Goal: Task Accomplishment & Management: Use online tool/utility

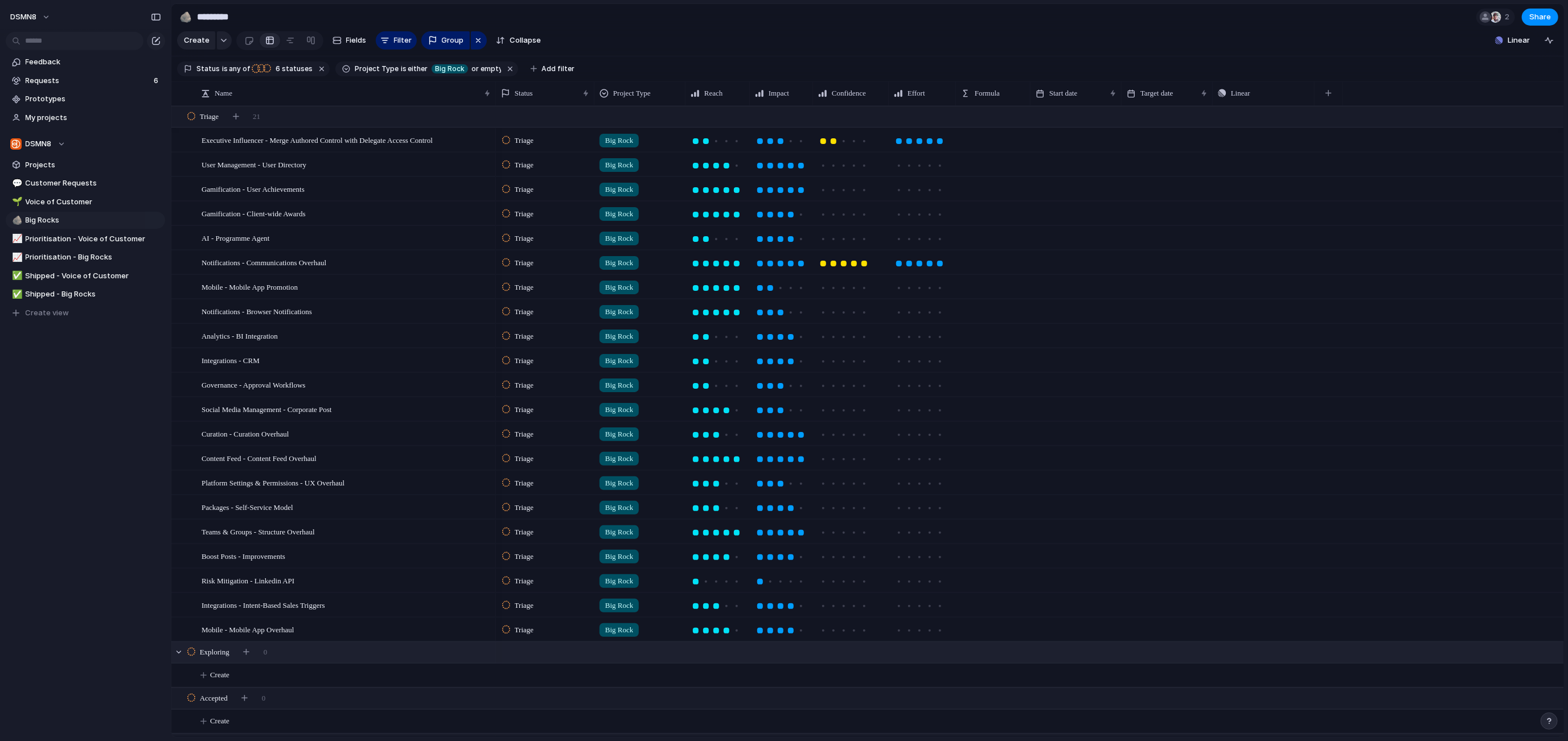
scroll to position [159, 0]
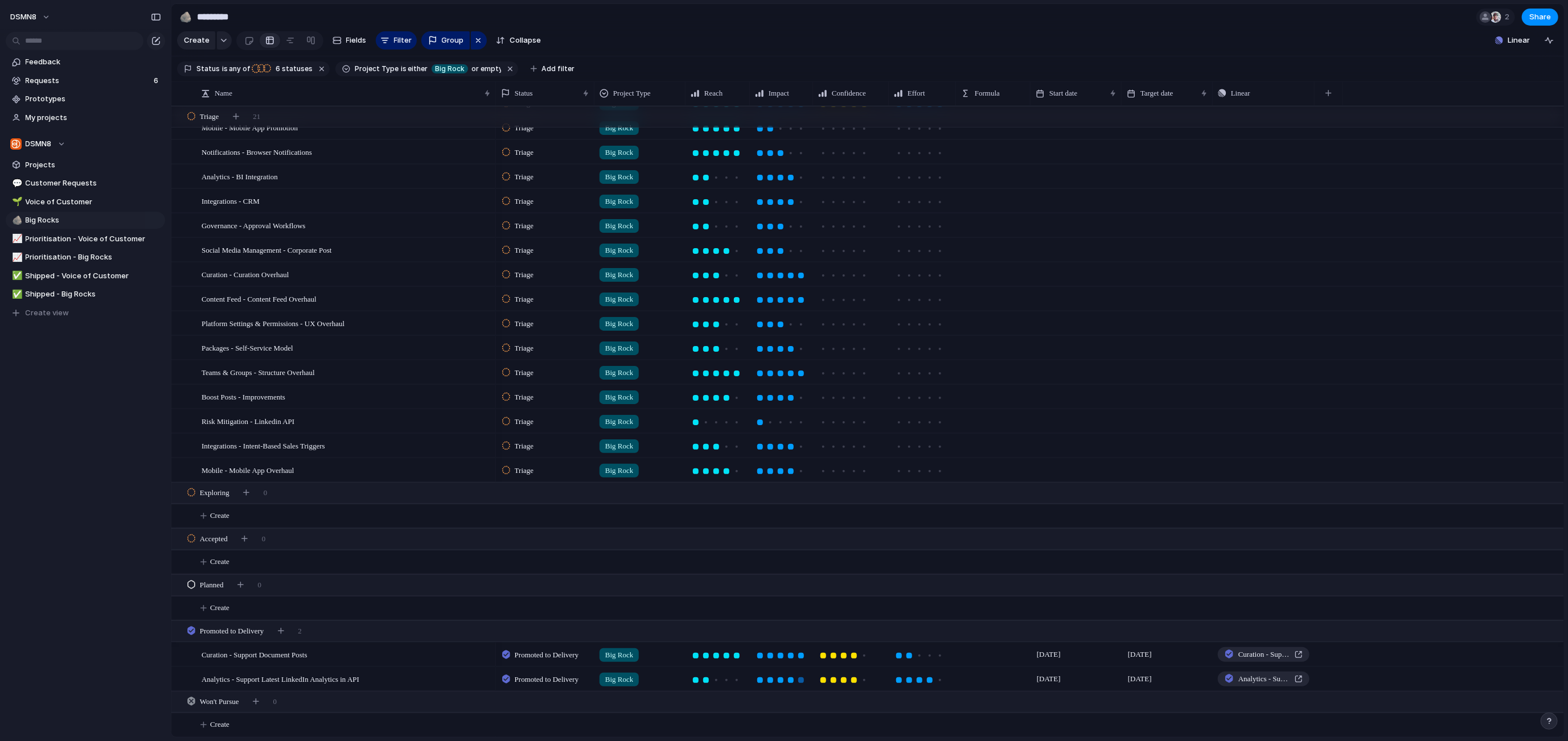
click at [798, 679] on div at bounding box center [801, 679] width 6 height 6
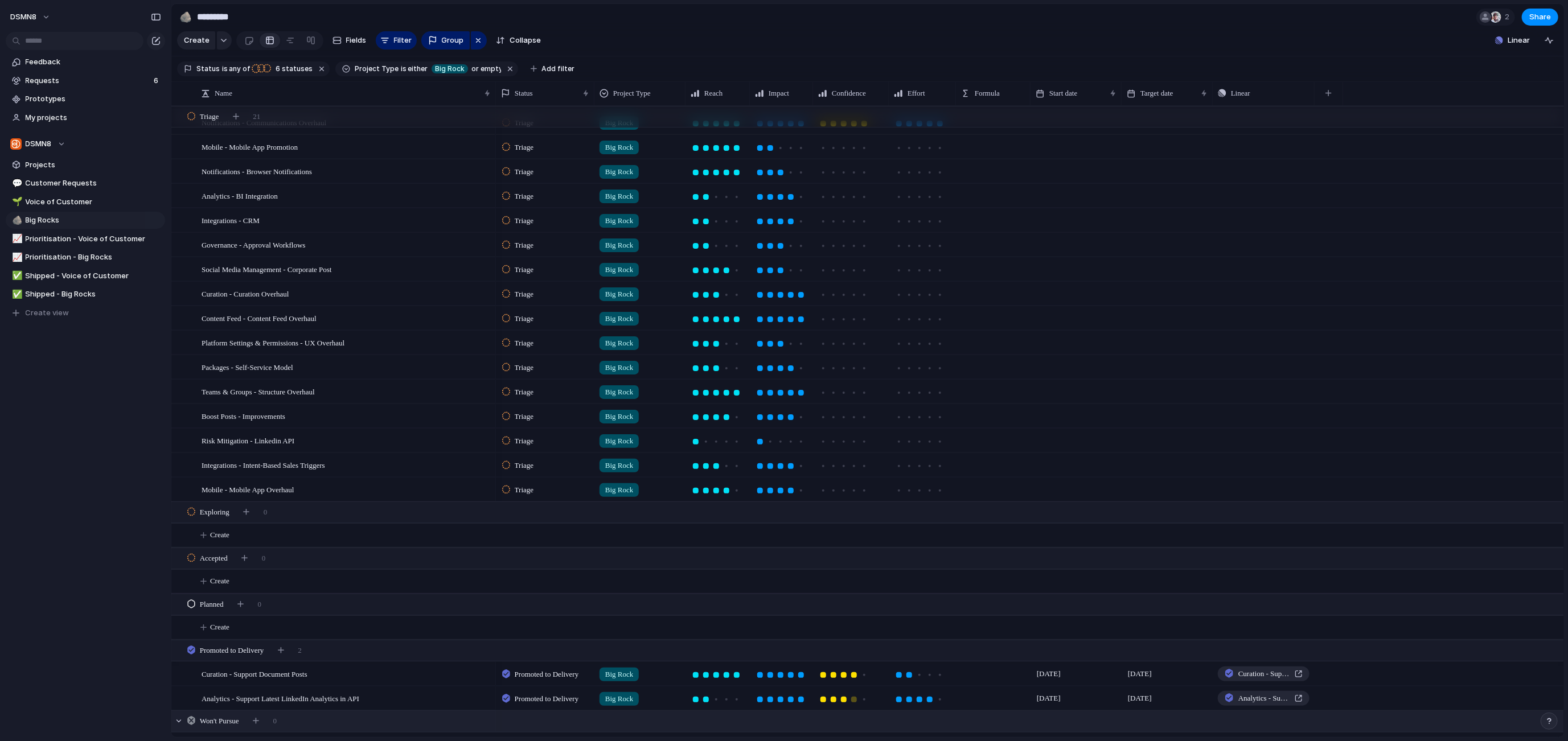
scroll to position [0, 0]
click at [930, 695] on div at bounding box center [929, 695] width 6 height 6
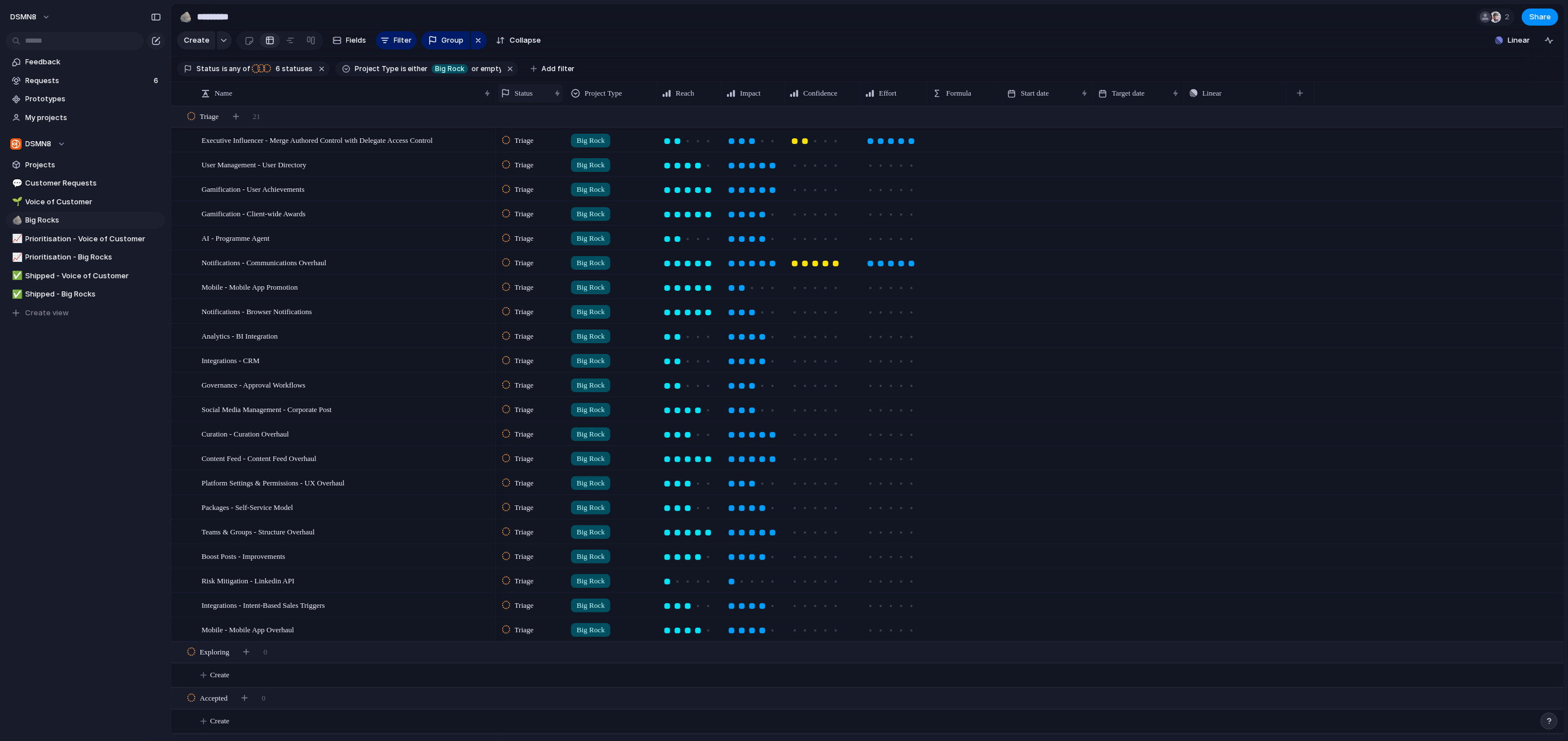
drag, startPoint x: 591, startPoint y: 91, endPoint x: 561, endPoint y: 91, distance: 30.0
click at [560, 91] on div "Status" at bounding box center [531, 93] width 70 height 24
click at [58, 206] on span "Voice of Customer" at bounding box center [93, 201] width 135 height 11
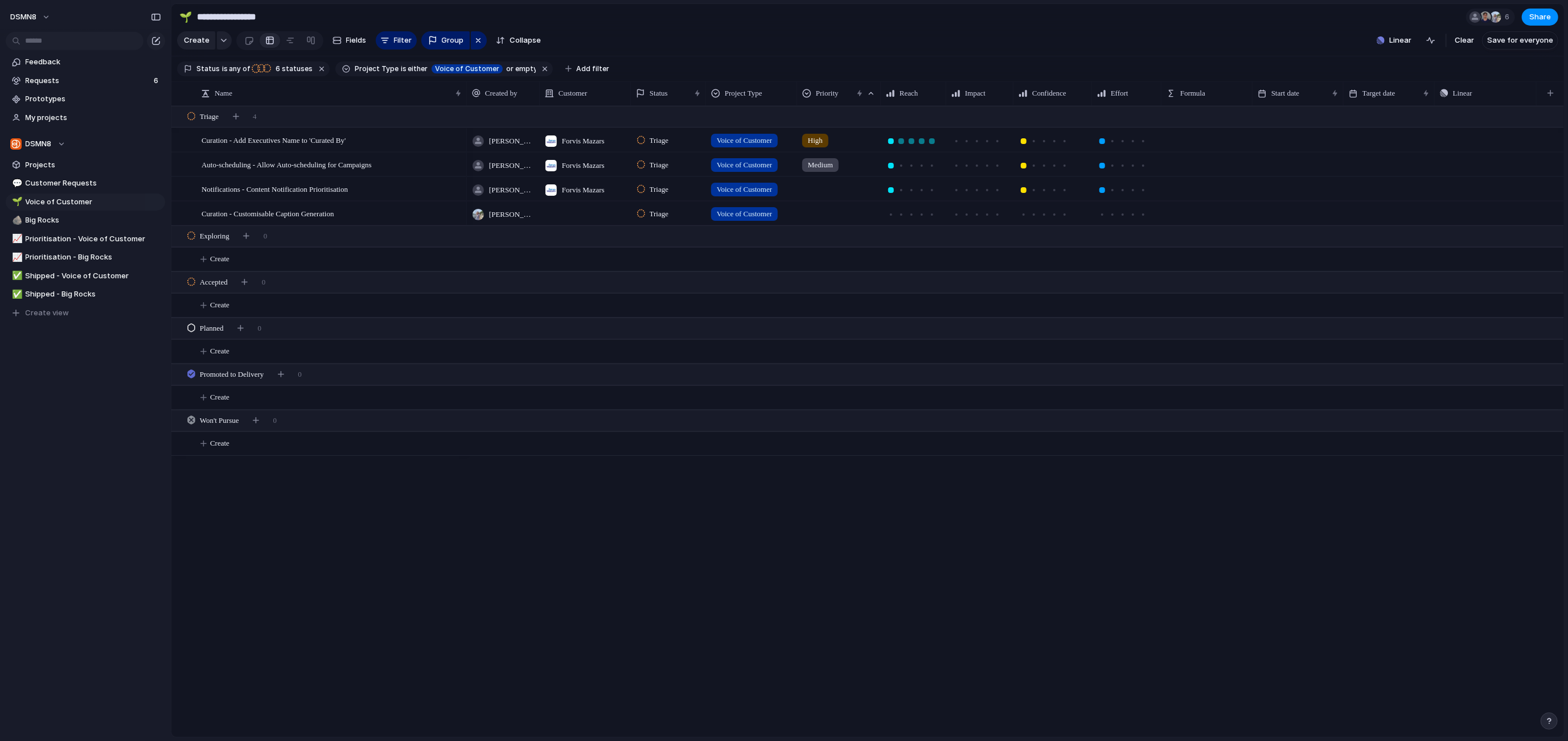
click at [932, 140] on div at bounding box center [932, 140] width 6 height 6
click at [980, 141] on div at bounding box center [977, 141] width 10 height 10
click at [923, 166] on div at bounding box center [922, 165] width 6 height 6
click at [975, 166] on div at bounding box center [977, 165] width 6 height 6
click at [932, 189] on div at bounding box center [932, 189] width 6 height 6
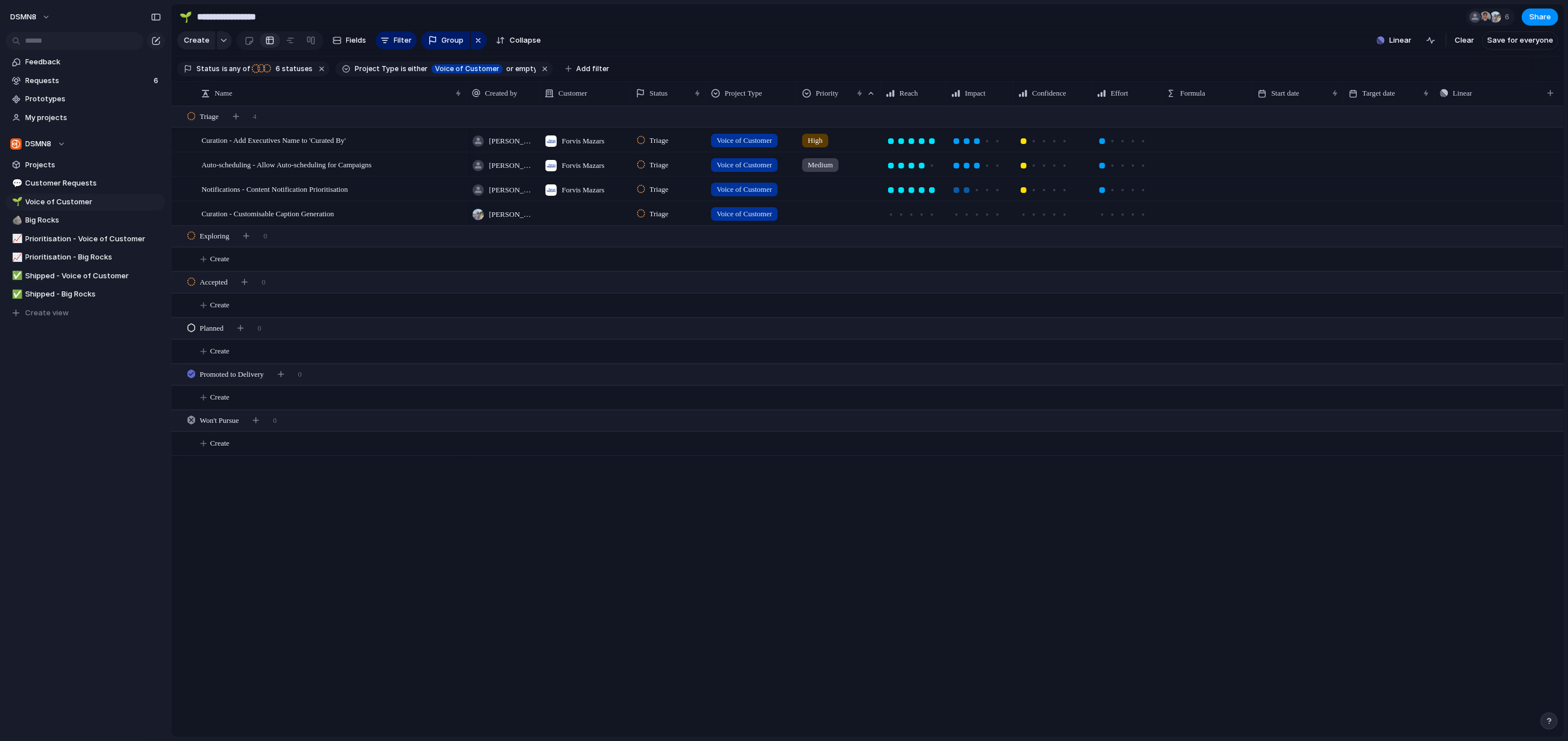
click at [965, 189] on div at bounding box center [966, 189] width 6 height 6
click at [366, 211] on div "Curation - Customisable Caption Generation" at bounding box center [332, 214] width 261 height 24
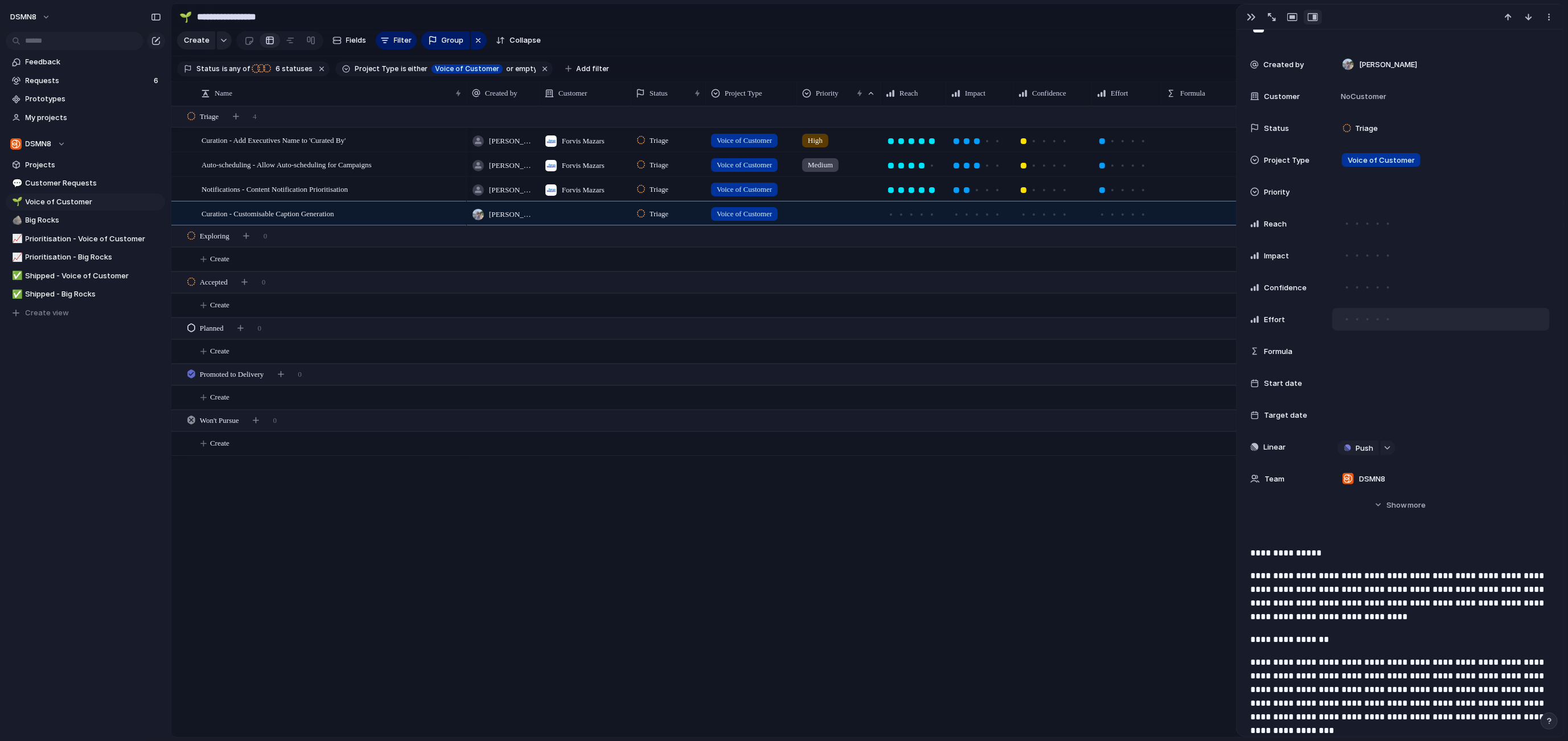
scroll to position [69, 0]
click at [584, 211] on div at bounding box center [586, 213] width 91 height 24
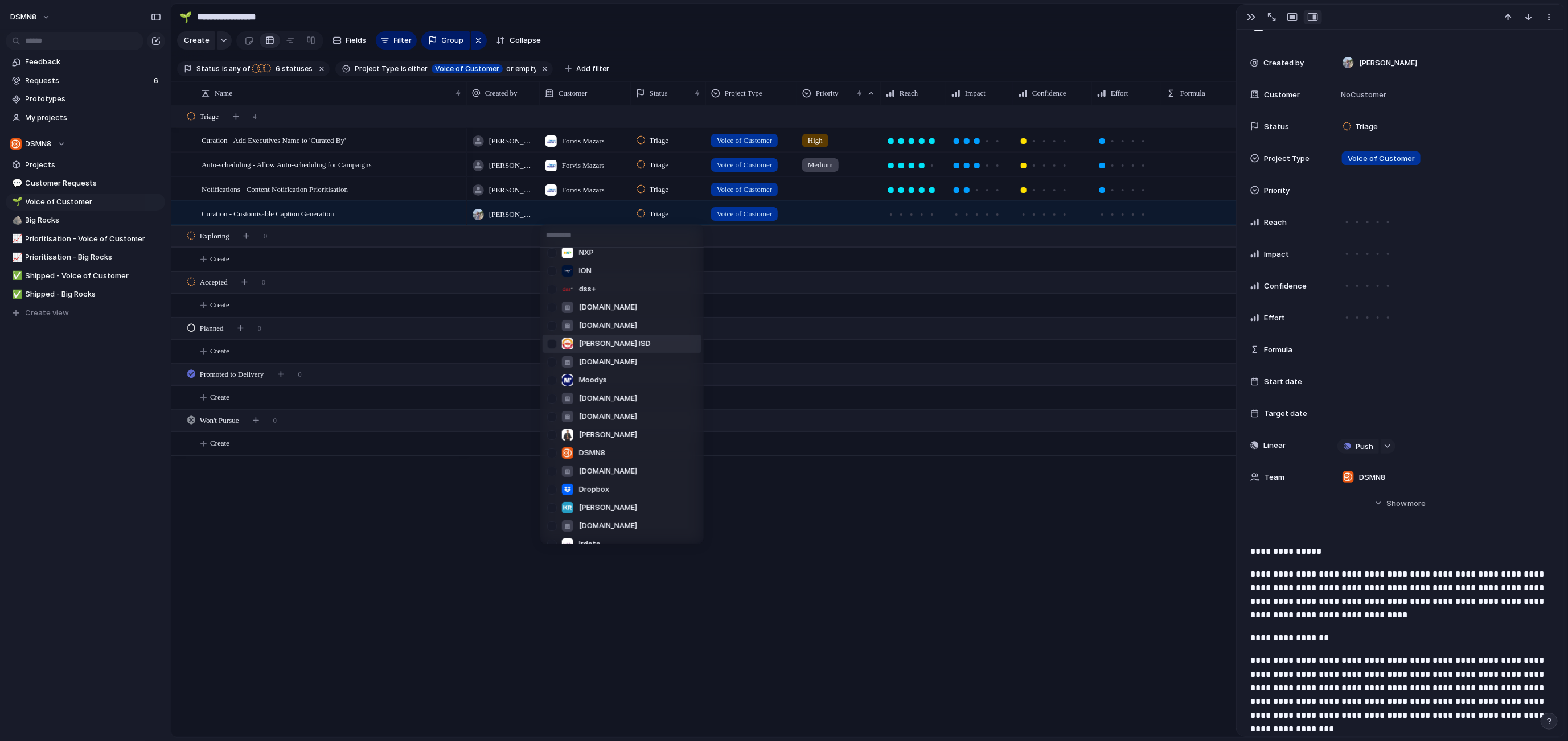
scroll to position [57, 0]
click at [554, 439] on div at bounding box center [552, 440] width 20 height 20
click at [756, 505] on div "[DOMAIN_NAME] [DOMAIN_NAME] NXP ION dss+ [DOMAIN_NAME] [DOMAIN_NAME] [PERSON_NA…" at bounding box center [784, 370] width 1568 height 741
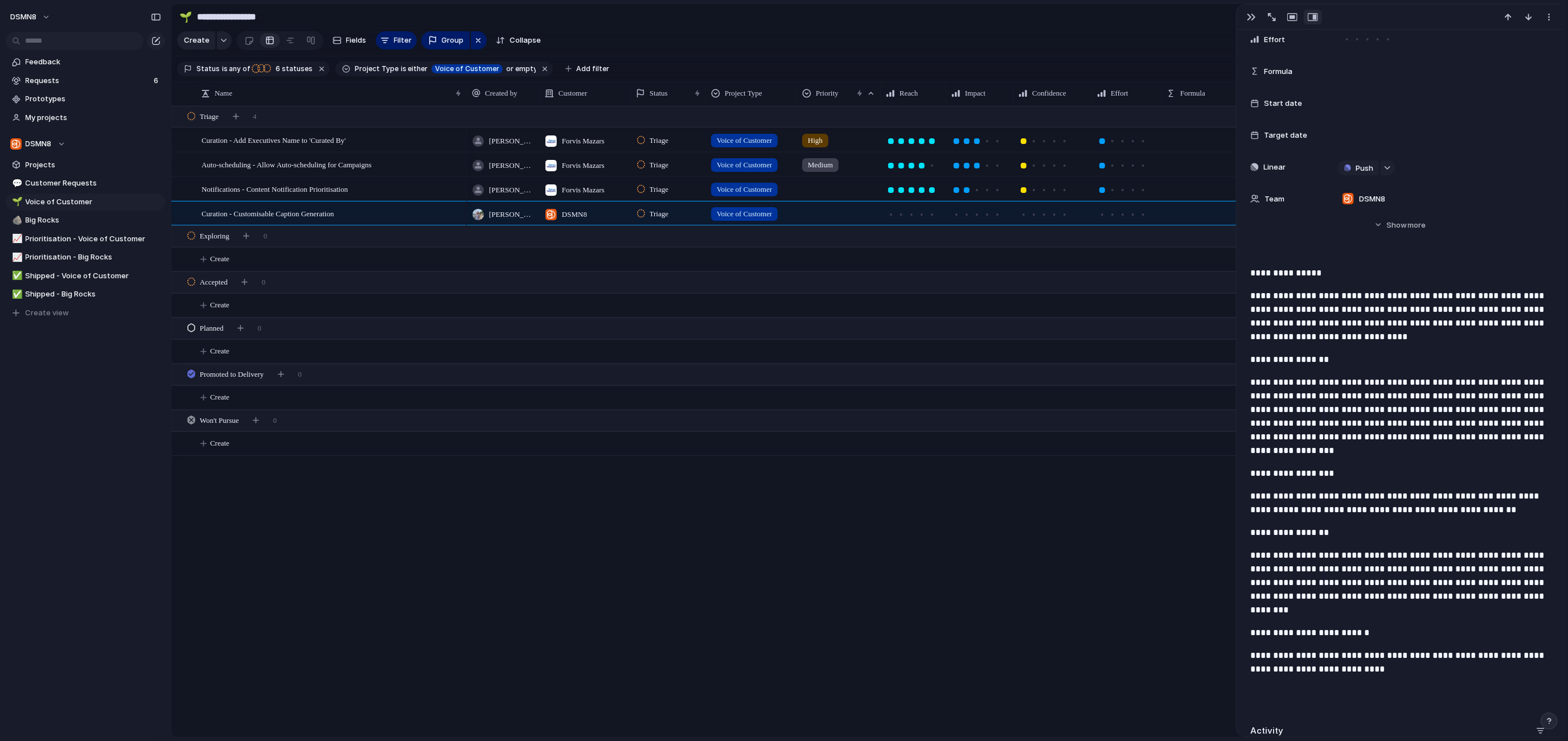
scroll to position [349, 0]
click at [899, 214] on div at bounding box center [900, 214] width 6 height 6
click at [974, 214] on div at bounding box center [977, 214] width 6 height 6
click at [81, 222] on span "Big Rocks" at bounding box center [93, 220] width 135 height 11
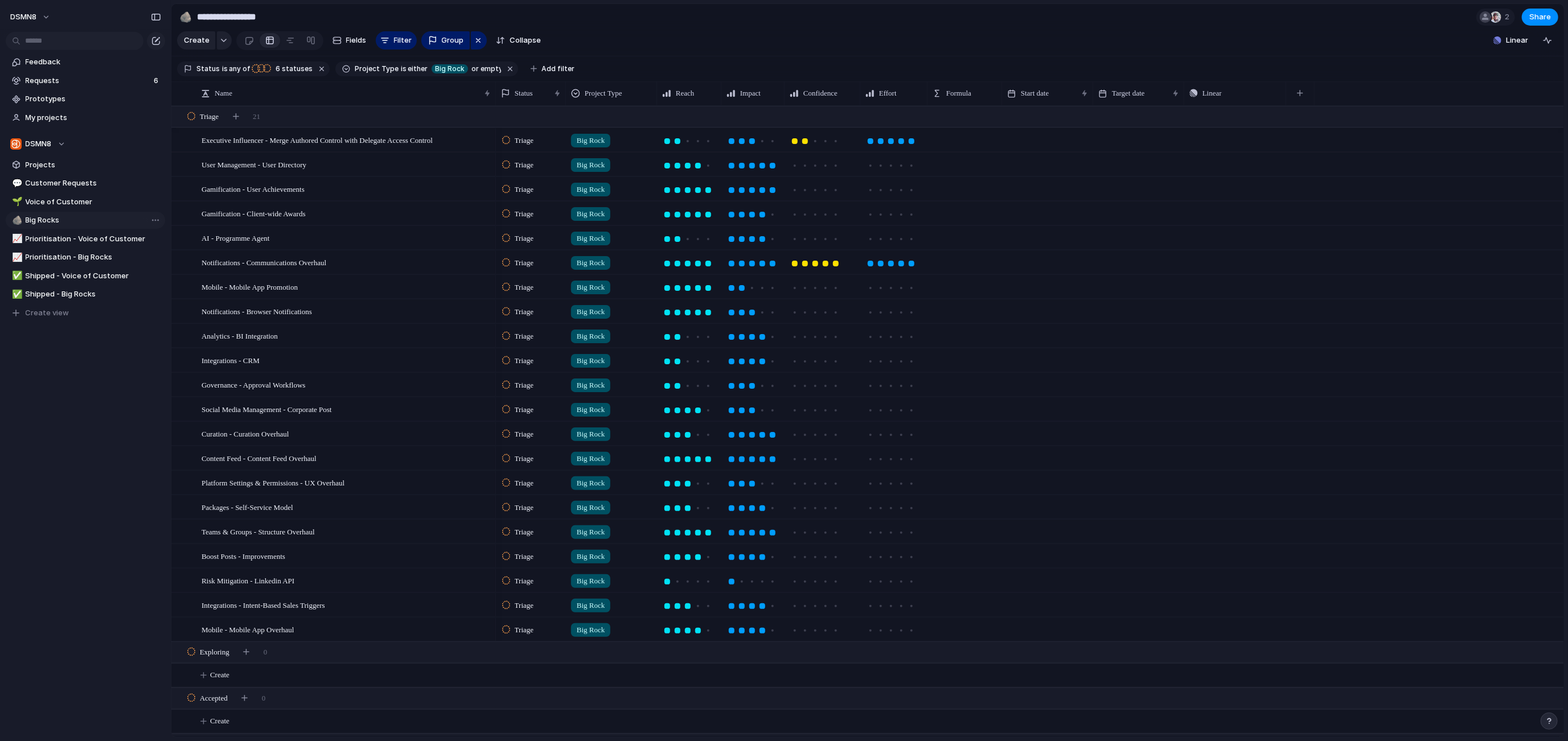
type input "*********"
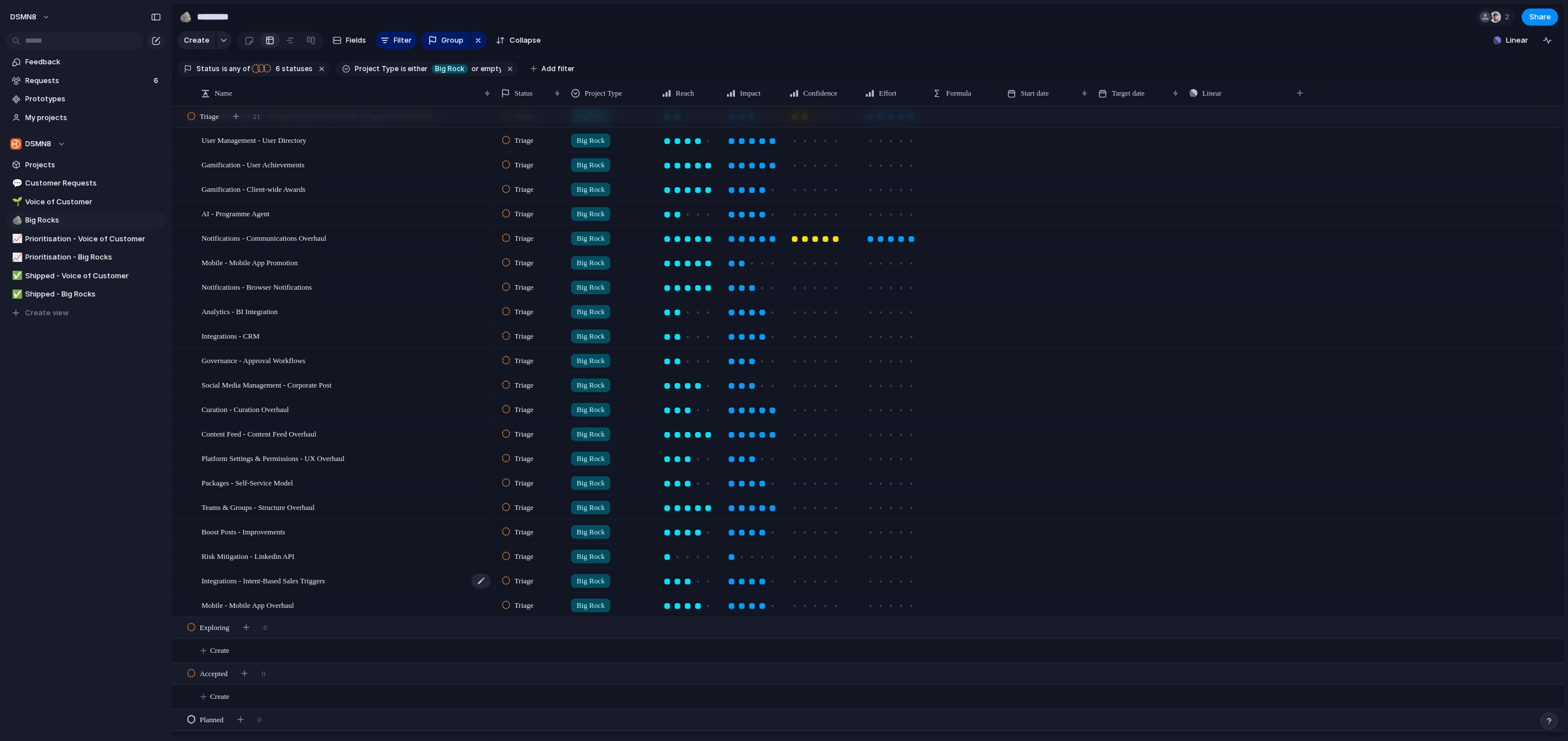
scroll to position [17, 0]
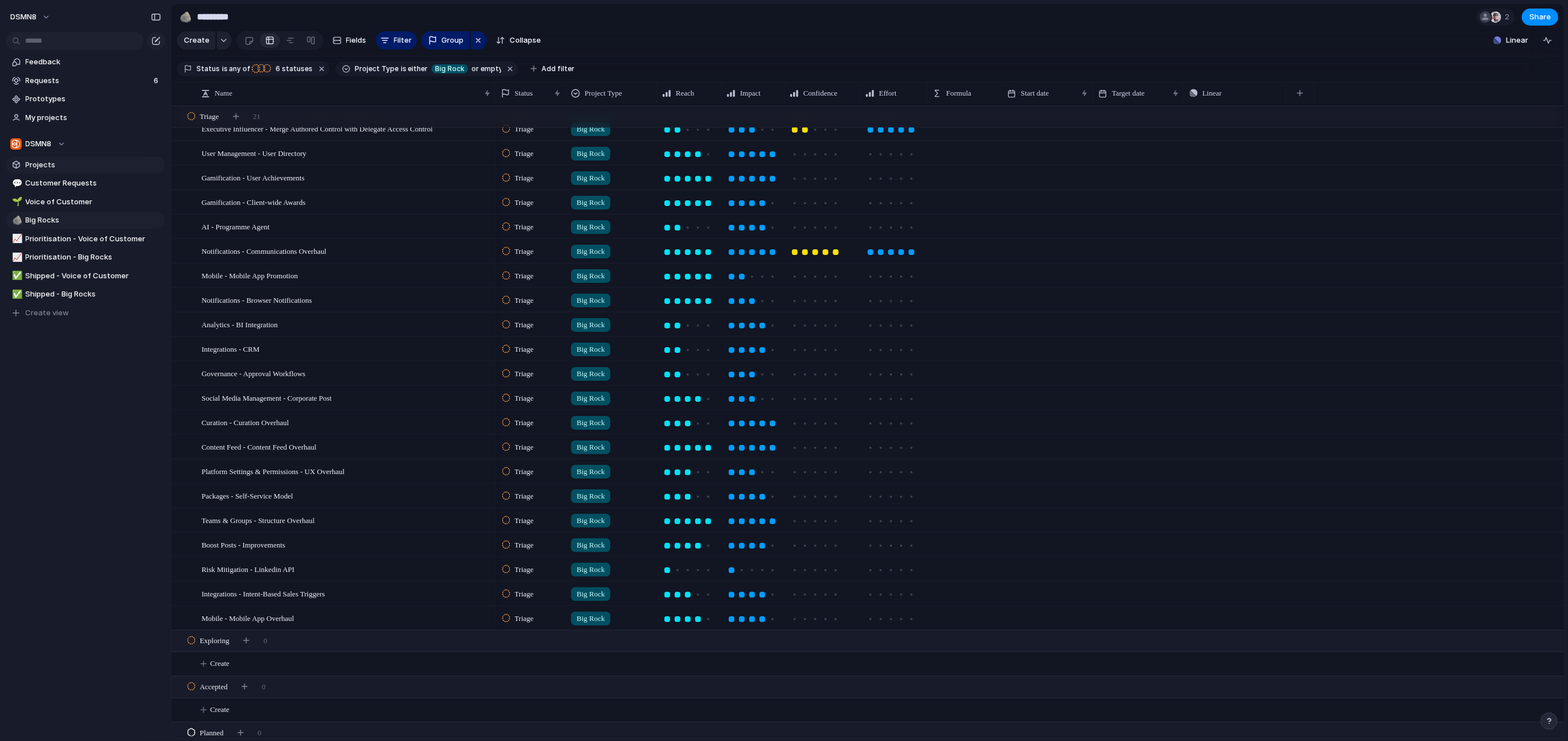
click at [69, 162] on span "Projects" at bounding box center [93, 164] width 135 height 11
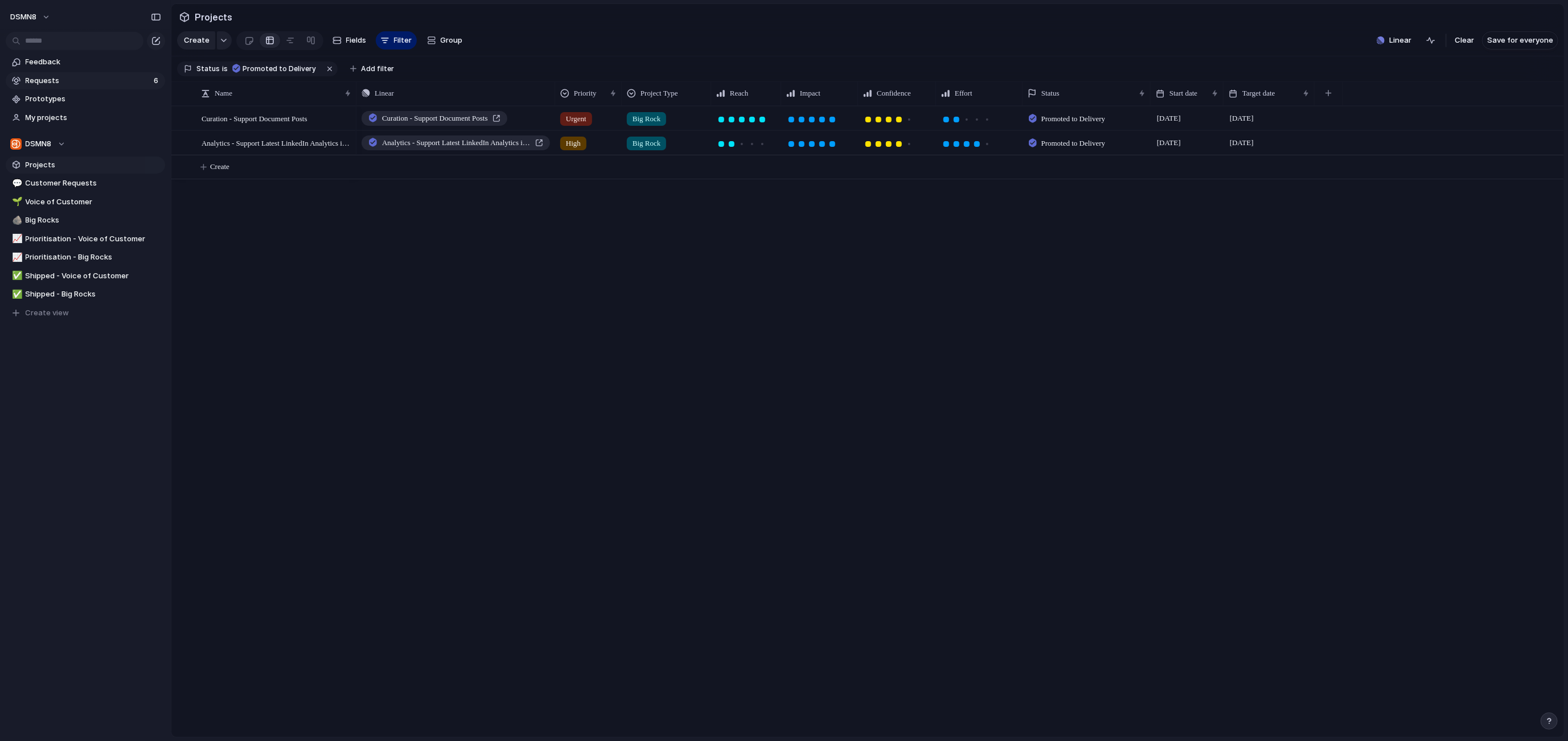
click at [83, 81] on span "Requests" at bounding box center [87, 80] width 124 height 11
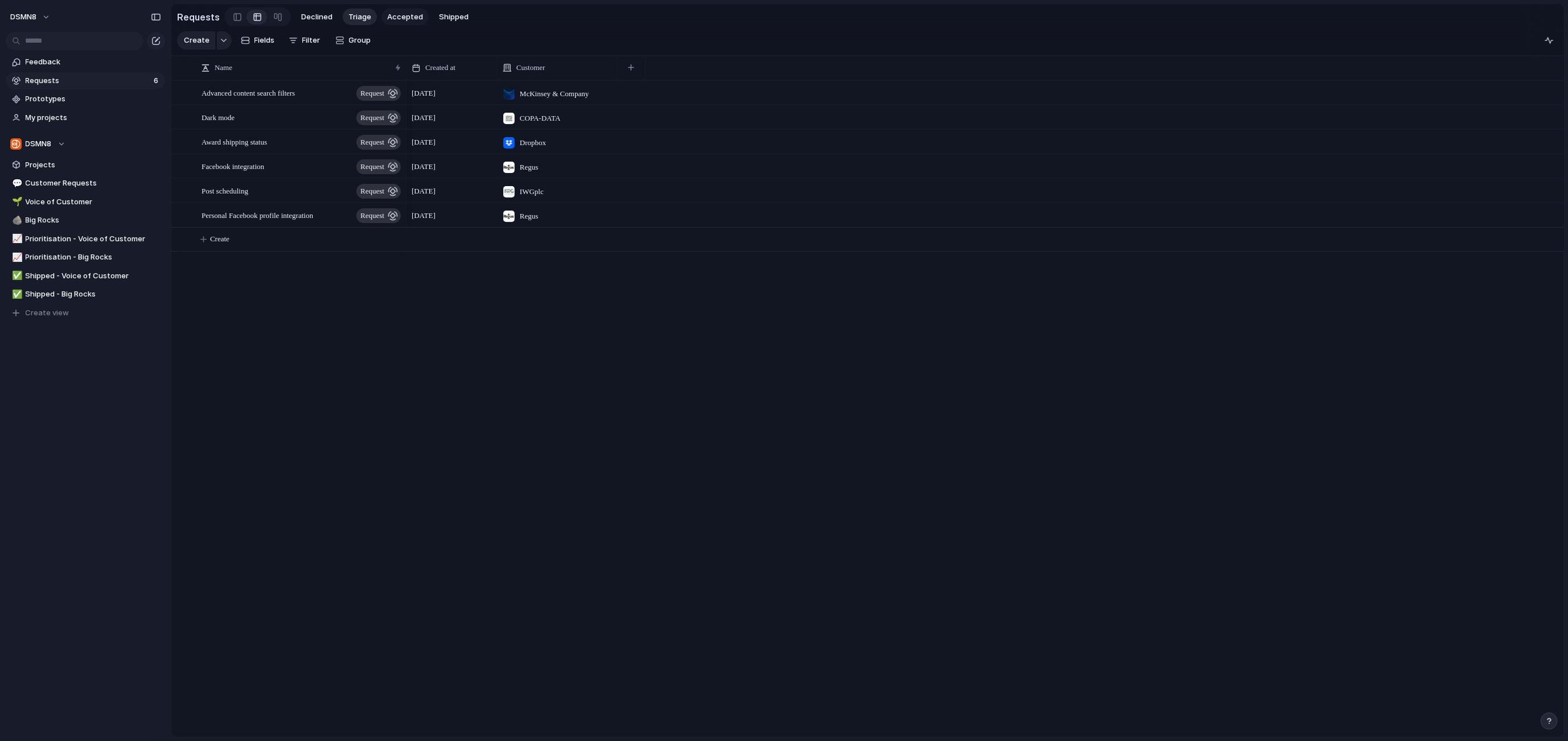
click at [401, 19] on span "Accepted" at bounding box center [404, 16] width 36 height 11
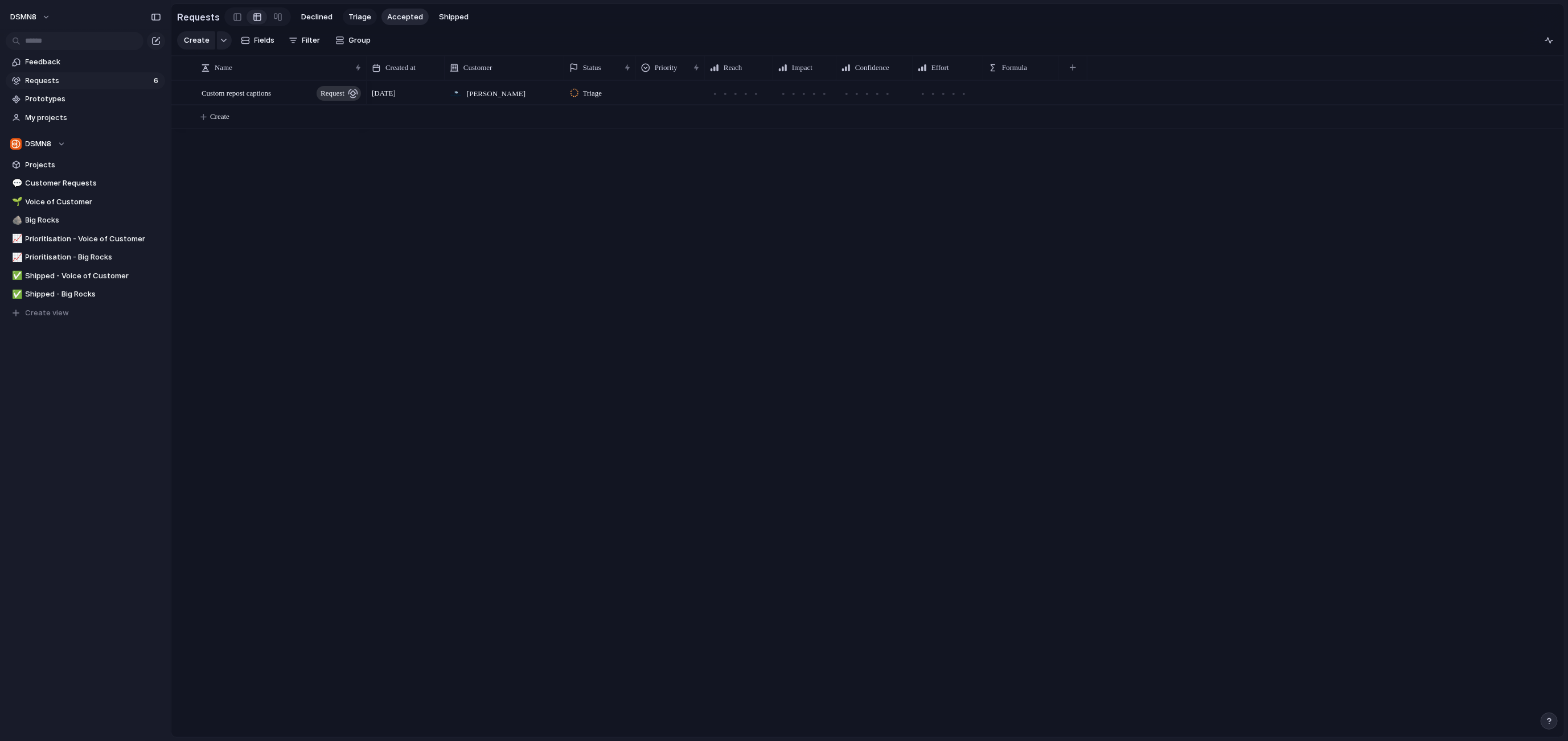
click at [349, 14] on span "Triage" at bounding box center [360, 16] width 23 height 11
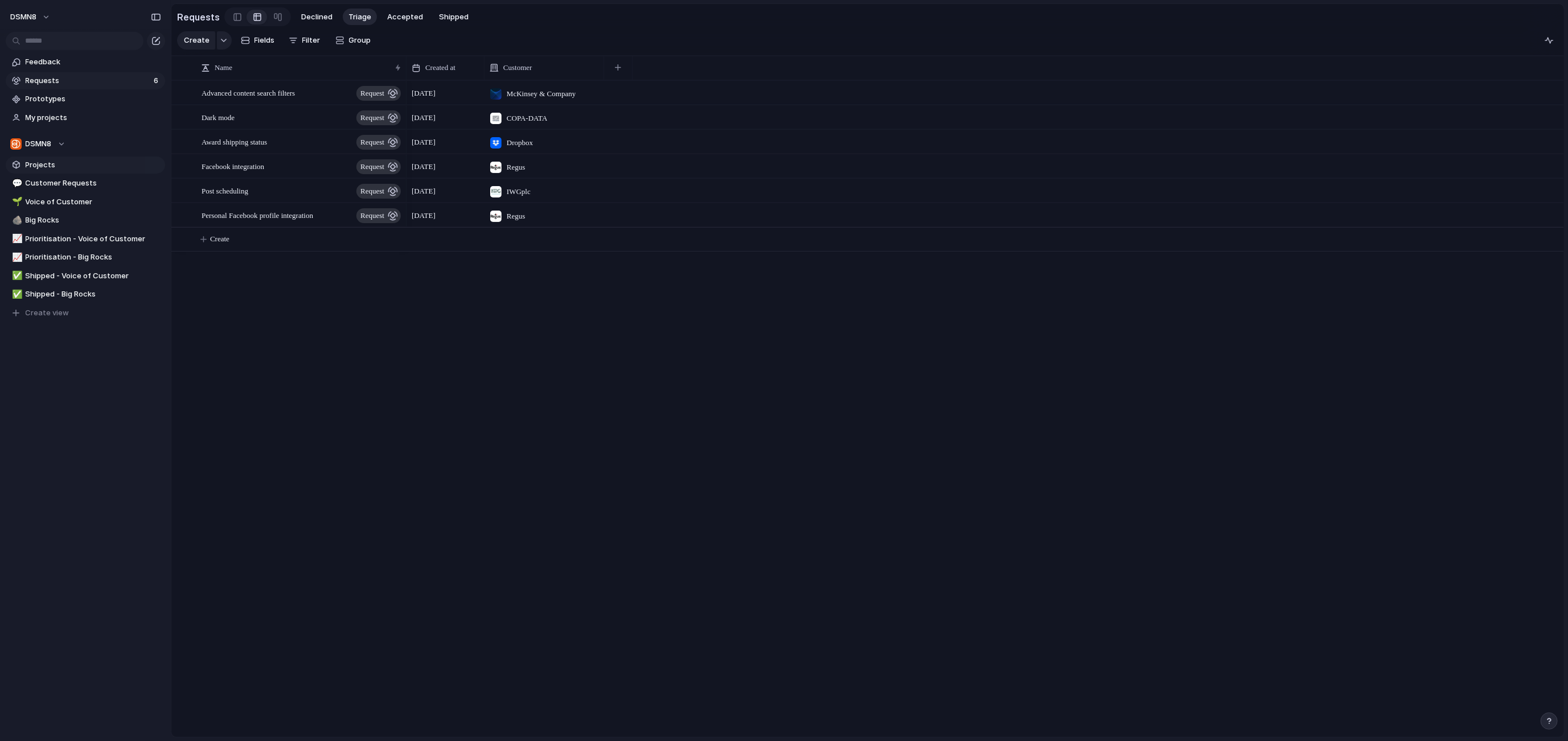
click at [99, 167] on span "Projects" at bounding box center [93, 164] width 135 height 11
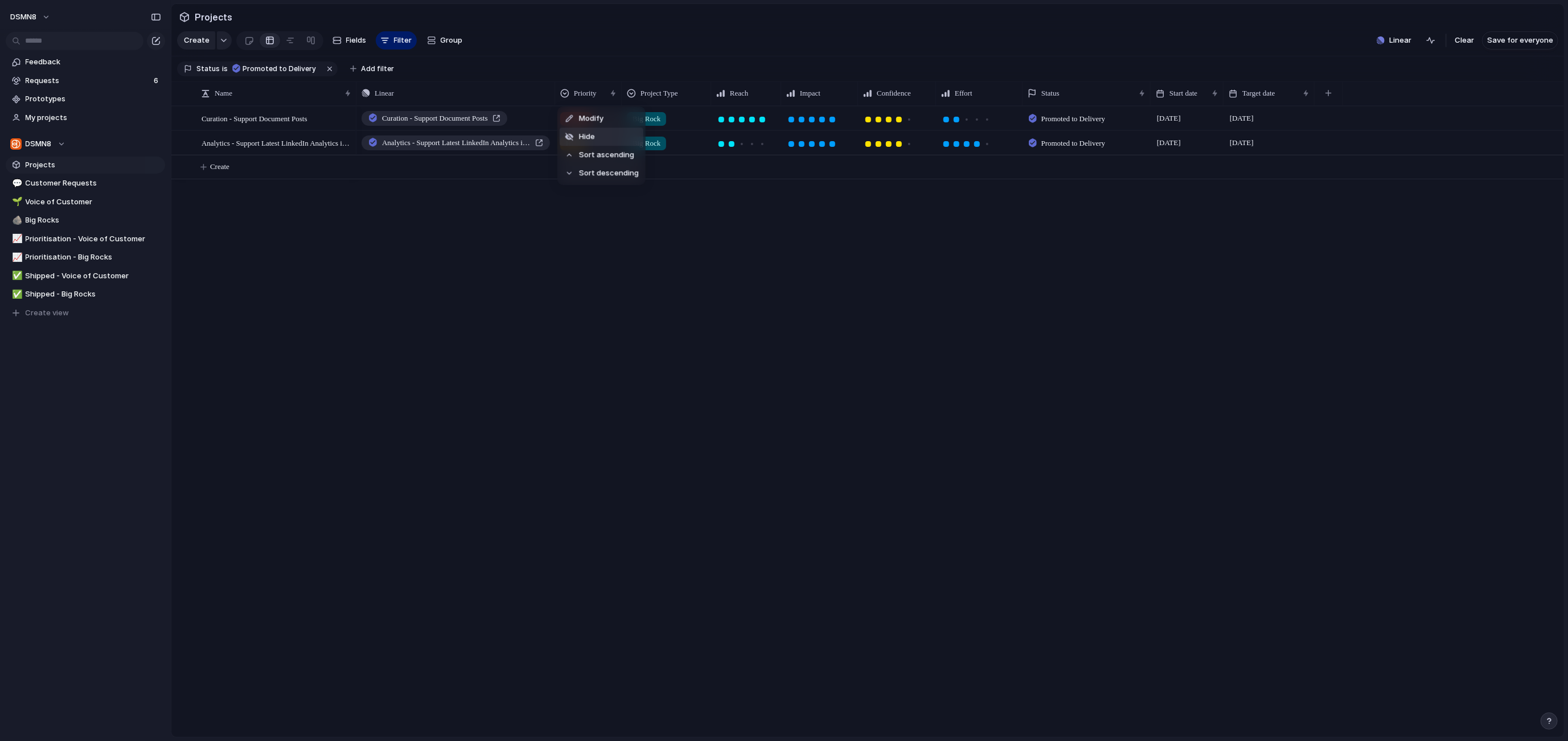
click at [600, 135] on li "Hide" at bounding box center [601, 137] width 84 height 19
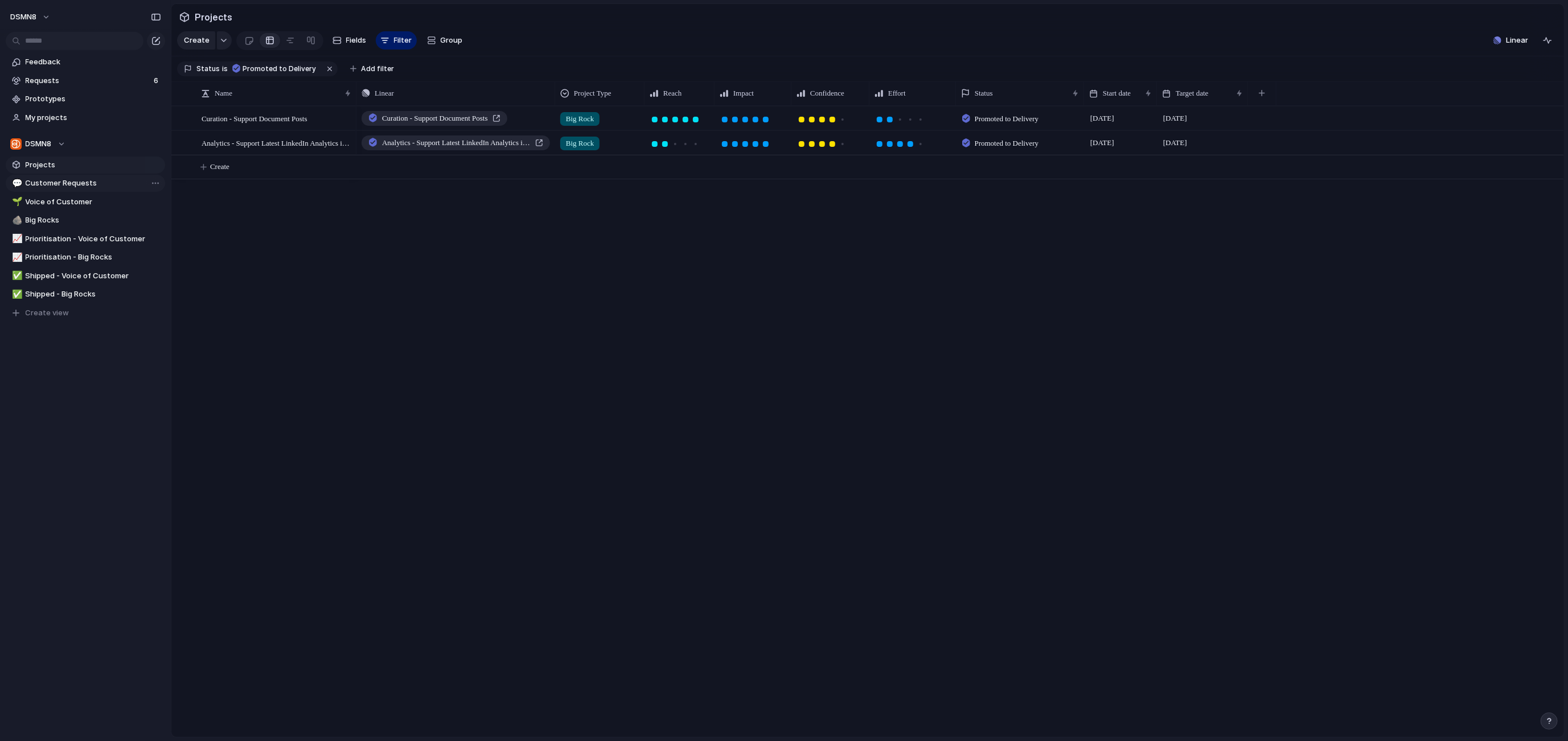
click at [67, 185] on span "Customer Requests" at bounding box center [93, 183] width 135 height 11
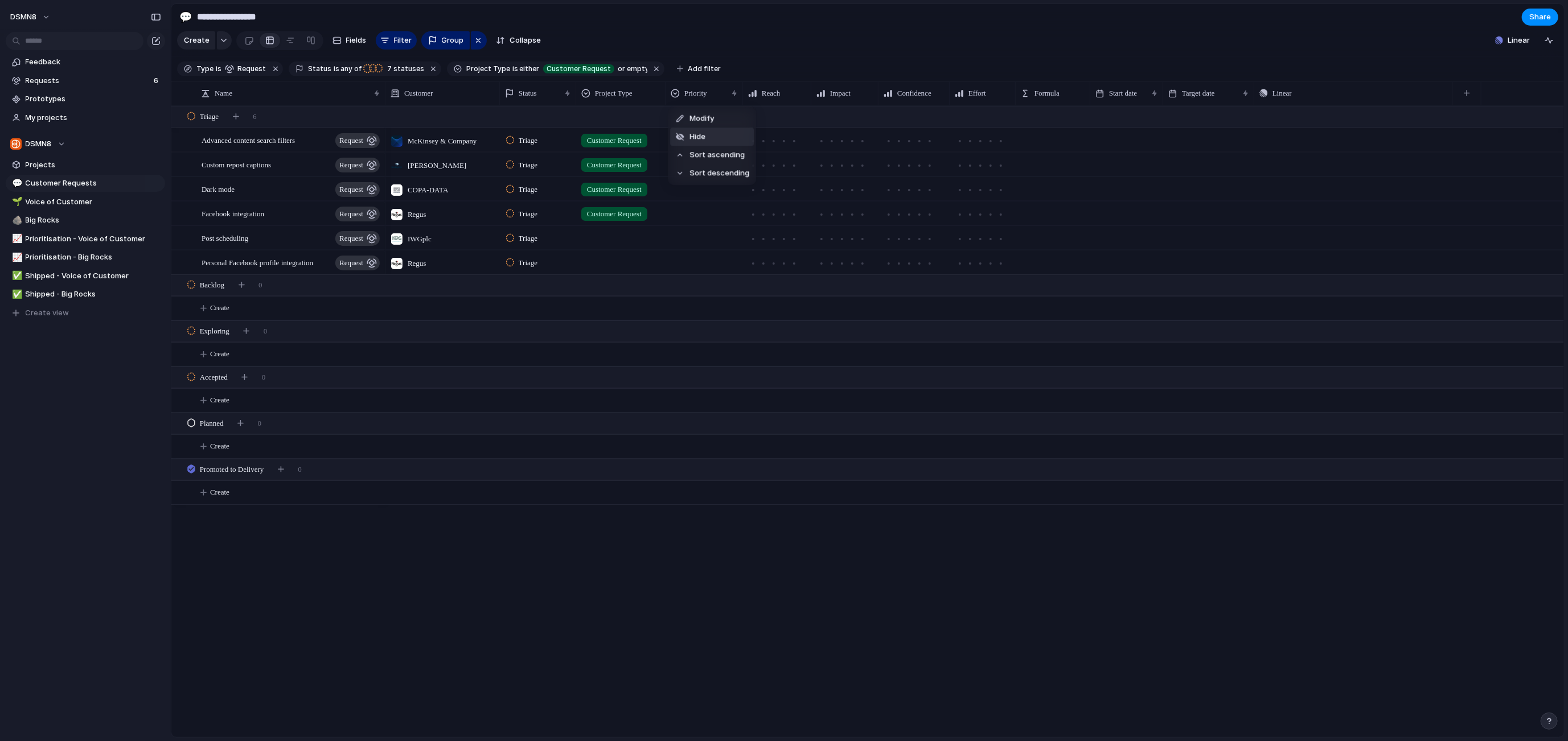
click at [701, 138] on span "Hide" at bounding box center [697, 136] width 16 height 11
drag, startPoint x: 576, startPoint y: 92, endPoint x: 566, endPoint y: 92, distance: 10.0
click at [566, 93] on div "Status" at bounding box center [535, 93] width 70 height 24
click at [58, 218] on span "Big Rocks" at bounding box center [93, 220] width 135 height 11
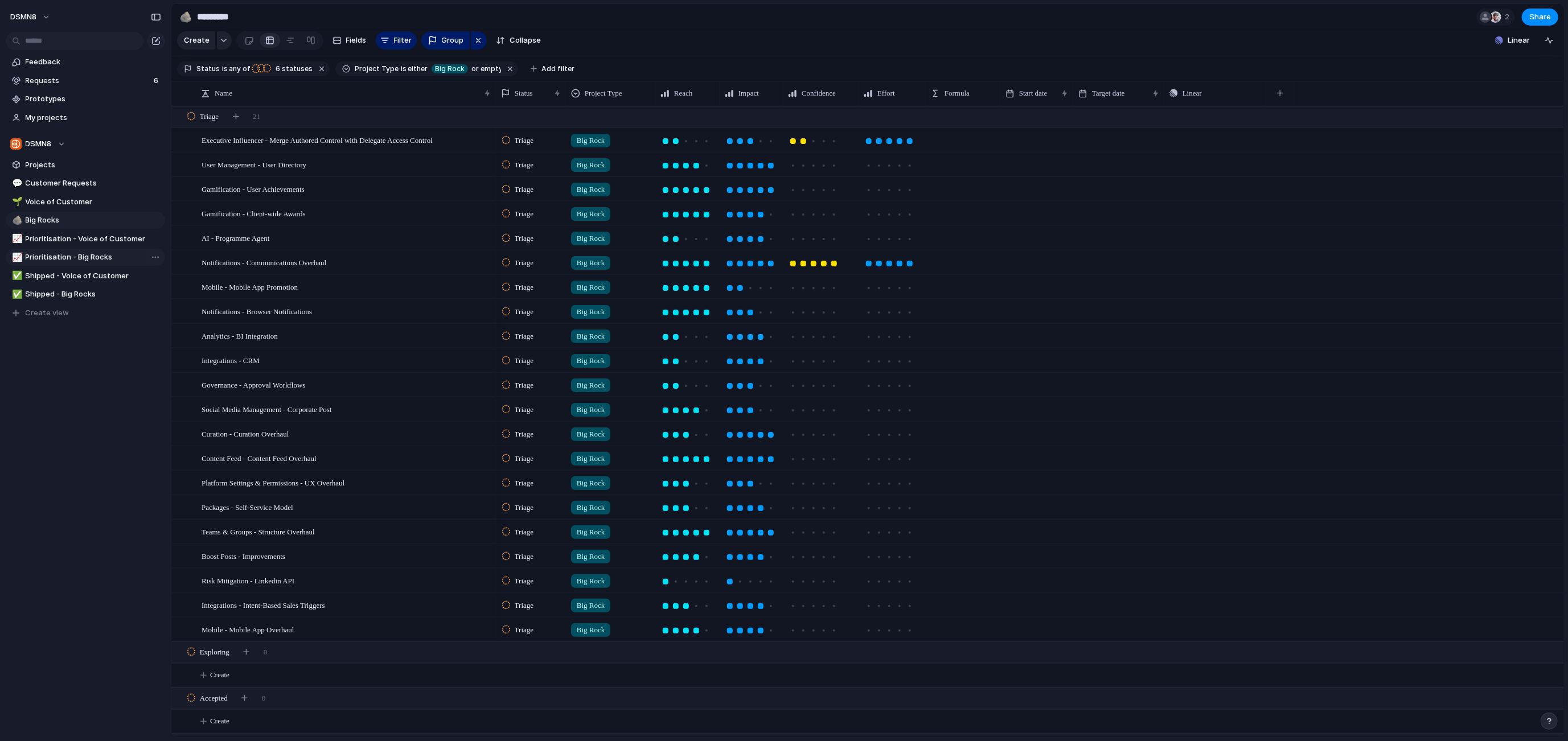
click at [63, 261] on span "Prioritisation - Big Rocks" at bounding box center [93, 256] width 135 height 11
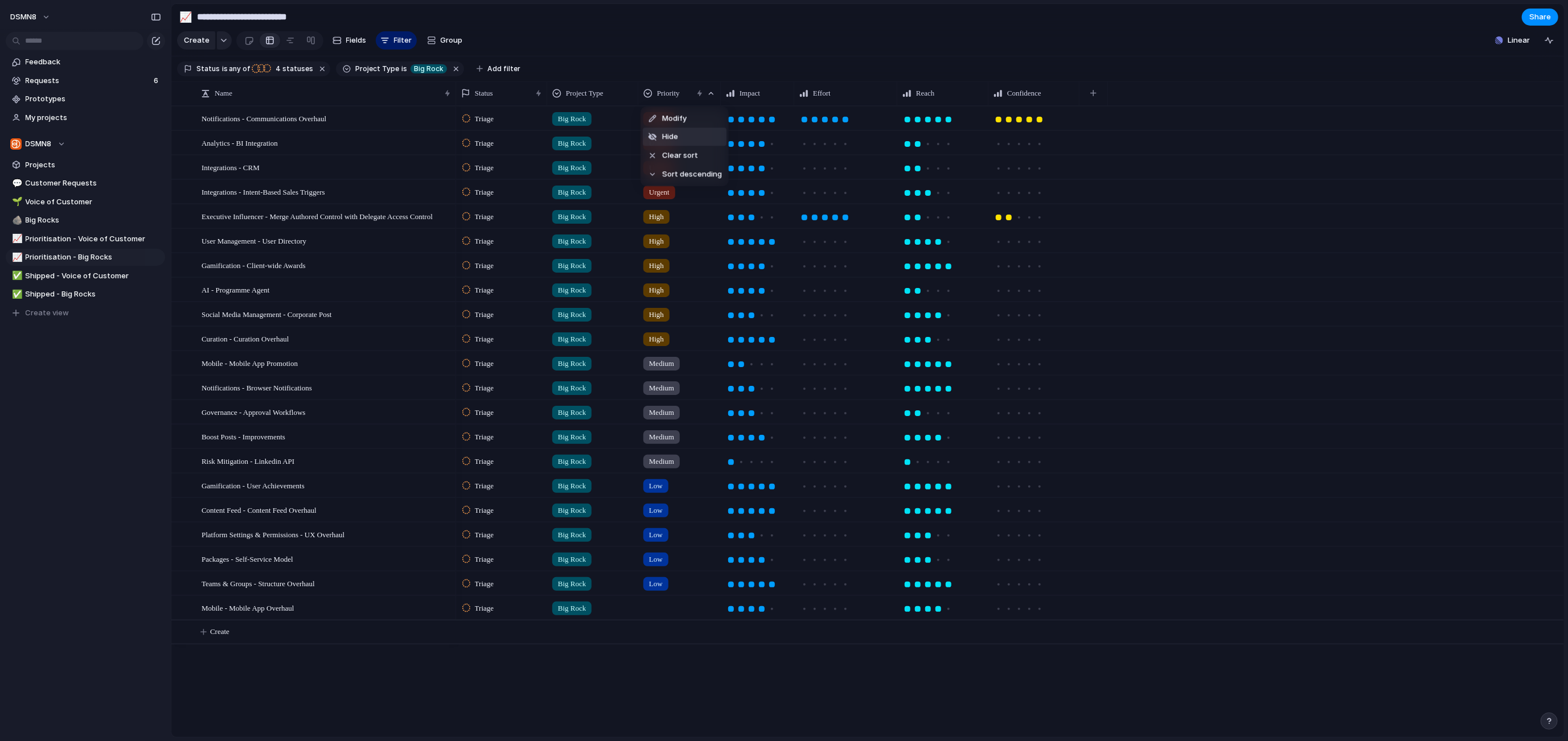
click at [670, 138] on span "Hide" at bounding box center [669, 136] width 16 height 11
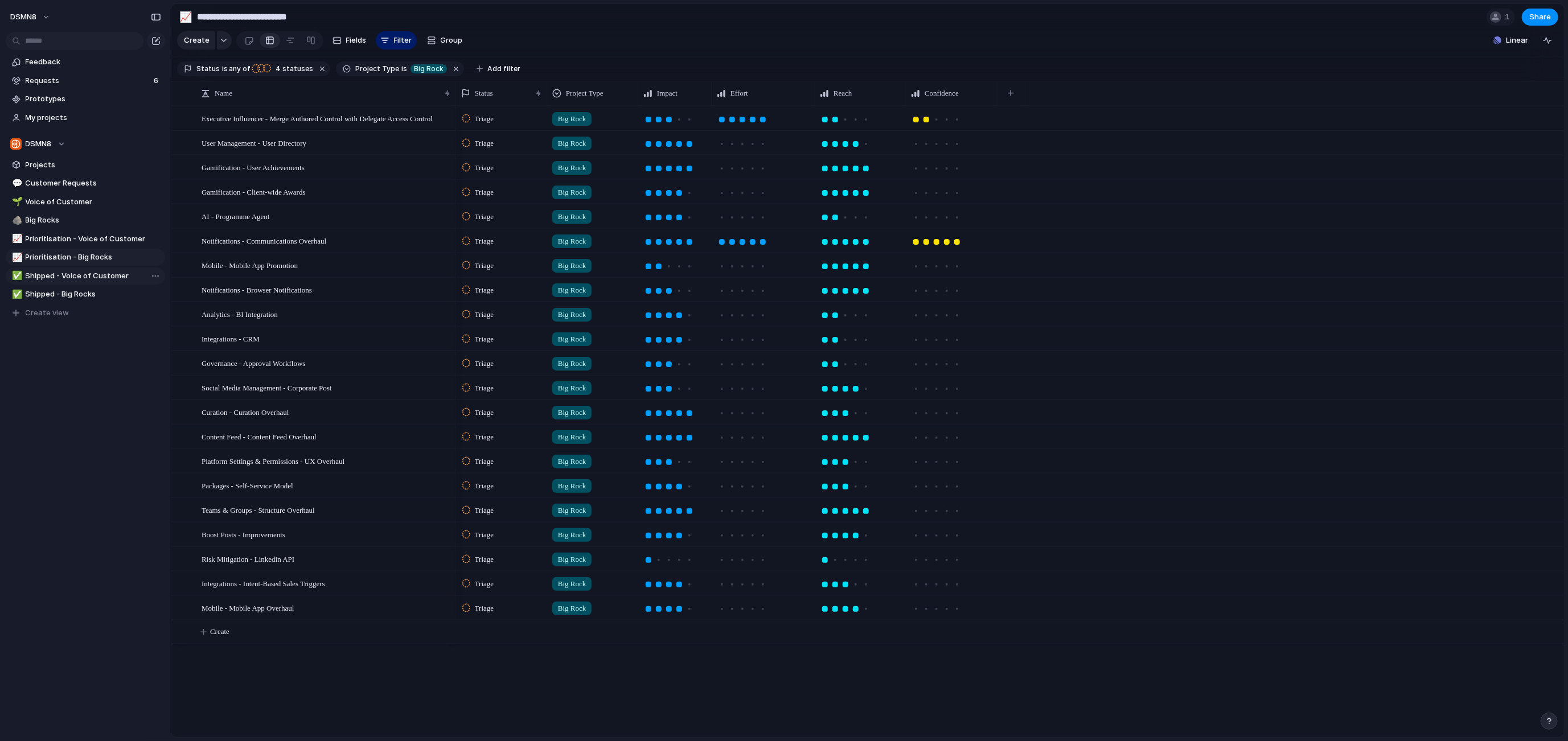
click at [69, 279] on span "Shipped - Voice of Customer" at bounding box center [93, 276] width 135 height 11
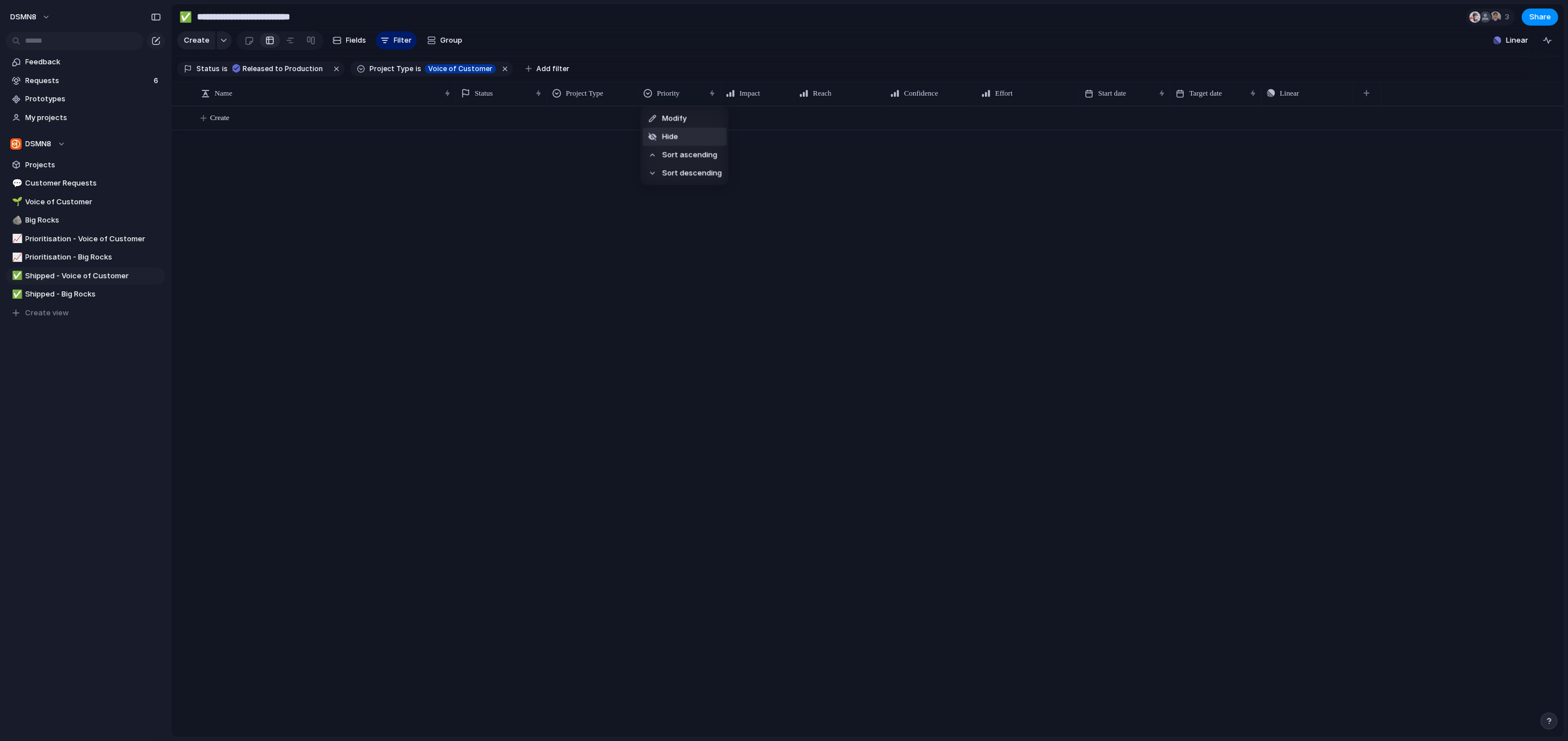
click at [675, 137] on span "Hide" at bounding box center [669, 136] width 16 height 11
drag, startPoint x: 734, startPoint y: 91, endPoint x: 671, endPoint y: 93, distance: 63.0
click at [83, 295] on span "Shipped - Big Rocks" at bounding box center [93, 294] width 135 height 11
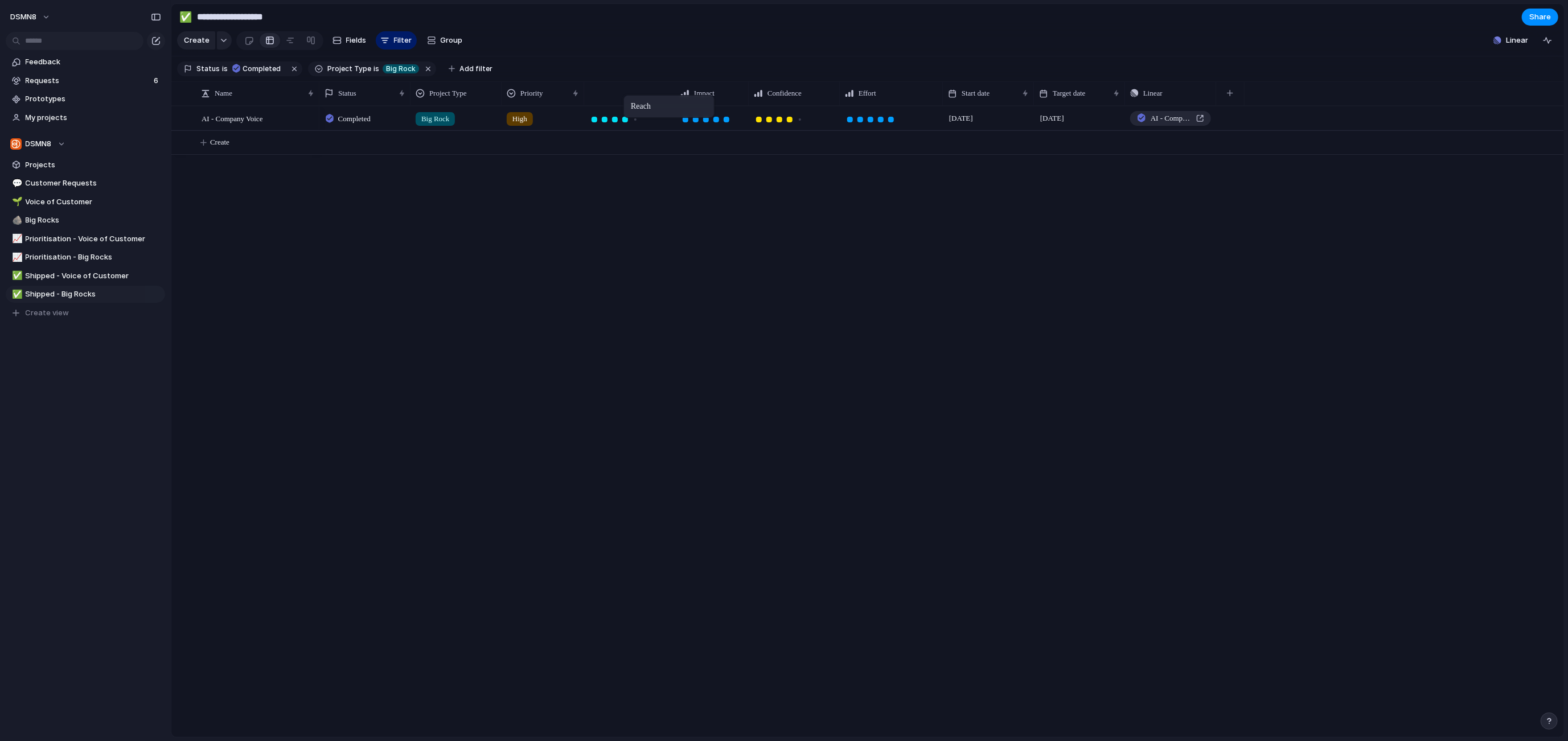
drag, startPoint x: 684, startPoint y: 96, endPoint x: 626, endPoint y: 97, distance: 58.0
drag, startPoint x: 674, startPoint y: 85, endPoint x: 662, endPoint y: 86, distance: 12.0
click at [662, 86] on div at bounding box center [661, 93] width 6 height 24
click at [51, 223] on span "Big Rocks" at bounding box center [93, 220] width 135 height 11
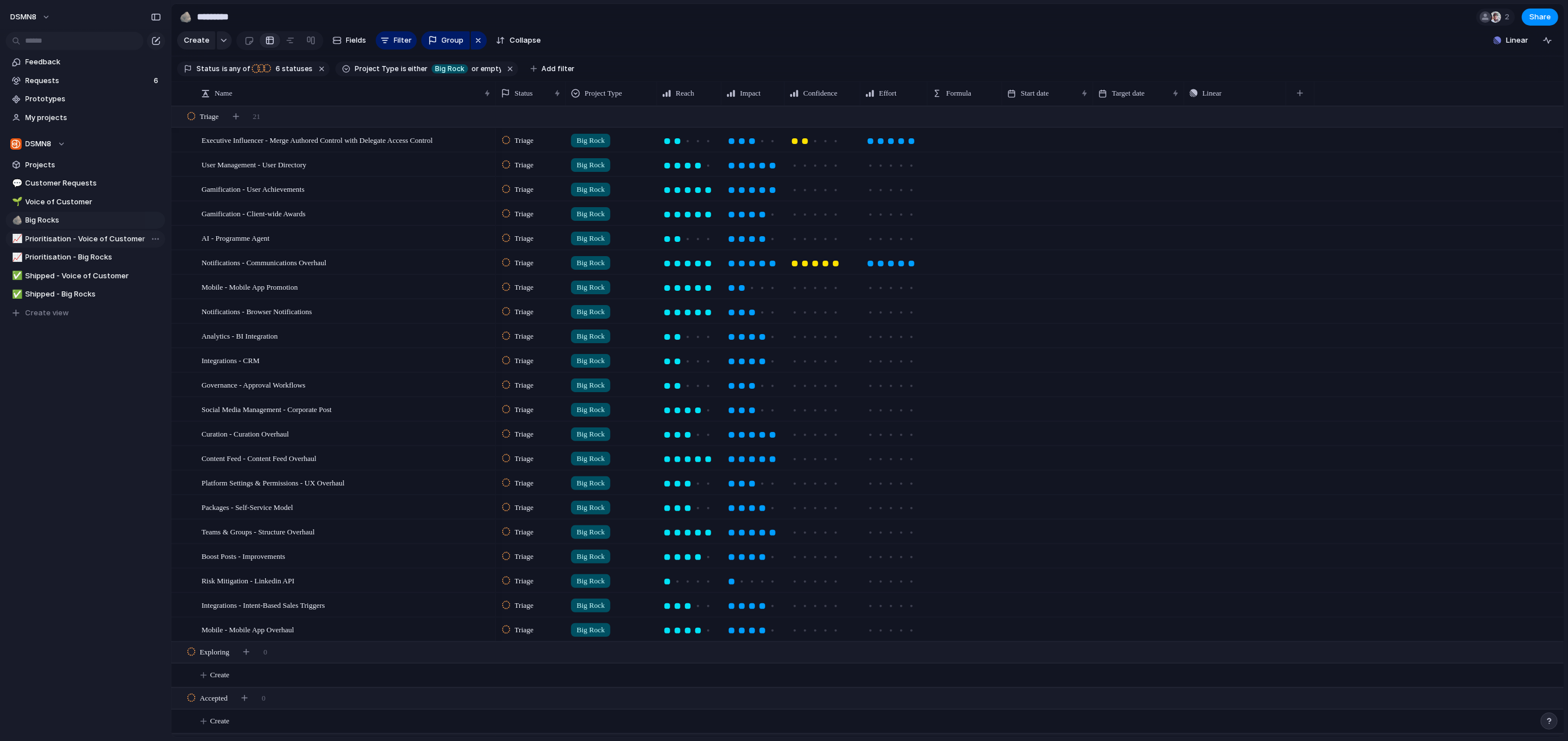
click at [55, 241] on span "Prioritisation - Voice of Customer" at bounding box center [93, 239] width 135 height 11
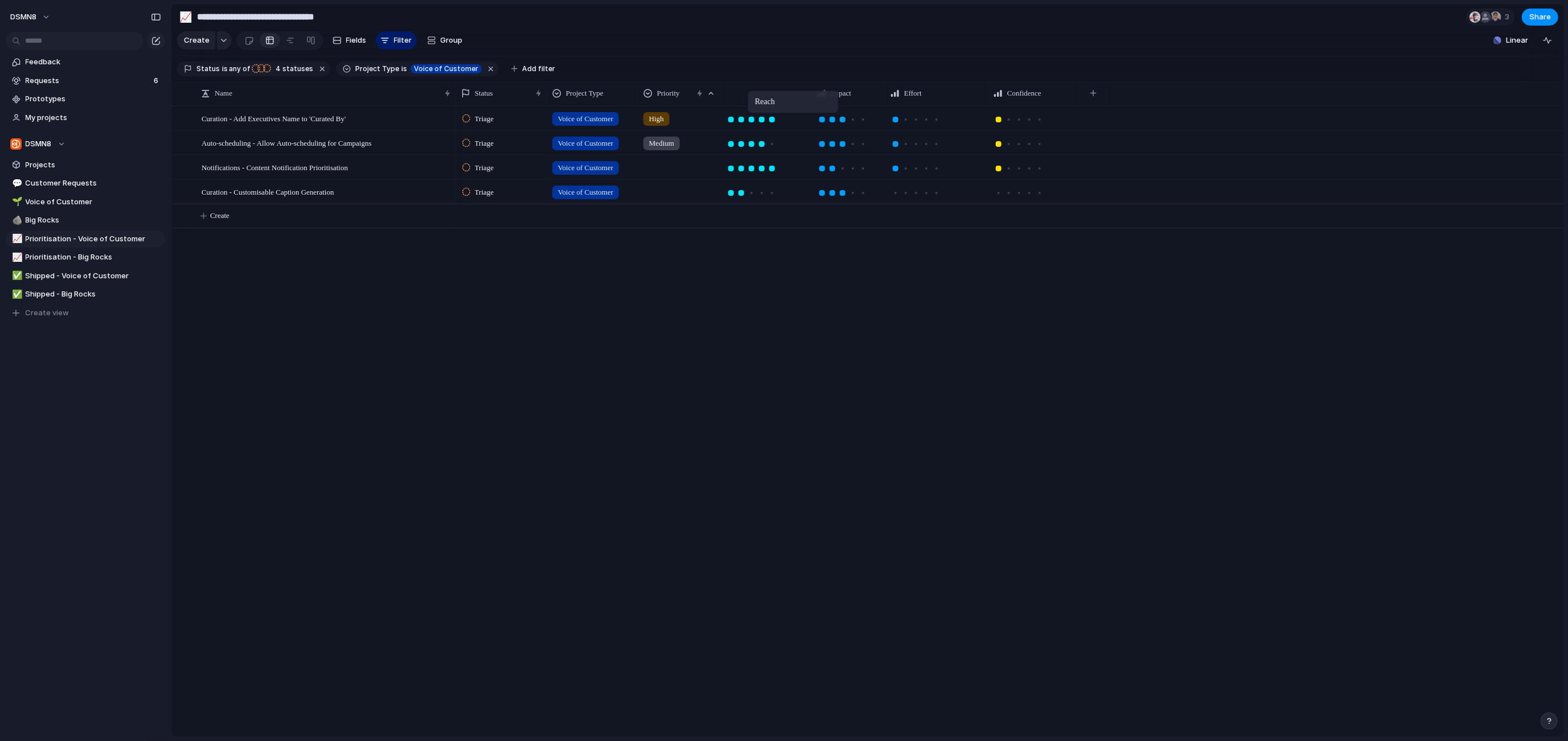
drag, startPoint x: 925, startPoint y: 91, endPoint x: 767, endPoint y: 105, distance: 158.6
drag, startPoint x: 1023, startPoint y: 90, endPoint x: 948, endPoint y: 91, distance: 75.0
click at [674, 138] on span "Hide" at bounding box center [669, 136] width 16 height 11
drag, startPoint x: 725, startPoint y: 91, endPoint x: 718, endPoint y: 91, distance: 7.0
click at [717, 91] on div at bounding box center [716, 93] width 6 height 24
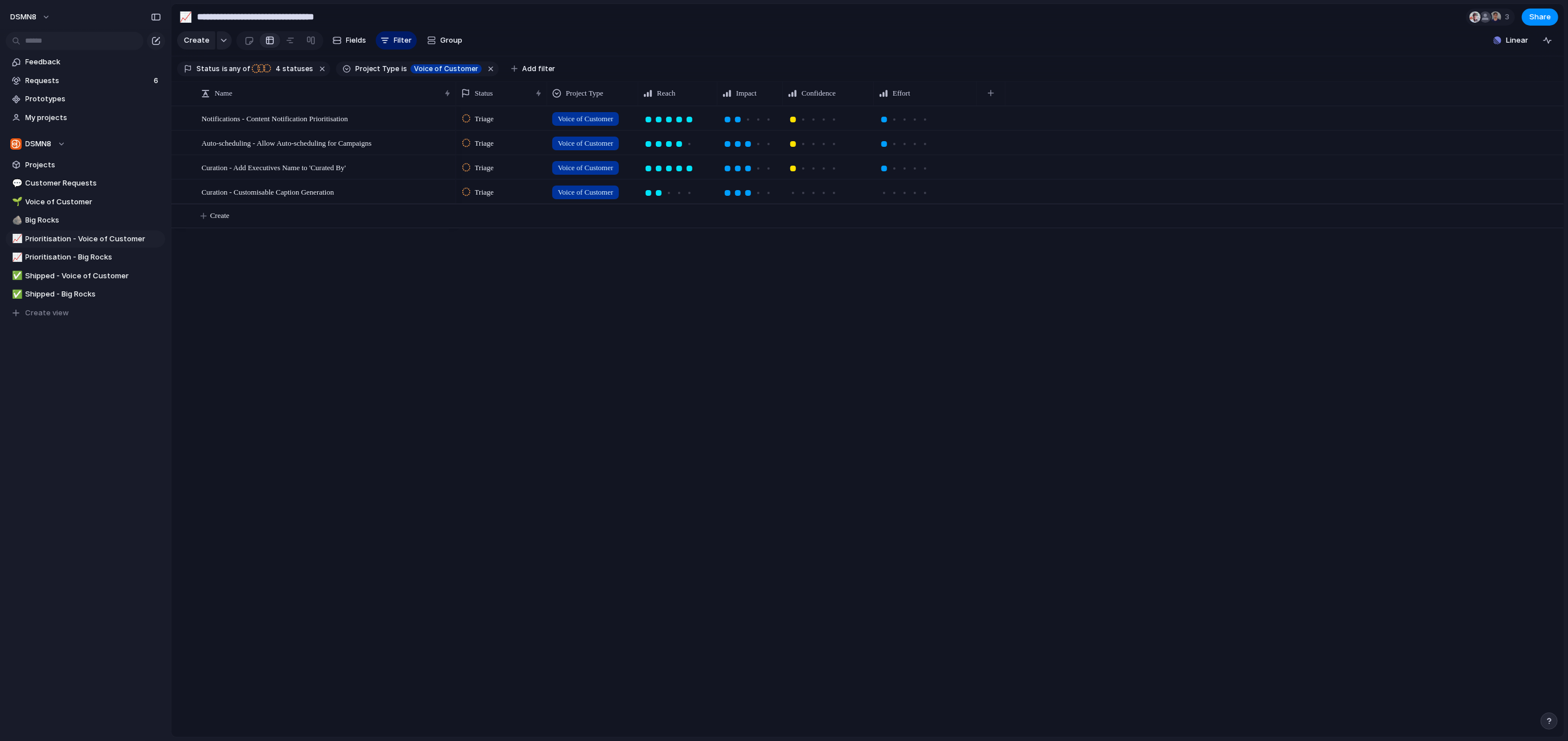
click at [782, 91] on div at bounding box center [782, 93] width 6 height 24
click at [866, 93] on div at bounding box center [864, 93] width 6 height 24
click at [983, 92] on div "button" at bounding box center [981, 92] width 6 height 6
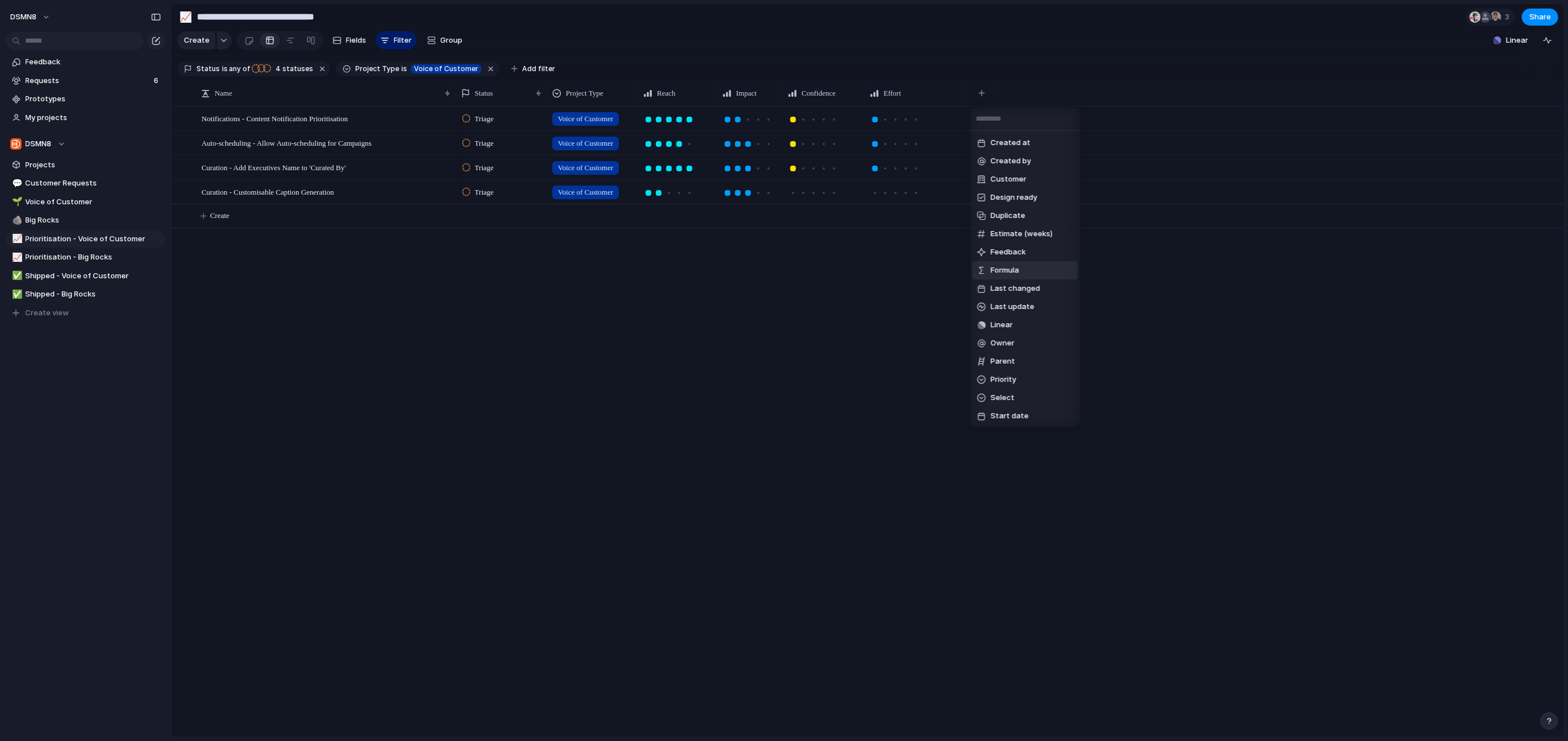
click at [1011, 274] on span "Formula" at bounding box center [1004, 270] width 29 height 11
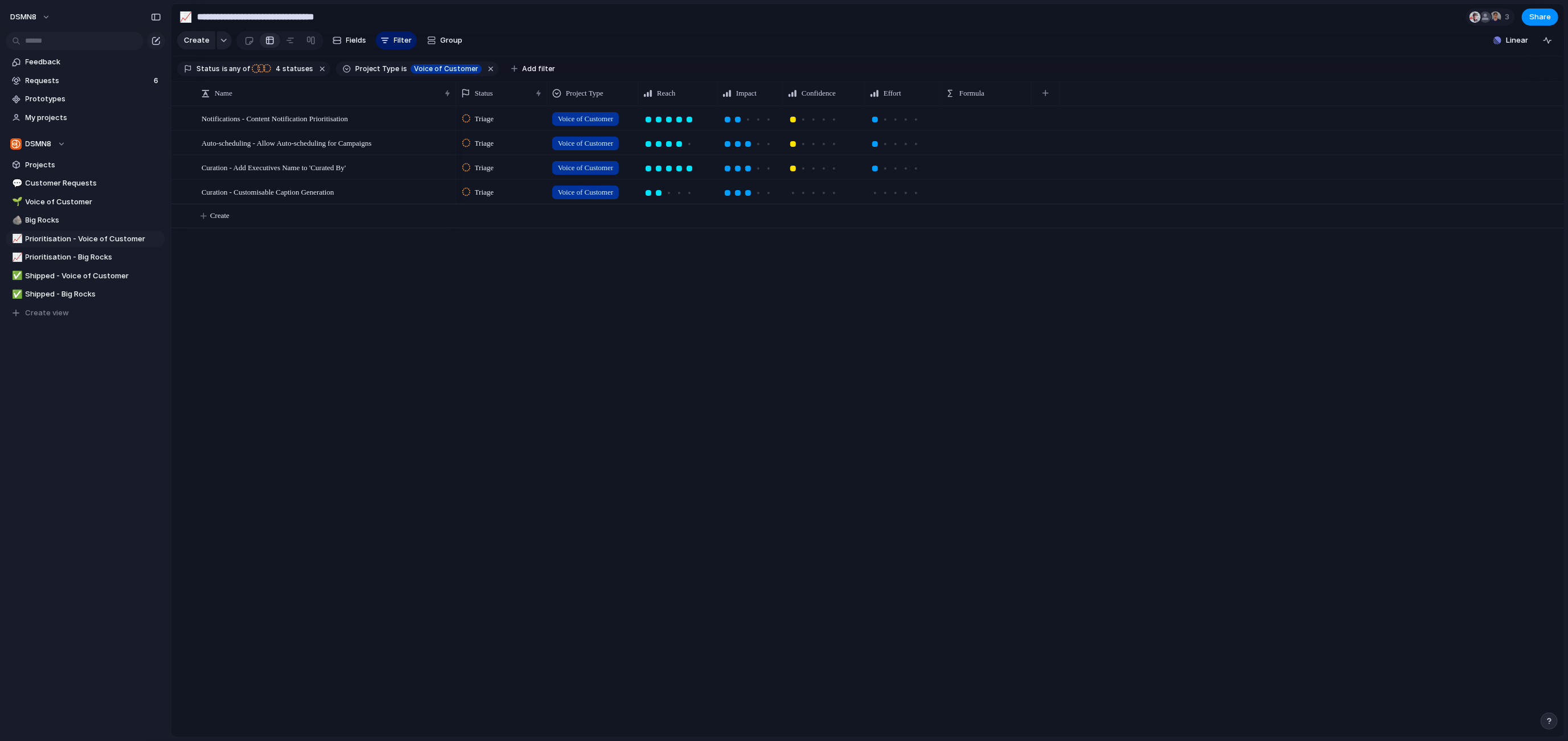
drag, startPoint x: 969, startPoint y: 91, endPoint x: 942, endPoint y: 92, distance: 27.0
click at [942, 92] on div at bounding box center [939, 93] width 6 height 24
click at [85, 258] on span "Prioritisation - Big Rocks" at bounding box center [93, 256] width 135 height 11
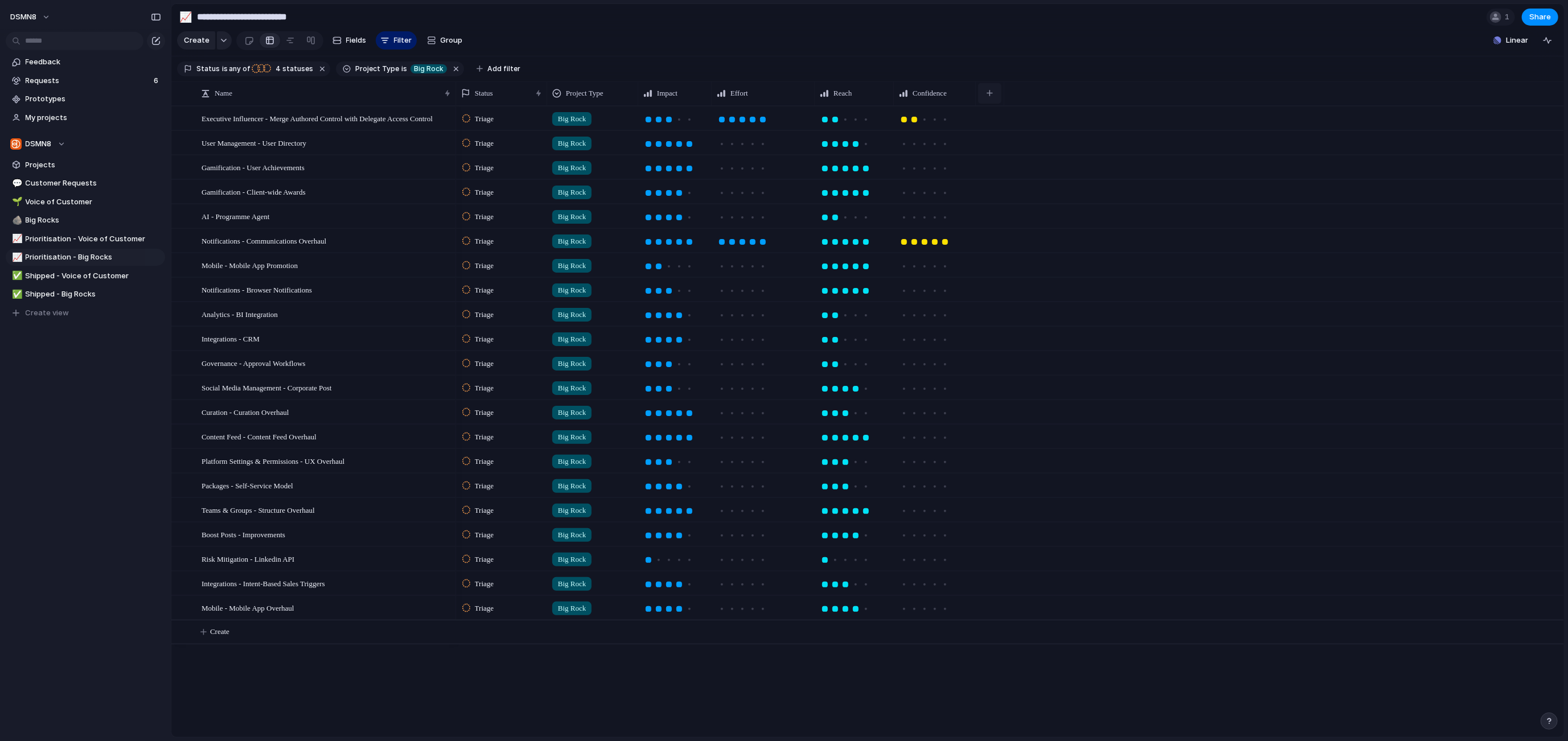
click at [988, 96] on button "button" at bounding box center [990, 93] width 24 height 20
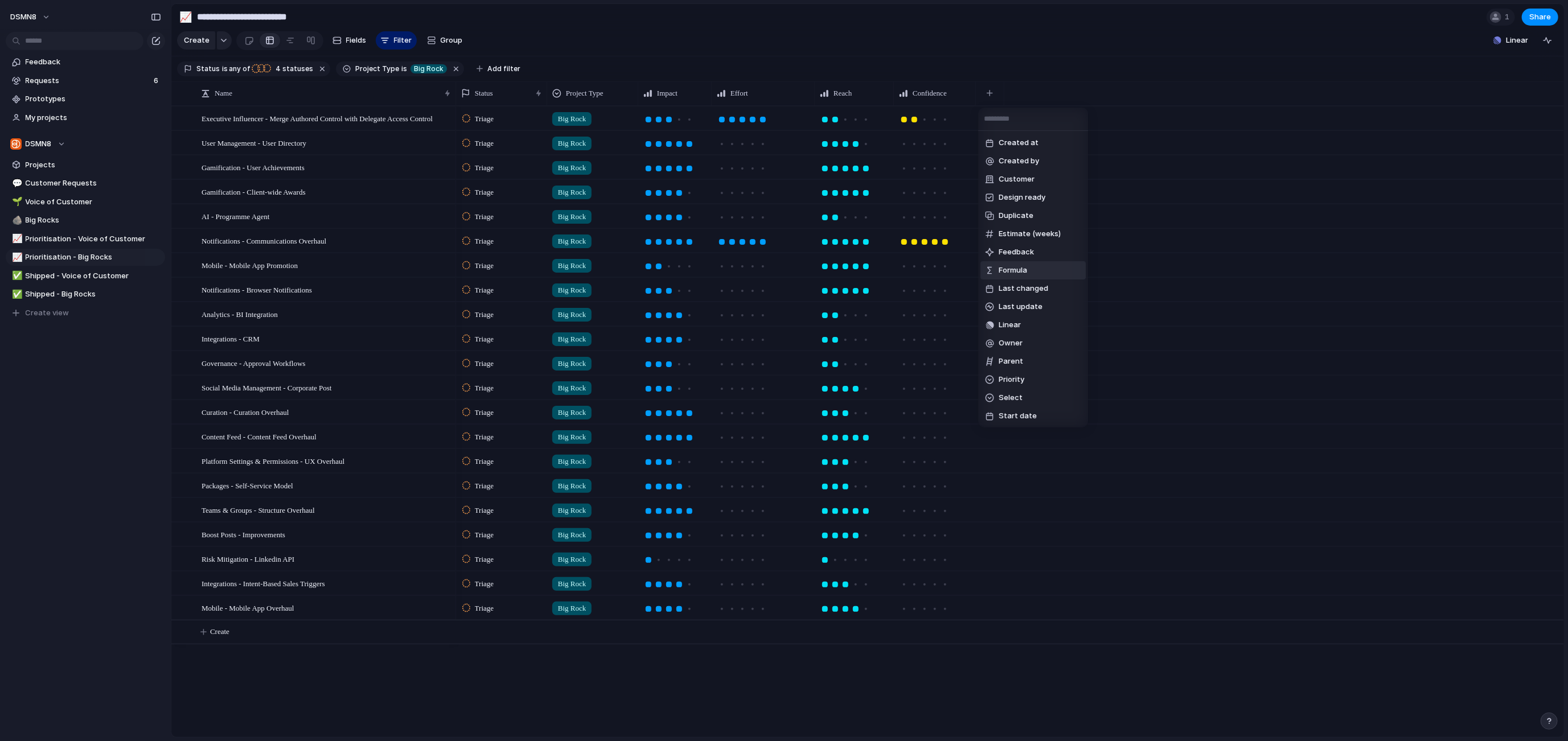
click at [1016, 274] on span "Formula" at bounding box center [1013, 270] width 29 height 11
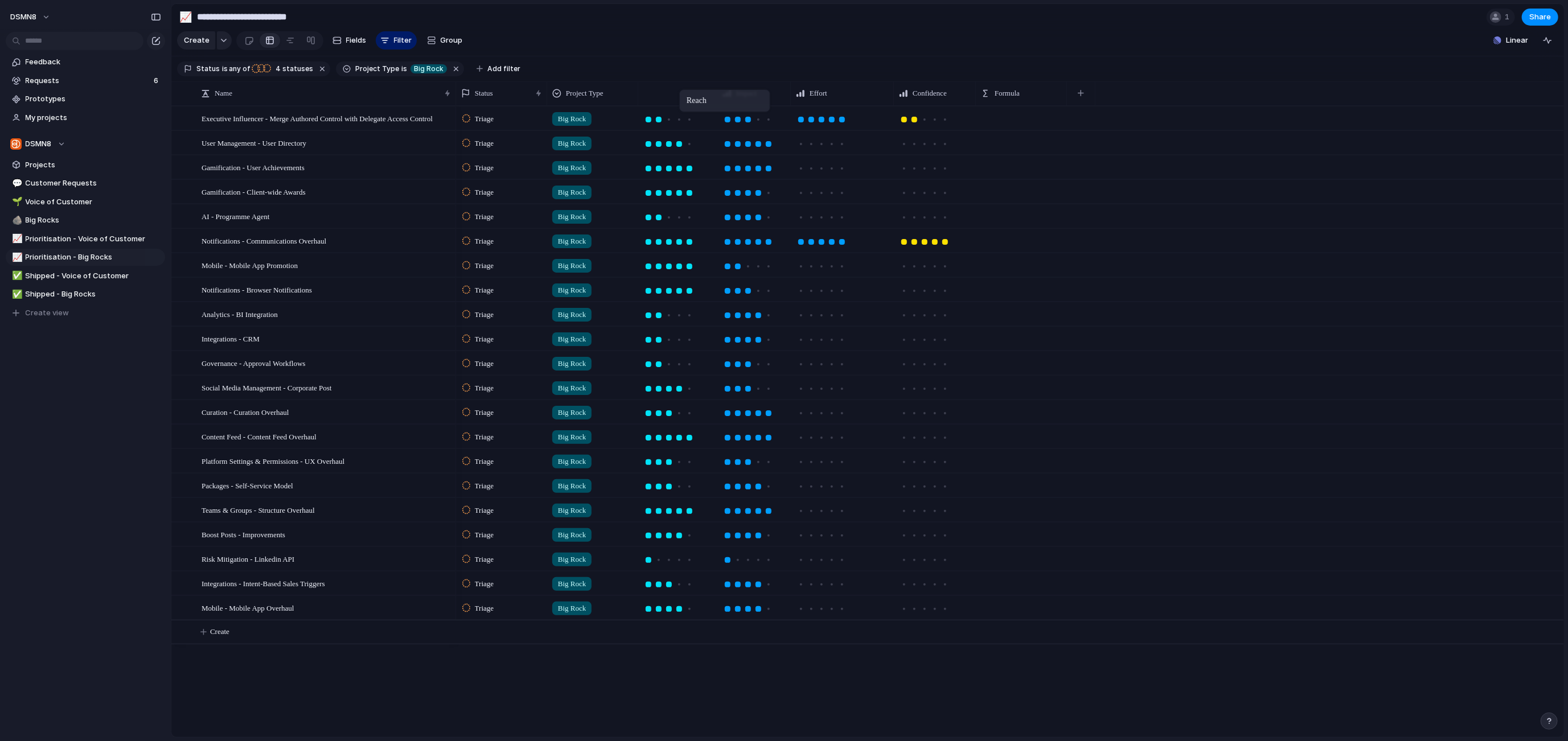
drag, startPoint x: 849, startPoint y: 91, endPoint x: 685, endPoint y: 92, distance: 164.0
drag, startPoint x: 930, startPoint y: 94, endPoint x: 850, endPoint y: 94, distance: 80.0
drag, startPoint x: 976, startPoint y: 92, endPoint x: 960, endPoint y: 92, distance: 16.0
click at [960, 92] on div at bounding box center [960, 93] width 6 height 24
click at [52, 277] on span "Shipped - Voice of Customer" at bounding box center [93, 276] width 135 height 11
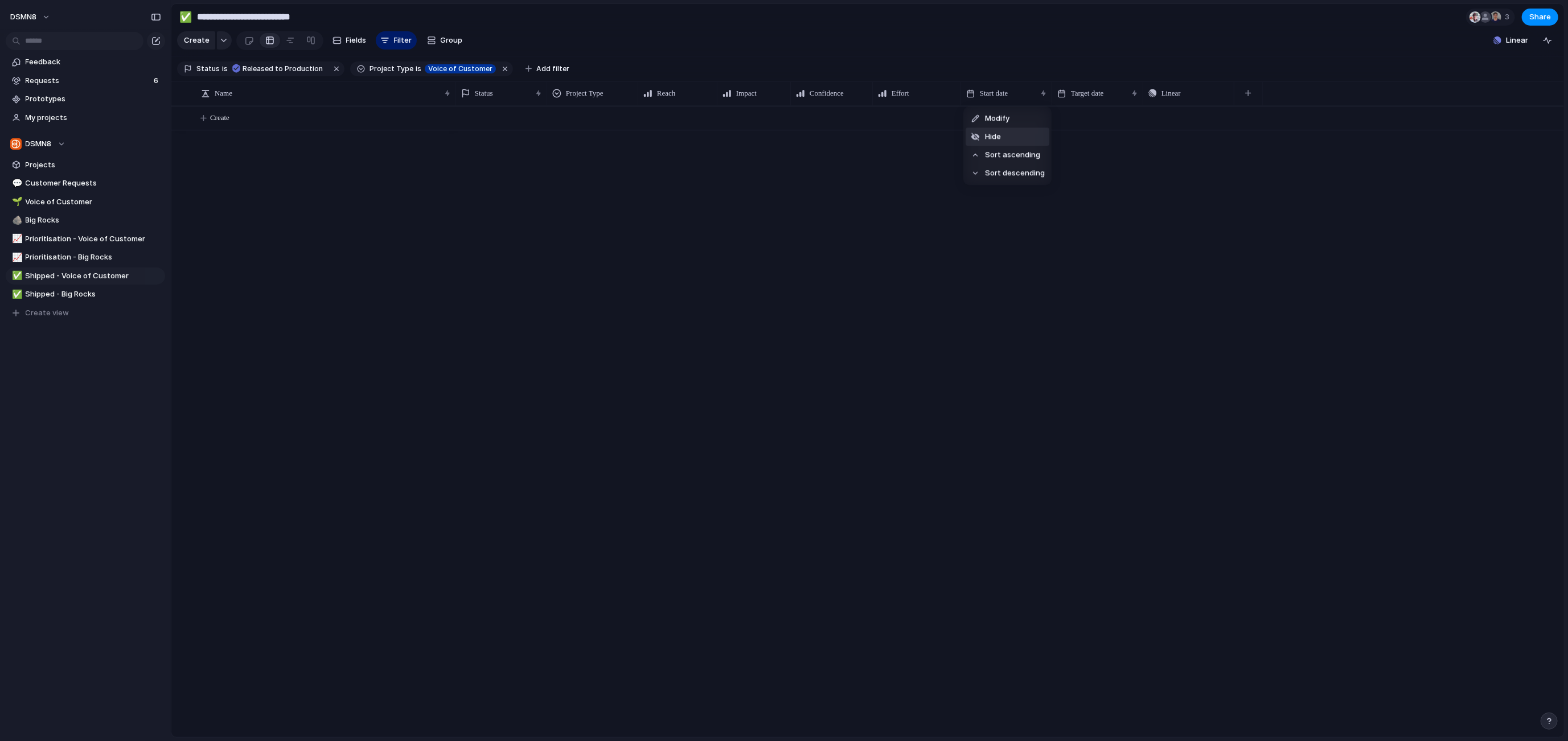
click at [996, 138] on span "Hide" at bounding box center [993, 136] width 16 height 11
click at [1003, 139] on li "Hide" at bounding box center [1007, 137] width 84 height 19
drag, startPoint x: 962, startPoint y: 91, endPoint x: 778, endPoint y: 149, distance: 192.9
click at [955, 91] on div at bounding box center [954, 93] width 6 height 24
click at [78, 299] on span "Shipped - Big Rocks" at bounding box center [93, 294] width 135 height 11
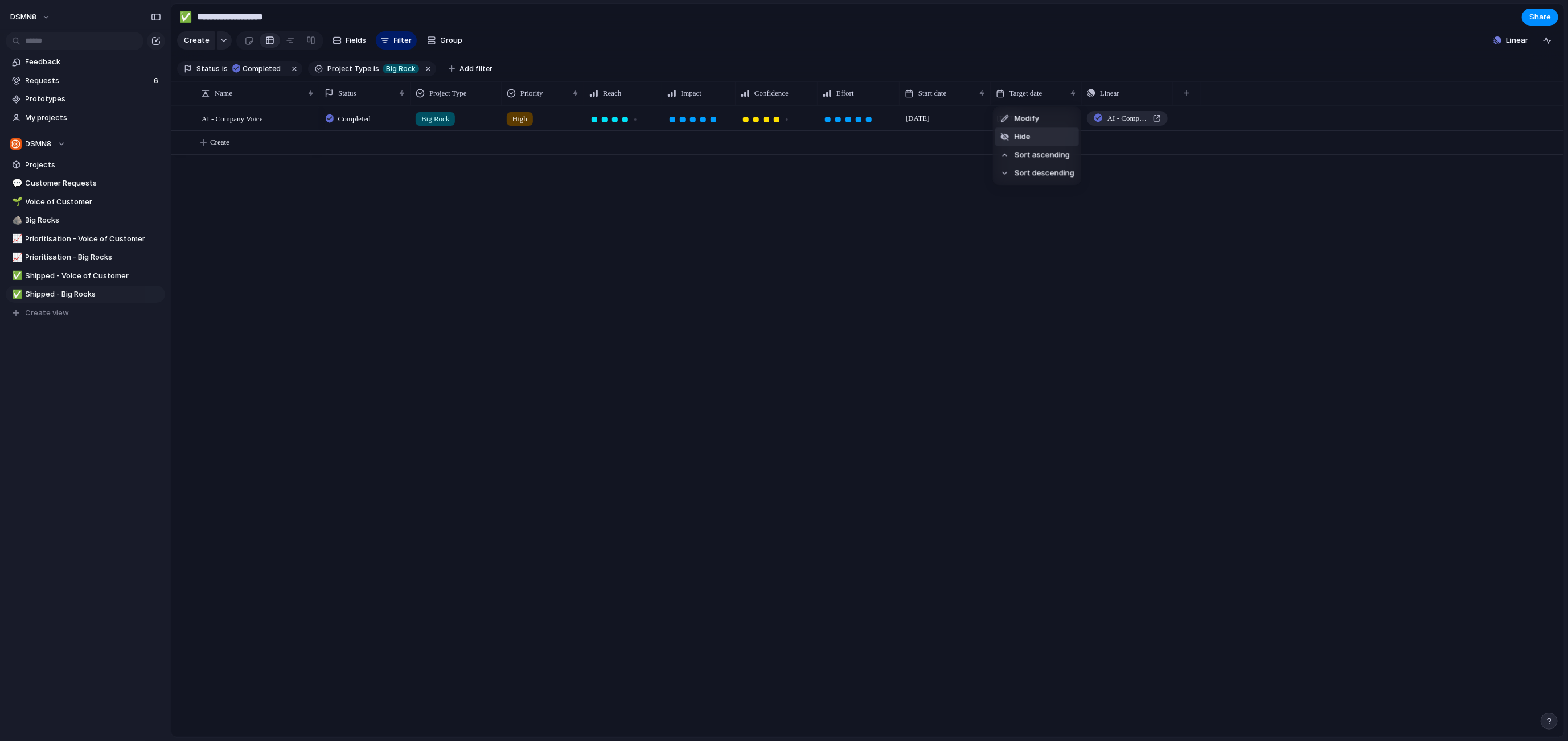
drag, startPoint x: 1035, startPoint y: 131, endPoint x: 1025, endPoint y: 127, distance: 10.8
click at [1034, 131] on li "Hide" at bounding box center [1037, 137] width 84 height 19
click at [955, 133] on li "Hide" at bounding box center [945, 137] width 84 height 19
drag, startPoint x: 898, startPoint y: 91, endPoint x: 889, endPoint y: 91, distance: 9.0
click at [889, 91] on div at bounding box center [890, 93] width 6 height 24
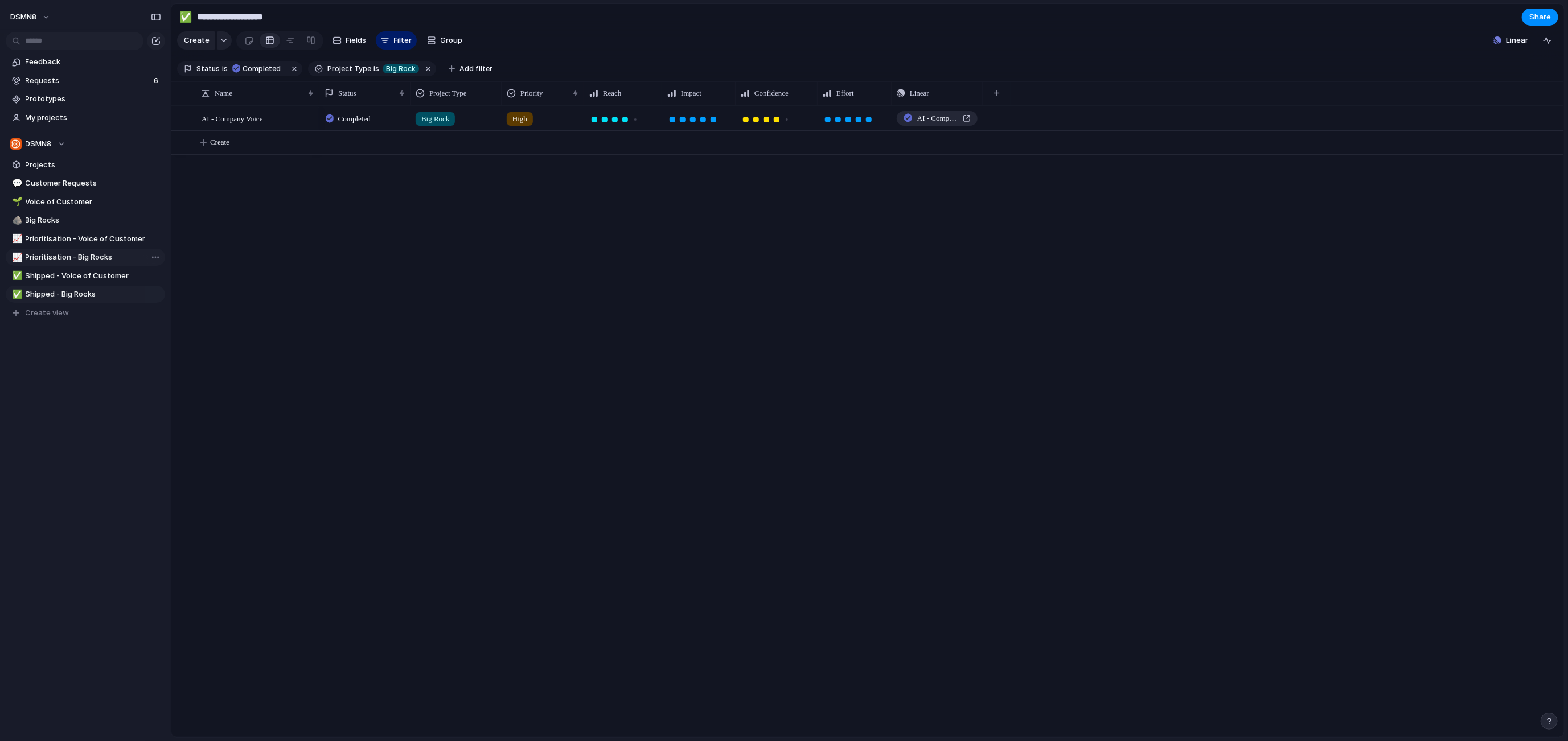
click at [52, 254] on span "Prioritisation - Big Rocks" at bounding box center [93, 256] width 135 height 11
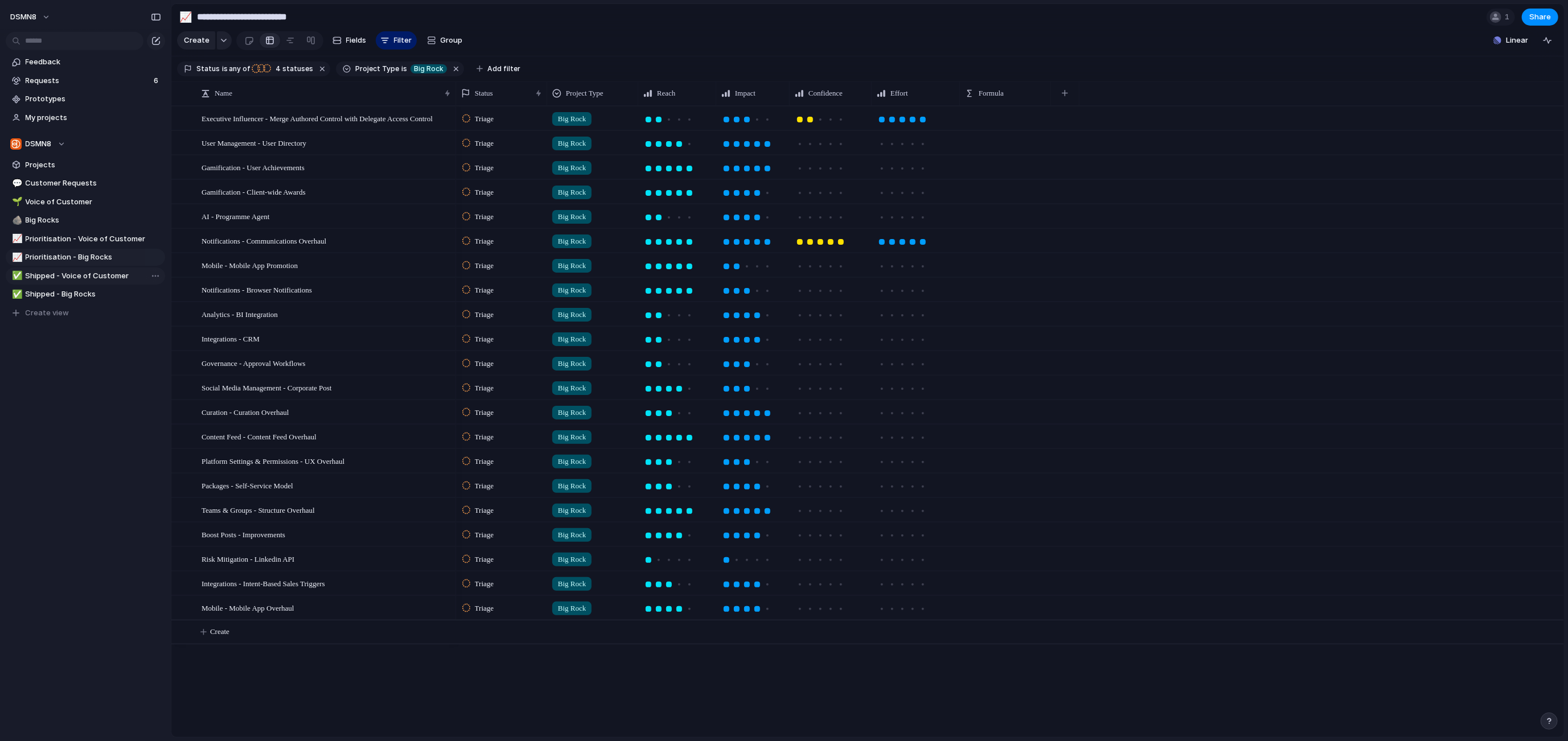
click at [63, 273] on span "Shipped - Voice of Customer" at bounding box center [93, 276] width 135 height 11
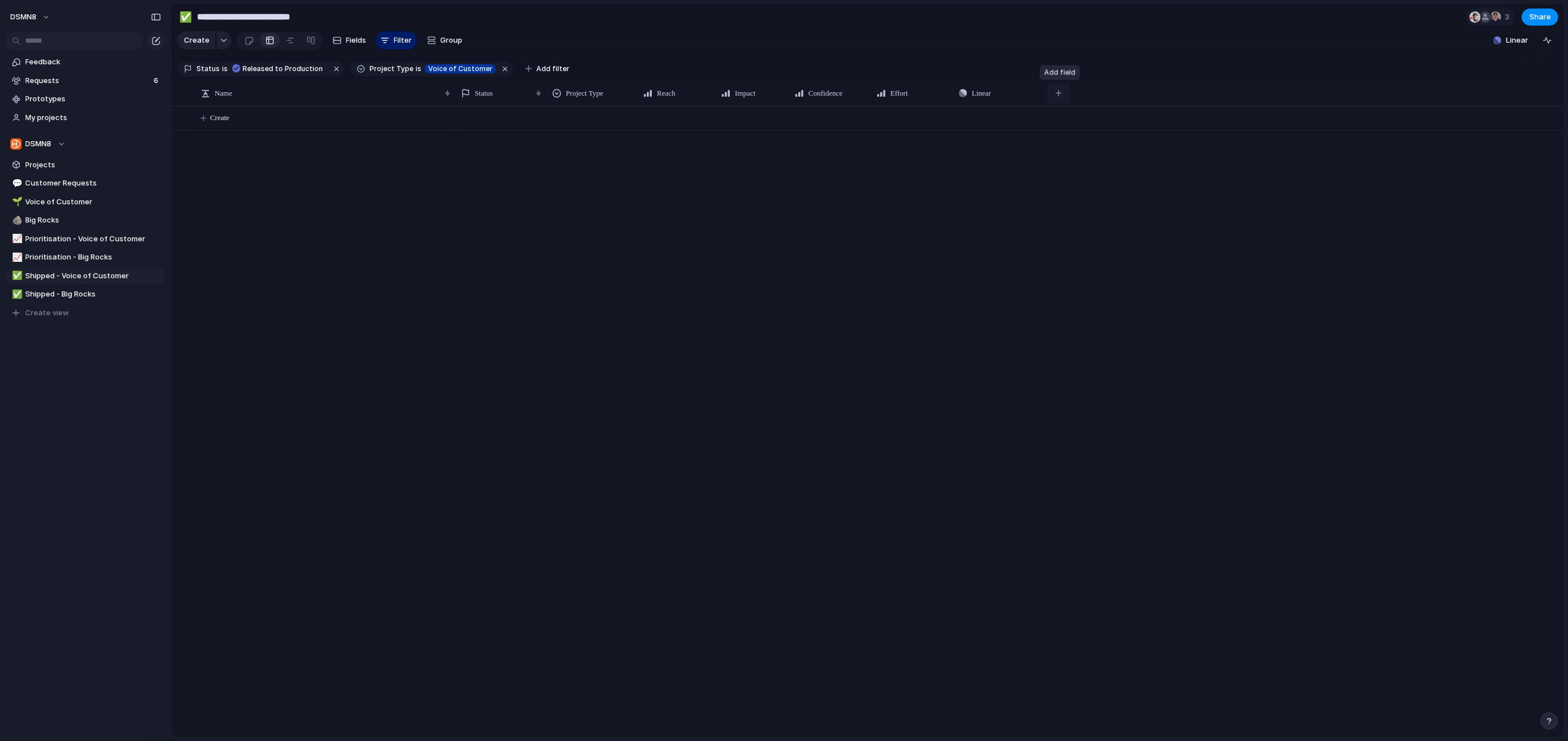
click at [1063, 93] on button "button" at bounding box center [1059, 93] width 24 height 20
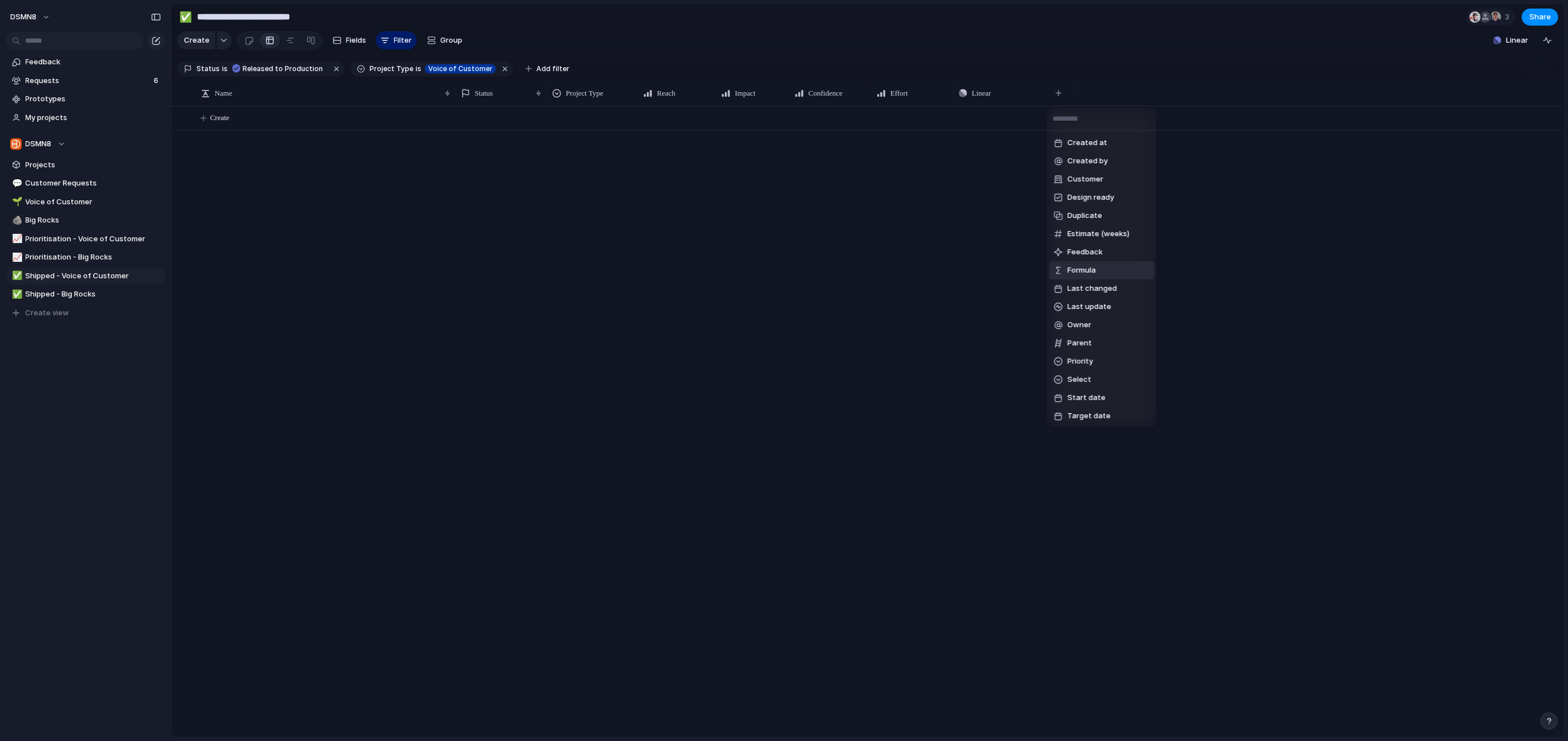
click at [1086, 267] on span "Formula" at bounding box center [1081, 270] width 29 height 11
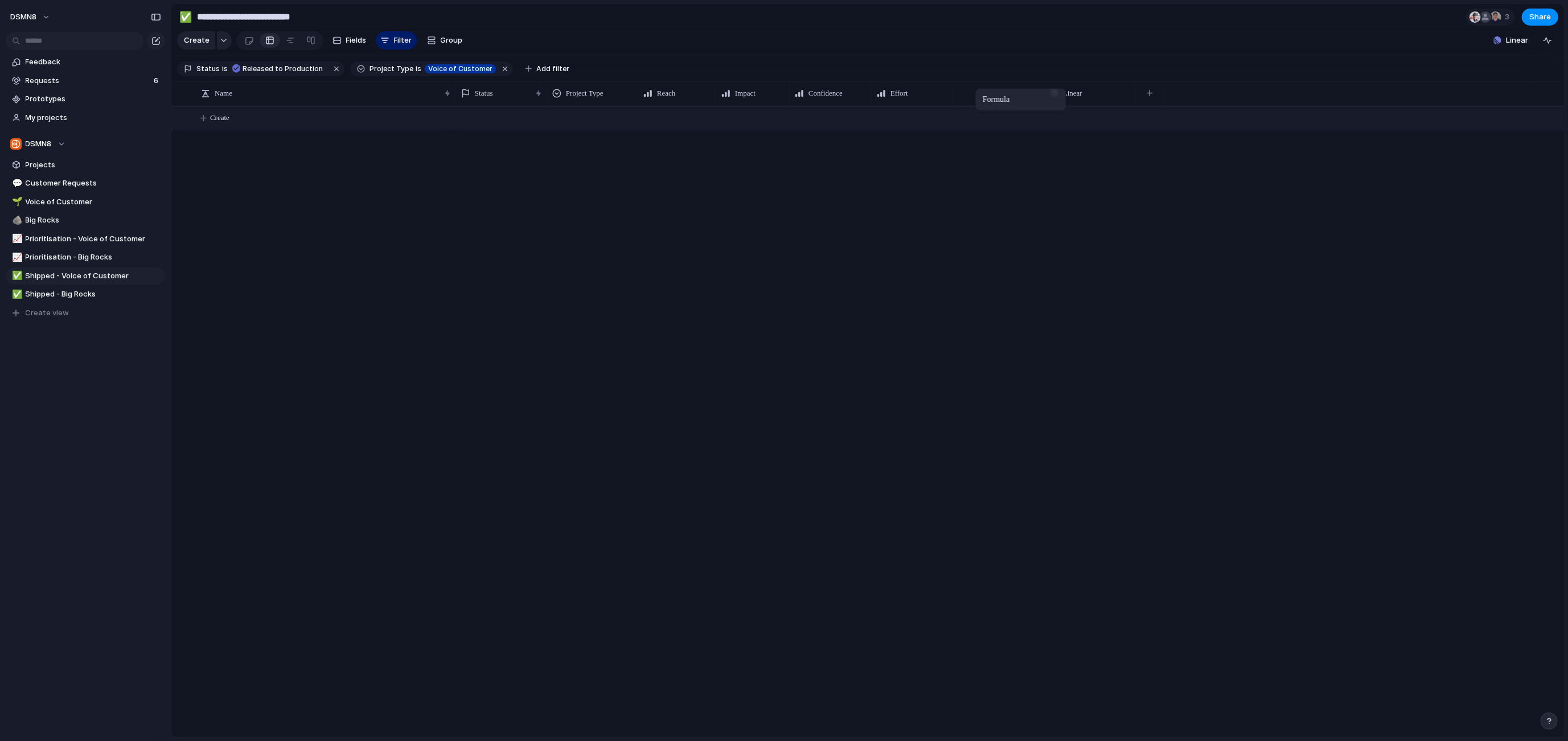
drag, startPoint x: 1081, startPoint y: 91, endPoint x: 1006, endPoint y: 125, distance: 82.3
click at [85, 277] on span "Shipped - Voice of Customer" at bounding box center [93, 276] width 135 height 11
click at [65, 296] on span "Shipped - Big Rocks" at bounding box center [93, 294] width 135 height 11
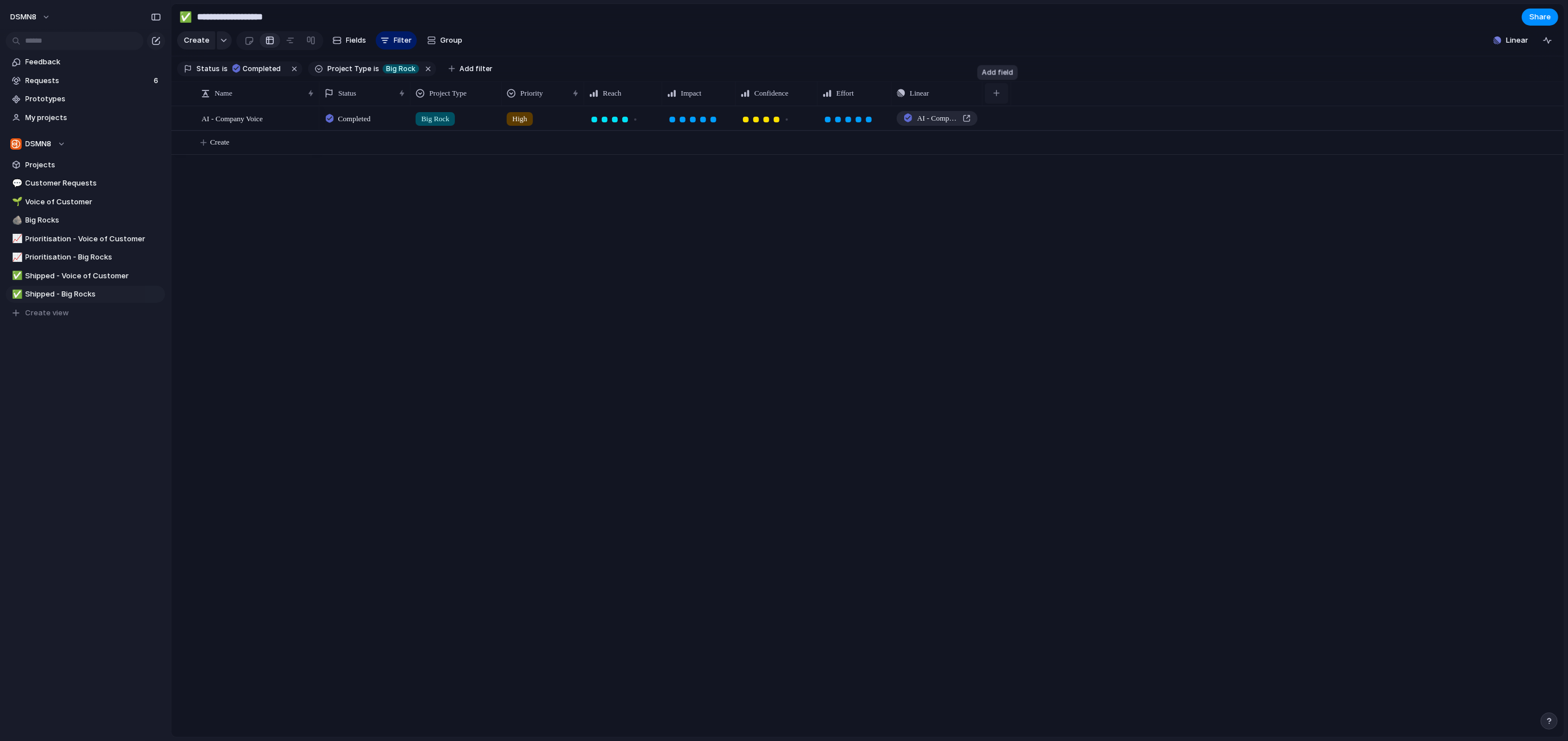
click at [1001, 91] on button "button" at bounding box center [997, 93] width 24 height 20
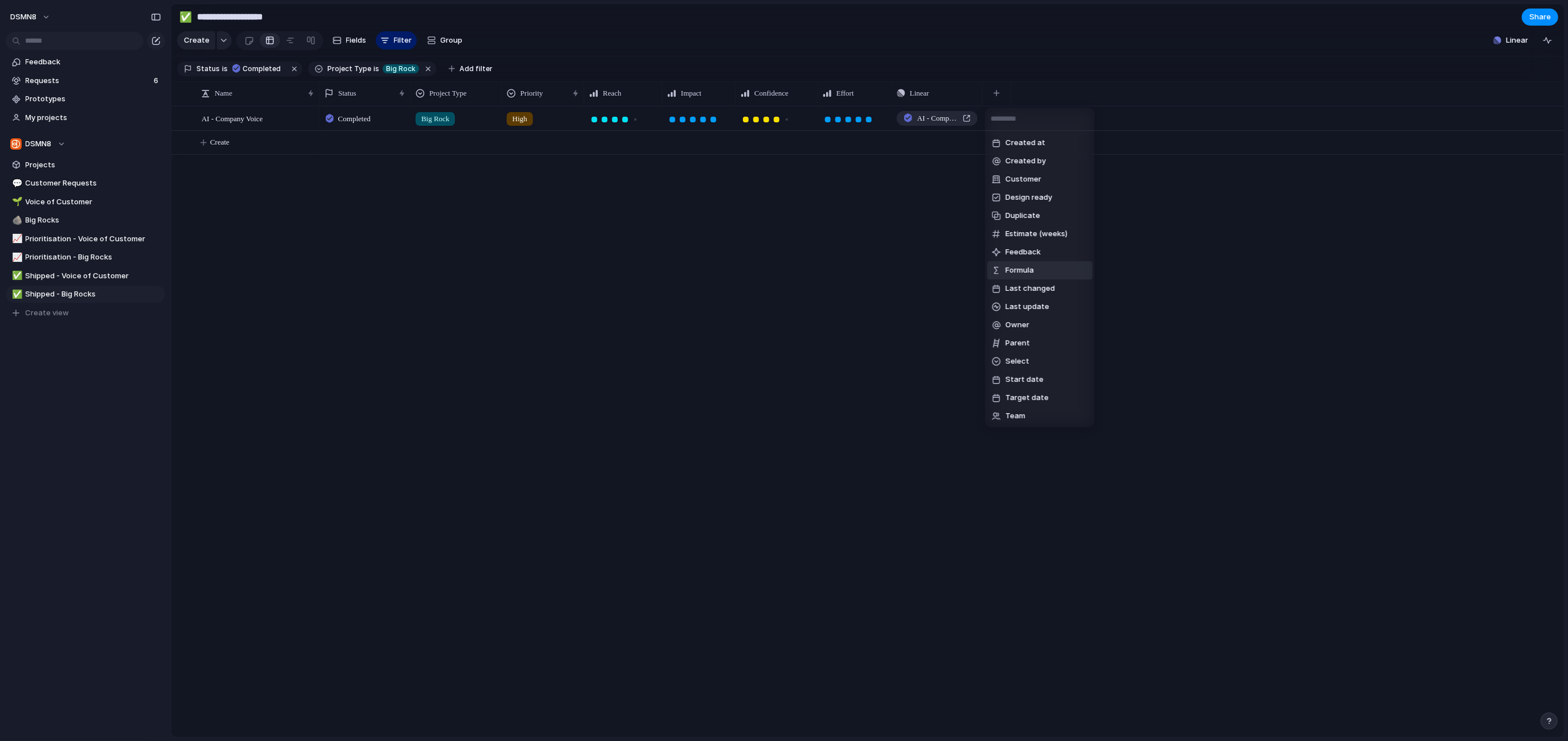
click at [1030, 272] on span "Formula" at bounding box center [1020, 270] width 29 height 11
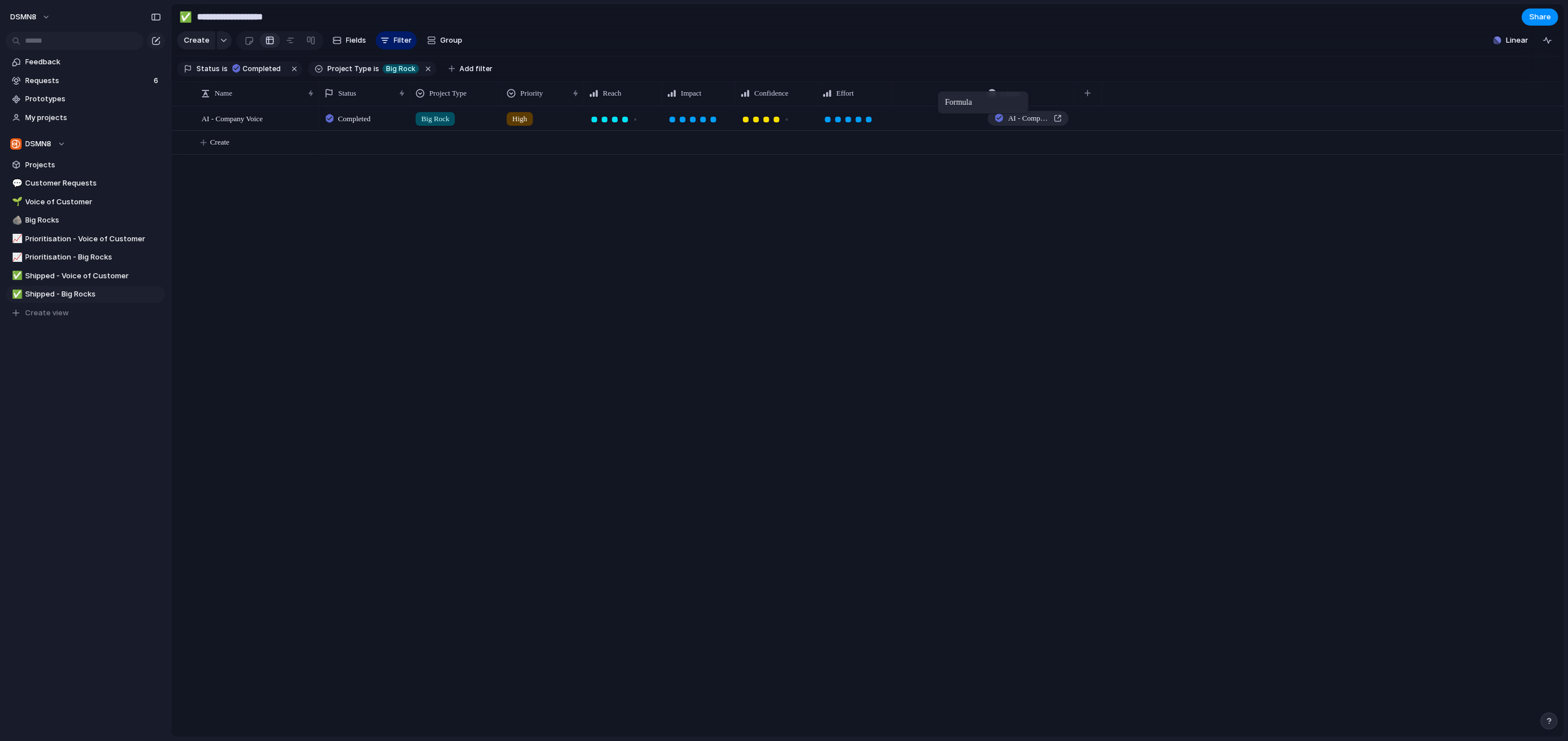
drag, startPoint x: 1014, startPoint y: 93, endPoint x: 936, endPoint y: 93, distance: 78.0
click at [74, 224] on span "Big Rocks" at bounding box center [93, 220] width 135 height 11
type input "*********"
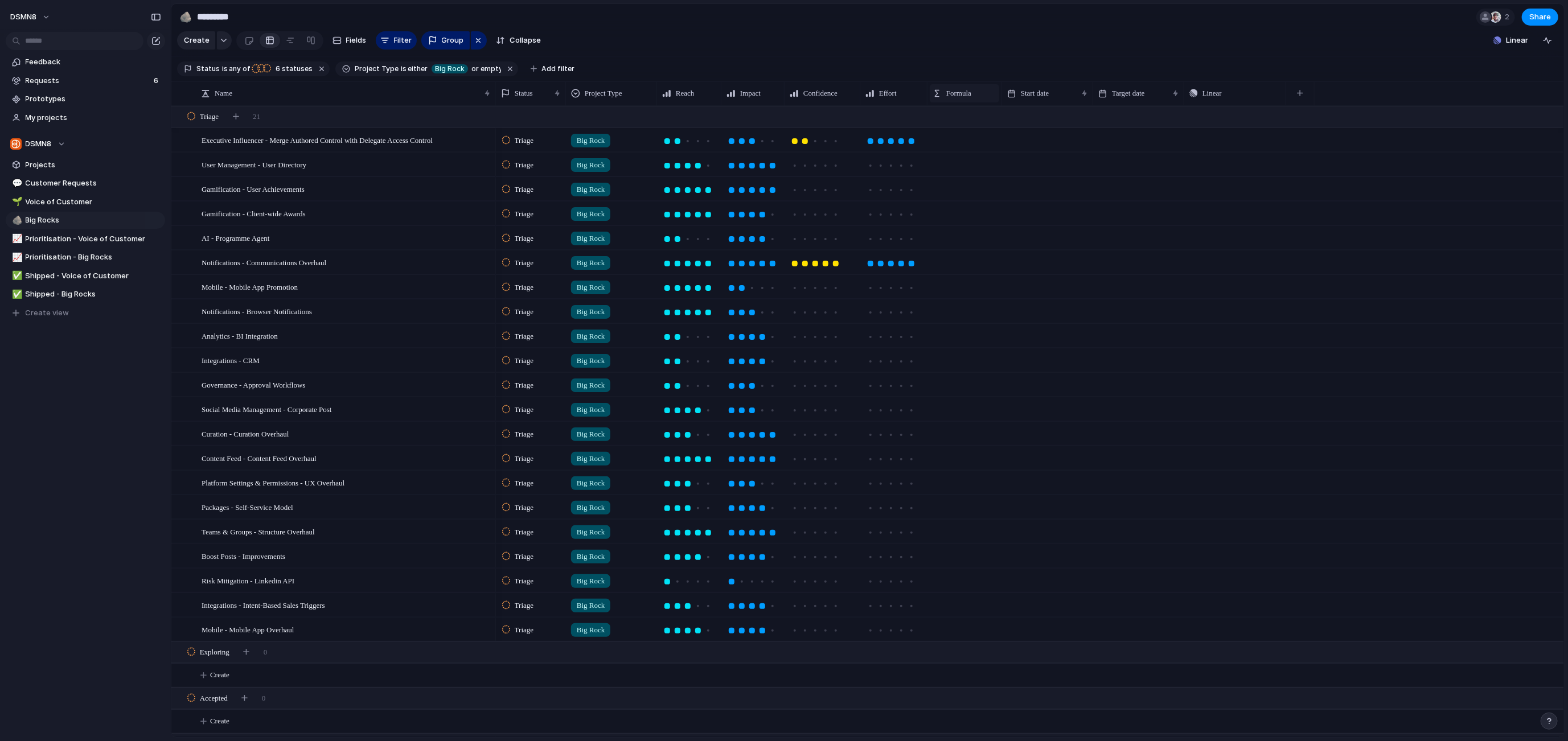
click at [952, 91] on span "Formula" at bounding box center [959, 93] width 25 height 11
click at [964, 118] on span "Modify" at bounding box center [963, 118] width 25 height 11
click at [1430, 178] on textarea at bounding box center [1480, 184] width 156 height 33
paste textarea "**********"
type textarea "**********"
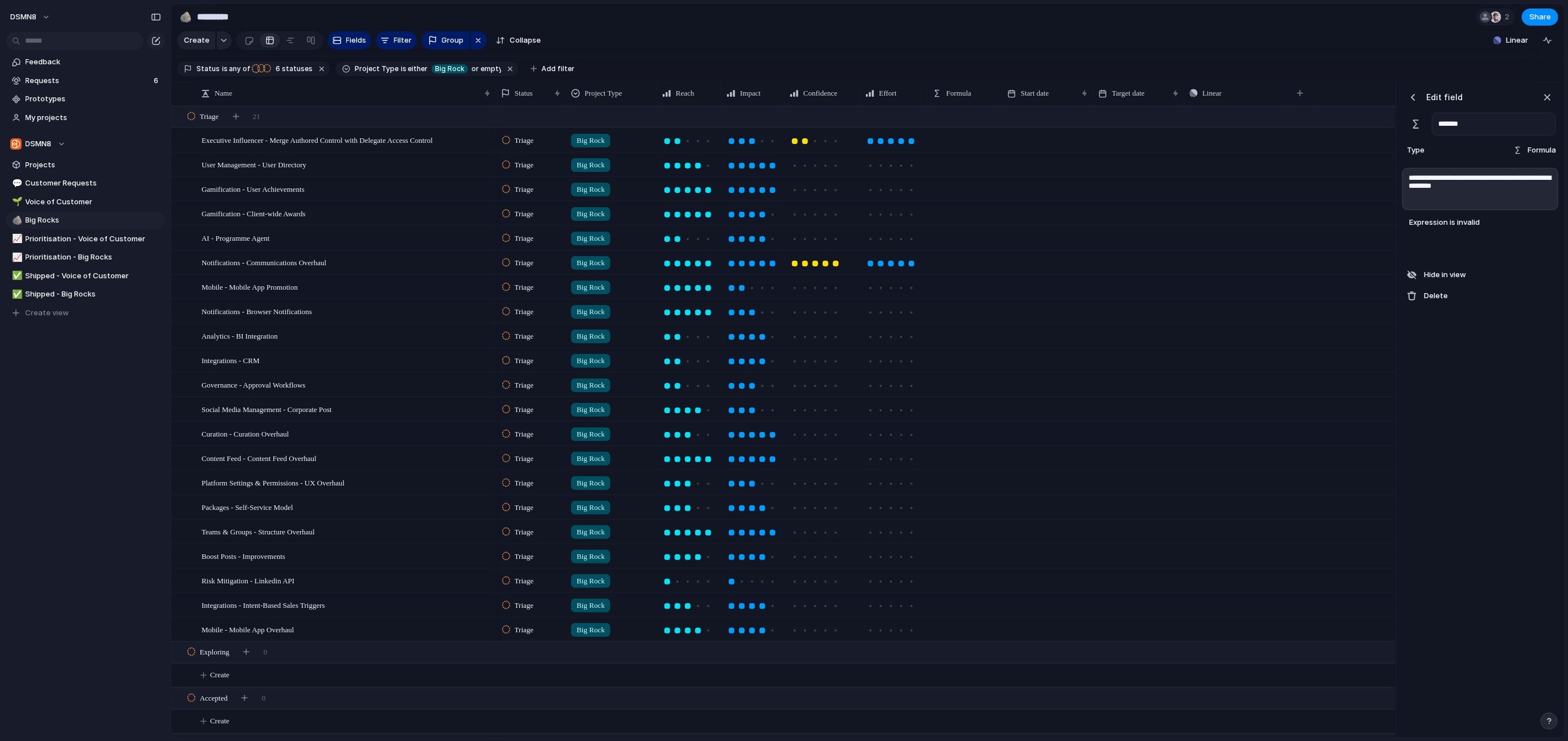
click at [1521, 233] on div "**********" at bounding box center [1479, 210] width 165 height 91
click at [1475, 197] on textarea "**********" at bounding box center [1480, 189] width 156 height 42
click at [1464, 189] on textarea "**********" at bounding box center [1480, 189] width 156 height 42
click at [1465, 189] on textarea "**********" at bounding box center [1480, 189] width 156 height 42
click at [1464, 189] on textarea "**********" at bounding box center [1480, 189] width 156 height 42
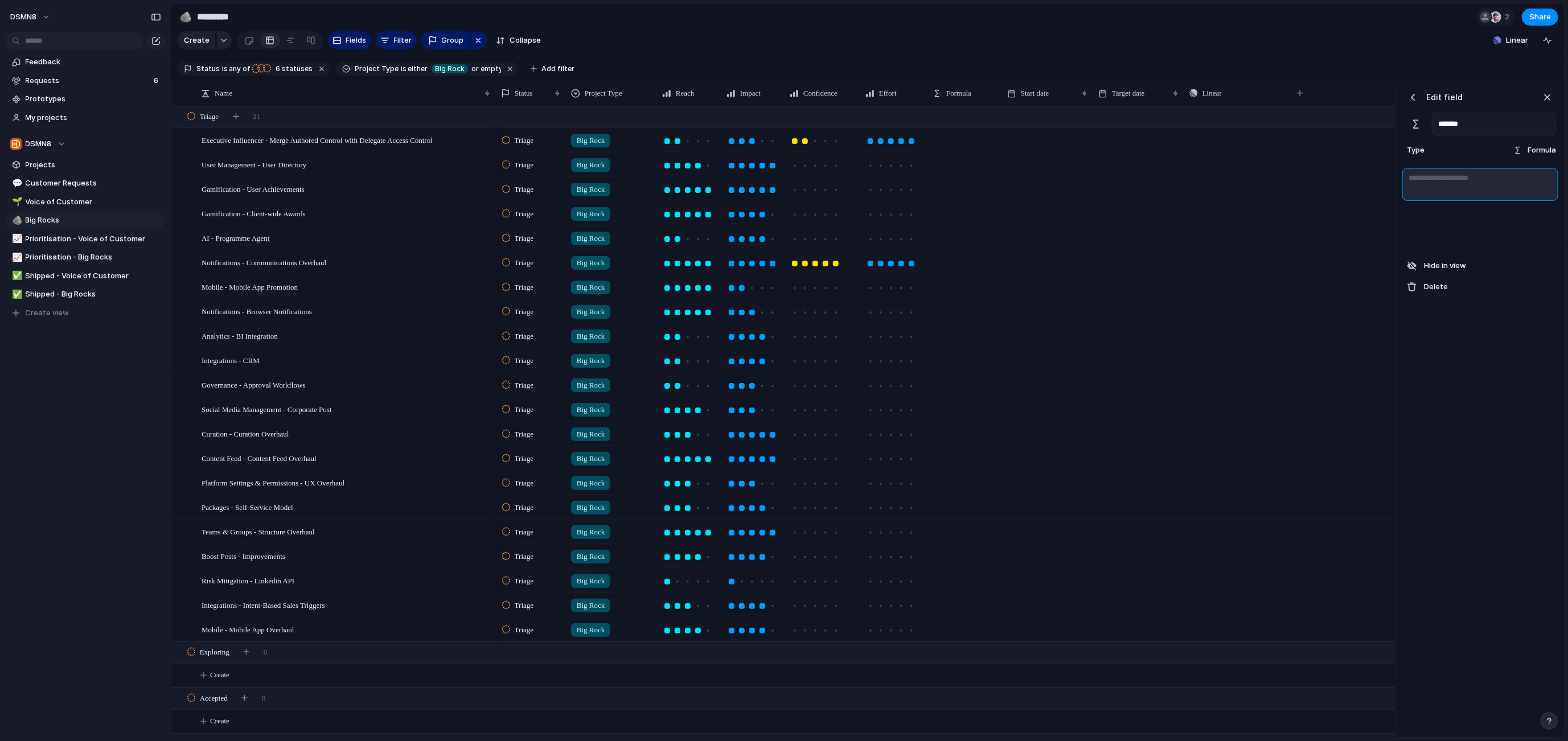
paste textarea "**********"
type textarea "**********"
click at [1518, 194] on textarea "**********" at bounding box center [1480, 189] width 156 height 42
drag, startPoint x: 1518, startPoint y: 194, endPoint x: 1526, endPoint y: 191, distance: 8.5
click at [1521, 194] on textarea "**********" at bounding box center [1480, 189] width 156 height 42
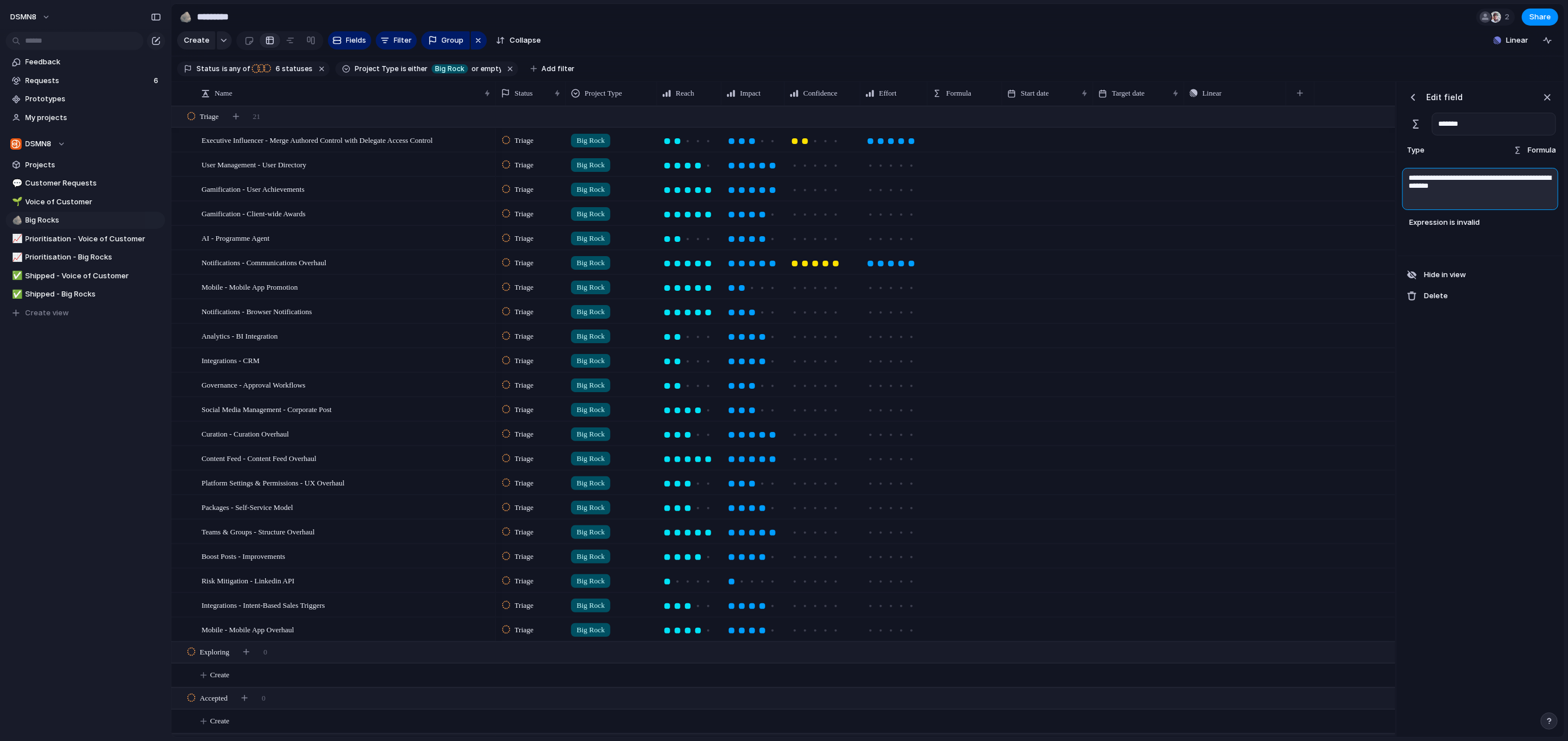
drag, startPoint x: 1392, startPoint y: 175, endPoint x: 1404, endPoint y: 176, distance: 12.0
click at [1346, 171] on div "Press ENTER to sort Name Status Project Type Reach Impact Confidence Effort For…" at bounding box center [867, 409] width 1392 height 656
drag, startPoint x: 1410, startPoint y: 177, endPoint x: 1547, endPoint y: 206, distance: 140.0
click at [1567, 192] on html "DSMN8 Feedback Requests 6 Prototypes My projects DSMN8 Projects 💬 Customer Requ…" at bounding box center [784, 370] width 1568 height 741
click at [1519, 202] on textarea "**********" at bounding box center [1480, 189] width 156 height 42
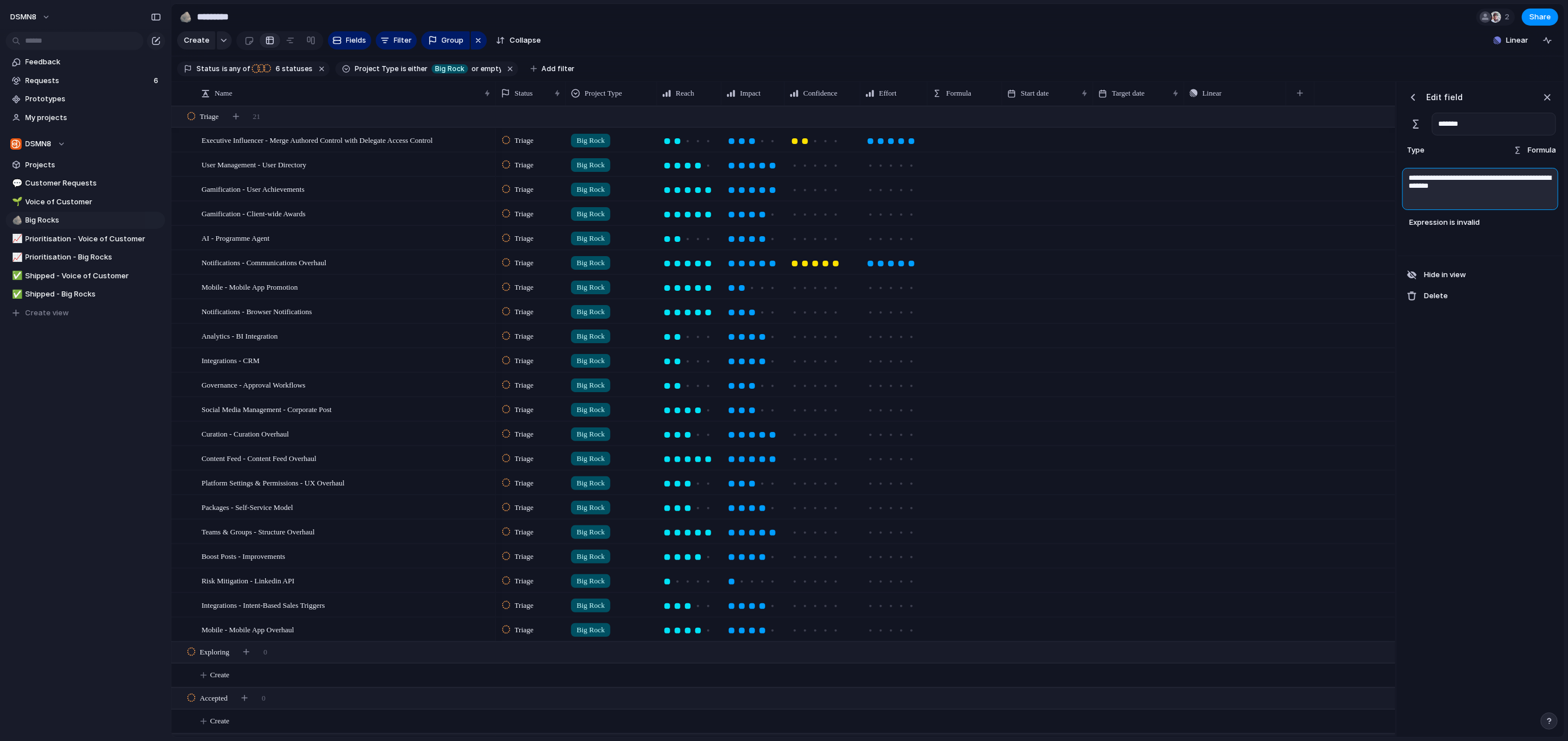
drag, startPoint x: 1543, startPoint y: 189, endPoint x: 1378, endPoint y: 176, distance: 165.5
click at [1382, 177] on div "Press ENTER to sort Name Status Project Type Reach Impact Confidence Effort For…" at bounding box center [867, 409] width 1392 height 656
paste textarea "**********"
type textarea "**********"
drag, startPoint x: 1545, startPoint y: 187, endPoint x: 1392, endPoint y: 167, distance: 154.3
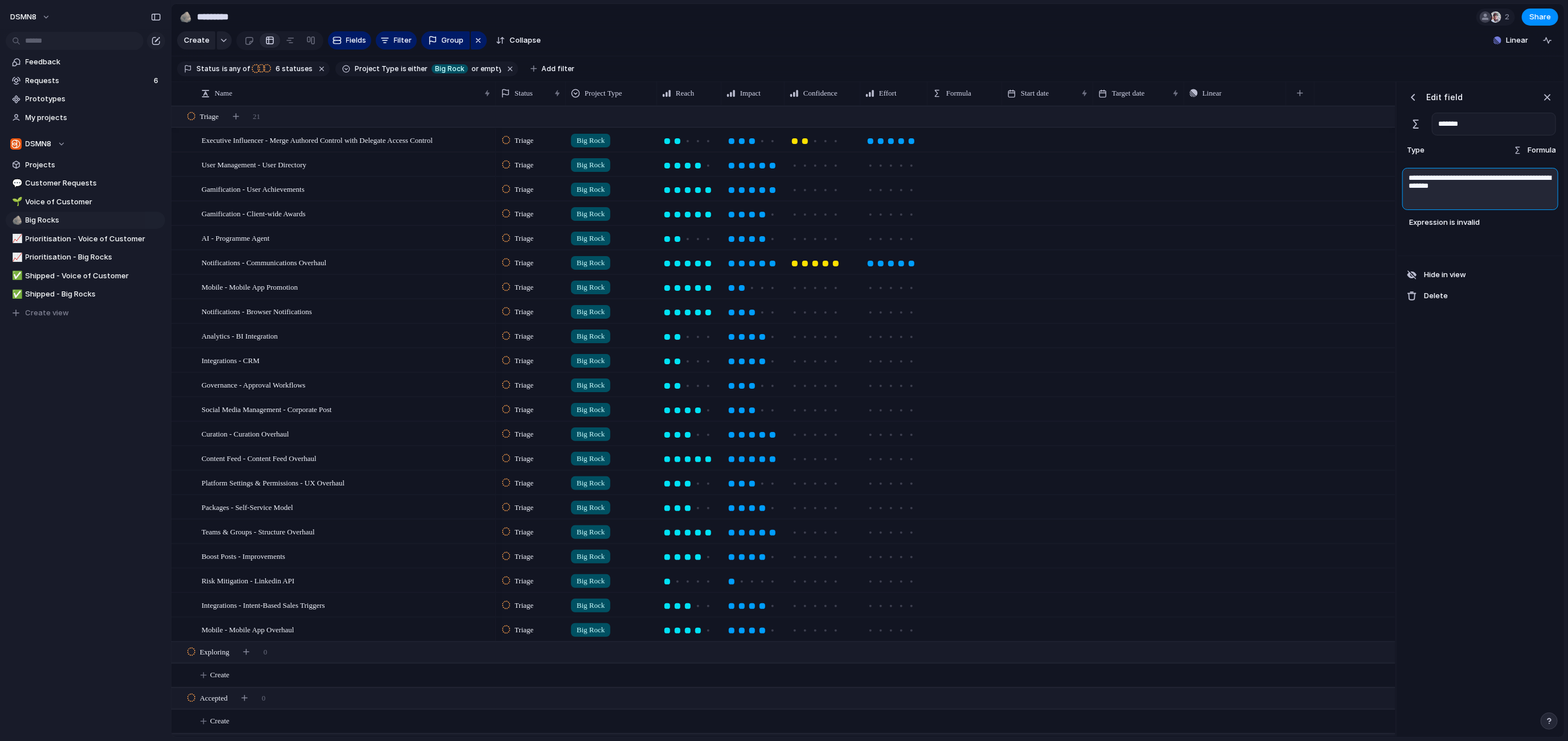
click at [1392, 167] on div "Press ENTER to sort Name Status Project Type Reach Impact Confidence Effort For…" at bounding box center [867, 409] width 1392 height 656
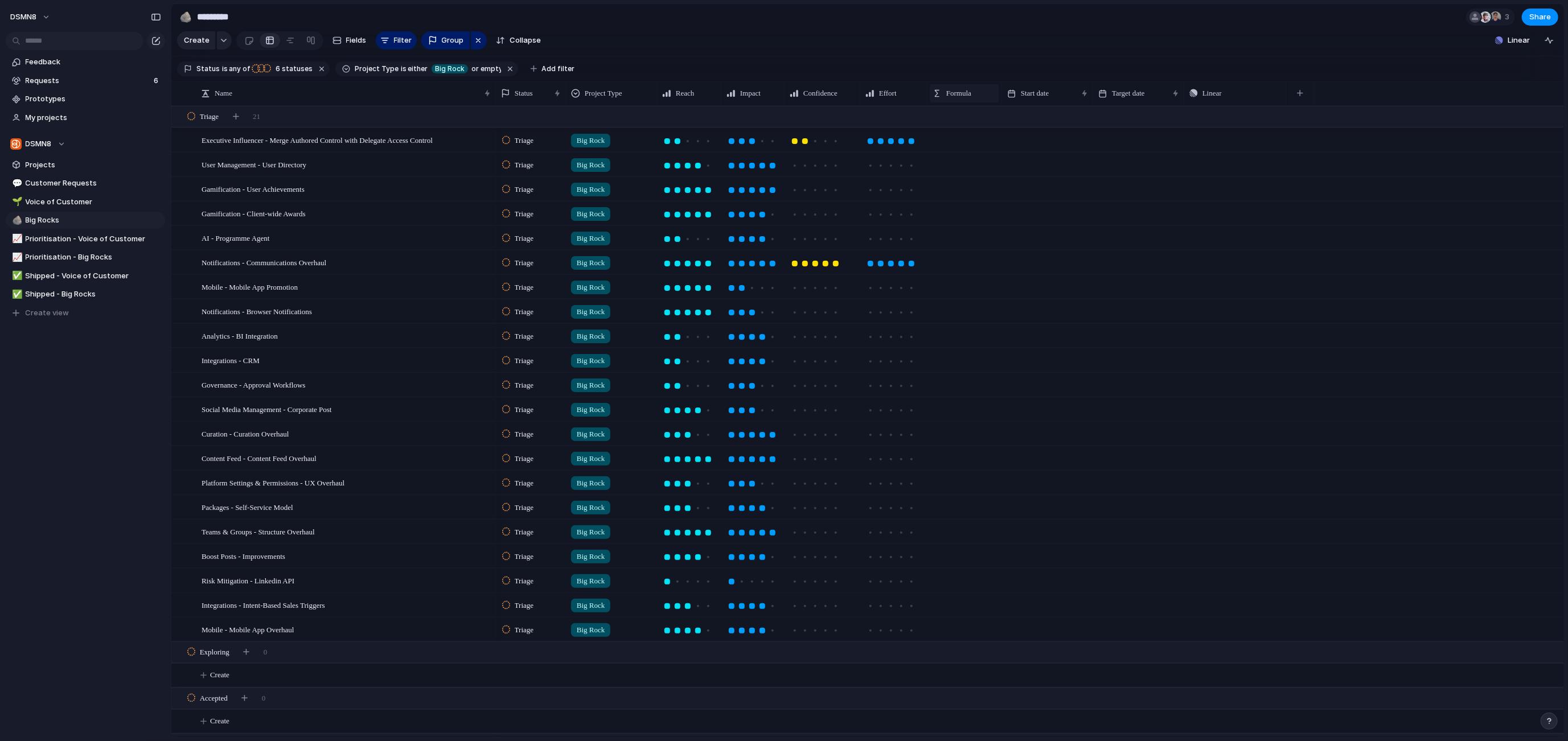
click at [965, 93] on span "Formula" at bounding box center [959, 93] width 25 height 11
click at [959, 116] on span "Modify" at bounding box center [963, 118] width 25 height 11
click at [1460, 178] on textarea at bounding box center [1480, 184] width 156 height 33
paste textarea "*****"
type textarea "*"
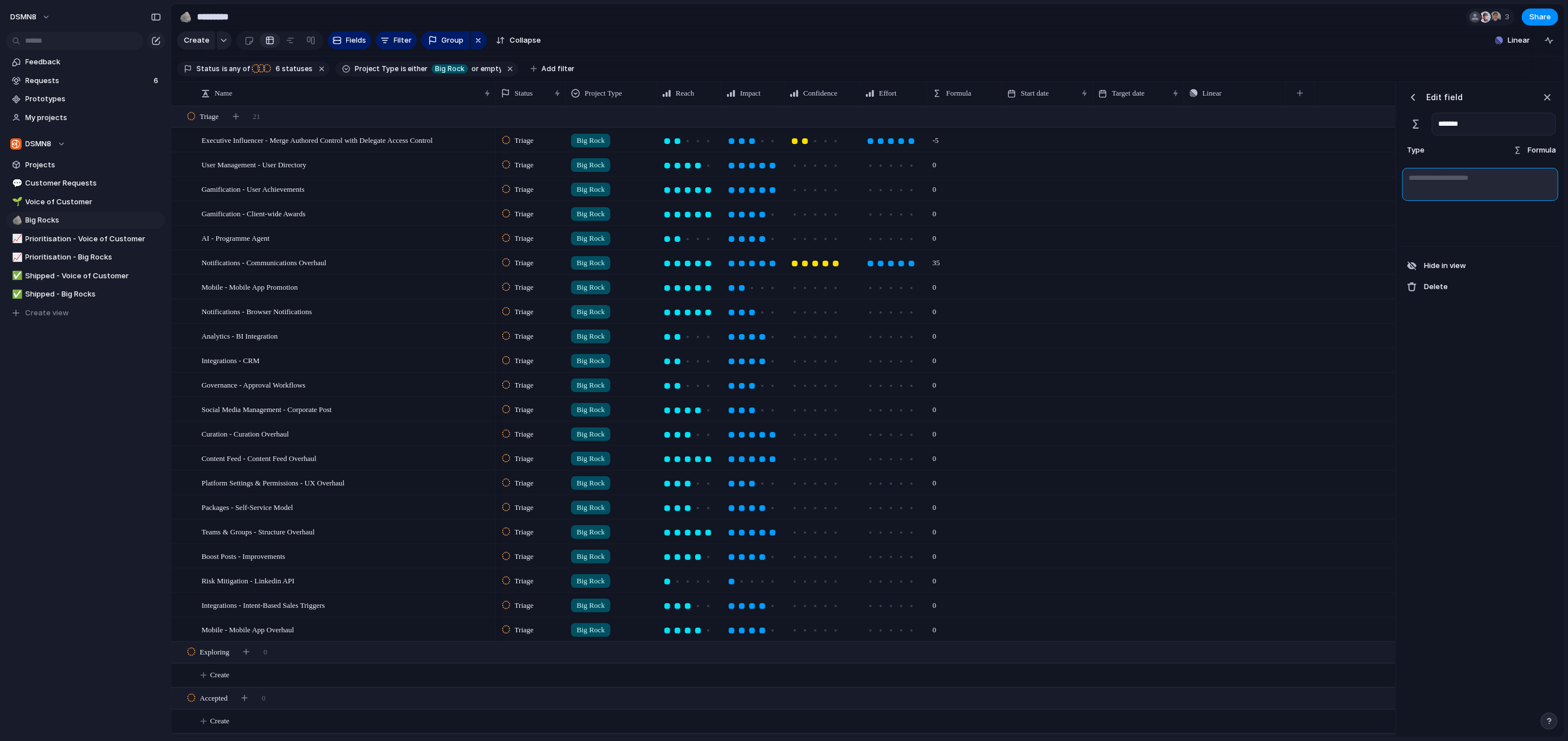
paste textarea "**********"
type textarea "**********"
click at [1463, 381] on div "**********" at bounding box center [1479, 409] width 165 height 656
click at [1549, 97] on div "button" at bounding box center [1547, 97] width 13 height 13
drag, startPoint x: 929, startPoint y: 95, endPoint x: 938, endPoint y: 95, distance: 9.0
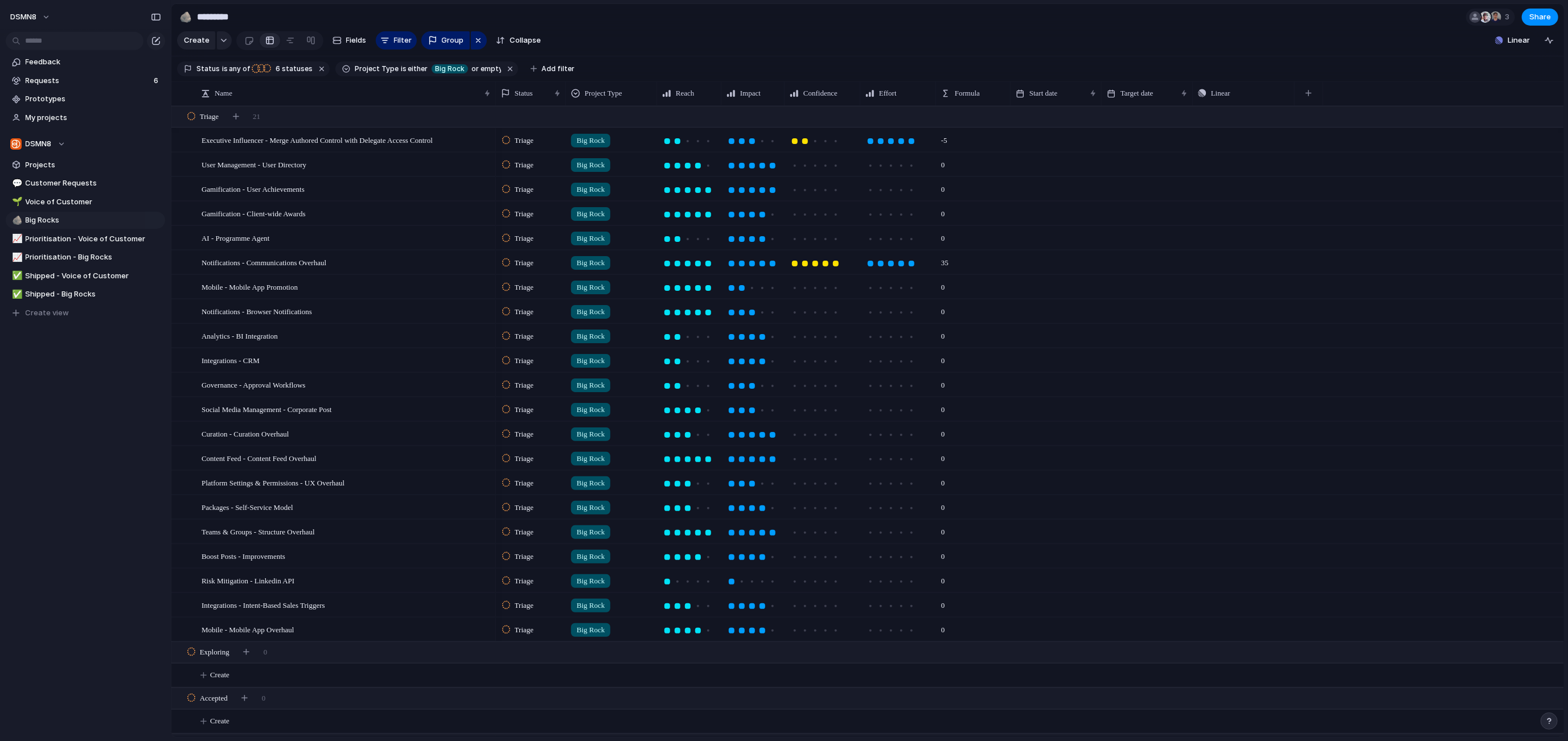
click at [938, 95] on div at bounding box center [935, 93] width 6 height 24
click at [957, 96] on span "Formula" at bounding box center [967, 93] width 25 height 11
click at [980, 154] on span "Sort ascending" at bounding box center [987, 155] width 55 height 11
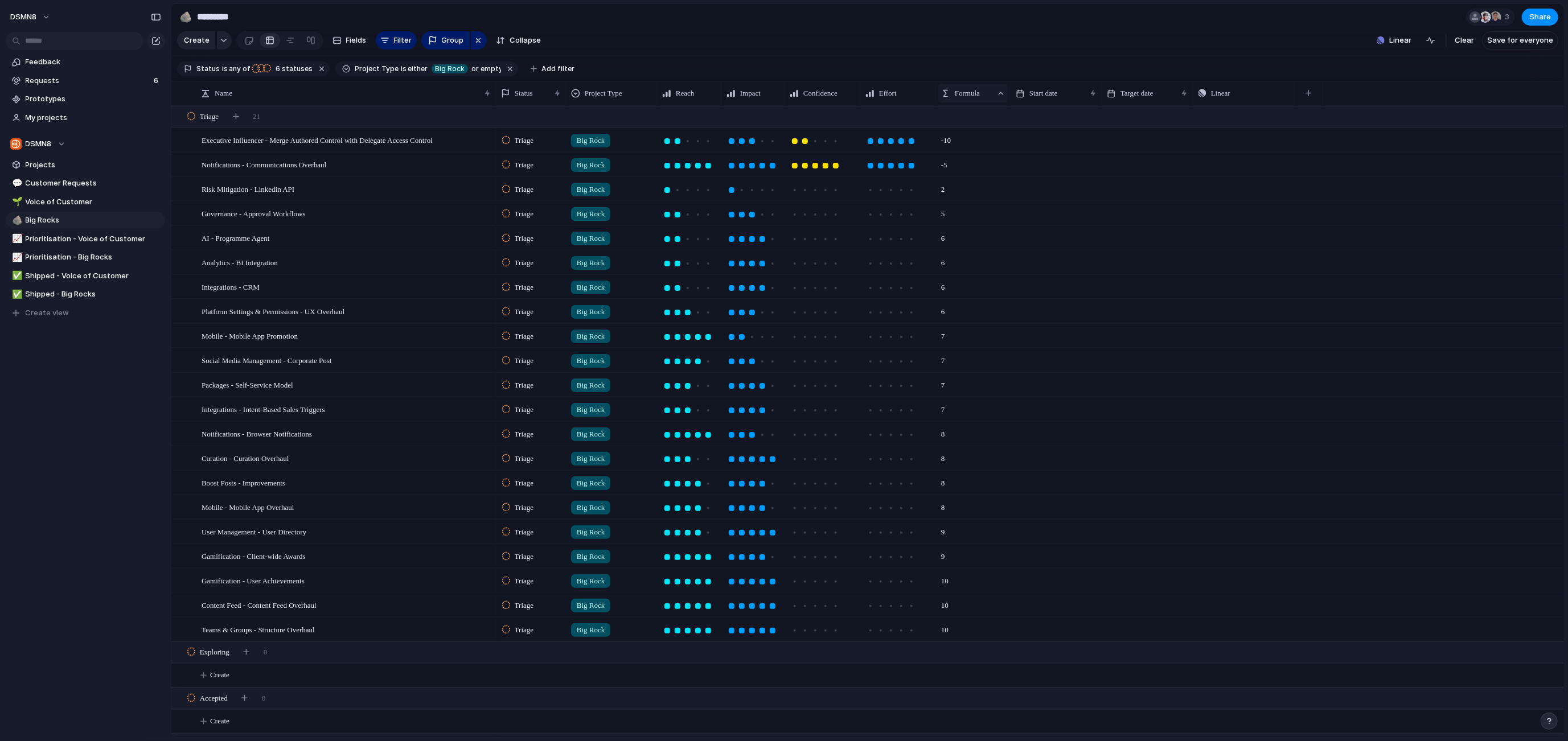
click at [963, 96] on span "Formula" at bounding box center [967, 93] width 25 height 11
click at [973, 171] on span "Sort descending" at bounding box center [989, 174] width 60 height 11
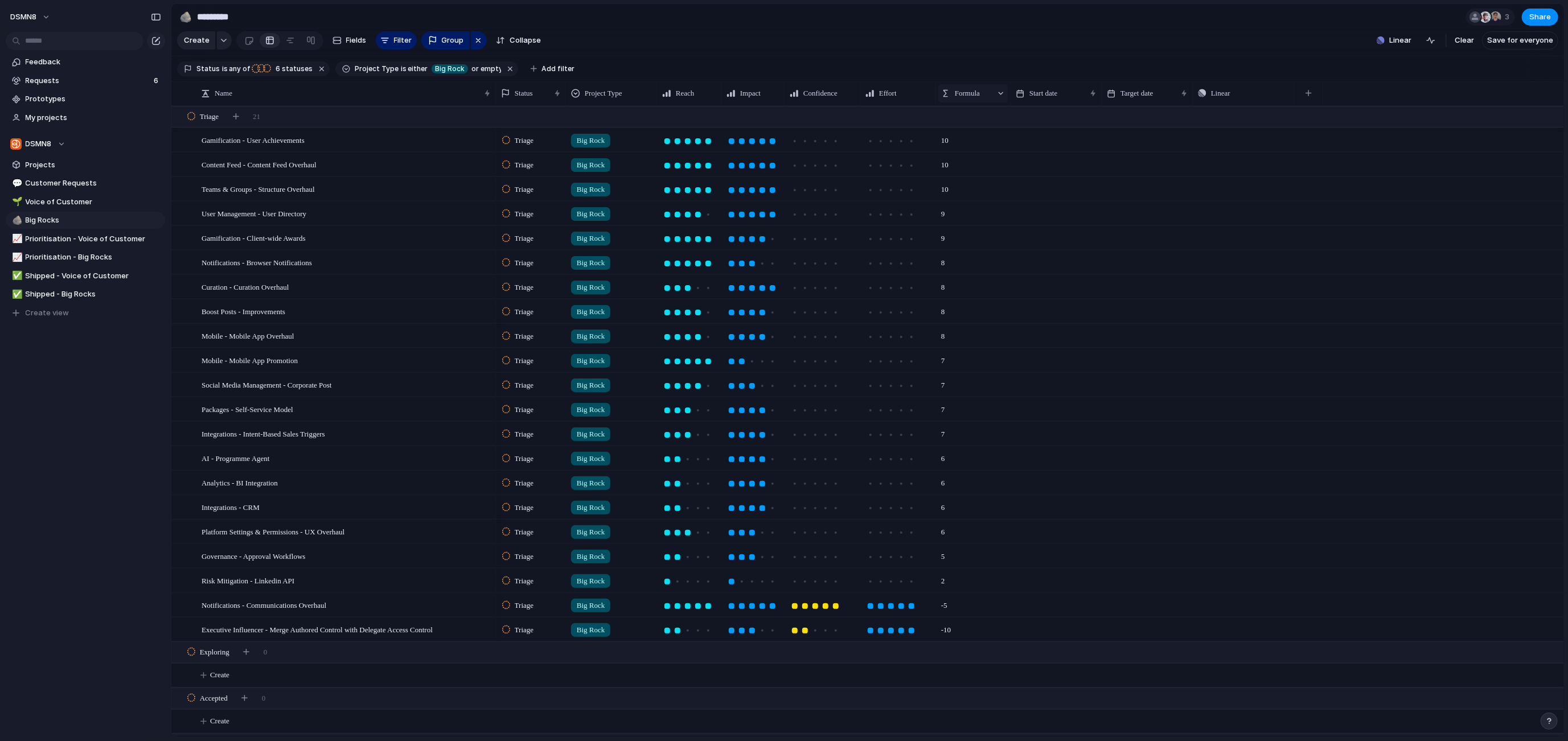
click at [958, 90] on span "Formula" at bounding box center [967, 93] width 25 height 11
click at [1065, 227] on div "Modify Hide Sort ascending Clear sort" at bounding box center [784, 370] width 1568 height 741
click at [962, 95] on span "Formula" at bounding box center [967, 93] width 25 height 11
click at [983, 156] on span "Sort ascending" at bounding box center [987, 155] width 55 height 11
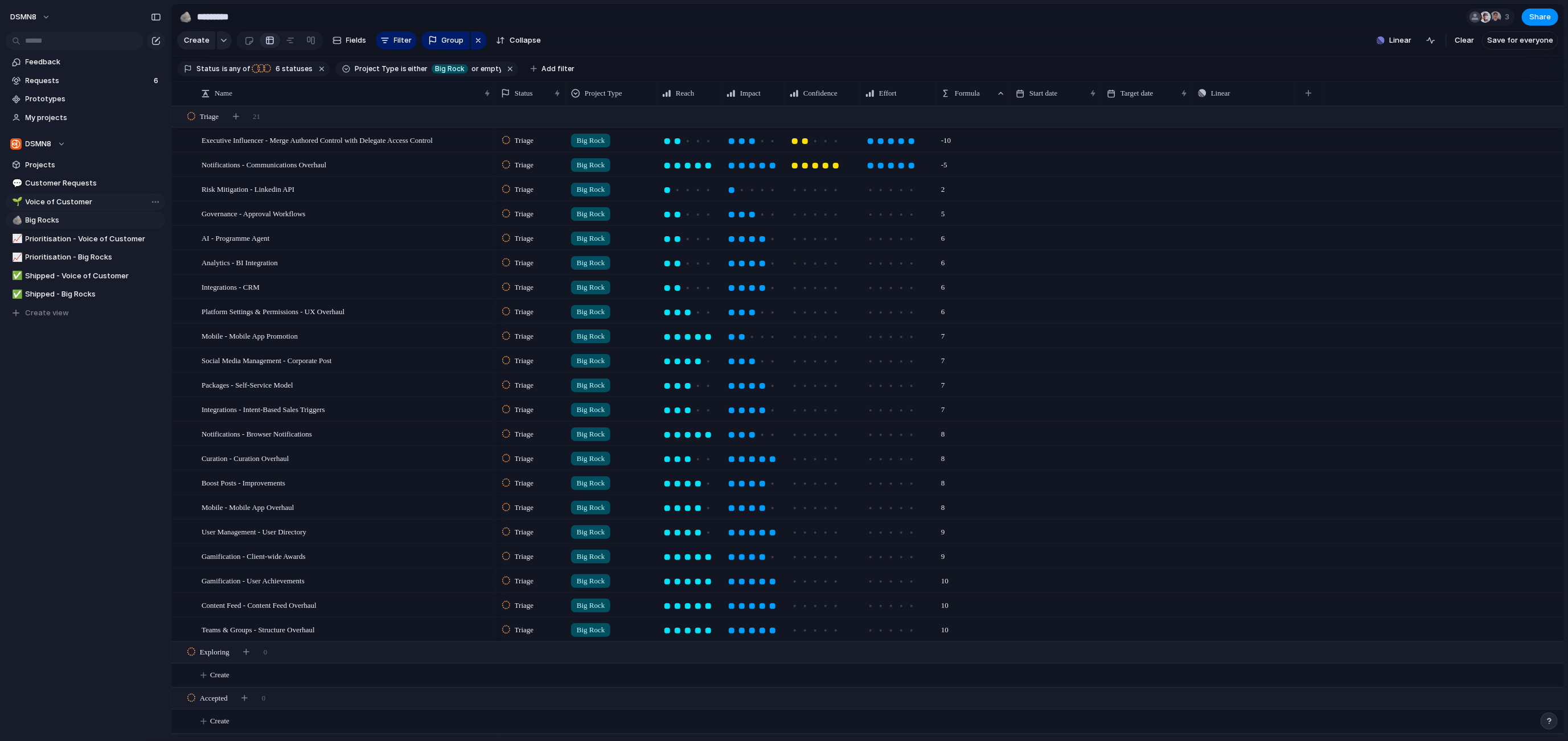
click at [61, 202] on span "Voice of Customer" at bounding box center [93, 201] width 135 height 11
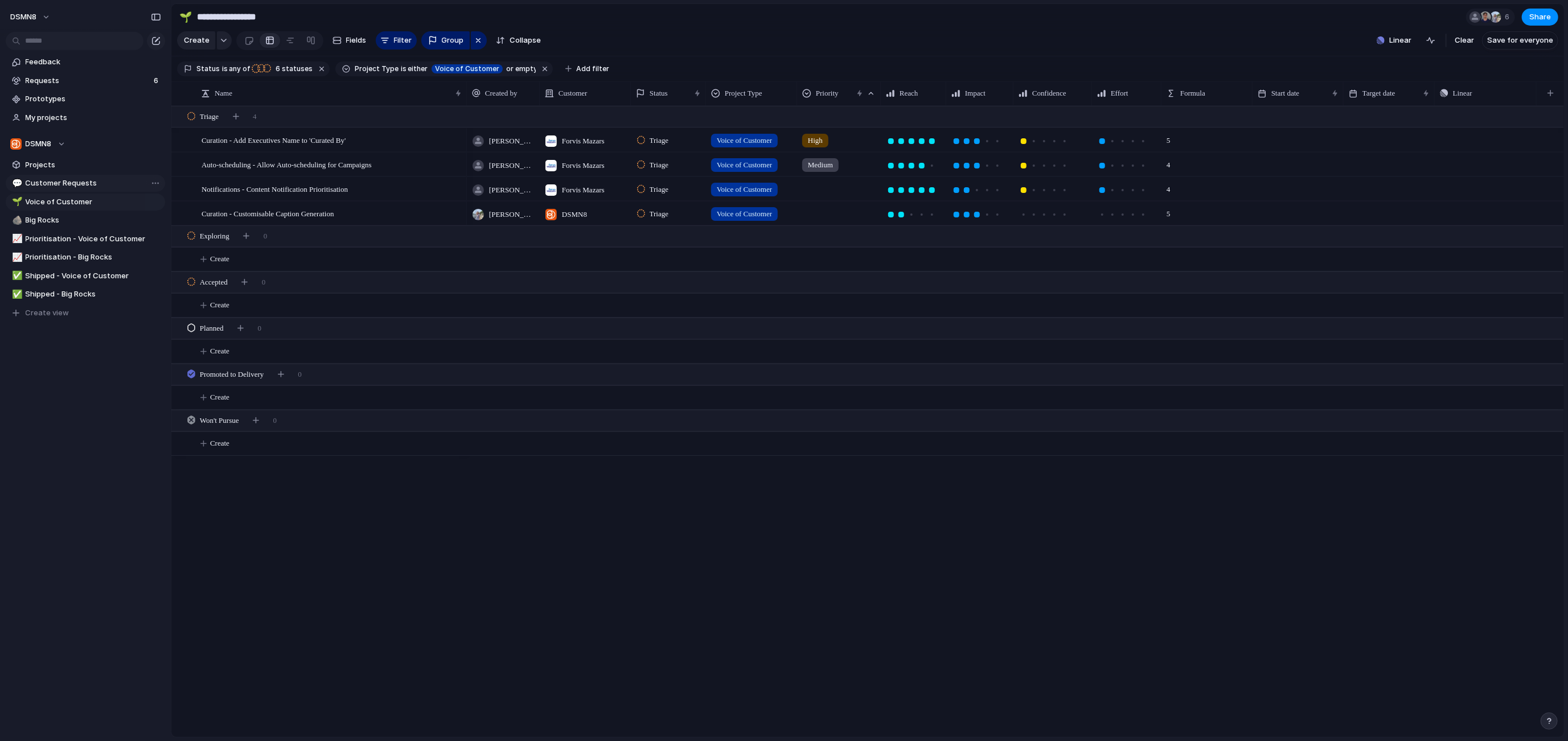
click at [62, 181] on span "Customer Requests" at bounding box center [93, 183] width 135 height 11
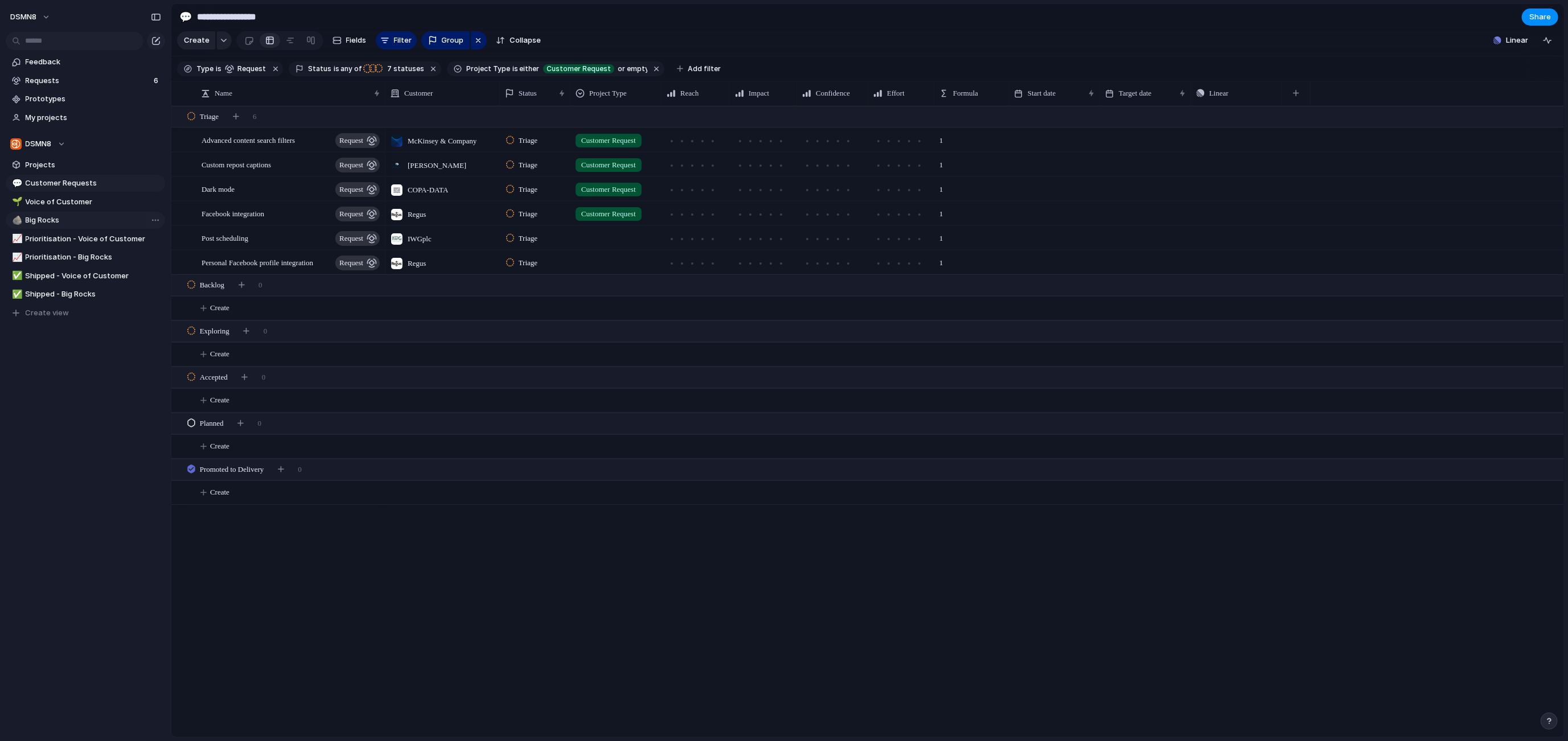
click at [55, 218] on span "Big Rocks" at bounding box center [93, 220] width 135 height 11
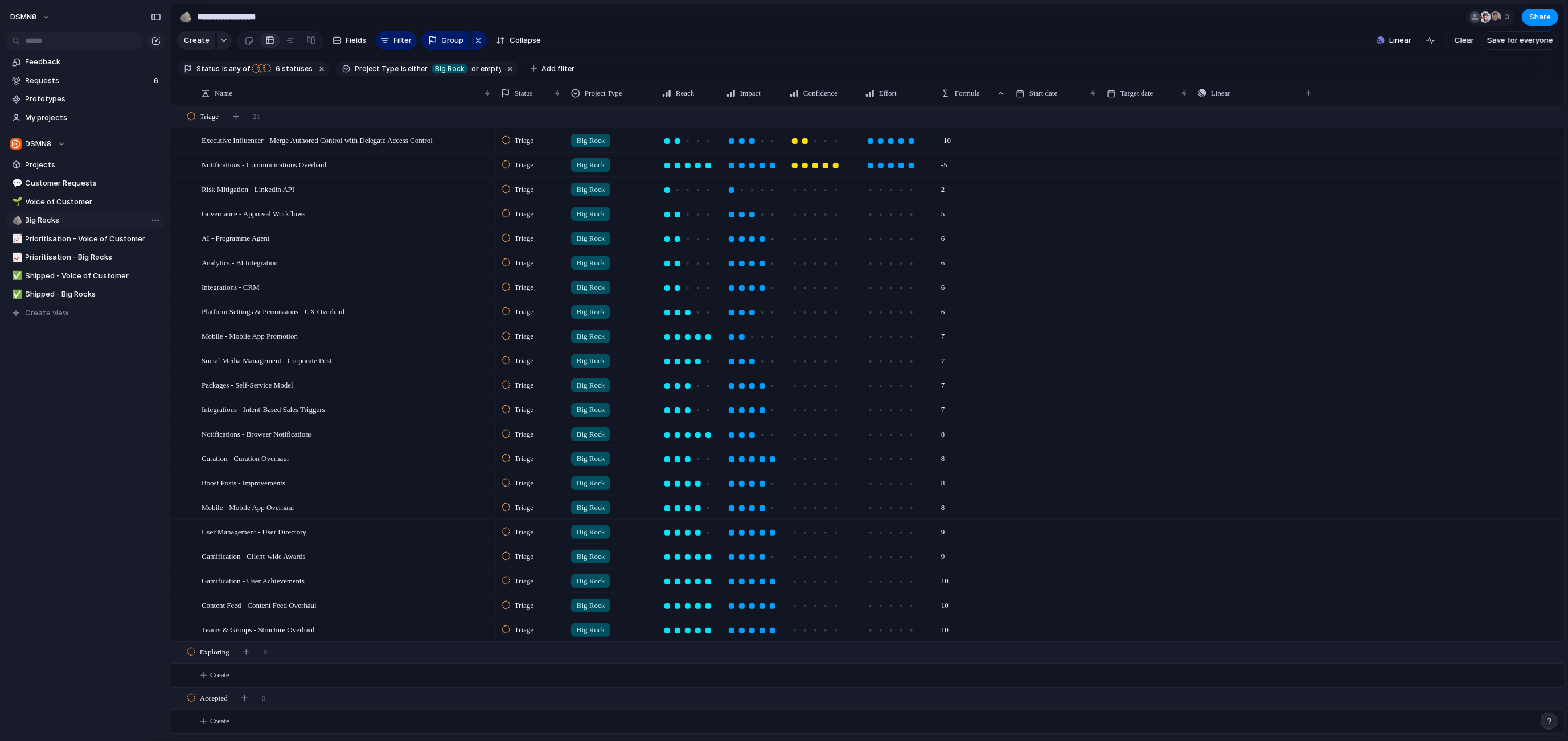
type input "*********"
click at [817, 188] on div at bounding box center [815, 190] width 10 height 10
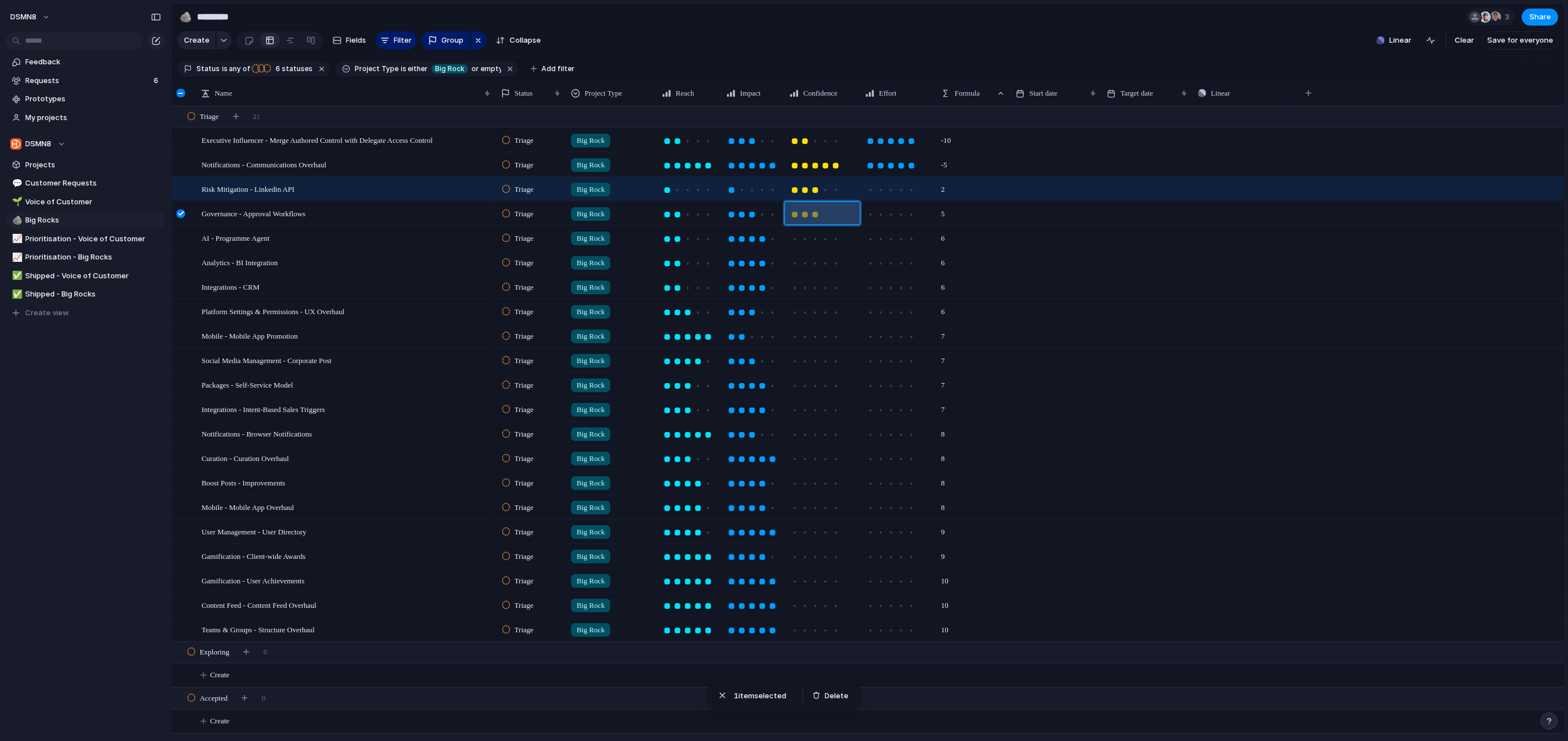
drag, startPoint x: 817, startPoint y: 215, endPoint x: 818, endPoint y: 225, distance: 10.0
click at [817, 215] on div at bounding box center [815, 215] width 10 height 10
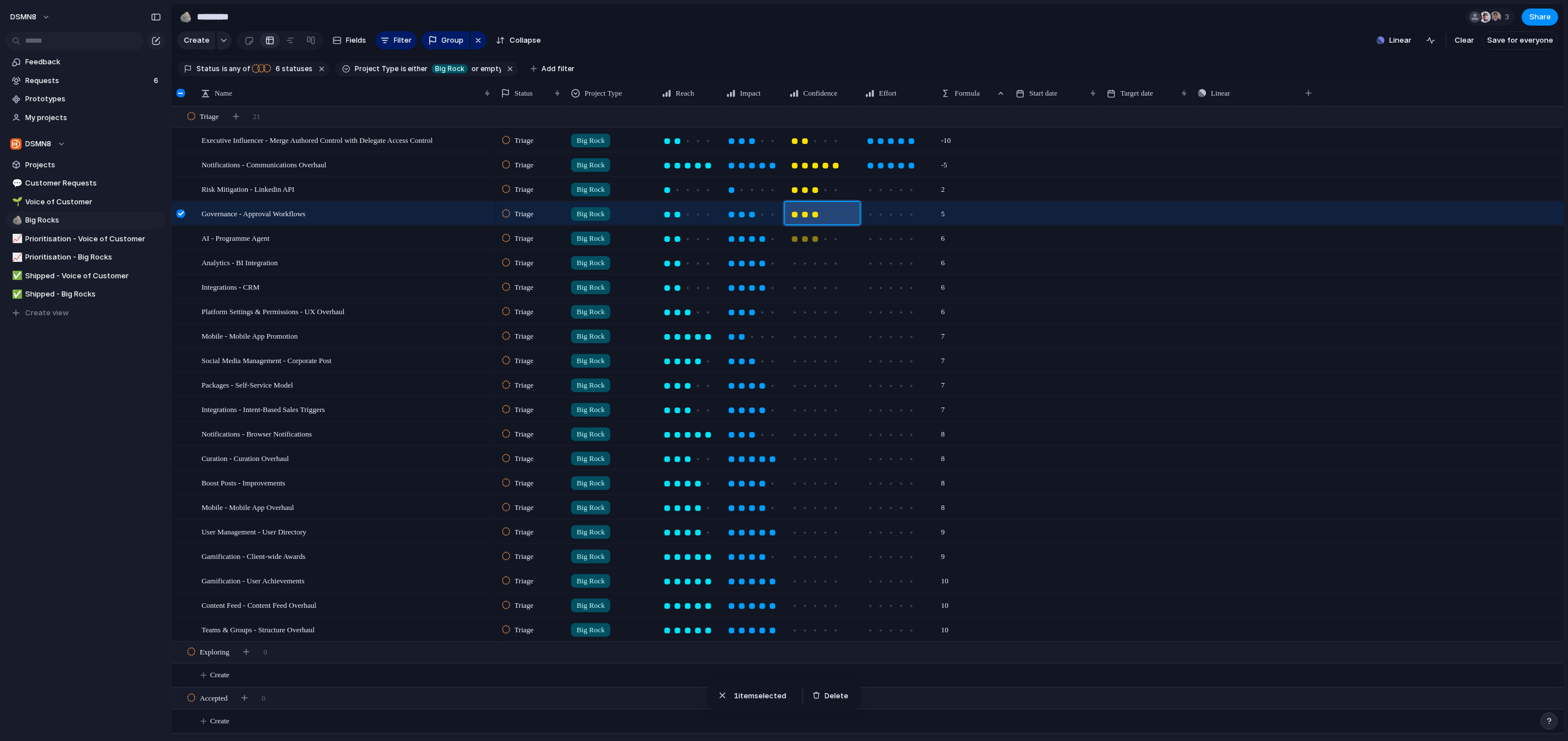
click at [816, 238] on div at bounding box center [815, 239] width 6 height 6
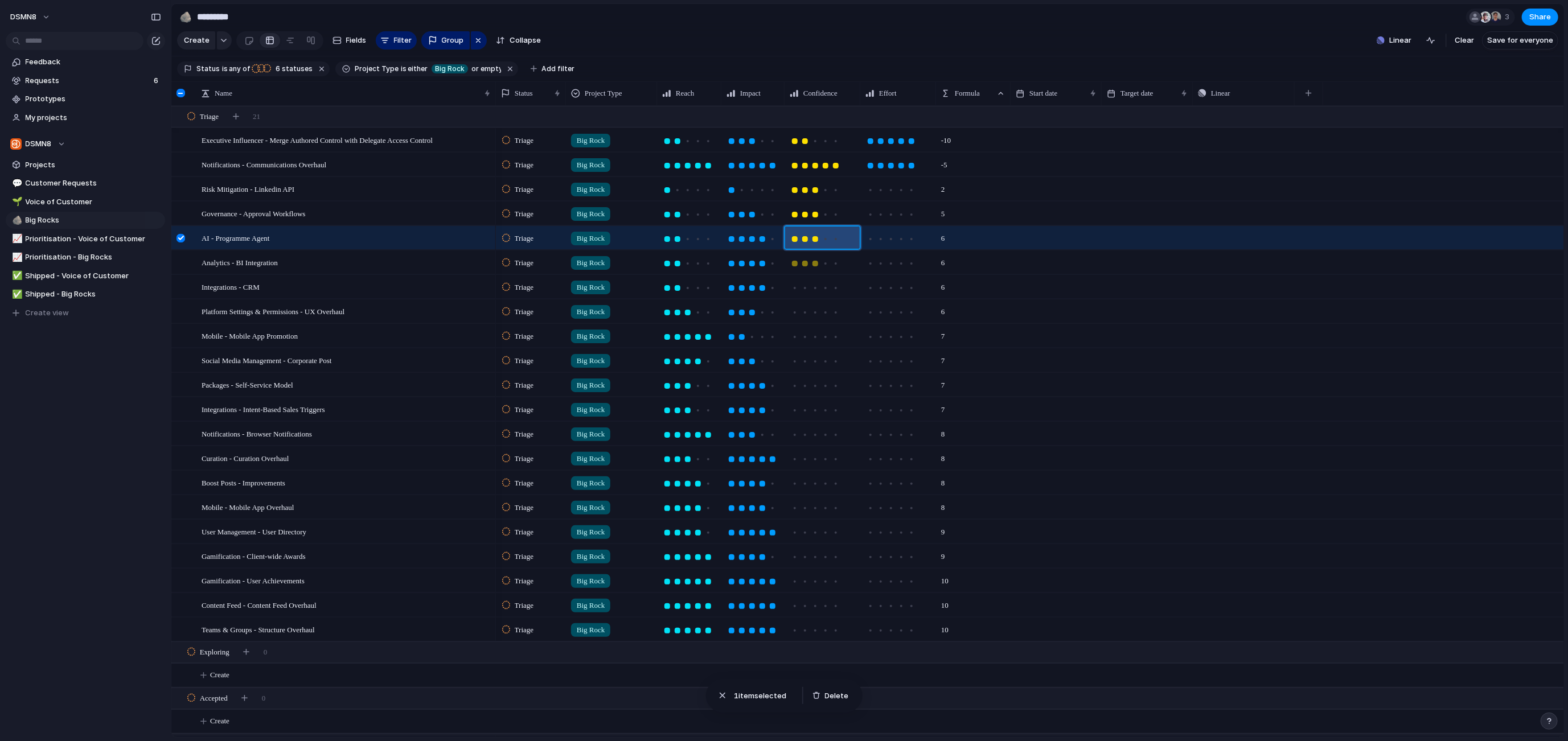
click at [817, 266] on div at bounding box center [815, 263] width 10 height 10
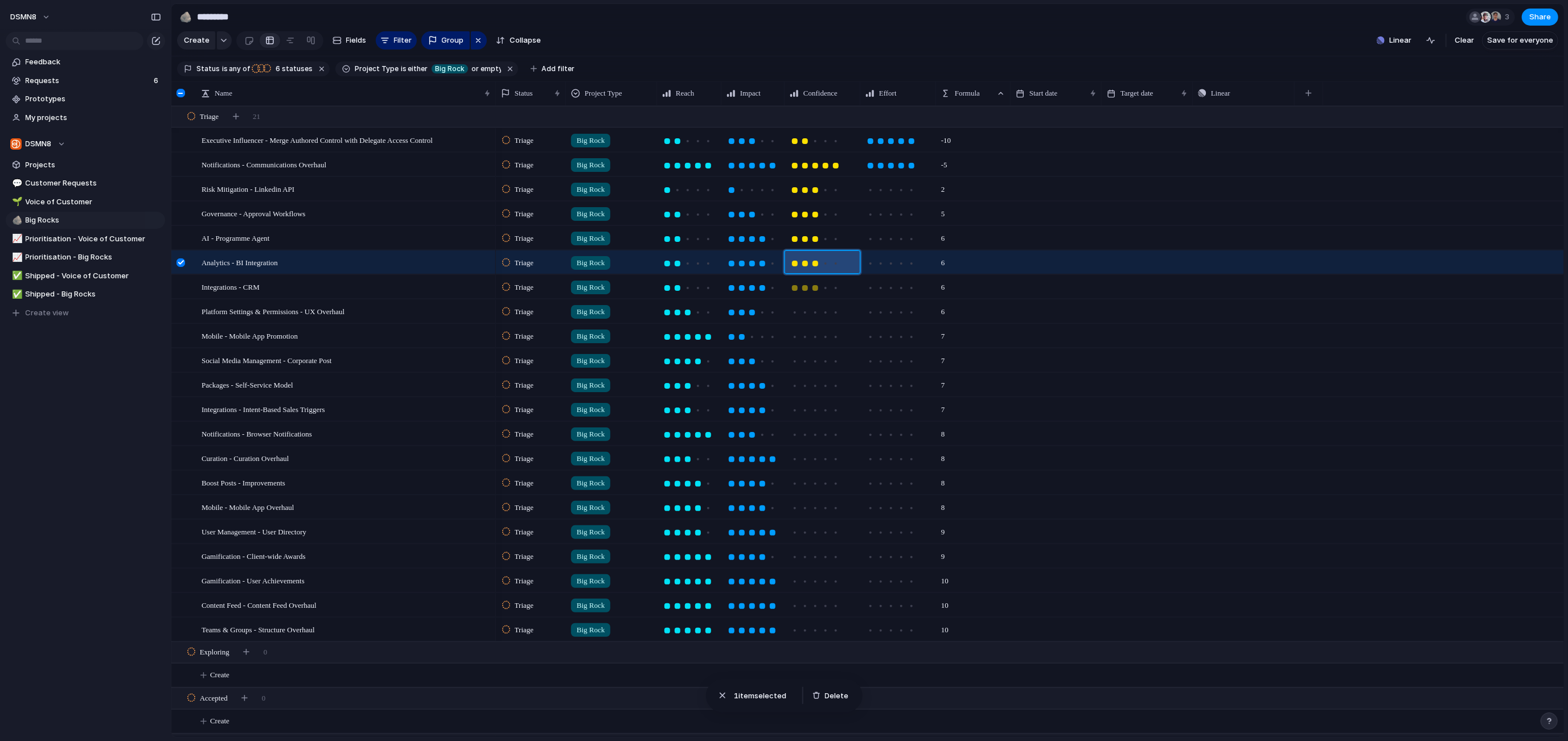
drag, startPoint x: 816, startPoint y: 286, endPoint x: 816, endPoint y: 302, distance: 16.0
click at [816, 286] on div at bounding box center [815, 288] width 6 height 6
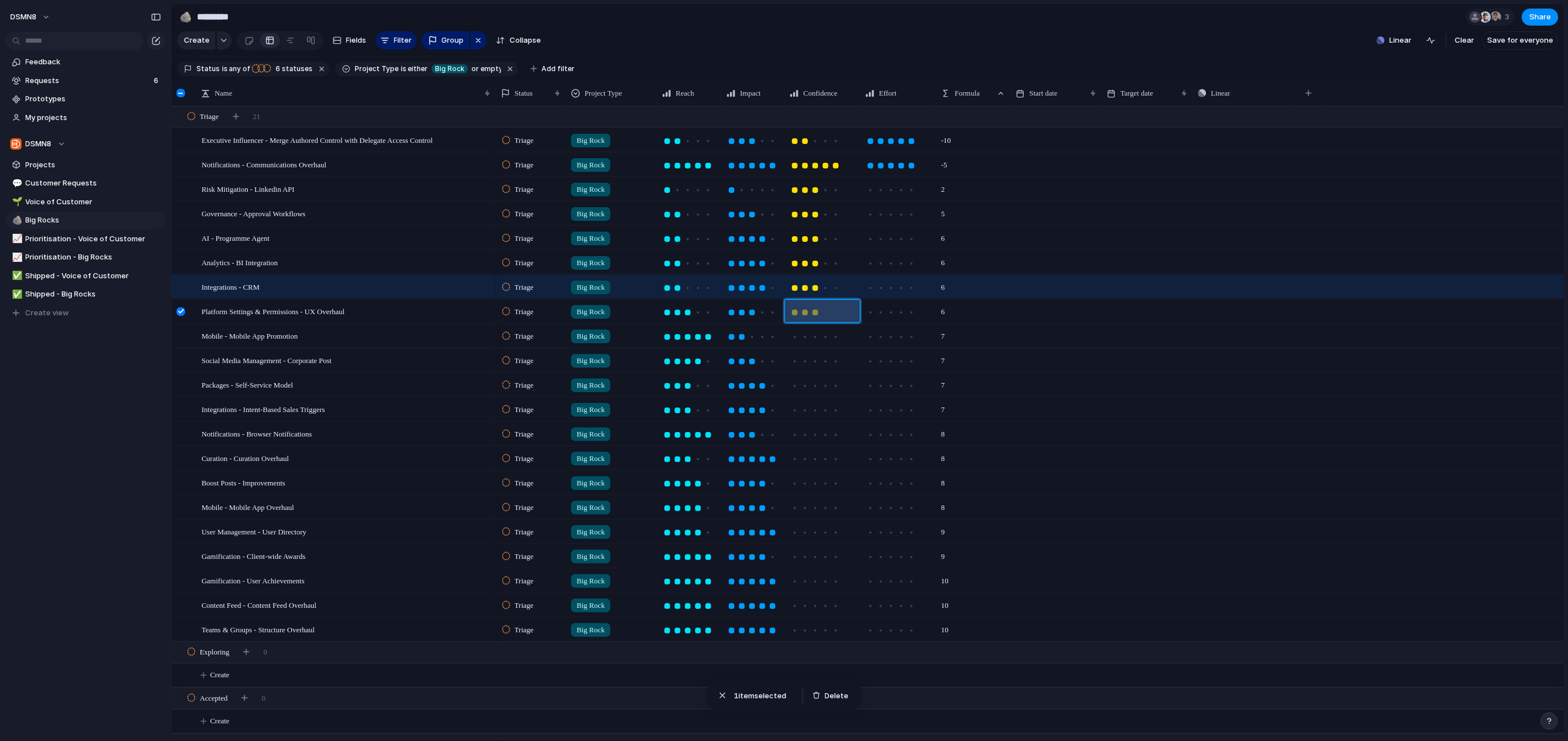
click at [817, 314] on div at bounding box center [815, 312] width 6 height 6
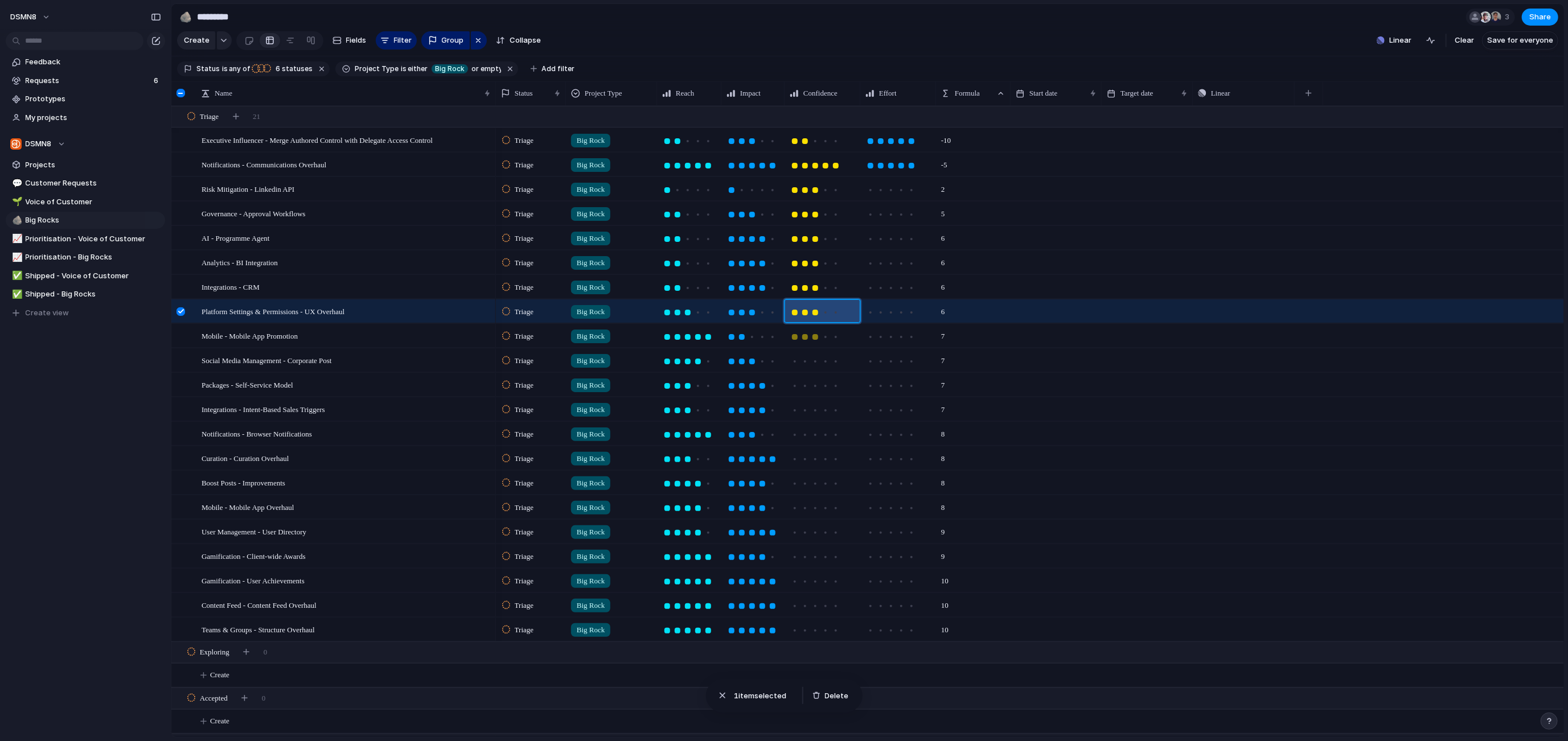
click at [816, 338] on div at bounding box center [815, 337] width 6 height 6
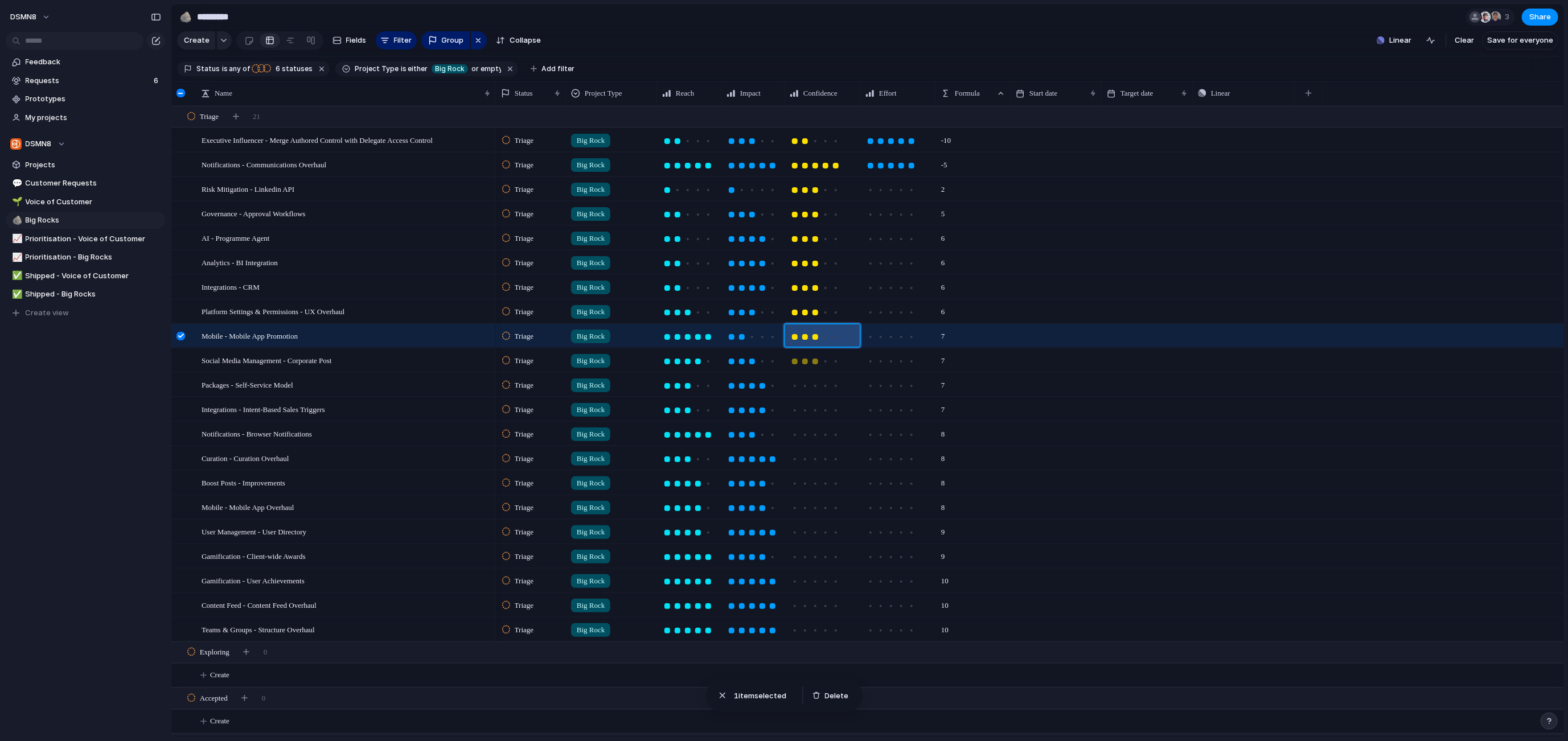
click at [817, 362] on div at bounding box center [815, 361] width 6 height 6
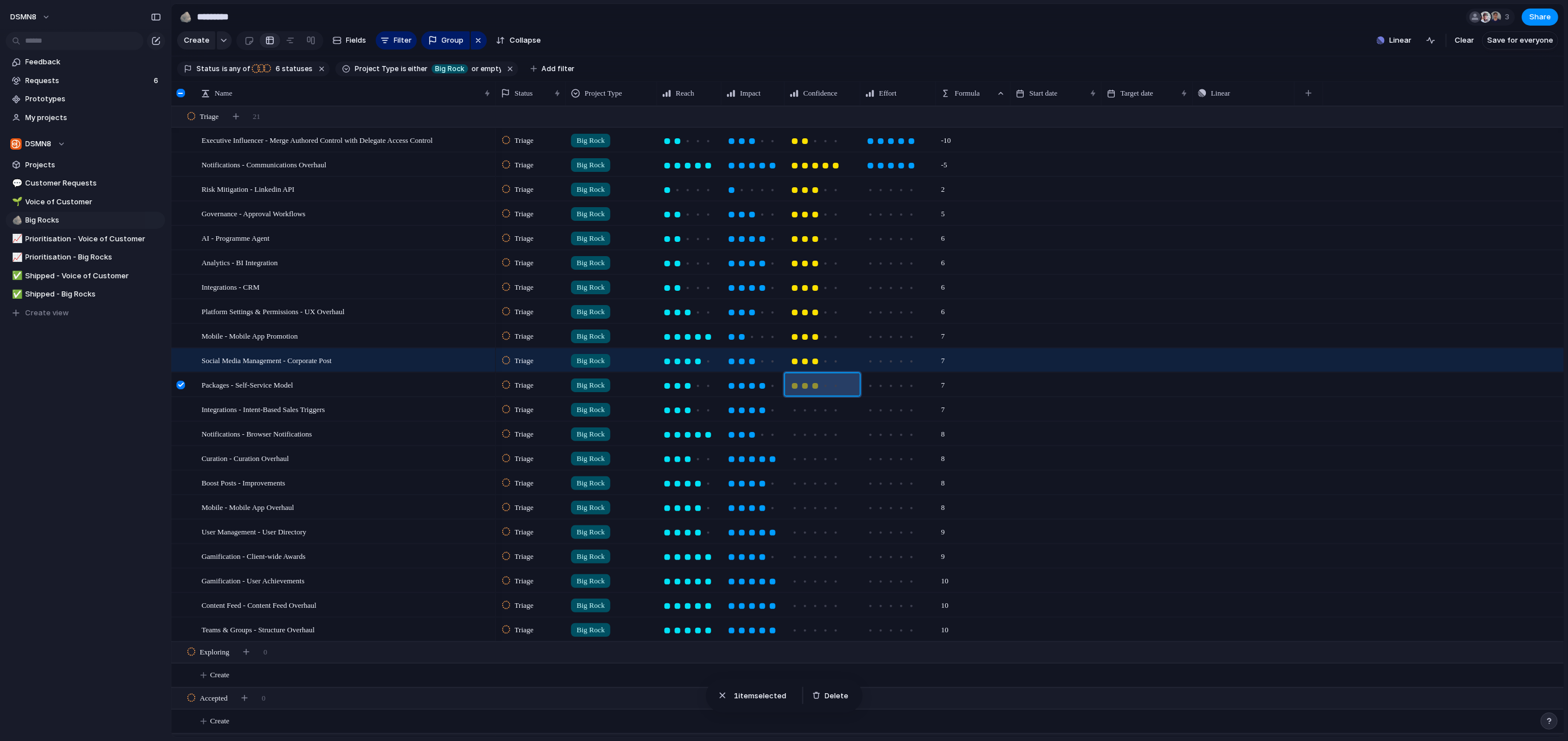
click at [818, 383] on div at bounding box center [815, 386] width 10 height 10
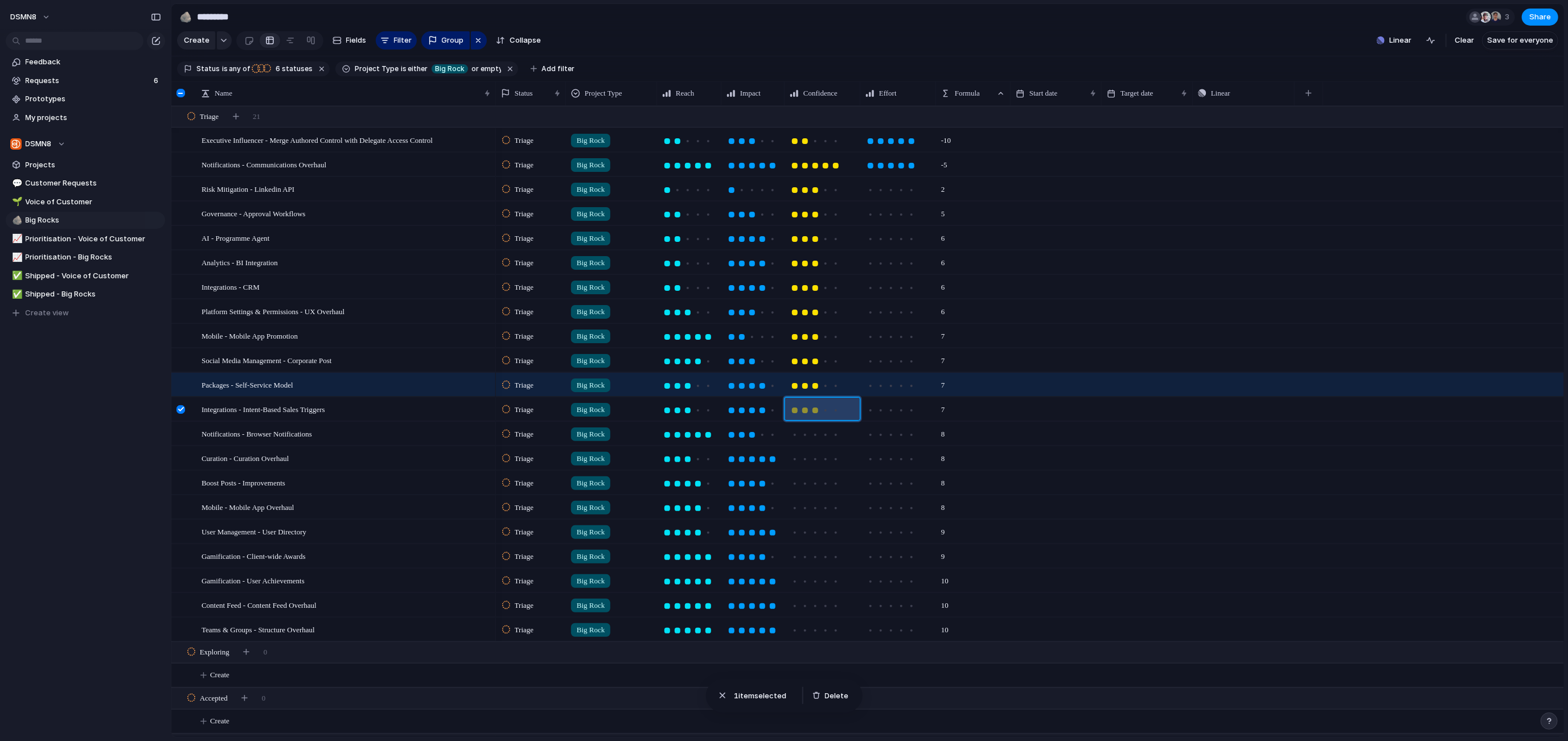
drag, startPoint x: 817, startPoint y: 408, endPoint x: 821, endPoint y: 431, distance: 23.3
click at [817, 408] on div at bounding box center [815, 410] width 6 height 6
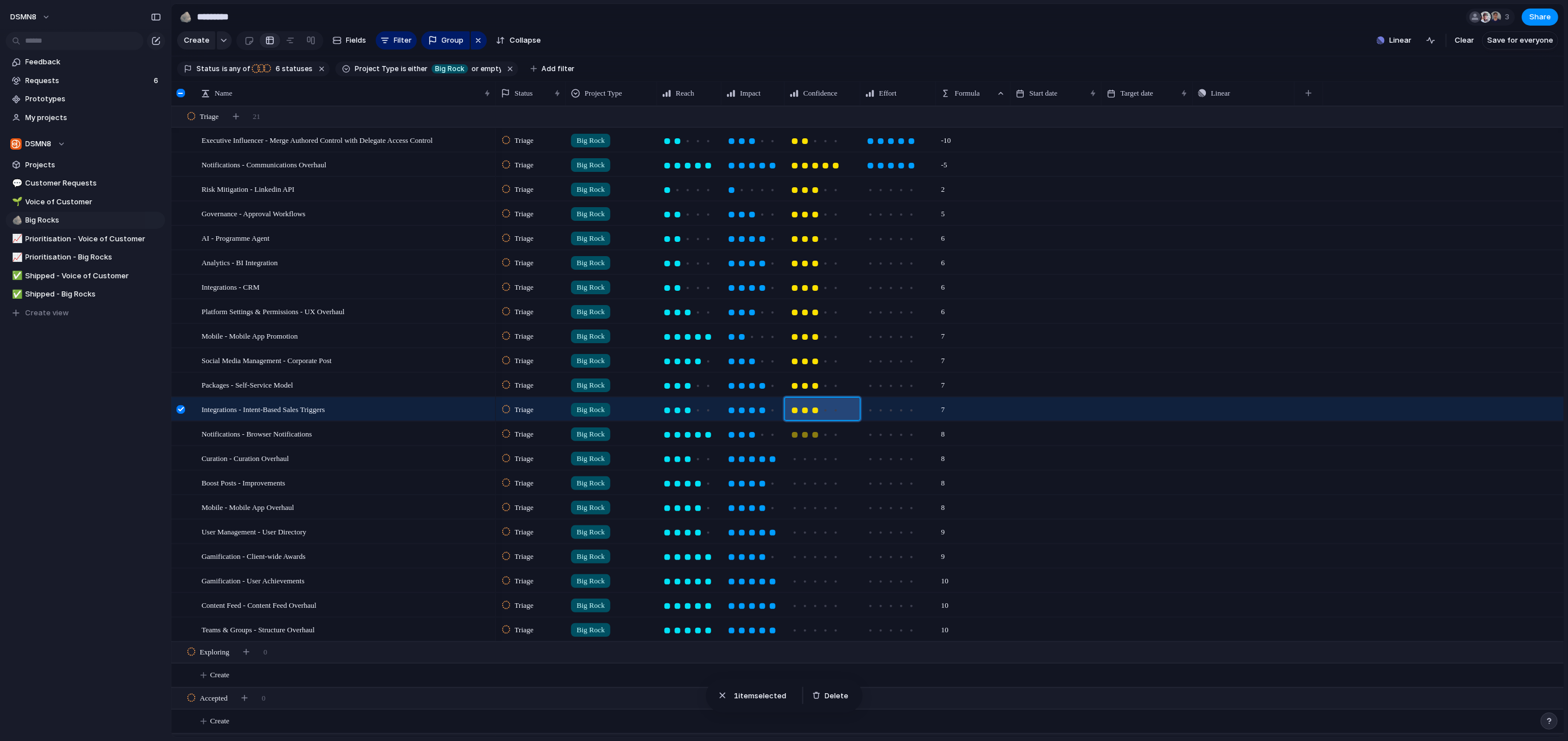
drag, startPoint x: 817, startPoint y: 434, endPoint x: 817, endPoint y: 445, distance: 11.0
click at [817, 435] on div at bounding box center [815, 435] width 10 height 10
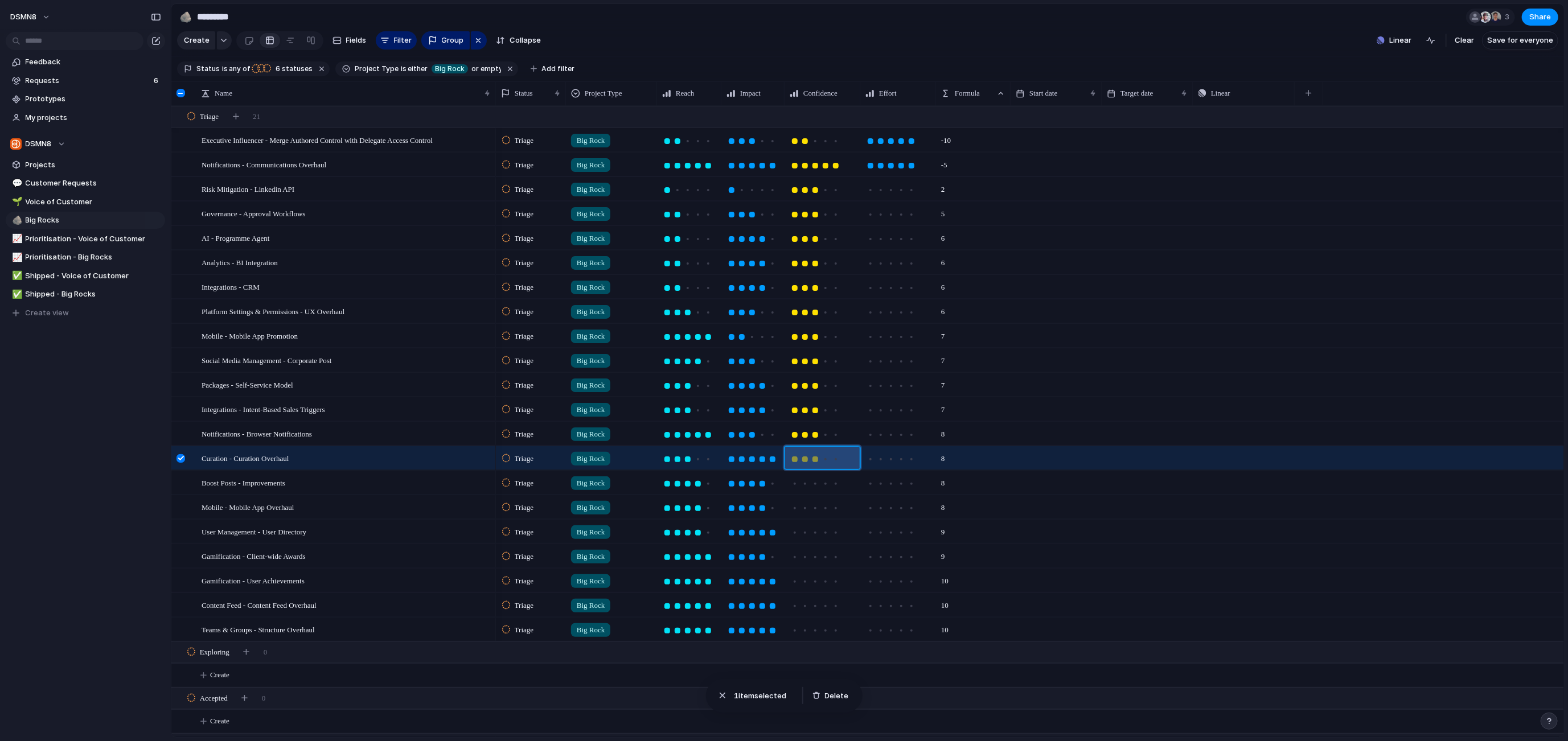
click at [815, 459] on div at bounding box center [815, 458] width 6 height 6
drag, startPoint x: 817, startPoint y: 485, endPoint x: 817, endPoint y: 491, distance: 6.0
click at [817, 485] on div at bounding box center [815, 484] width 10 height 10
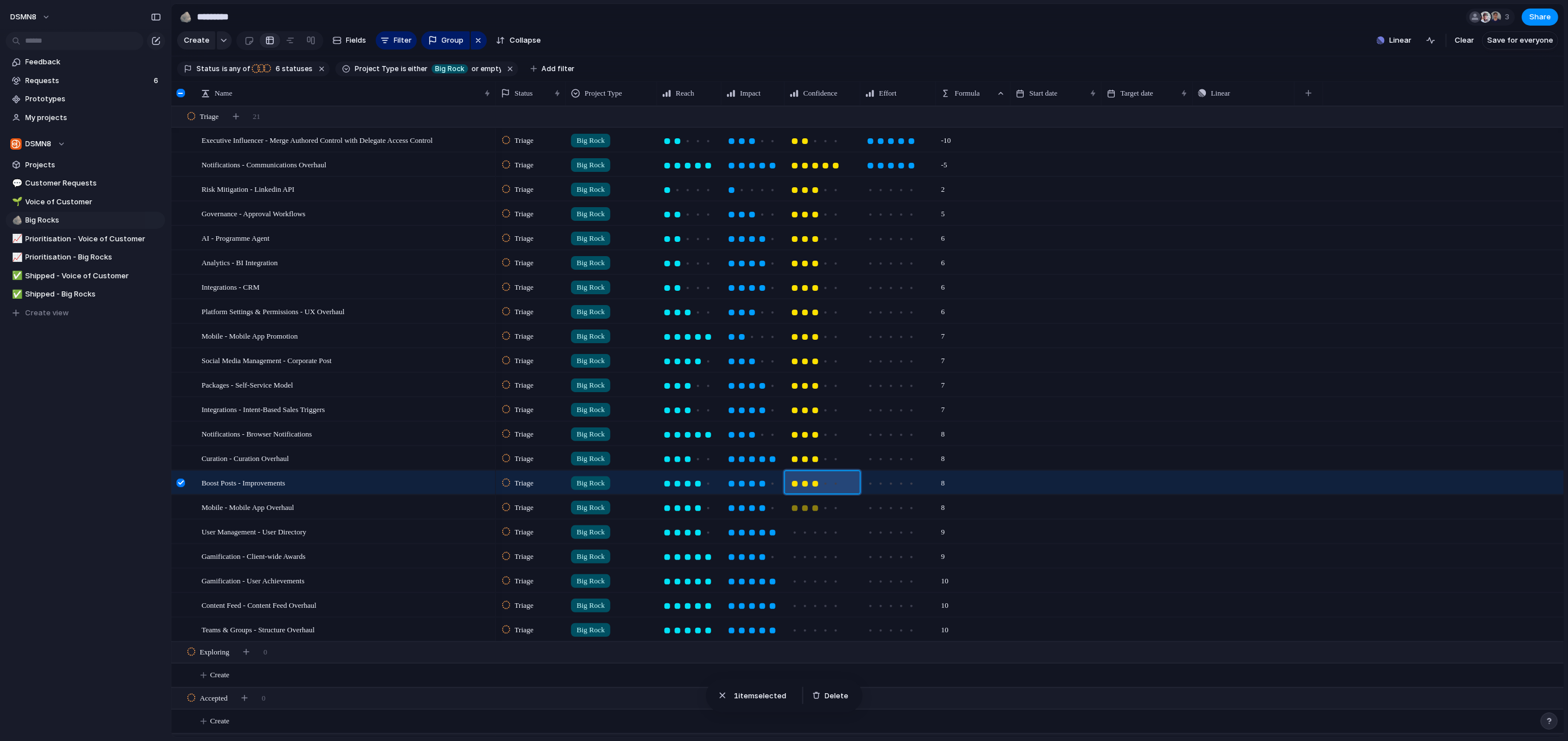
click at [815, 507] on div at bounding box center [815, 508] width 6 height 6
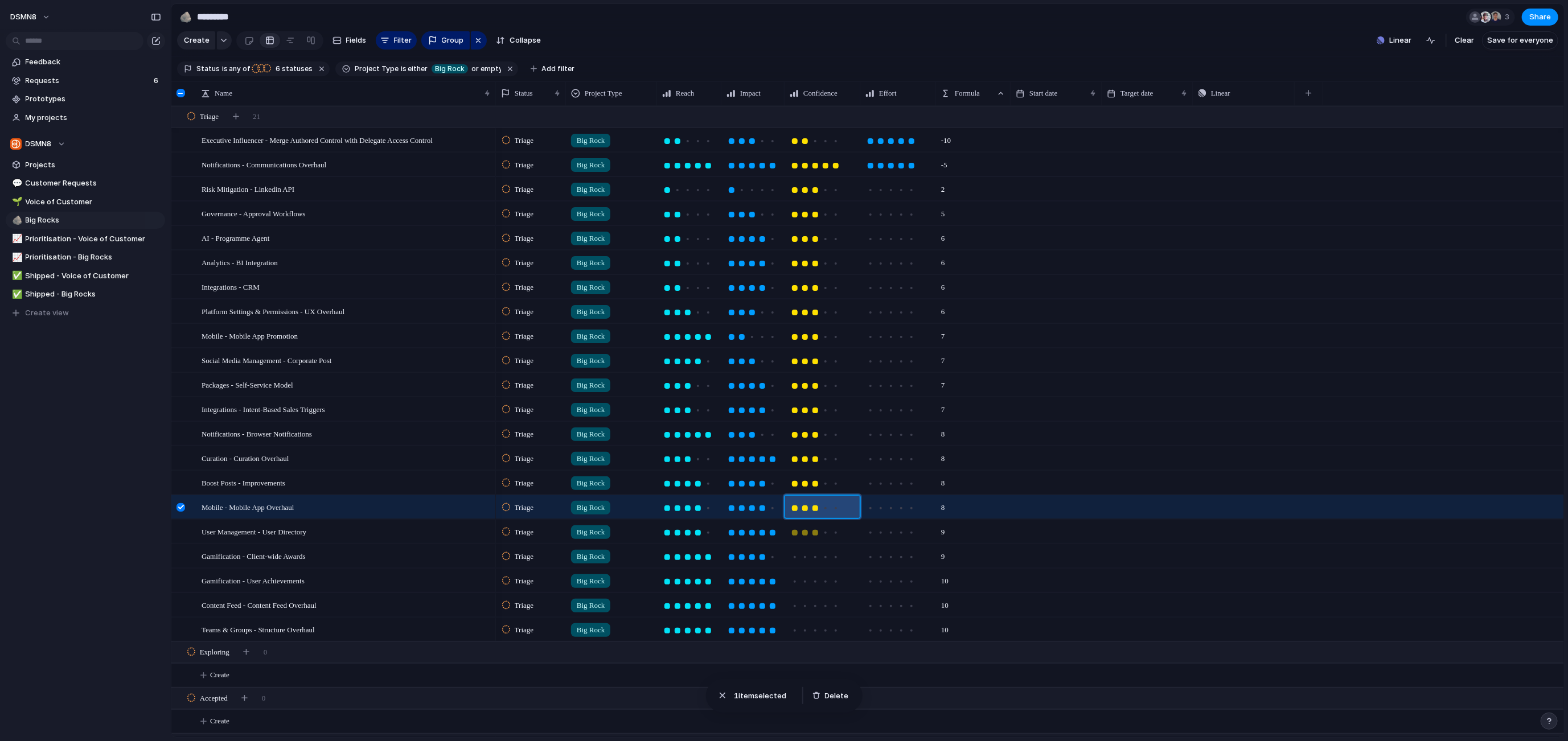
click at [814, 530] on div at bounding box center [815, 532] width 6 height 6
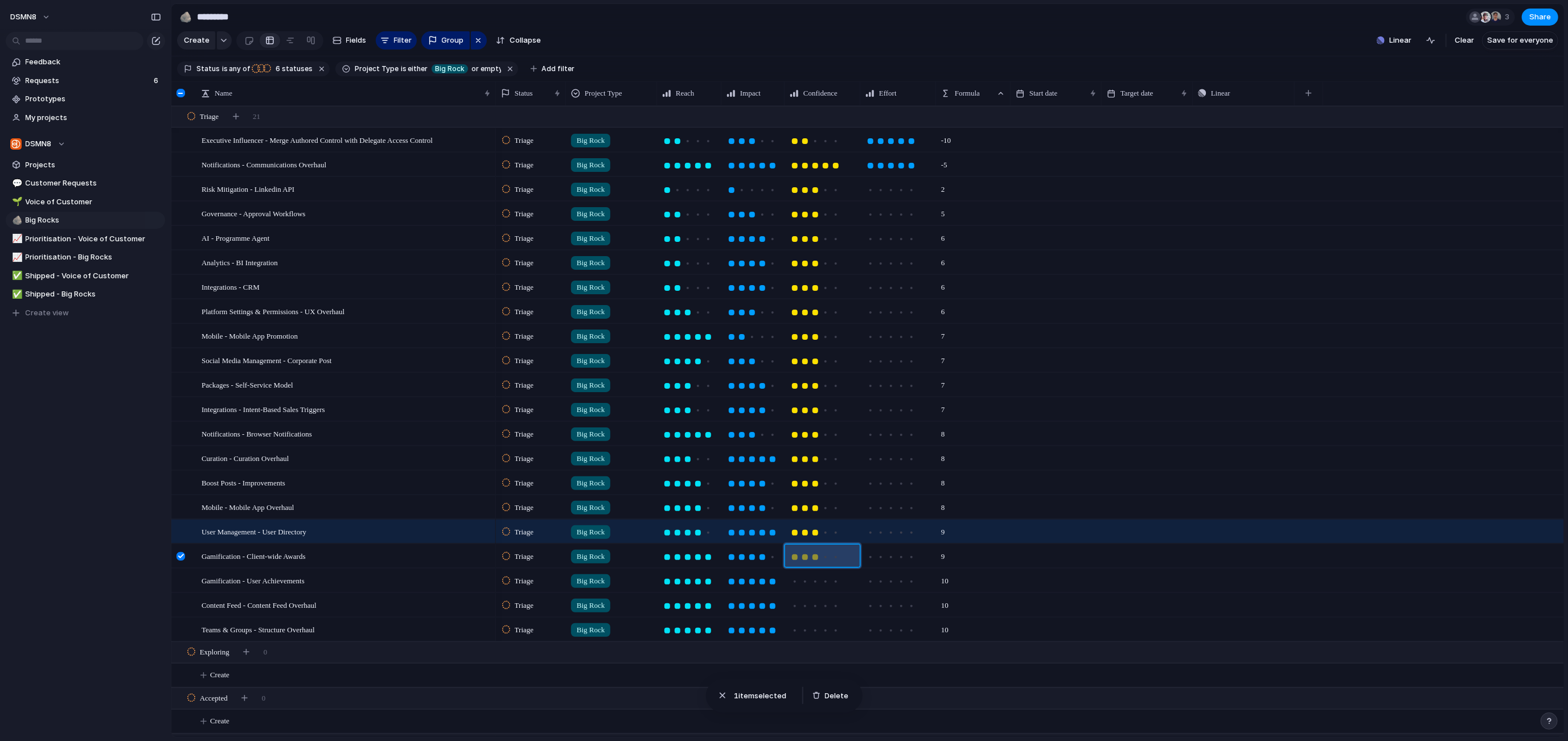
click at [817, 554] on div at bounding box center [815, 557] width 6 height 6
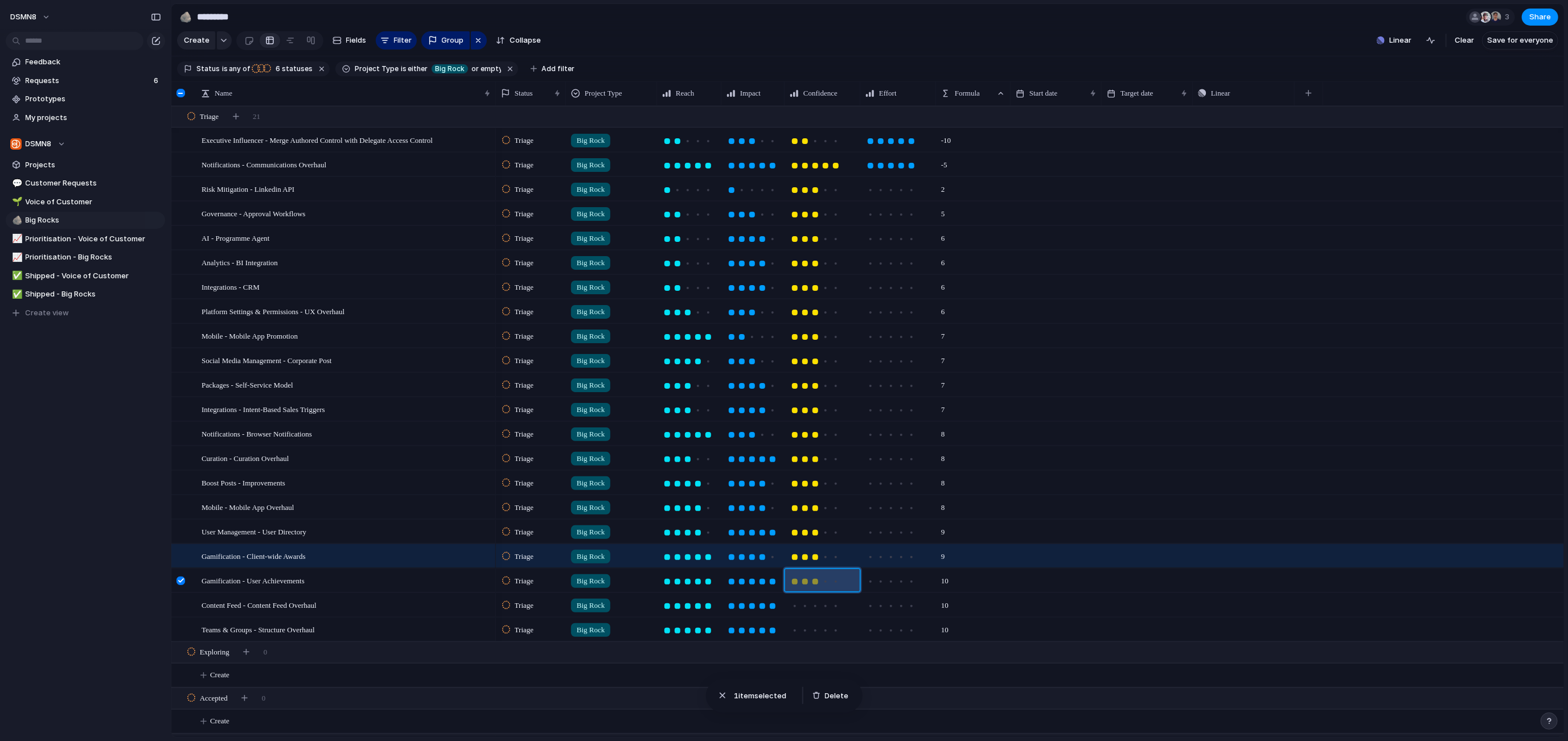
drag, startPoint x: 814, startPoint y: 581, endPoint x: 818, endPoint y: 597, distance: 16.5
click at [814, 581] on div at bounding box center [815, 581] width 6 height 6
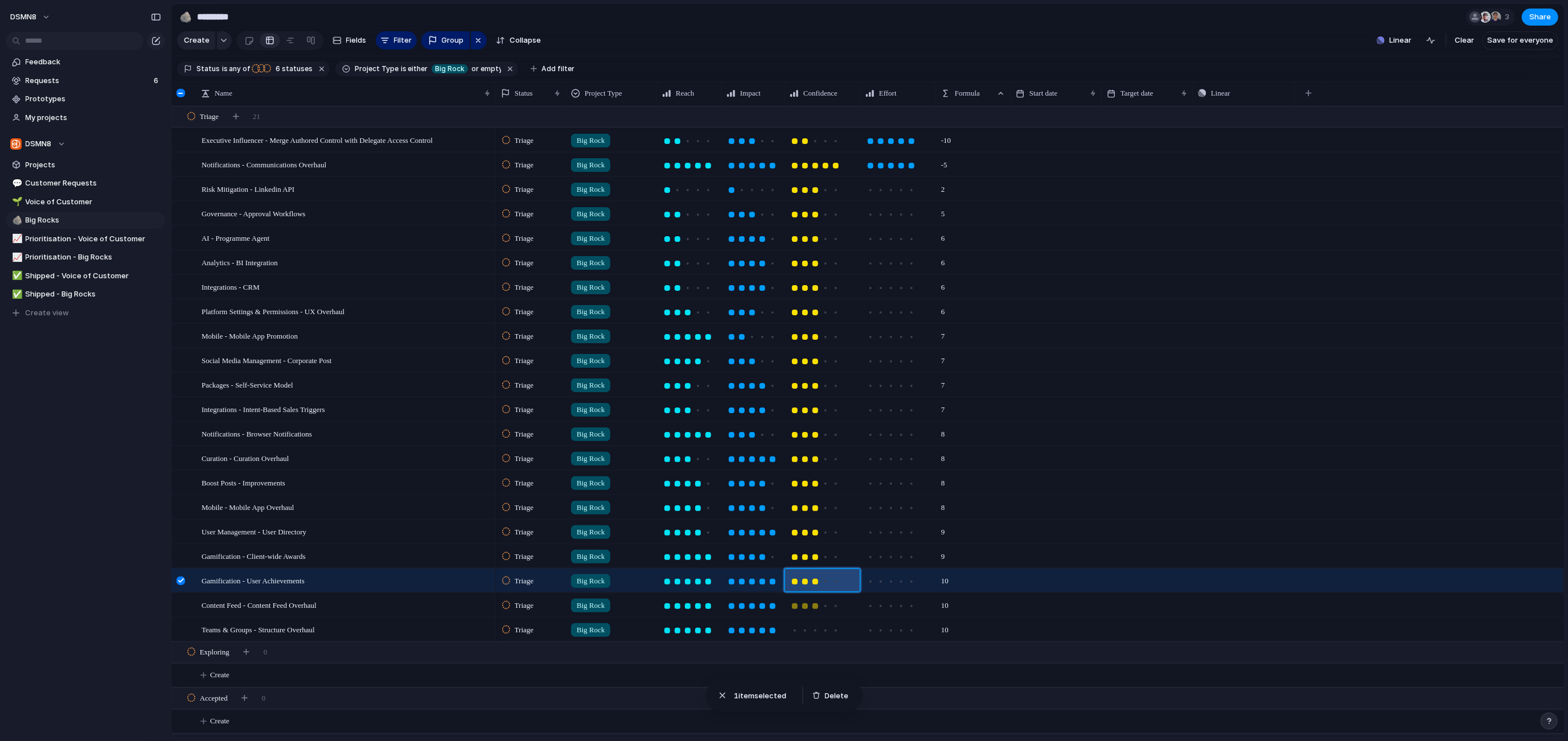
click at [817, 604] on div at bounding box center [815, 606] width 6 height 6
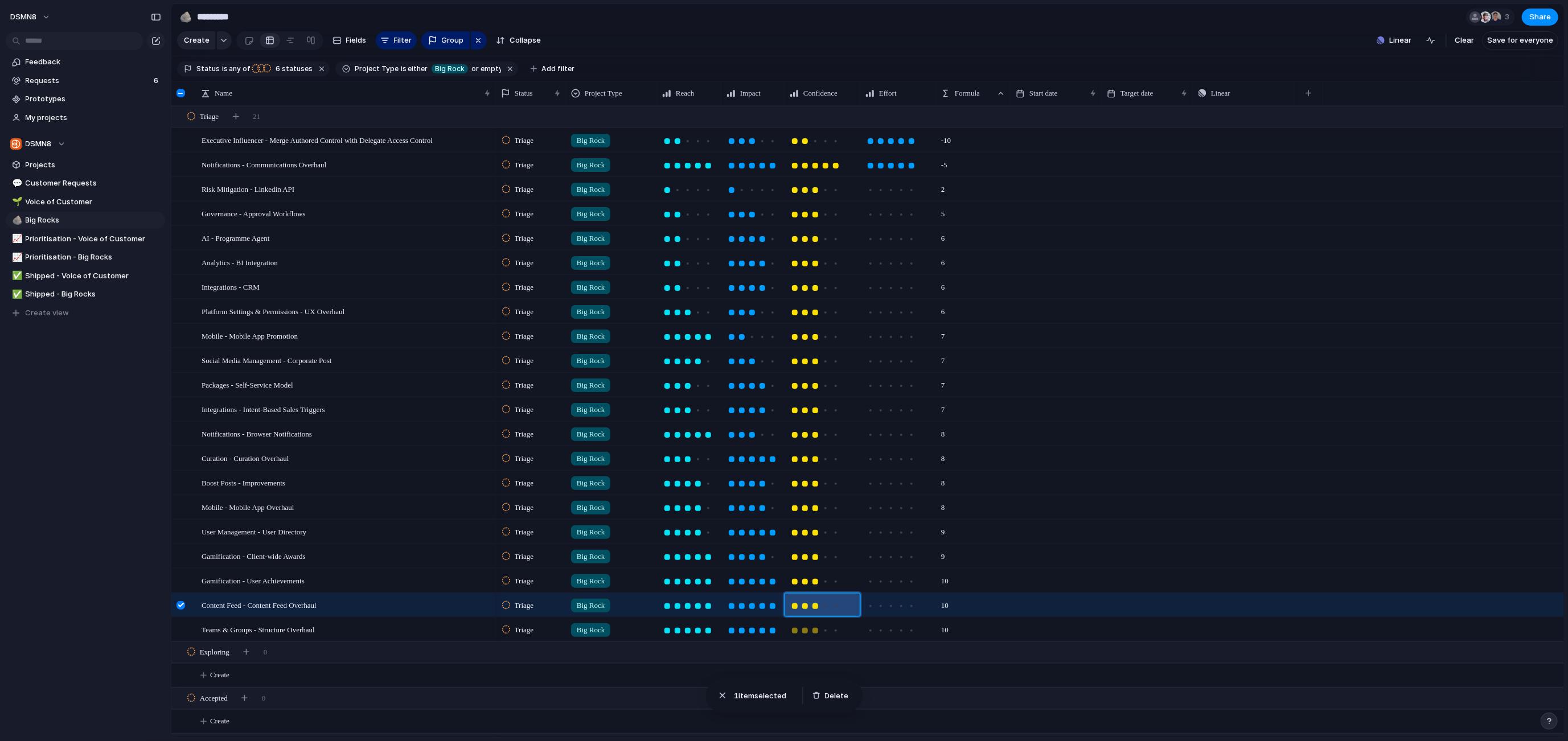
click at [817, 630] on div at bounding box center [815, 630] width 6 height 6
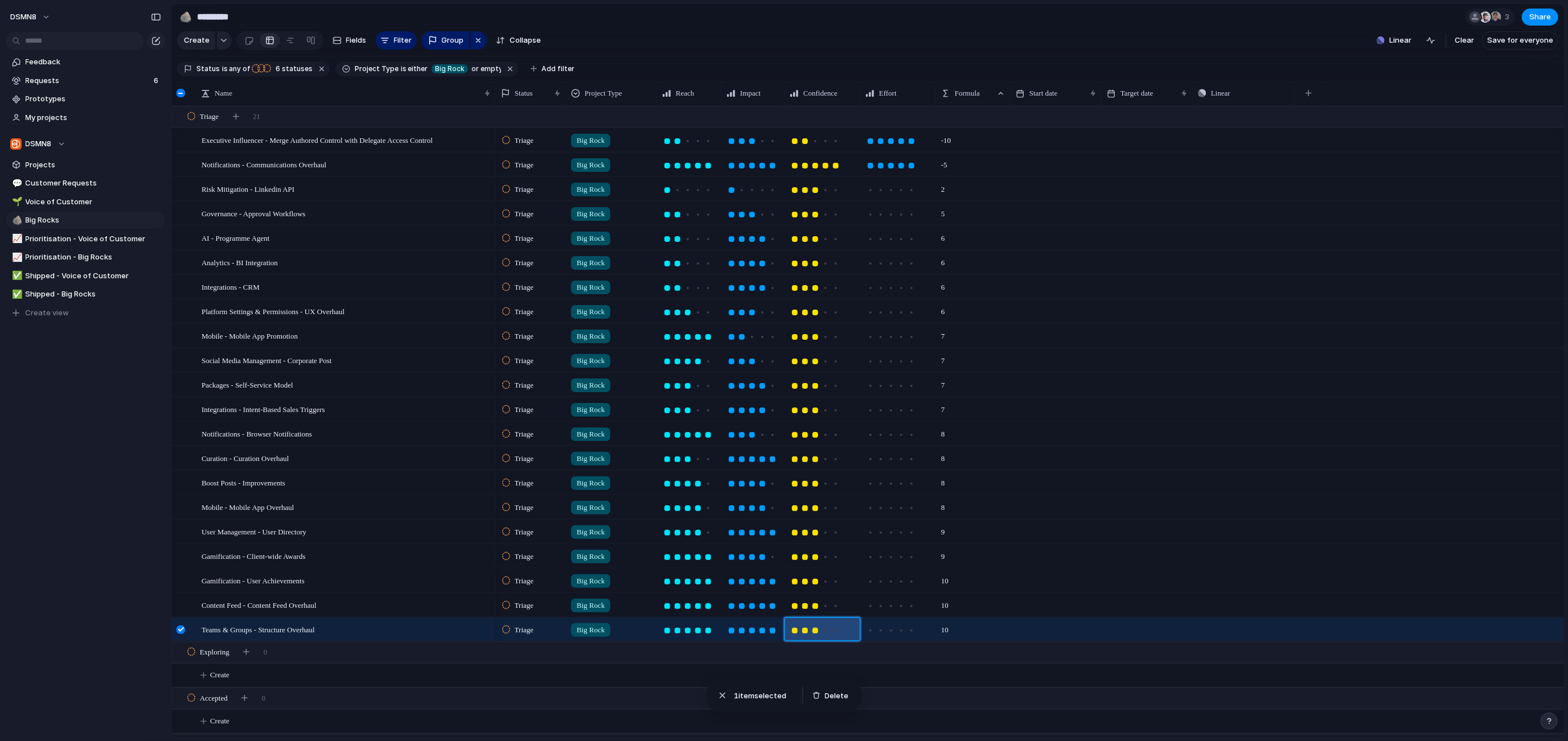
click at [1127, 364] on div at bounding box center [1147, 360] width 91 height 24
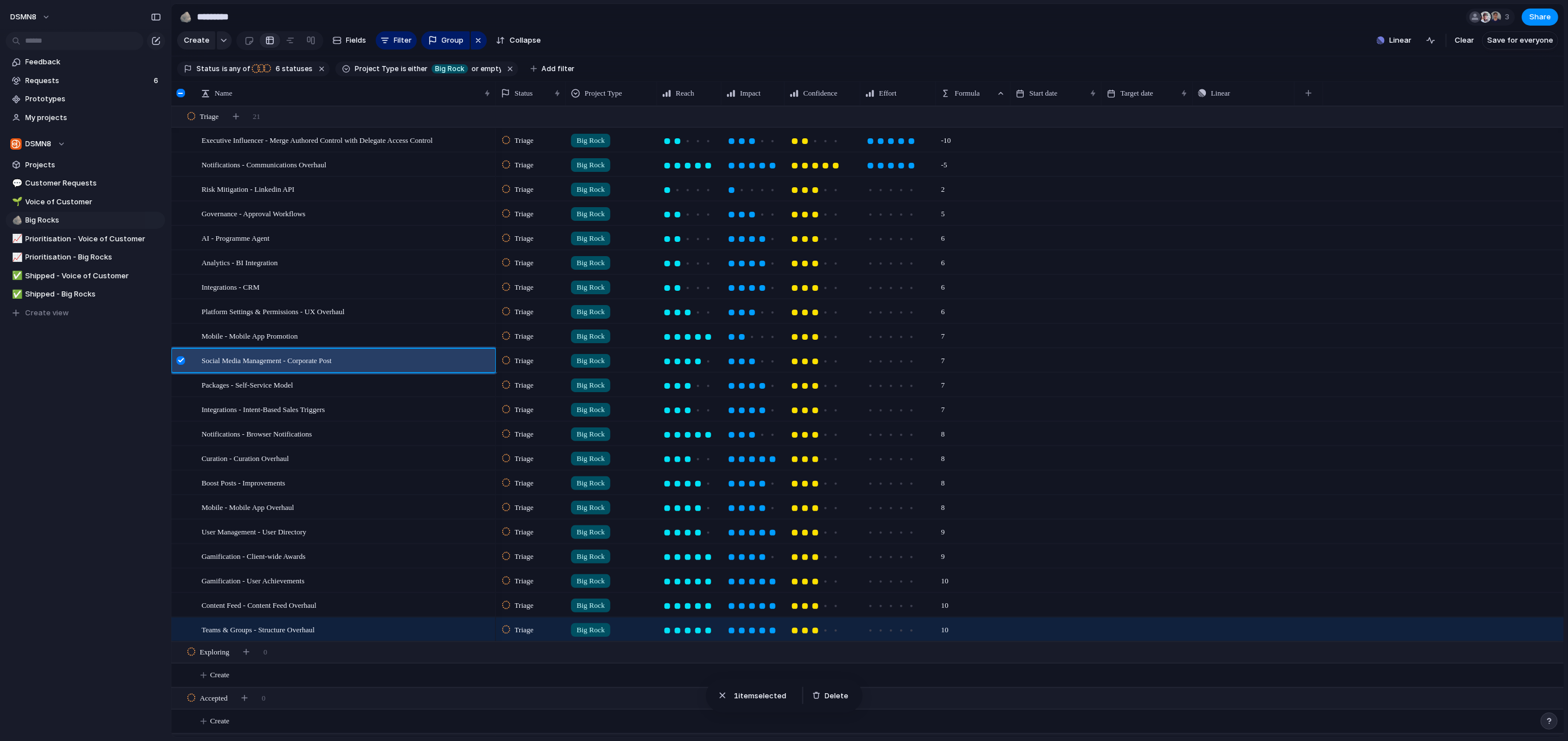
click at [180, 360] on div at bounding box center [181, 360] width 8 height 8
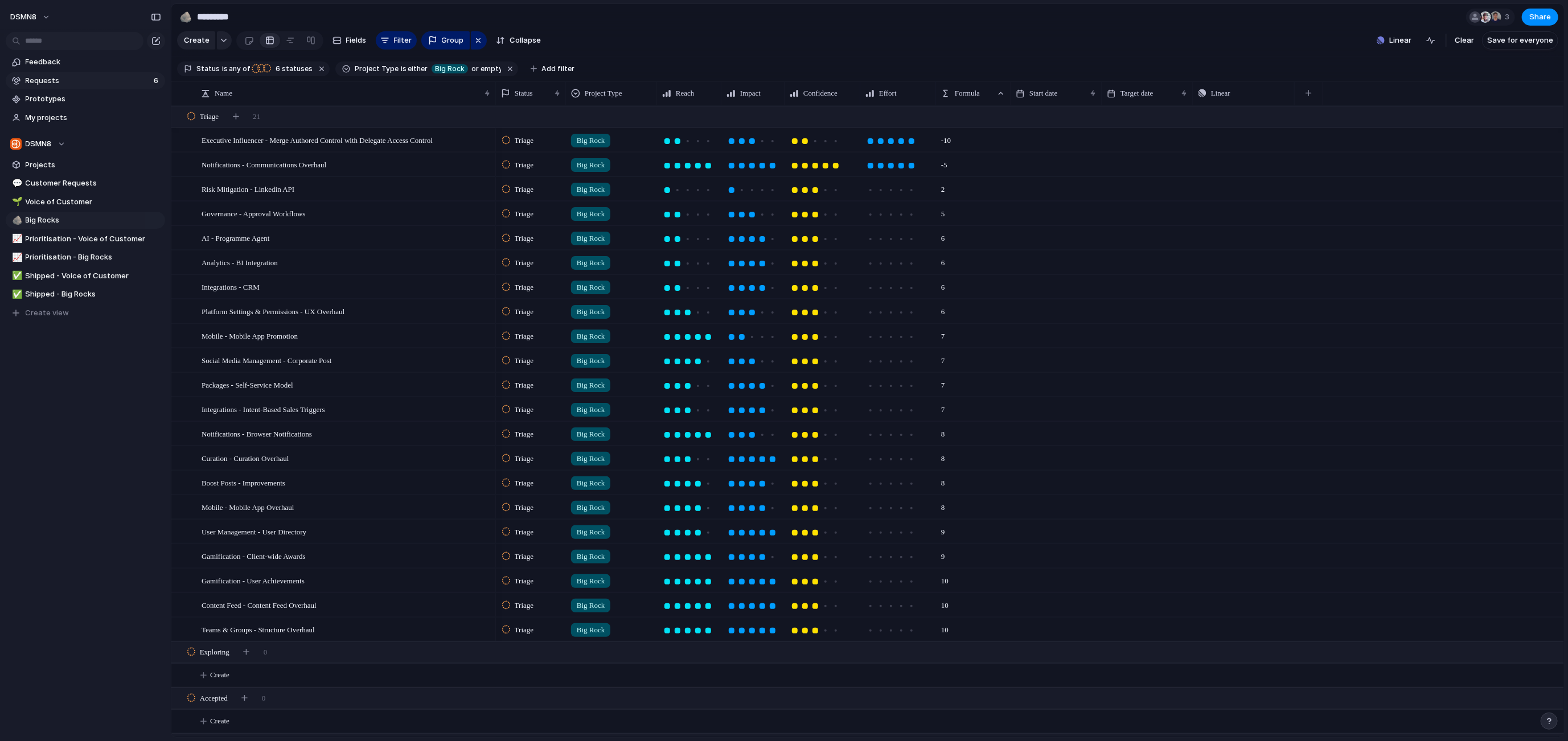
click at [56, 86] on link "Requests 6" at bounding box center [85, 80] width 159 height 17
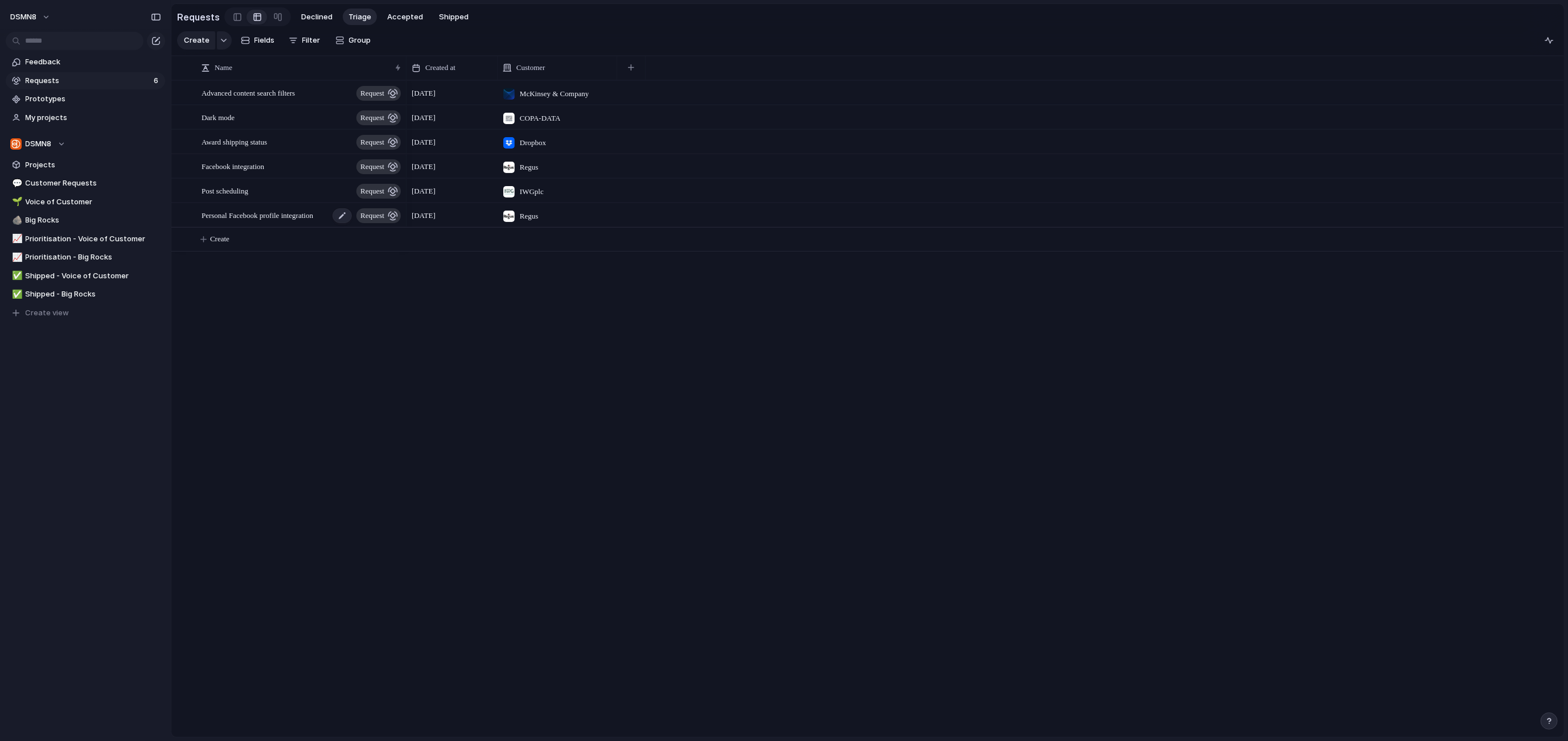
click at [281, 213] on span "Personal Facebook profile integration" at bounding box center [257, 214] width 112 height 13
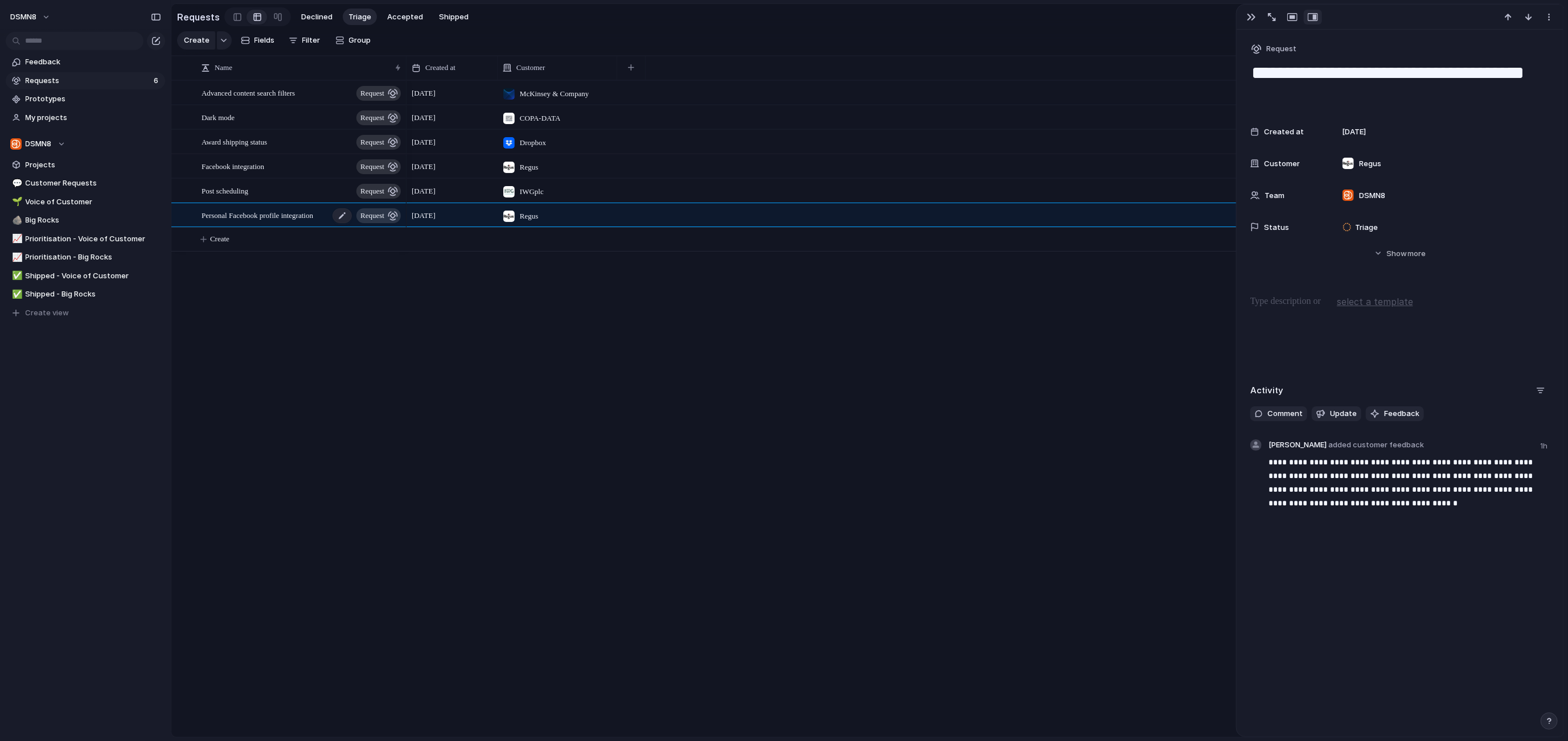
click at [264, 213] on span "Personal Facebook profile integration" at bounding box center [257, 214] width 112 height 13
click at [365, 342] on div "Advanced content search filters request Dark mode request Award shipping status…" at bounding box center [867, 409] width 1392 height 656
click at [258, 164] on span "Facebook integration" at bounding box center [233, 165] width 63 height 13
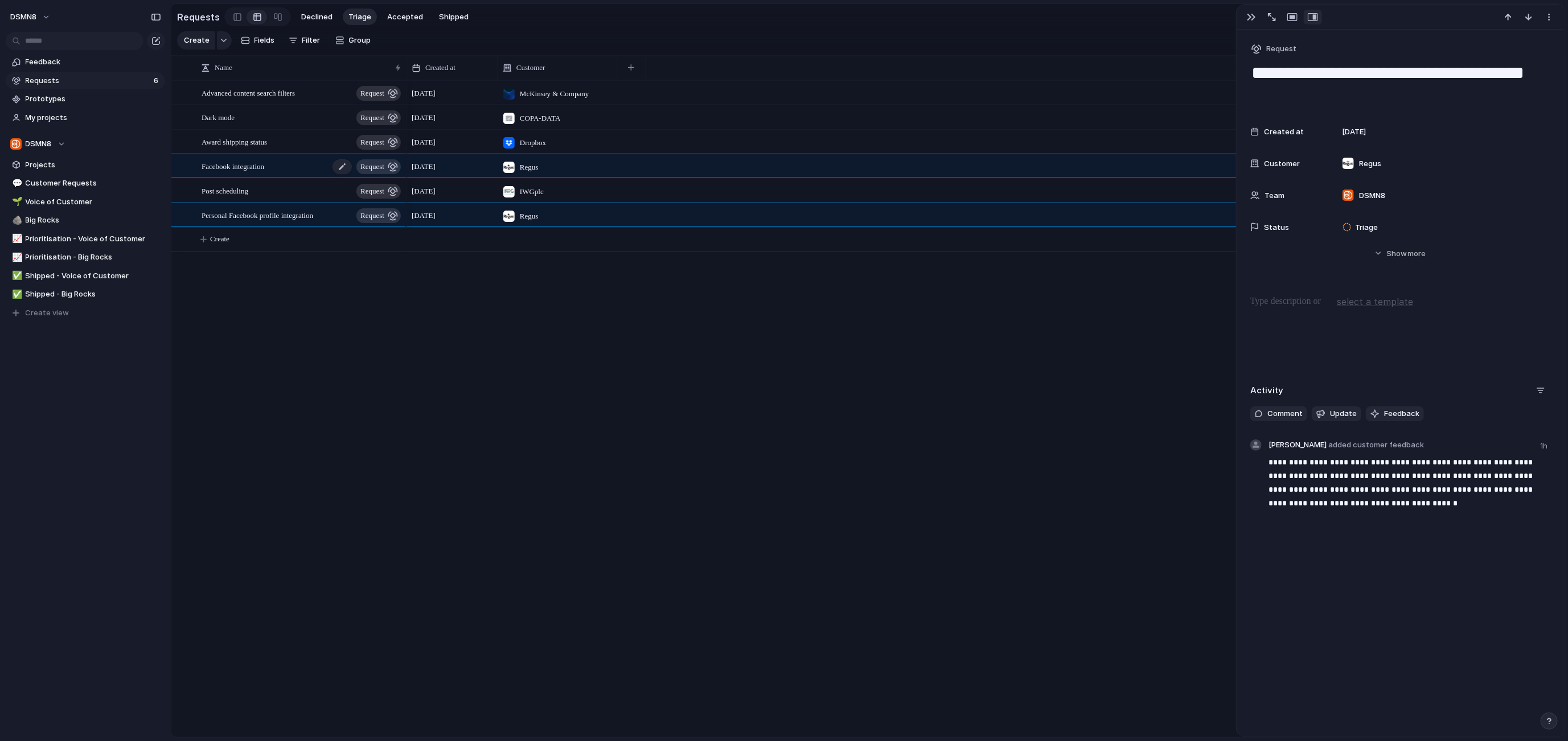
type textarea "**********"
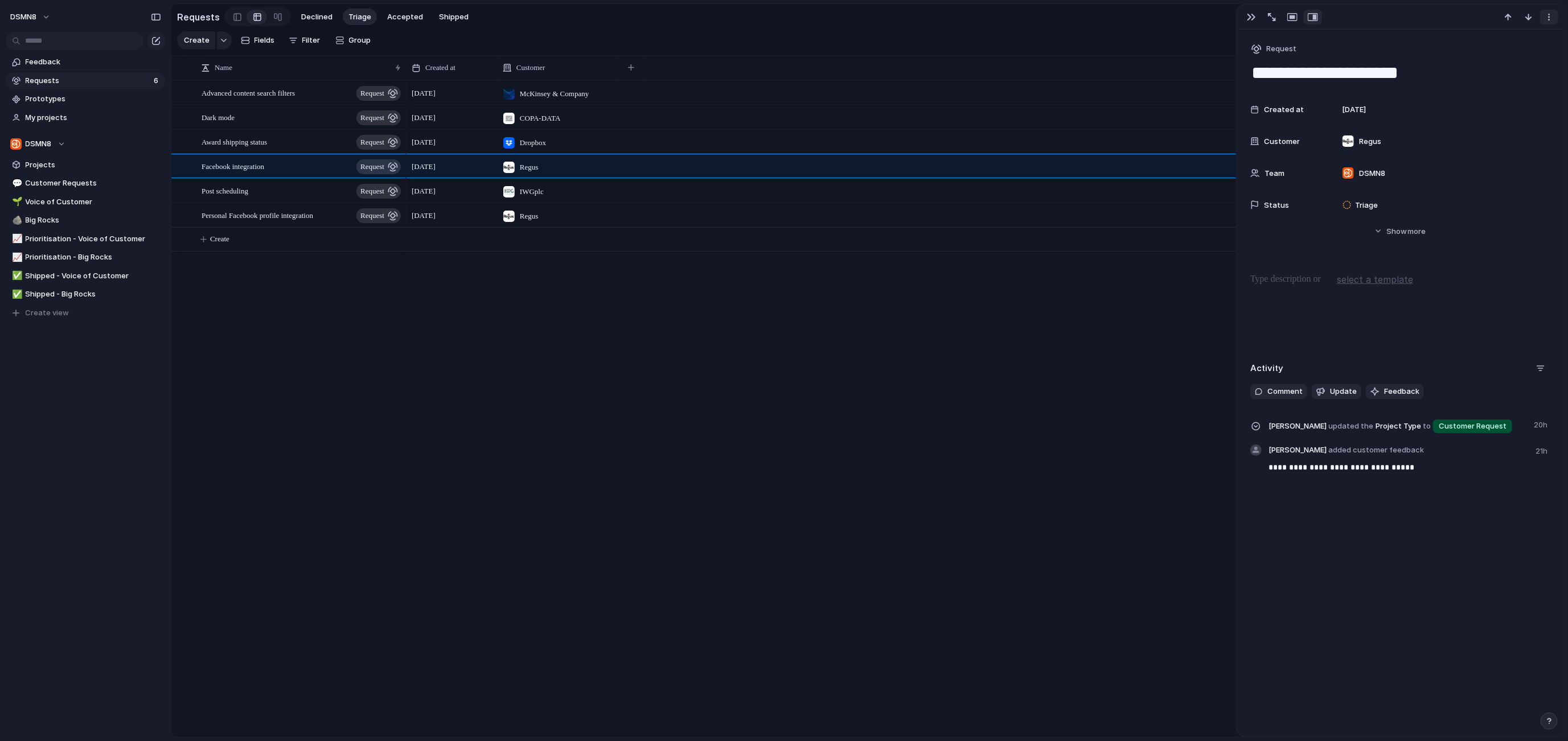
click at [1551, 18] on div "button" at bounding box center [1549, 17] width 9 height 9
drag, startPoint x: 1514, startPoint y: 63, endPoint x: 1503, endPoint y: 63, distance: 11.0
click at [1514, 63] on li "Delete" at bounding box center [1514, 59] width 85 height 19
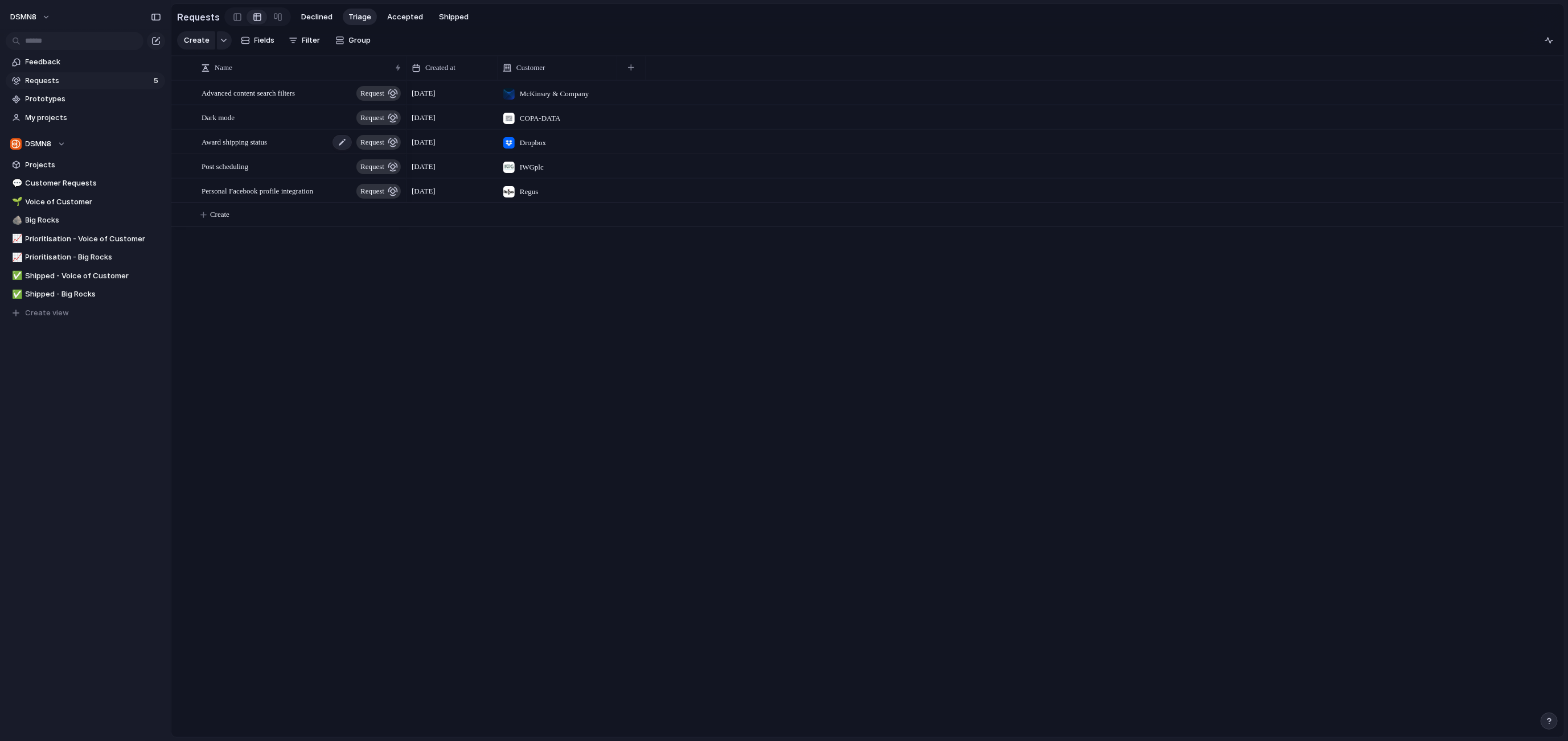
click at [285, 140] on div "Award shipping status request" at bounding box center [301, 142] width 201 height 24
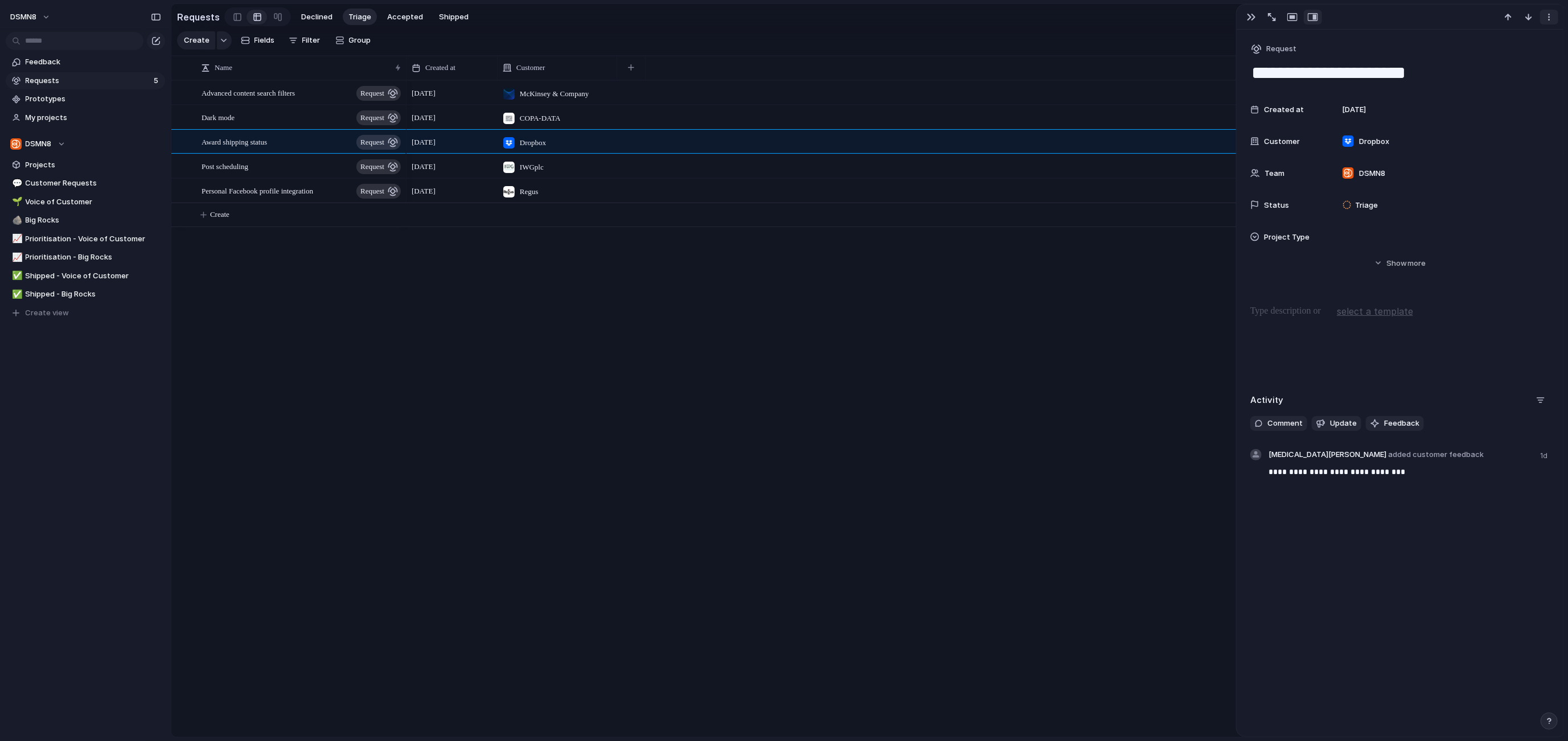
click at [1549, 21] on div "button" at bounding box center [1549, 17] width 9 height 9
click at [1502, 58] on span "Delete" at bounding box center [1500, 58] width 24 height 11
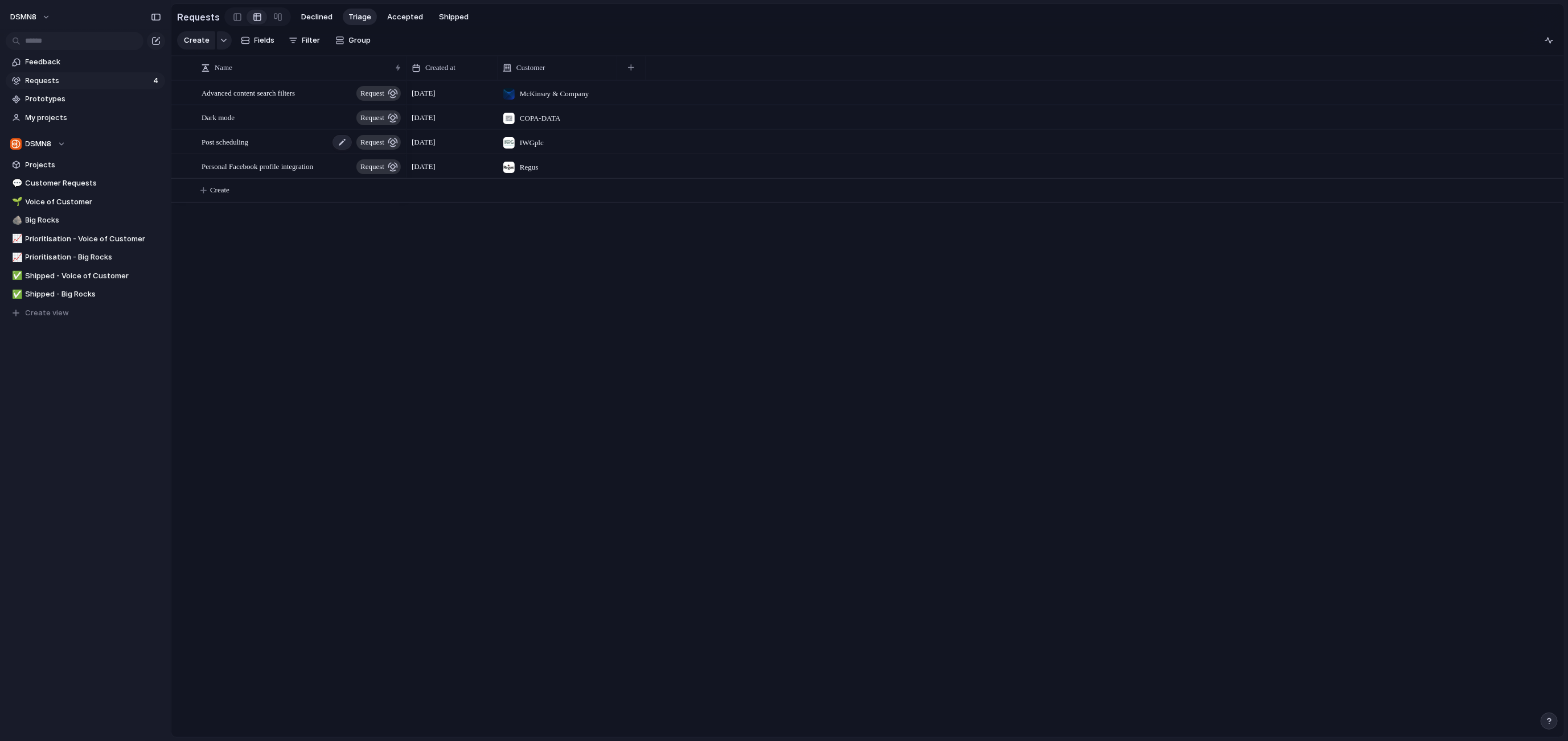
click at [262, 140] on div "Post scheduling request" at bounding box center [301, 142] width 201 height 24
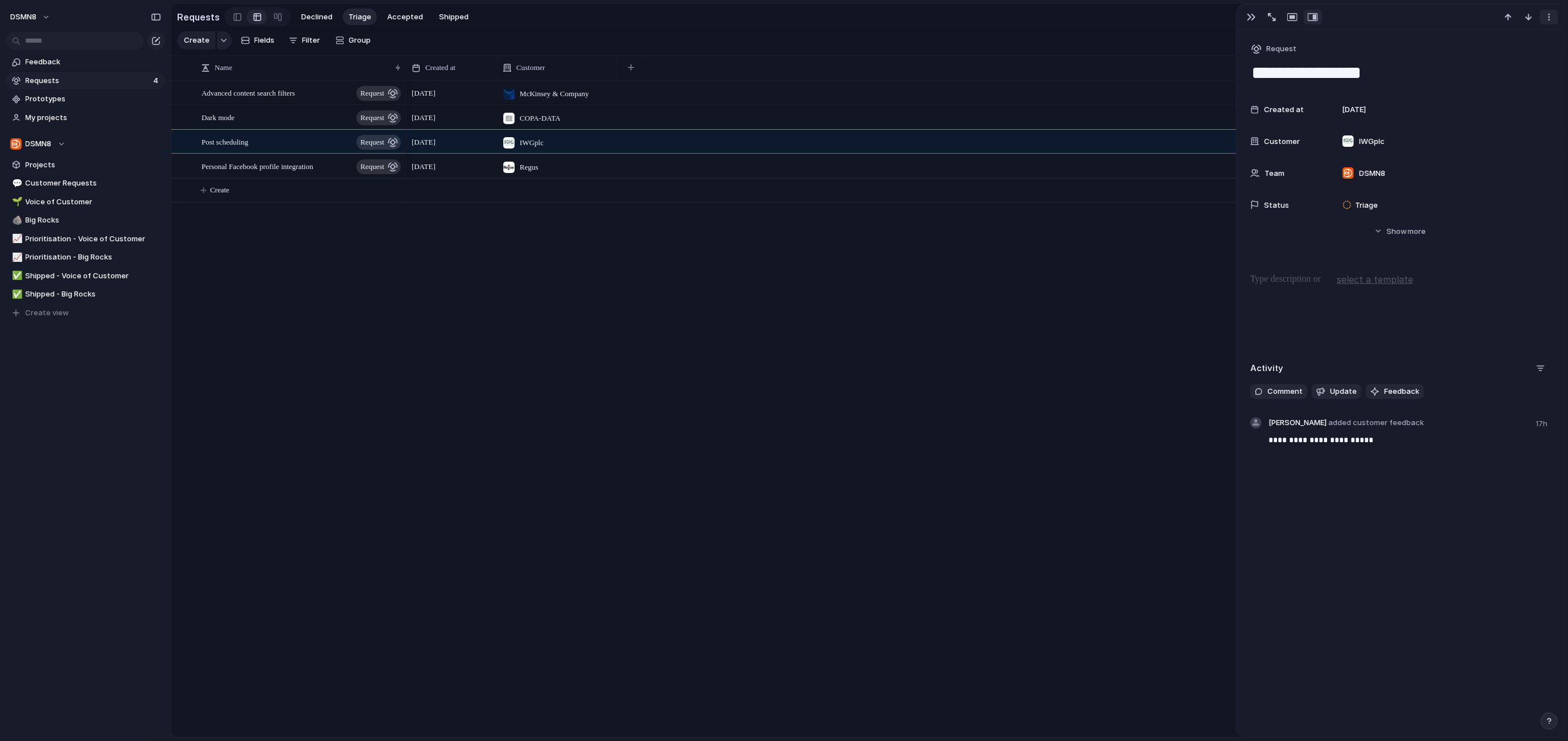
click at [1550, 20] on div "button" at bounding box center [1549, 17] width 9 height 9
drag, startPoint x: 1517, startPoint y: 56, endPoint x: 1324, endPoint y: 96, distance: 197.1
click at [1517, 56] on li "Delete" at bounding box center [1514, 59] width 85 height 19
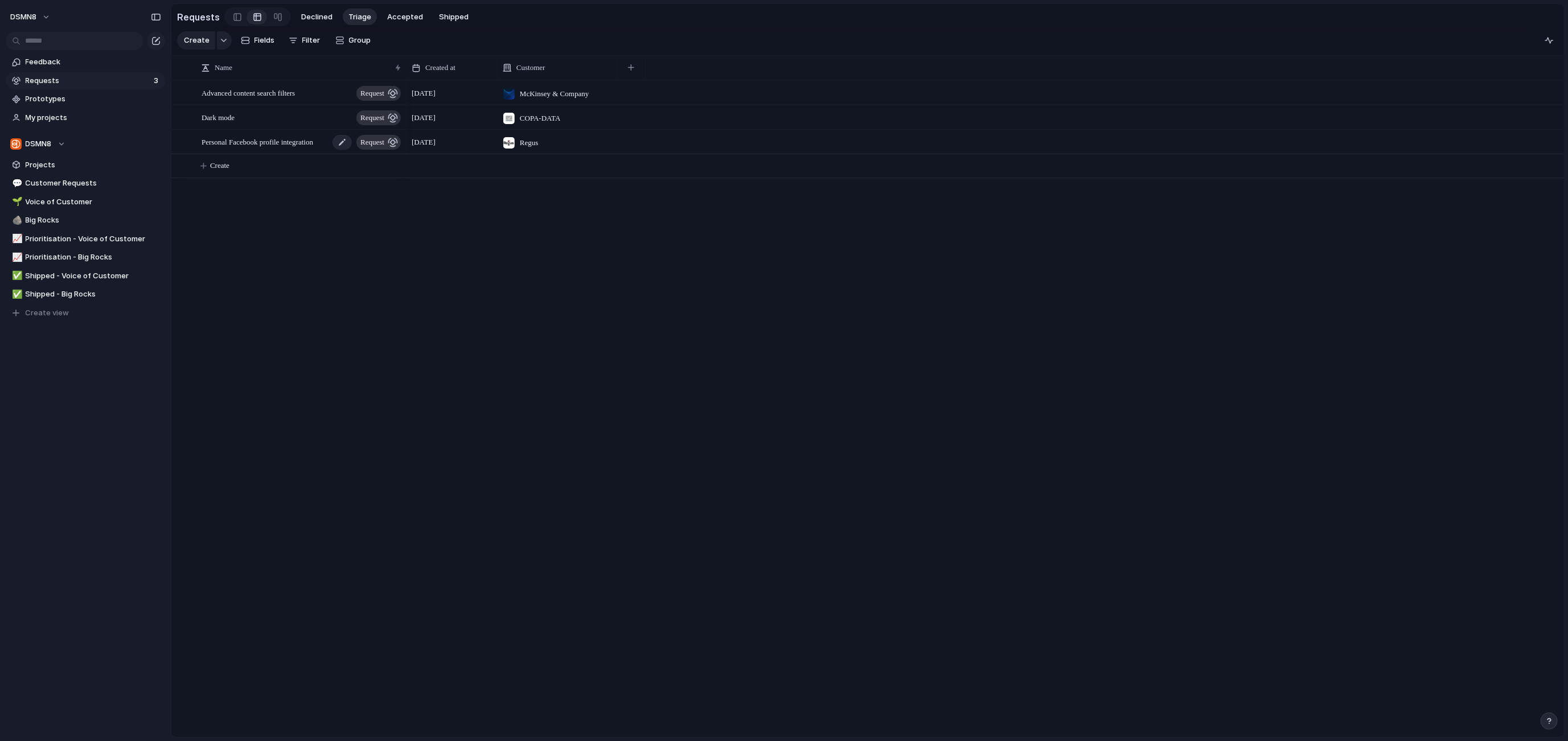
click at [283, 145] on span "Personal Facebook profile integration" at bounding box center [257, 140] width 112 height 13
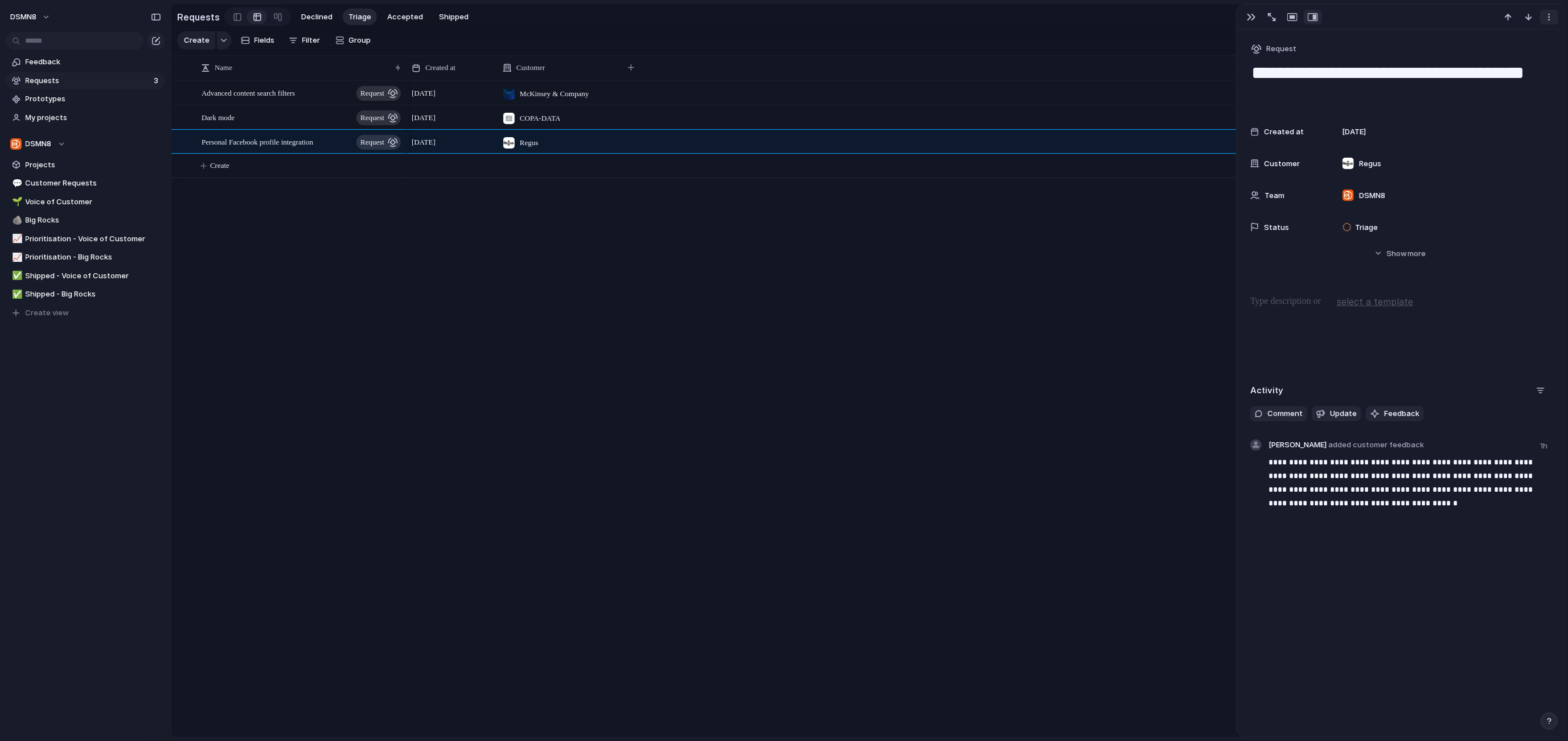
click at [1552, 18] on div "button" at bounding box center [1549, 17] width 9 height 9
click at [1516, 63] on li "Delete" at bounding box center [1514, 59] width 85 height 19
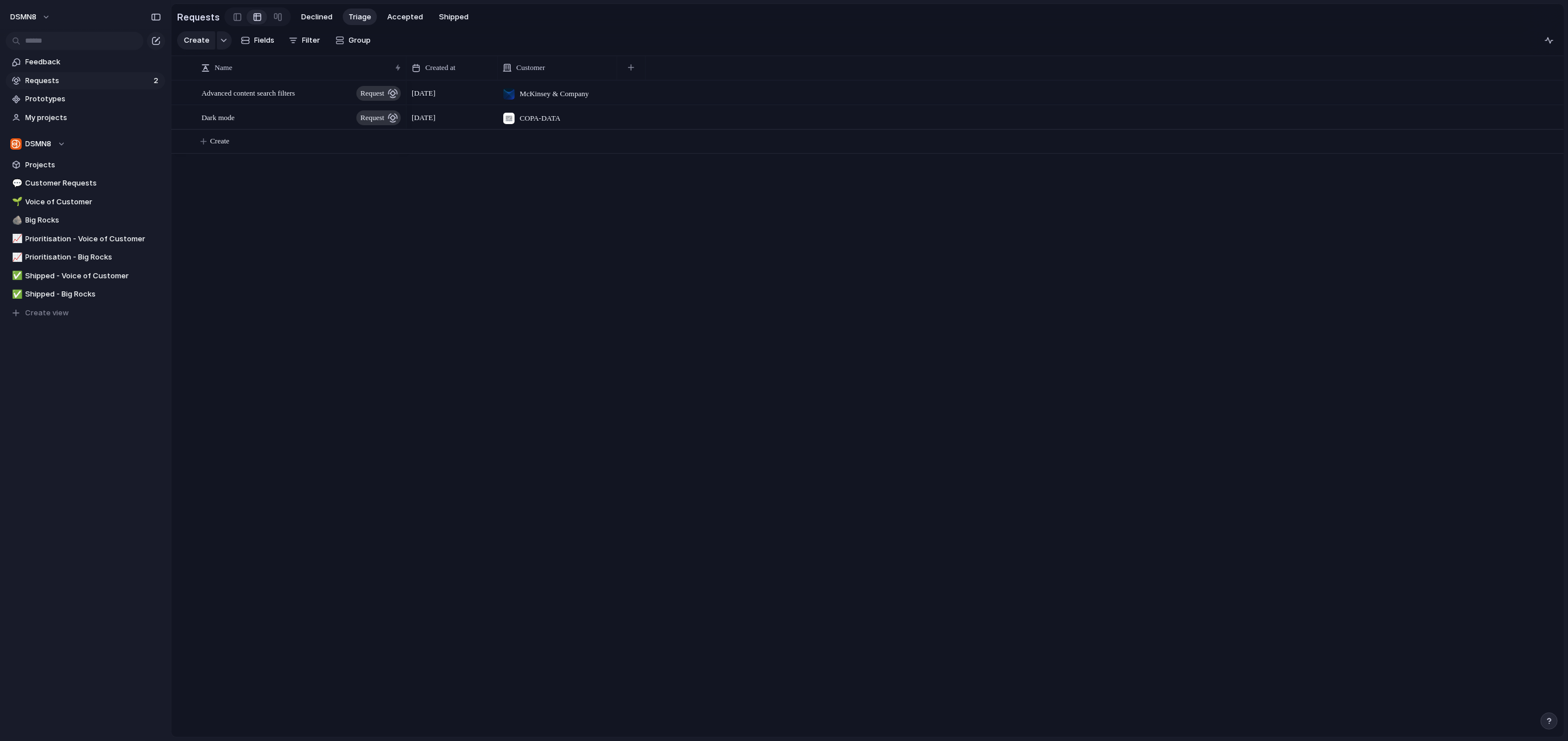
click at [258, 224] on div "Advanced content search filters request Dark mode request 6 September McKinsey …" at bounding box center [867, 409] width 1392 height 656
click at [65, 184] on span "Customer Requests" at bounding box center [93, 183] width 135 height 11
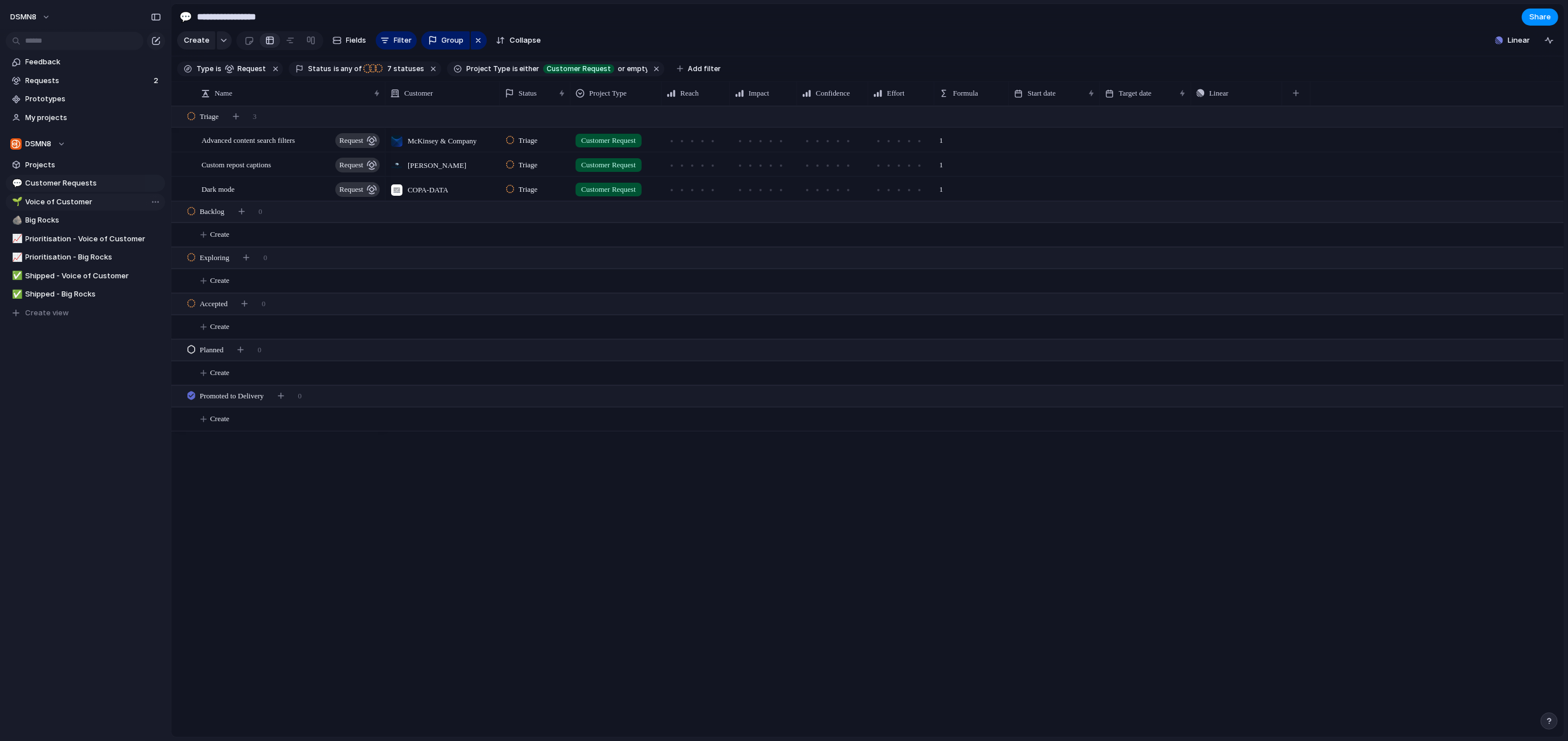
click at [65, 203] on span "Voice of Customer" at bounding box center [93, 201] width 135 height 11
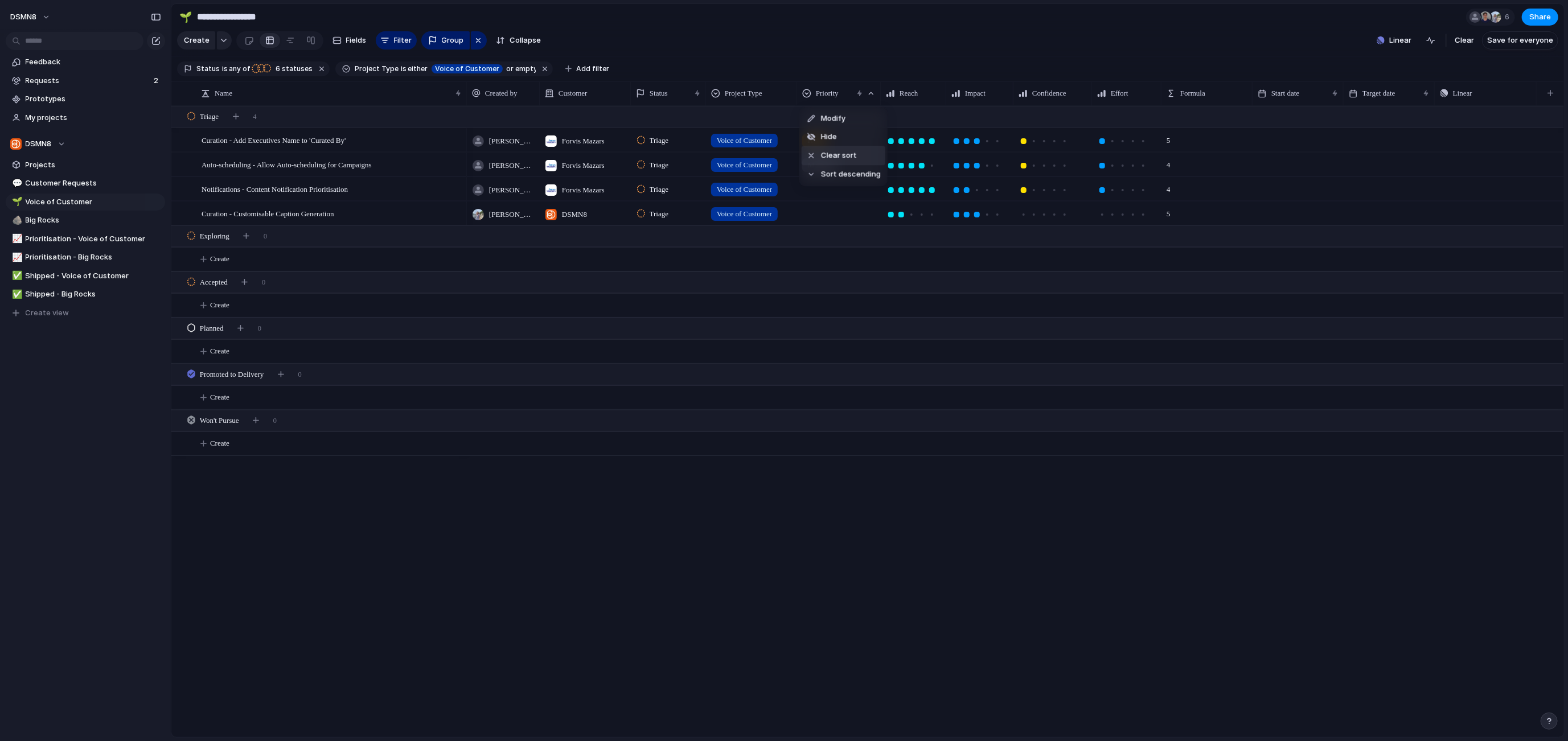
click at [800, 515] on div "Modify Hide Clear sort Sort descending" at bounding box center [784, 370] width 1568 height 741
drag, startPoint x: 7, startPoint y: 20, endPoint x: 365, endPoint y: 3, distance: 358.4
click at [326, 11] on div "**********" at bounding box center [784, 370] width 1568 height 741
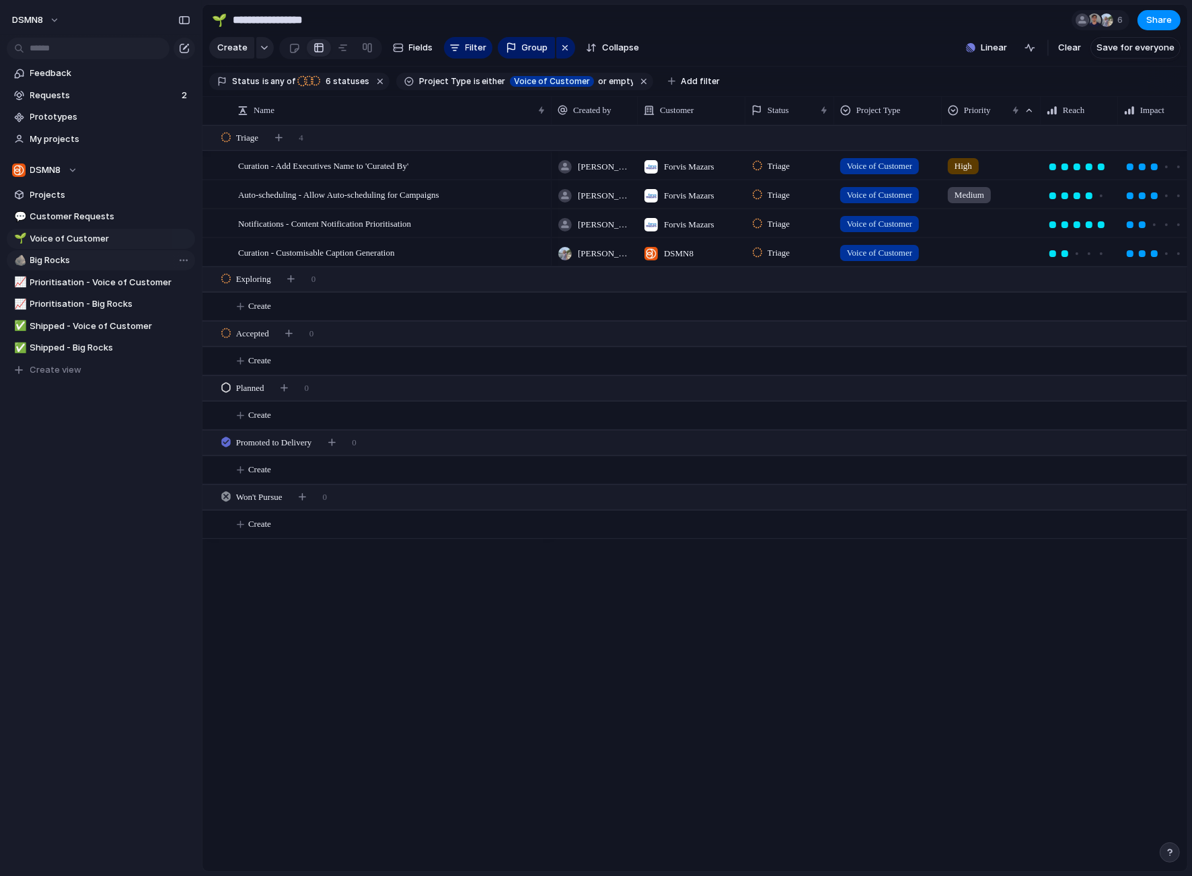
click at [87, 259] on span "Big Rocks" at bounding box center [110, 260] width 160 height 13
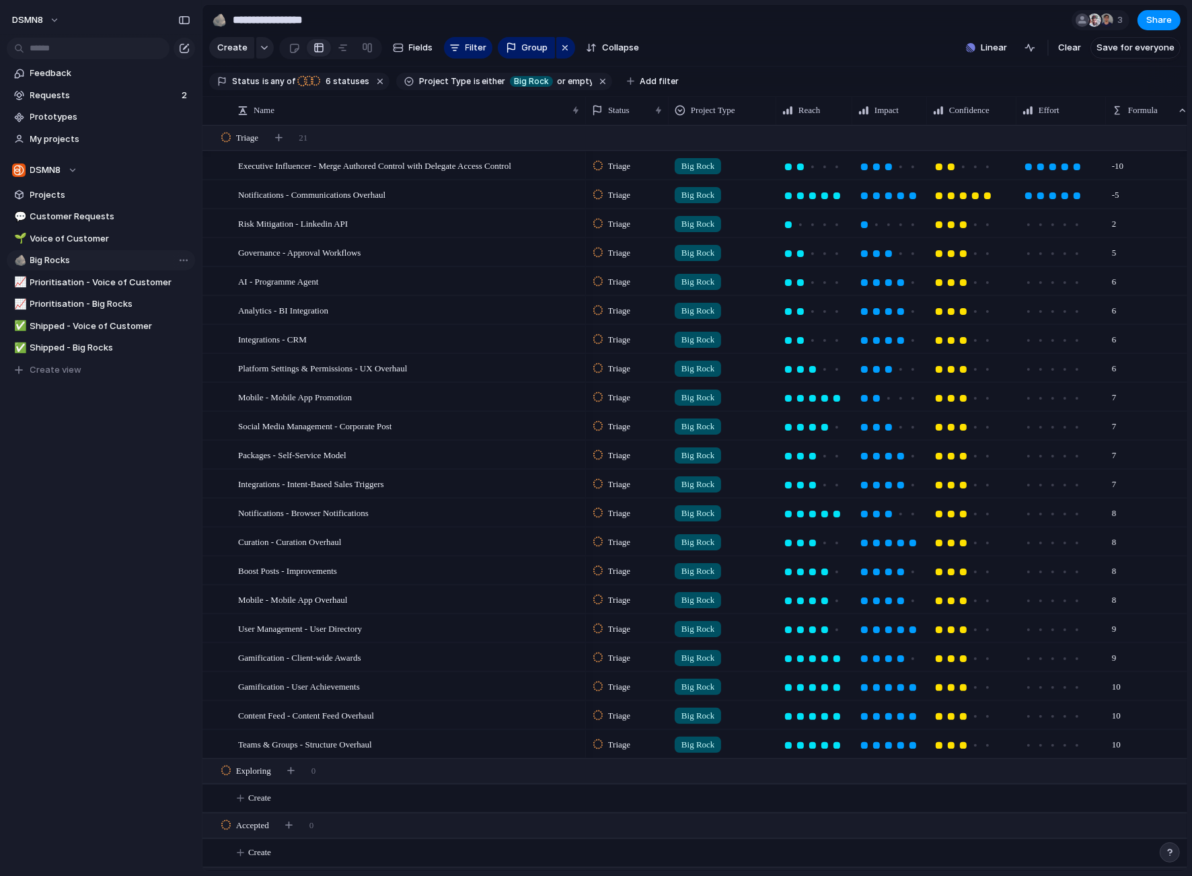
type input "*********"
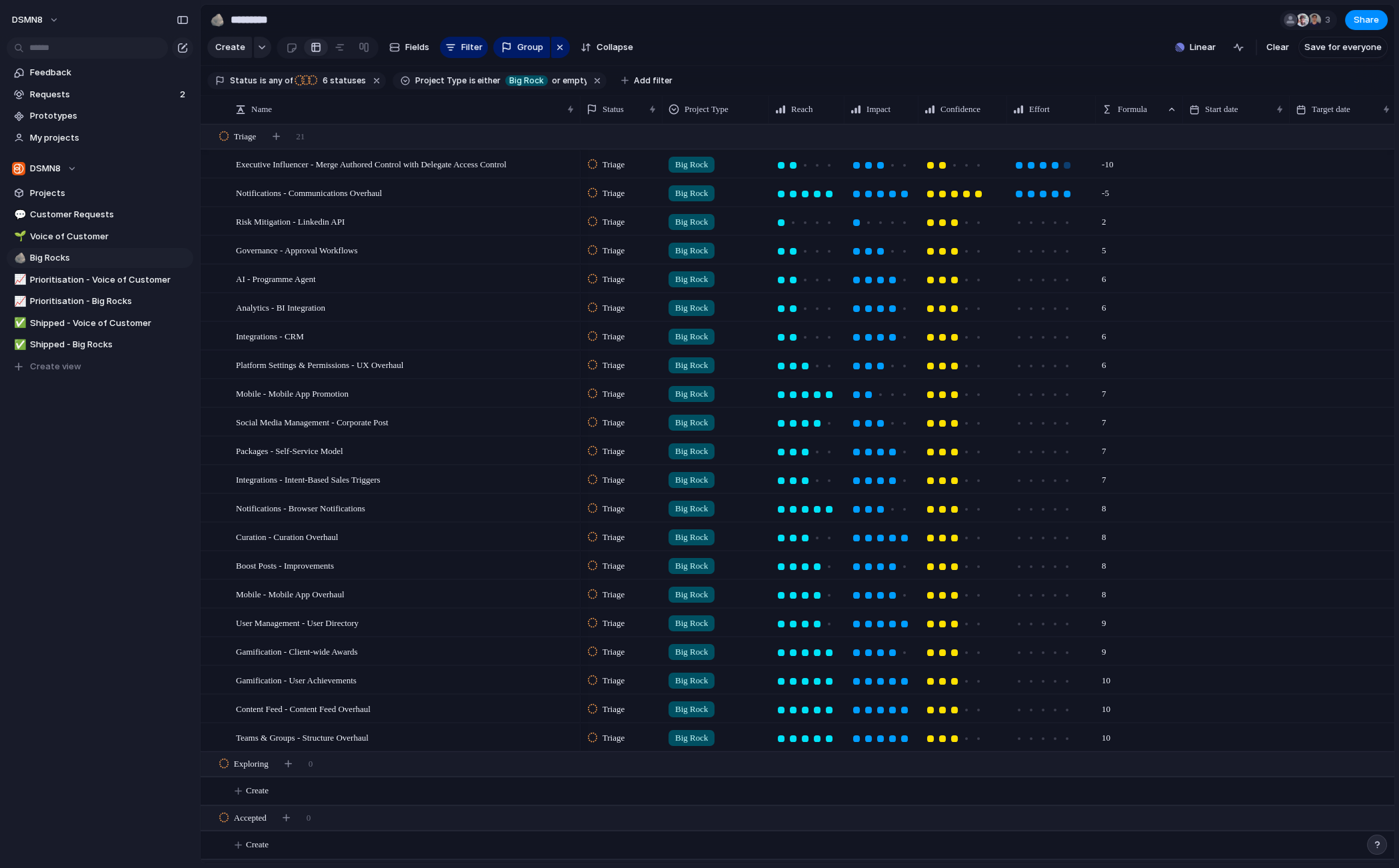
click at [1056, 162] on div at bounding box center [1054, 164] width 7 height 7
click at [1043, 164] on div at bounding box center [1042, 164] width 7 height 7
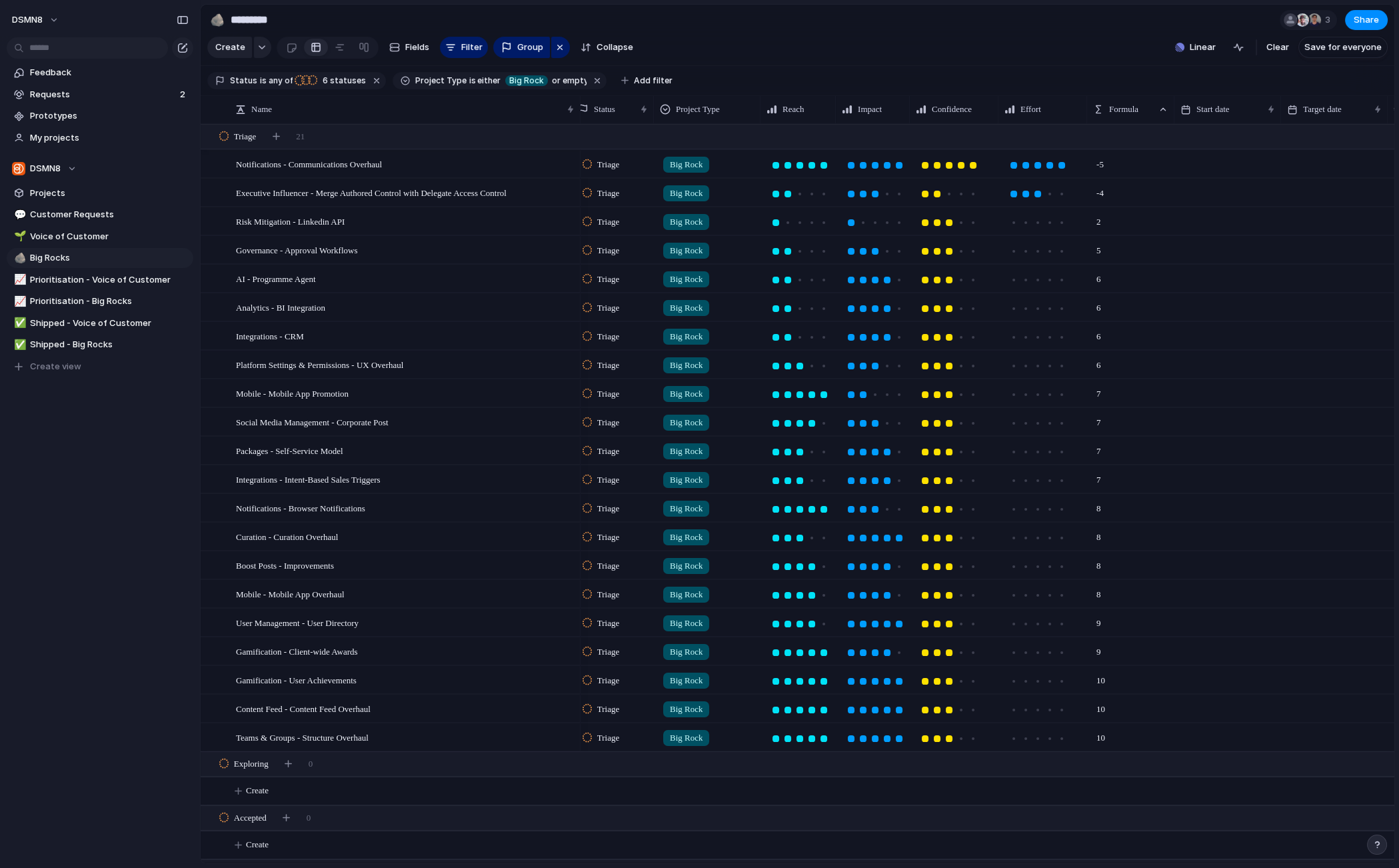
scroll to position [0, 5]
click at [1037, 221] on div at bounding box center [1037, 222] width 7 height 7
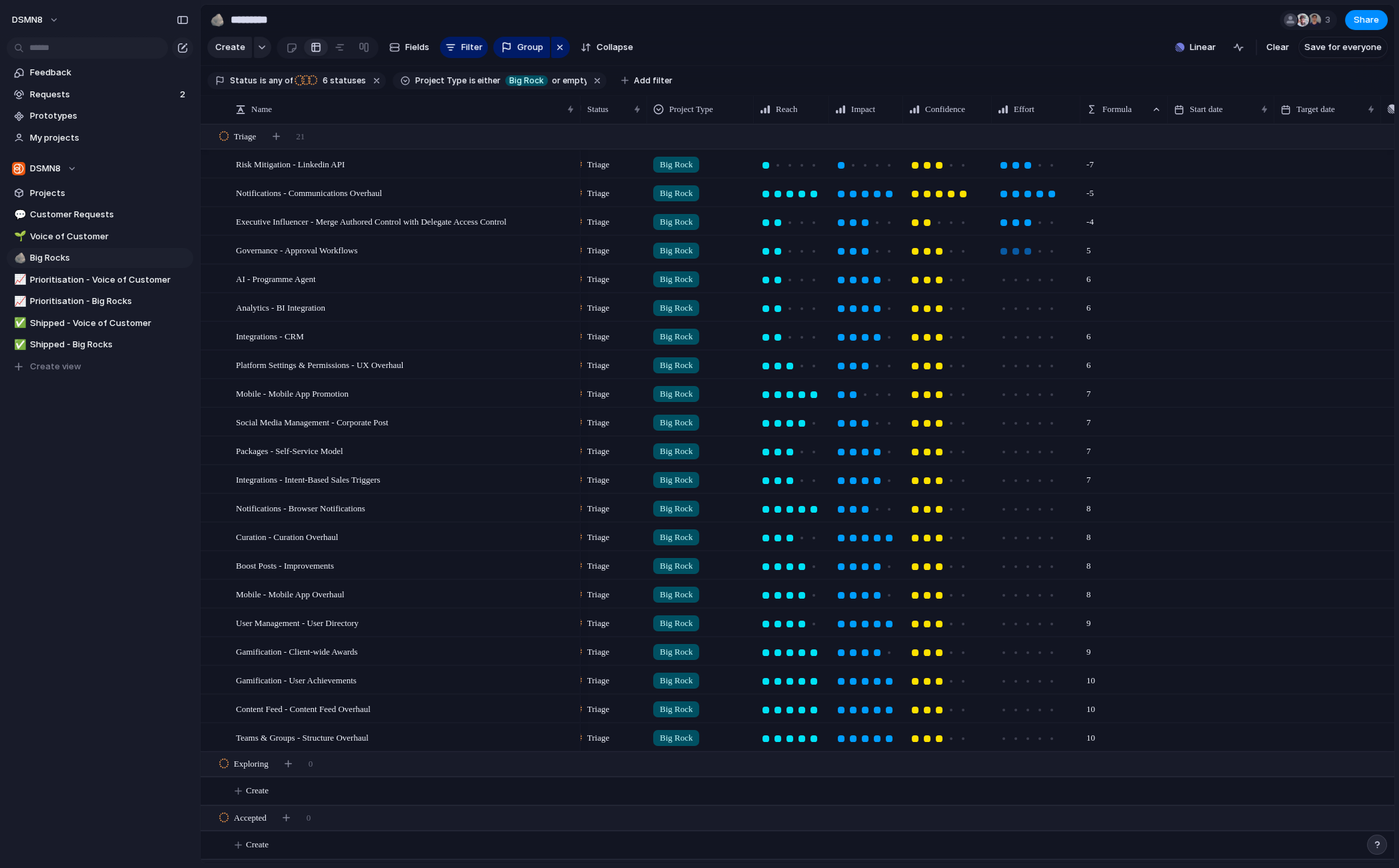
click at [1026, 252] on div at bounding box center [1027, 251] width 7 height 7
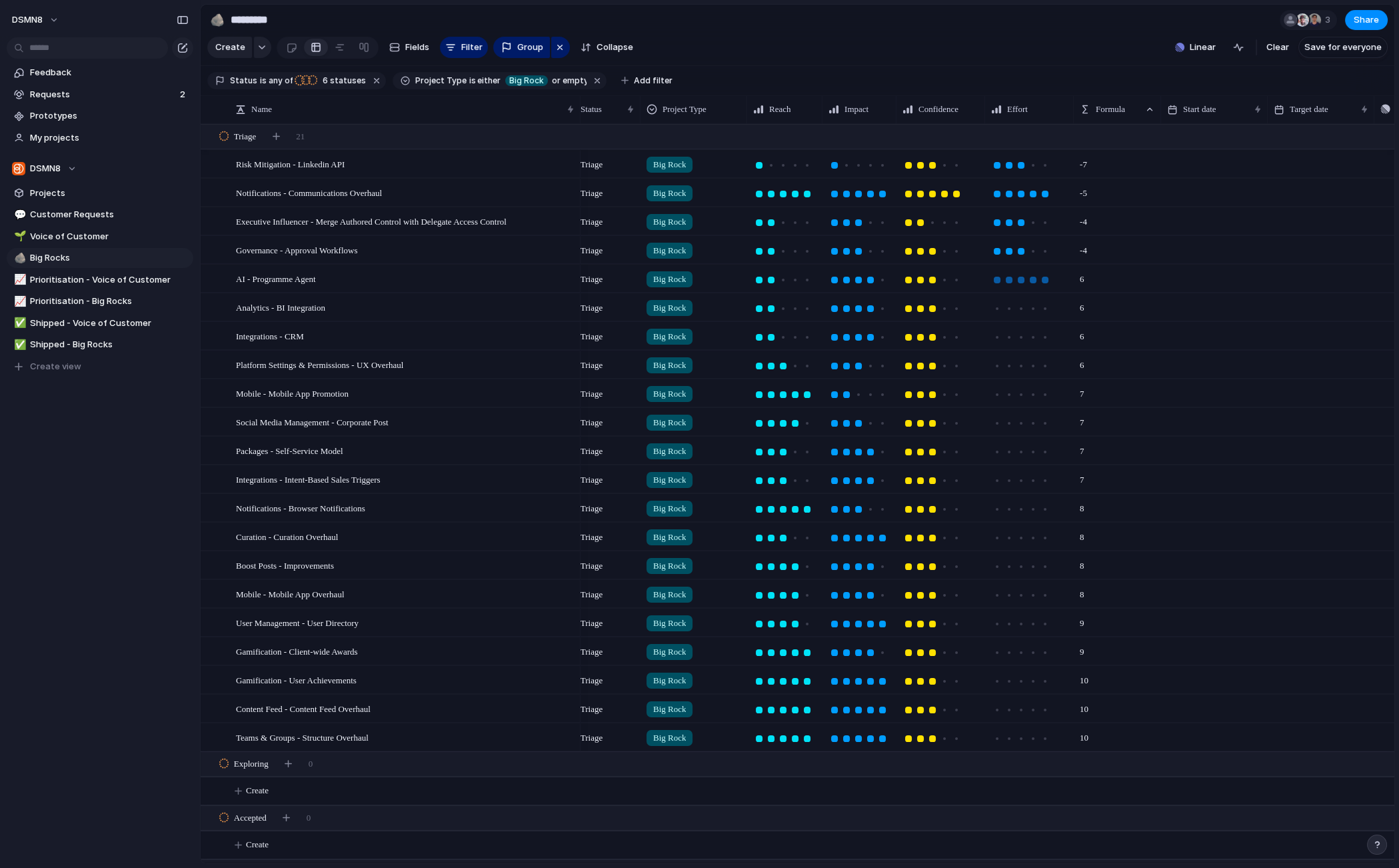
click at [1041, 278] on div at bounding box center [1044, 279] width 7 height 7
click at [1009, 308] on div at bounding box center [1009, 308] width 7 height 7
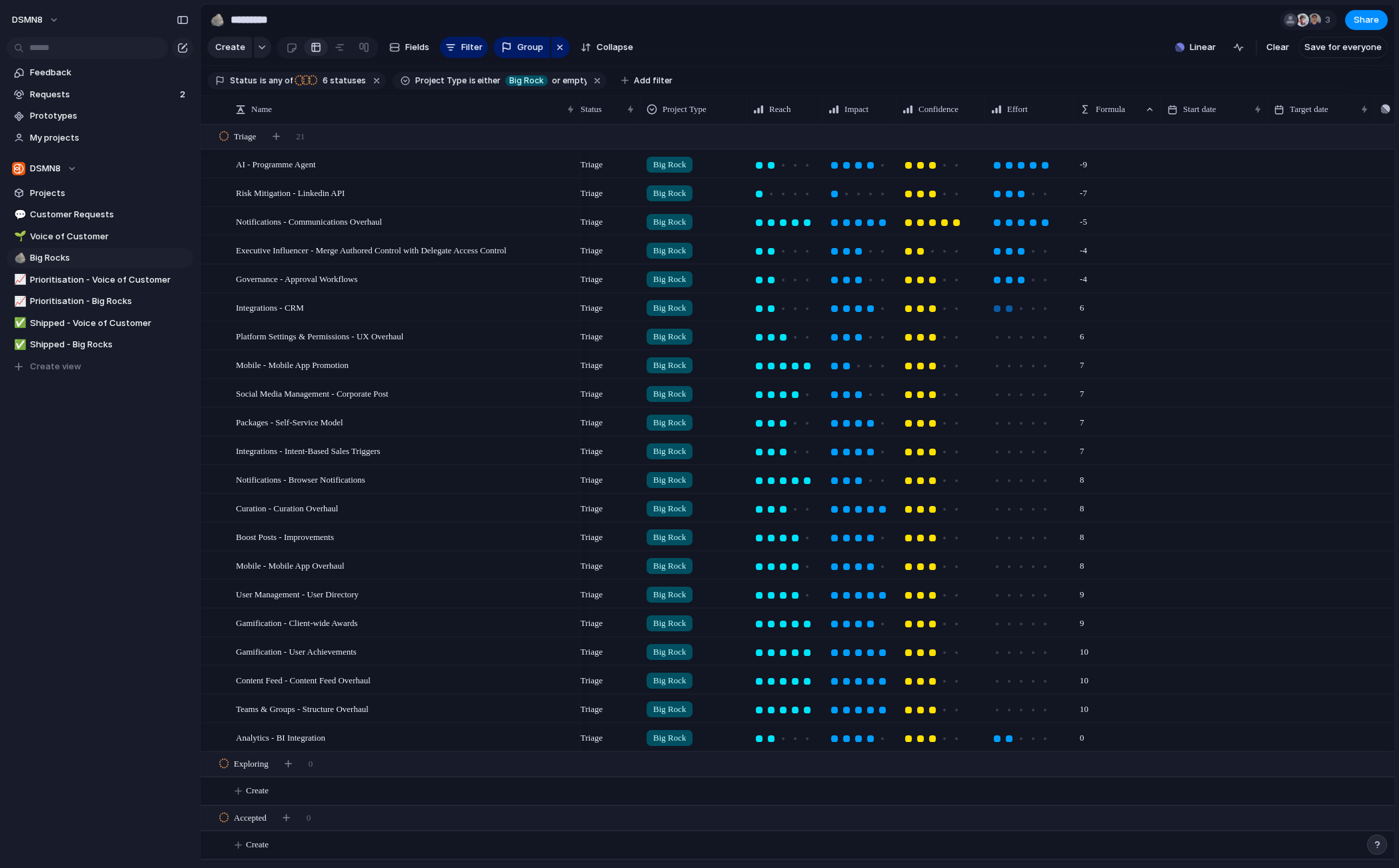
click at [1011, 308] on div at bounding box center [1009, 308] width 7 height 7
click at [1020, 306] on div at bounding box center [1021, 308] width 7 height 7
click at [1023, 337] on div at bounding box center [1021, 337] width 7 height 7
click at [1008, 337] on div at bounding box center [1009, 337] width 7 height 7
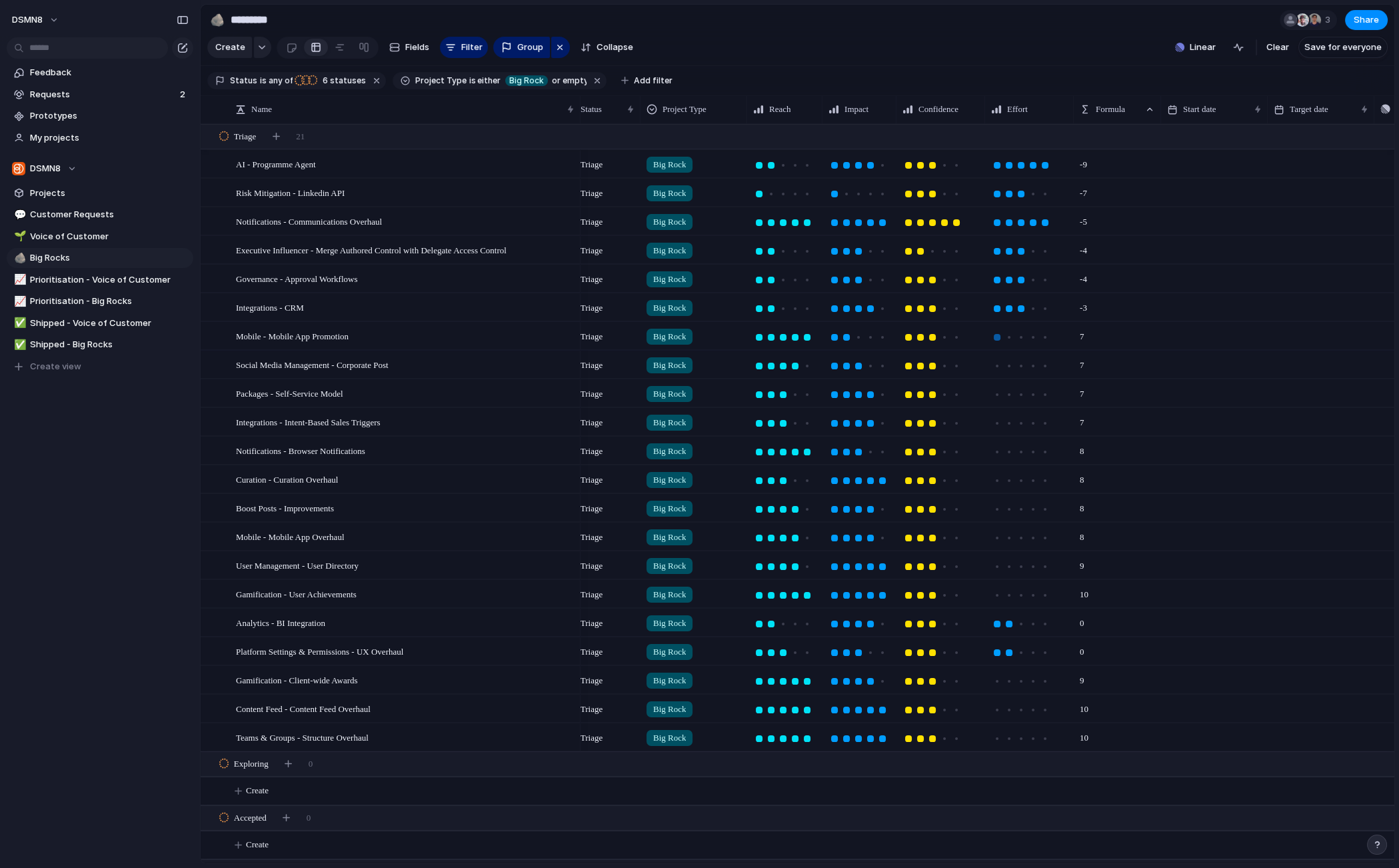
click at [997, 336] on div at bounding box center [997, 337] width 7 height 7
click at [1043, 367] on div at bounding box center [1044, 366] width 7 height 7
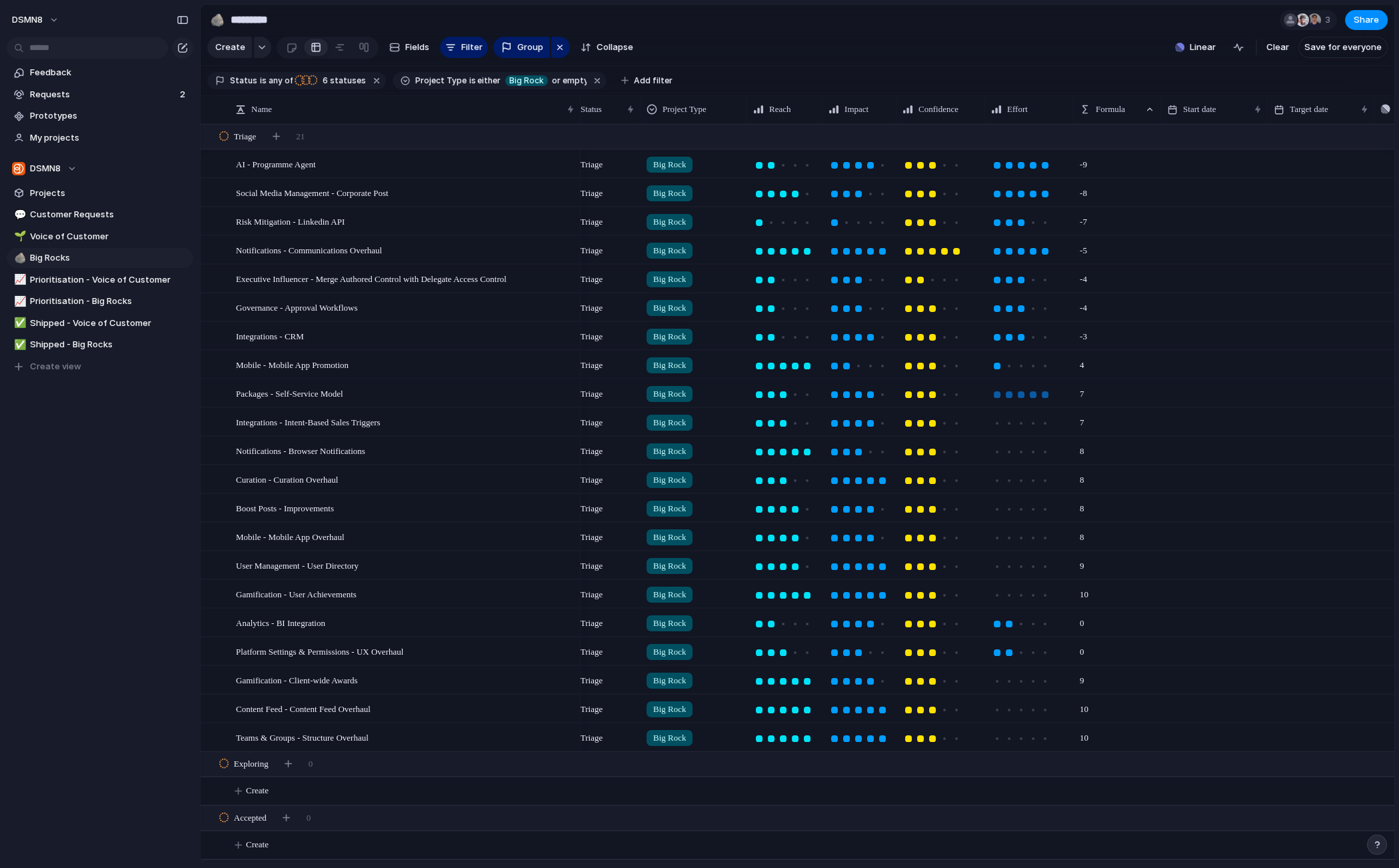
click at [1045, 393] on div at bounding box center [1044, 394] width 7 height 7
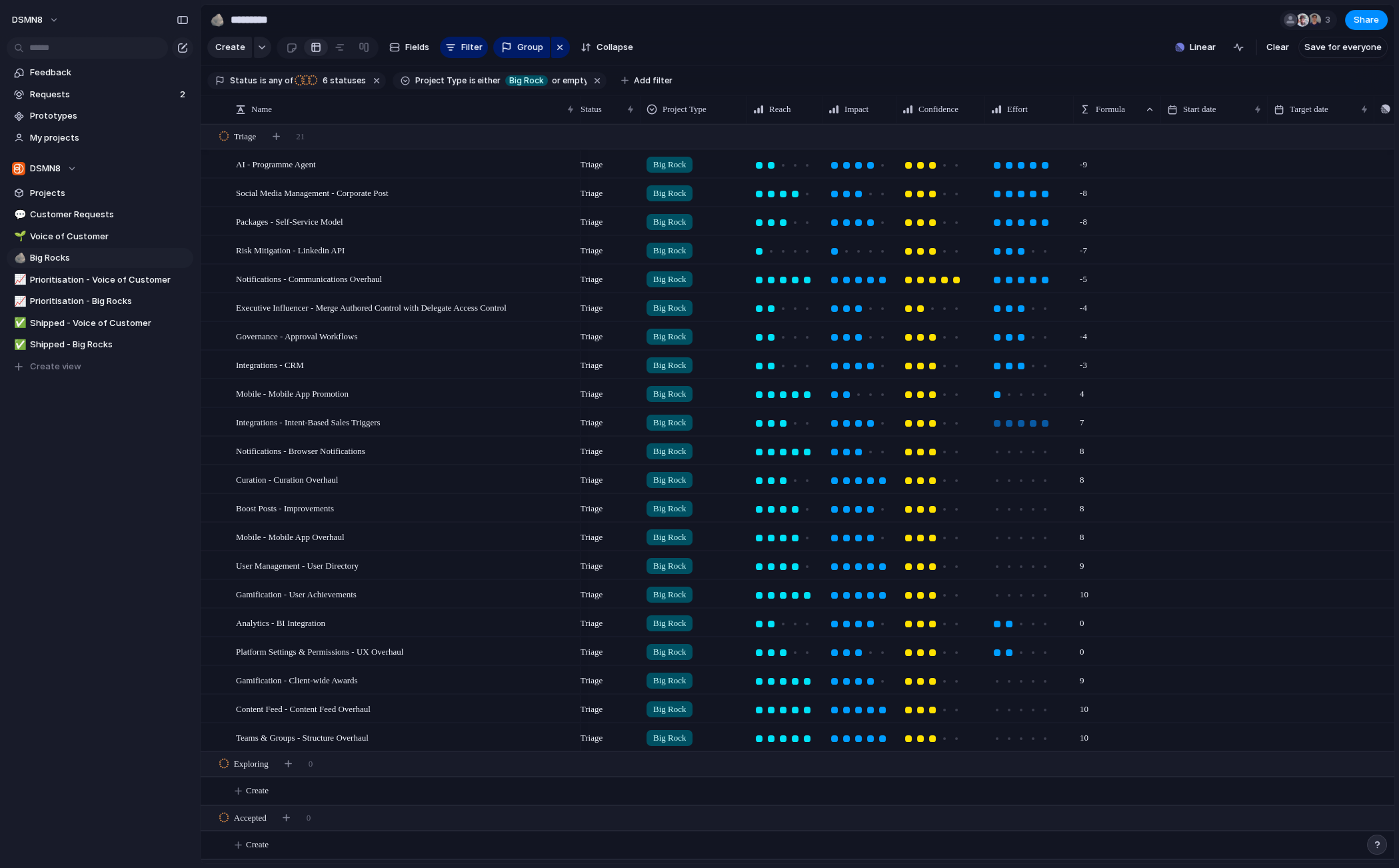
click at [1045, 422] on div at bounding box center [1044, 423] width 7 height 7
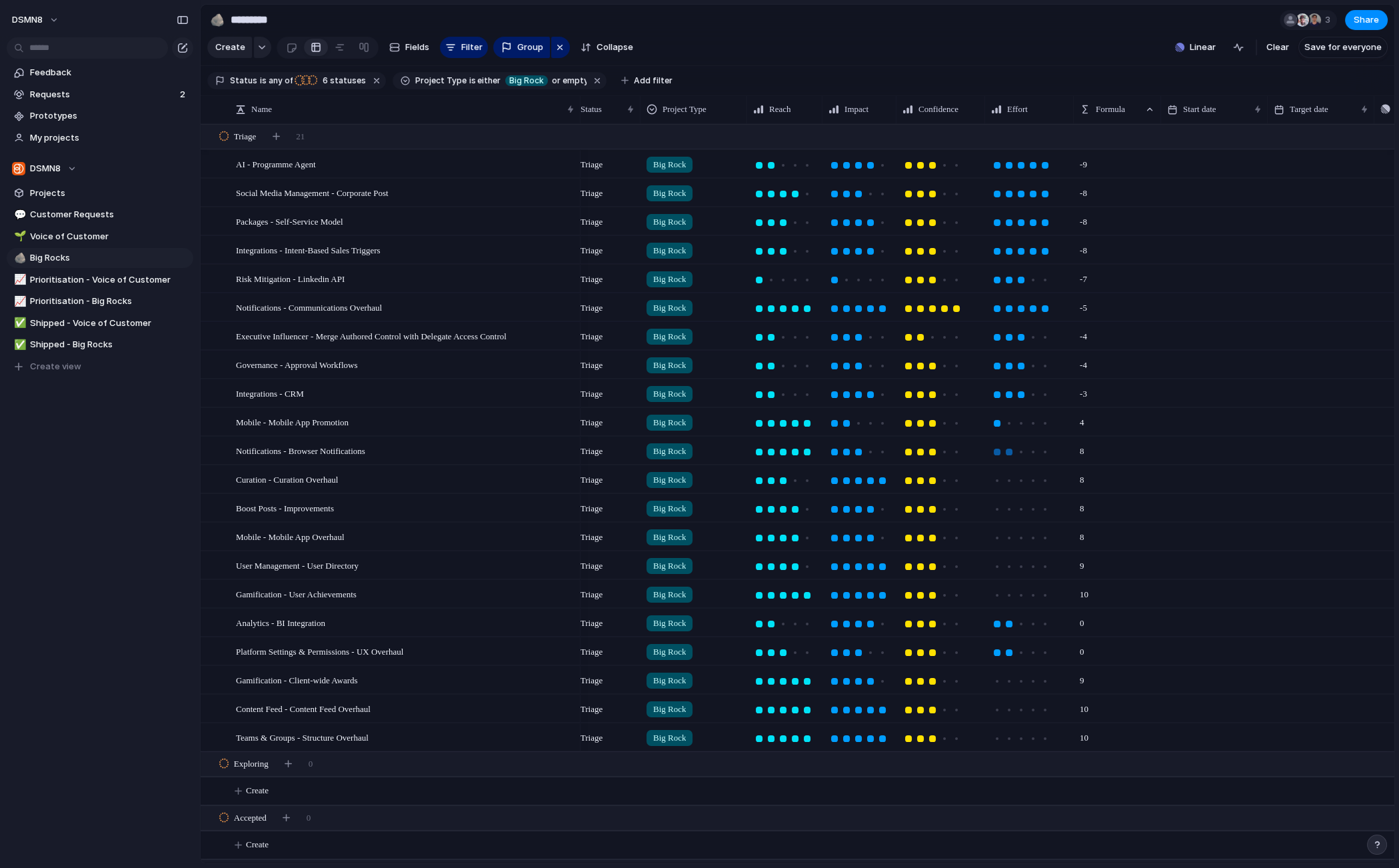
click at [1010, 453] on div at bounding box center [1009, 452] width 7 height 7
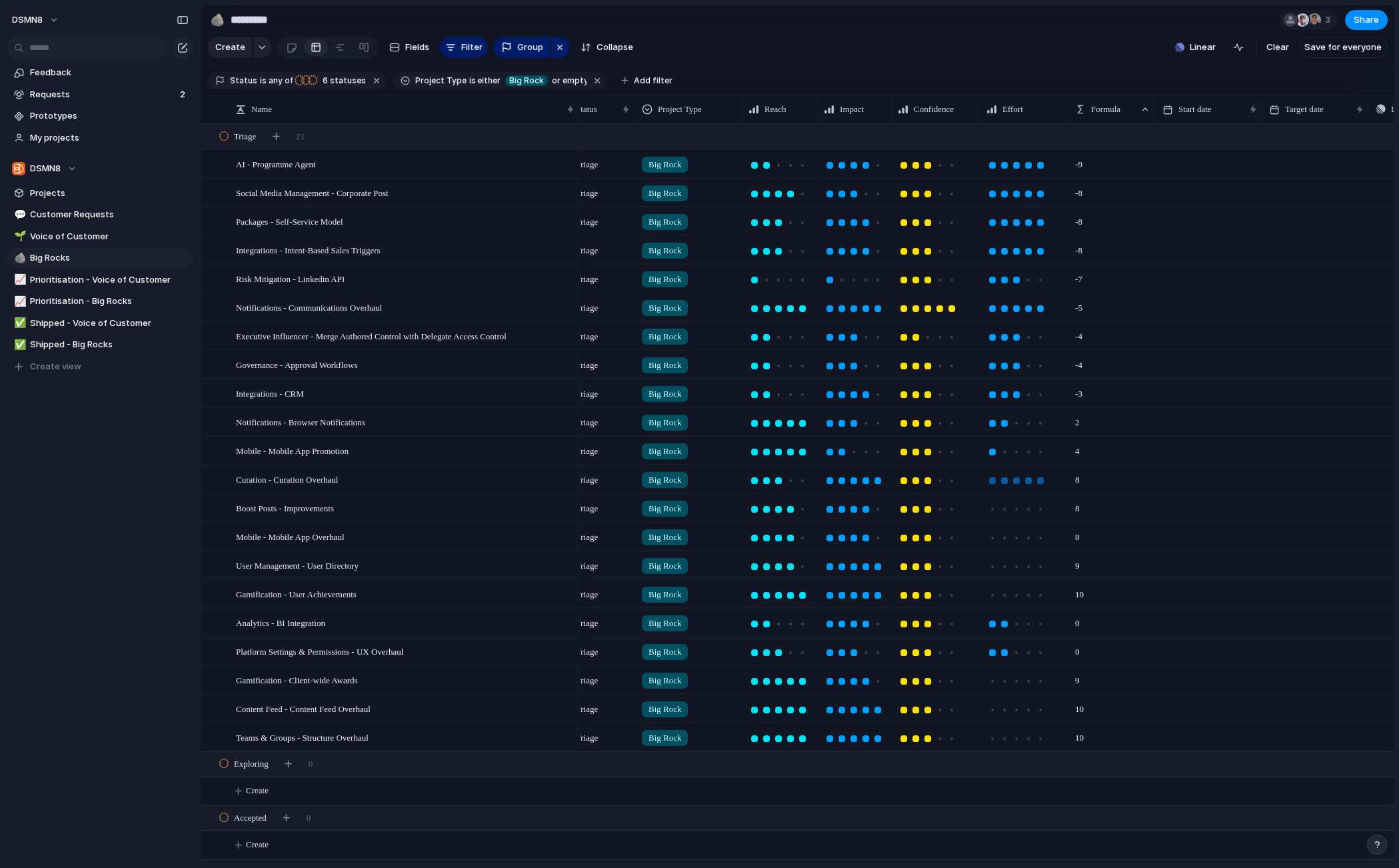
click at [1038, 481] on div at bounding box center [1040, 481] width 7 height 7
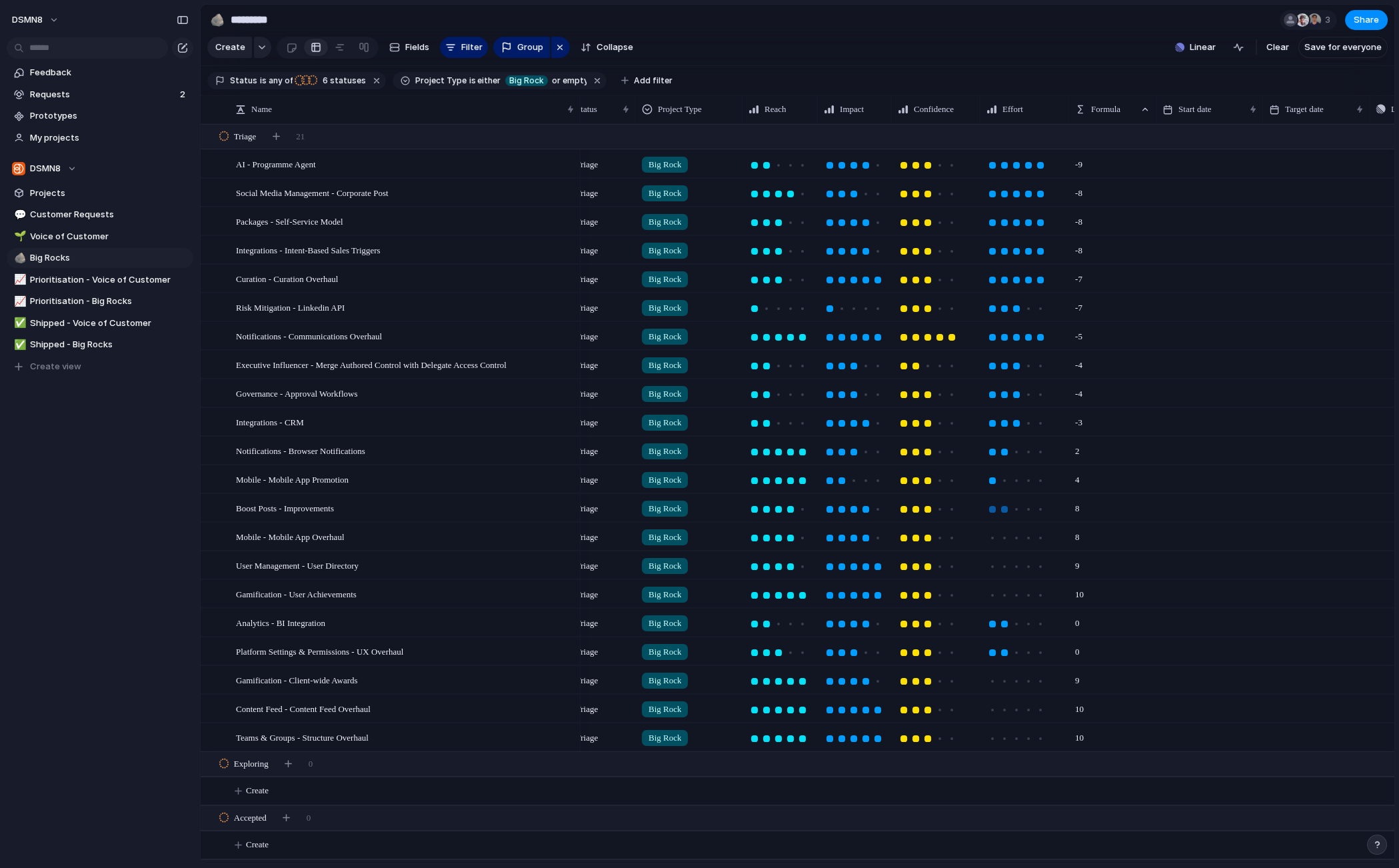
click at [1005, 509] on div at bounding box center [1004, 509] width 7 height 7
click at [1037, 539] on div at bounding box center [1040, 537] width 7 height 7
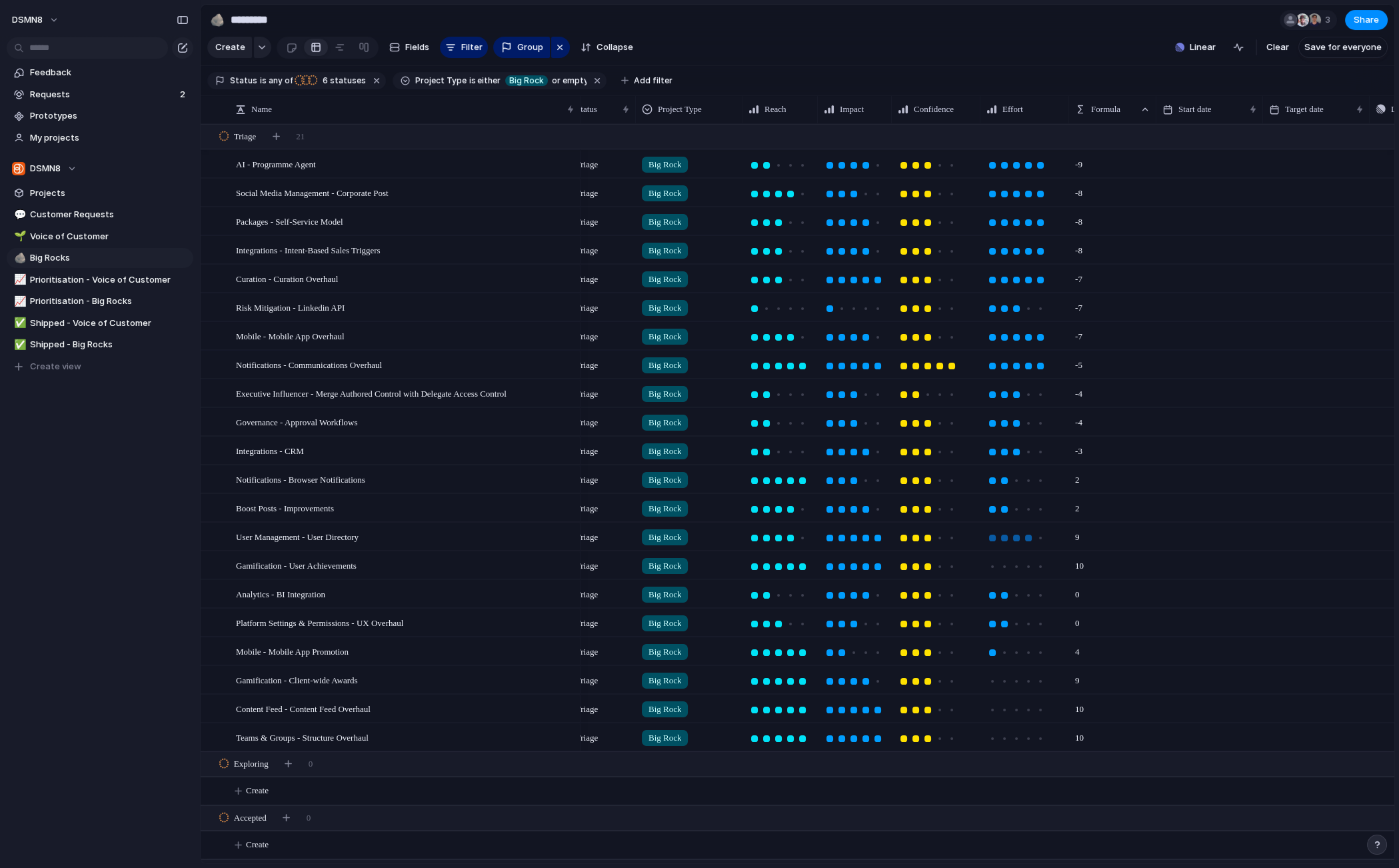
click at [1029, 538] on div at bounding box center [1028, 537] width 7 height 7
click at [1037, 566] on div at bounding box center [1040, 566] width 7 height 7
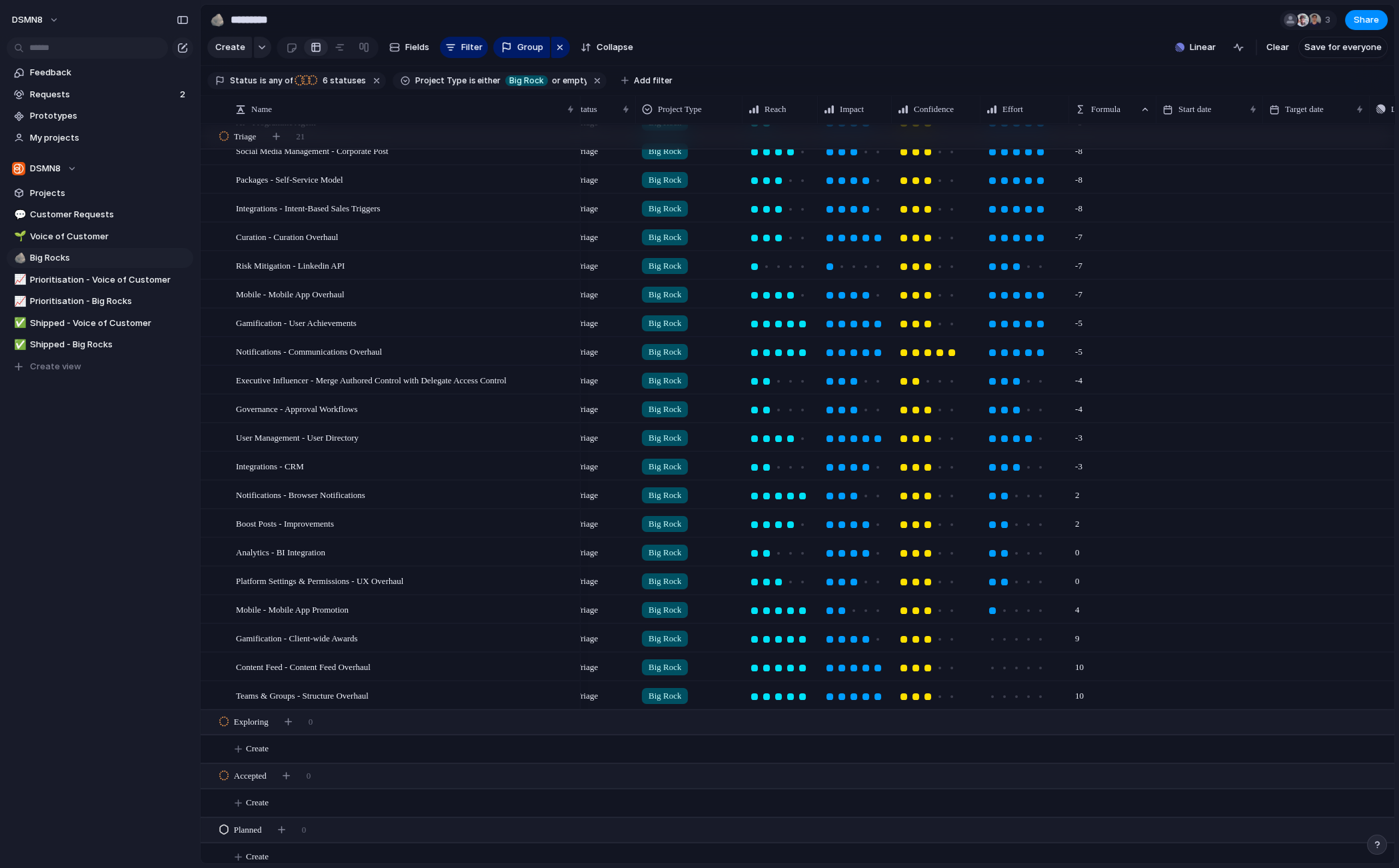
scroll to position [48, 0]
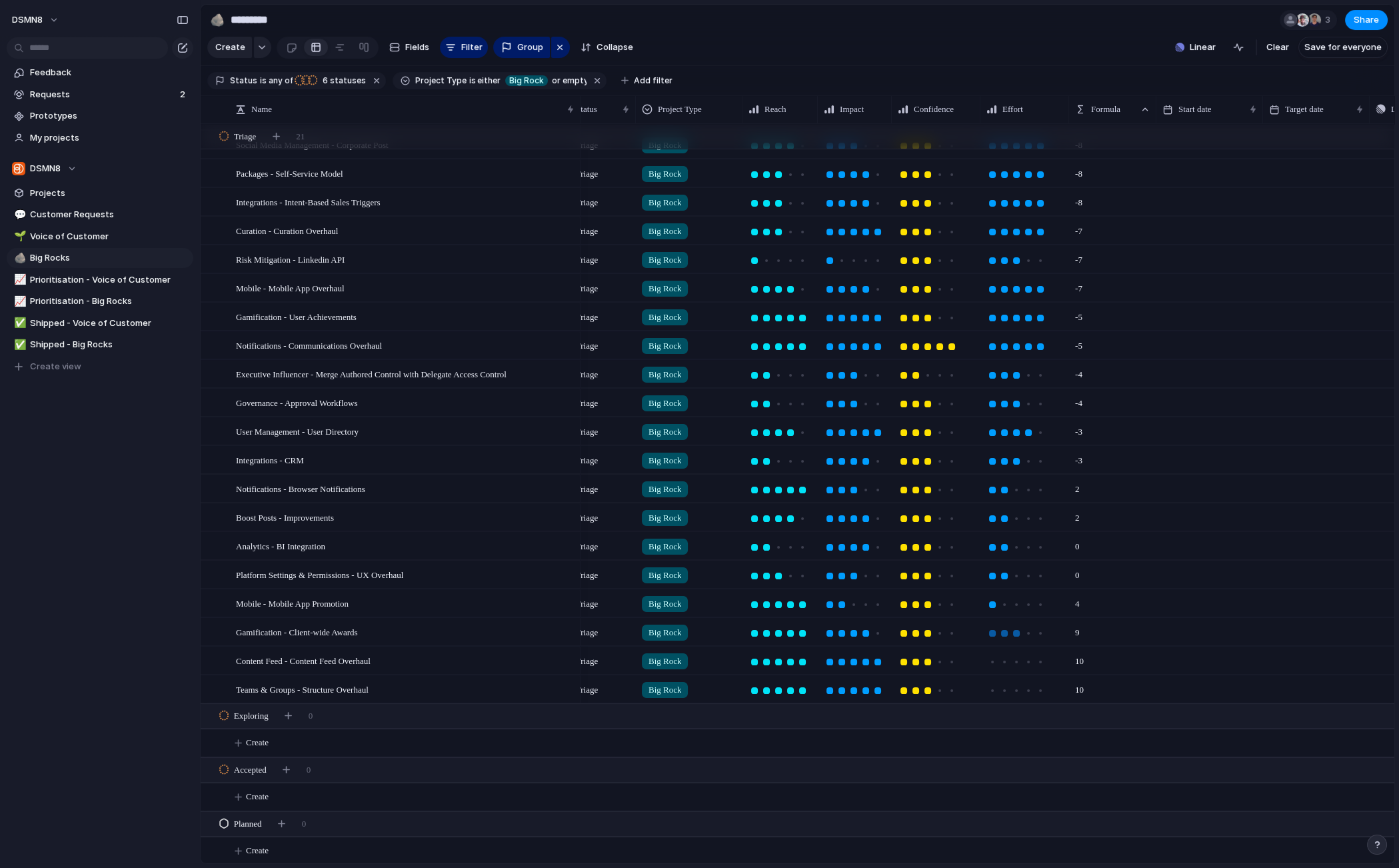
click at [1017, 632] on div at bounding box center [1016, 633] width 7 height 7
click at [1037, 603] on div at bounding box center [1040, 604] width 7 height 7
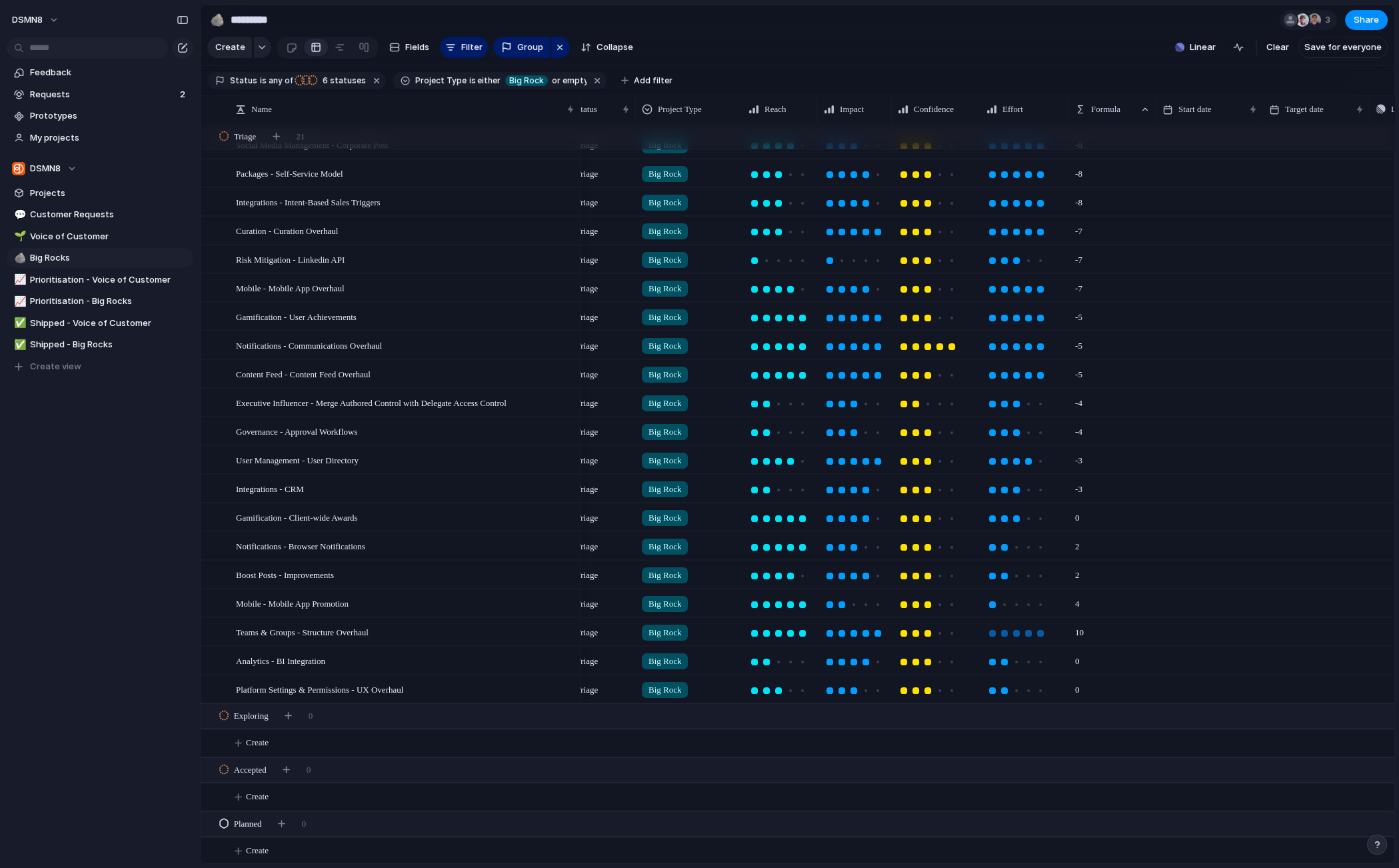
click at [1041, 633] on div at bounding box center [1040, 633] width 7 height 7
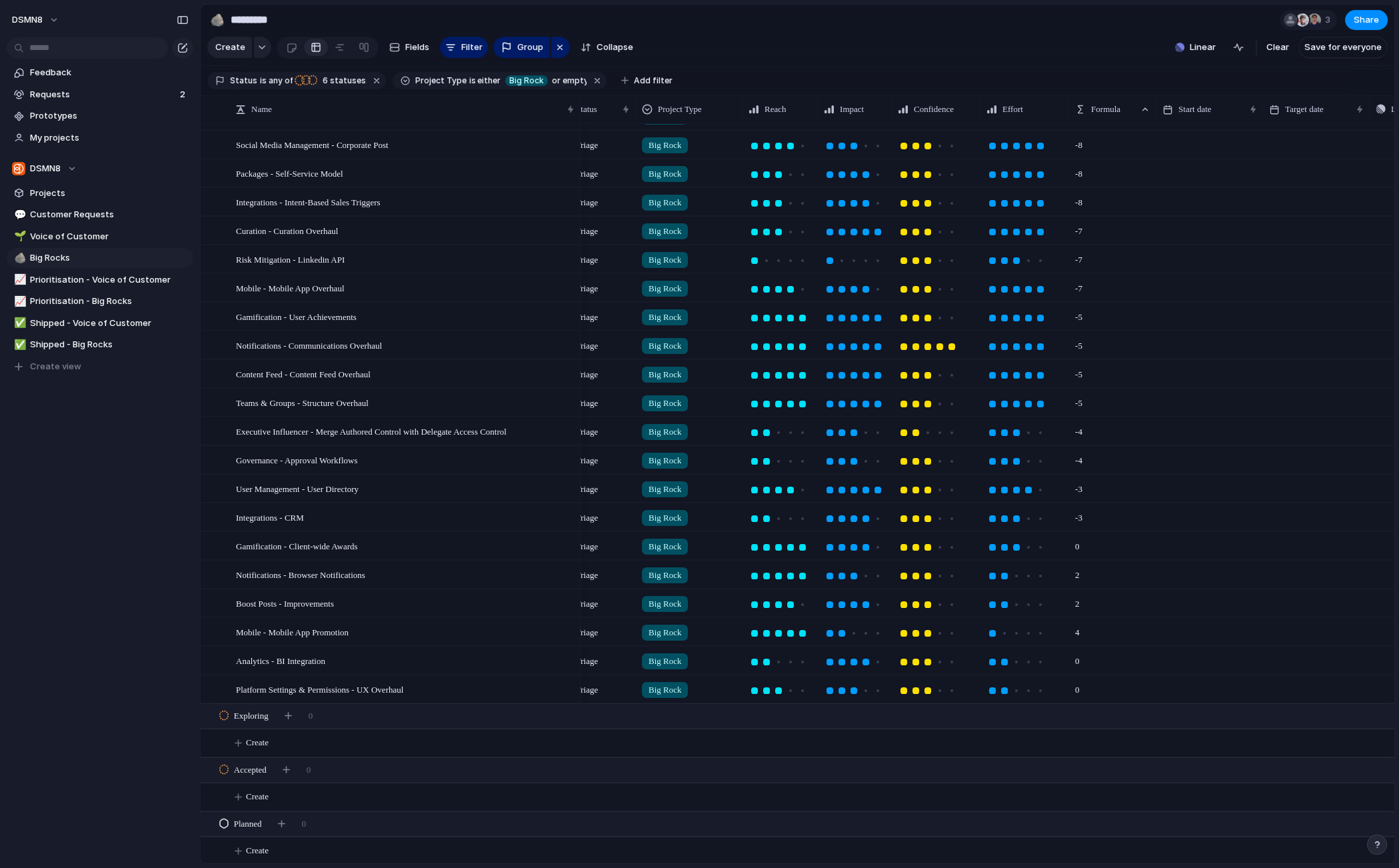
scroll to position [0, 0]
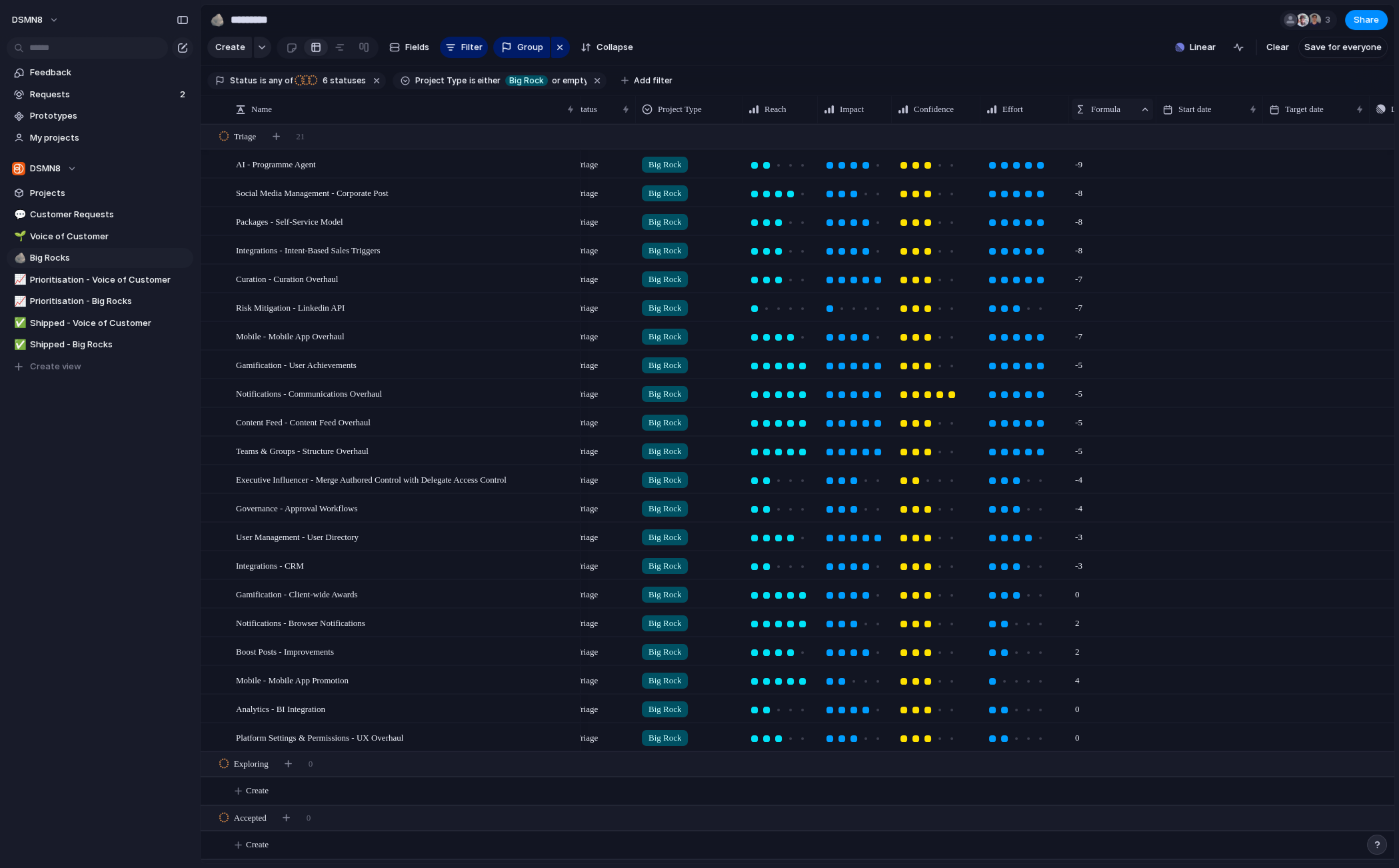
click at [1102, 113] on span "Formula" at bounding box center [1106, 109] width 30 height 13
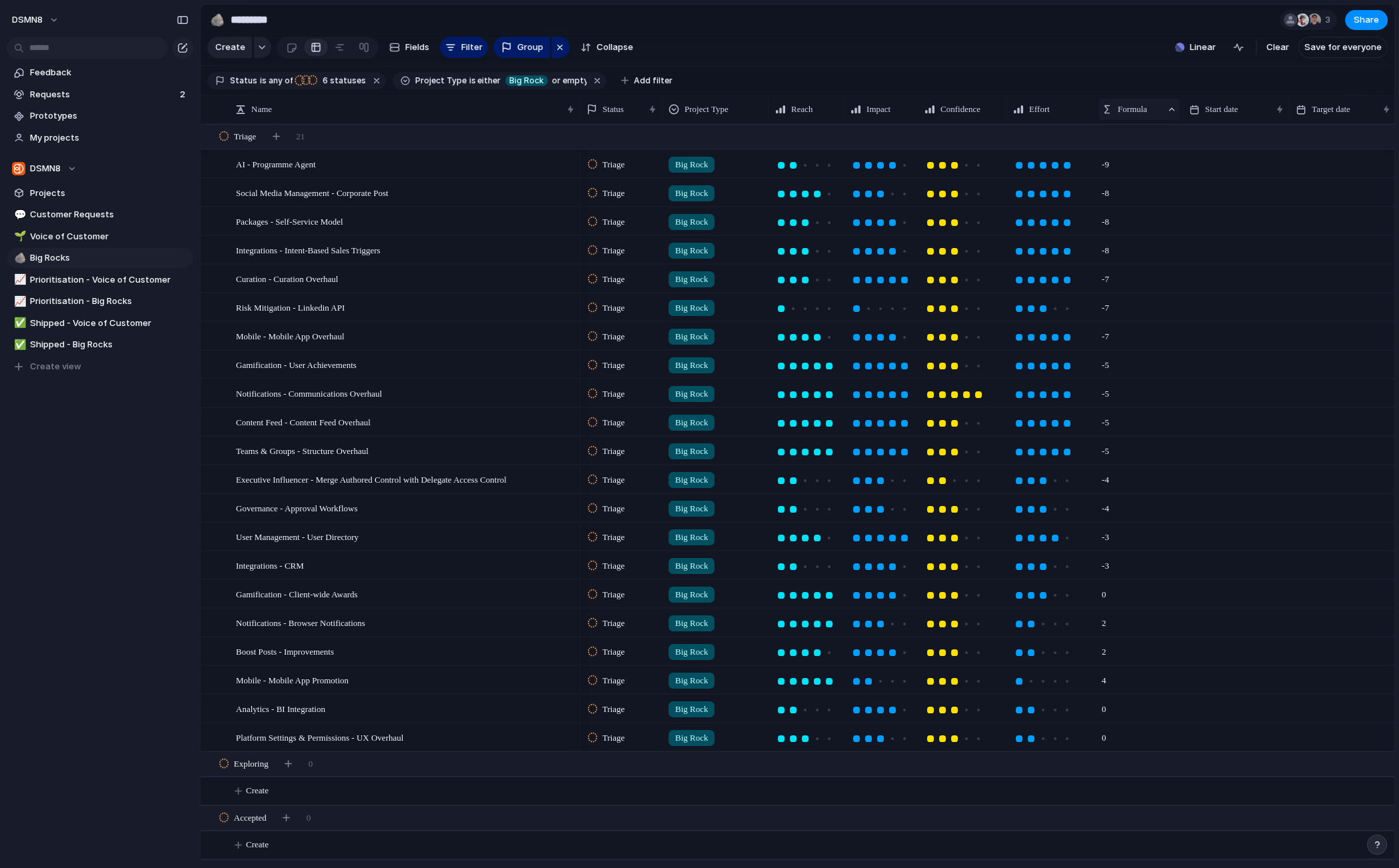
click at [1132, 108] on span "Formula" at bounding box center [1132, 109] width 30 height 13
click at [1143, 200] on span "Sort descending" at bounding box center [1158, 204] width 70 height 13
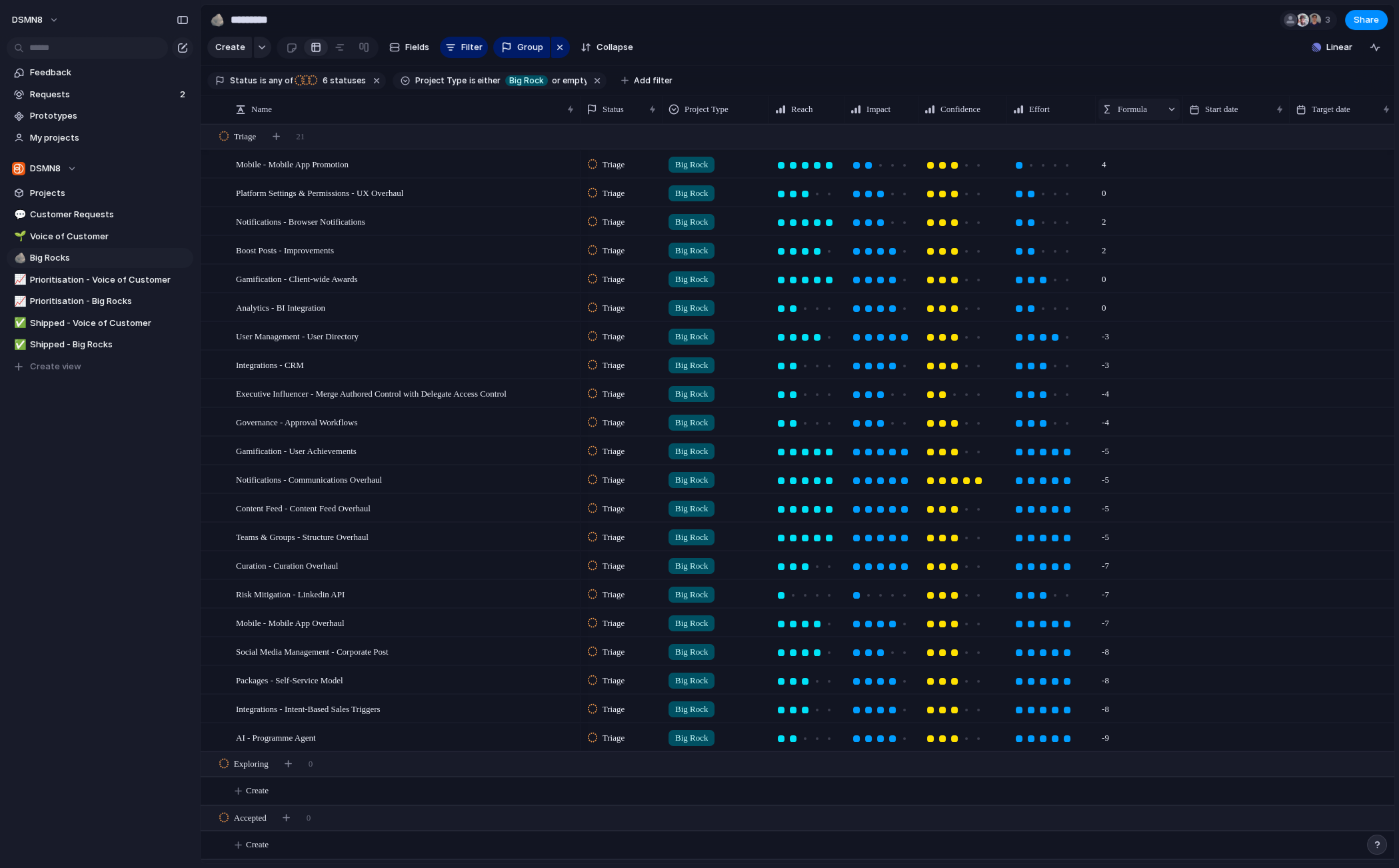
click at [1145, 108] on span "Formula" at bounding box center [1132, 109] width 30 height 13
click at [1156, 184] on span "Sort ascending" at bounding box center [1155, 181] width 64 height 13
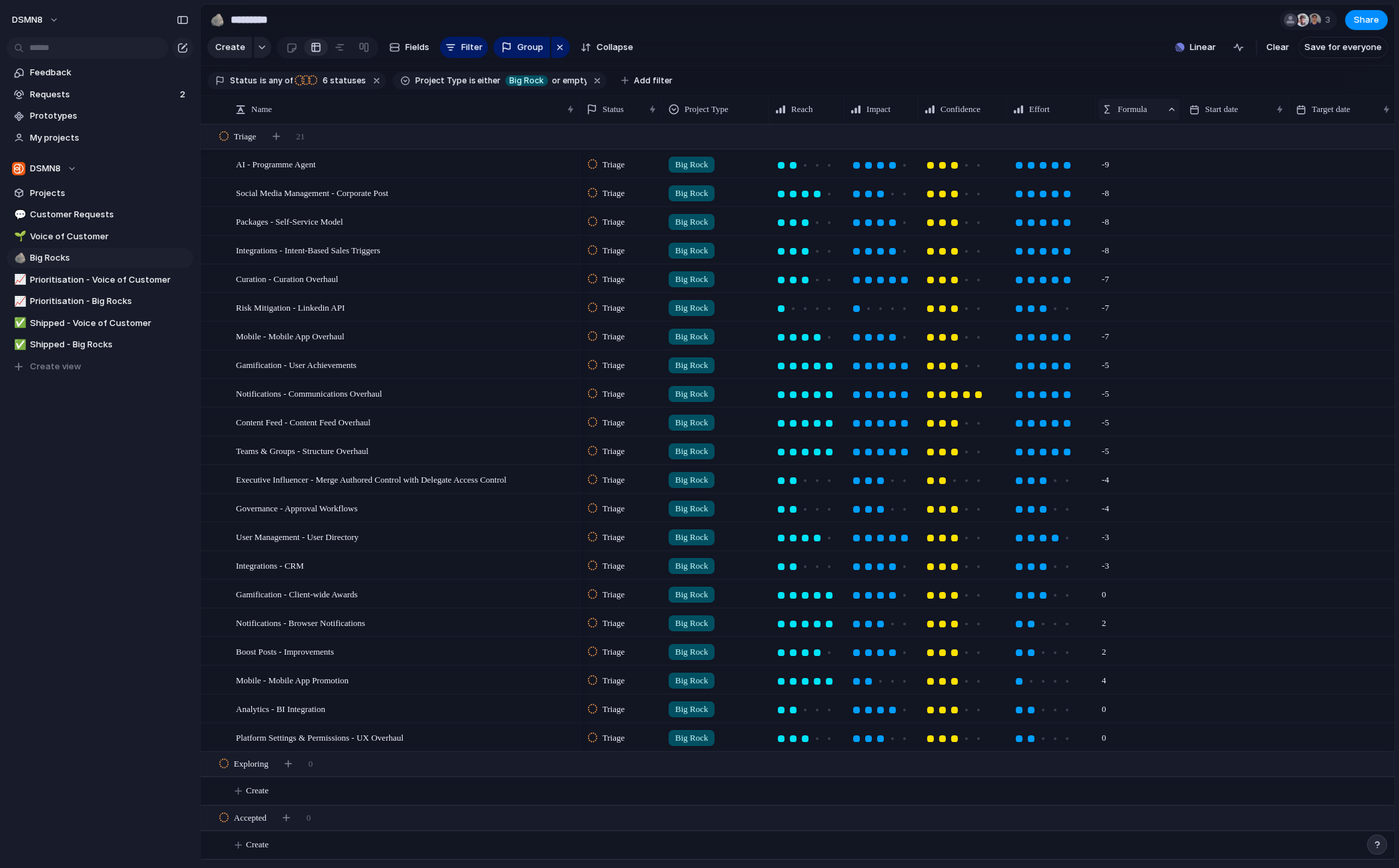
click at [1125, 110] on span "Formula" at bounding box center [1132, 109] width 30 height 13
click at [1134, 137] on span "Modify" at bounding box center [1137, 139] width 29 height 13
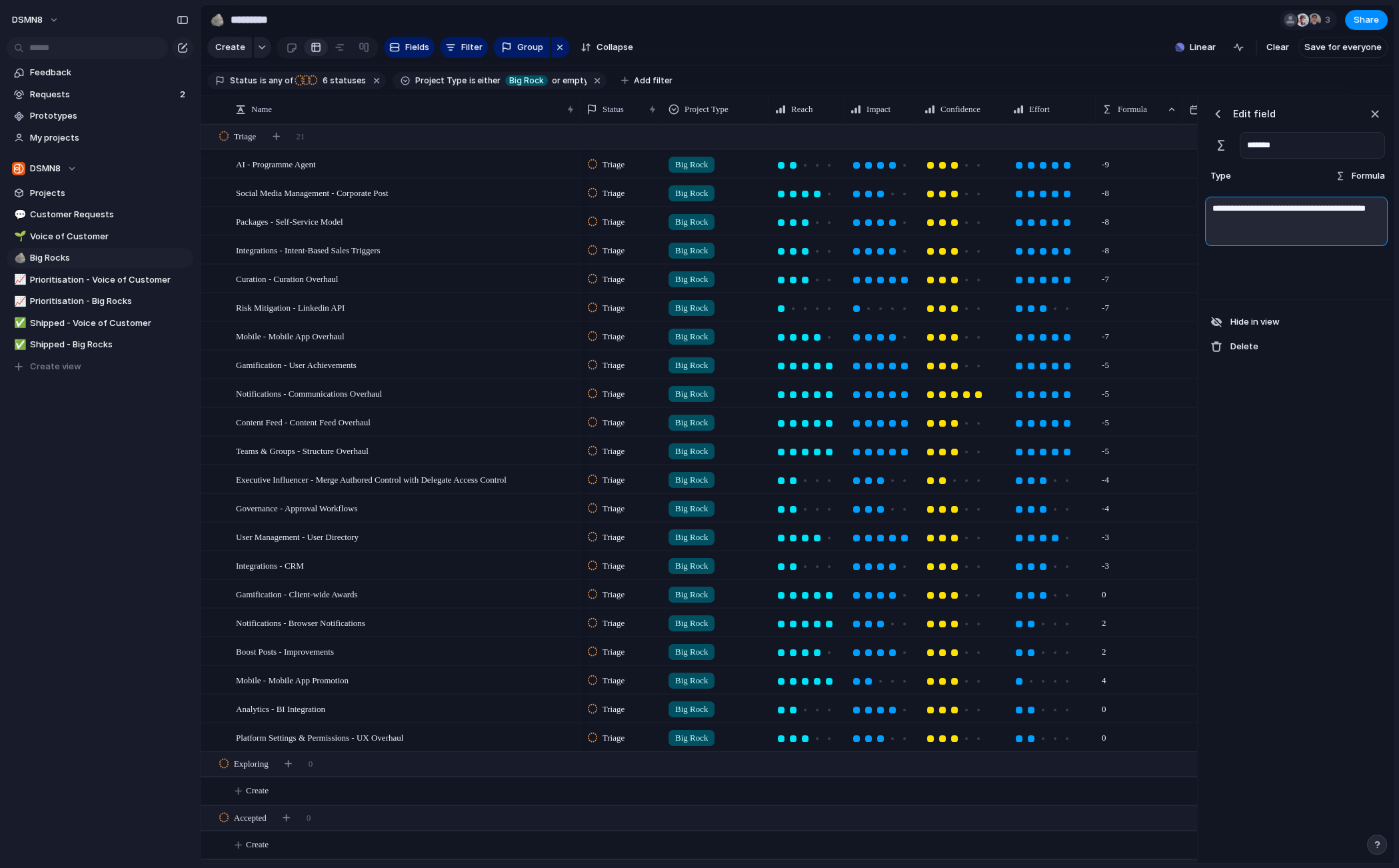
drag, startPoint x: 1246, startPoint y: 221, endPoint x: 1181, endPoint y: 208, distance: 66.3
click at [1181, 208] on div "Press ENTER to sort Name Status Project Type Reach Impact Confidence Effort For…" at bounding box center [797, 480] width 1194 height 768
paste textarea "**********"
type textarea "**********"
click at [1335, 532] on div "**********" at bounding box center [1296, 480] width 193 height 768
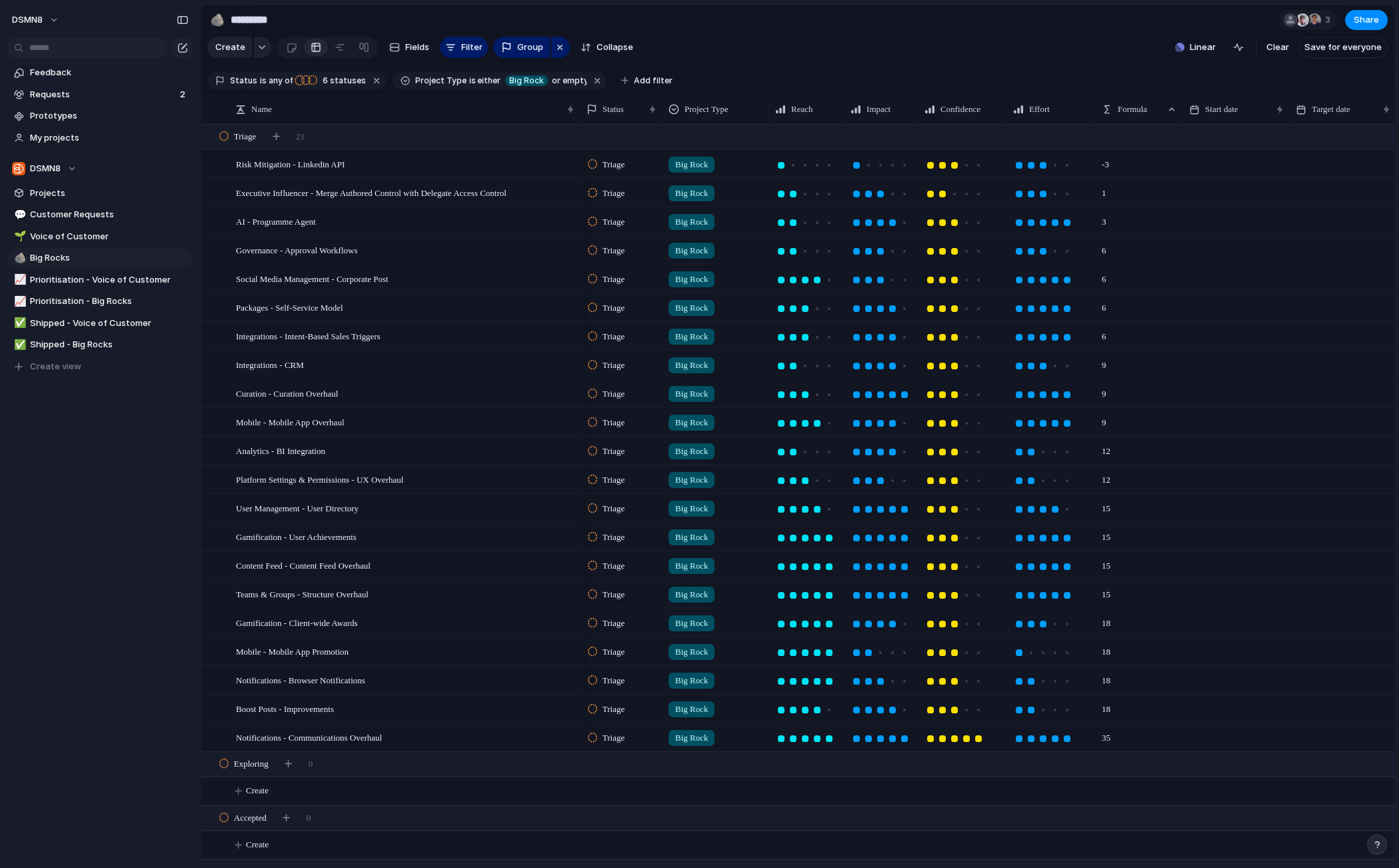
drag, startPoint x: 1096, startPoint y: 42, endPoint x: 1113, endPoint y: 96, distance: 56.6
click at [1097, 42] on section "Create Fields Filter Group Zoom Collapse Linear Clear Save for everyone" at bounding box center [797, 50] width 1194 height 32
click at [1125, 114] on span "Formula" at bounding box center [1132, 109] width 30 height 13
click at [1140, 207] on span "Sort descending" at bounding box center [1158, 204] width 70 height 13
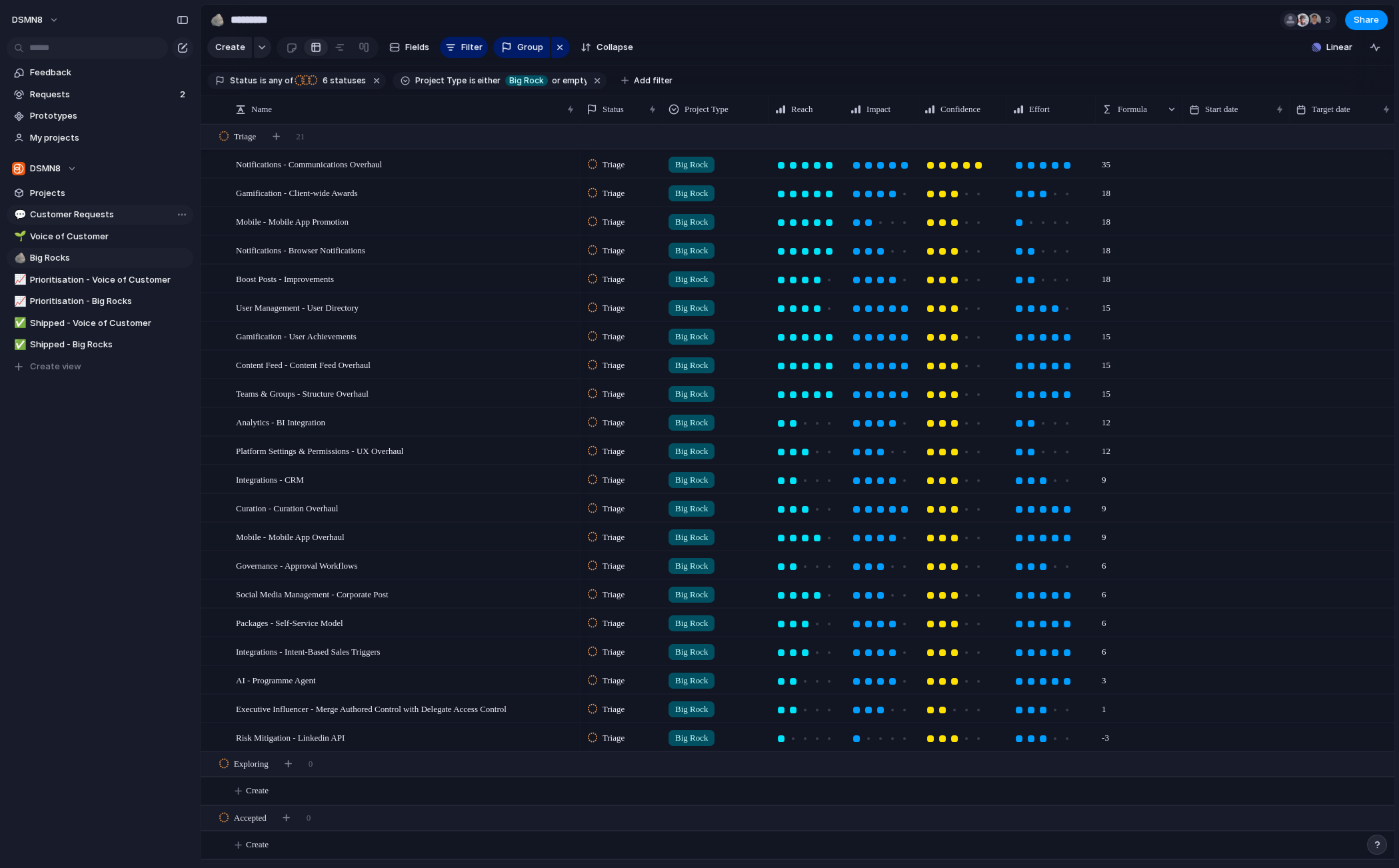
click at [68, 217] on span "Customer Requests" at bounding box center [109, 214] width 159 height 13
type input "**********"
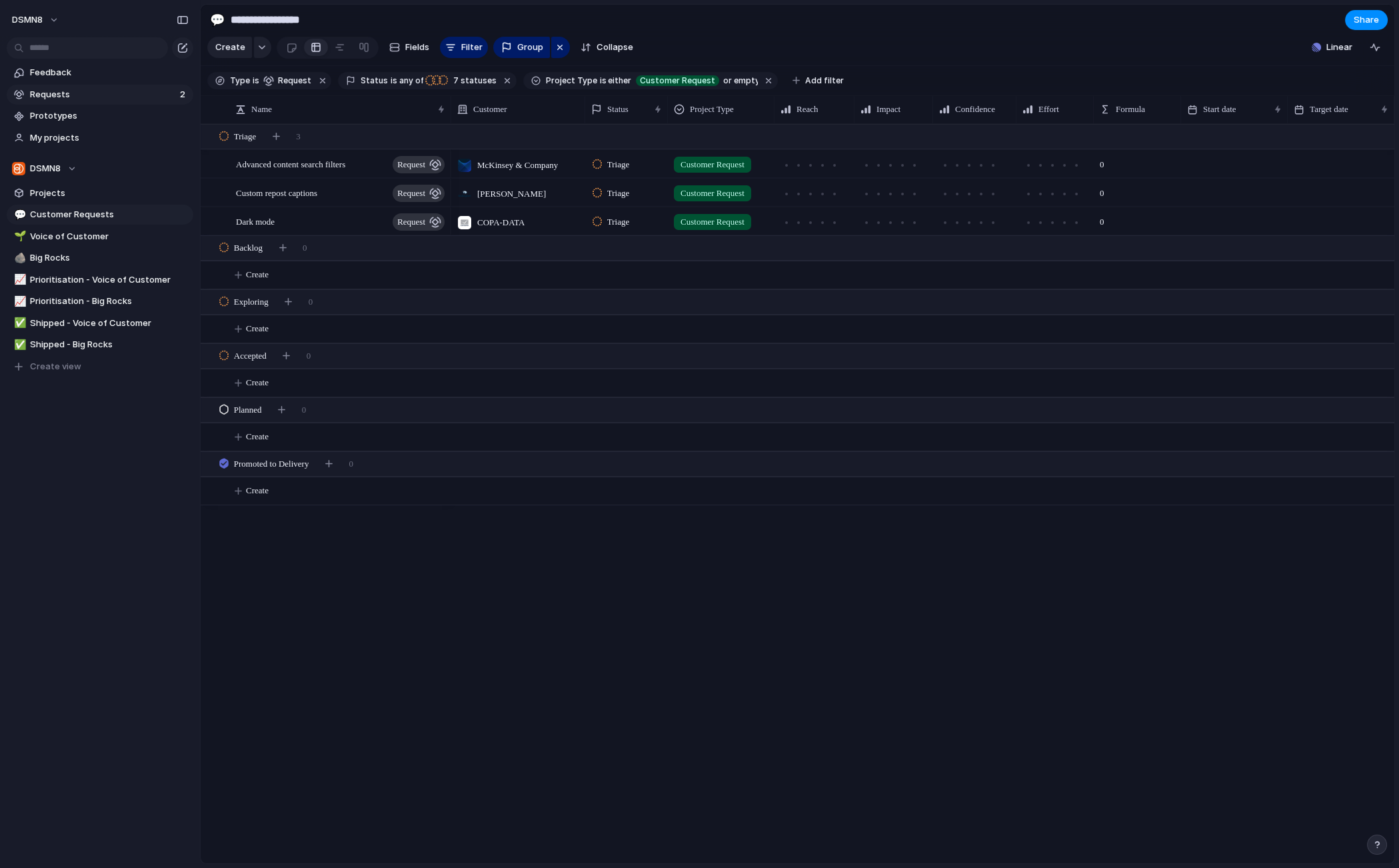
click at [64, 99] on span "Requests" at bounding box center [102, 94] width 146 height 13
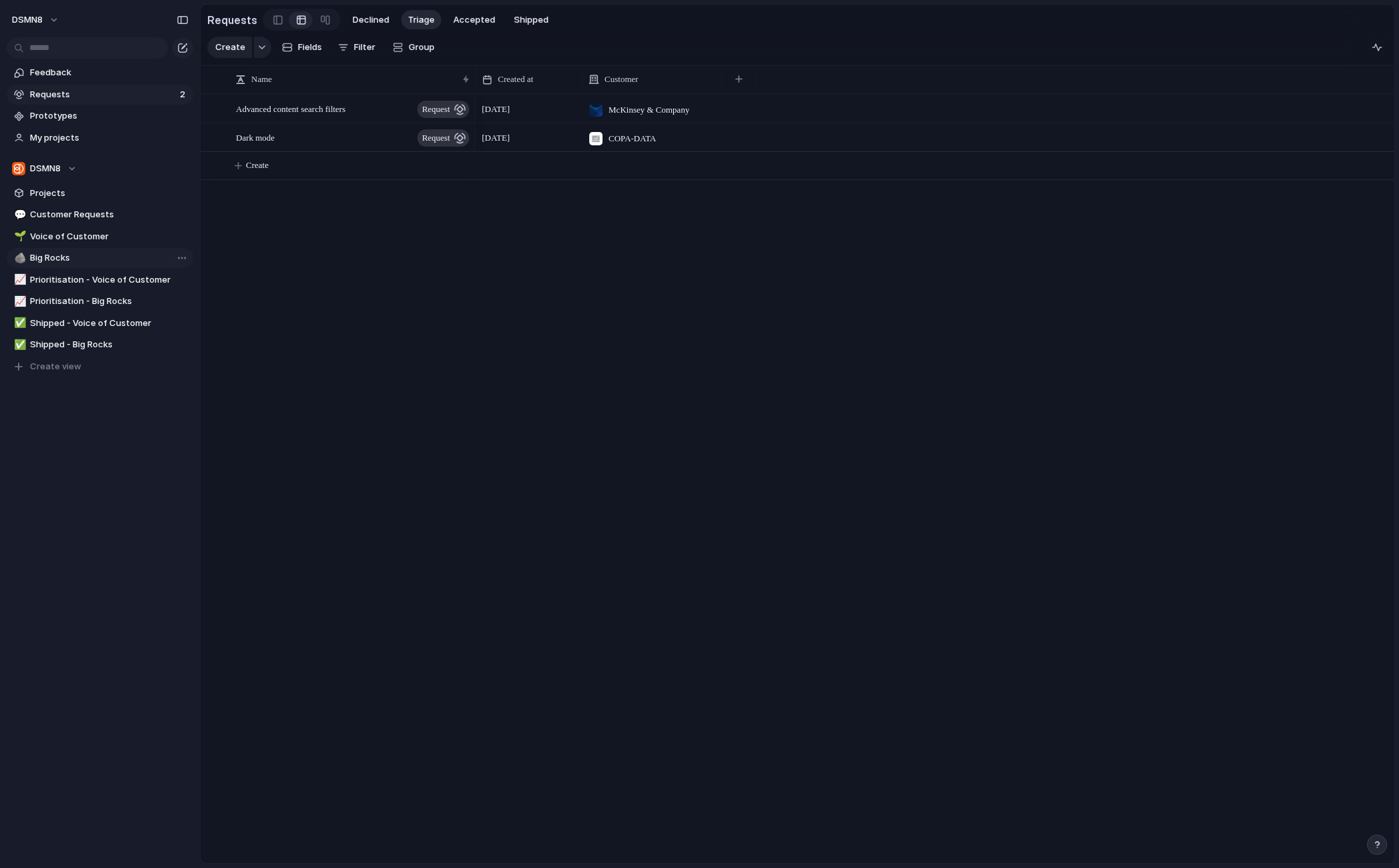
click at [121, 259] on span "Big Rocks" at bounding box center [109, 258] width 159 height 13
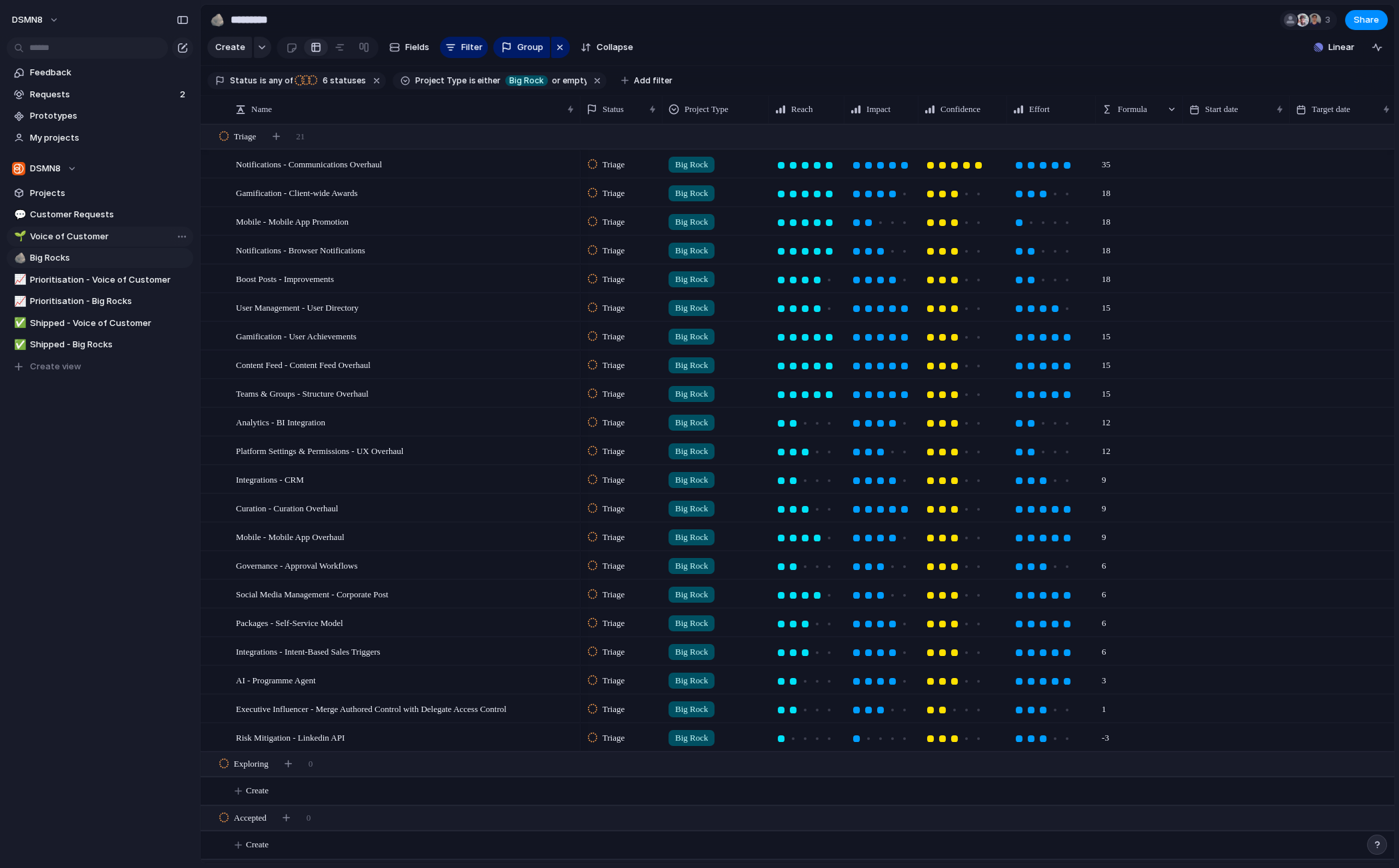
click at [112, 233] on span "Voice of Customer" at bounding box center [109, 236] width 159 height 13
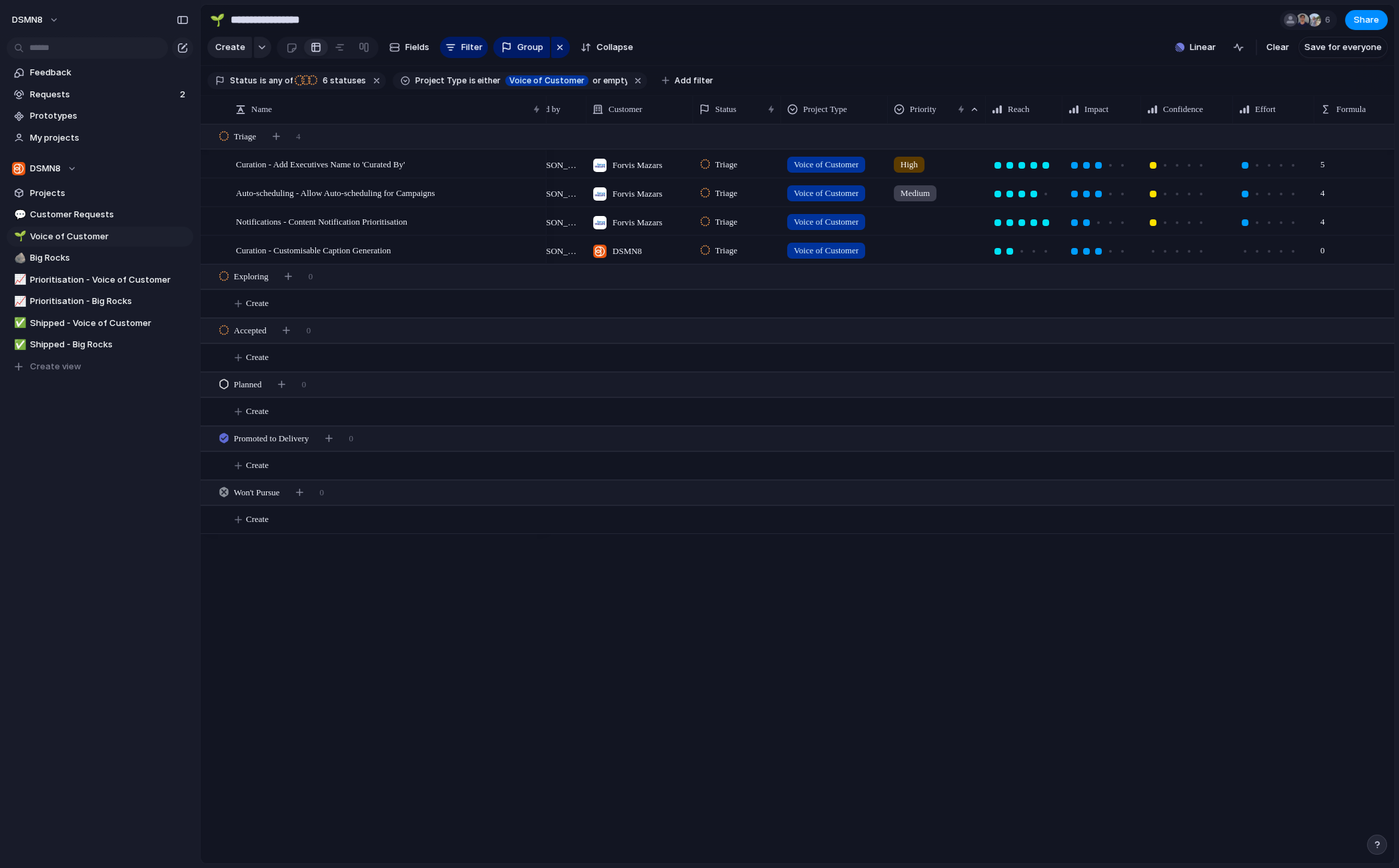
scroll to position [0, 50]
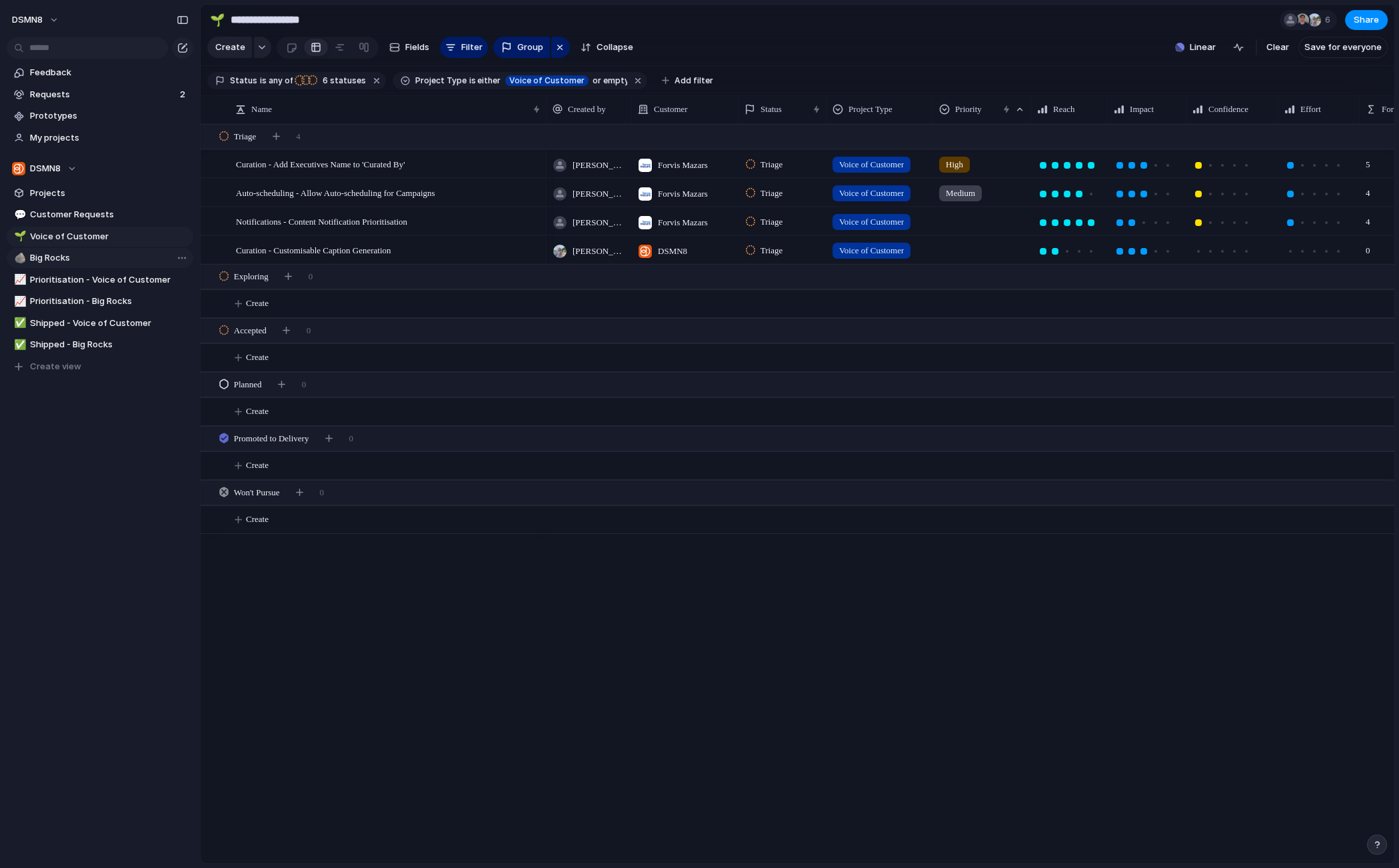
click at [105, 262] on span "Big Rocks" at bounding box center [109, 258] width 159 height 13
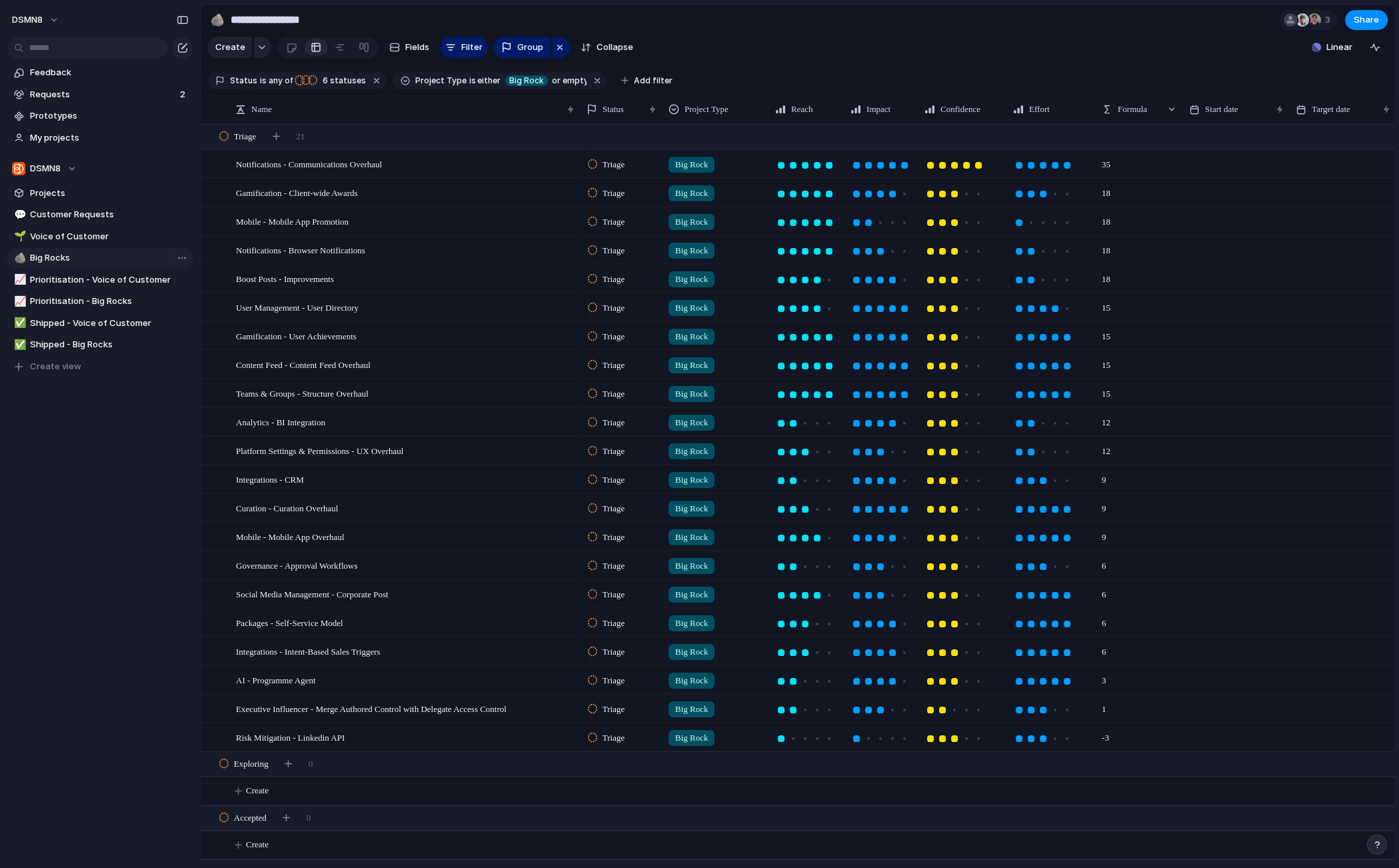
type input "*********"
click at [1134, 108] on span "Formula" at bounding box center [1132, 109] width 30 height 13
click at [1145, 138] on span "Modify" at bounding box center [1137, 139] width 29 height 13
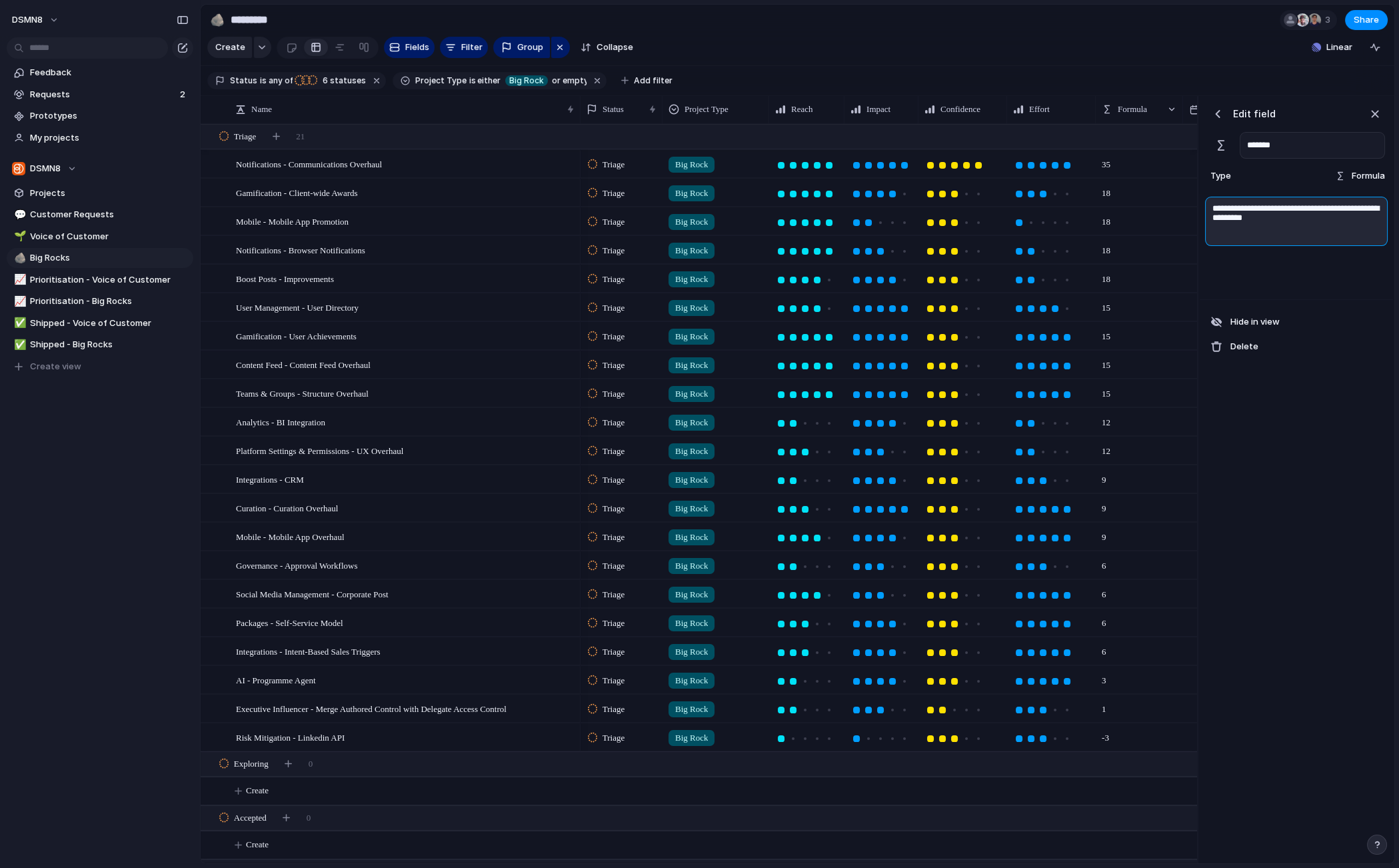
drag, startPoint x: 1321, startPoint y: 224, endPoint x: 1198, endPoint y: 202, distance: 125.0
click at [1198, 202] on div "**********" at bounding box center [1295, 480] width 197 height 768
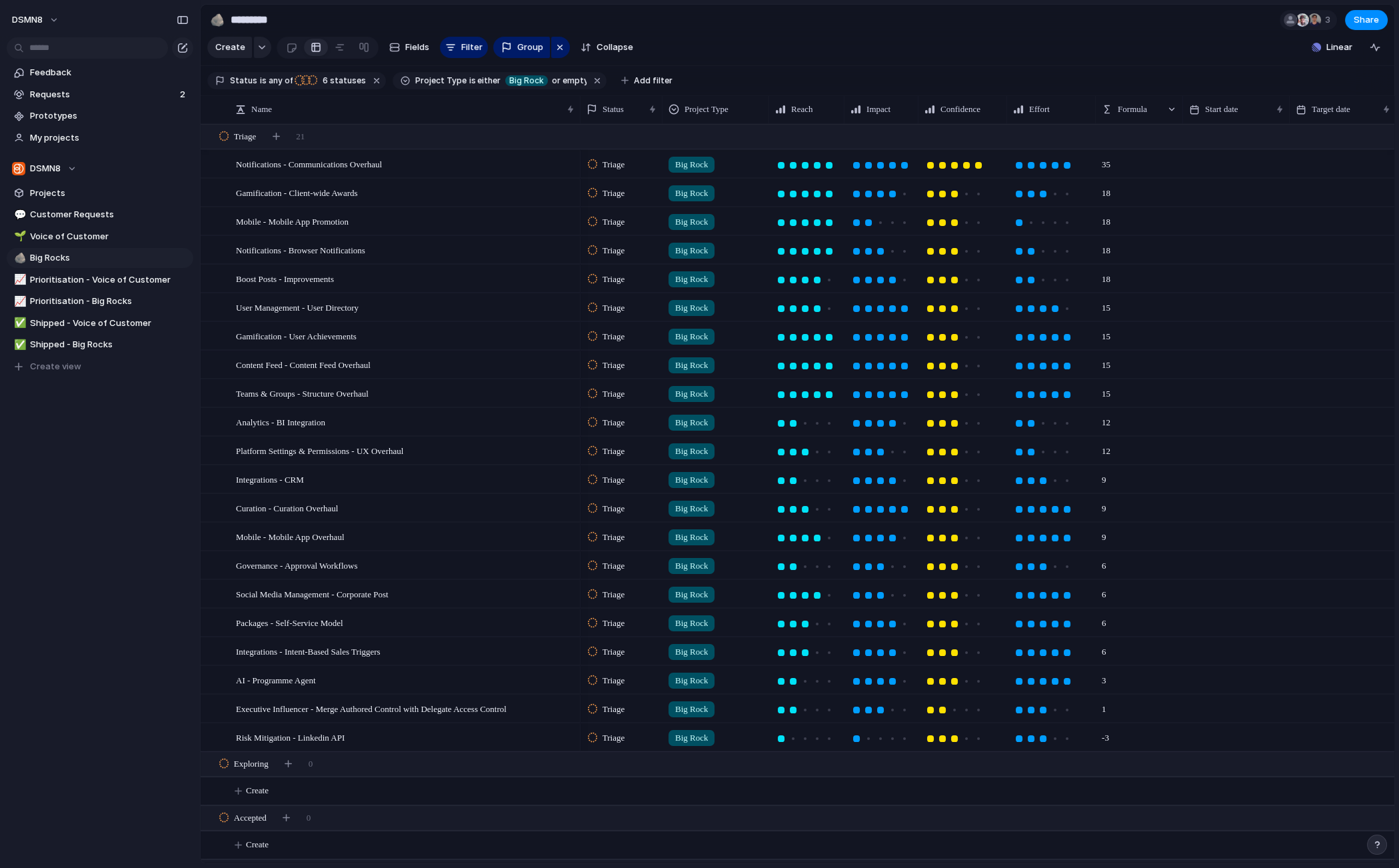
click at [1193, 39] on section "Create Fields Filter Group Zoom Collapse Linear Clear Save for everyone" at bounding box center [797, 50] width 1194 height 32
click at [1139, 109] on span "Formula" at bounding box center [1132, 109] width 30 height 13
click at [1151, 140] on span "Modify" at bounding box center [1137, 139] width 29 height 13
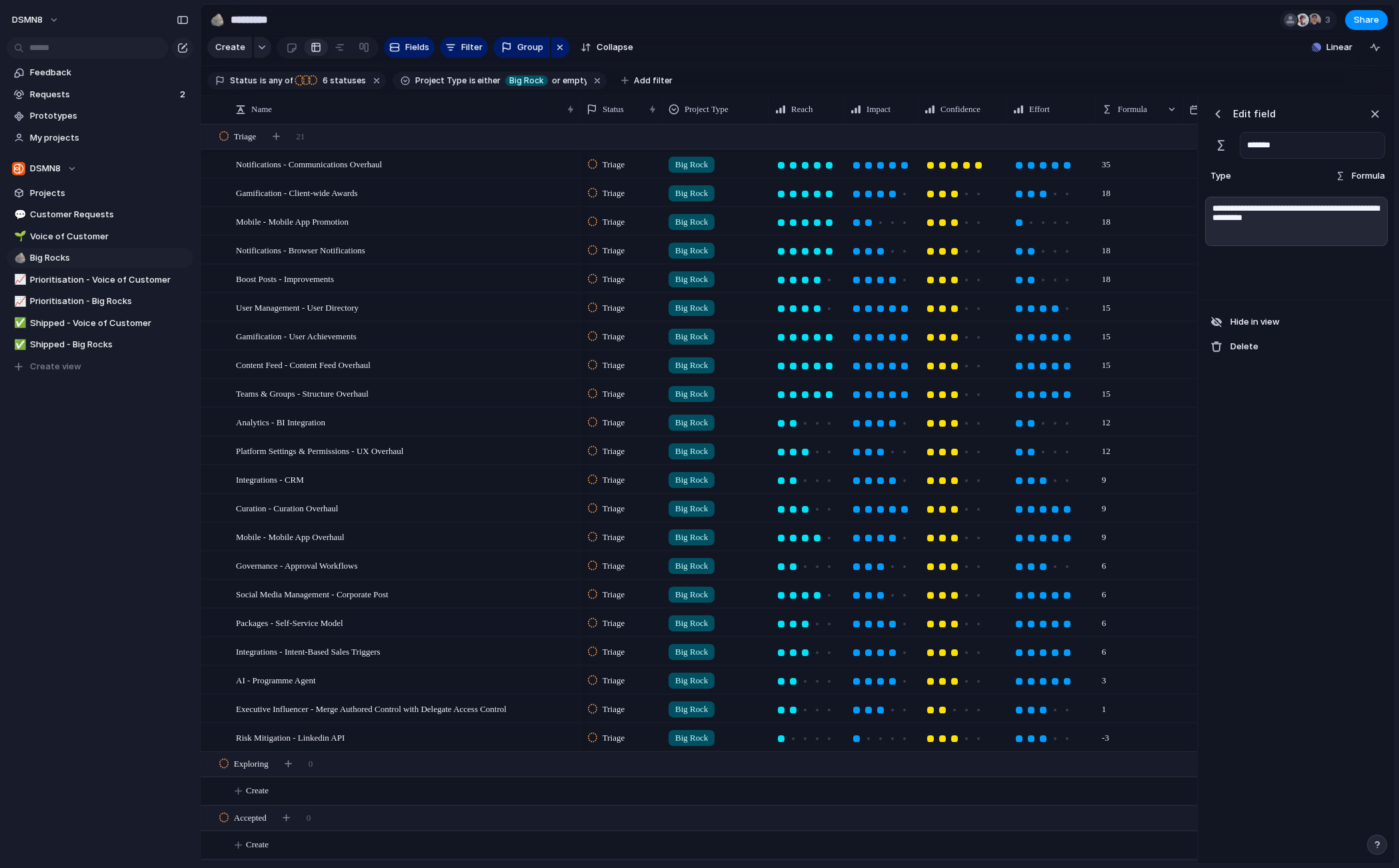
drag, startPoint x: 1291, startPoint y: 145, endPoint x: 1246, endPoint y: 145, distance: 45.0
click at [1246, 145] on input "*******" at bounding box center [1312, 145] width 146 height 27
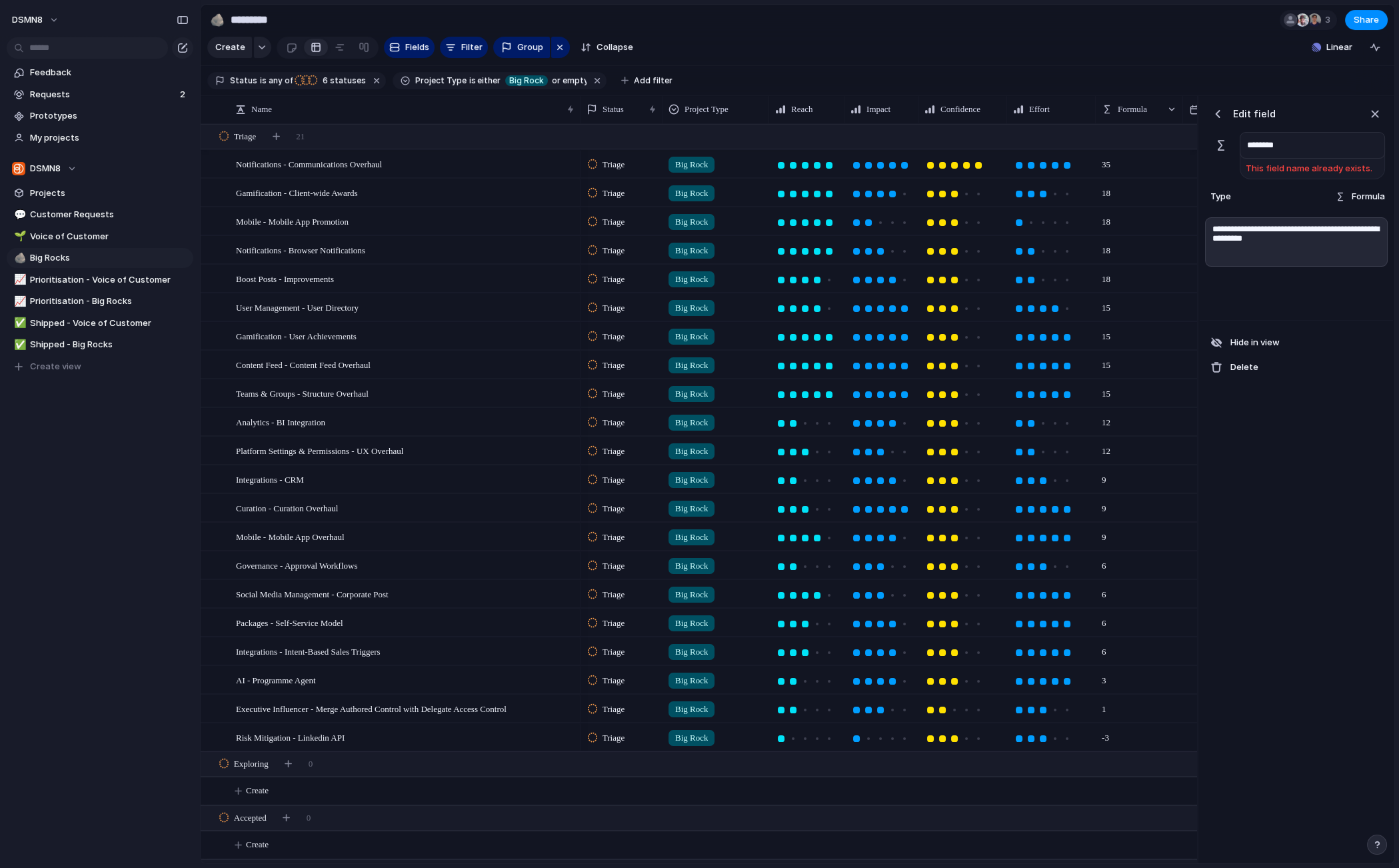
drag, startPoint x: 1273, startPoint y: 145, endPoint x: 1244, endPoint y: 145, distance: 29.0
click at [1244, 145] on input "********" at bounding box center [1312, 145] width 146 height 27
click at [1284, 144] on input "********" at bounding box center [1312, 145] width 146 height 27
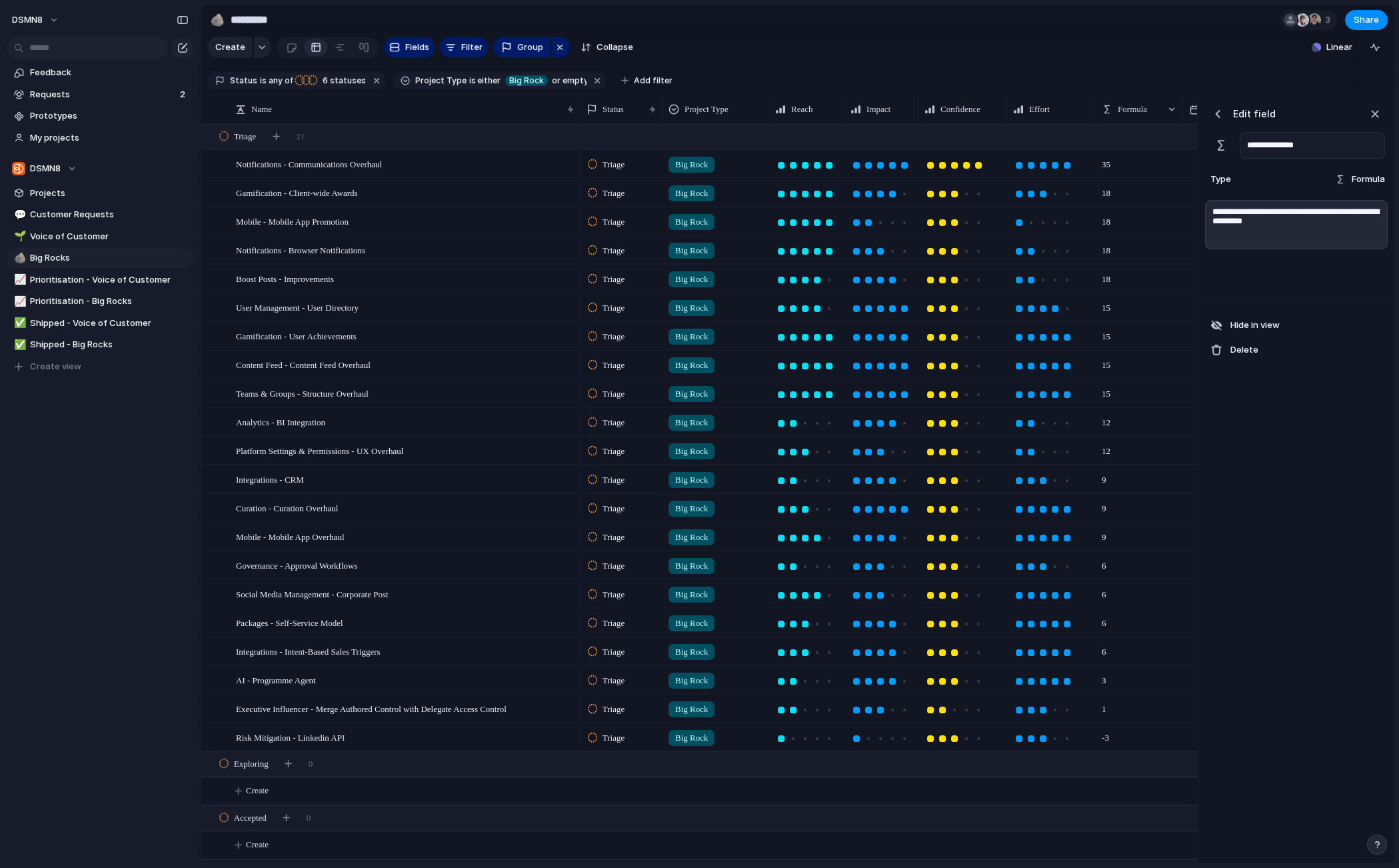
type input "**********"
drag, startPoint x: 1192, startPoint y: 54, endPoint x: 1184, endPoint y: 86, distance: 33.0
click at [1192, 54] on section "Create Fields Filter Group Zoom Collapse Linear Clear Save for everyone" at bounding box center [797, 50] width 1194 height 32
drag, startPoint x: 1182, startPoint y: 106, endPoint x: 1220, endPoint y: 253, distance: 151.8
click at [1202, 107] on div at bounding box center [1201, 109] width 7 height 28
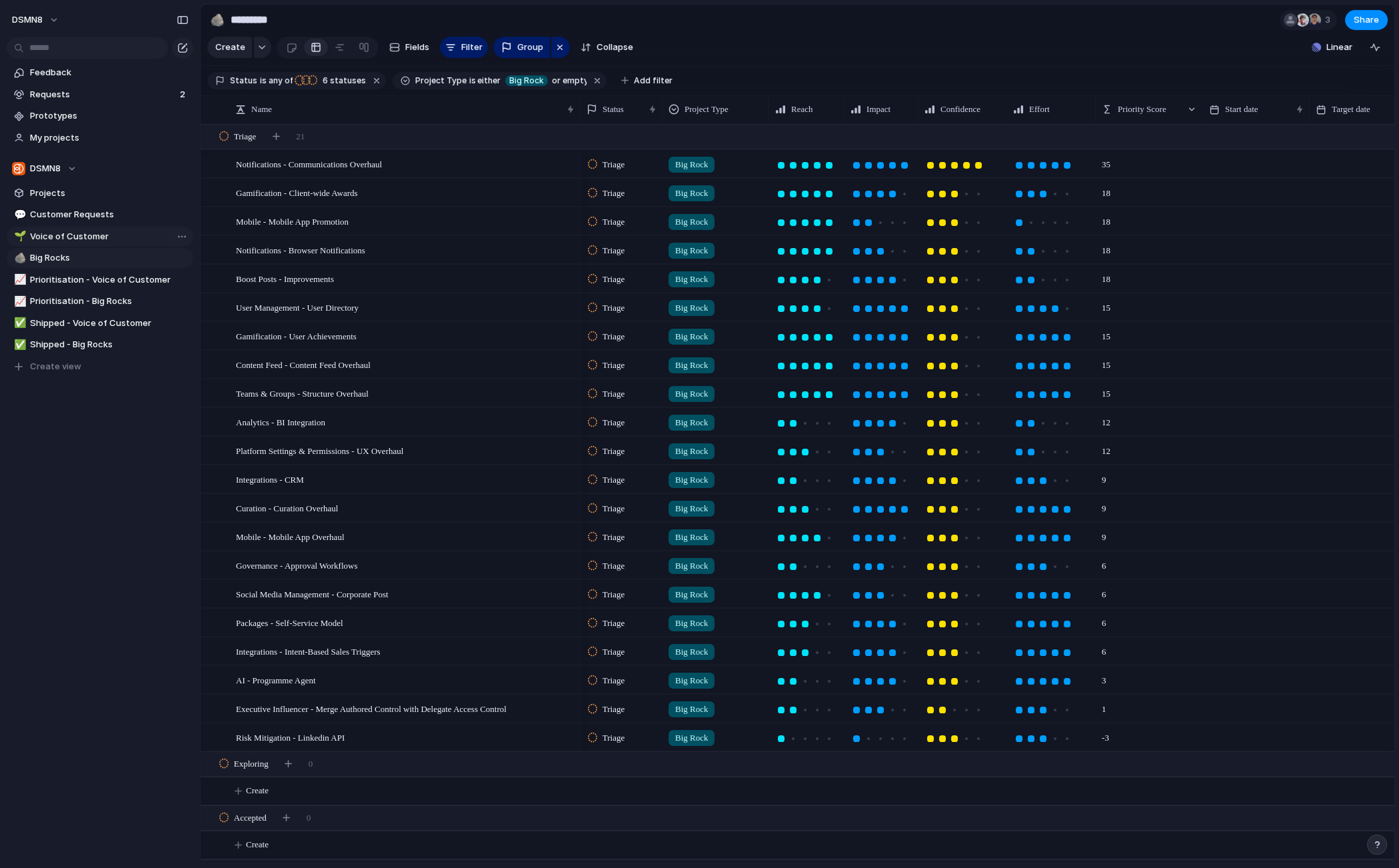
click at [64, 233] on span "Voice of Customer" at bounding box center [109, 236] width 159 height 13
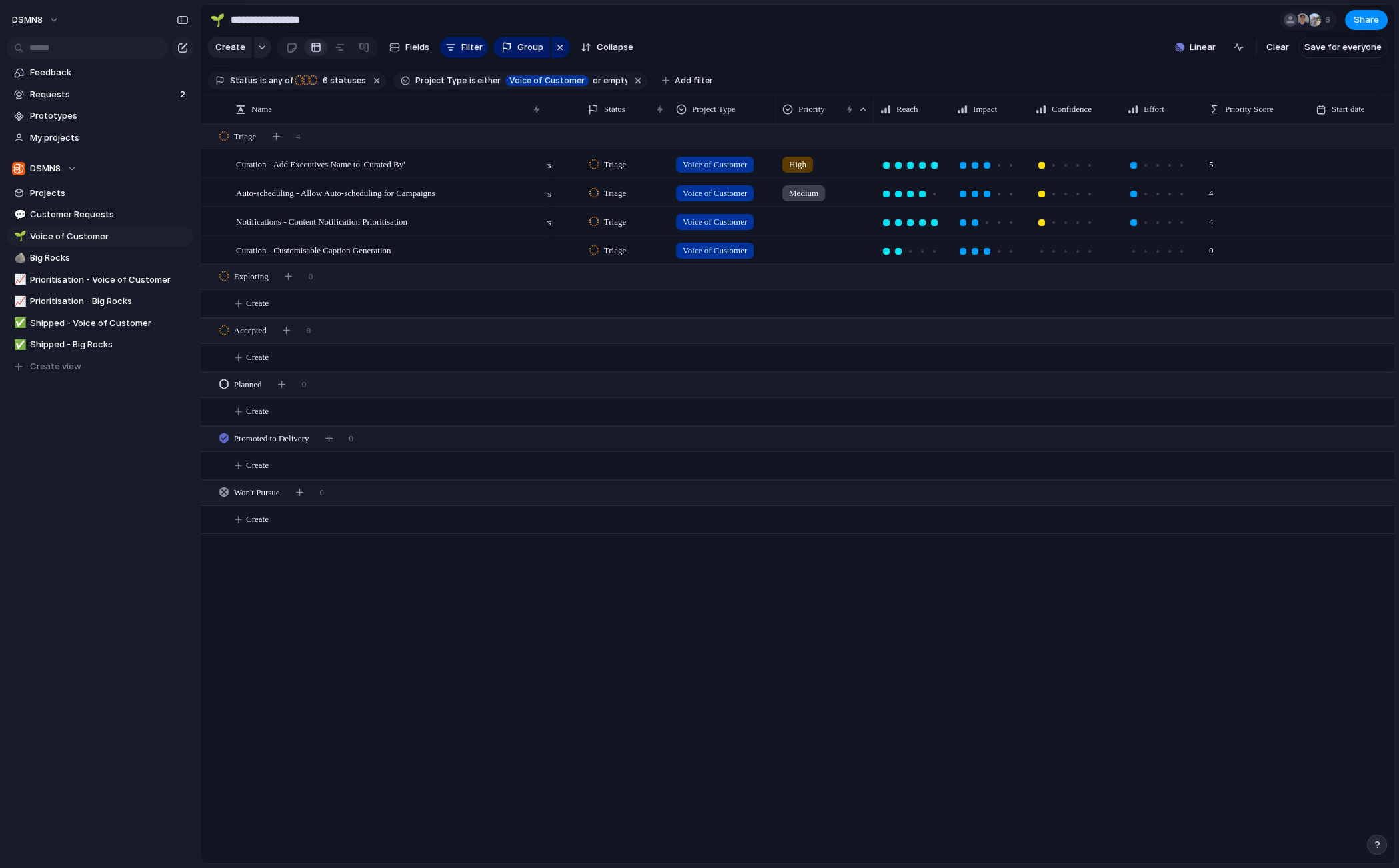
scroll to position [0, 170]
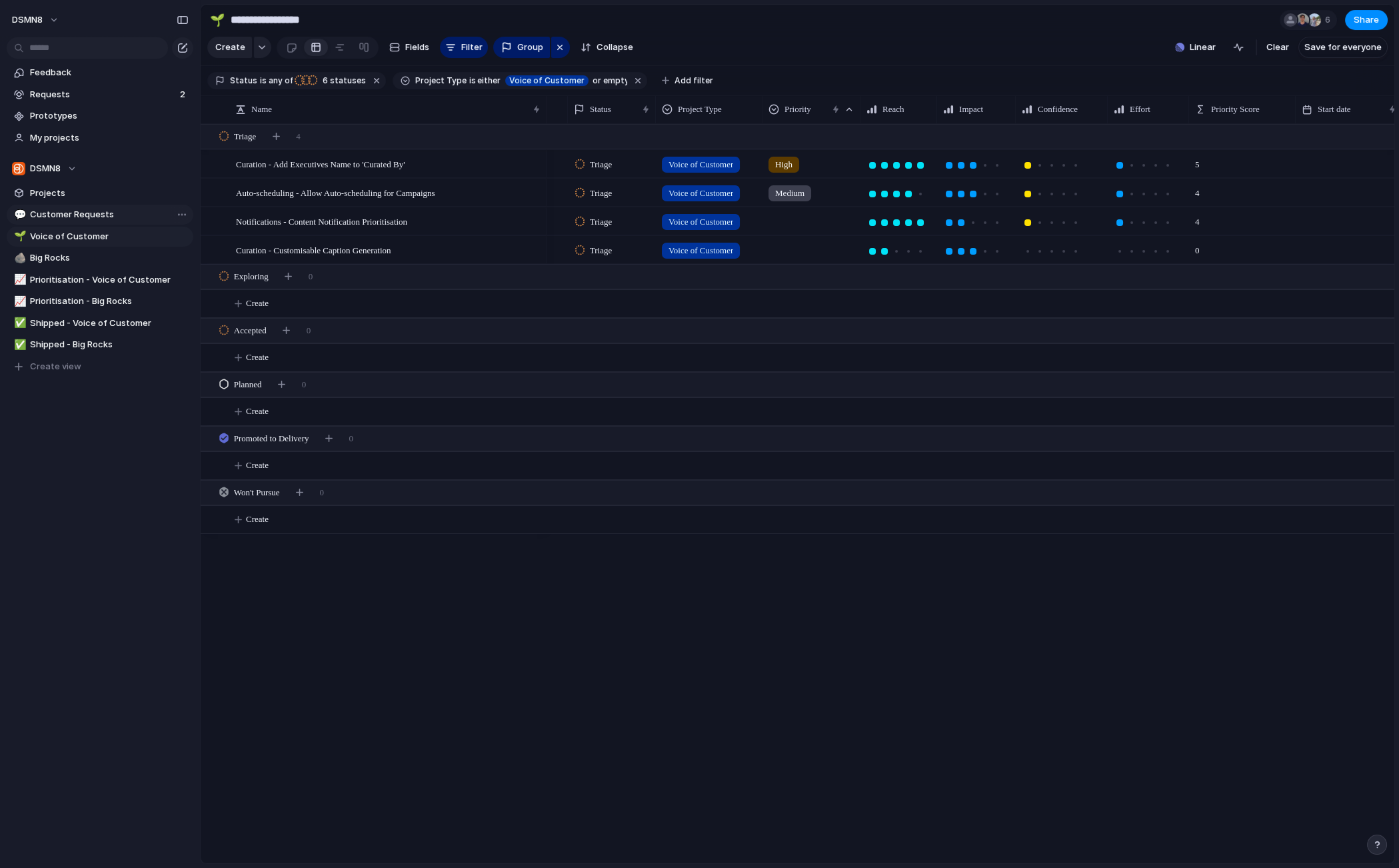
click at [72, 211] on span "Customer Requests" at bounding box center [109, 214] width 159 height 13
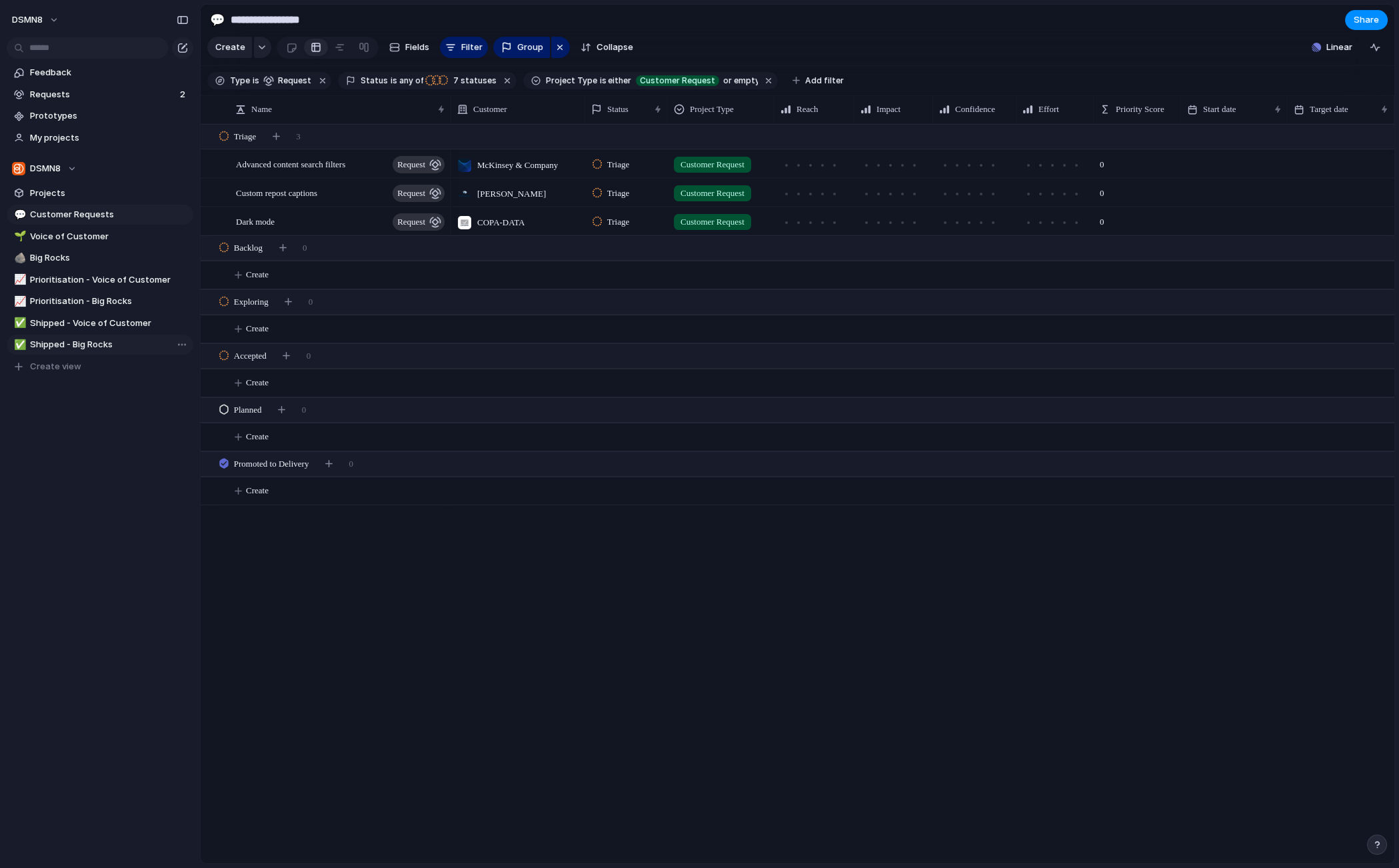
click at [75, 346] on span "Shipped - Big Rocks" at bounding box center [109, 344] width 159 height 13
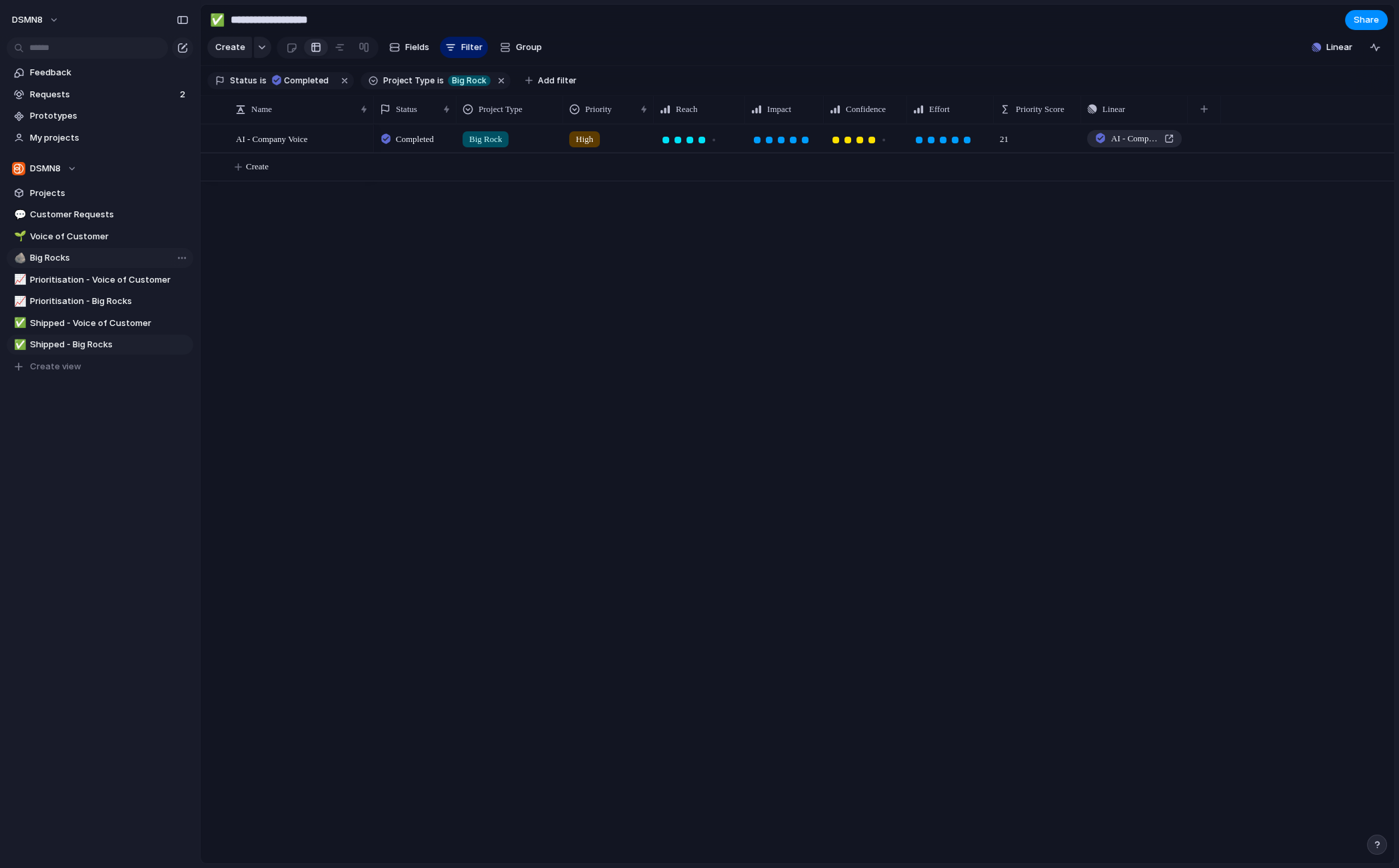
click at [112, 258] on span "Big Rocks" at bounding box center [109, 258] width 159 height 13
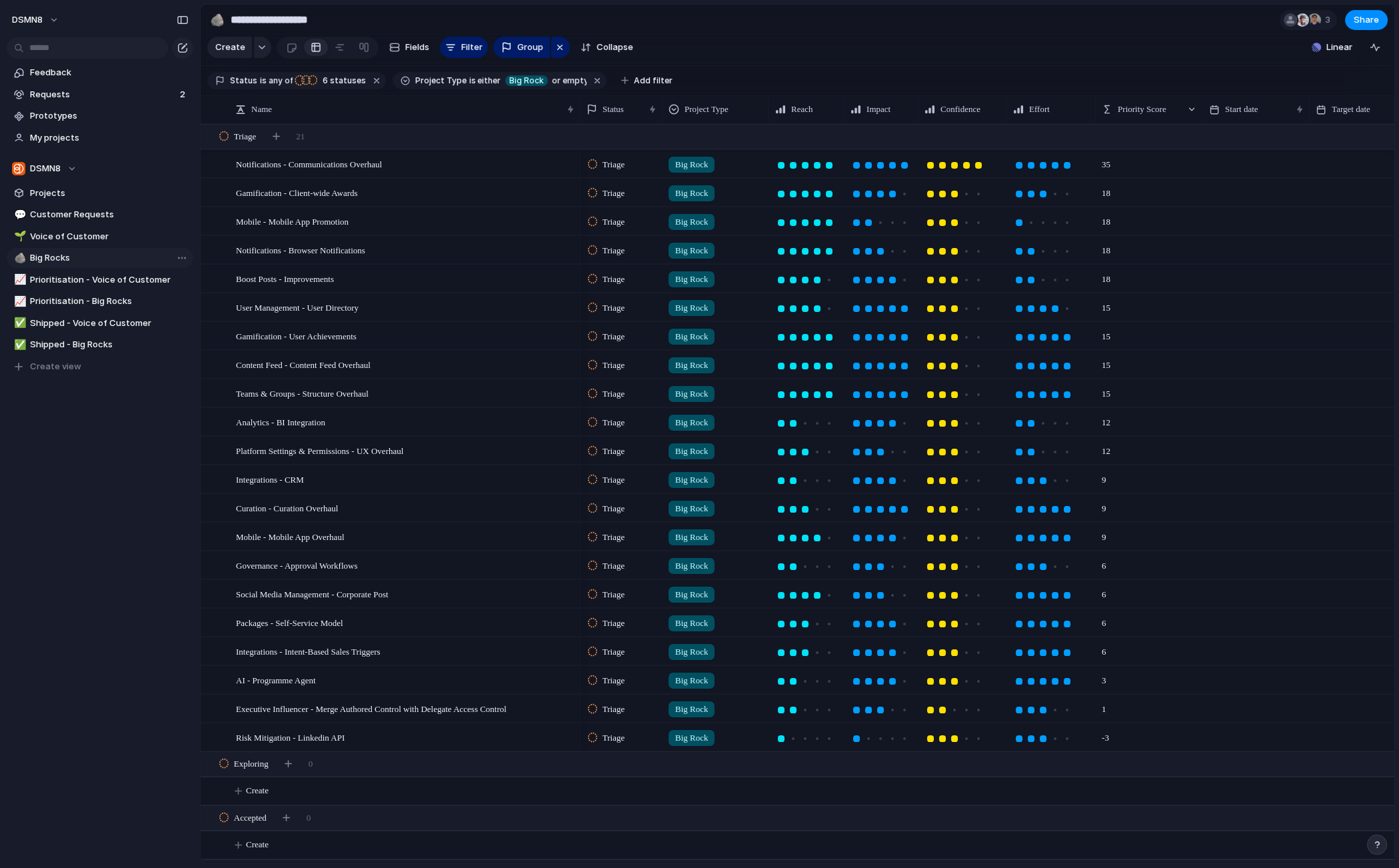
type input "*********"
click at [1145, 107] on span "Priority Score" at bounding box center [1141, 109] width 49 height 13
click at [1139, 138] on span "Modify" at bounding box center [1137, 139] width 29 height 13
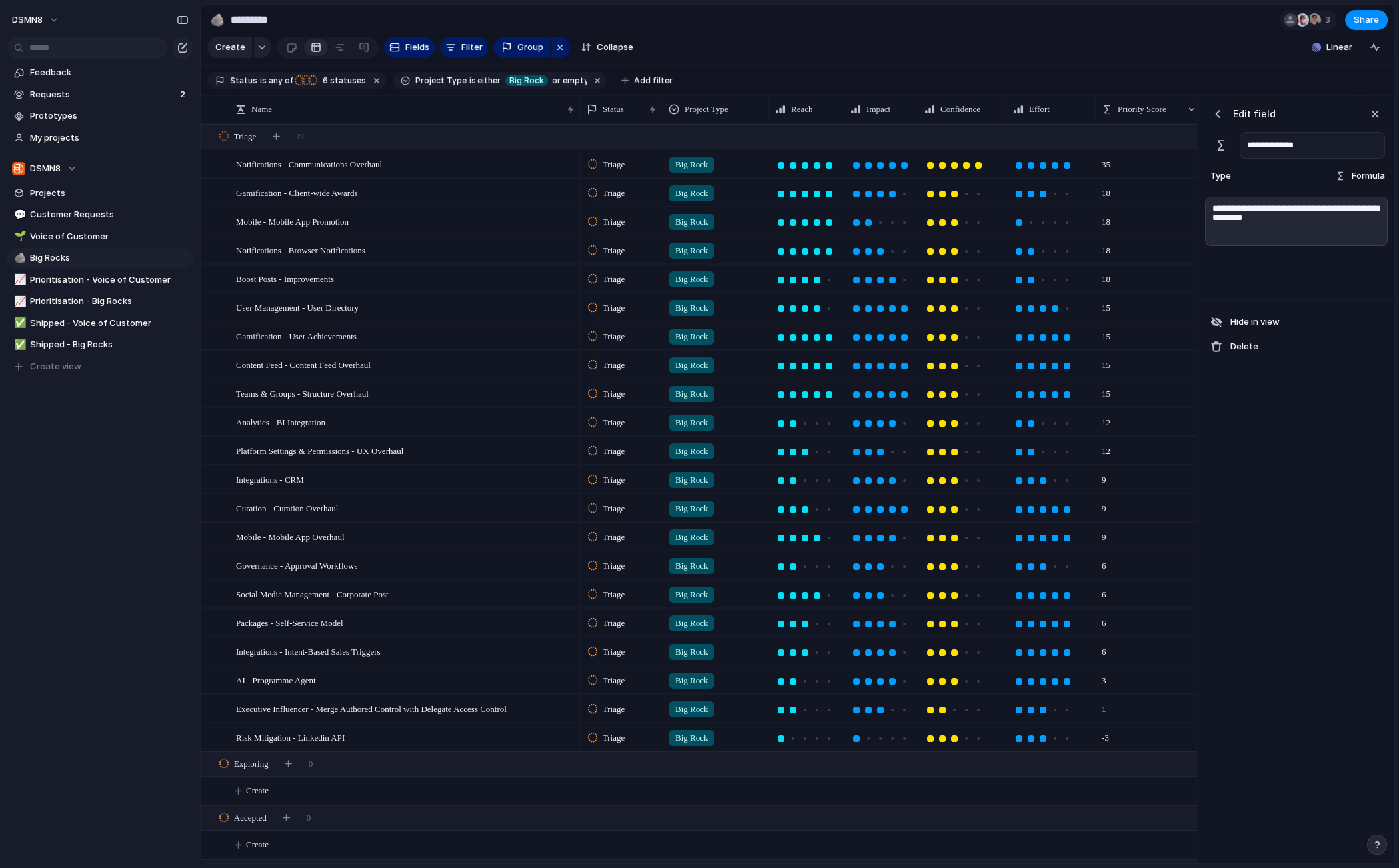
drag, startPoint x: 1278, startPoint y: 145, endPoint x: 1229, endPoint y: 146, distance: 49.0
click at [1229, 146] on div "**********" at bounding box center [1296, 145] width 177 height 27
type input "**********"
click at [1151, 31] on section "🪨 ********* 3 Share" at bounding box center [797, 20] width 1194 height 30
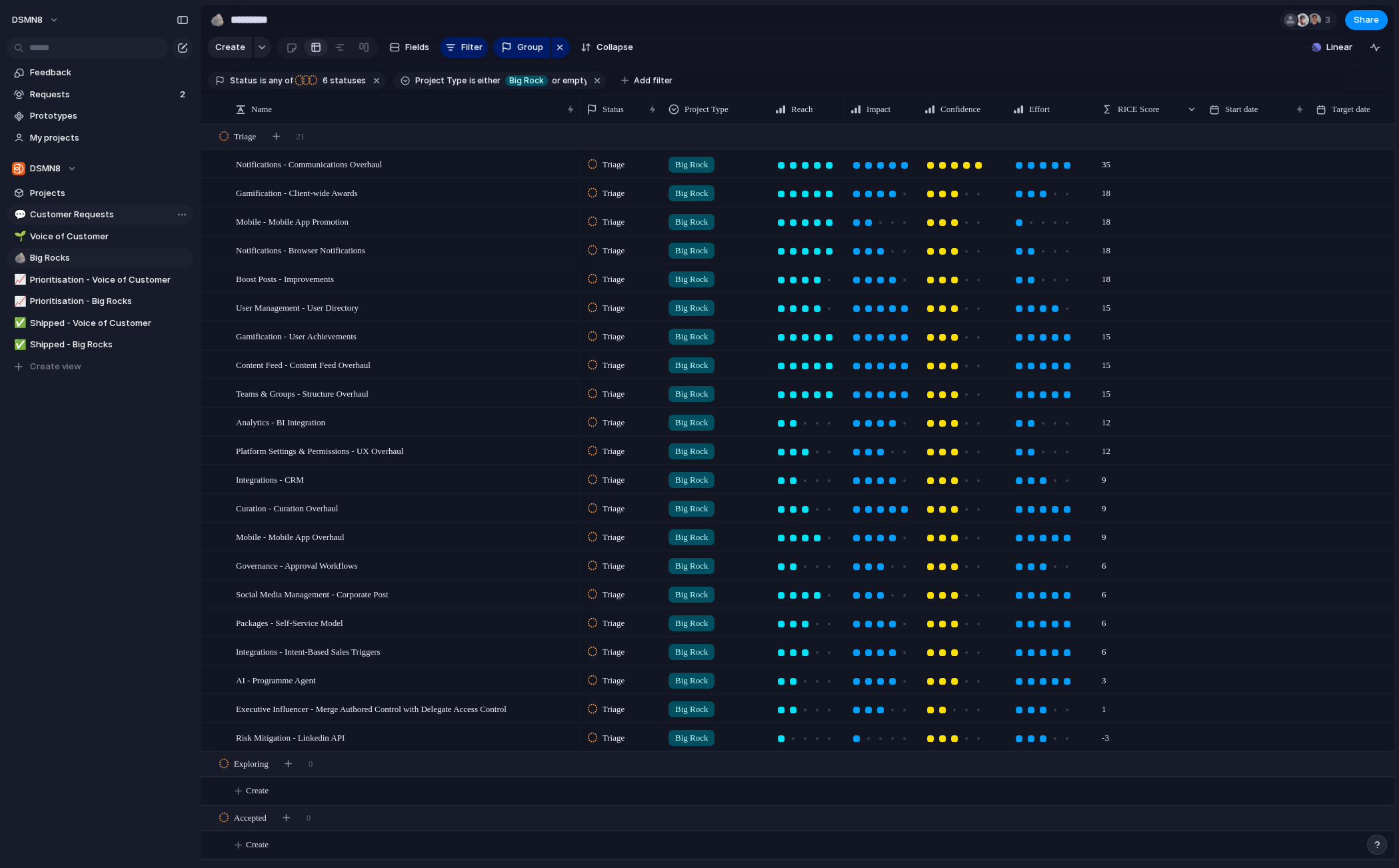
click at [116, 215] on span "Customer Requests" at bounding box center [109, 214] width 159 height 13
type input "**********"
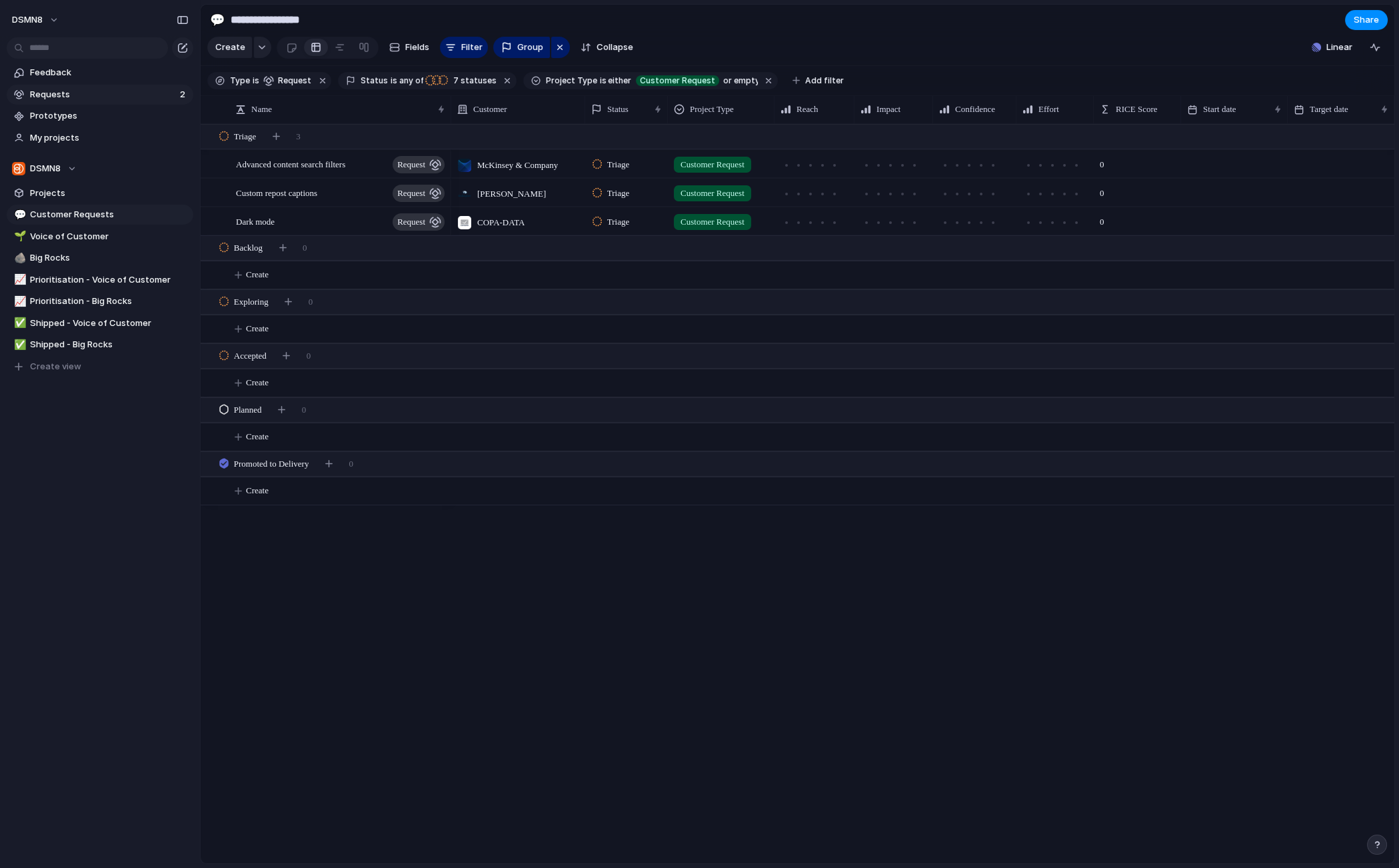
click at [99, 95] on span "Requests" at bounding box center [102, 94] width 146 height 13
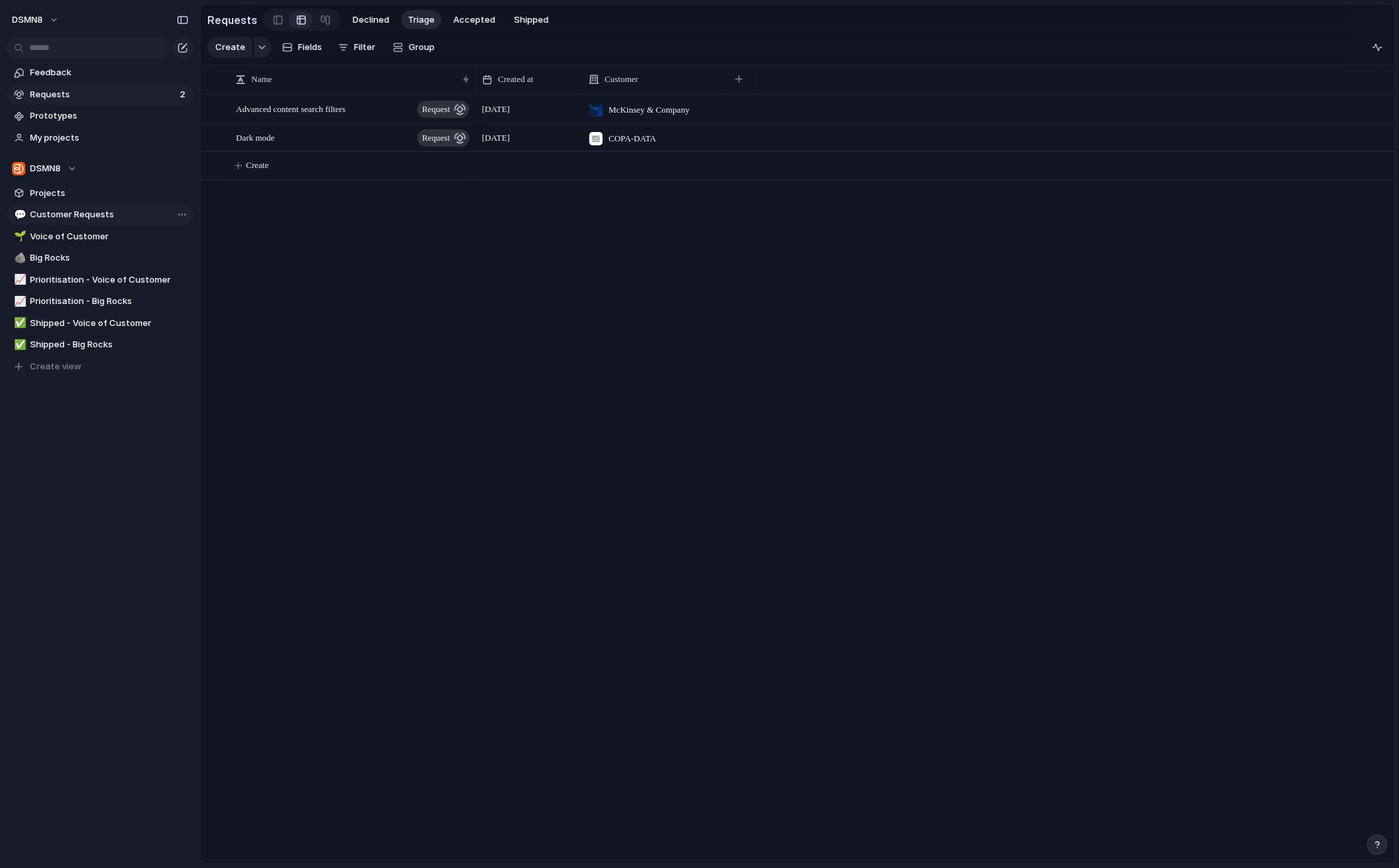
click at [116, 213] on span "Customer Requests" at bounding box center [109, 214] width 159 height 13
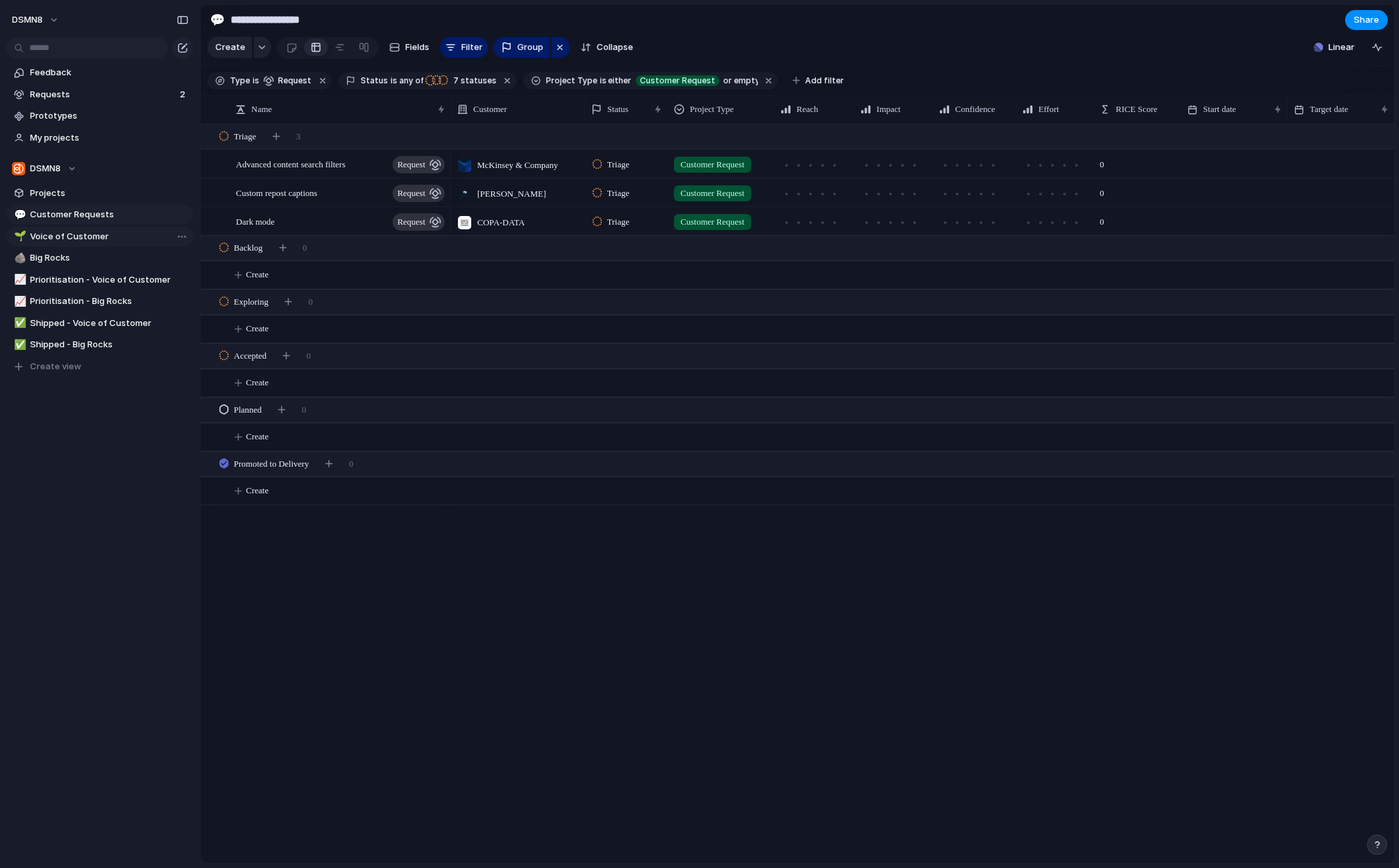
click at [126, 237] on span "Voice of Customer" at bounding box center [109, 236] width 159 height 13
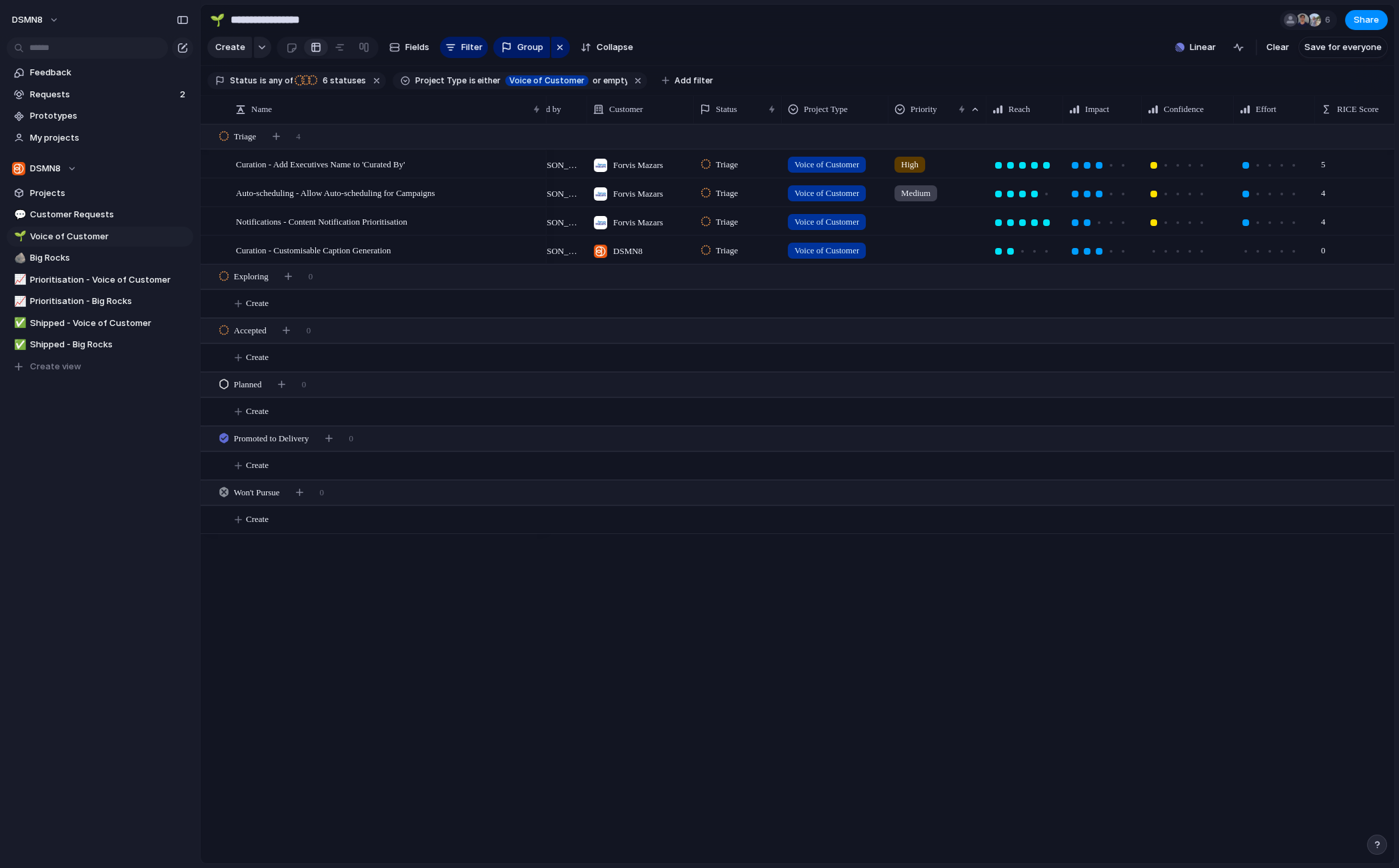
scroll to position [0, 49]
click at [106, 260] on span "Big Rocks" at bounding box center [109, 258] width 159 height 13
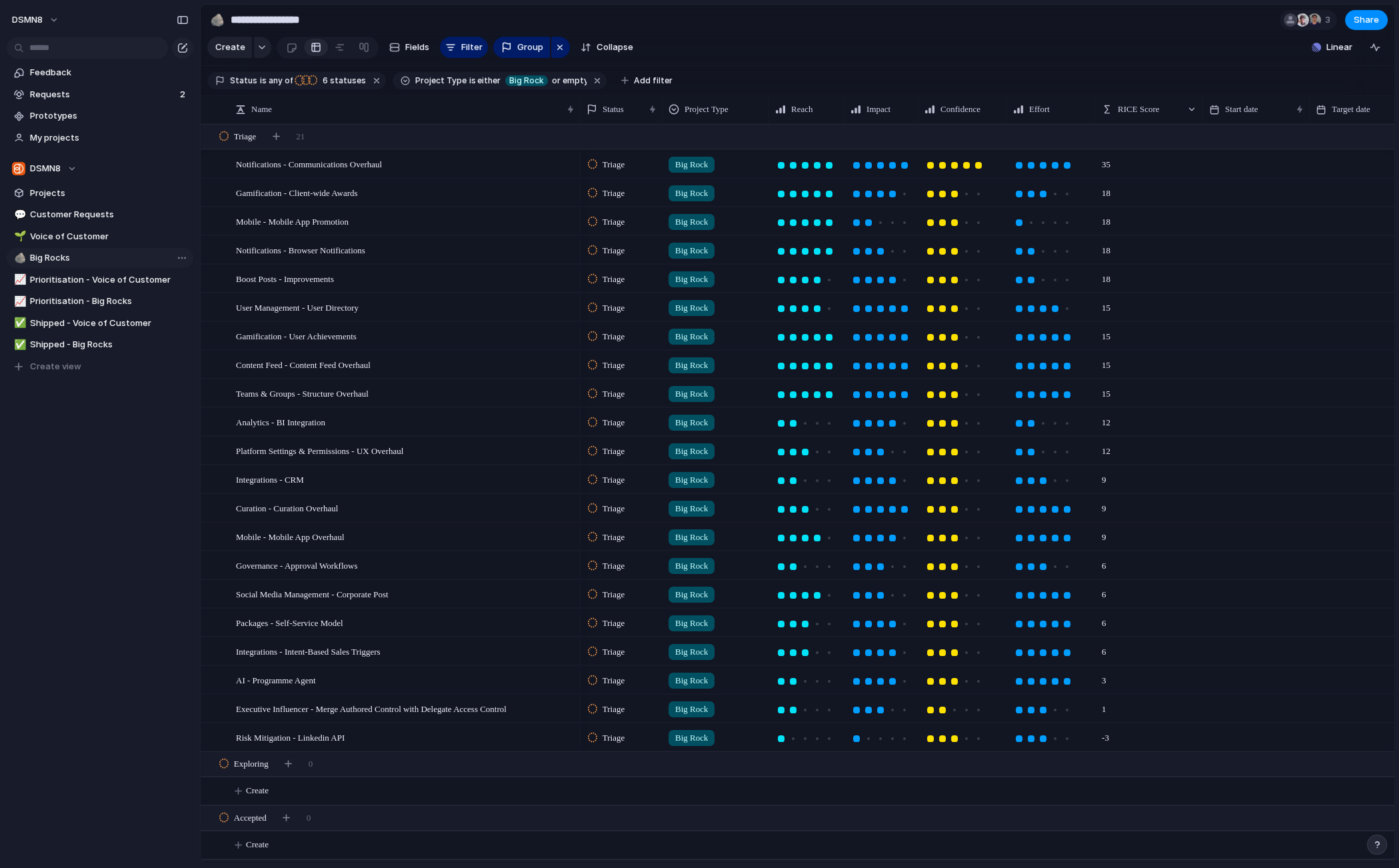
type input "*********"
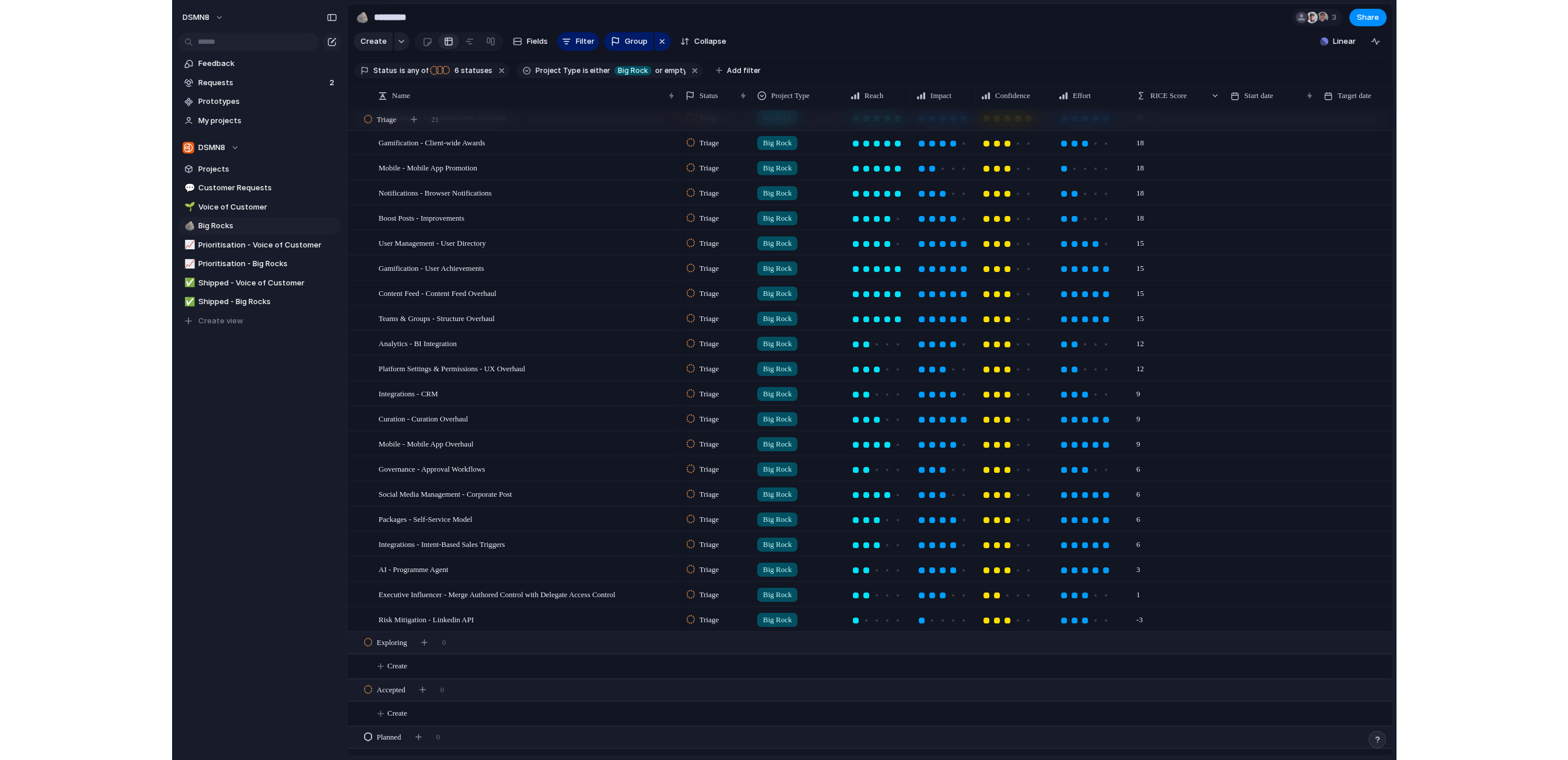
scroll to position [28, 0]
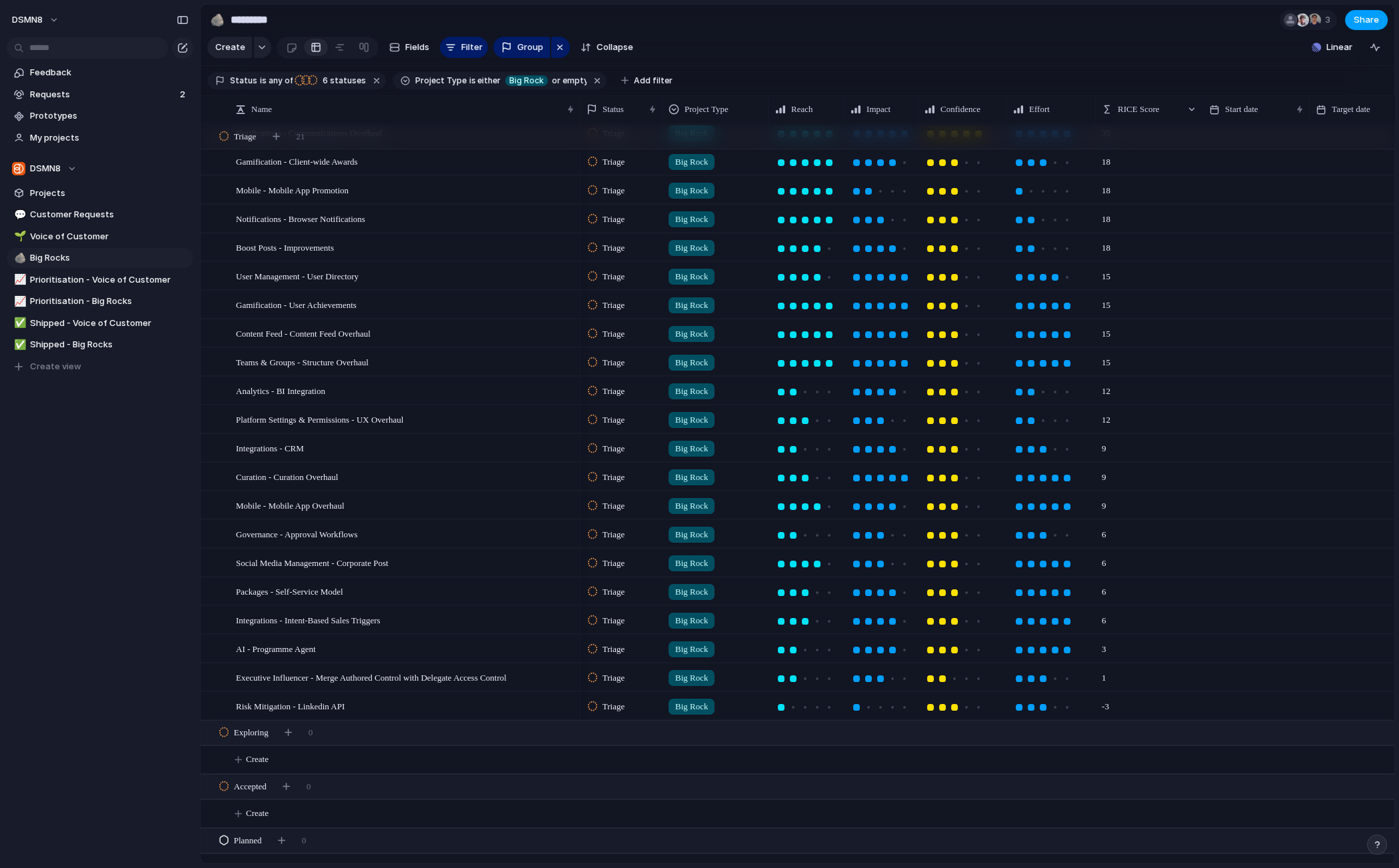
click at [1368, 19] on span "Share" at bounding box center [1366, 19] width 26 height 13
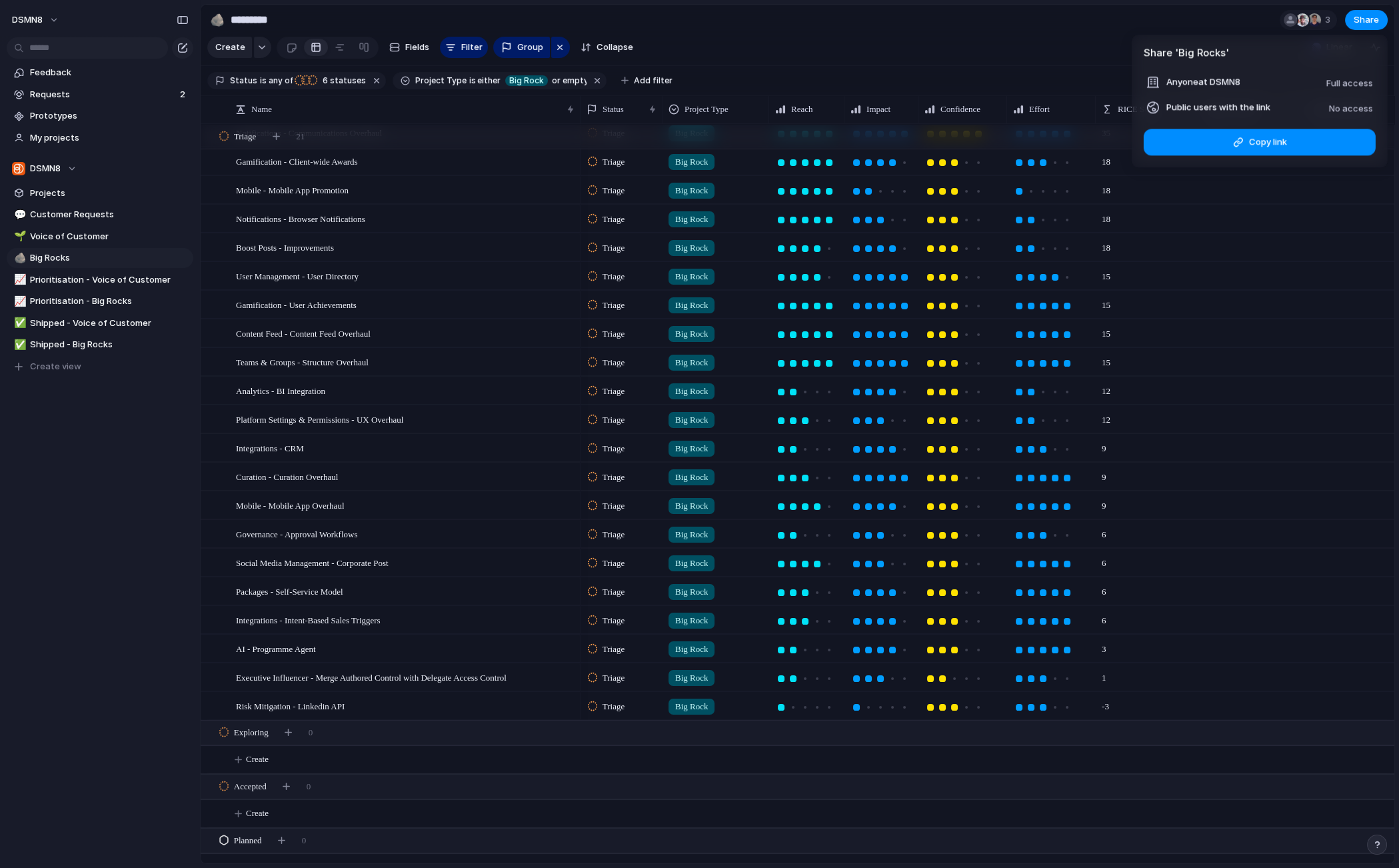
click at [76, 89] on div "Share ' Big Rocks ' Anyone at DSMN8 Full access Public users with the link No a…" at bounding box center [700, 434] width 1399 height 868
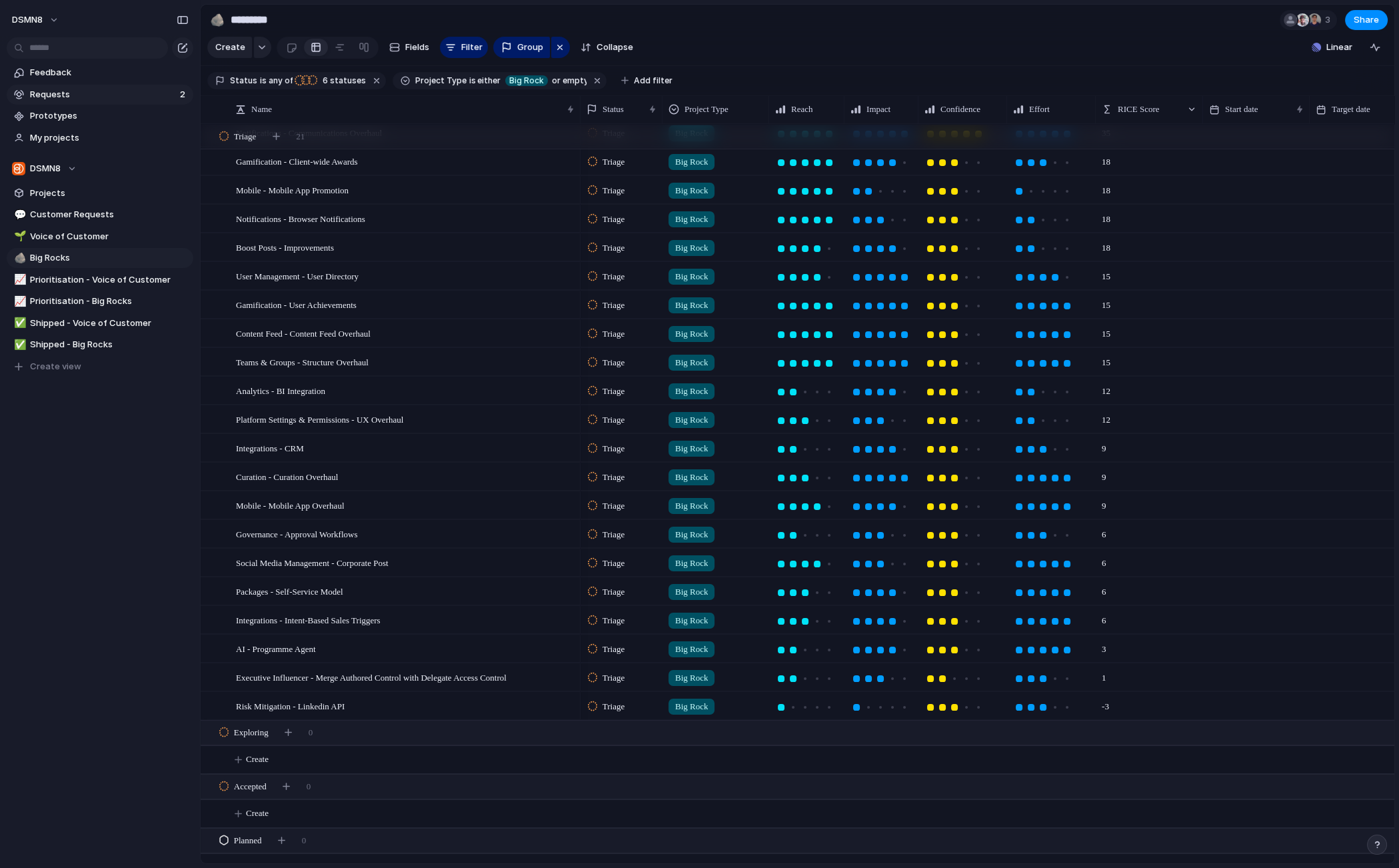
click at [74, 93] on span "Requests" at bounding box center [102, 94] width 146 height 13
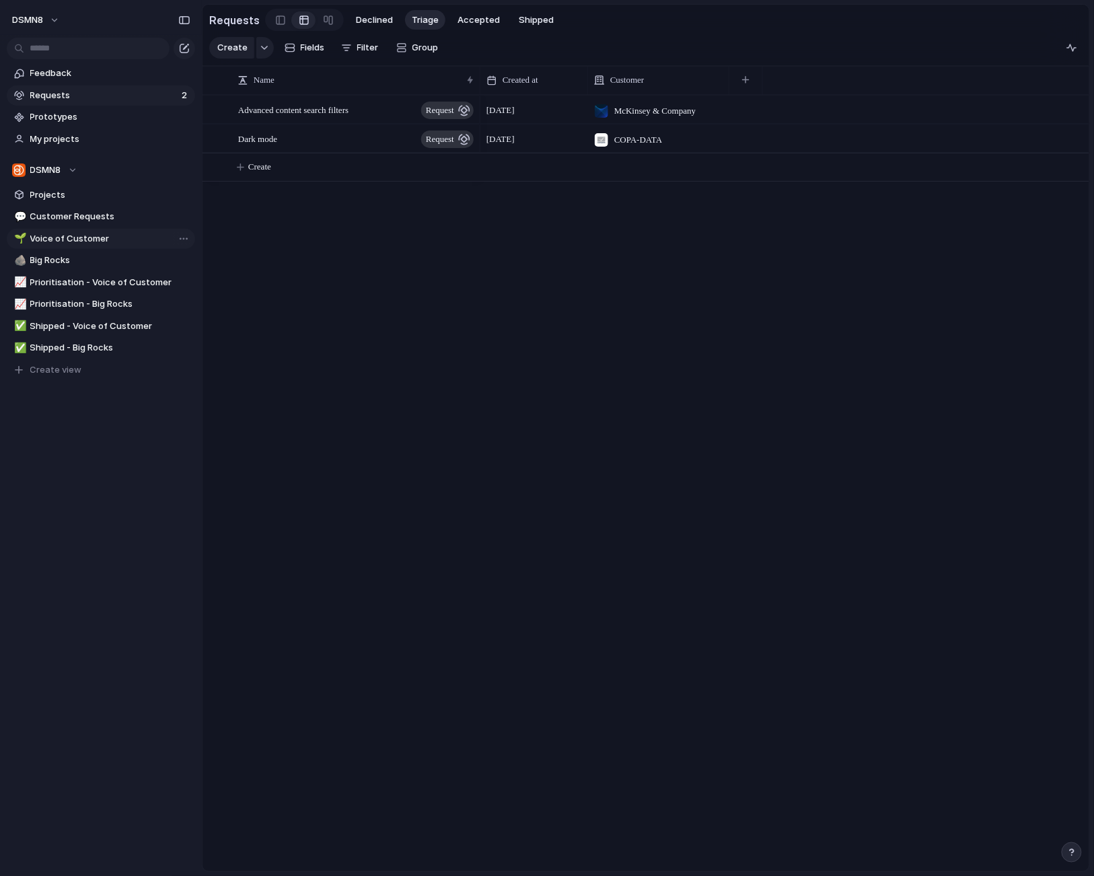
click at [119, 237] on span "Voice of Customer" at bounding box center [110, 238] width 160 height 13
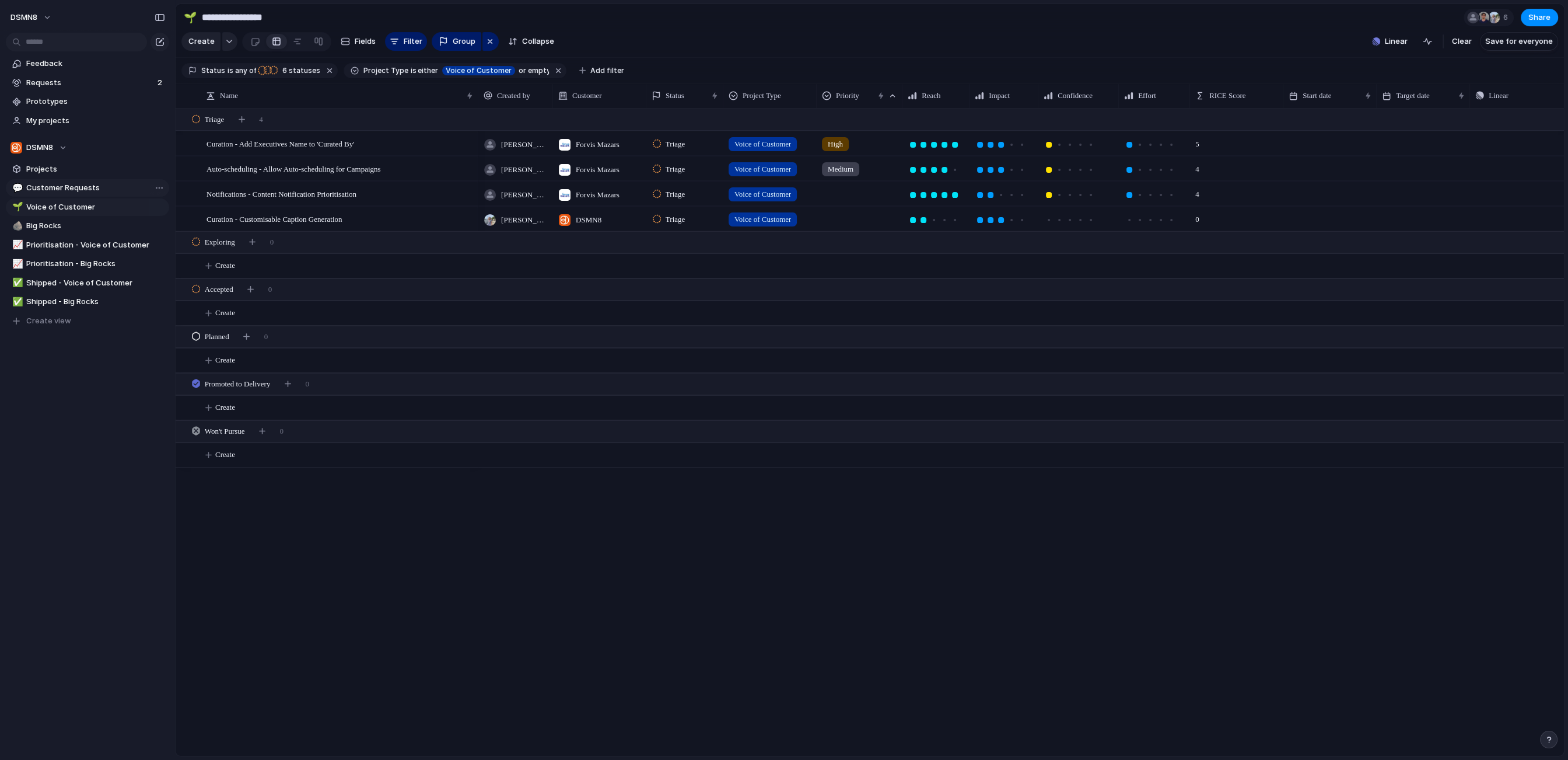
click at [105, 190] on span "Customer Requests" at bounding box center [95, 187] width 139 height 11
type input "**********"
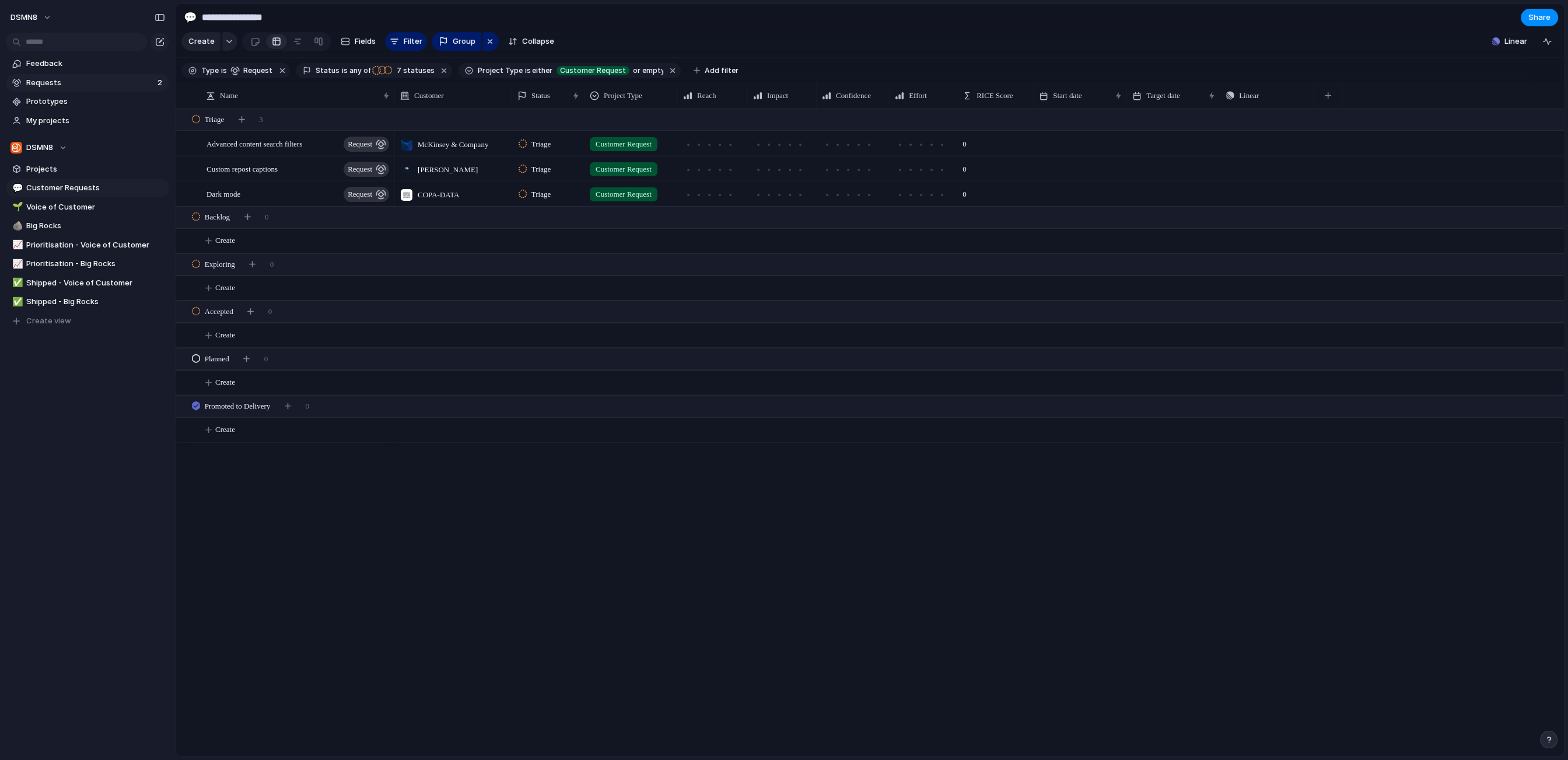
click at [86, 88] on span "Requests" at bounding box center [89, 82] width 127 height 11
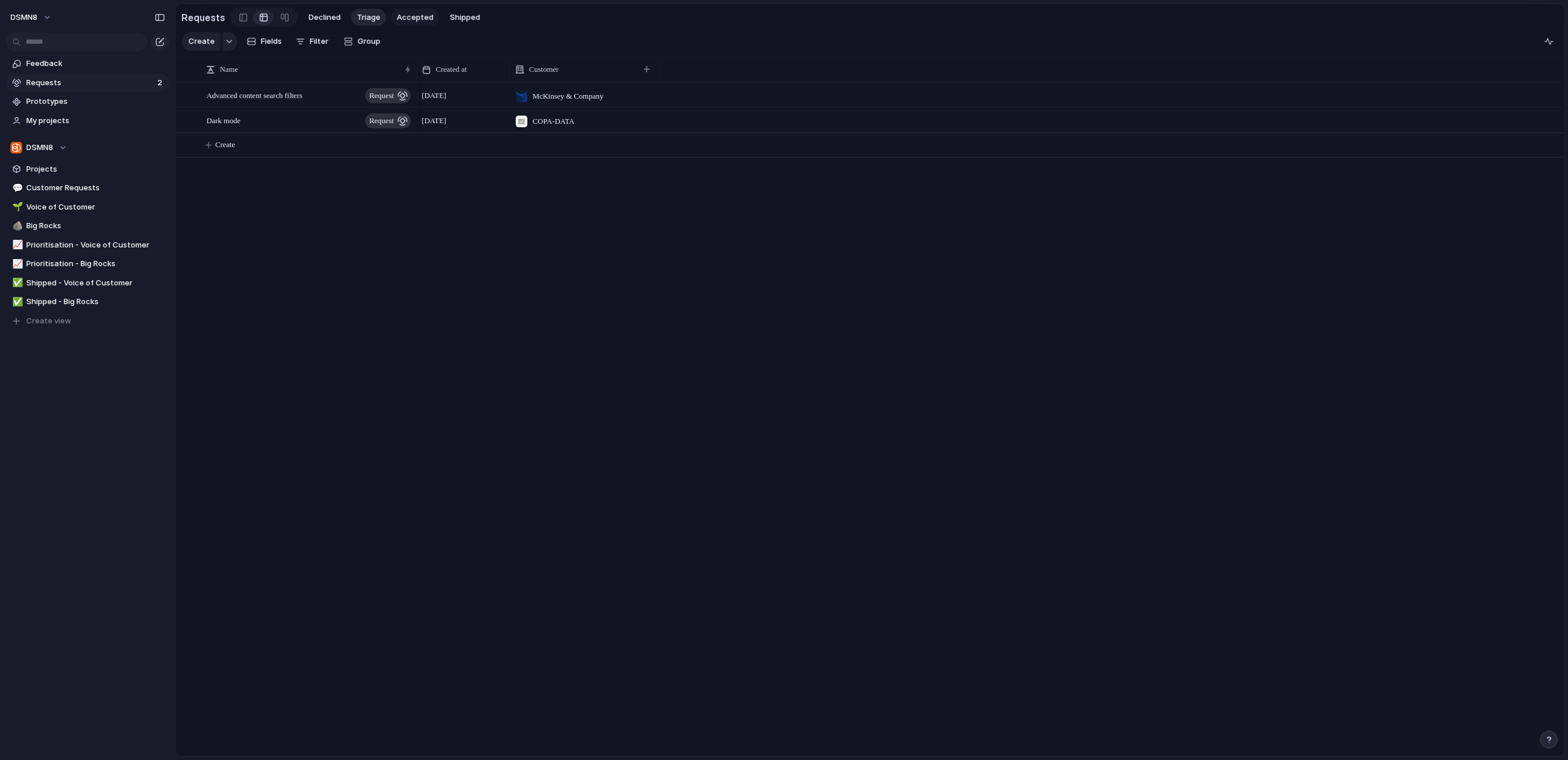
click at [412, 18] on span "Accepted" at bounding box center [415, 16] width 36 height 11
click at [371, 16] on span "Triage" at bounding box center [369, 16] width 23 height 11
click at [103, 187] on span "Customer Requests" at bounding box center [95, 187] width 139 height 11
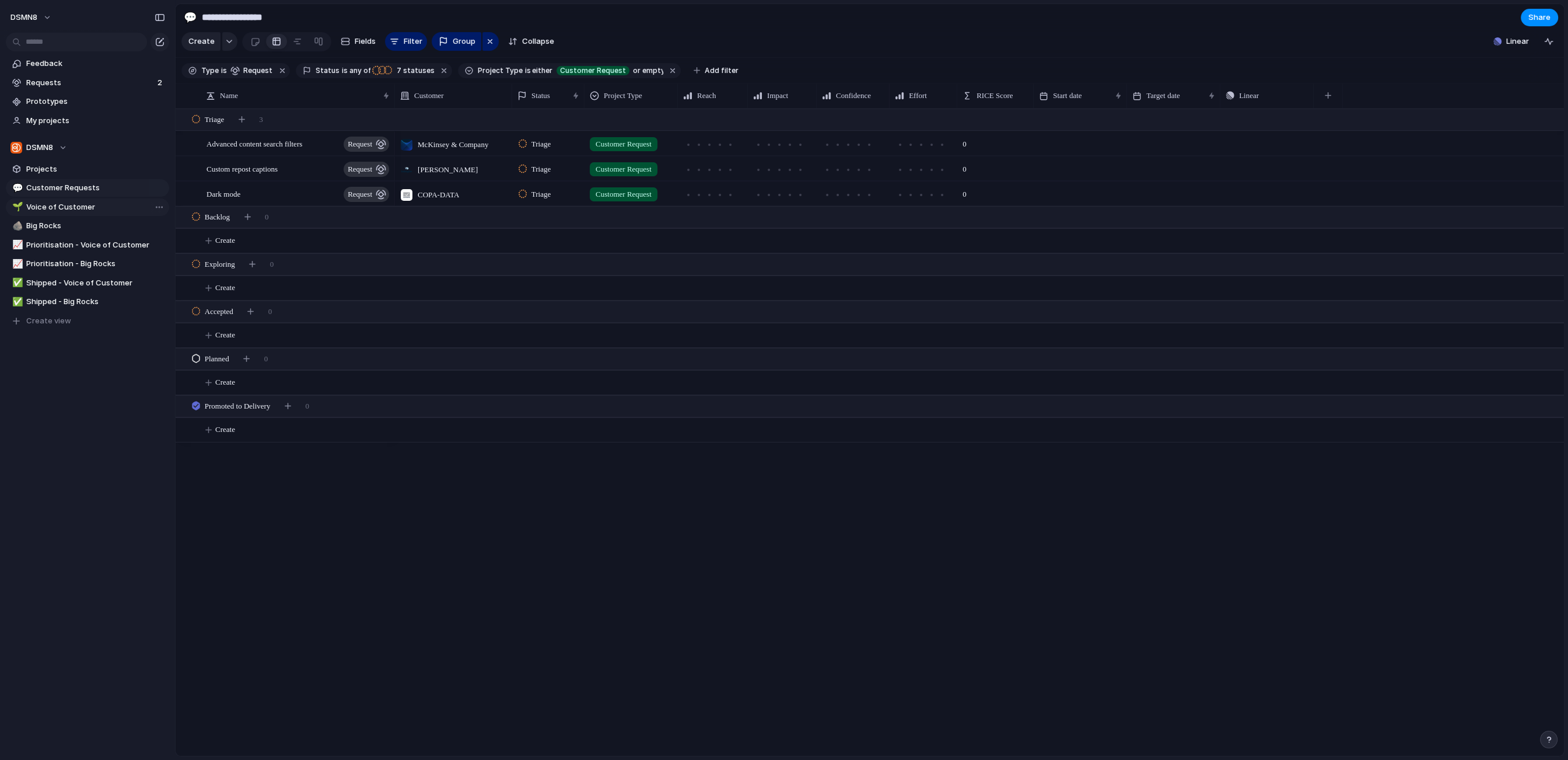
click at [102, 205] on span "Voice of Customer" at bounding box center [95, 206] width 139 height 11
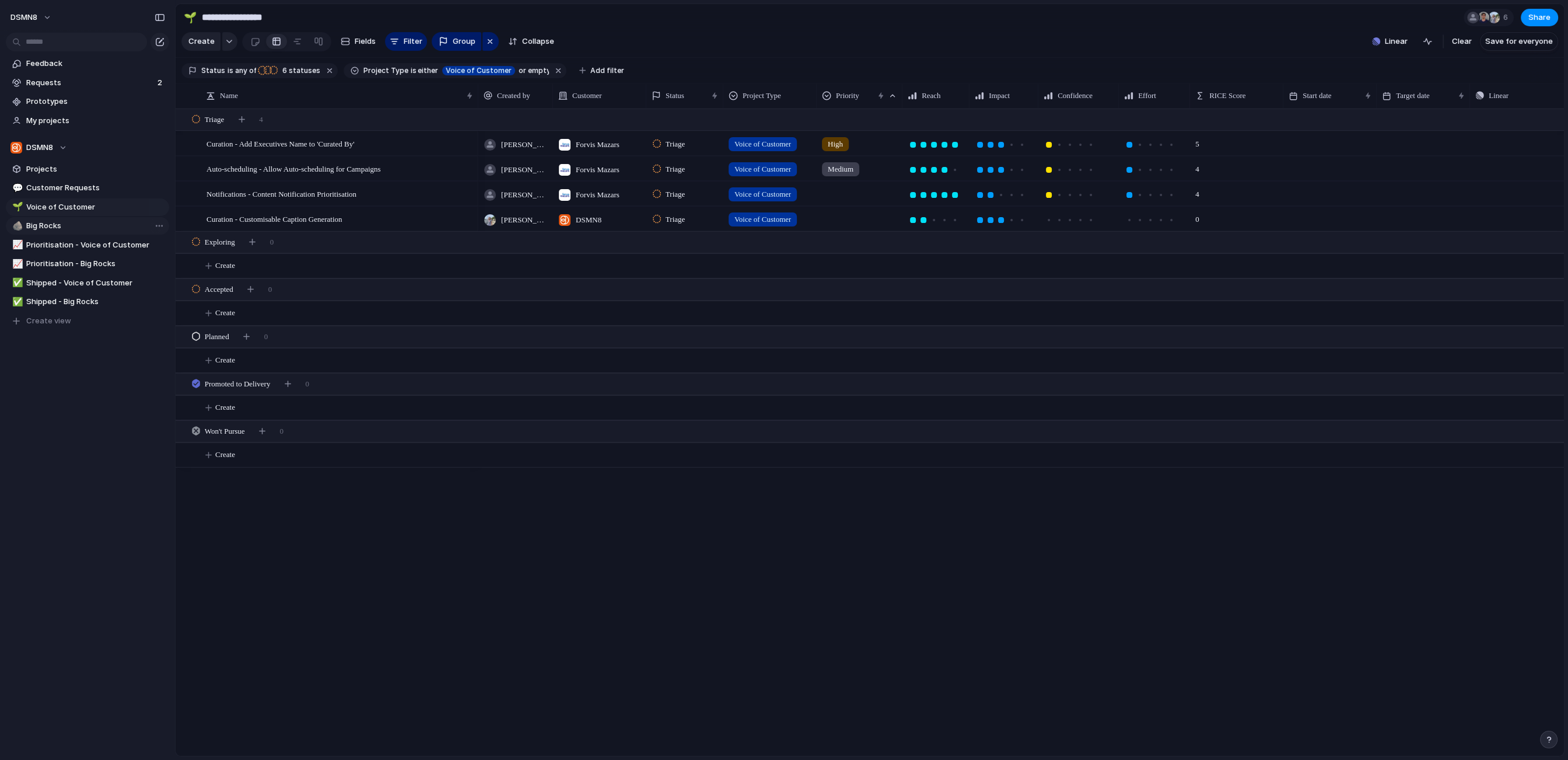
click at [101, 225] on span "Big Rocks" at bounding box center [95, 226] width 139 height 11
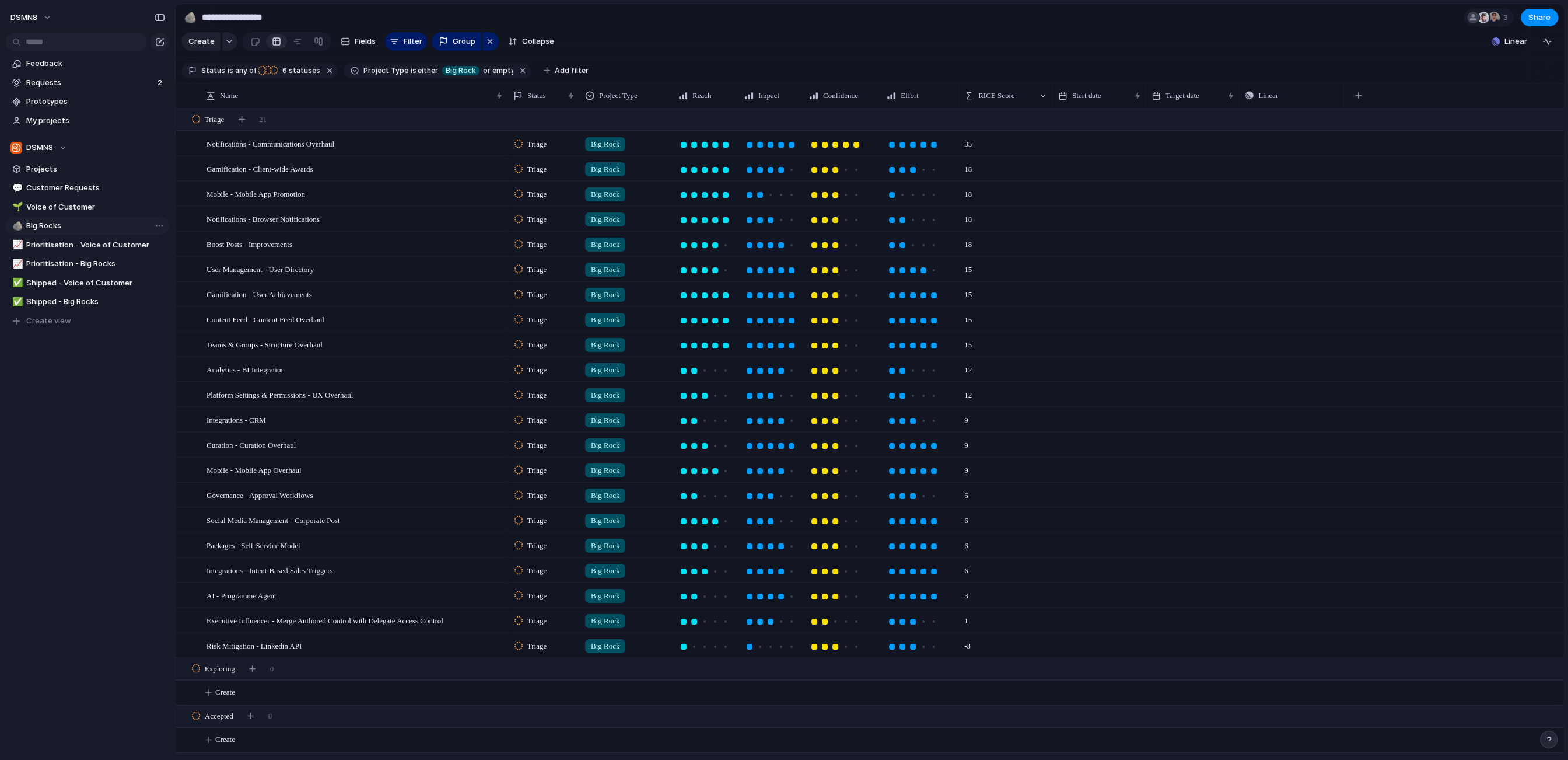
type input "*********"
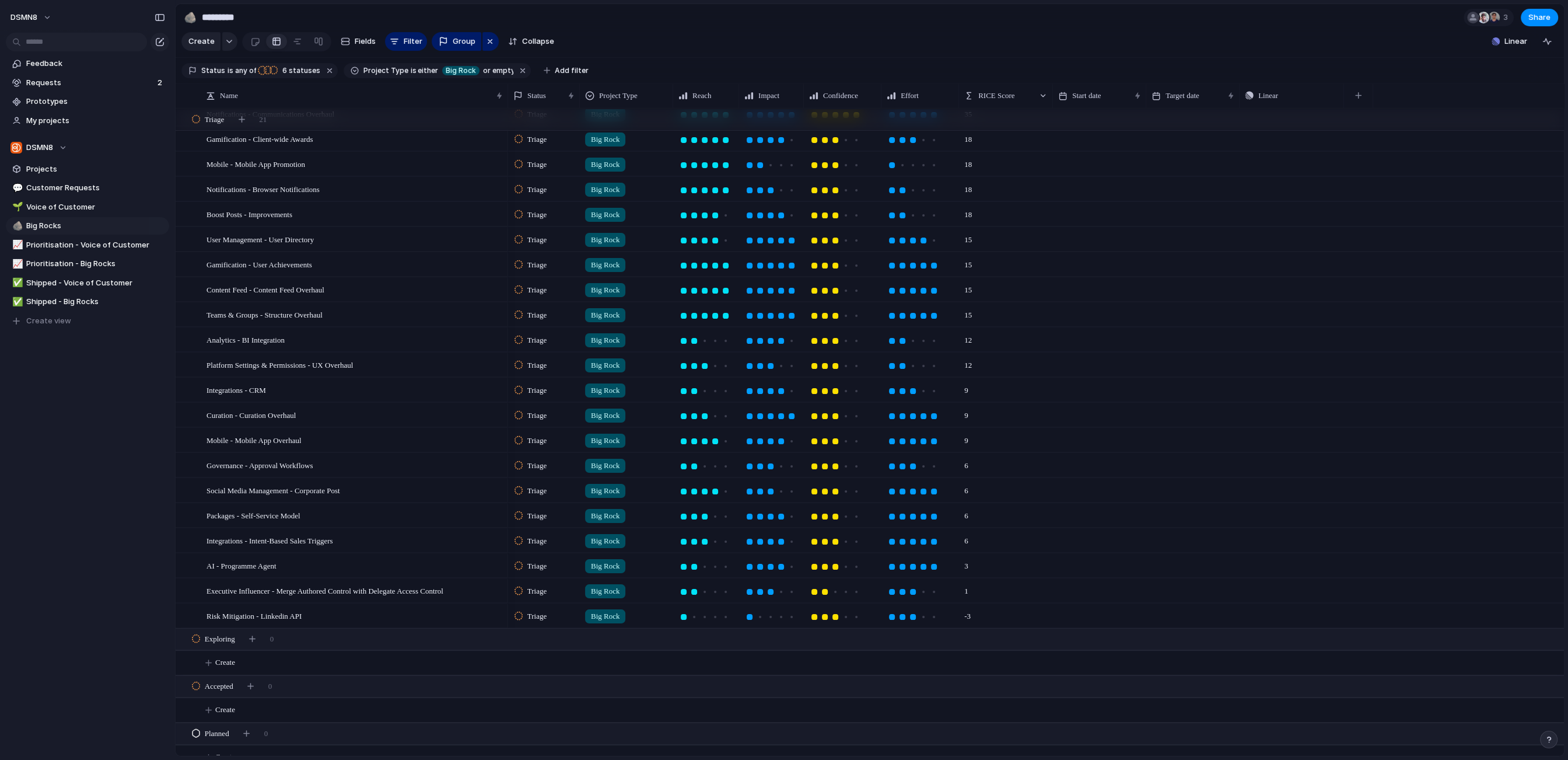
scroll to position [23, 0]
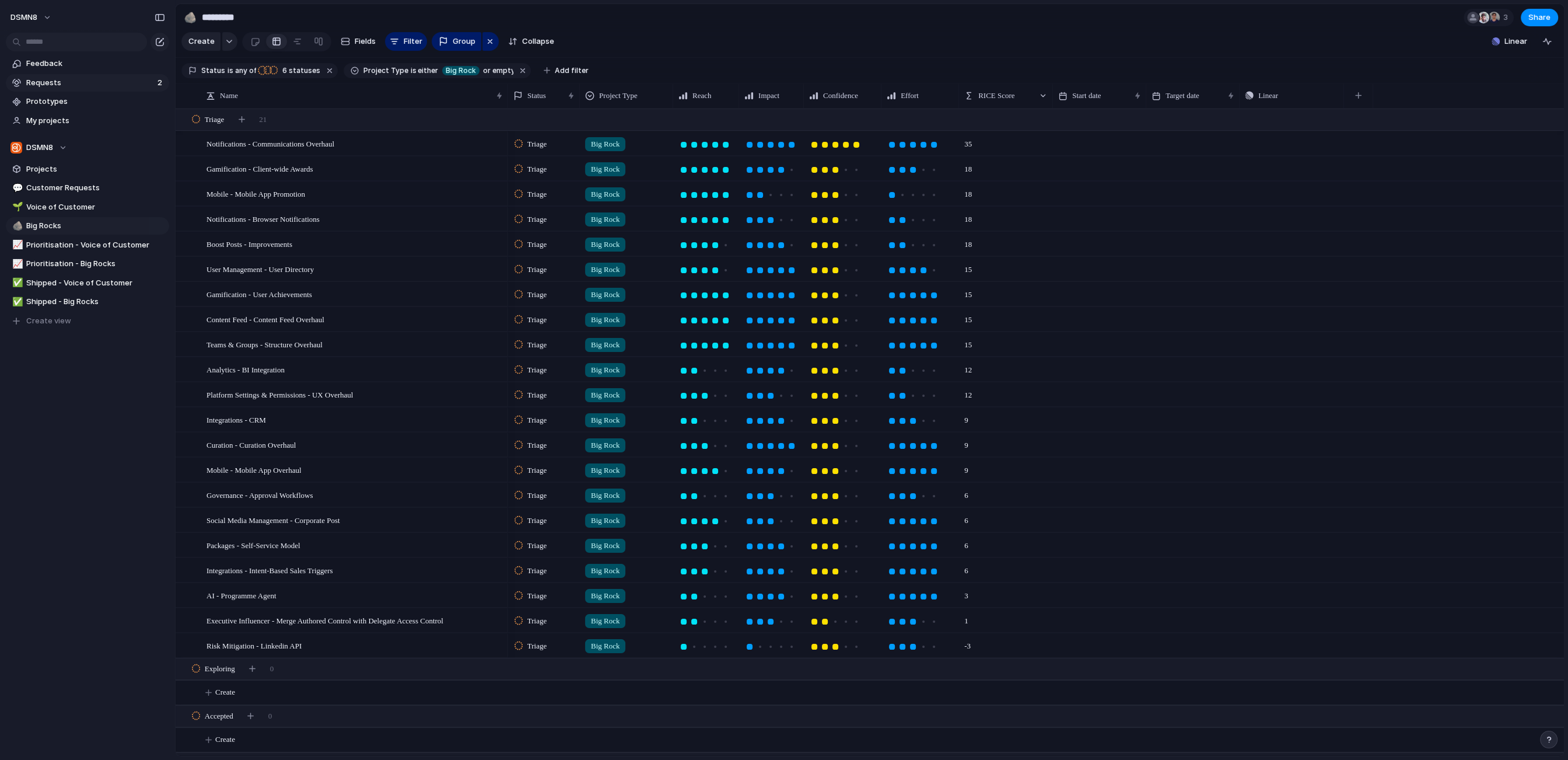
click at [76, 82] on span "Requests" at bounding box center [89, 82] width 127 height 11
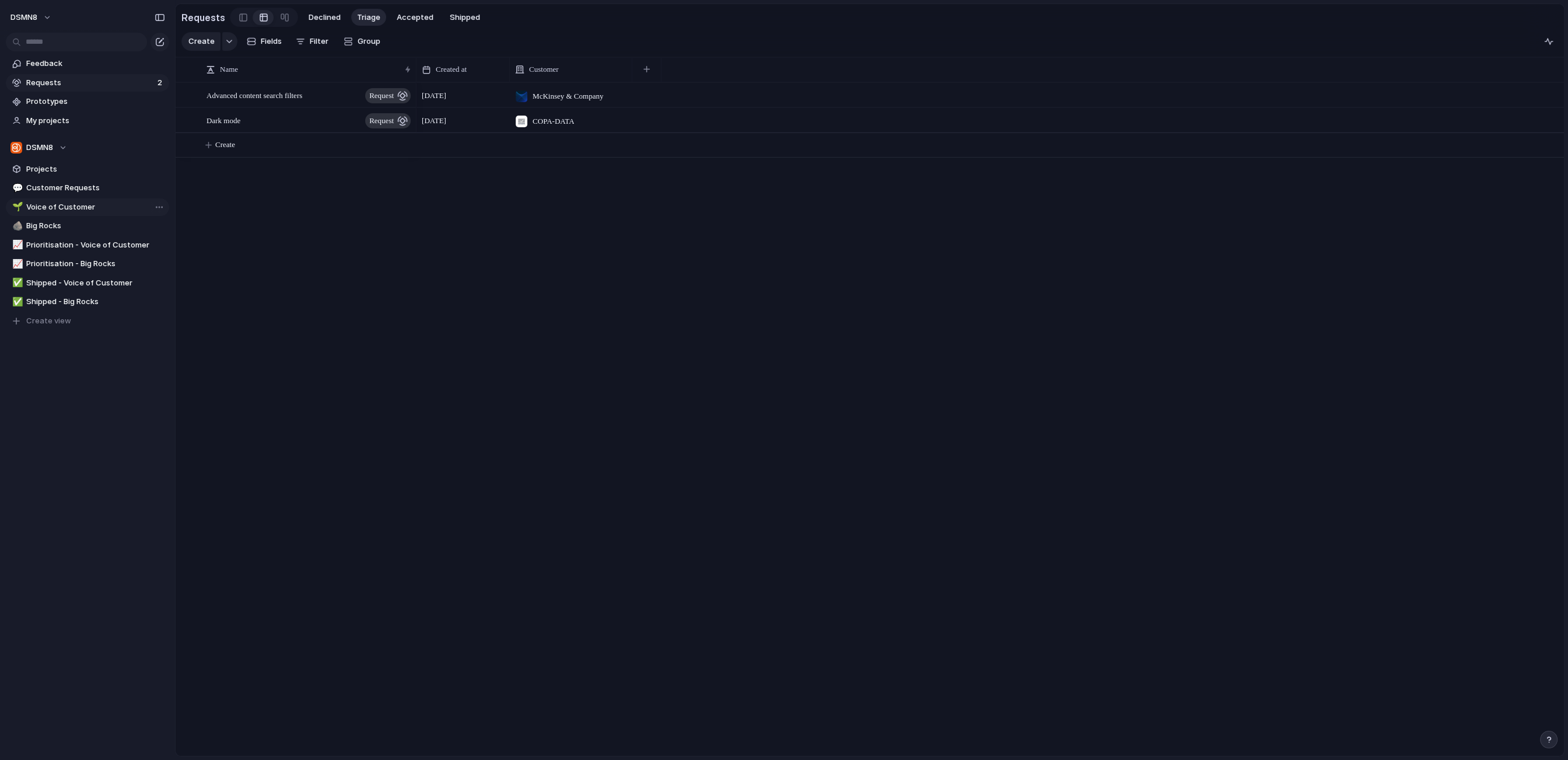
click at [106, 206] on span "Voice of Customer" at bounding box center [95, 206] width 139 height 11
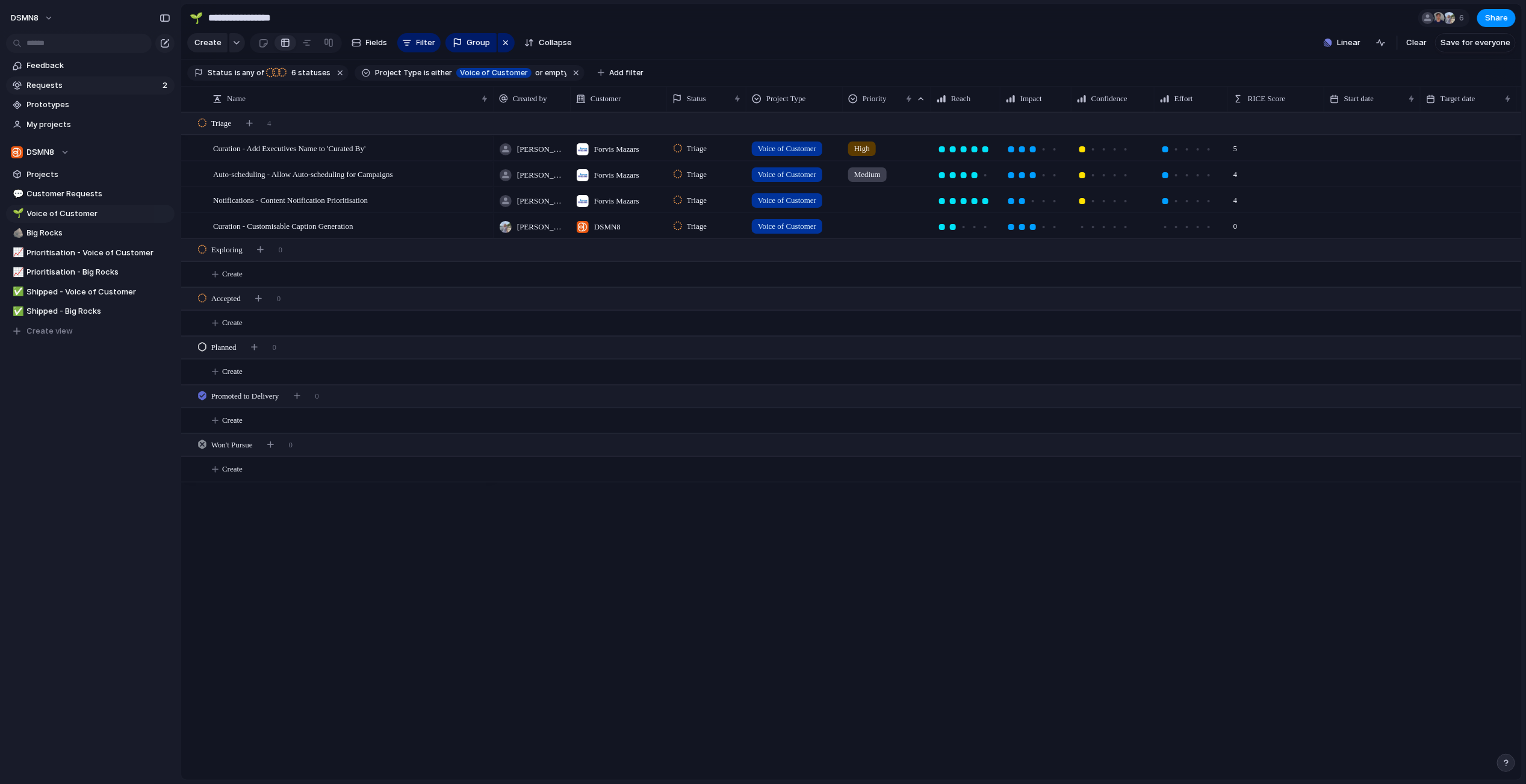
click at [121, 82] on span "Requests" at bounding box center [92, 85] width 132 height 12
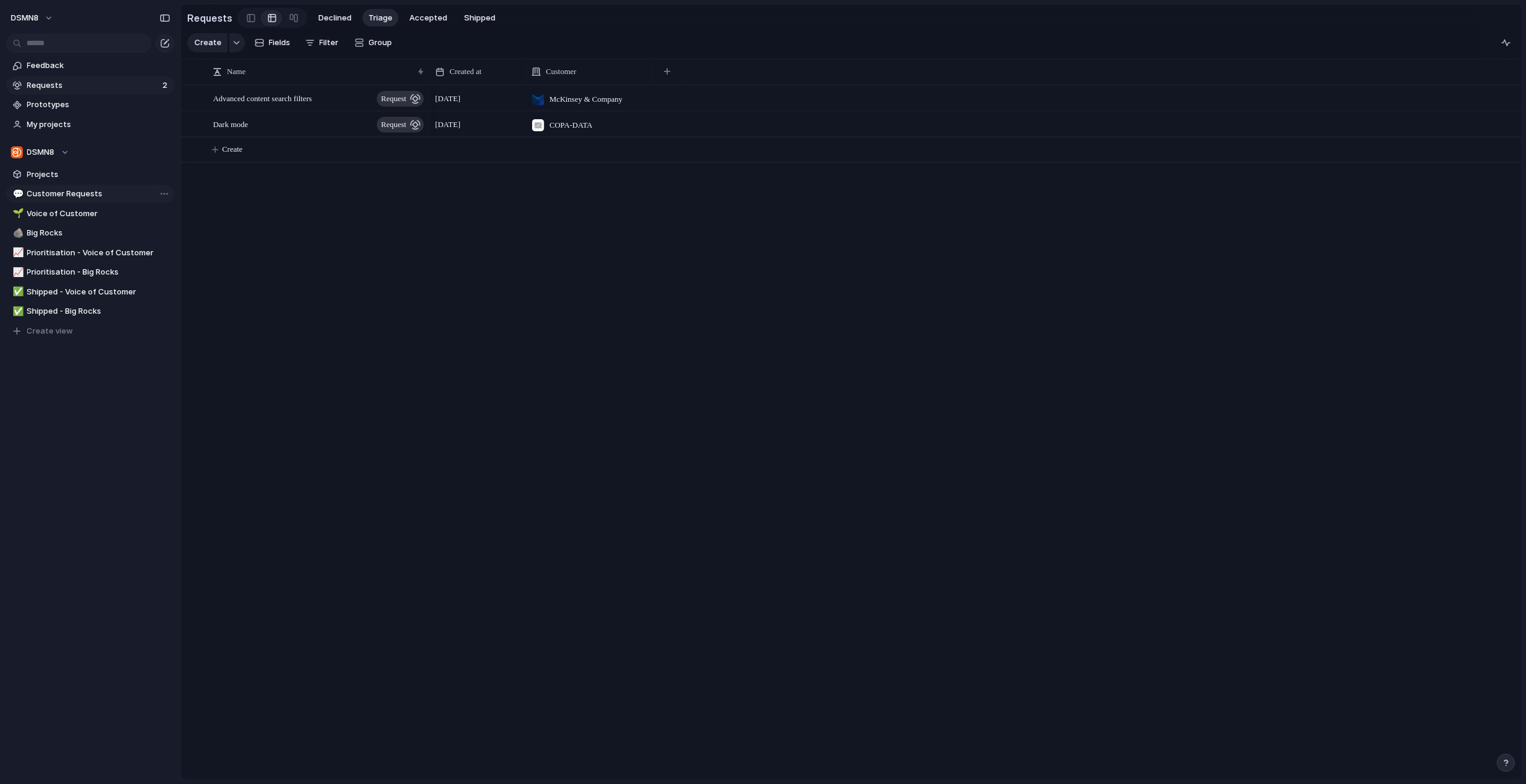
click at [71, 193] on span "Customer Requests" at bounding box center [98, 193] width 143 height 12
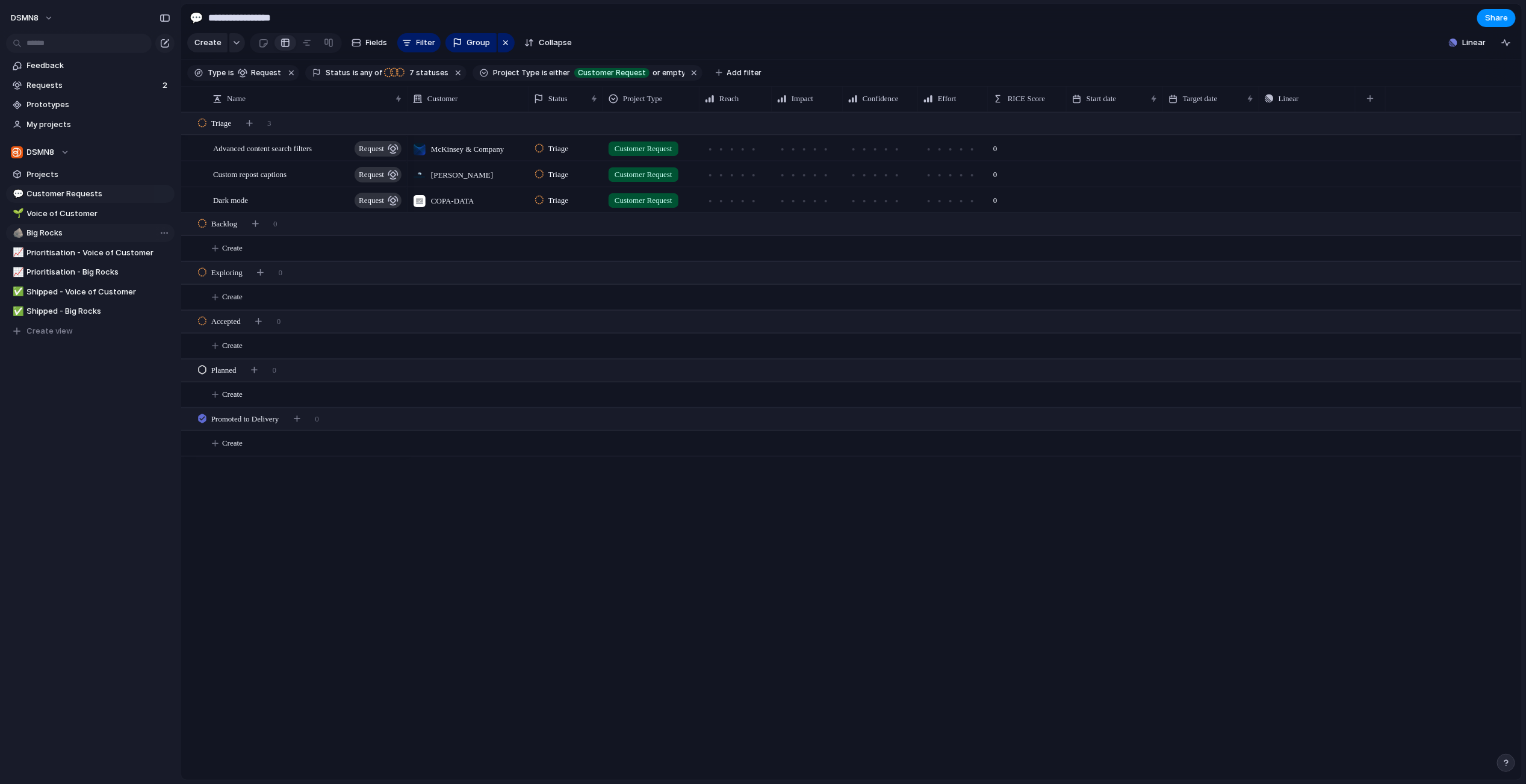
click at [72, 226] on link "🪨 Big Rocks" at bounding box center [90, 233] width 168 height 18
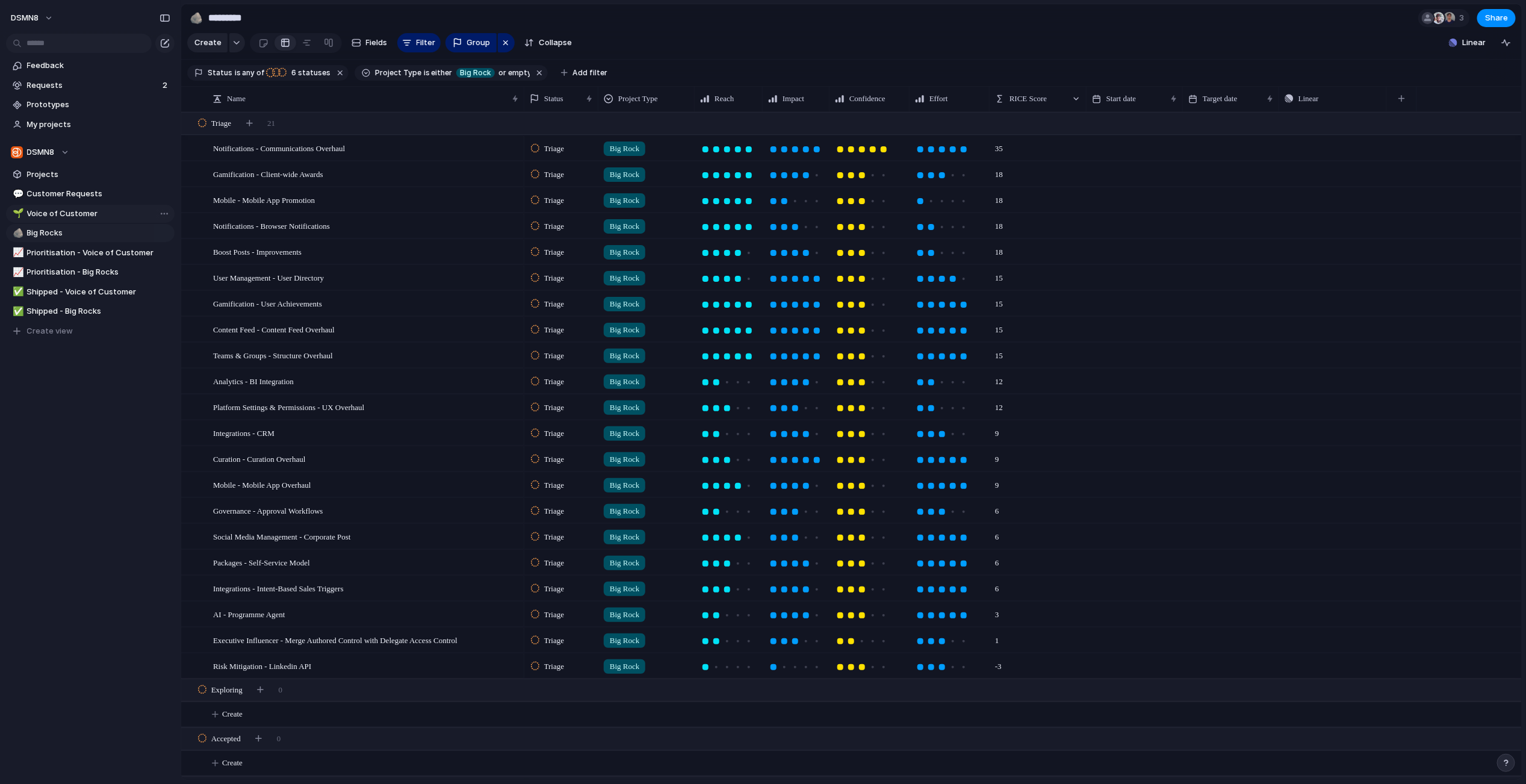
click at [78, 215] on span "Voice of Customer" at bounding box center [98, 213] width 143 height 12
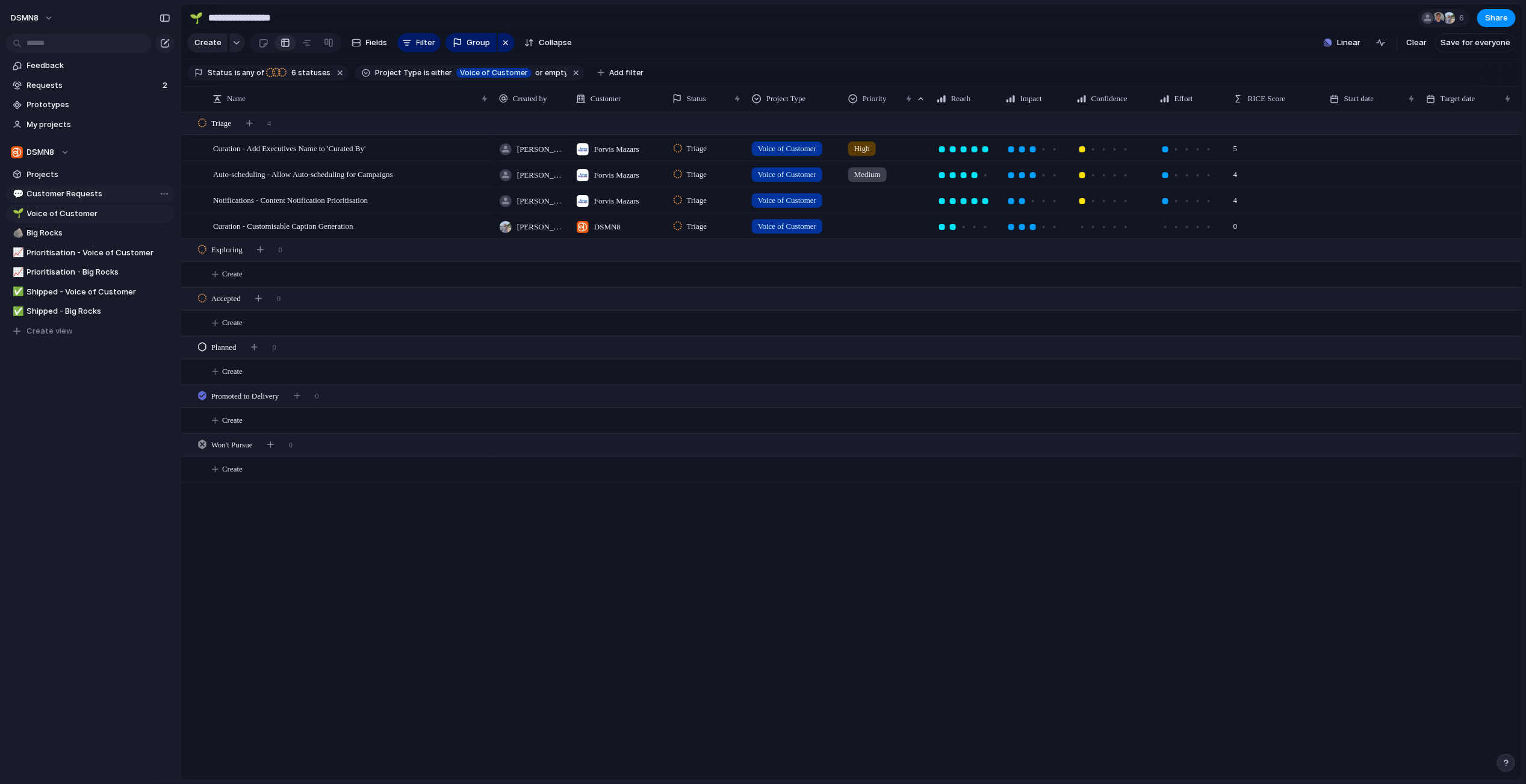
click at [78, 192] on span "Customer Requests" at bounding box center [98, 193] width 143 height 12
type input "**********"
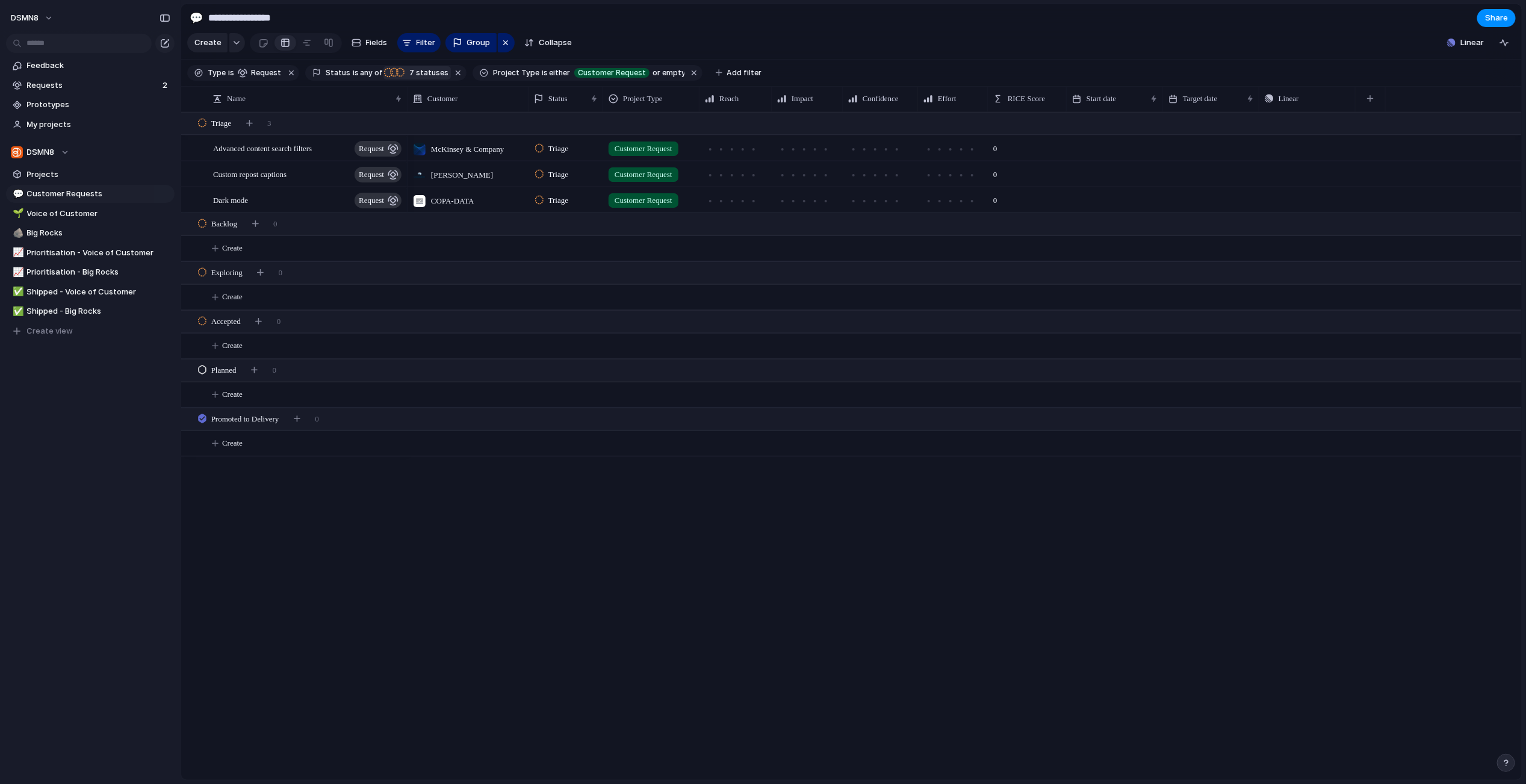
click at [416, 72] on span "7 statuses" at bounding box center [427, 72] width 43 height 11
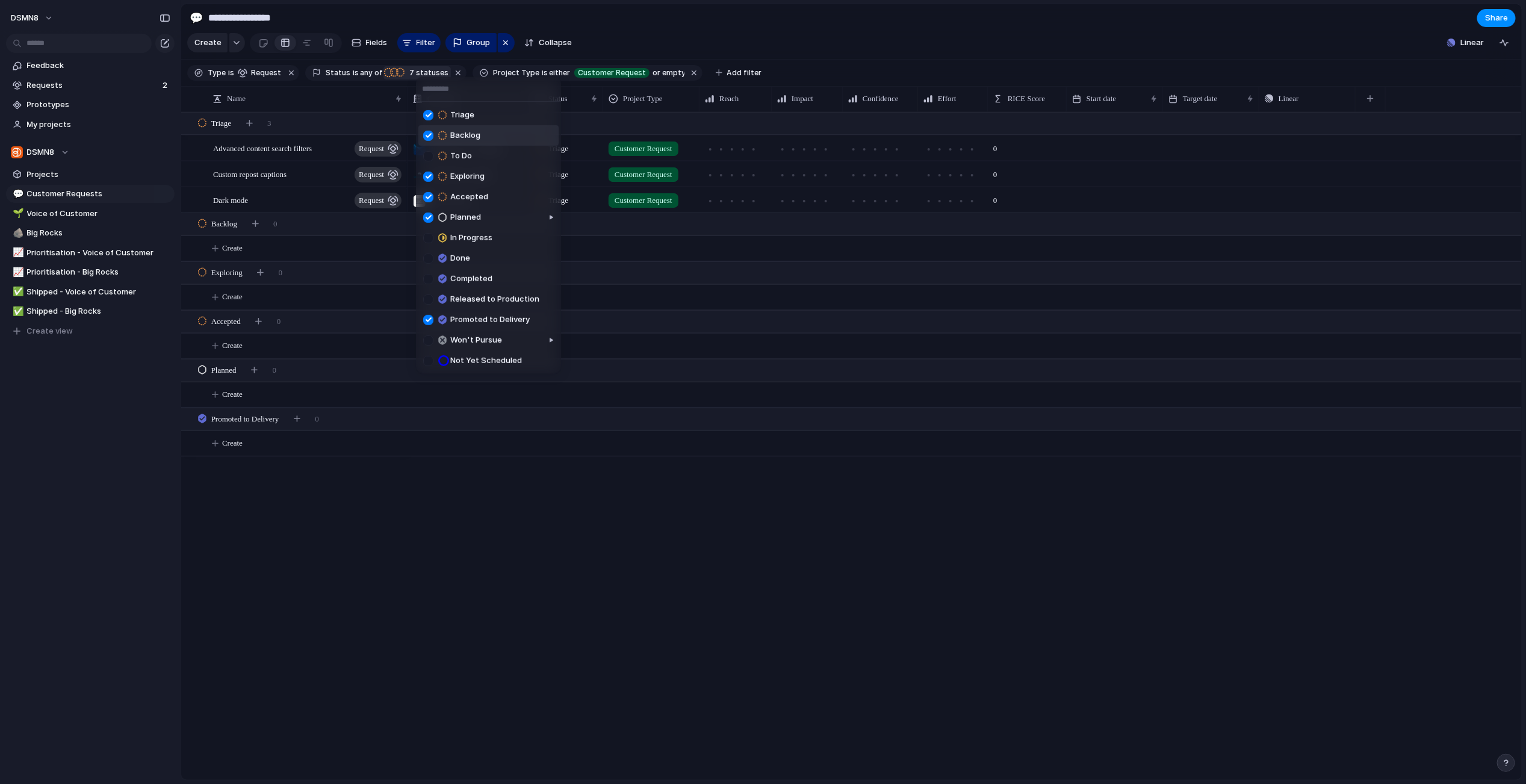
click at [431, 132] on div at bounding box center [428, 134] width 10 height 10
click at [646, 39] on div "Triage Backlog To Do Exploring Accepted Planned In Progress Done Completed Rele…" at bounding box center [763, 392] width 1526 height 784
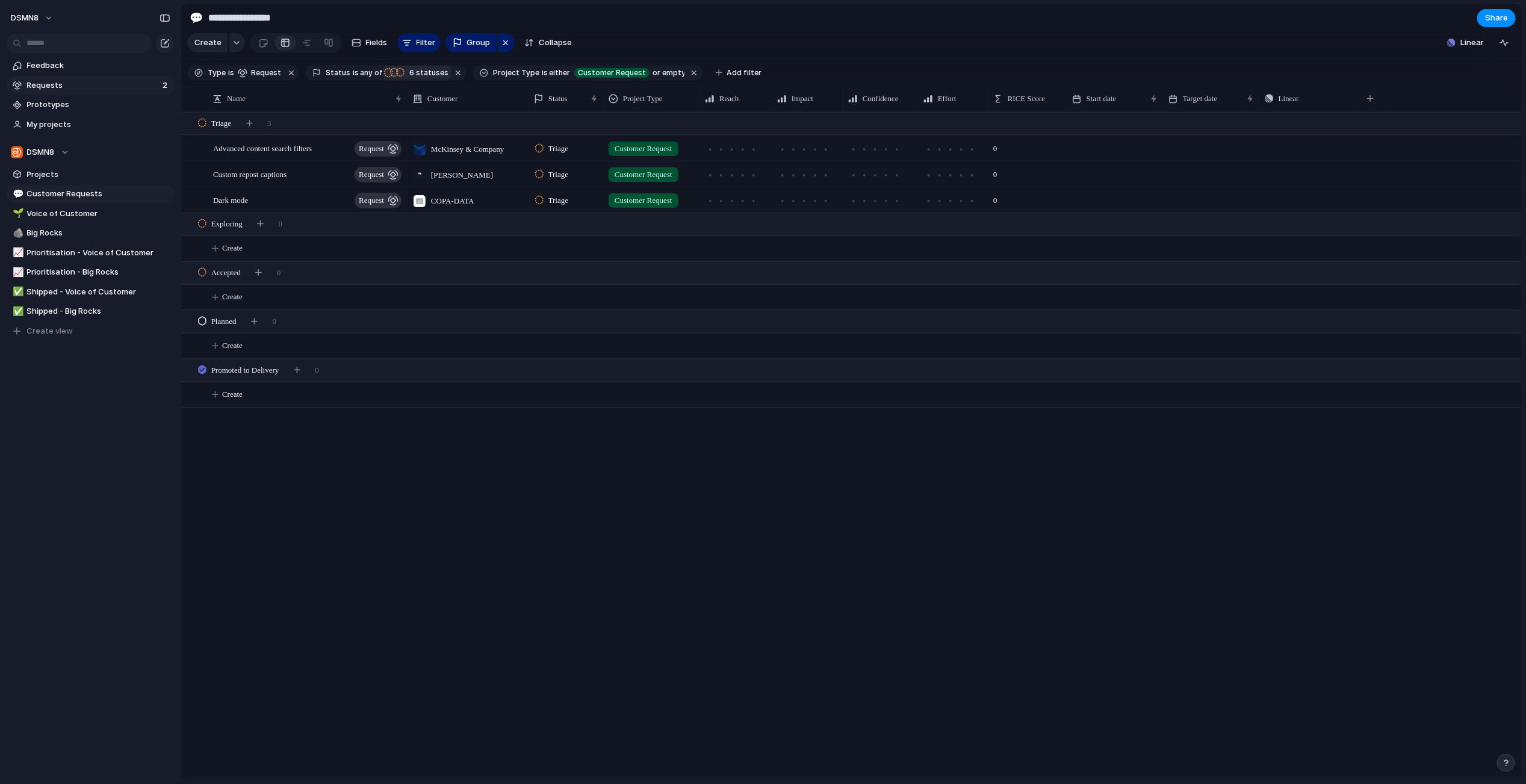
click at [71, 81] on span "Requests" at bounding box center [92, 85] width 132 height 12
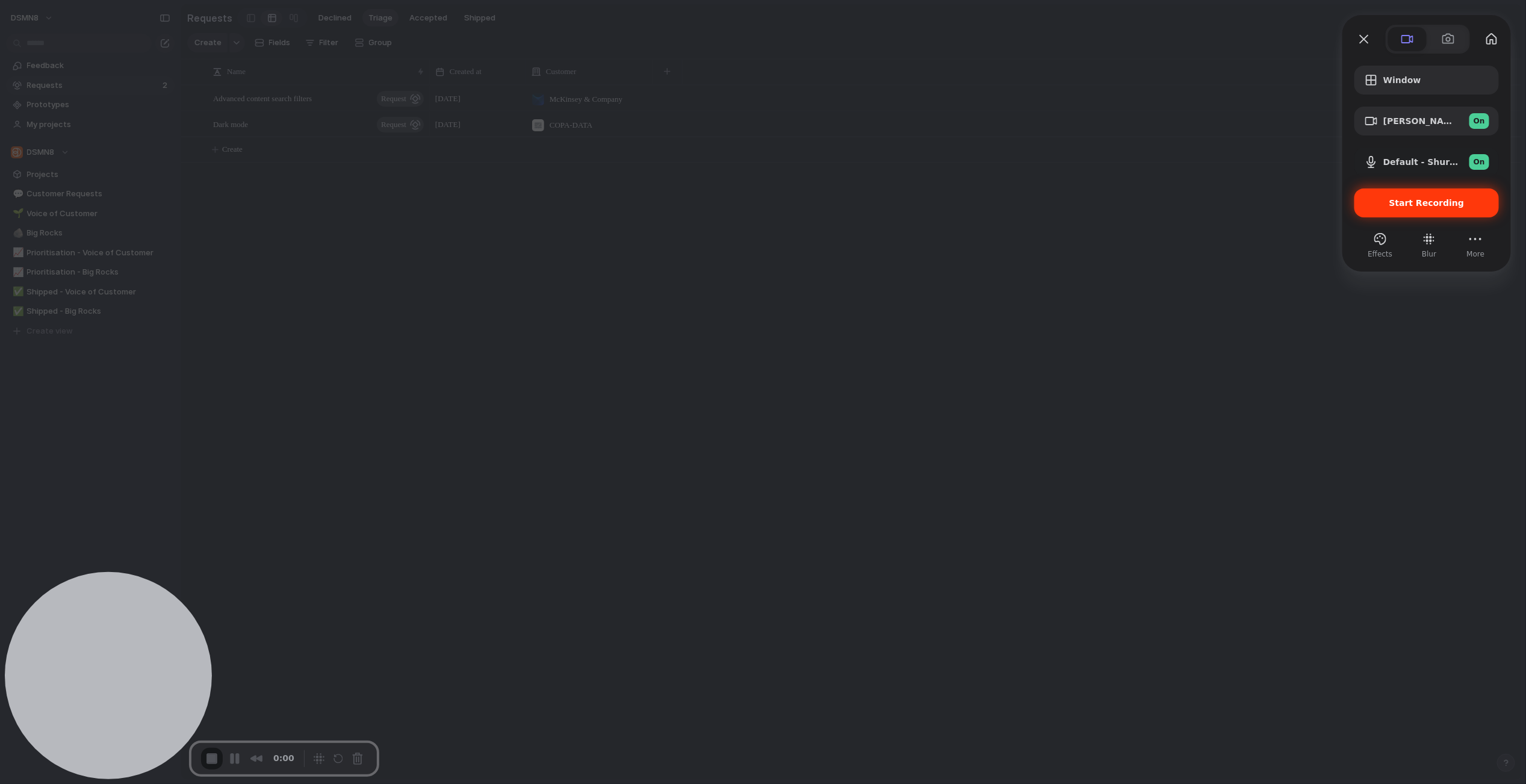
click at [1263, 202] on span "Start Recording" at bounding box center [1428, 202] width 75 height 10
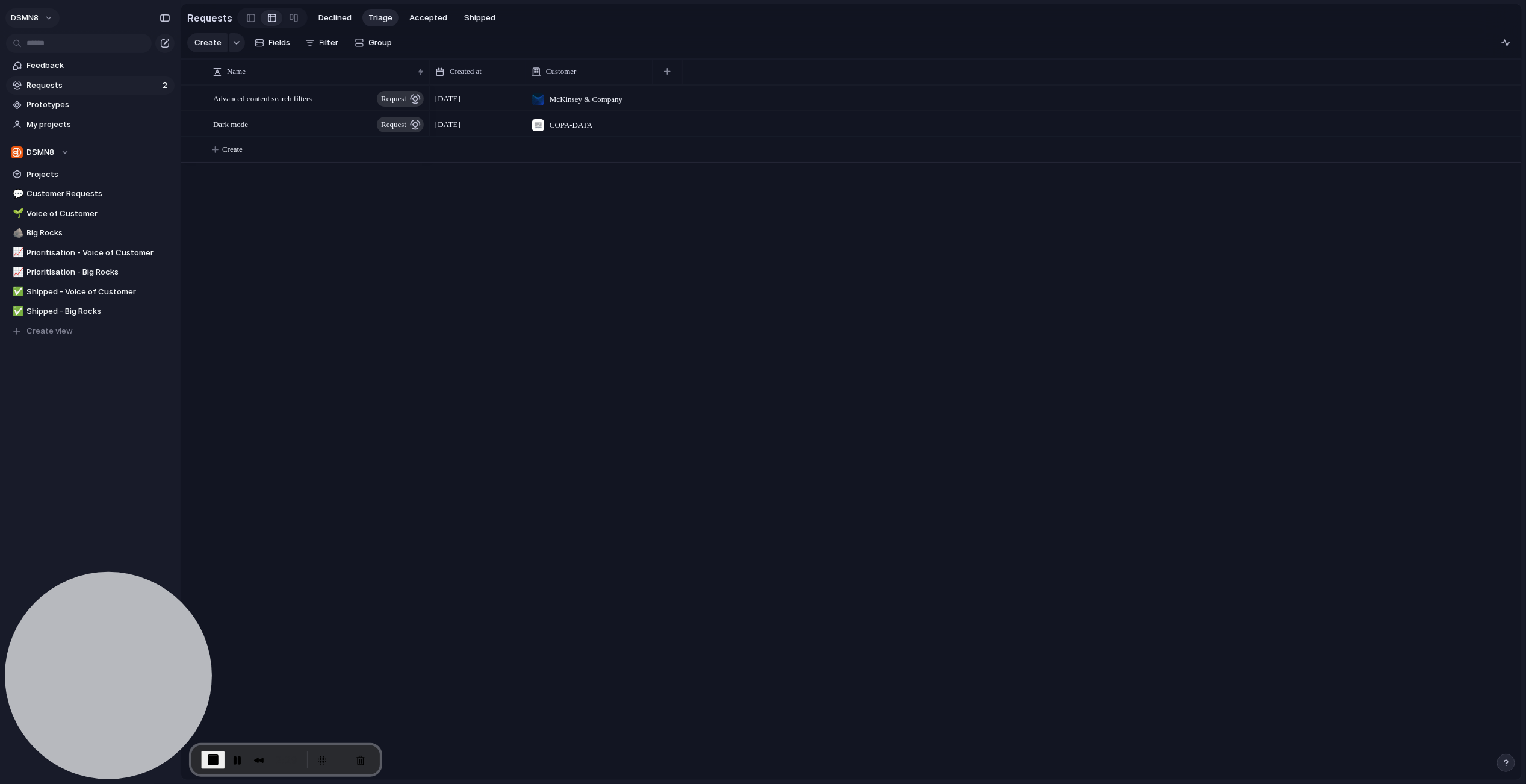
click at [50, 16] on button "DSMN8" at bounding box center [32, 18] width 55 height 20
click at [60, 48] on li "Settings" at bounding box center [58, 45] width 100 height 20
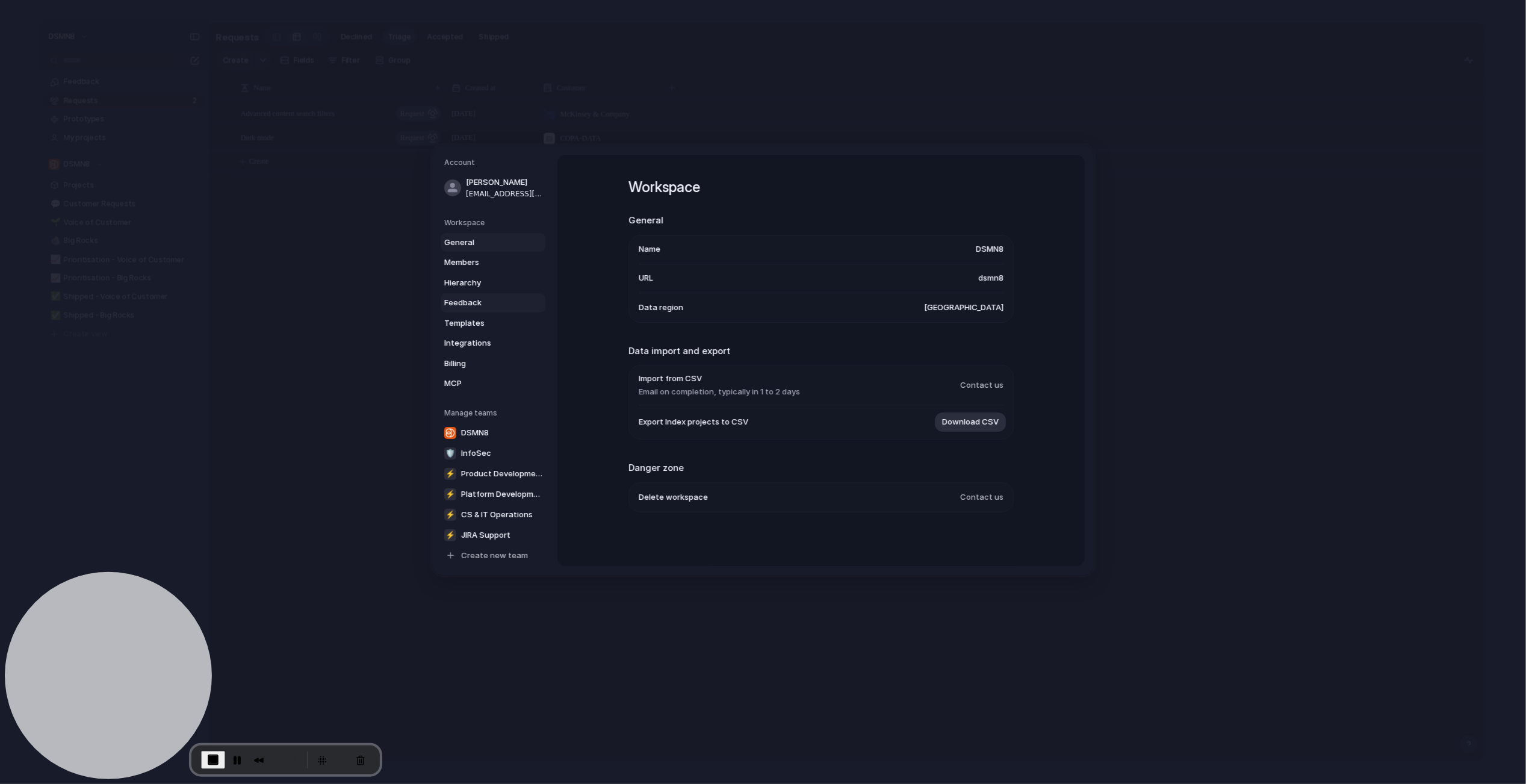
click at [492, 303] on span "Feedback" at bounding box center [482, 303] width 77 height 12
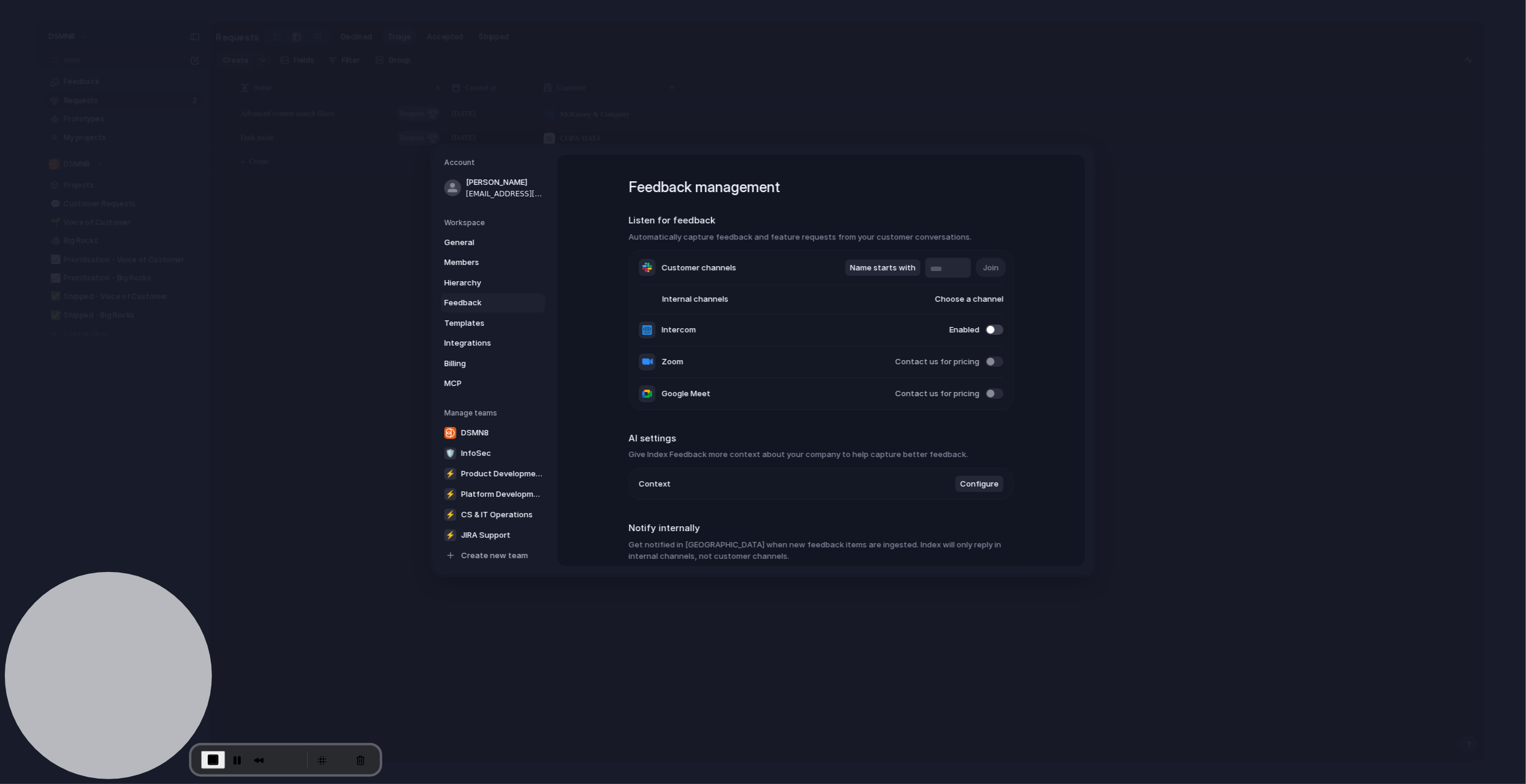
click at [984, 485] on span "Configure" at bounding box center [979, 483] width 38 height 12
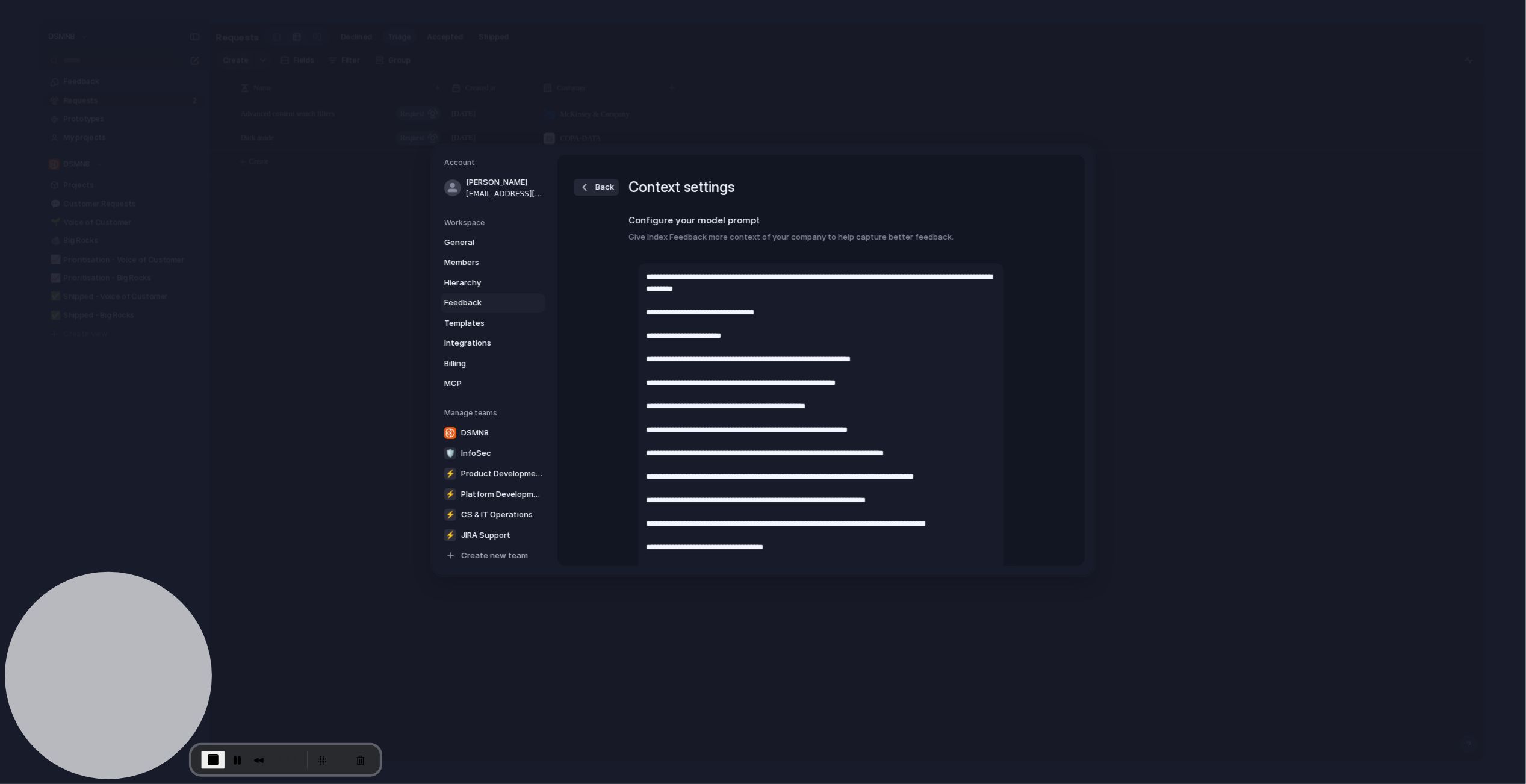
click at [597, 190] on span "Back" at bounding box center [604, 187] width 19 height 12
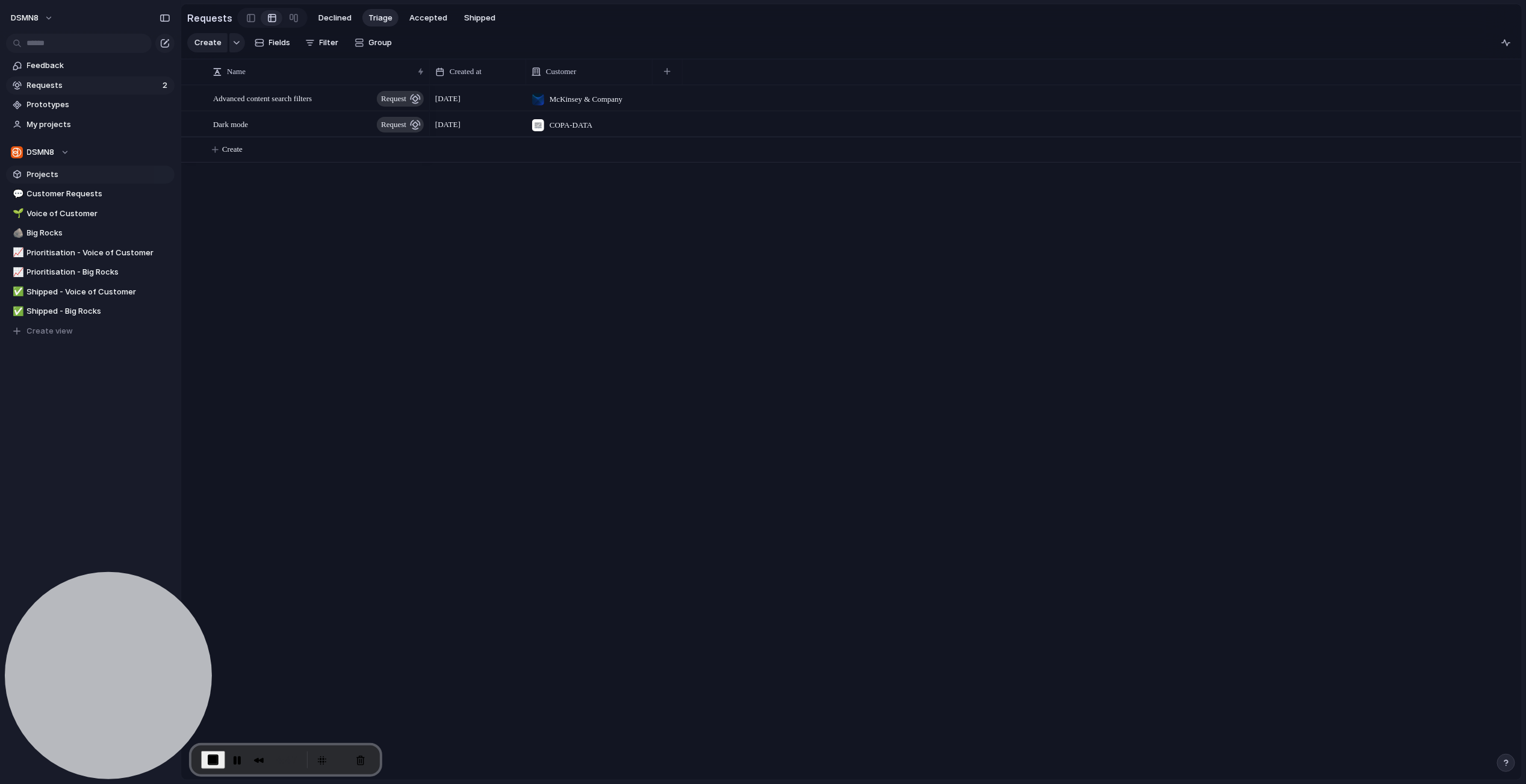
click at [81, 175] on span "Projects" at bounding box center [98, 174] width 143 height 12
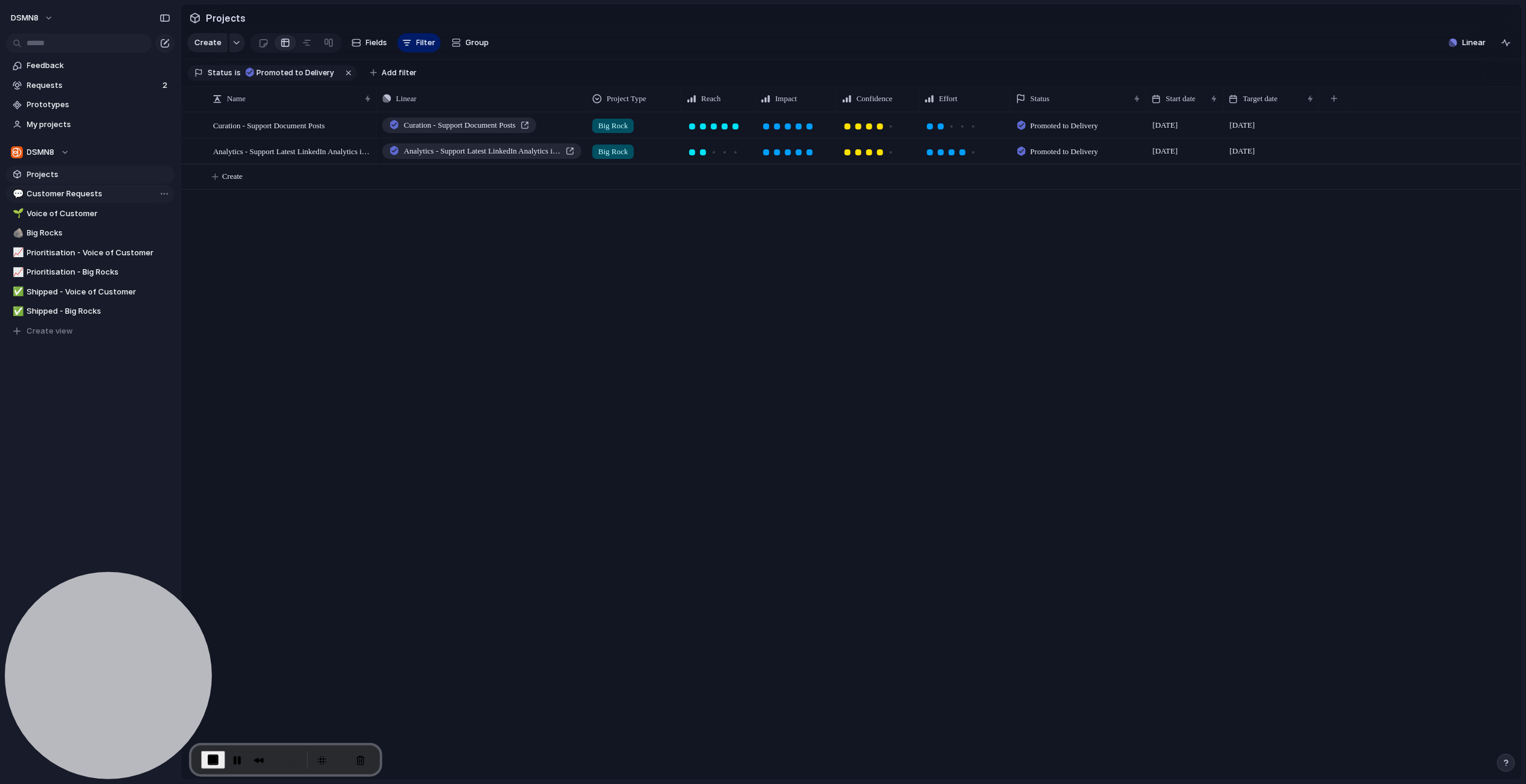
click at [67, 197] on span "Customer Requests" at bounding box center [98, 193] width 143 height 12
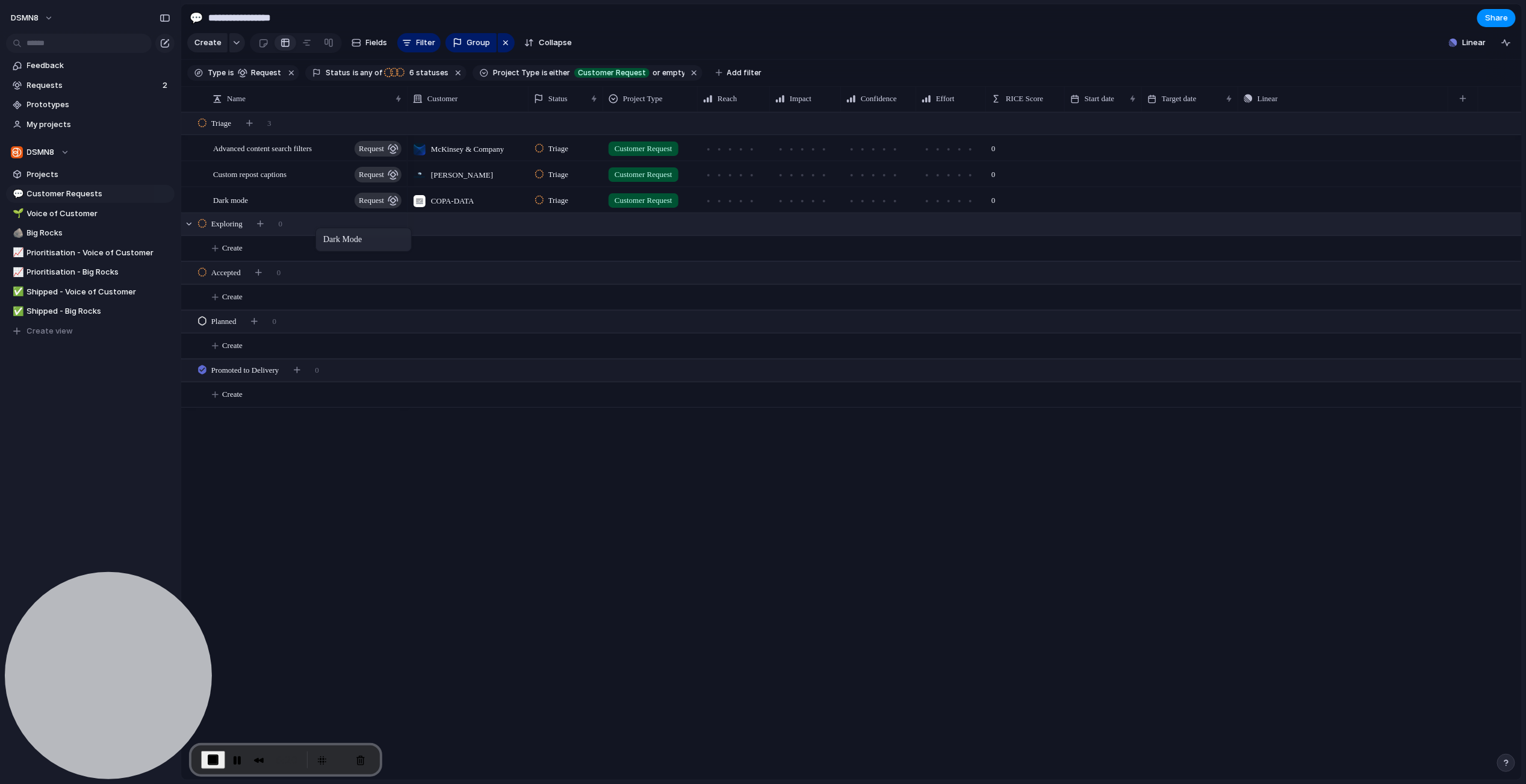
drag, startPoint x: 273, startPoint y: 200, endPoint x: 320, endPoint y: 229, distance: 55.2
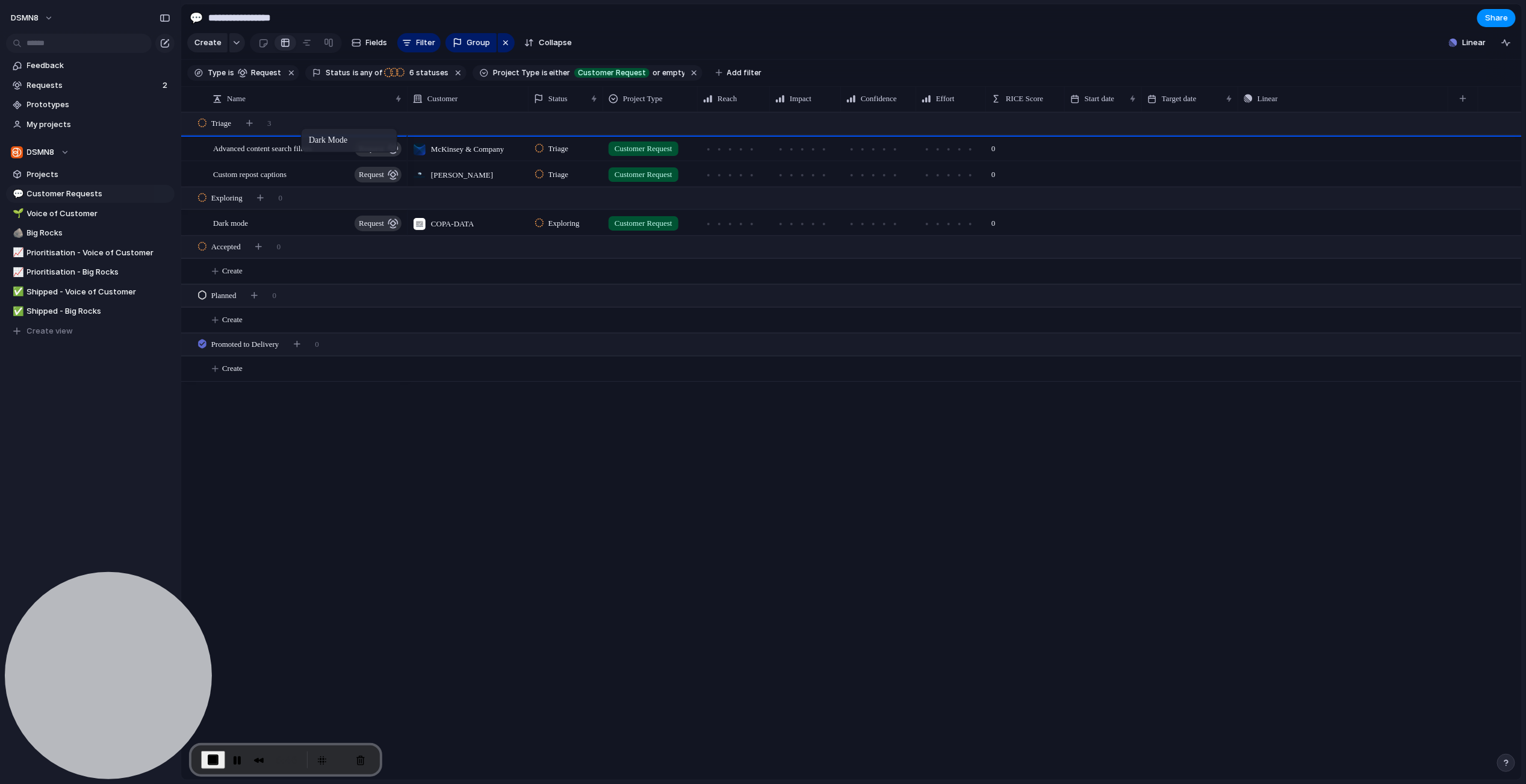
drag, startPoint x: 306, startPoint y: 226, endPoint x: 307, endPoint y: 131, distance: 95.0
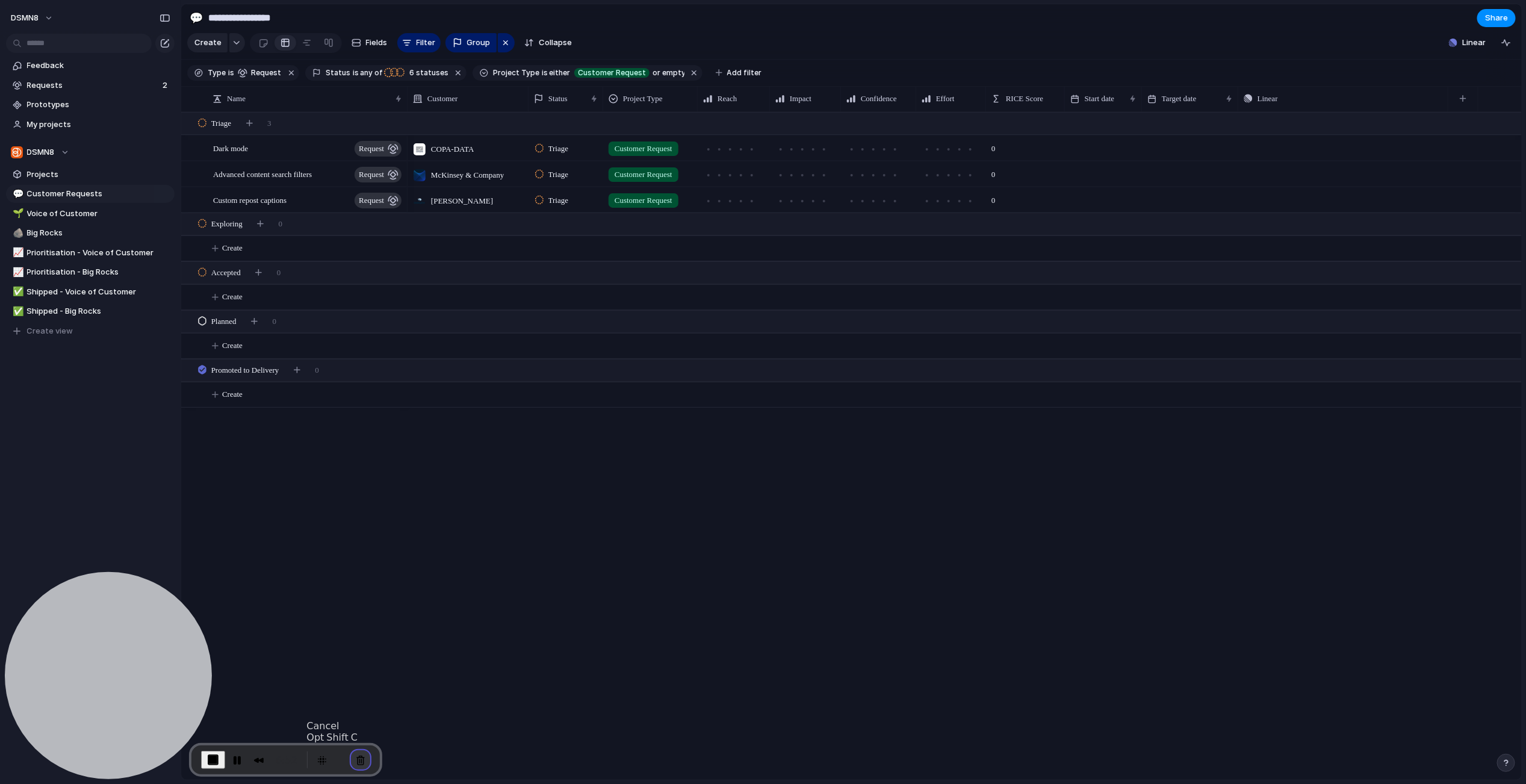
click at [354, 757] on button "Cancel Recording" at bounding box center [361, 760] width 20 height 20
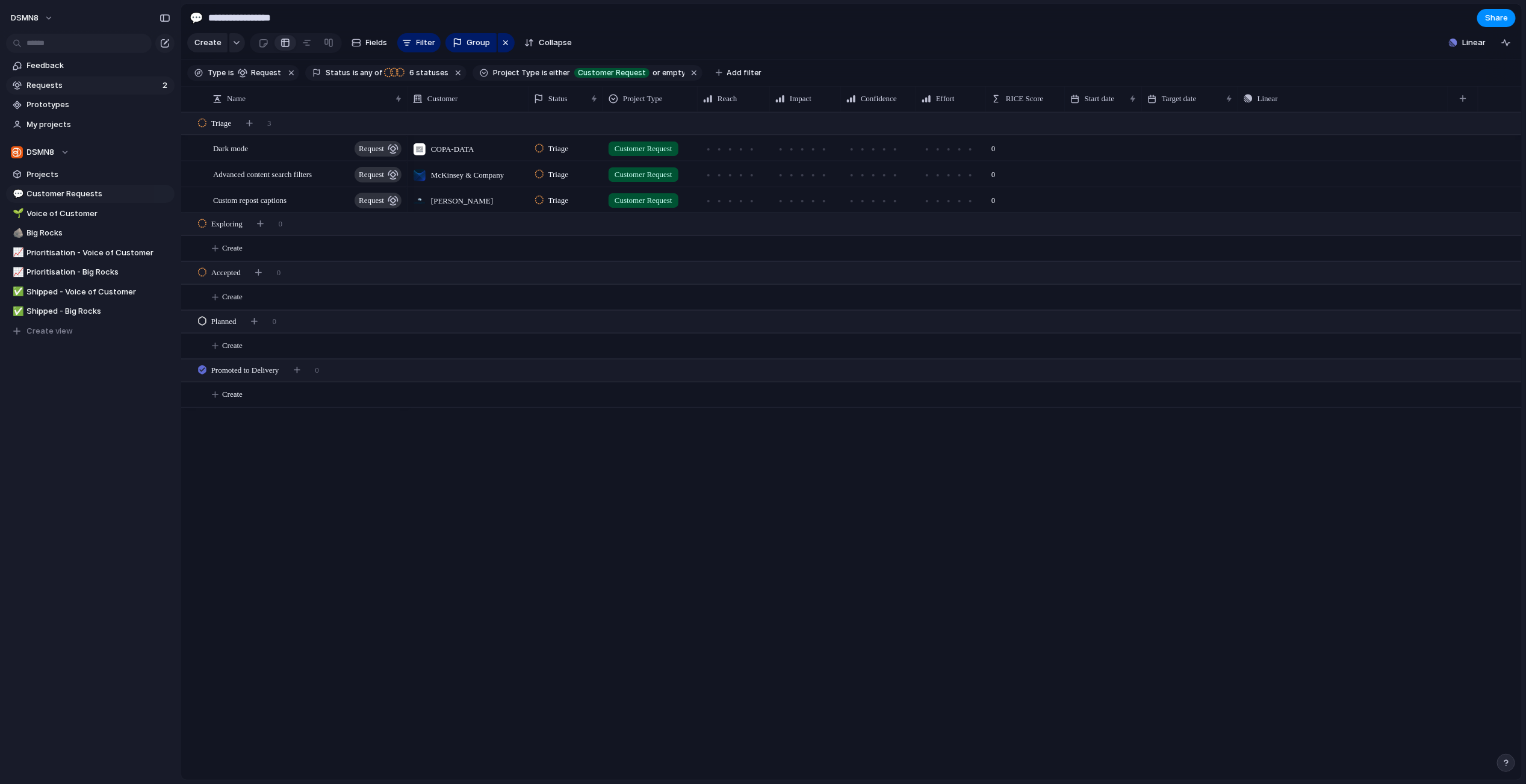
click at [85, 86] on span "Requests" at bounding box center [92, 85] width 132 height 12
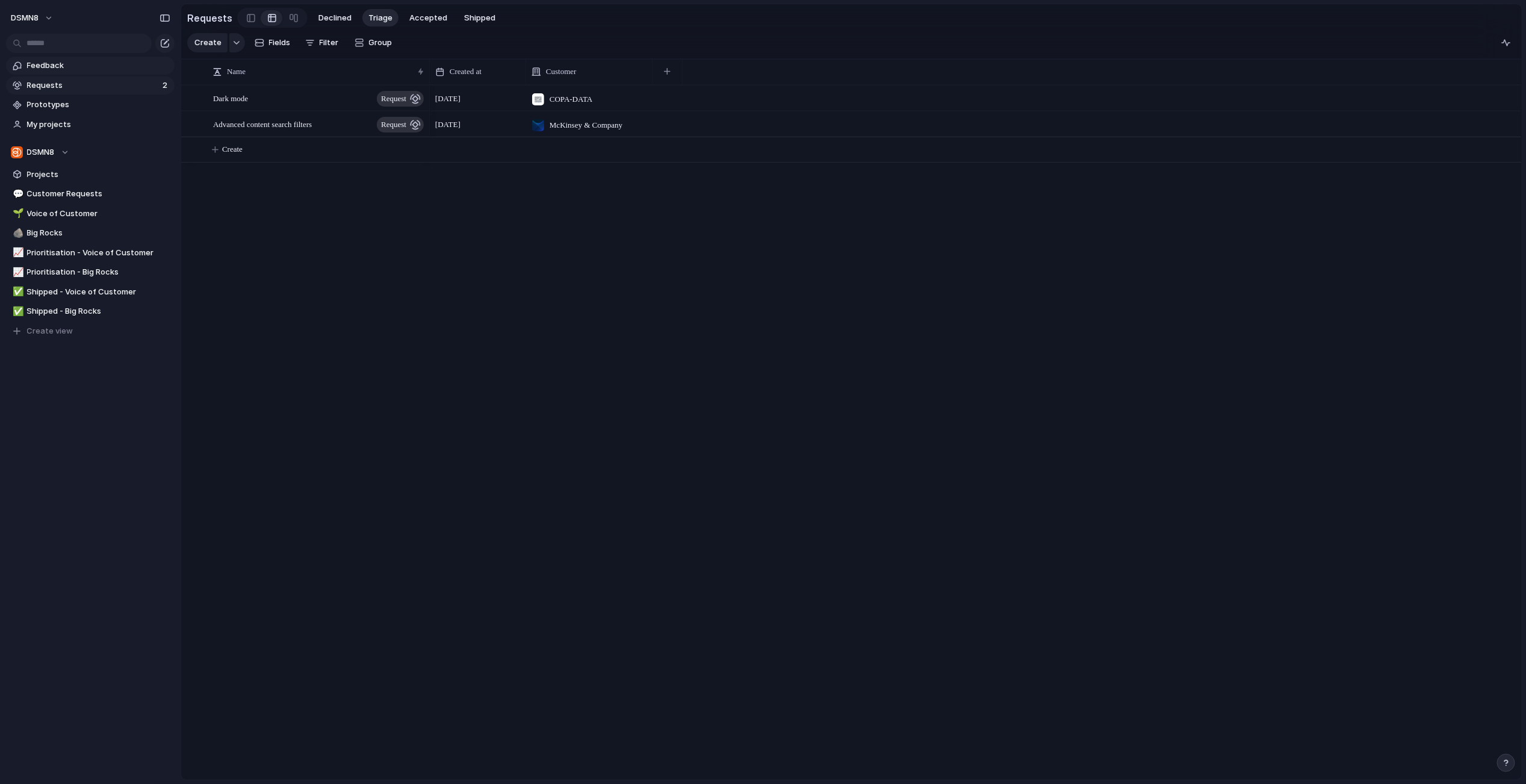
click at [88, 68] on span "Feedback" at bounding box center [98, 65] width 143 height 12
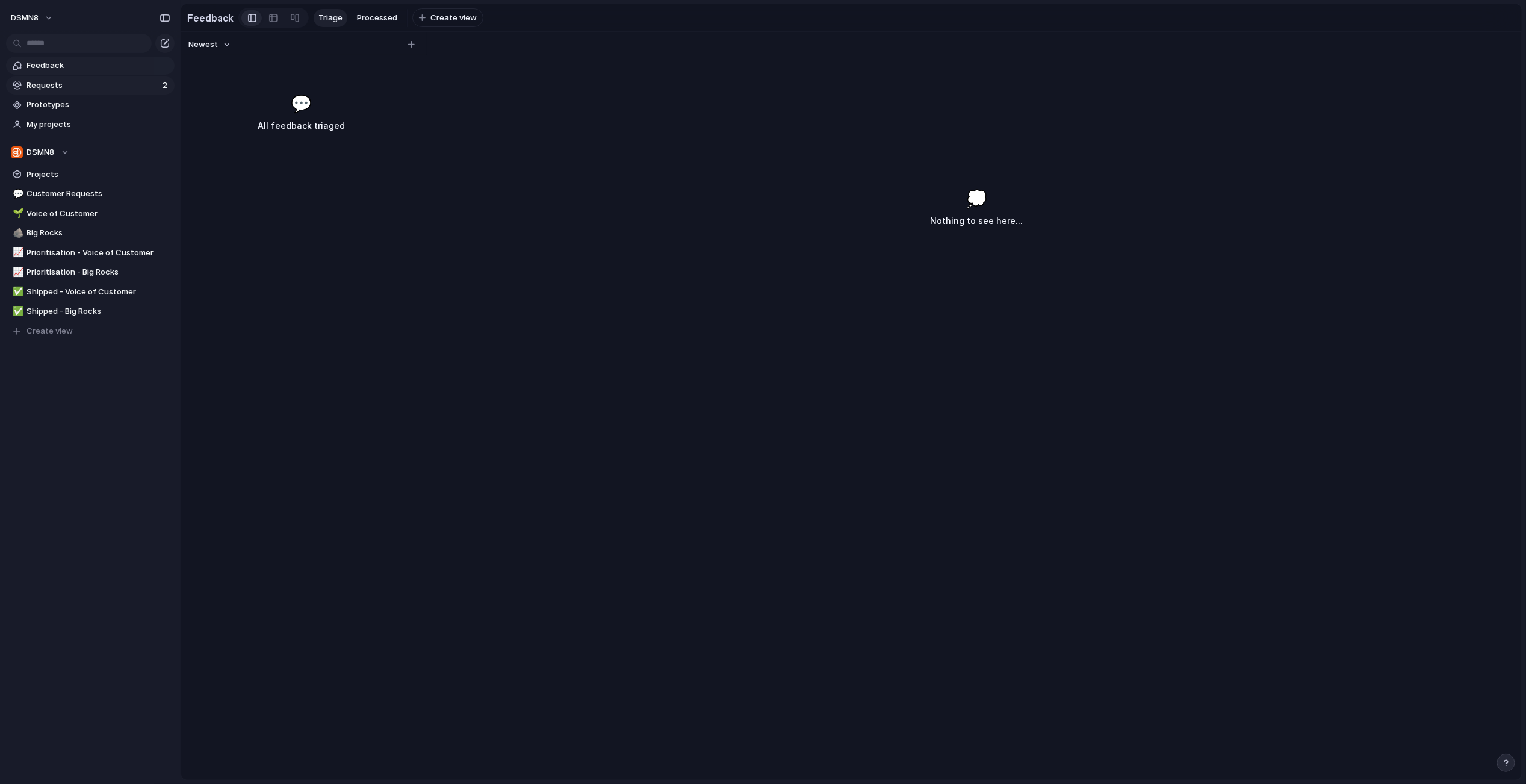
click at [76, 88] on span "Requests" at bounding box center [92, 85] width 132 height 12
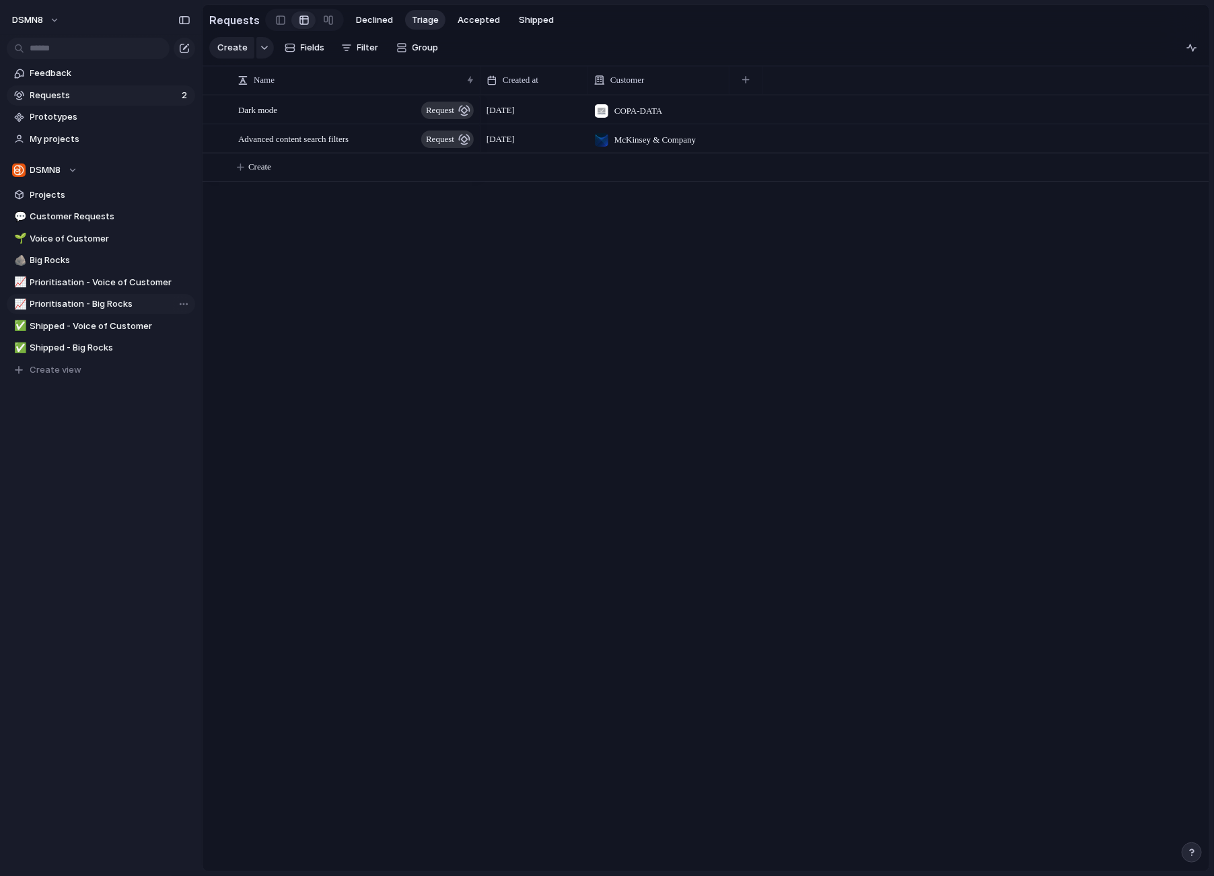
click at [109, 303] on span "Prioritisation - Big Rocks" at bounding box center [110, 303] width 160 height 13
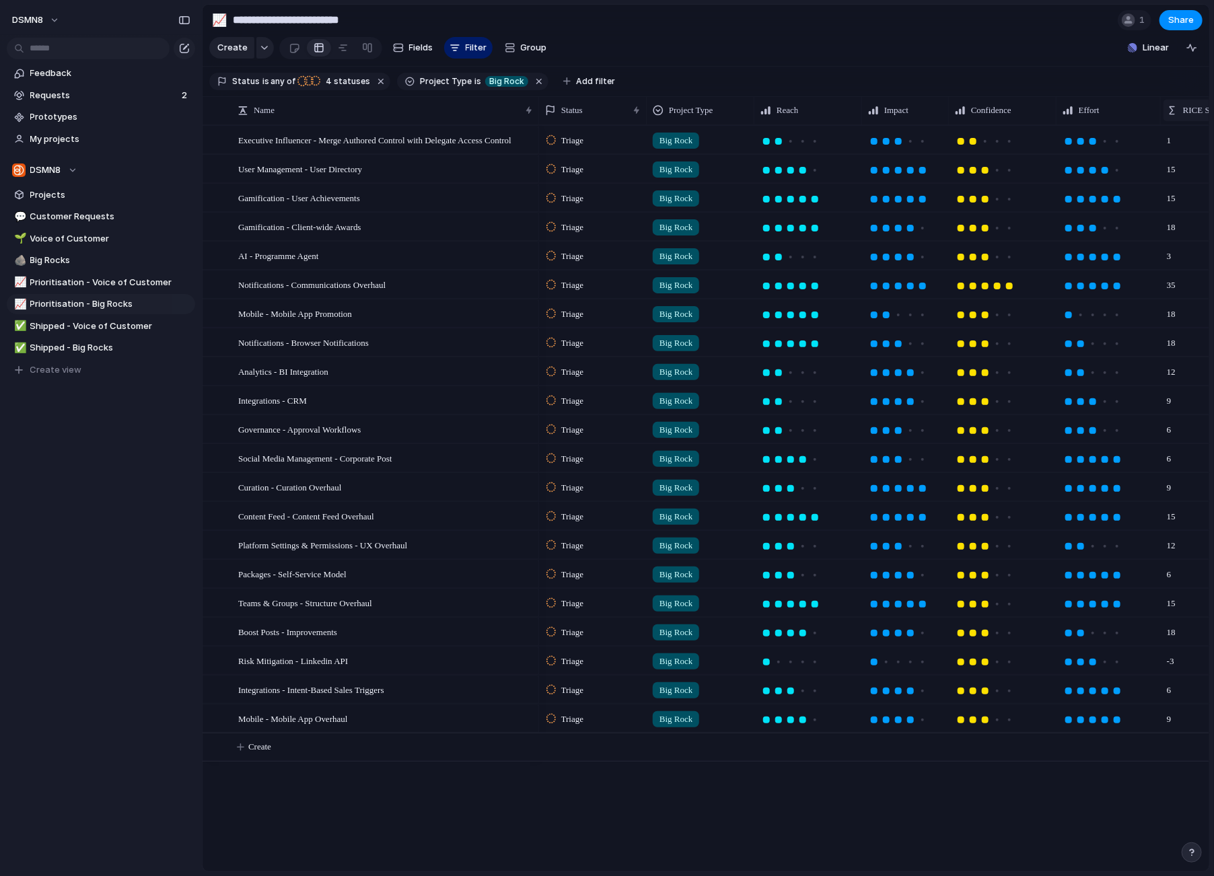
click at [1172, 109] on div at bounding box center [1171, 110] width 11 height 11
click at [1160, 179] on span "Sort ascending" at bounding box center [1162, 183] width 65 height 13
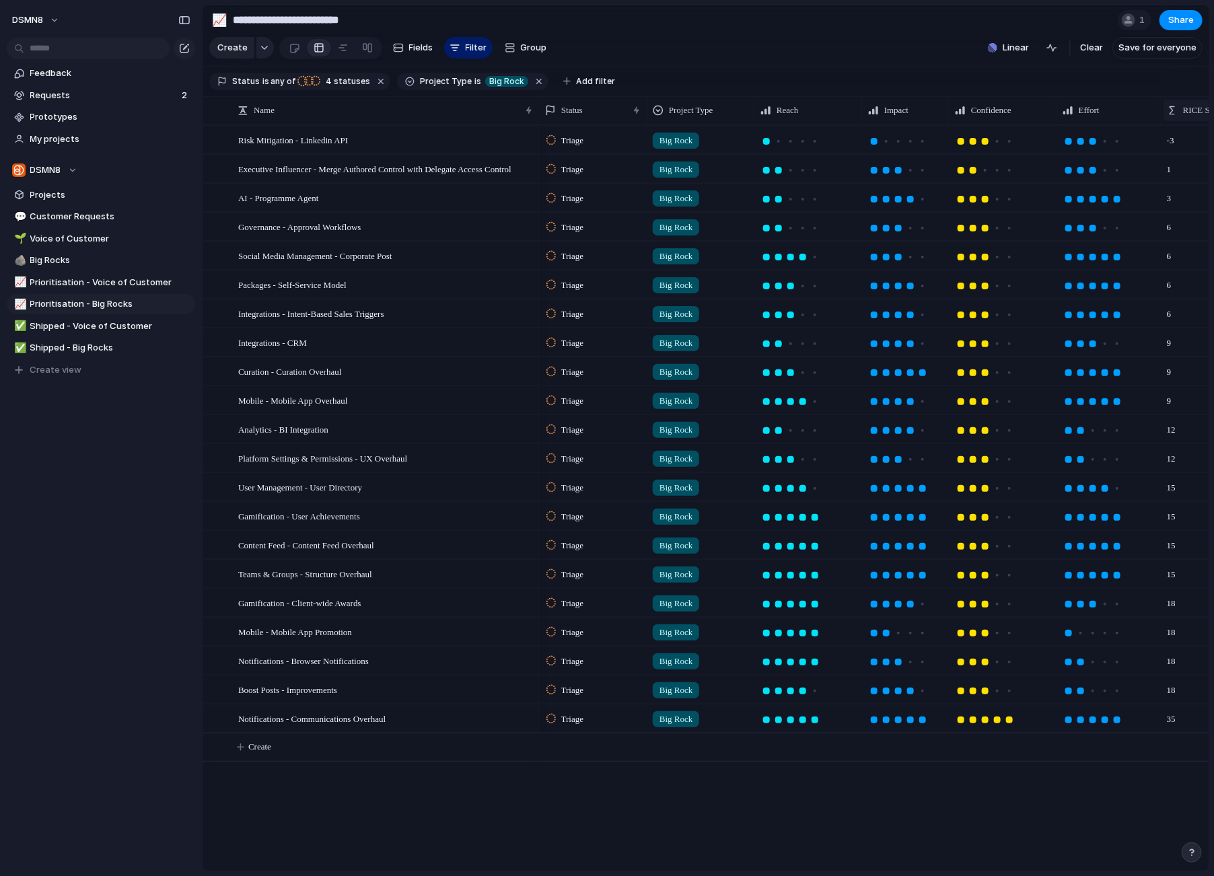
click at [1181, 106] on div "RICE Score" at bounding box center [1206, 110] width 80 height 13
click at [1168, 204] on span "Sort descending" at bounding box center [1165, 206] width 71 height 13
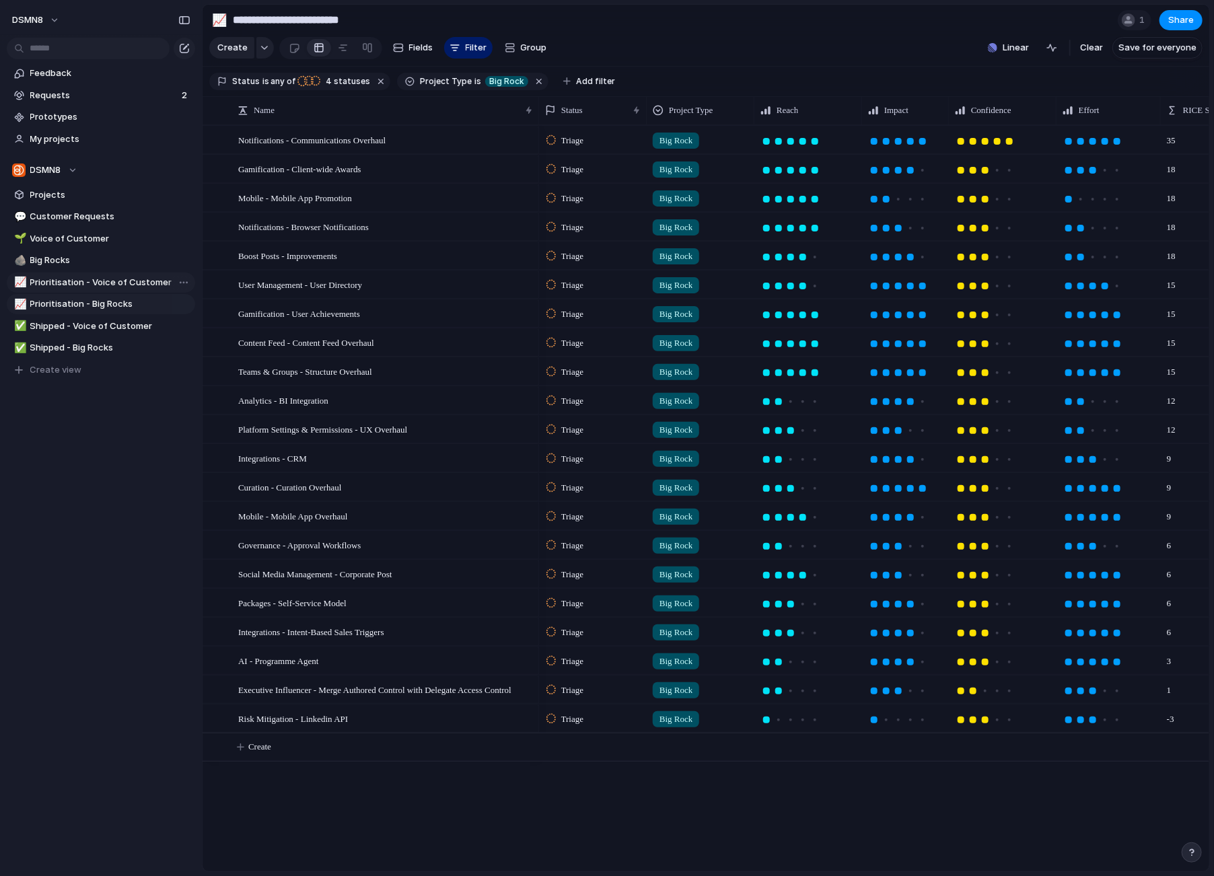
click at [104, 278] on span "Prioritisation - Voice of Customer" at bounding box center [110, 282] width 160 height 13
type input "**********"
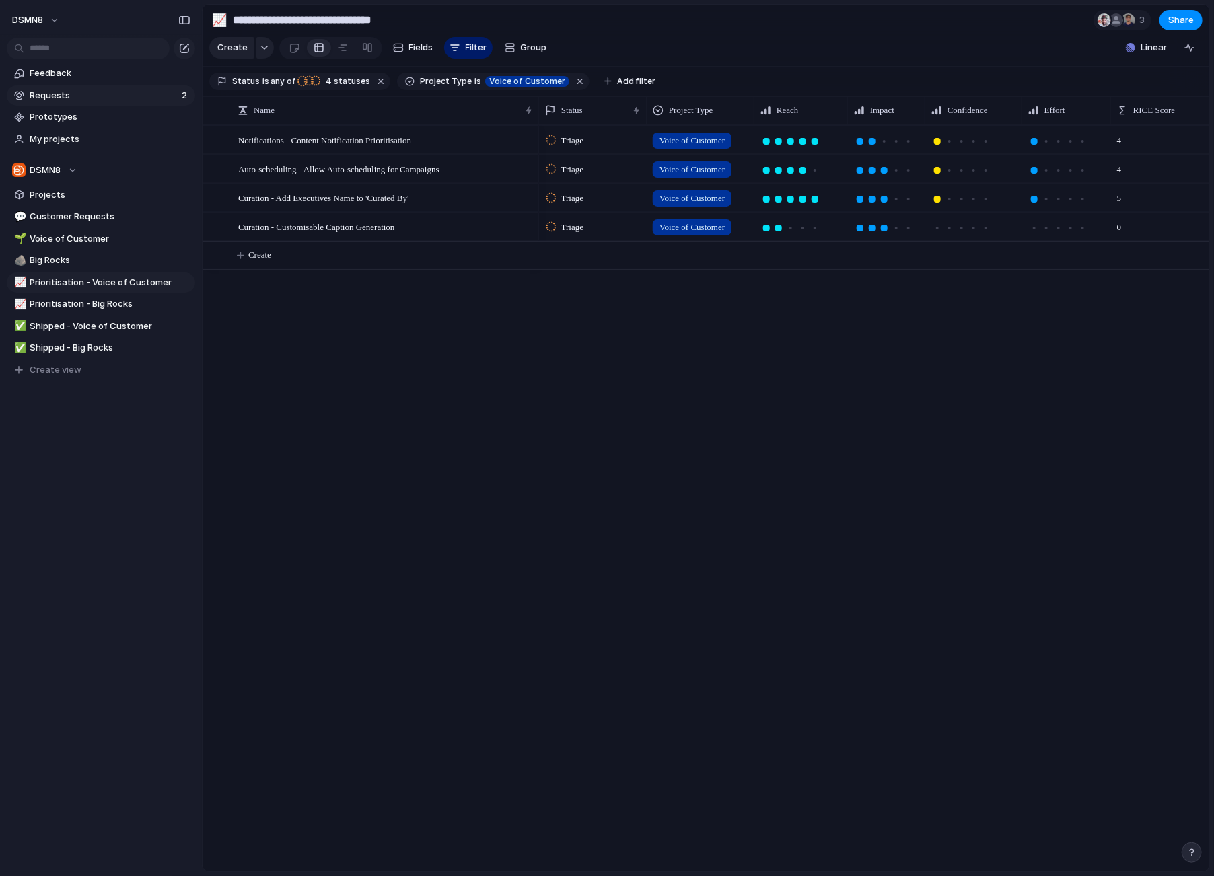
click at [69, 96] on span "Requests" at bounding box center [103, 95] width 147 height 13
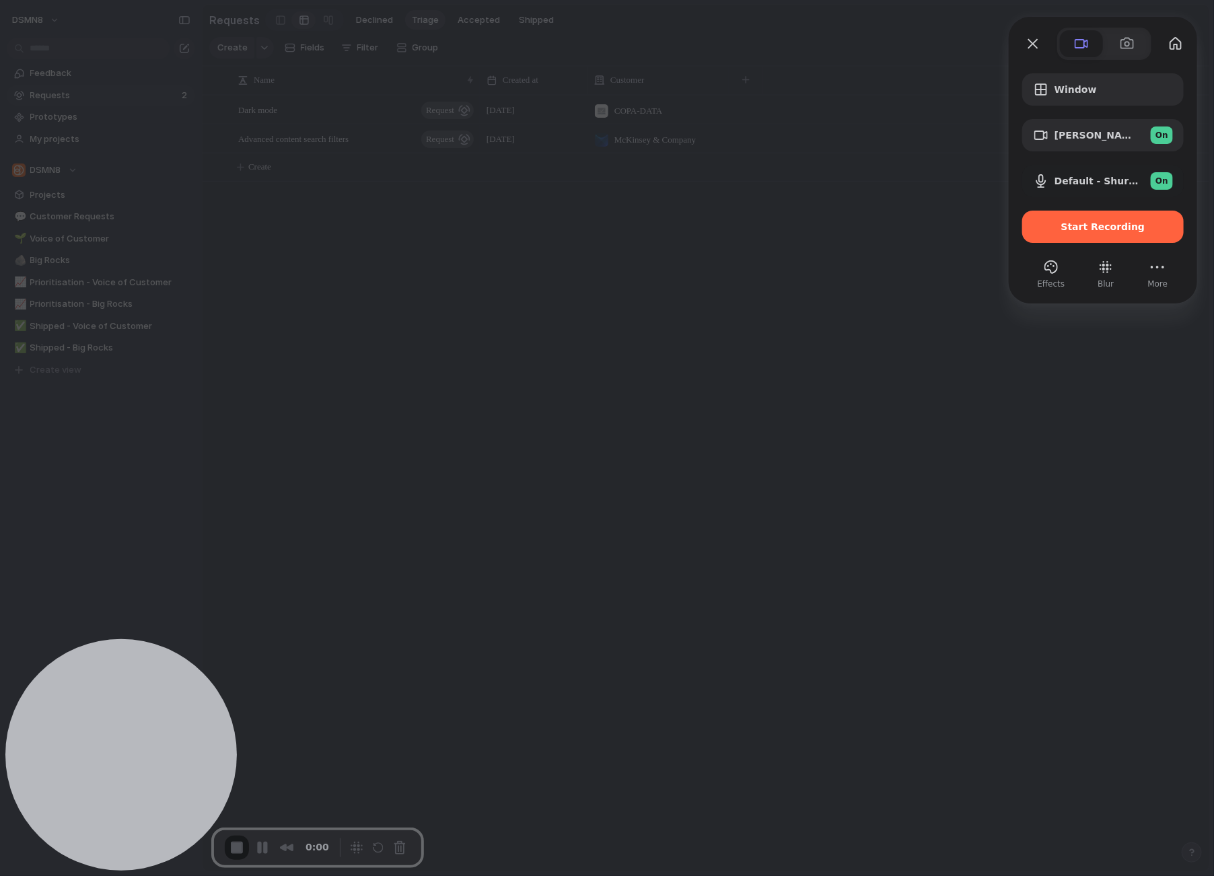
click at [1077, 224] on span "Start Recording" at bounding box center [1103, 226] width 84 height 11
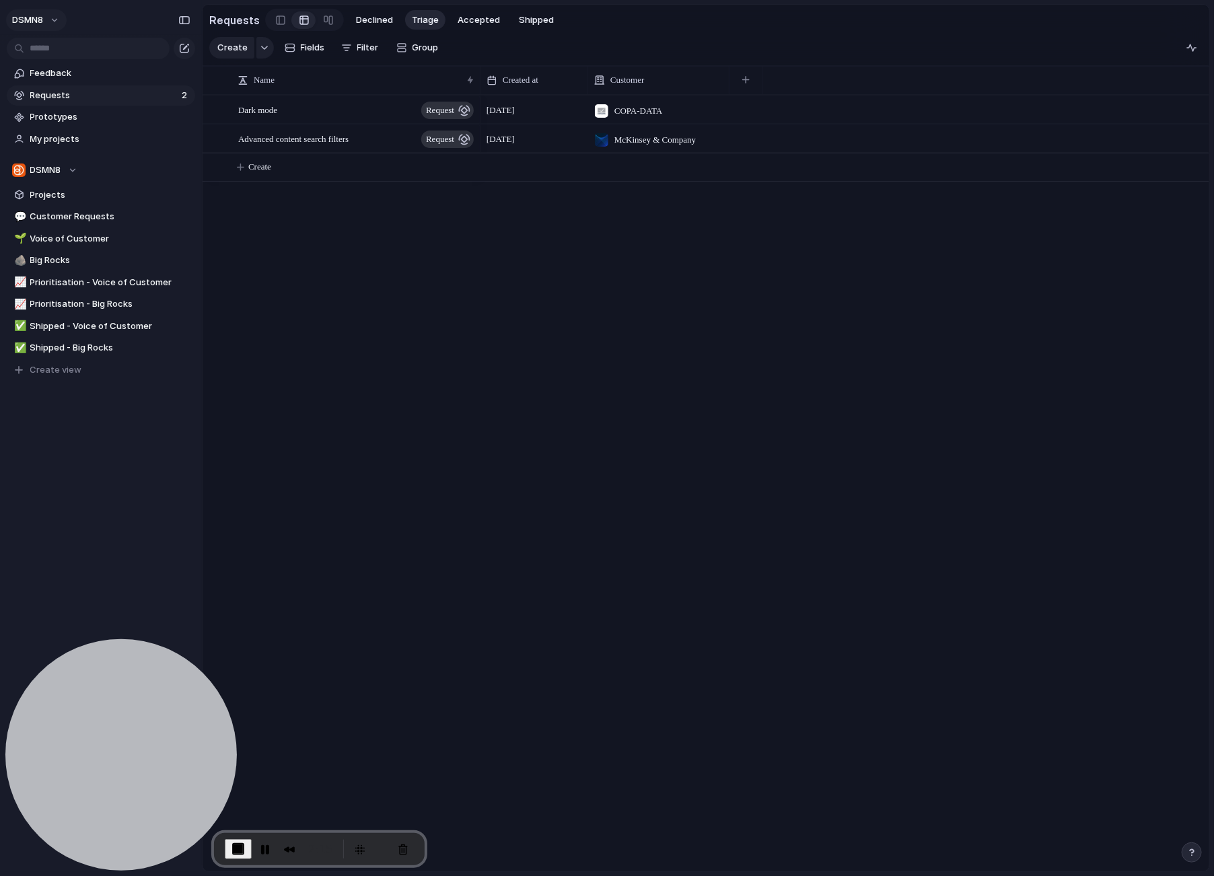
click at [58, 18] on button "DSMN8" at bounding box center [36, 20] width 61 height 22
click at [64, 51] on span "Settings" at bounding box center [49, 50] width 37 height 13
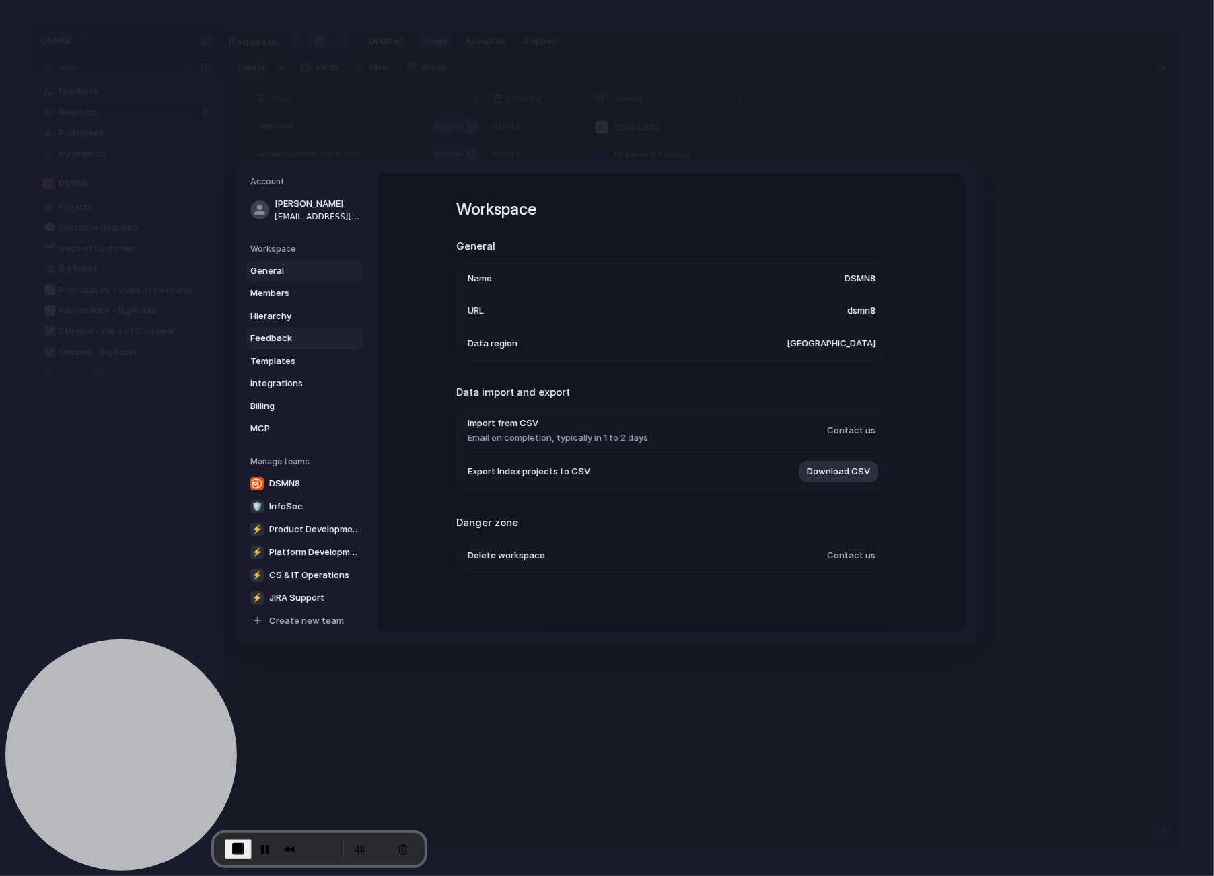
click at [272, 338] on span "Feedback" at bounding box center [293, 338] width 86 height 13
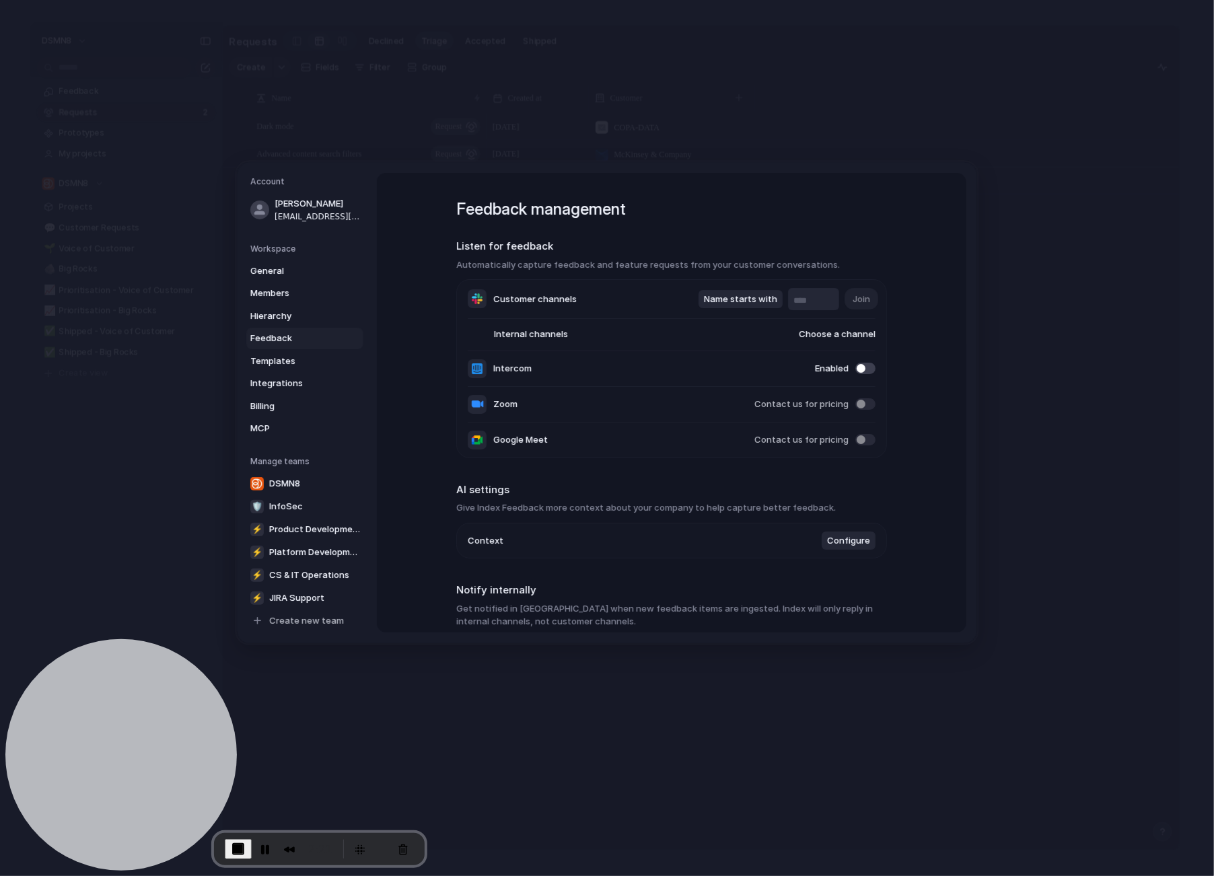
click at [847, 539] on span "Configure" at bounding box center [848, 540] width 43 height 13
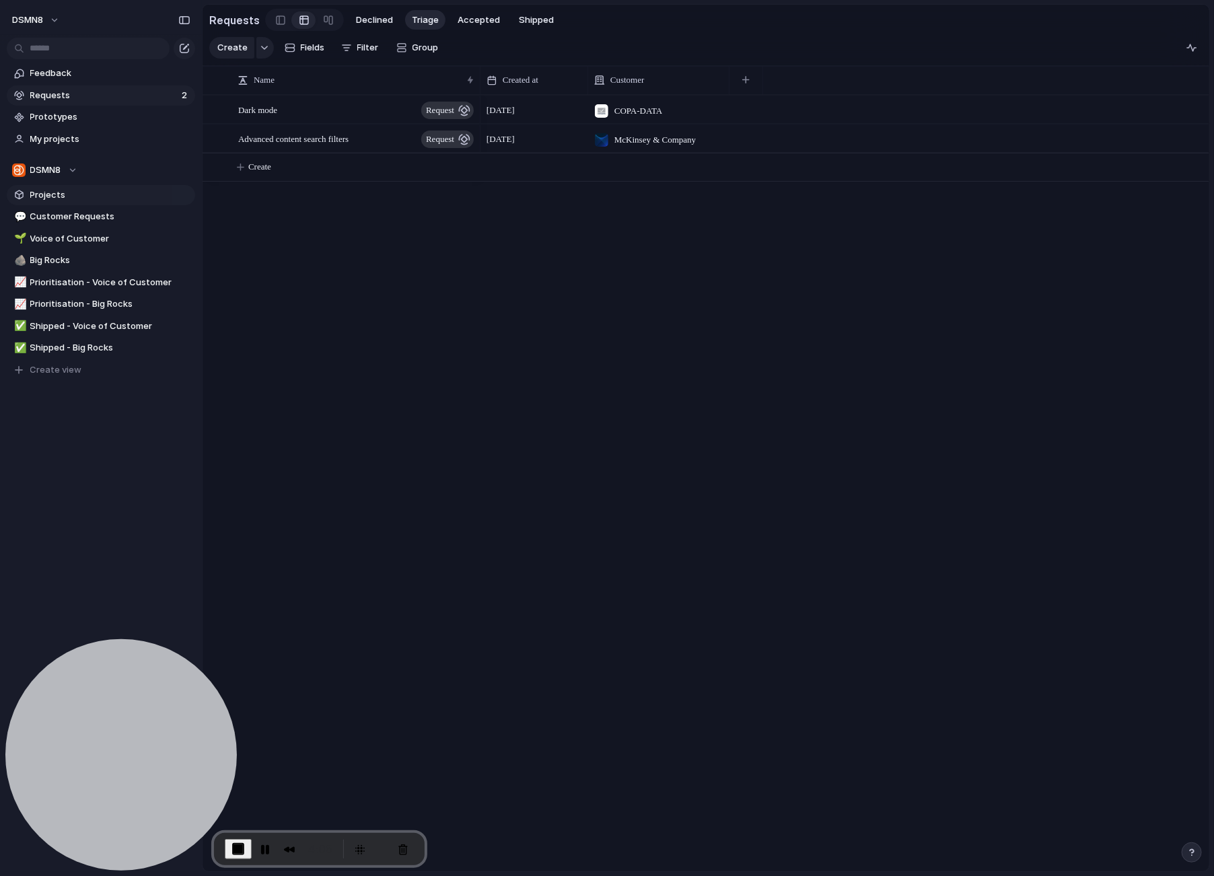
click at [85, 192] on span "Projects" at bounding box center [110, 194] width 160 height 13
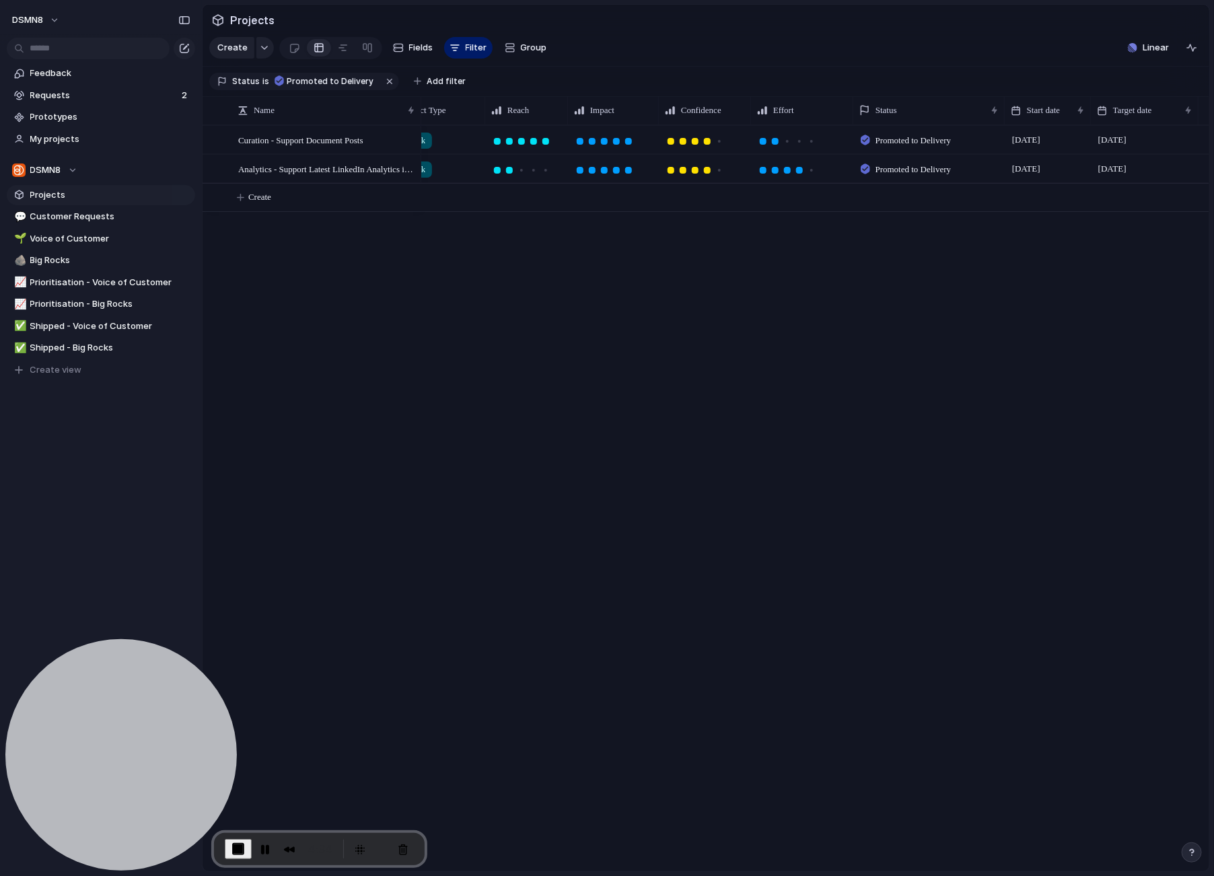
scroll to position [0, 247]
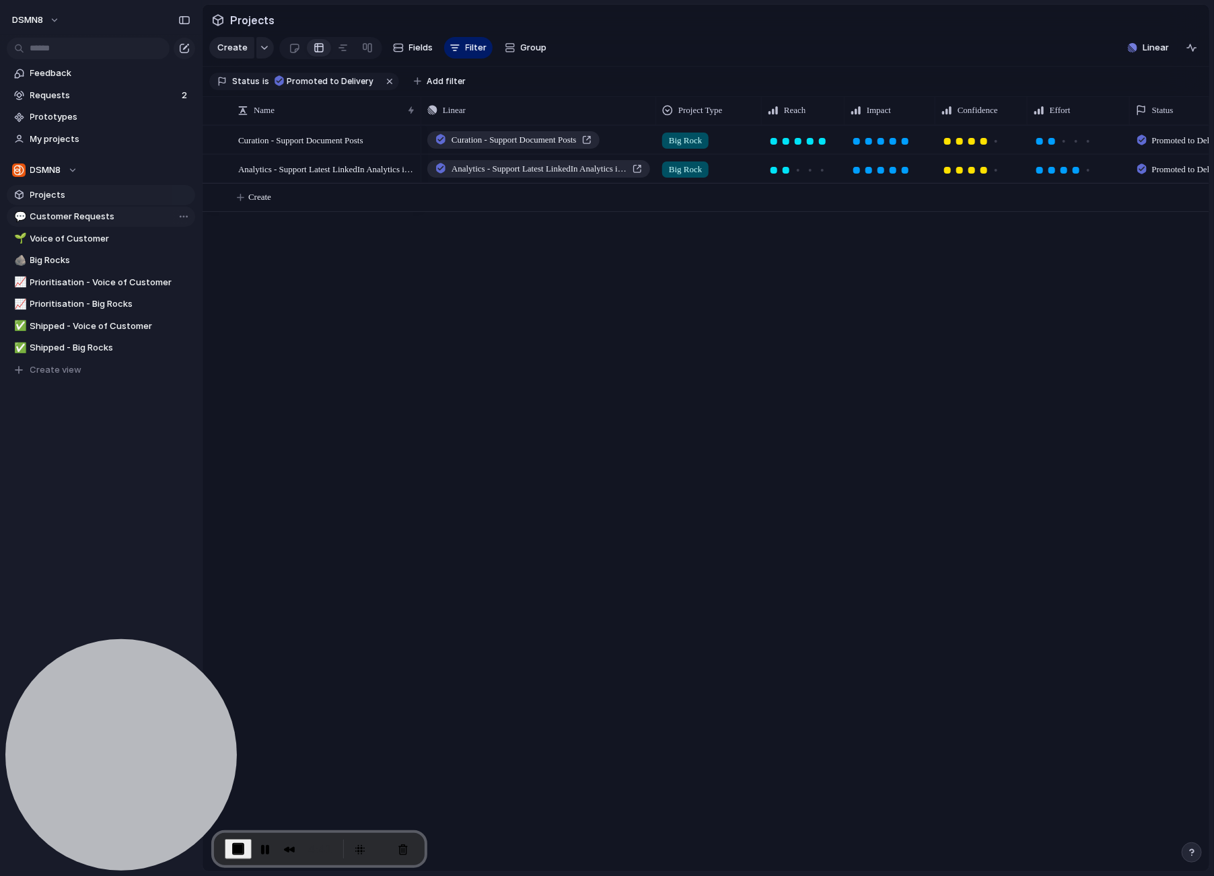
click at [123, 217] on span "Customer Requests" at bounding box center [110, 216] width 160 height 13
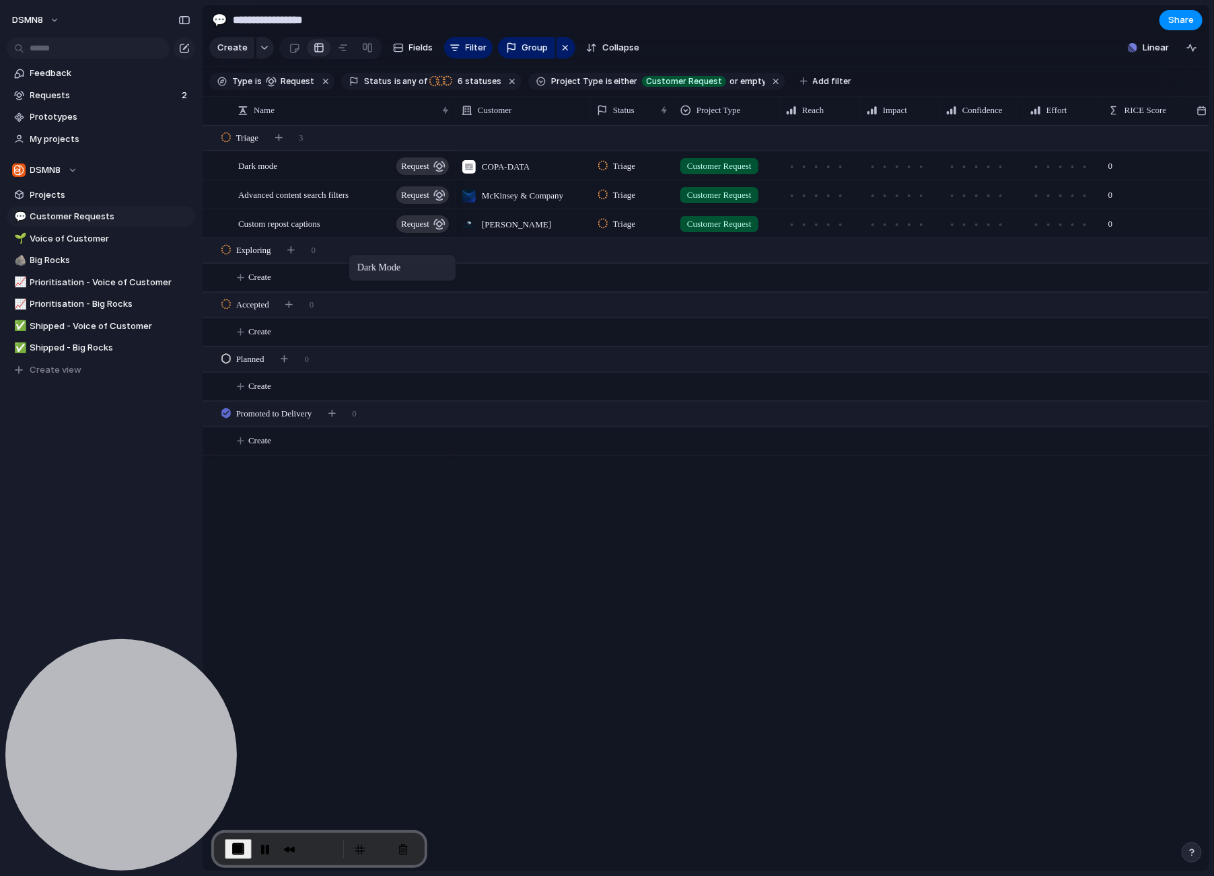
drag, startPoint x: 299, startPoint y: 165, endPoint x: 355, endPoint y: 257, distance: 107.5
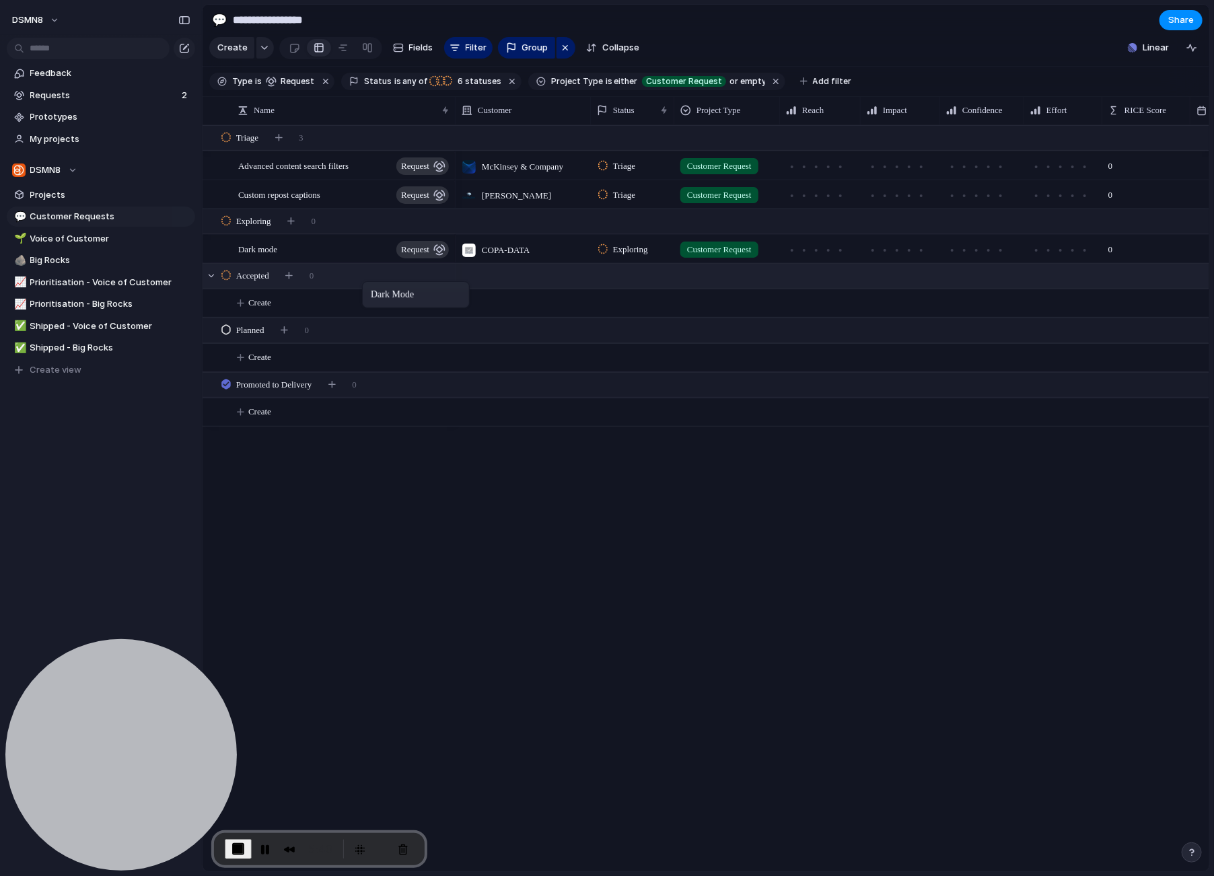
drag, startPoint x: 327, startPoint y: 248, endPoint x: 369, endPoint y: 285, distance: 55.8
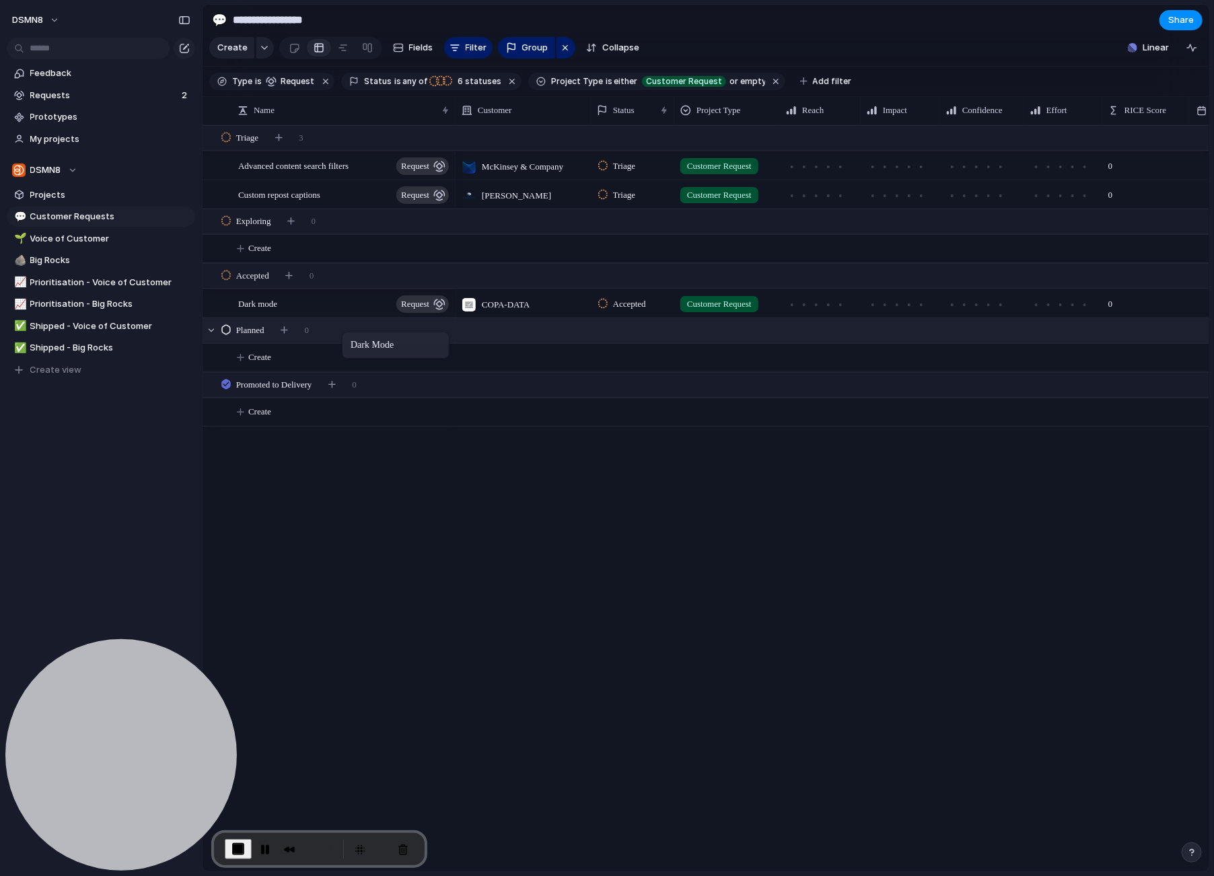
drag, startPoint x: 332, startPoint y: 301, endPoint x: 348, endPoint y: 334, distance: 36.7
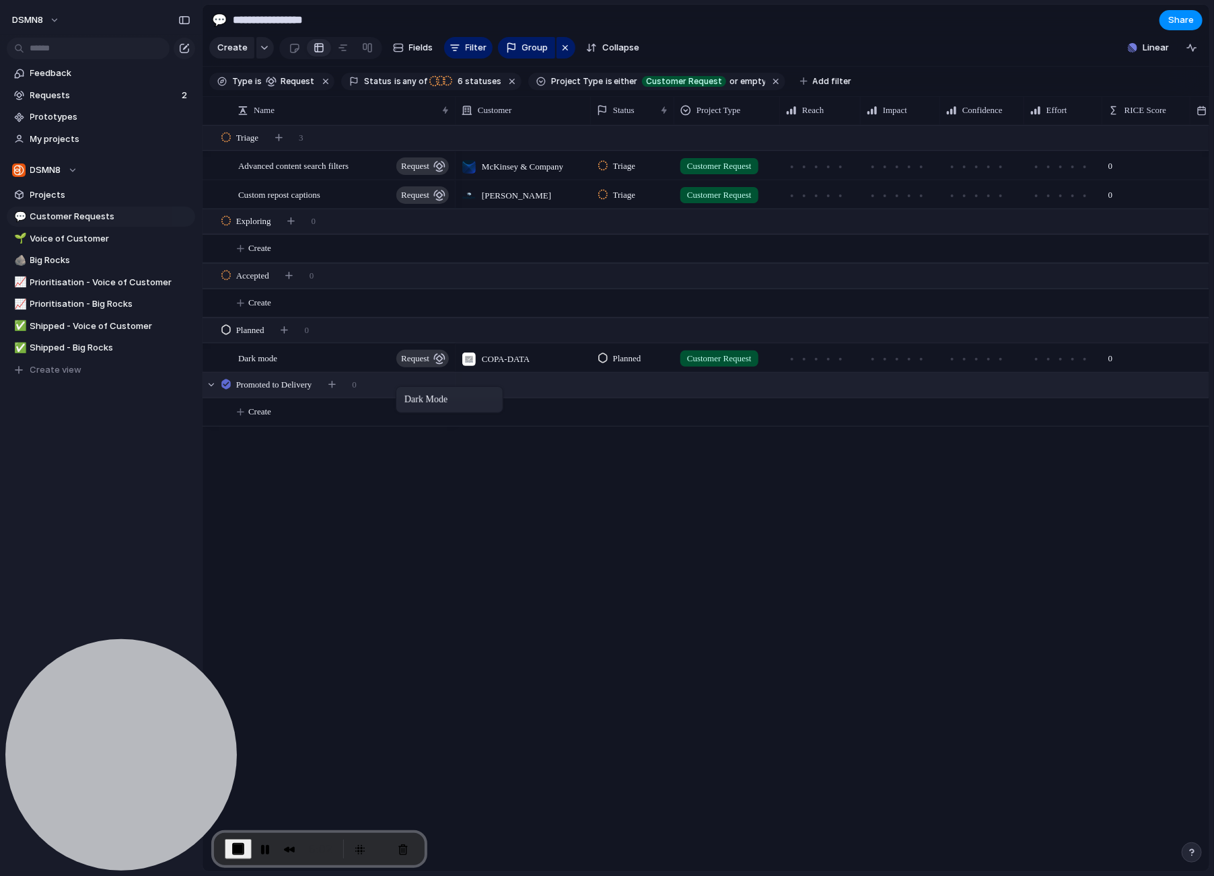
drag, startPoint x: 338, startPoint y: 359, endPoint x: 402, endPoint y: 389, distance: 71.3
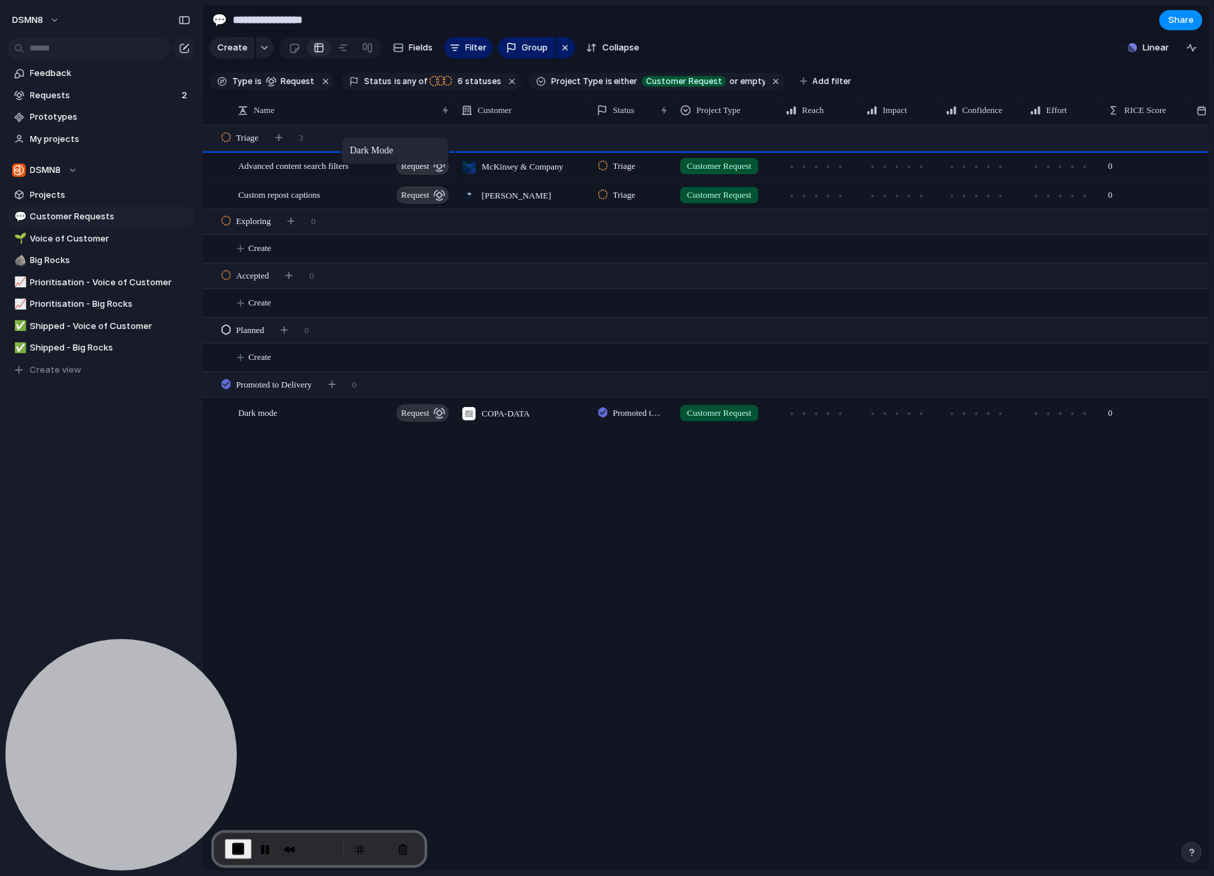
drag, startPoint x: 322, startPoint y: 416, endPoint x: 349, endPoint y: 139, distance: 278.5
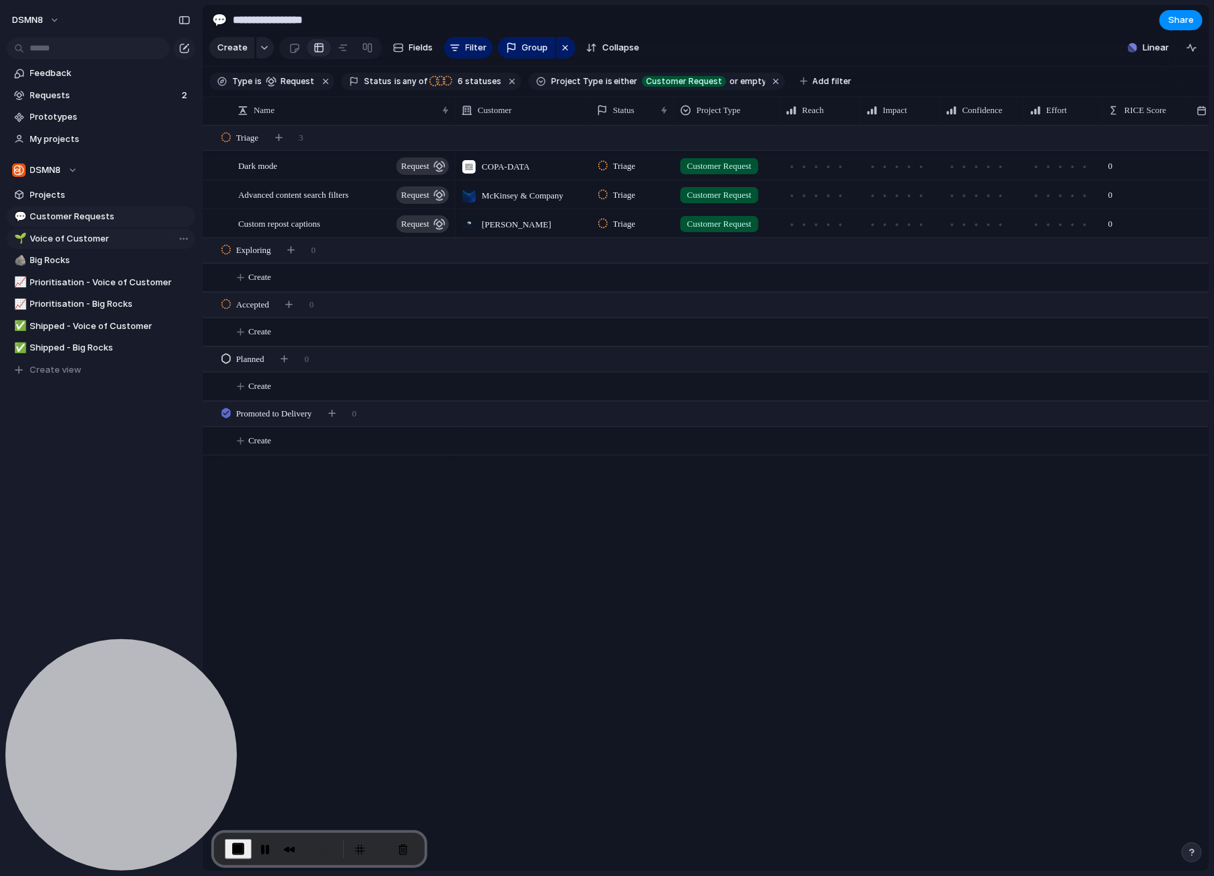
click at [116, 239] on span "Voice of Customer" at bounding box center [110, 238] width 160 height 13
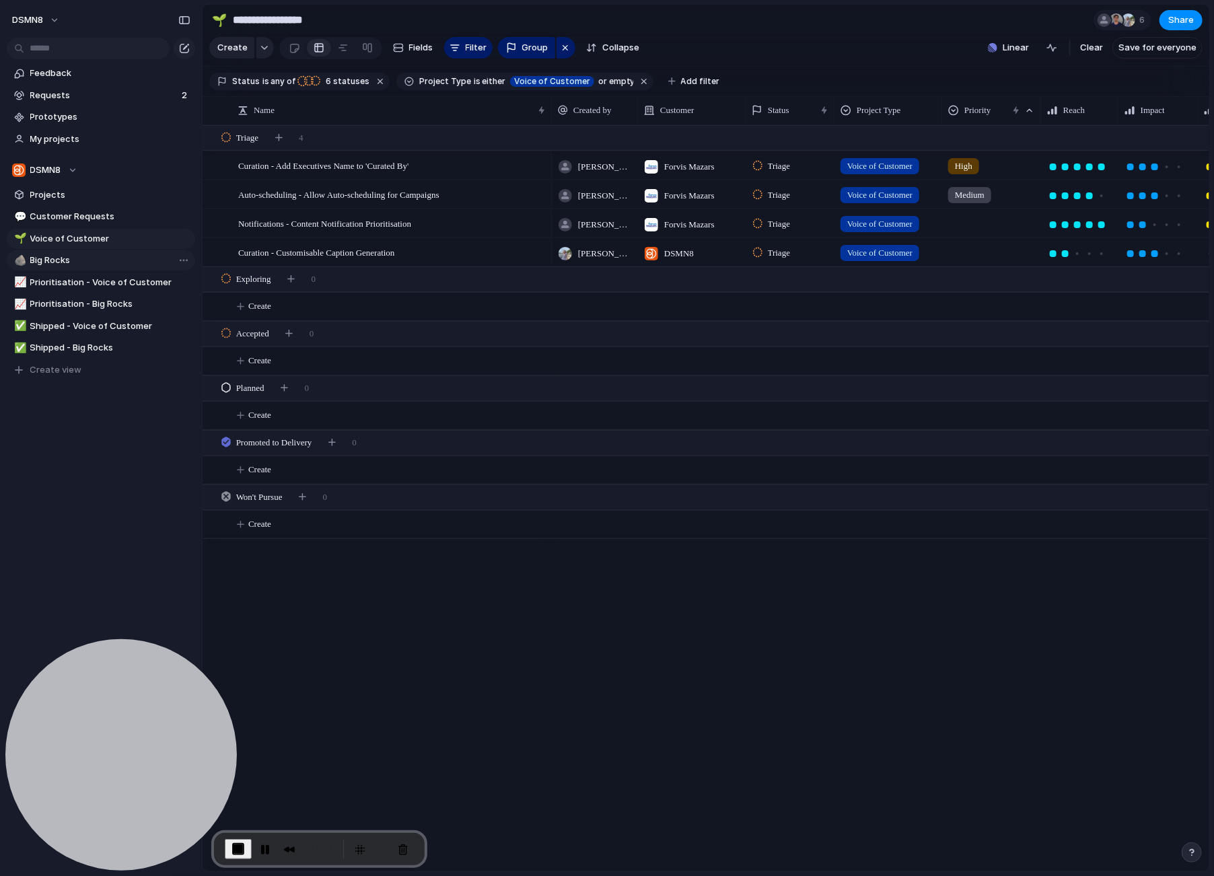
click at [109, 261] on span "Big Rocks" at bounding box center [110, 260] width 160 height 13
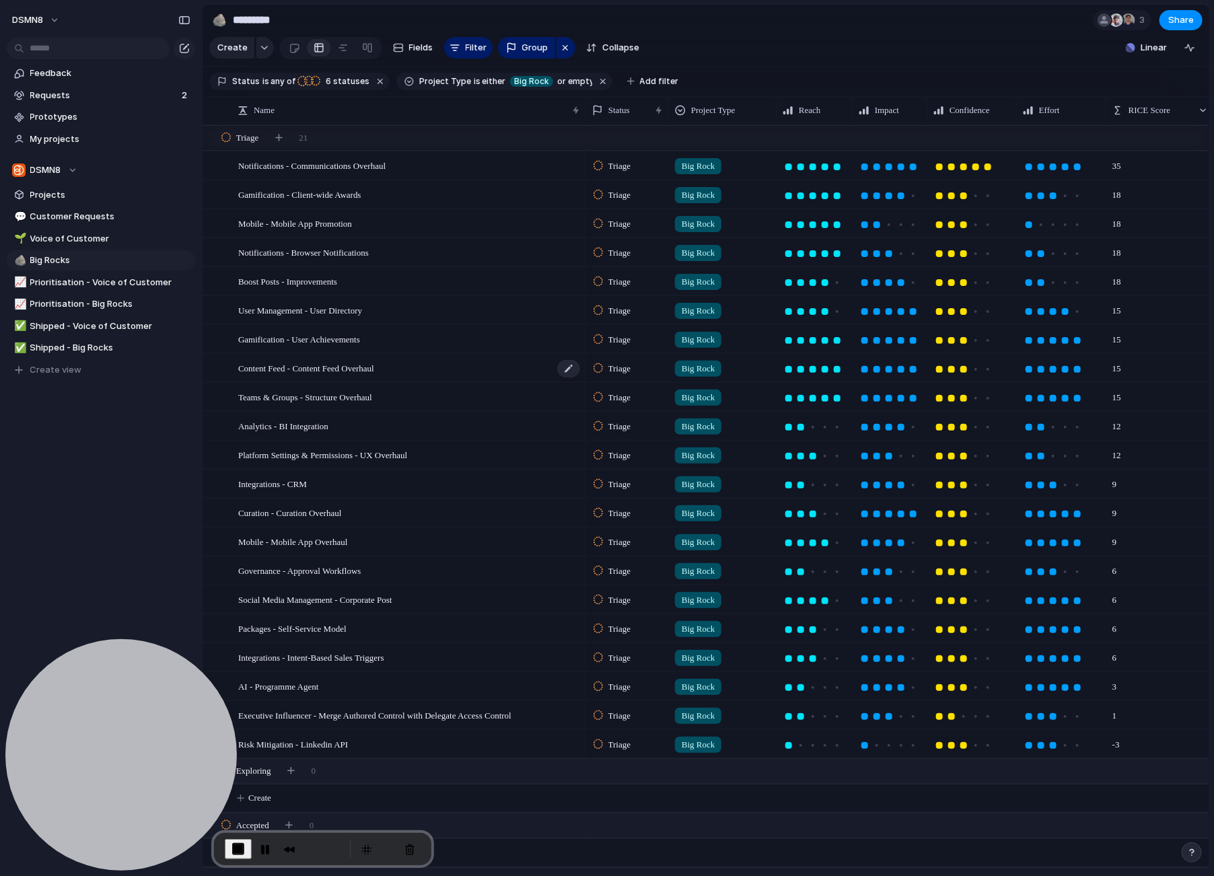
scroll to position [75, 0]
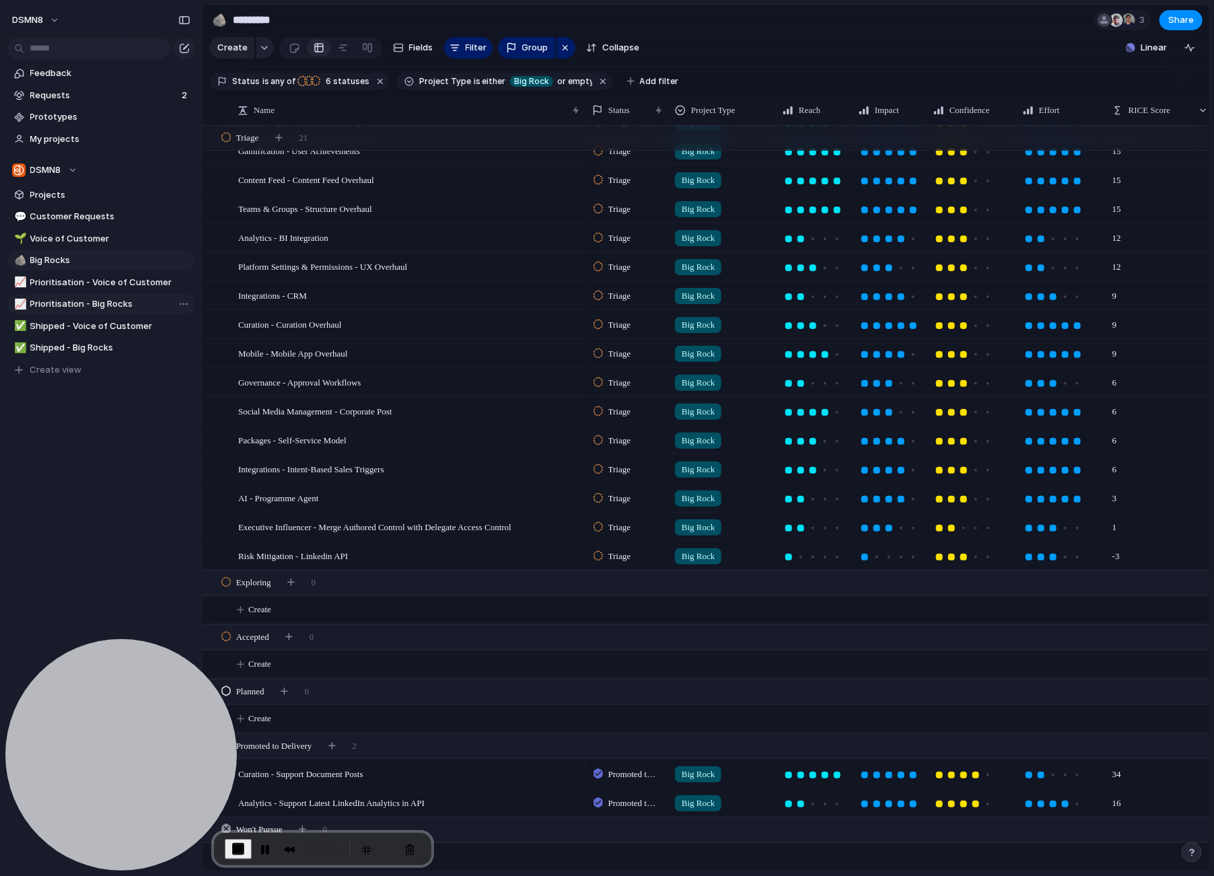
click at [101, 301] on span "Prioritisation - Big Rocks" at bounding box center [110, 303] width 160 height 13
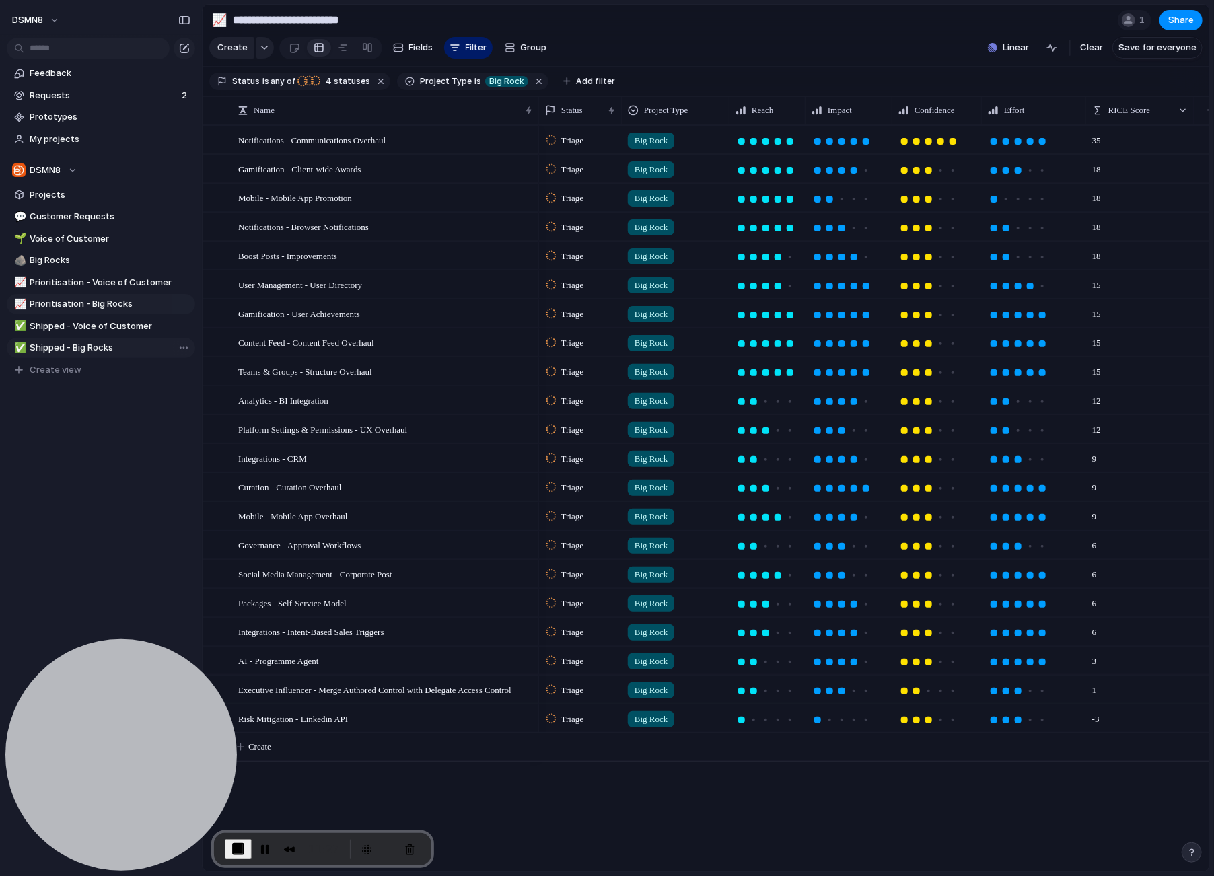
click at [84, 346] on span "Shipped - Big Rocks" at bounding box center [110, 347] width 160 height 13
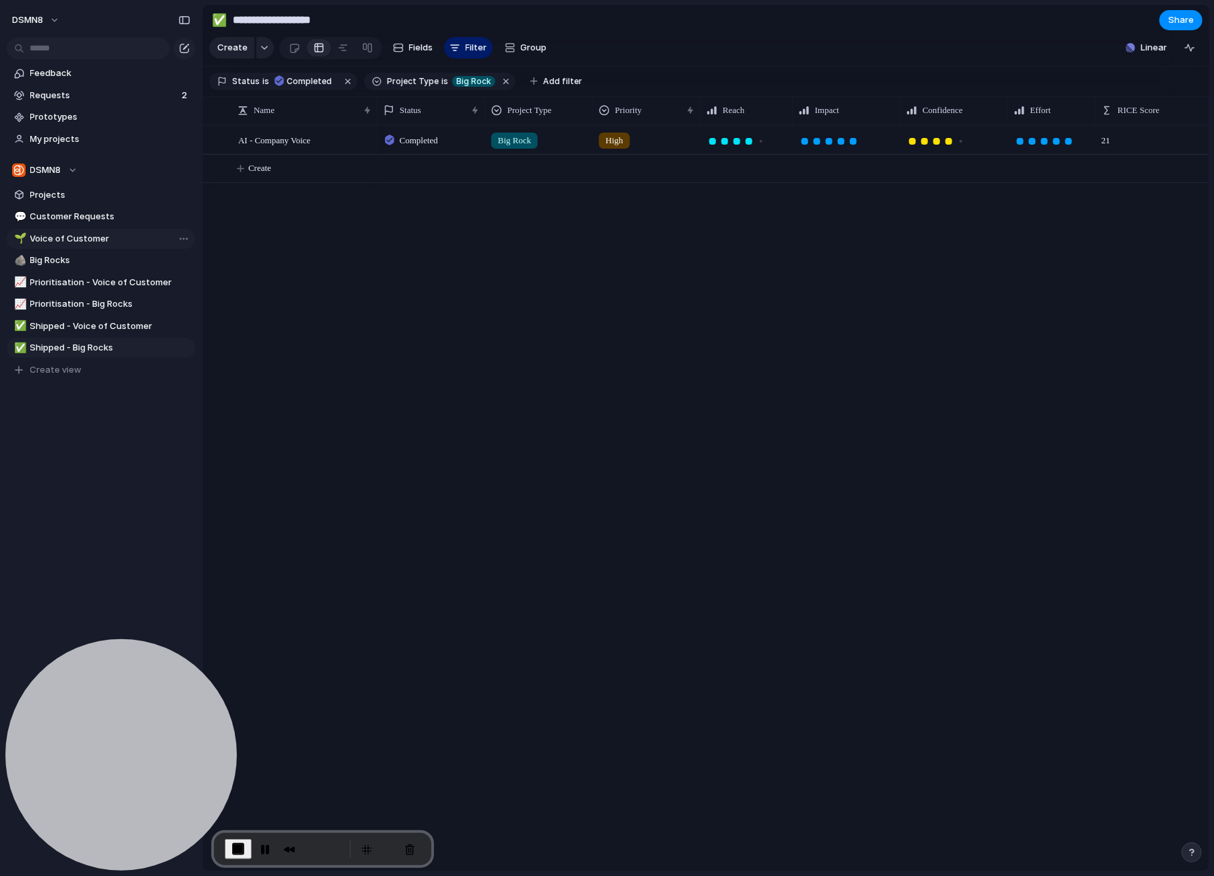
click at [125, 242] on span "Voice of Customer" at bounding box center [110, 238] width 160 height 13
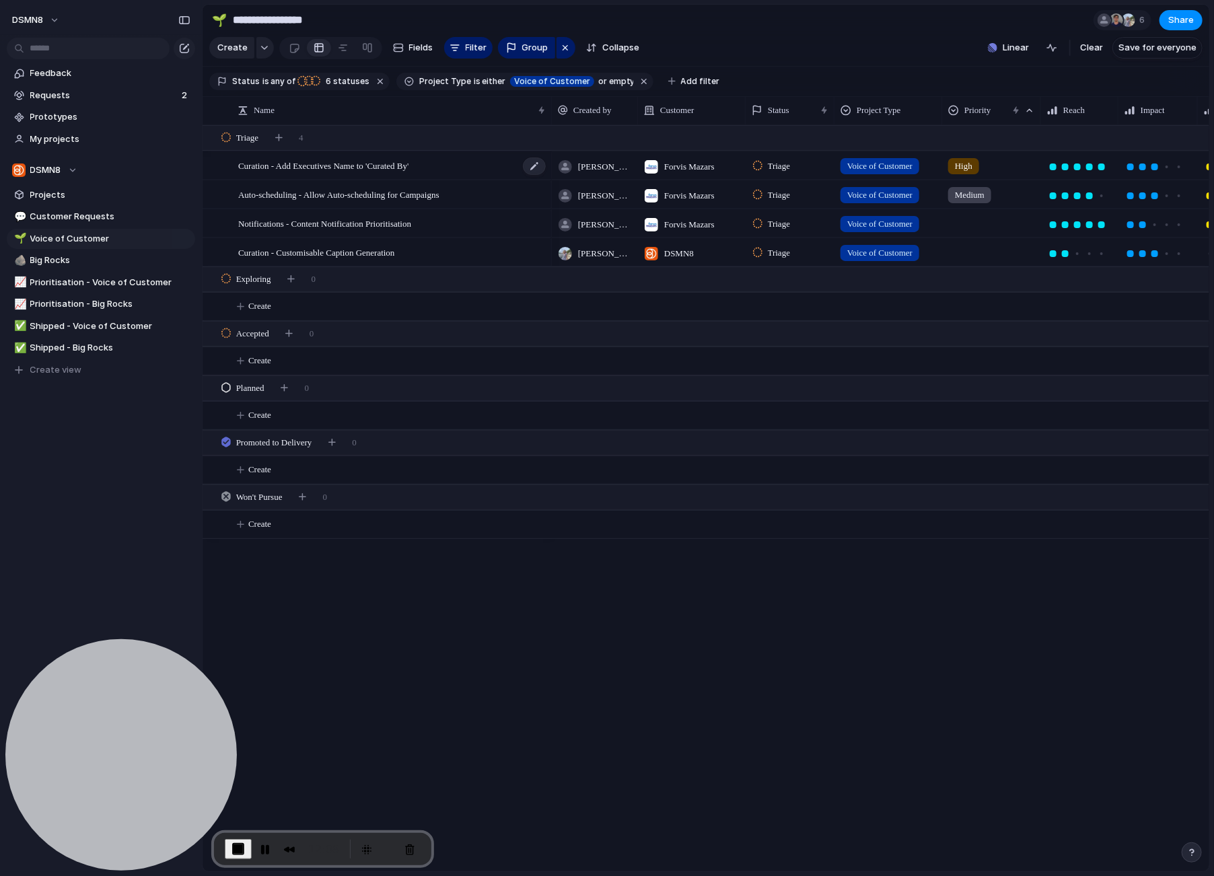
click at [480, 164] on div "Curation - Add Executives Name to 'Curated By'" at bounding box center [392, 166] width 309 height 28
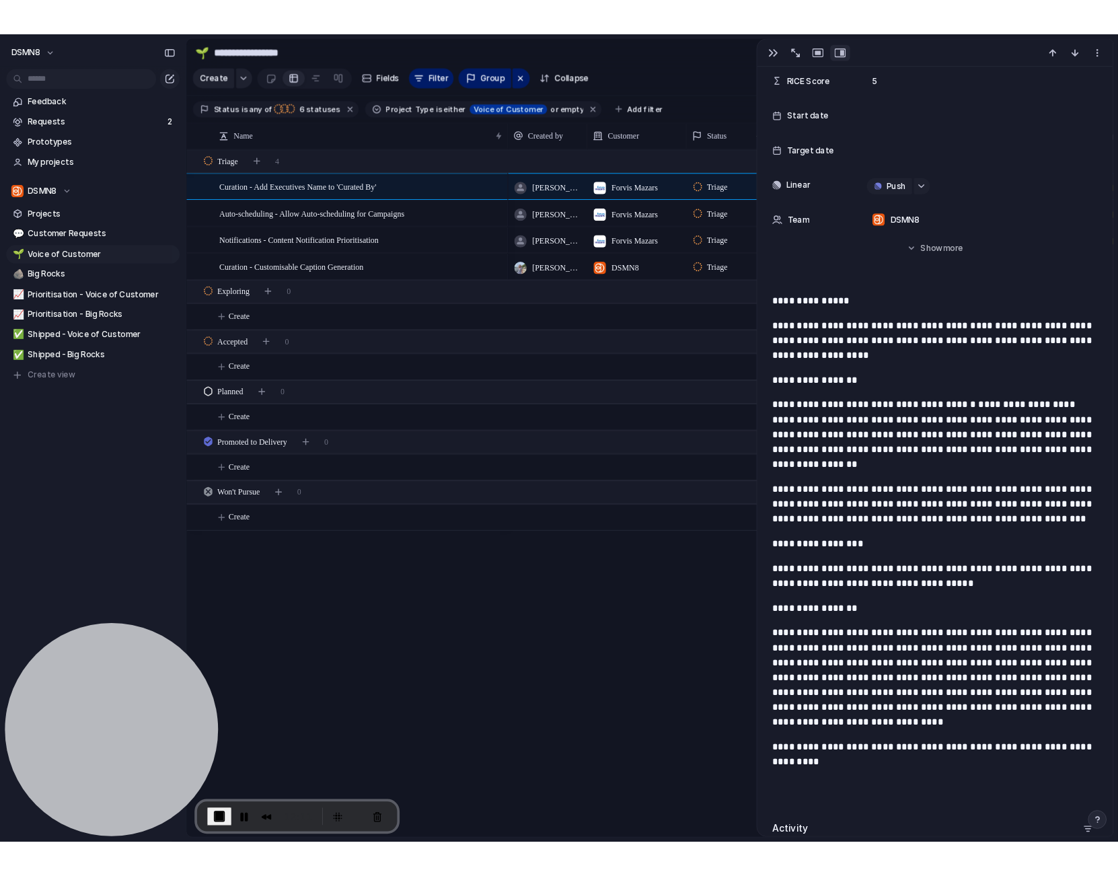
scroll to position [489, 0]
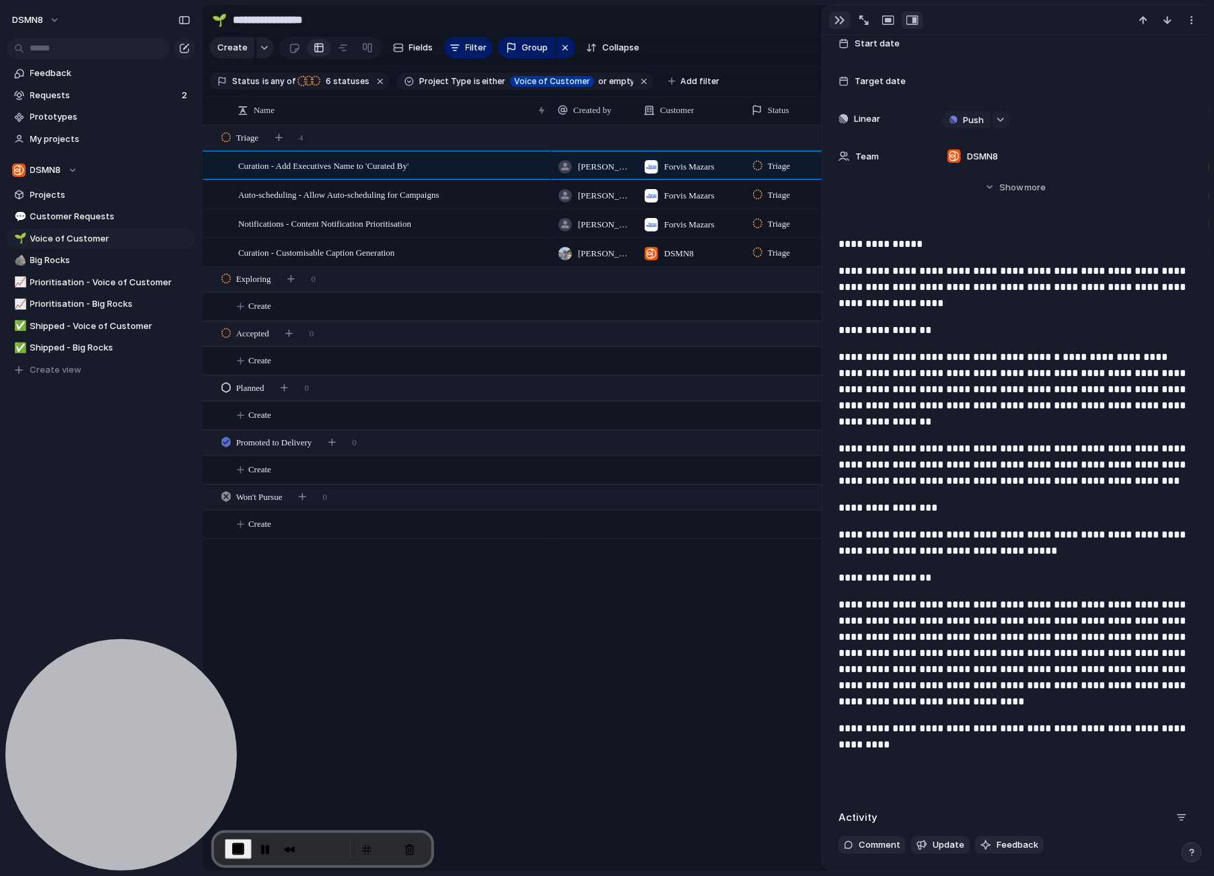
click at [844, 20] on button "button" at bounding box center [840, 19] width 22 height 17
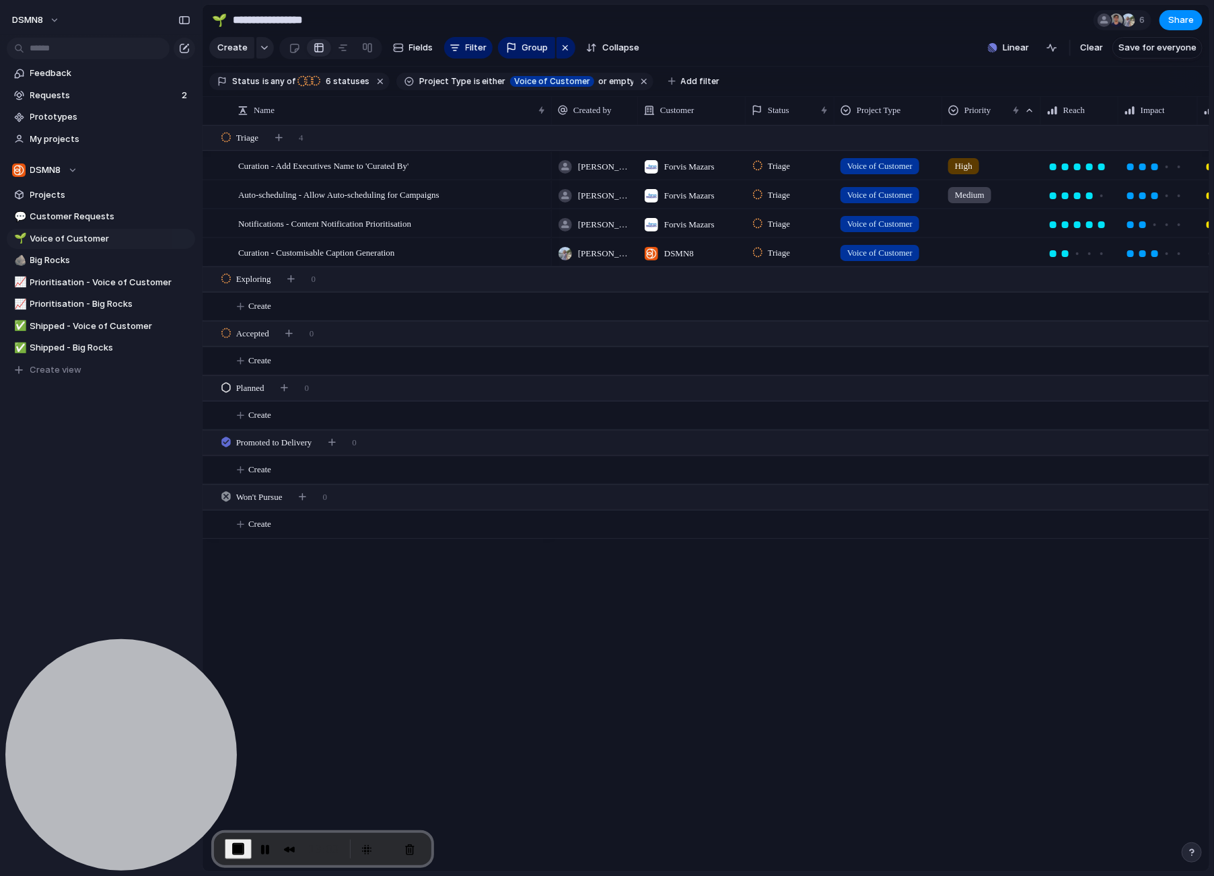
click at [238, 850] on span "End Recording" at bounding box center [238, 849] width 16 height 16
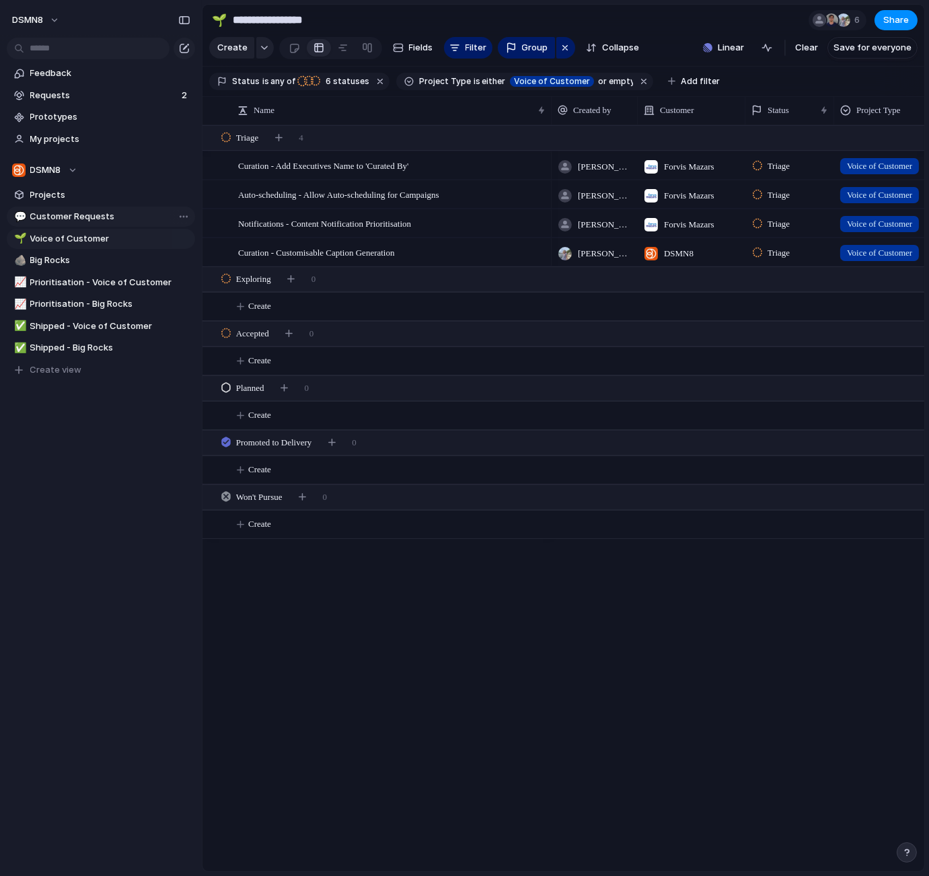
click at [127, 217] on span "Customer Requests" at bounding box center [110, 216] width 160 height 13
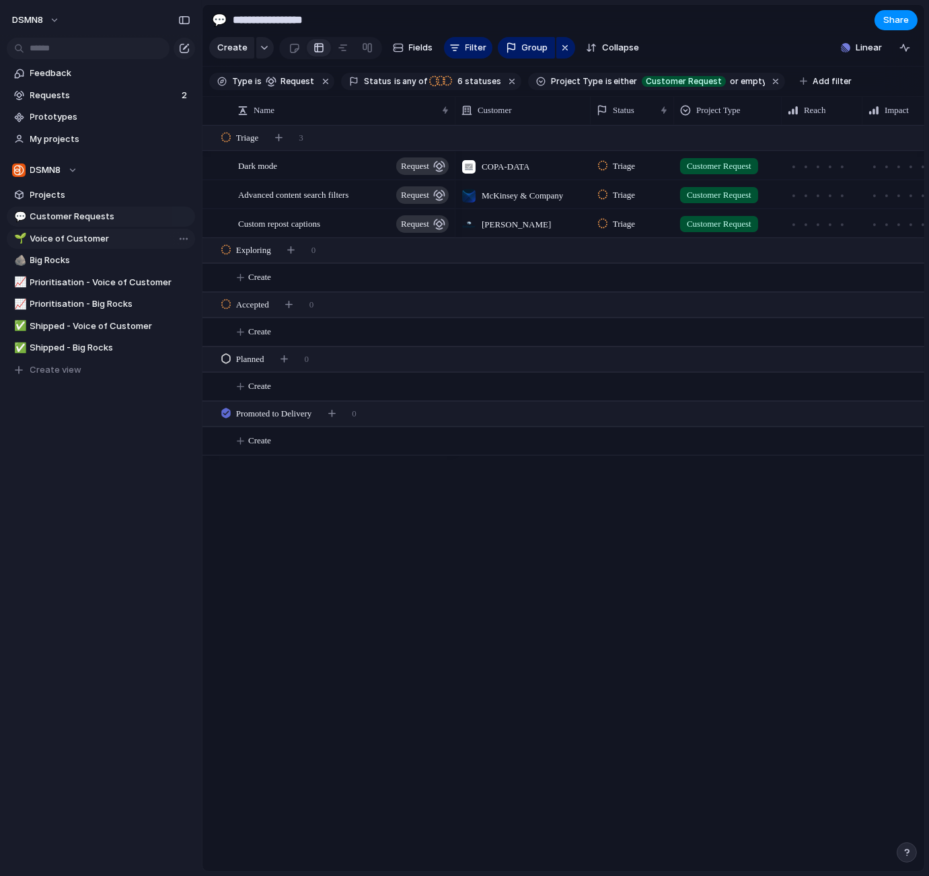
click at [128, 239] on span "Voice of Customer" at bounding box center [110, 238] width 160 height 13
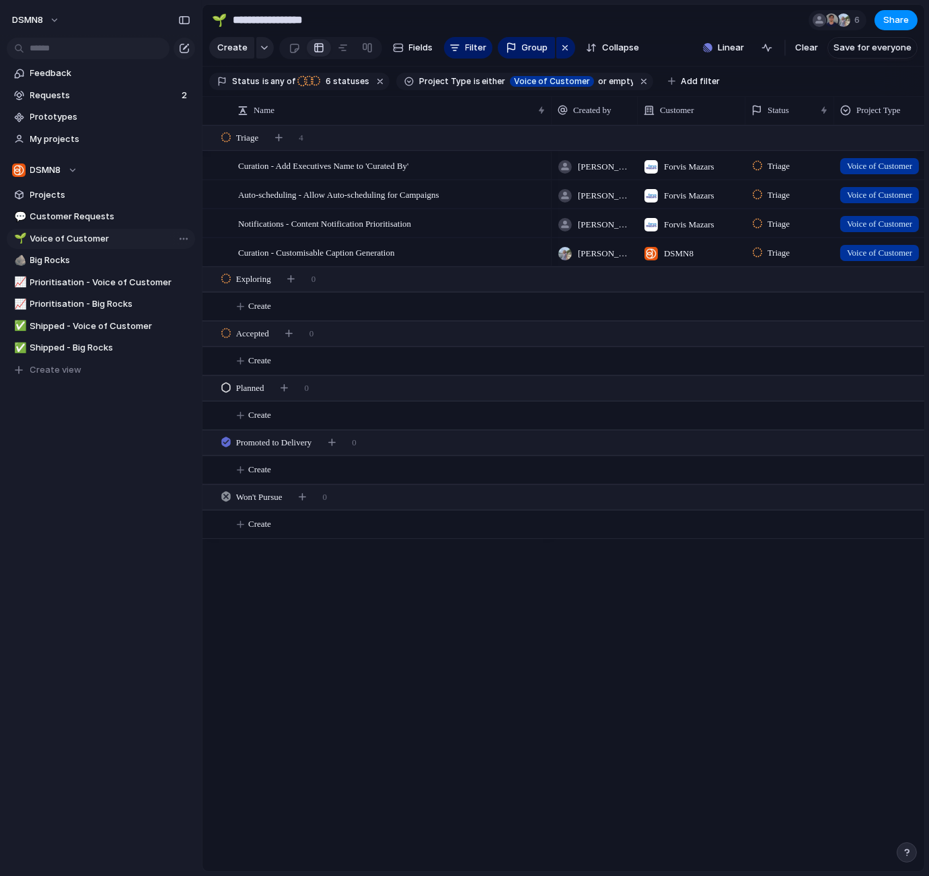
type input "**********"
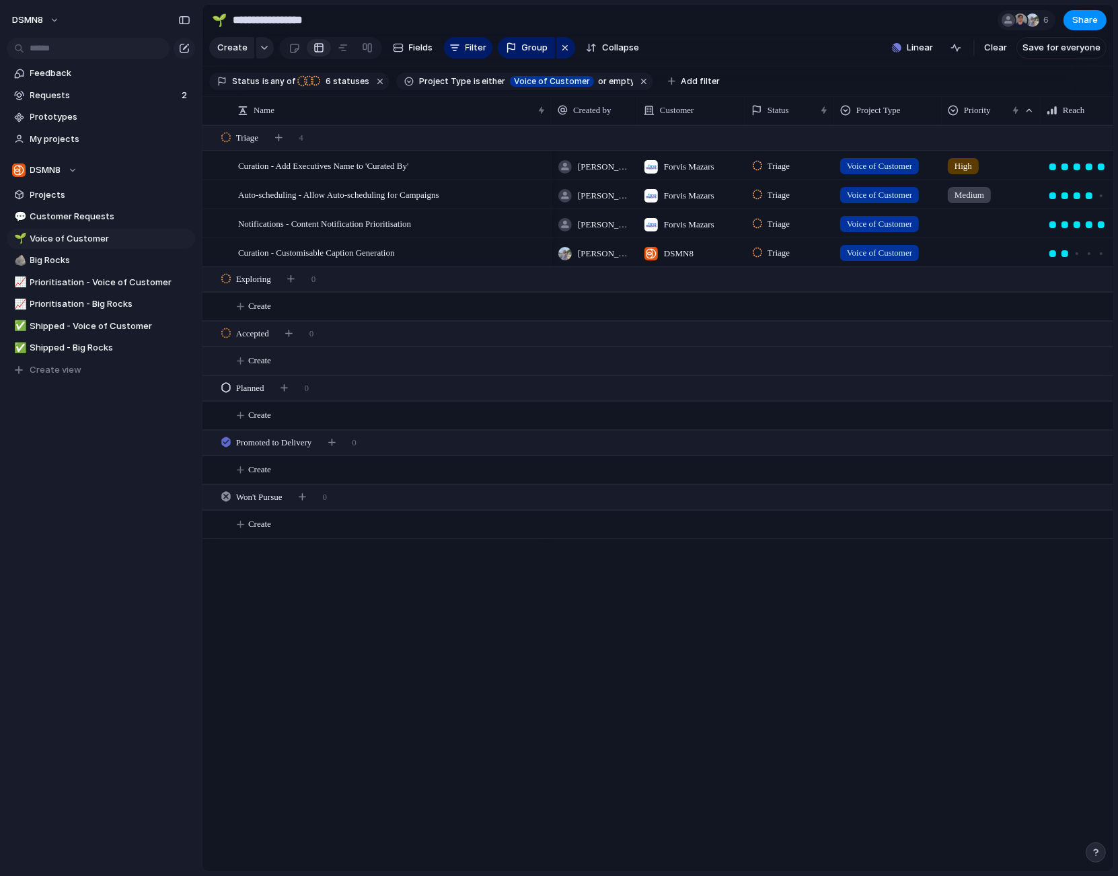
click at [266, 361] on span "Create" at bounding box center [259, 360] width 23 height 13
type textarea "**********"
click at [293, 333] on div "button" at bounding box center [288, 333] width 7 height 7
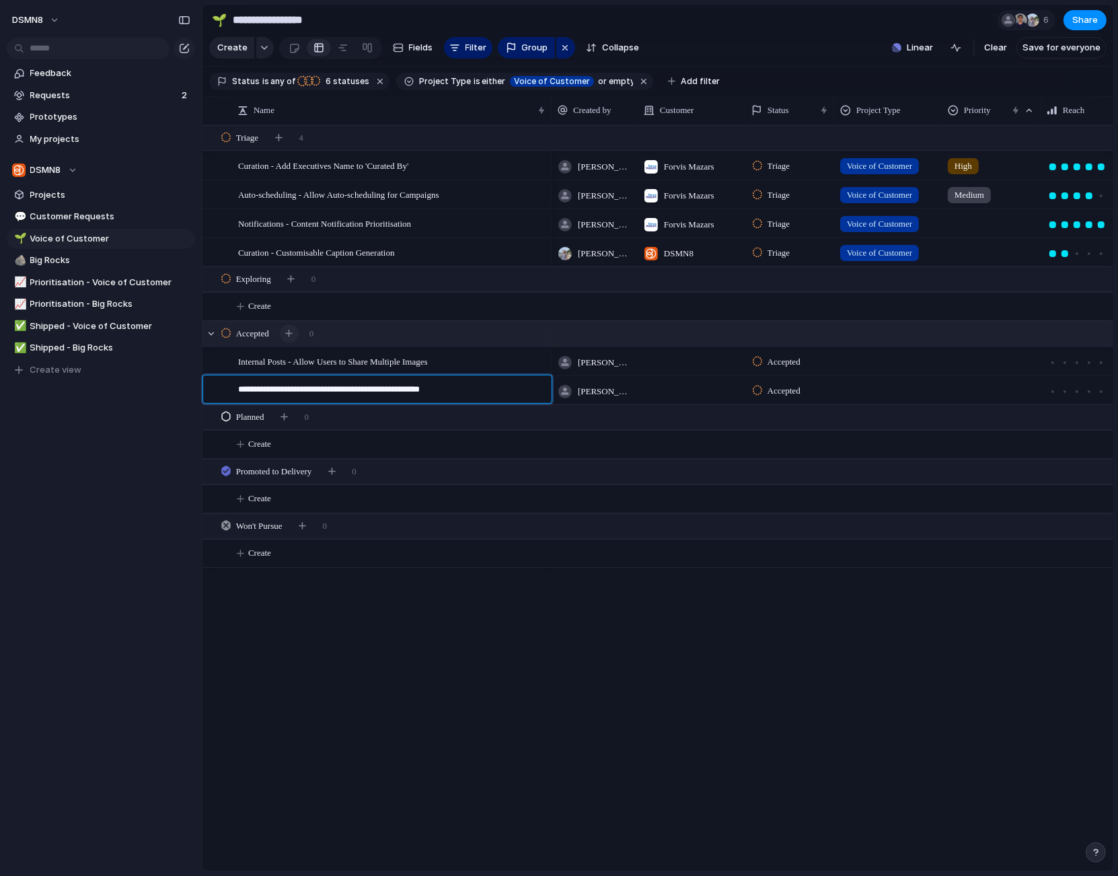
type textarea "**********"
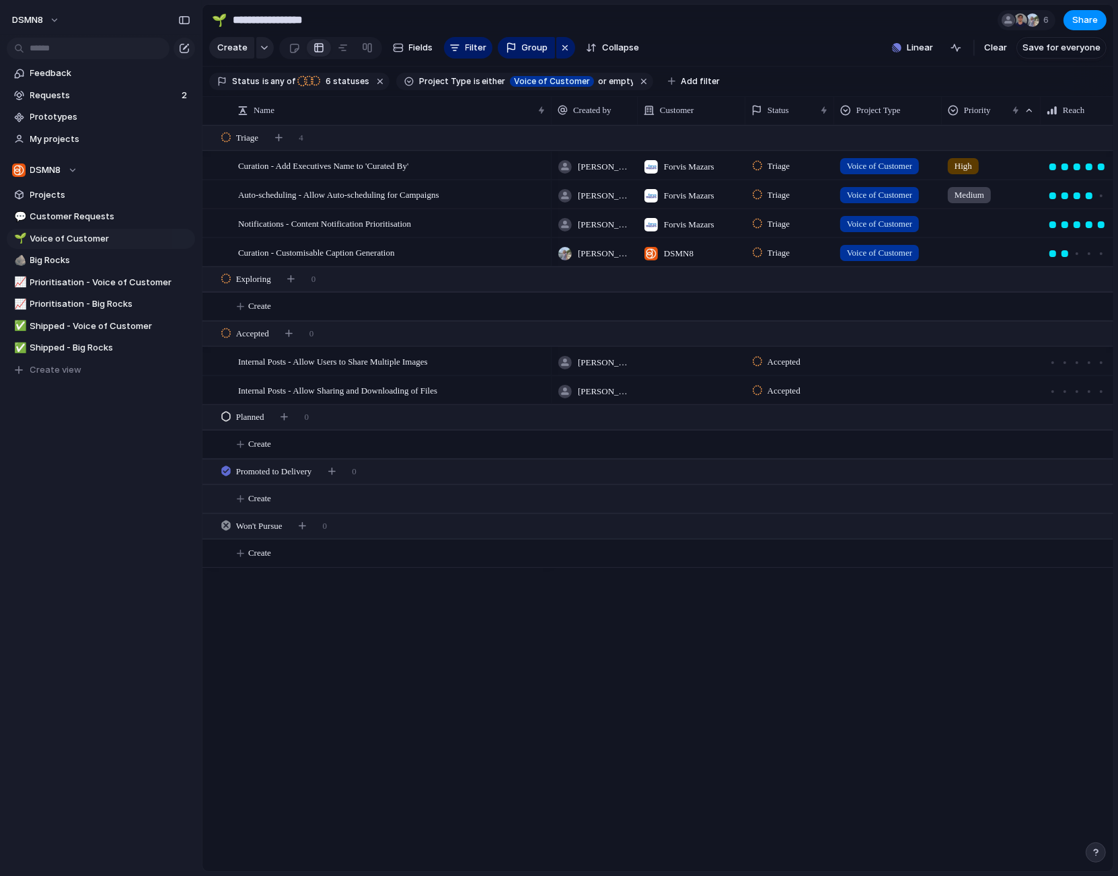
click at [258, 498] on span "Create" at bounding box center [259, 498] width 23 height 13
type textarea "**********"
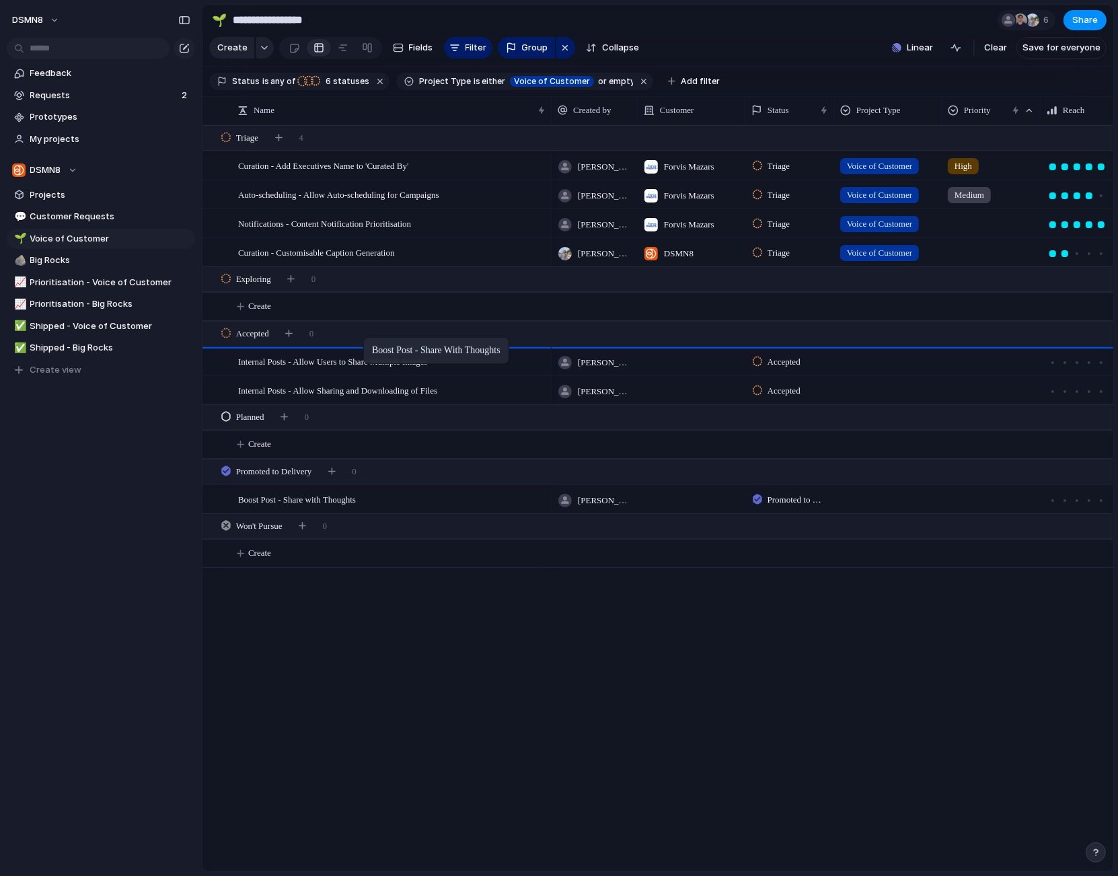
drag, startPoint x: 274, startPoint y: 503, endPoint x: 363, endPoint y: 358, distance: 170.6
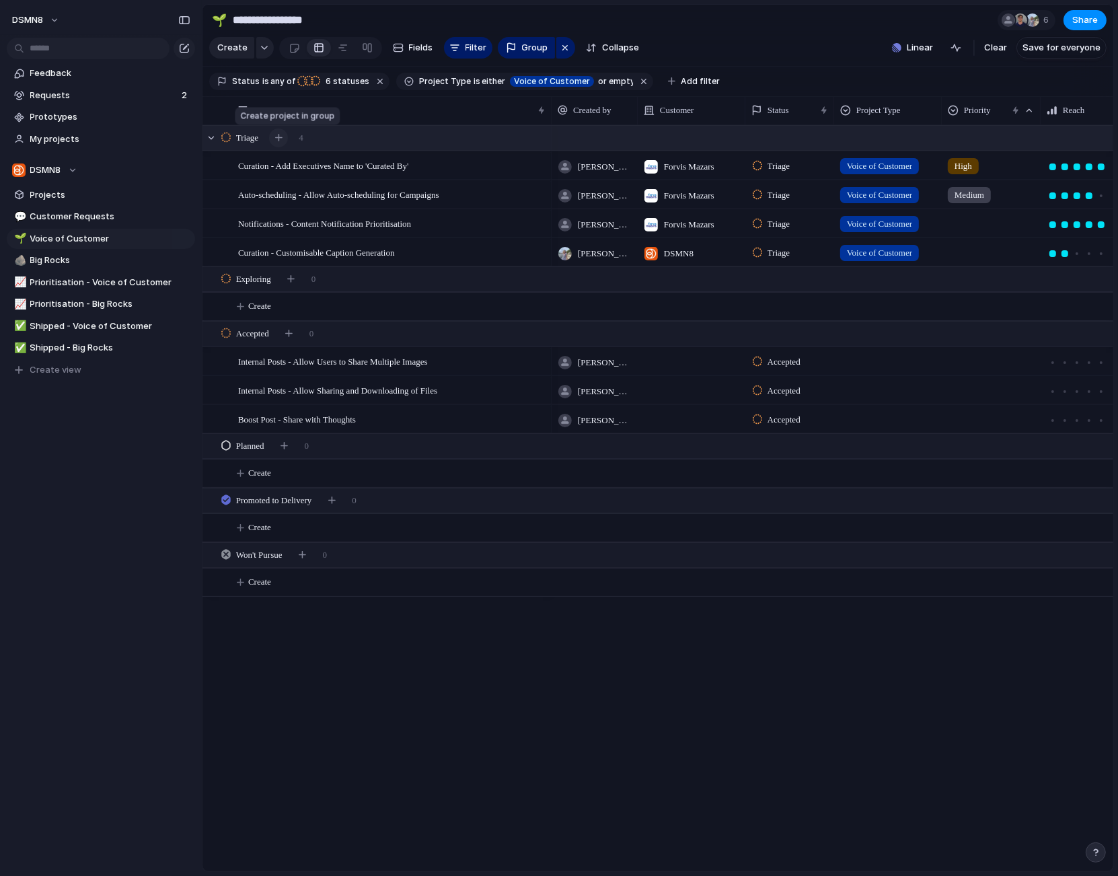
click at [283, 139] on div "button" at bounding box center [278, 137] width 7 height 7
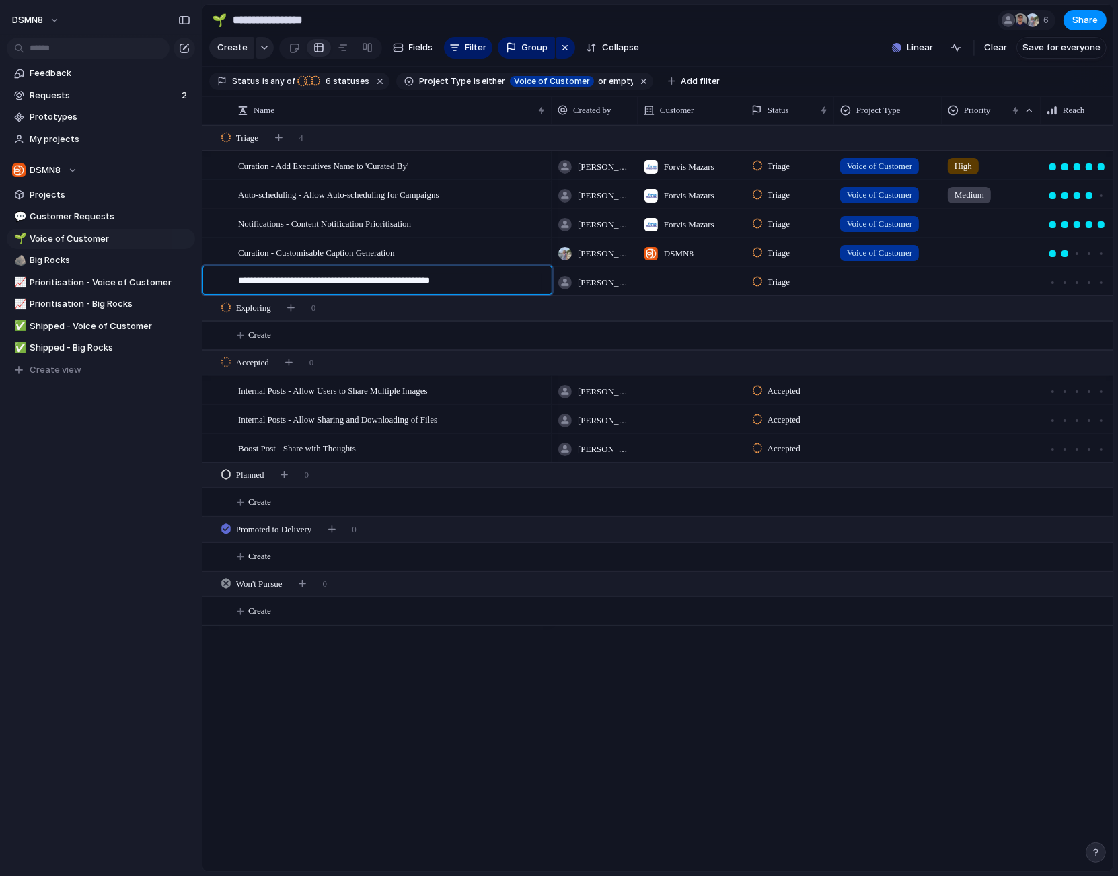
type textarea "**********"
click at [346, 281] on span "Newsletters - Add Font and Hex Color Options to the Editor" at bounding box center [343, 280] width 211 height 15
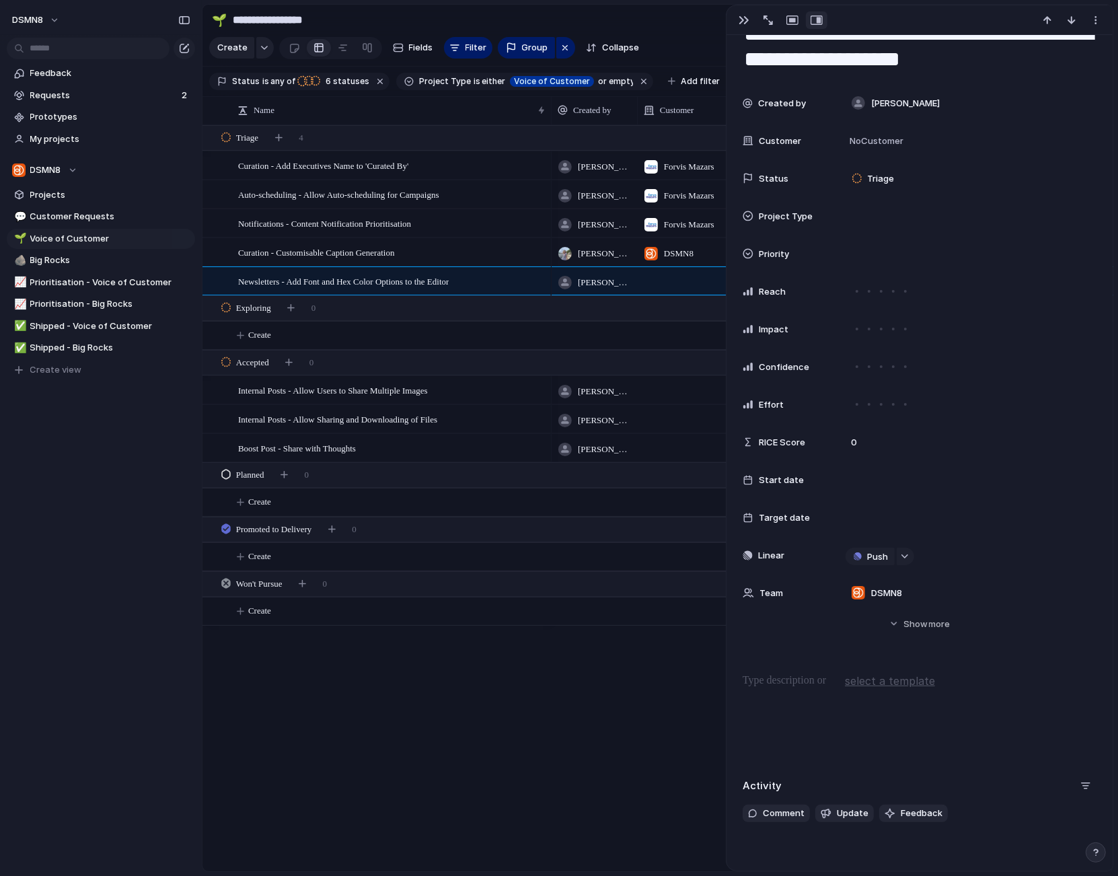
scroll to position [66, 0]
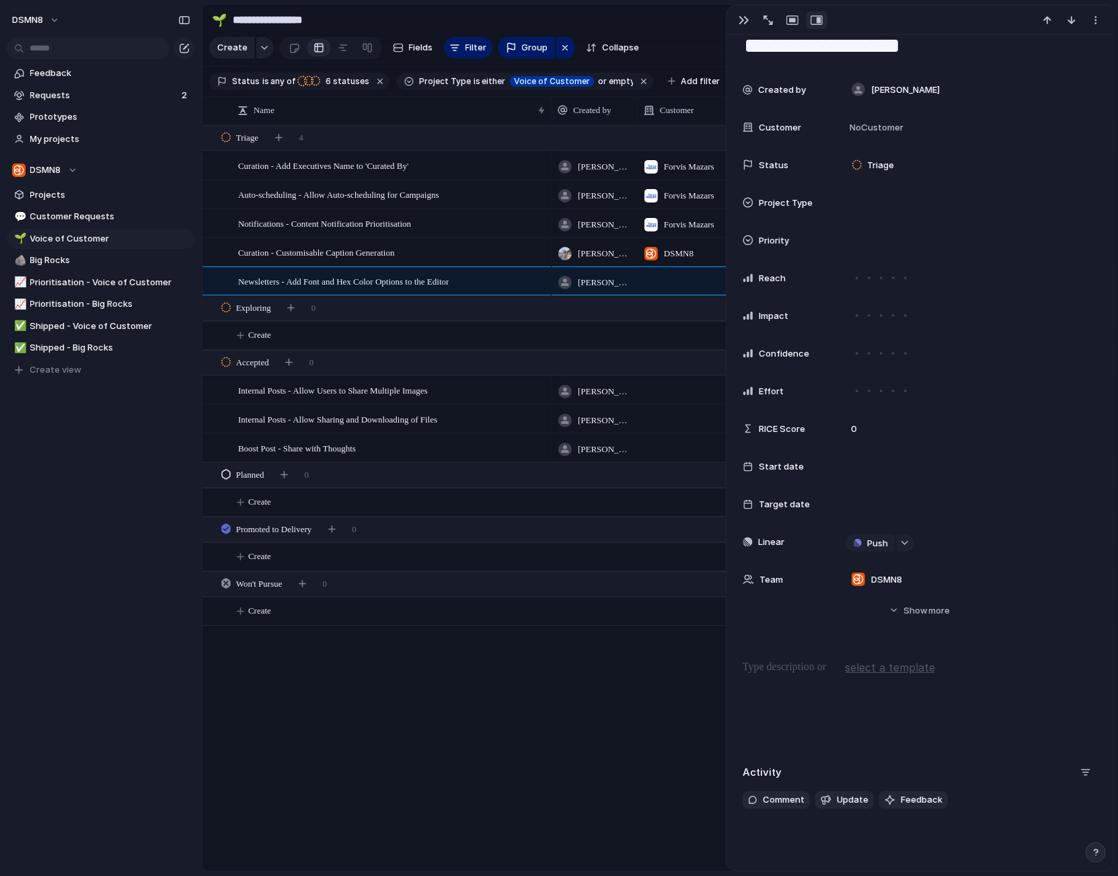
click at [769, 668] on p at bounding box center [920, 667] width 354 height 16
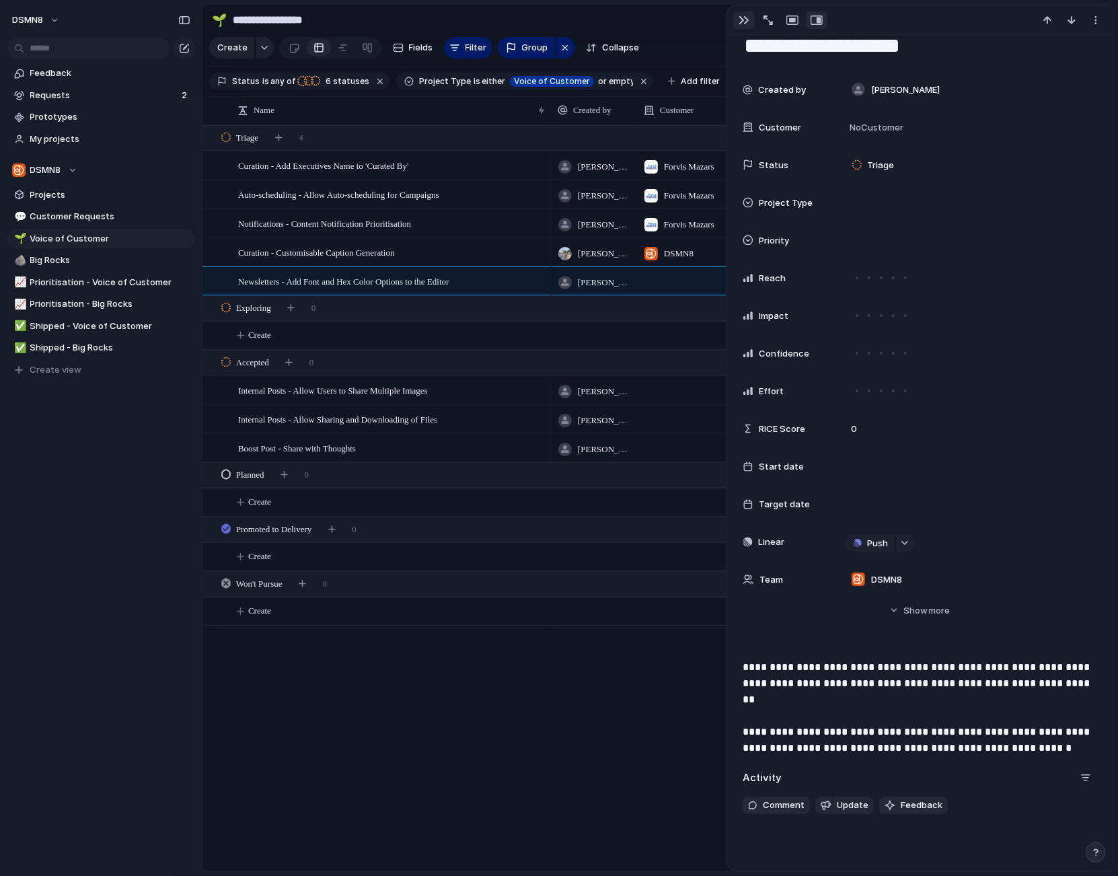
click at [745, 20] on div "button" at bounding box center [744, 20] width 11 height 11
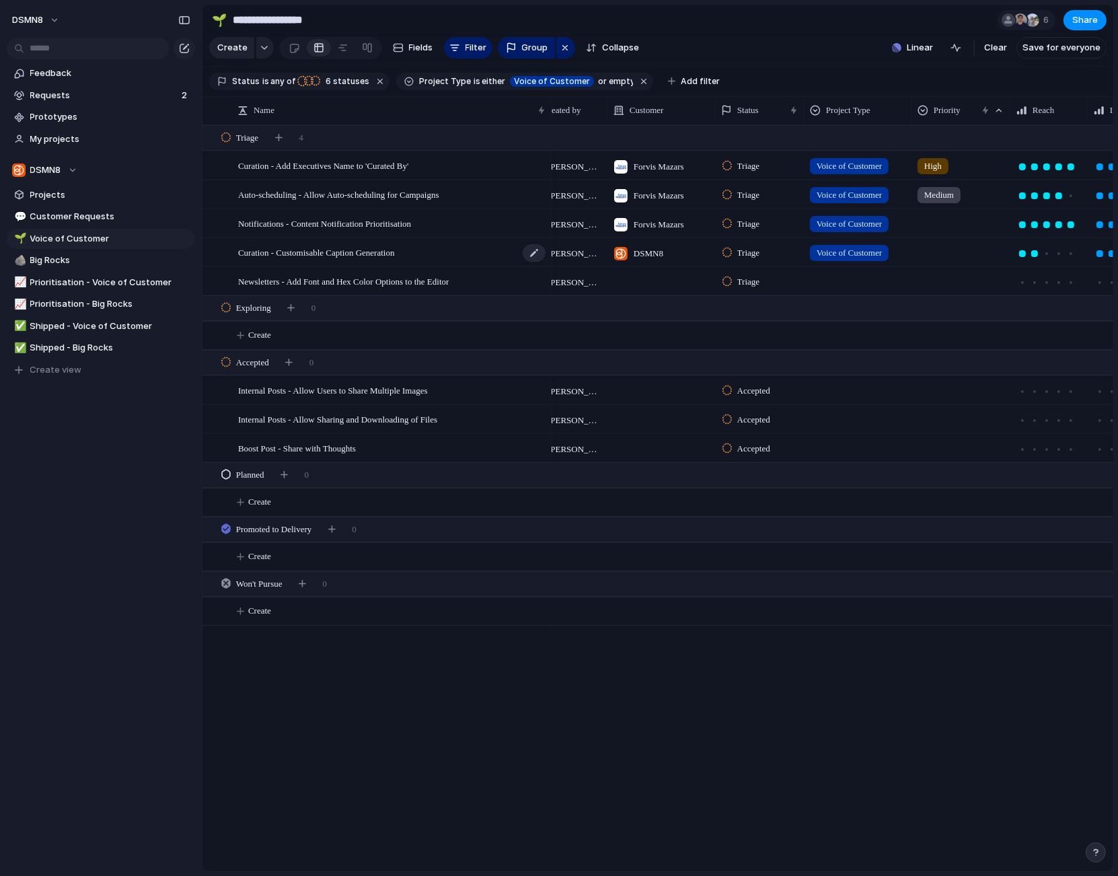
scroll to position [0, 38]
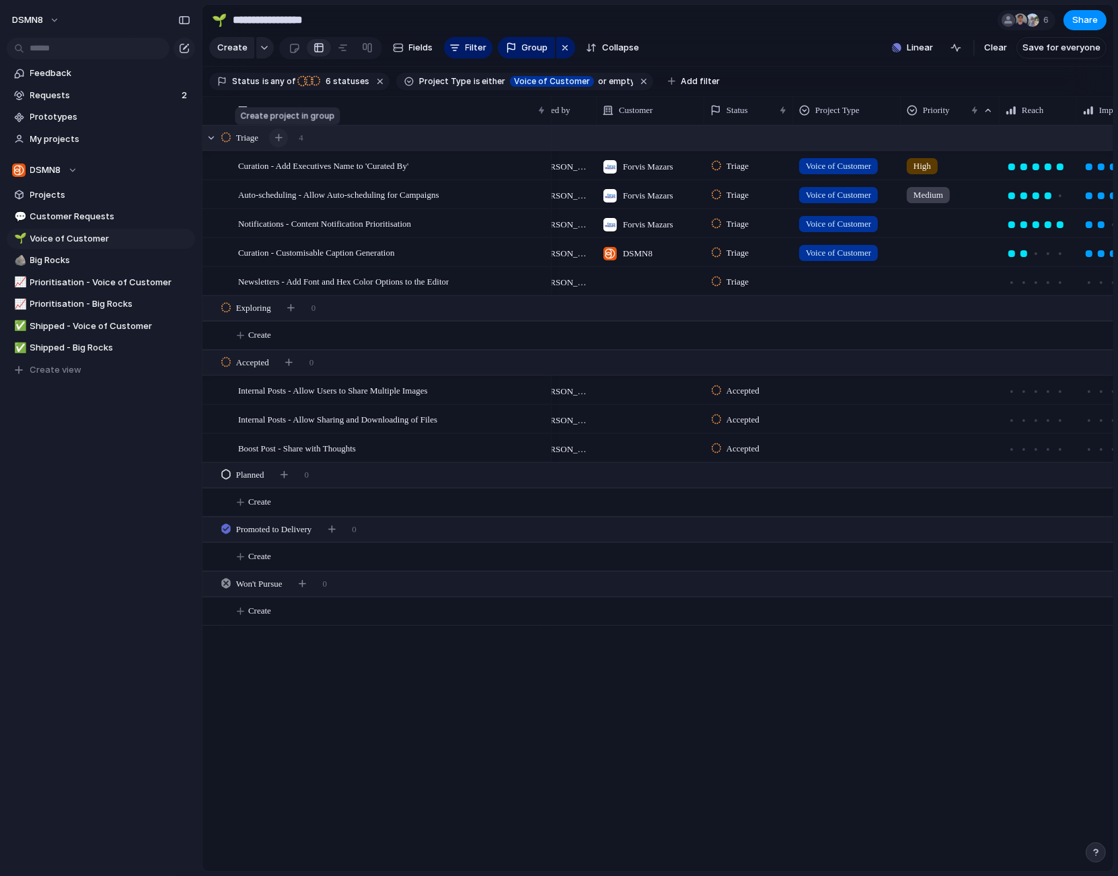
click at [281, 139] on div "button" at bounding box center [278, 137] width 7 height 7
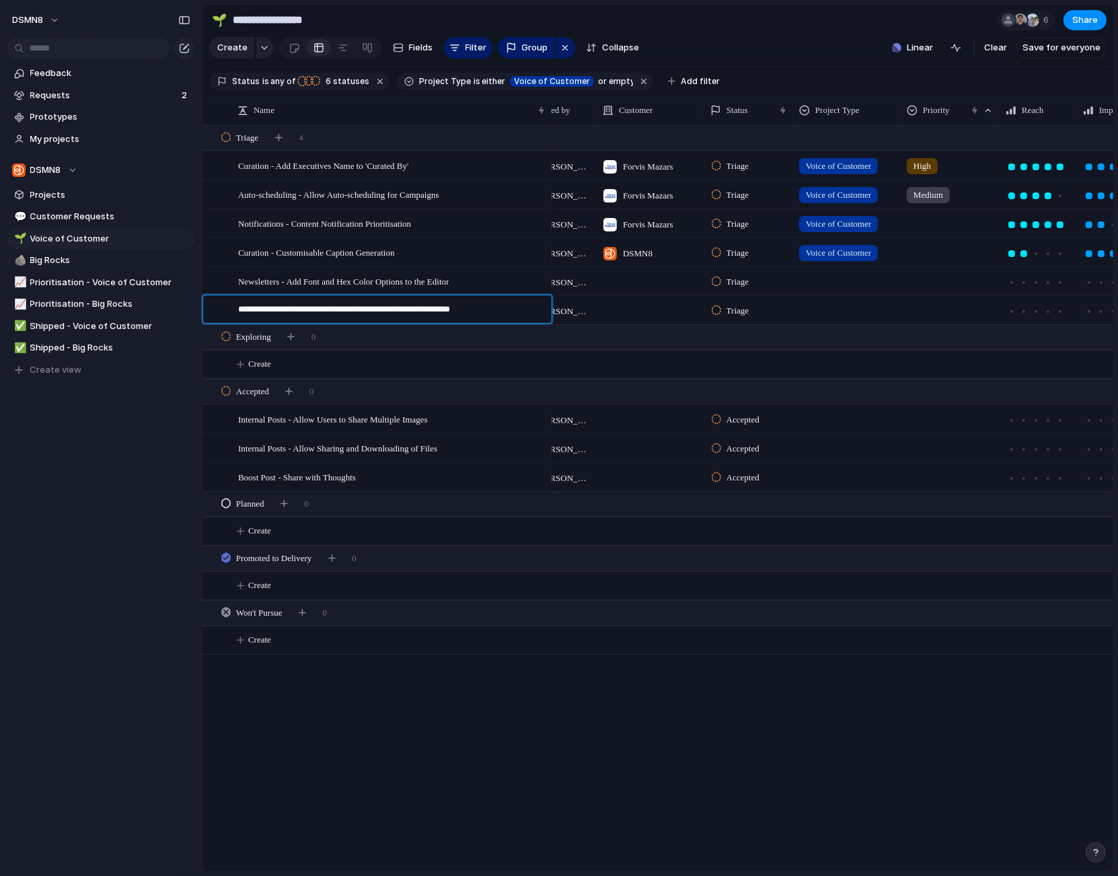
type textarea "**********"
click at [375, 307] on span "Newsletters - Add Ability for Admins to Share Distribution Lists" at bounding box center [351, 309] width 226 height 15
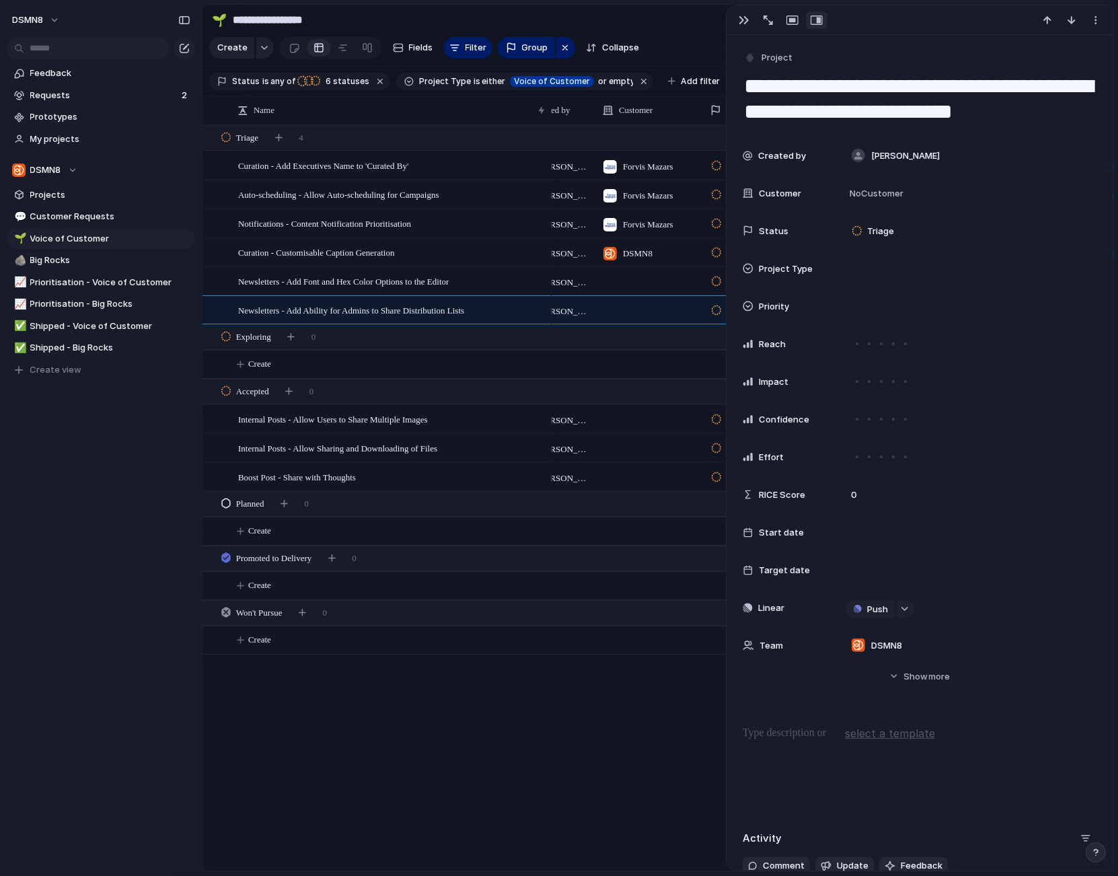
click at [775, 731] on p at bounding box center [920, 733] width 354 height 16
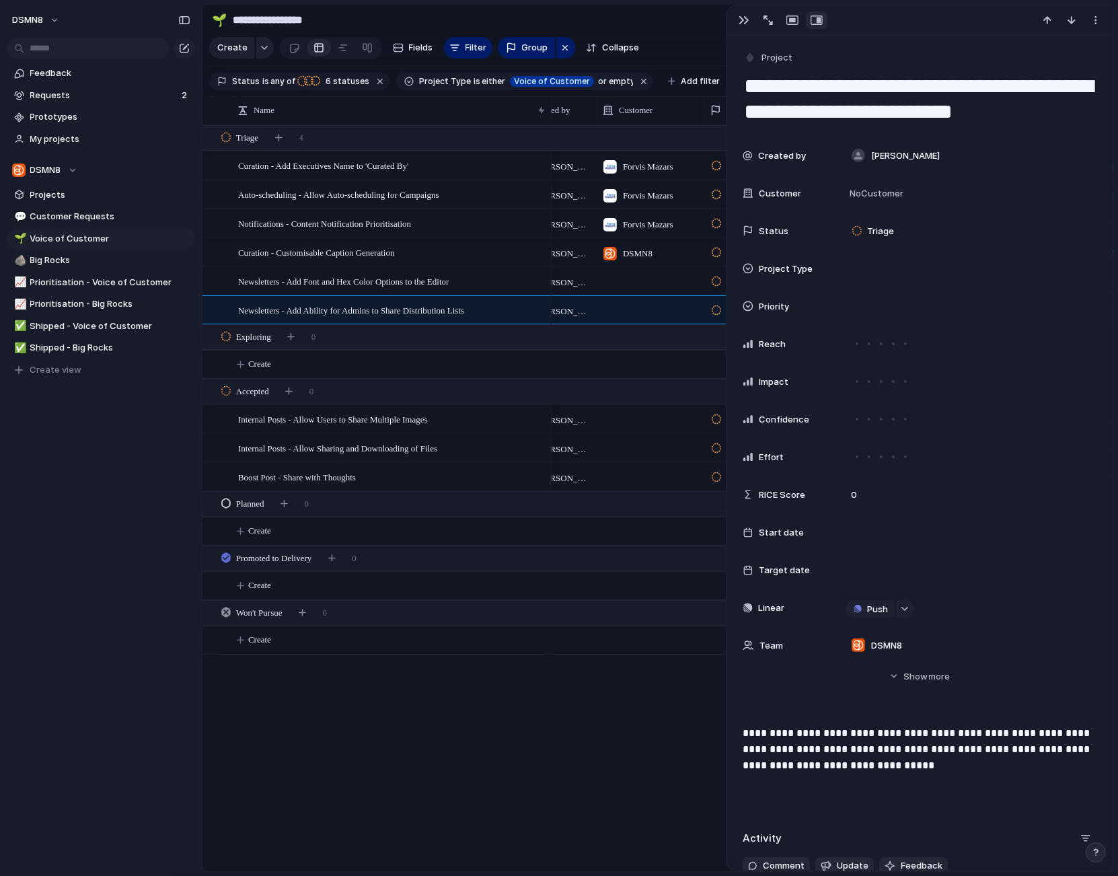
click at [777, 819] on div "**********" at bounding box center [919, 461] width 386 height 853
click at [283, 136] on div "button" at bounding box center [278, 137] width 7 height 7
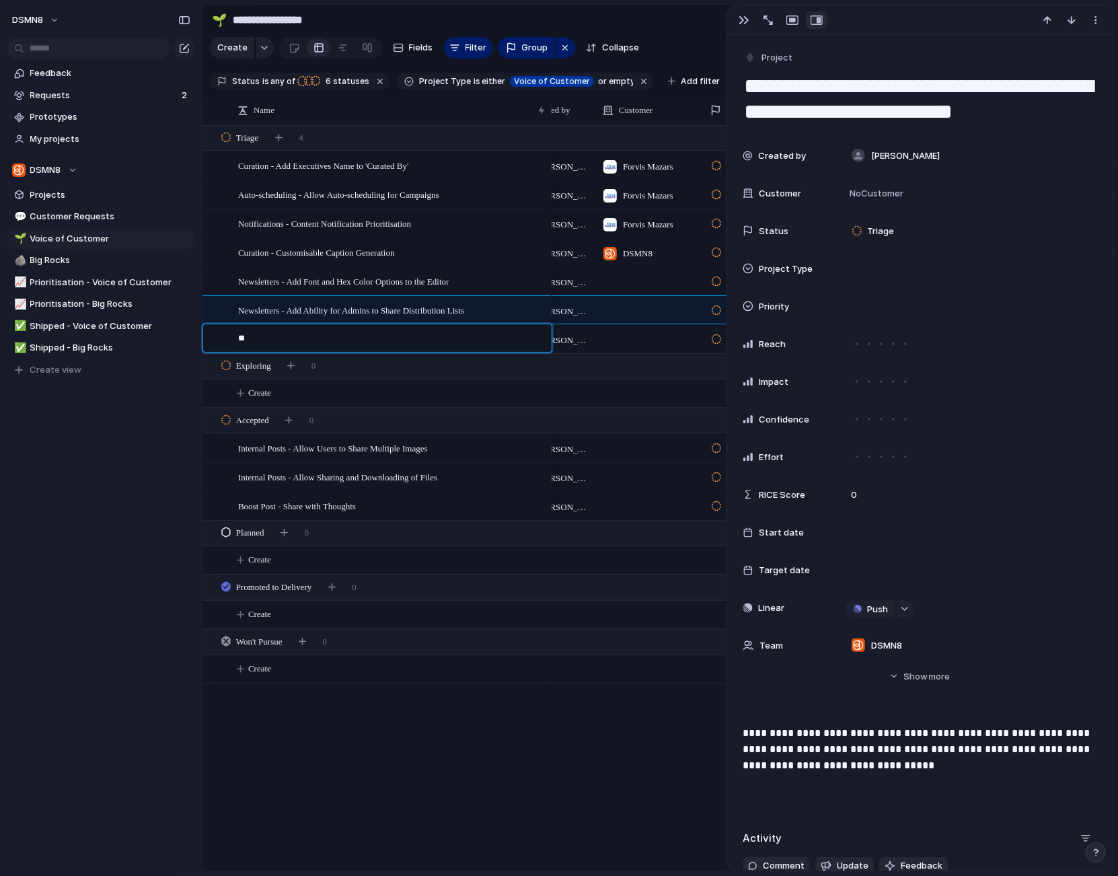
type textarea "*"
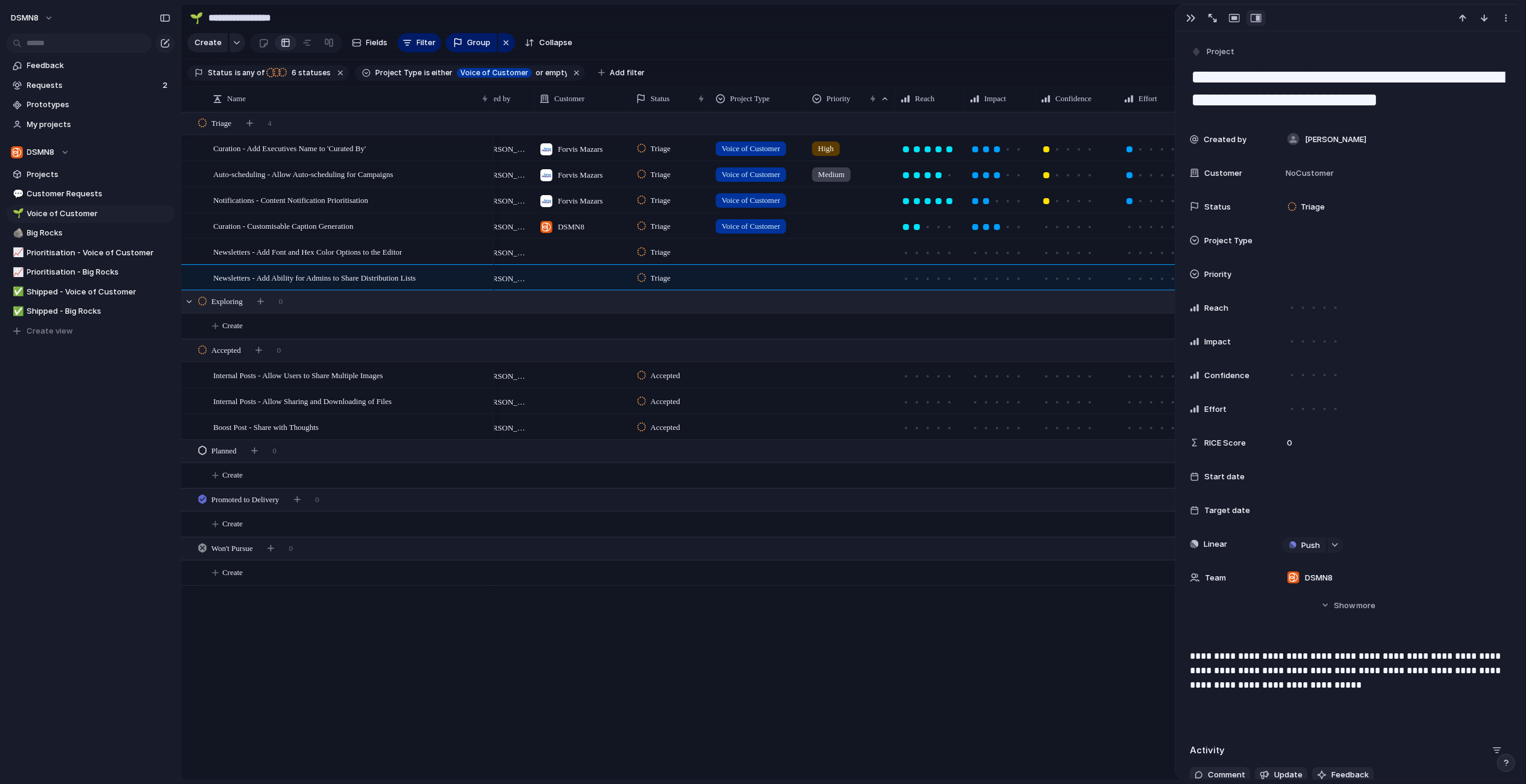
click at [751, 377] on div at bounding box center [759, 373] width 95 height 20
click at [723, 444] on div at bounding box center [723, 446] width 21 height 21
drag, startPoint x: 683, startPoint y: 519, endPoint x: 721, endPoint y: 446, distance: 82.3
click at [684, 519] on div "Big Rock Voice of Customer Customer Request" at bounding box center [763, 392] width 1526 height 784
click at [734, 399] on div at bounding box center [759, 399] width 95 height 20
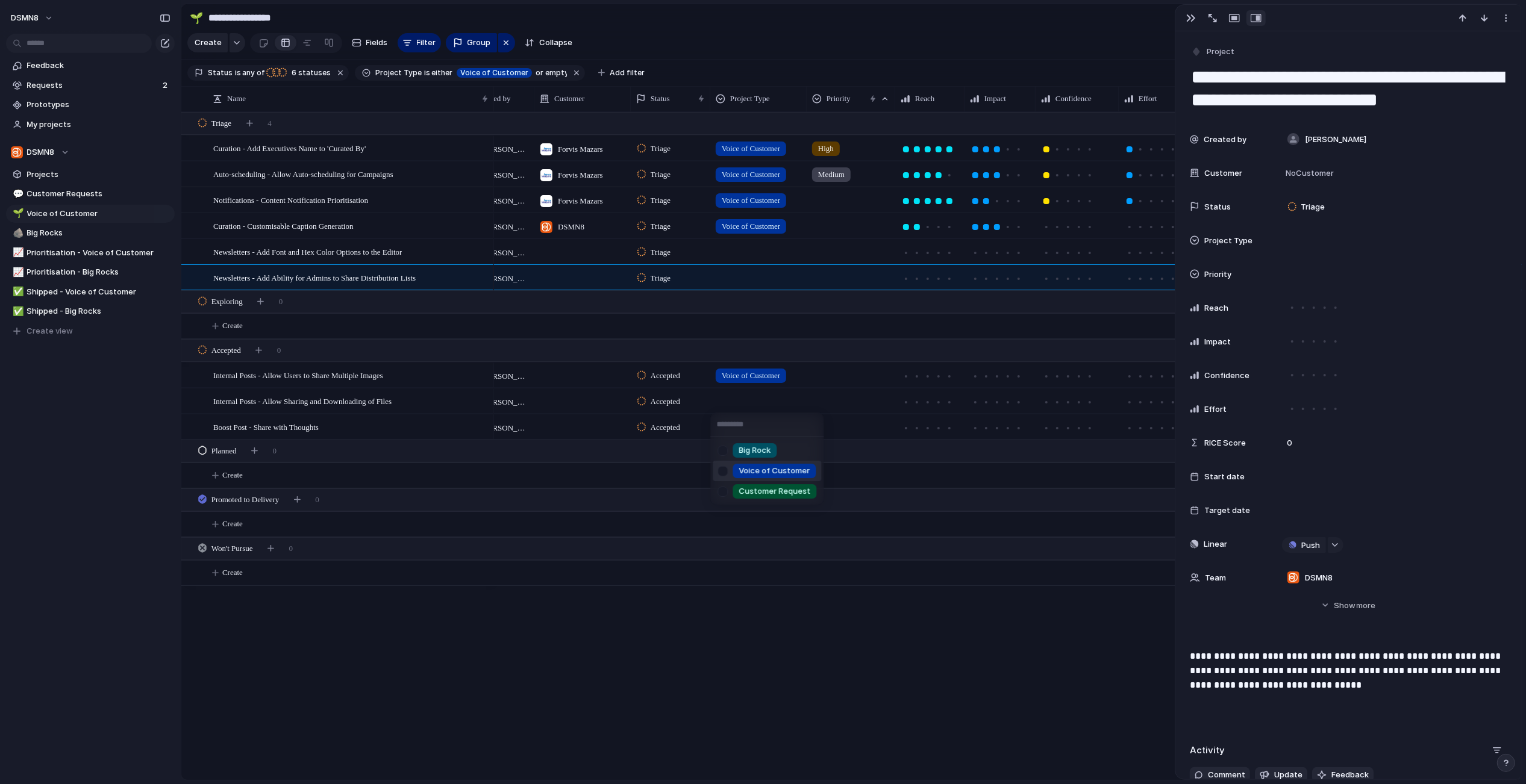
click at [723, 472] on div at bounding box center [723, 472] width 21 height 21
drag, startPoint x: 734, startPoint y: 585, endPoint x: 731, endPoint y: 576, distance: 9.5
click at [733, 584] on div "Big Rock Voice of Customer Customer Request" at bounding box center [763, 392] width 1526 height 784
click at [733, 422] on div at bounding box center [759, 424] width 95 height 20
click at [722, 499] on div at bounding box center [723, 498] width 21 height 21
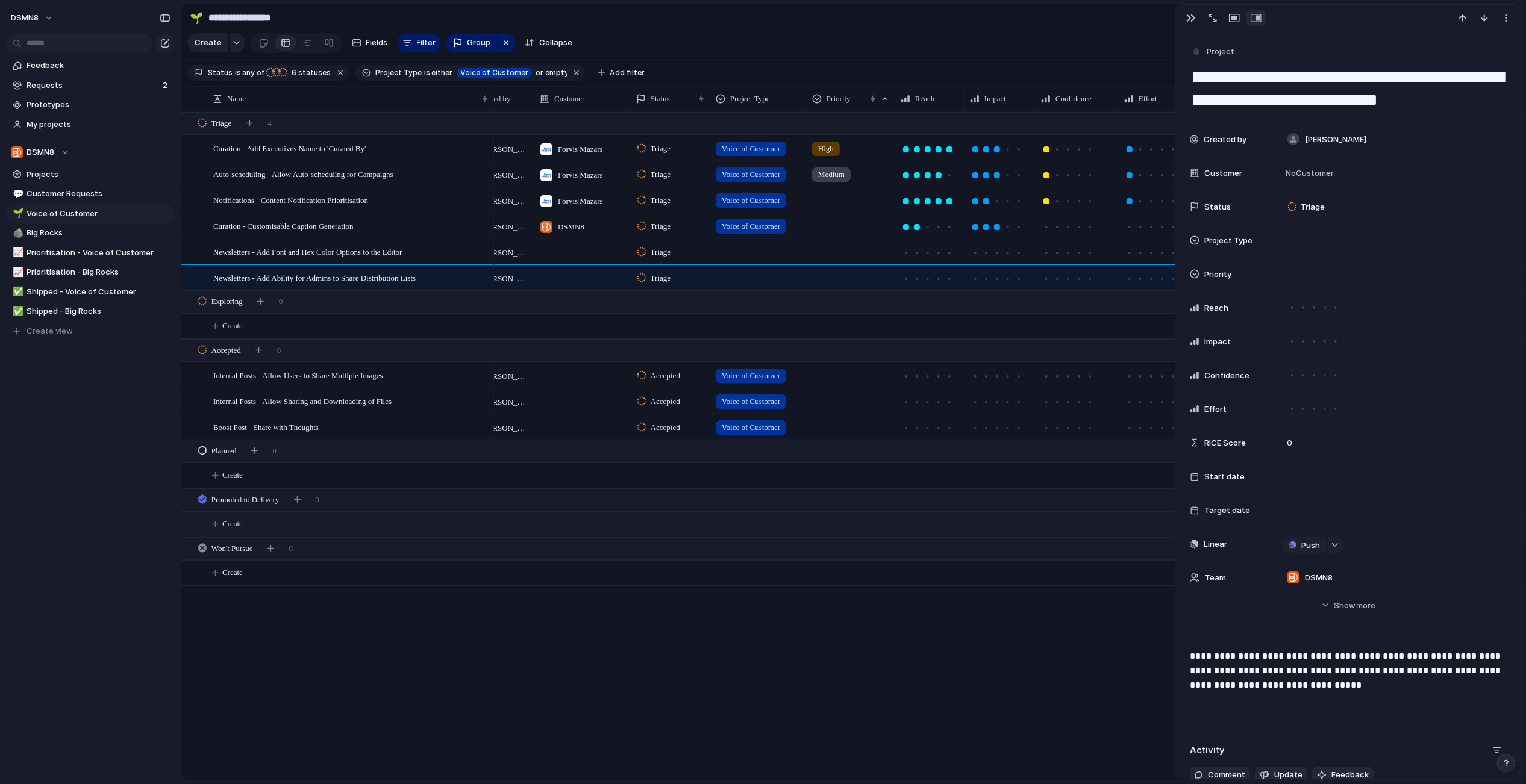
drag, startPoint x: 673, startPoint y: 674, endPoint x: 614, endPoint y: 534, distance: 151.9
click at [673, 673] on div "Big Rock Voice of Customer Customer Request" at bounding box center [763, 392] width 1526 height 784
click at [564, 372] on div at bounding box center [583, 375] width 97 height 25
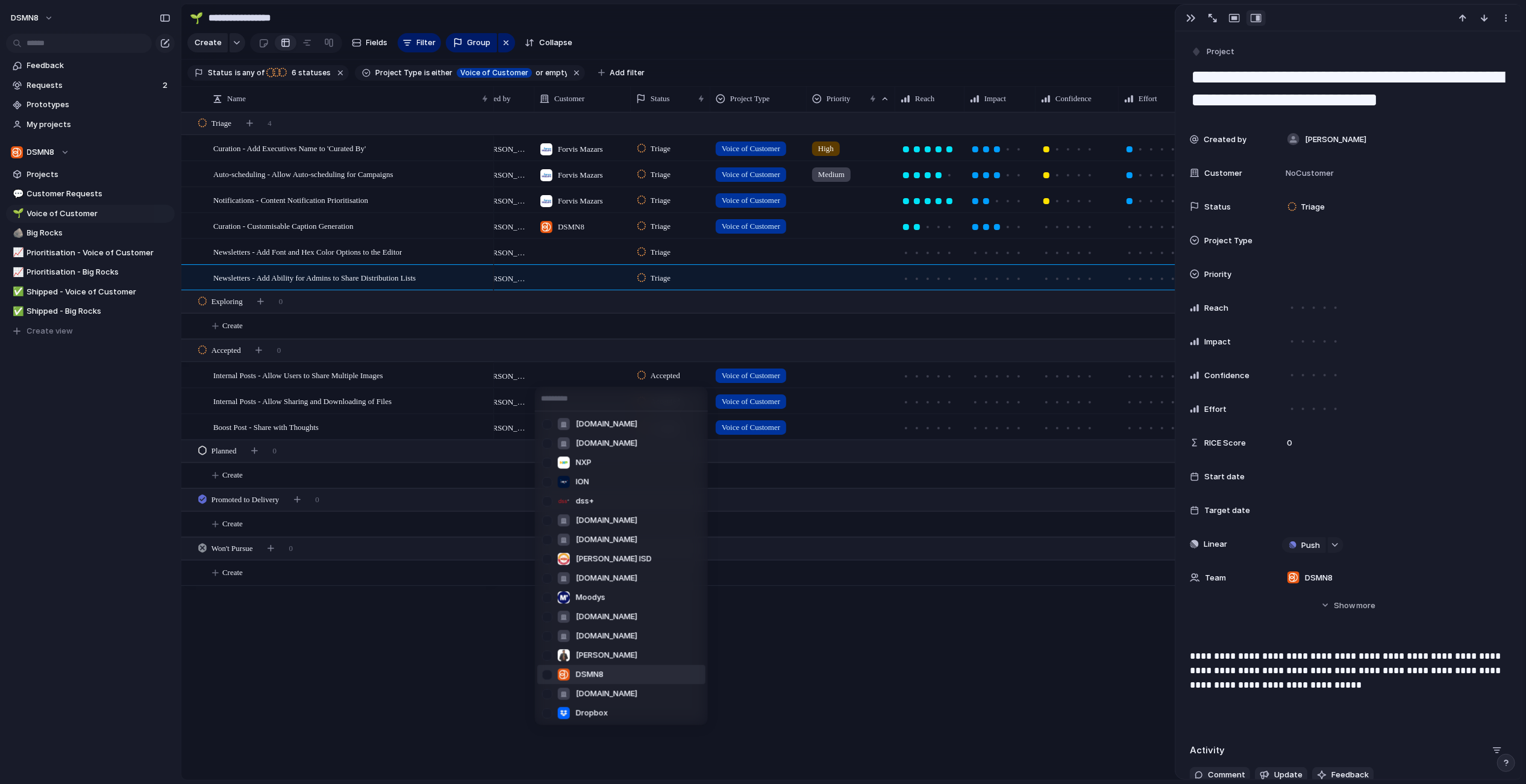
click at [549, 672] on div at bounding box center [547, 675] width 21 height 21
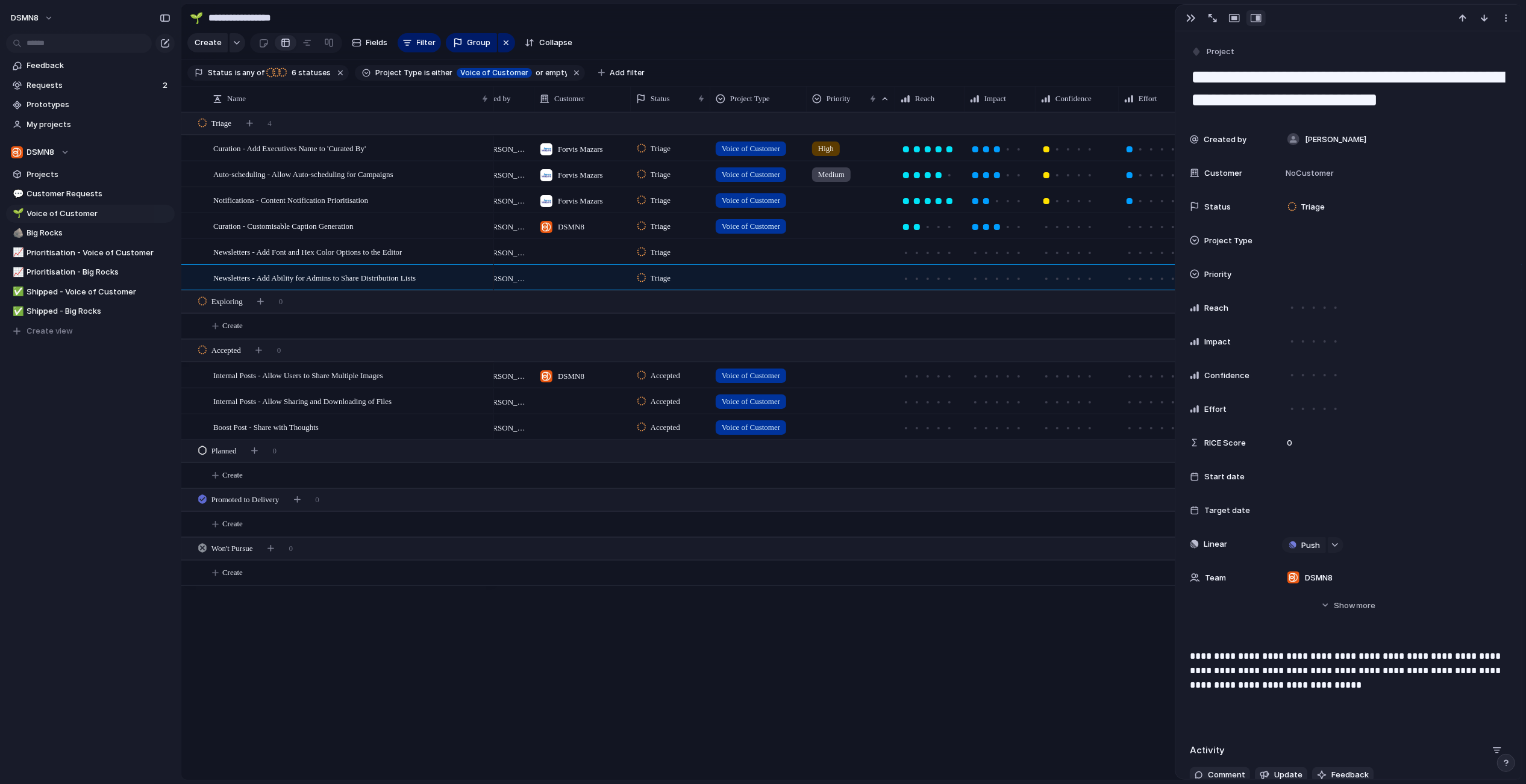
click at [507, 485] on div "s.oanhvu.edu.vn ns.kvuni.edu.vn NXP ION dss+ ns.tinhochay.org teva.co.in Marion…" at bounding box center [763, 392] width 1526 height 784
click at [553, 400] on div at bounding box center [583, 401] width 97 height 25
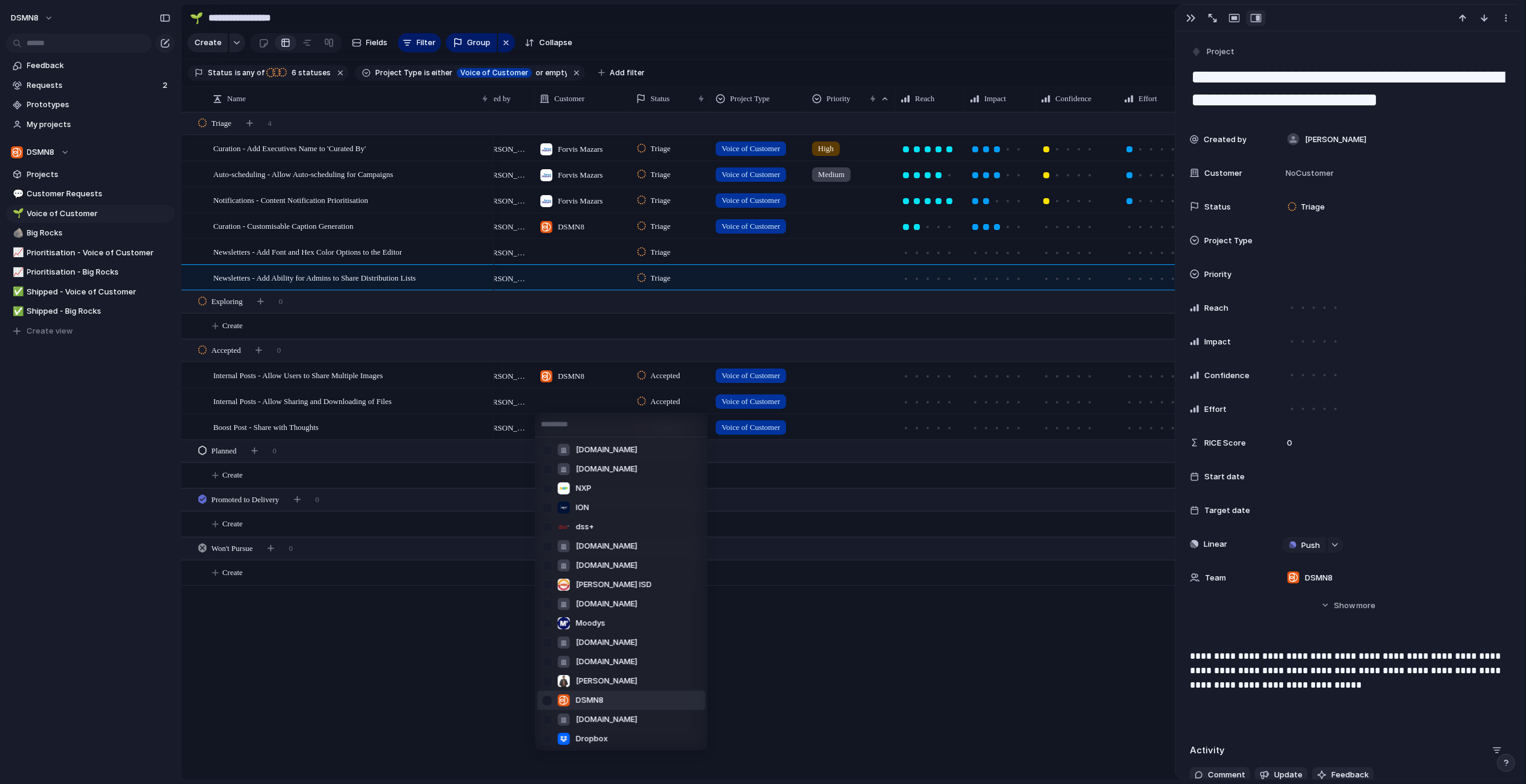
drag, startPoint x: 547, startPoint y: 701, endPoint x: 544, endPoint y: 695, distance: 6.7
click at [547, 700] on div at bounding box center [547, 701] width 21 height 21
click at [503, 480] on div "s.oanhvu.edu.vn ns.kvuni.edu.vn NXP ION dss+ ns.tinhochay.org teva.co.in Marion…" at bounding box center [763, 392] width 1526 height 784
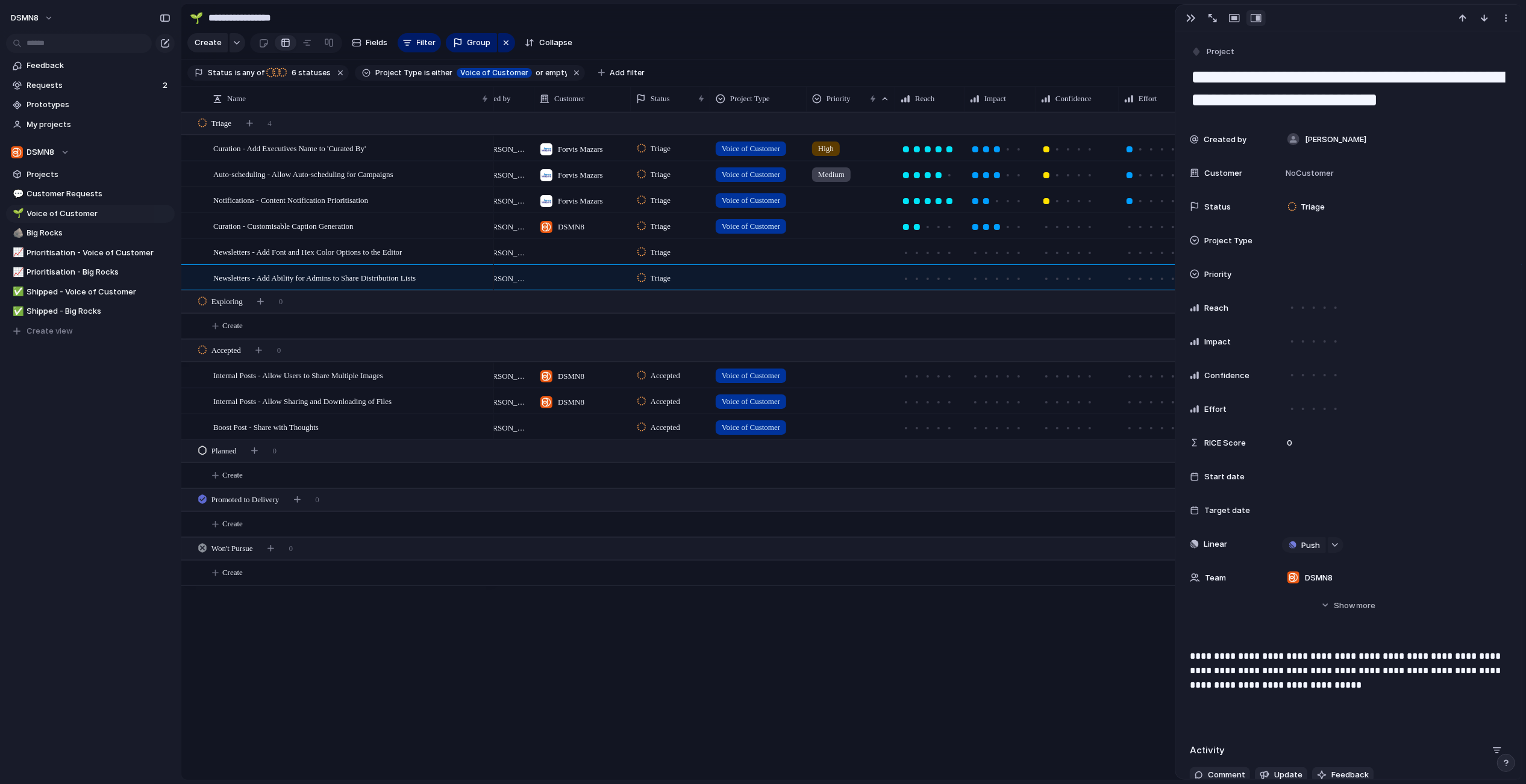
click at [548, 426] on div at bounding box center [583, 427] width 97 height 25
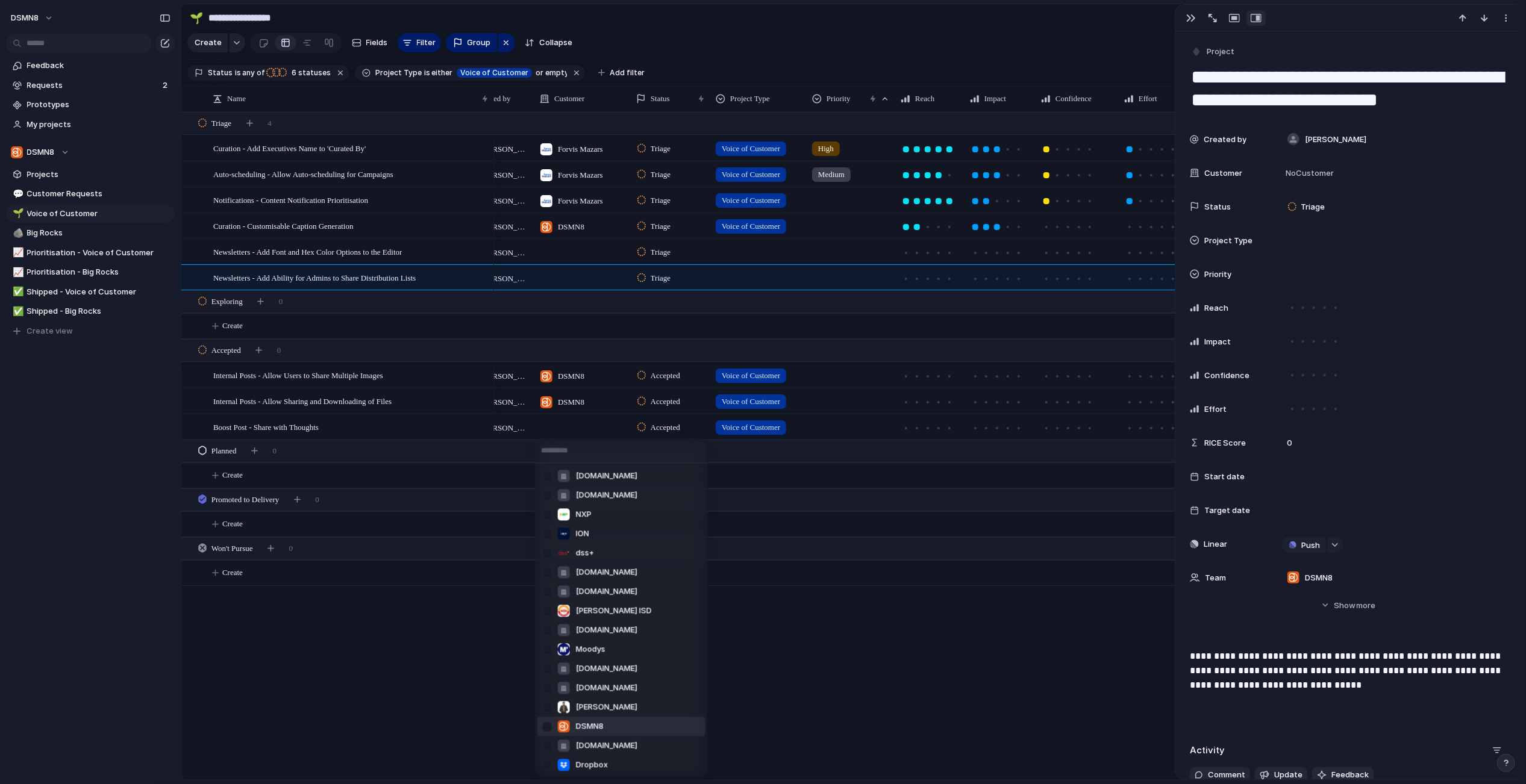
click at [551, 725] on div at bounding box center [547, 727] width 21 height 21
click at [472, 693] on div "s.oanhvu.edu.vn ns.kvuni.edu.vn NXP ION dss+ ns.tinhochay.org teva.co.in Marion…" at bounding box center [763, 392] width 1526 height 784
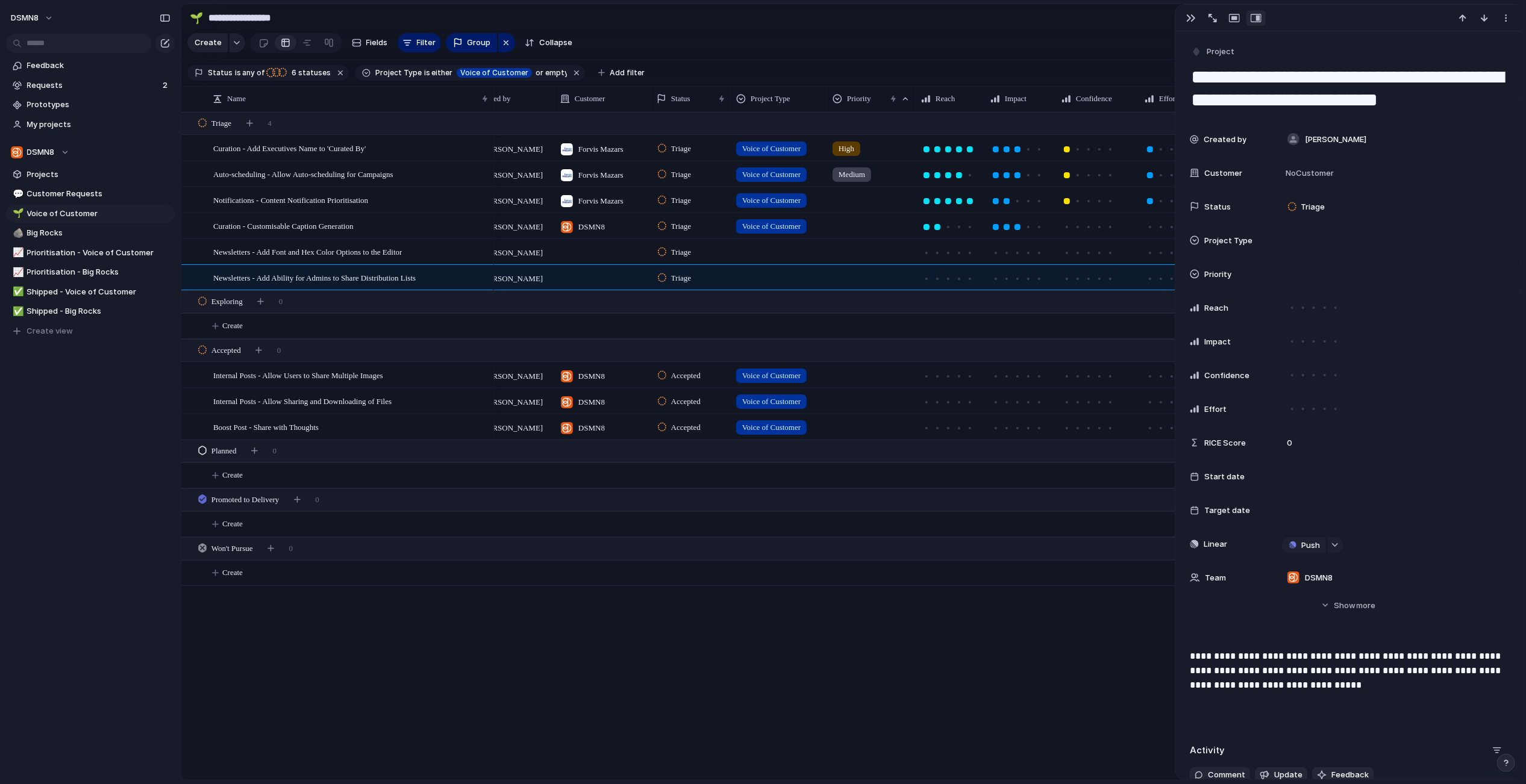
drag, startPoint x: 531, startPoint y: 95, endPoint x: 552, endPoint y: 94, distance: 21.0
click at [552, 94] on div at bounding box center [554, 98] width 6 height 25
drag, startPoint x: 491, startPoint y: 97, endPoint x: 195, endPoint y: 57, distance: 298.7
click at [487, 97] on div at bounding box center [490, 98] width 6 height 25
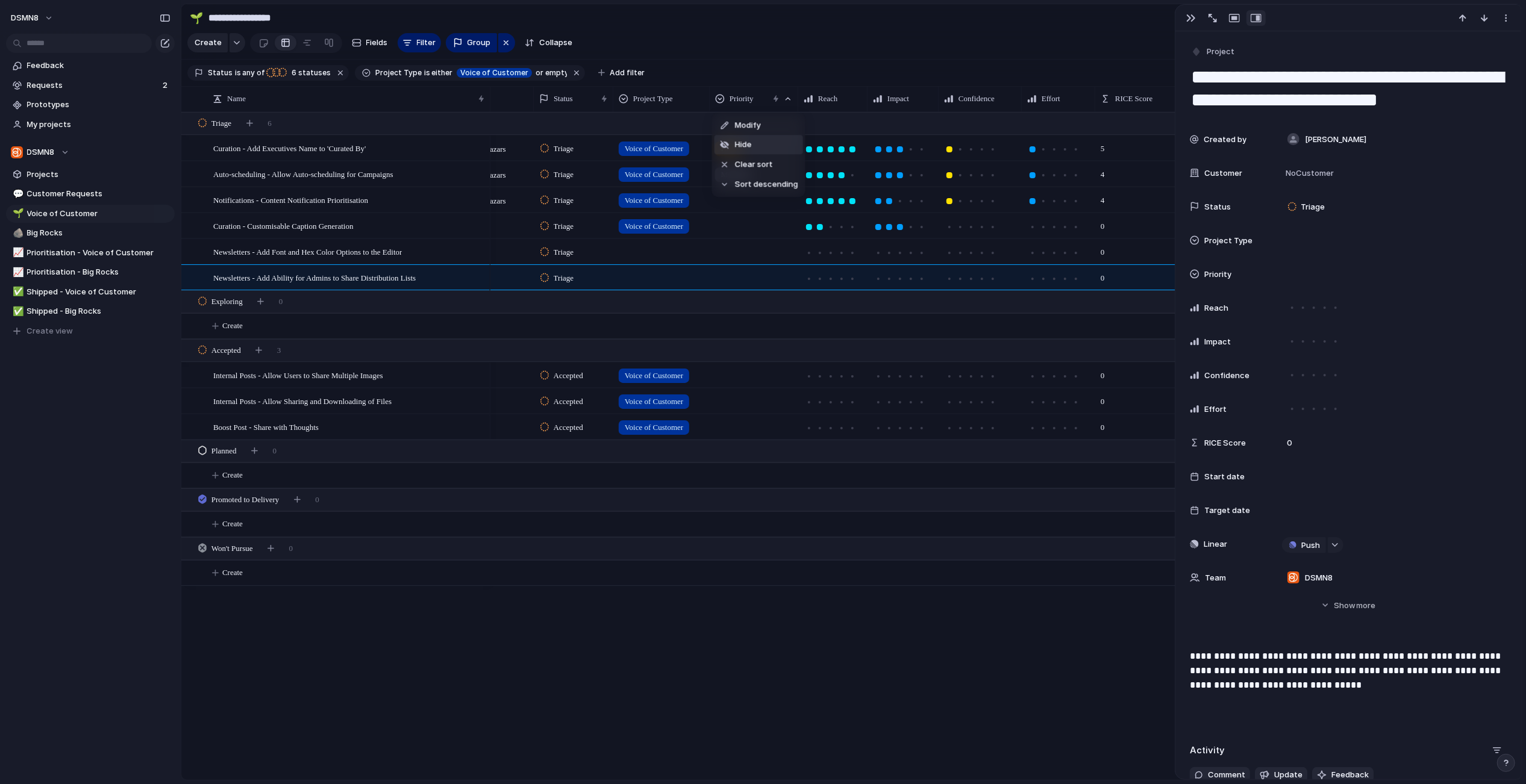
click at [742, 147] on span "Hide" at bounding box center [743, 144] width 17 height 12
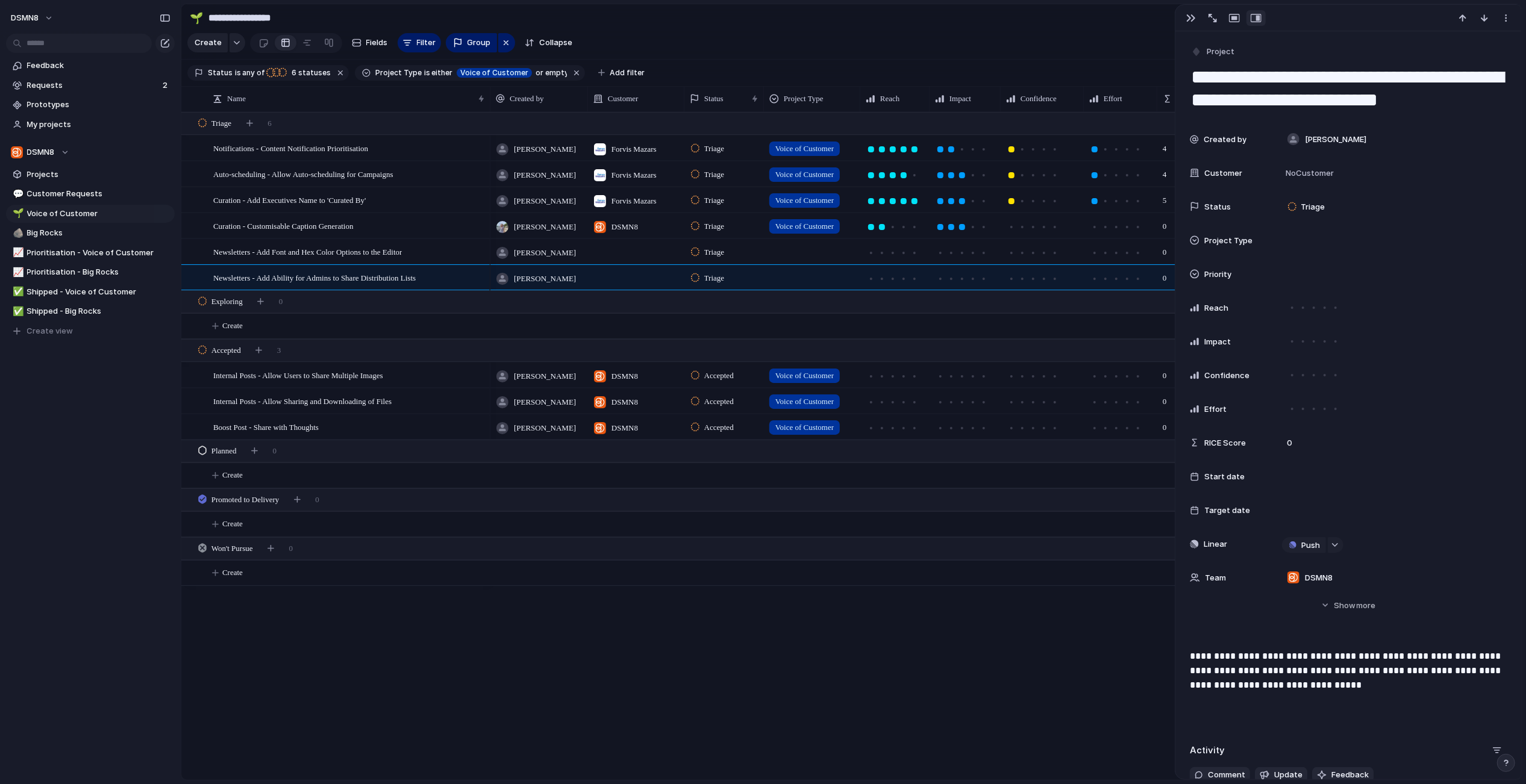
scroll to position [0, 62]
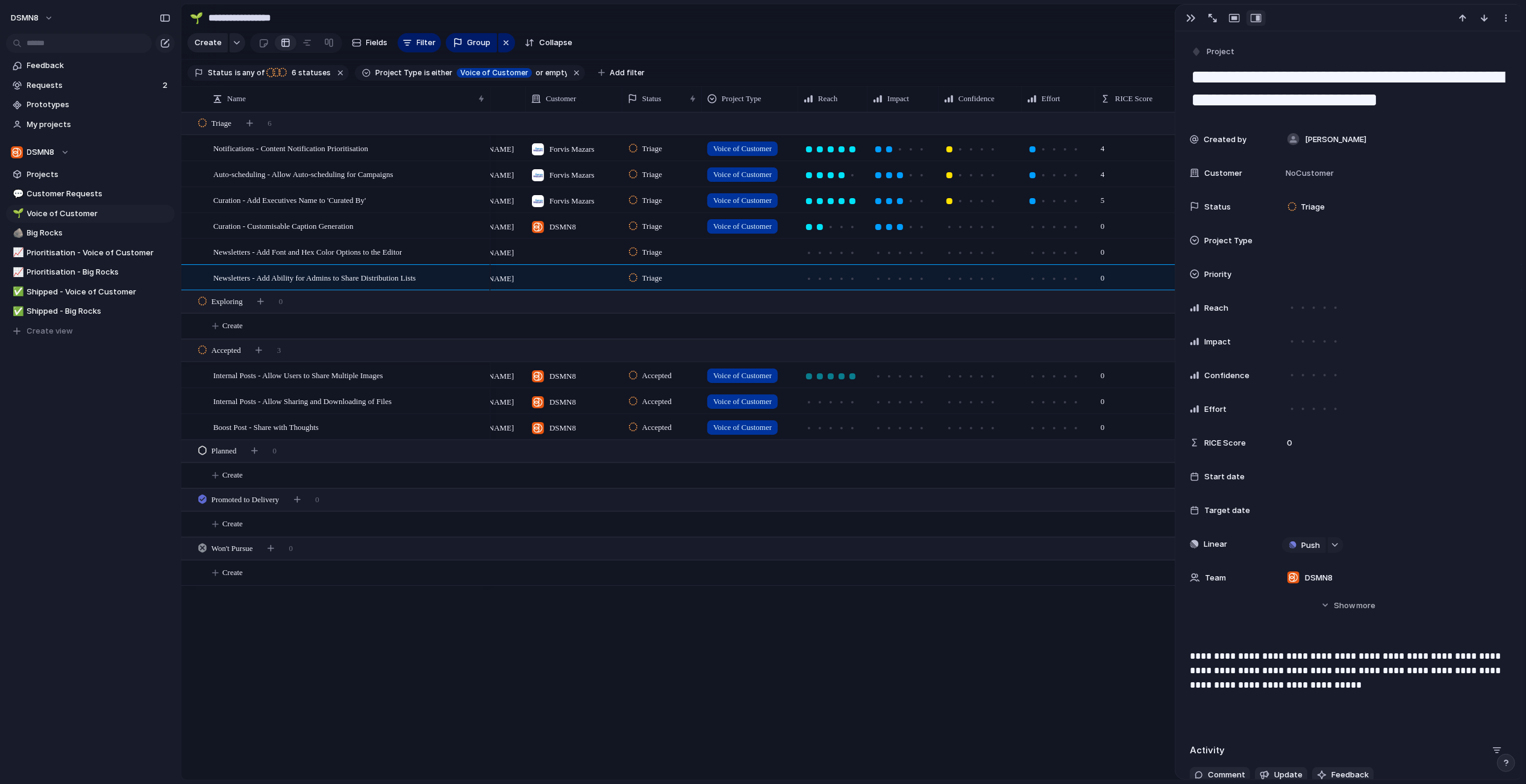
click at [853, 377] on div at bounding box center [852, 376] width 6 height 6
click at [852, 400] on div at bounding box center [852, 402] width 6 height 6
click at [853, 429] on div at bounding box center [852, 428] width 6 height 6
click at [919, 427] on div at bounding box center [922, 428] width 6 height 6
click at [910, 376] on div at bounding box center [911, 376] width 6 height 6
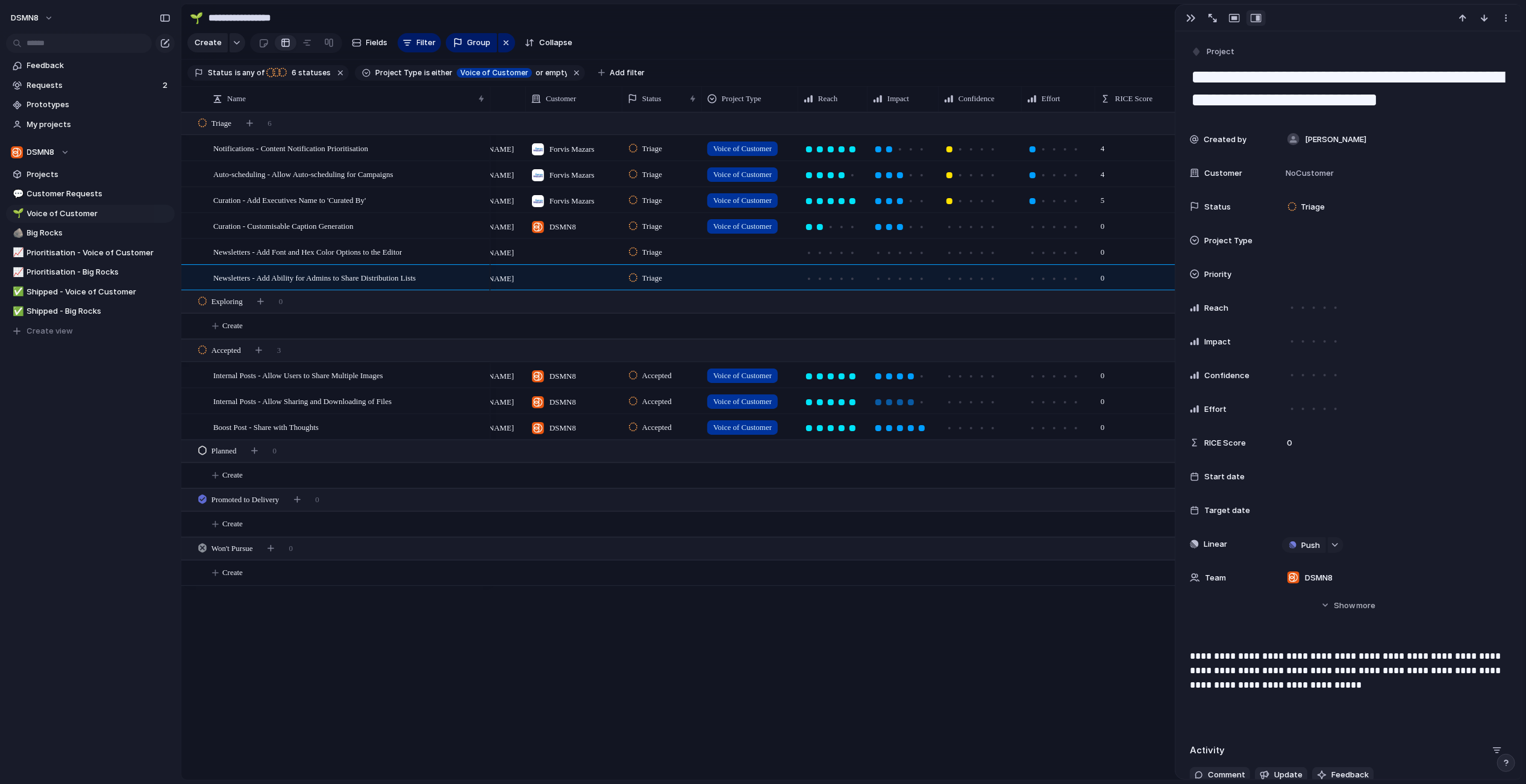
click at [912, 401] on div at bounding box center [911, 402] width 6 height 6
drag, startPoint x: 973, startPoint y: 375, endPoint x: 971, endPoint y: 383, distance: 8.2
click at [973, 375] on div at bounding box center [971, 376] width 6 height 6
click at [971, 400] on div at bounding box center [971, 402] width 6 height 6
click at [973, 428] on div at bounding box center [971, 428] width 6 height 6
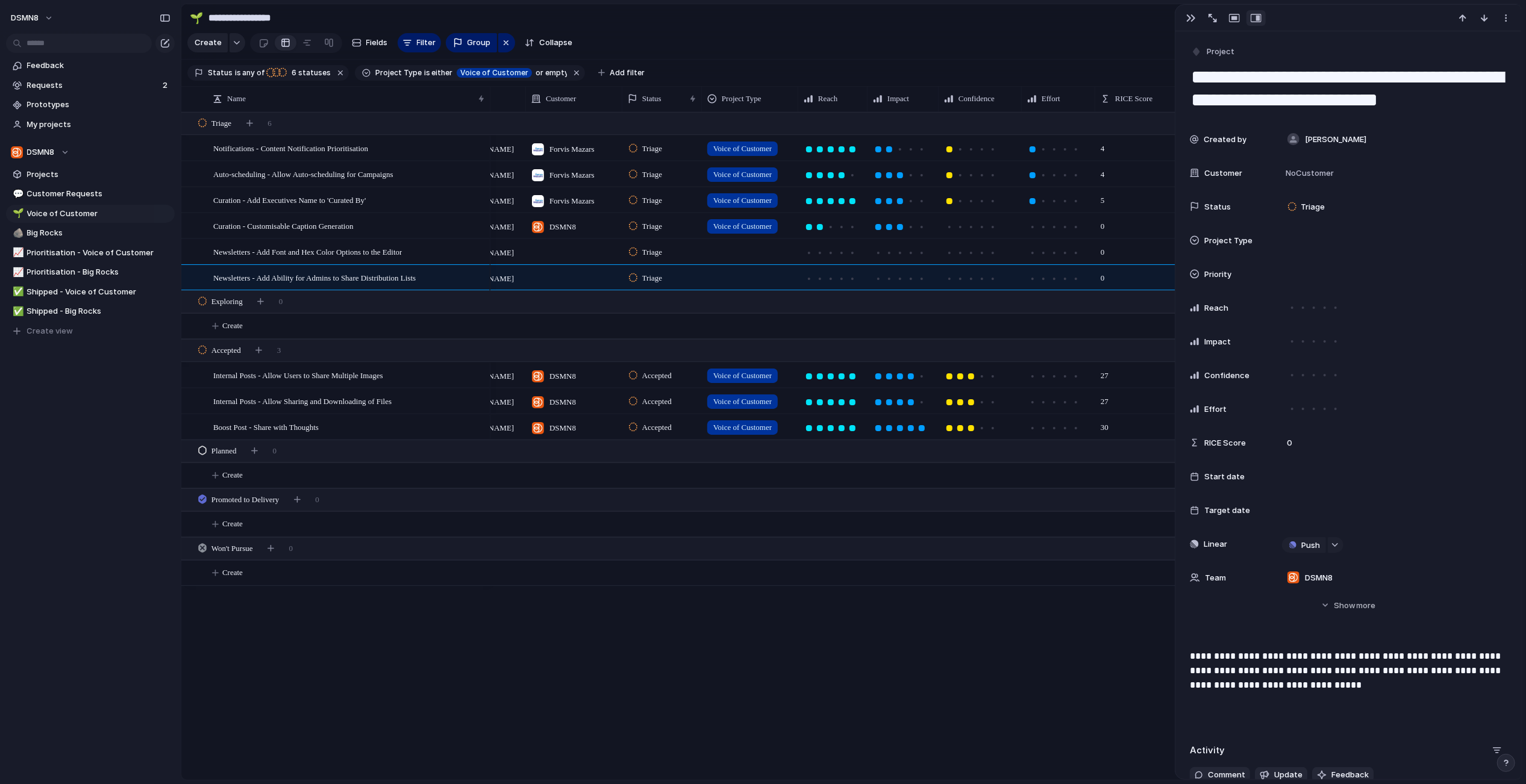
click at [983, 637] on div "Emma Forvis Mazars Triage Voice of Customer 4 Push Emma Forvis Mazars Triage Vo…" at bounding box center [1007, 446] width 1032 height 668
click at [547, 250] on div at bounding box center [574, 251] width 97 height 25
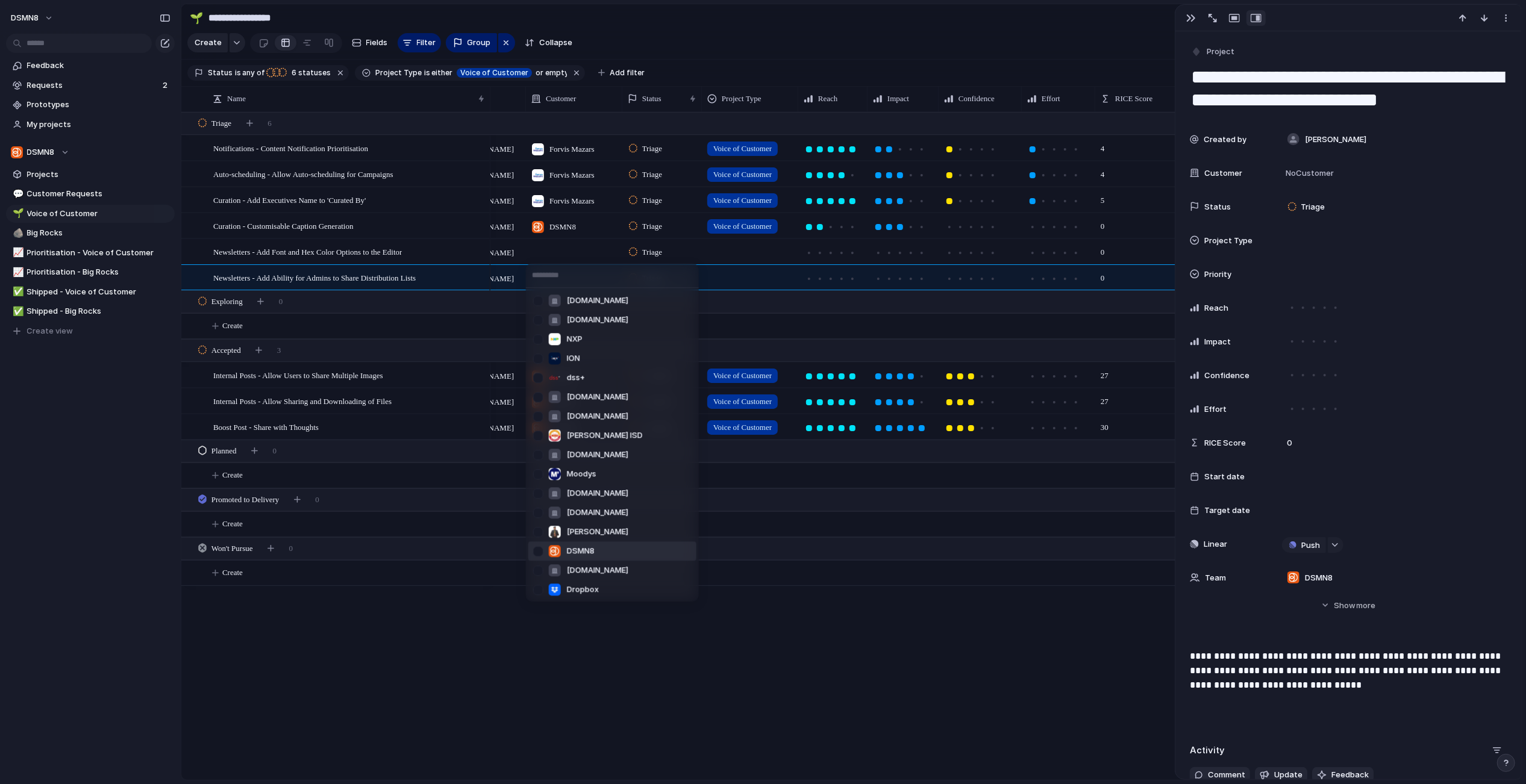
drag, startPoint x: 539, startPoint y: 550, endPoint x: 540, endPoint y: 525, distance: 25.0
click at [539, 550] on div at bounding box center [538, 551] width 21 height 21
click at [501, 253] on div "s.oanhvu.edu.vn ns.kvuni.edu.vn NXP ION dss+ ns.tinhochay.org teva.co.in Marion…" at bounding box center [763, 392] width 1526 height 784
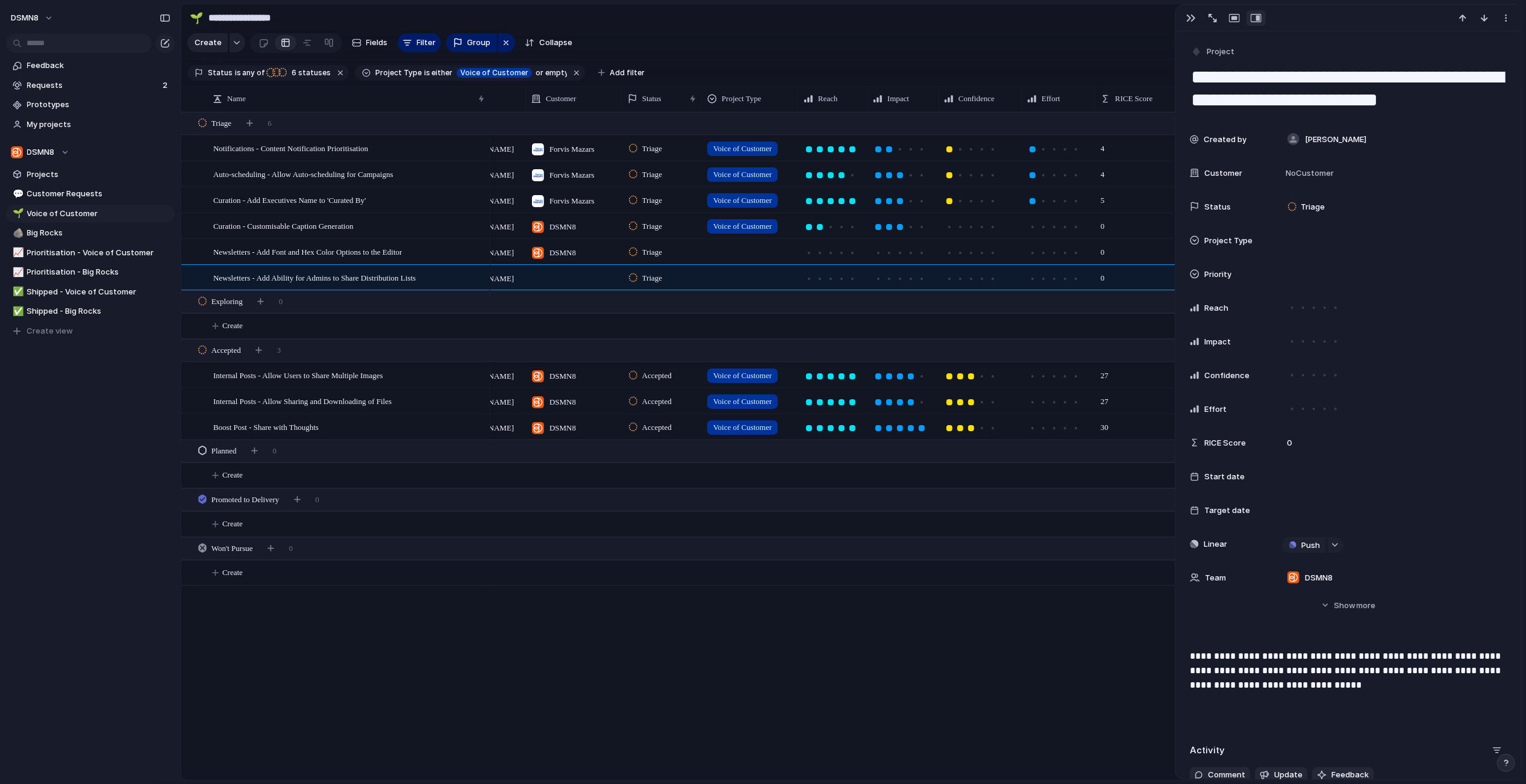
click at [553, 278] on div at bounding box center [574, 277] width 97 height 25
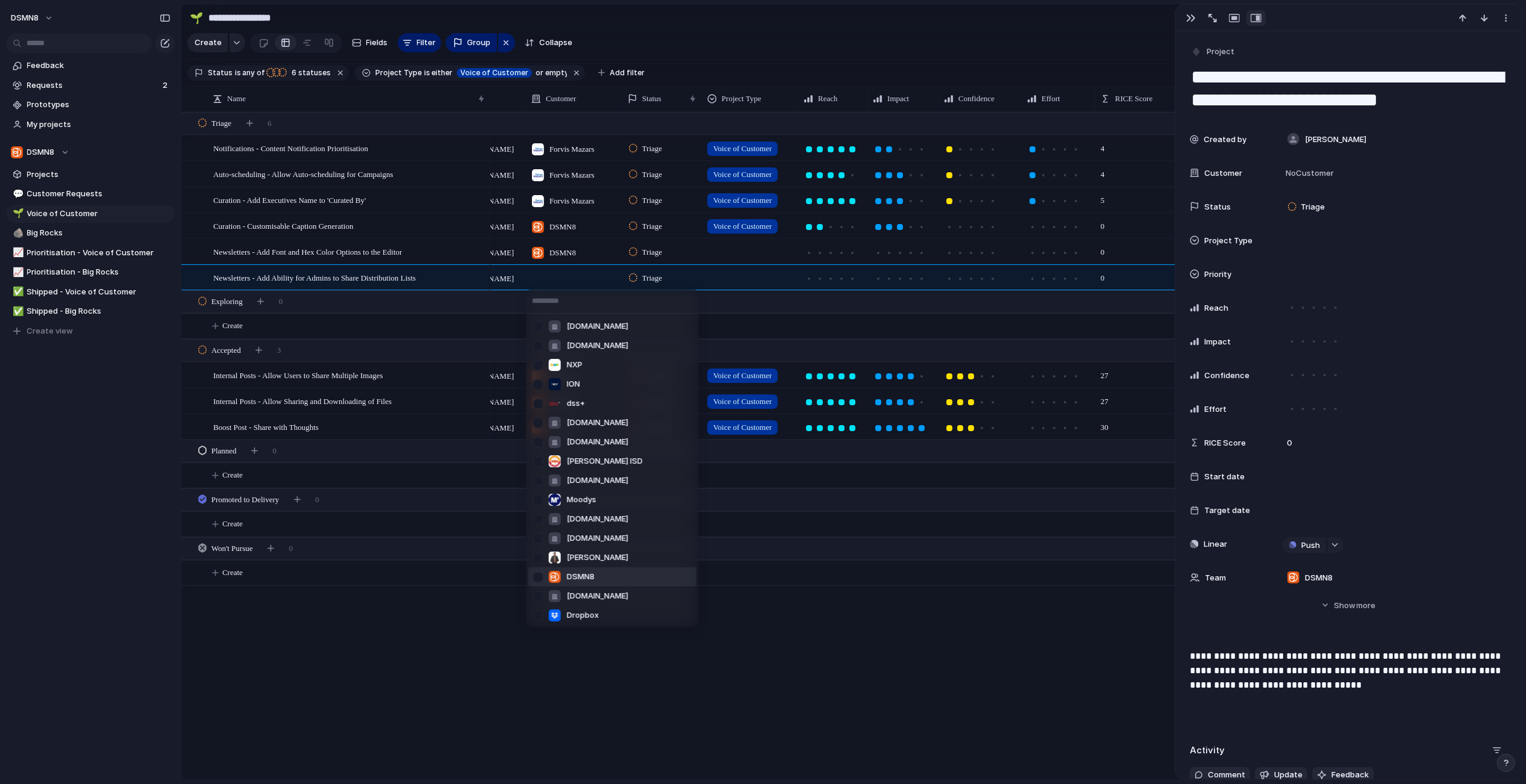
click at [539, 577] on div at bounding box center [538, 577] width 21 height 21
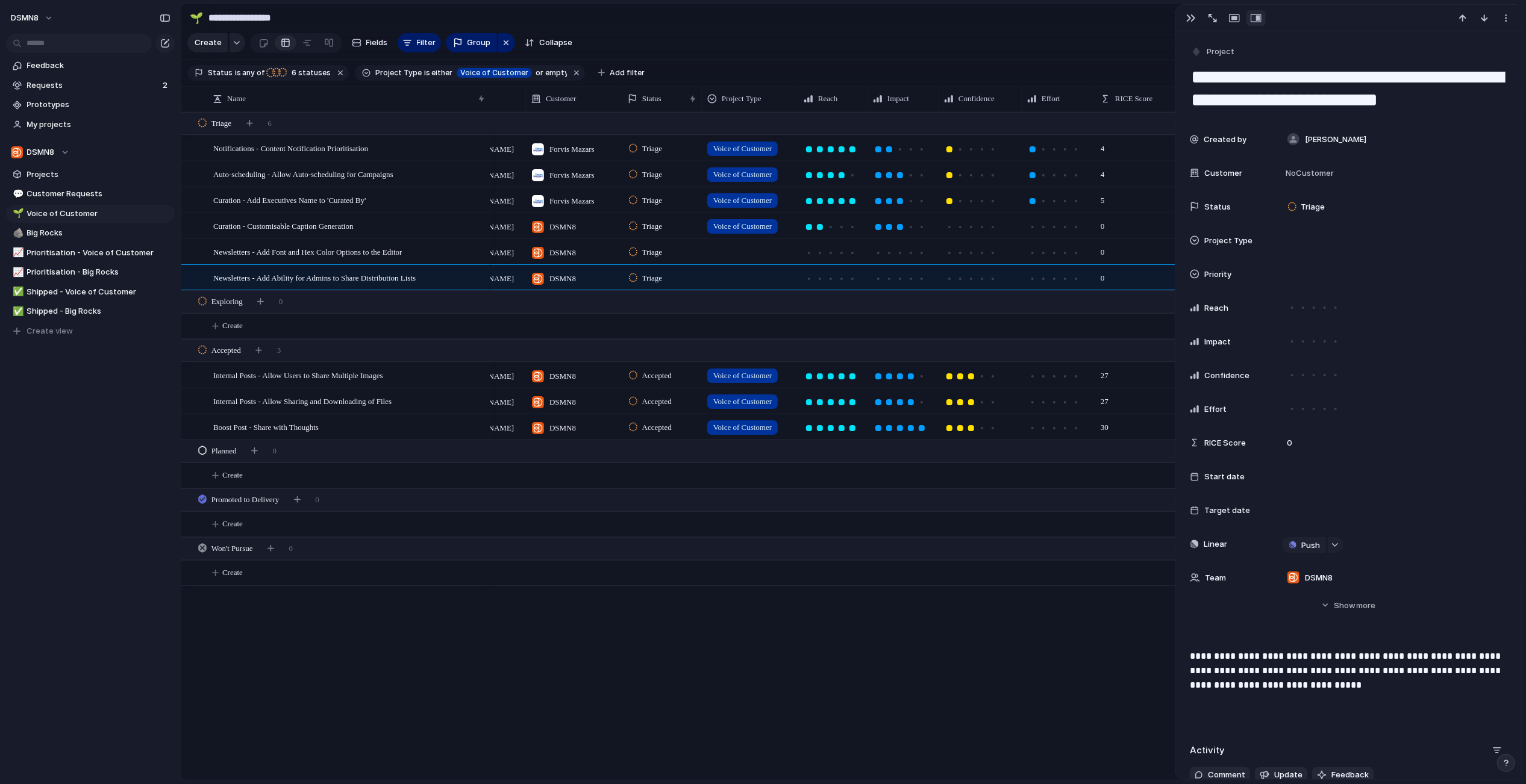
click at [406, 615] on div "s.oanhvu.edu.vn ns.kvuni.edu.vn NXP ION dss+ ns.tinhochay.org teva.co.in Marion…" at bounding box center [763, 392] width 1526 height 784
click at [751, 247] on div at bounding box center [750, 250] width 95 height 20
drag, startPoint x: 714, startPoint y: 320, endPoint x: 724, endPoint y: 299, distance: 23.3
click at [715, 320] on div at bounding box center [715, 322] width 21 height 21
drag, startPoint x: 868, startPoint y: 329, endPoint x: 769, endPoint y: 294, distance: 105.0
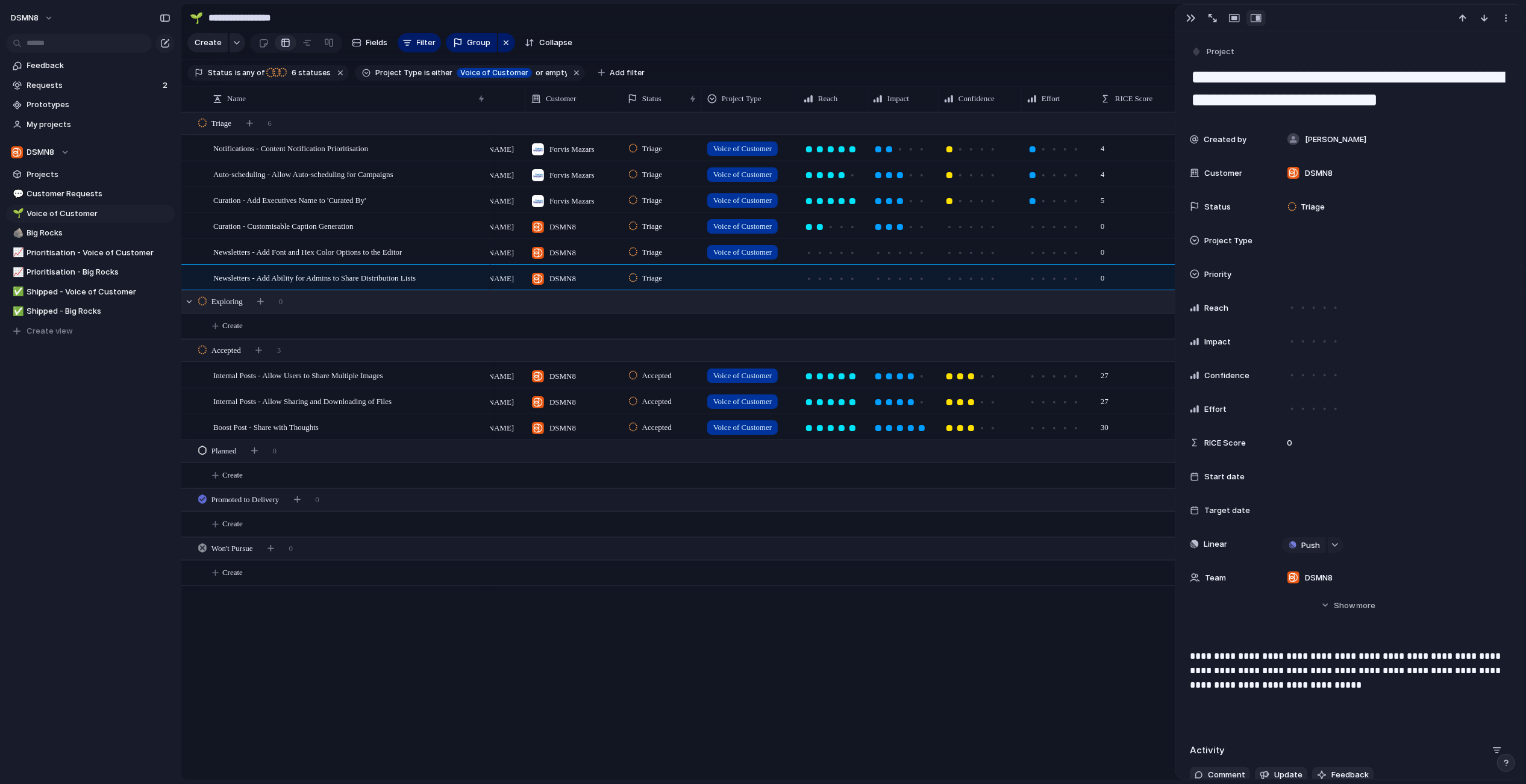
click at [868, 329] on div "Big Rock Voice of Customer Customer Request" at bounding box center [763, 392] width 1526 height 784
click at [729, 275] on div at bounding box center [750, 276] width 95 height 20
click at [716, 351] on div at bounding box center [715, 348] width 21 height 21
click at [864, 238] on div "Big Rock Voice of Customer Customer Request" at bounding box center [763, 392] width 1526 height 784
click at [820, 252] on div at bounding box center [819, 252] width 6 height 6
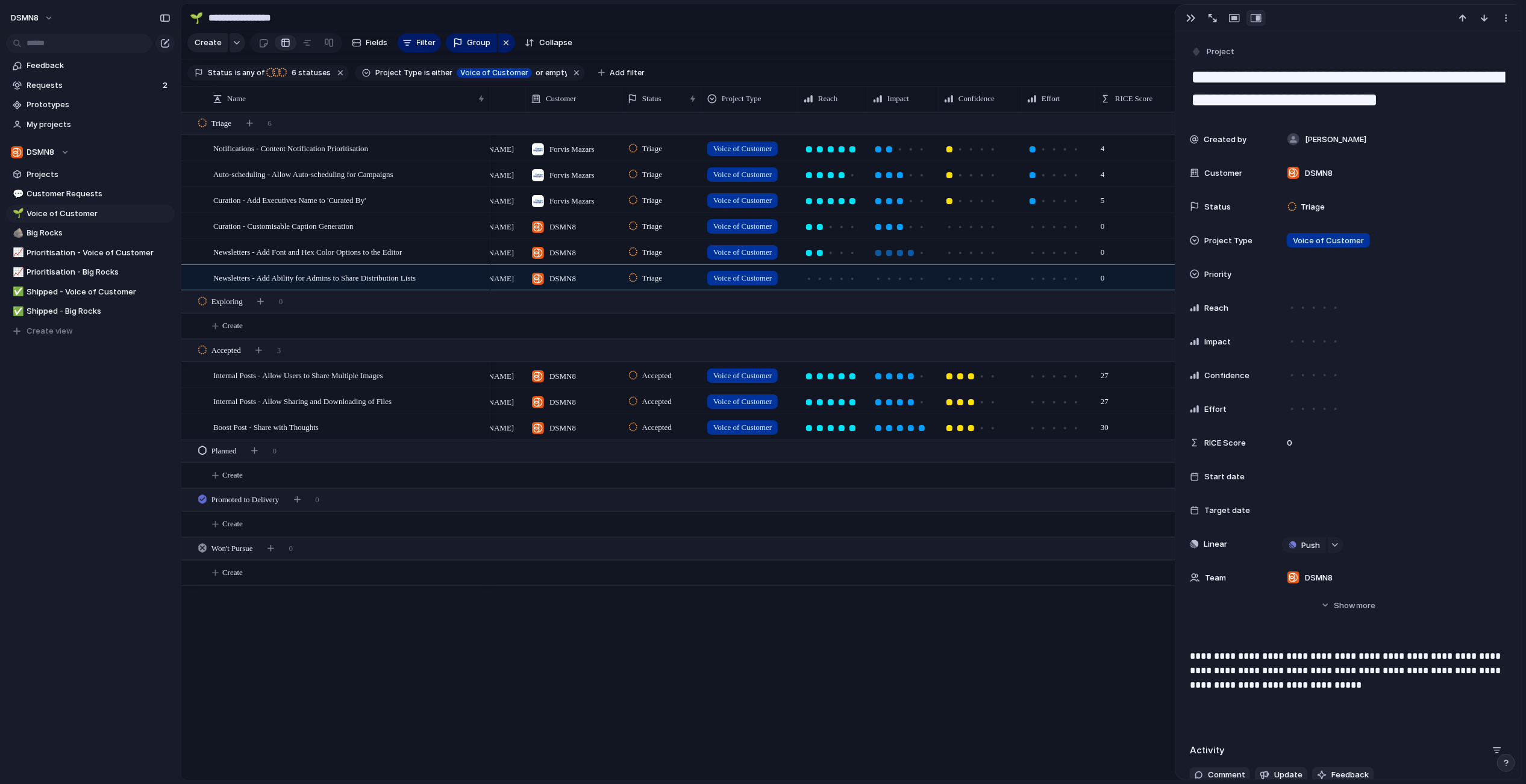
click at [913, 252] on div at bounding box center [911, 252] width 11 height 11
click at [972, 252] on div at bounding box center [971, 252] width 6 height 6
click at [829, 278] on div at bounding box center [832, 278] width 6 height 6
click at [914, 280] on div at bounding box center [913, 278] width 11 height 11
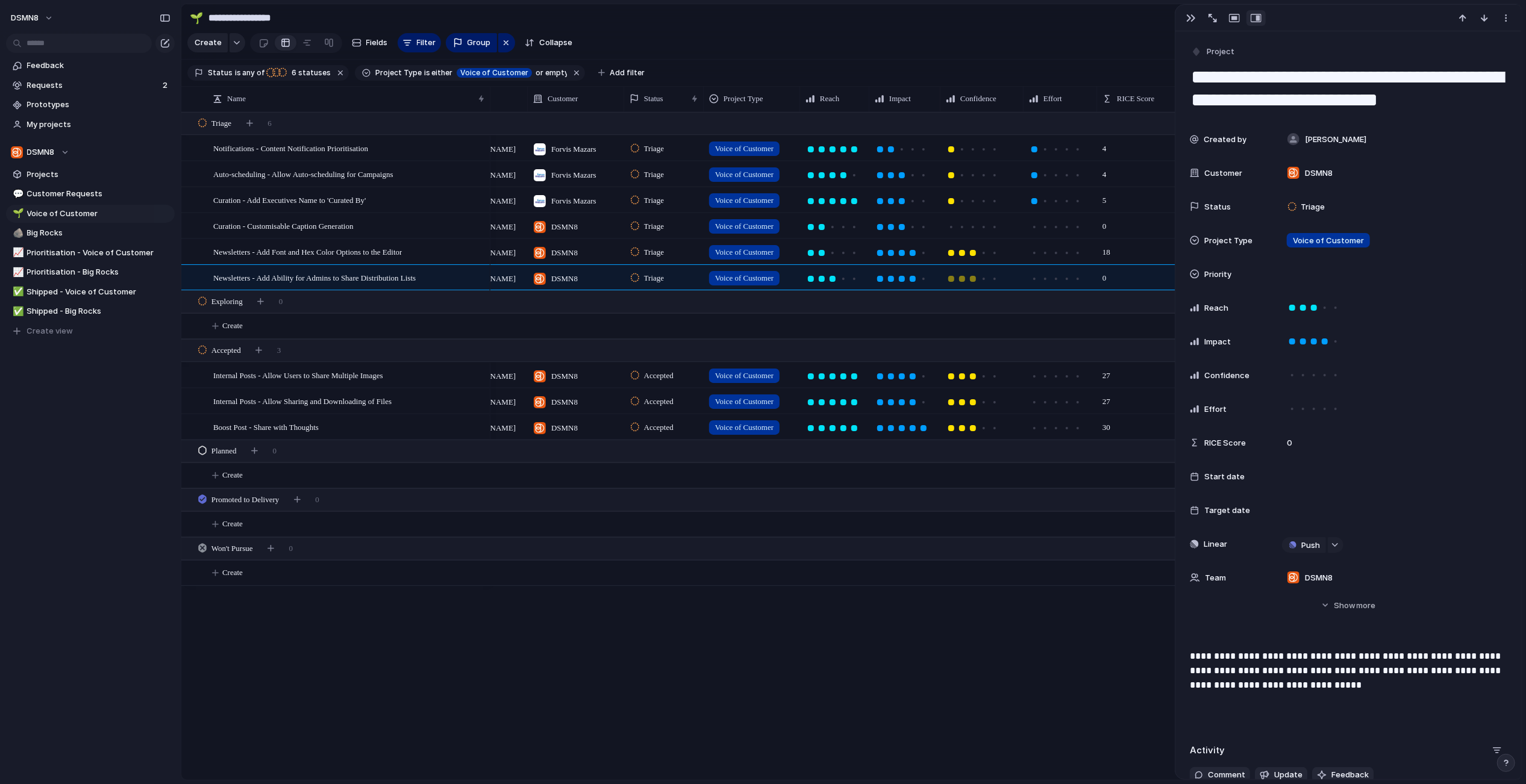
click at [973, 280] on div at bounding box center [973, 278] width 6 height 6
click at [910, 601] on div "Emma Forvis Mazars Triage Voice of Customer 4 Push Emma Forvis Mazars Triage Vo…" at bounding box center [1007, 446] width 1032 height 668
click at [1111, 98] on div "RICE Score" at bounding box center [1144, 98] width 85 height 12
click at [1131, 166] on span "Sort ascending" at bounding box center [1150, 164] width 58 height 12
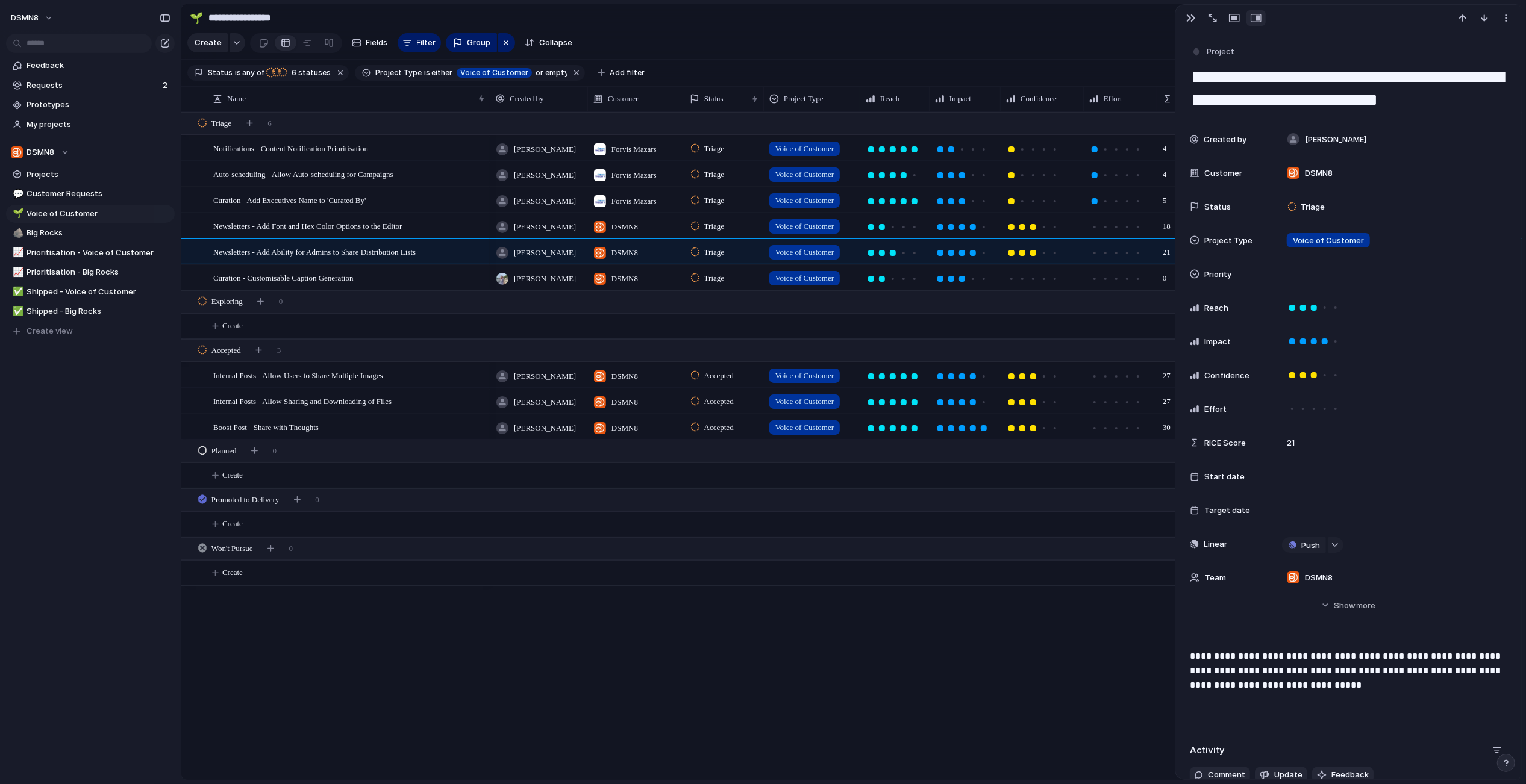
scroll to position [0, 62]
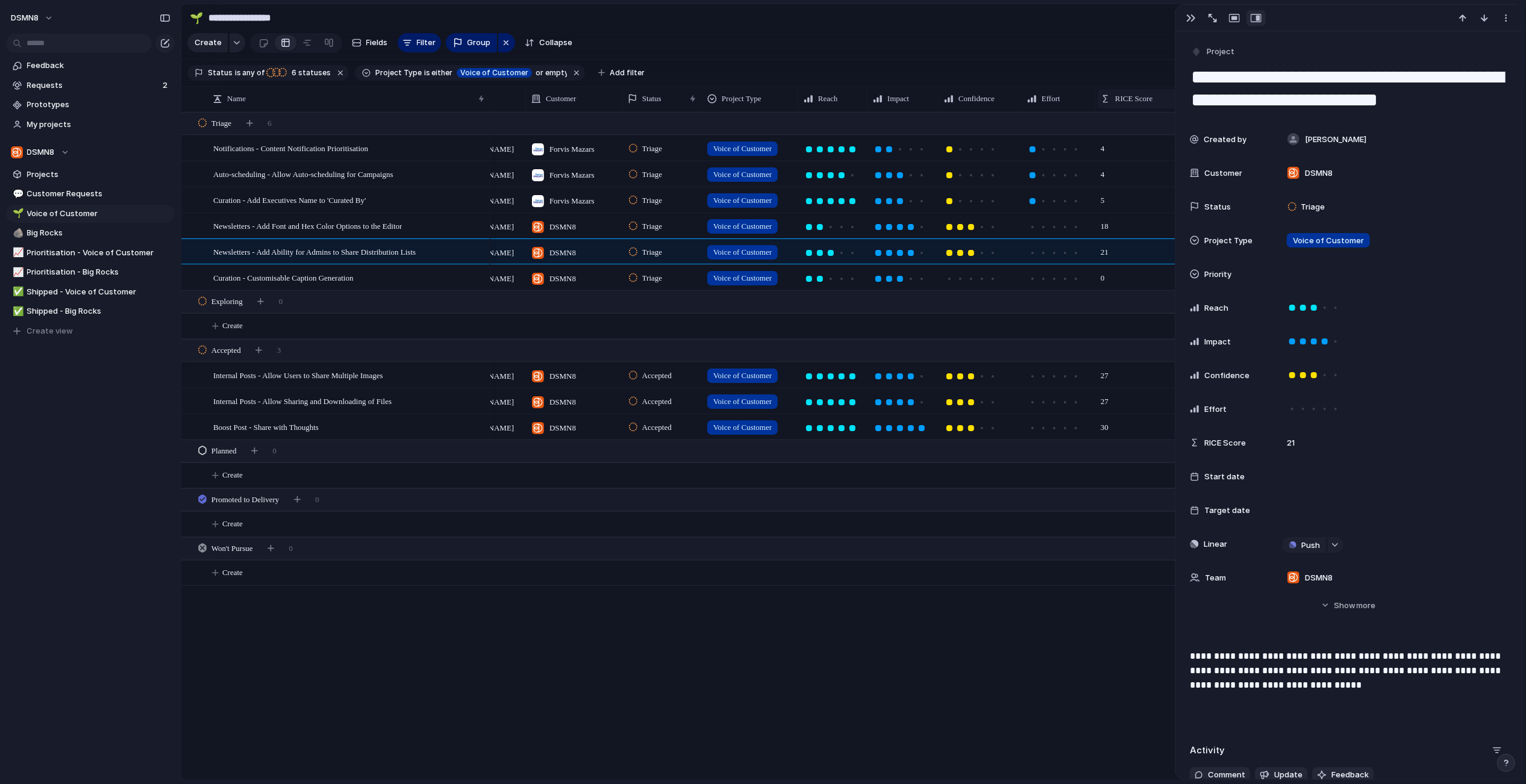
click at [1114, 100] on div "RICE Score" at bounding box center [1136, 98] width 72 height 12
click at [1122, 183] on span "Sort descending" at bounding box center [1152, 184] width 64 height 12
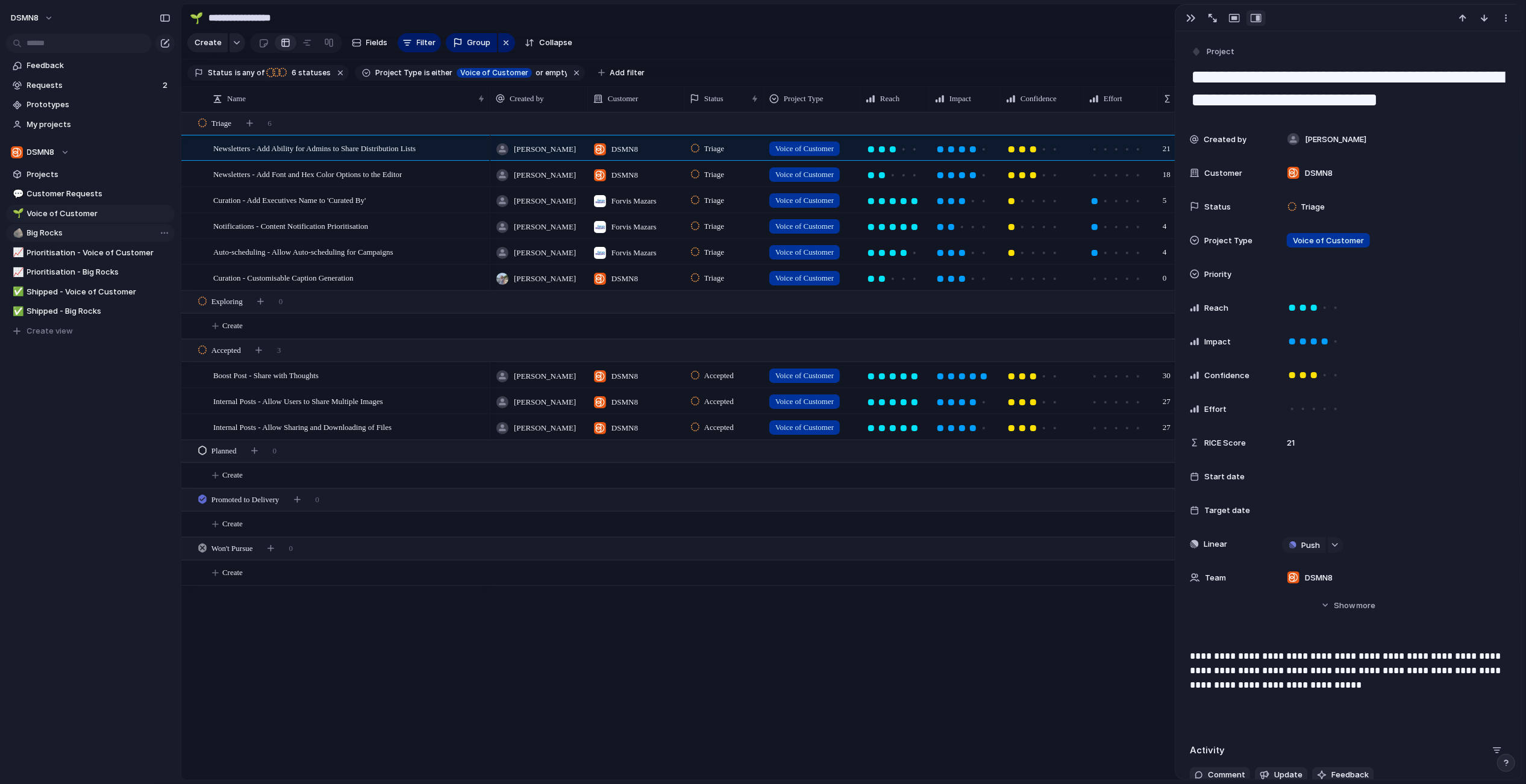
click at [73, 236] on span "Big Rocks" at bounding box center [99, 233] width 143 height 12
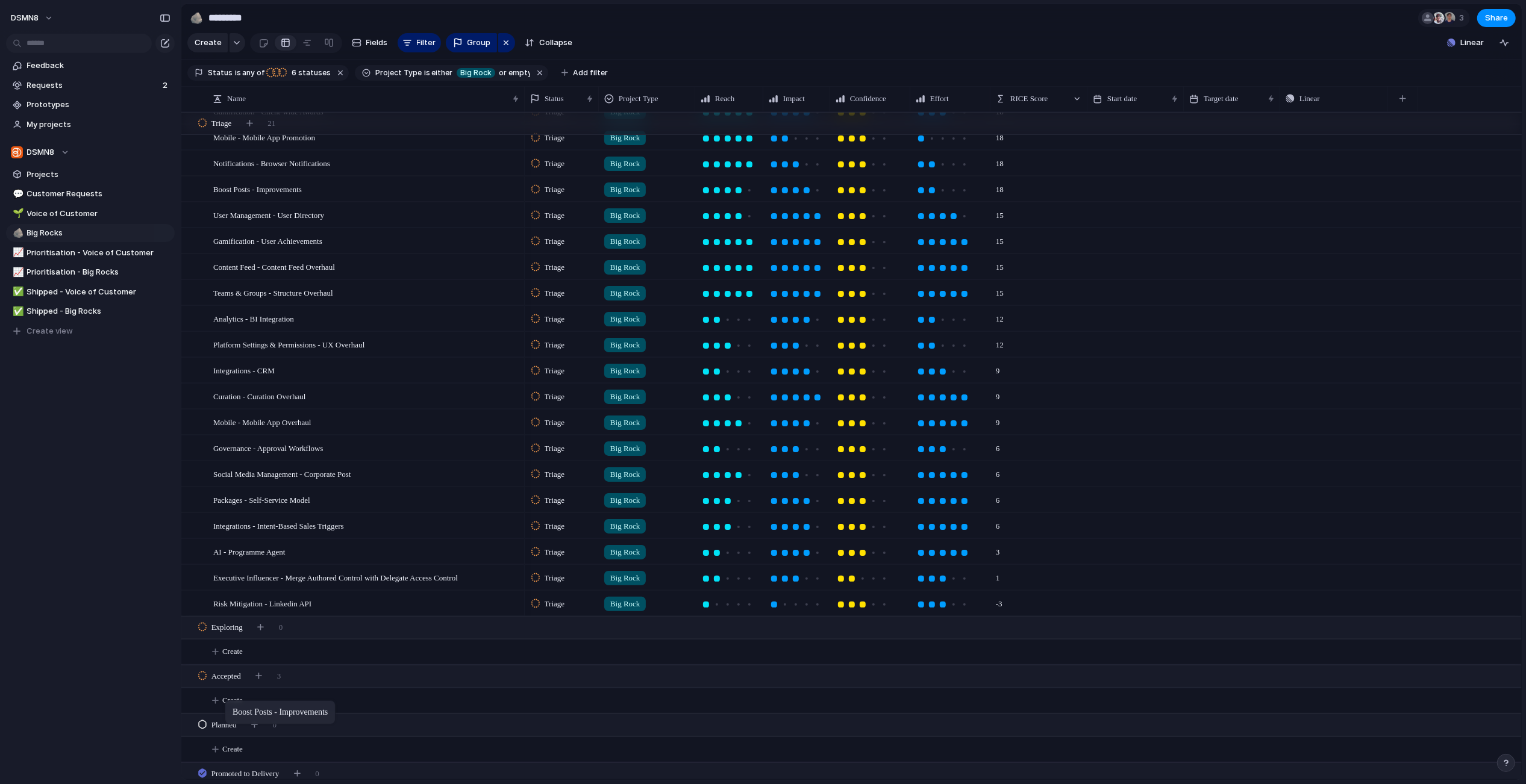
drag, startPoint x: 346, startPoint y: 190, endPoint x: 231, endPoint y: 703, distance: 525.7
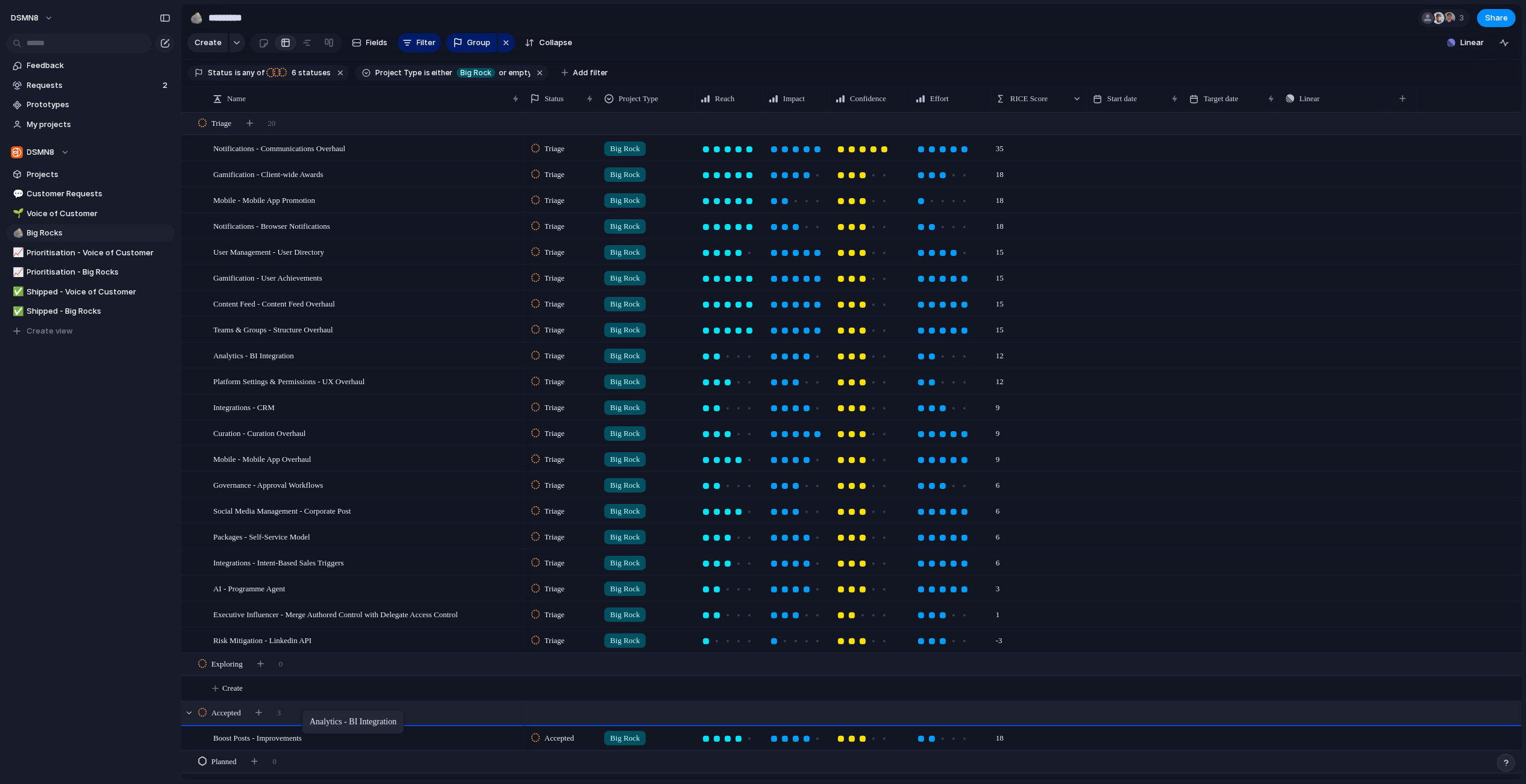
drag, startPoint x: 243, startPoint y: 354, endPoint x: 307, endPoint y: 712, distance: 363.7
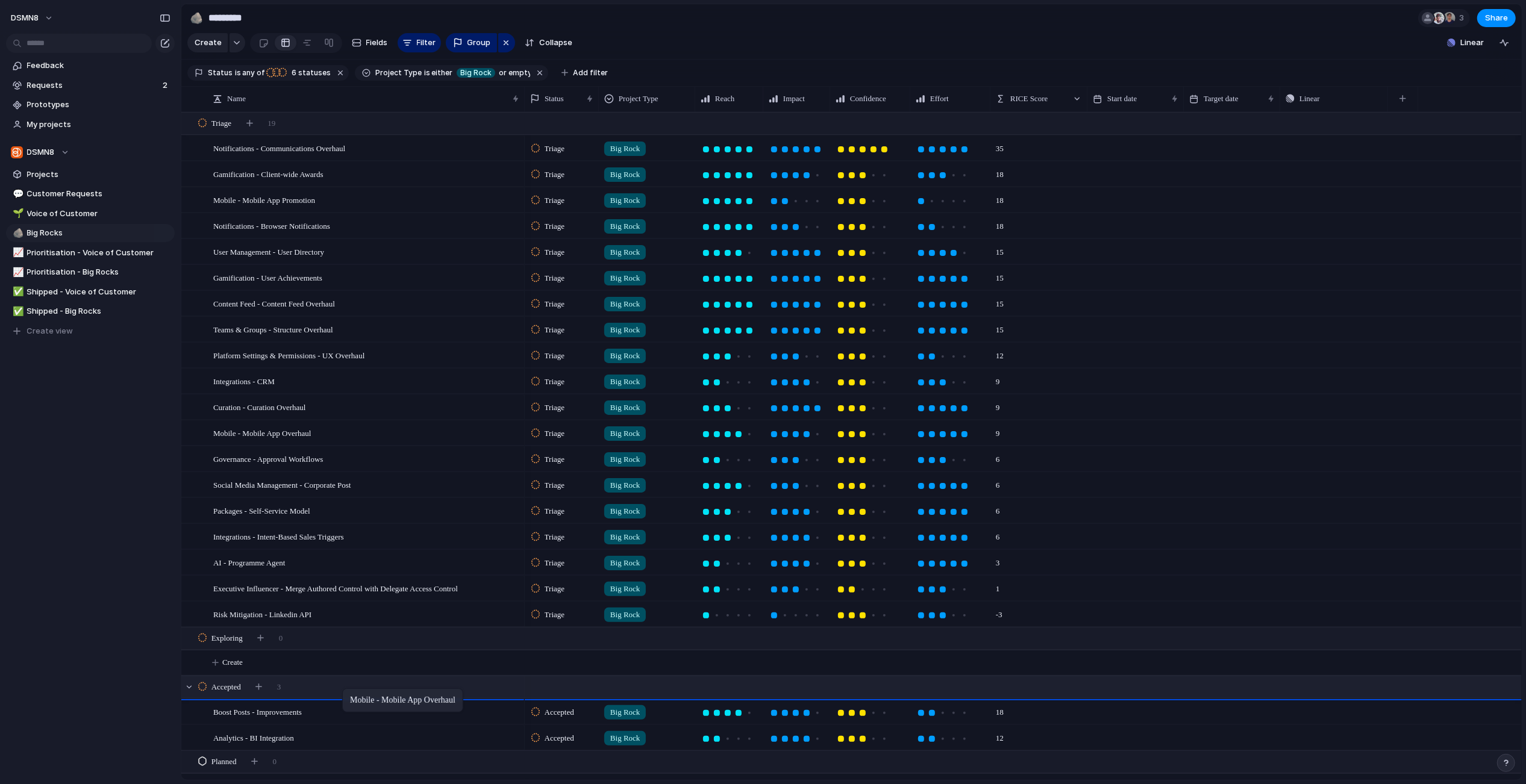
drag, startPoint x: 332, startPoint y: 432, endPoint x: 348, endPoint y: 692, distance: 260.5
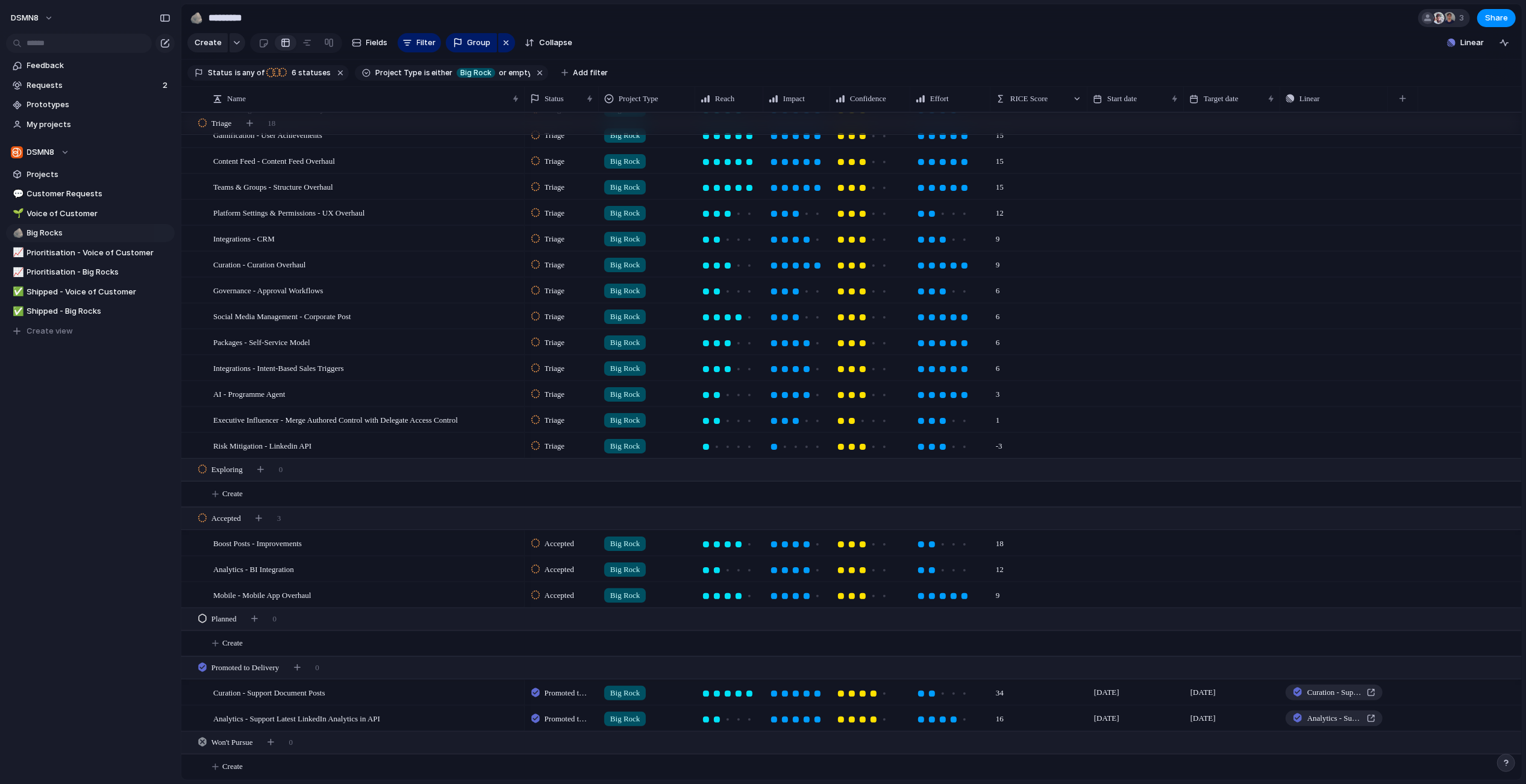
click at [1453, 21] on div at bounding box center [1449, 17] width 12 height 12
click at [1333, 35] on div "Seen by Christian Iacullo Ryan Marsh Emma" at bounding box center [763, 392] width 1526 height 784
click at [1497, 21] on span "Share" at bounding box center [1496, 17] width 23 height 12
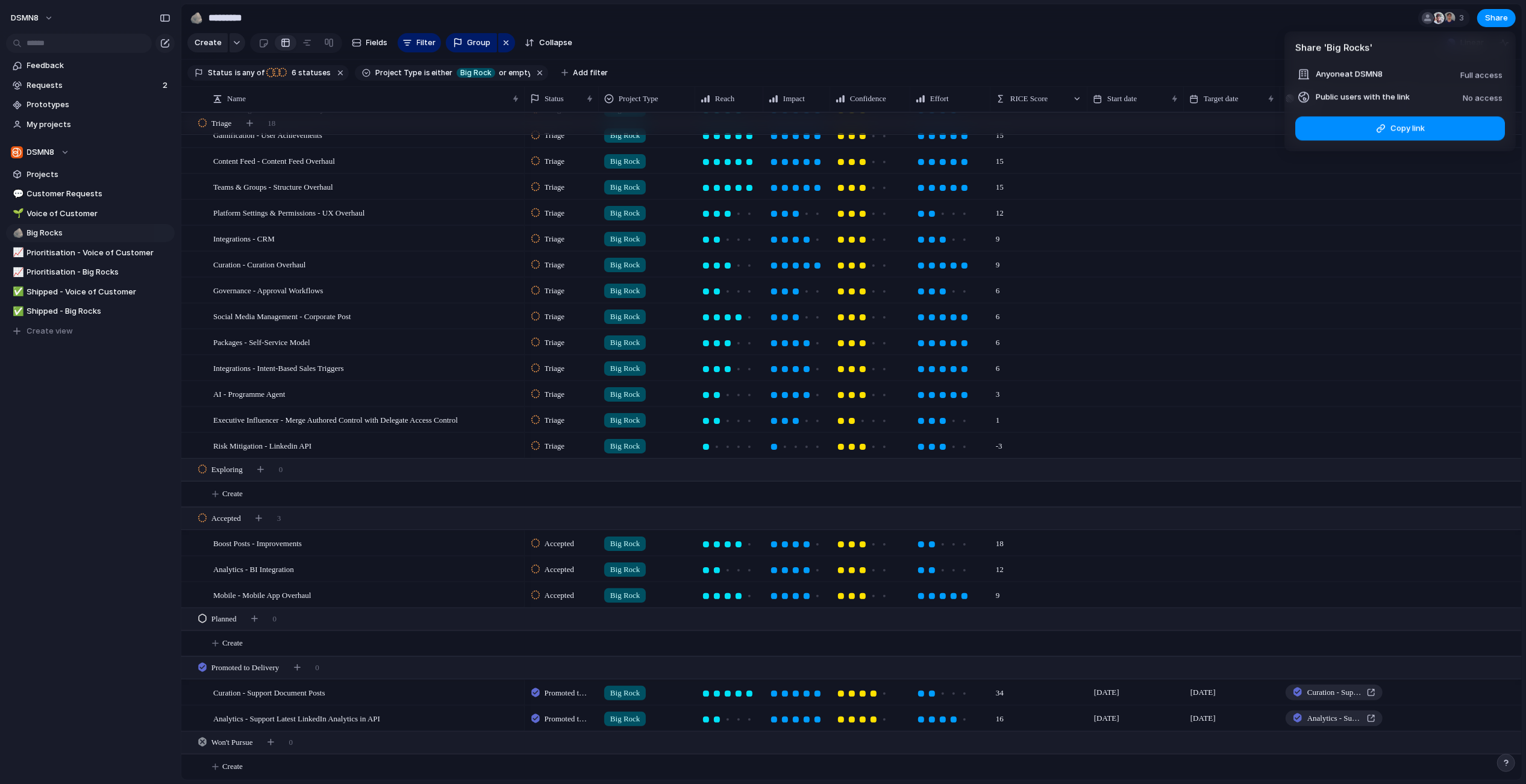
click at [1480, 76] on span "Full access" at bounding box center [1481, 74] width 42 height 10
click at [1482, 73] on span "Full access" at bounding box center [1481, 74] width 42 height 10
click at [1376, 73] on span "Anyone at DSMN8" at bounding box center [1349, 73] width 67 height 12
click at [1467, 72] on span "Full access" at bounding box center [1481, 74] width 42 height 10
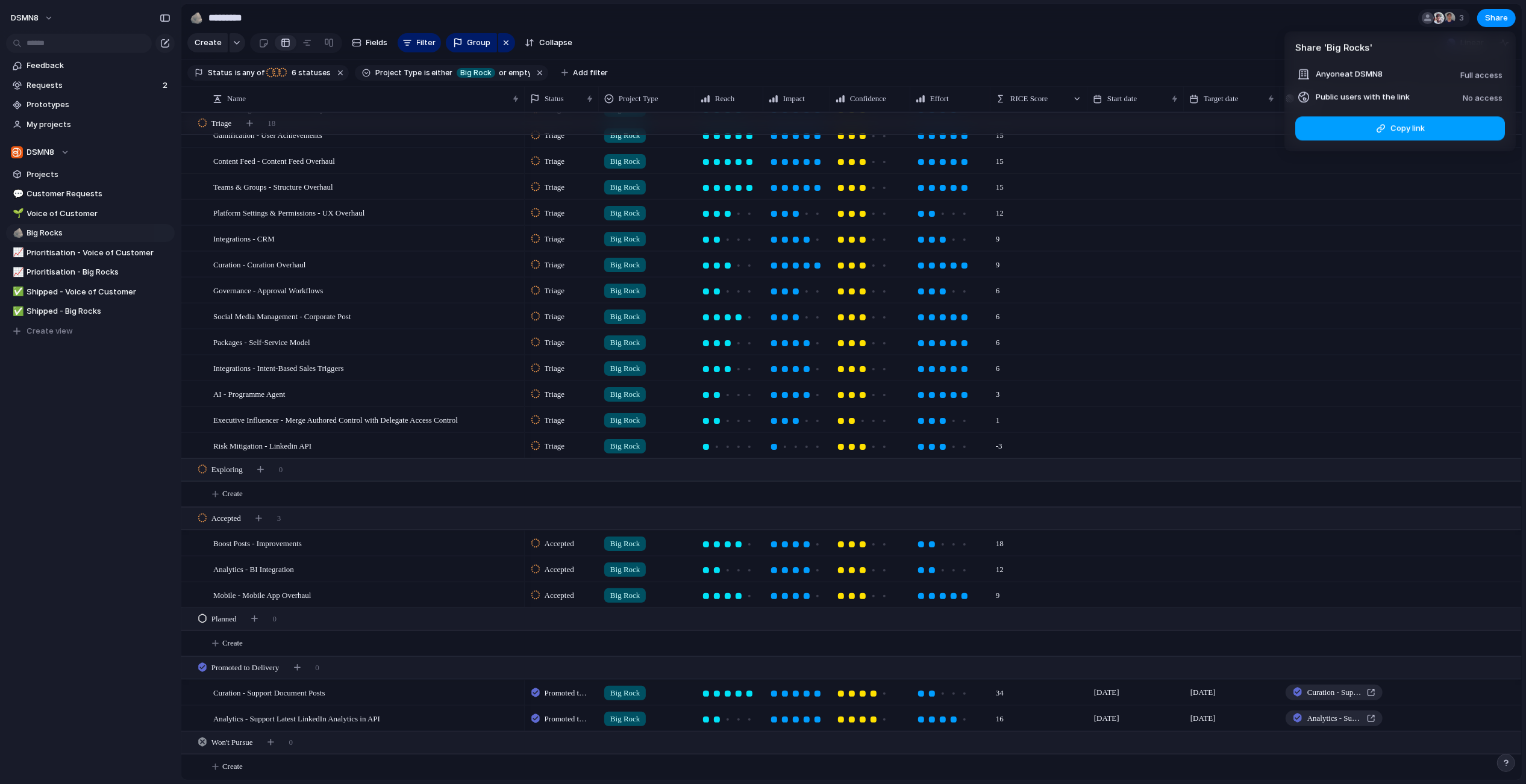
click at [1408, 126] on span "Copy link" at bounding box center [1408, 128] width 34 height 12
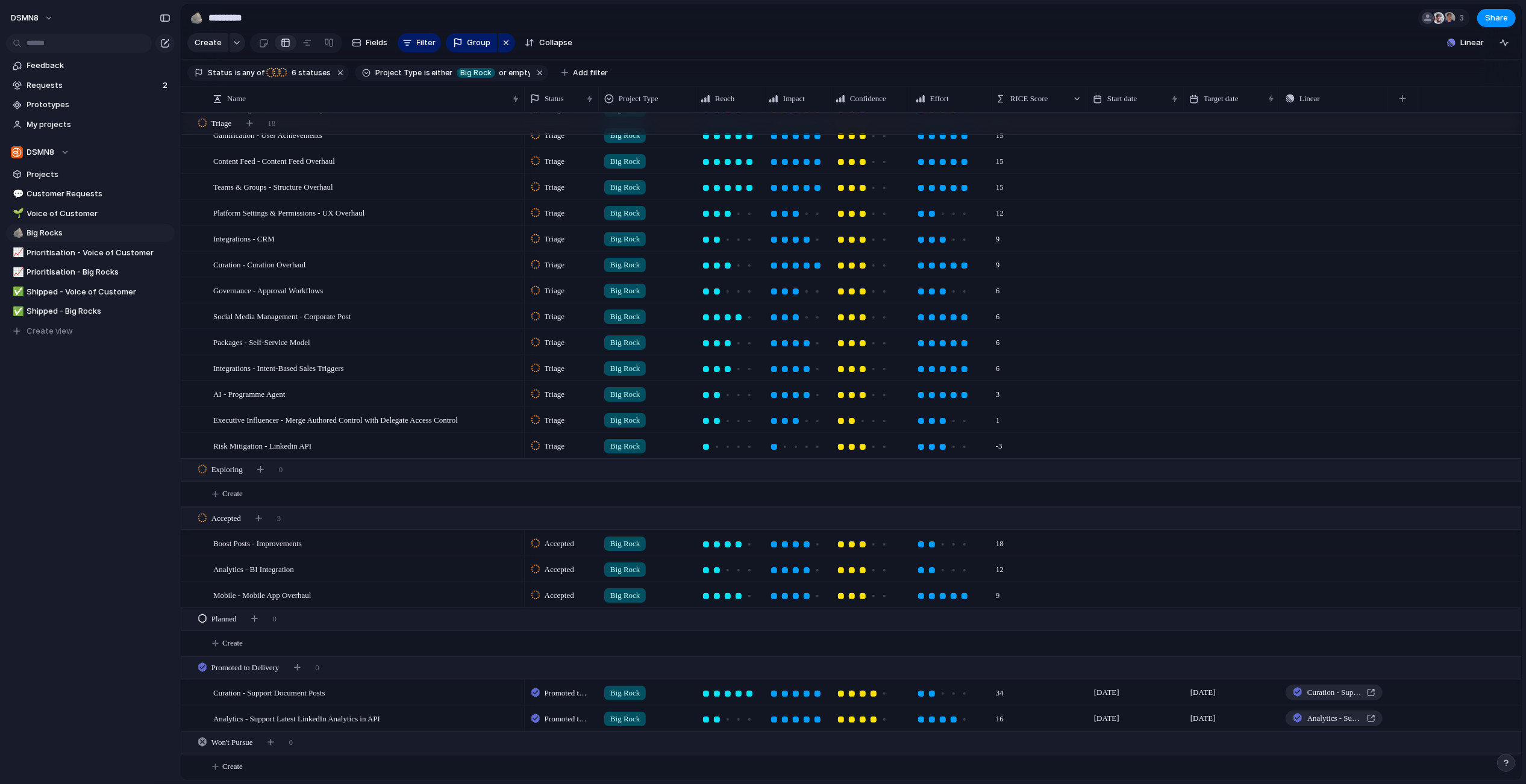
click at [1502, 18] on div "Share ' Big Rocks ' Anyone at DSMN8 Full access Public users with the link No a…" at bounding box center [763, 392] width 1526 height 784
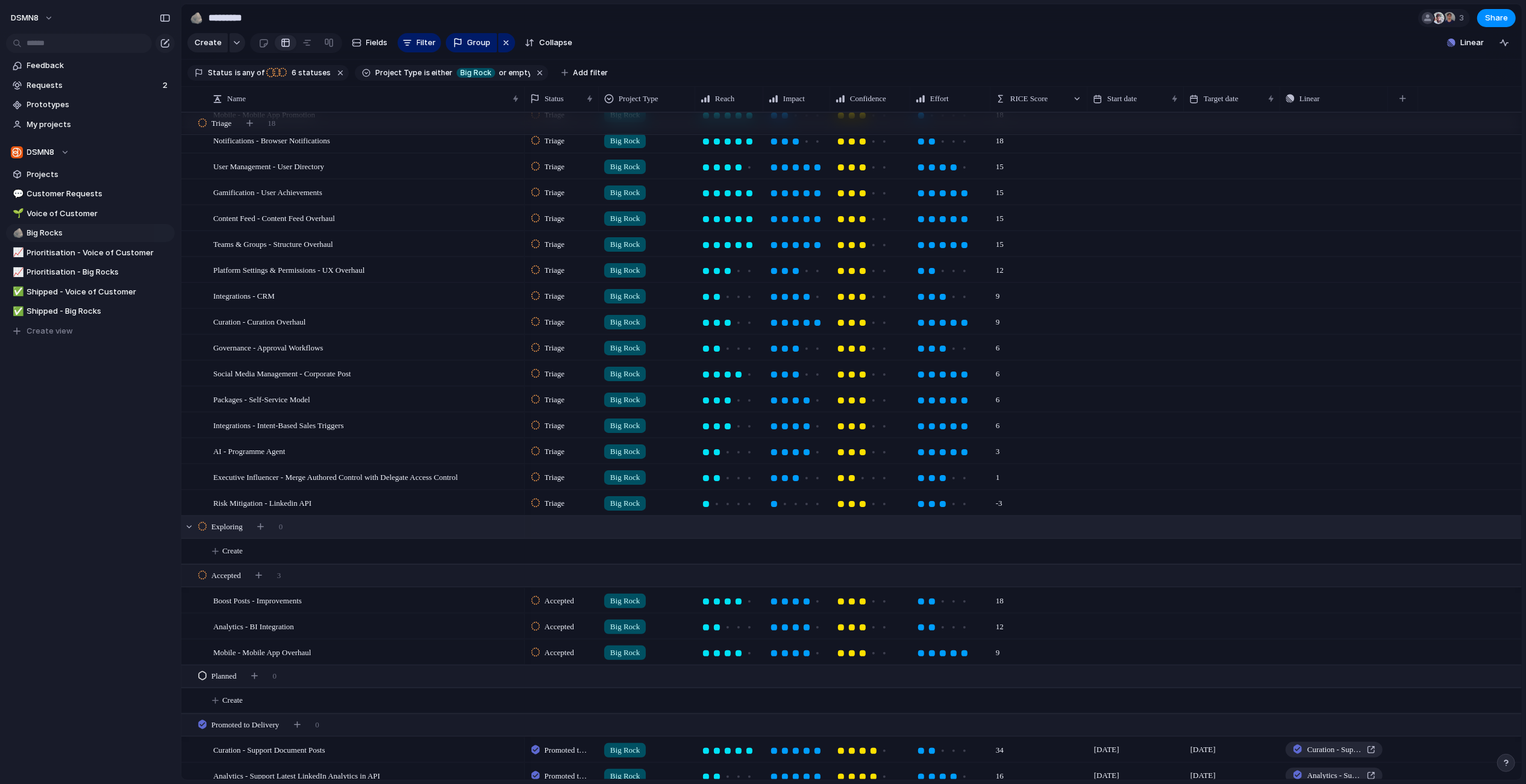
scroll to position [142, 0]
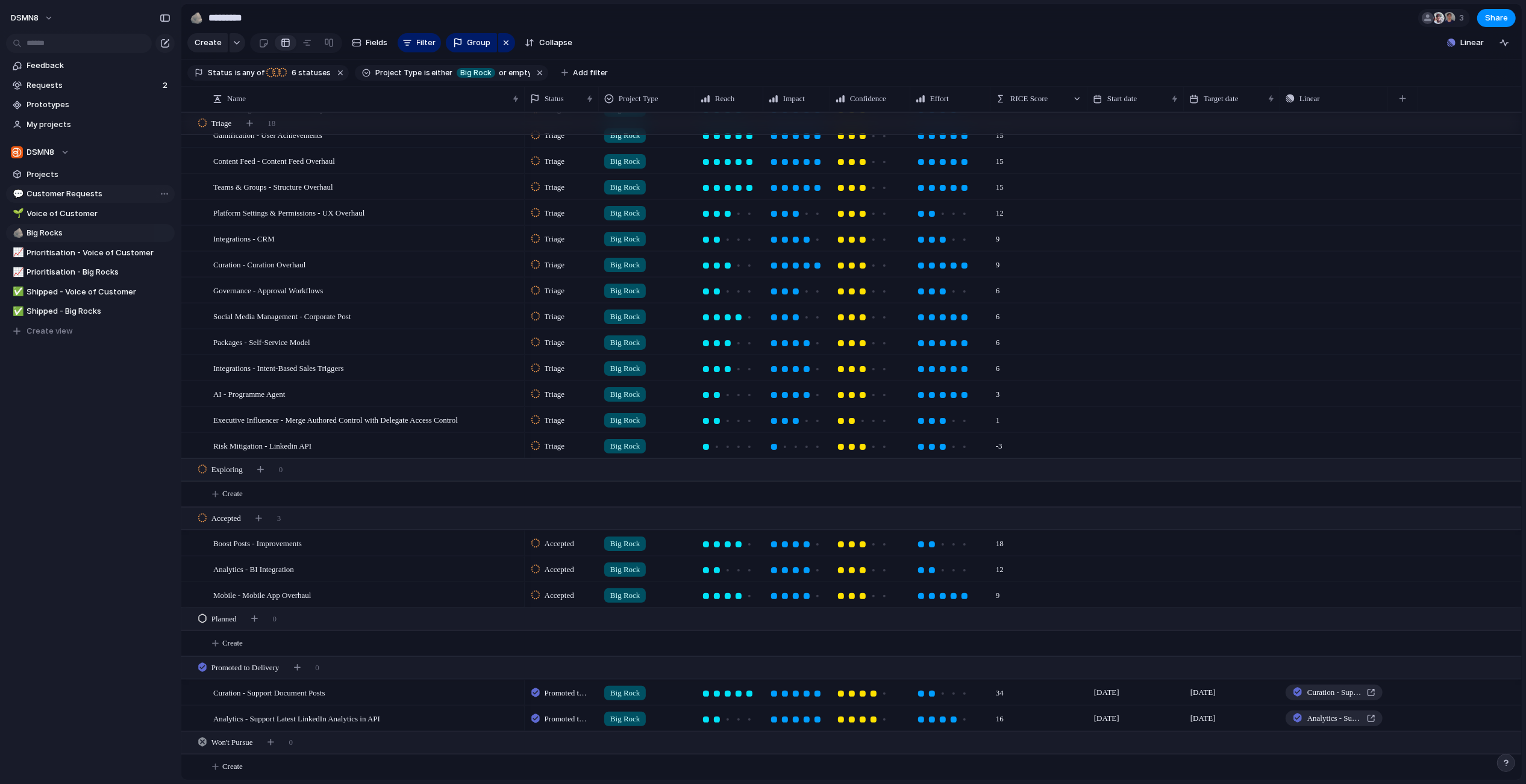
click at [64, 192] on span "Customer Requests" at bounding box center [99, 193] width 143 height 12
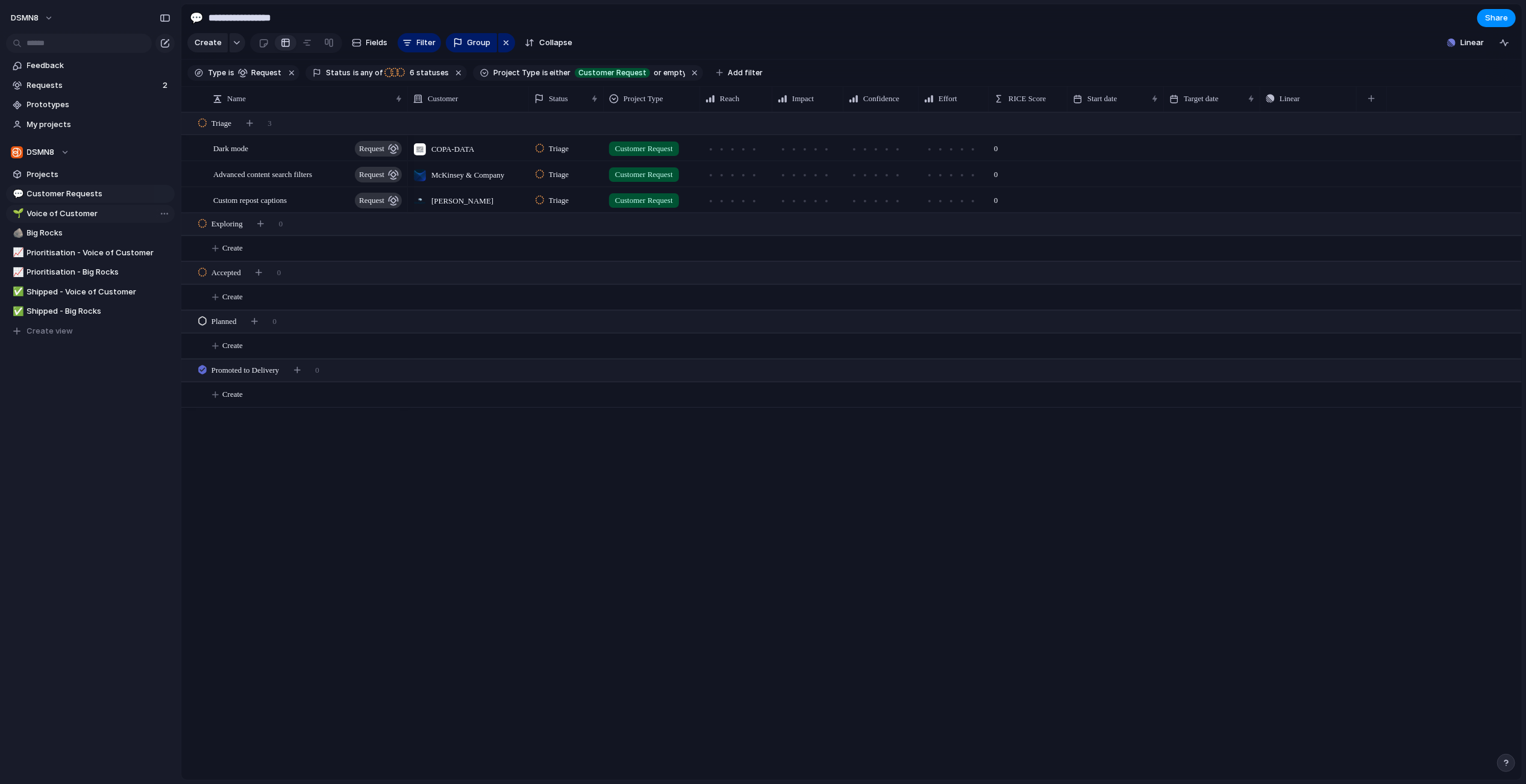
click at [89, 212] on span "Voice of Customer" at bounding box center [99, 213] width 143 height 12
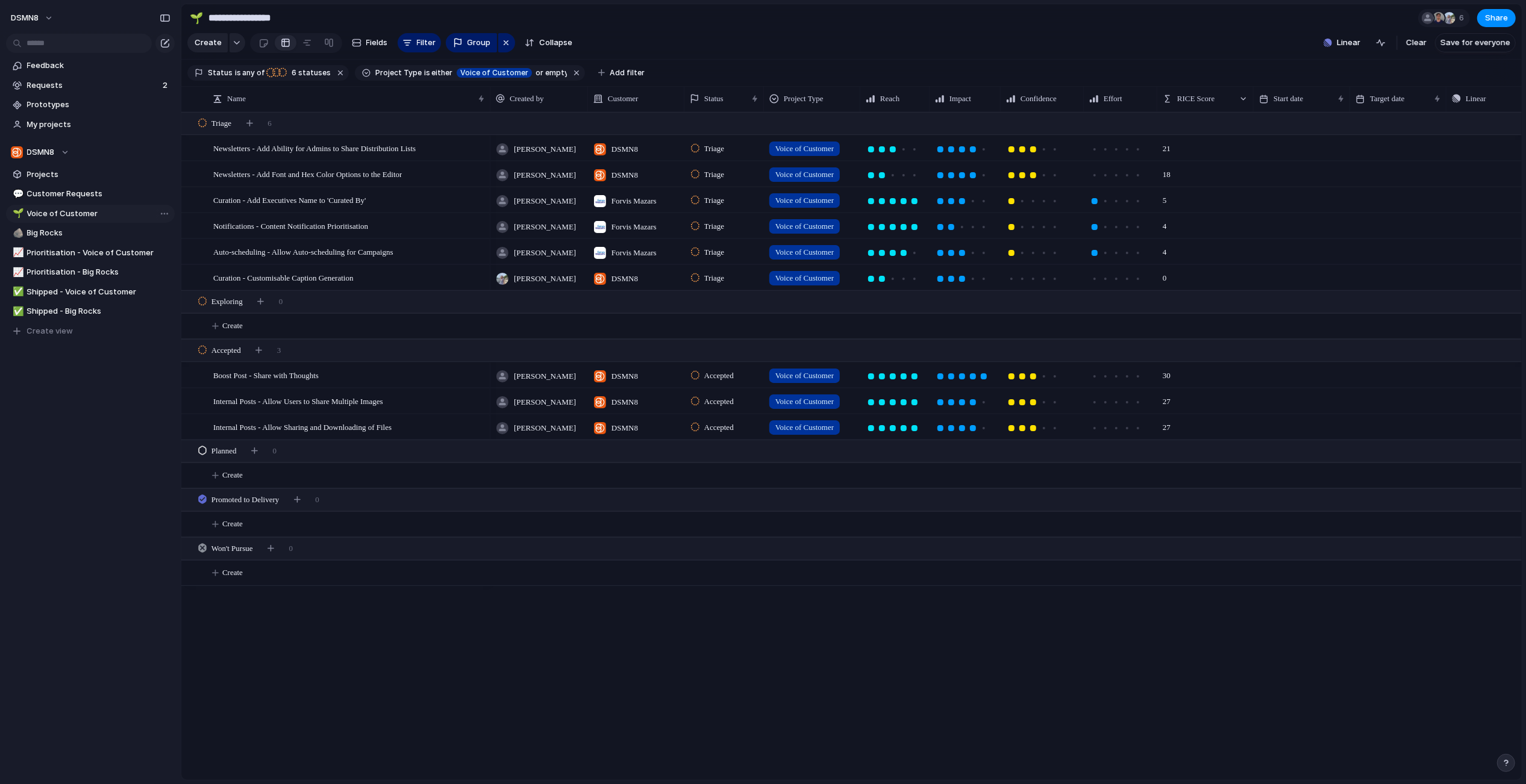
type input "**********"
click at [314, 376] on span "Boost Post - Share with Thoughts" at bounding box center [266, 374] width 106 height 13
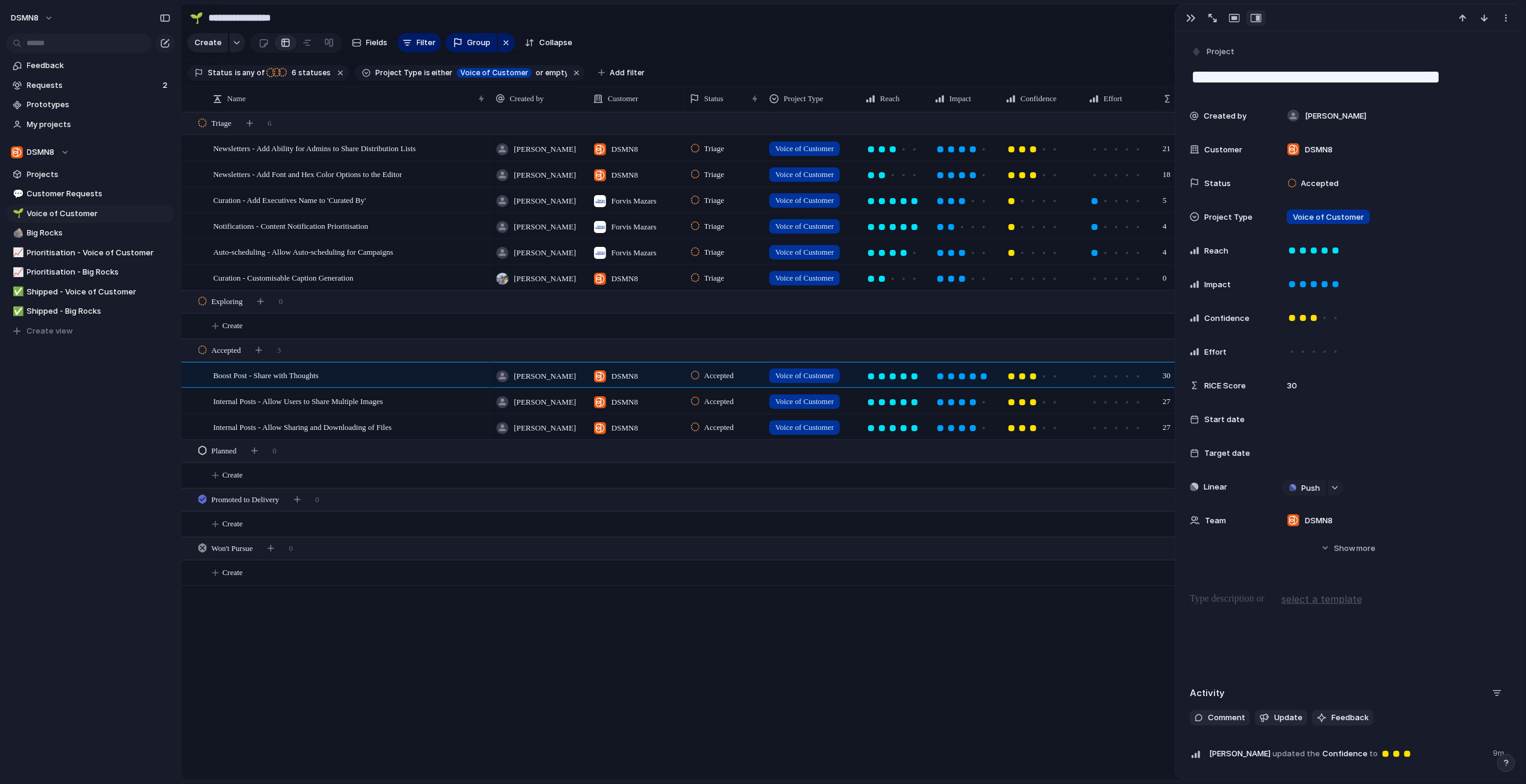
click at [1333, 551] on button "Hide Show more" at bounding box center [1349, 548] width 317 height 21
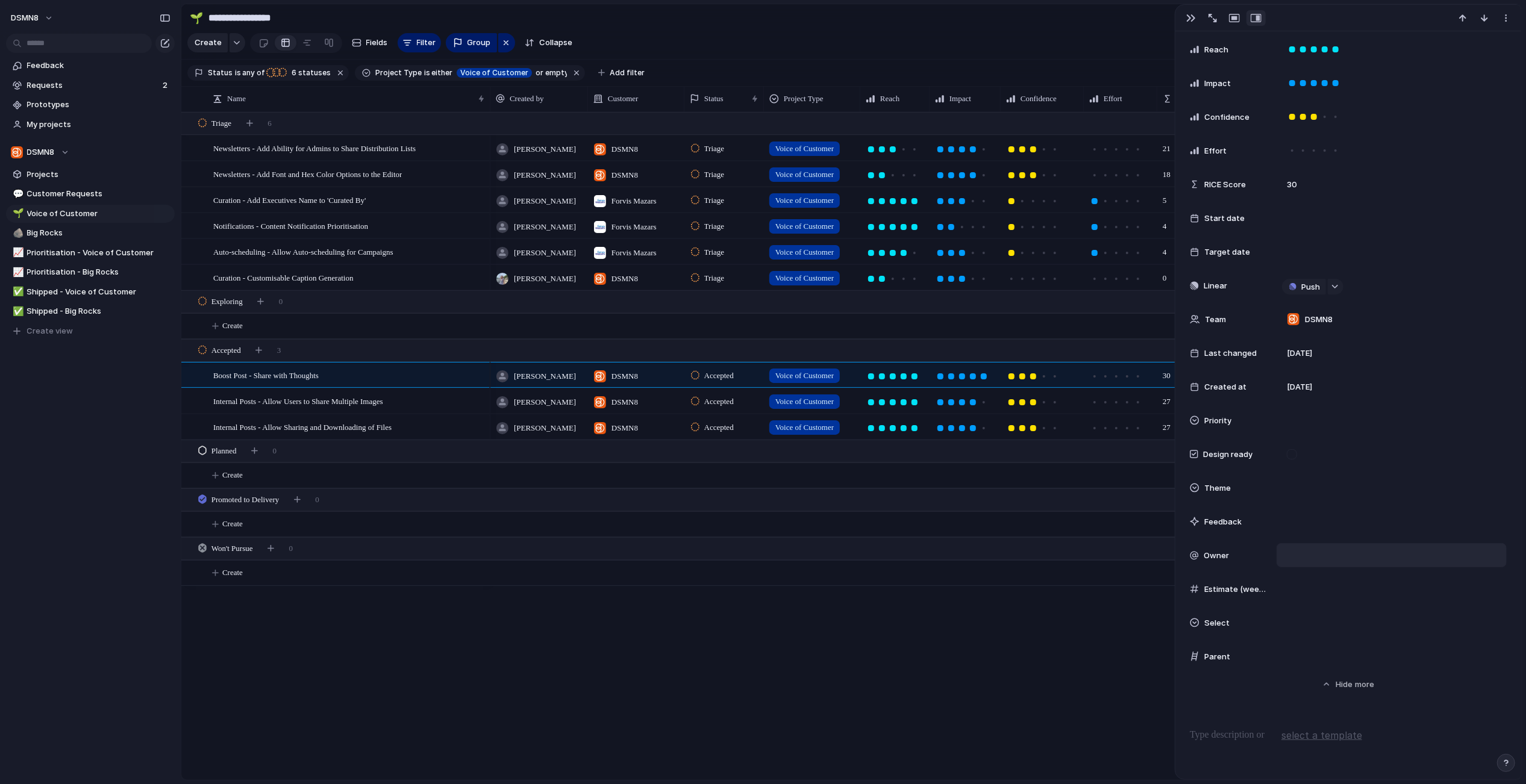
scroll to position [201, 0]
click at [1299, 516] on div at bounding box center [1391, 520] width 230 height 24
click at [1230, 520] on span "Feedback" at bounding box center [1223, 521] width 38 height 12
click at [1307, 521] on div at bounding box center [1391, 520] width 230 height 24
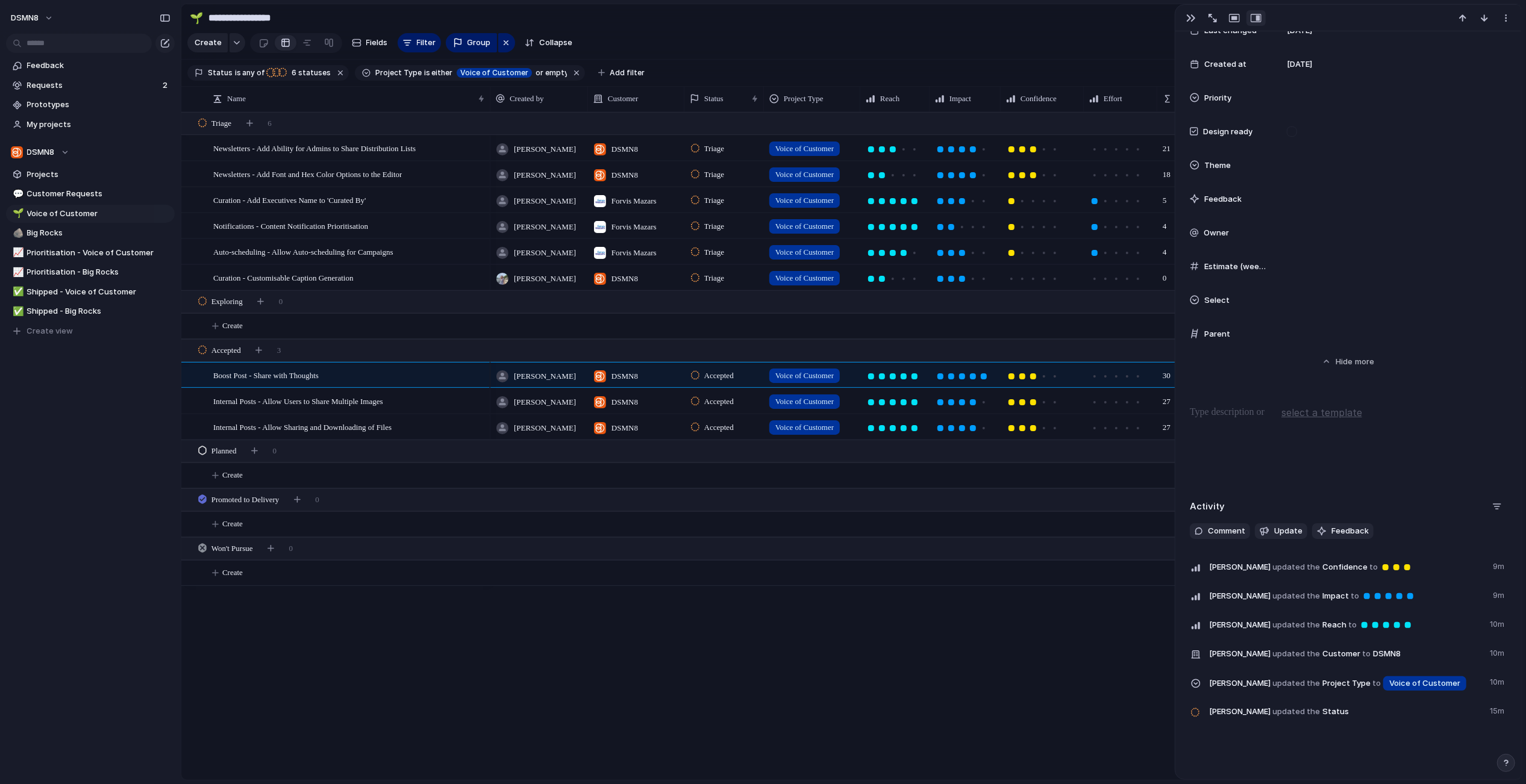
scroll to position [562, 0]
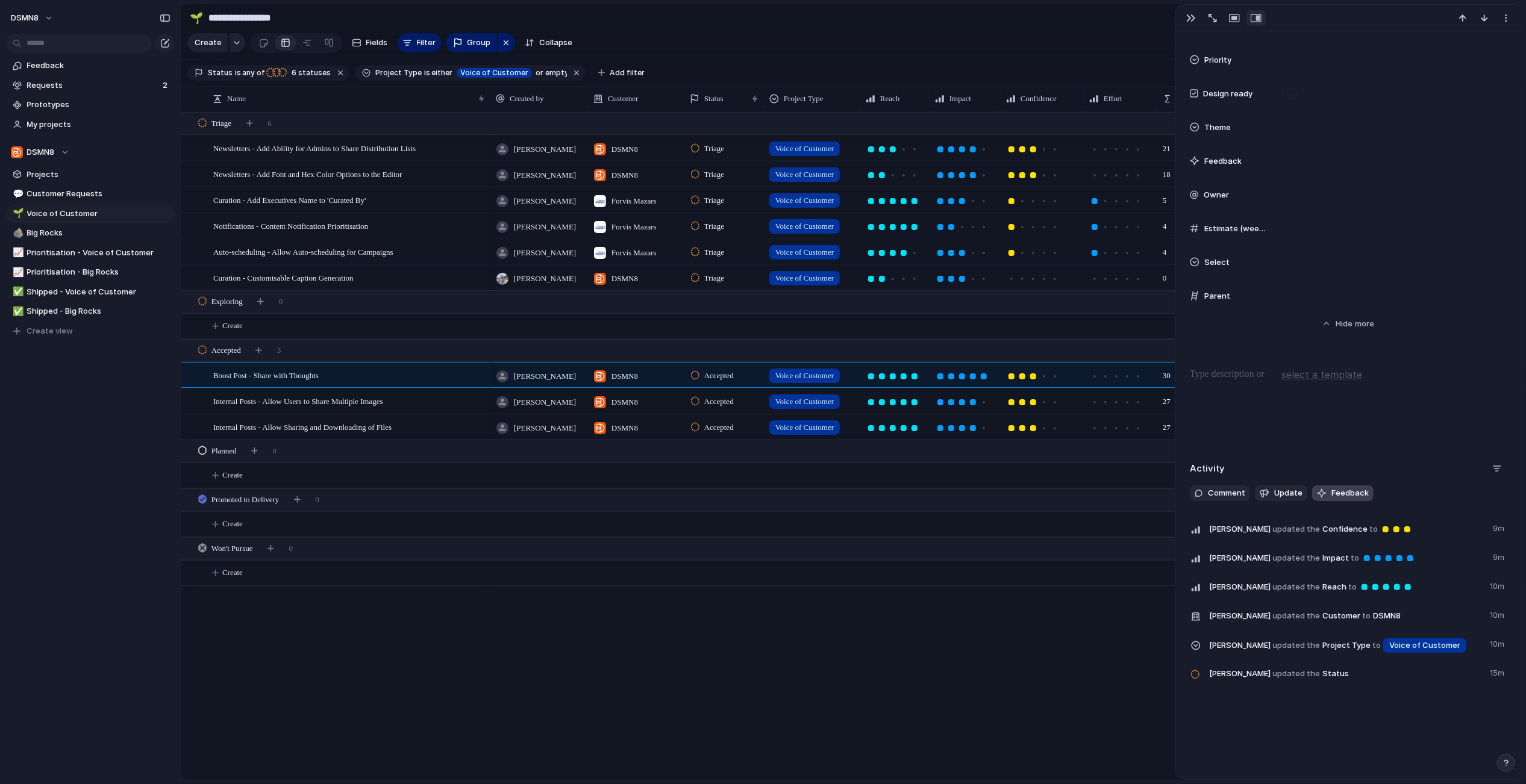
click at [1333, 499] on button "Feedback" at bounding box center [1342, 492] width 62 height 15
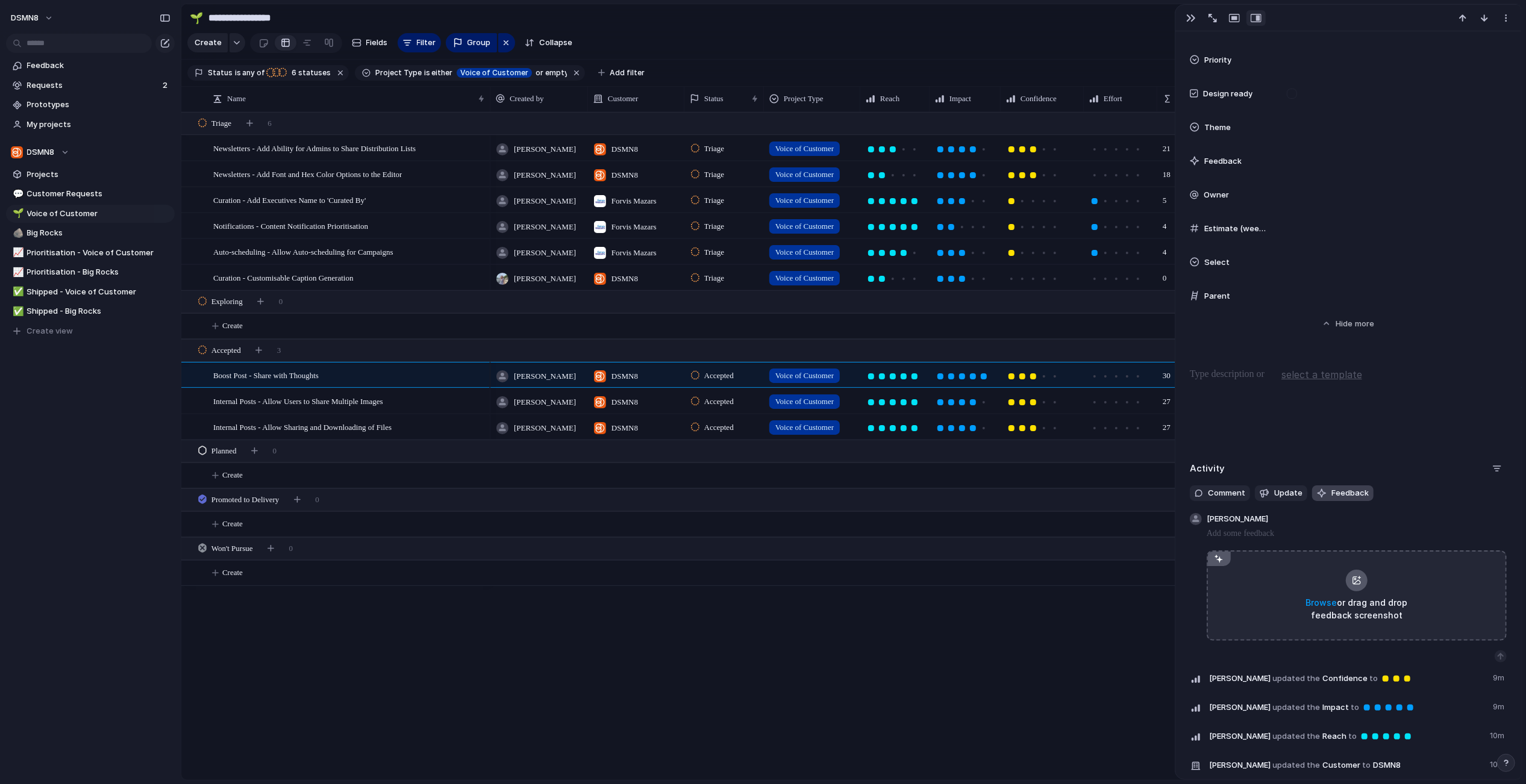
scroll to position [574, 0]
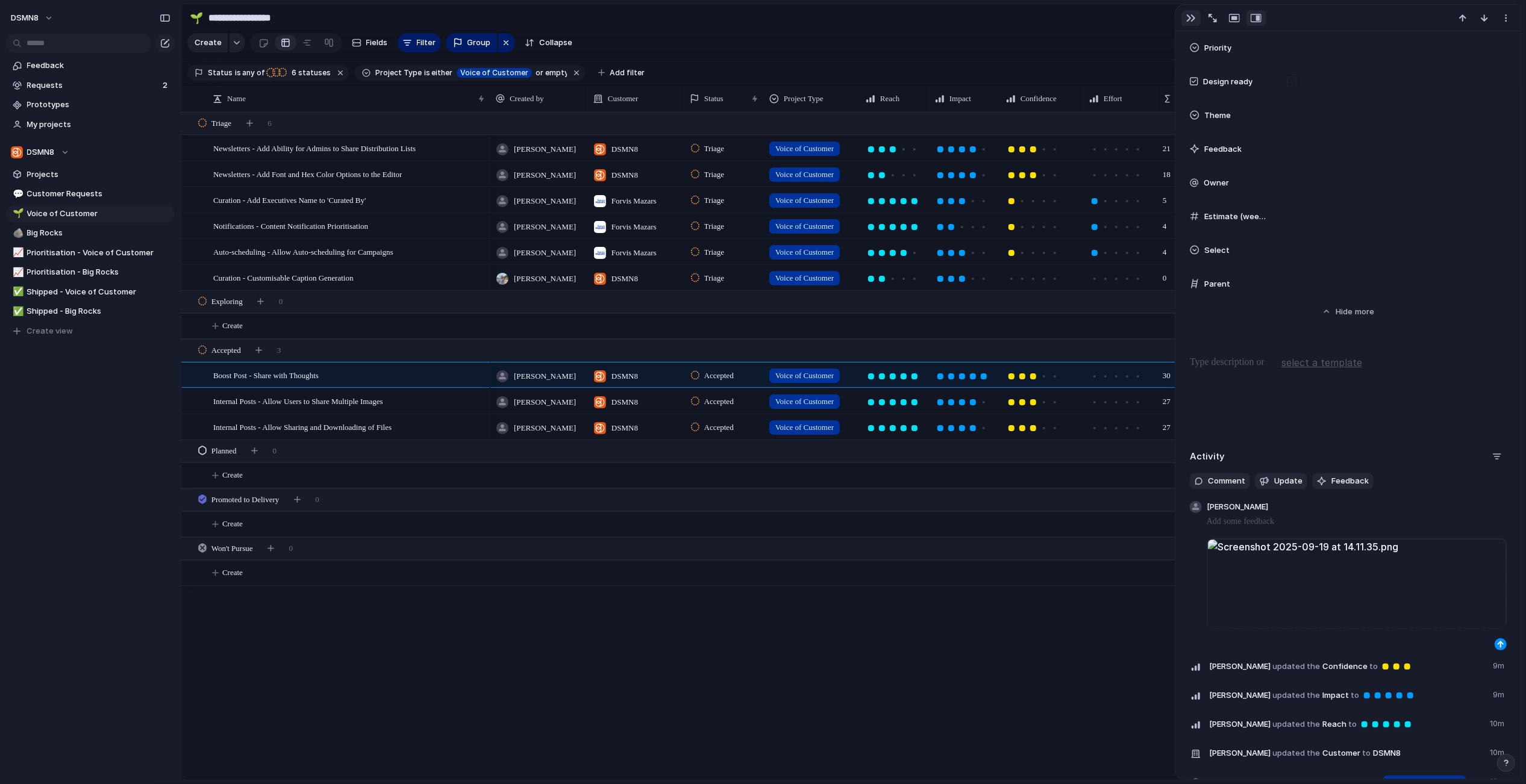
click at [1192, 18] on div "button" at bounding box center [1191, 18] width 10 height 10
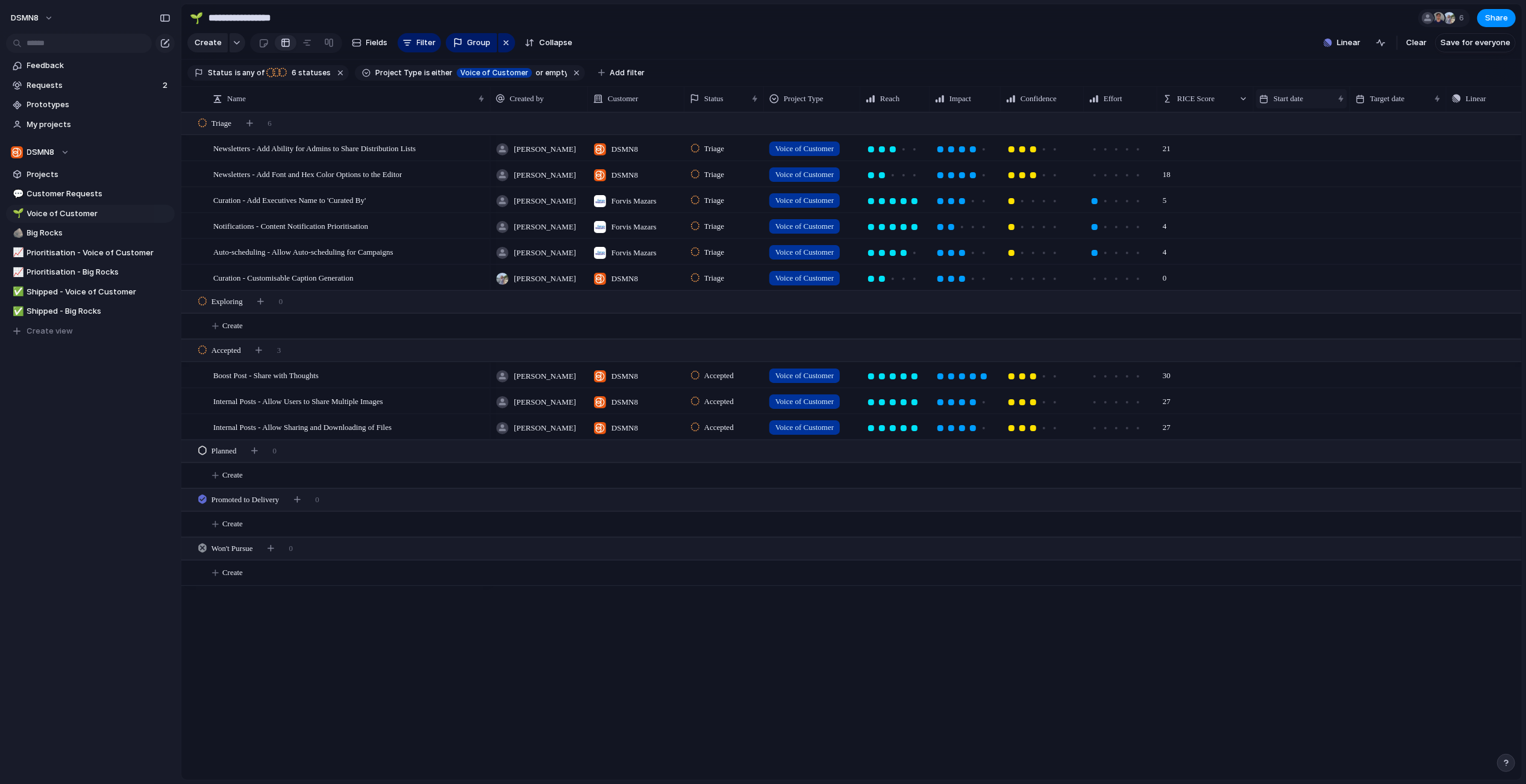
click at [1279, 98] on span "Start date" at bounding box center [1288, 98] width 30 height 12
drag, startPoint x: 1448, startPoint y: 219, endPoint x: 1452, endPoint y: 158, distance: 61.1
click at [1448, 219] on div "Modify Hide Sort ascending Sort descending" at bounding box center [763, 392] width 1526 height 784
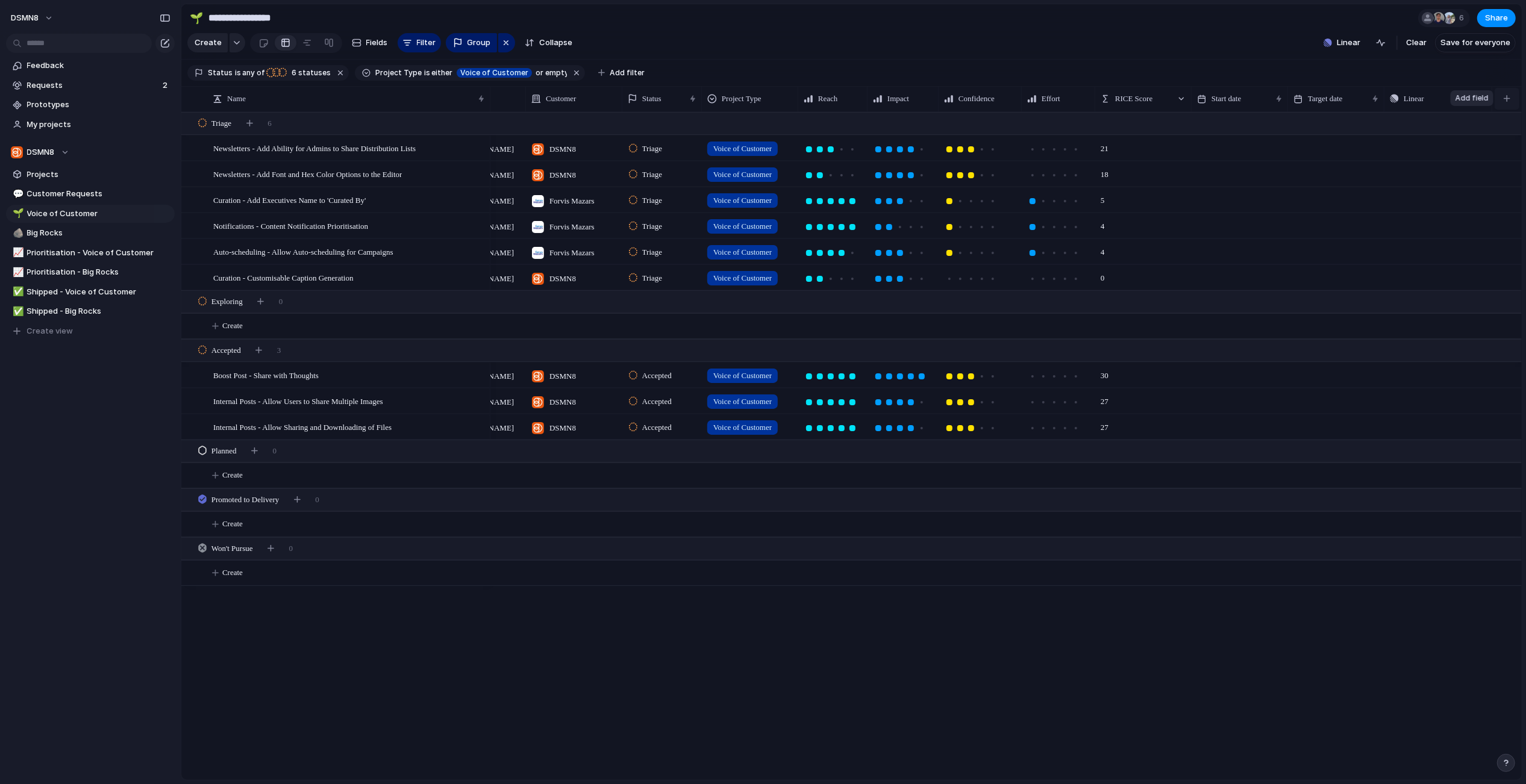
click at [1506, 98] on div "button" at bounding box center [1506, 98] width 6 height 6
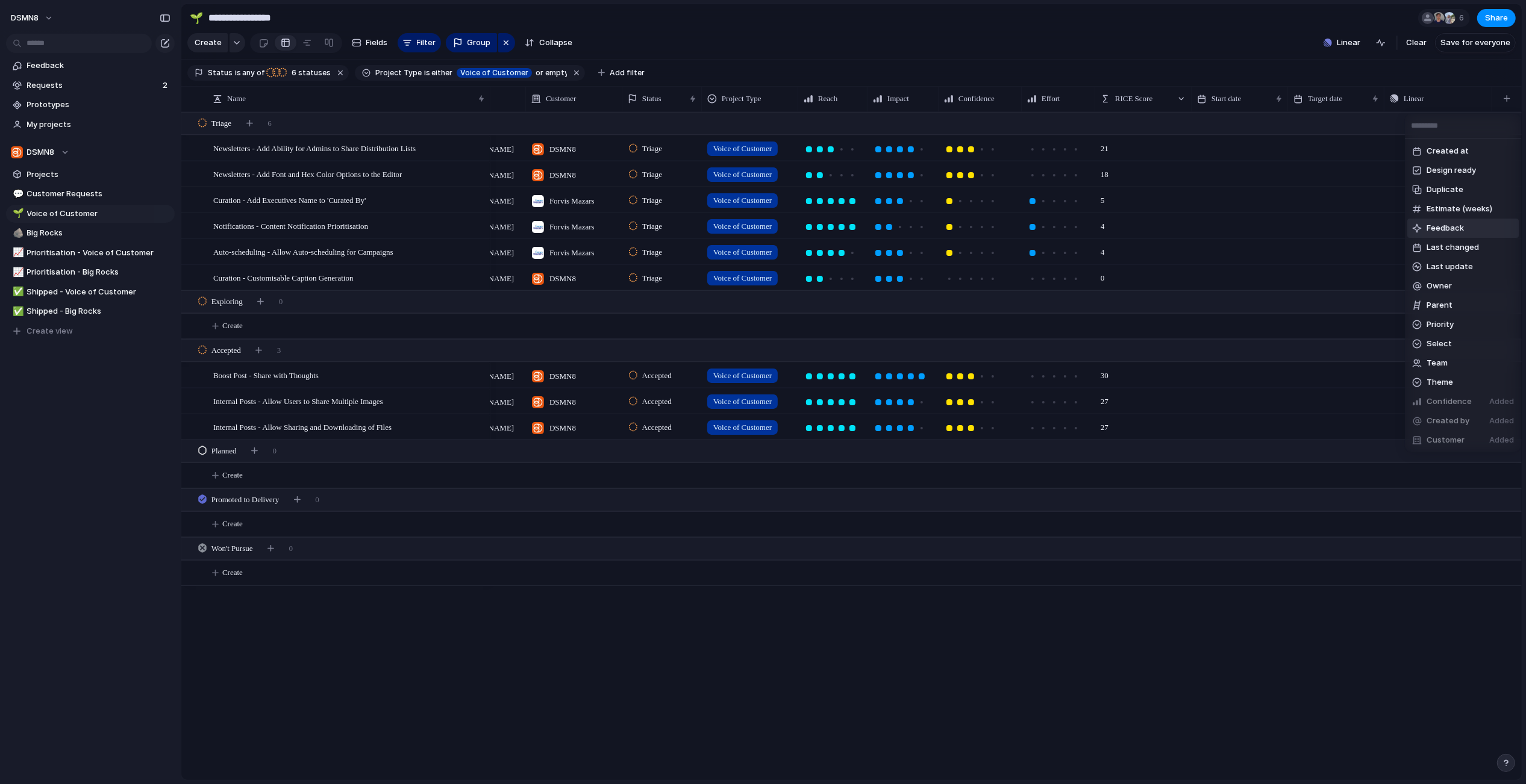
click at [1444, 229] on span "Feedback" at bounding box center [1445, 227] width 38 height 12
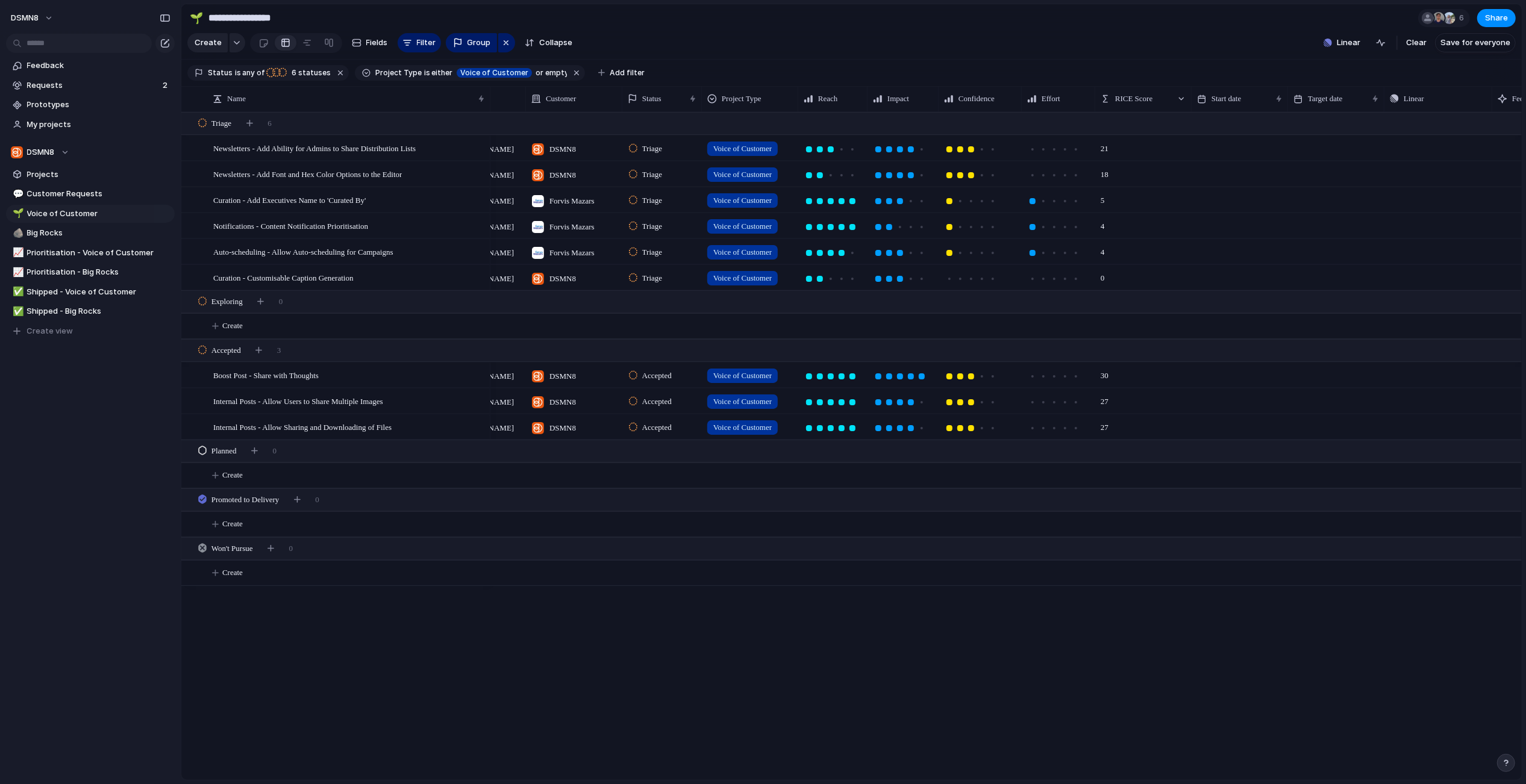
scroll to position [0, 176]
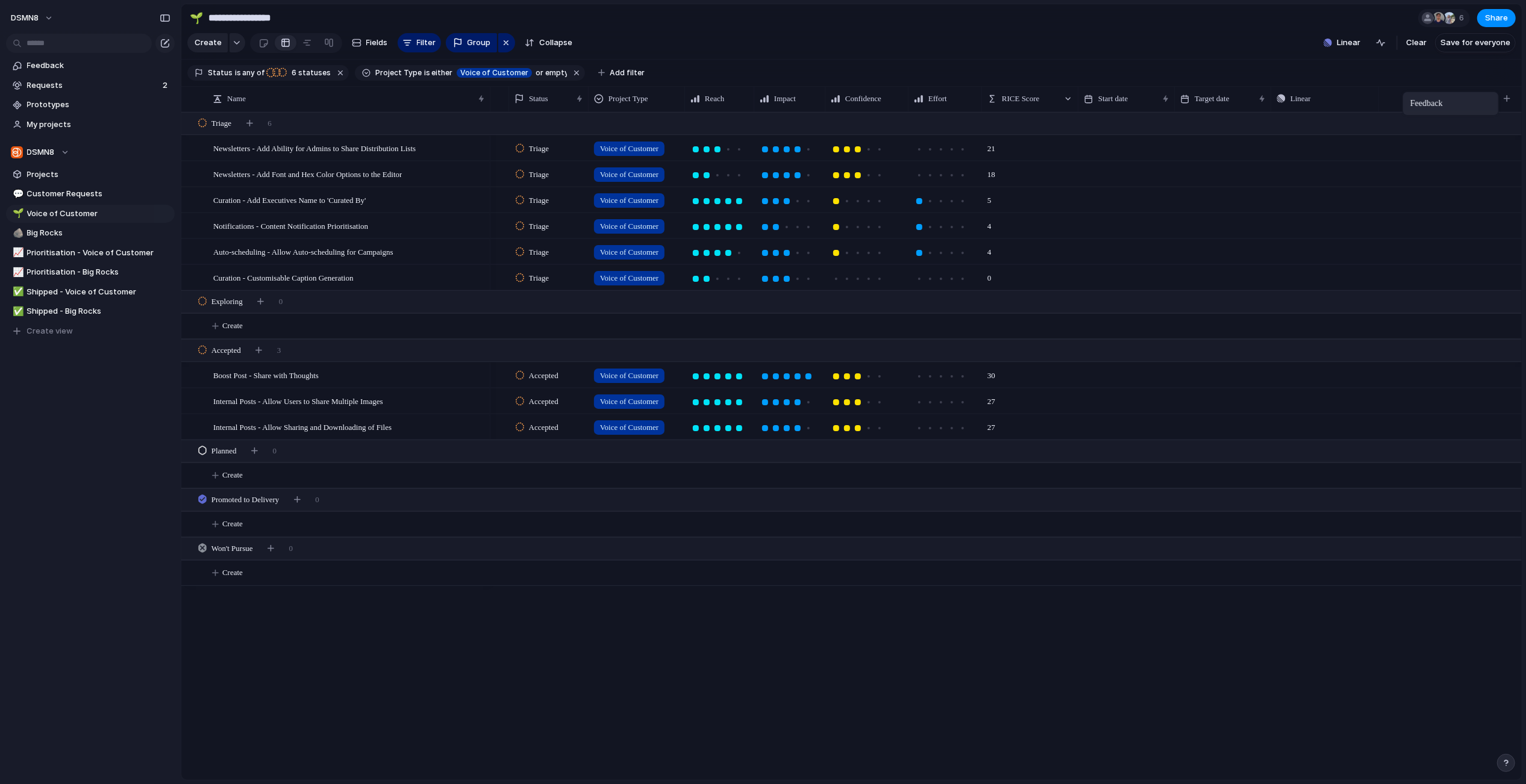
drag, startPoint x: 1423, startPoint y: 94, endPoint x: 1409, endPoint y: 94, distance: 14.0
click at [314, 376] on span "Boost Post - Share with Thoughts" at bounding box center [266, 374] width 106 height 13
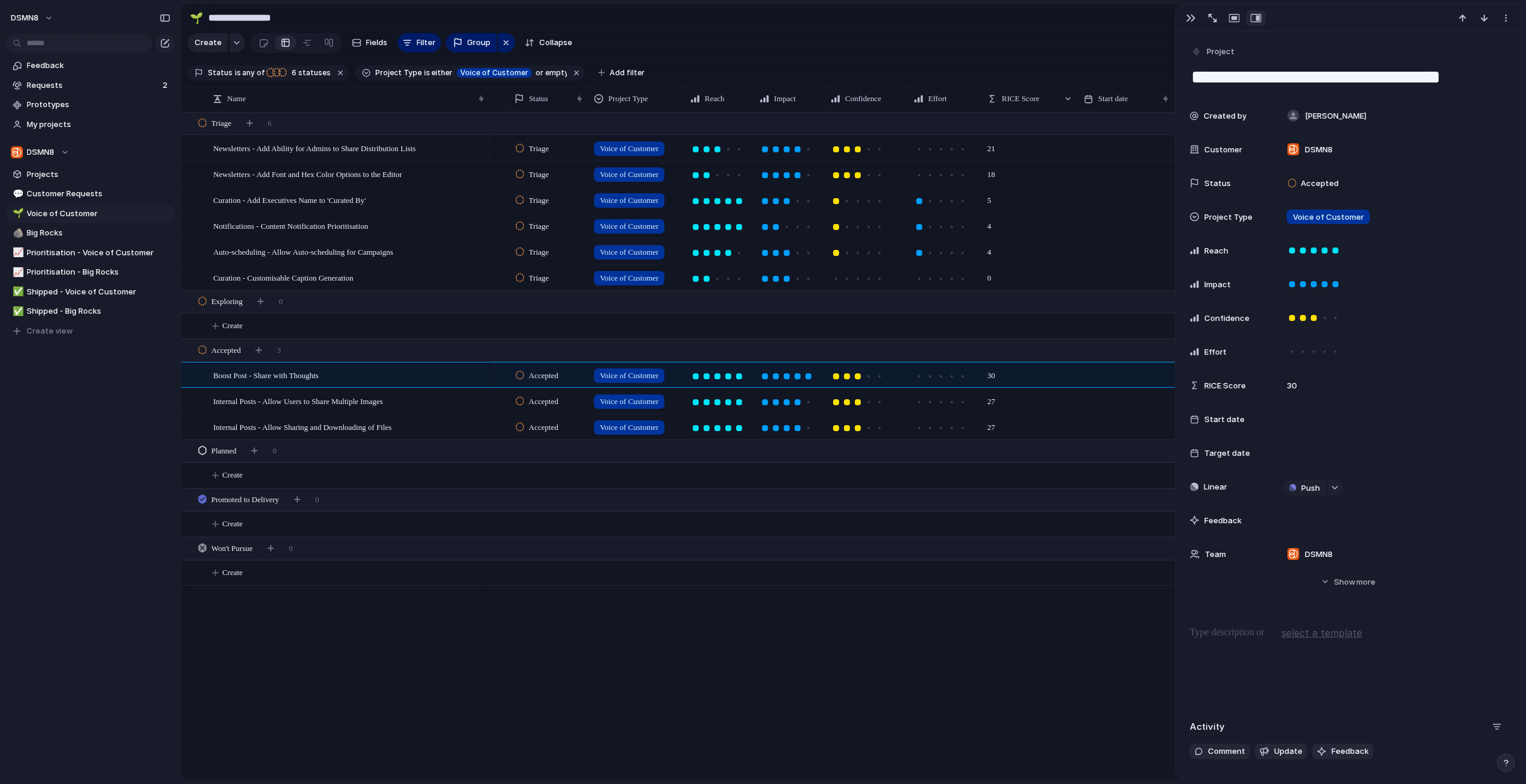
scroll to position [259, 0]
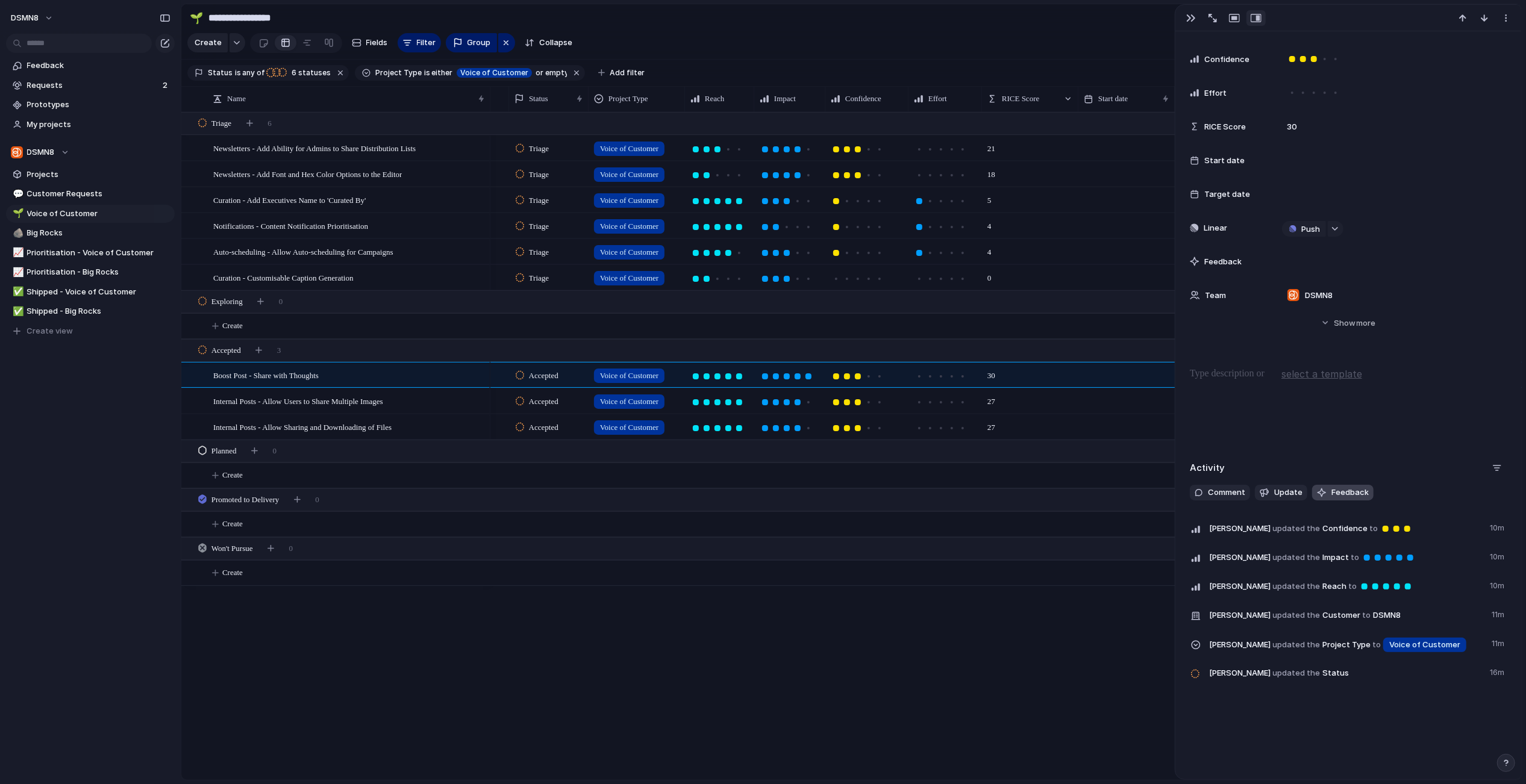
click at [1326, 490] on button "Feedback" at bounding box center [1342, 492] width 62 height 15
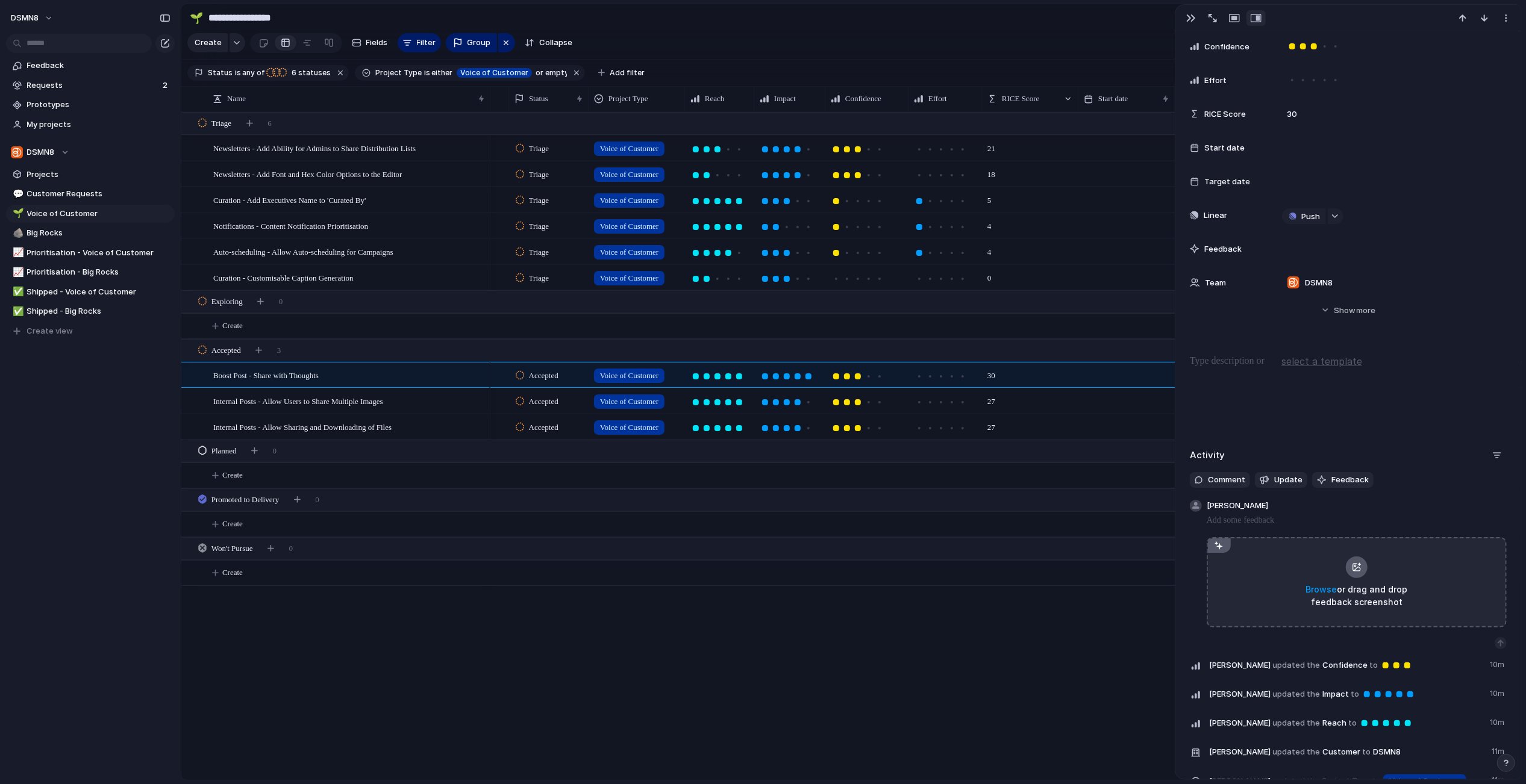
scroll to position [408, 0]
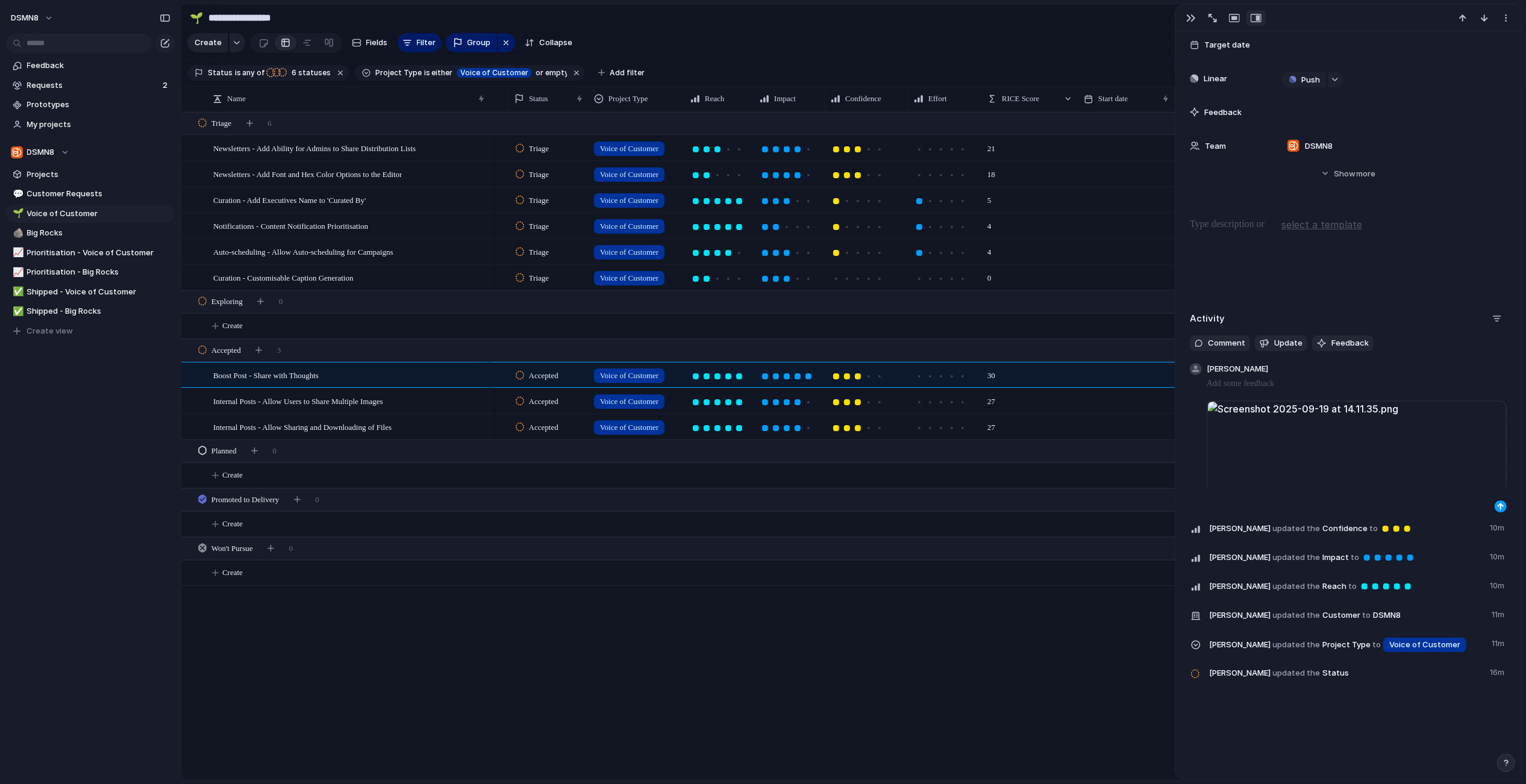
click at [1498, 506] on div "button" at bounding box center [1501, 507] width 7 height 7
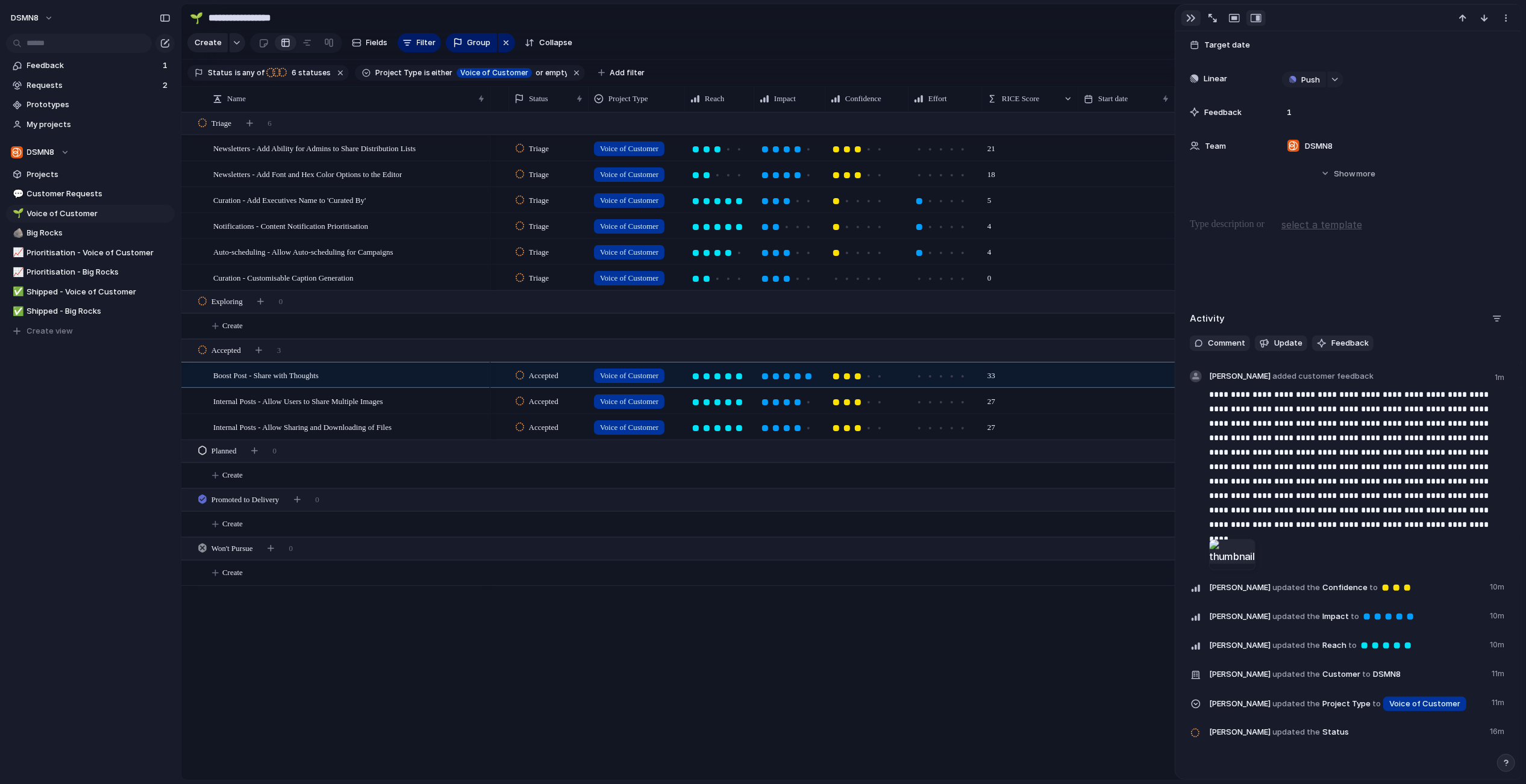
click at [1196, 15] on button "button" at bounding box center [1191, 17] width 20 height 15
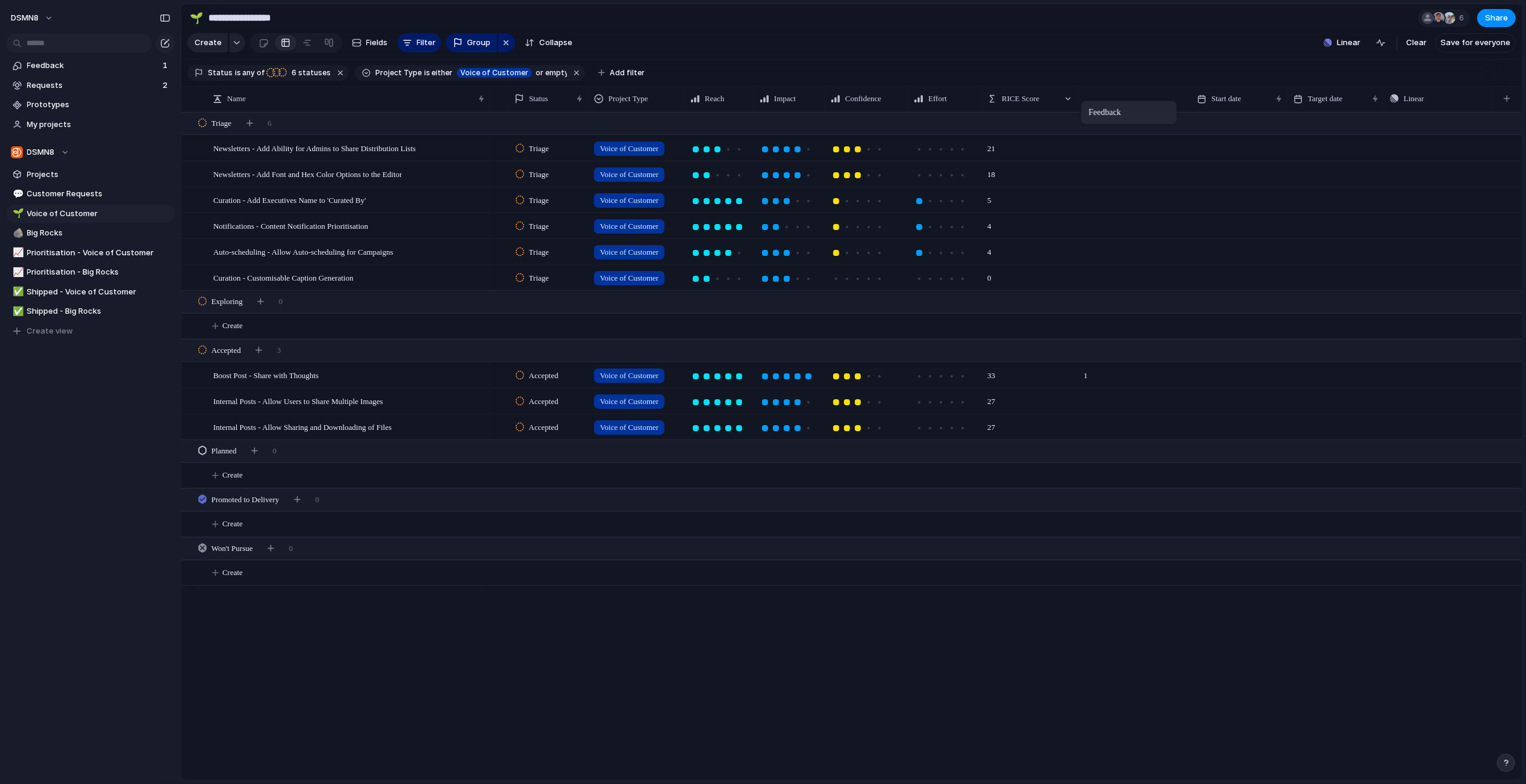
drag, startPoint x: 1429, startPoint y: 98, endPoint x: 1086, endPoint y: 102, distance: 343.0
click at [444, 375] on div "Boost Post - Share with Thoughts" at bounding box center [349, 376] width 273 height 25
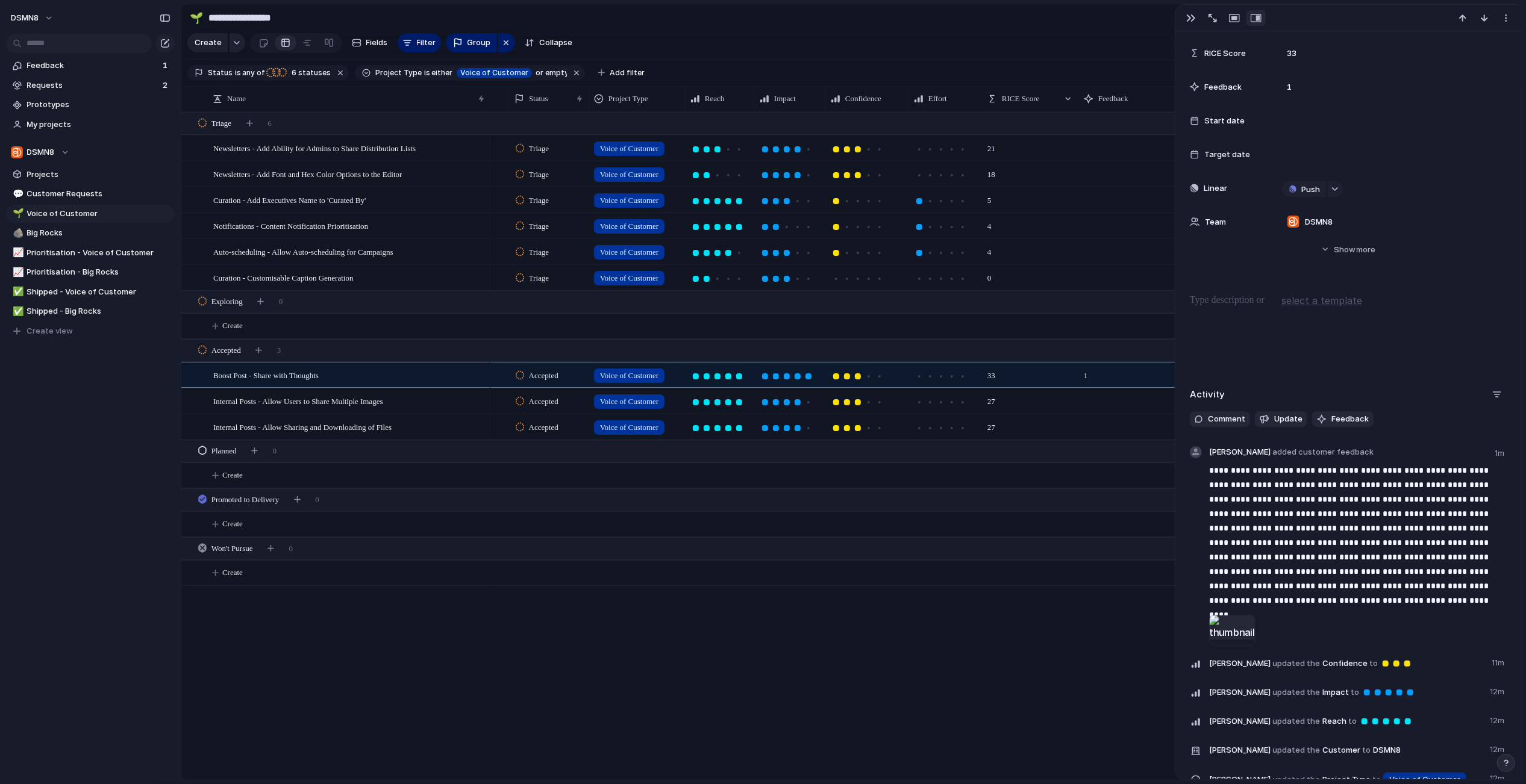
scroll to position [467, 0]
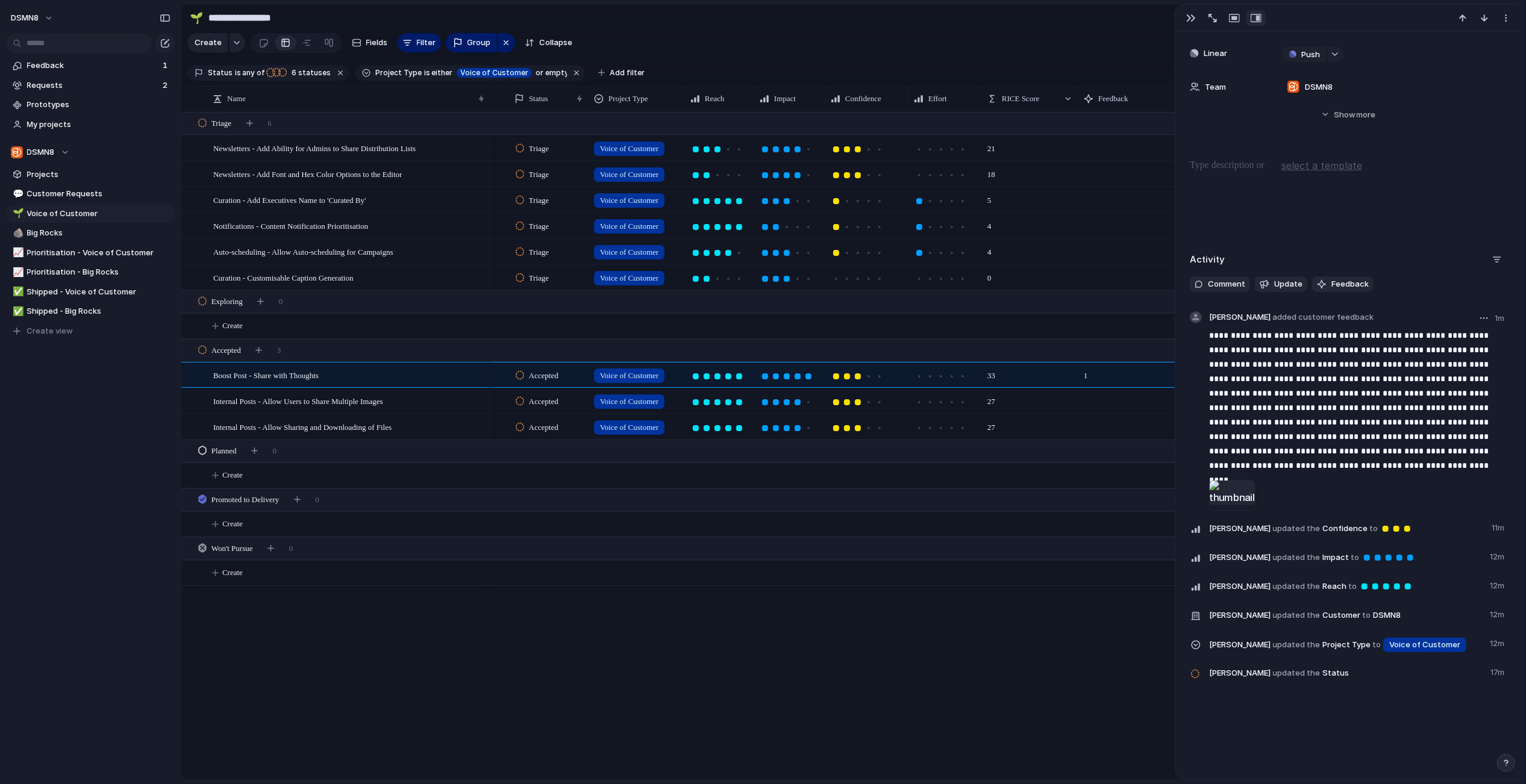
click at [1230, 496] on div at bounding box center [1232, 495] width 47 height 31
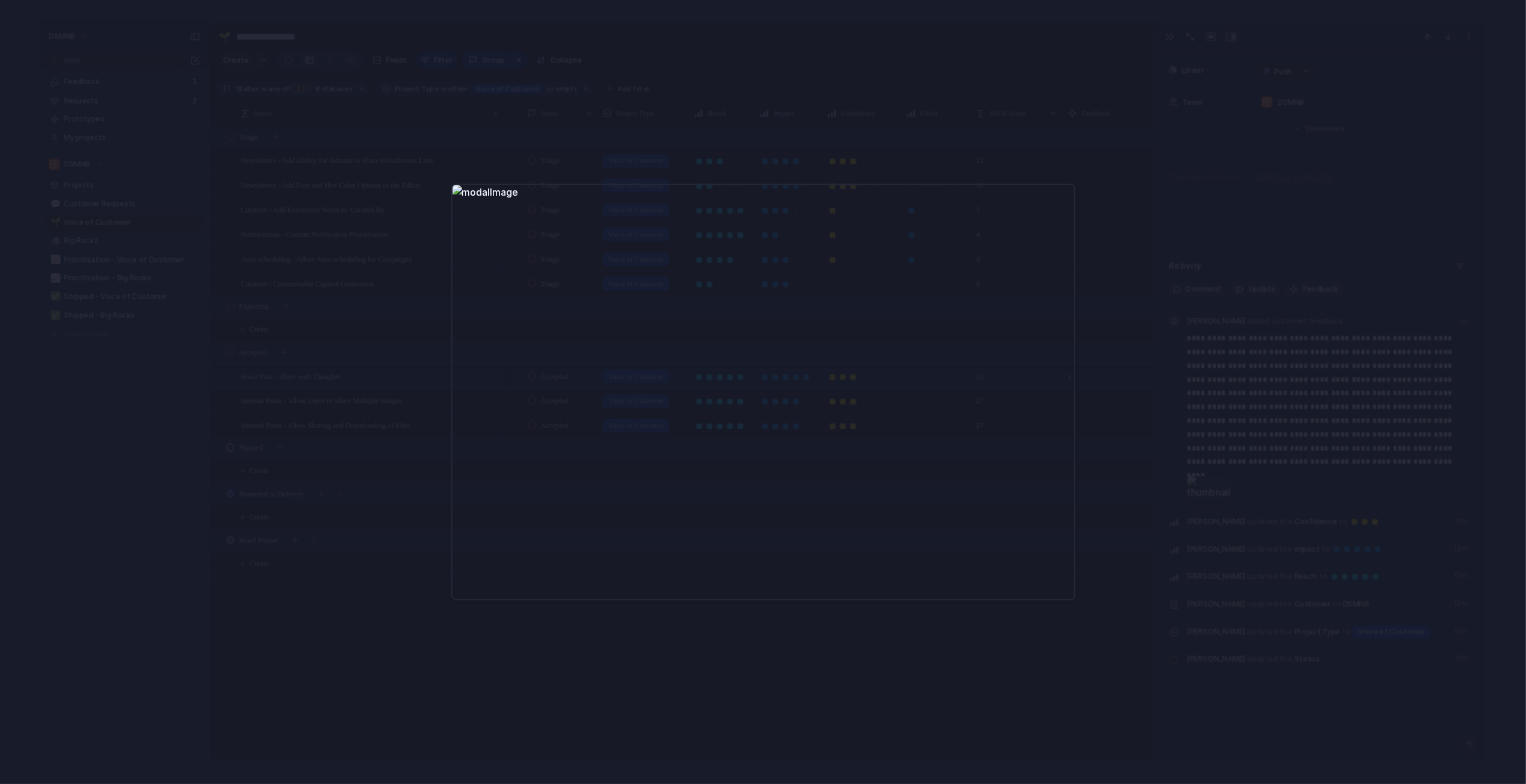
click at [1044, 124] on div at bounding box center [763, 392] width 1526 height 784
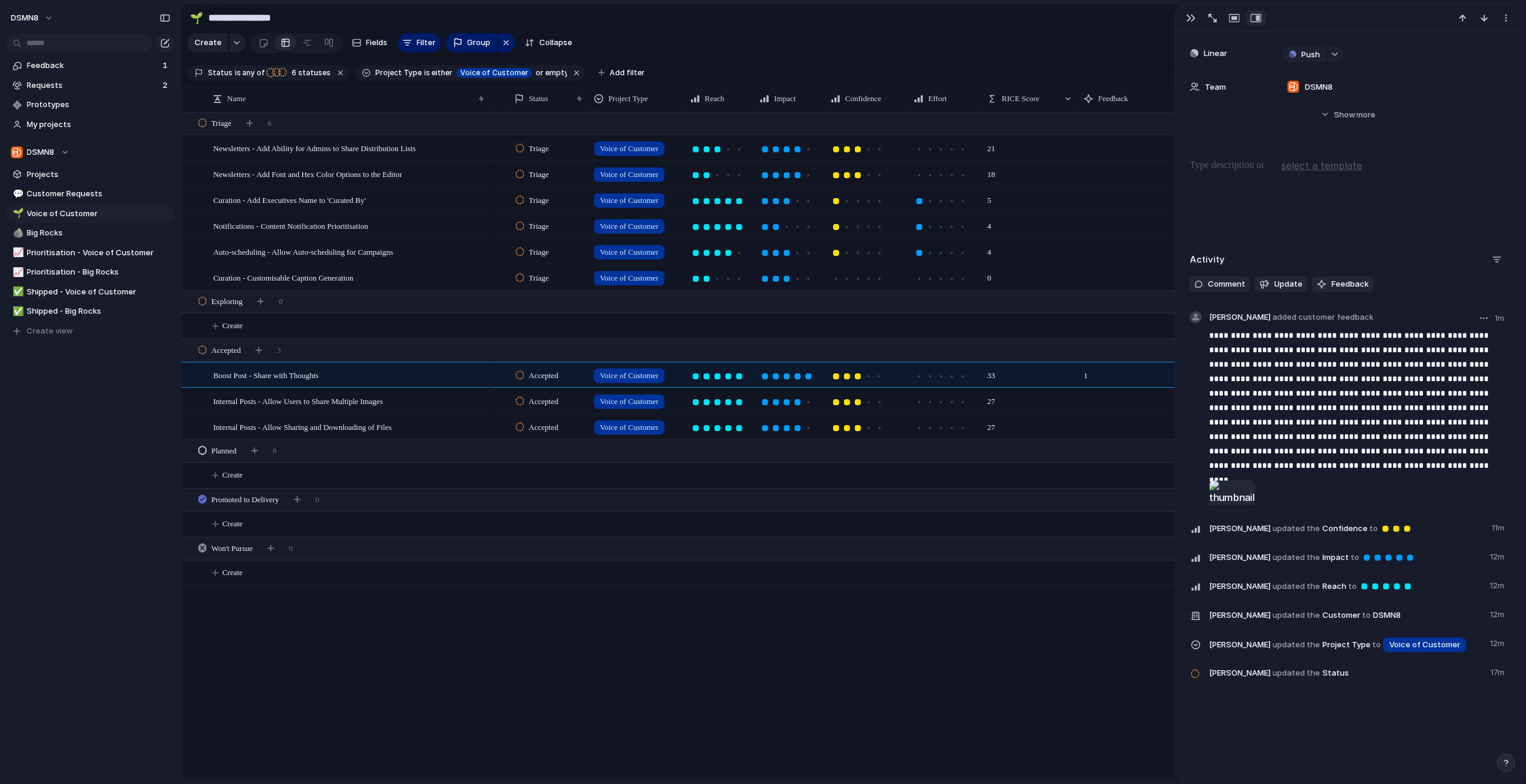
click at [1236, 490] on div at bounding box center [1232, 495] width 47 height 31
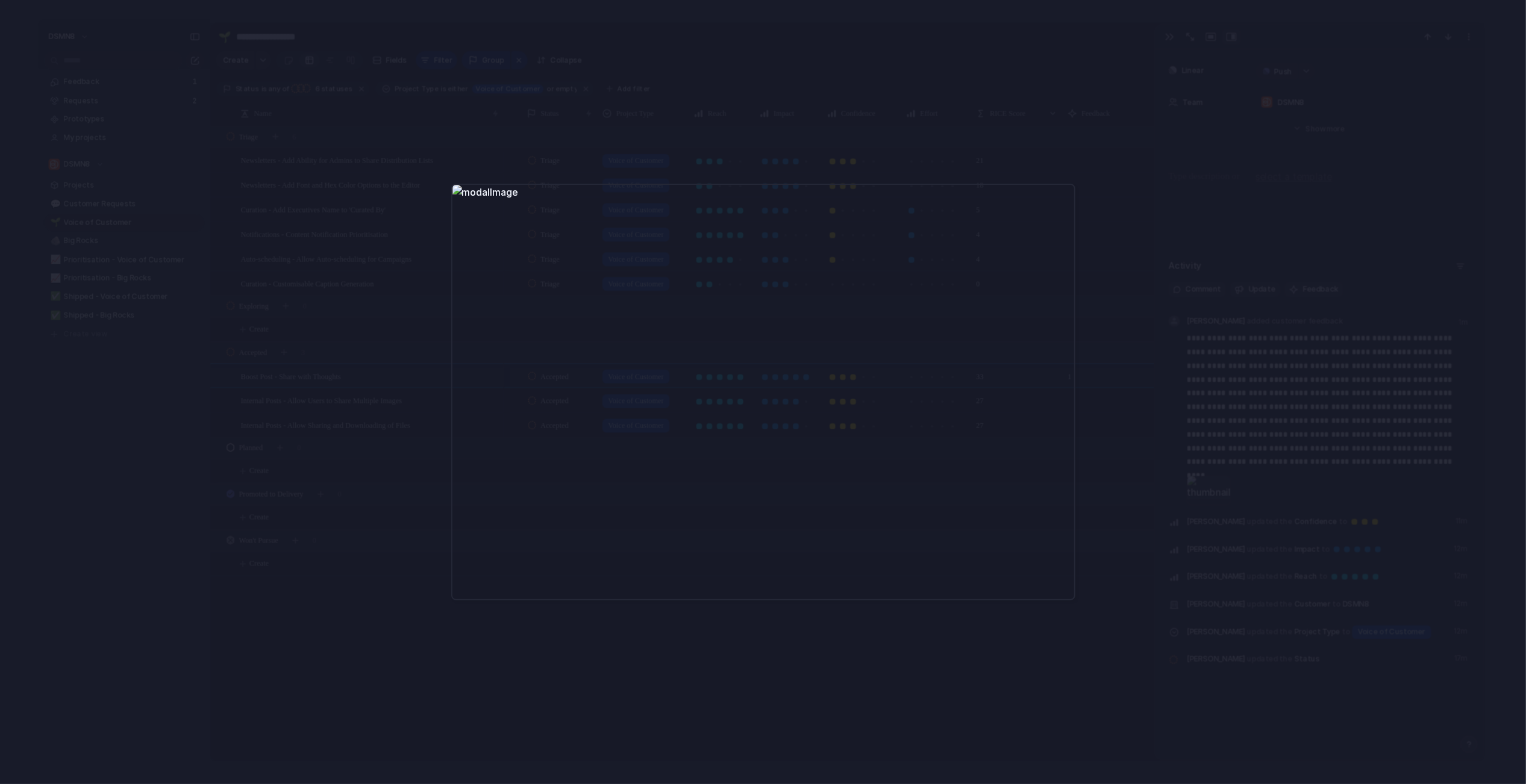
click at [1170, 217] on div at bounding box center [763, 392] width 1526 height 784
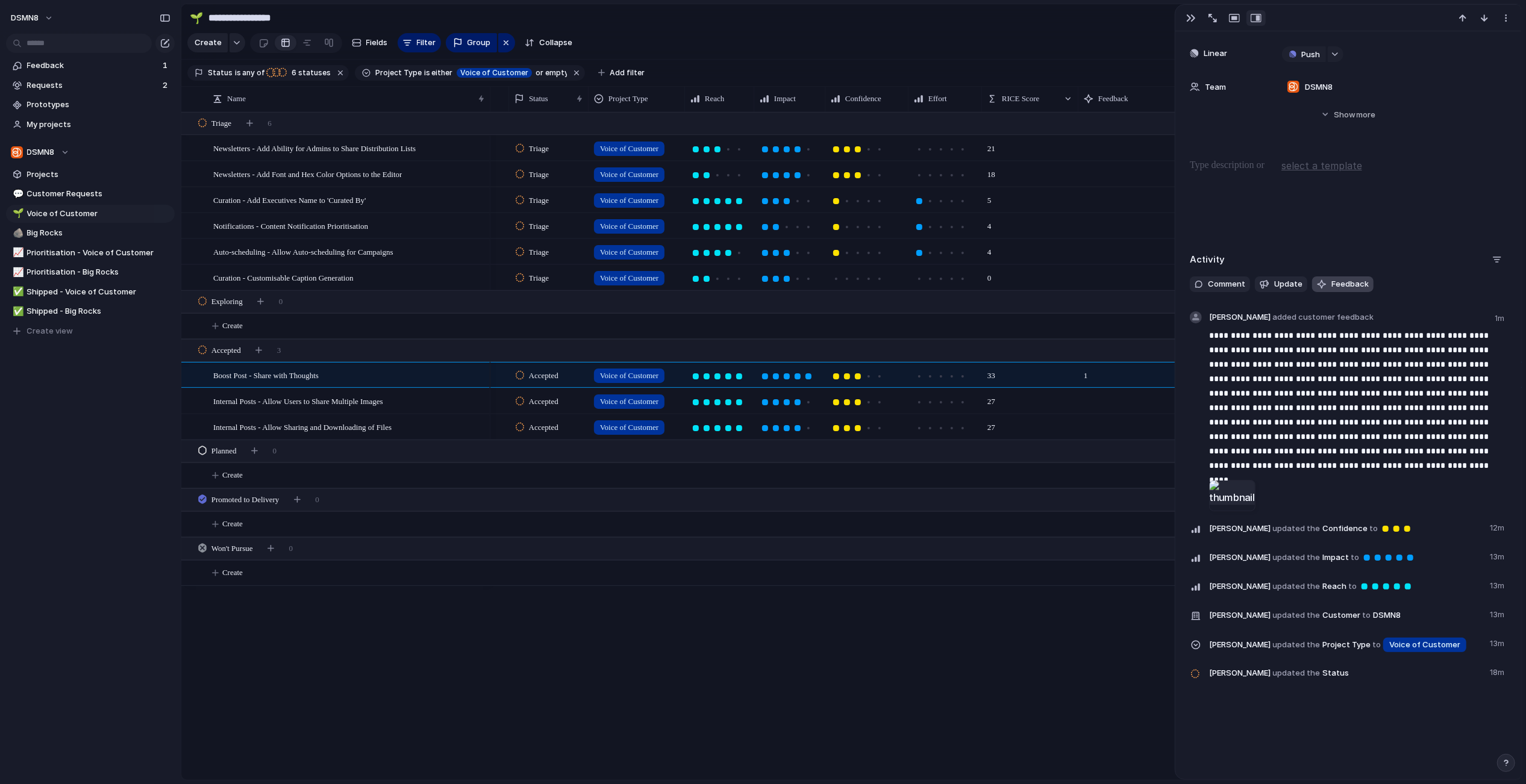
click at [1327, 287] on button "Feedback" at bounding box center [1342, 284] width 62 height 15
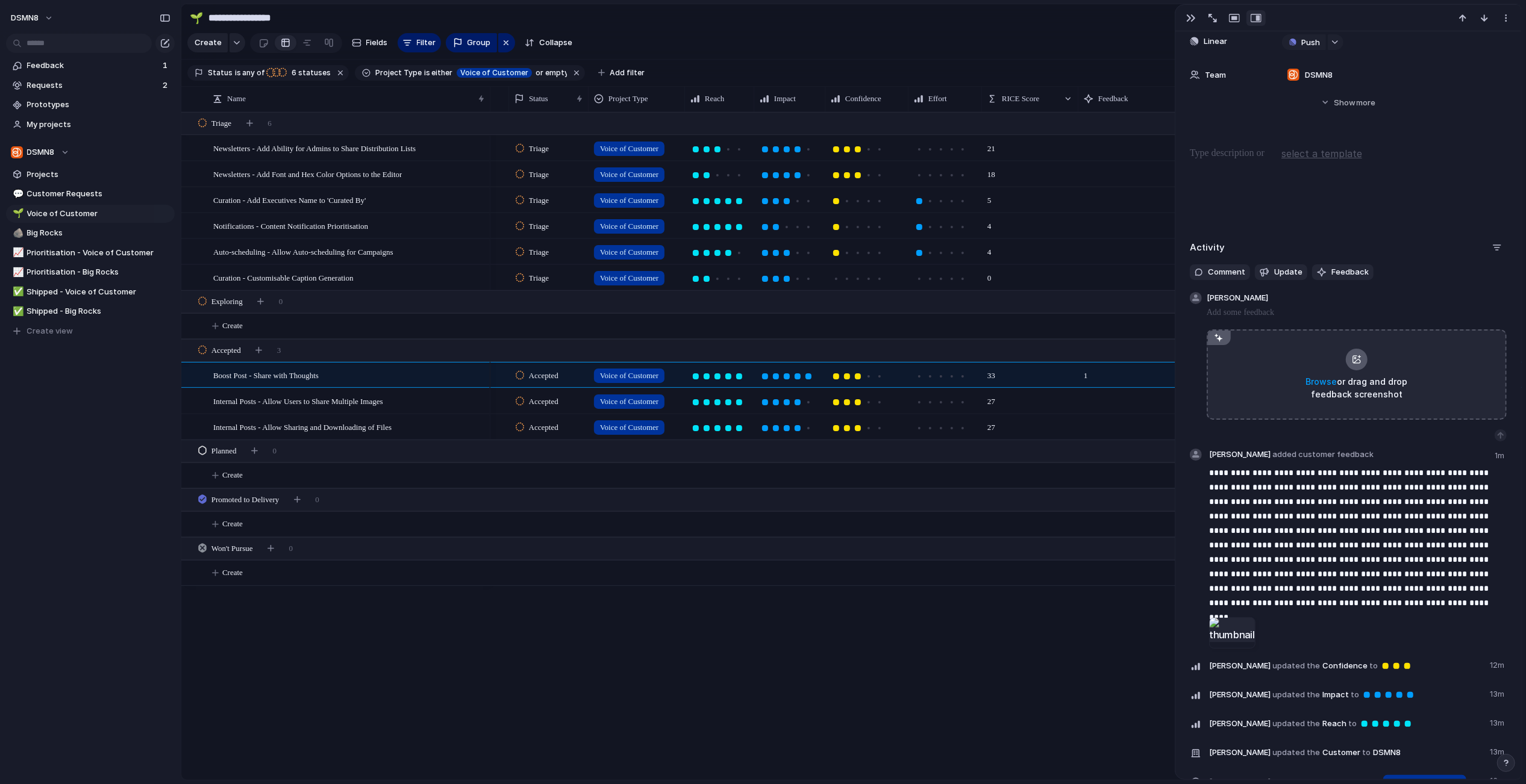
scroll to position [480, 0]
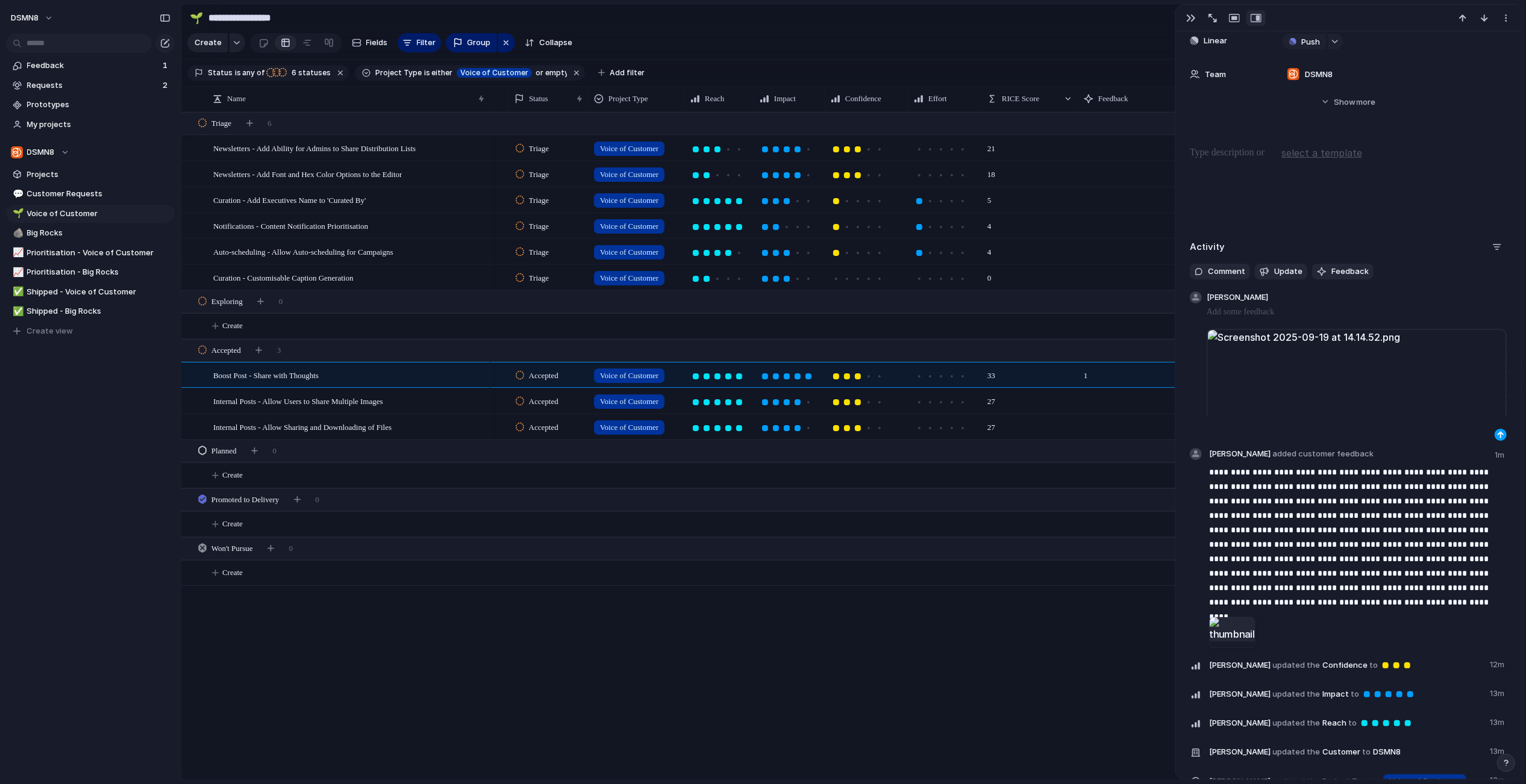
click at [1501, 434] on div "button" at bounding box center [1501, 435] width 7 height 7
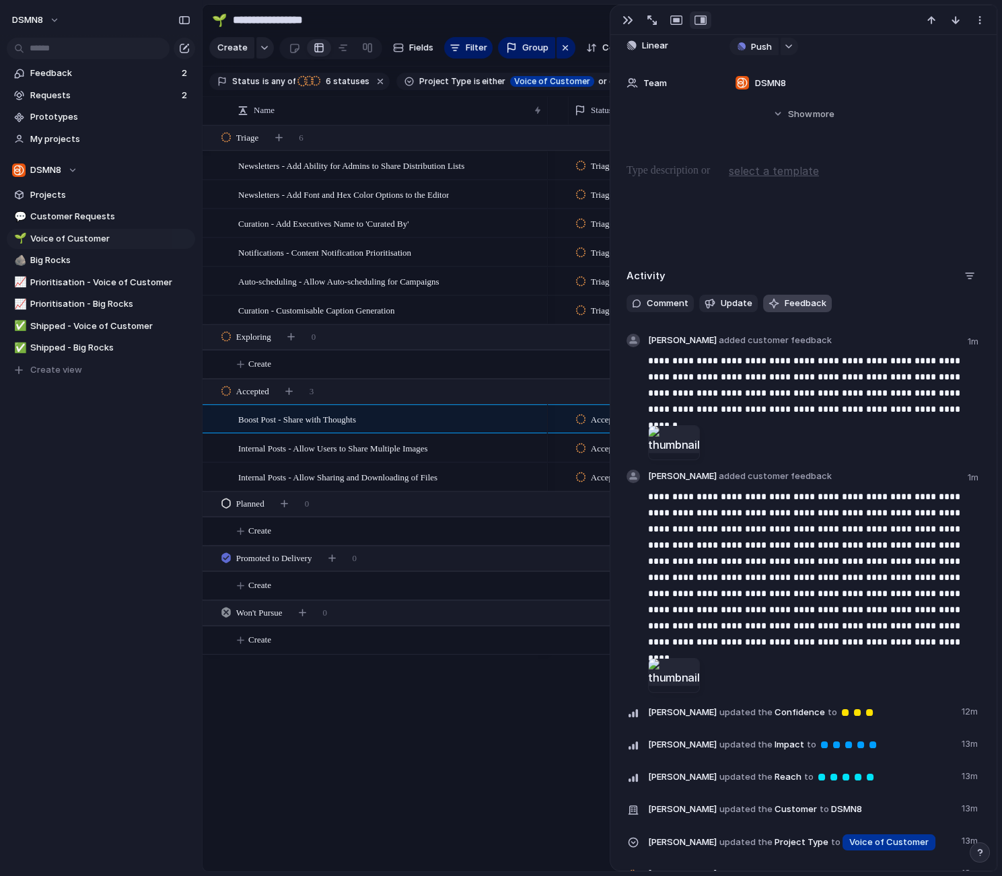
click at [798, 300] on span "Feedback" at bounding box center [805, 303] width 42 height 13
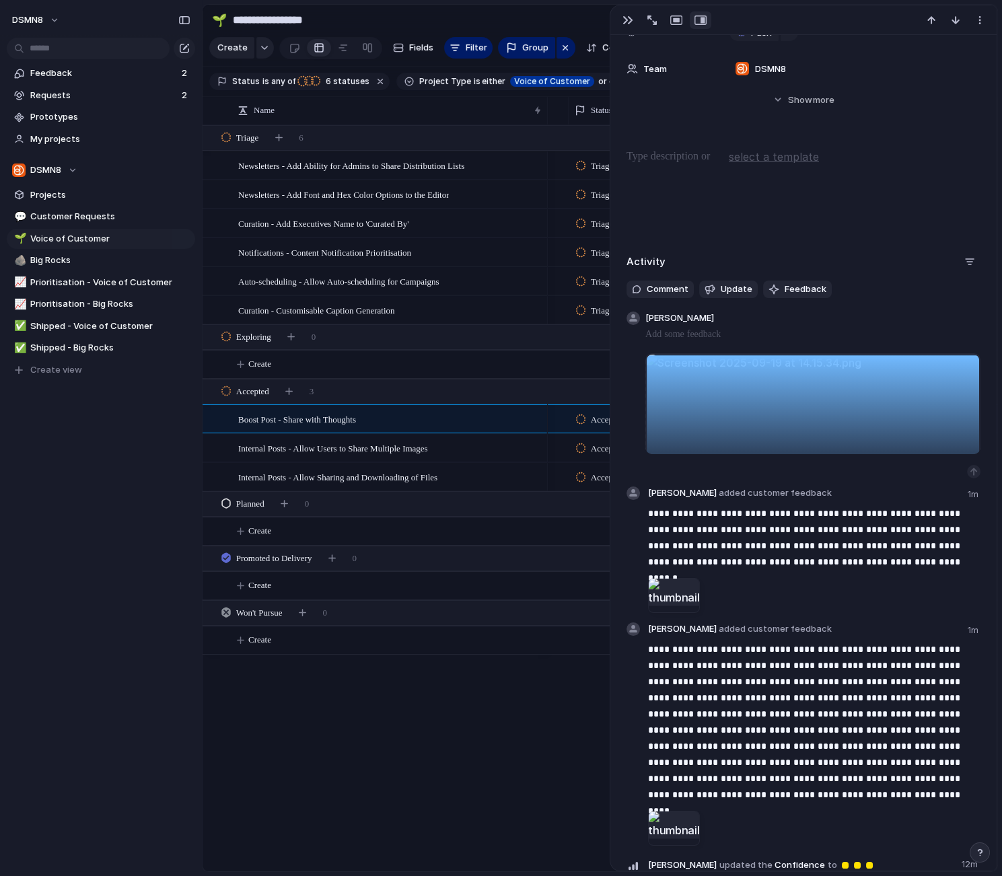
scroll to position [551, 0]
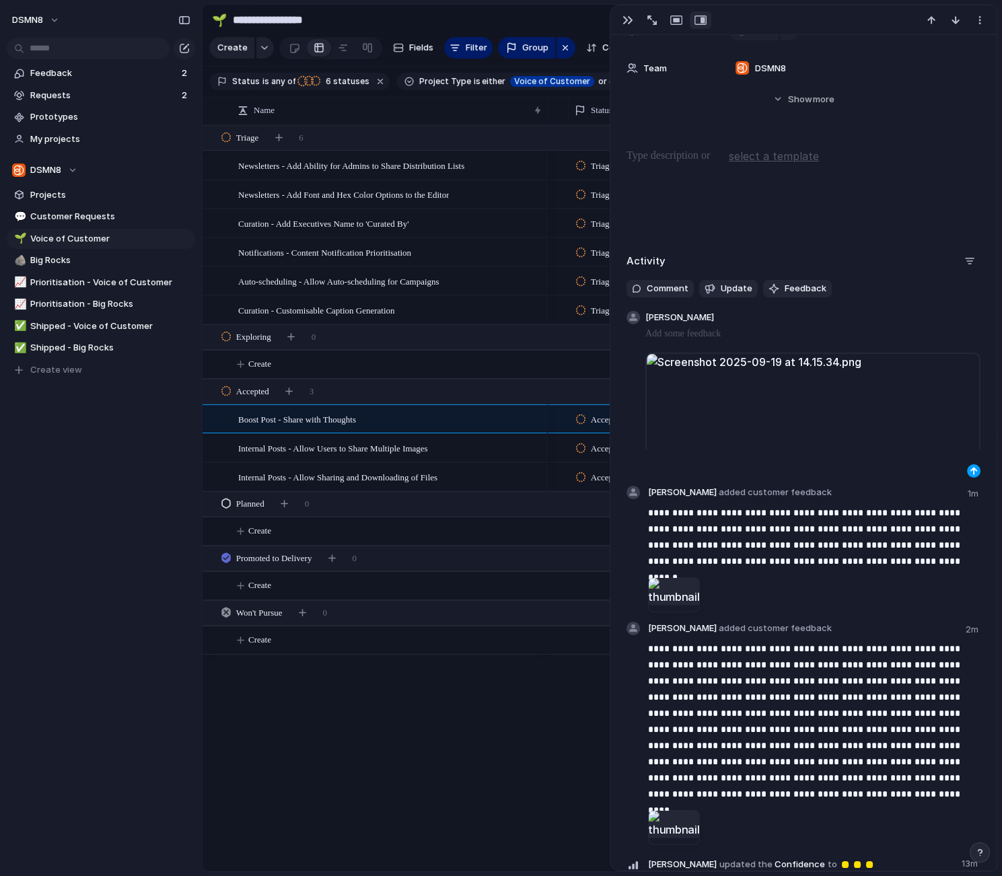
click at [973, 470] on div "button" at bounding box center [973, 471] width 8 height 8
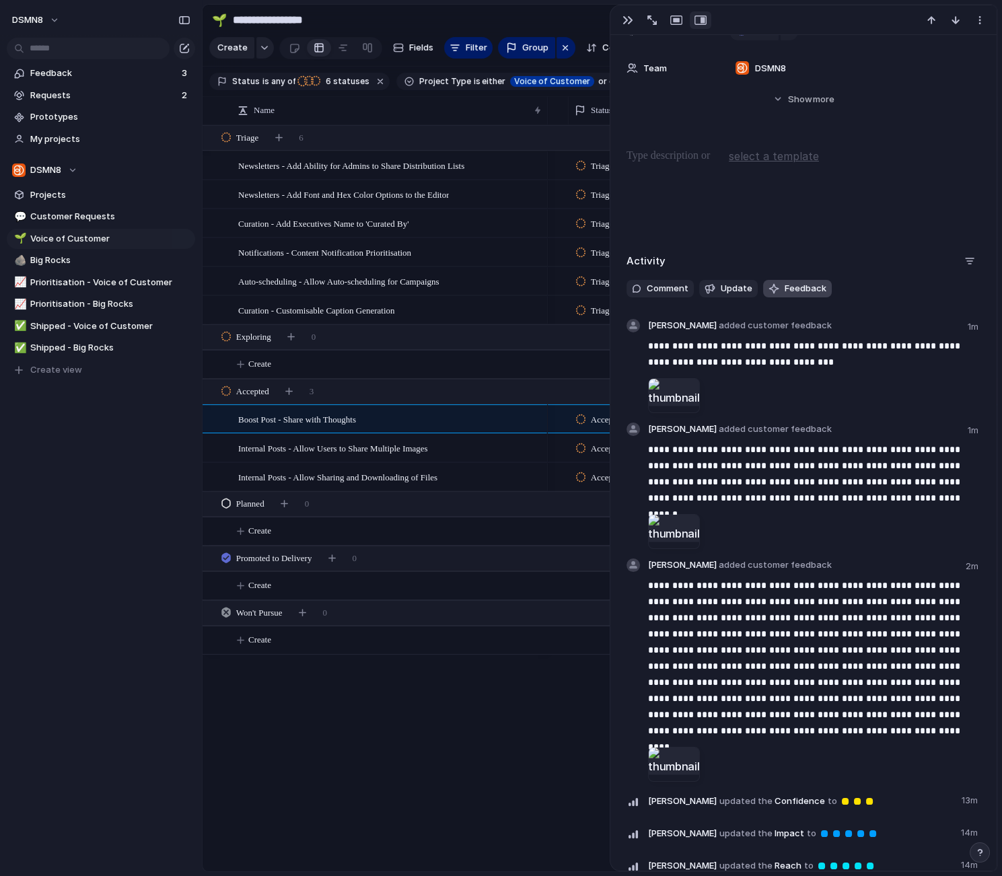
click at [797, 287] on span "Feedback" at bounding box center [805, 288] width 42 height 13
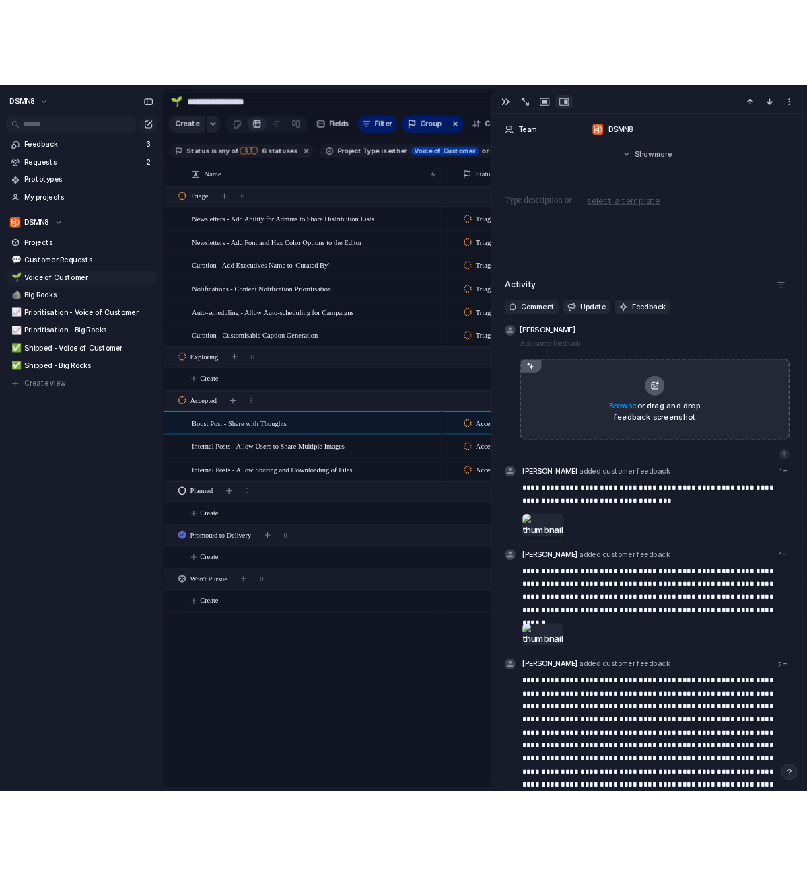
scroll to position [564, 0]
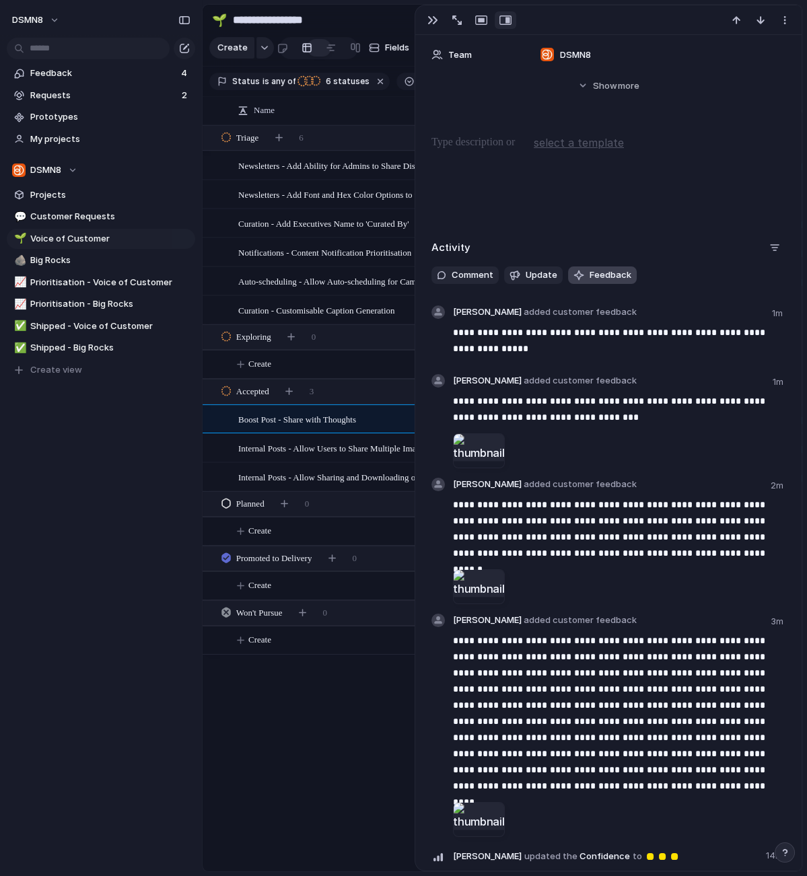
click at [616, 274] on span "Feedback" at bounding box center [610, 274] width 42 height 13
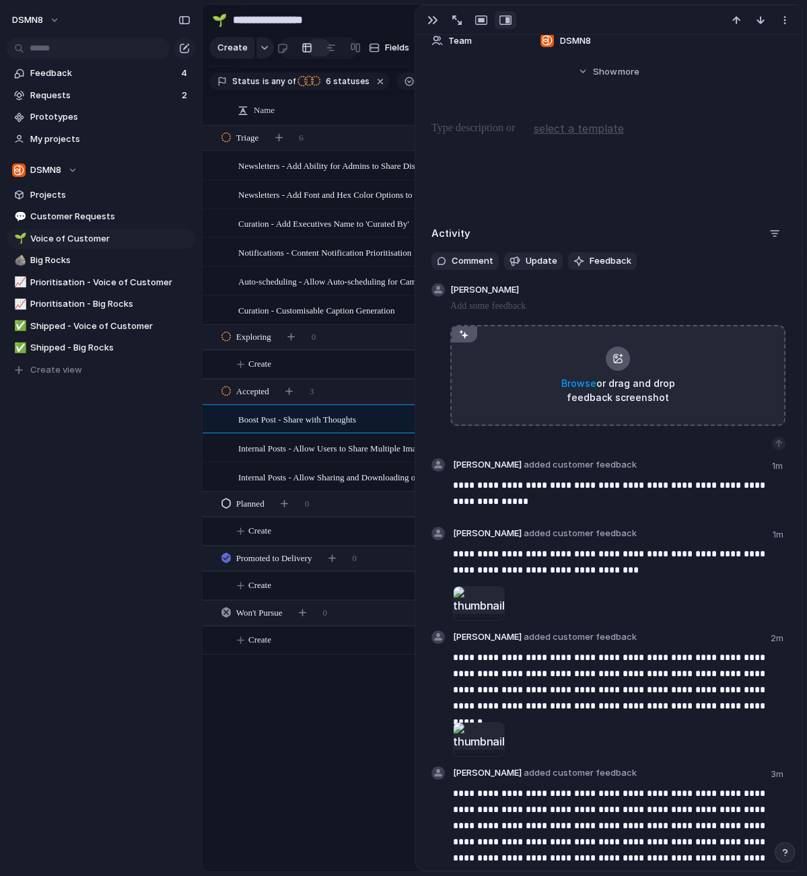
scroll to position [579, 0]
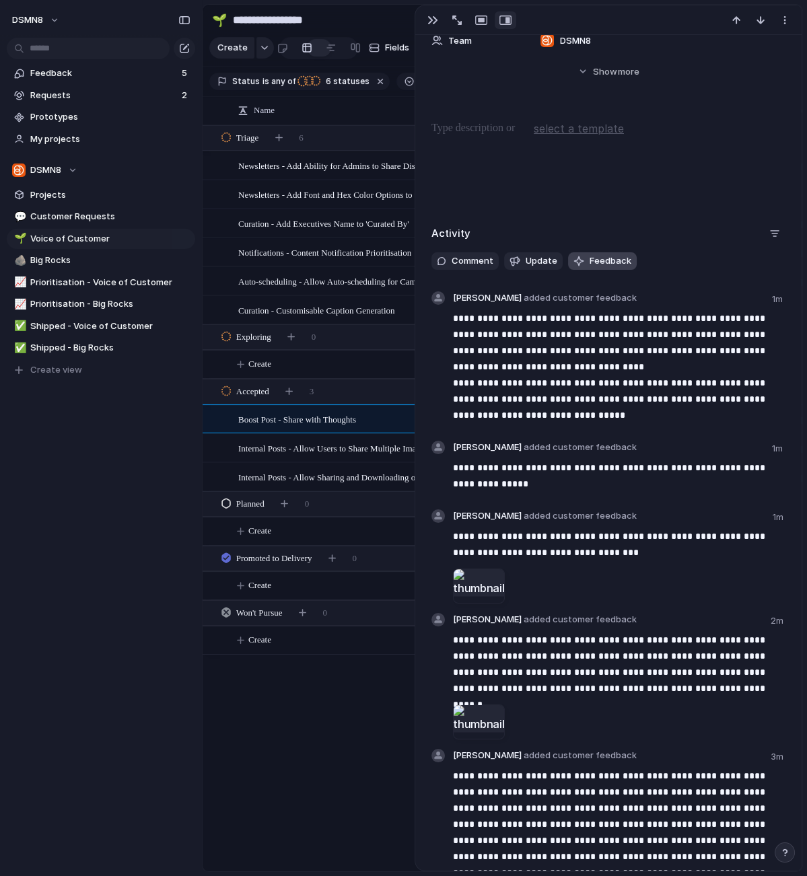
click at [603, 262] on span "Feedback" at bounding box center [610, 260] width 42 height 13
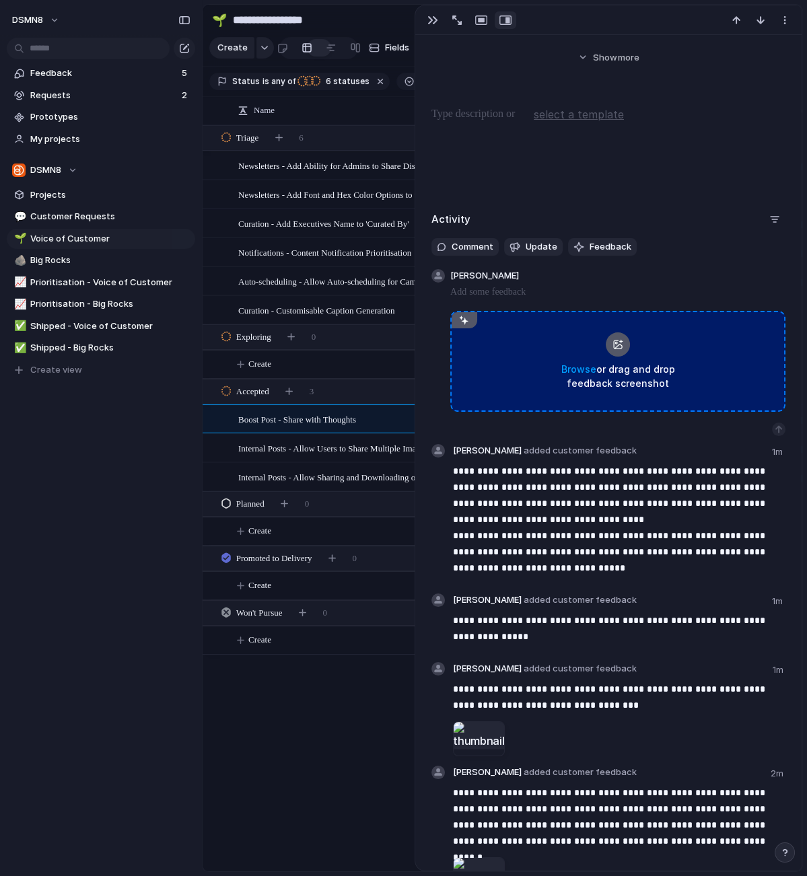
scroll to position [593, 0]
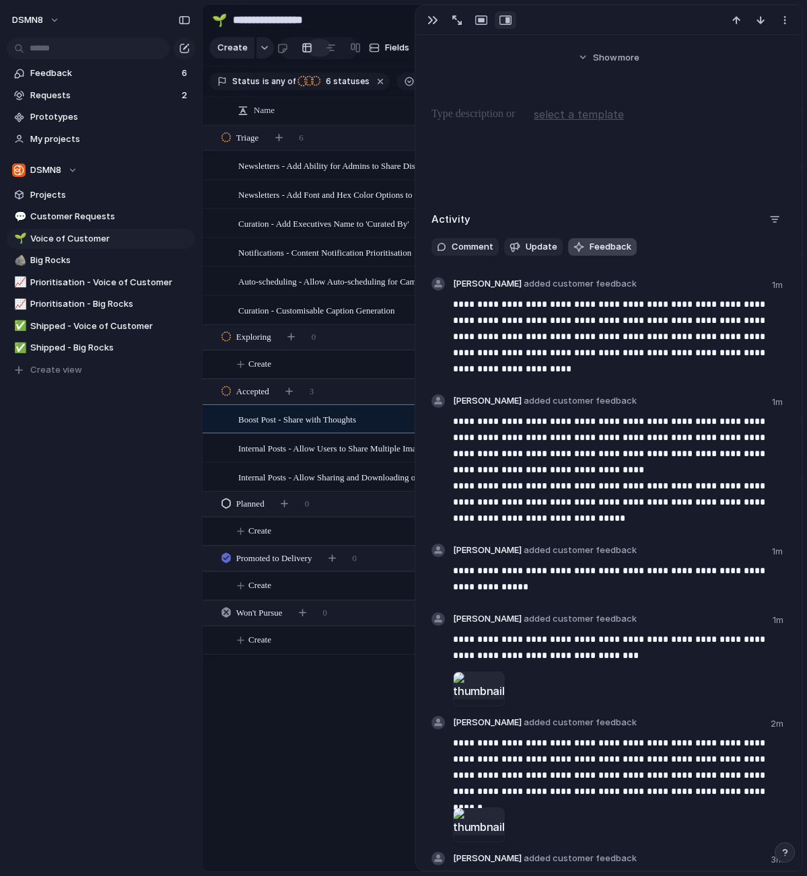
click at [596, 246] on span "Feedback" at bounding box center [610, 246] width 42 height 13
click at [595, 246] on span "Feedback" at bounding box center [610, 246] width 42 height 13
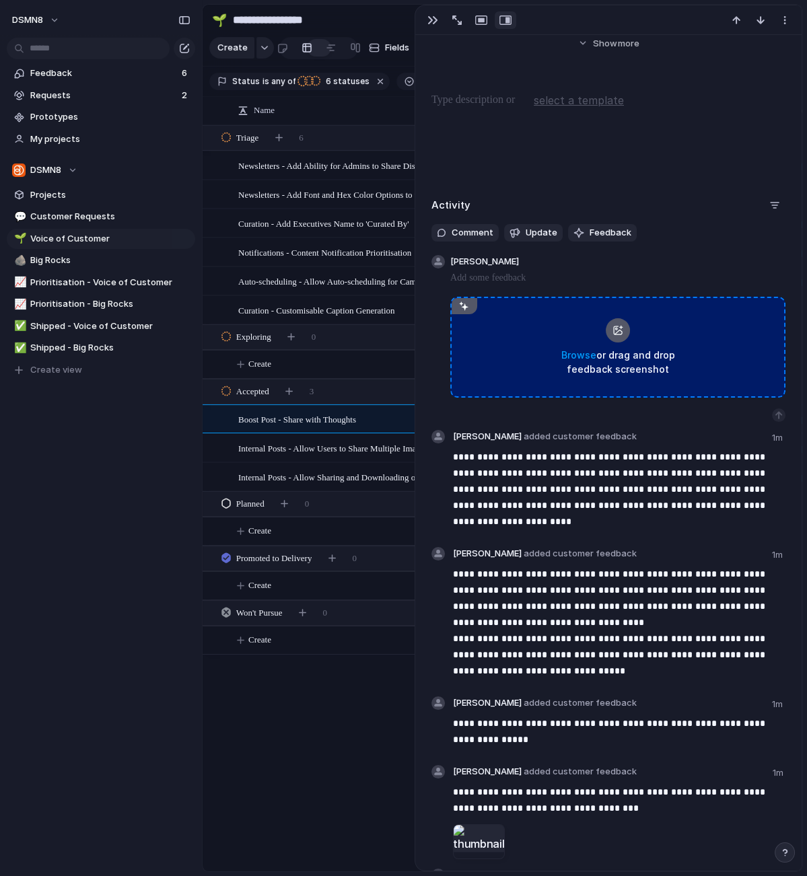
scroll to position [607, 0]
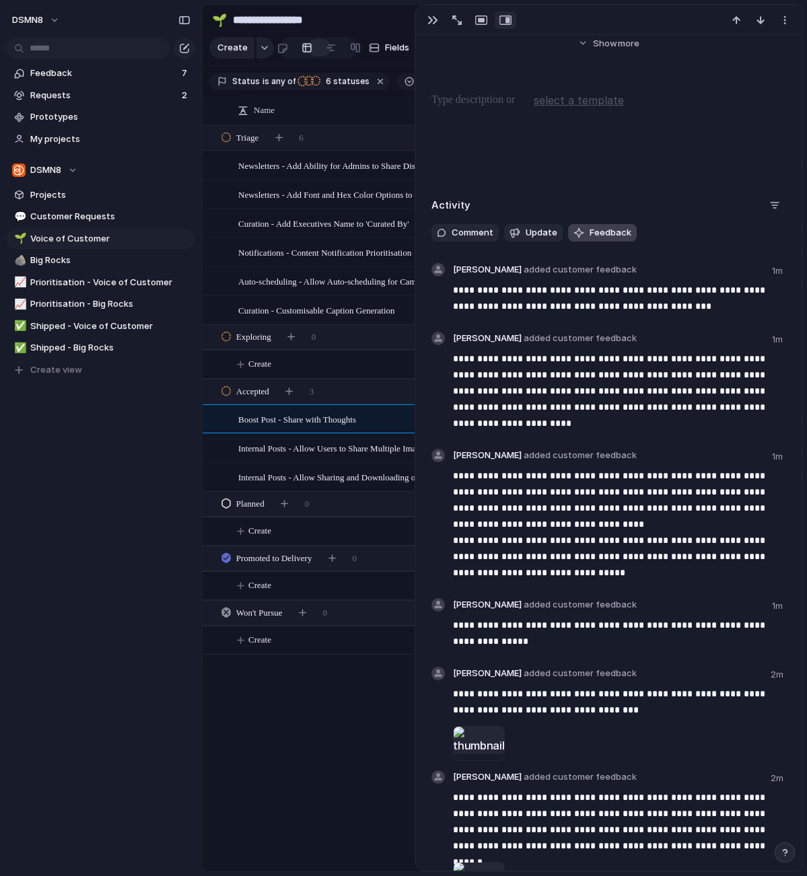
click at [599, 233] on span "Feedback" at bounding box center [610, 232] width 42 height 13
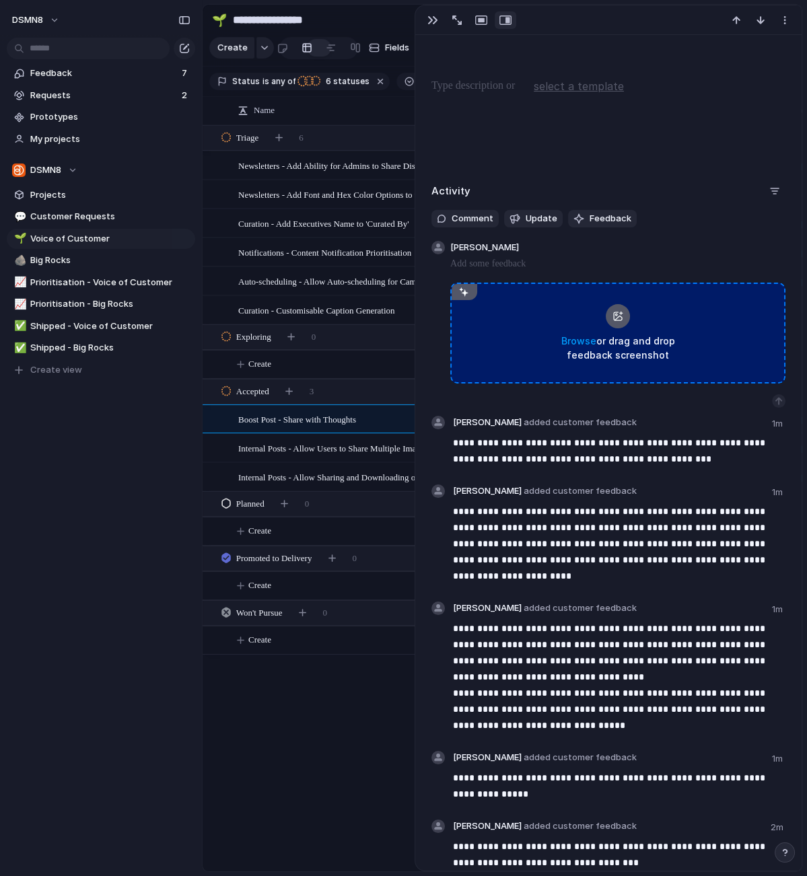
scroll to position [621, 0]
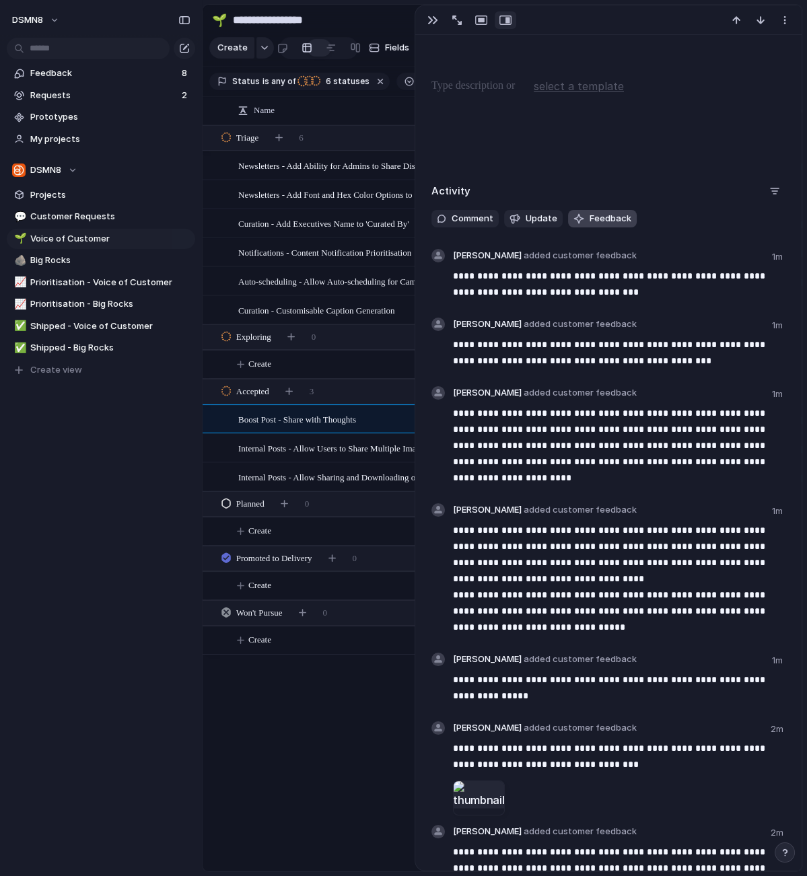
click at [607, 217] on span "Feedback" at bounding box center [610, 218] width 42 height 13
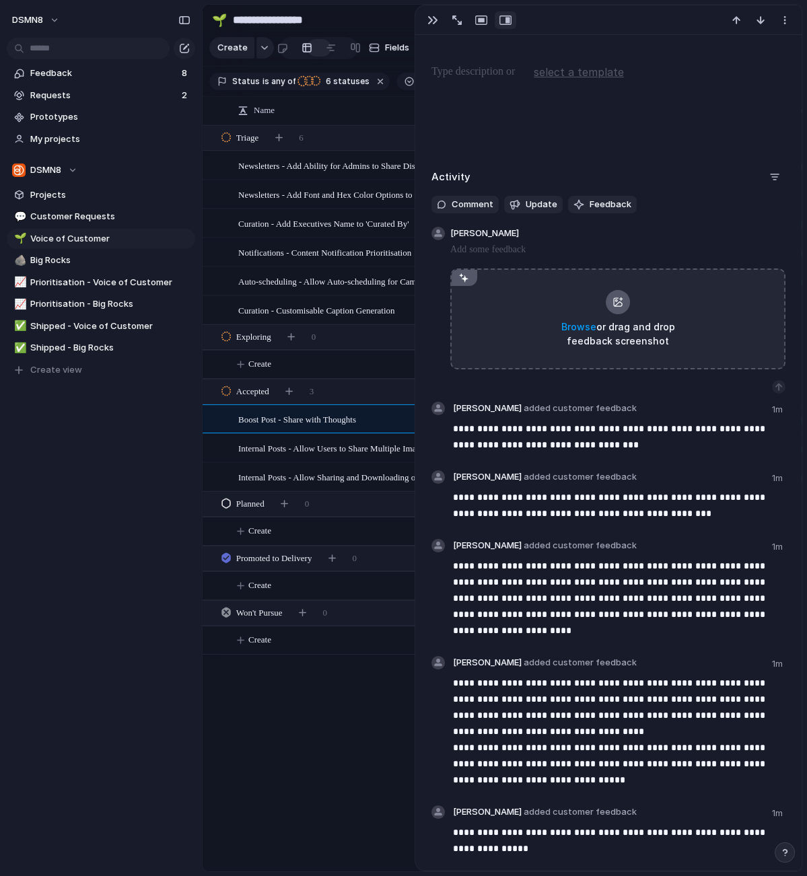
scroll to position [636, 0]
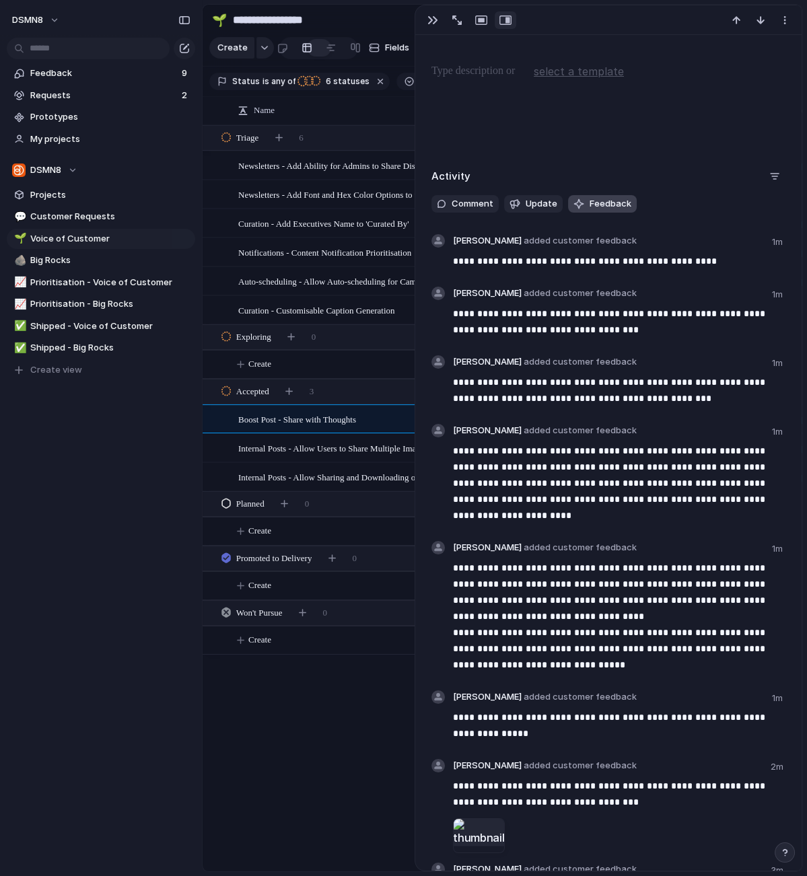
click at [592, 202] on span "Feedback" at bounding box center [610, 203] width 42 height 13
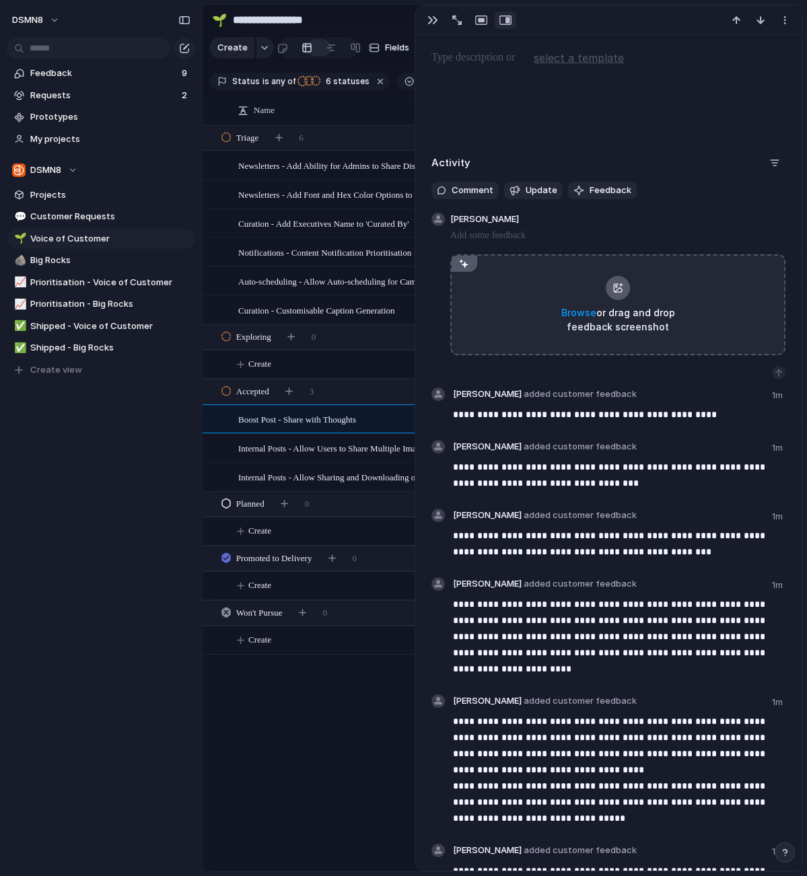
scroll to position [650, 0]
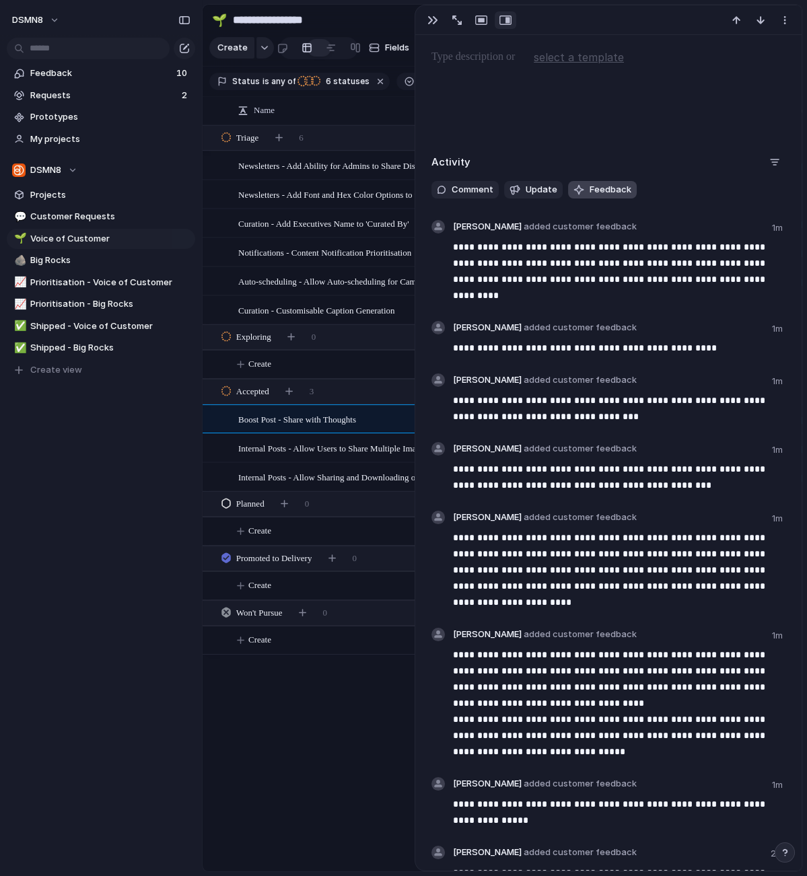
click at [594, 187] on span "Feedback" at bounding box center [610, 189] width 42 height 13
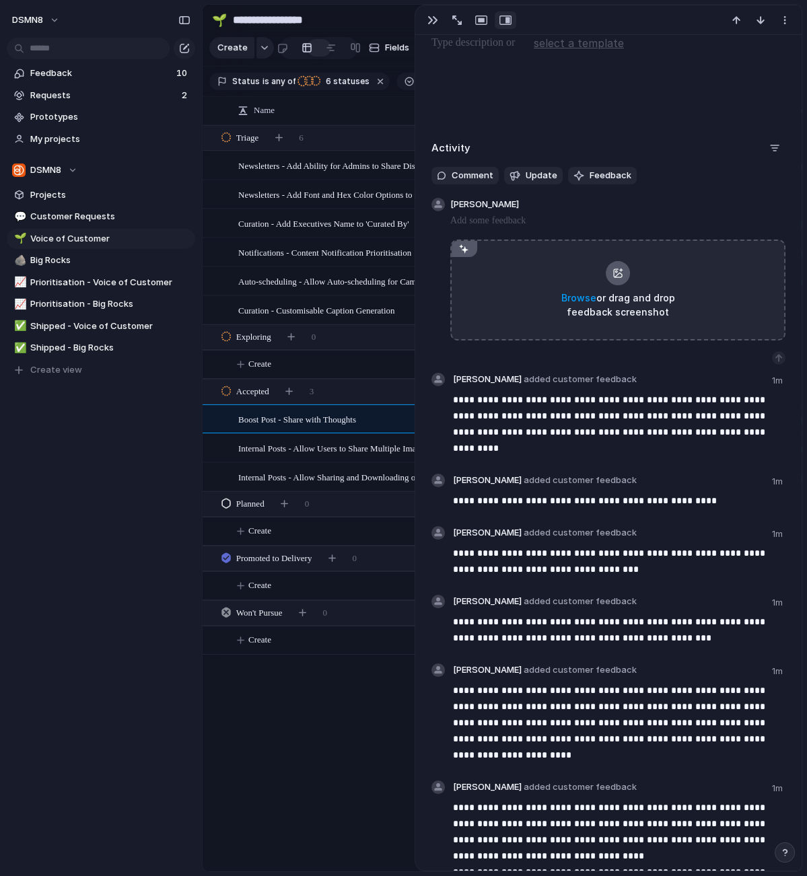
scroll to position [664, 0]
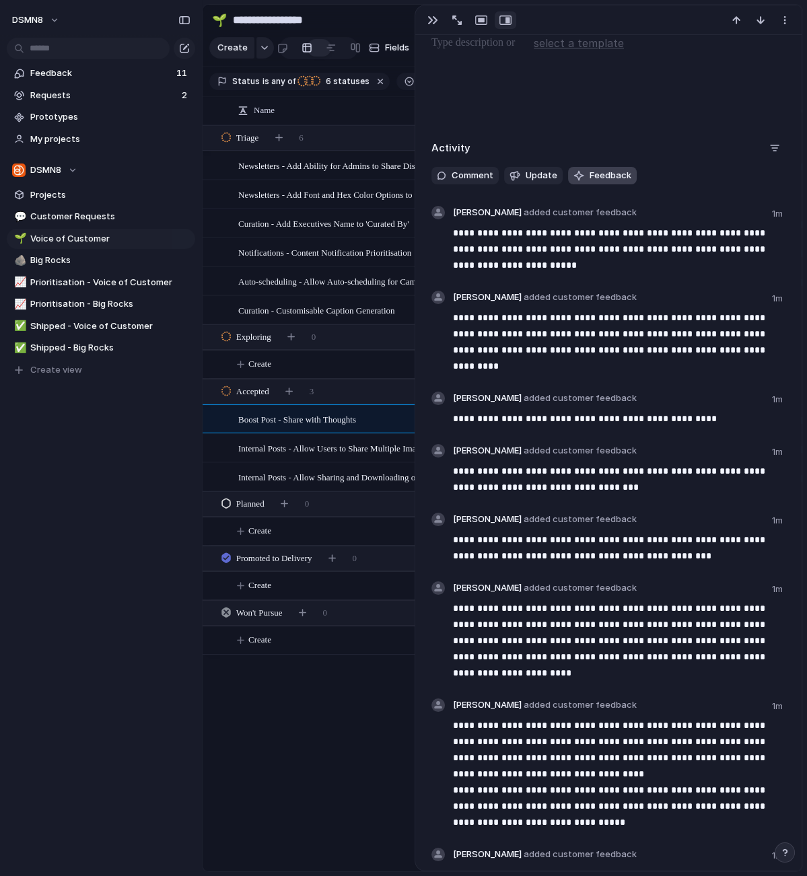
click at [603, 174] on span "Feedback" at bounding box center [610, 175] width 42 height 13
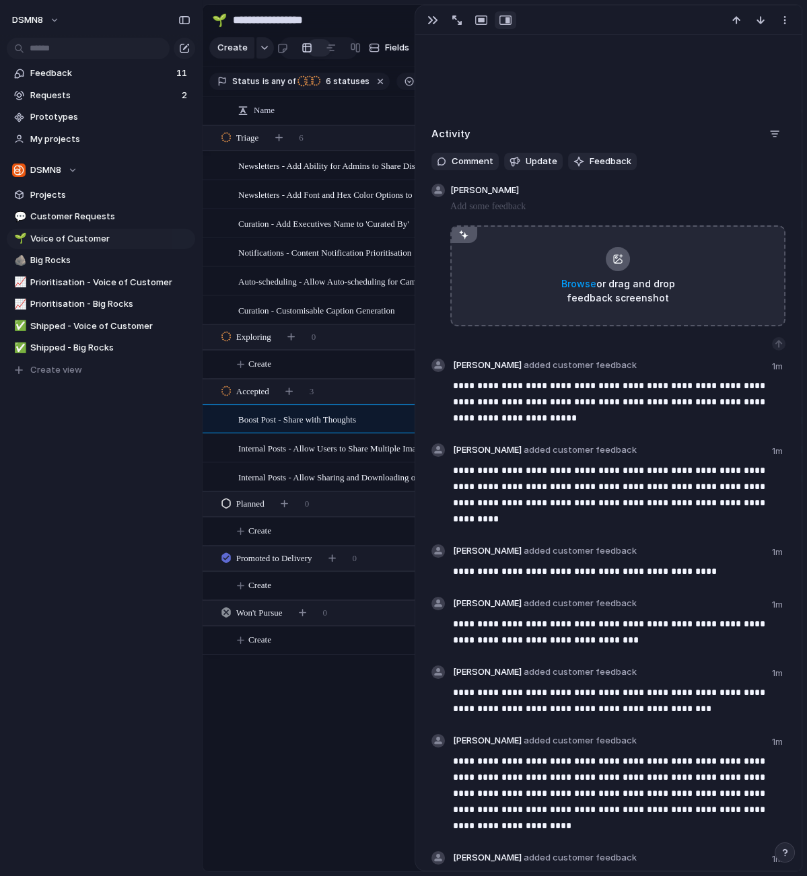
scroll to position [678, 0]
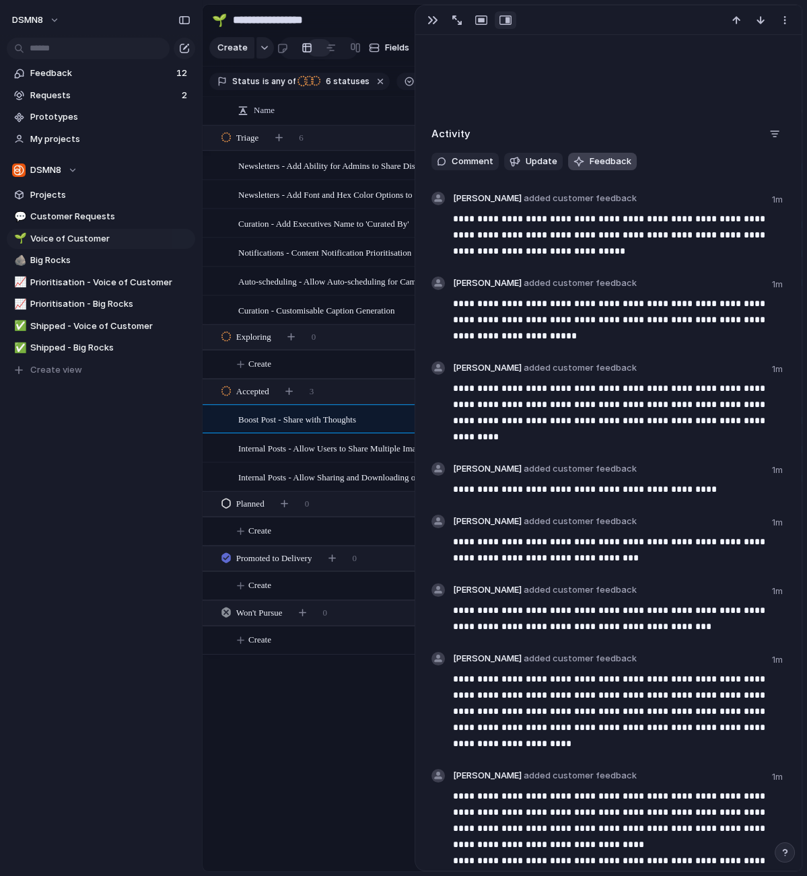
click at [596, 161] on span "Feedback" at bounding box center [610, 161] width 42 height 13
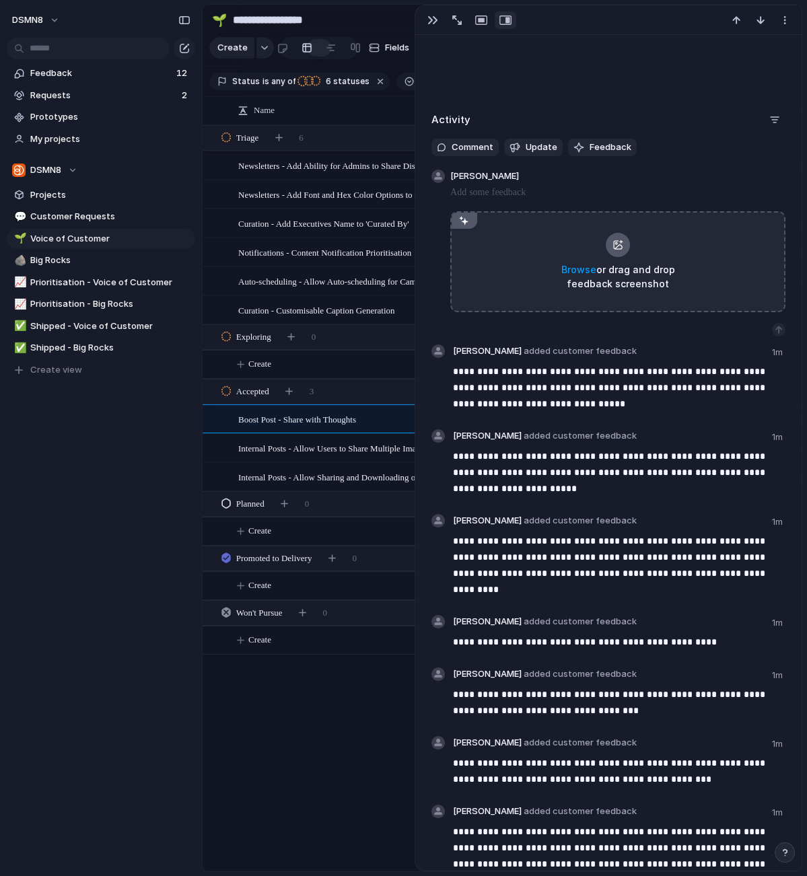
scroll to position [693, 0]
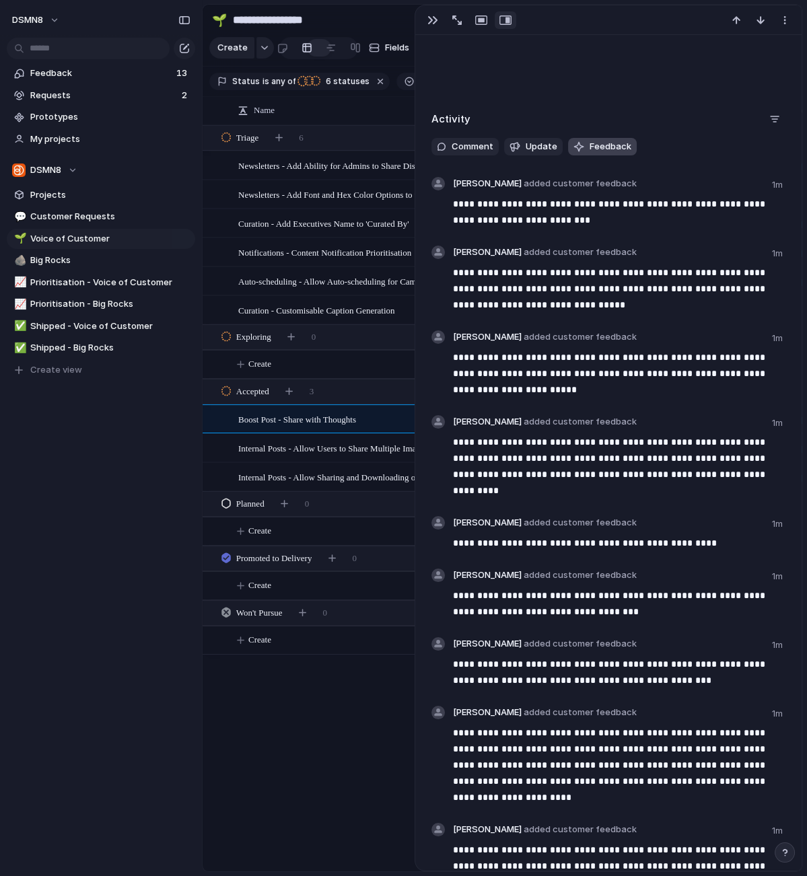
click at [609, 147] on span "Feedback" at bounding box center [610, 146] width 42 height 13
click at [601, 144] on span "Feedback" at bounding box center [610, 146] width 42 height 13
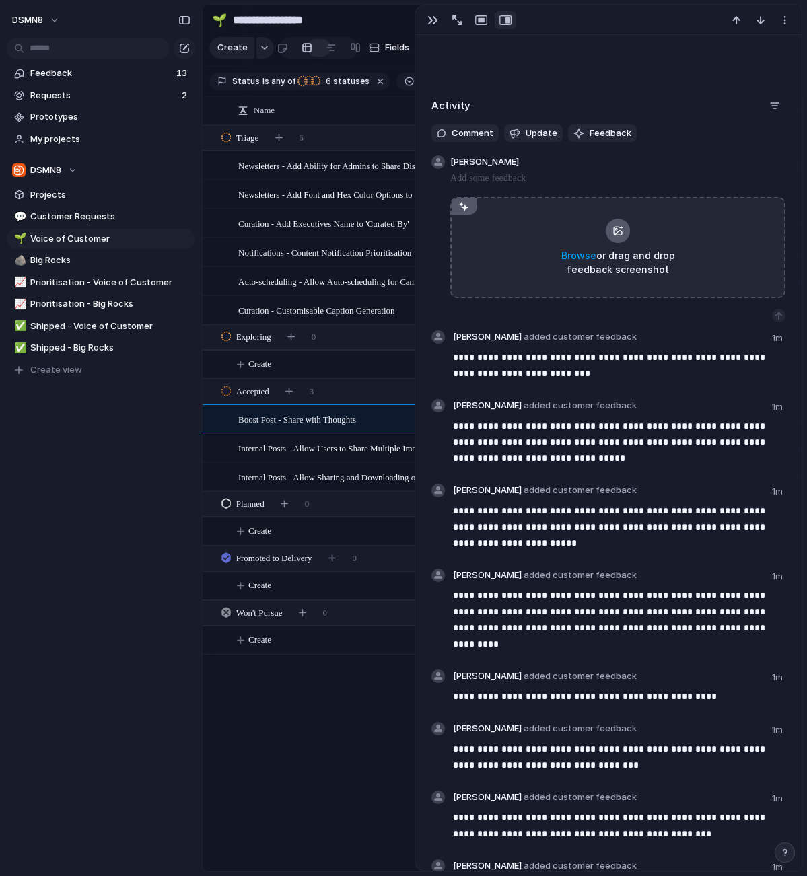
scroll to position [707, 0]
click at [513, 179] on p at bounding box center [617, 178] width 335 height 16
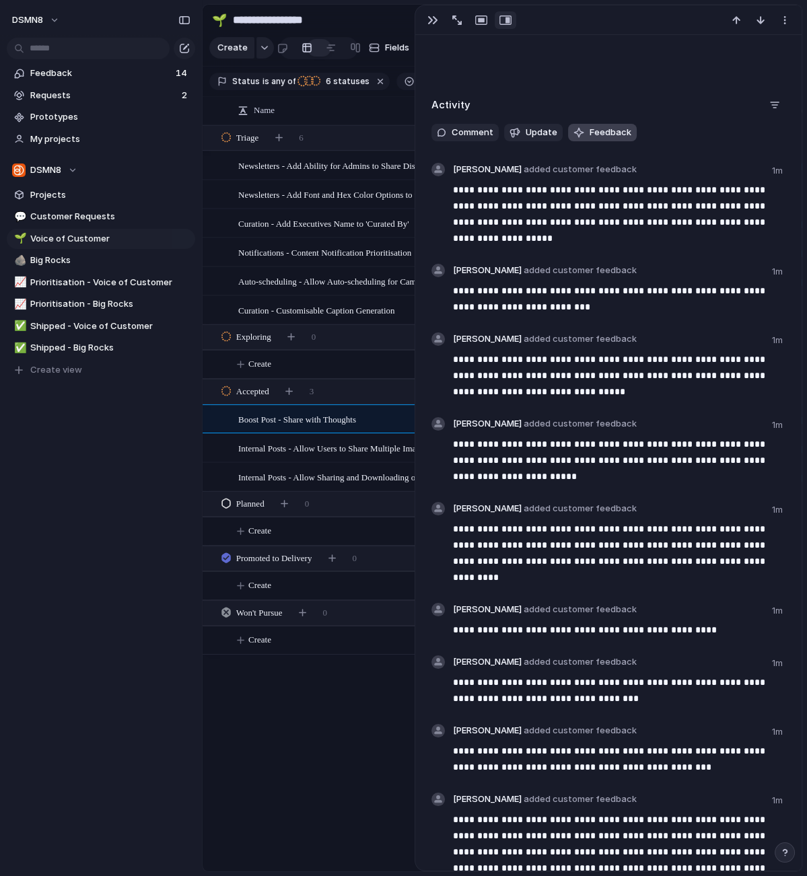
click at [592, 133] on span "Feedback" at bounding box center [610, 132] width 42 height 13
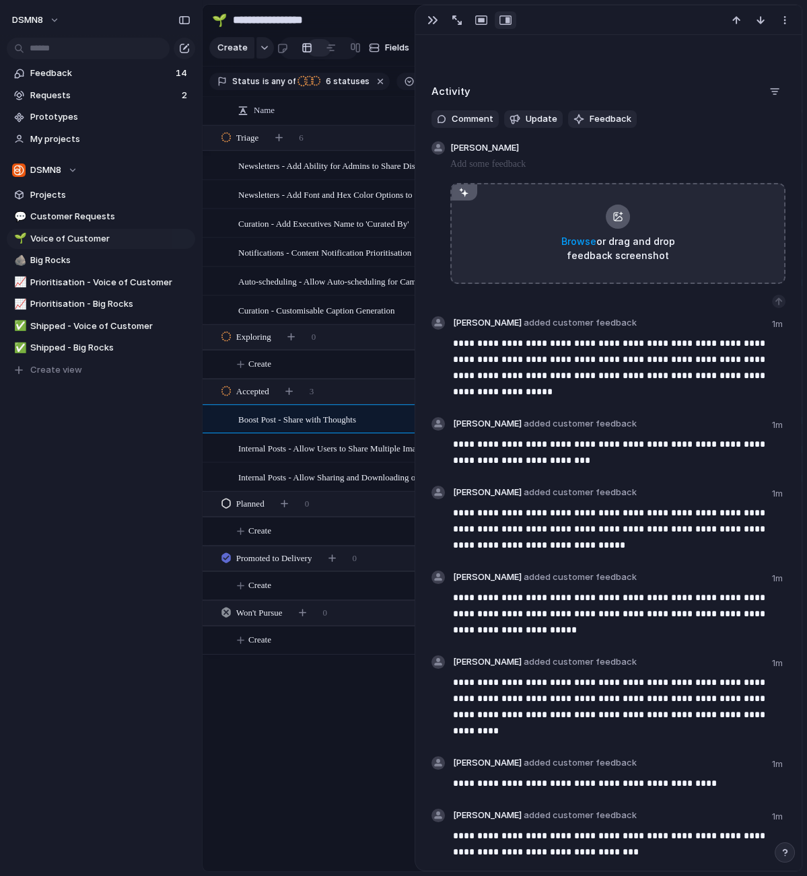
scroll to position [721, 0]
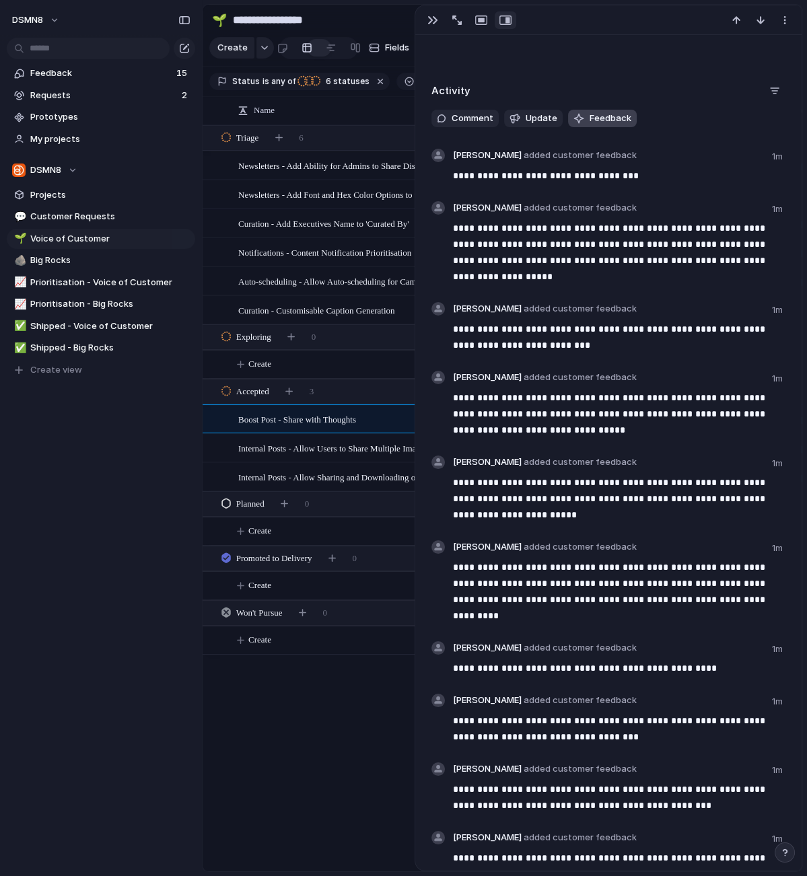
click at [611, 118] on span "Feedback" at bounding box center [610, 118] width 42 height 13
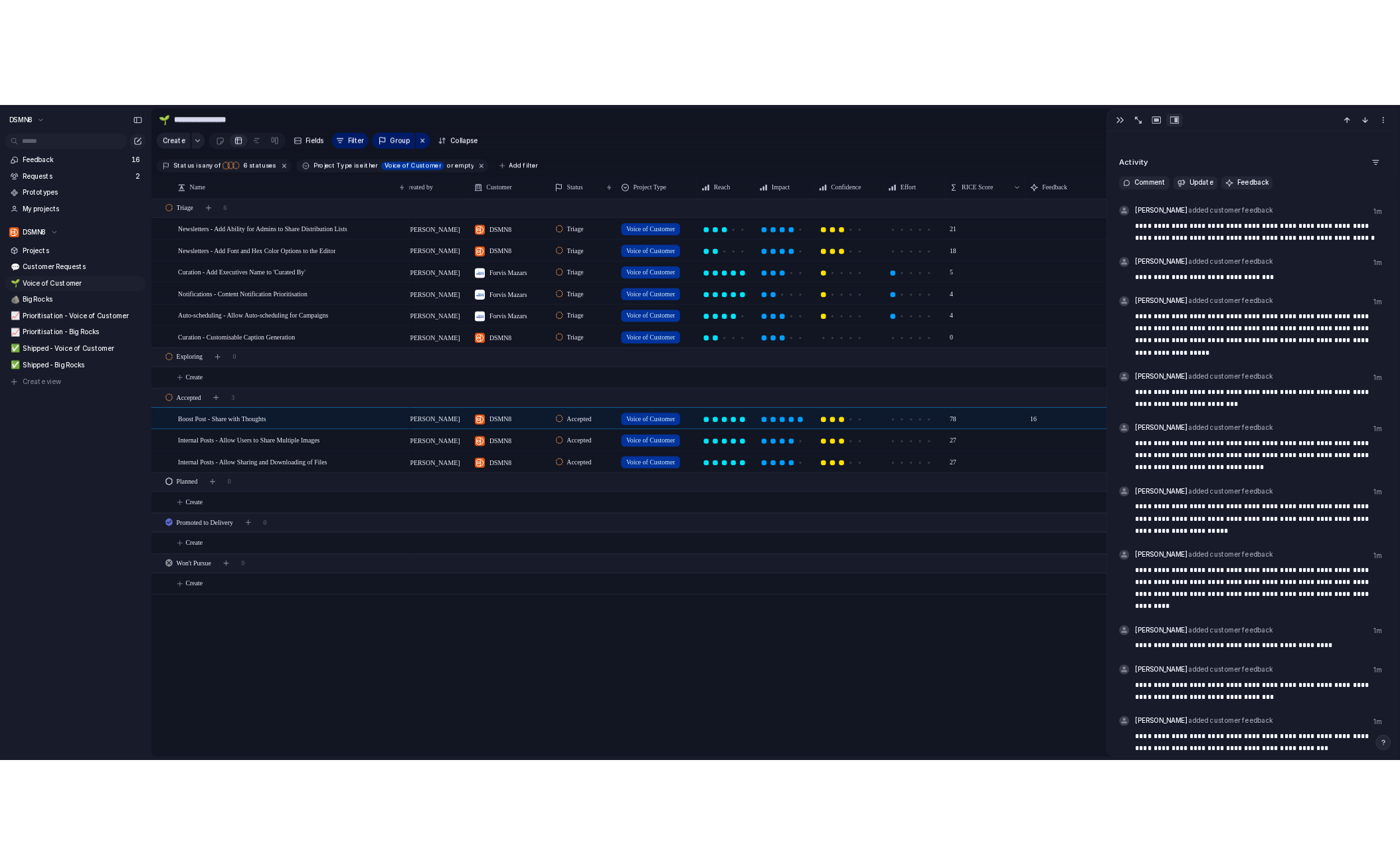
scroll to position [0, 28]
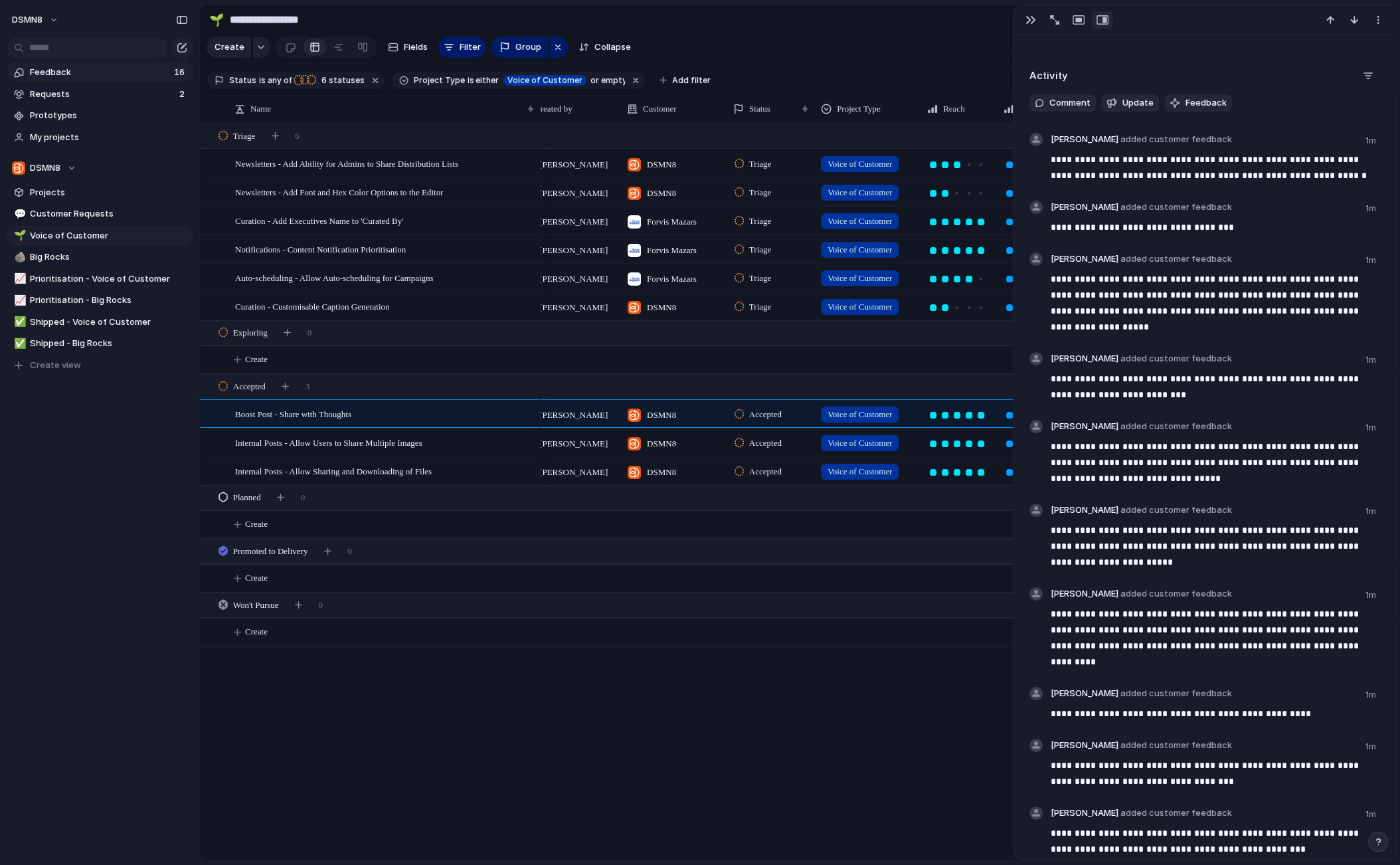
click at [103, 74] on span "Feedback" at bounding box center [100, 72] width 140 height 13
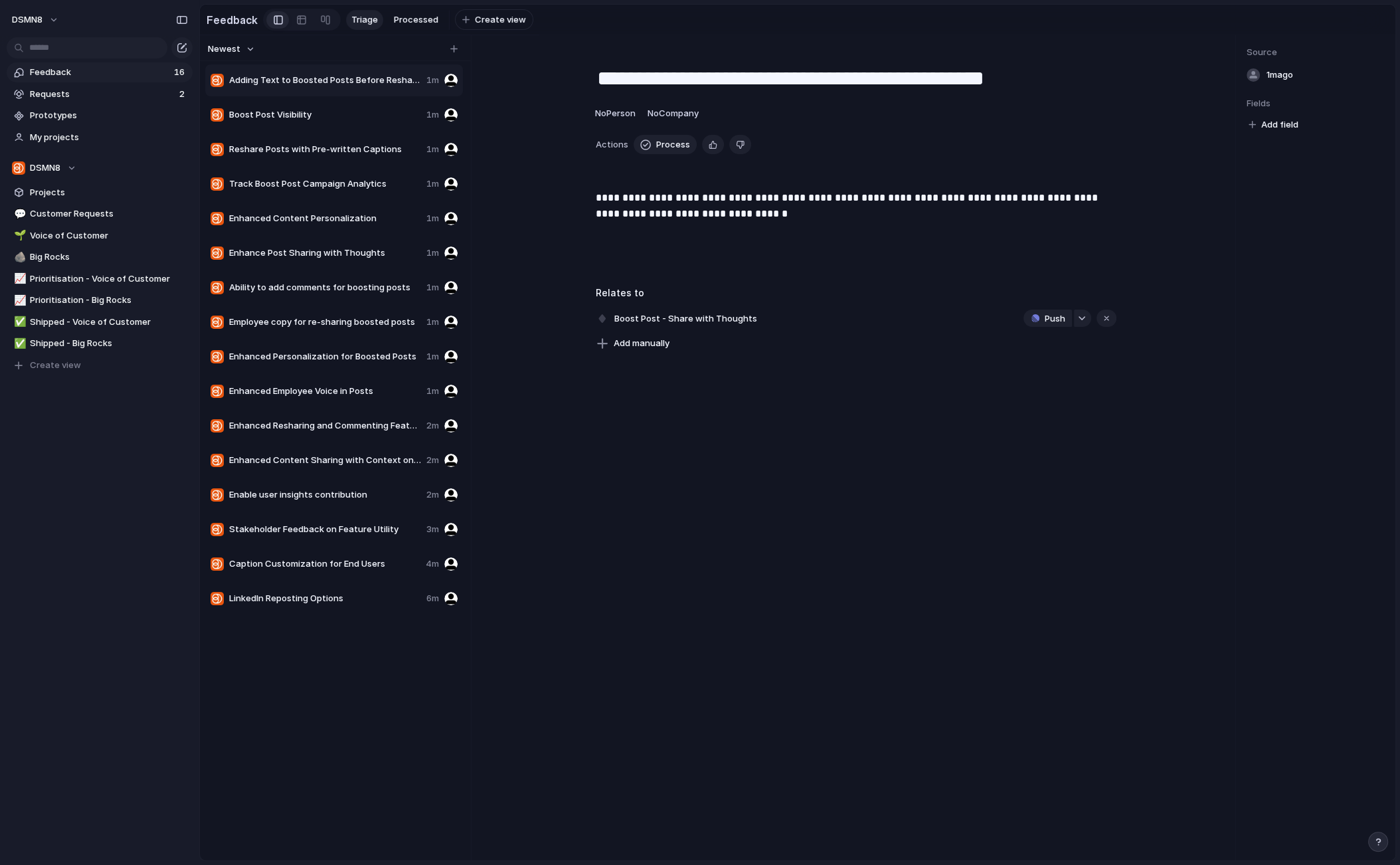
click at [378, 78] on span "Adding Text to Boosted Posts Before Resharing" at bounding box center [325, 80] width 192 height 13
click at [651, 143] on button "Process" at bounding box center [665, 145] width 63 height 20
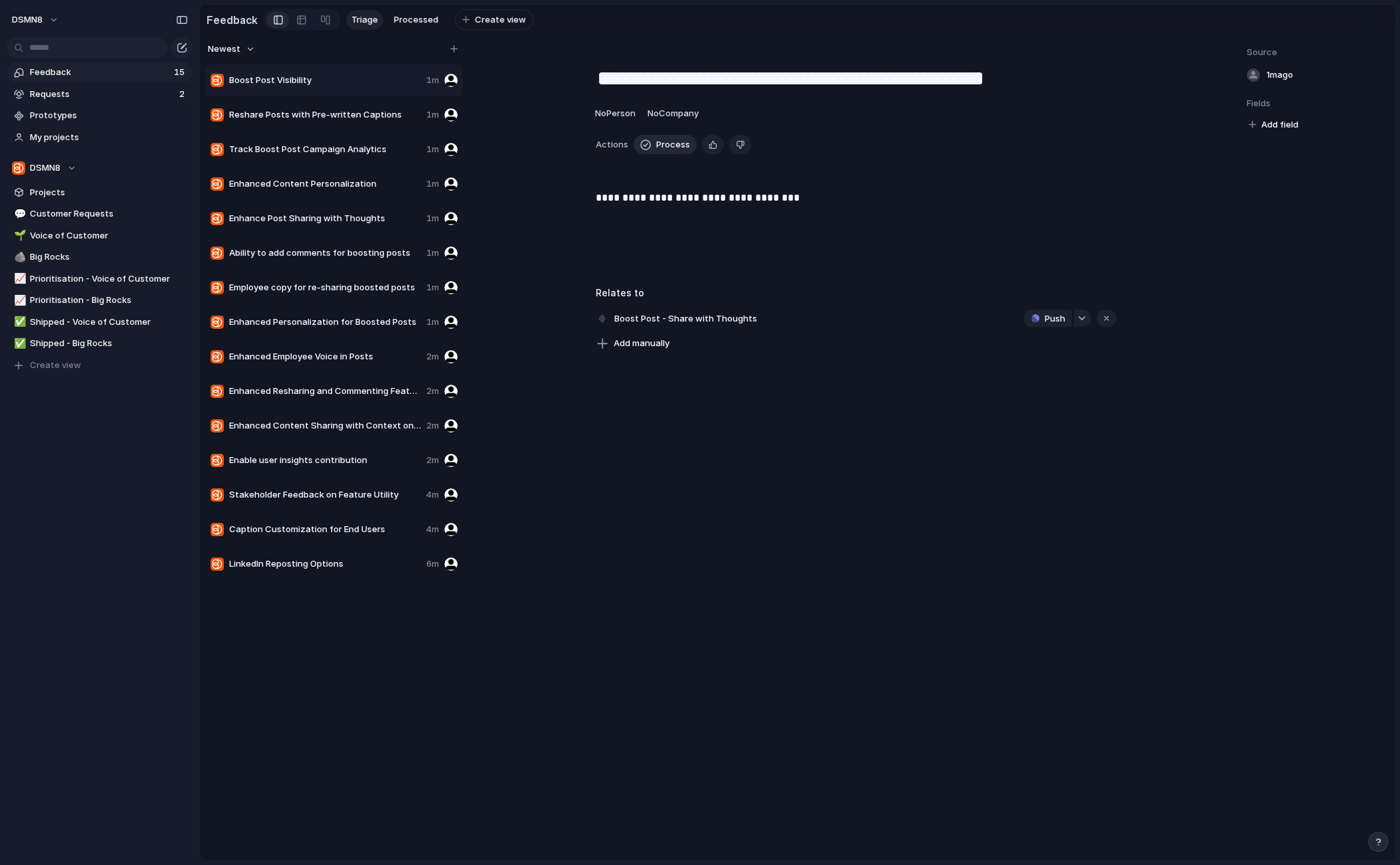
click at [651, 143] on button "Process" at bounding box center [665, 145] width 63 height 20
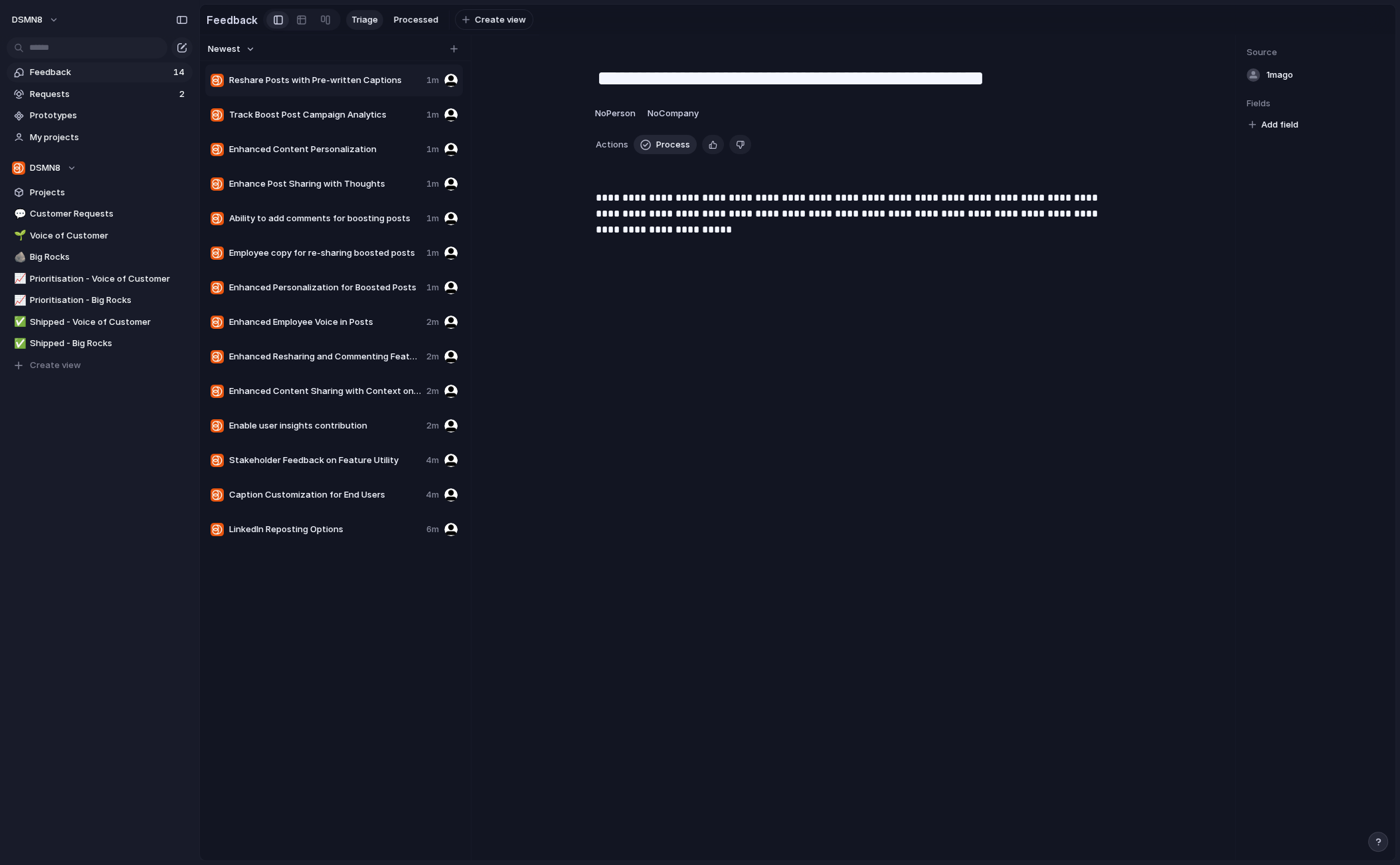
click at [651, 143] on button "Process" at bounding box center [665, 145] width 63 height 20
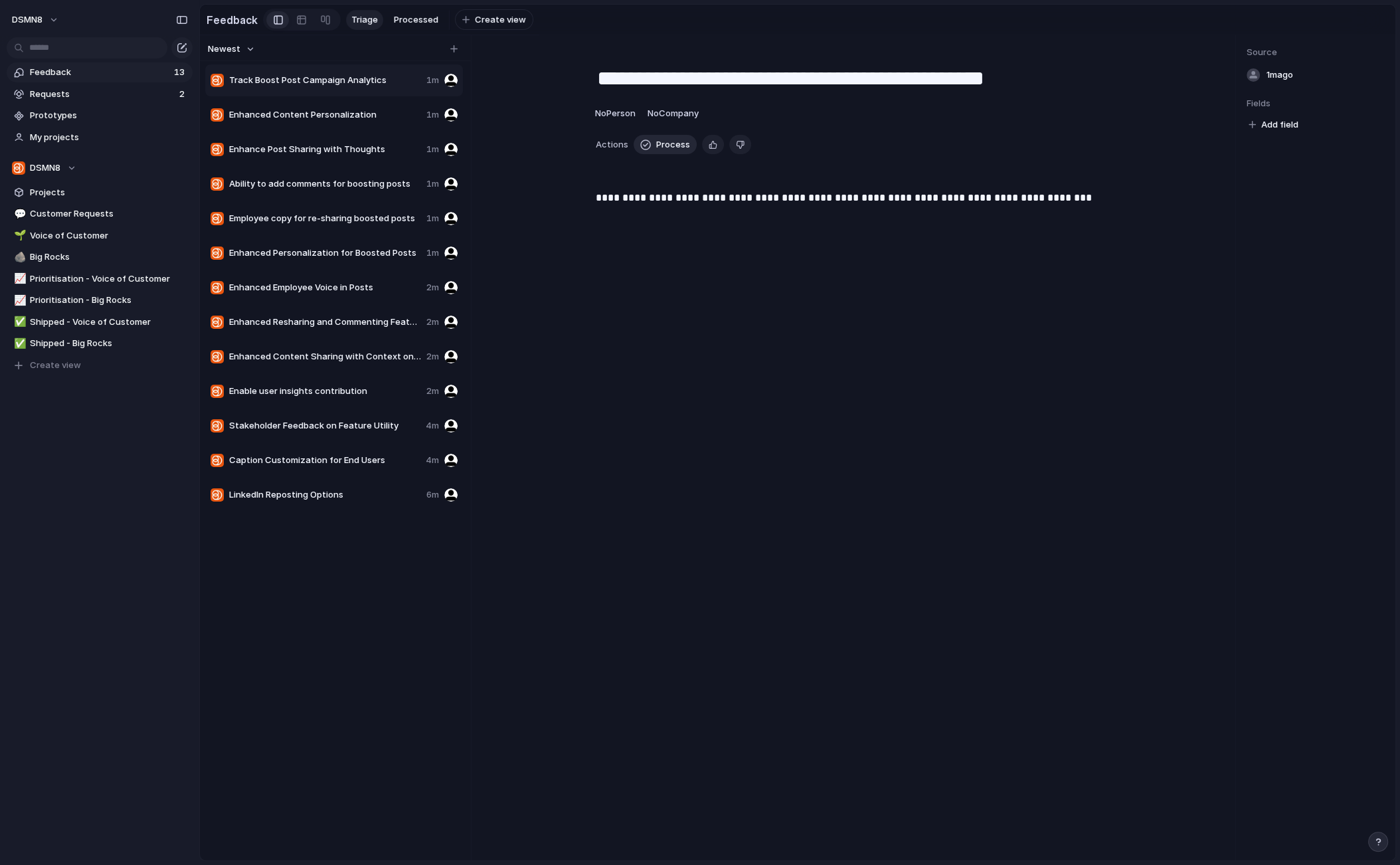
click at [651, 143] on button "Process" at bounding box center [665, 145] width 63 height 20
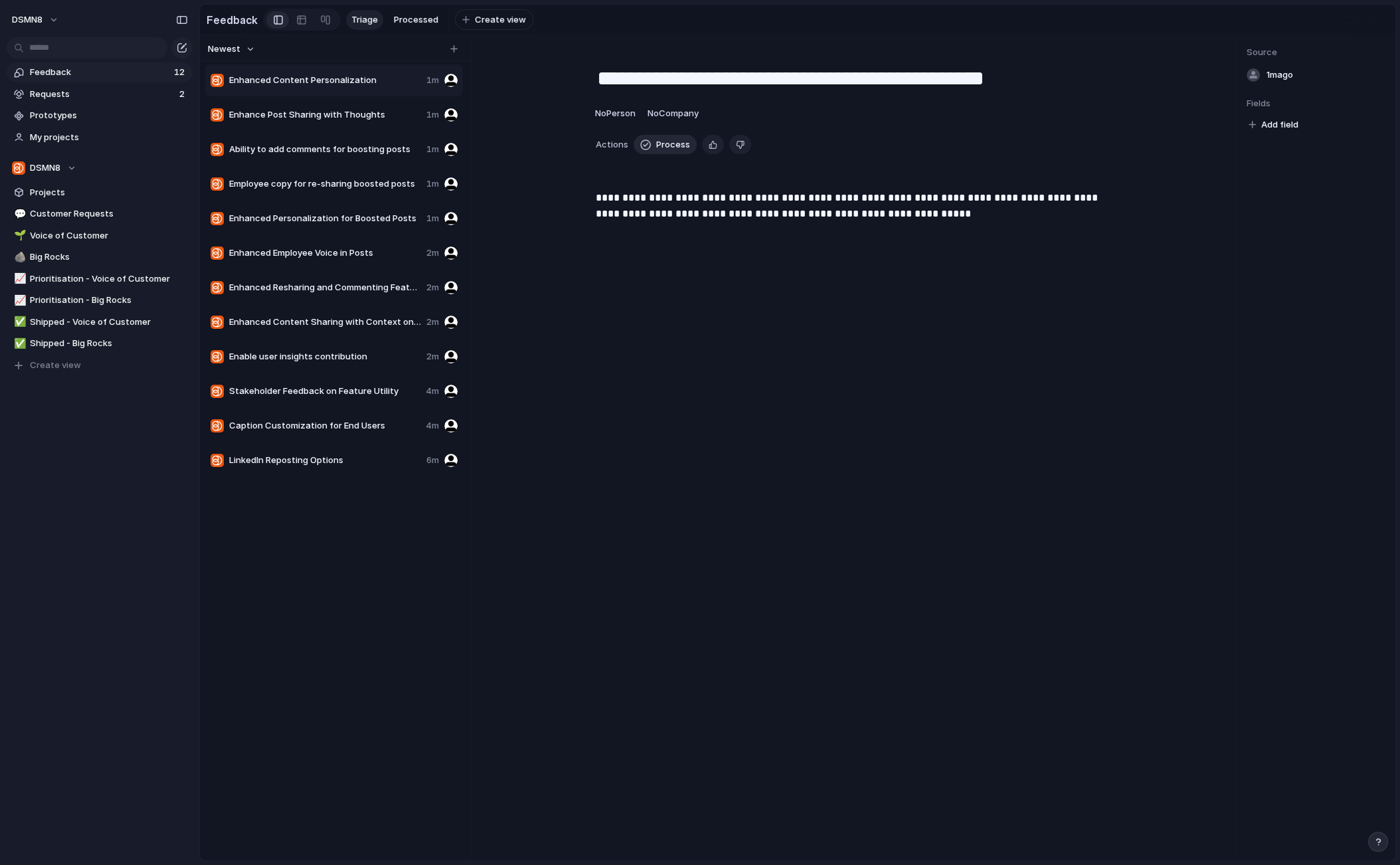
click at [651, 143] on button "Process" at bounding box center [665, 145] width 63 height 20
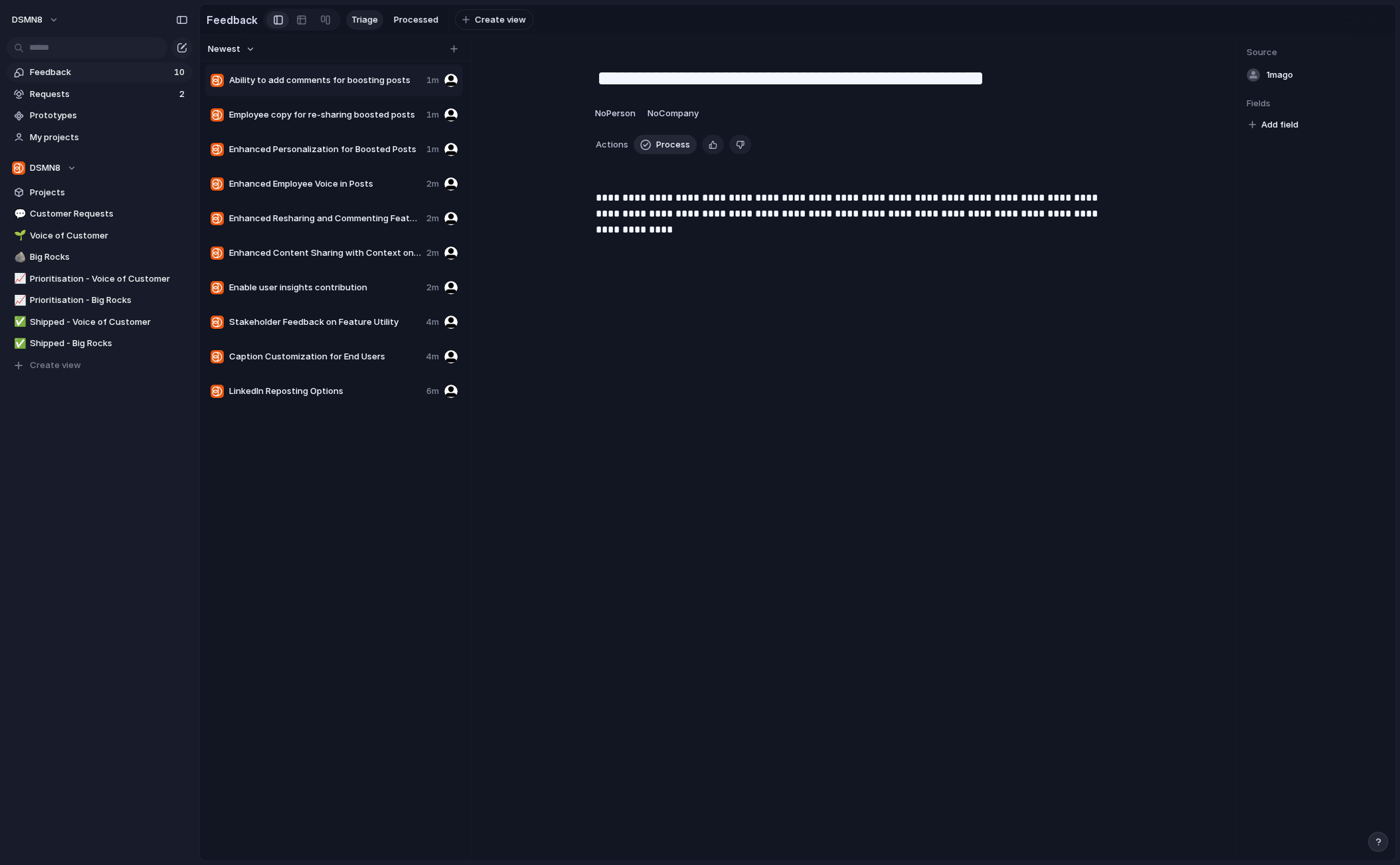
click at [651, 143] on button "Process" at bounding box center [665, 145] width 63 height 20
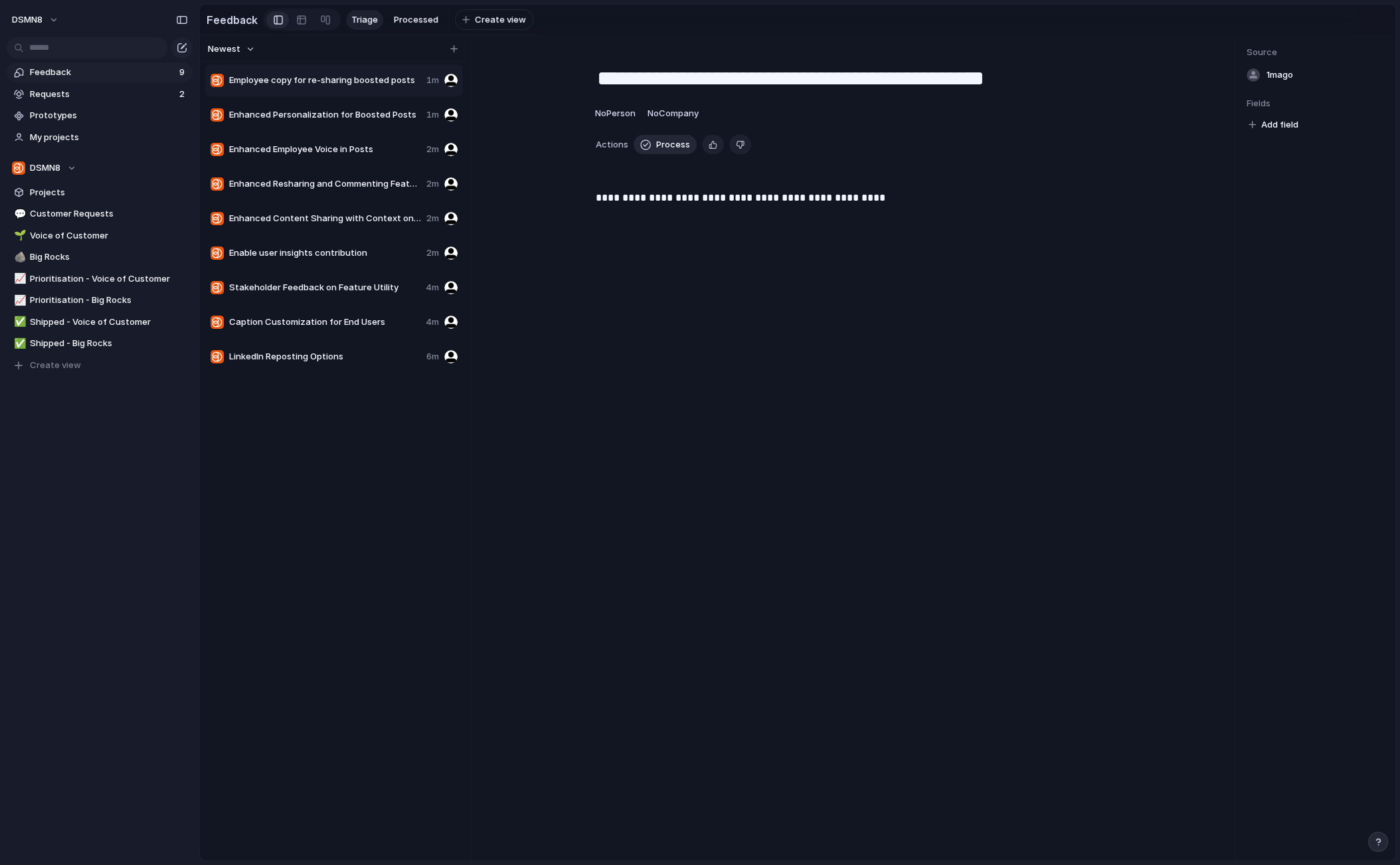
click at [651, 143] on button "Process" at bounding box center [665, 145] width 63 height 20
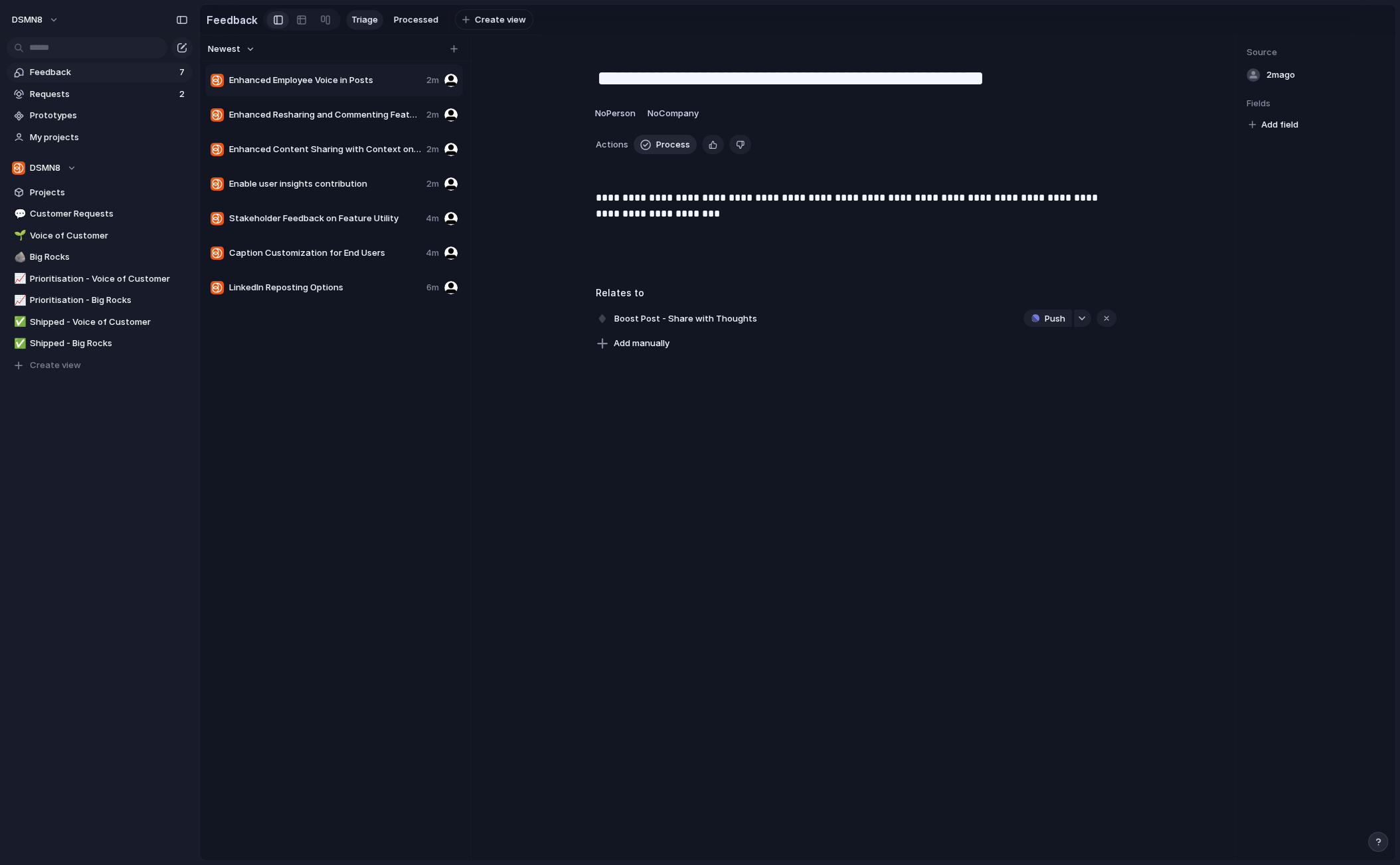
click at [651, 143] on button "Process" at bounding box center [665, 145] width 63 height 20
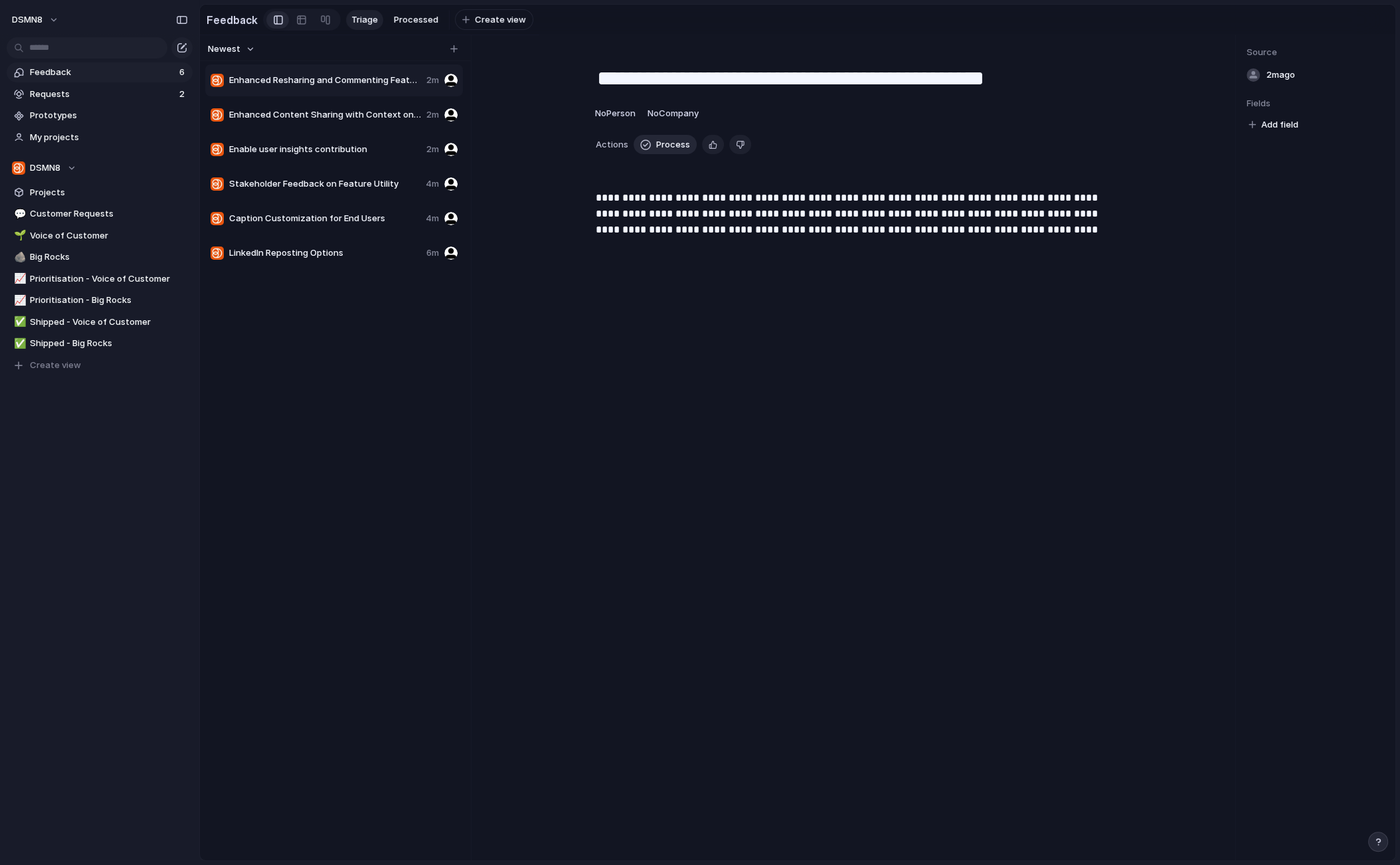
click at [651, 143] on button "Process" at bounding box center [665, 145] width 63 height 20
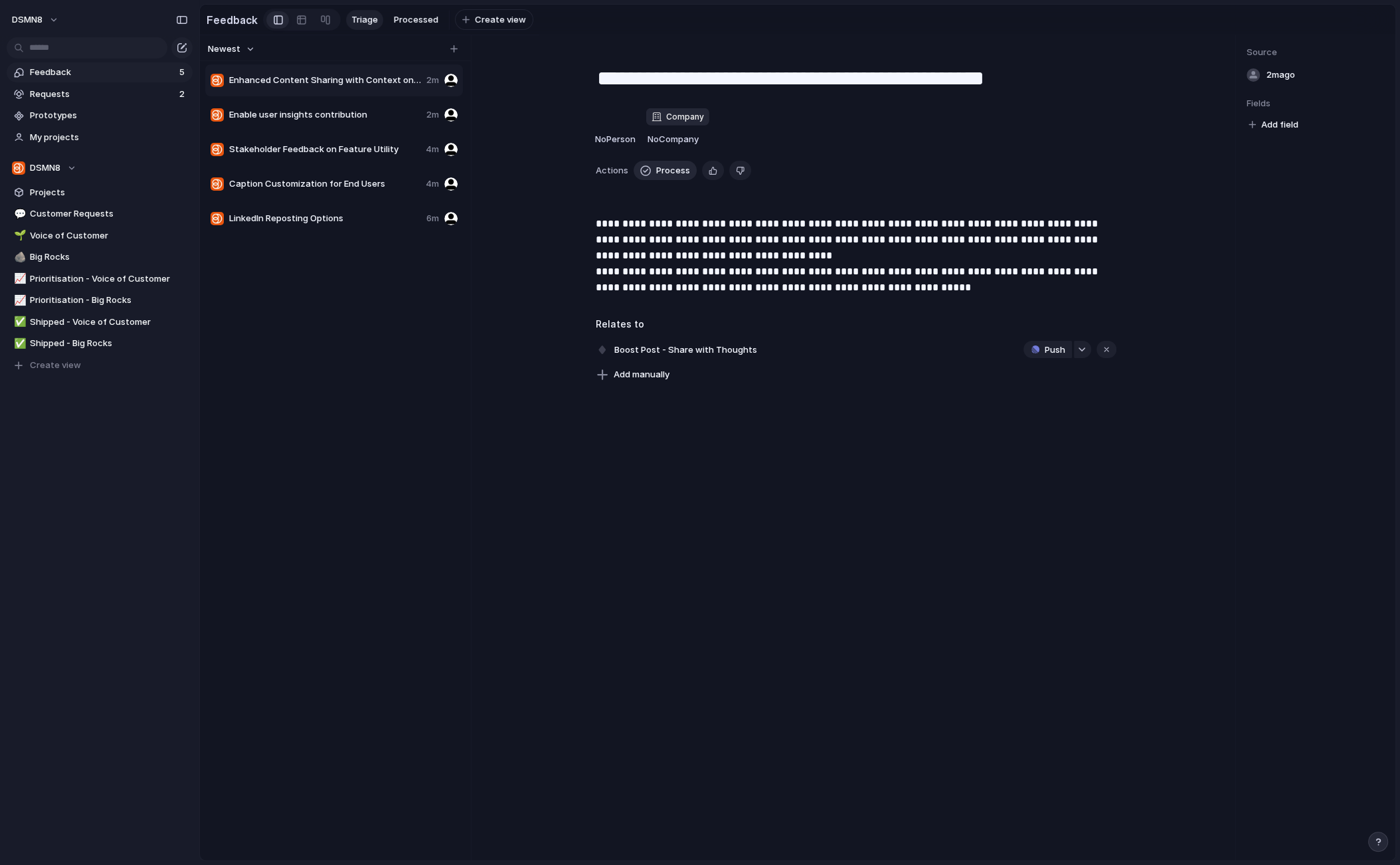
click at [651, 143] on span "No Company" at bounding box center [673, 138] width 51 height 11
click at [651, 143] on div "s.oanhvu.edu.vn ns.kvuni.edu.vn NXP ION dss+ ns.tinhochay.org teva.co.in Marion…" at bounding box center [700, 432] width 1400 height 865
click at [346, 74] on span "Enhanced Content Sharing with Context on Platform" at bounding box center [325, 80] width 192 height 13
click at [675, 168] on span "Process" at bounding box center [673, 170] width 34 height 13
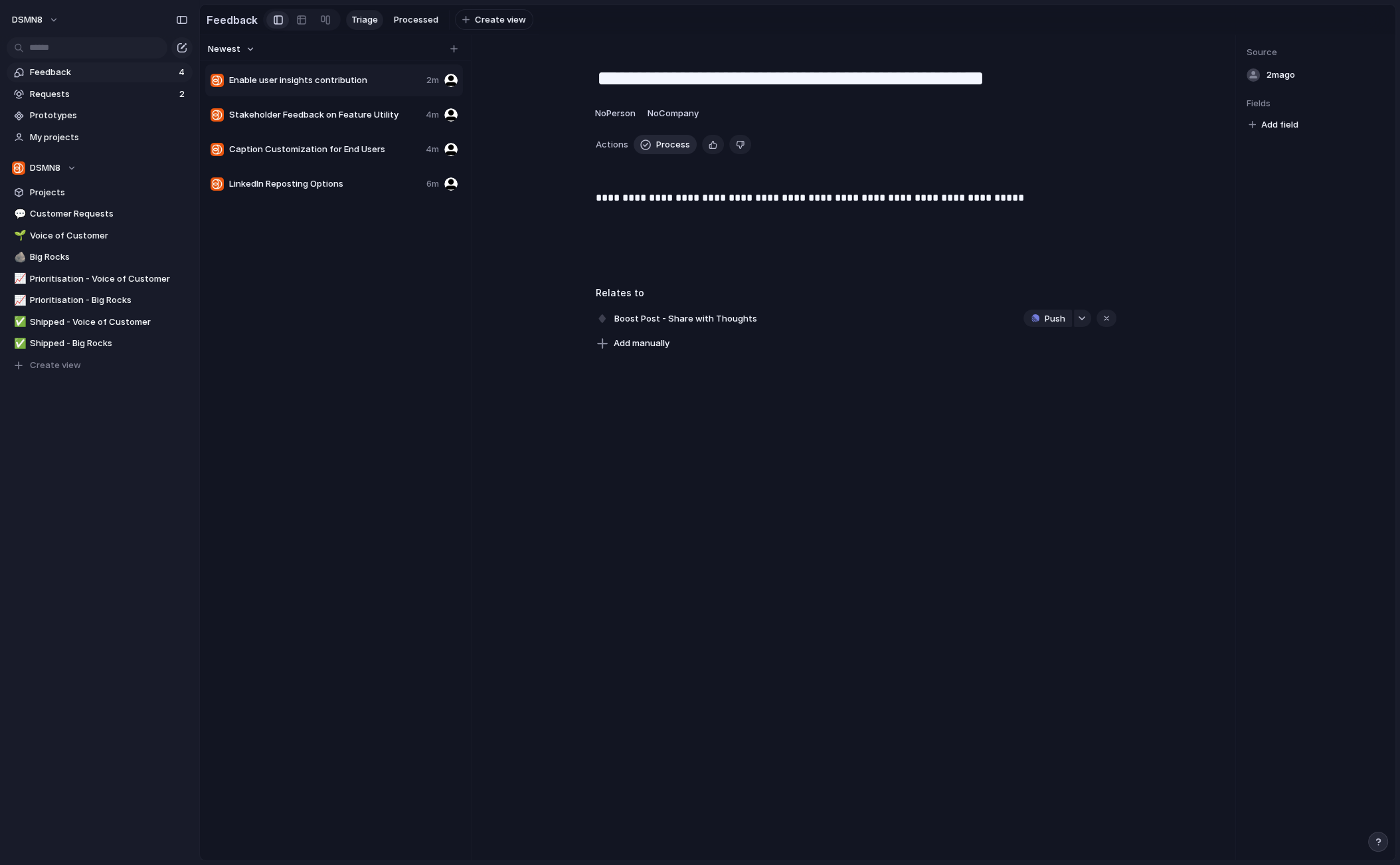
click at [670, 145] on span "Process" at bounding box center [673, 144] width 34 height 13
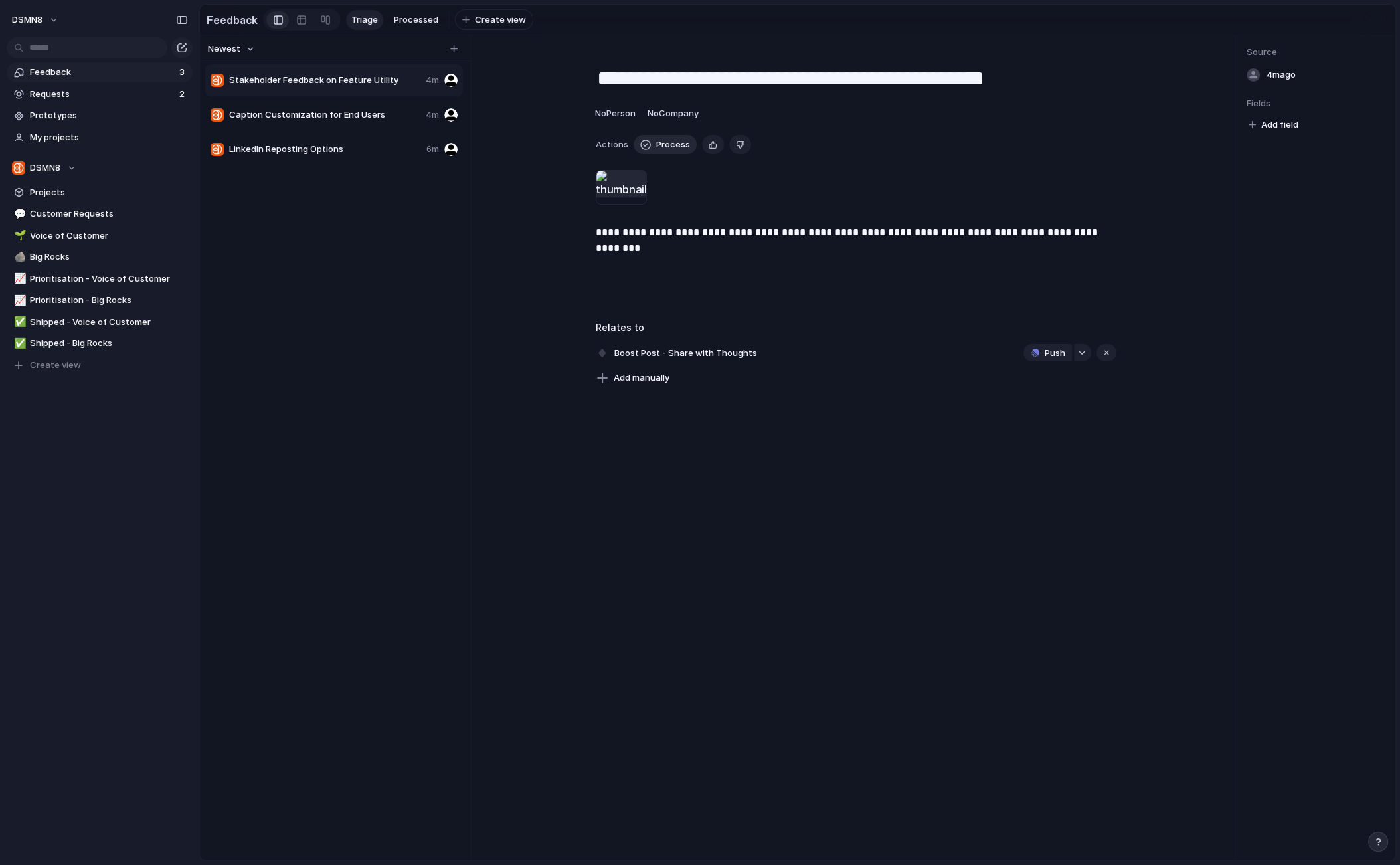
click at [670, 145] on span "Process" at bounding box center [673, 144] width 34 height 13
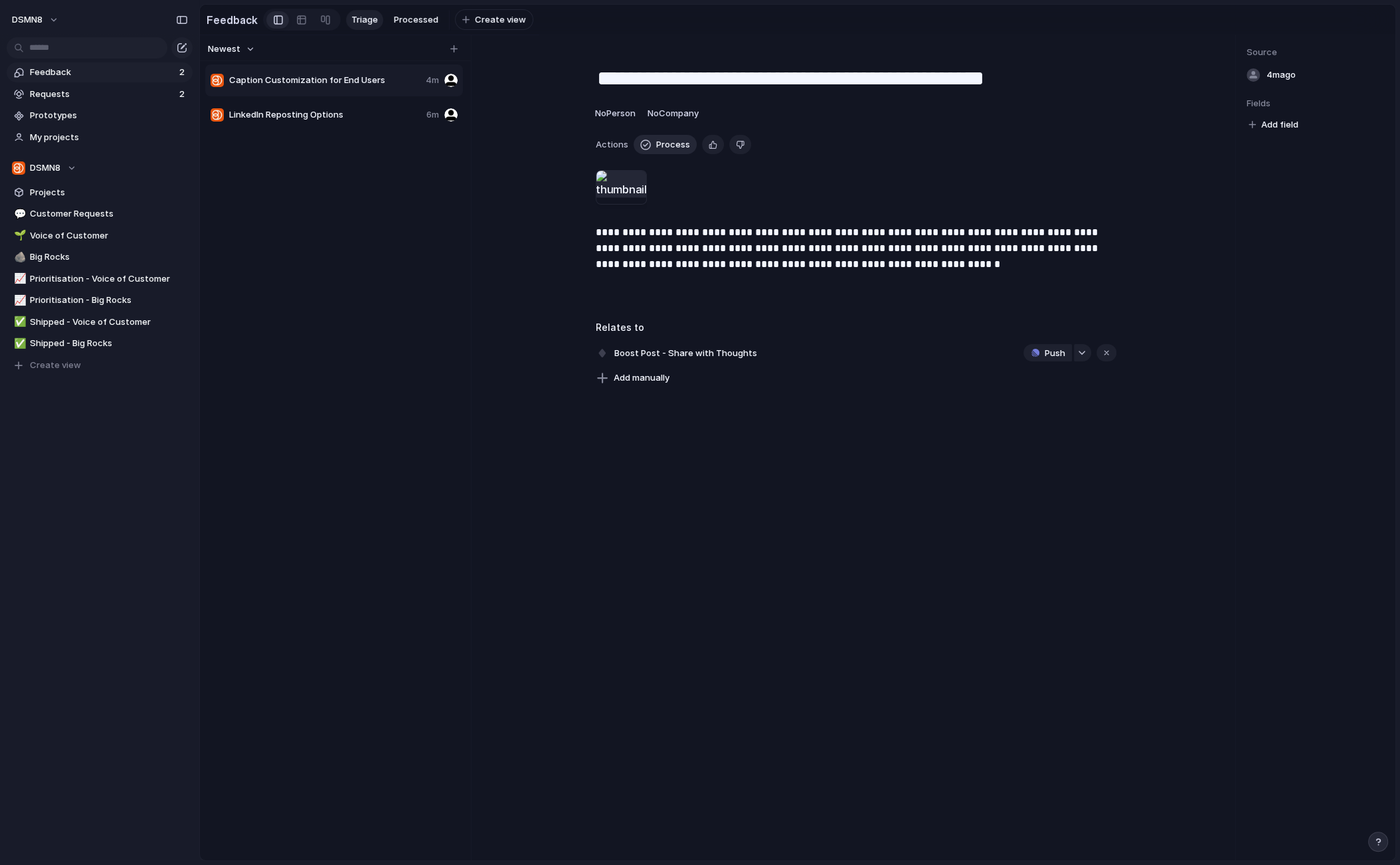
click at [670, 145] on span "Process" at bounding box center [673, 144] width 34 height 13
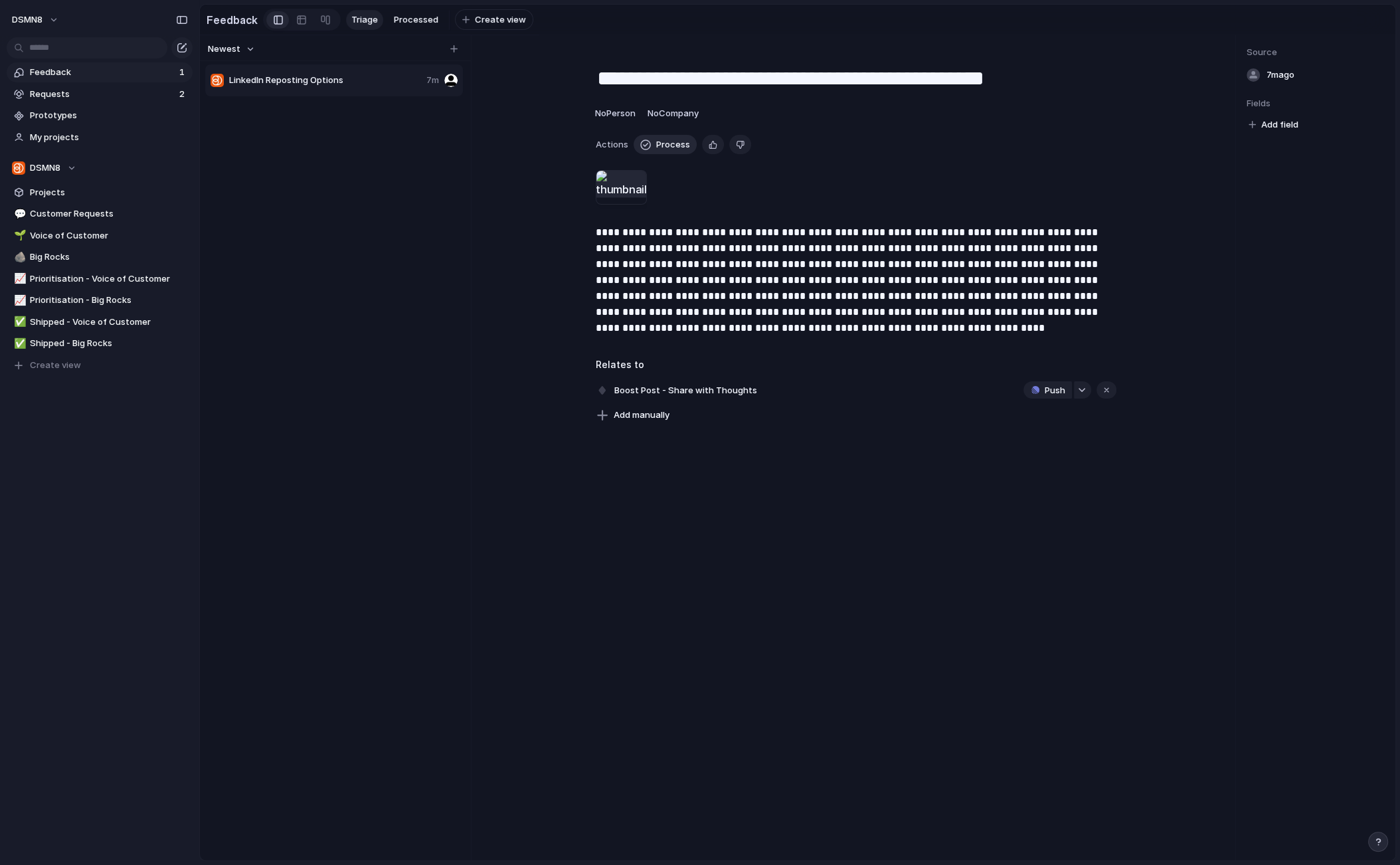
click at [670, 145] on span "Process" at bounding box center [673, 144] width 34 height 13
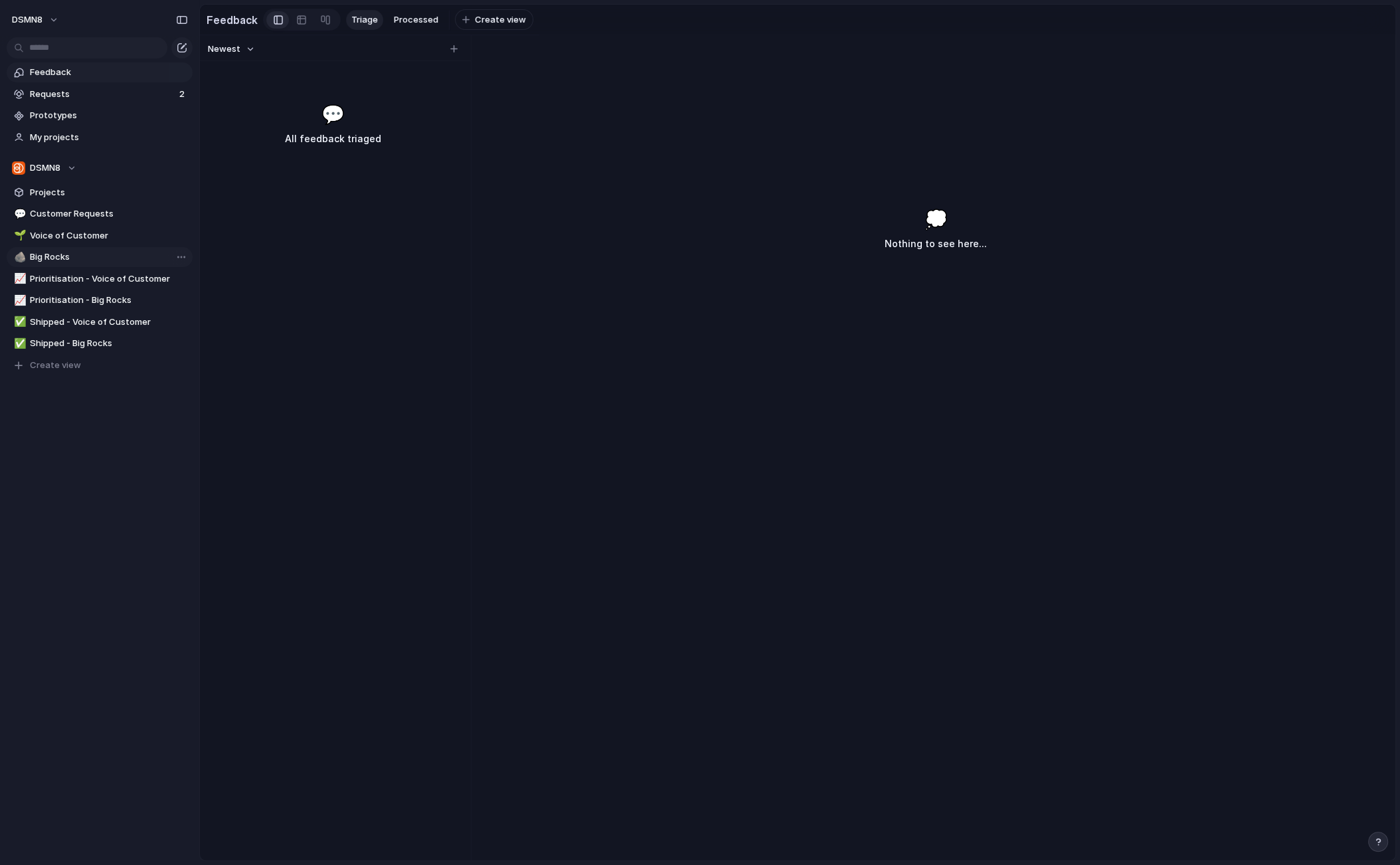
click at [90, 255] on span "Big Rocks" at bounding box center [109, 257] width 158 height 13
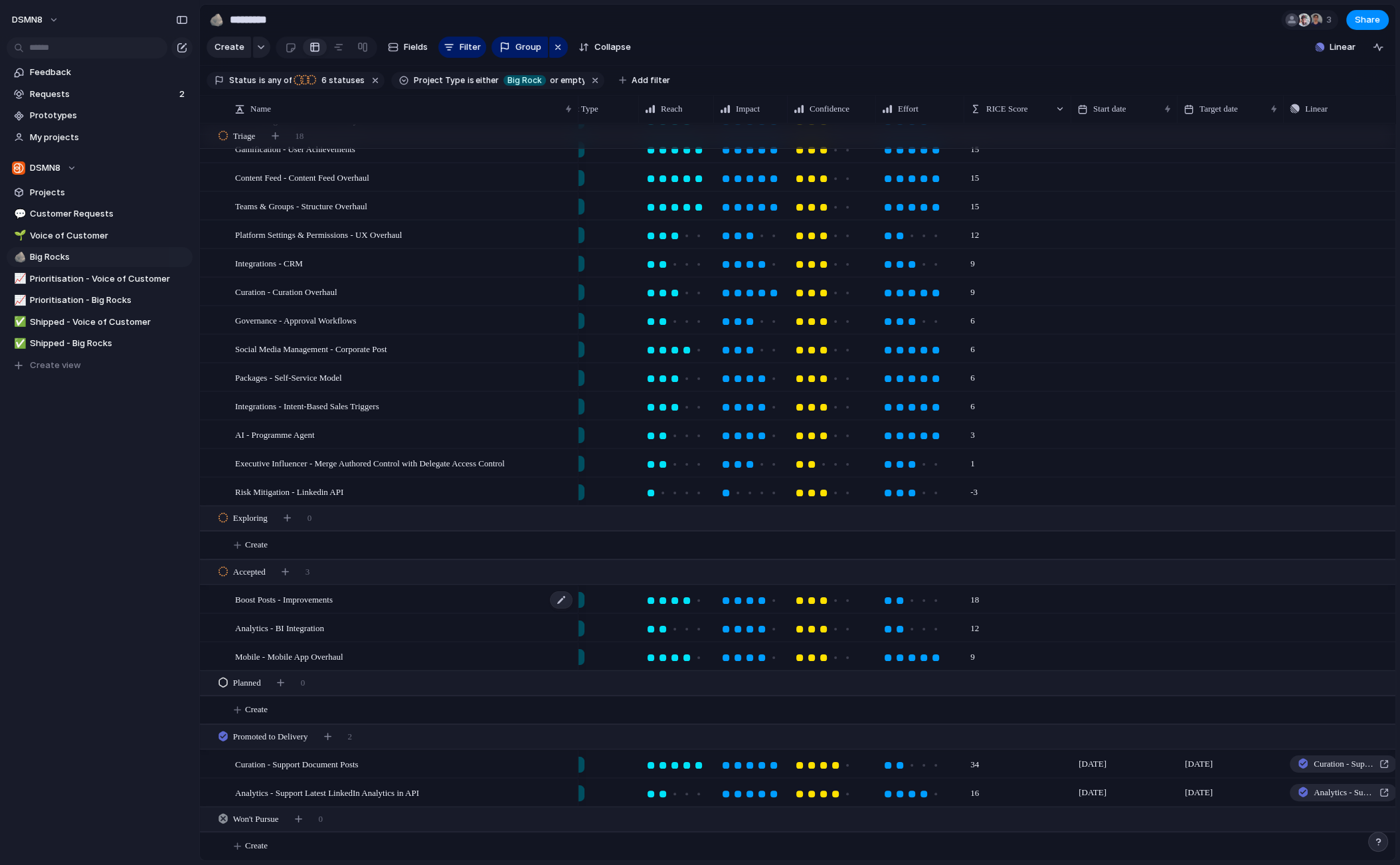
scroll to position [0, 168]
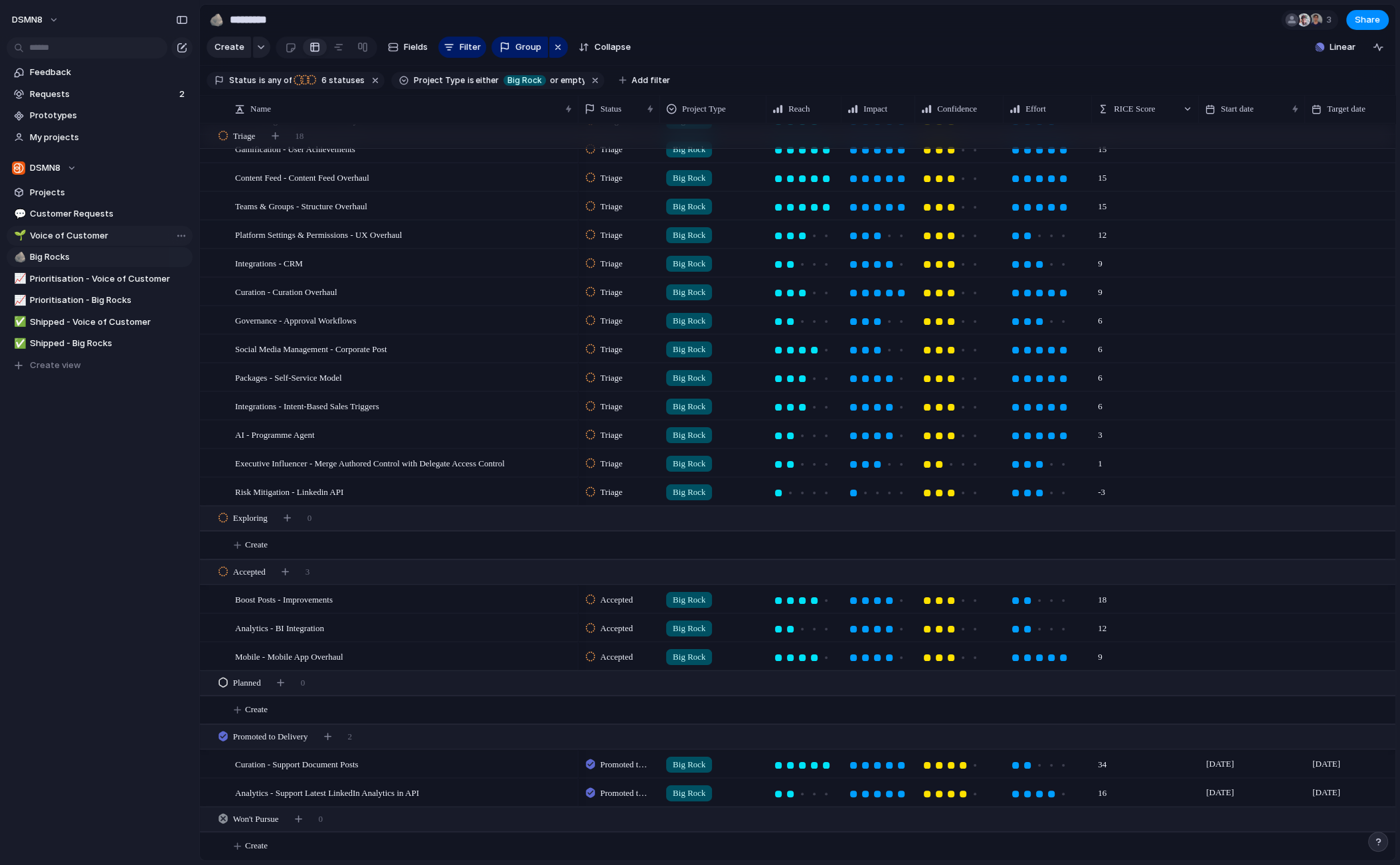
click at [97, 237] on span "Voice of Customer" at bounding box center [109, 235] width 158 height 13
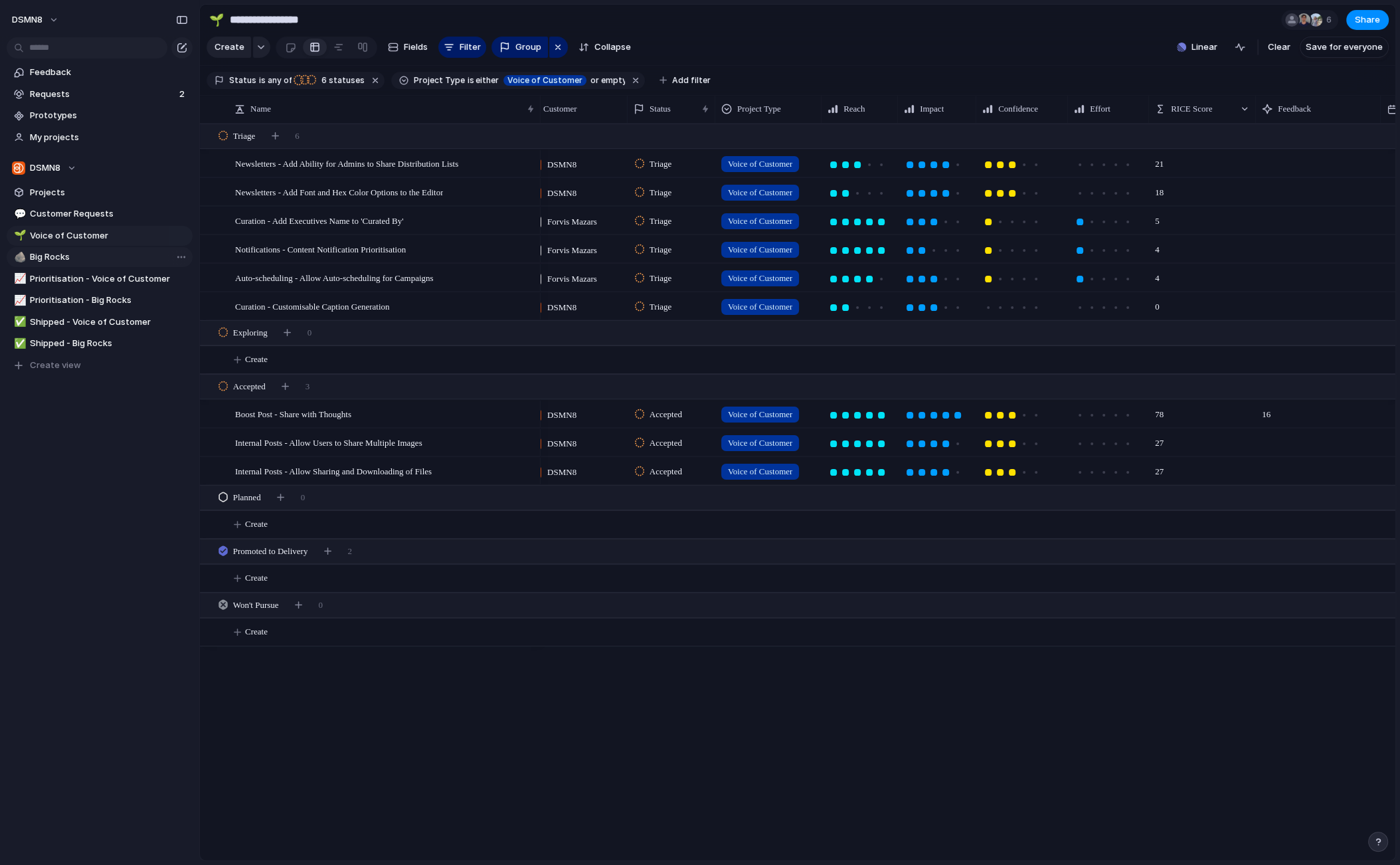
click at [97, 254] on span "Big Rocks" at bounding box center [109, 257] width 158 height 13
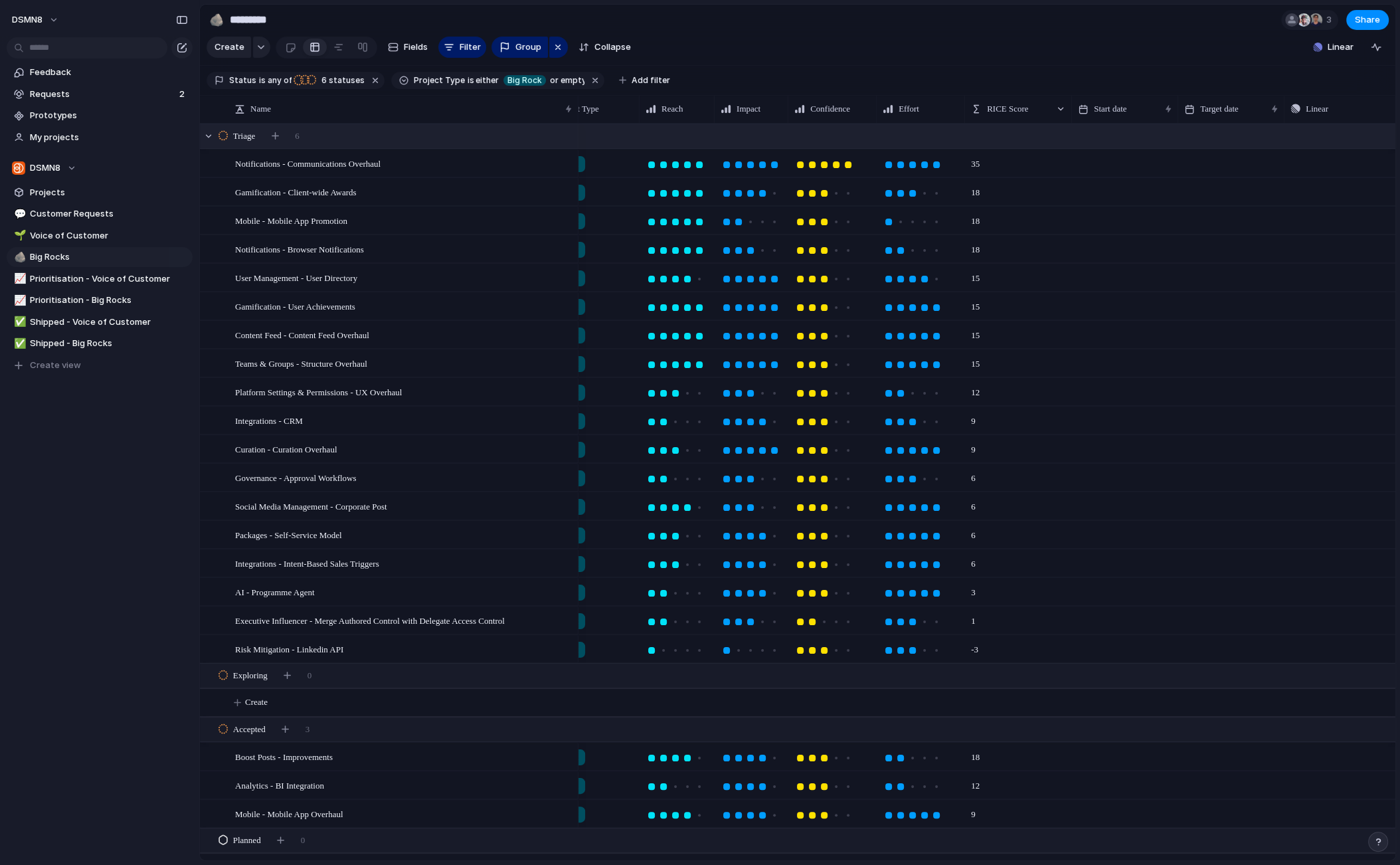
scroll to position [0, 168]
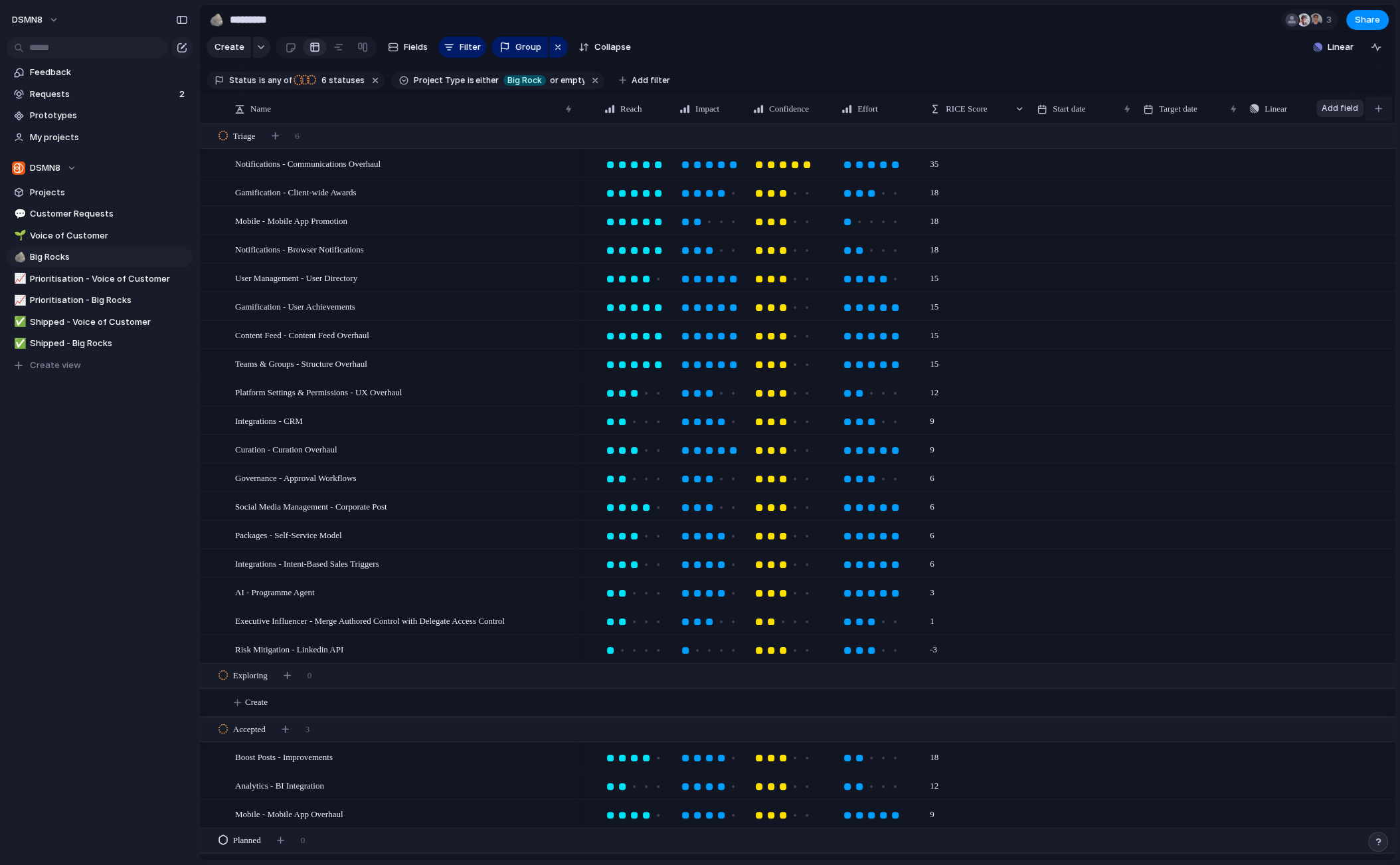
click at [1375, 109] on div "button" at bounding box center [1377, 108] width 7 height 7
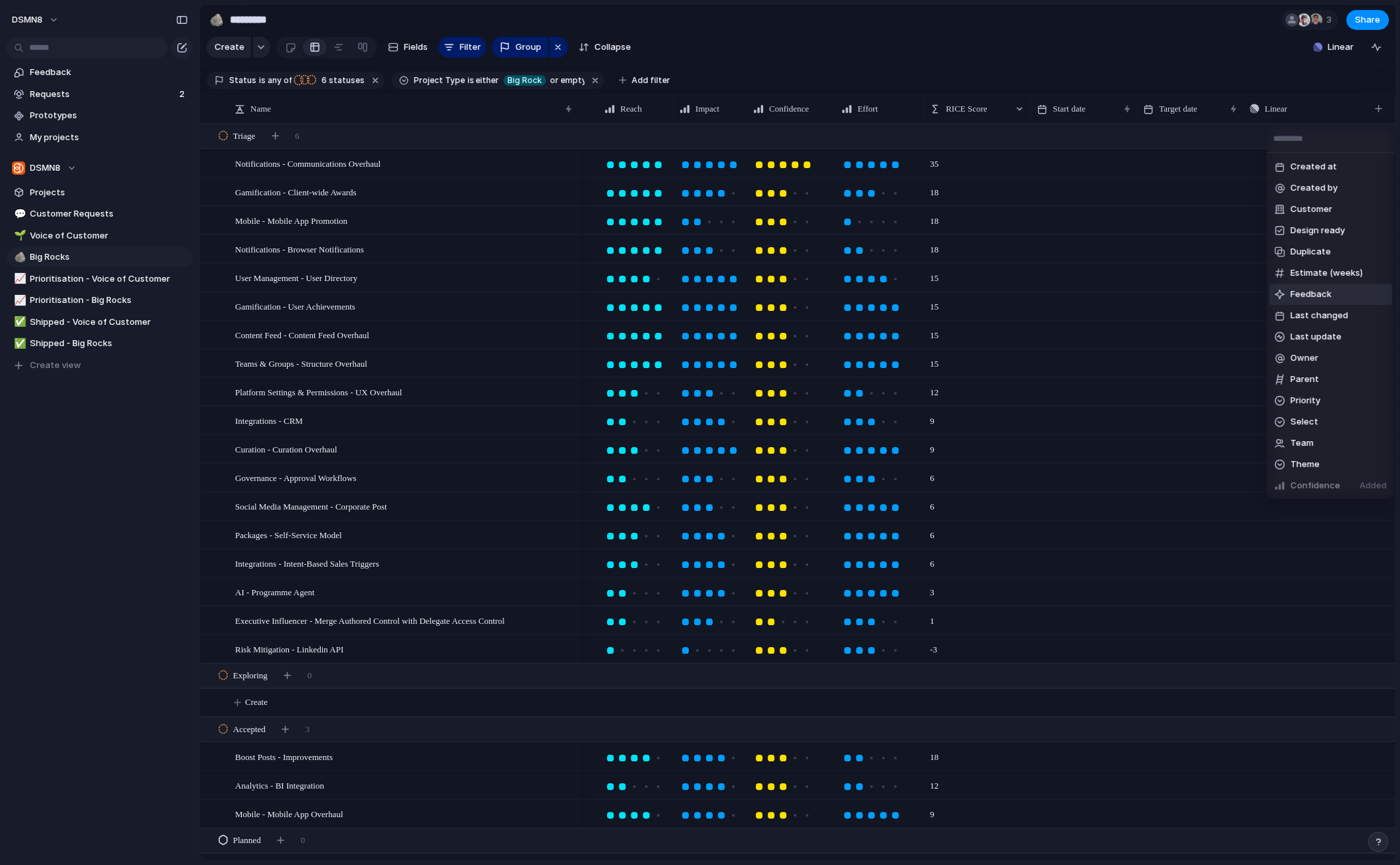
click at [1305, 295] on span "Feedback" at bounding box center [1311, 293] width 41 height 13
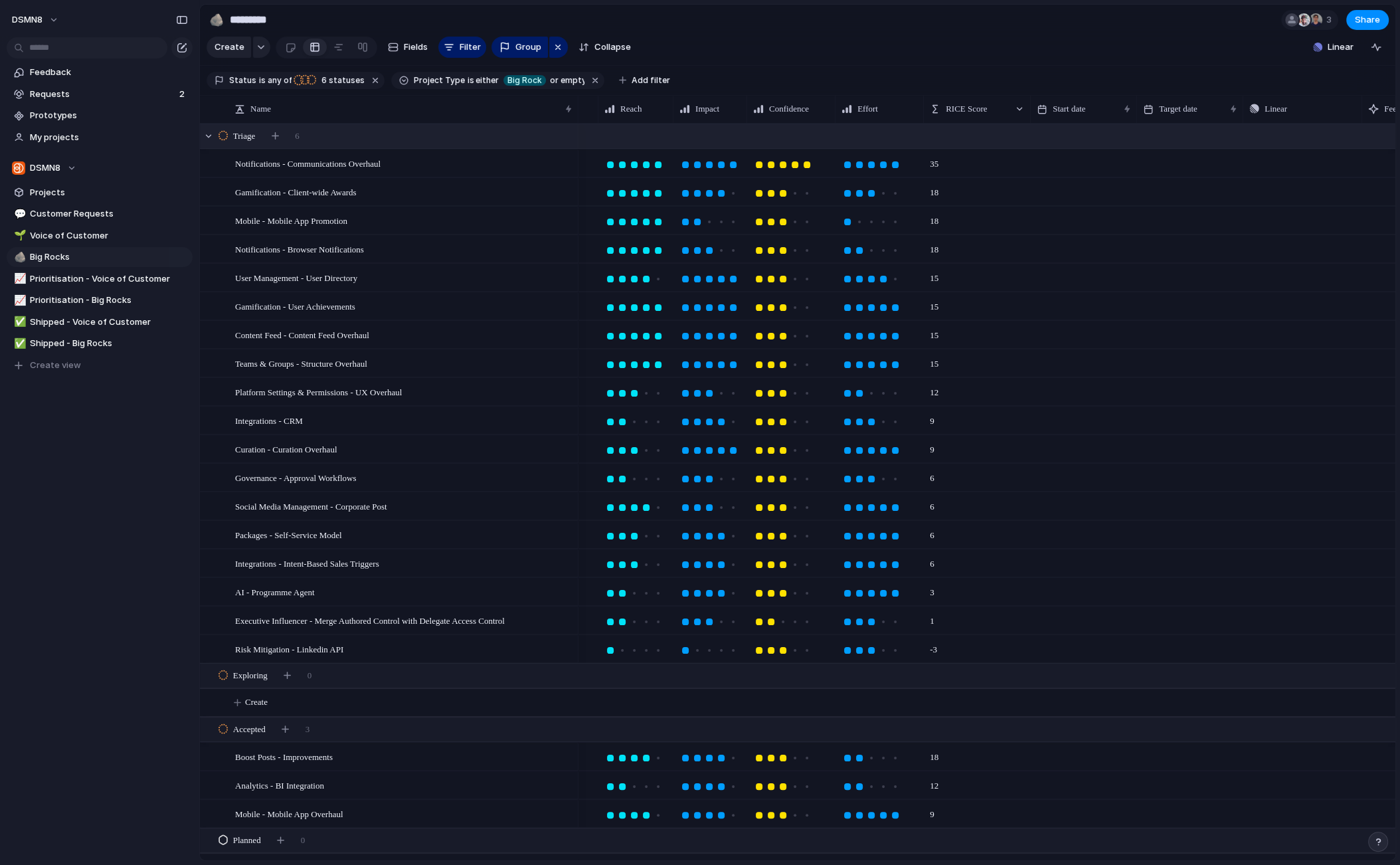
scroll to position [0, 293]
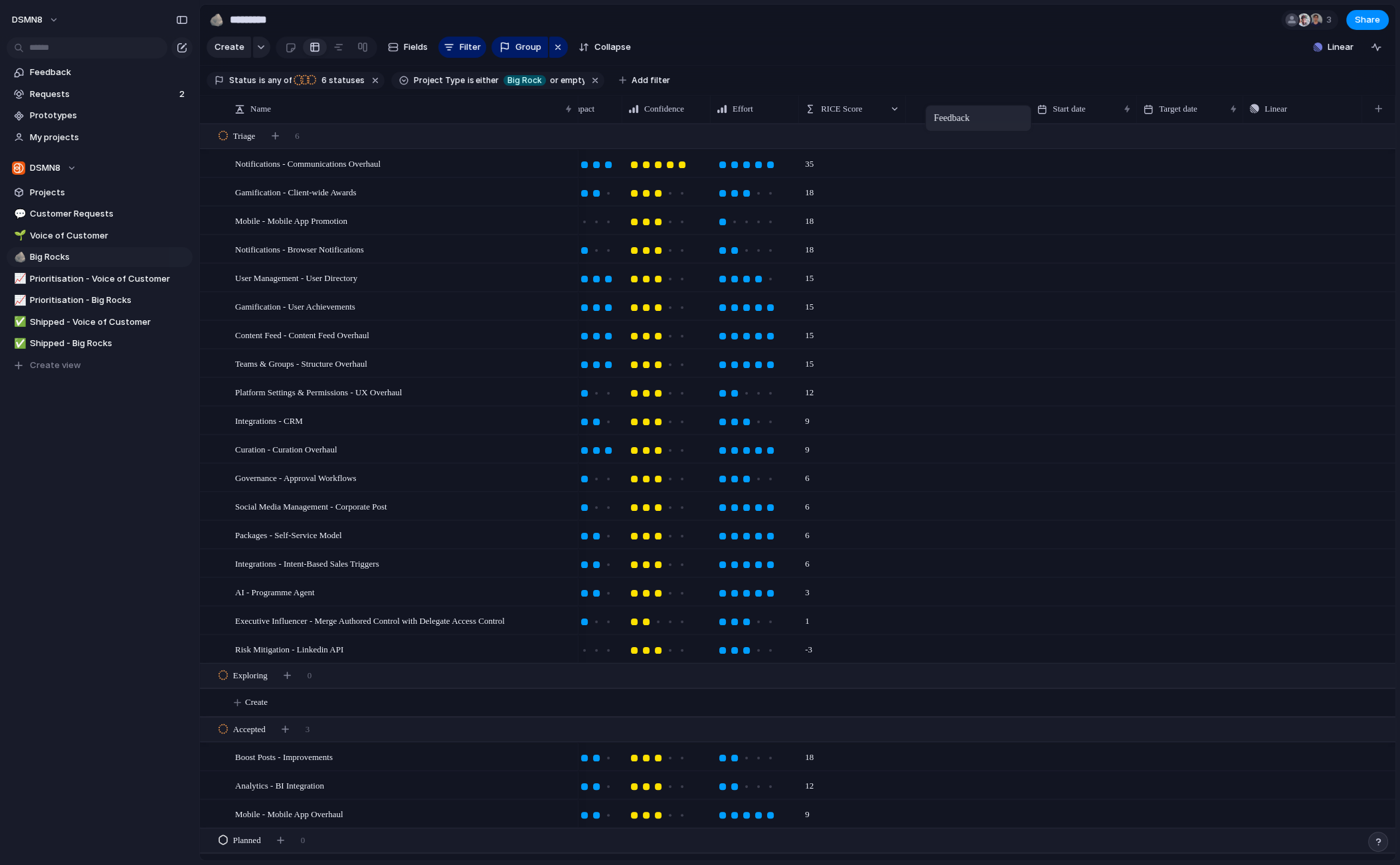
drag, startPoint x: 1265, startPoint y: 107, endPoint x: 1045, endPoint y: 288, distance: 284.9
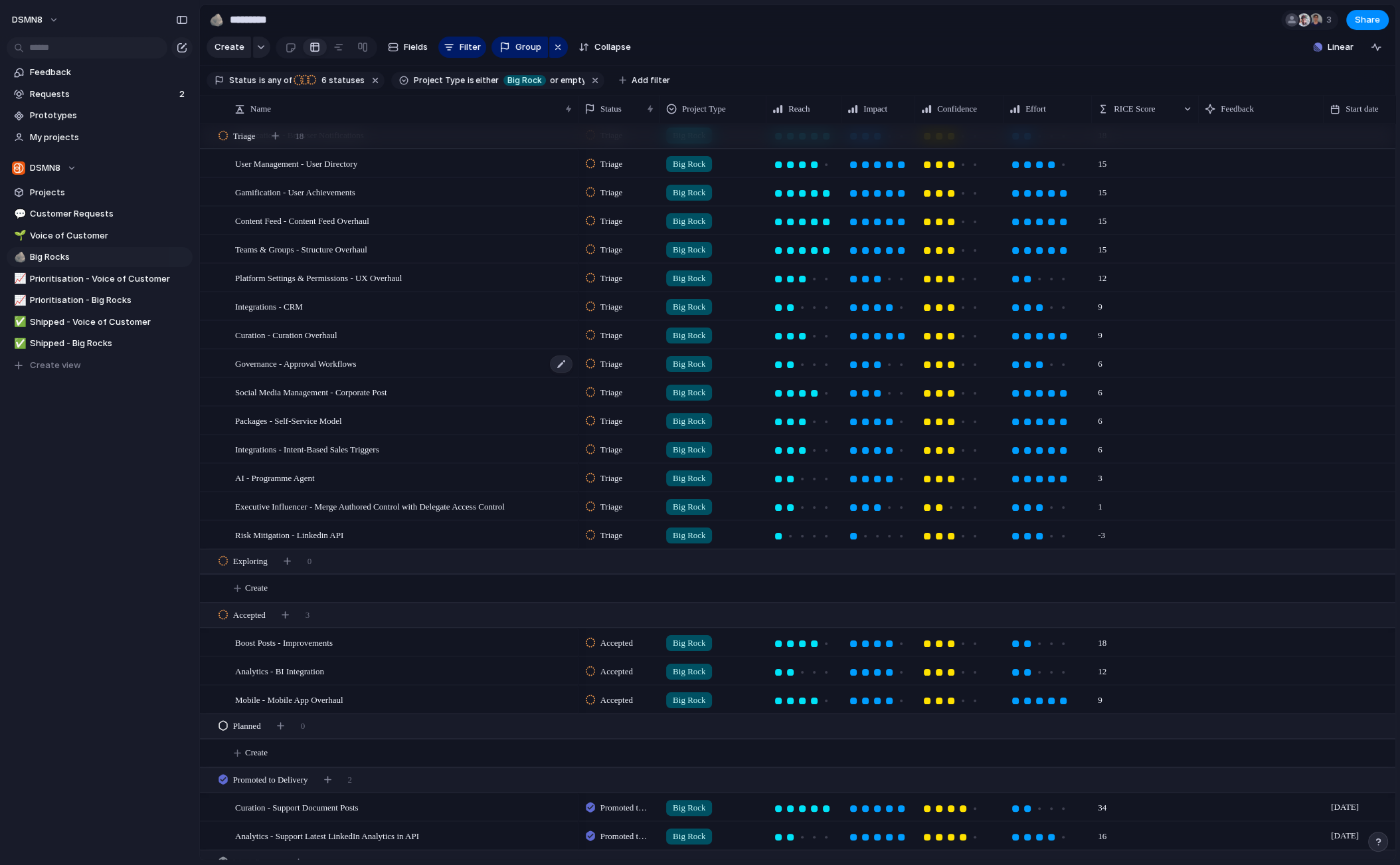
scroll to position [157, 0]
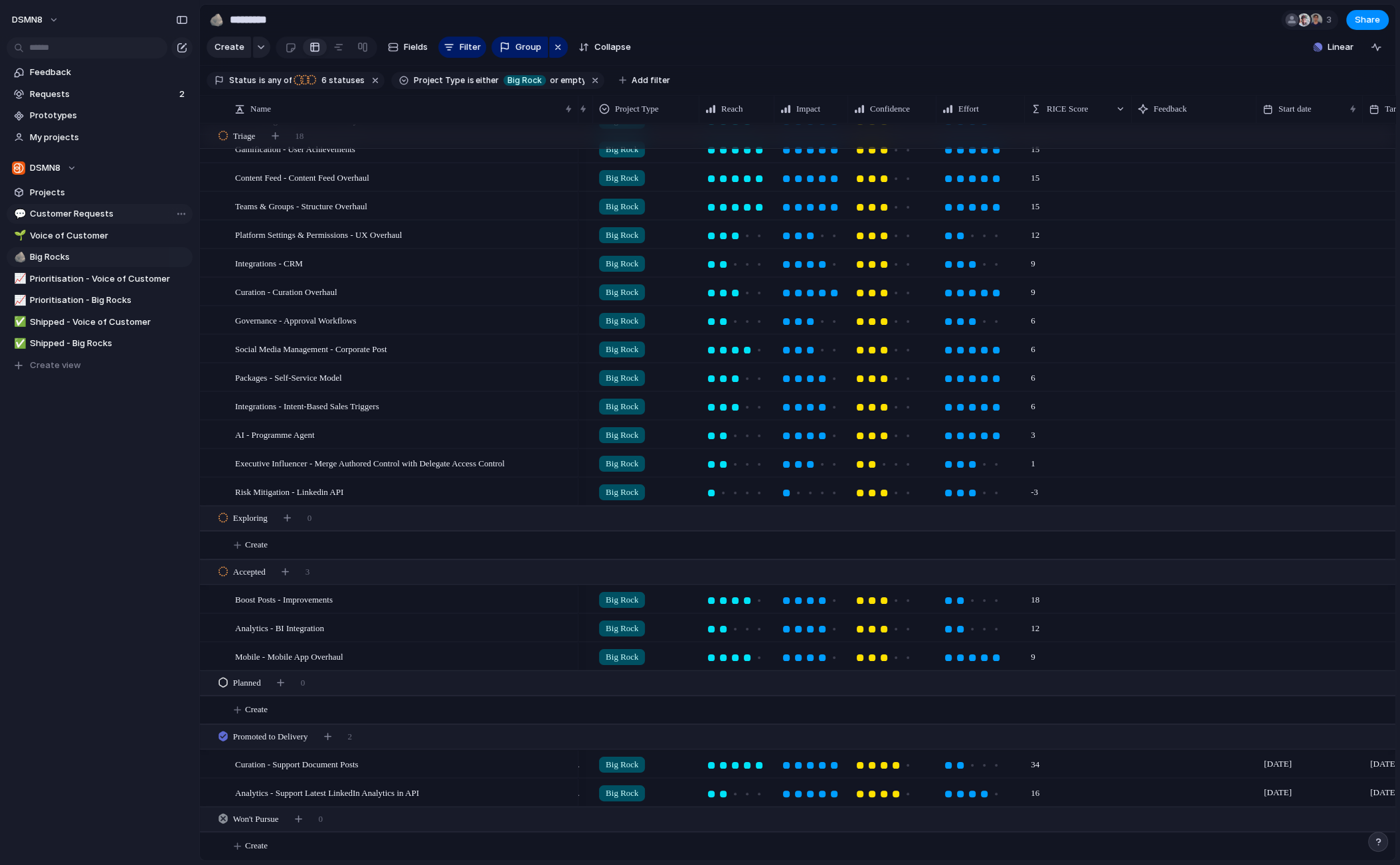
click at [77, 214] on span "Customer Requests" at bounding box center [109, 213] width 158 height 13
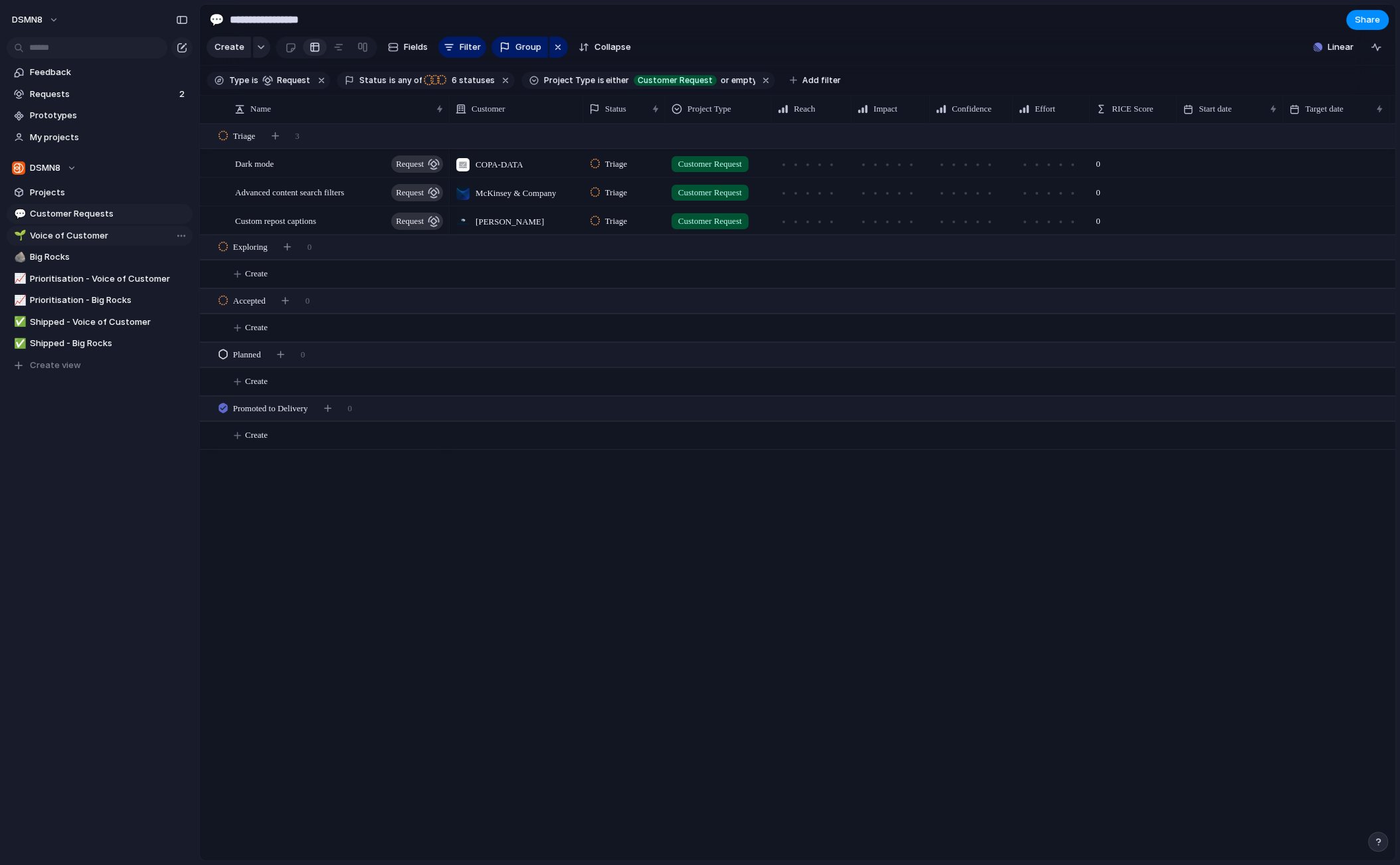
click at [56, 230] on span "Voice of Customer" at bounding box center [109, 235] width 158 height 13
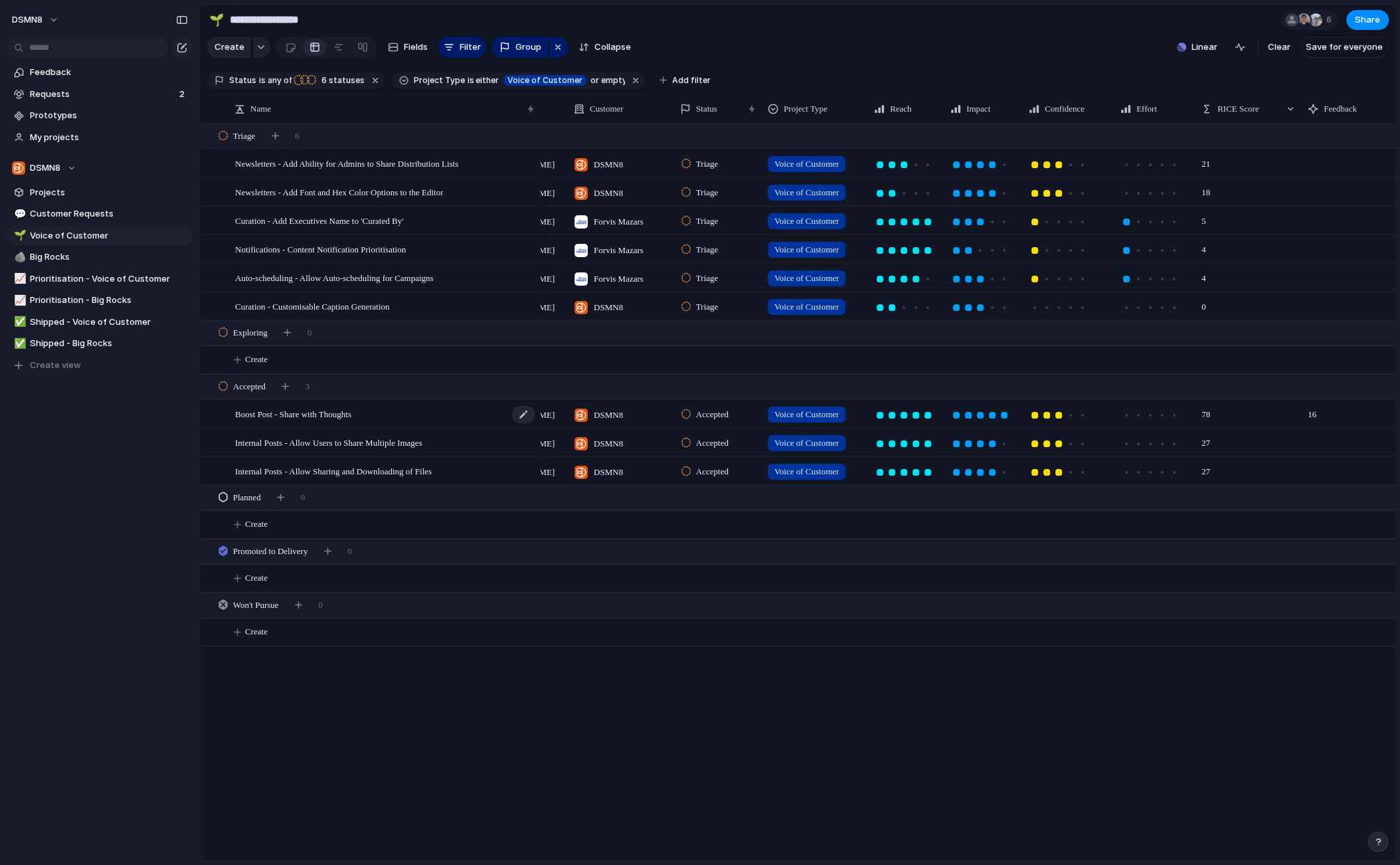
click at [506, 411] on div "Boost Post - Share with Thoughts" at bounding box center [385, 415] width 301 height 28
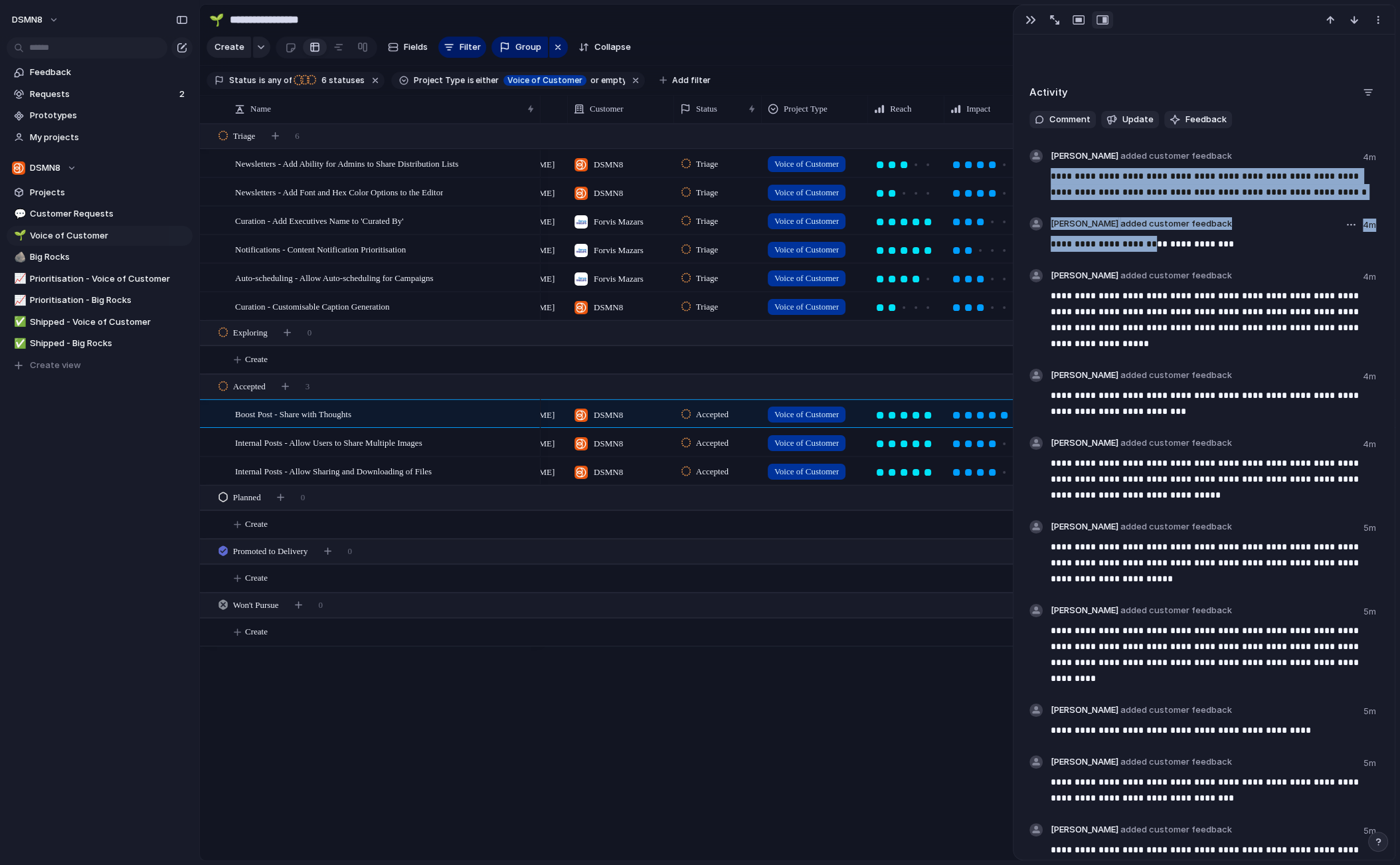
drag, startPoint x: 1052, startPoint y: 177, endPoint x: 1144, endPoint y: 242, distance: 112.6
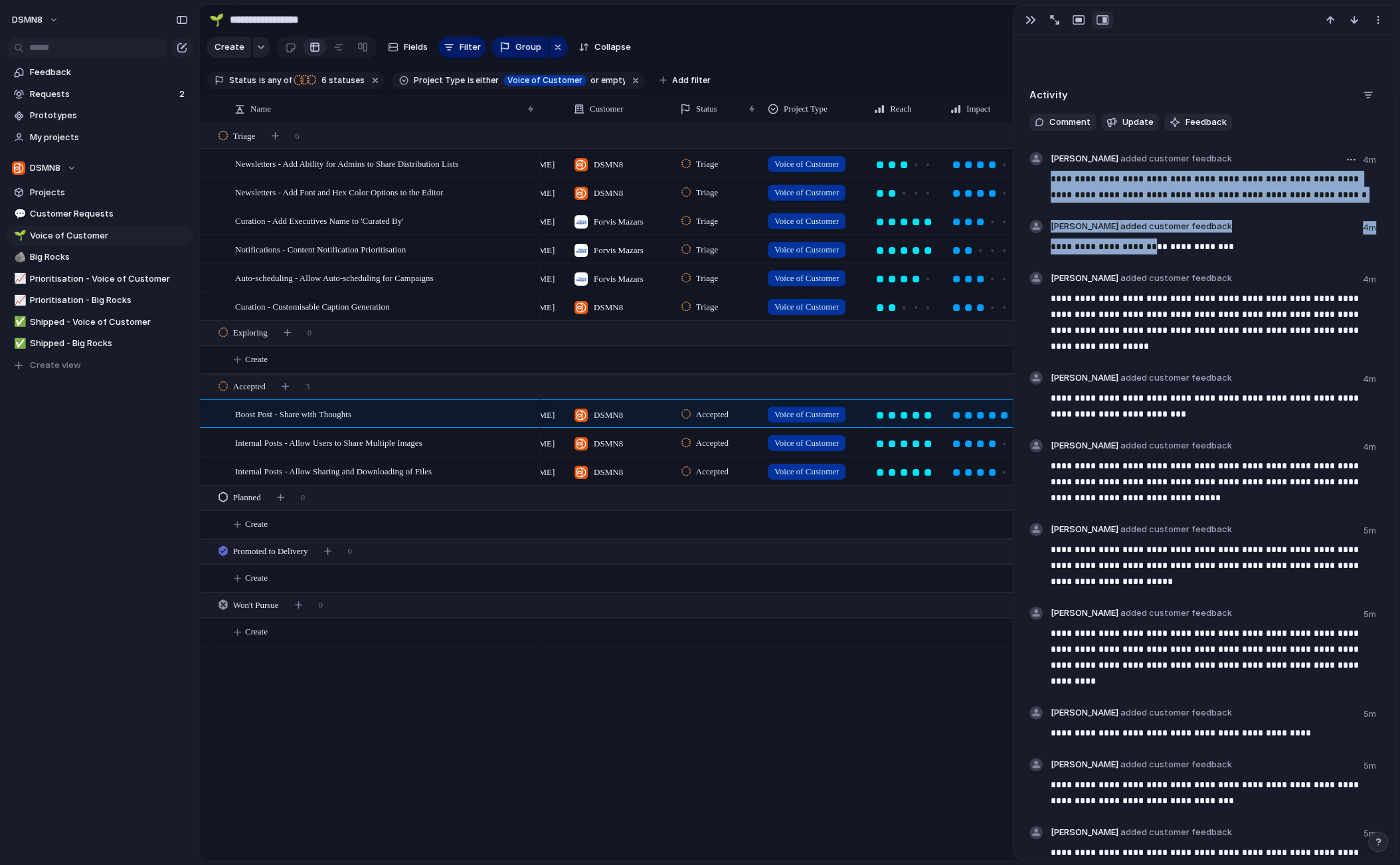
click at [1270, 212] on div at bounding box center [1214, 212] width 328 height 15
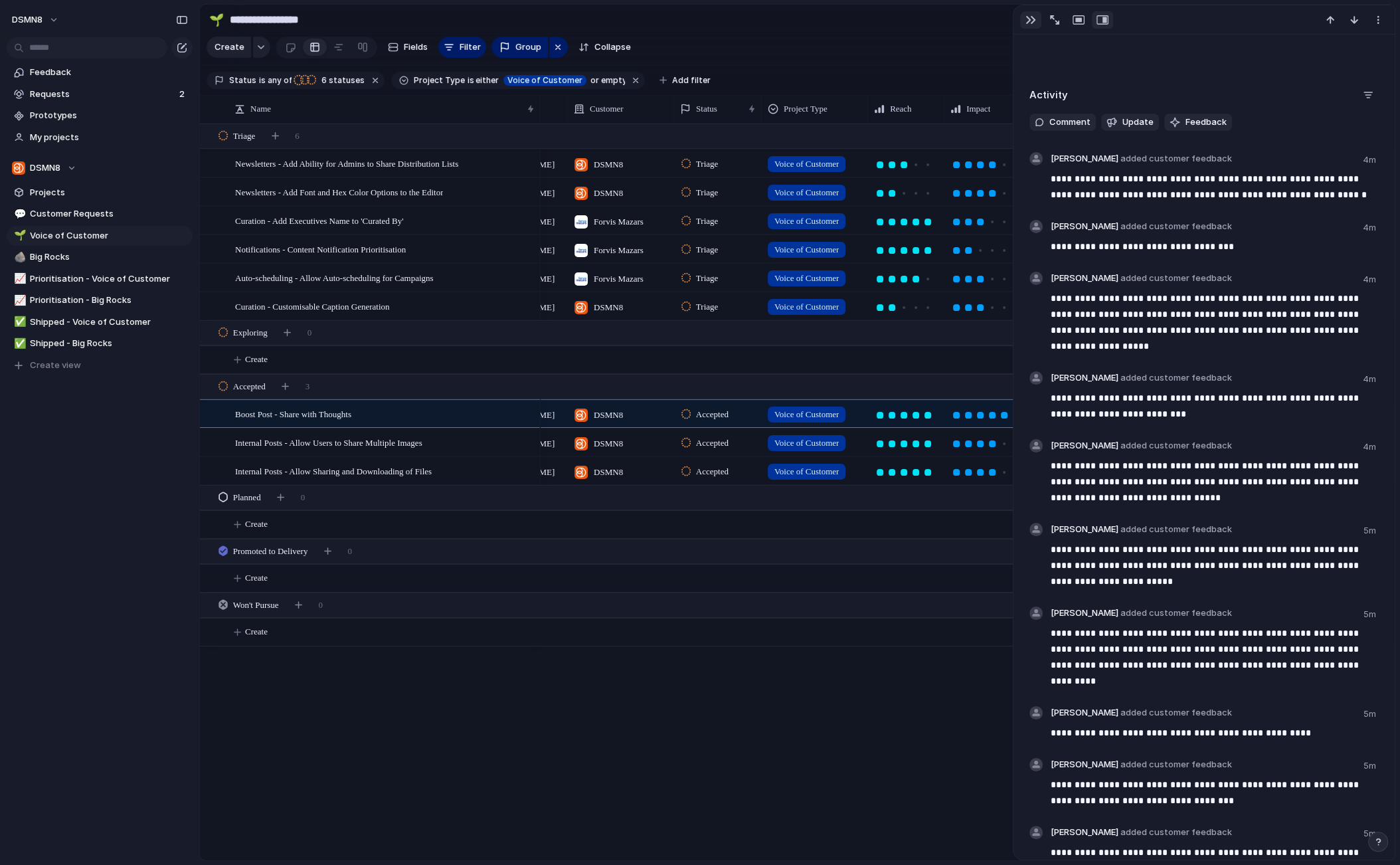
drag, startPoint x: 1028, startPoint y: 15, endPoint x: 1018, endPoint y: 37, distance: 24.2
click at [1028, 15] on div "button" at bounding box center [1031, 20] width 11 height 11
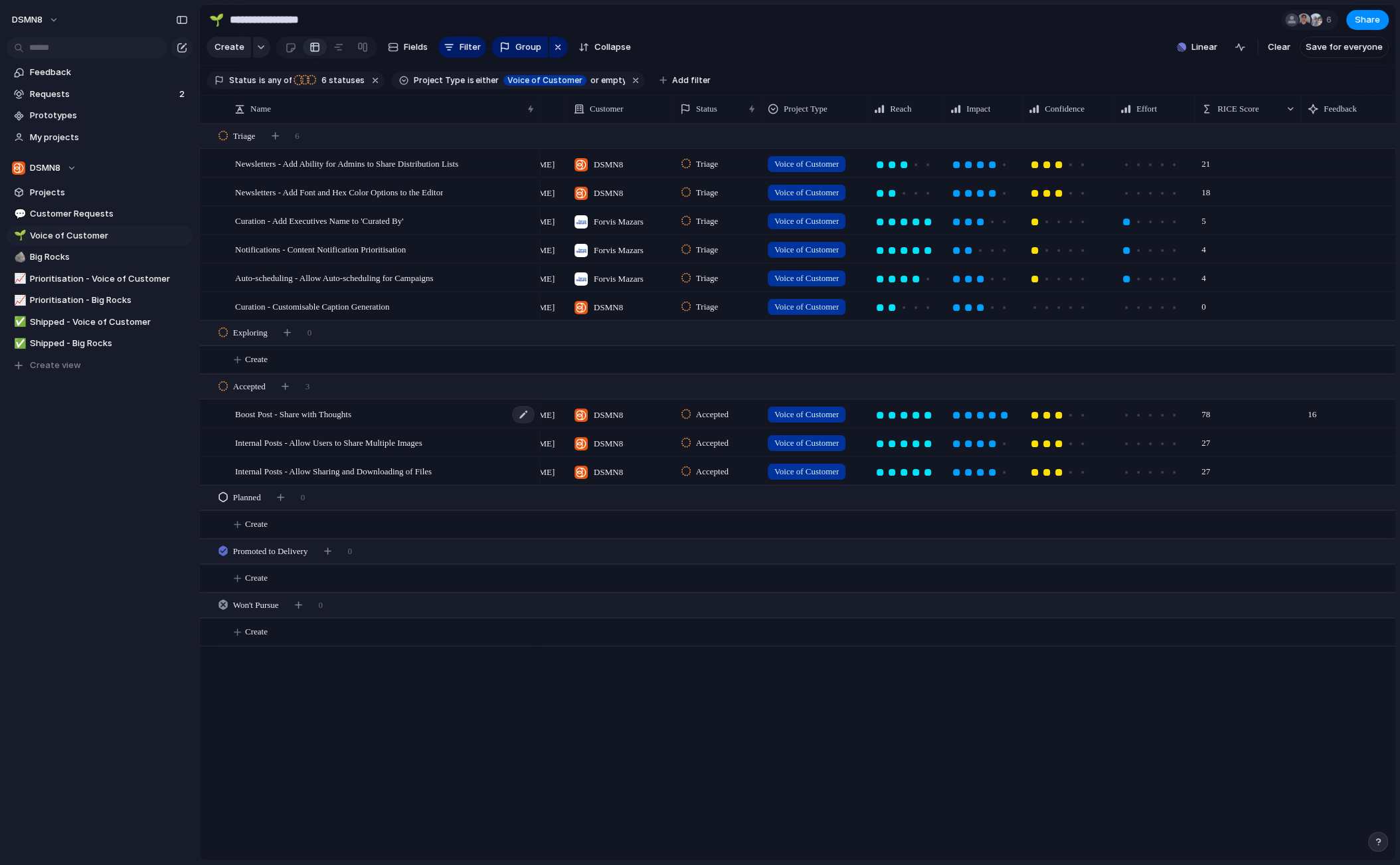
click at [351, 413] on span "Boost Post - Share with Thoughts" at bounding box center [293, 413] width 117 height 15
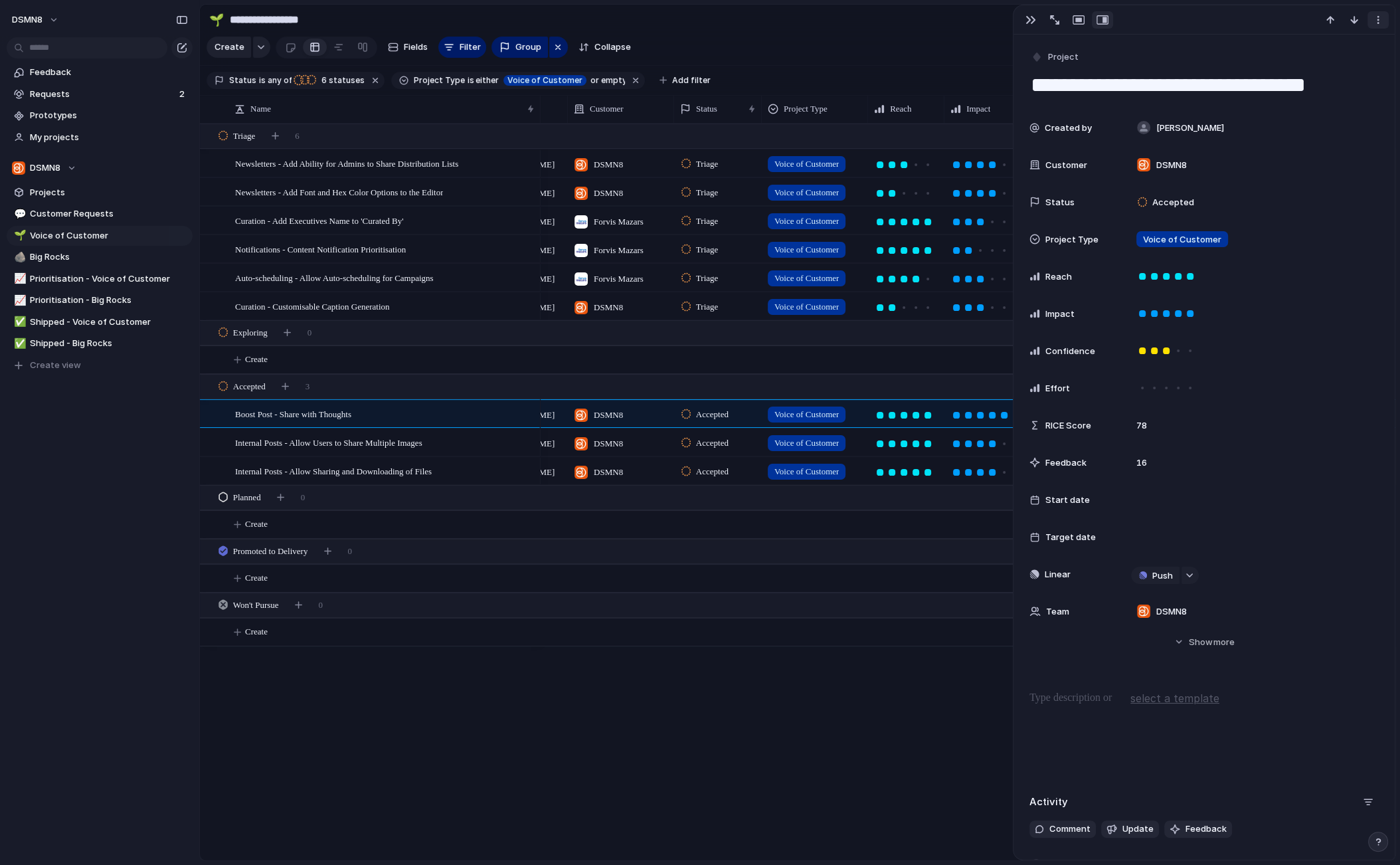
click at [1381, 22] on div "button" at bounding box center [1377, 20] width 11 height 11
click at [1322, 67] on span "Delete" at bounding box center [1321, 68] width 28 height 13
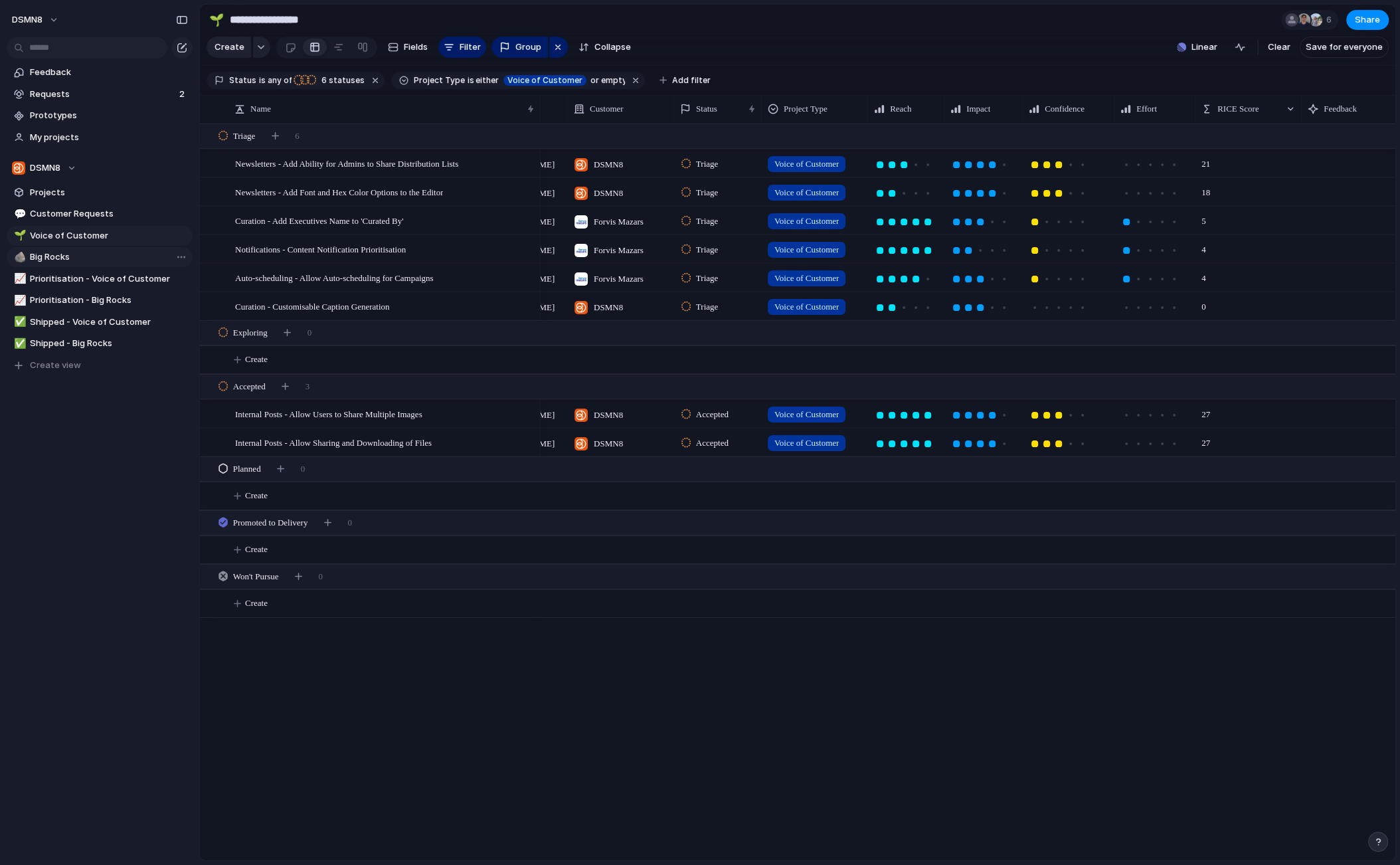
click at [64, 257] on span "Big Rocks" at bounding box center [109, 257] width 158 height 13
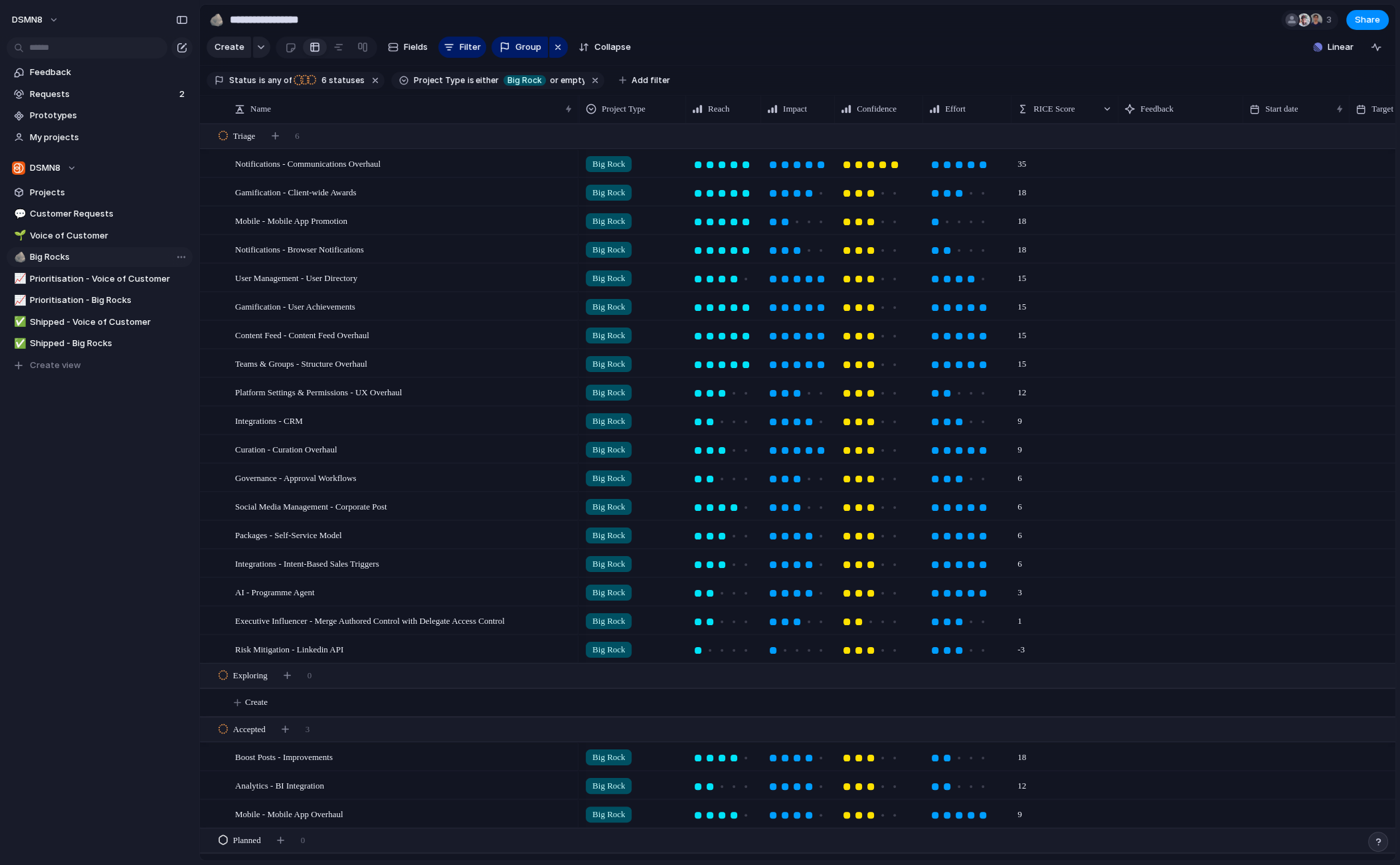
type input "*********"
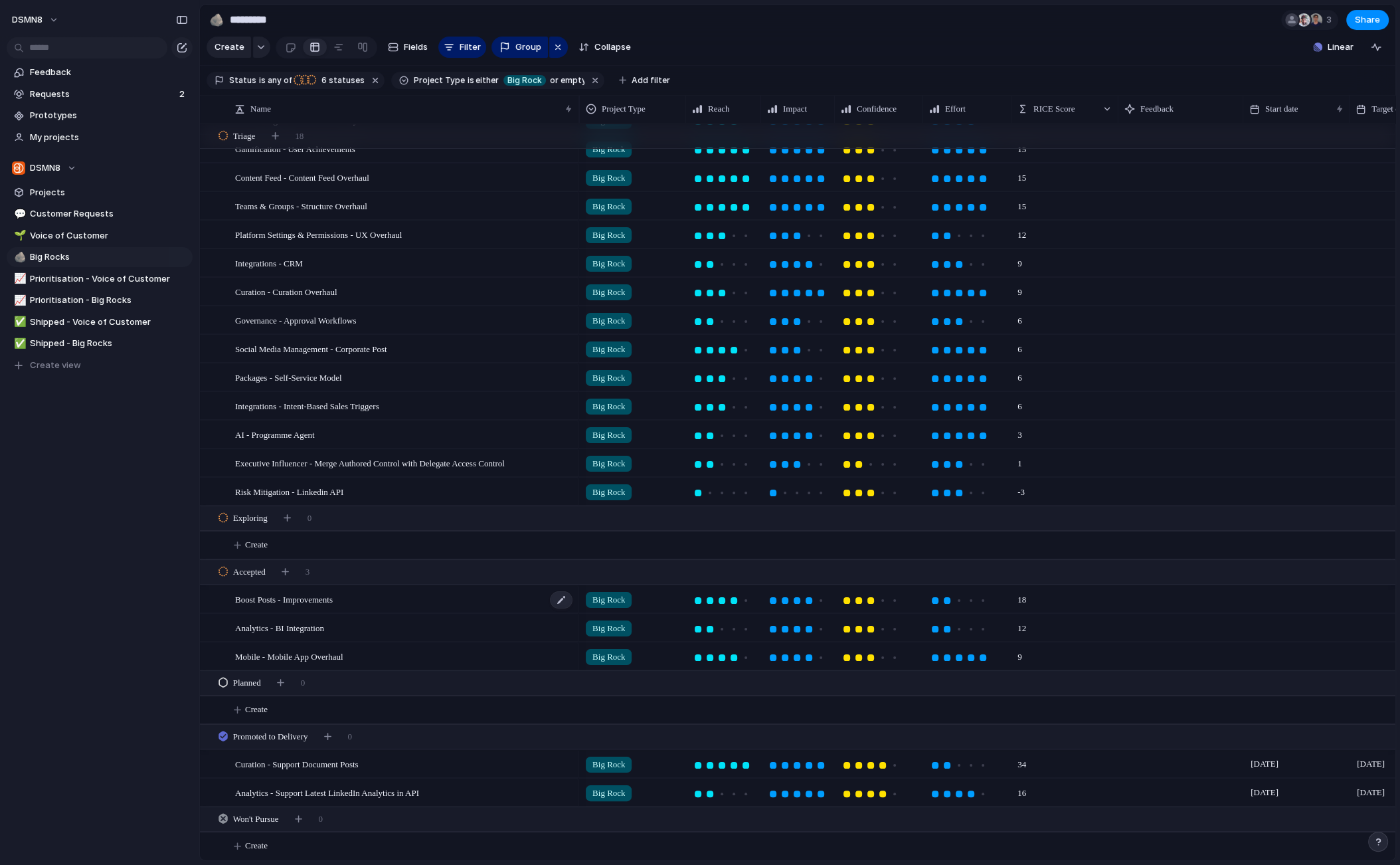
click at [404, 593] on div "Boost Posts - Improvements" at bounding box center [404, 599] width 339 height 28
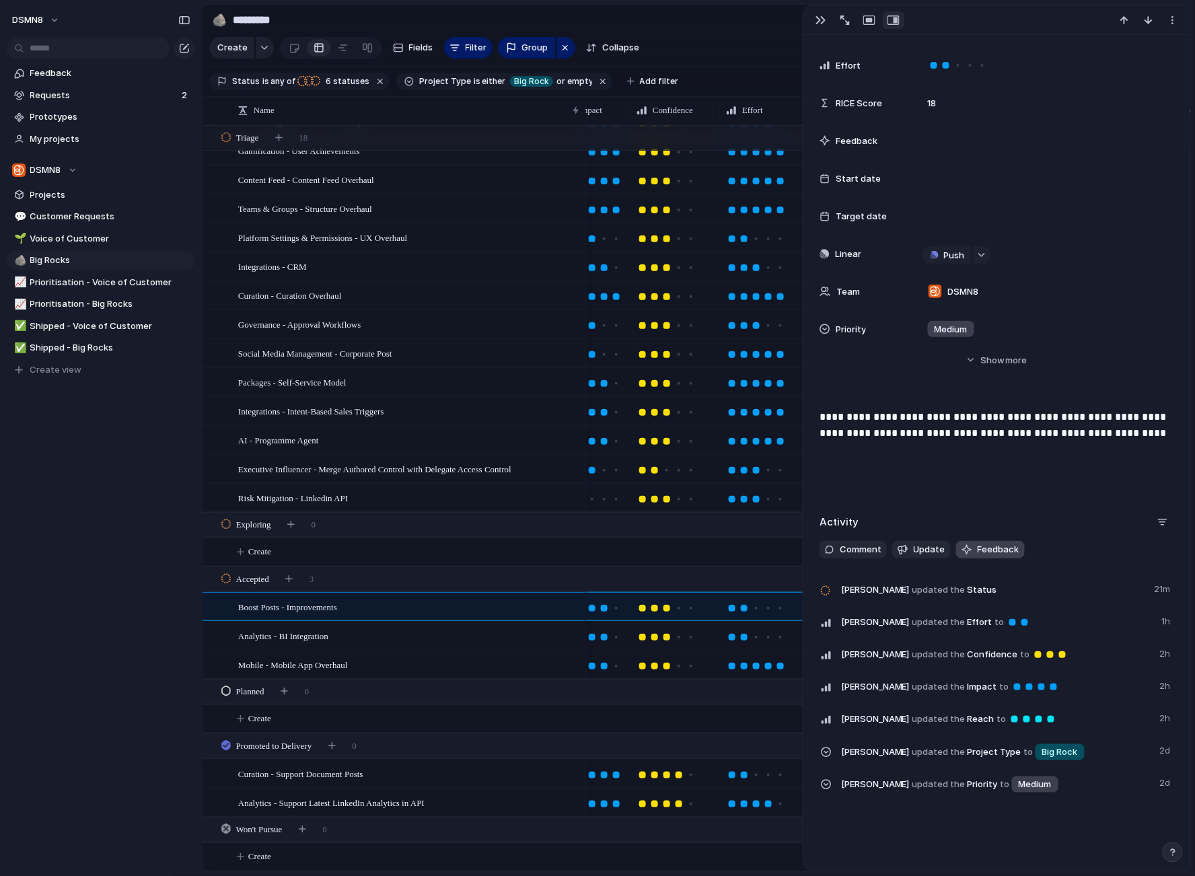
click at [991, 554] on span "Feedback" at bounding box center [998, 549] width 42 height 13
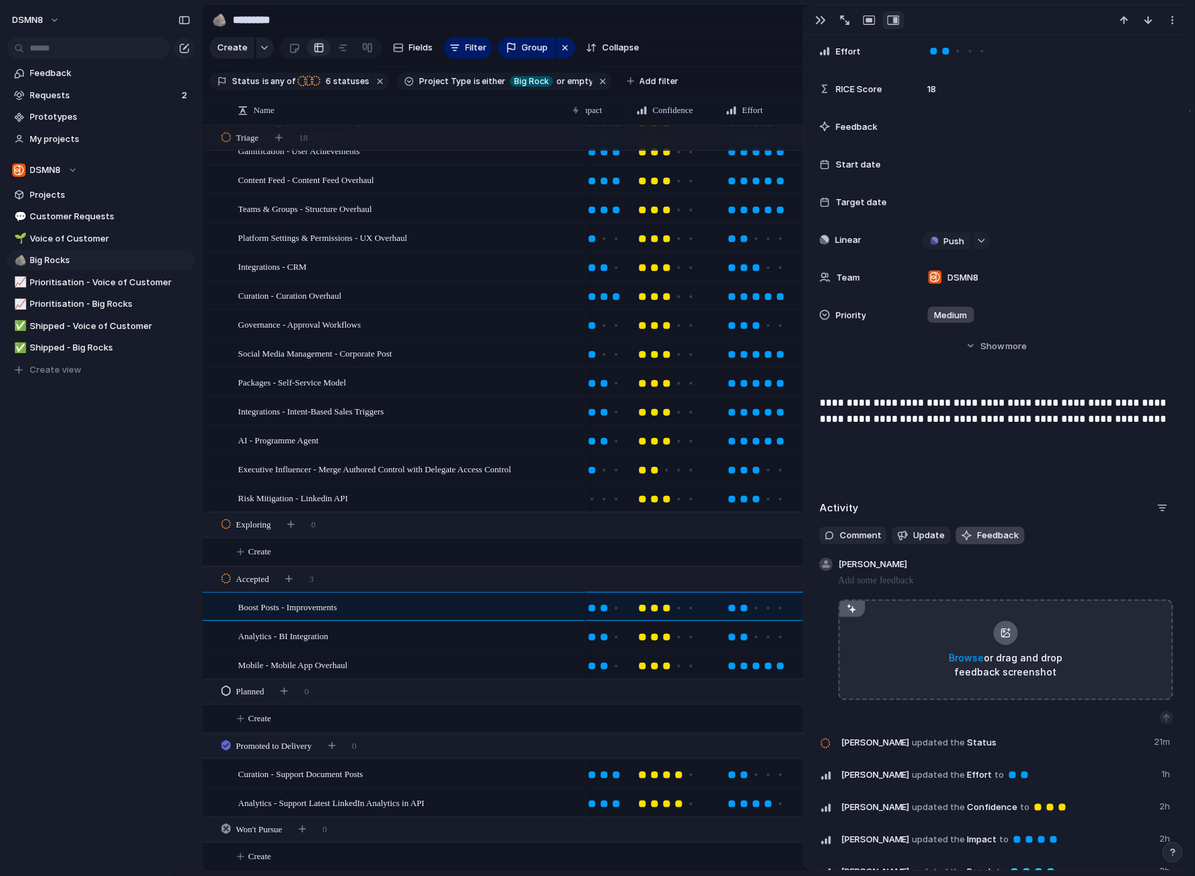
scroll to position [266, 0]
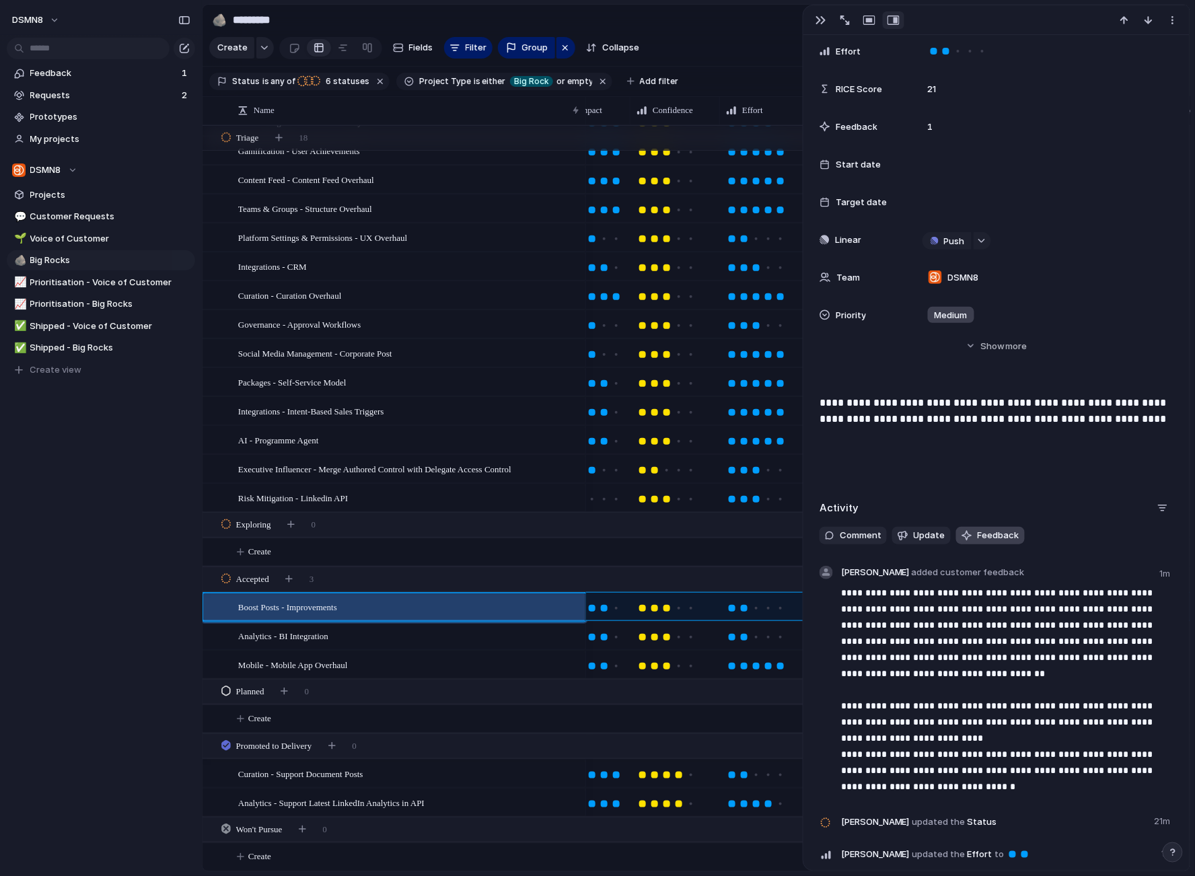
click at [990, 529] on span "Feedback" at bounding box center [998, 535] width 42 height 13
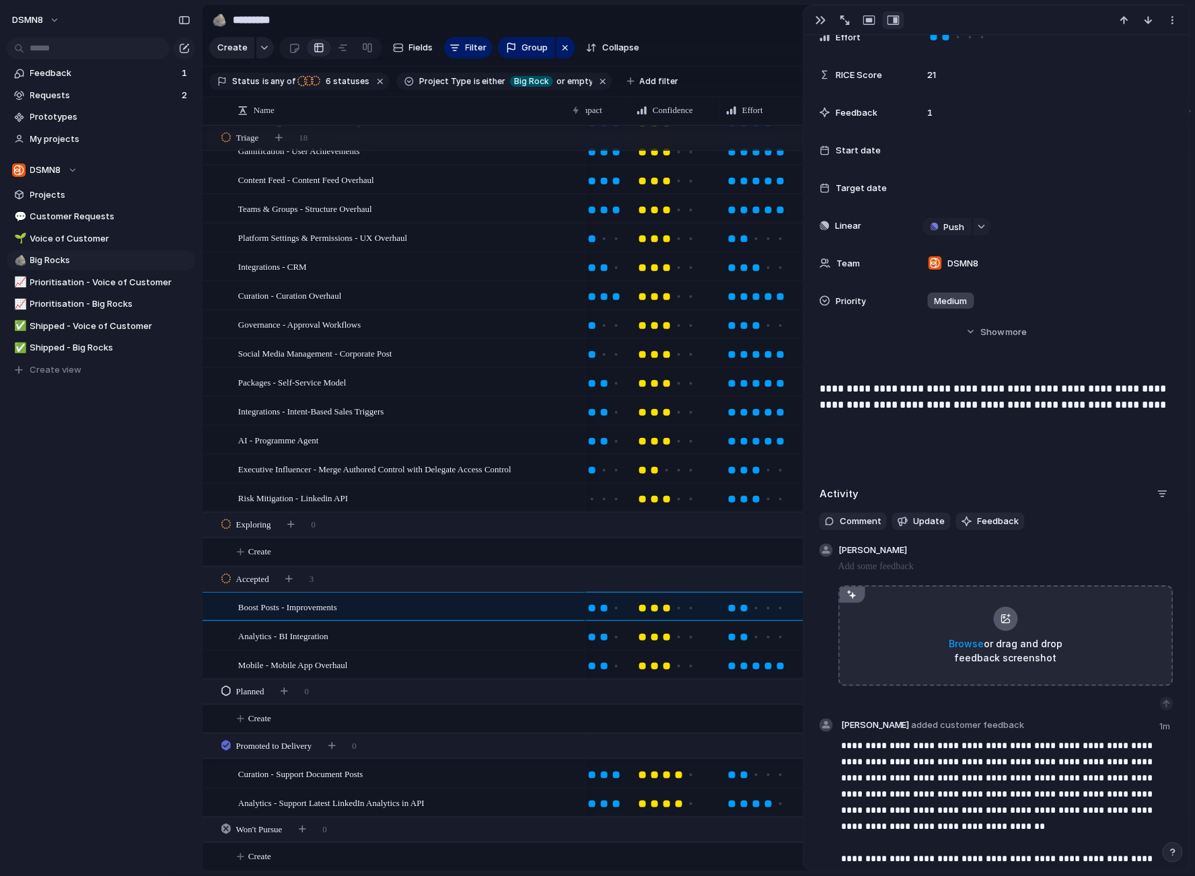
scroll to position [281, 0]
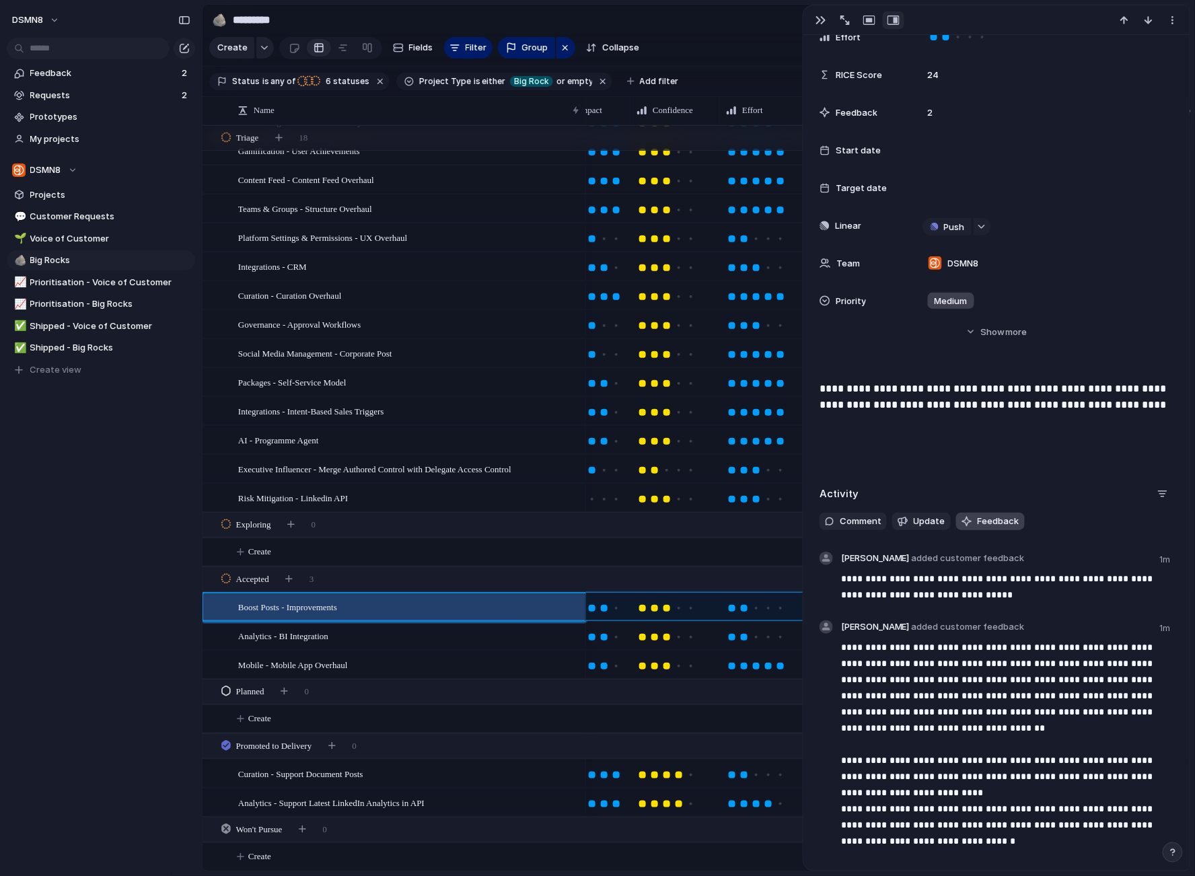
click at [985, 521] on span "Feedback" at bounding box center [998, 521] width 42 height 13
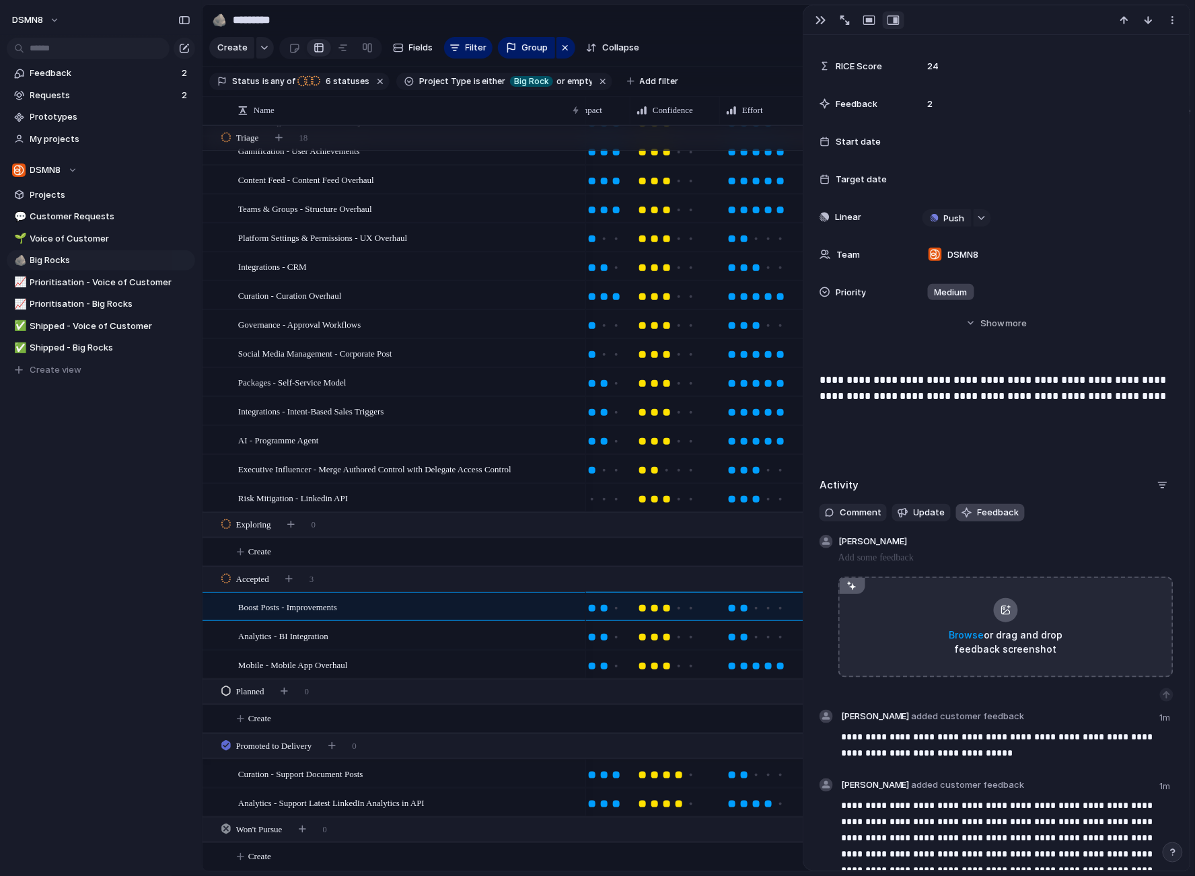
scroll to position [291, 0]
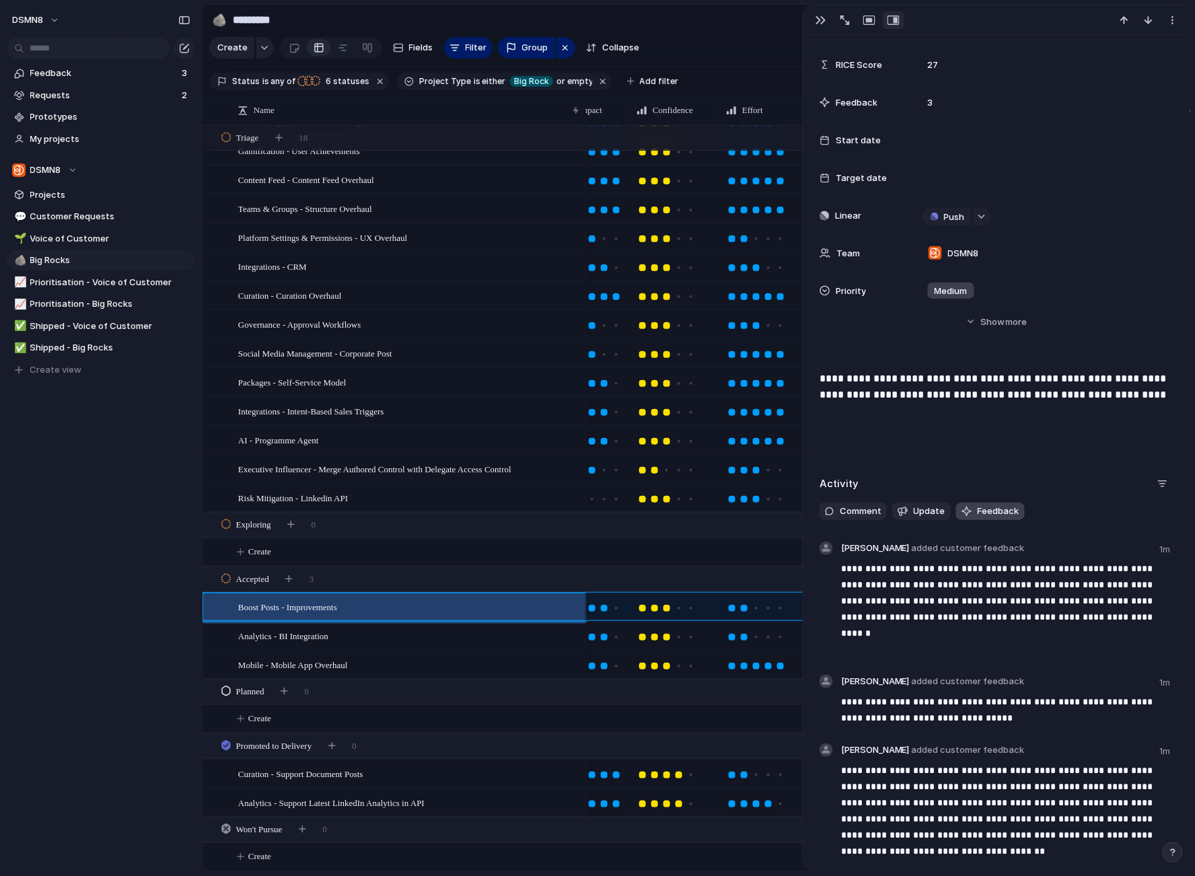
click at [981, 513] on span "Feedback" at bounding box center [998, 511] width 42 height 13
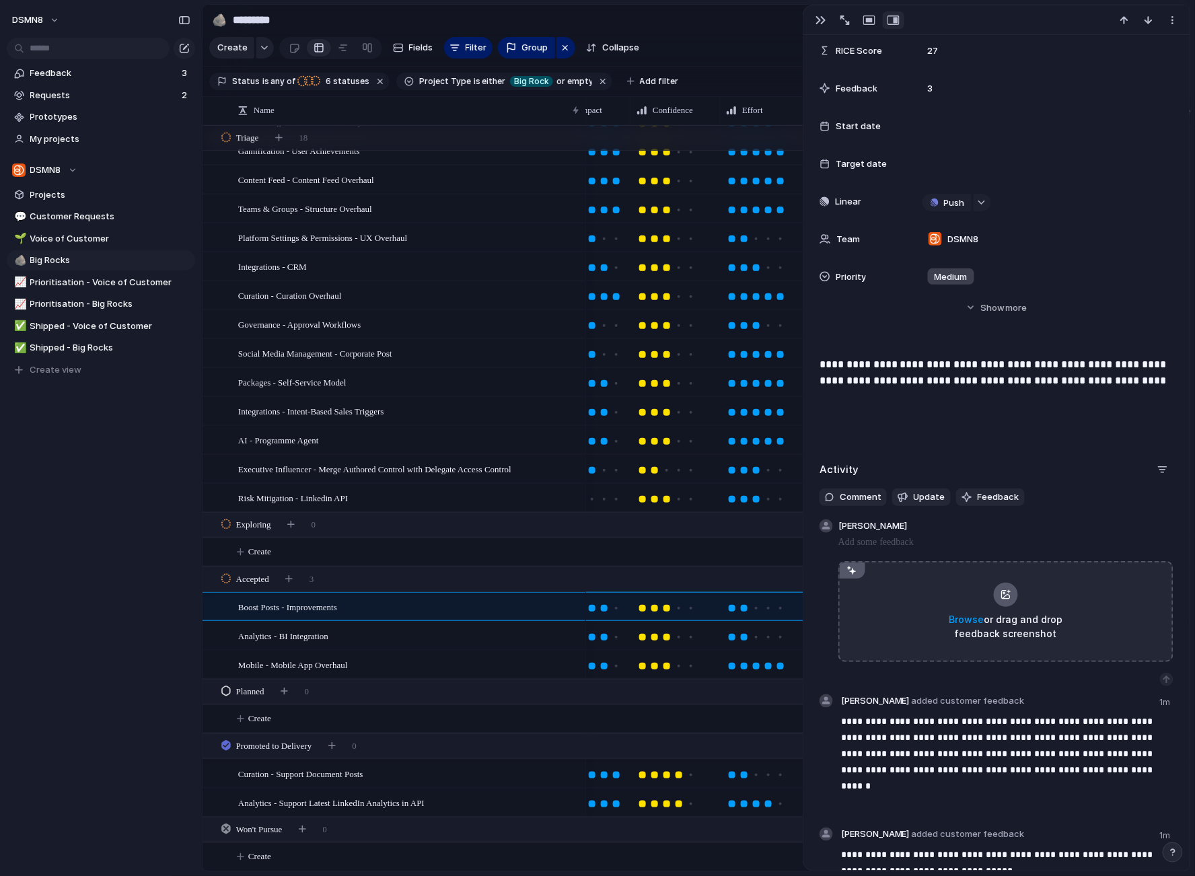
scroll to position [305, 0]
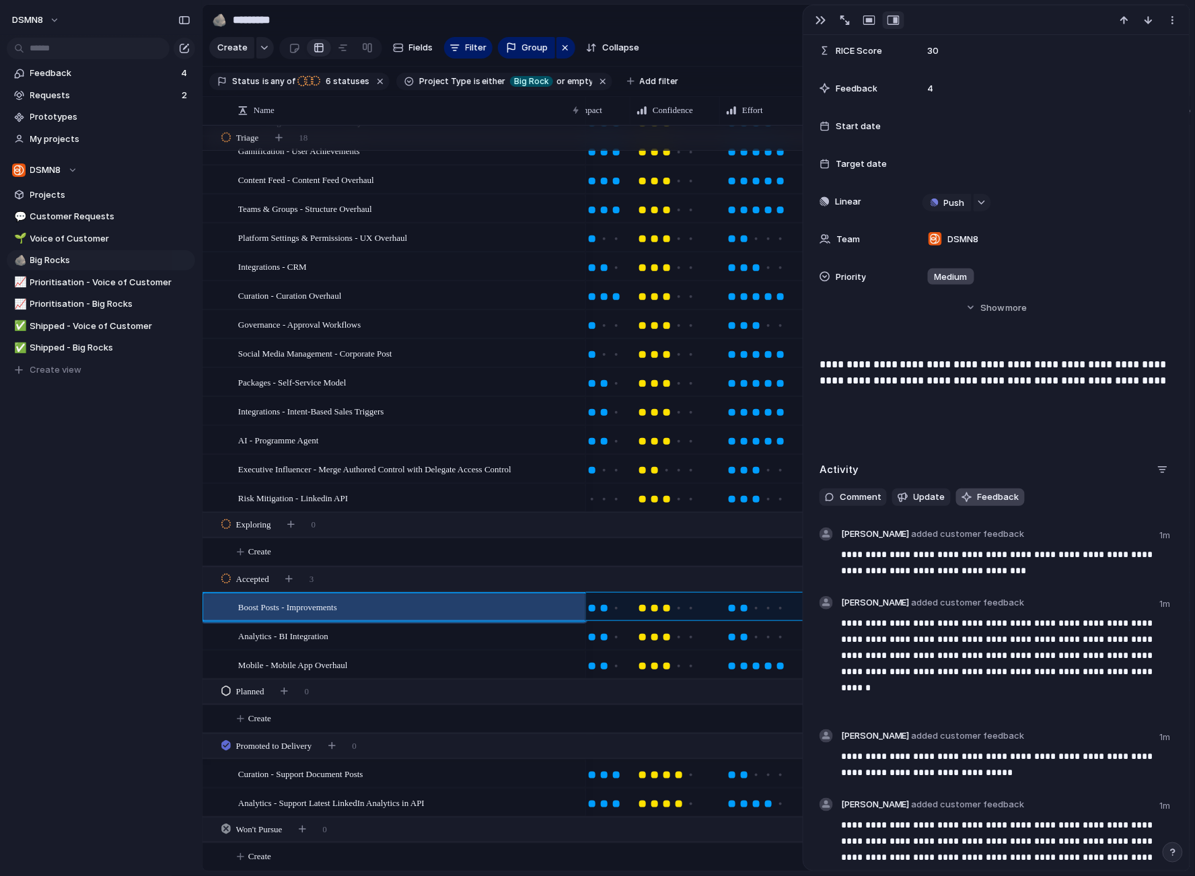
click at [990, 496] on span "Feedback" at bounding box center [998, 496] width 42 height 13
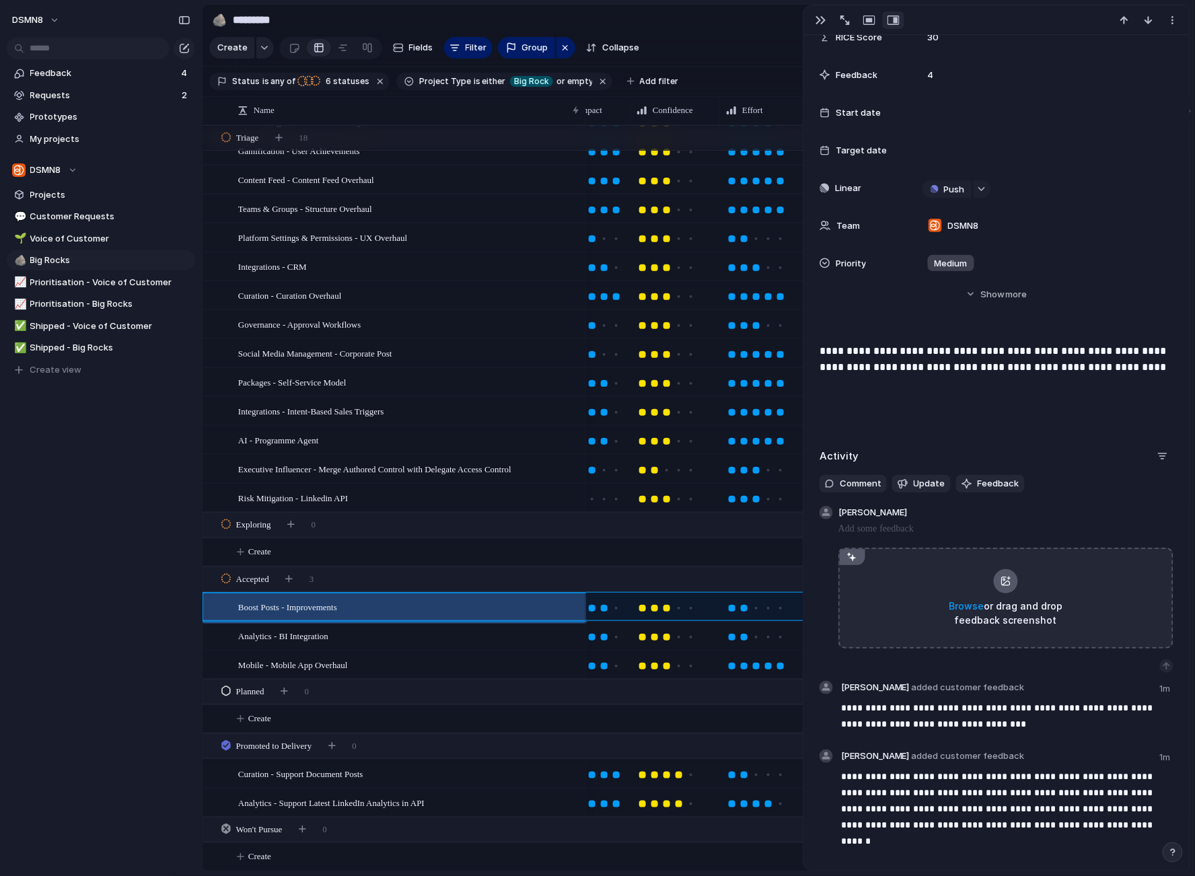
scroll to position [319, 0]
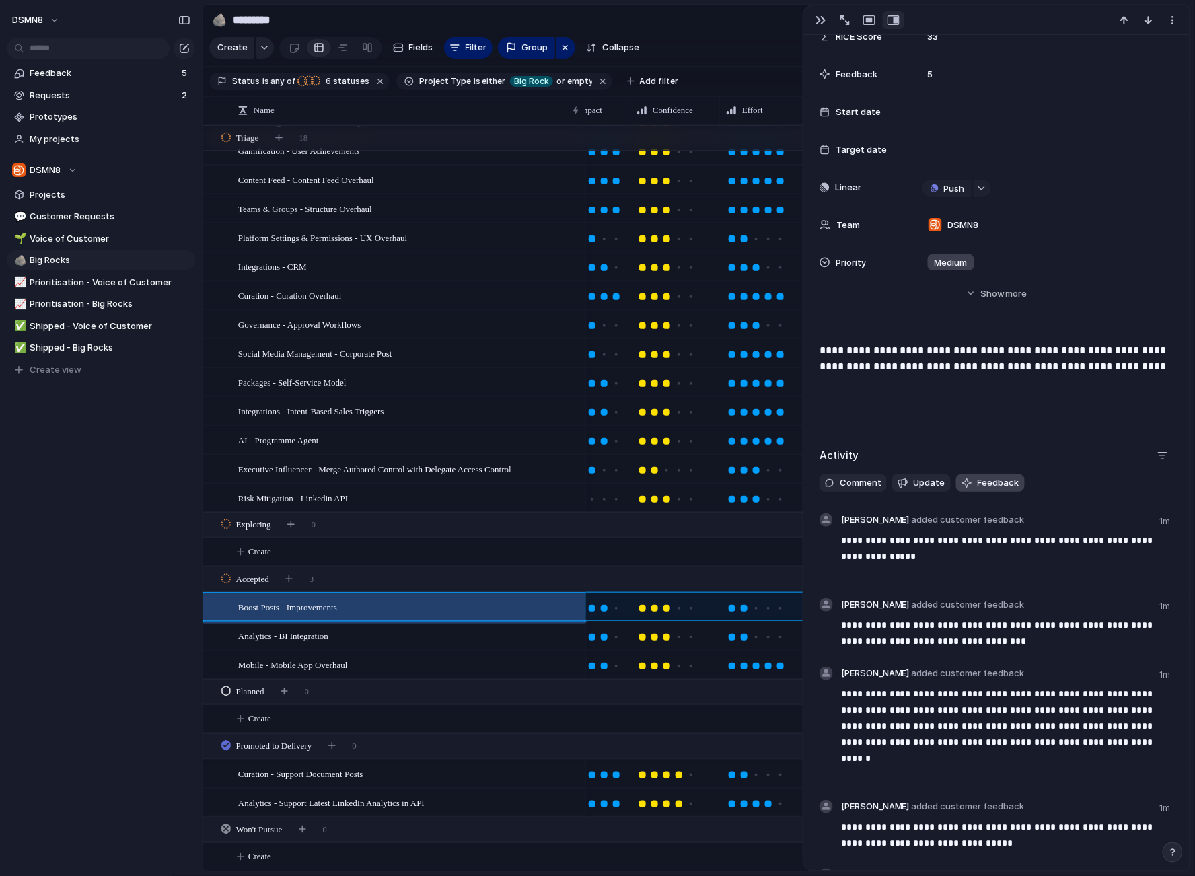
click at [999, 482] on span "Feedback" at bounding box center [998, 482] width 42 height 13
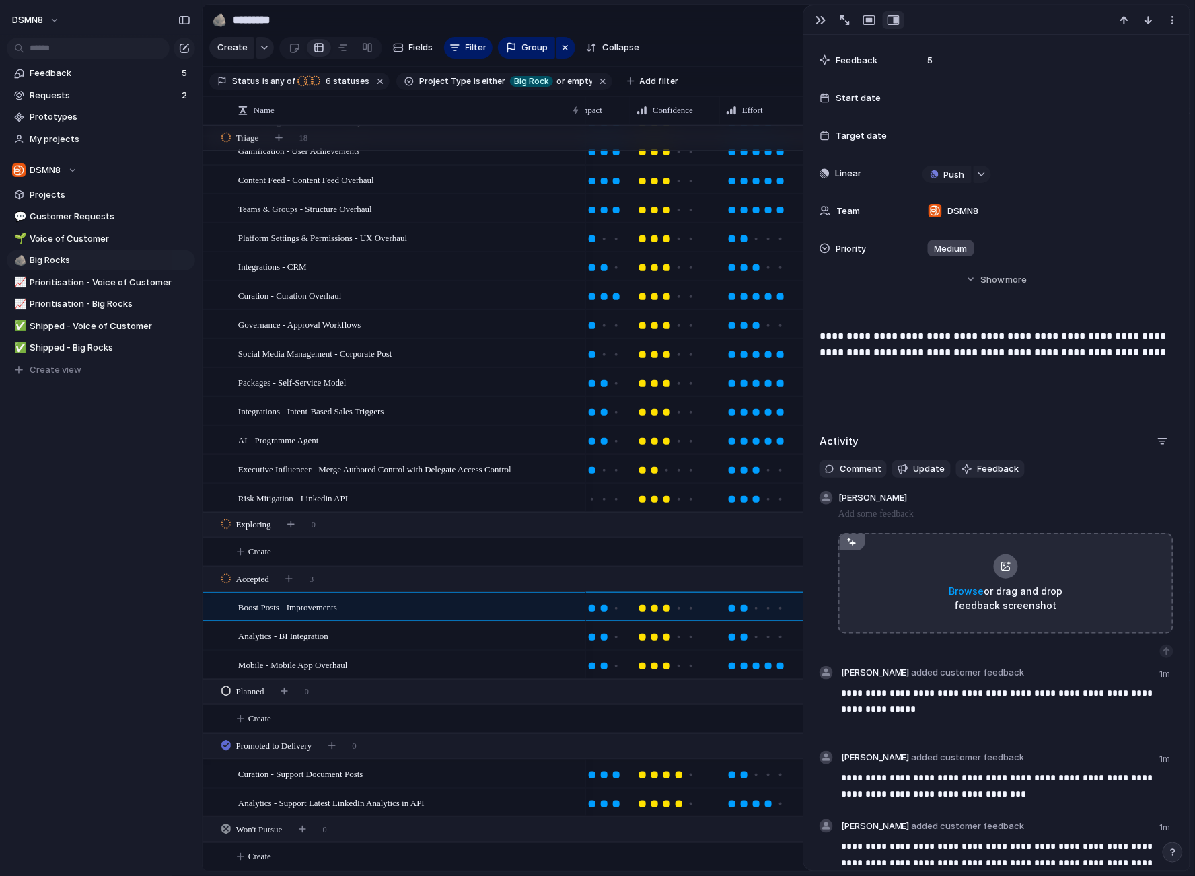
scroll to position [333, 0]
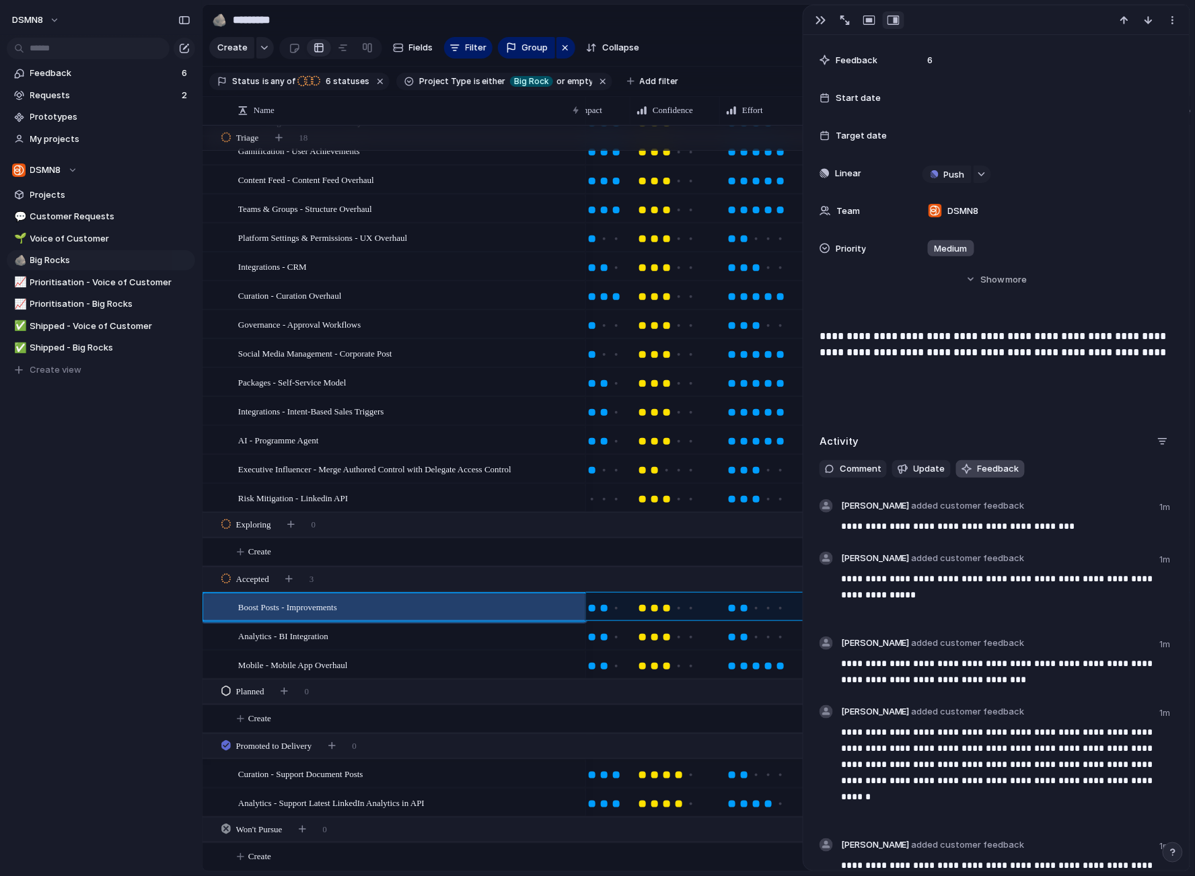
click at [979, 465] on span "Feedback" at bounding box center [998, 468] width 42 height 13
click at [979, 466] on span "Feedback" at bounding box center [998, 468] width 42 height 13
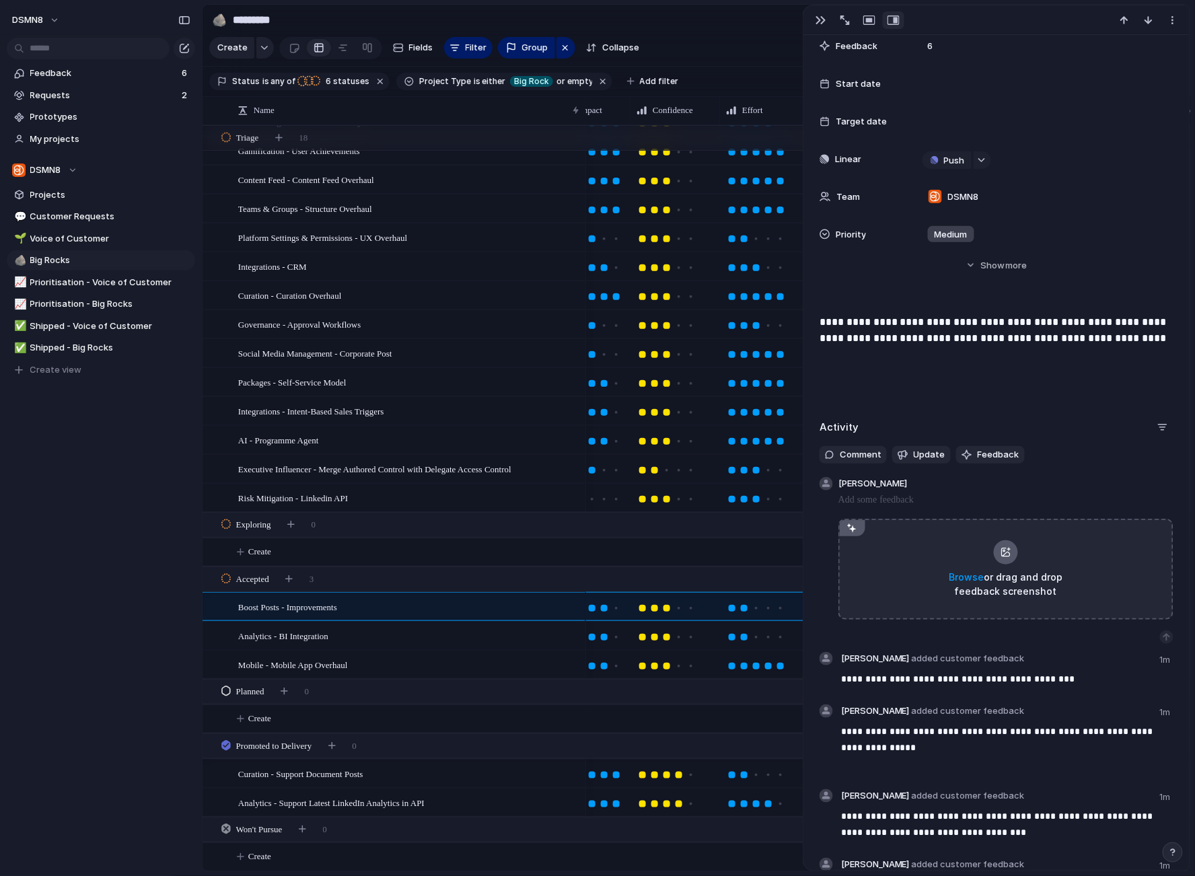
scroll to position [347, 0]
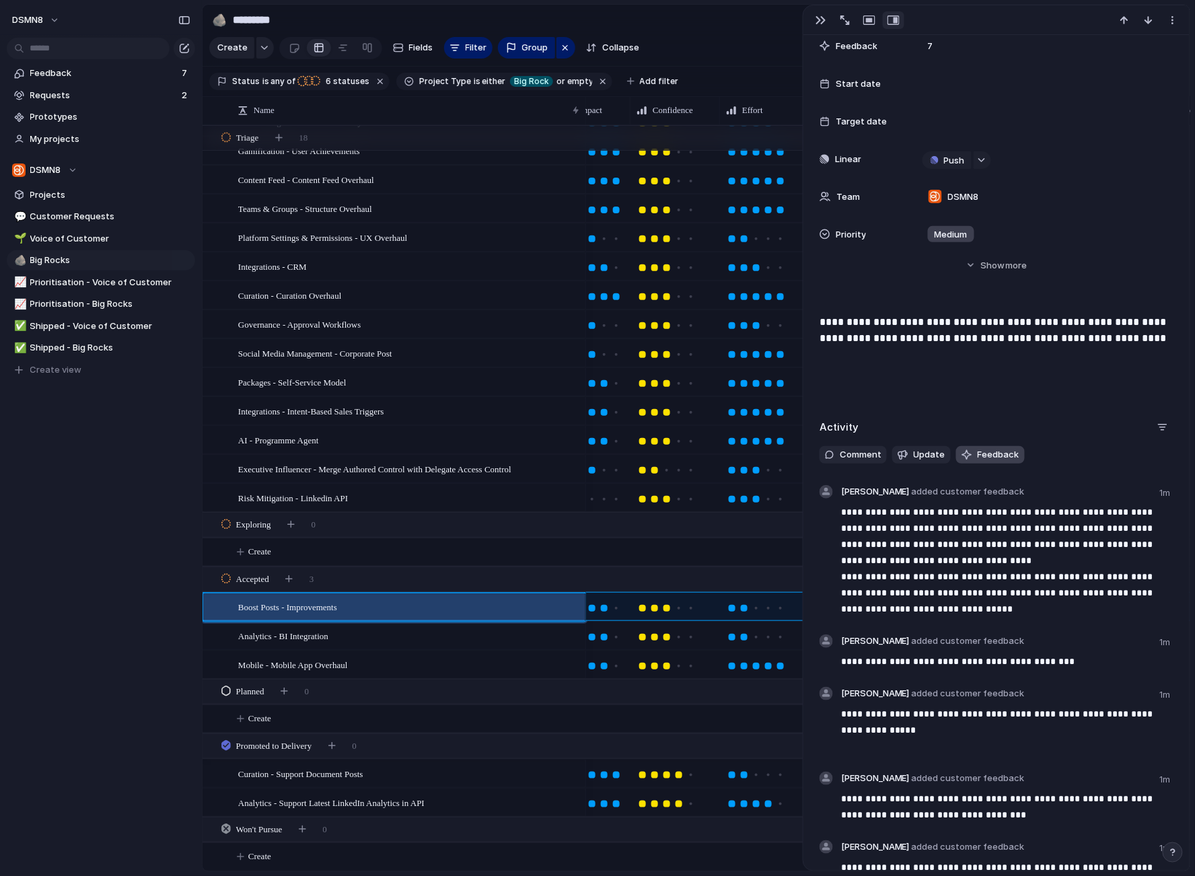
click at [977, 452] on span "Feedback" at bounding box center [998, 454] width 42 height 13
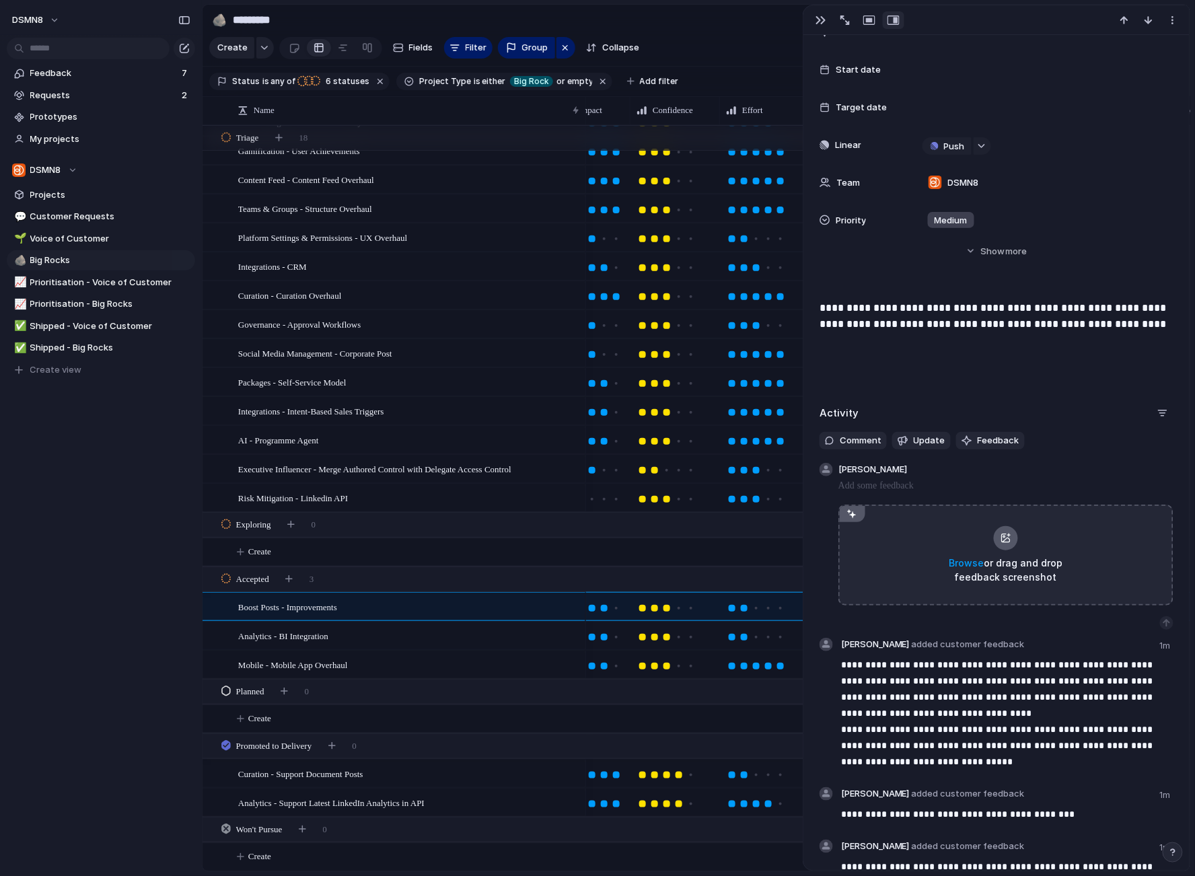
scroll to position [361, 0]
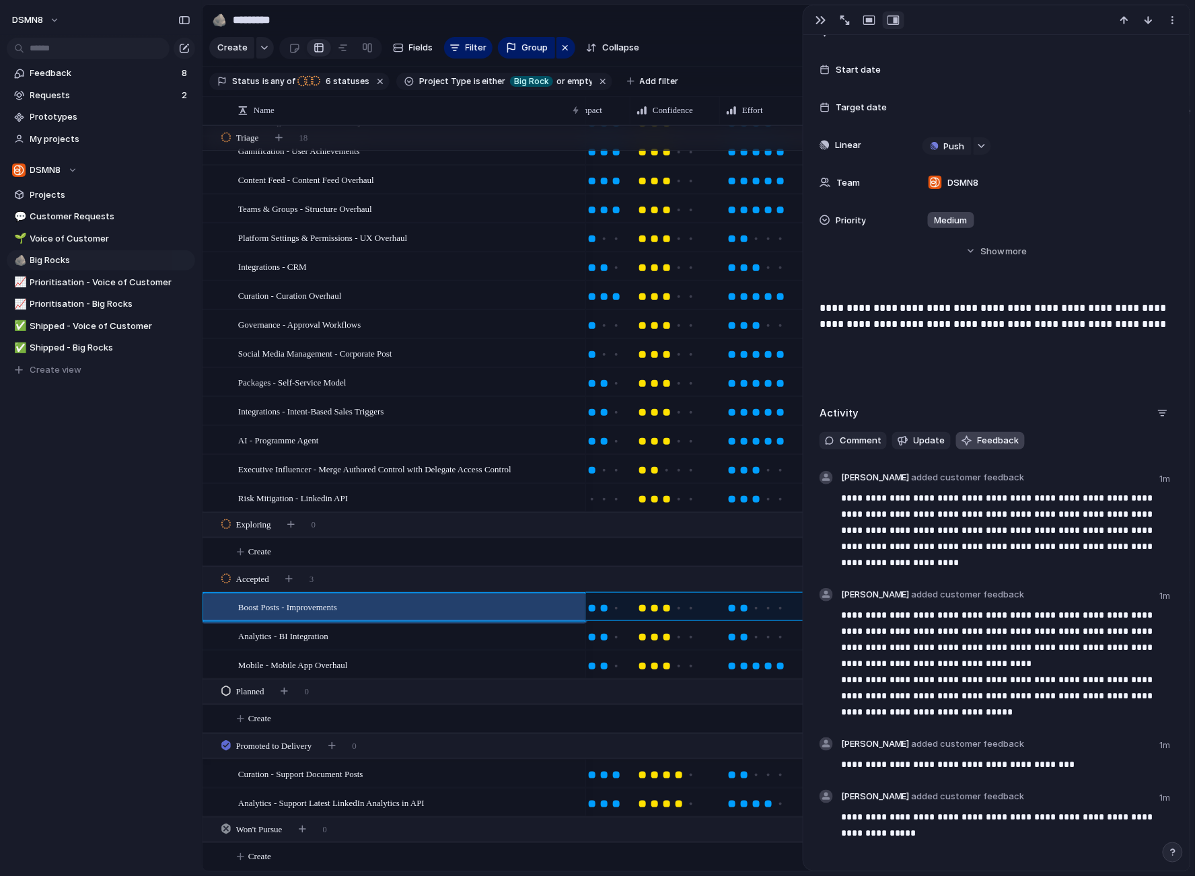
click at [984, 440] on span "Feedback" at bounding box center [998, 440] width 42 height 13
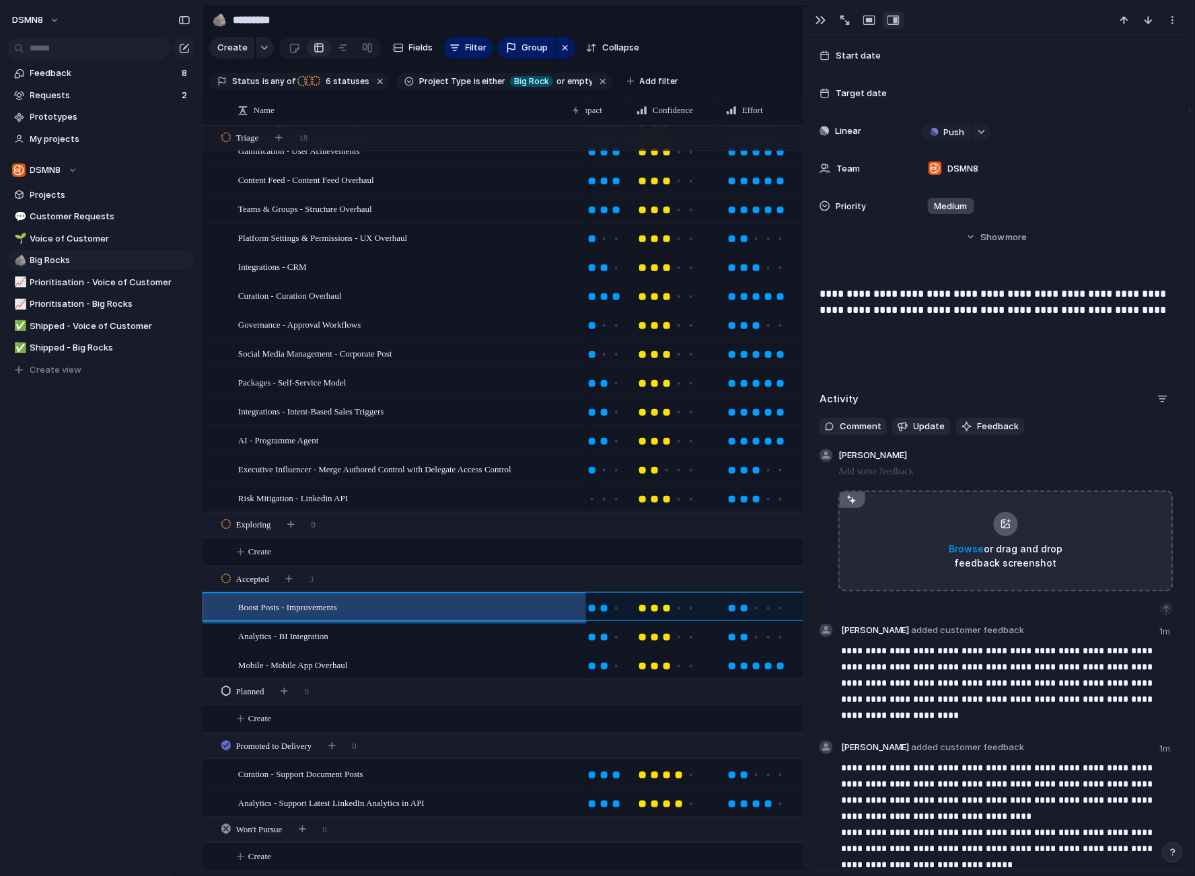
scroll to position [375, 0]
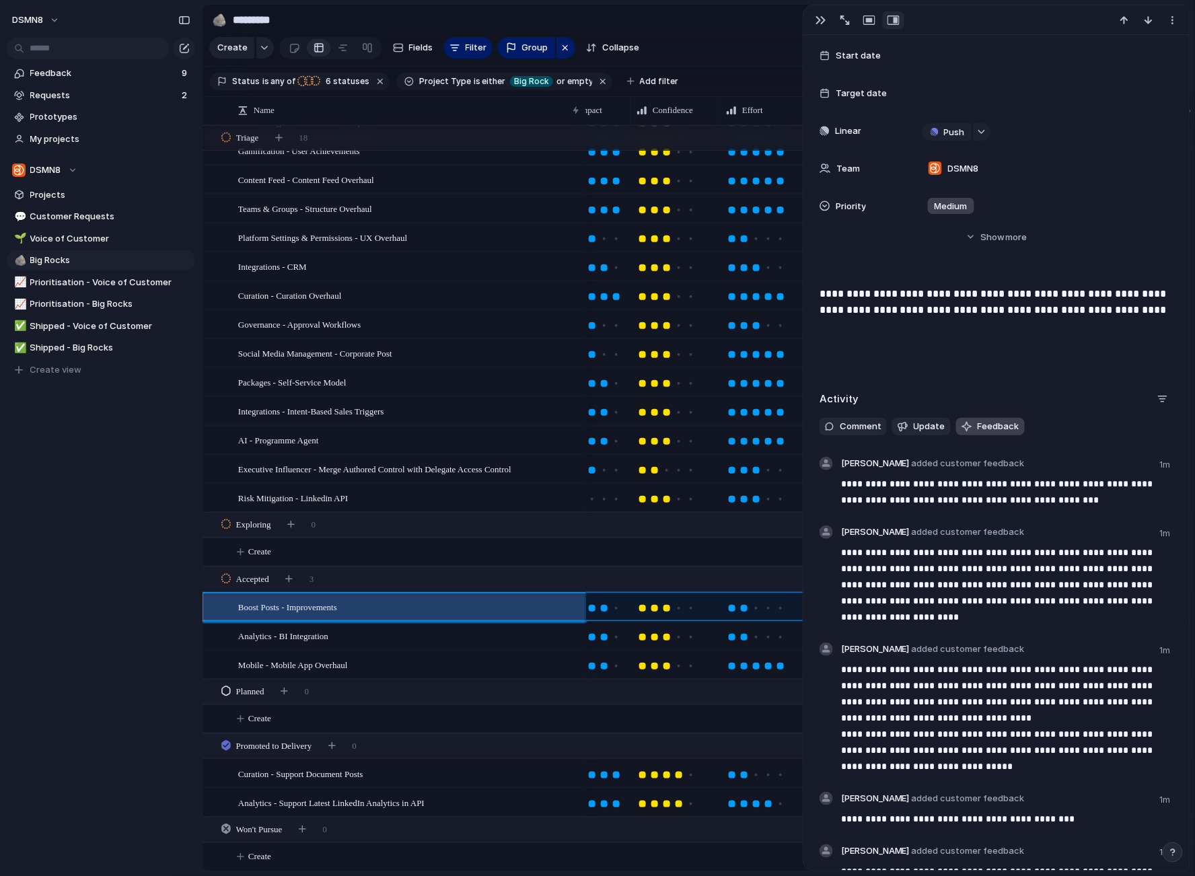
click at [998, 424] on span "Feedback" at bounding box center [998, 426] width 42 height 13
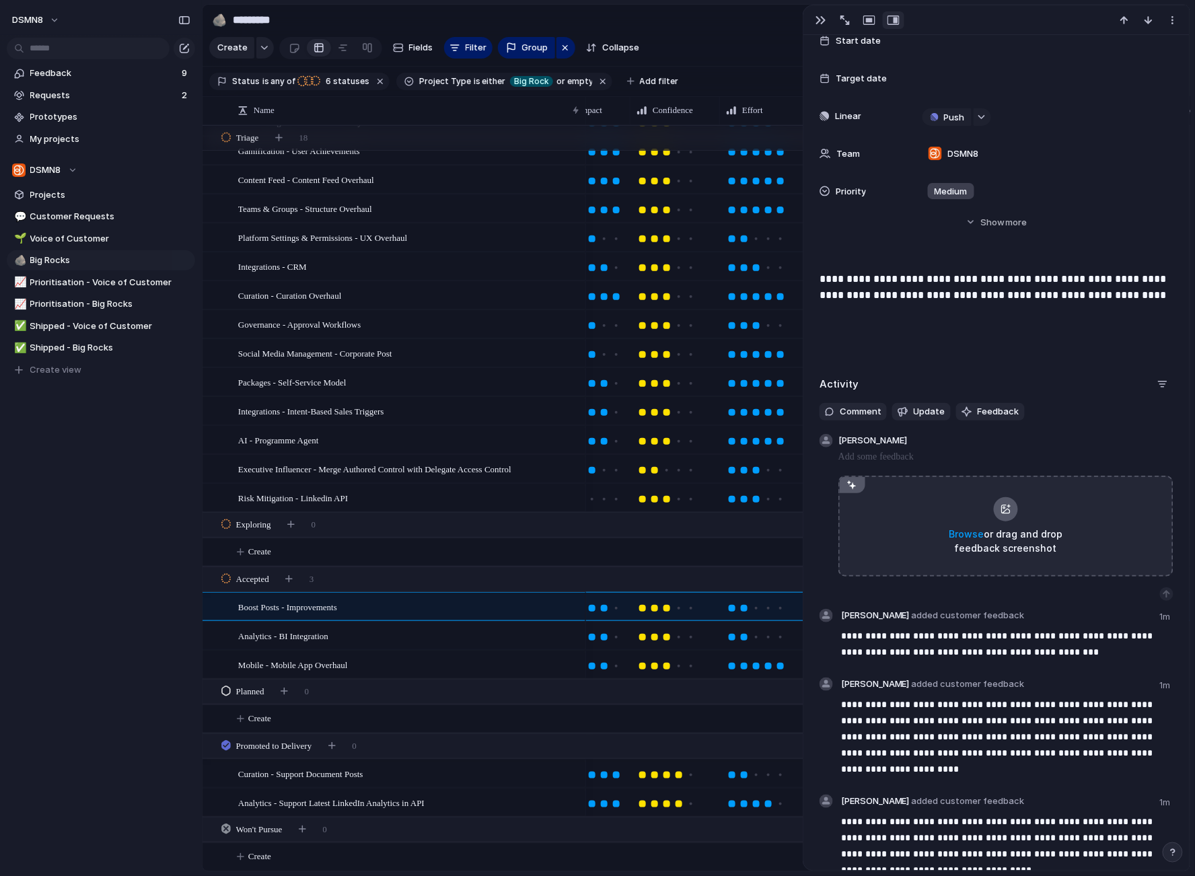
scroll to position [390, 0]
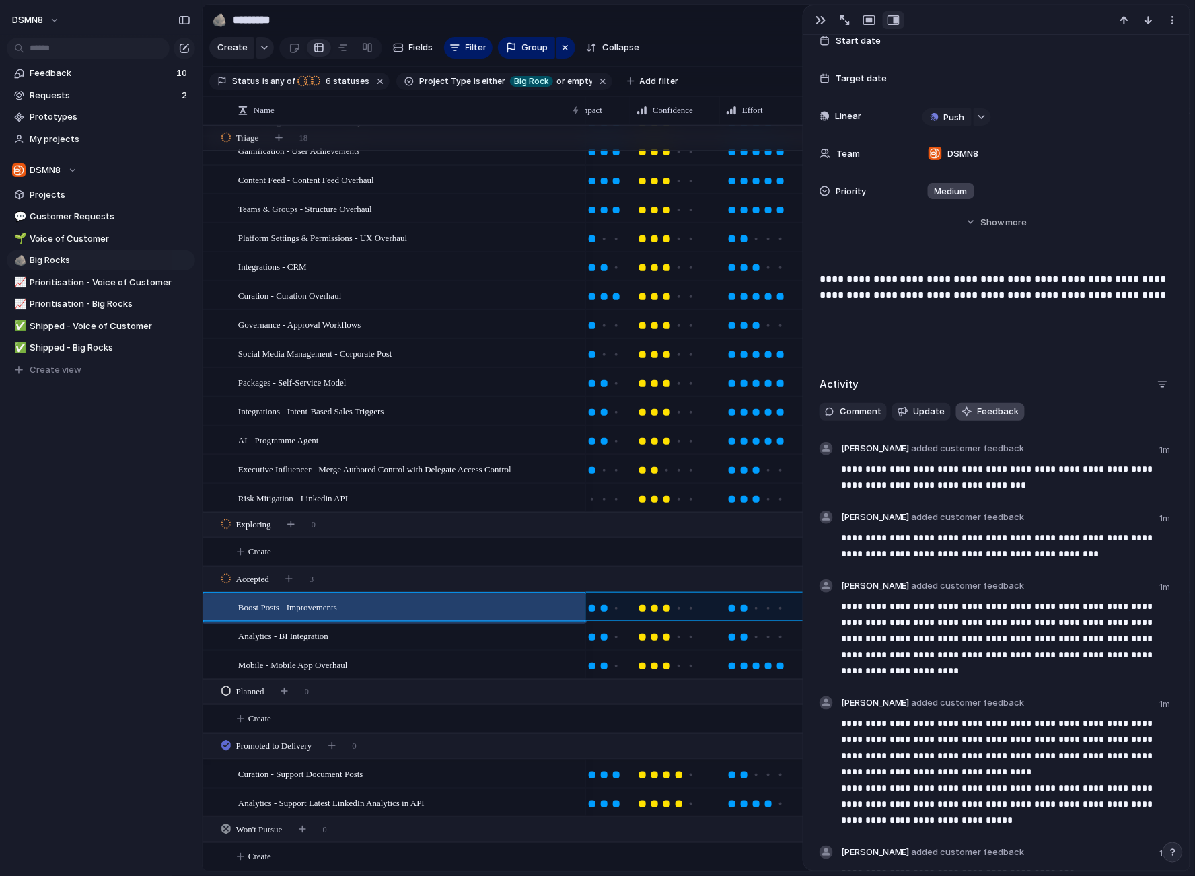
click at [992, 408] on span "Feedback" at bounding box center [998, 411] width 42 height 13
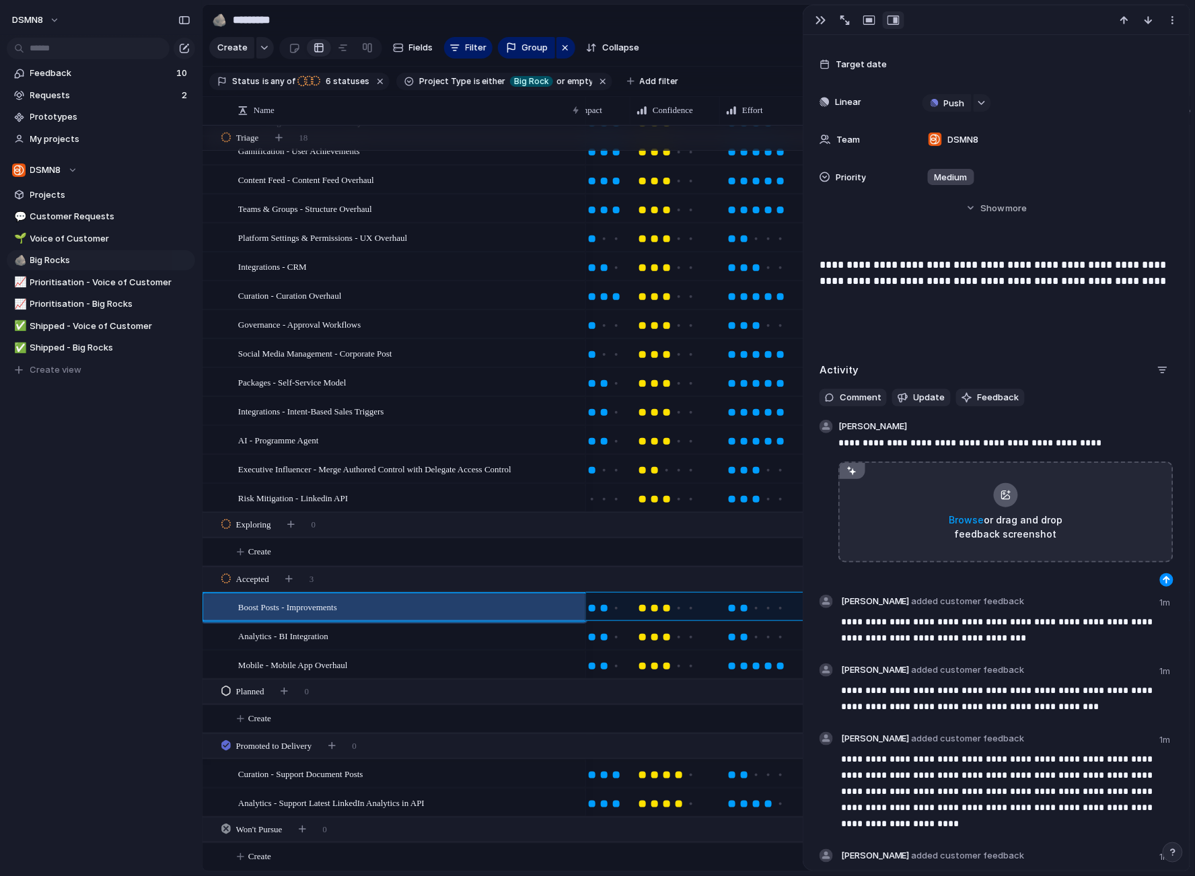
scroll to position [404, 0]
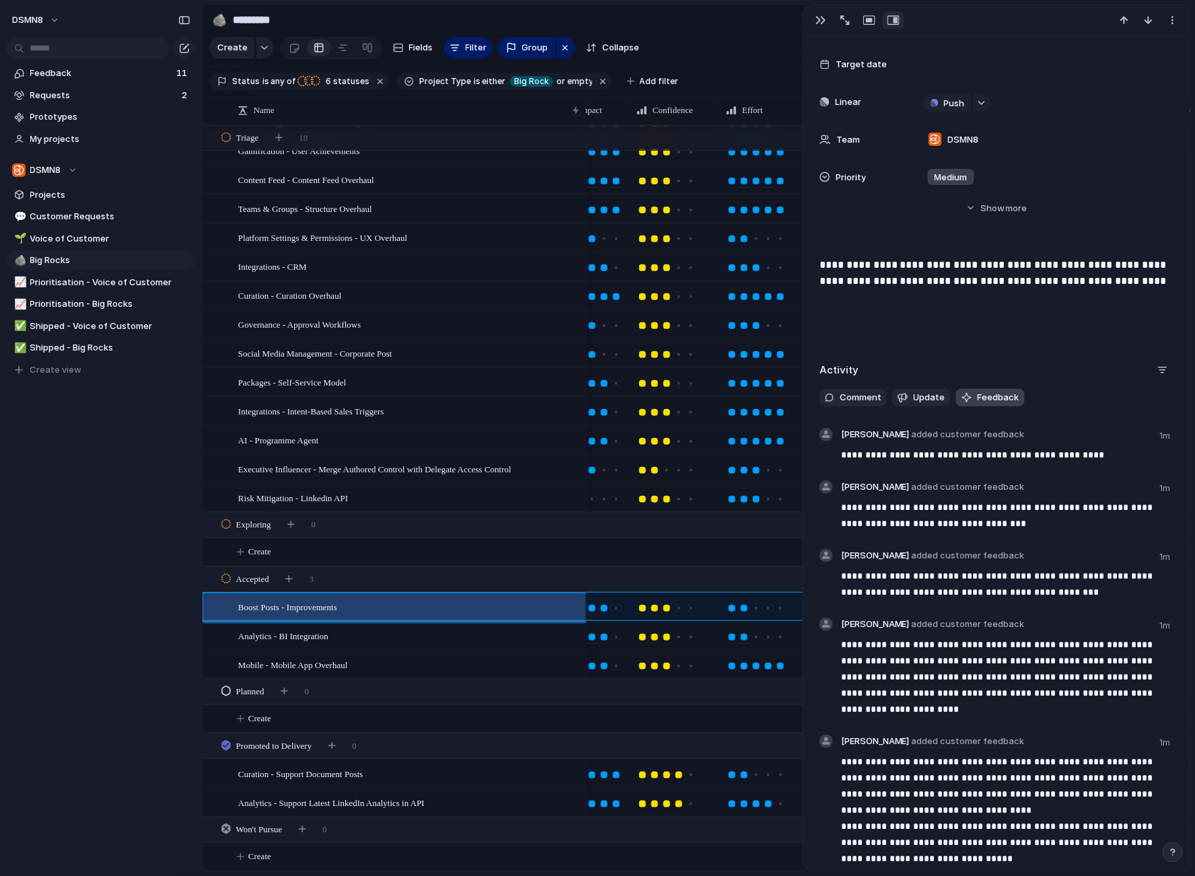
click at [992, 396] on span "Feedback" at bounding box center [998, 397] width 42 height 13
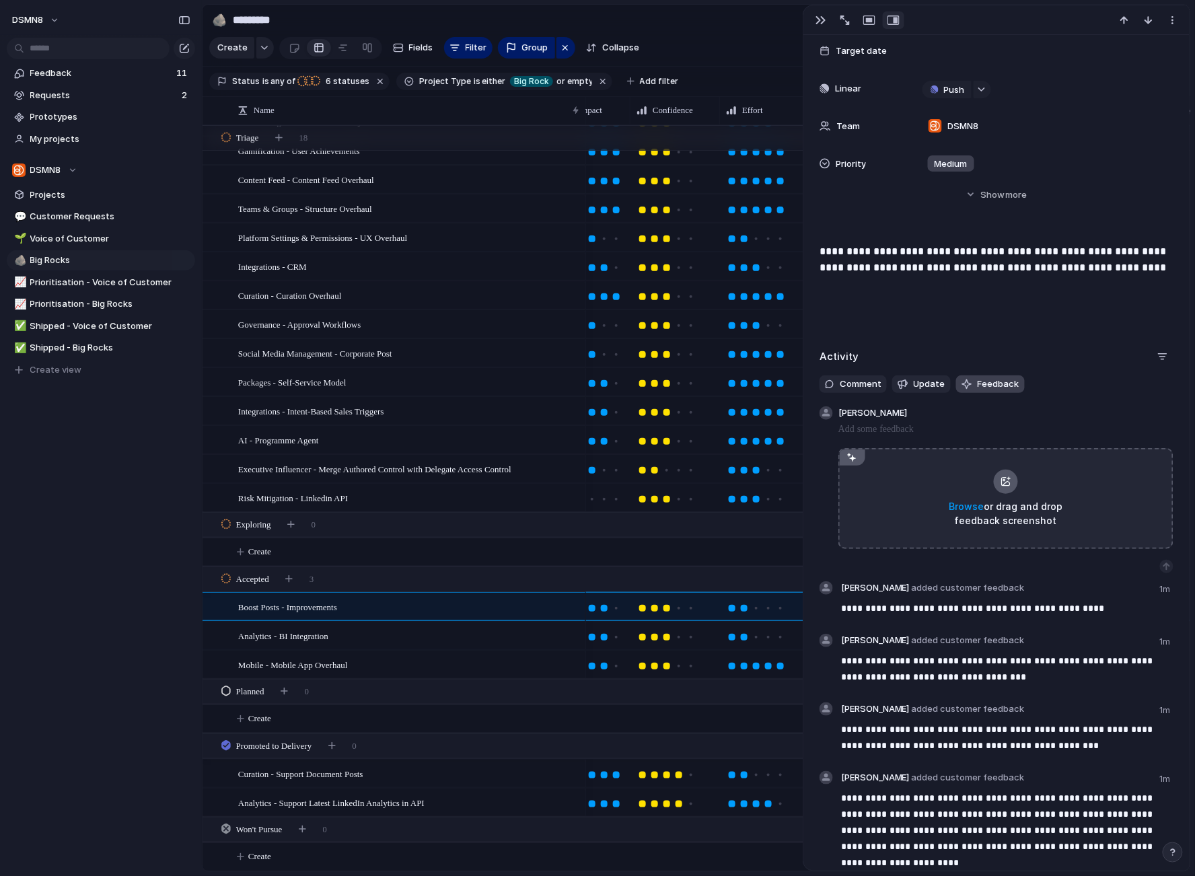
scroll to position [418, 0]
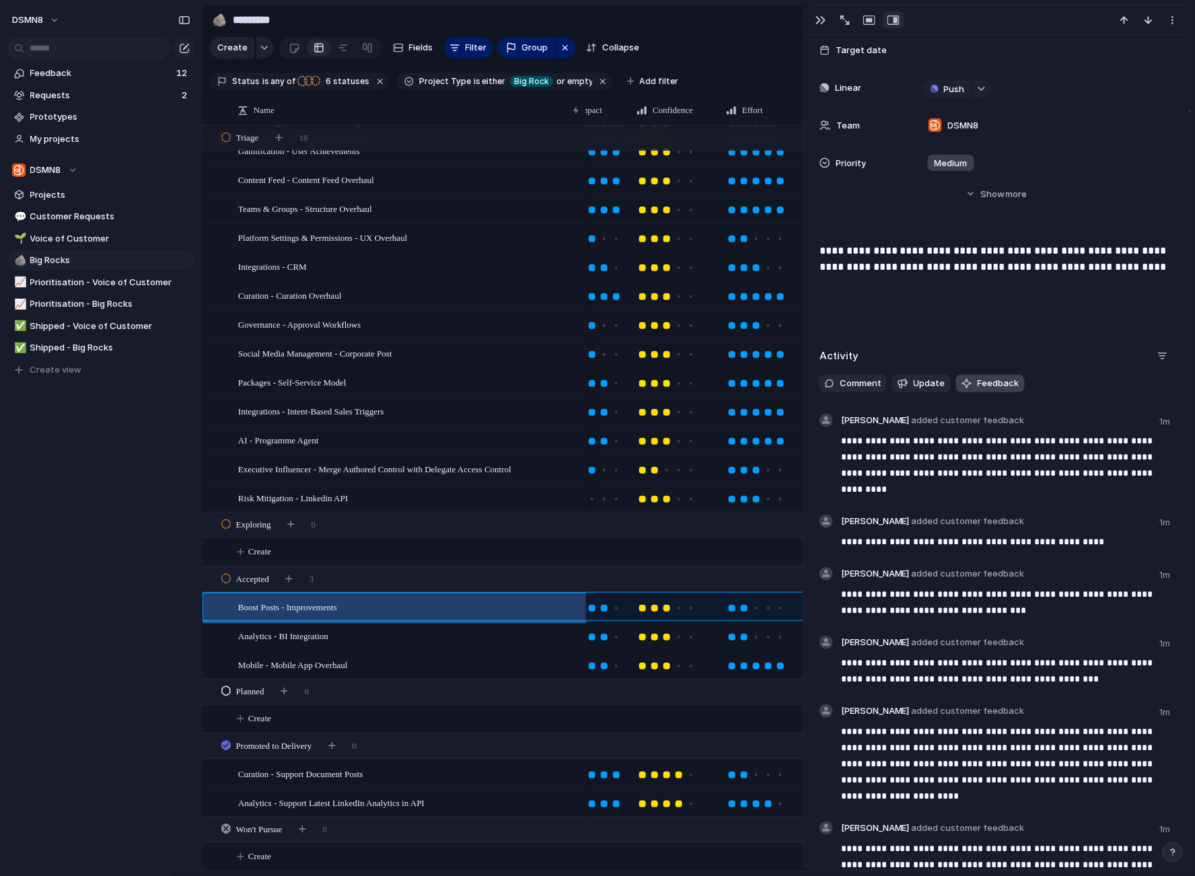
click at [982, 381] on span "Feedback" at bounding box center [998, 383] width 42 height 13
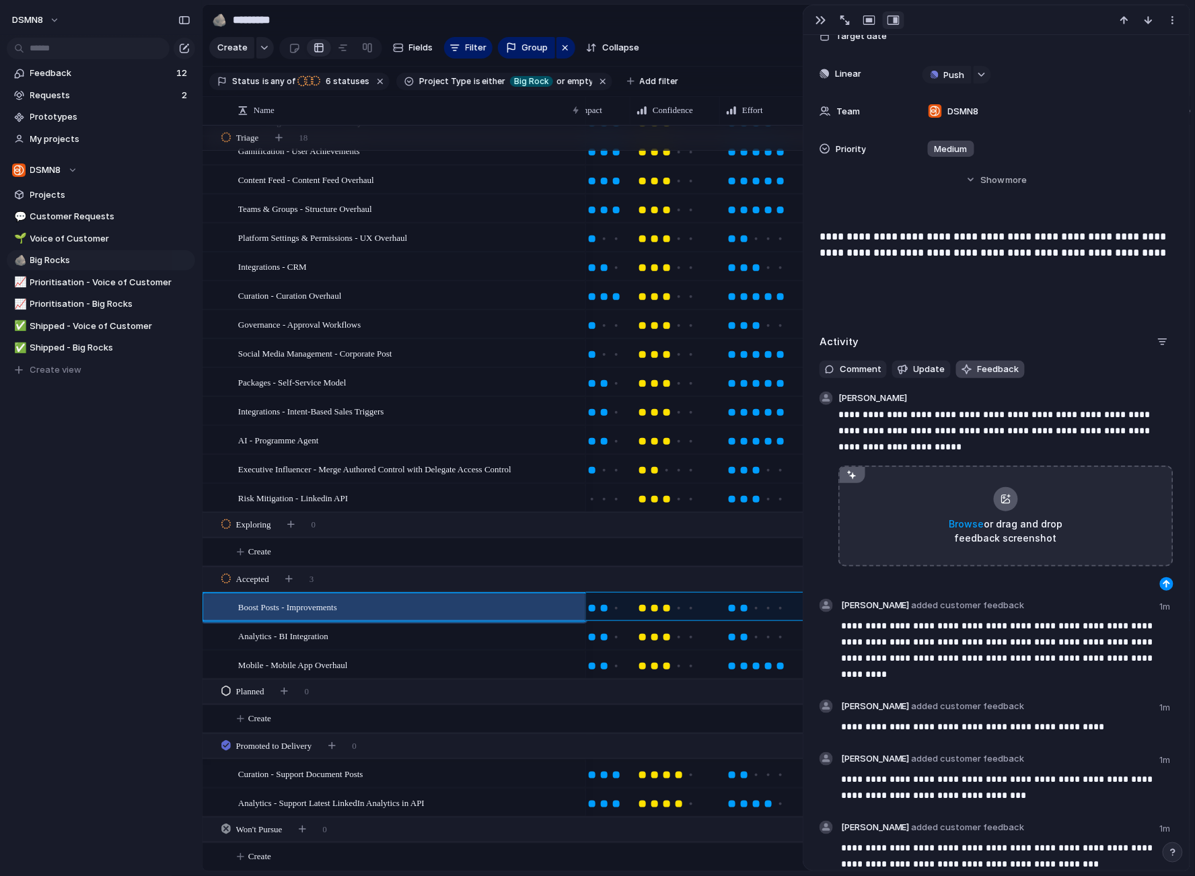
scroll to position [433, 0]
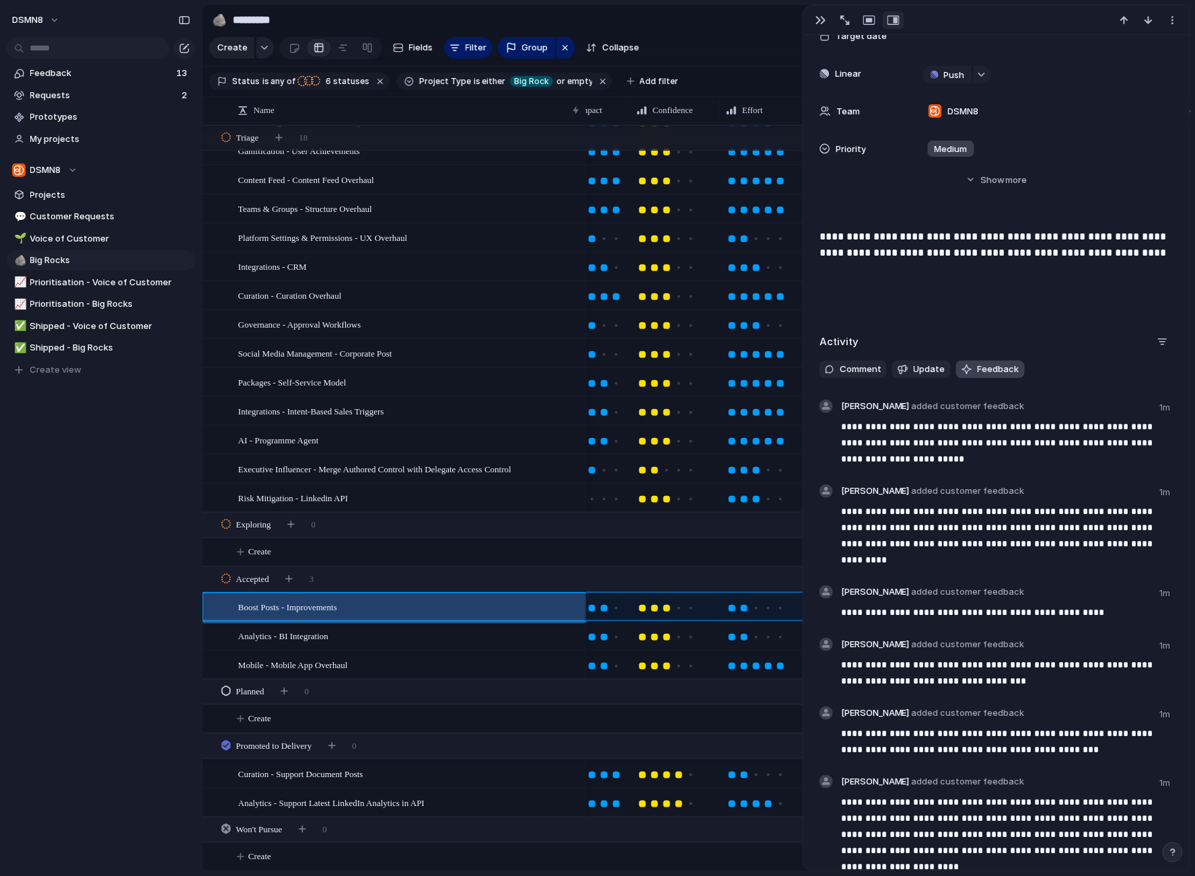
click at [991, 369] on span "Feedback" at bounding box center [998, 369] width 42 height 13
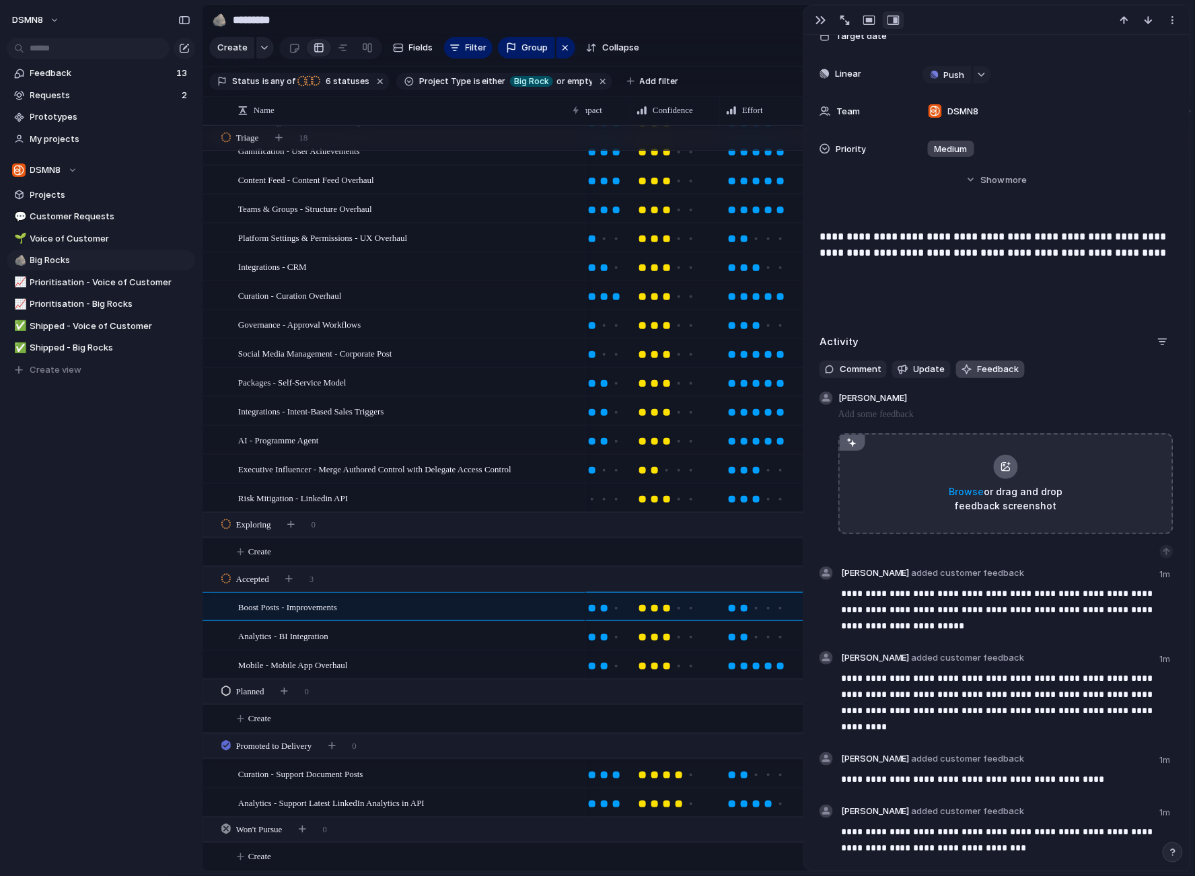
click at [991, 369] on span "Feedback" at bounding box center [998, 369] width 42 height 13
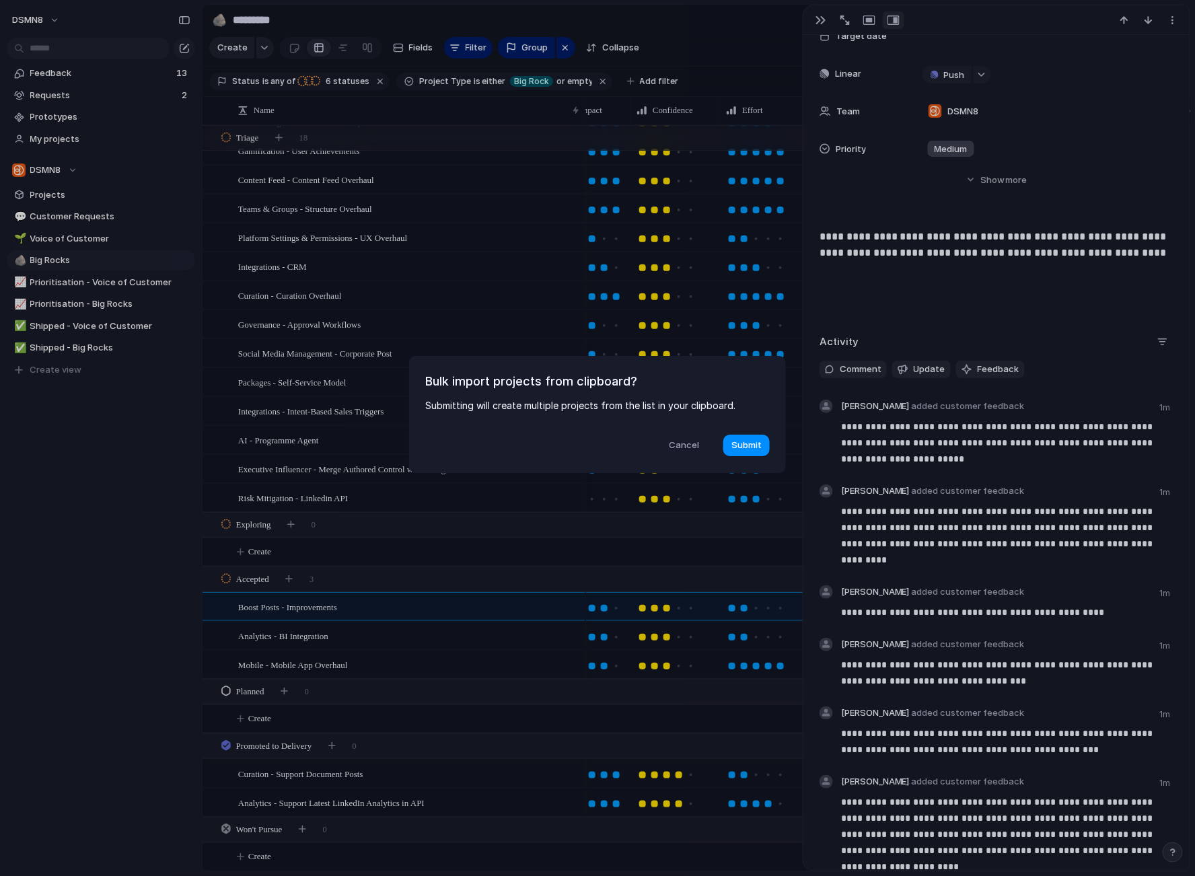
drag, startPoint x: 684, startPoint y: 440, endPoint x: 881, endPoint y: 410, distance: 198.7
click at [684, 440] on span "Cancel" at bounding box center [684, 445] width 30 height 13
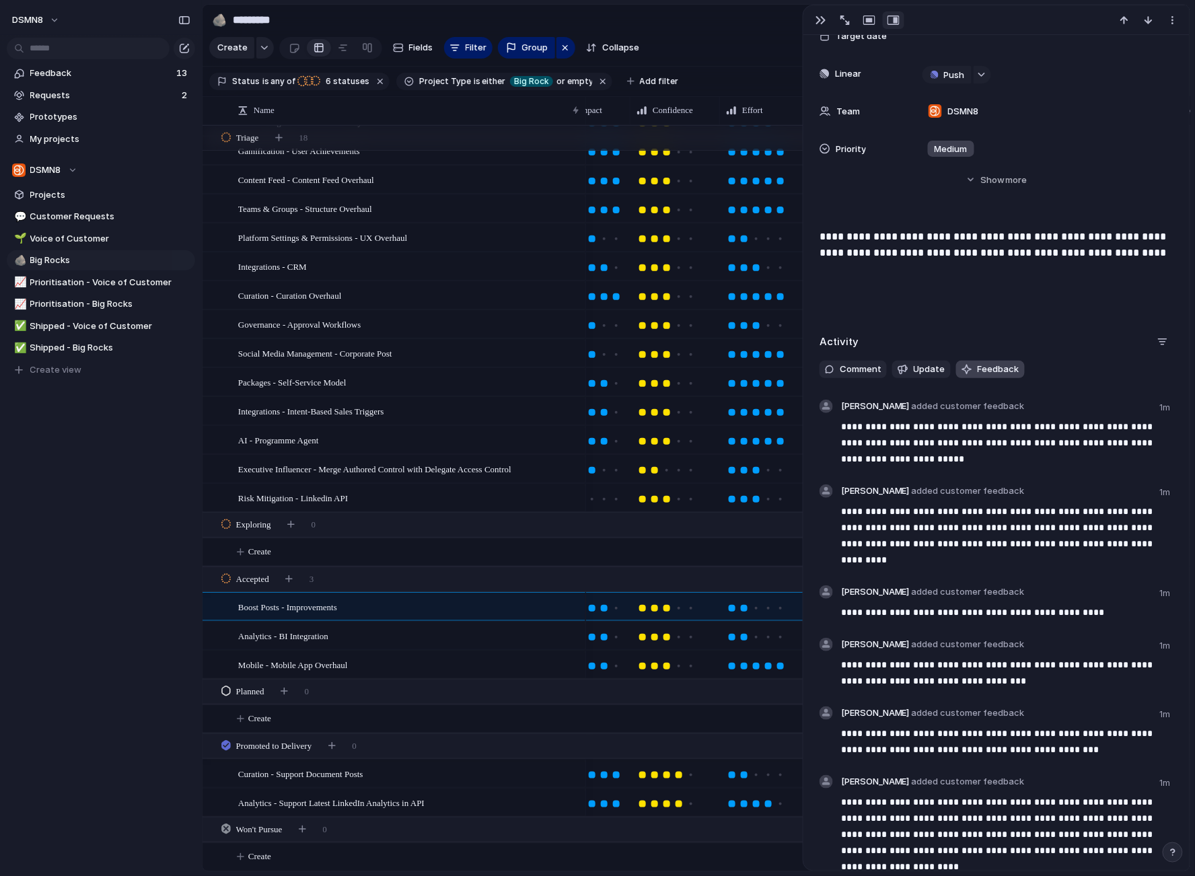
click at [985, 369] on span "Feedback" at bounding box center [998, 369] width 42 height 13
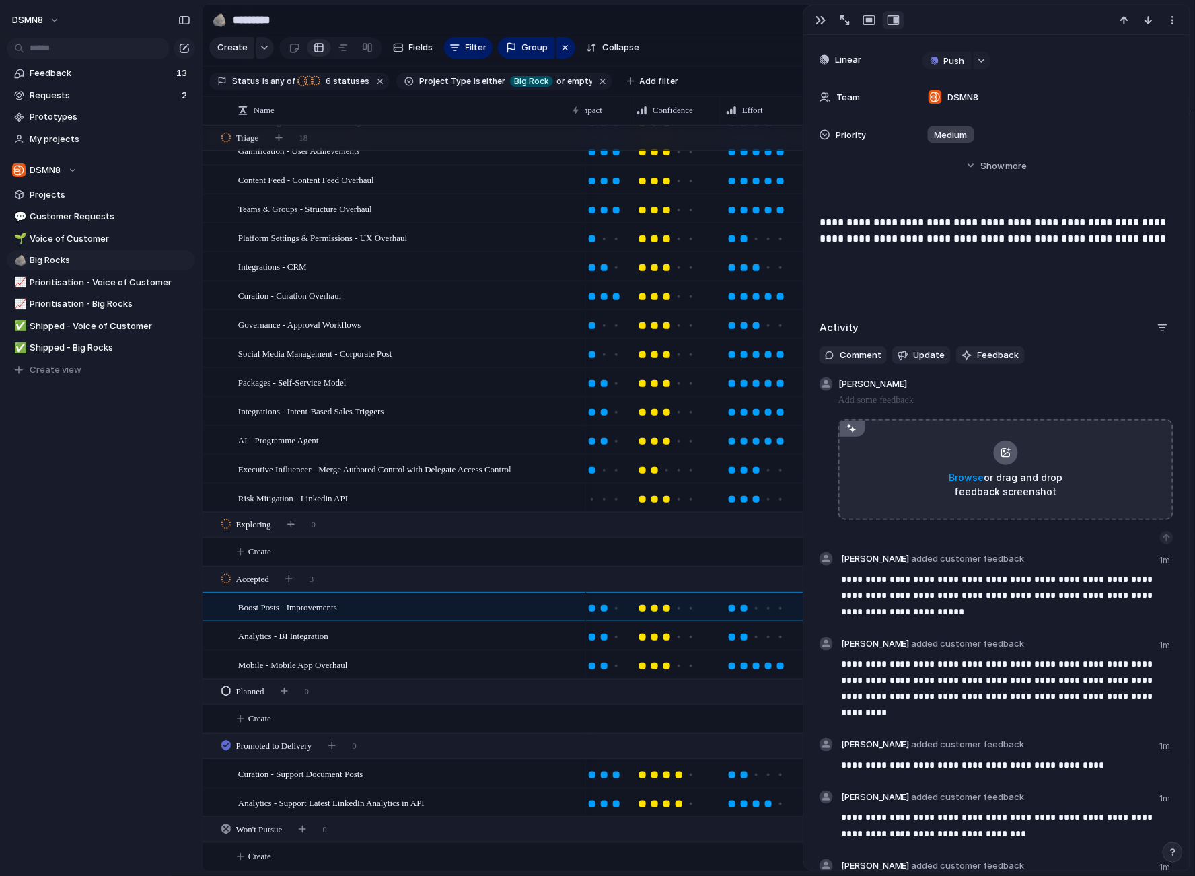
scroll to position [447, 0]
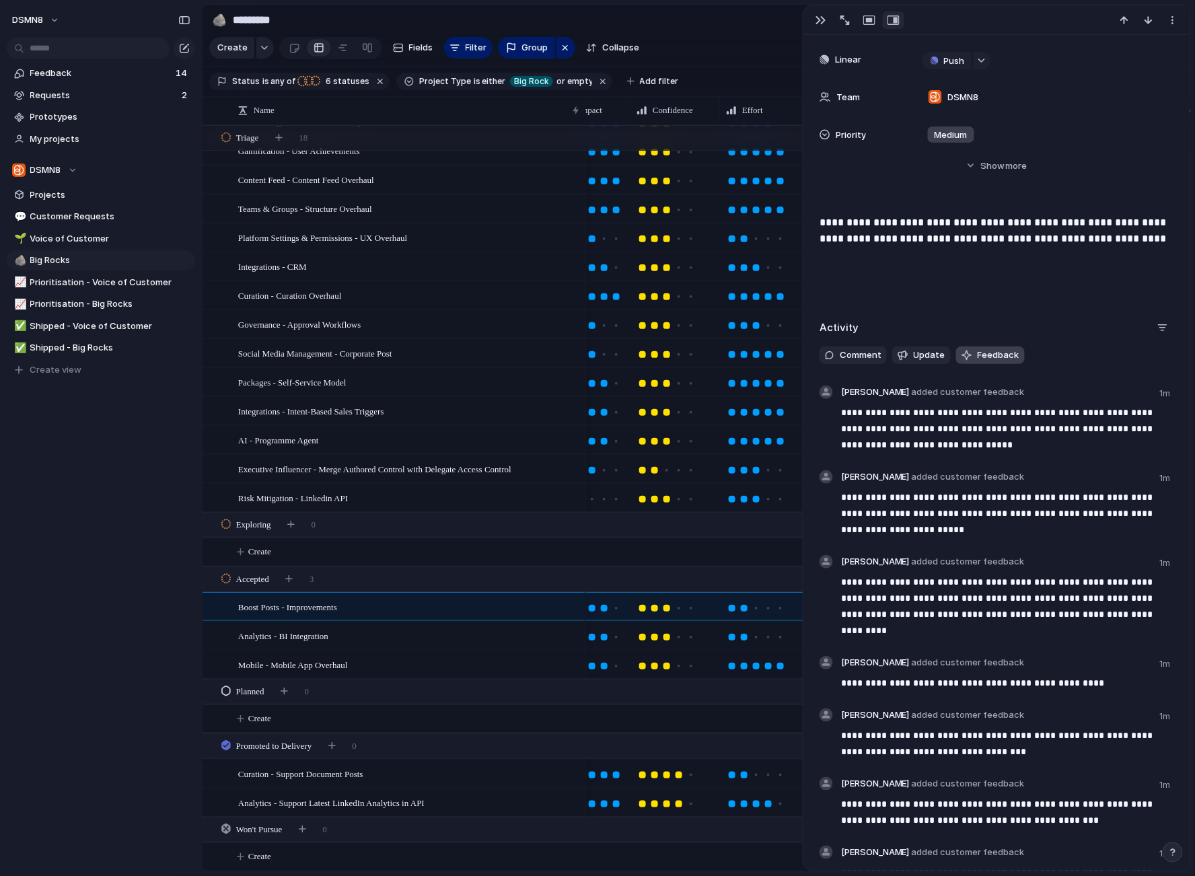
click at [989, 352] on span "Feedback" at bounding box center [998, 354] width 42 height 13
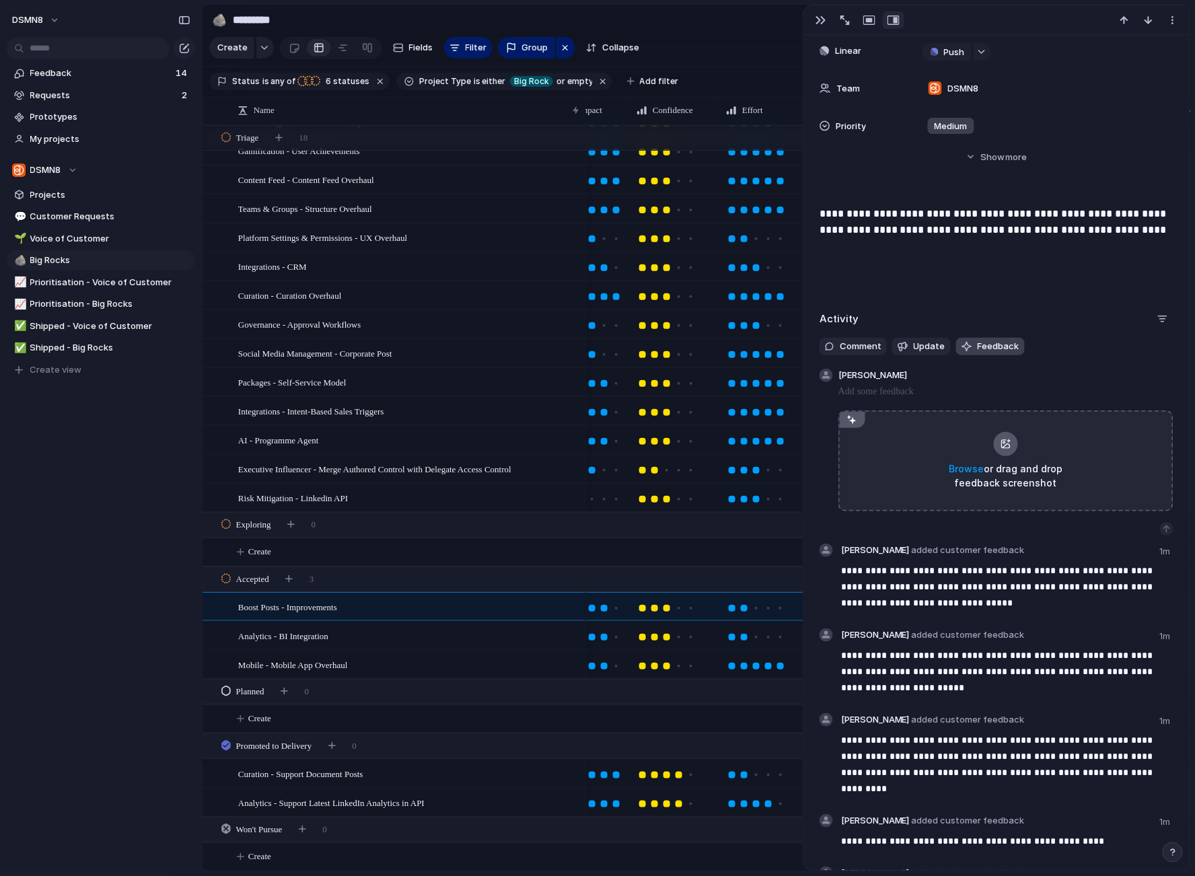
scroll to position [456, 0]
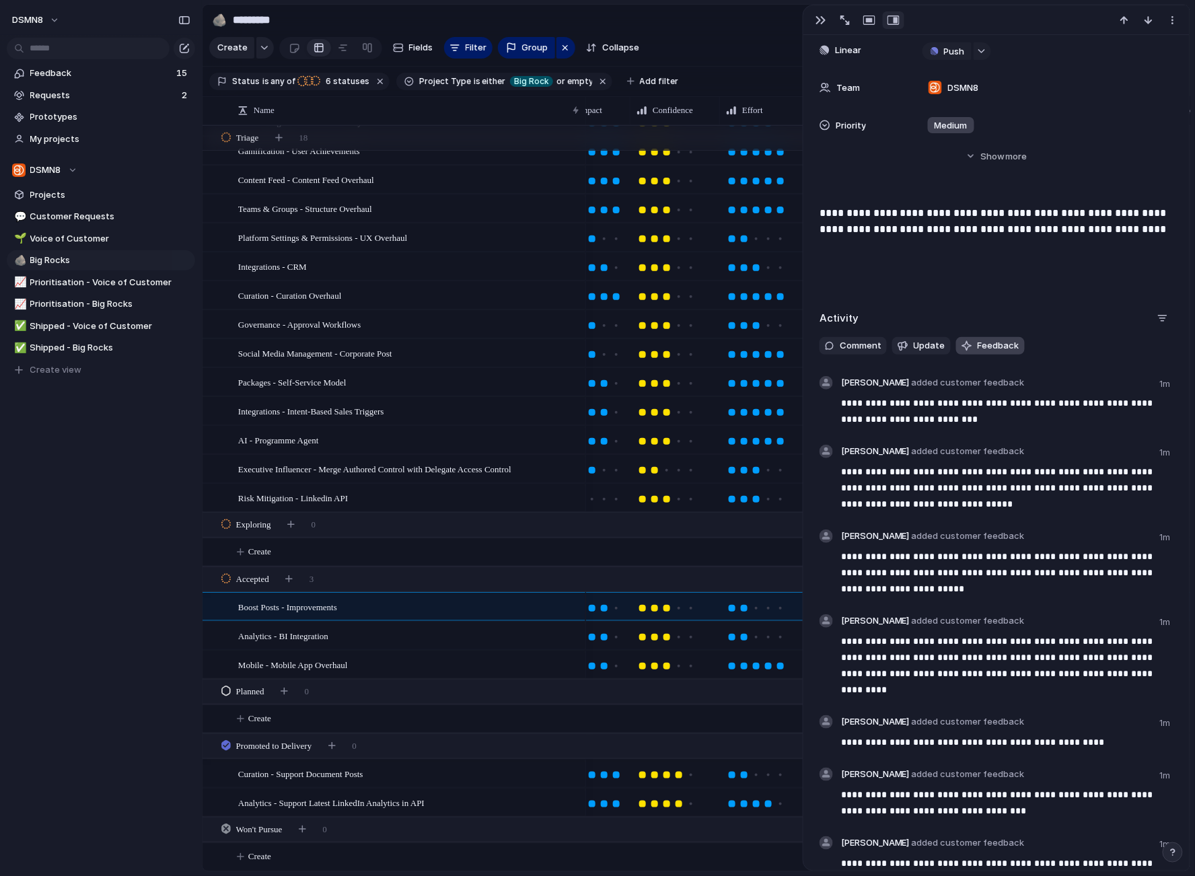
click at [983, 343] on span "Feedback" at bounding box center [998, 345] width 42 height 13
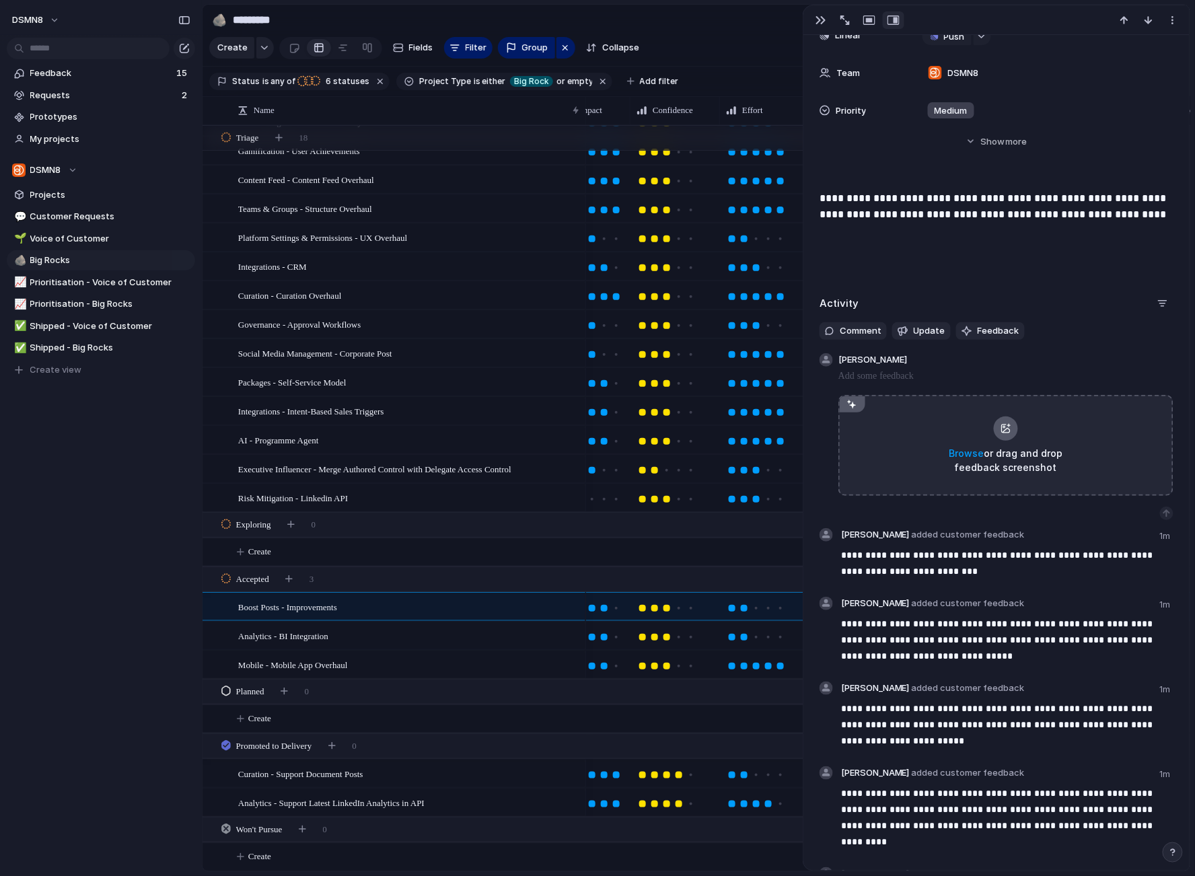
scroll to position [471, 0]
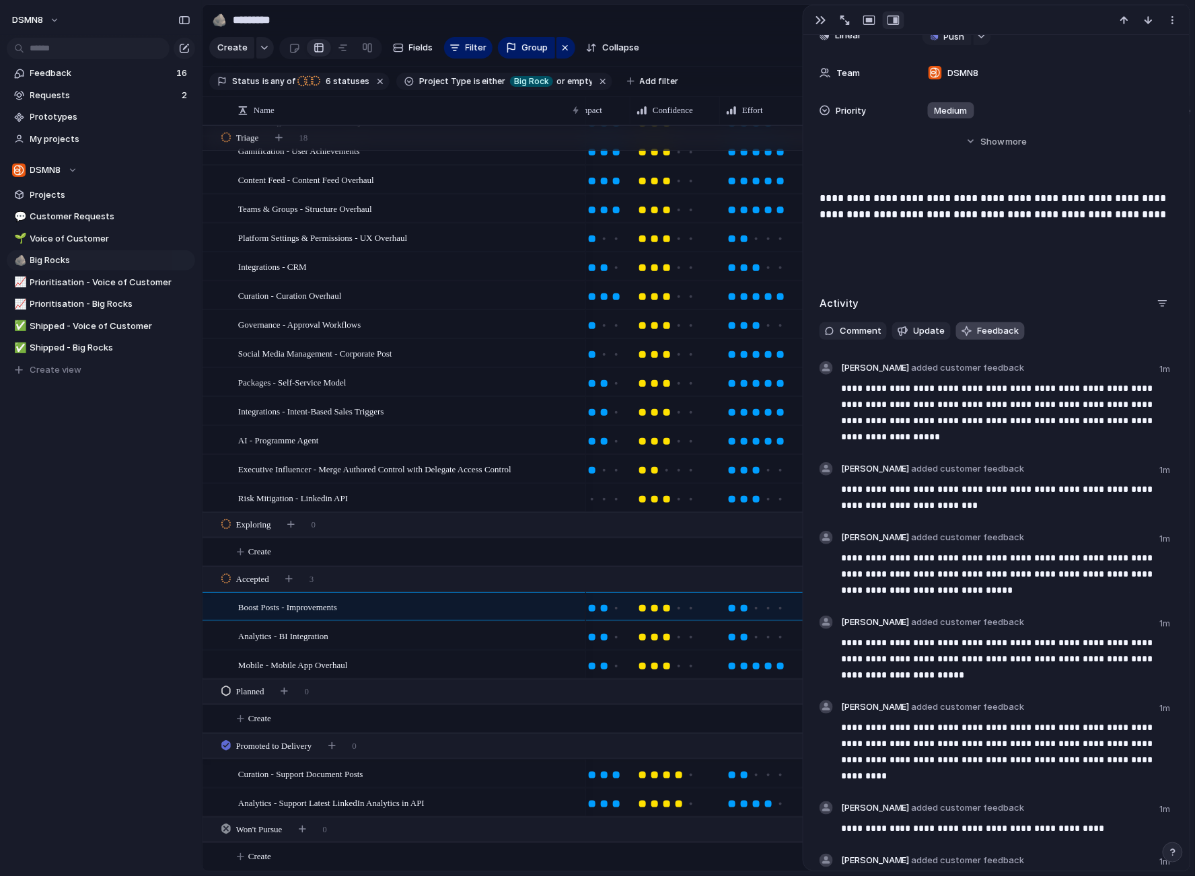
click at [977, 330] on span "Feedback" at bounding box center [998, 330] width 42 height 13
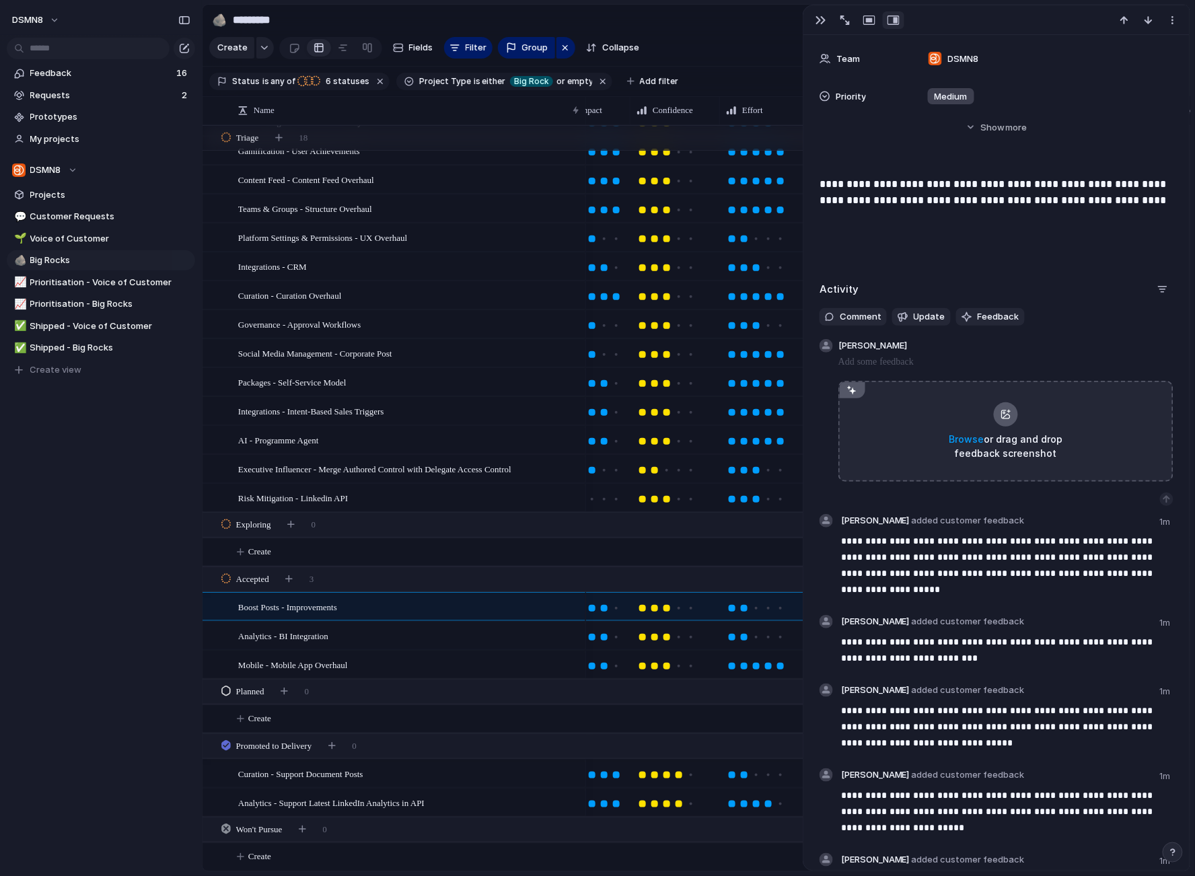
scroll to position [485, 0]
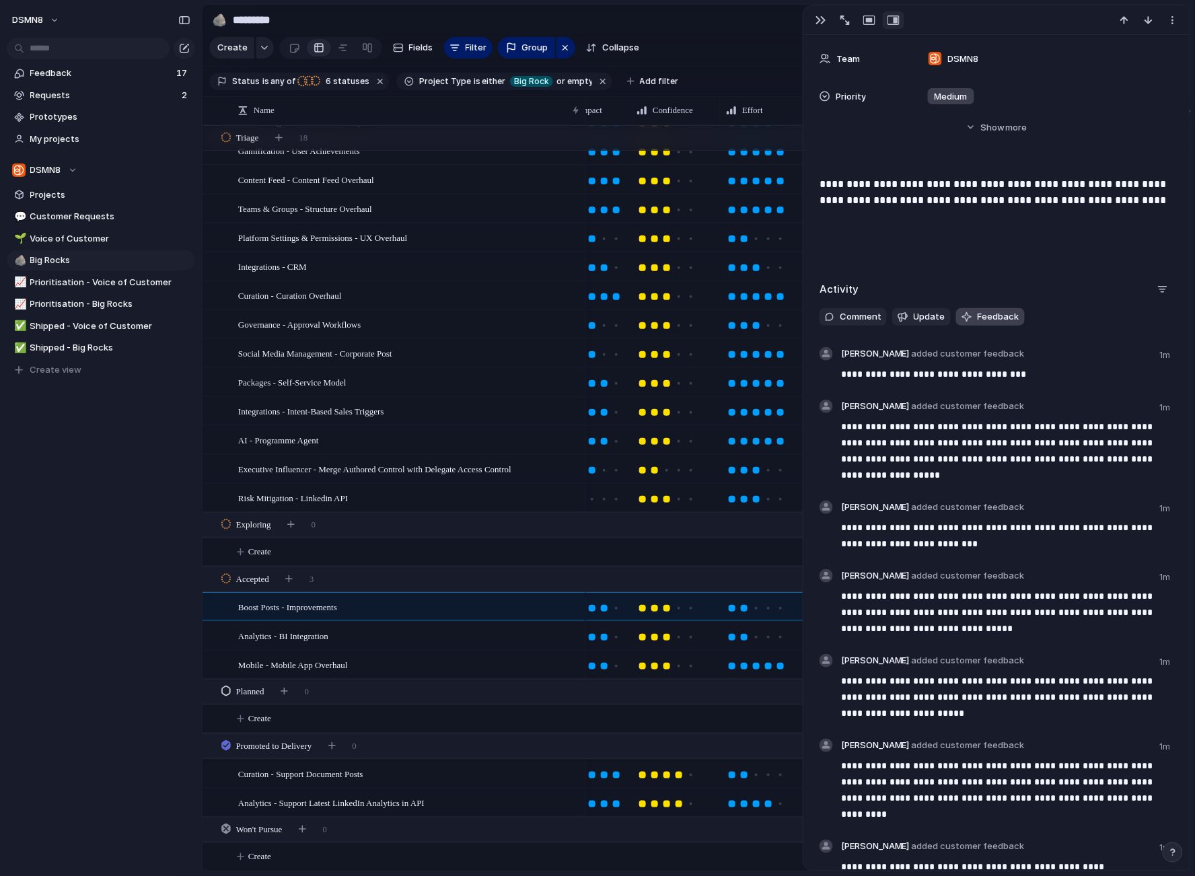
click at [991, 316] on span "Feedback" at bounding box center [998, 316] width 42 height 13
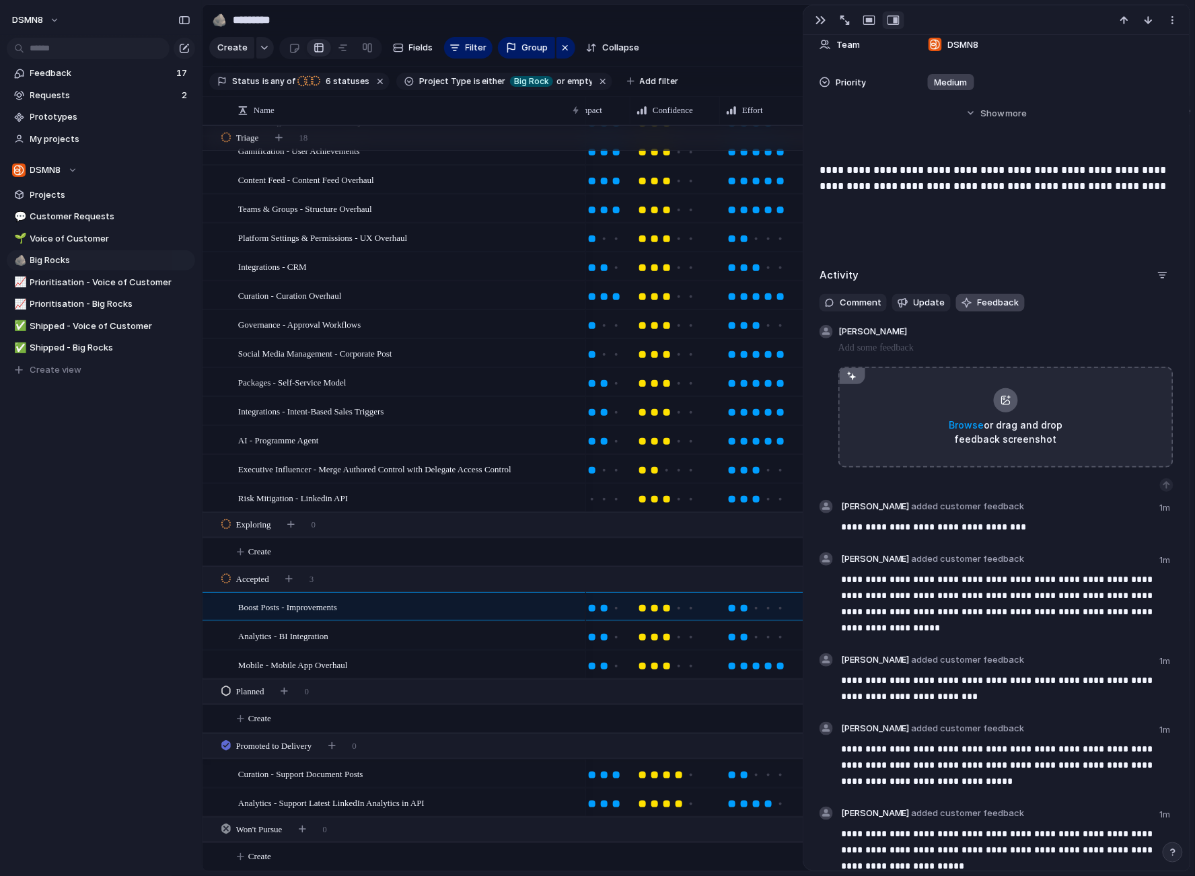
scroll to position [499, 0]
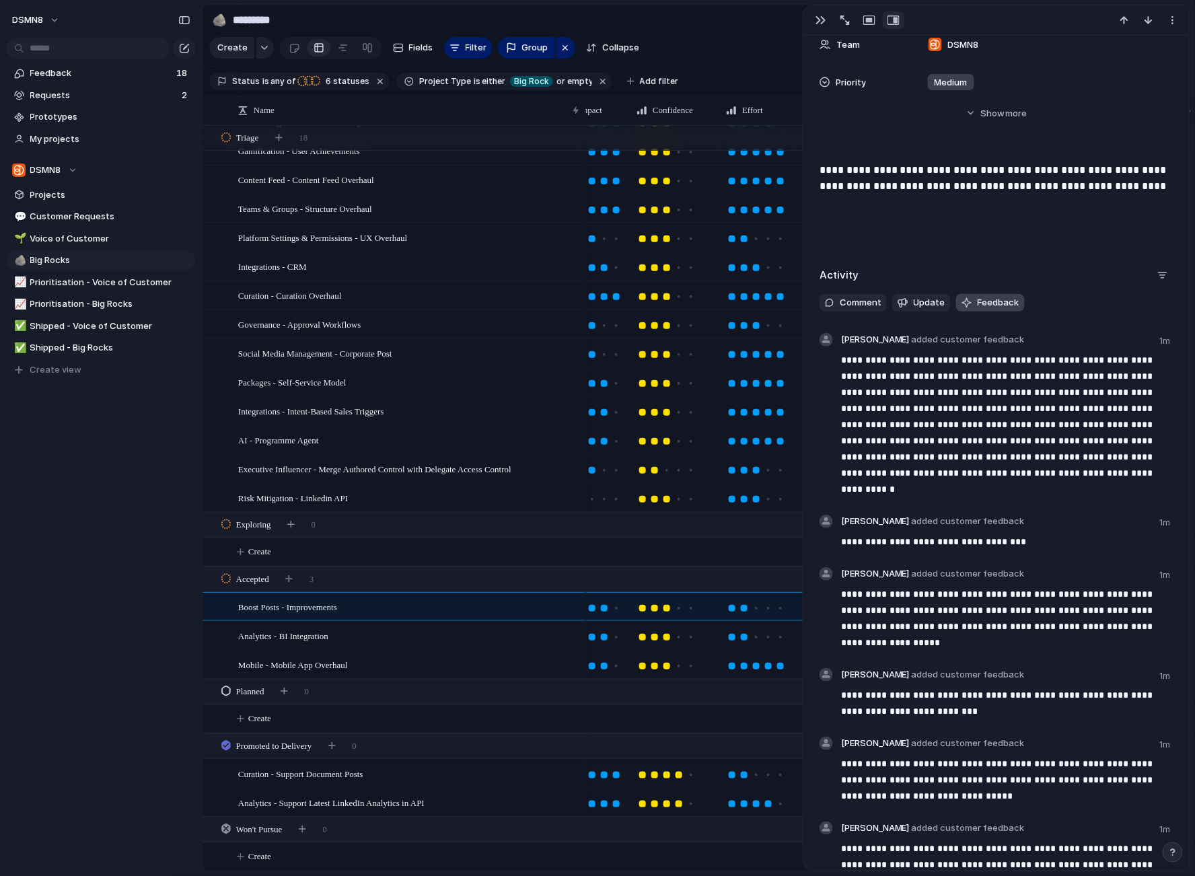
click at [990, 302] on span "Feedback" at bounding box center [998, 302] width 42 height 13
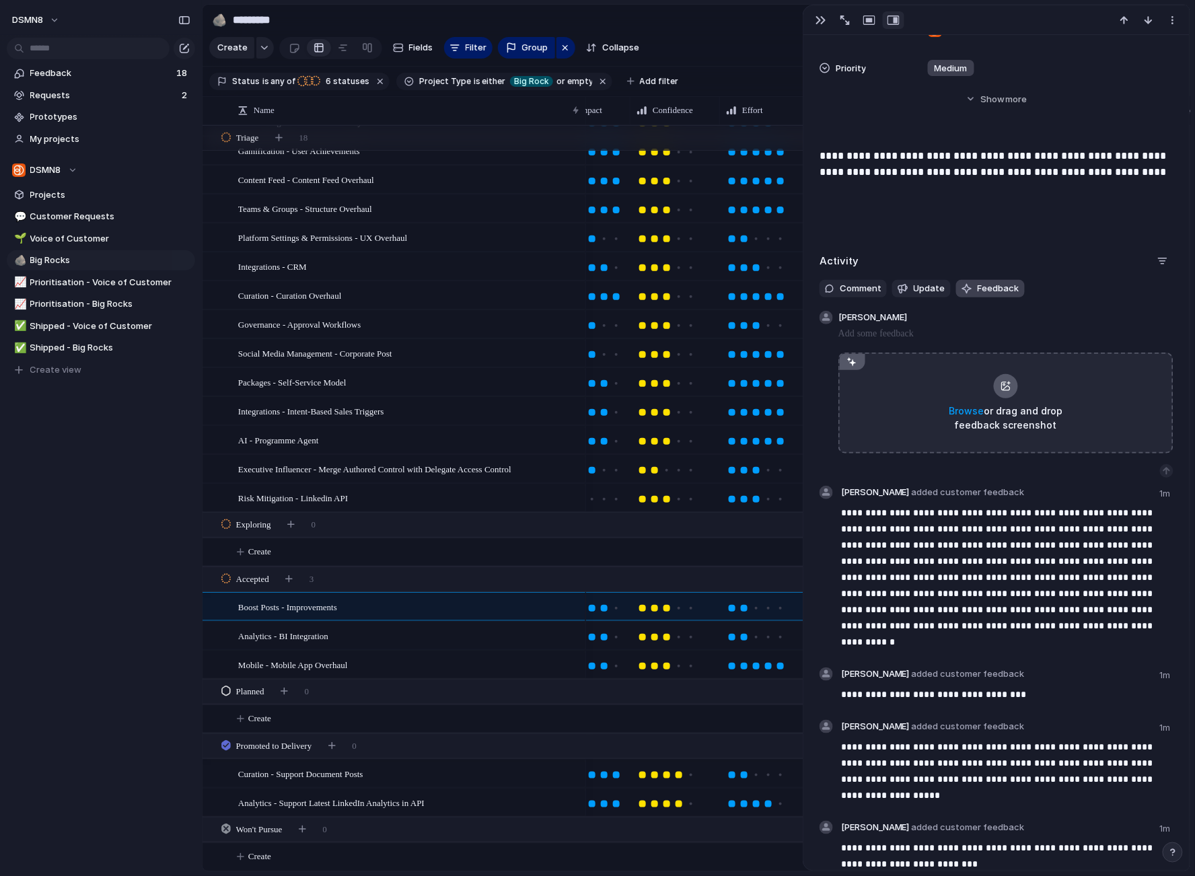
scroll to position [513, 0]
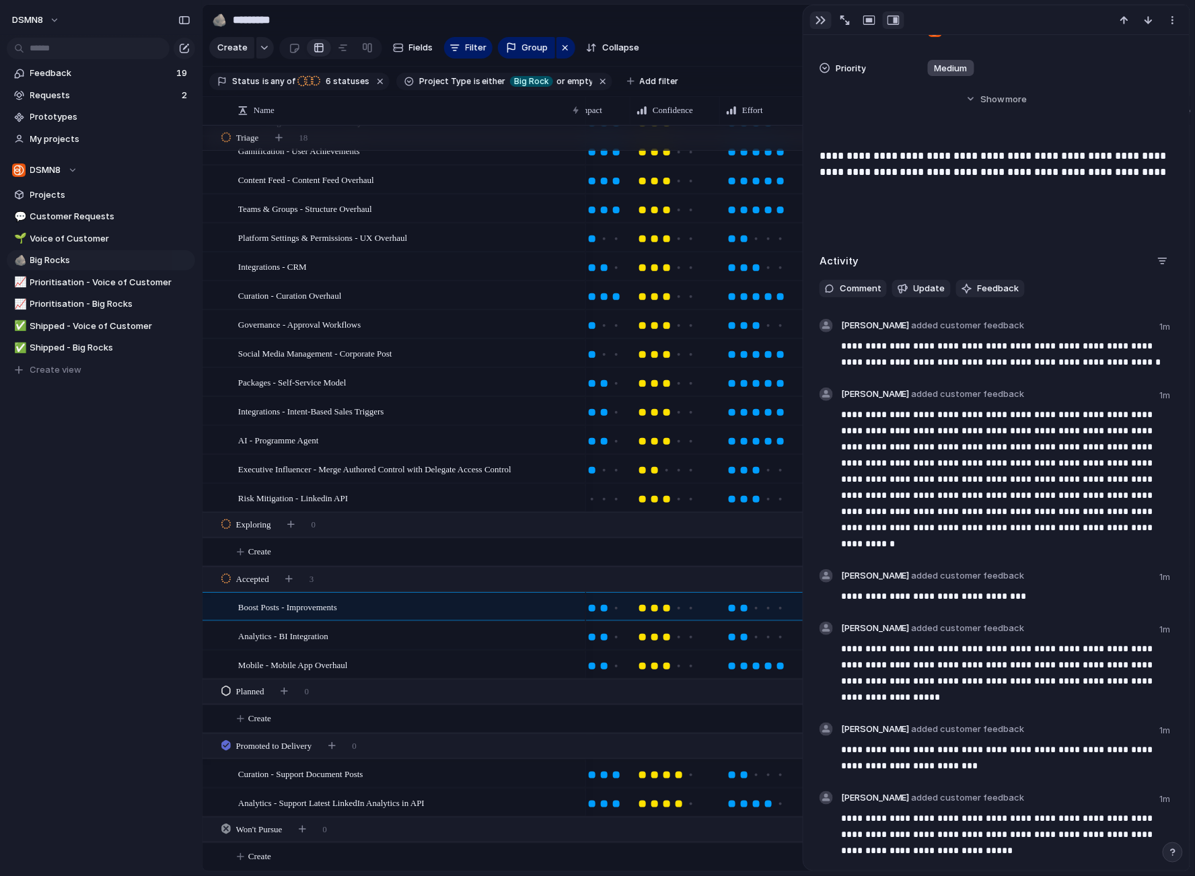
click at [821, 17] on div "button" at bounding box center [820, 20] width 11 height 11
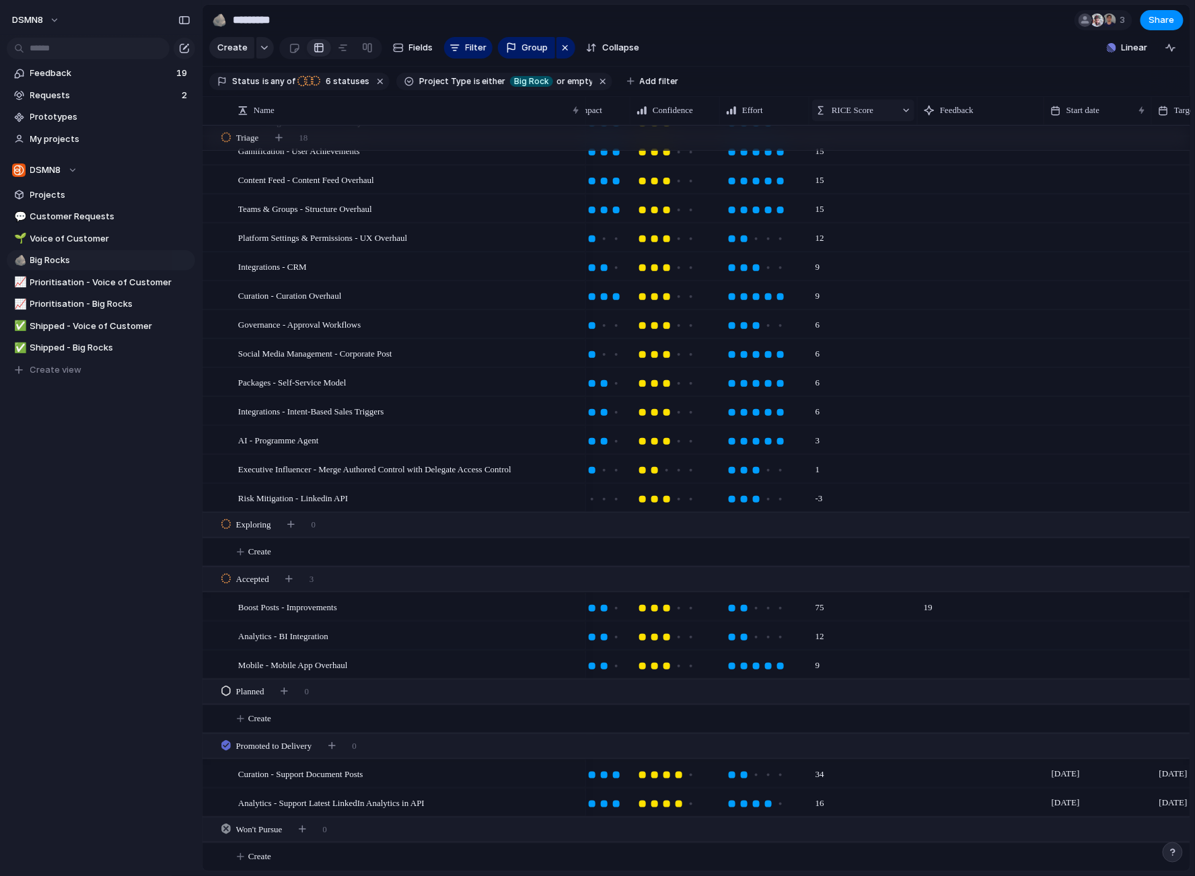
click at [833, 110] on span "RICE Score" at bounding box center [852, 110] width 42 height 13
click at [838, 137] on span "Modify" at bounding box center [851, 140] width 29 height 13
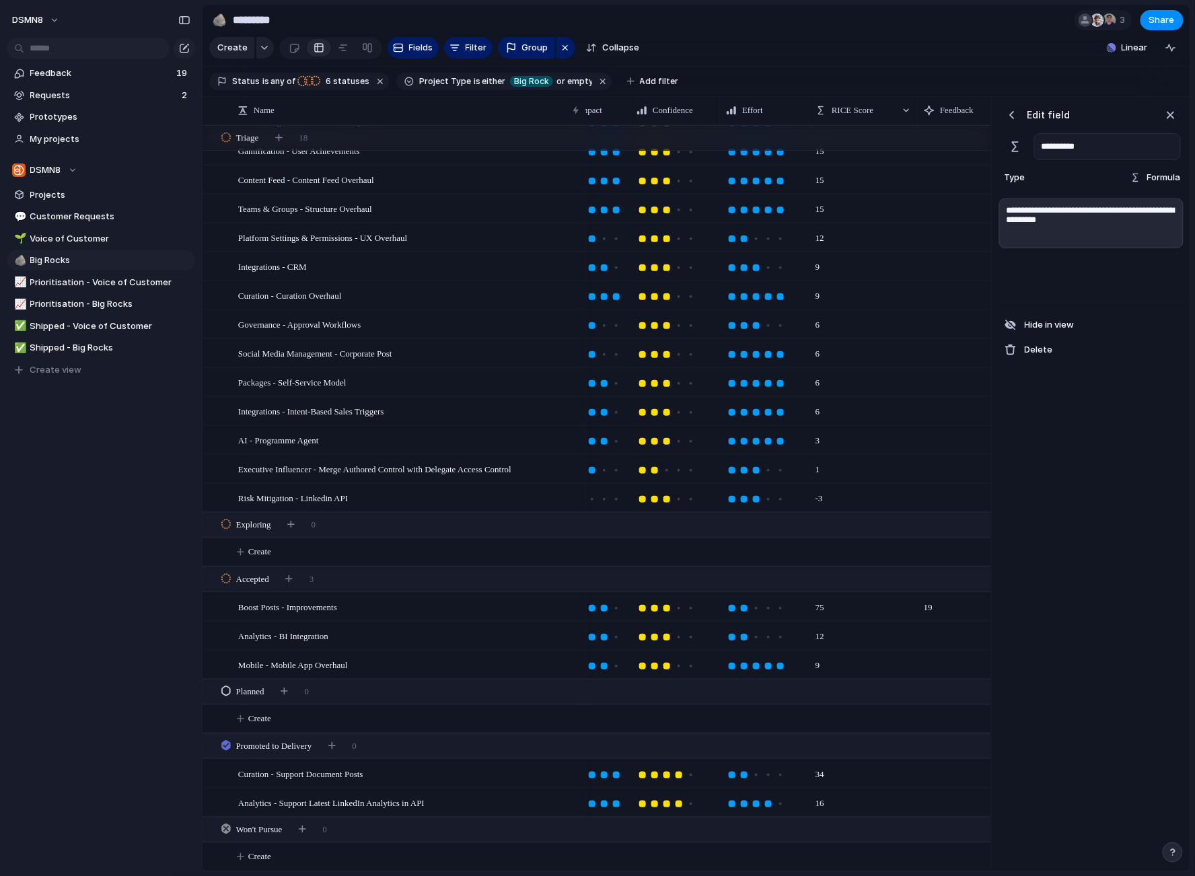
click at [960, 48] on section "Create Fields Filter Group Zoom Collapse Linear Clear Save for everyone" at bounding box center [695, 50] width 987 height 32
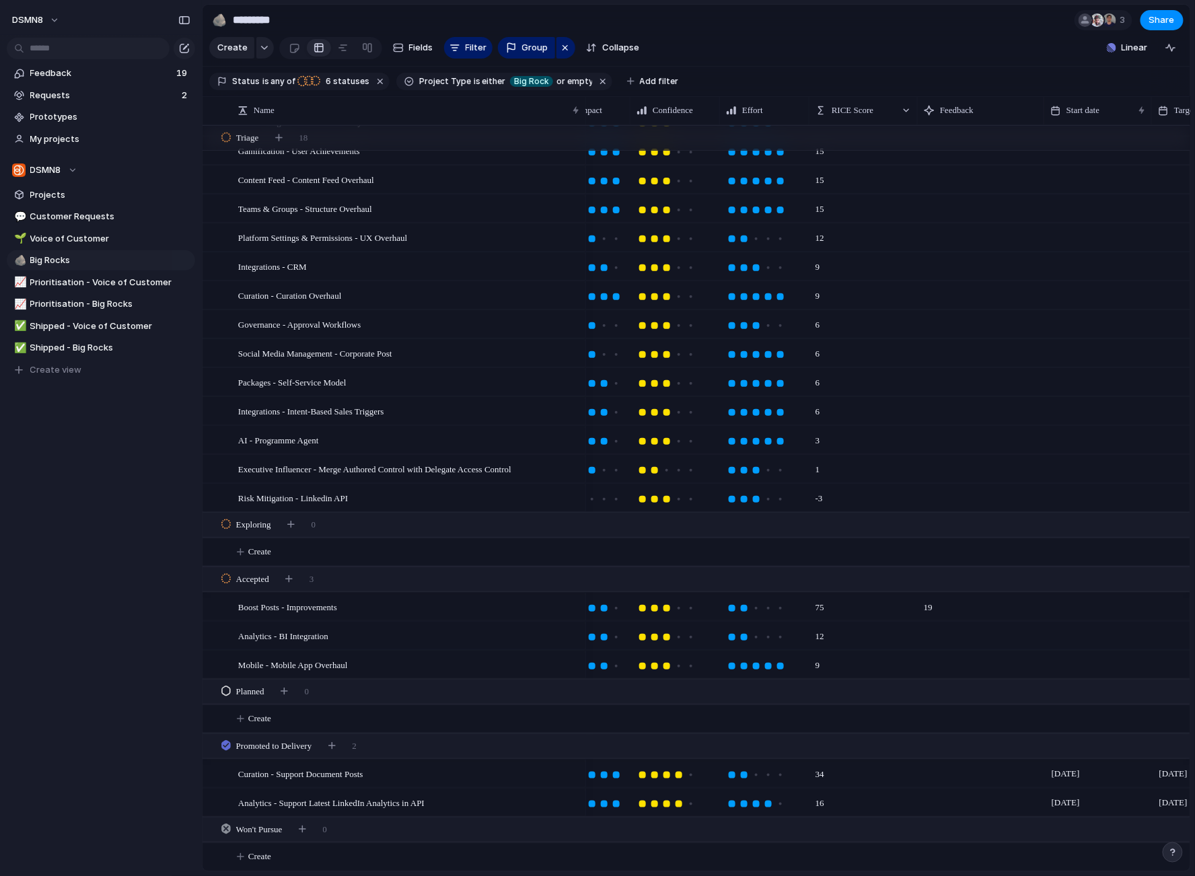
scroll to position [0, 298]
drag, startPoint x: 951, startPoint y: 108, endPoint x: 850, endPoint y: 109, distance: 100.2
drag, startPoint x: 935, startPoint y: 110, endPoint x: 885, endPoint y: 111, distance: 50.5
click at [885, 111] on div at bounding box center [883, 110] width 7 height 28
click at [803, 97] on div at bounding box center [799, 110] width 7 height 28
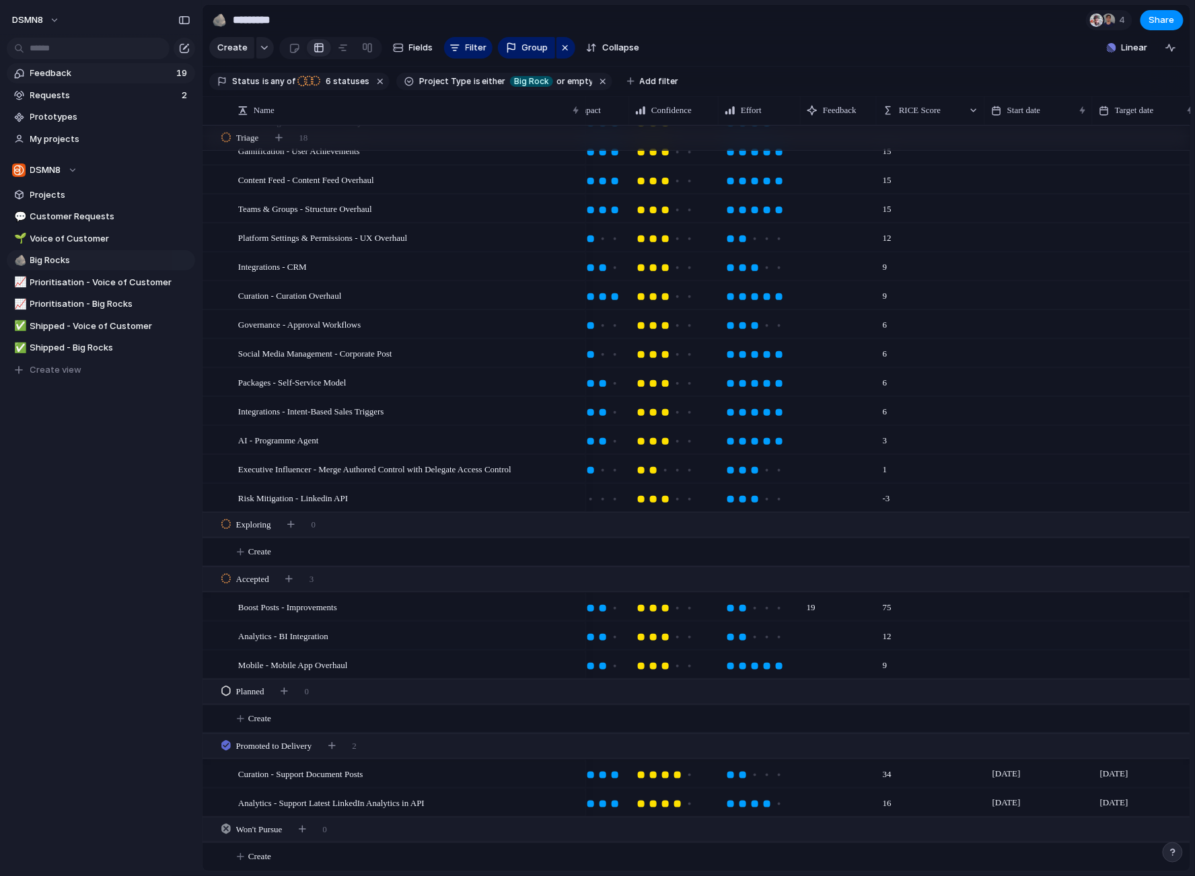
click at [75, 75] on span "Feedback" at bounding box center [101, 73] width 142 height 13
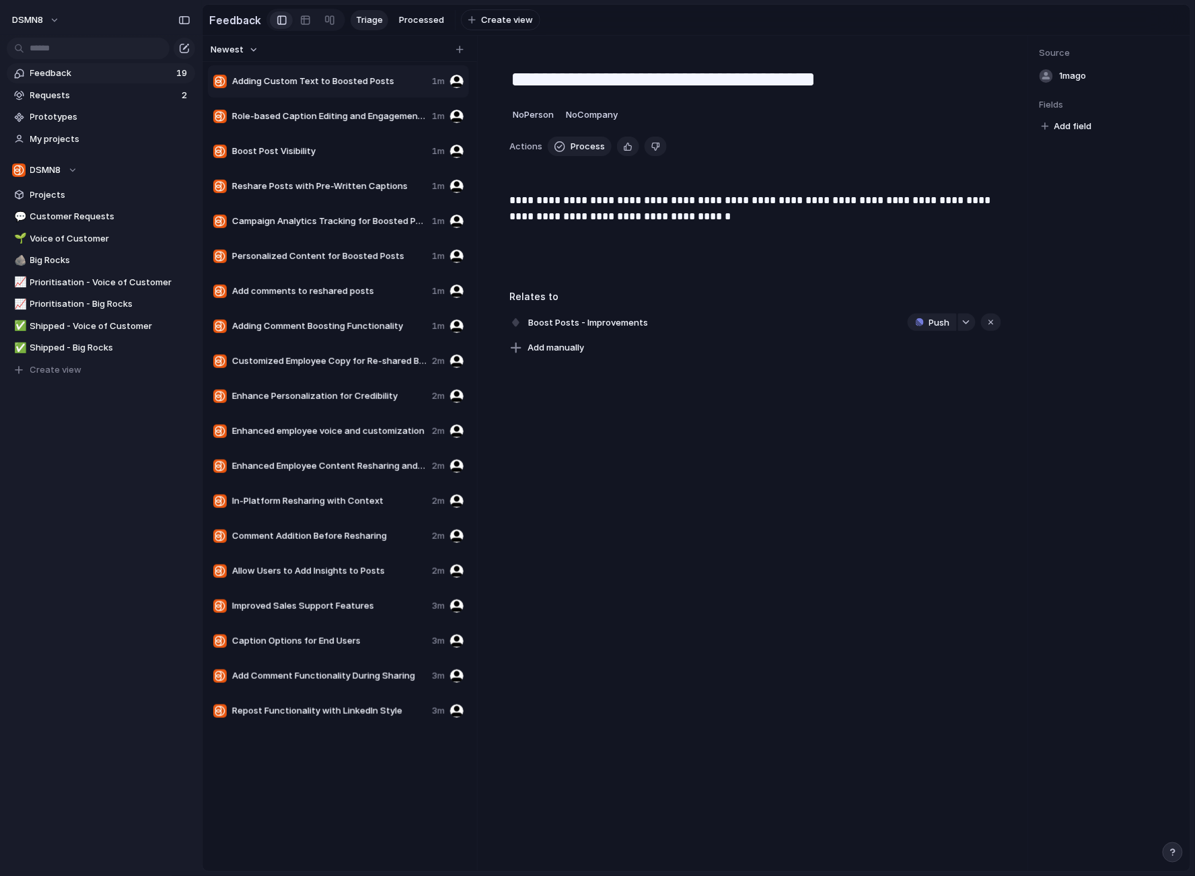
click at [357, 80] on span "Adding Custom Text to Boosted Posts" at bounding box center [329, 81] width 194 height 13
click at [570, 144] on span "Process" at bounding box center [587, 146] width 34 height 13
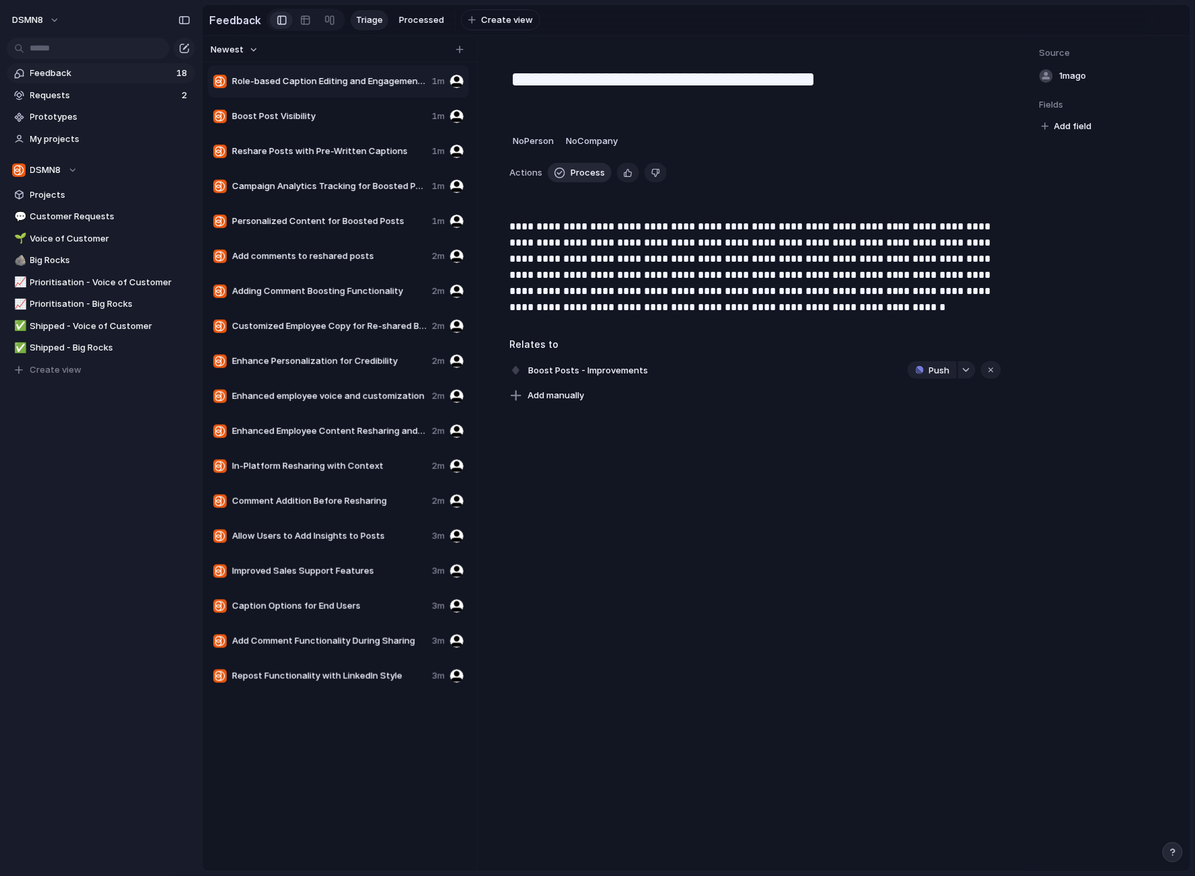
click at [570, 169] on span "Process" at bounding box center [587, 172] width 34 height 13
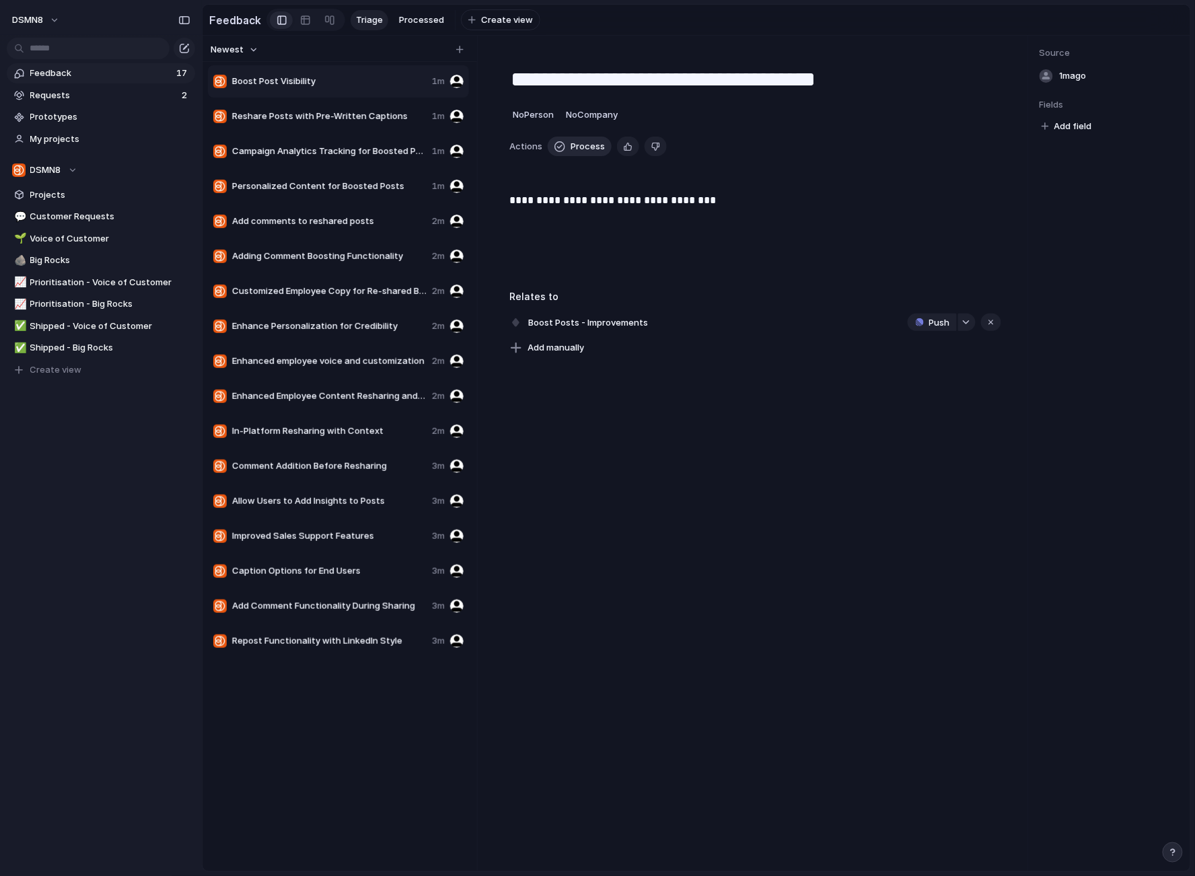
click at [579, 149] on span "Process" at bounding box center [587, 146] width 34 height 13
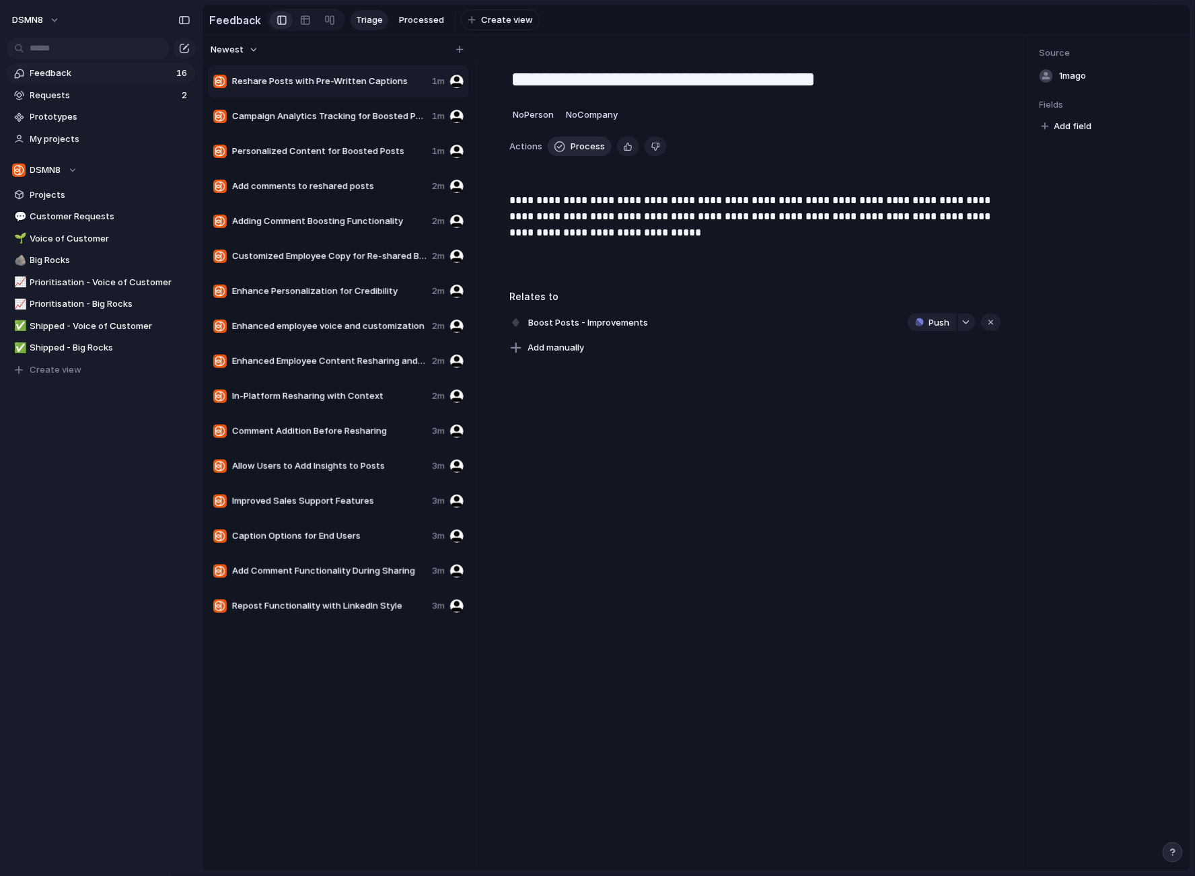
click at [579, 149] on span "Process" at bounding box center [587, 146] width 34 height 13
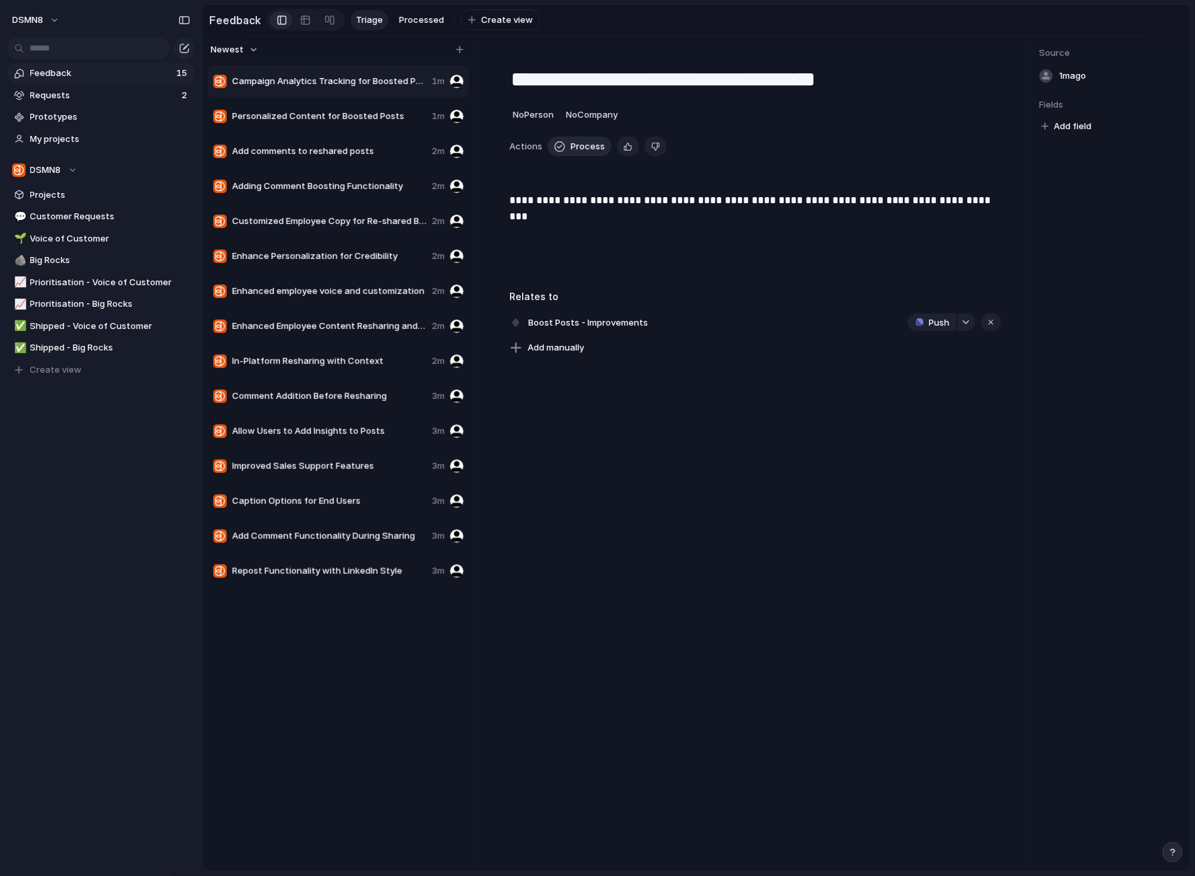
click at [579, 148] on span "Process" at bounding box center [587, 146] width 34 height 13
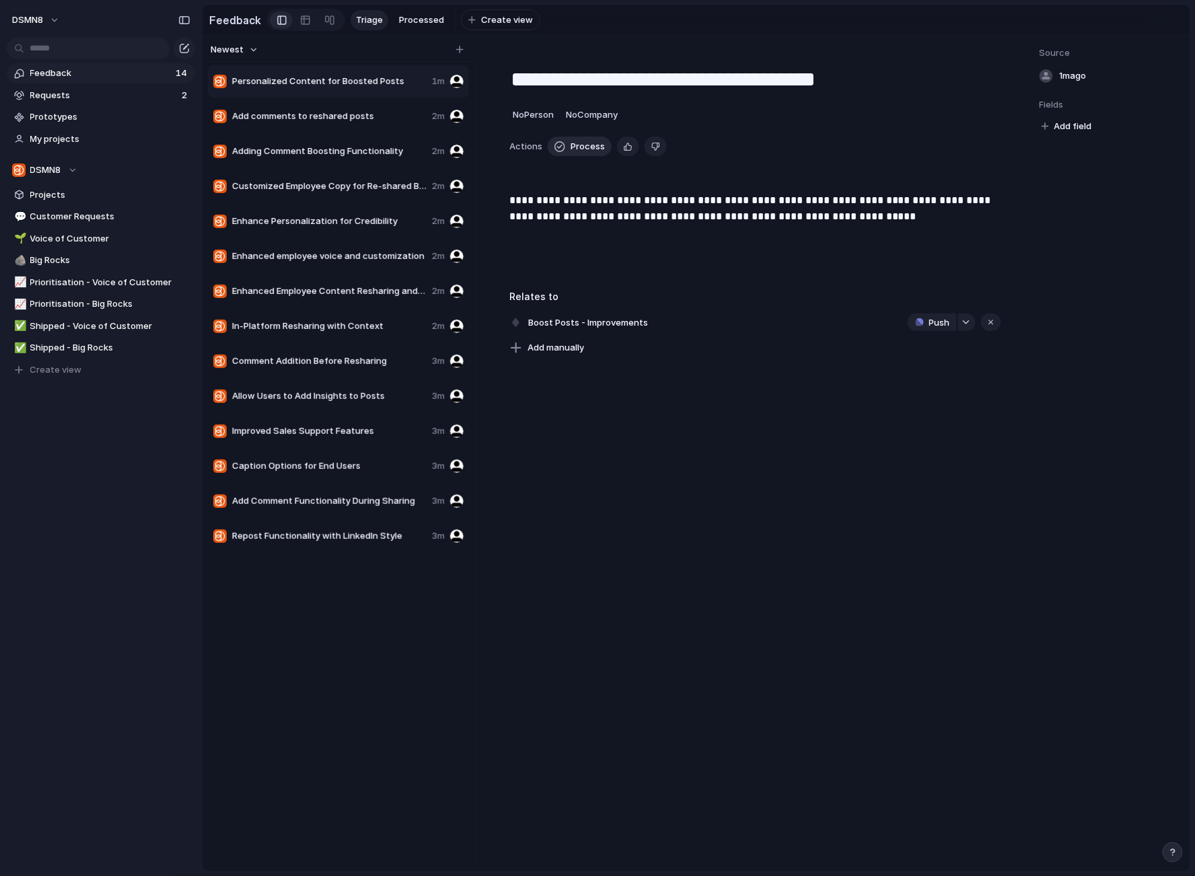
click at [581, 146] on span "Process" at bounding box center [587, 146] width 34 height 13
click at [580, 141] on span "Process" at bounding box center [587, 146] width 34 height 13
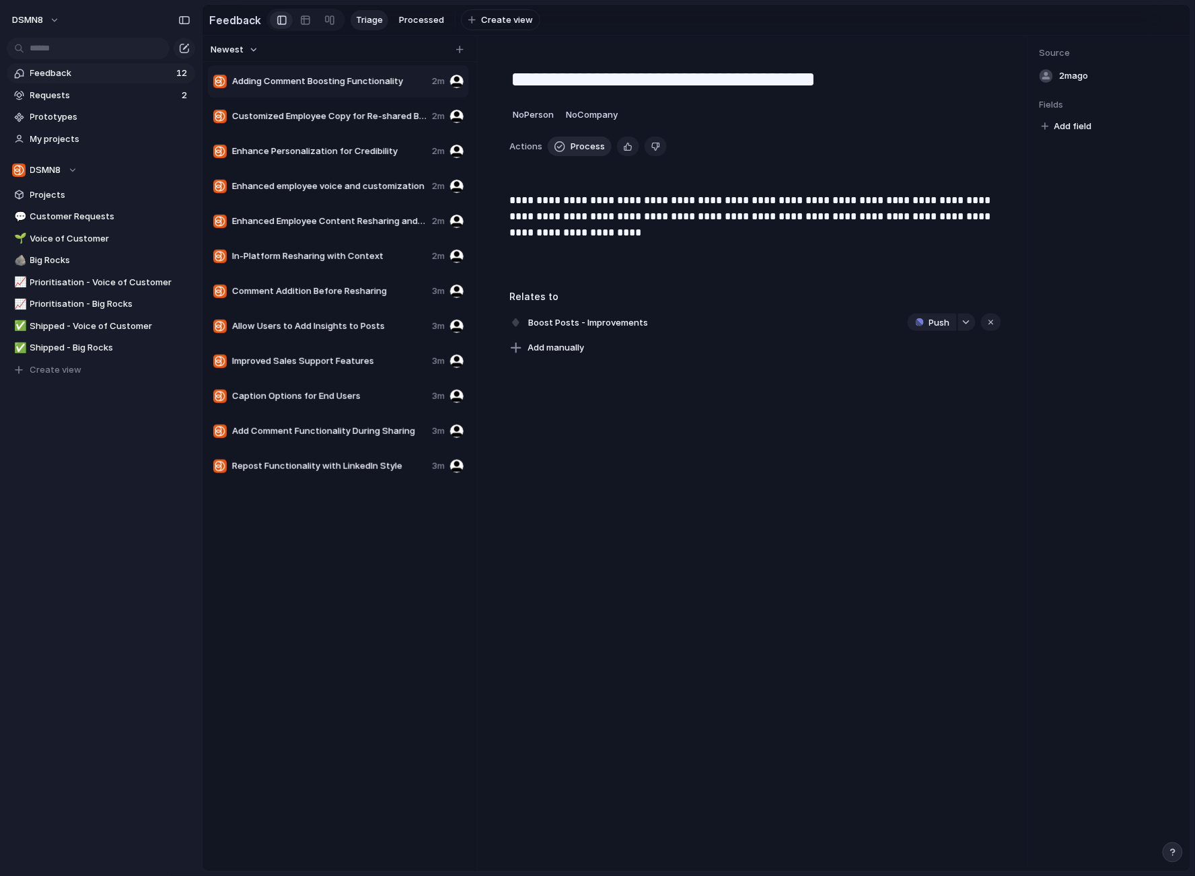
click at [580, 146] on span "Process" at bounding box center [587, 146] width 34 height 13
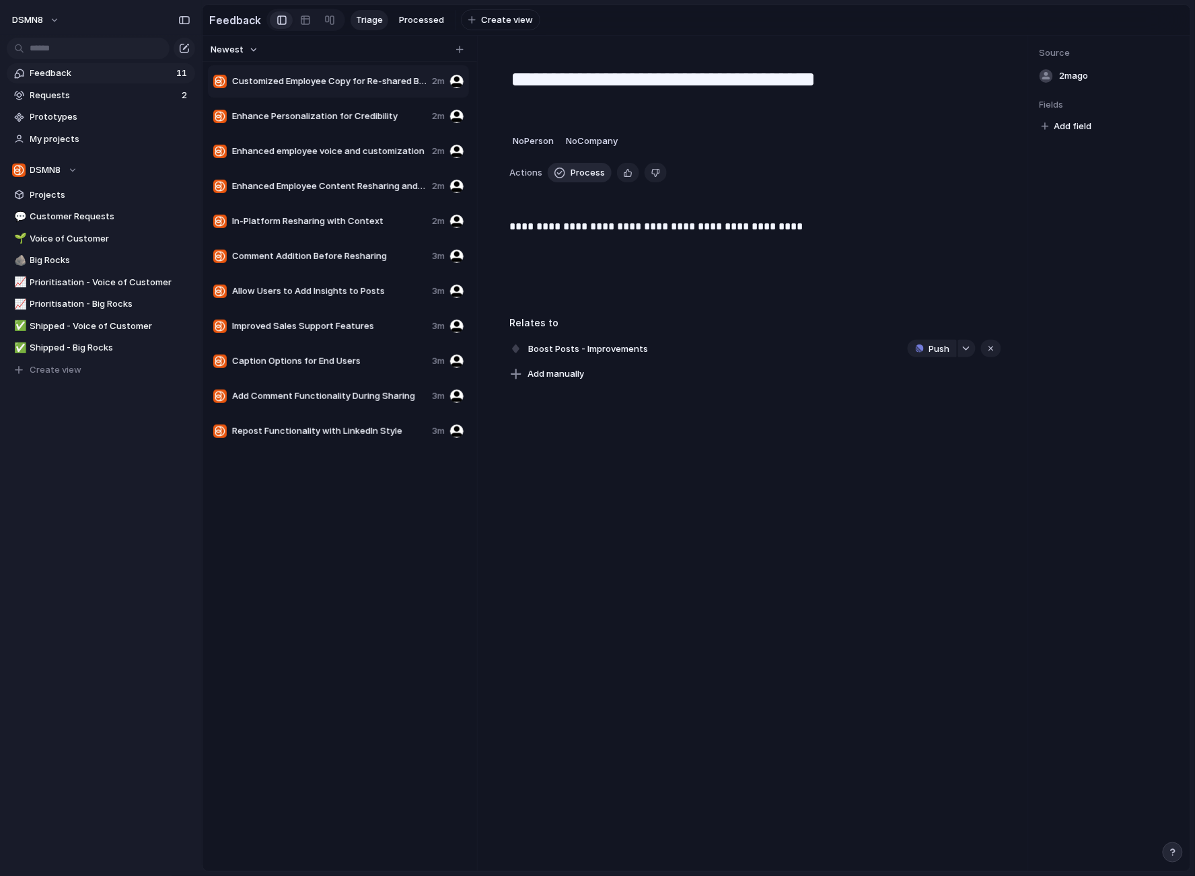
click at [579, 174] on span "Process" at bounding box center [587, 172] width 34 height 13
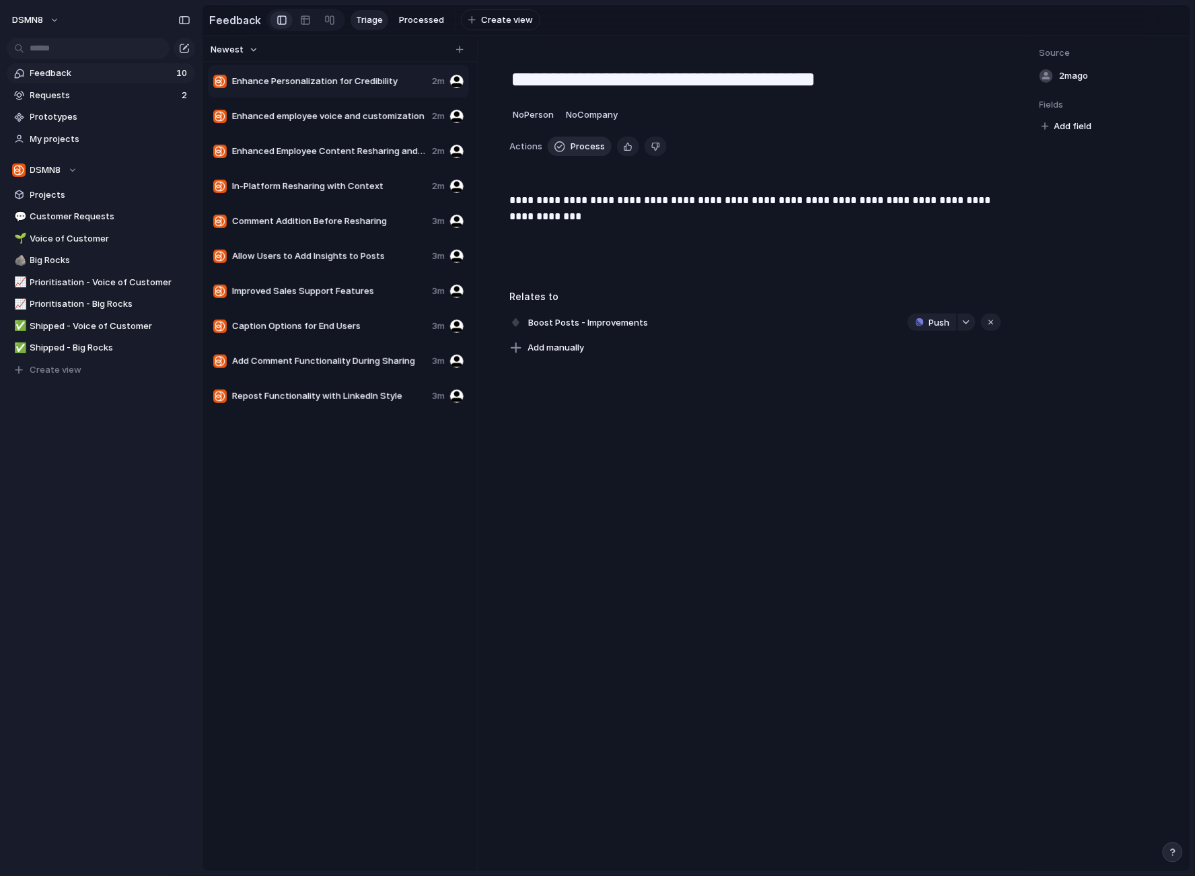
click at [583, 143] on span "Process" at bounding box center [587, 146] width 34 height 13
click at [581, 145] on span "Process" at bounding box center [587, 146] width 34 height 13
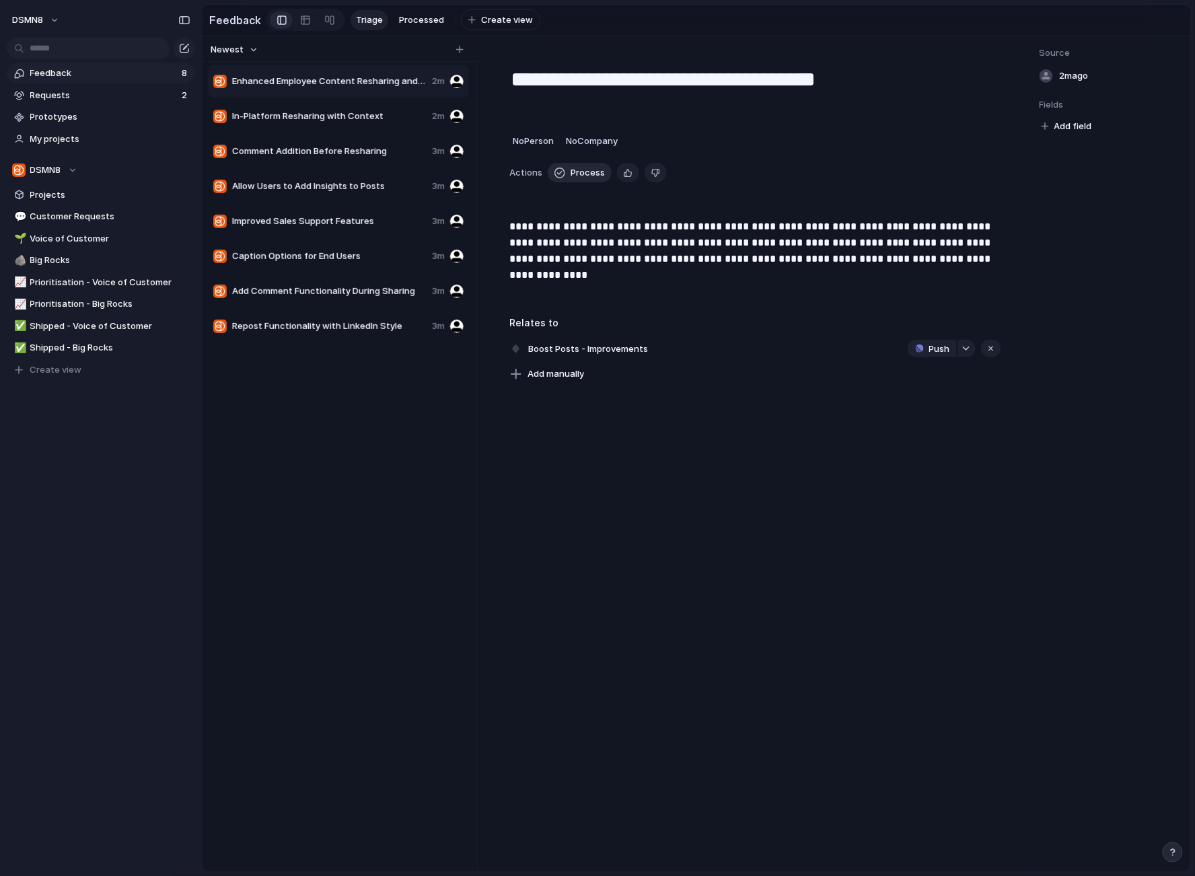
click at [583, 175] on span "Process" at bounding box center [587, 172] width 34 height 13
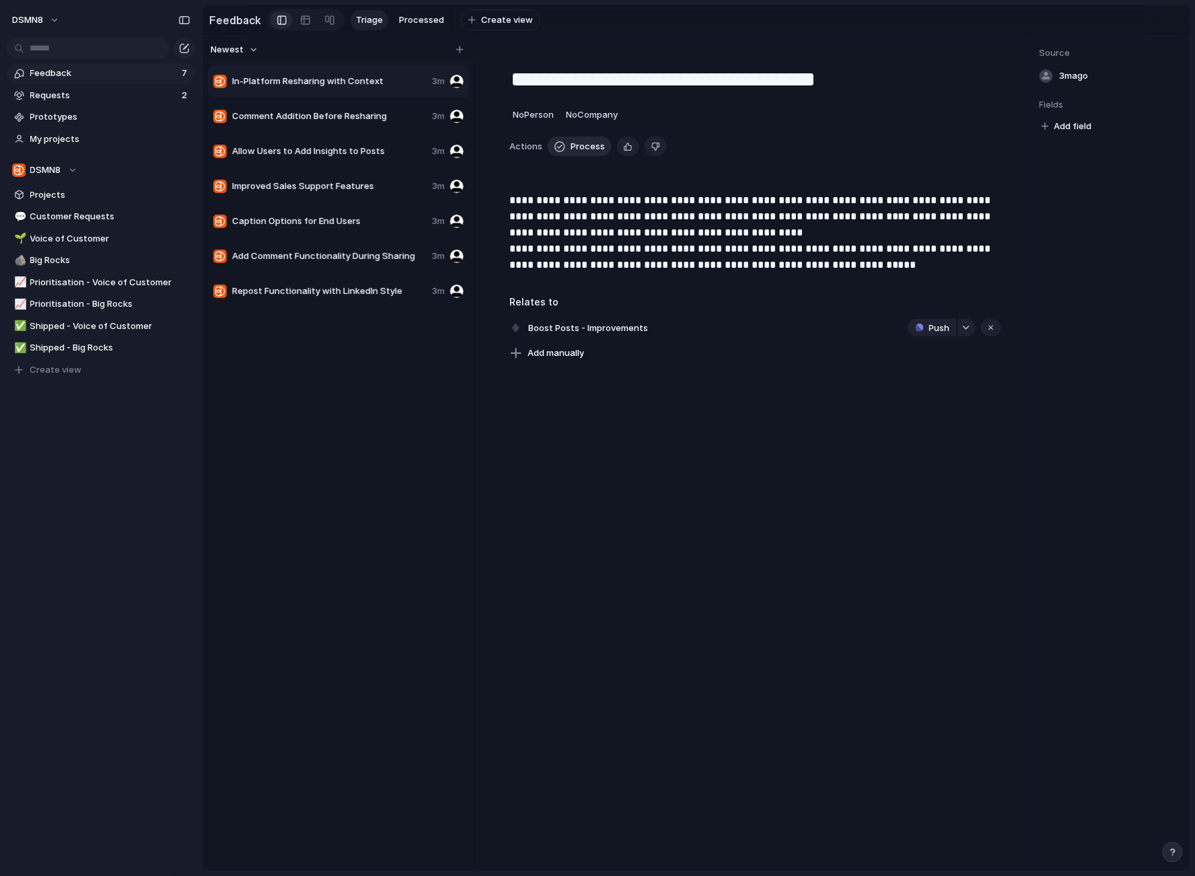
click at [580, 142] on span "Process" at bounding box center [587, 146] width 34 height 13
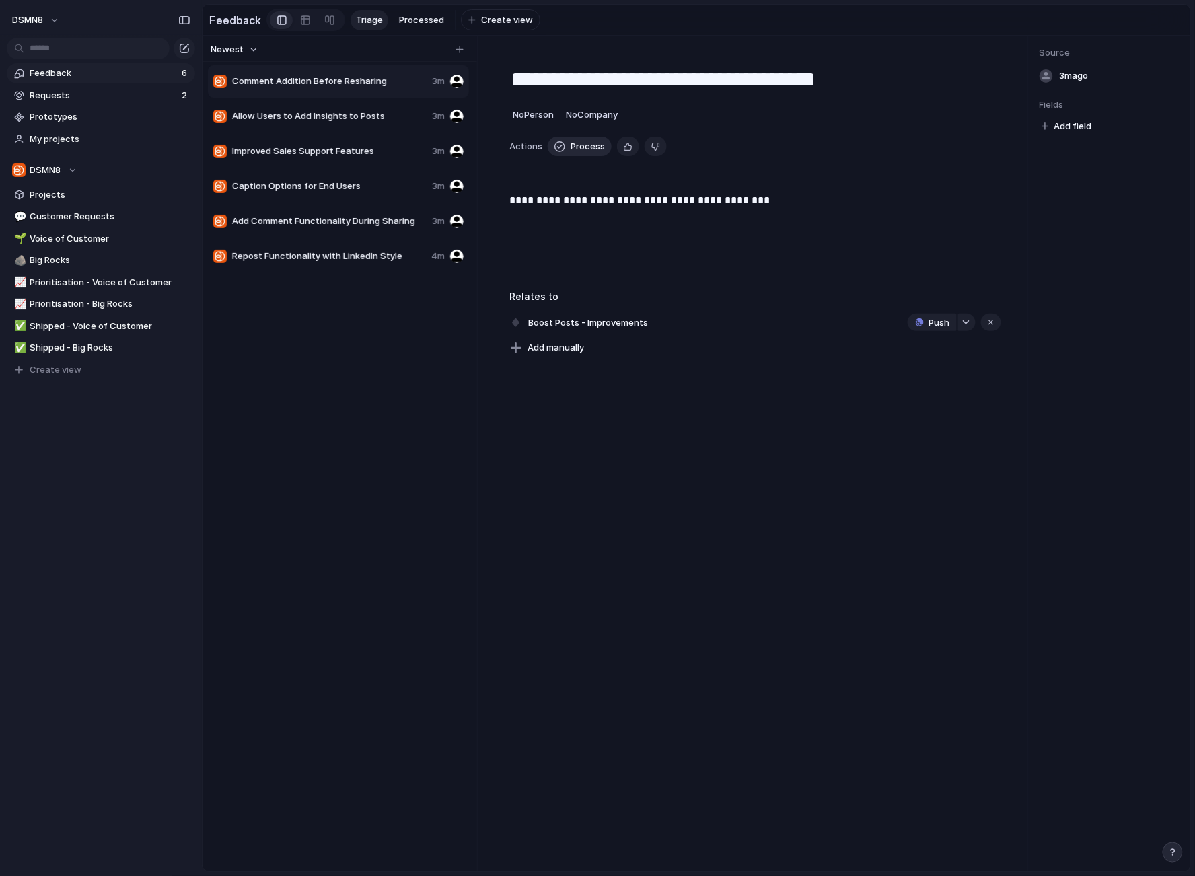
click at [579, 147] on span "Process" at bounding box center [587, 146] width 34 height 13
click at [578, 149] on span "Process" at bounding box center [587, 146] width 34 height 13
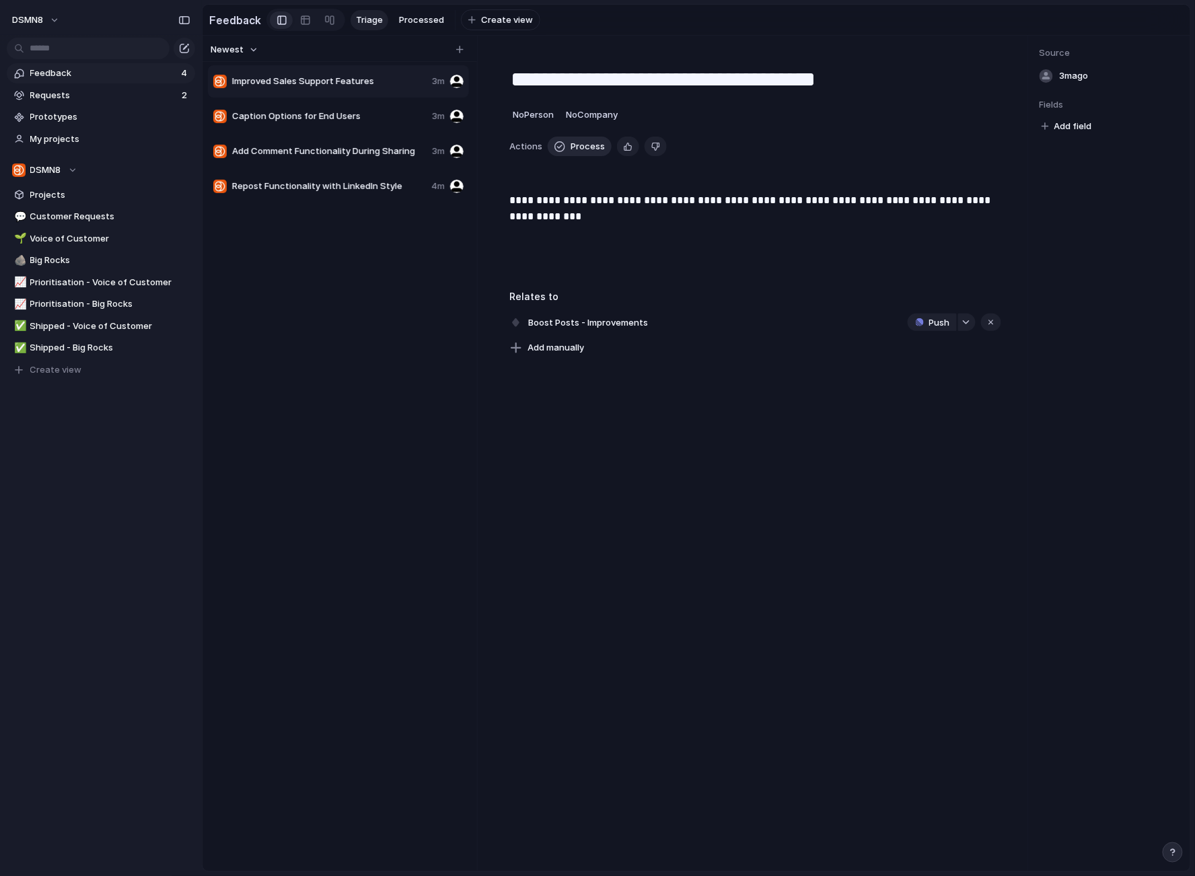
click at [577, 149] on span "Process" at bounding box center [587, 146] width 34 height 13
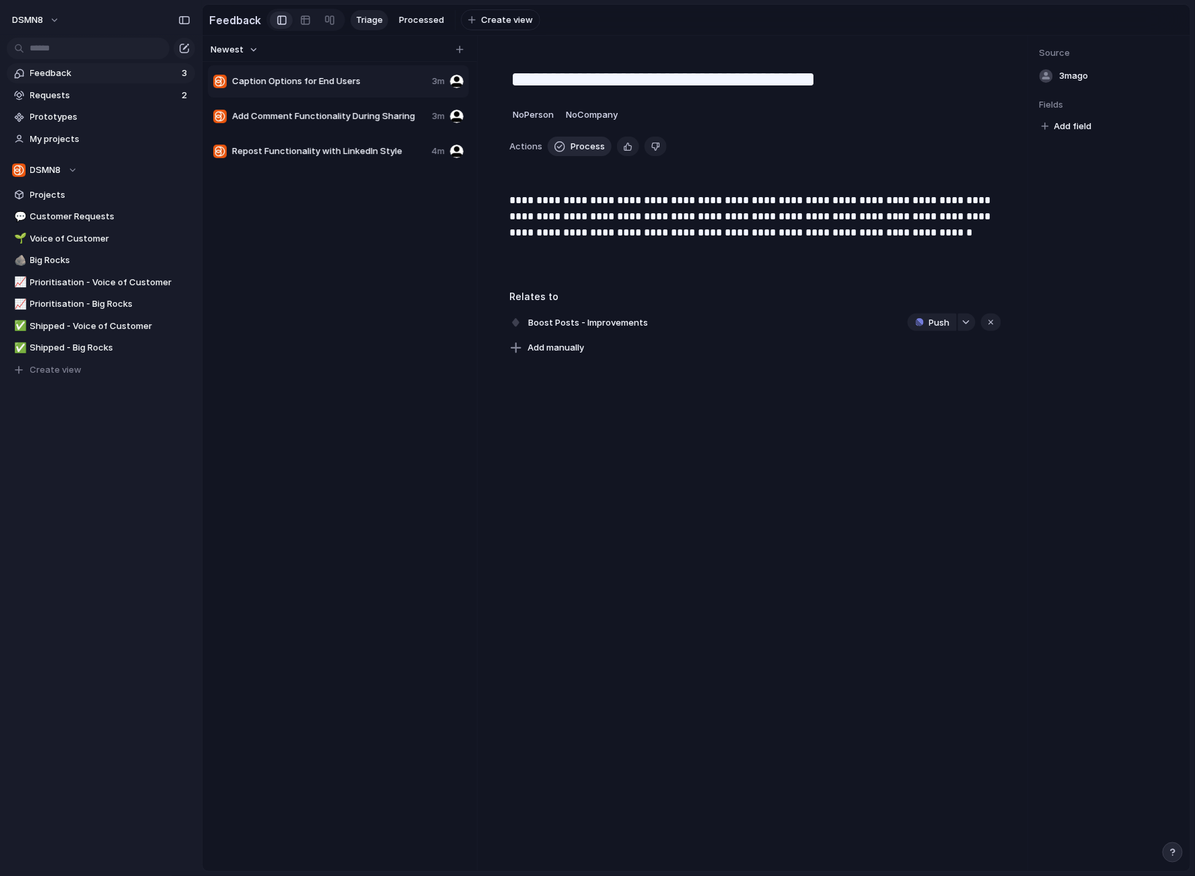
click at [577, 150] on span "Process" at bounding box center [587, 146] width 34 height 13
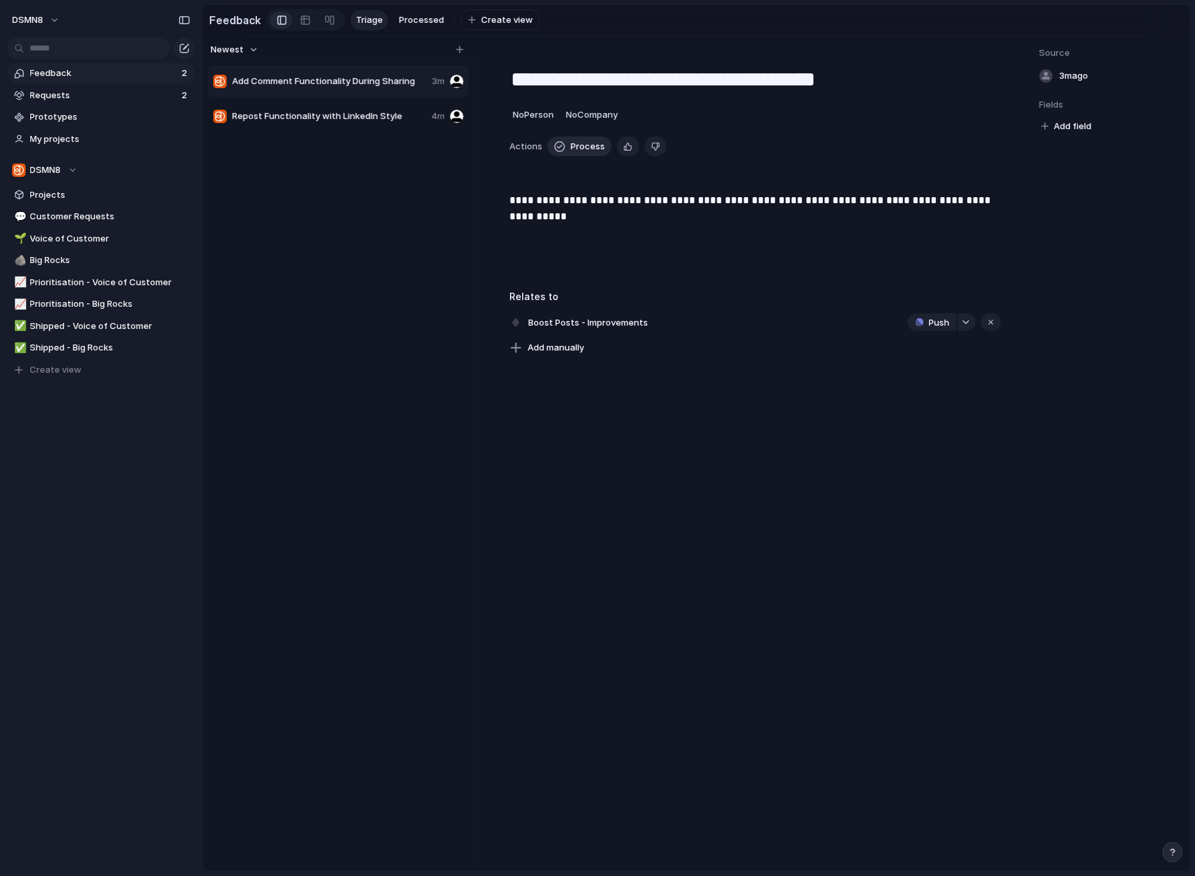
click at [577, 151] on span "Process" at bounding box center [587, 146] width 34 height 13
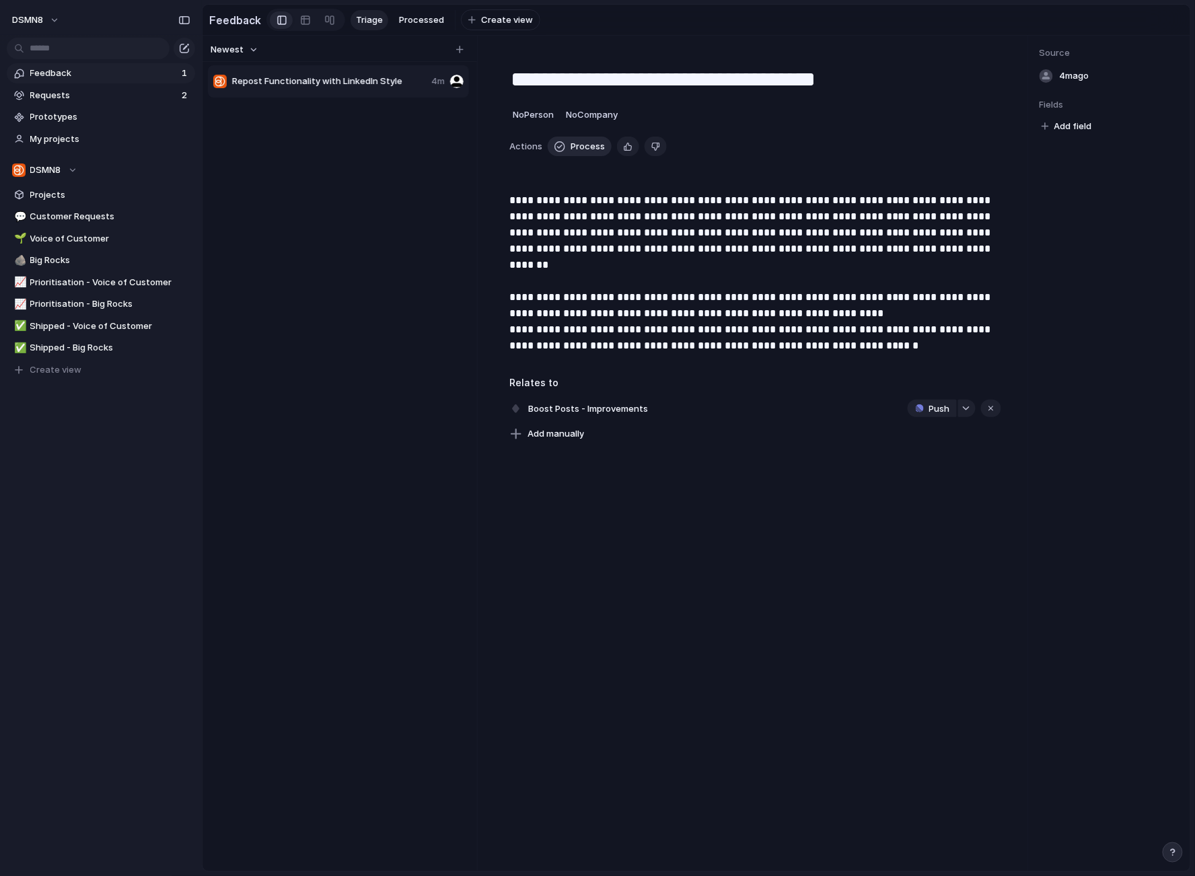
click at [579, 147] on span "Process" at bounding box center [587, 146] width 34 height 13
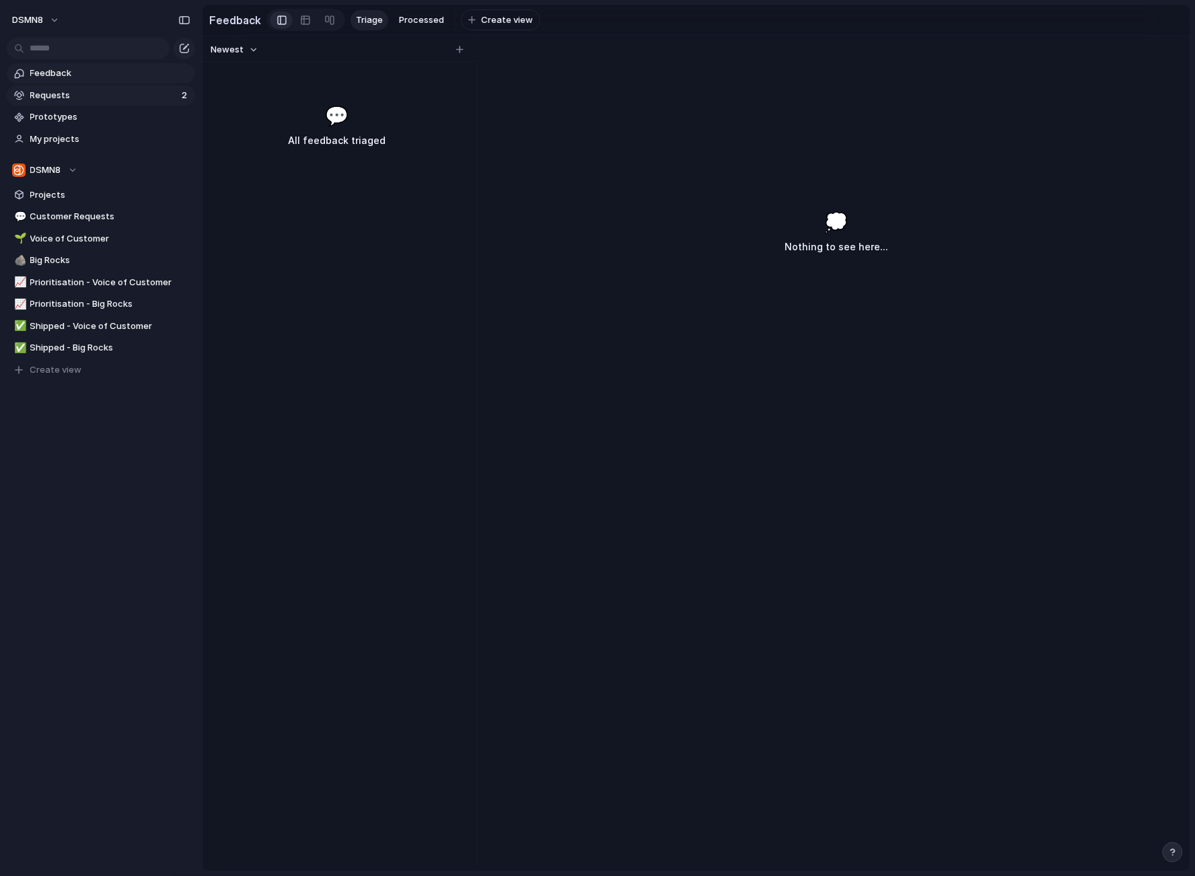
click at [96, 98] on span "Requests" at bounding box center [103, 95] width 147 height 13
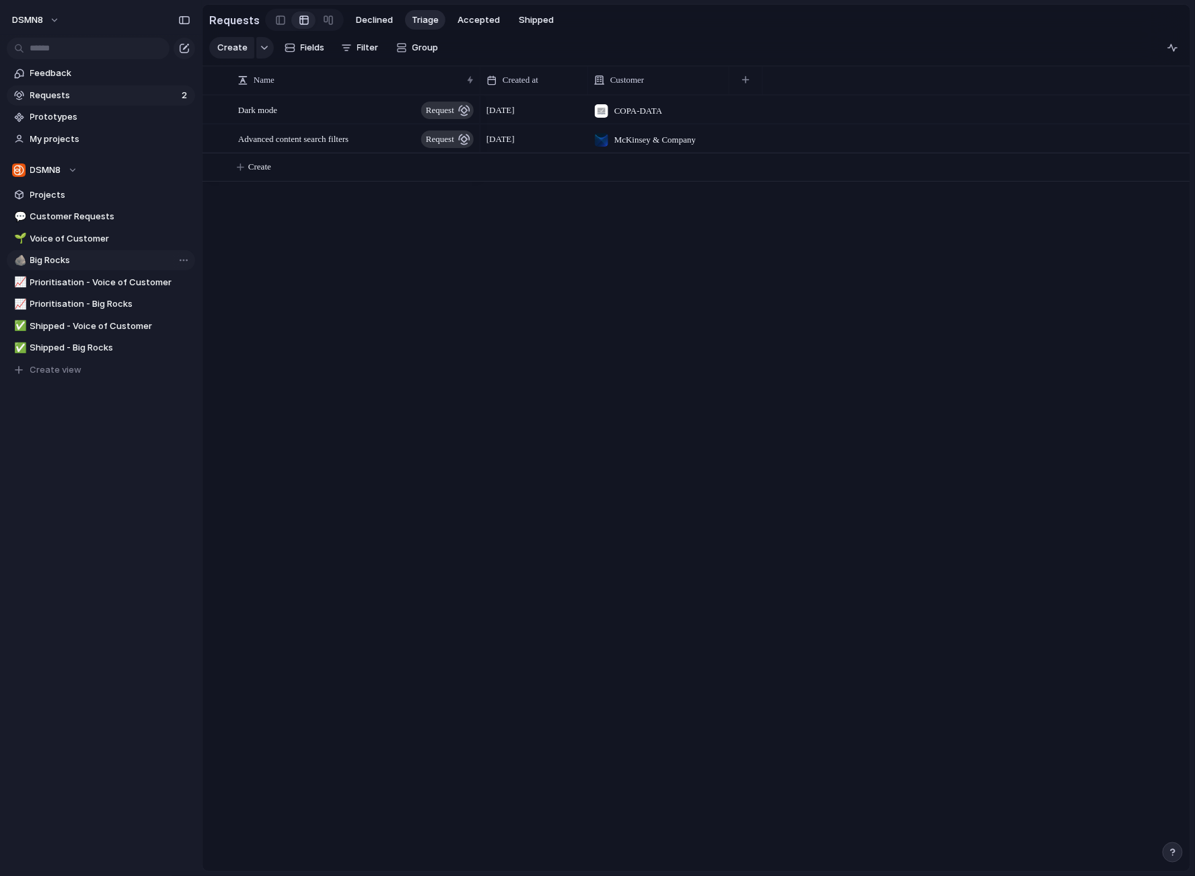
click at [102, 254] on span "Big Rocks" at bounding box center [110, 260] width 160 height 13
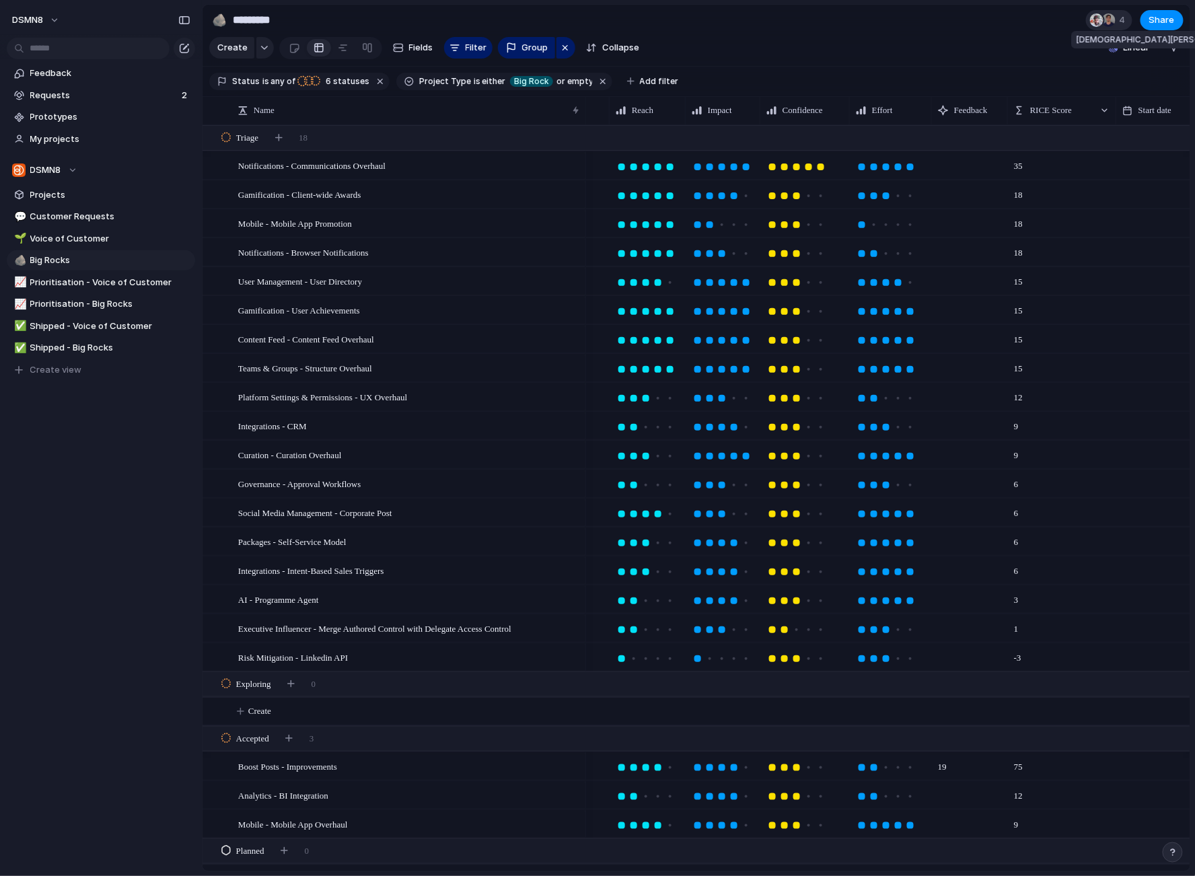
click at [1113, 21] on div at bounding box center [1108, 19] width 13 height 13
click at [63, 217] on div "Seen by Christian Iacullo Ryan Marsh Emma" at bounding box center [597, 438] width 1195 height 876
click at [63, 217] on span "Customer Requests" at bounding box center [110, 216] width 160 height 13
type input "**********"
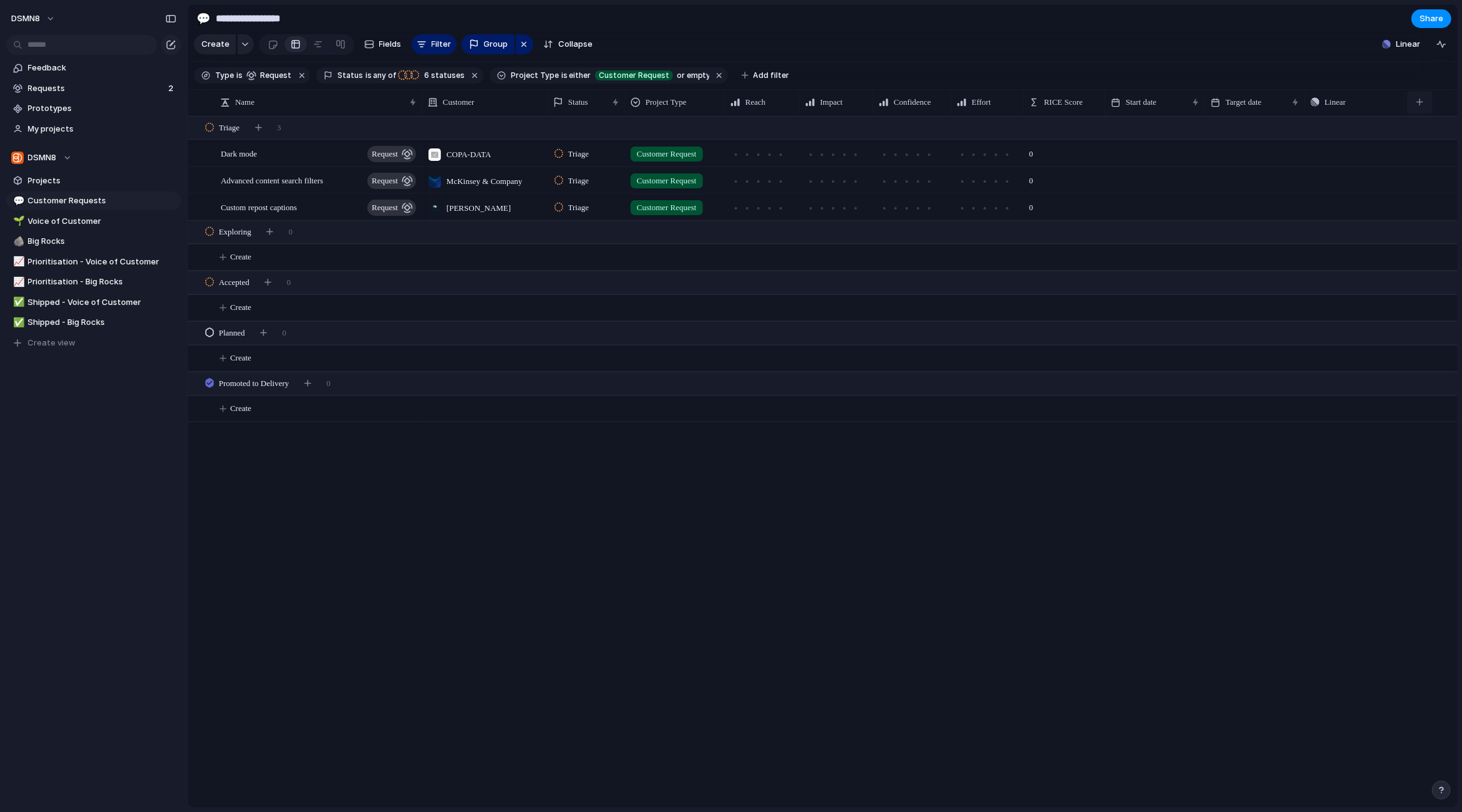
click at [1418, 104] on div "button" at bounding box center [1419, 101] width 6 height 6
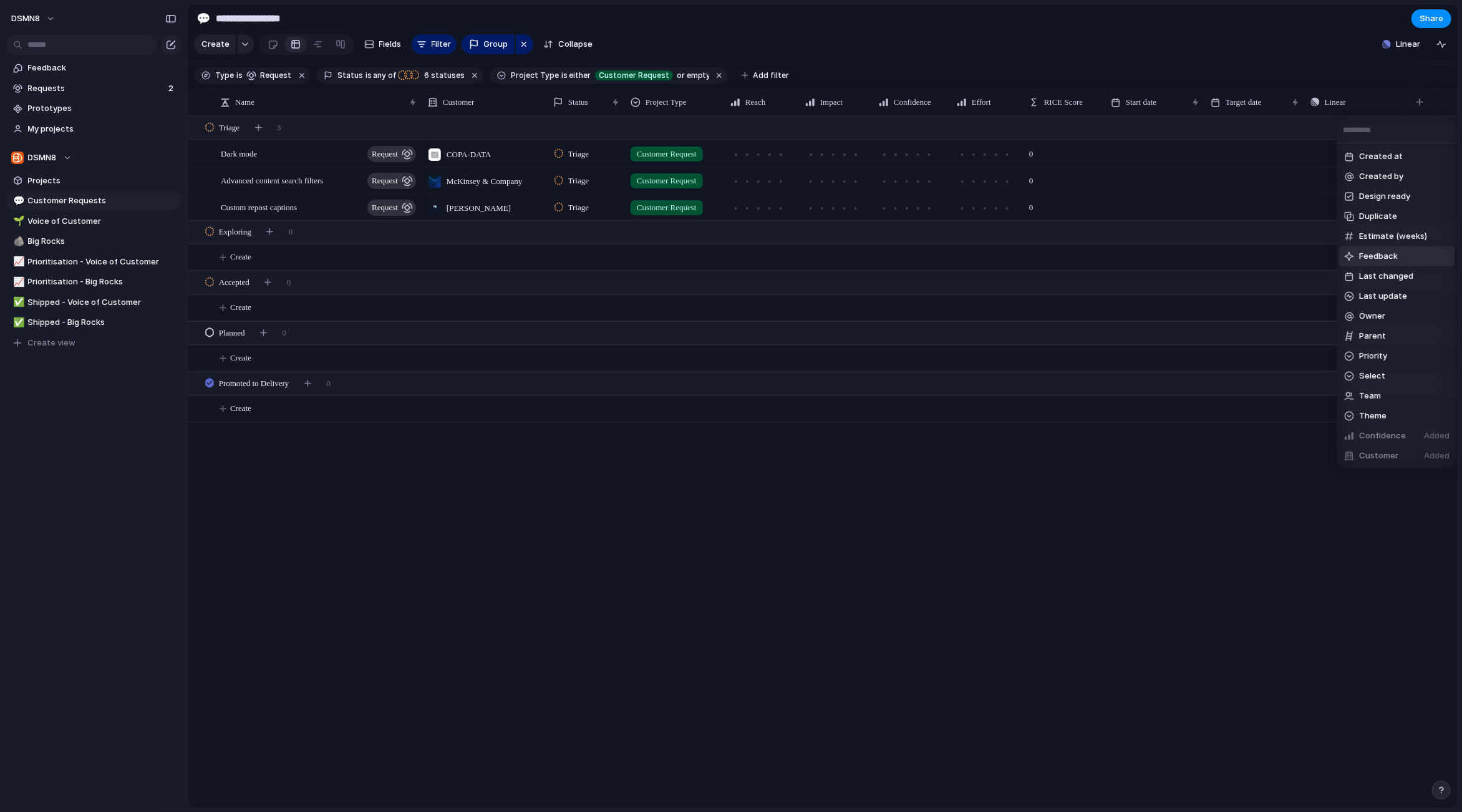
click at [1379, 253] on span "Feedback" at bounding box center [1379, 256] width 39 height 12
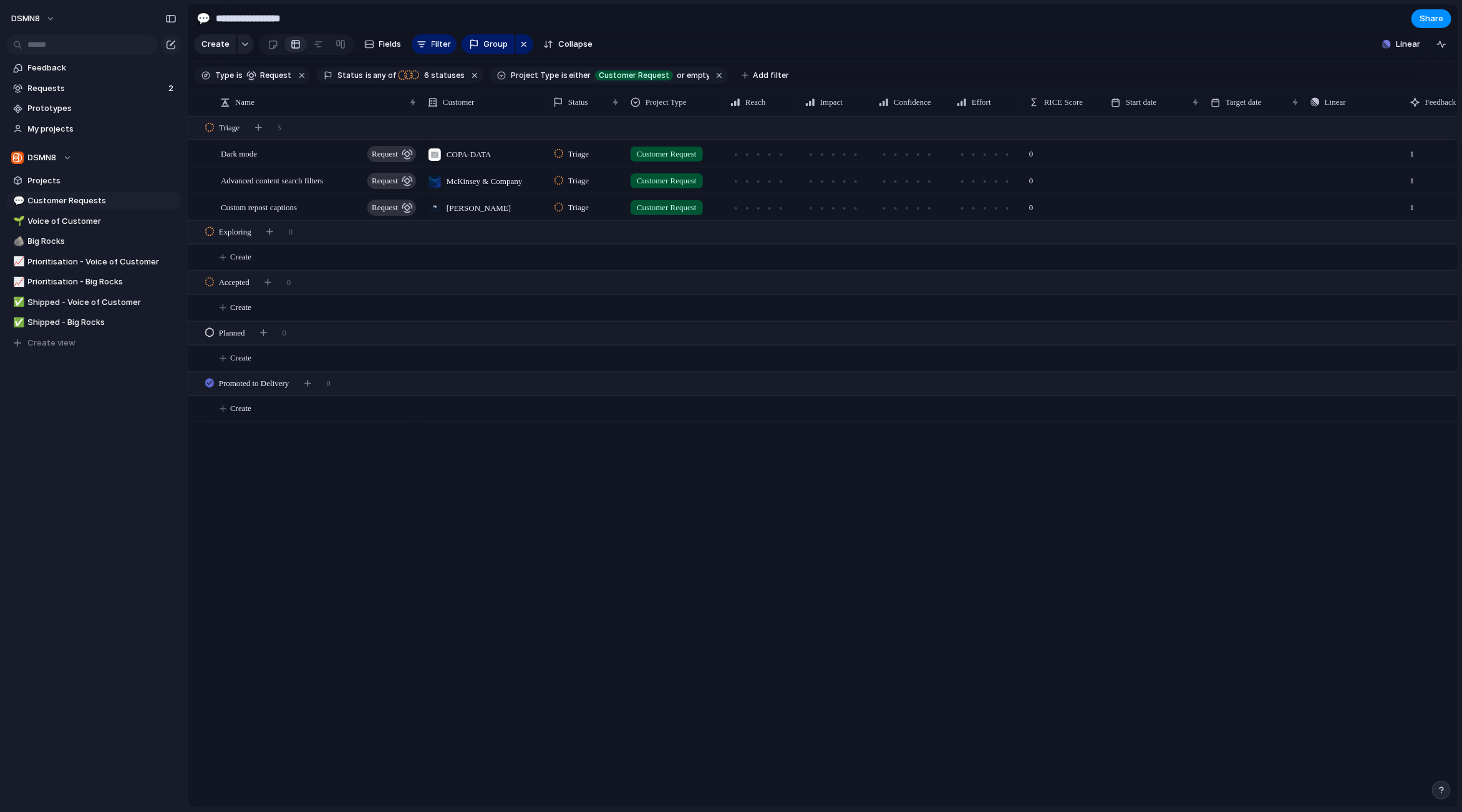
scroll to position [0, 78]
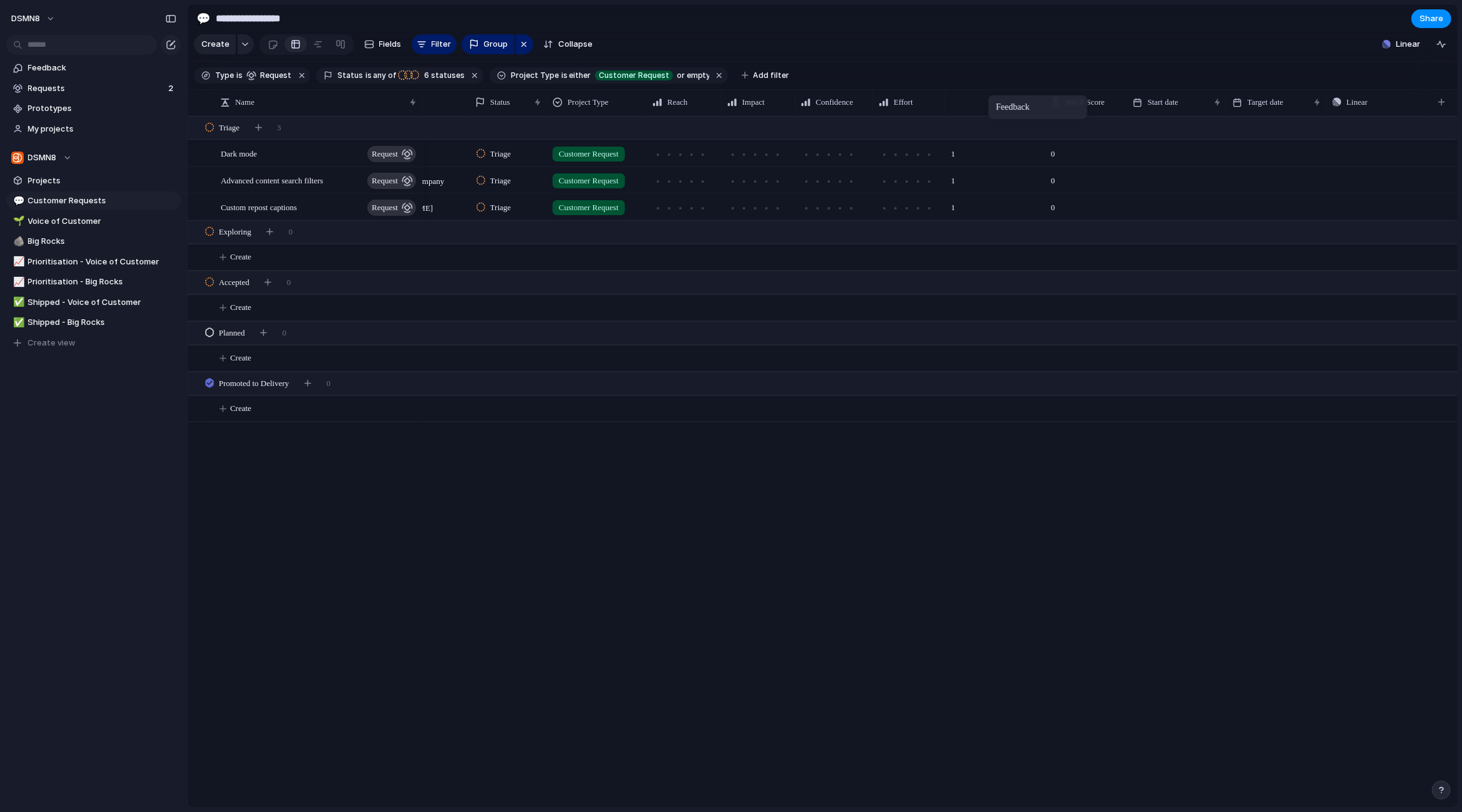
drag, startPoint x: 1359, startPoint y: 100, endPoint x: 994, endPoint y: 97, distance: 365.0
click at [873, 528] on div "COPA-DATA Triage Customer Request 0 Push 1 McKinsey & Company Triage Customer R…" at bounding box center [939, 462] width 1036 height 691
drag, startPoint x: 947, startPoint y: 98, endPoint x: 956, endPoint y: 98, distance: 9.0
click at [956, 98] on div at bounding box center [954, 102] width 6 height 26
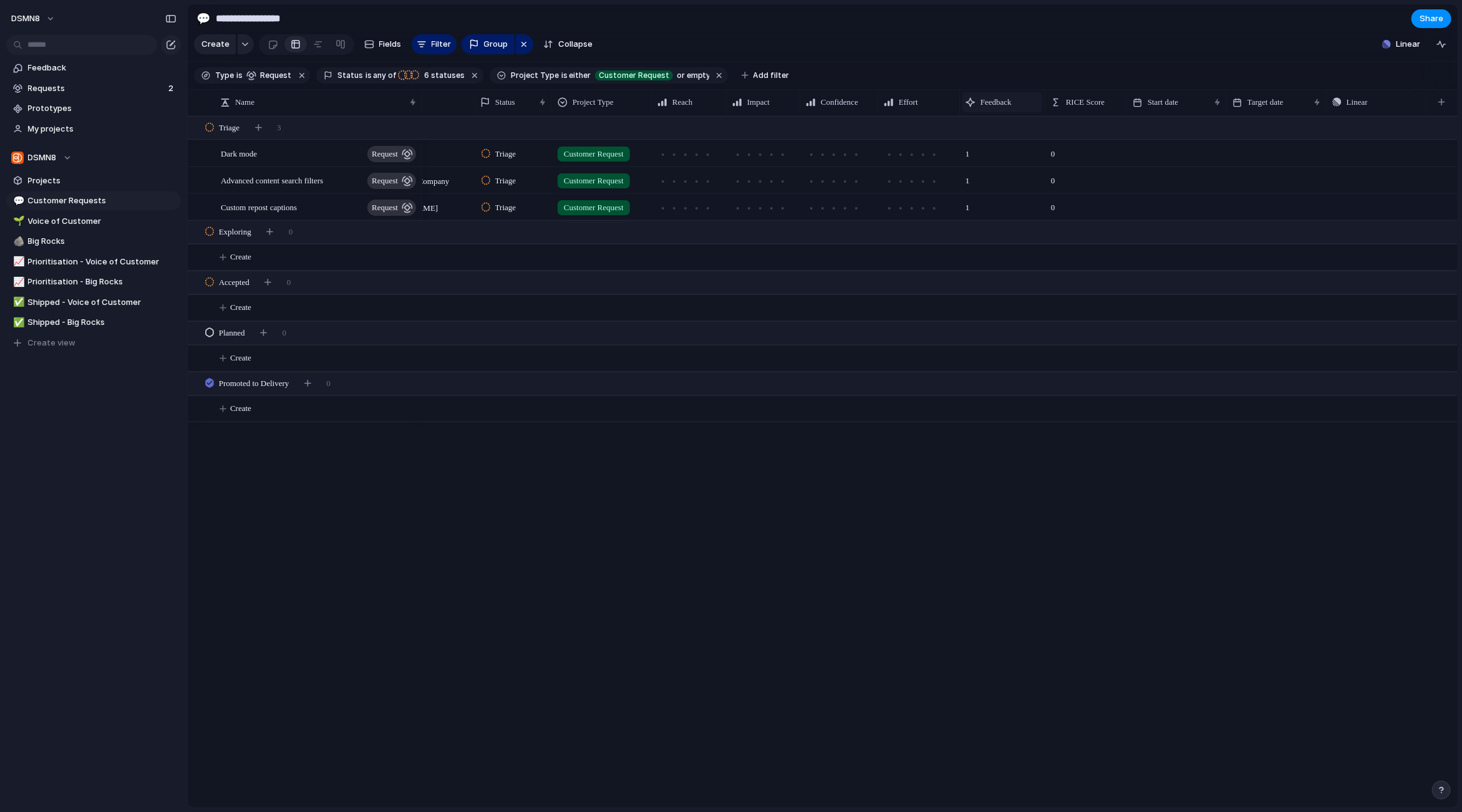
drag, startPoint x: 1051, startPoint y: 102, endPoint x: 1039, endPoint y: 102, distance: 12.0
click at [1040, 102] on div "Feedback" at bounding box center [1002, 102] width 85 height 26
click at [443, 76] on span "6 statuses" at bounding box center [442, 75] width 44 height 11
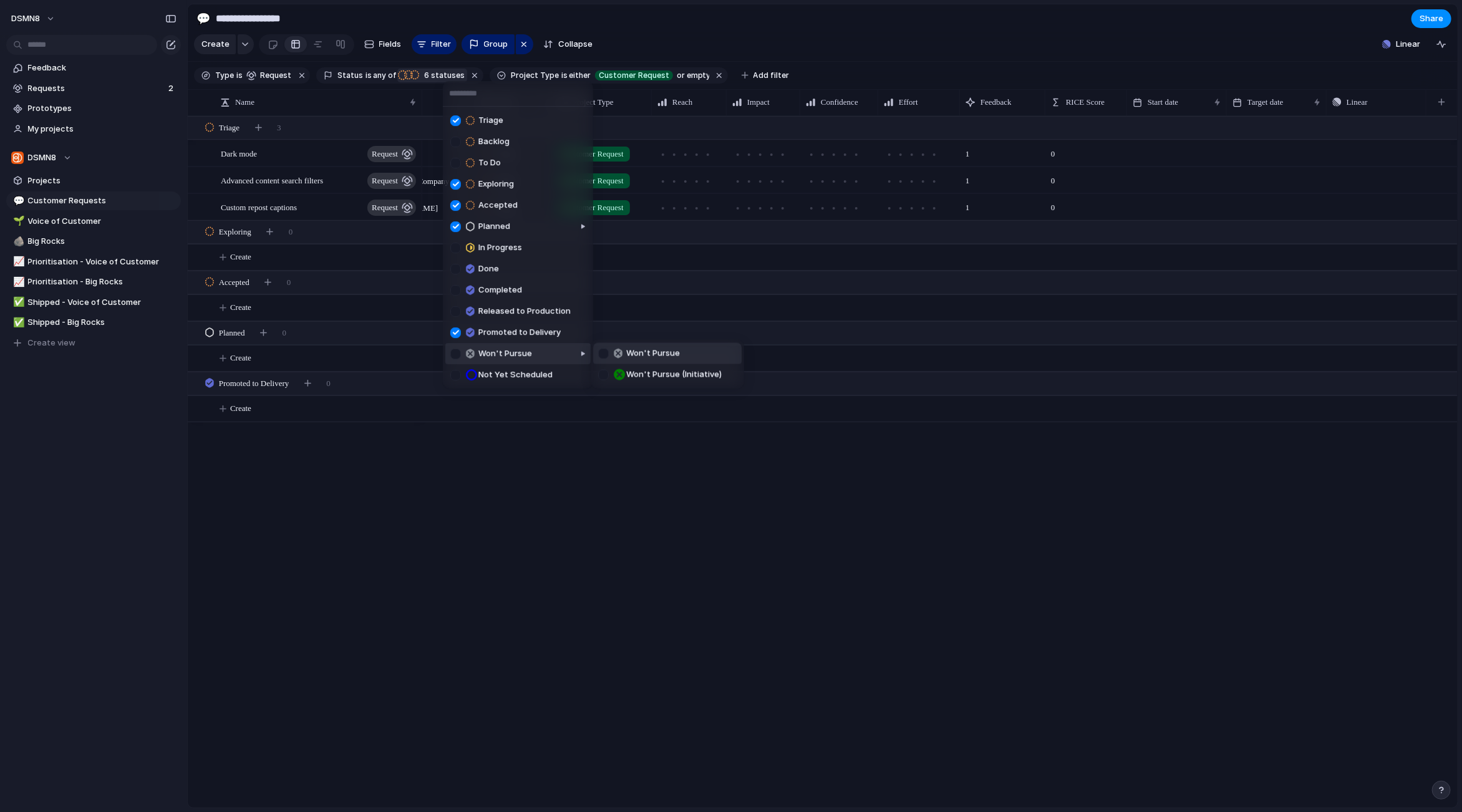
click at [603, 353] on div at bounding box center [603, 352] width 10 height 10
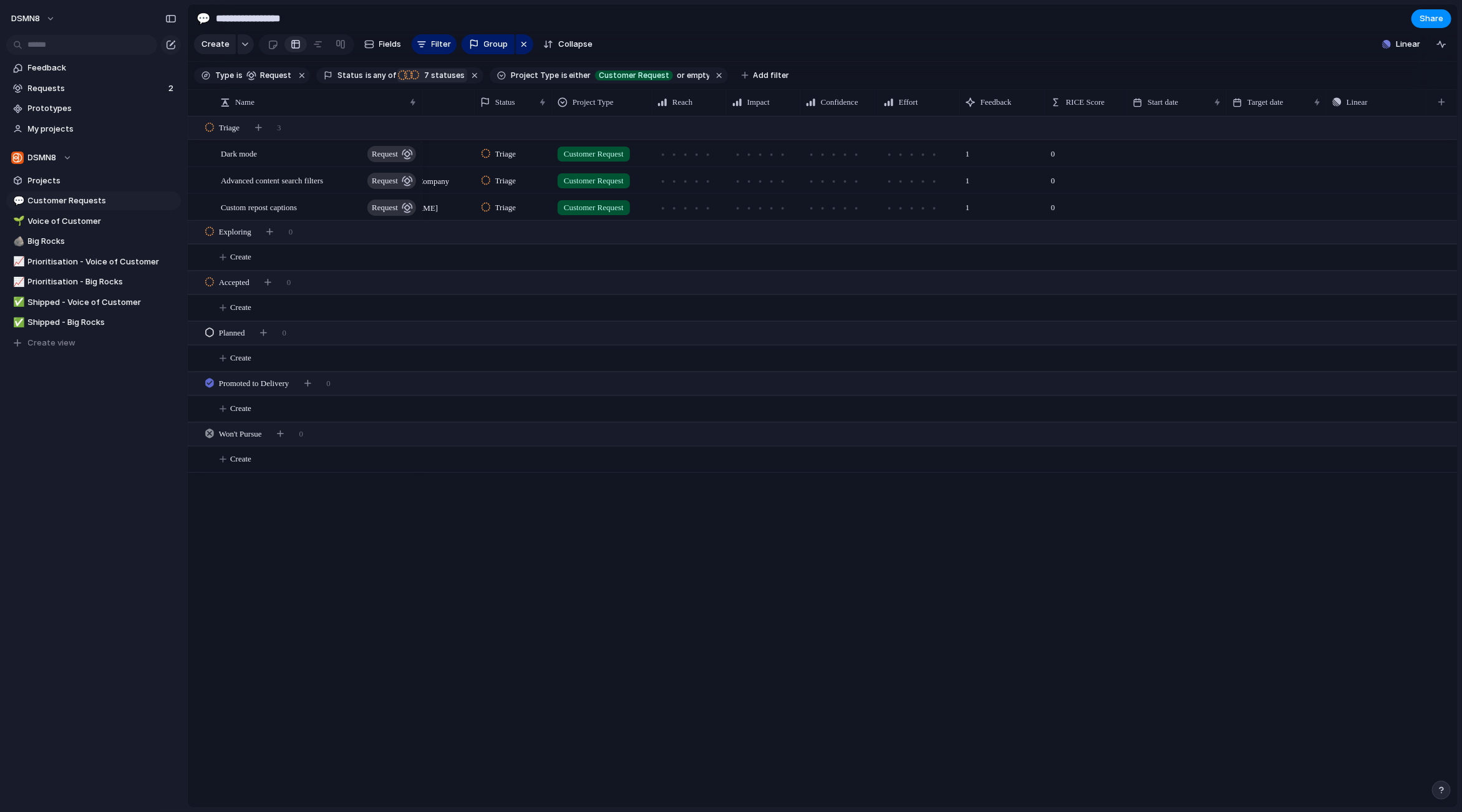
click at [578, 606] on div "Triage Backlog To Do Exploring Accepted Planned In Progress Done Completed Rele…" at bounding box center [731, 406] width 1462 height 812
click at [706, 154] on div at bounding box center [707, 154] width 6 height 6
click at [750, 155] on div at bounding box center [749, 154] width 6 height 6
drag, startPoint x: 479, startPoint y: 96, endPoint x: 488, endPoint y: 96, distance: 9.0
click at [488, 96] on div at bounding box center [487, 102] width 6 height 26
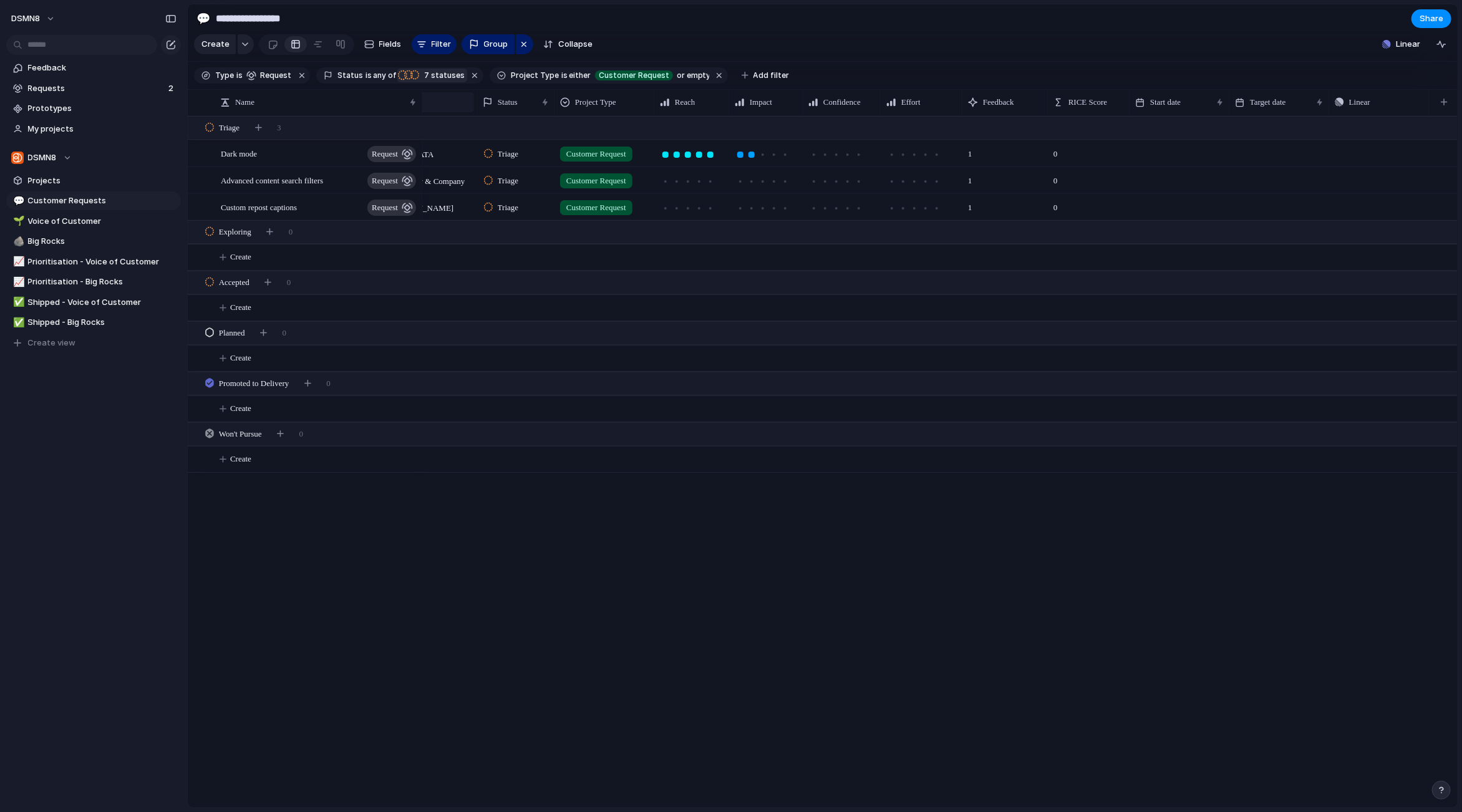
scroll to position [0, 48]
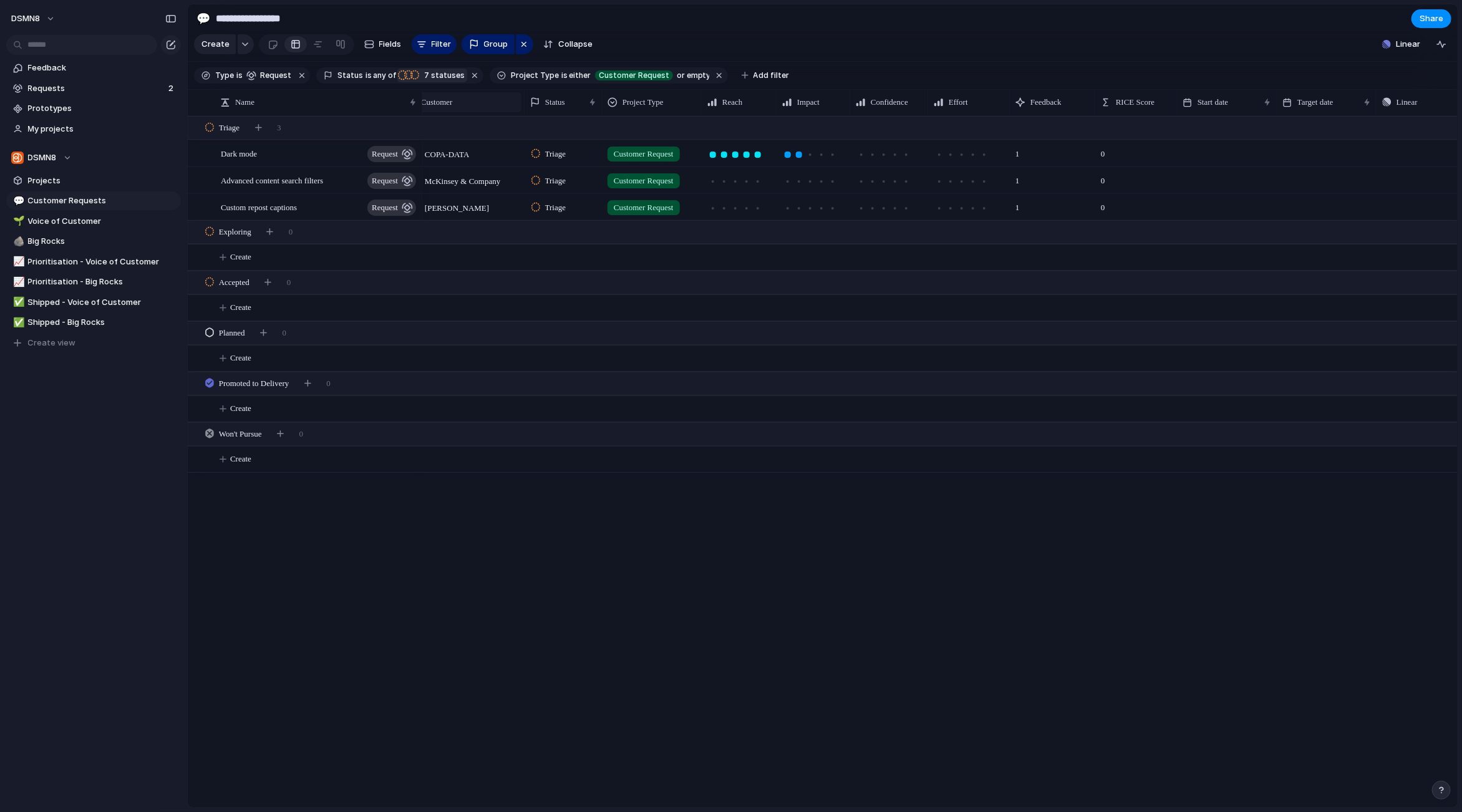
drag, startPoint x: 488, startPoint y: 98, endPoint x: 471, endPoint y: 106, distance: 18.8
click at [475, 106] on div "Customer" at bounding box center [463, 102] width 124 height 26
drag, startPoint x: 420, startPoint y: 103, endPoint x: 430, endPoint y: 104, distance: 10.0
click at [429, 104] on div at bounding box center [429, 102] width 6 height 26
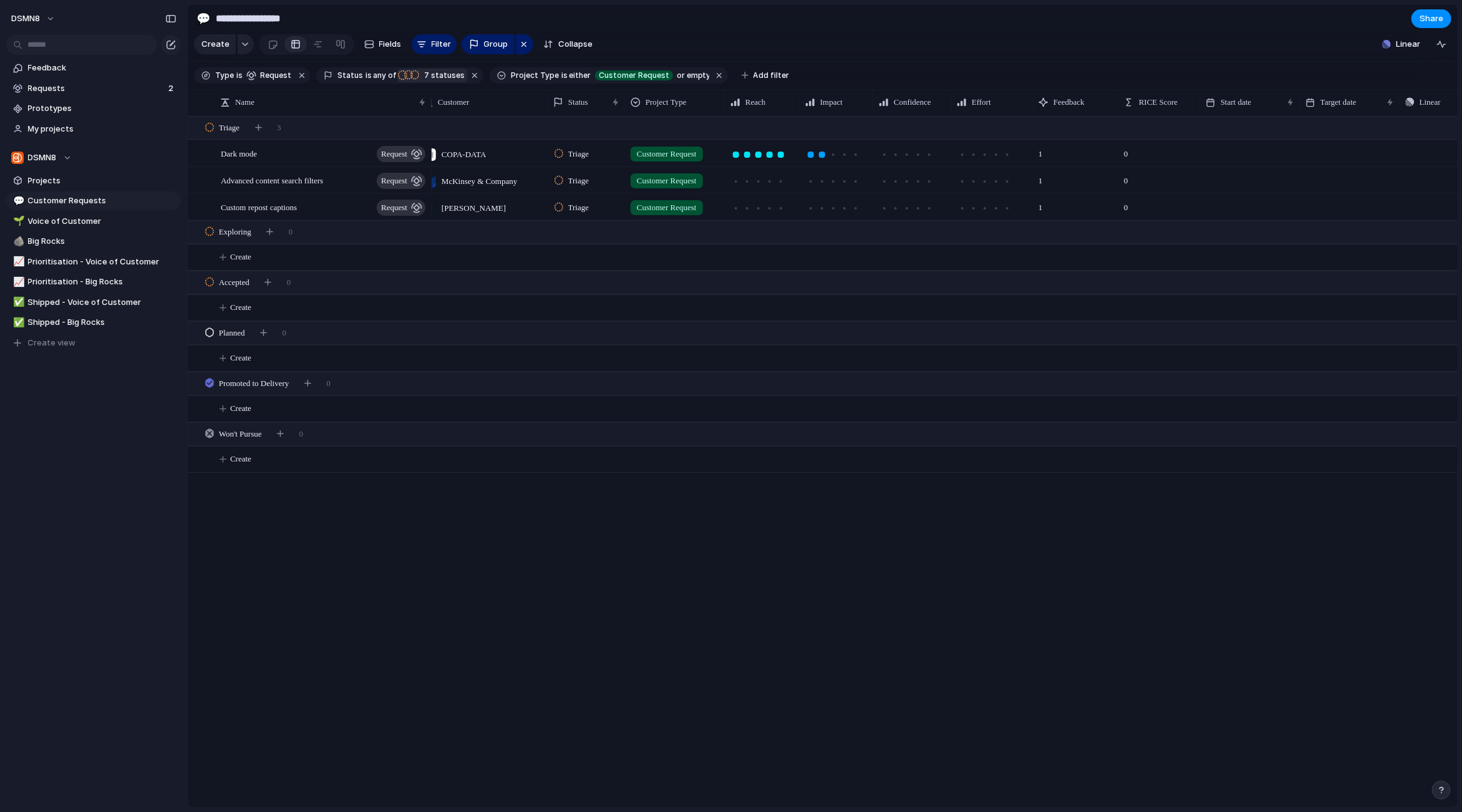
drag, startPoint x: 534, startPoint y: 100, endPoint x: 544, endPoint y: 112, distance: 15.6
click at [540, 104] on div "Customer" at bounding box center [482, 102] width 131 height 26
drag, startPoint x: 546, startPoint y: 106, endPoint x: 540, endPoint y: 111, distance: 7.8
click at [544, 112] on div at bounding box center [545, 102] width 6 height 26
click at [85, 222] on span "Voice of Customer" at bounding box center [102, 221] width 148 height 12
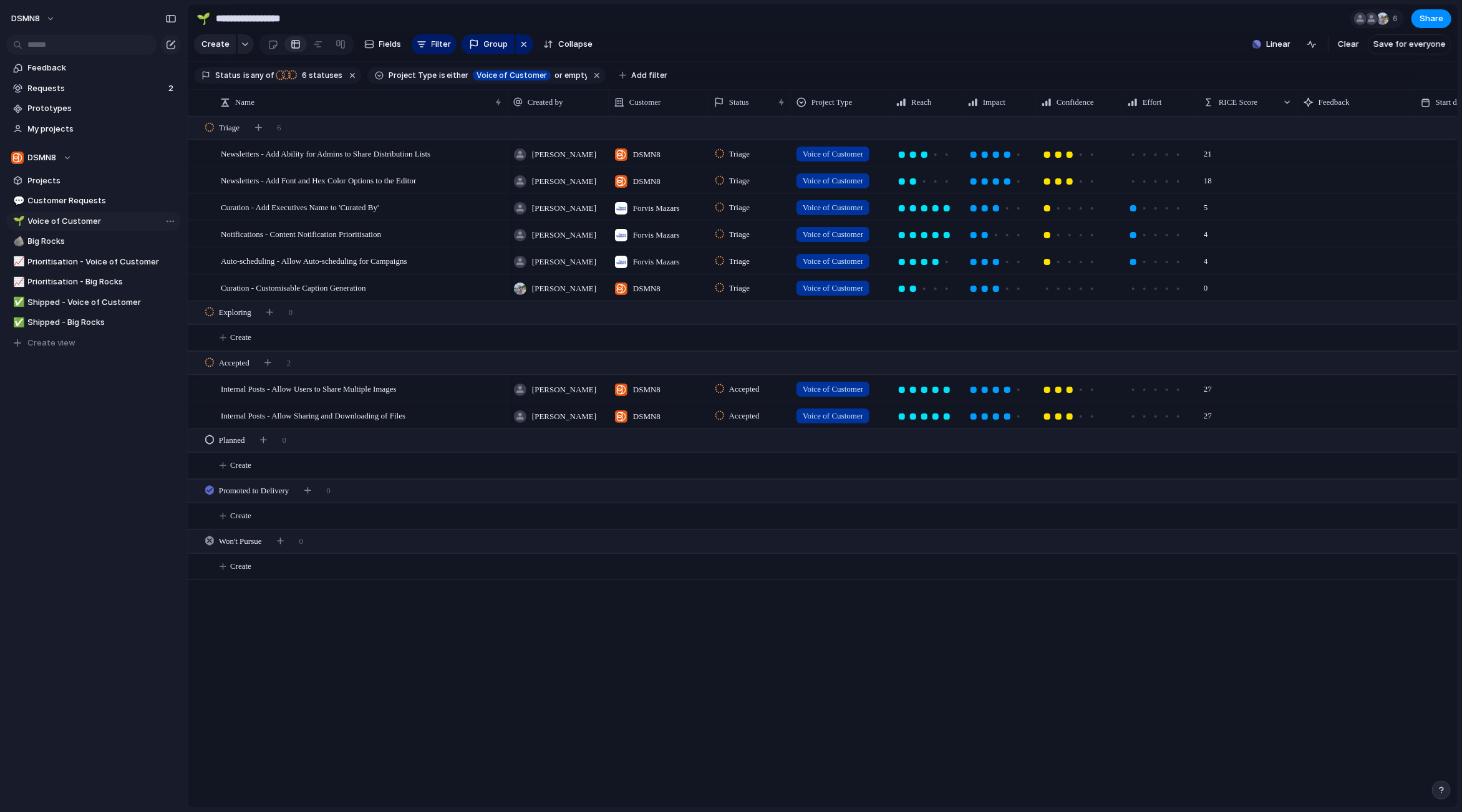
type input "**********"
click at [46, 20] on button "DSMN8" at bounding box center [33, 19] width 57 height 20
click at [49, 50] on span "Settings" at bounding box center [45, 46] width 34 height 12
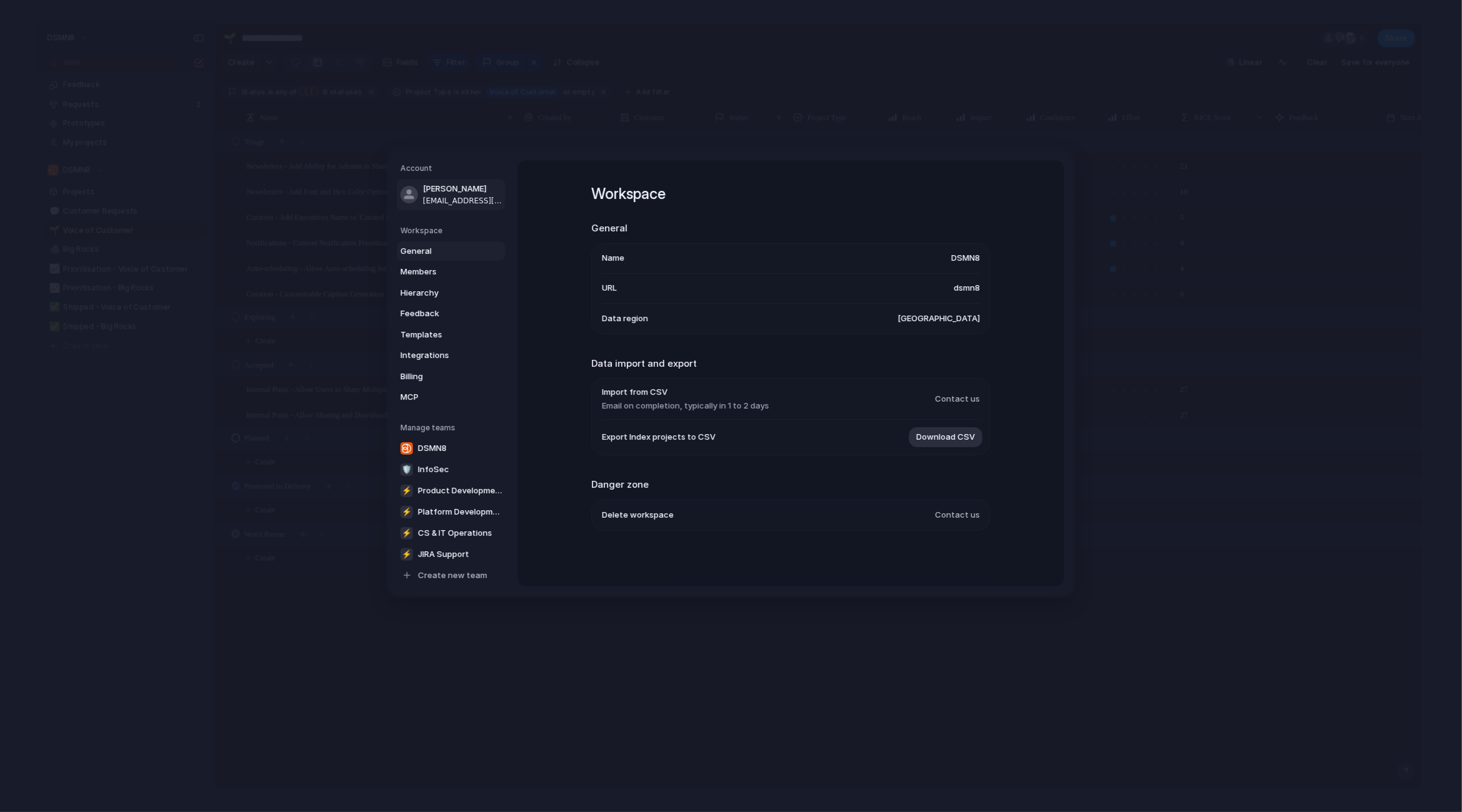
click at [414, 192] on div at bounding box center [409, 194] width 18 height 18
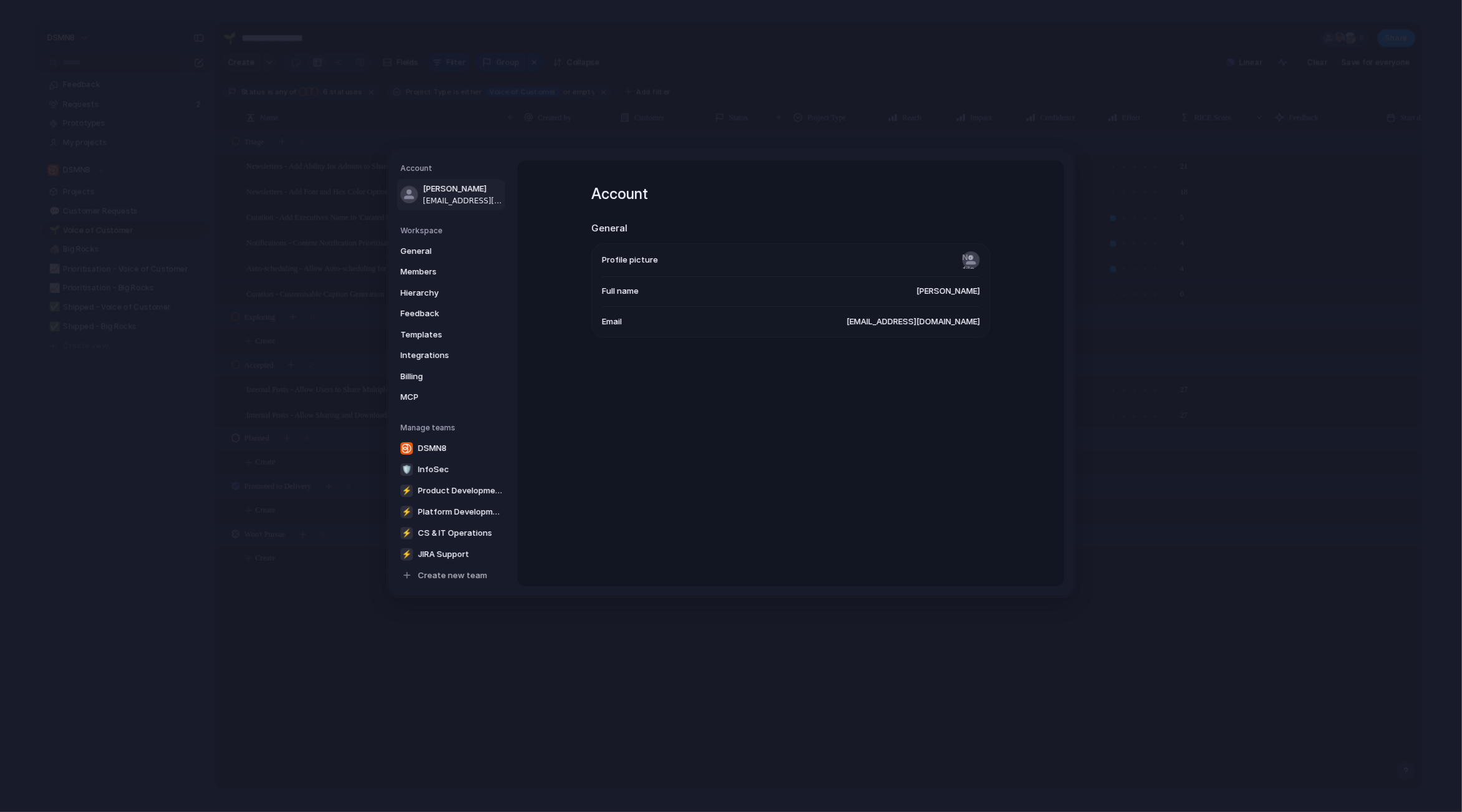
click at [977, 292] on span "[PERSON_NAME]" at bounding box center [947, 291] width 64 height 12
click at [739, 296] on li "Full name James" at bounding box center [791, 292] width 378 height 30
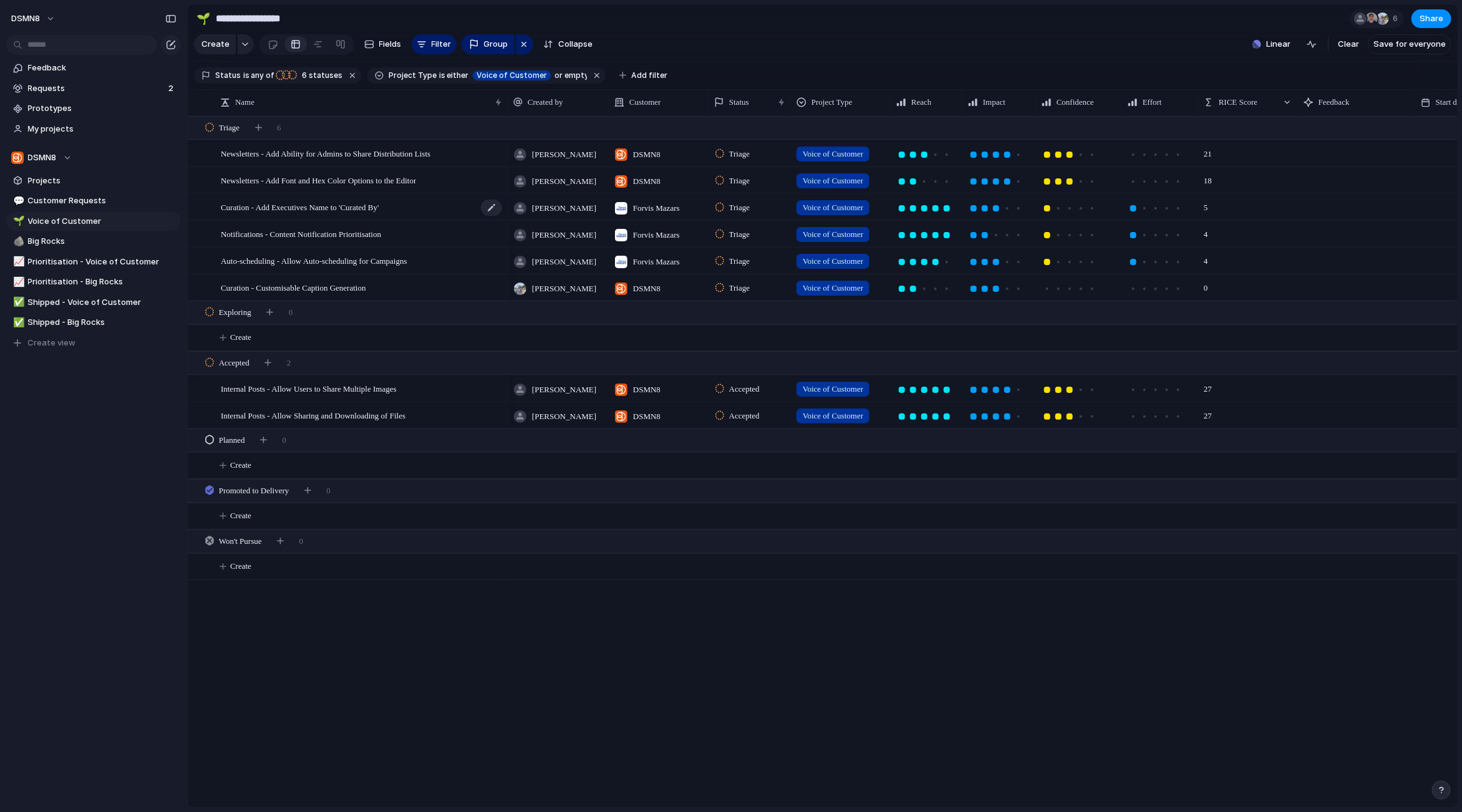
click at [369, 207] on span "Curation - Add Executives Name to 'Curated By'" at bounding box center [299, 206] width 158 height 14
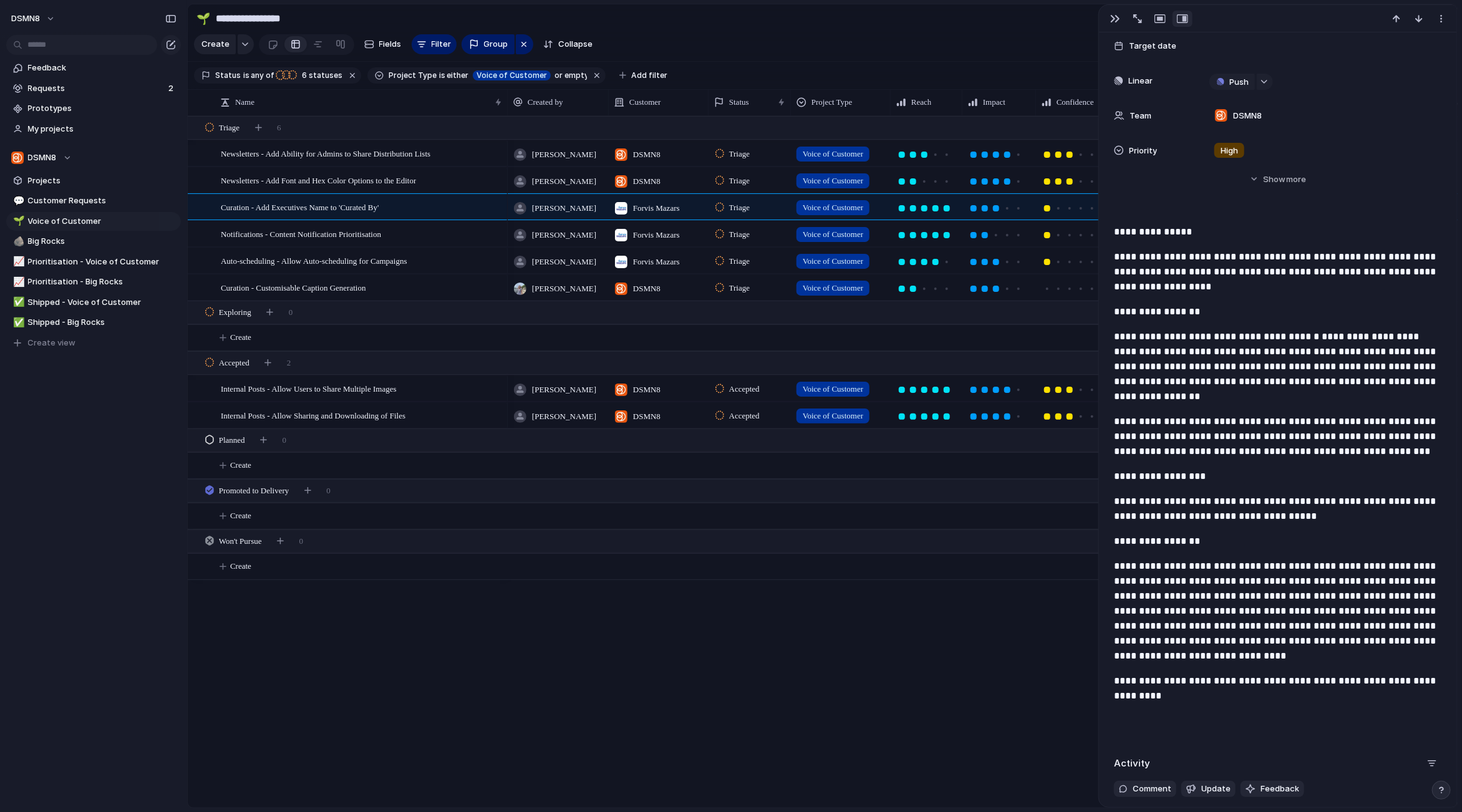
scroll to position [491, 0]
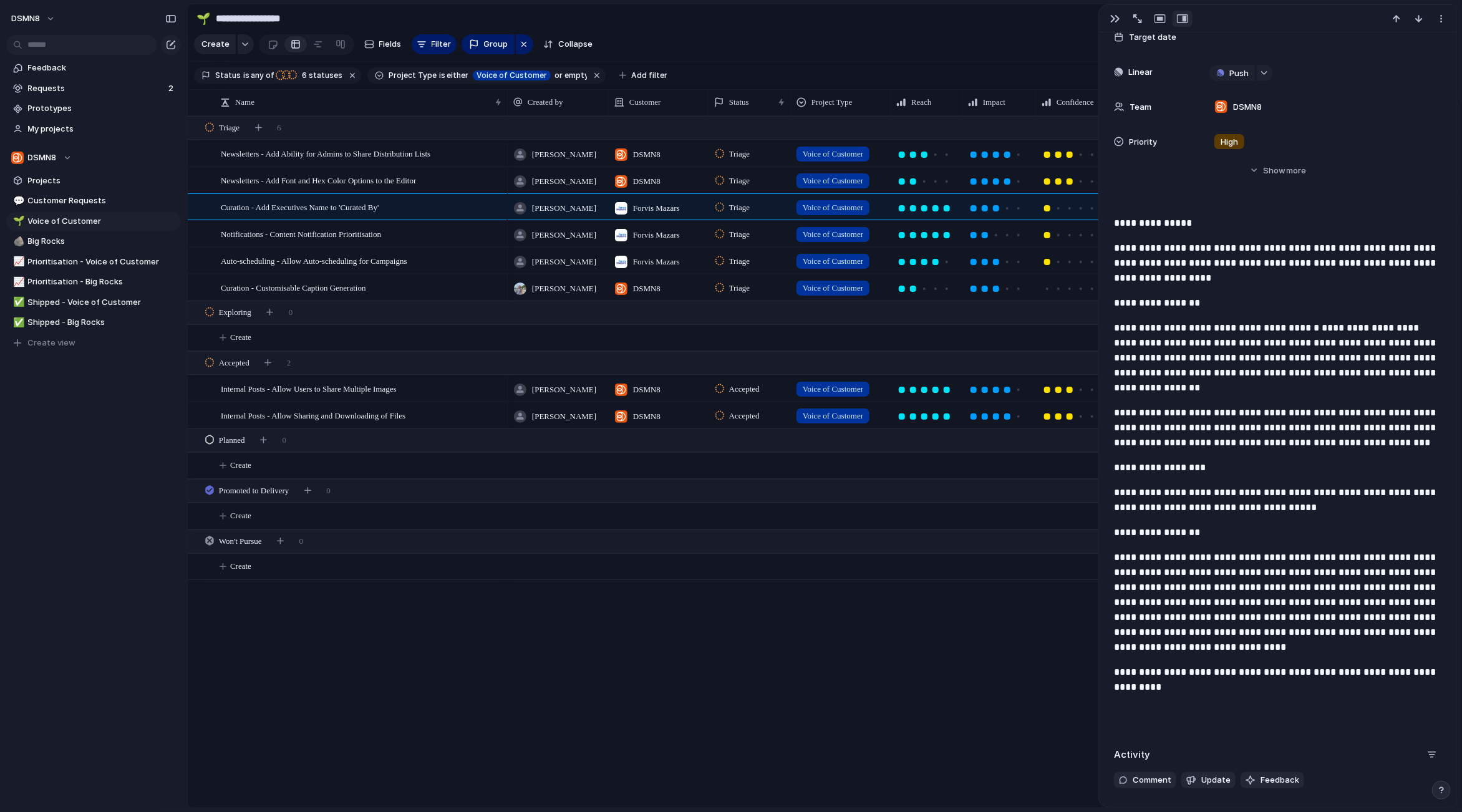
click at [820, 660] on div "James DSMN8 Triage Voice of Customer 21 James DSMN8 Triage Voice of Customer 18…" at bounding box center [983, 462] width 949 height 691
click at [821, 659] on div "James DSMN8 Triage Voice of Customer 21 James DSMN8 Triage Voice of Customer 18…" at bounding box center [983, 462] width 949 height 691
click at [1119, 16] on button "button" at bounding box center [1115, 18] width 20 height 16
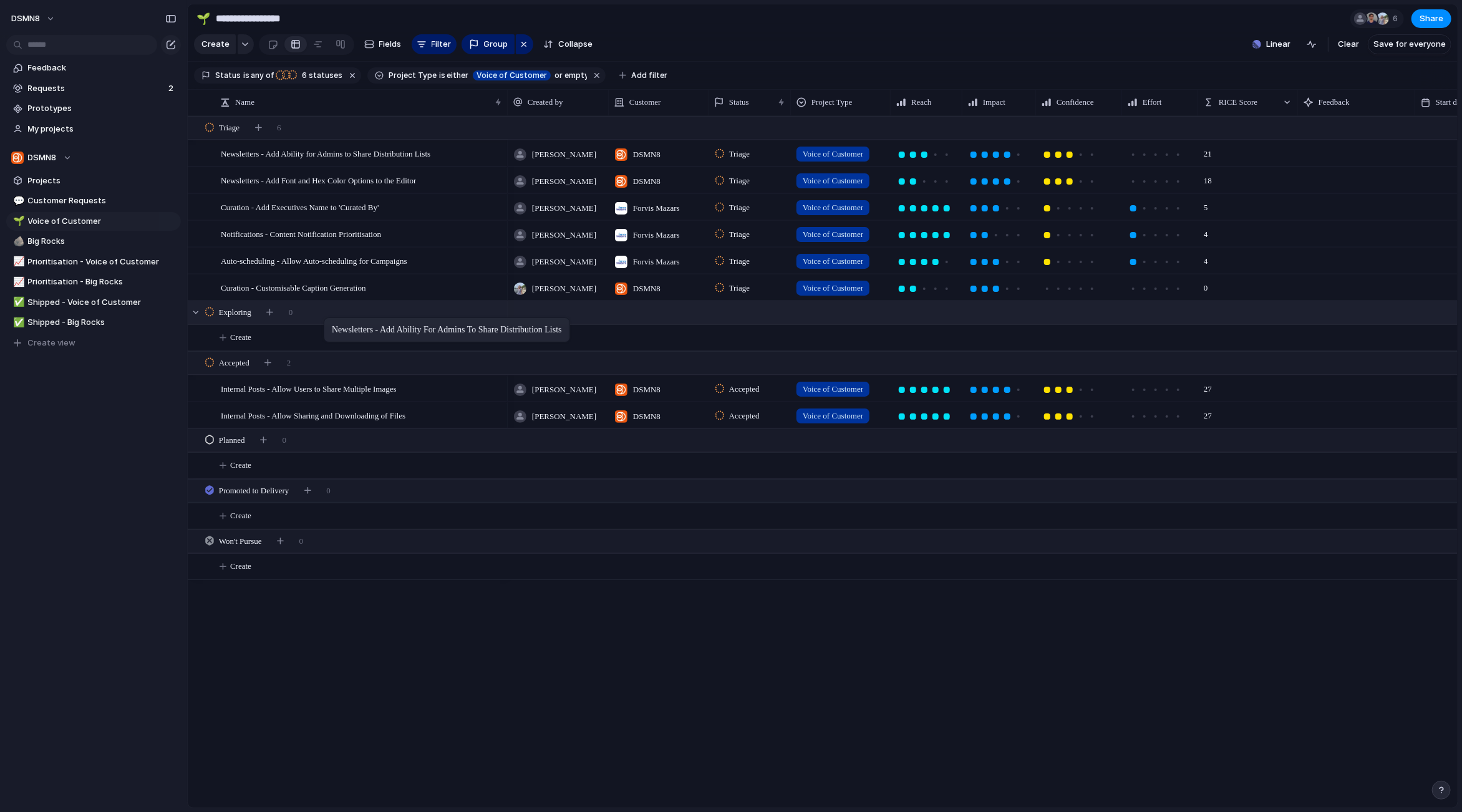
drag, startPoint x: 287, startPoint y: 151, endPoint x: 337, endPoint y: 319, distance: 175.3
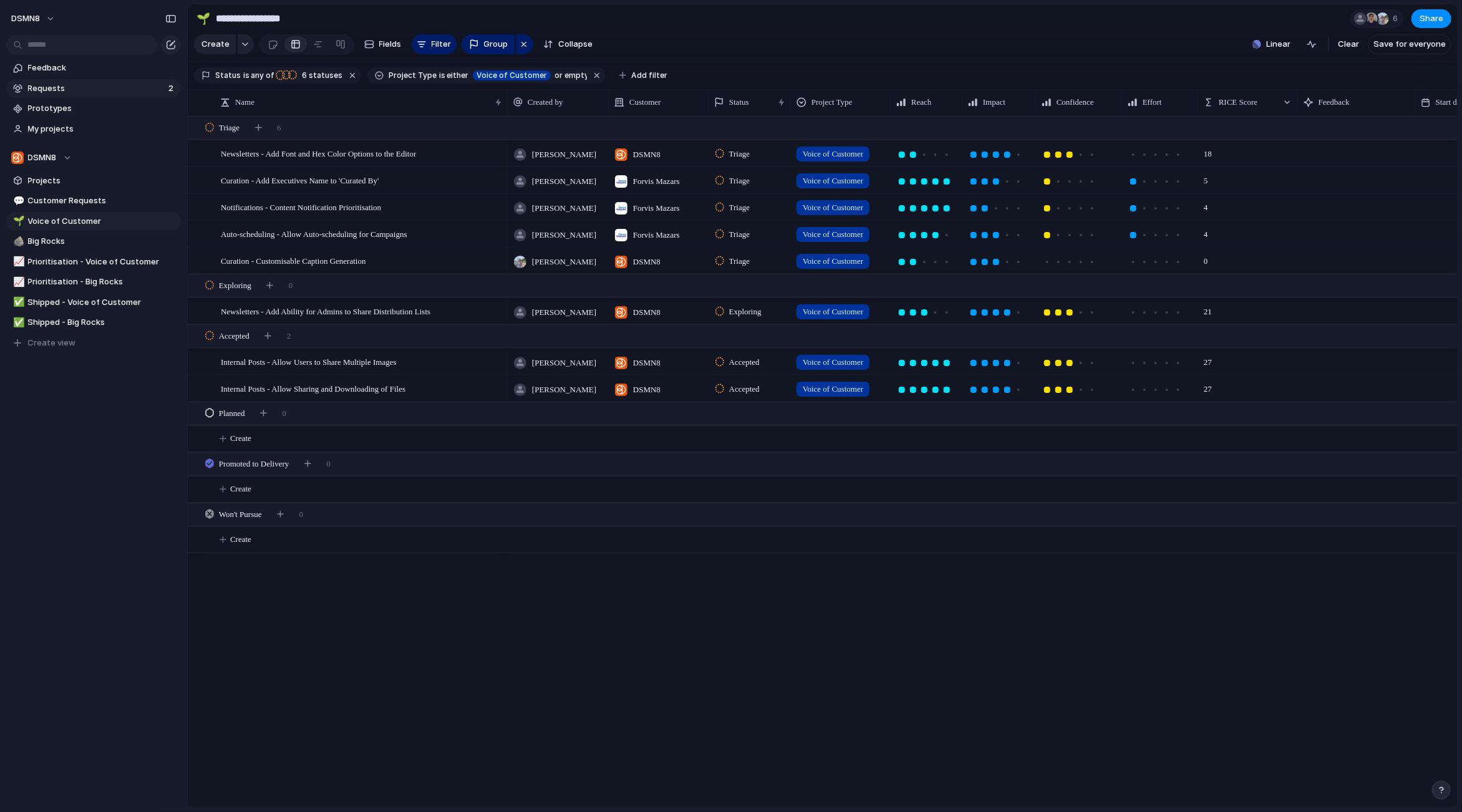
click at [84, 92] on span "Requests" at bounding box center [95, 88] width 136 height 12
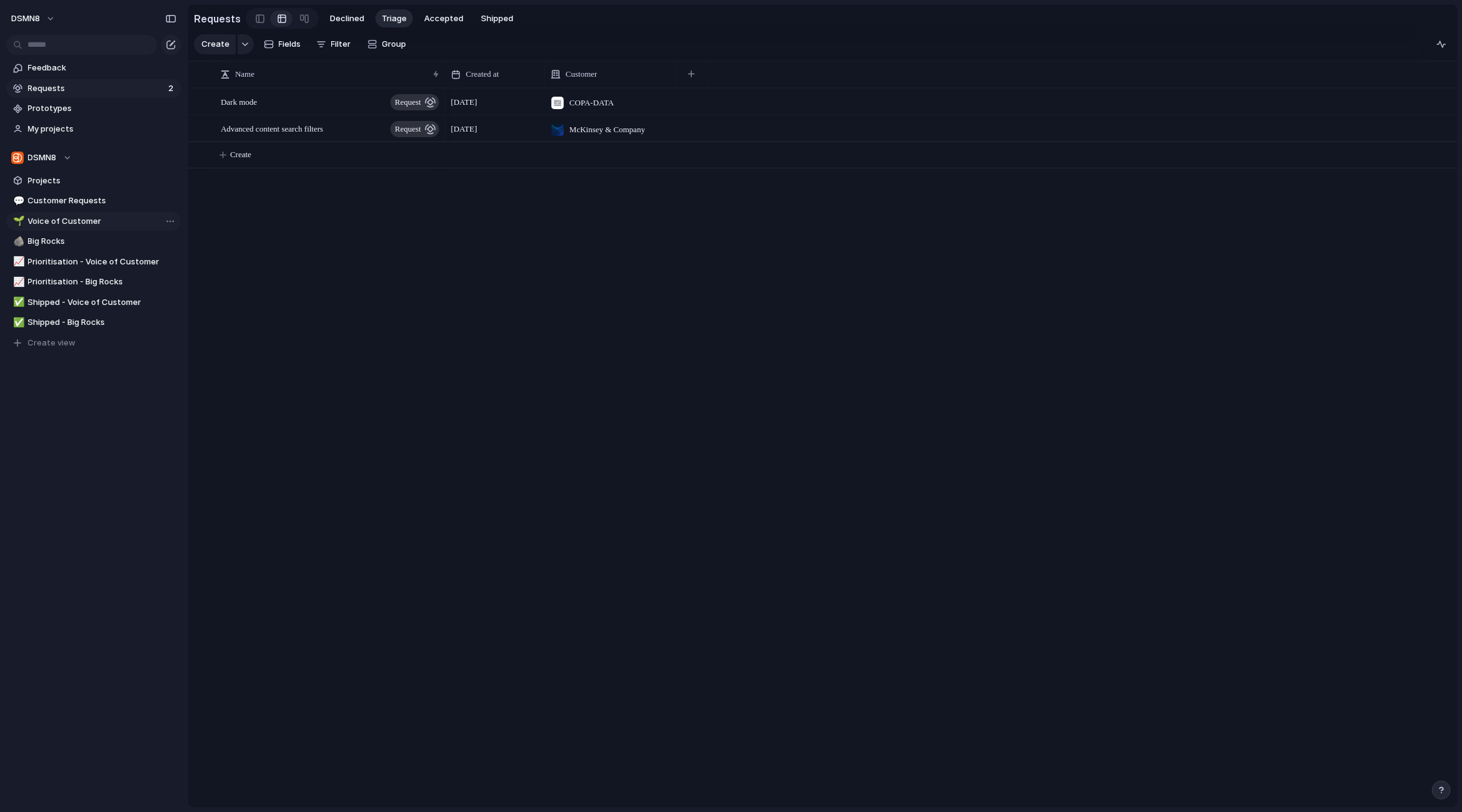
click at [87, 222] on span "Voice of Customer" at bounding box center [102, 221] width 148 height 12
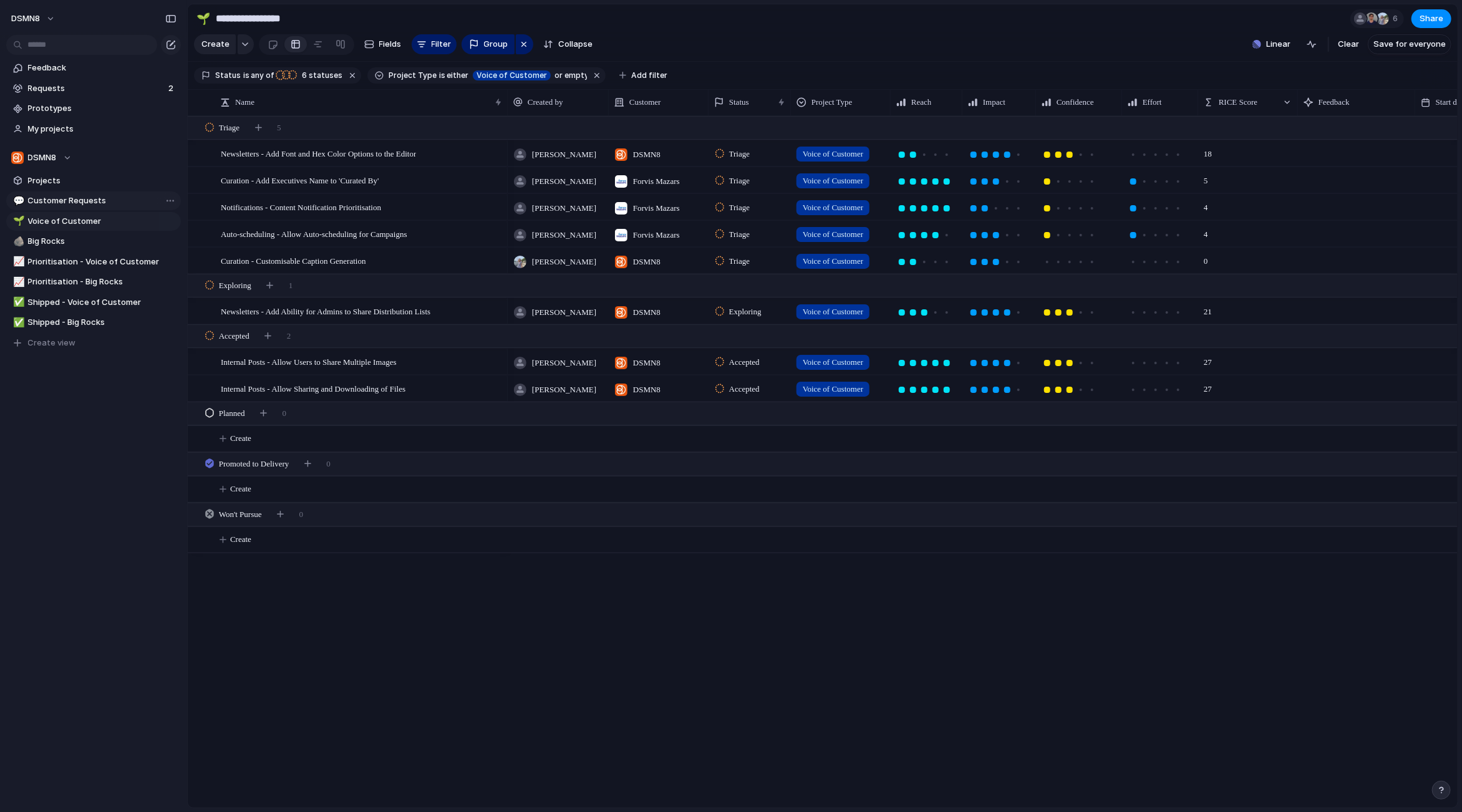
click at [123, 202] on span "Customer Requests" at bounding box center [102, 200] width 148 height 12
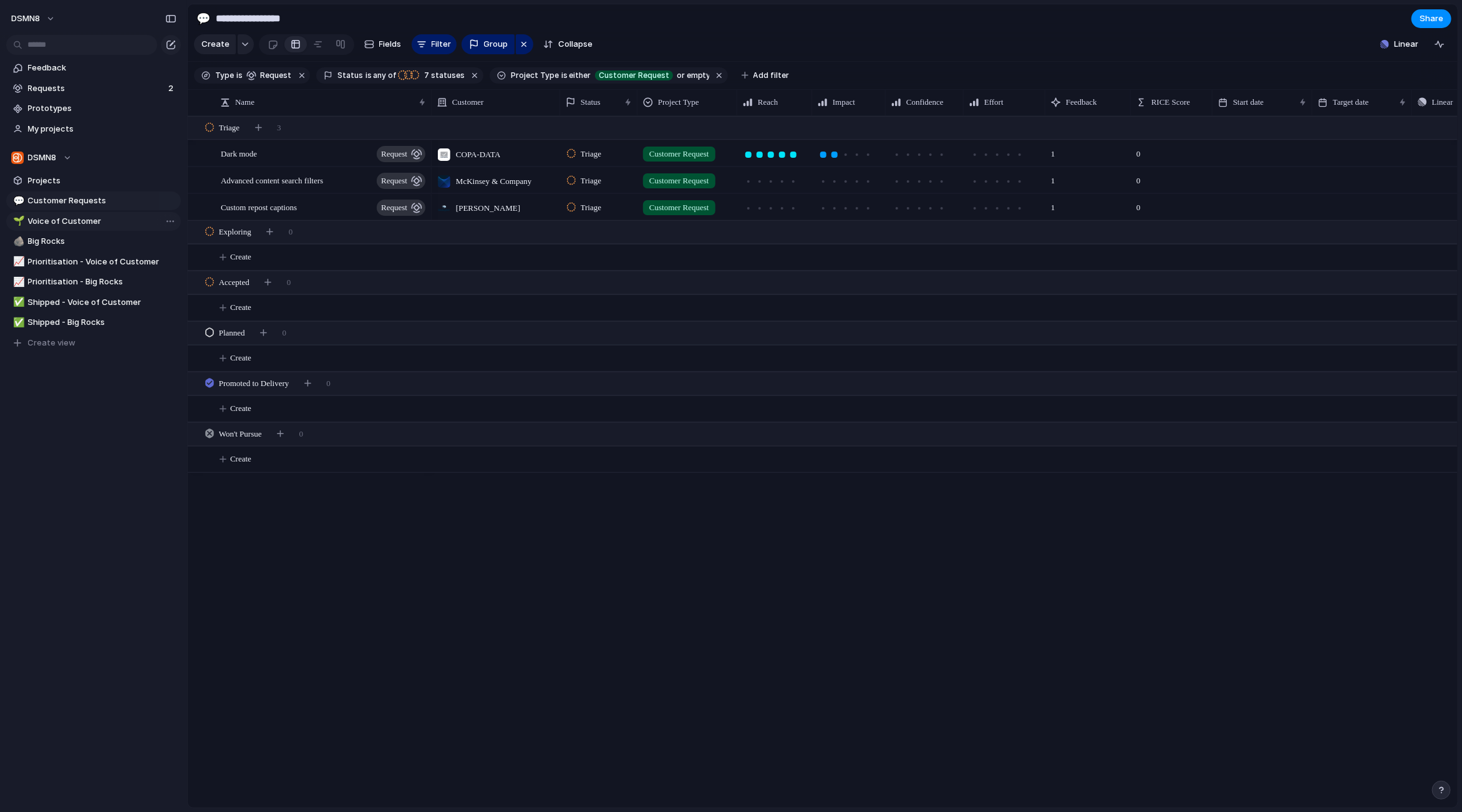
click at [119, 222] on span "Voice of Customer" at bounding box center [102, 221] width 148 height 12
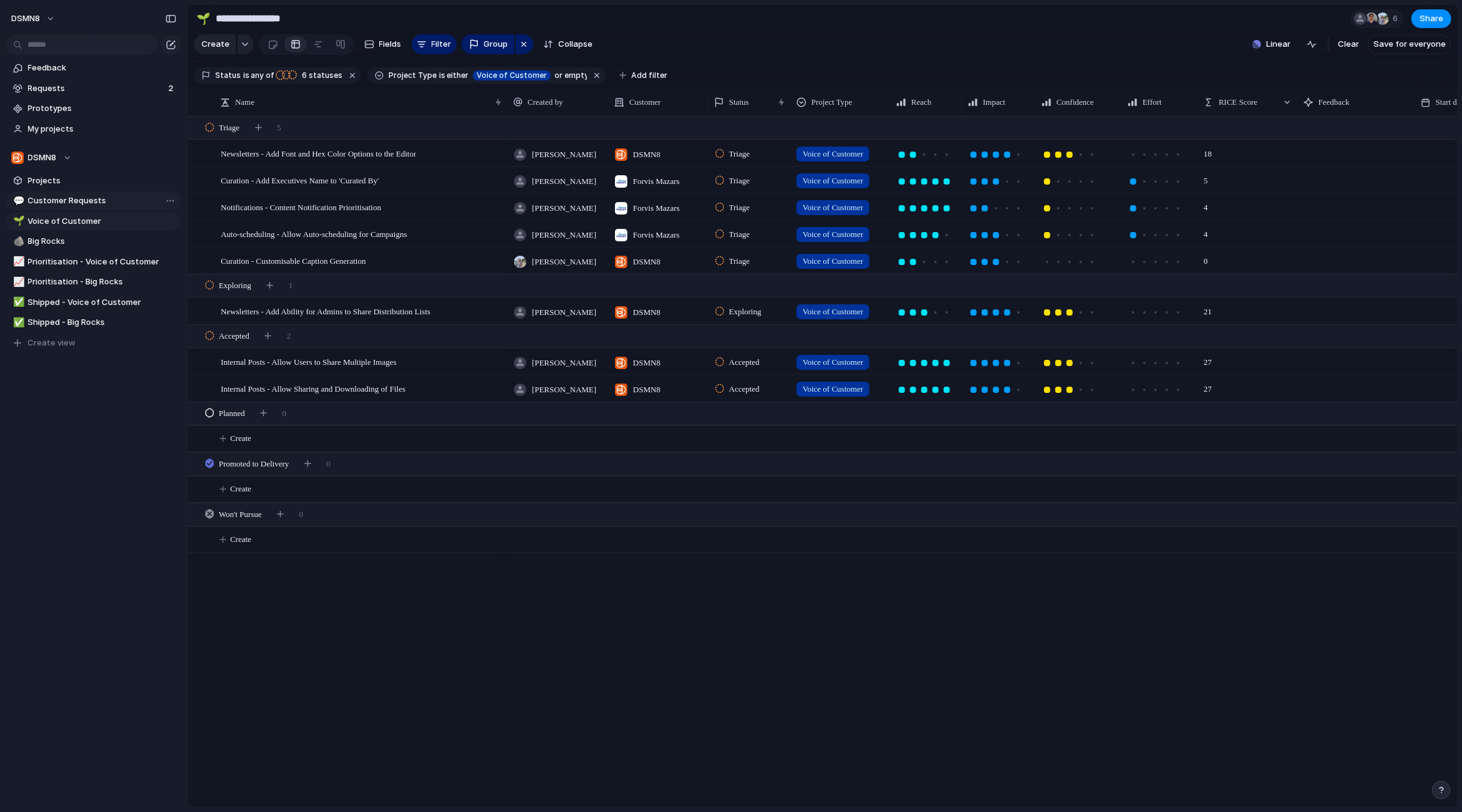
click at [119, 202] on span "Customer Requests" at bounding box center [102, 200] width 148 height 12
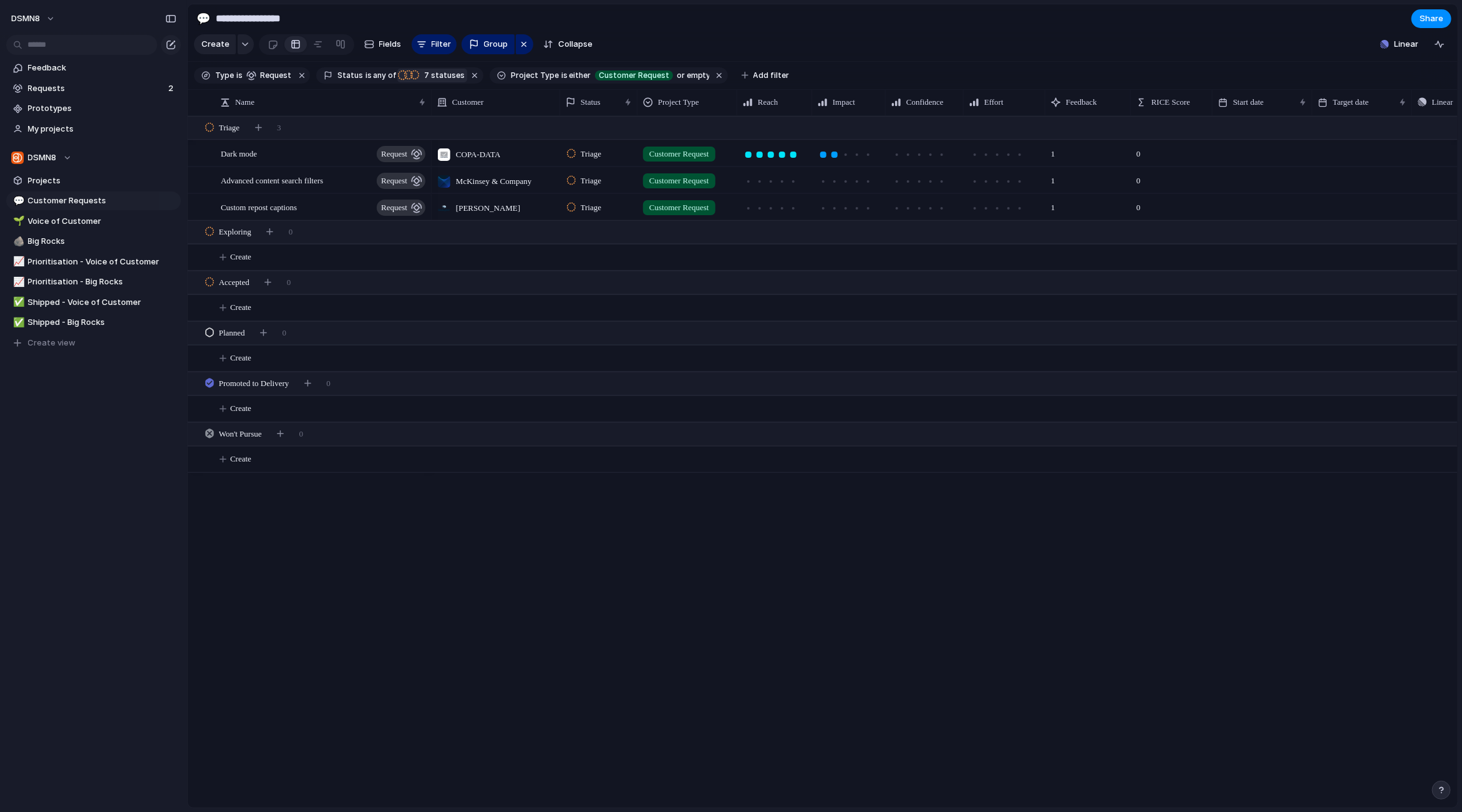
click at [422, 73] on span "7" at bounding box center [425, 75] width 10 height 9
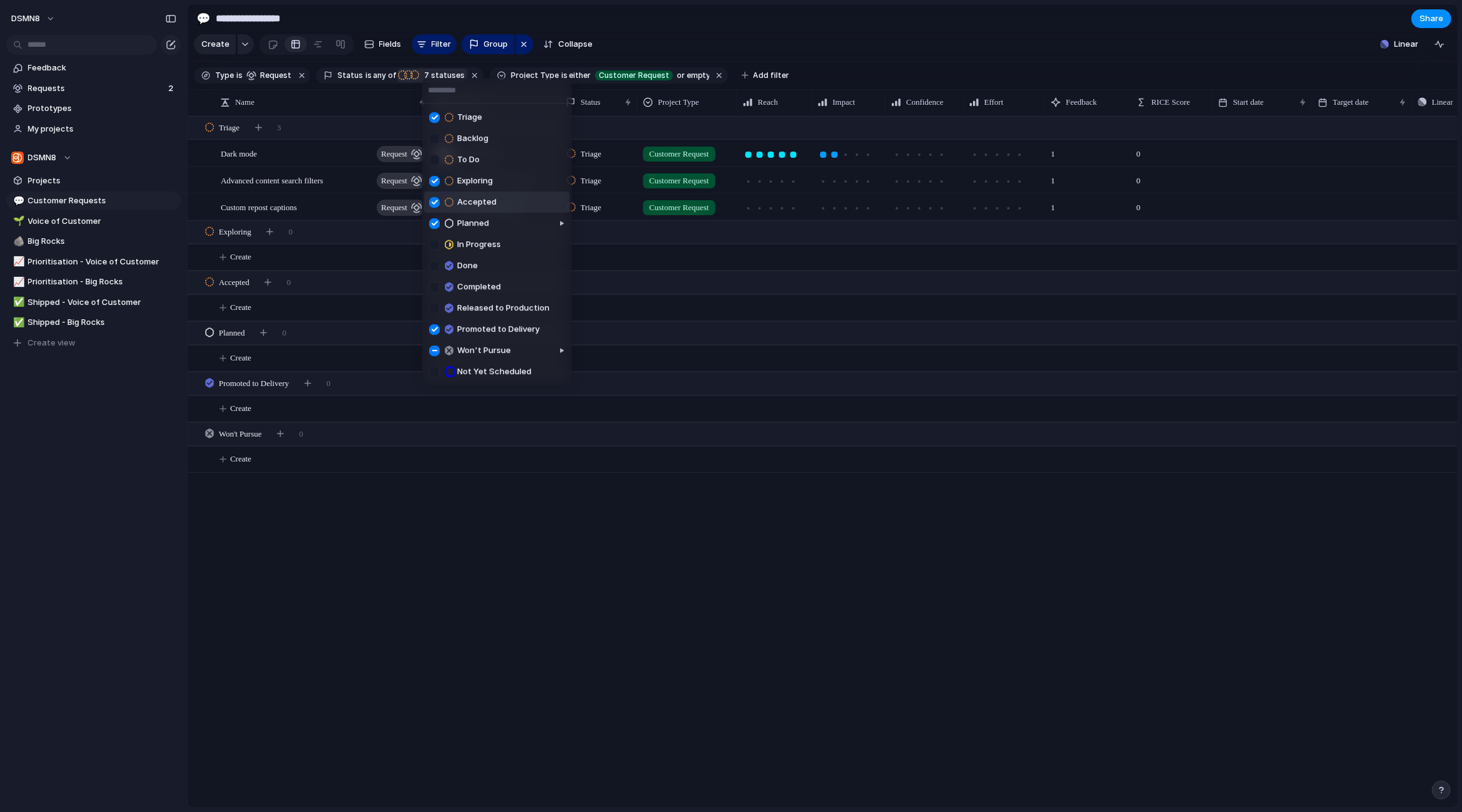
click at [436, 202] on div at bounding box center [434, 202] width 10 height 10
click at [435, 328] on div at bounding box center [434, 329] width 10 height 10
click at [443, 575] on div "Triage Backlog To Do Exploring Accepted Planned In Progress Done Completed Rele…" at bounding box center [731, 406] width 1462 height 812
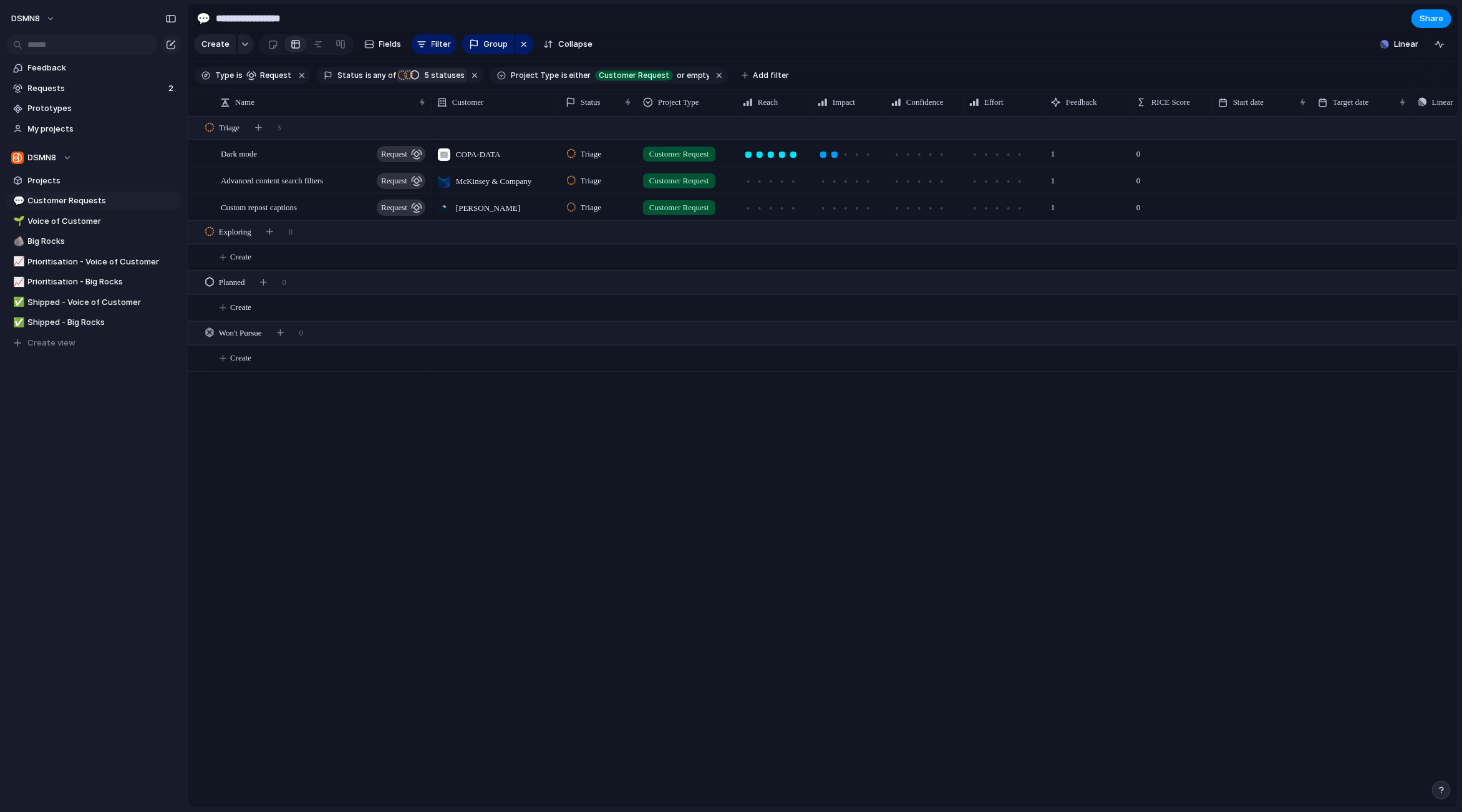
click at [413, 74] on div "Planned" at bounding box center [414, 75] width 11 height 18
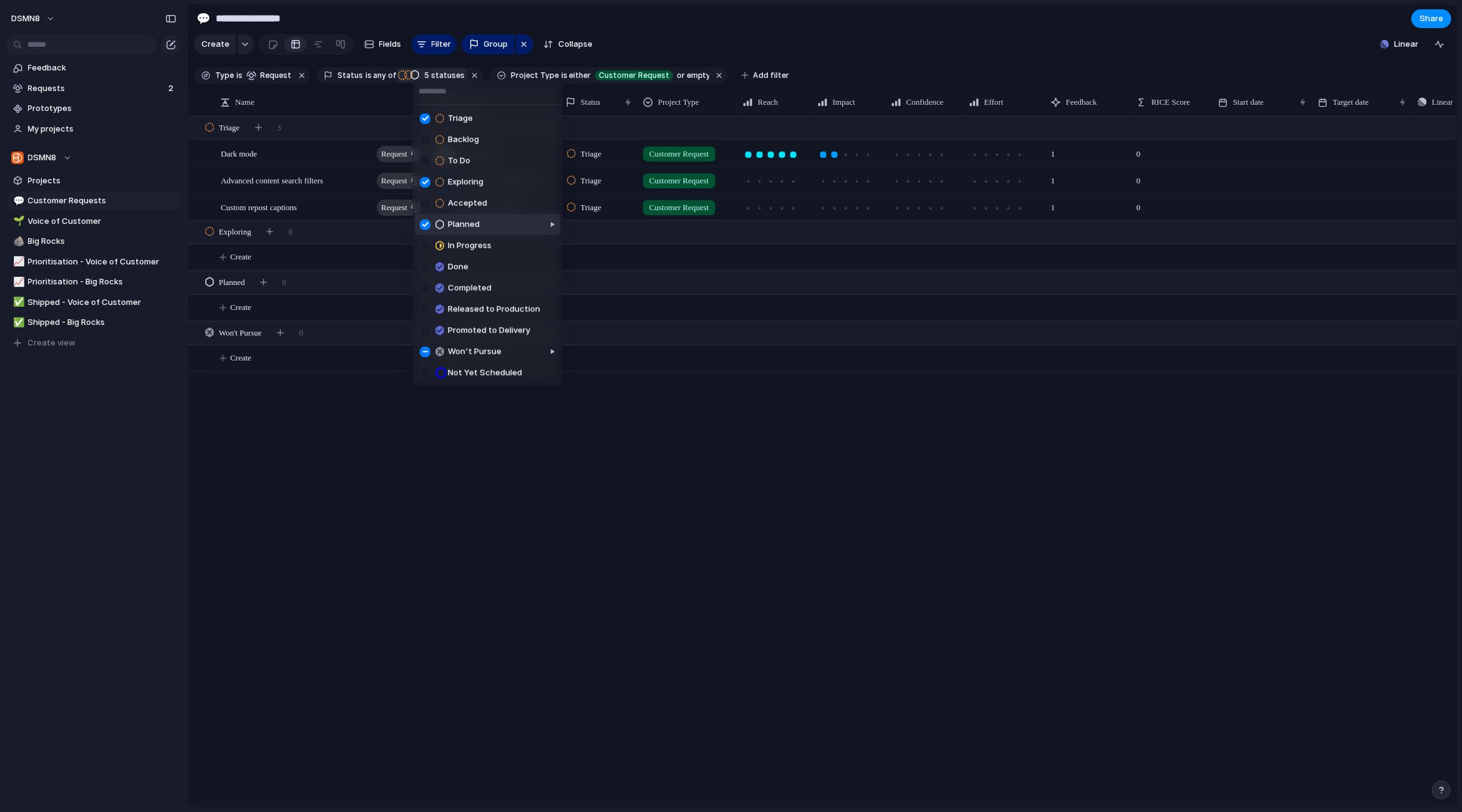
click at [426, 223] on div at bounding box center [425, 223] width 10 height 10
click at [451, 490] on div "Triage Backlog To Do Exploring Accepted Planned In Progress Done Completed Rele…" at bounding box center [731, 406] width 1462 height 812
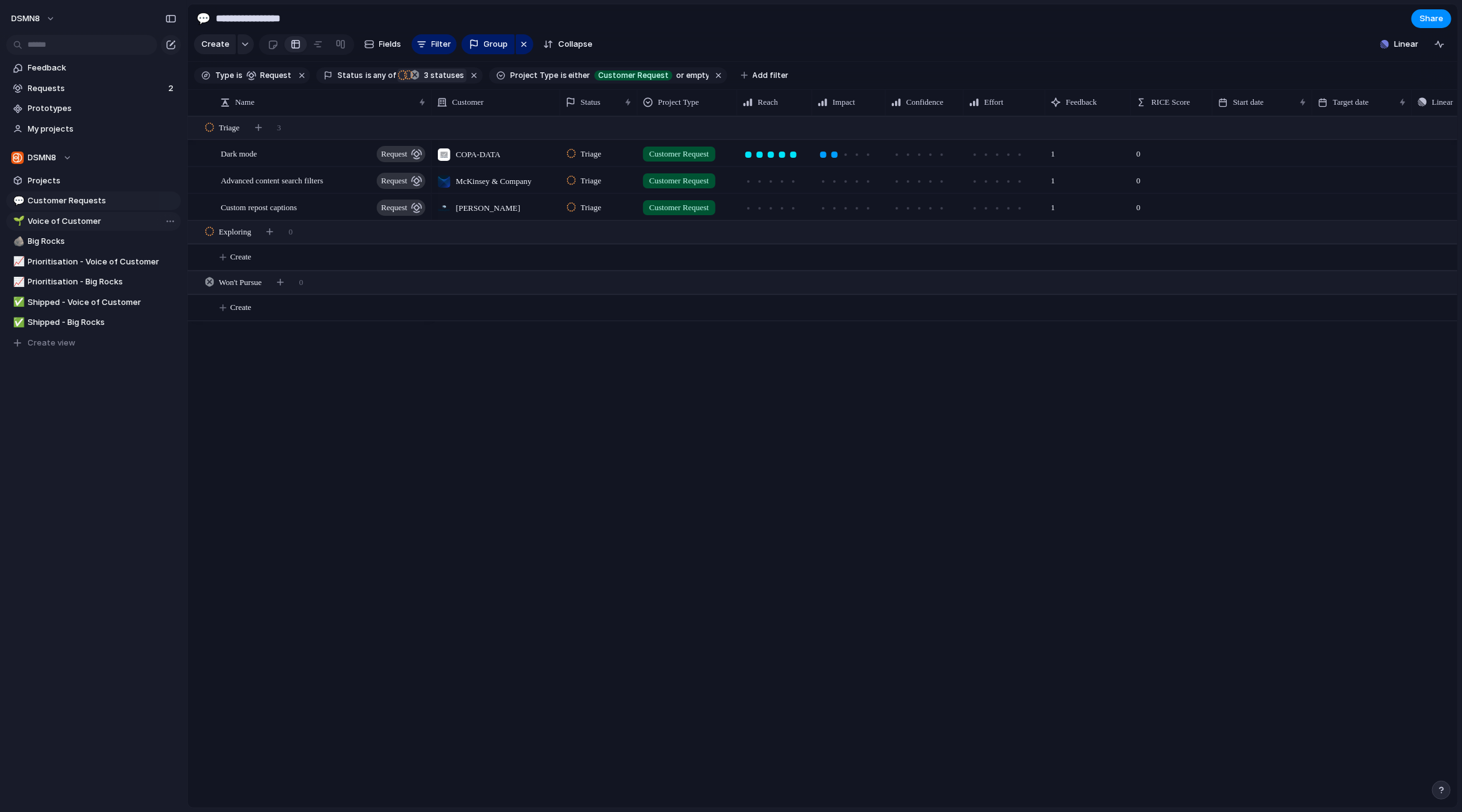
click at [123, 220] on span "Voice of Customer" at bounding box center [102, 221] width 148 height 12
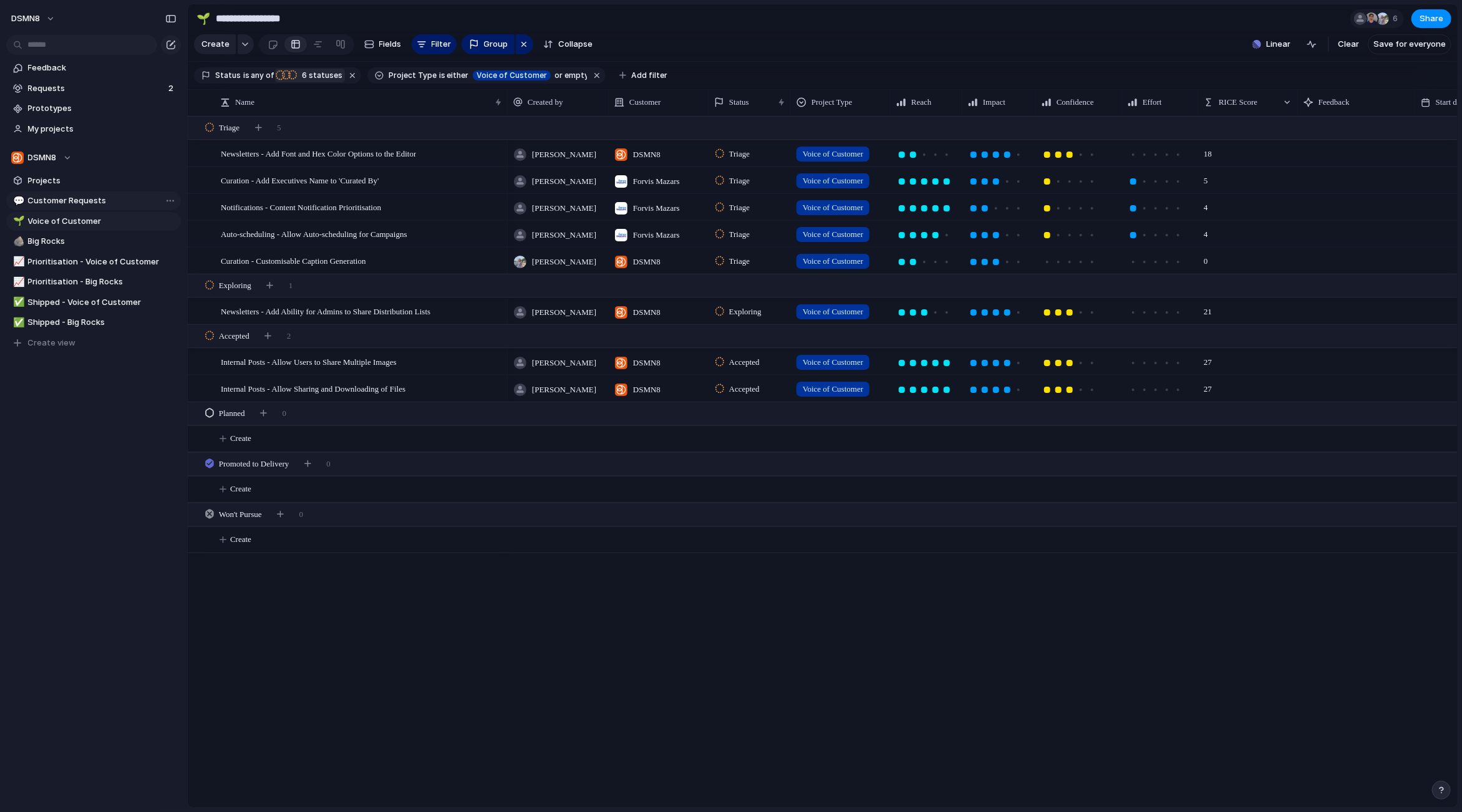
click at [123, 203] on span "Customer Requests" at bounding box center [102, 200] width 148 height 12
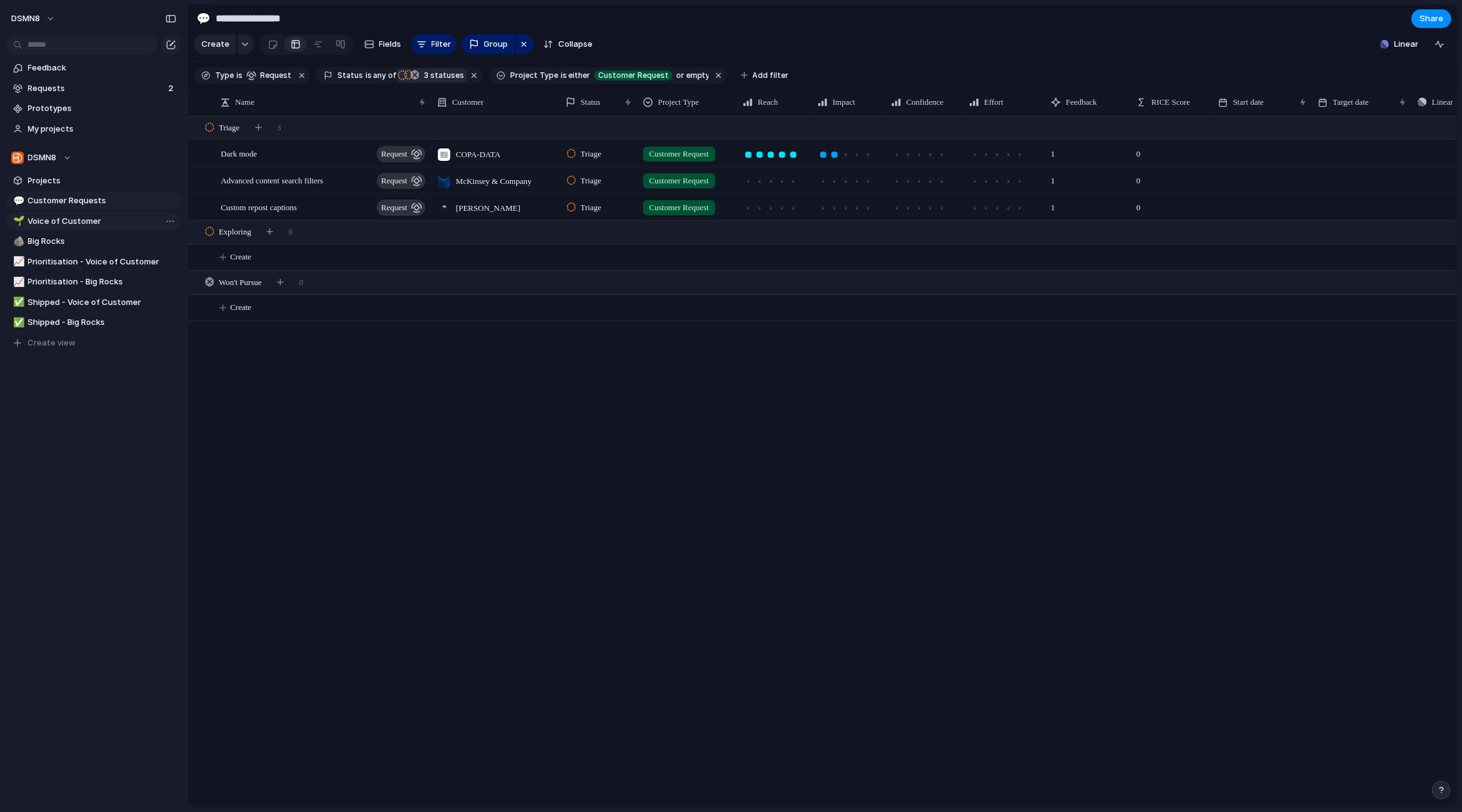
click at [117, 221] on span "Voice of Customer" at bounding box center [102, 221] width 148 height 12
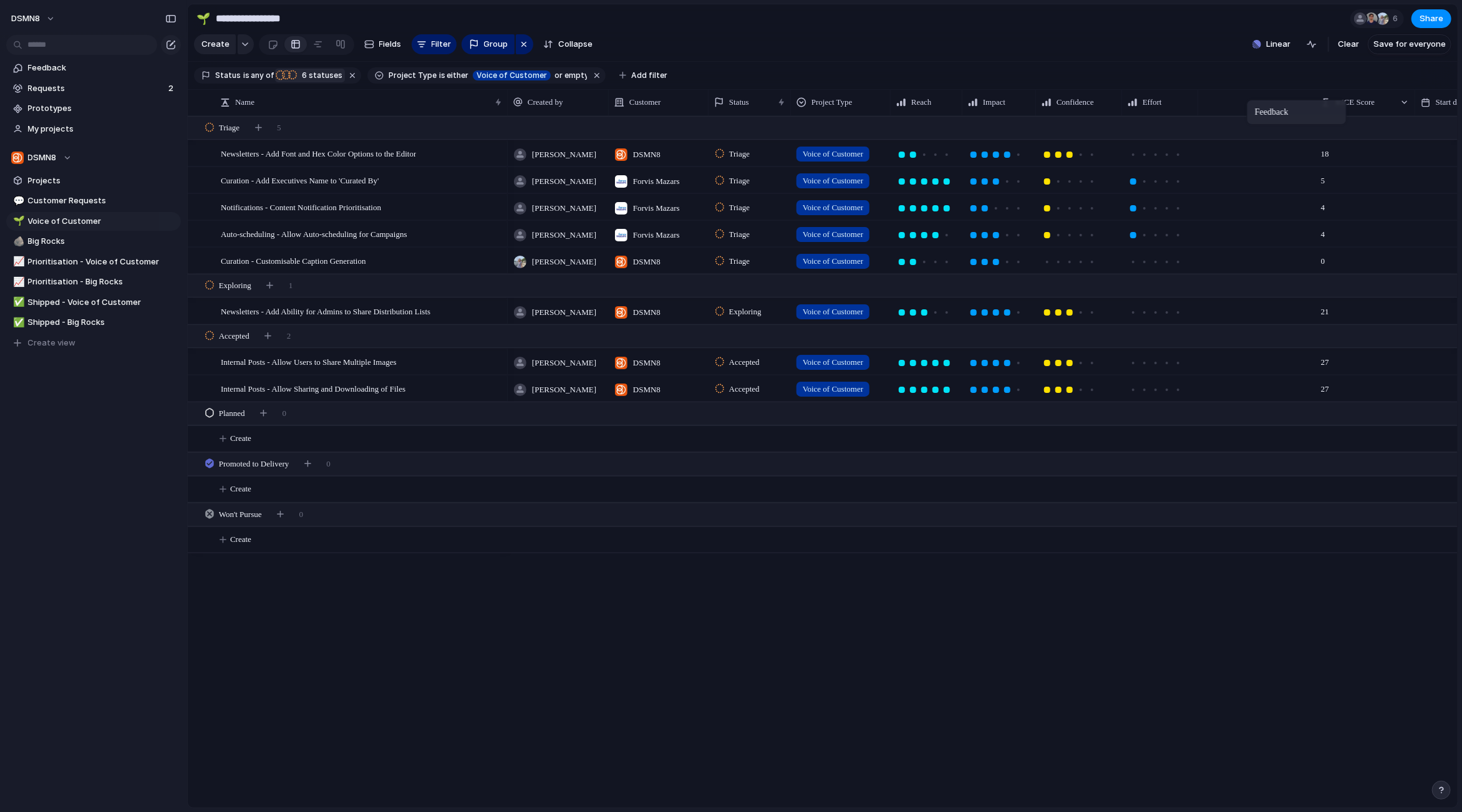
drag, startPoint x: 1348, startPoint y: 98, endPoint x: 1247, endPoint y: 102, distance: 101.1
drag, startPoint x: 1316, startPoint y: 103, endPoint x: 1278, endPoint y: 104, distance: 38.0
click at [1280, 104] on div at bounding box center [1280, 102] width 6 height 26
click at [106, 203] on span "Customer Requests" at bounding box center [102, 200] width 148 height 12
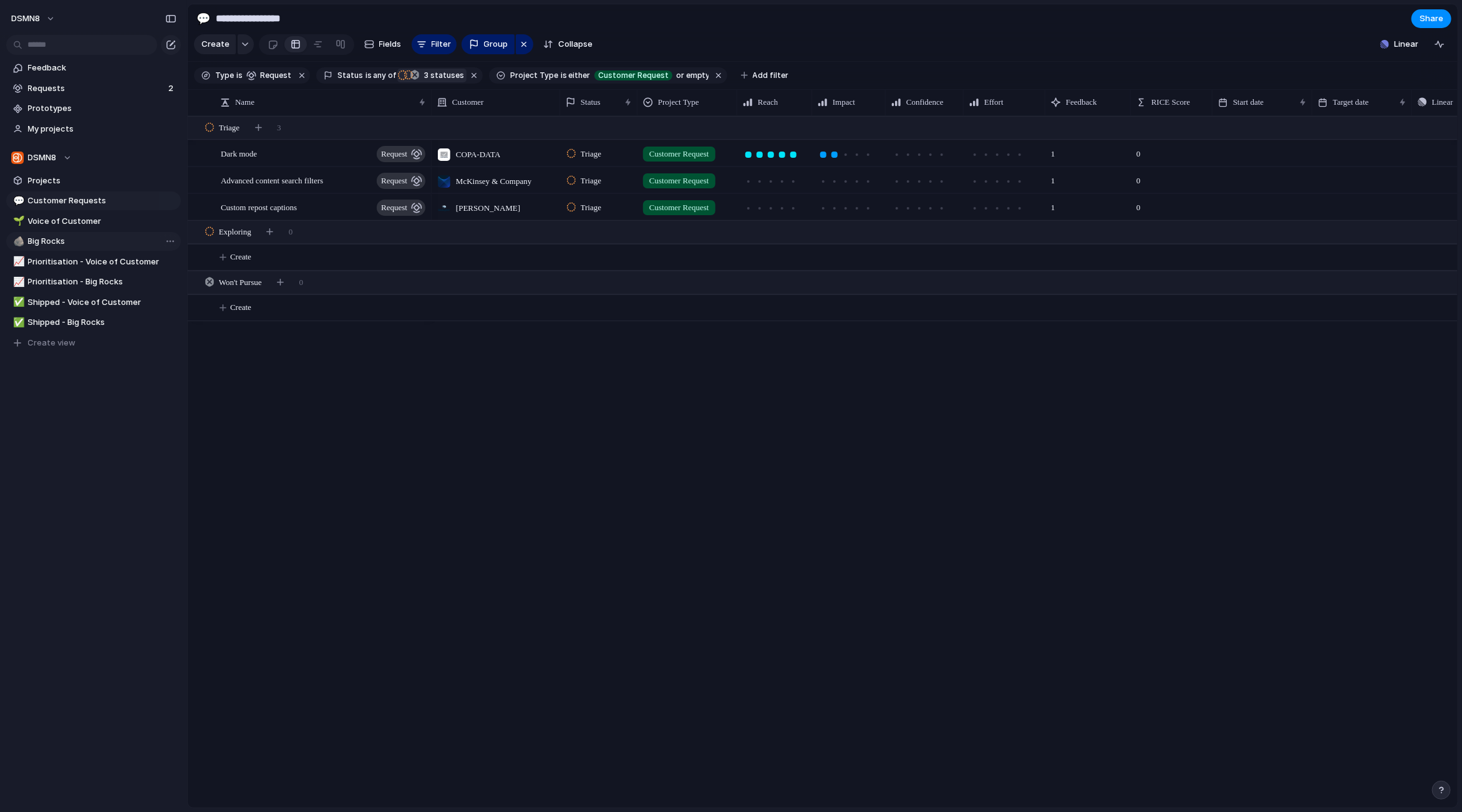
click at [89, 240] on span "Big Rocks" at bounding box center [102, 241] width 148 height 12
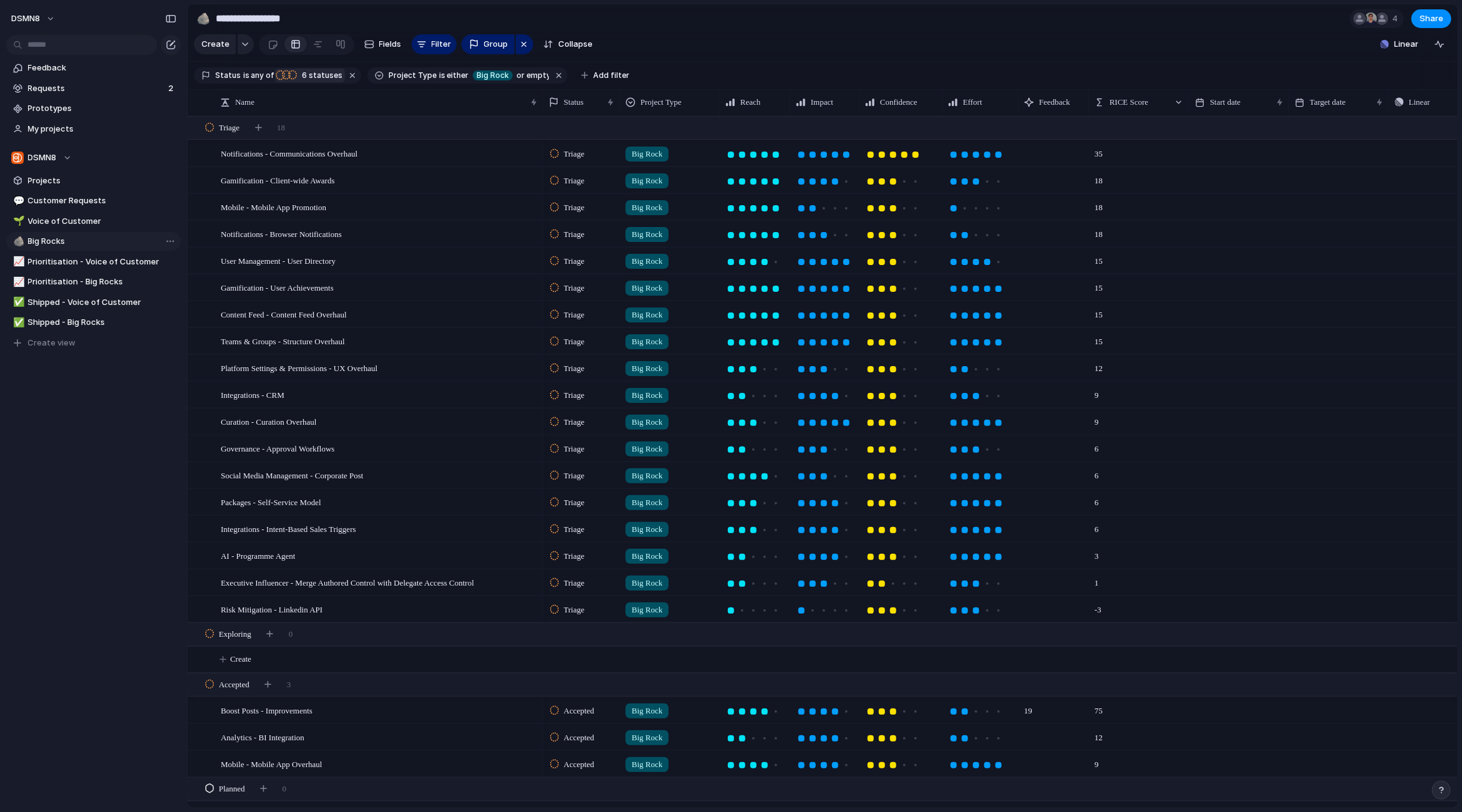
type input "*********"
click at [73, 90] on span "Requests" at bounding box center [95, 88] width 136 height 12
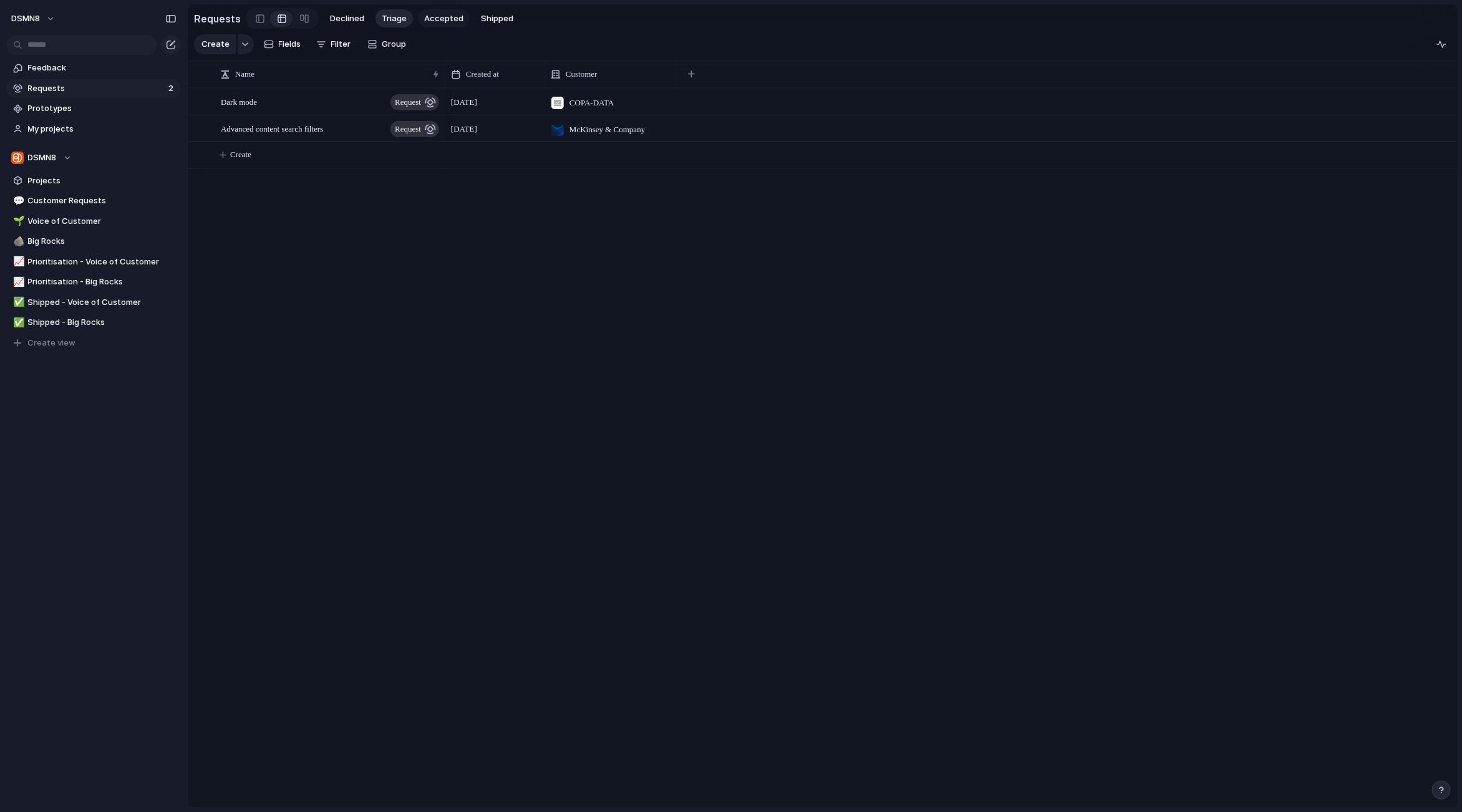
click at [436, 19] on span "Accepted" at bounding box center [443, 18] width 39 height 12
click at [285, 99] on span "Custom repost captions" at bounding box center [259, 101] width 76 height 14
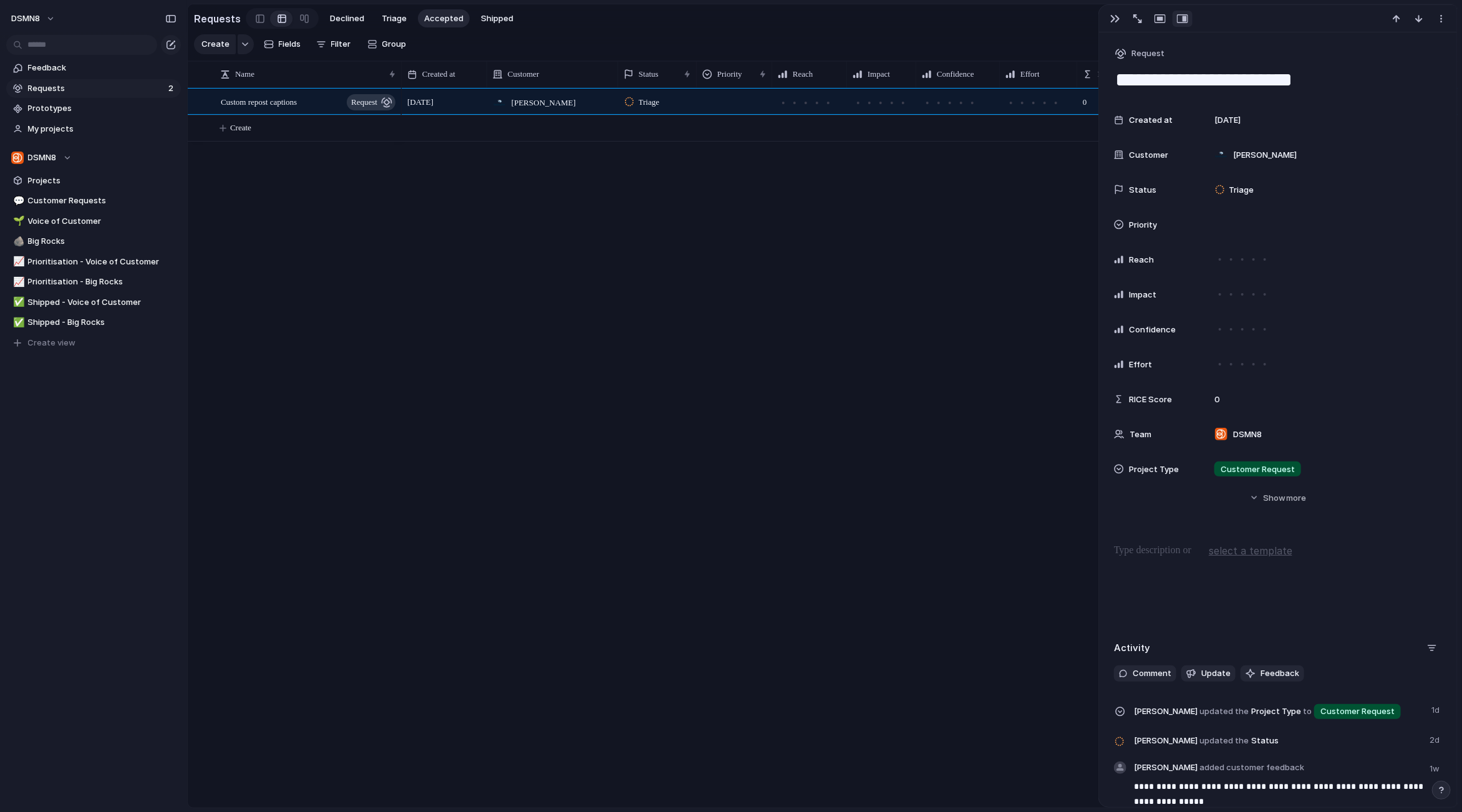
click at [1165, 513] on div "Created at 6 September Customer Gallagher Status Triage Priority Reach Impact C…" at bounding box center [1278, 317] width 328 height 419
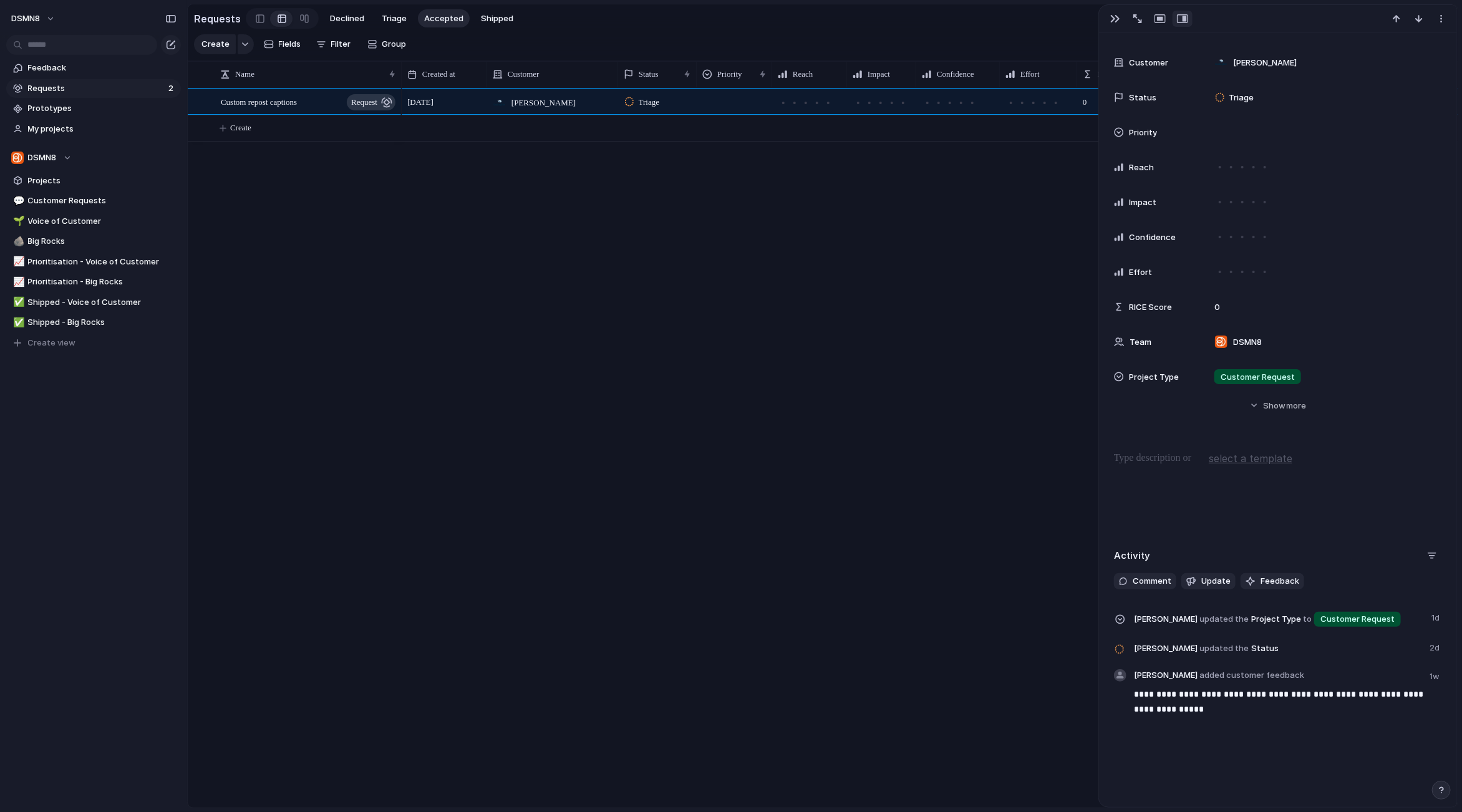
scroll to position [108, 0]
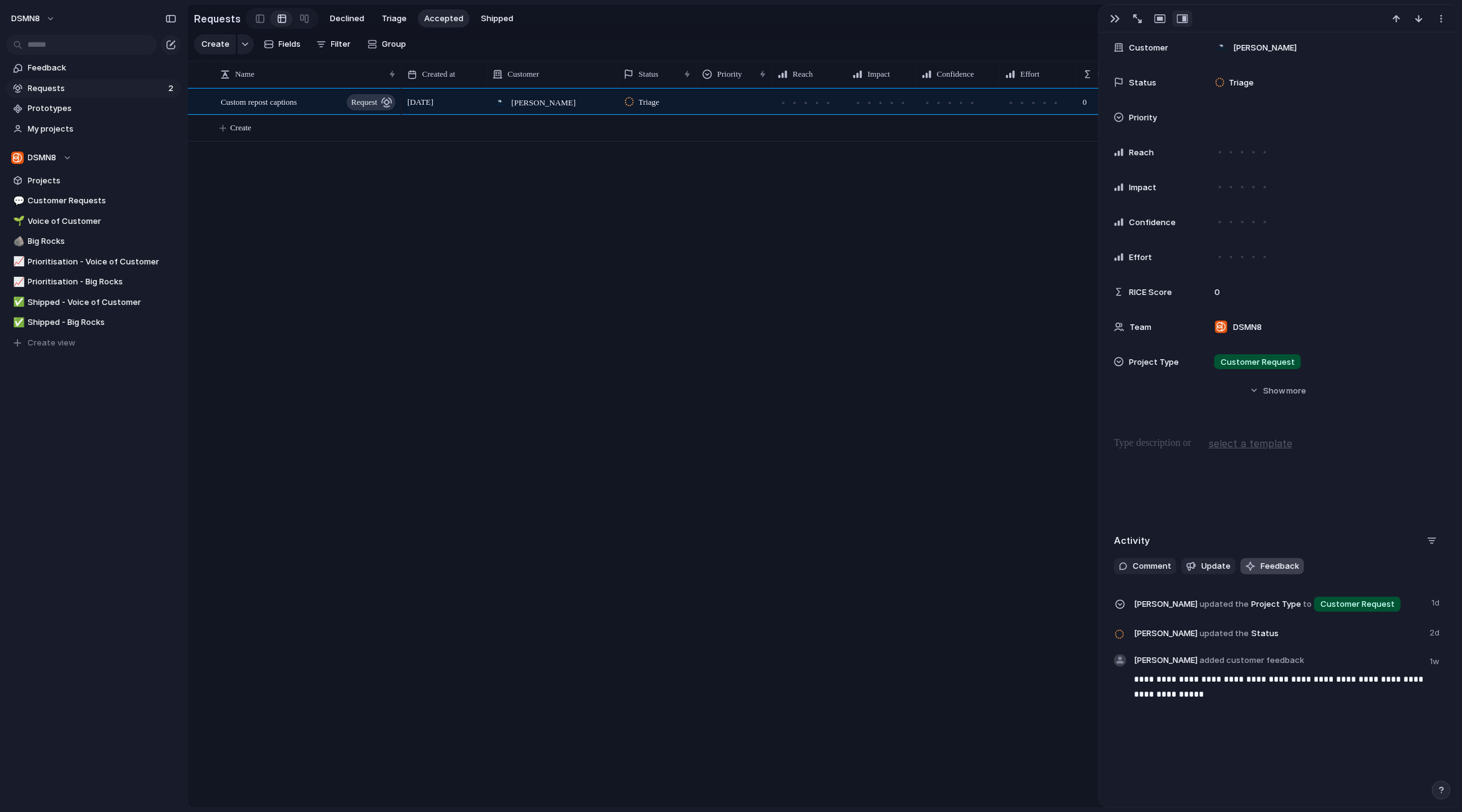
click at [1262, 565] on span "Feedback" at bounding box center [1279, 565] width 39 height 12
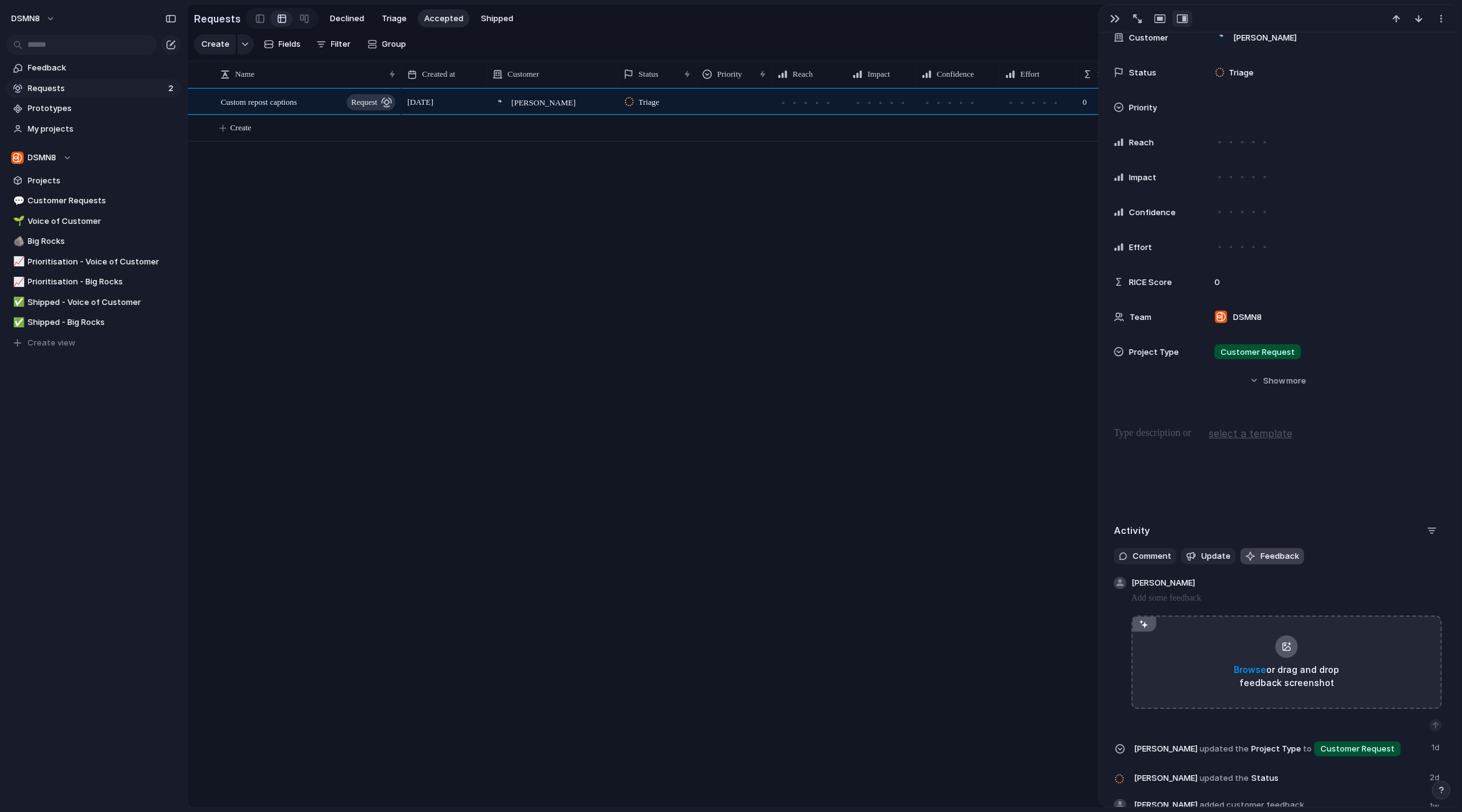
scroll to position [121, 0]
click at [1334, 514] on div "**********" at bounding box center [1278, 386] width 358 height 947
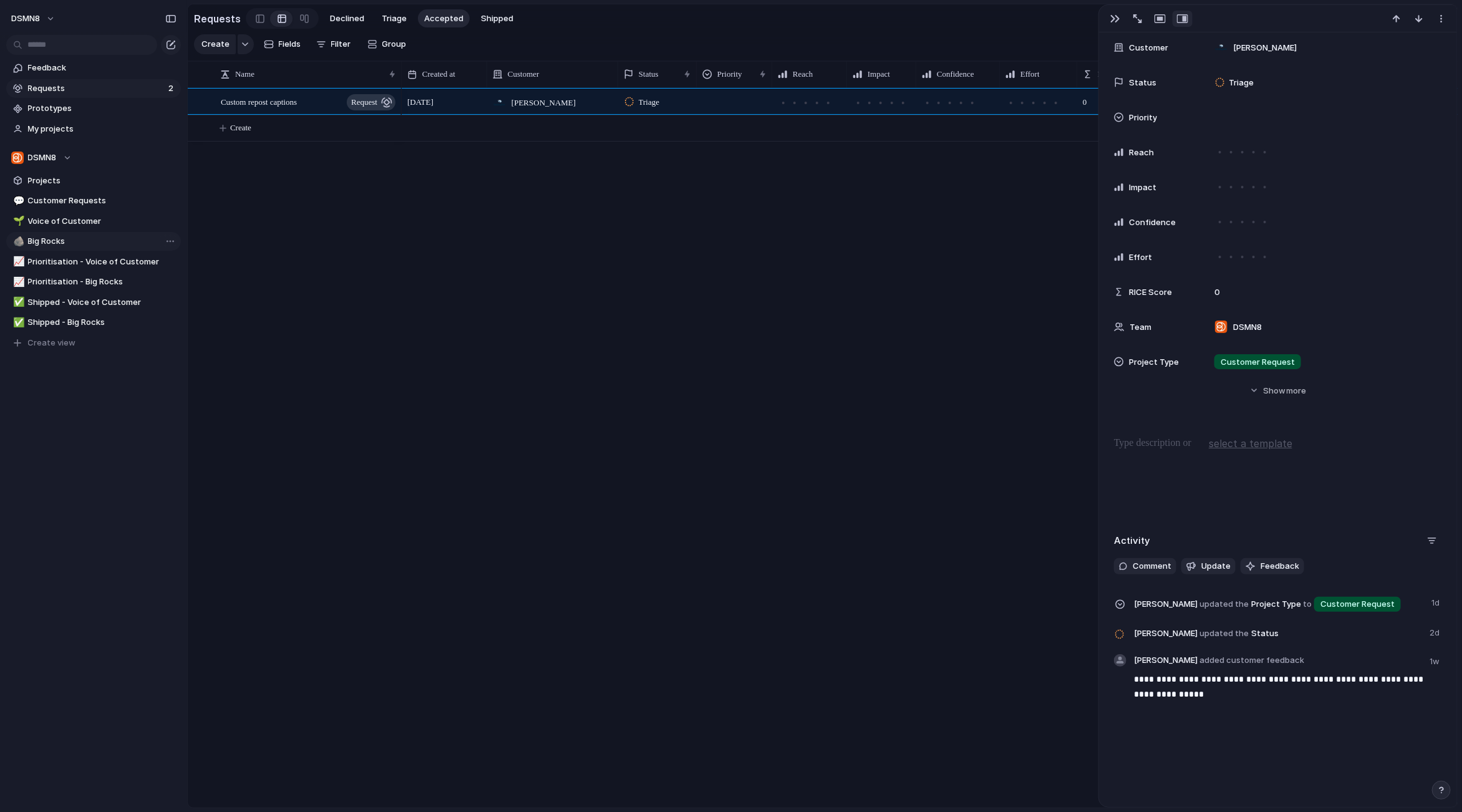
click at [62, 243] on span "Big Rocks" at bounding box center [102, 241] width 148 height 12
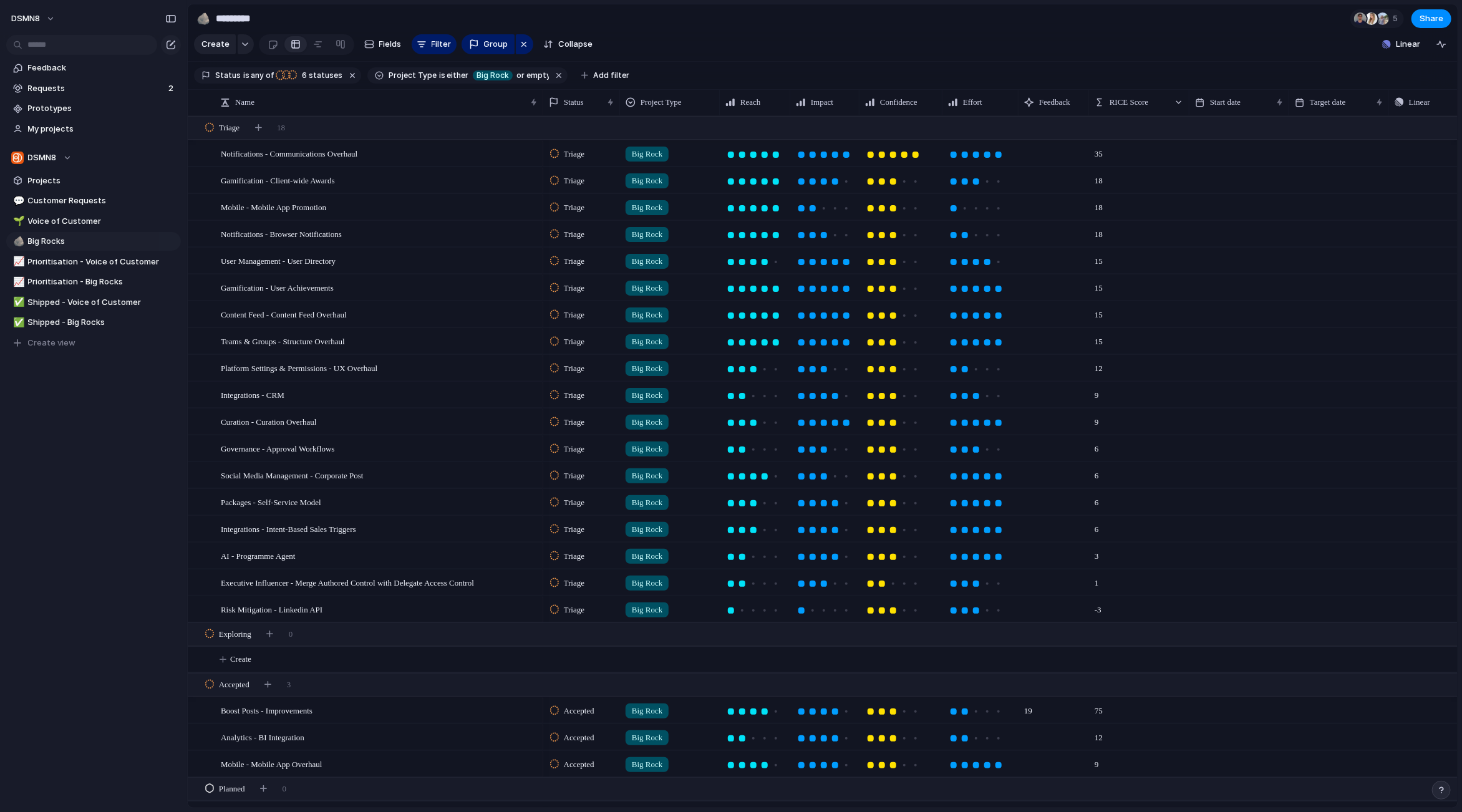
scroll to position [147, 0]
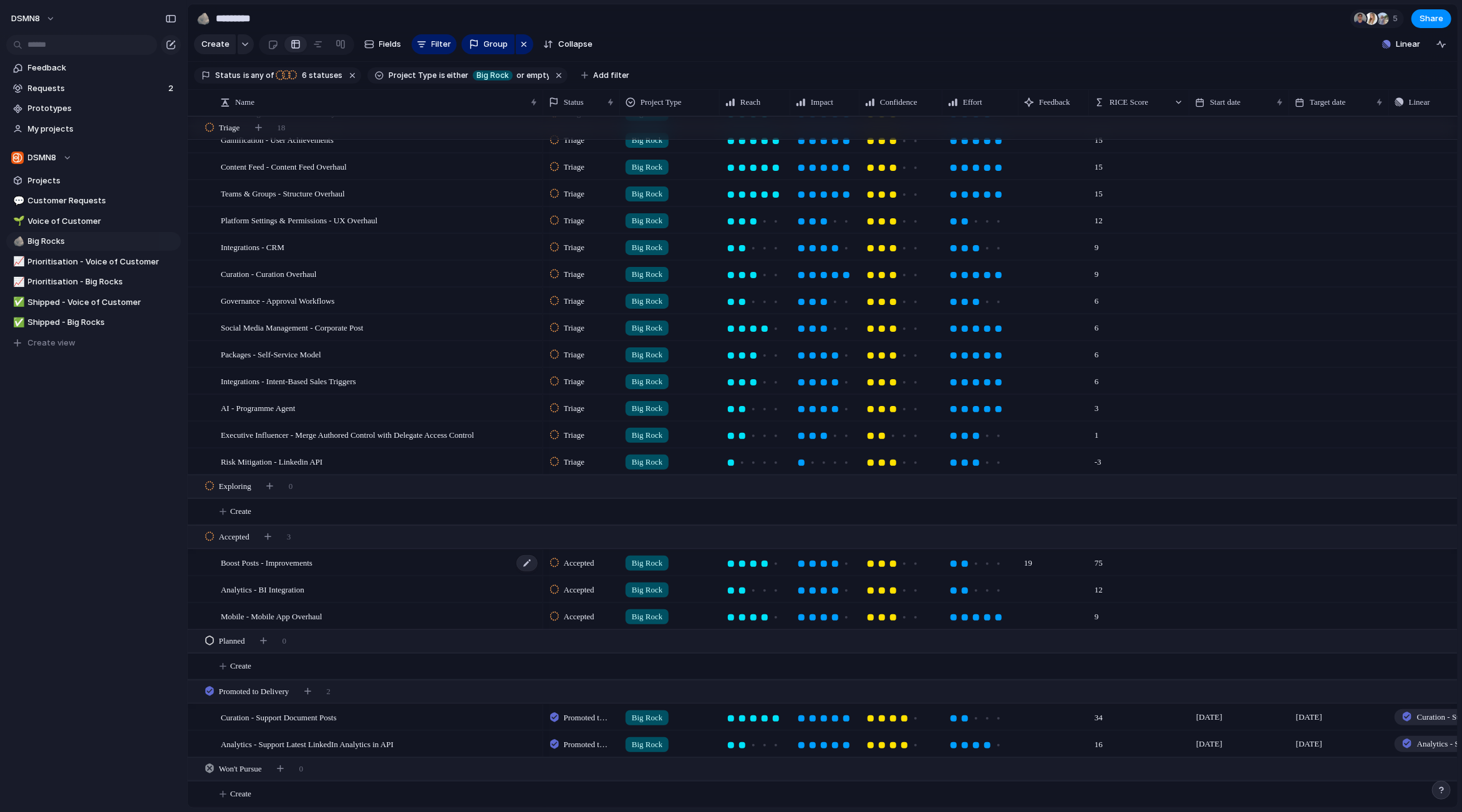
click at [458, 562] on div "Boost Posts - Improvements" at bounding box center [379, 563] width 318 height 26
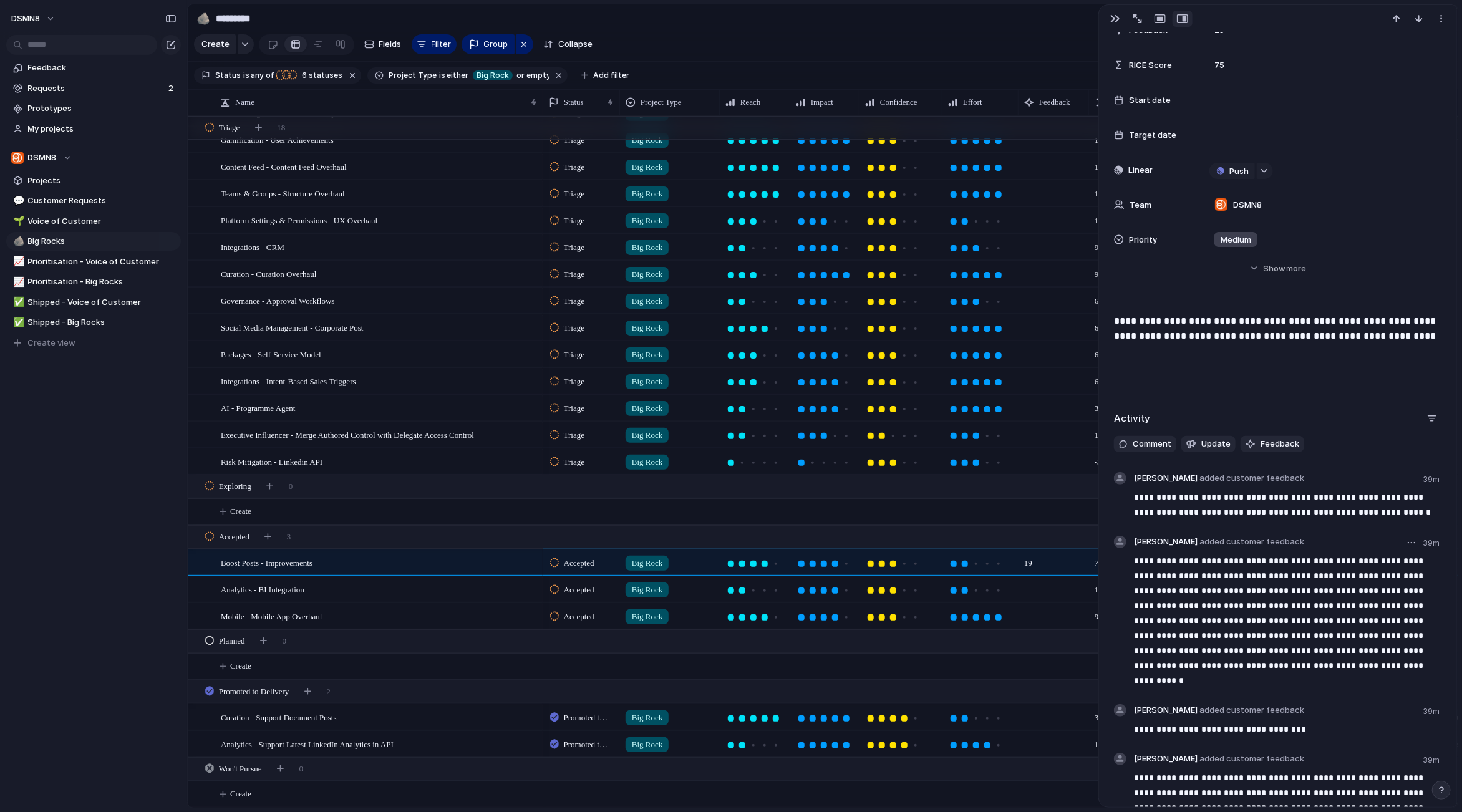
scroll to position [302, 0]
click at [1274, 442] on span "Feedback" at bounding box center [1279, 440] width 39 height 12
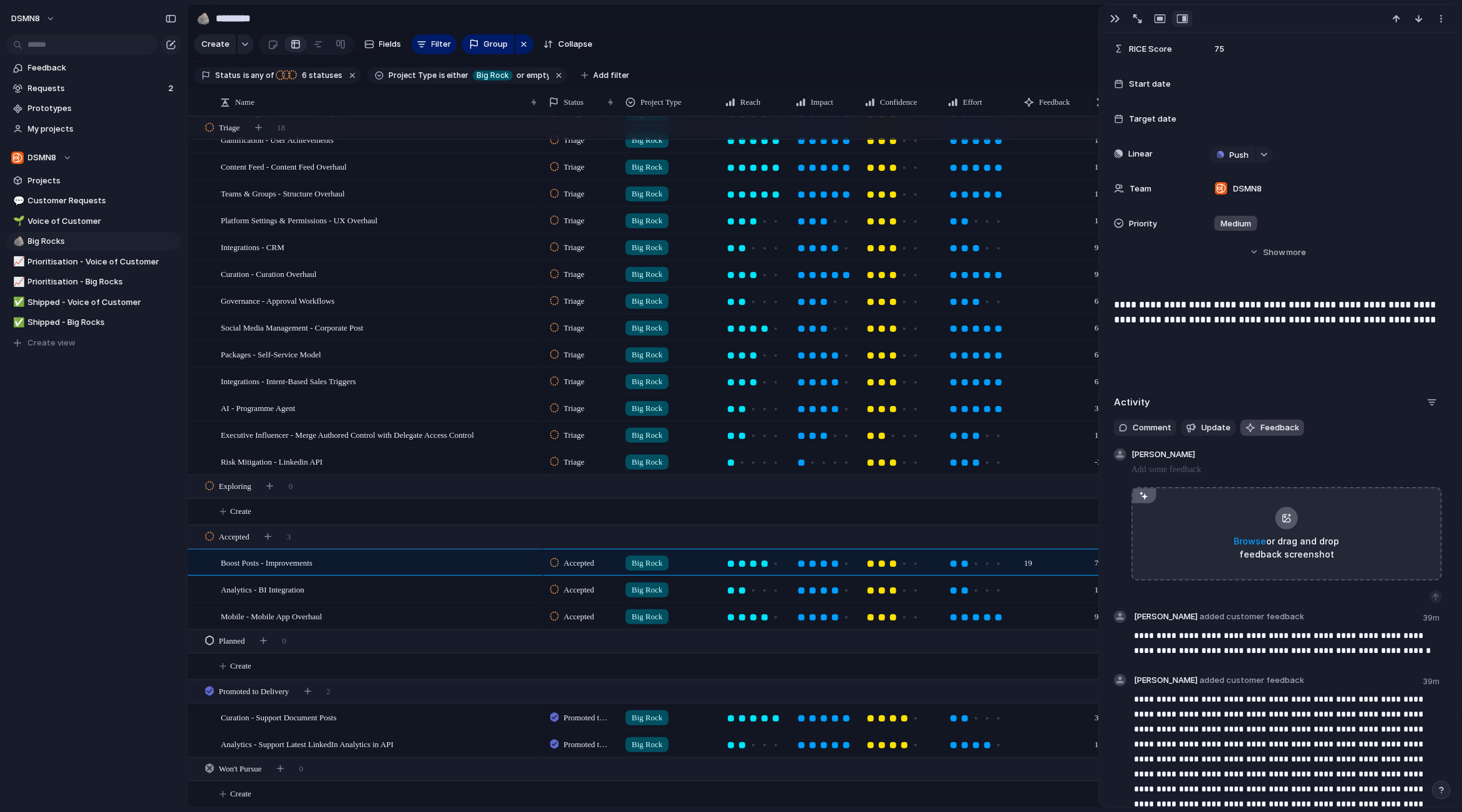
scroll to position [315, 0]
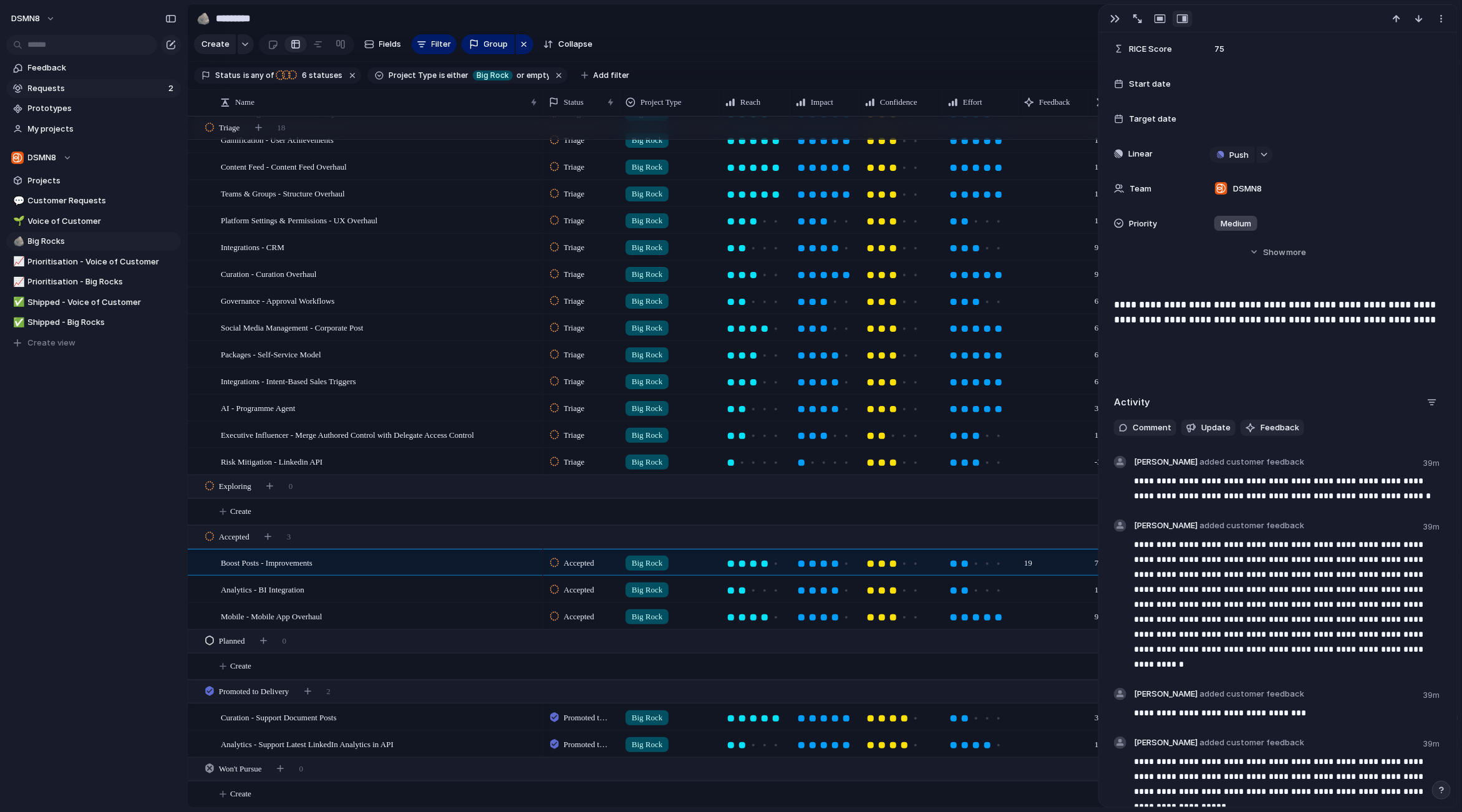
click at [91, 87] on span "Requests" at bounding box center [95, 88] width 136 height 12
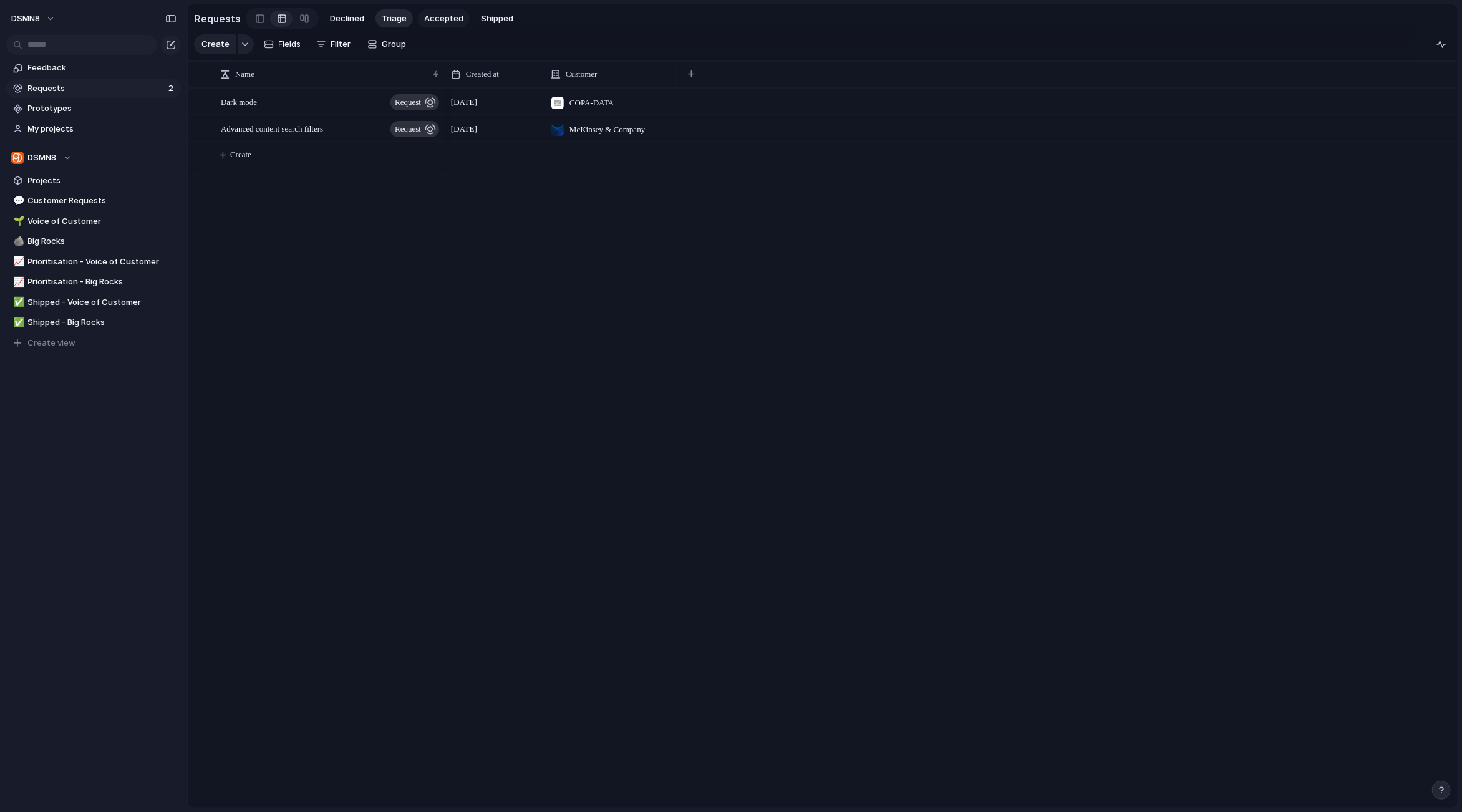
click at [431, 20] on span "Accepted" at bounding box center [443, 18] width 39 height 12
click at [367, 102] on span "request" at bounding box center [364, 102] width 26 height 18
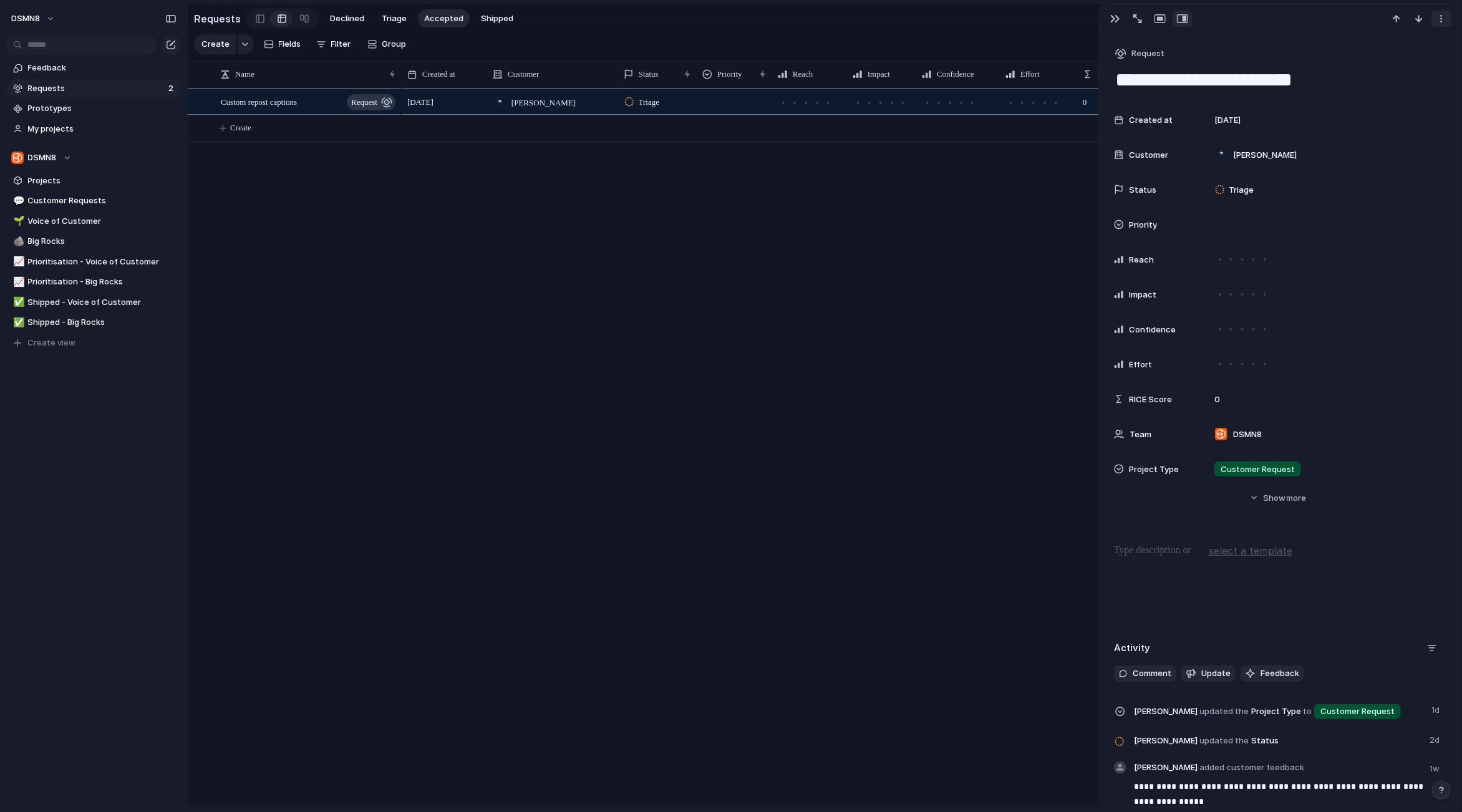
click at [1442, 19] on div "button" at bounding box center [1441, 19] width 10 height 10
click at [1442, 18] on div "Mark as duplicate Delete" at bounding box center [731, 406] width 1462 height 812
click at [1159, 19] on div "button" at bounding box center [1160, 19] width 11 height 10
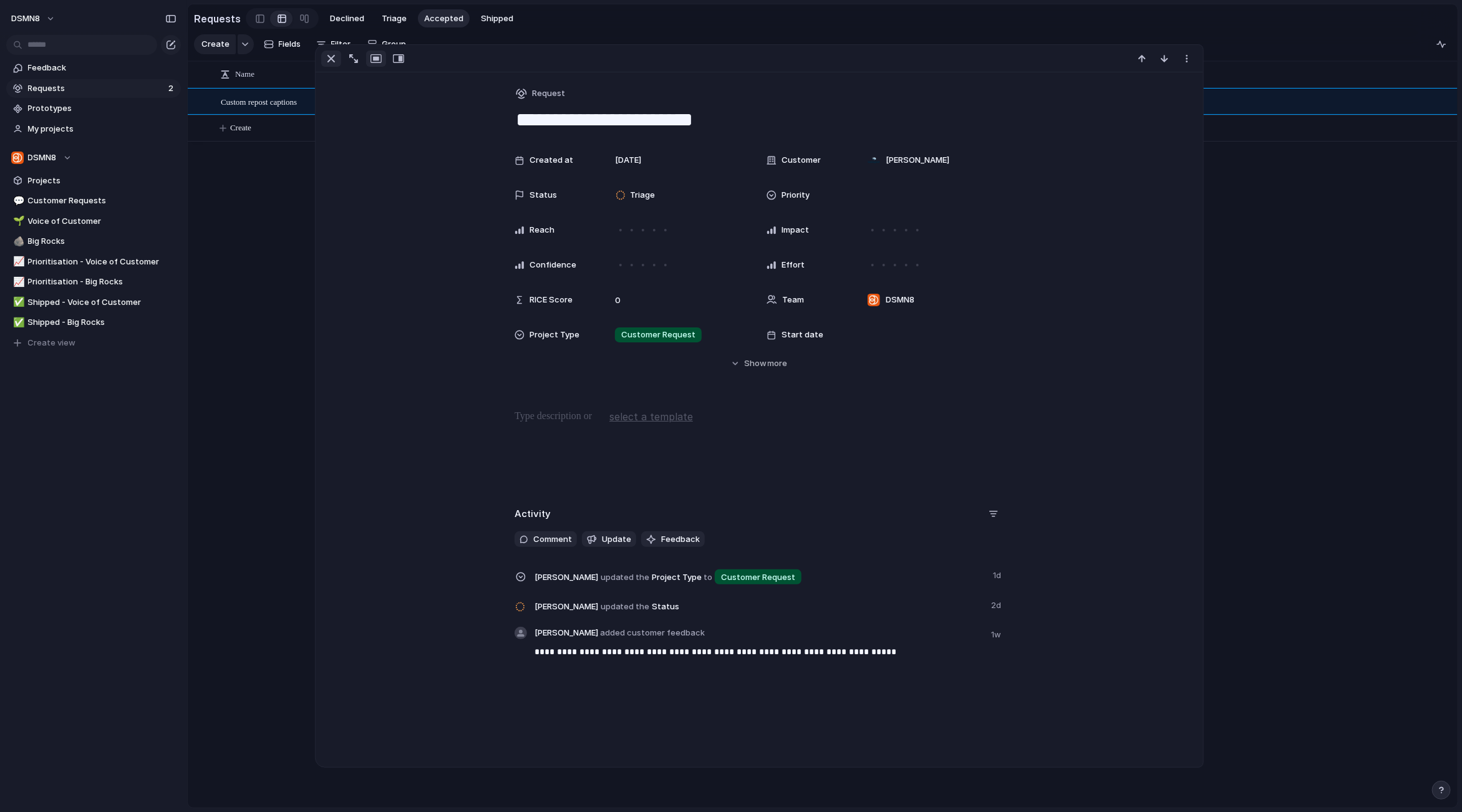
click at [332, 57] on div "button" at bounding box center [331, 58] width 15 height 15
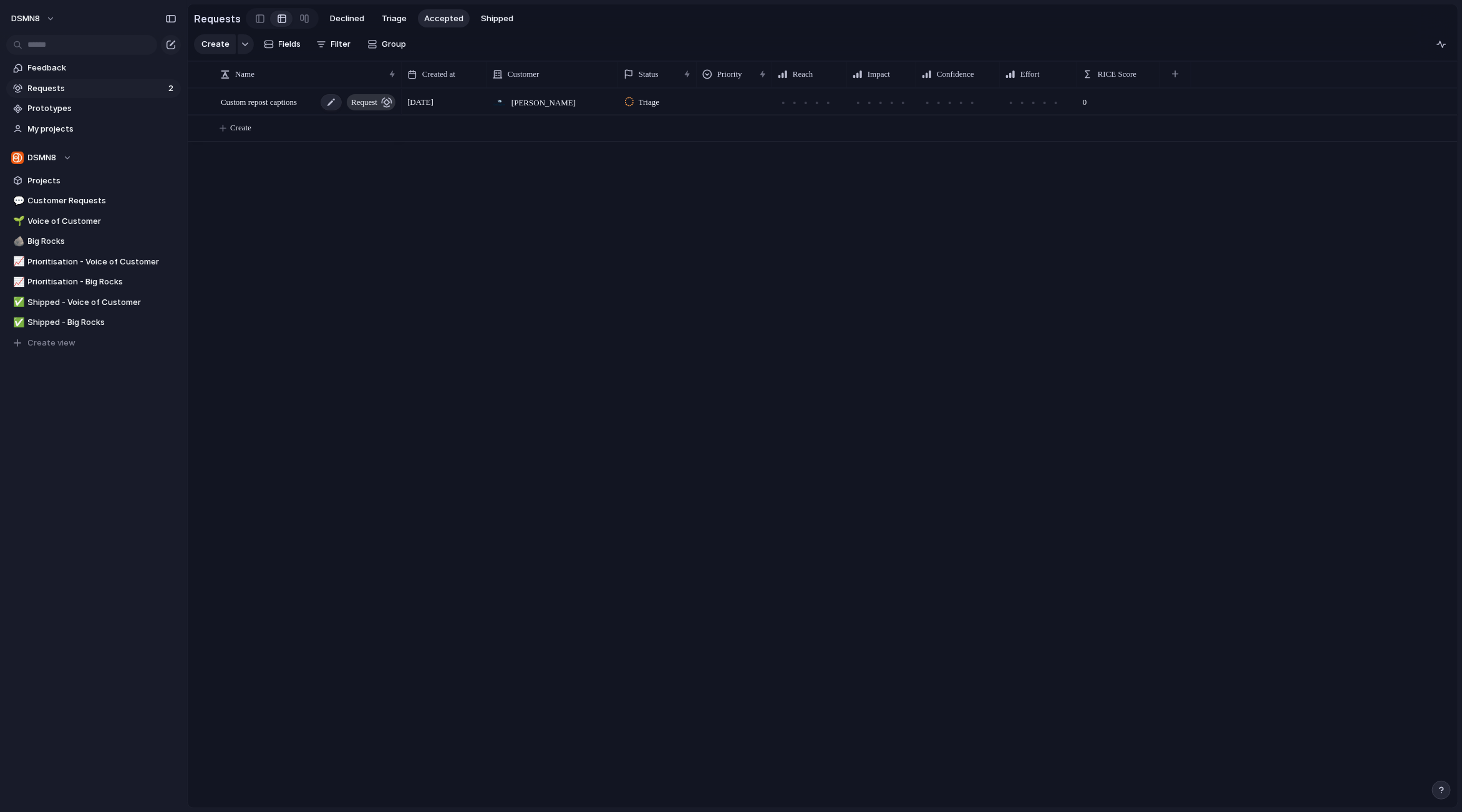
click at [295, 103] on span "Custom repost captions" at bounding box center [259, 101] width 76 height 14
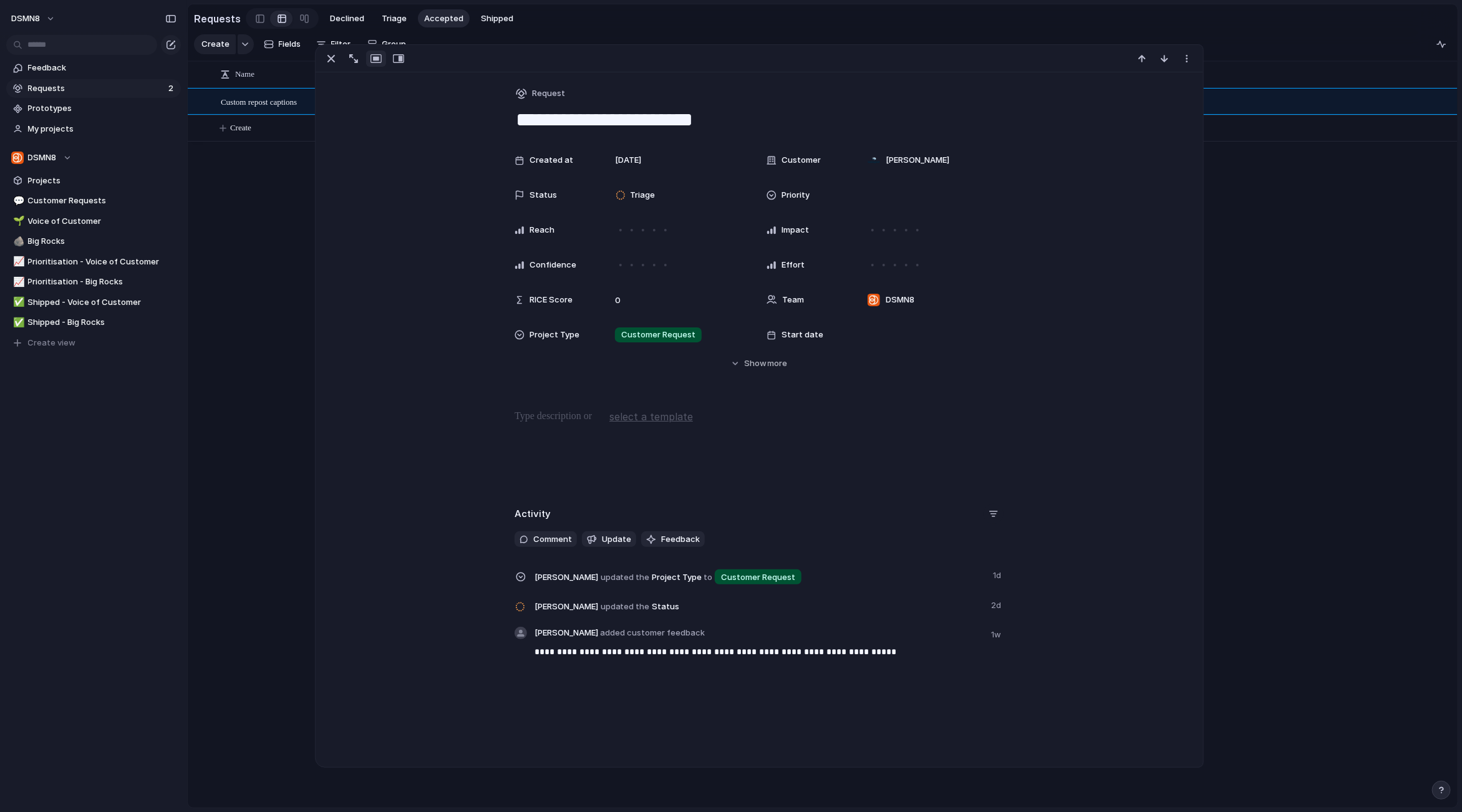
click at [995, 513] on div "button" at bounding box center [993, 514] width 10 height 10
drag, startPoint x: 1032, startPoint y: 467, endPoint x: 959, endPoint y: 435, distance: 79.7
click at [1032, 467] on div "Comments Updates Changes Feedback" at bounding box center [731, 406] width 1462 height 812
click at [1189, 60] on div "button" at bounding box center [1187, 58] width 10 height 10
click at [1295, 133] on div "Mark as duplicate Delete" at bounding box center [731, 406] width 1462 height 812
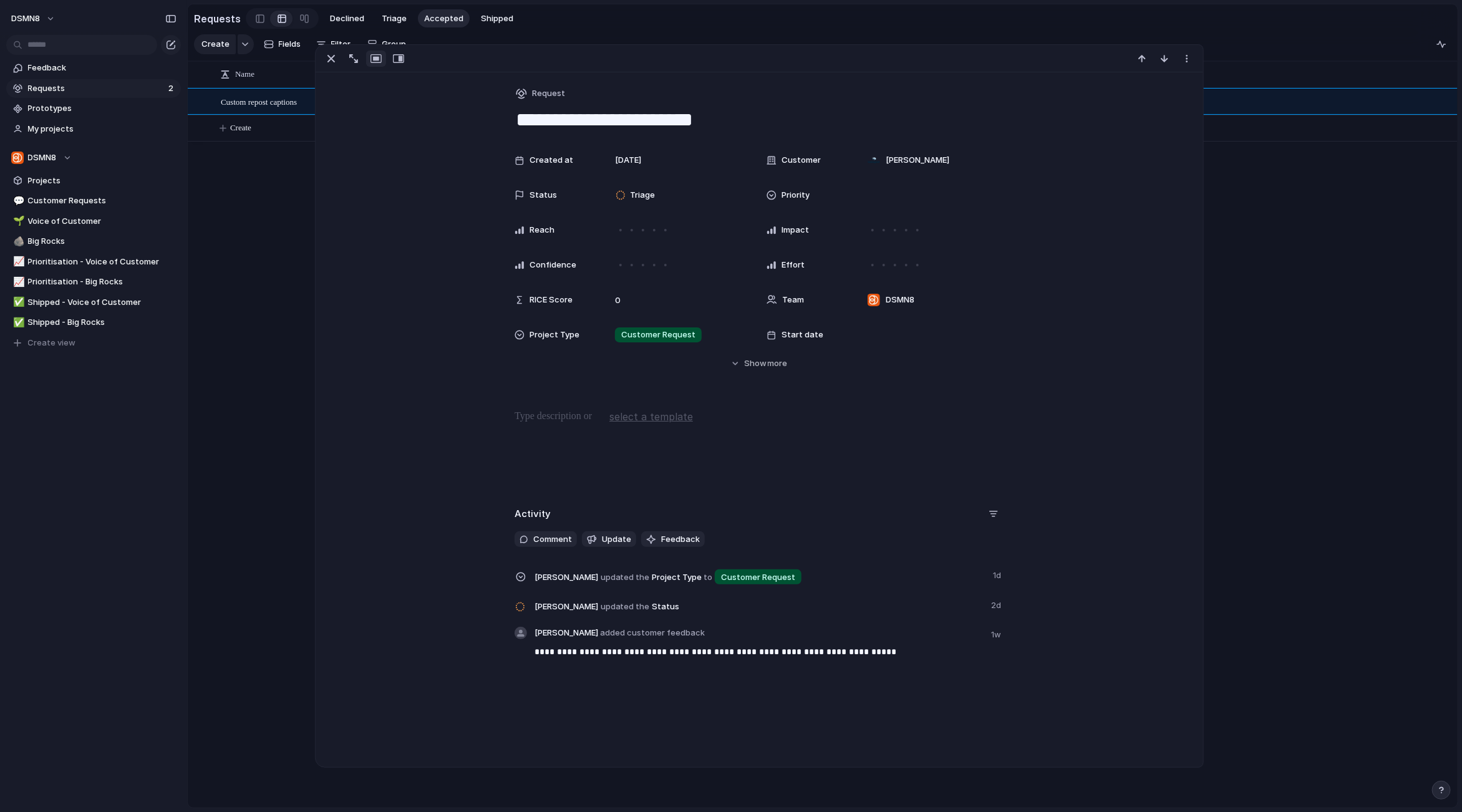
click at [295, 177] on div "Custom repost captions request 6 September Gallagher Triage 0 Create" at bounding box center [822, 448] width 1270 height 719
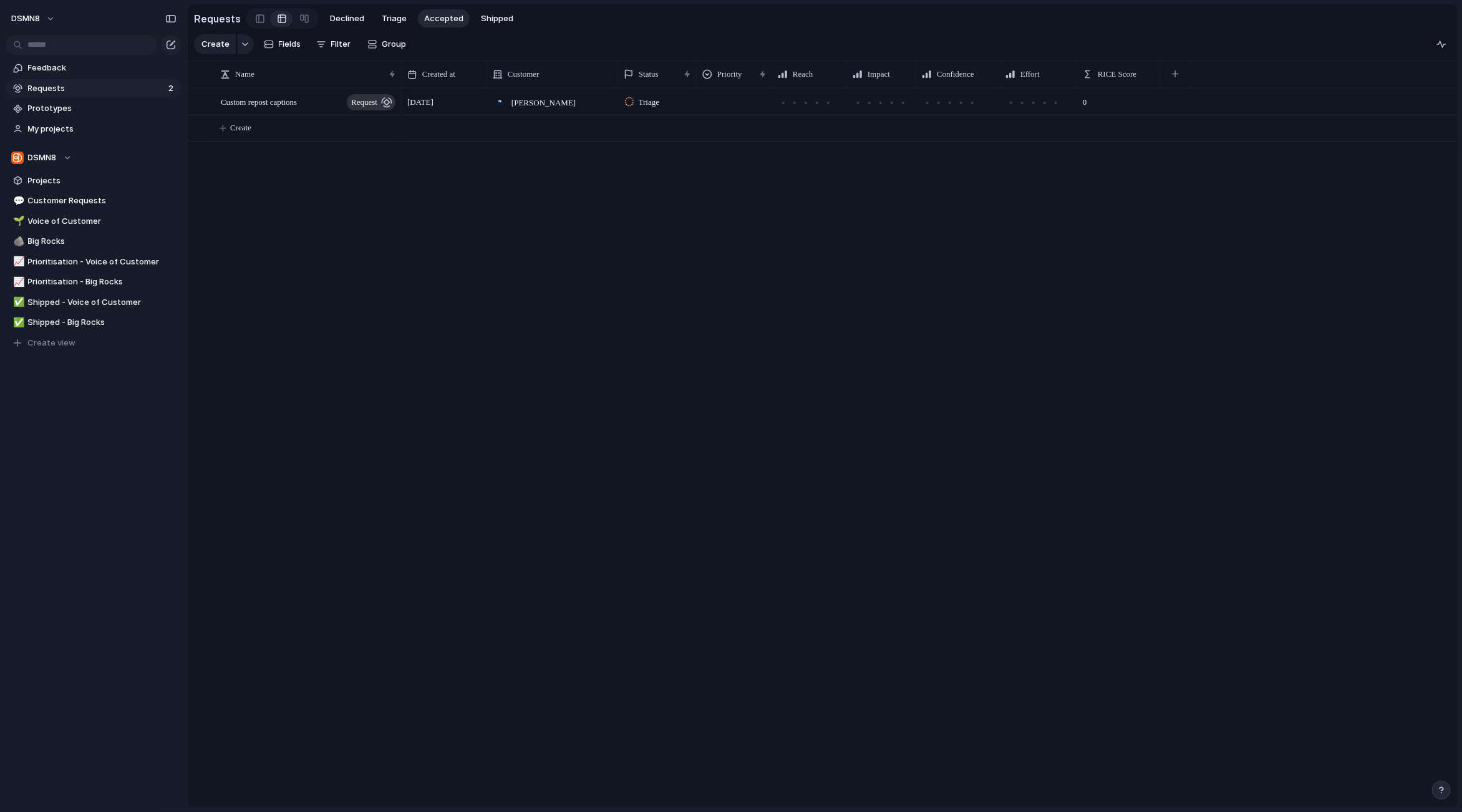
click at [431, 102] on span "6 September" at bounding box center [420, 102] width 26 height 12
click at [293, 96] on span "Custom repost captions" at bounding box center [259, 101] width 76 height 14
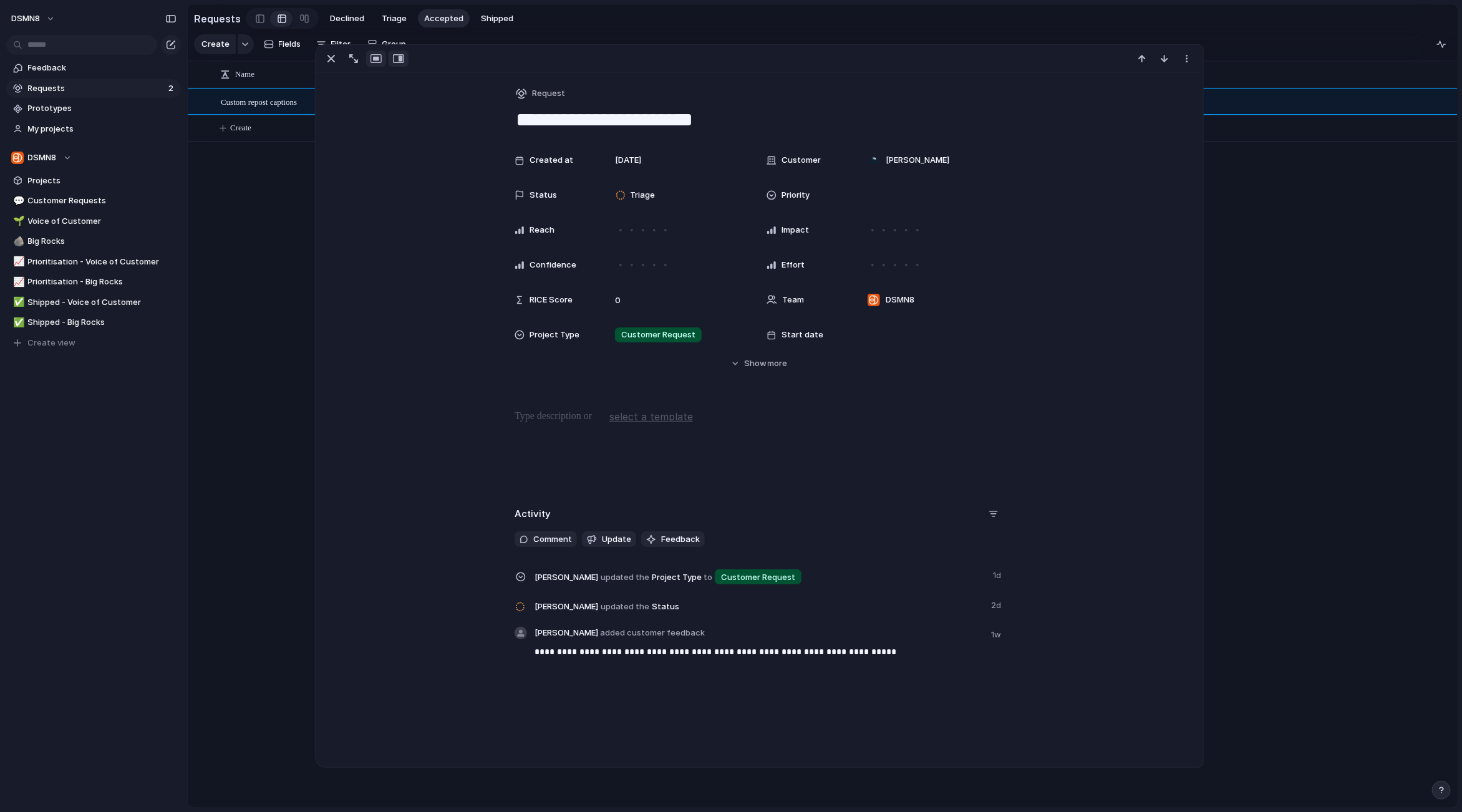
click at [400, 60] on div "button" at bounding box center [399, 58] width 11 height 10
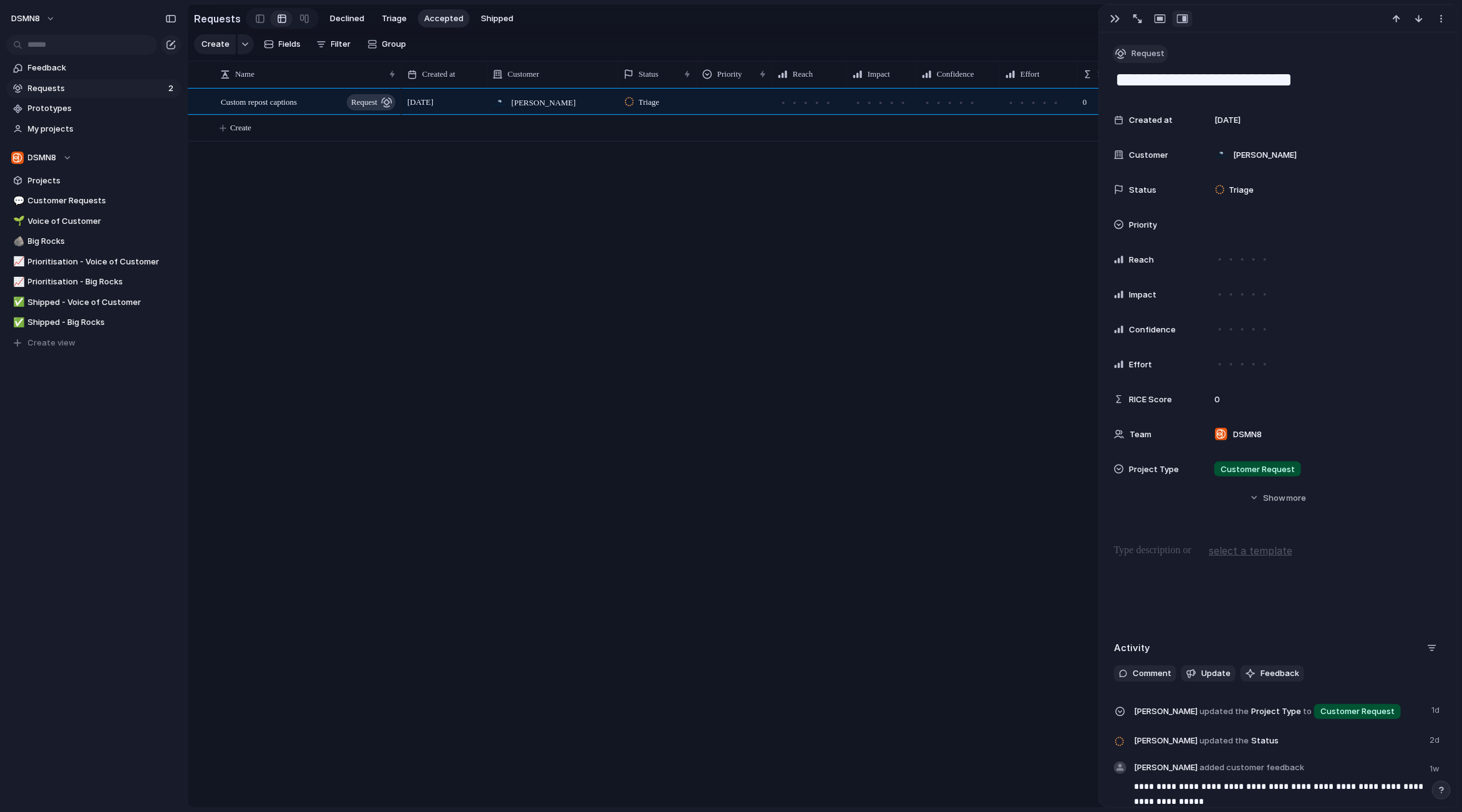
click at [1136, 54] on span "Request" at bounding box center [1148, 53] width 33 height 12
click at [1389, 54] on div "Goal Program Initiative Launch Request Project Customize" at bounding box center [731, 406] width 1462 height 812
click at [1445, 23] on div "button" at bounding box center [1441, 19] width 10 height 10
click at [1357, 231] on div "Mark as duplicate Delete" at bounding box center [731, 406] width 1462 height 812
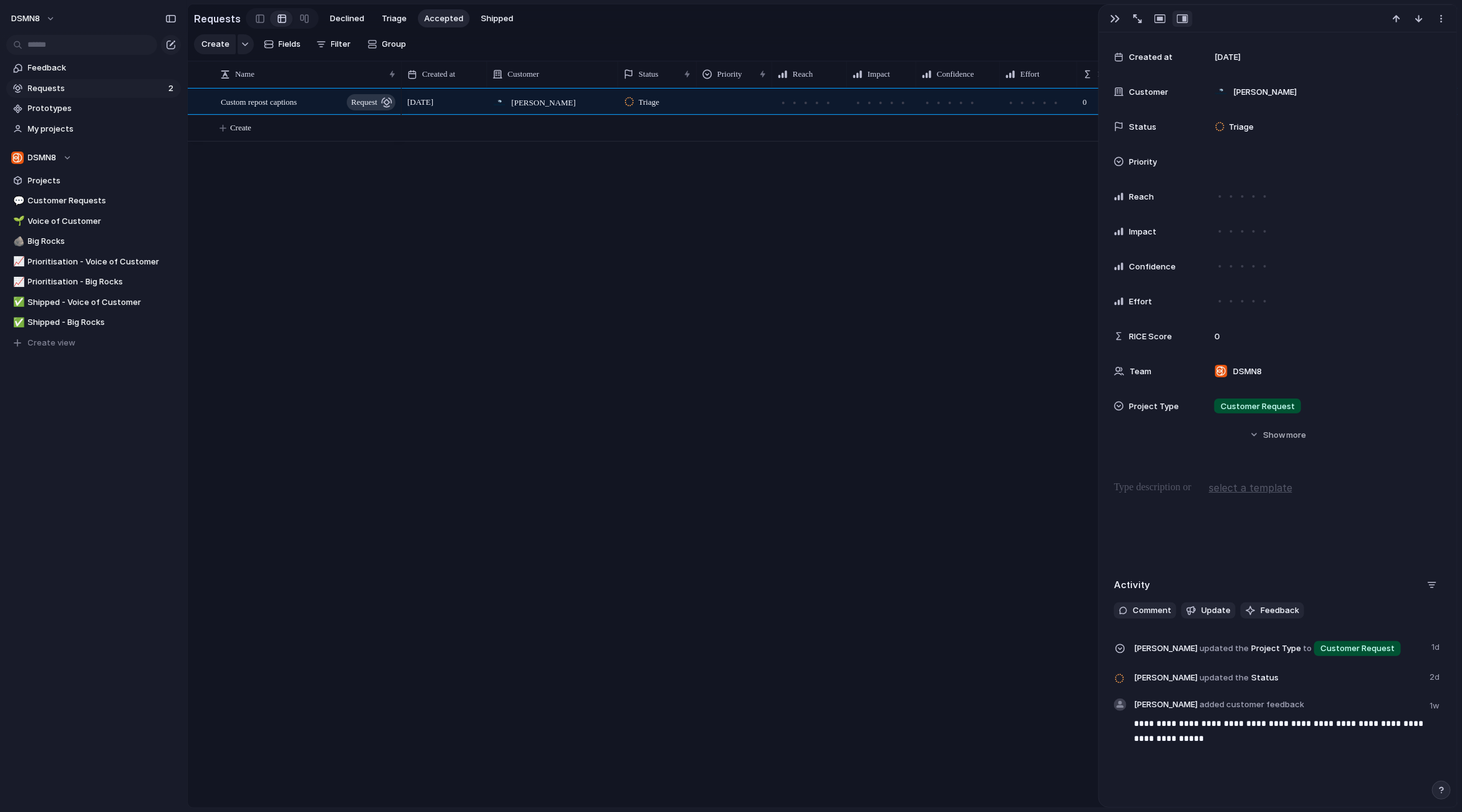
scroll to position [108, 0]
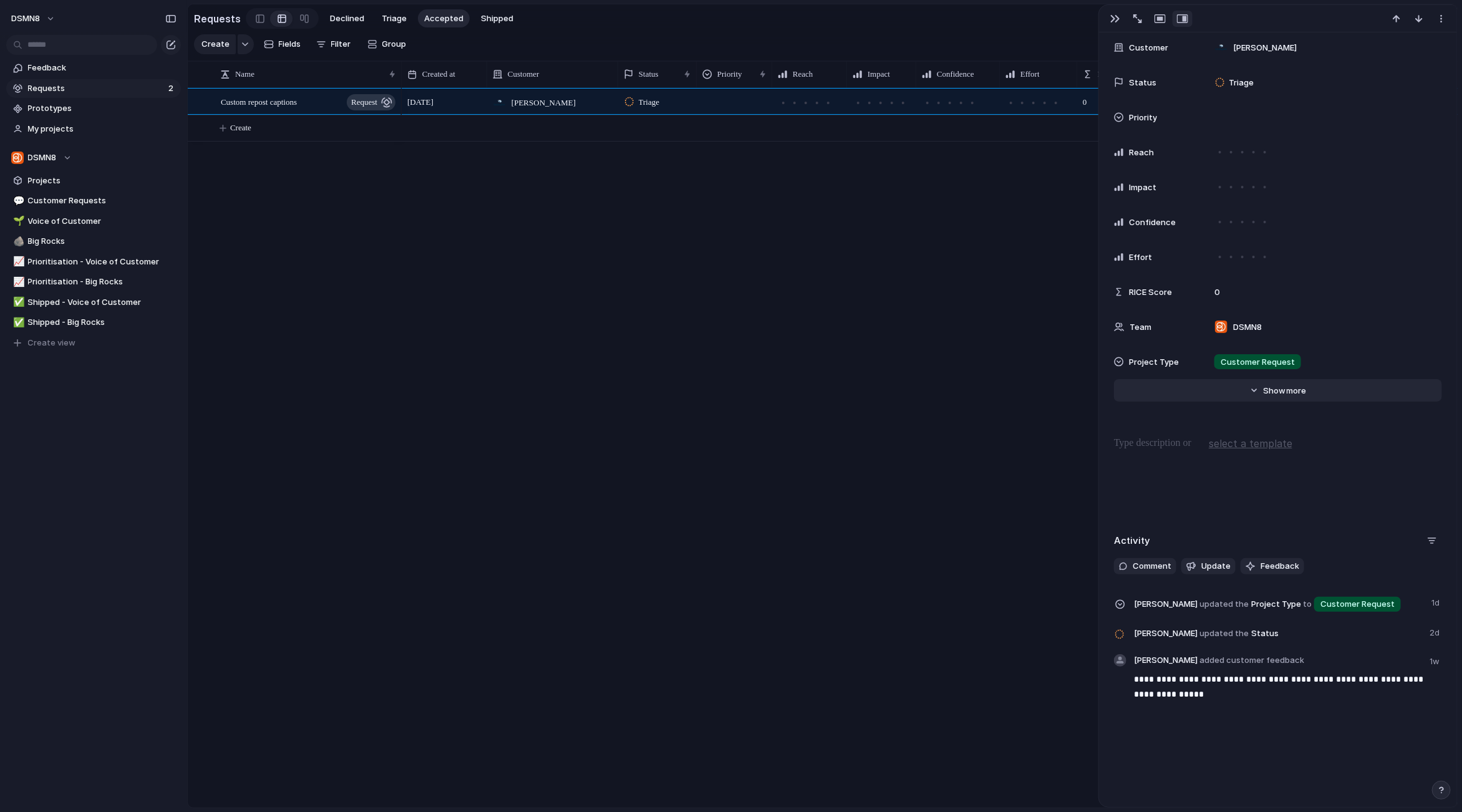
click at [1294, 388] on span "more" at bounding box center [1297, 390] width 20 height 12
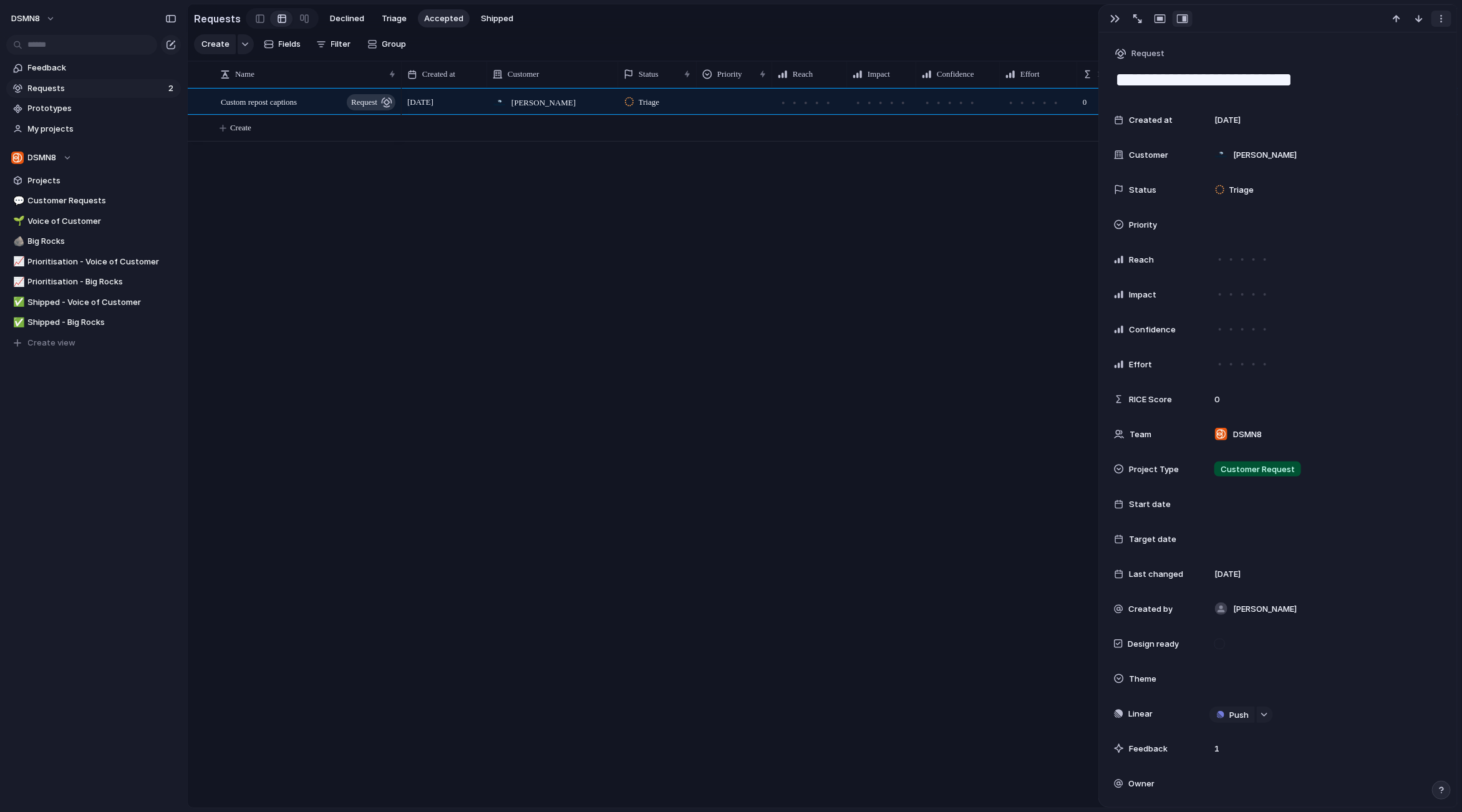
click at [1440, 20] on div "button" at bounding box center [1441, 19] width 10 height 10
click at [1440, 20] on div "Mark as duplicate Delete" at bounding box center [731, 406] width 1462 height 812
click at [676, 420] on div "6 September Gallagher Triage 0" at bounding box center [929, 448] width 1056 height 719
click at [1137, 55] on span "Request" at bounding box center [1148, 53] width 33 height 12
click at [928, 412] on div "Goal Program Initiative Launch Request Project Customize" at bounding box center [731, 406] width 1462 height 812
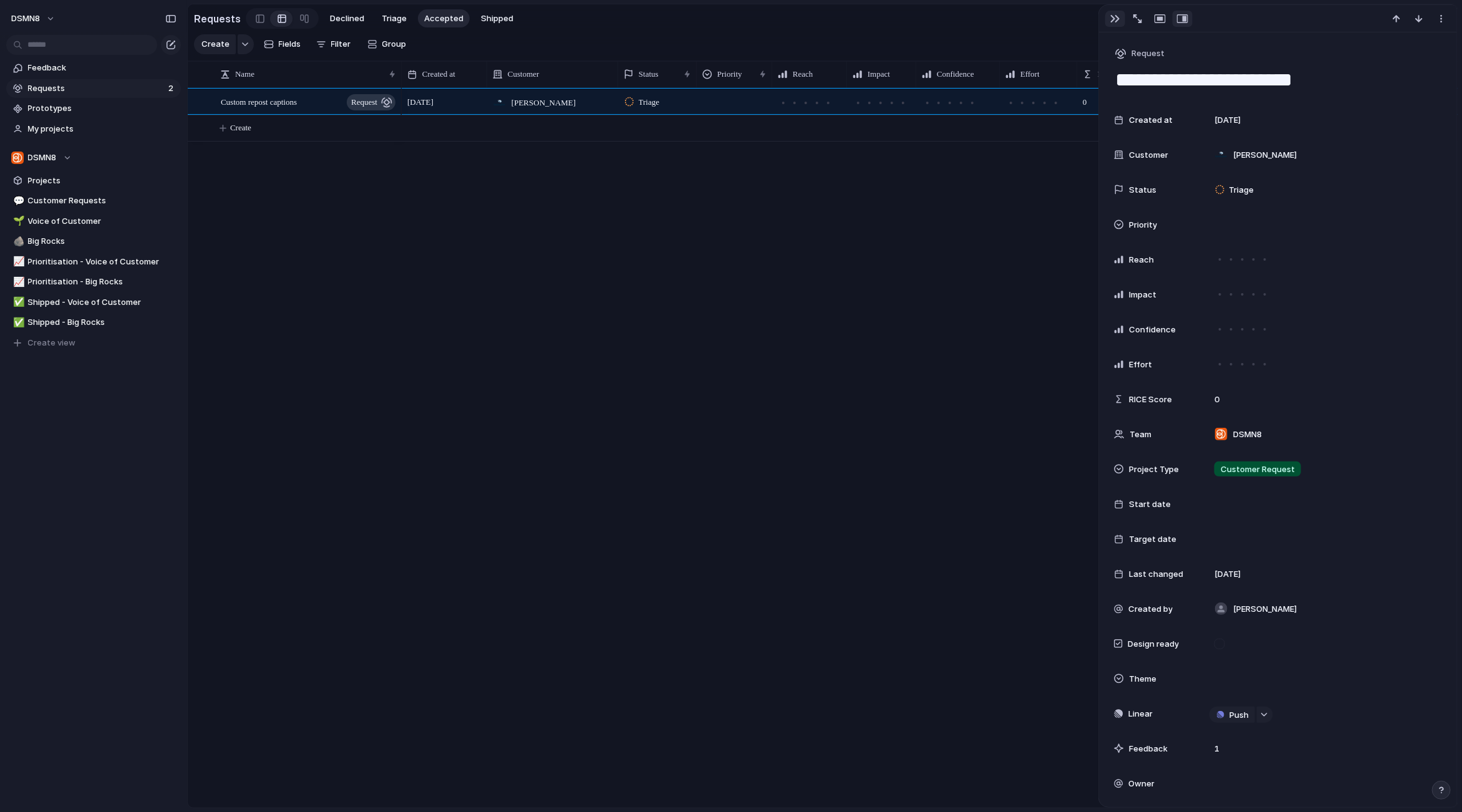
click at [1113, 18] on div "button" at bounding box center [1114, 19] width 10 height 10
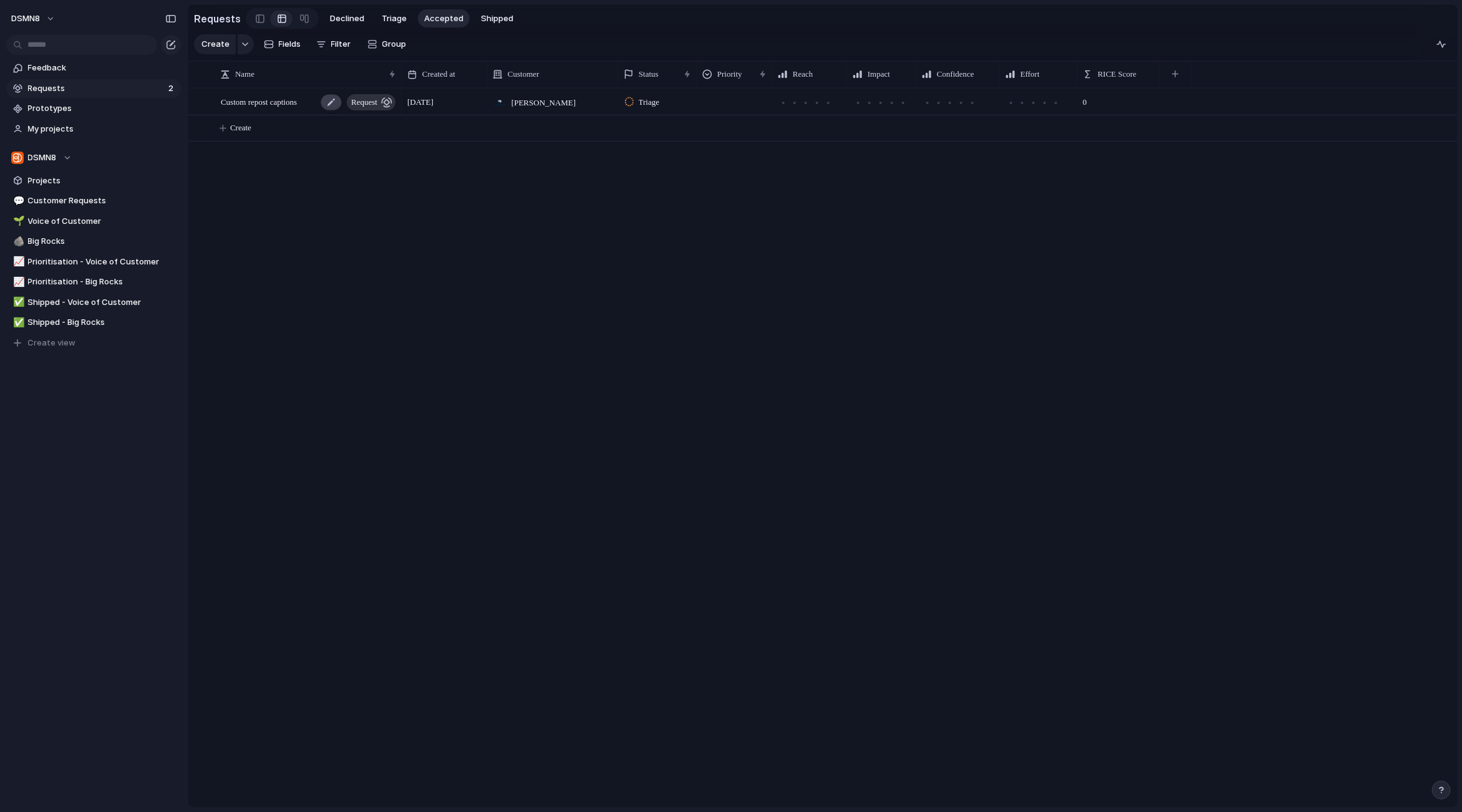
click at [327, 103] on div at bounding box center [331, 102] width 21 height 16
click at [478, 98] on div "6 September" at bounding box center [444, 98] width 84 height 19
click at [261, 99] on span "Custom repost captions" at bounding box center [259, 101] width 76 height 14
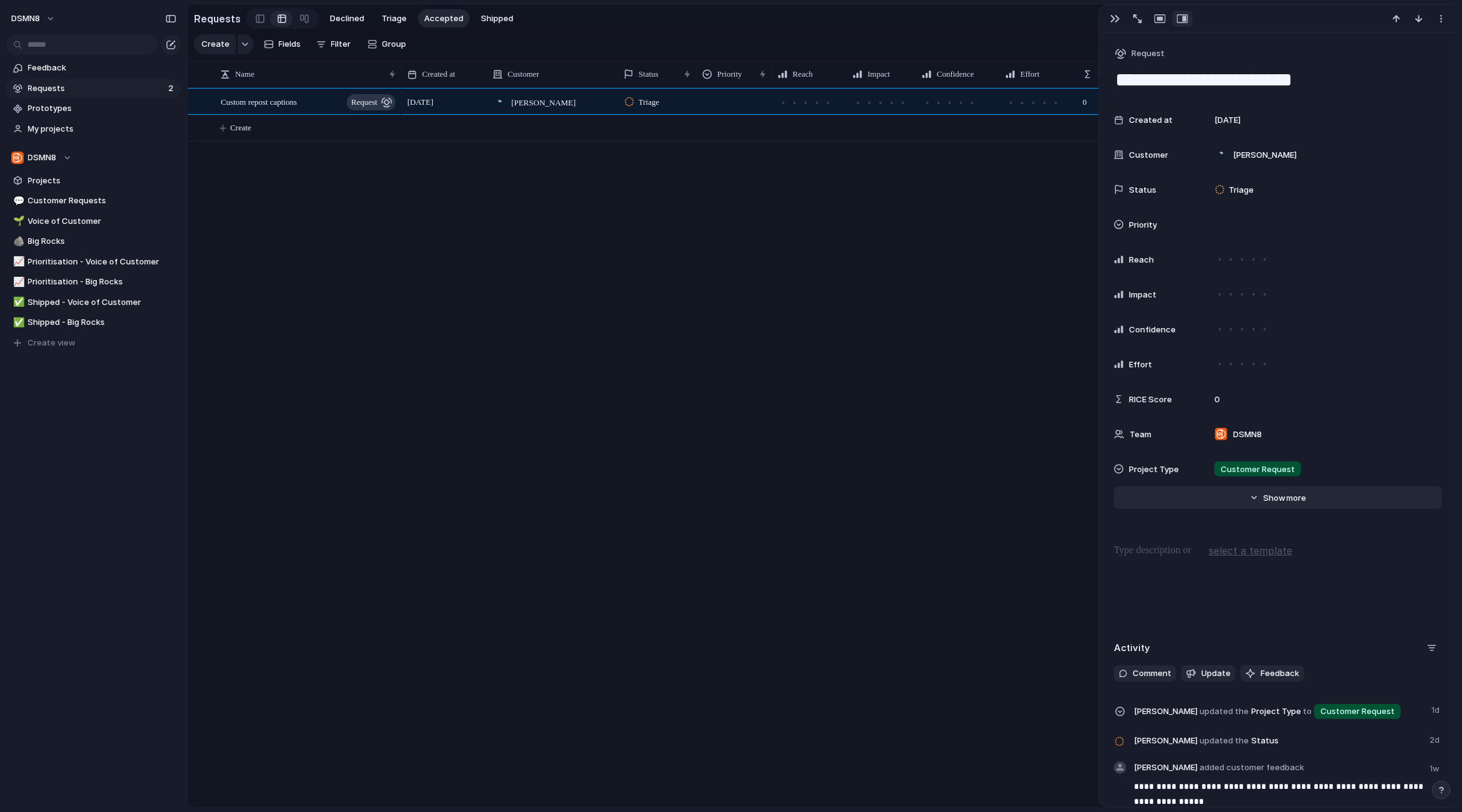
click at [1278, 500] on span "Show" at bounding box center [1275, 498] width 22 height 12
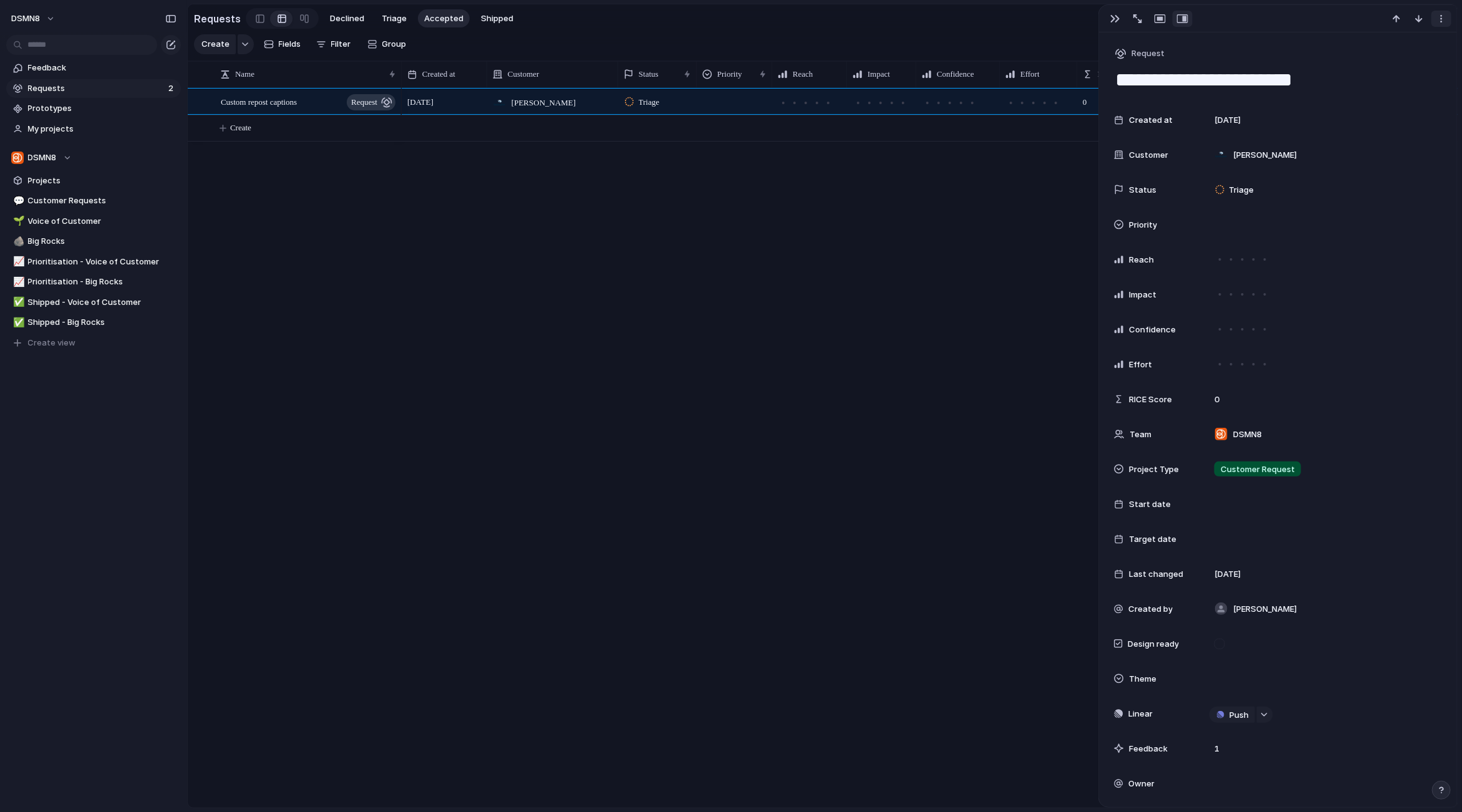
click at [1442, 19] on div "button" at bounding box center [1441, 19] width 10 height 10
click at [1442, 19] on div "Mark as duplicate Delete" at bounding box center [731, 406] width 1462 height 812
click at [488, 275] on div "6 September Gallagher Triage 0" at bounding box center [929, 448] width 1056 height 719
click at [366, 100] on span "request" at bounding box center [364, 102] width 26 height 18
click at [1131, 49] on span "Request" at bounding box center [1148, 53] width 33 height 12
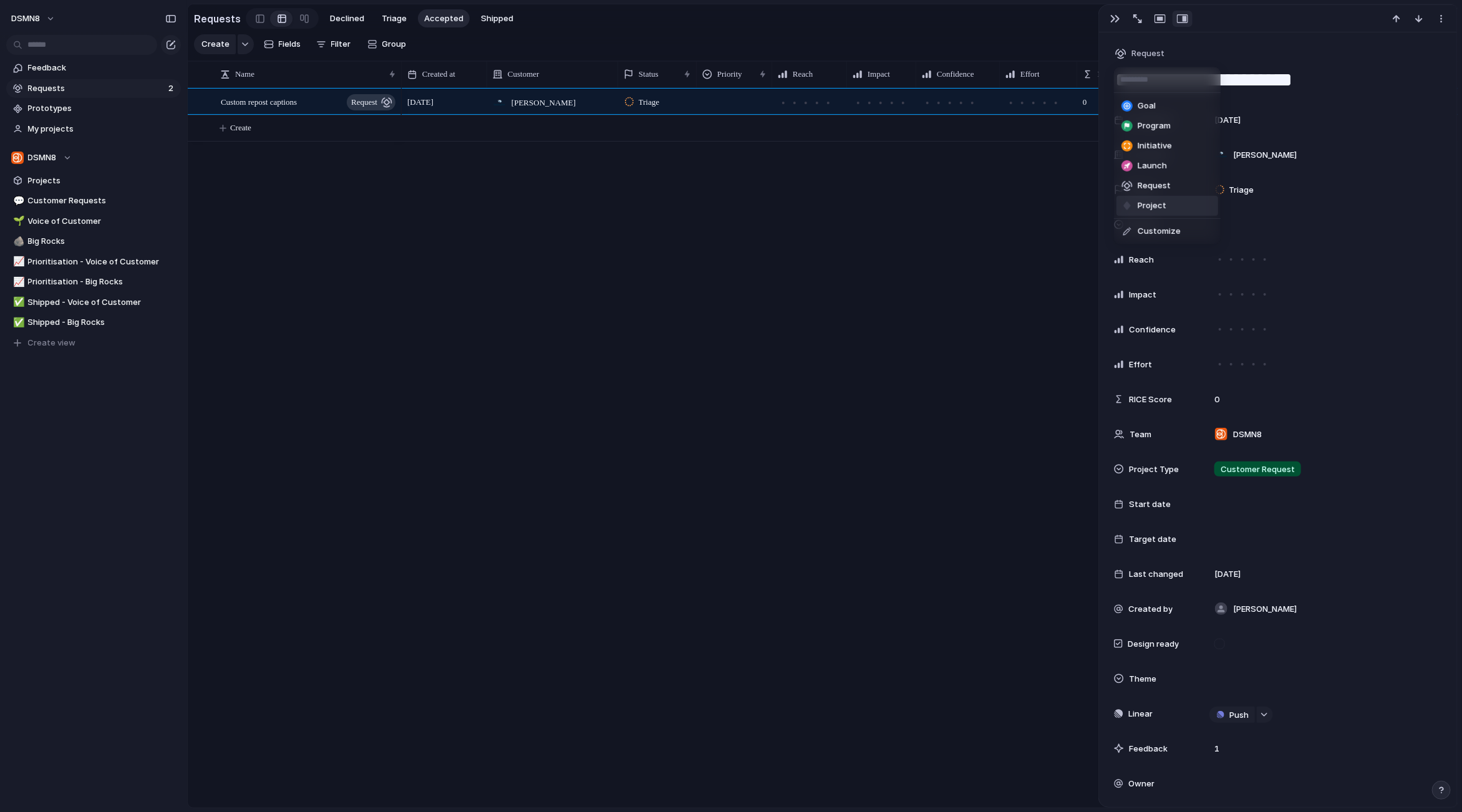
click at [1153, 209] on span "Project" at bounding box center [1151, 205] width 29 height 12
click at [862, 343] on div "6 September Gallagher Triage 0" at bounding box center [929, 448] width 1056 height 719
click at [1112, 20] on div "button" at bounding box center [1114, 19] width 10 height 10
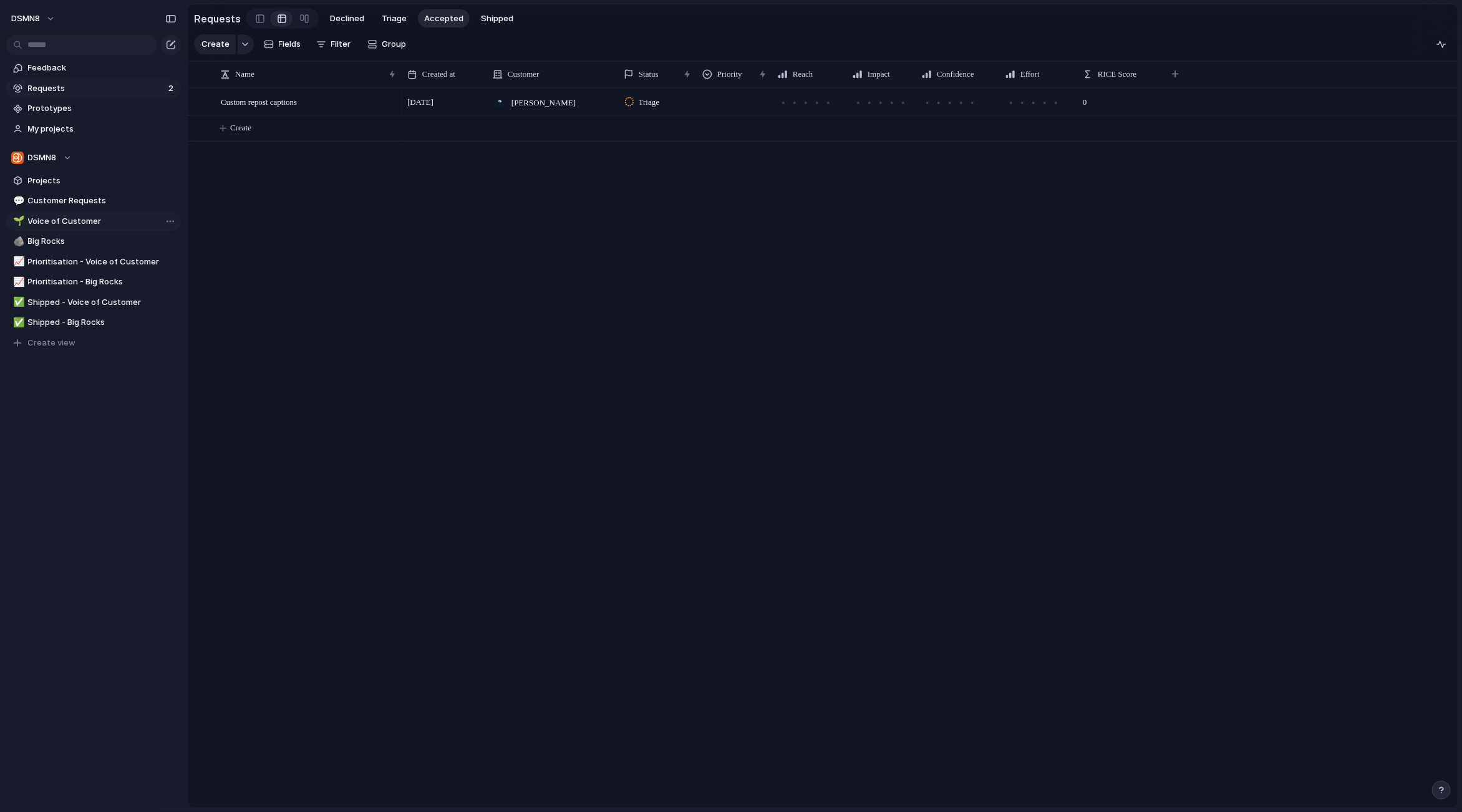
click at [85, 223] on span "Voice of Customer" at bounding box center [102, 221] width 148 height 12
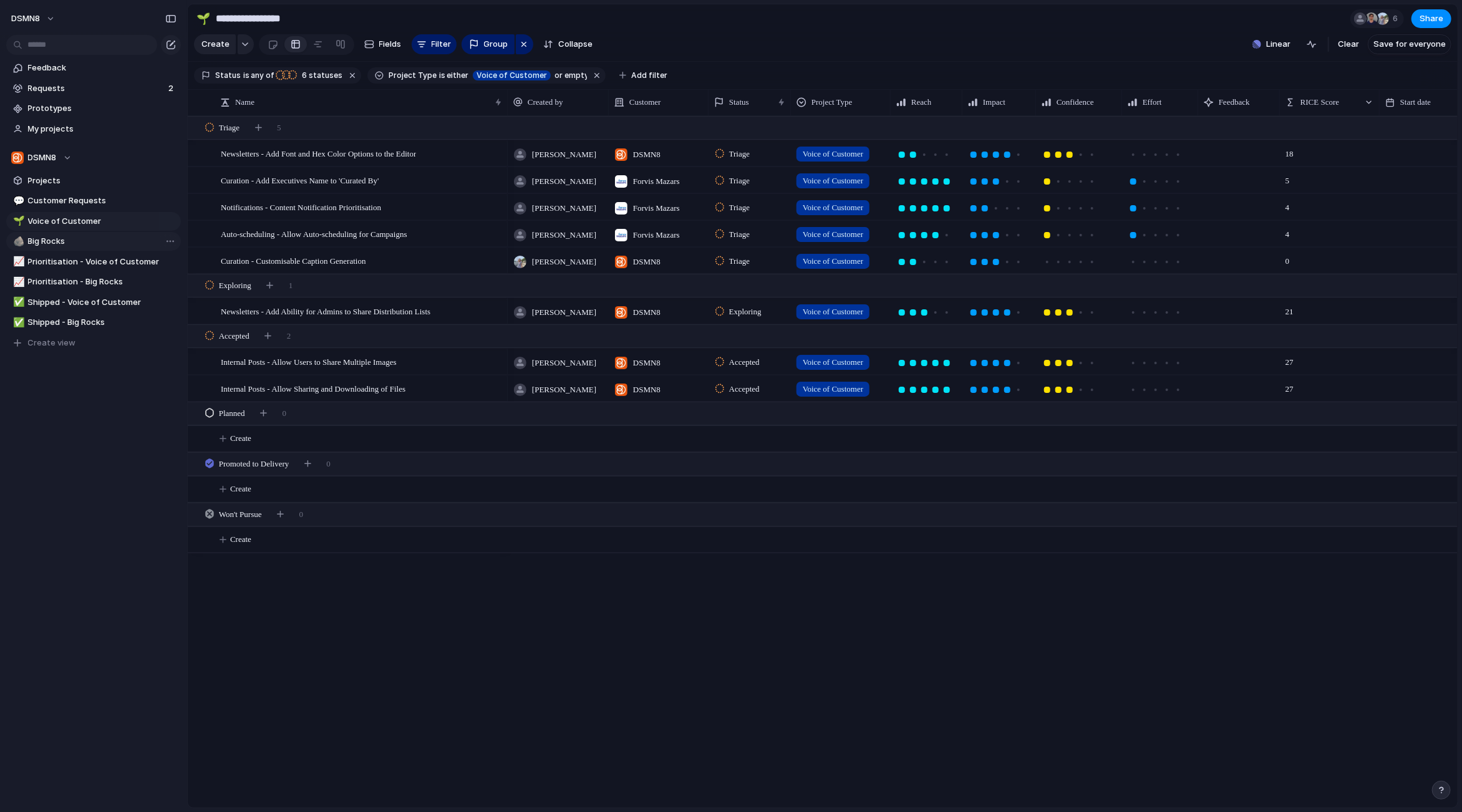
click at [79, 238] on span "Big Rocks" at bounding box center [102, 241] width 148 height 12
type input "*********"
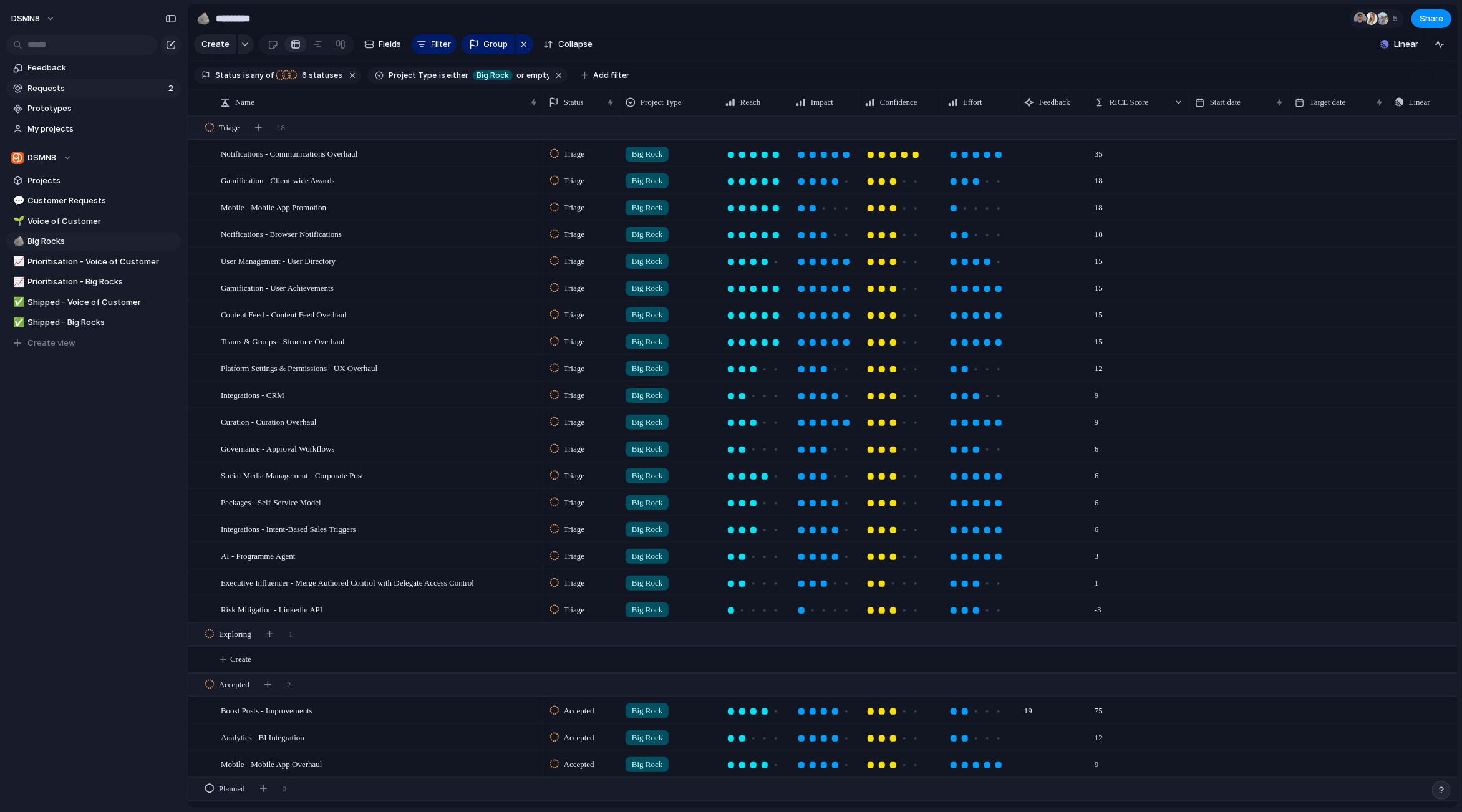
click at [89, 93] on span "Requests" at bounding box center [95, 88] width 136 height 12
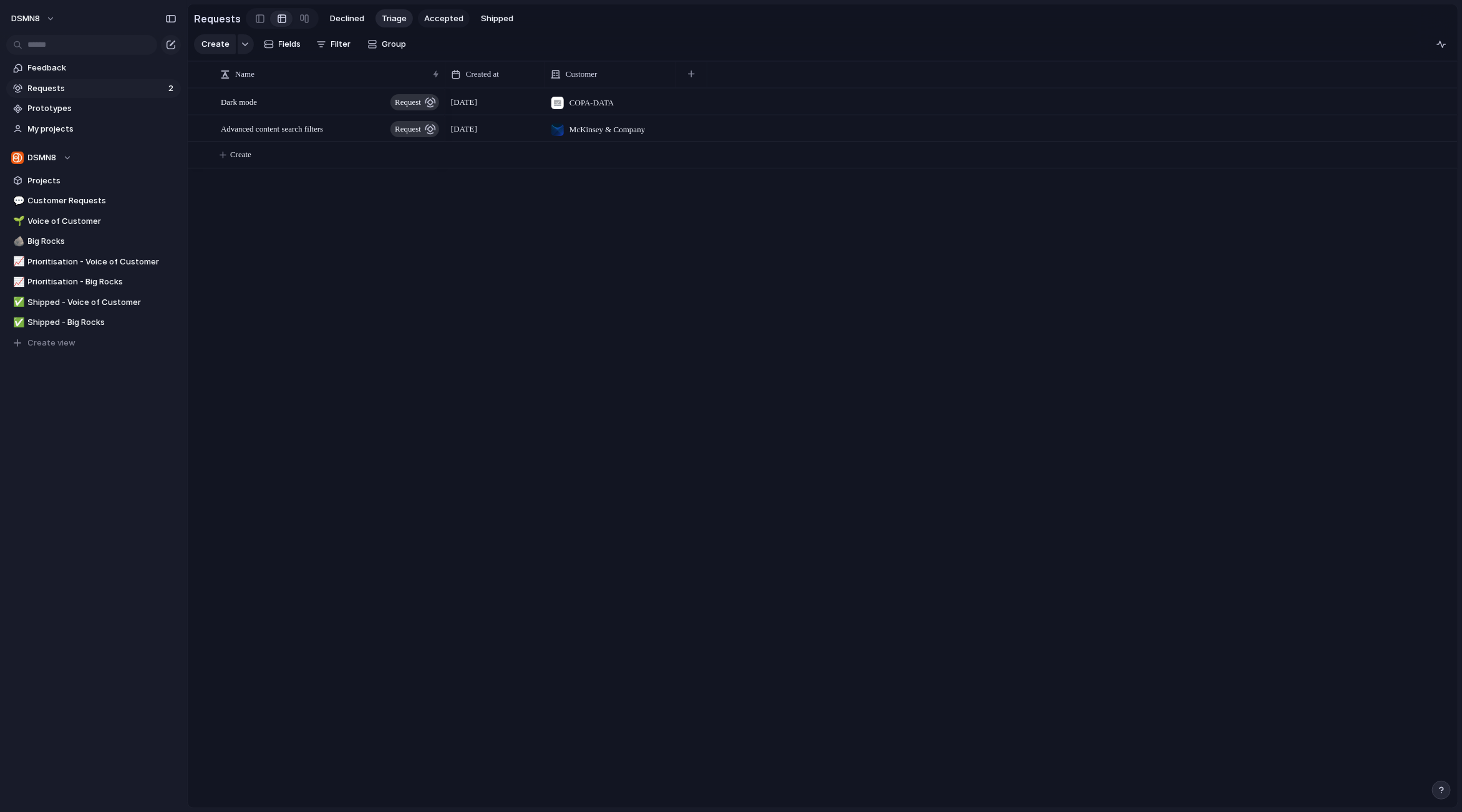
click at [428, 14] on span "Accepted" at bounding box center [443, 18] width 39 height 12
click at [321, 104] on div "Custom repost captions" at bounding box center [309, 102] width 176 height 26
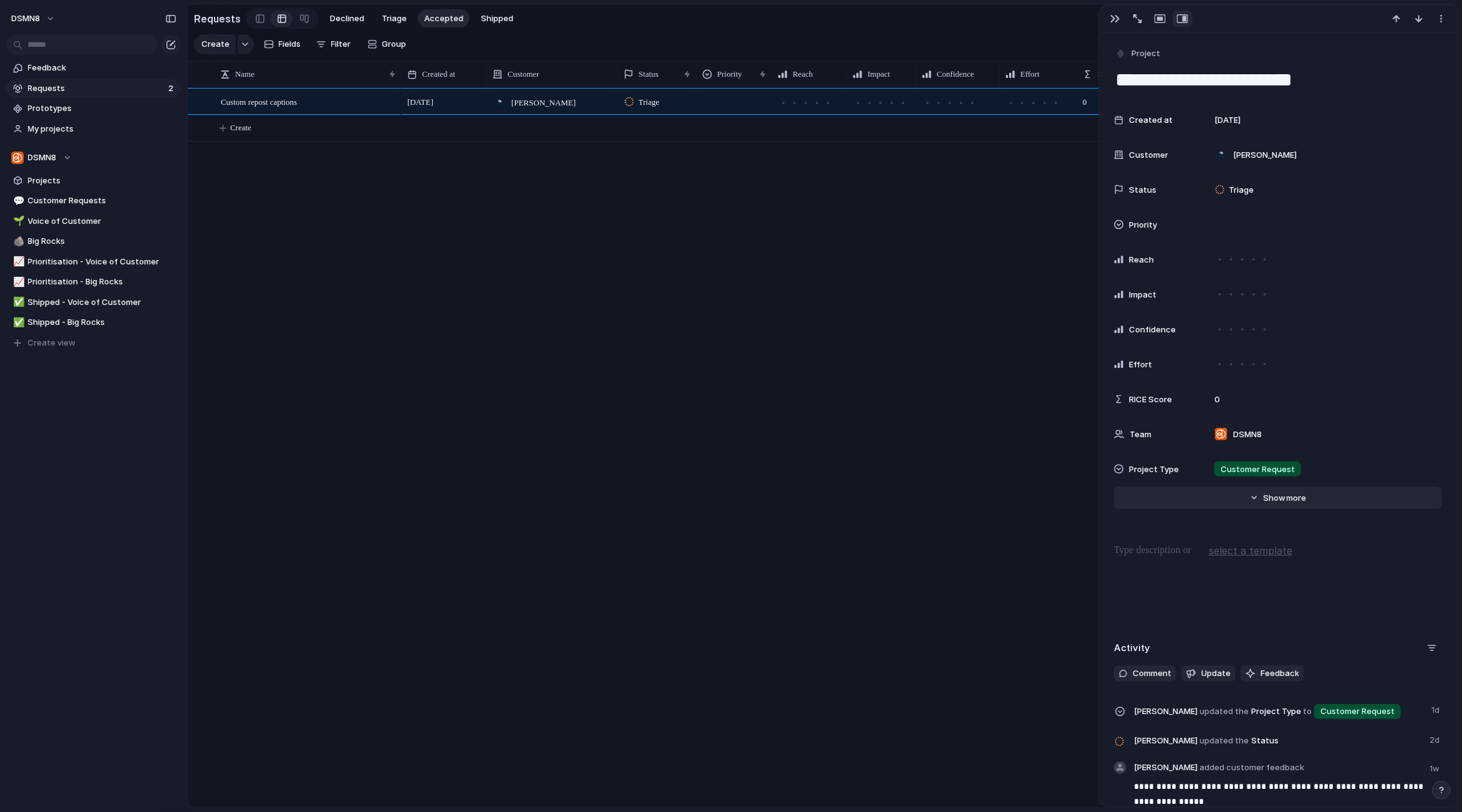
click at [1261, 498] on button "Hide Show more" at bounding box center [1278, 498] width 328 height 22
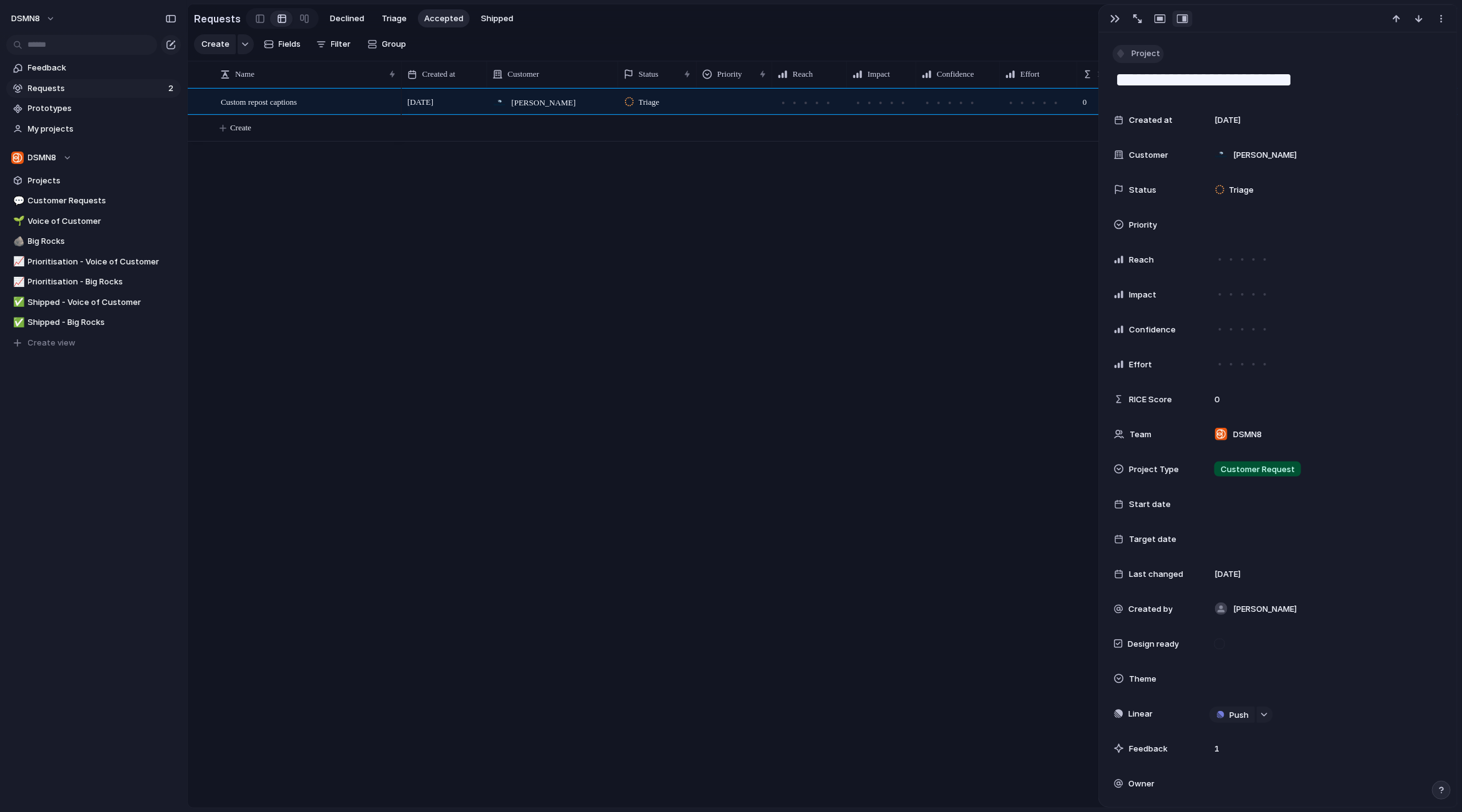
click at [1119, 52] on div "button" at bounding box center [1121, 54] width 11 height 11
click at [1122, 50] on div "Goal Program Initiative Launch Request Project Customize" at bounding box center [731, 406] width 1462 height 812
click at [1442, 19] on div "button" at bounding box center [1441, 19] width 10 height 10
click at [1394, 44] on span "Mark as duplicate" at bounding box center [1409, 44] width 70 height 12
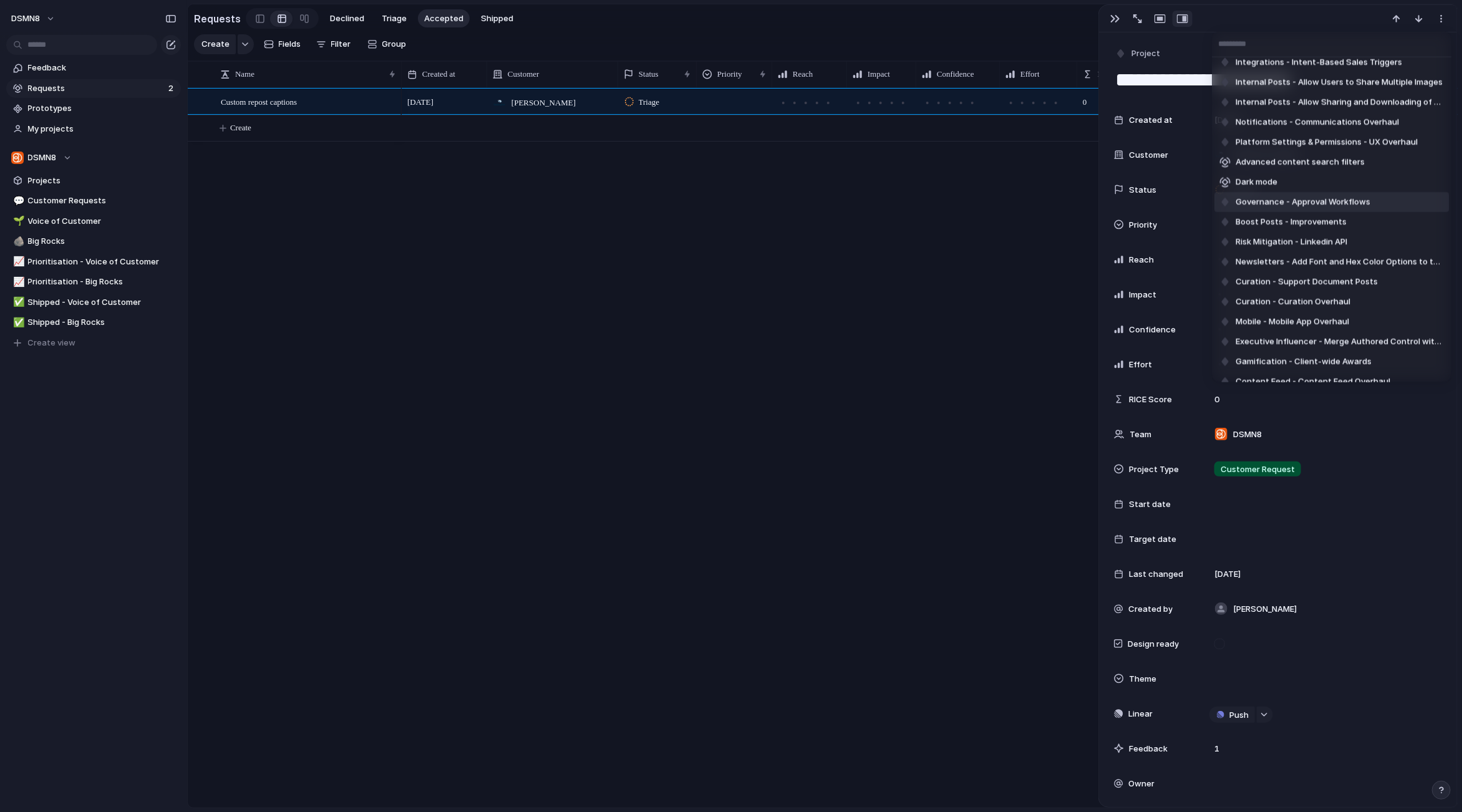
scroll to position [89, 0]
click at [1289, 221] on span "Boost Posts - Improvements" at bounding box center [1291, 221] width 111 height 12
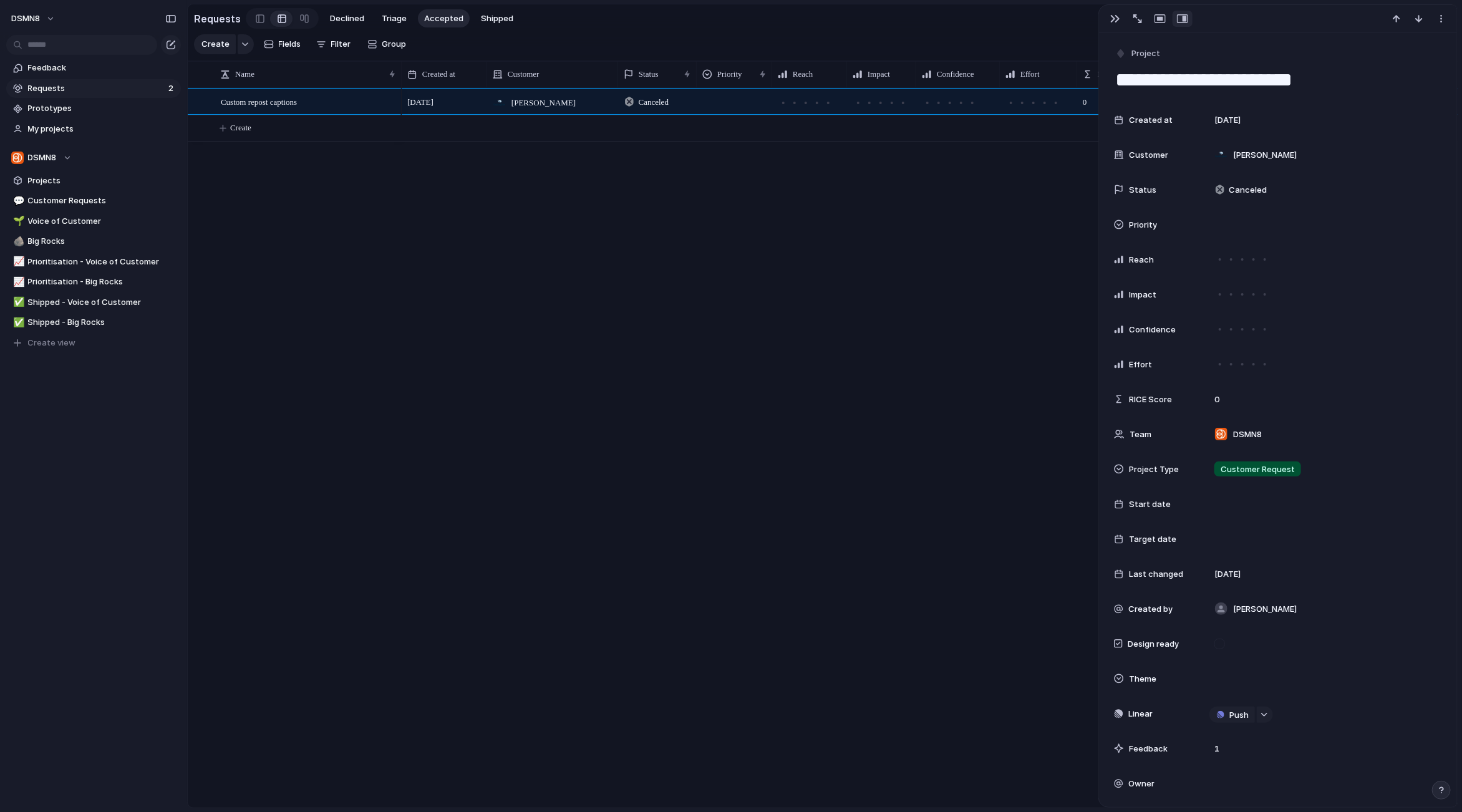
click at [998, 317] on div "6 September Gallagher Canceled 0" at bounding box center [929, 448] width 1056 height 719
click at [1116, 14] on div "button" at bounding box center [1114, 19] width 10 height 10
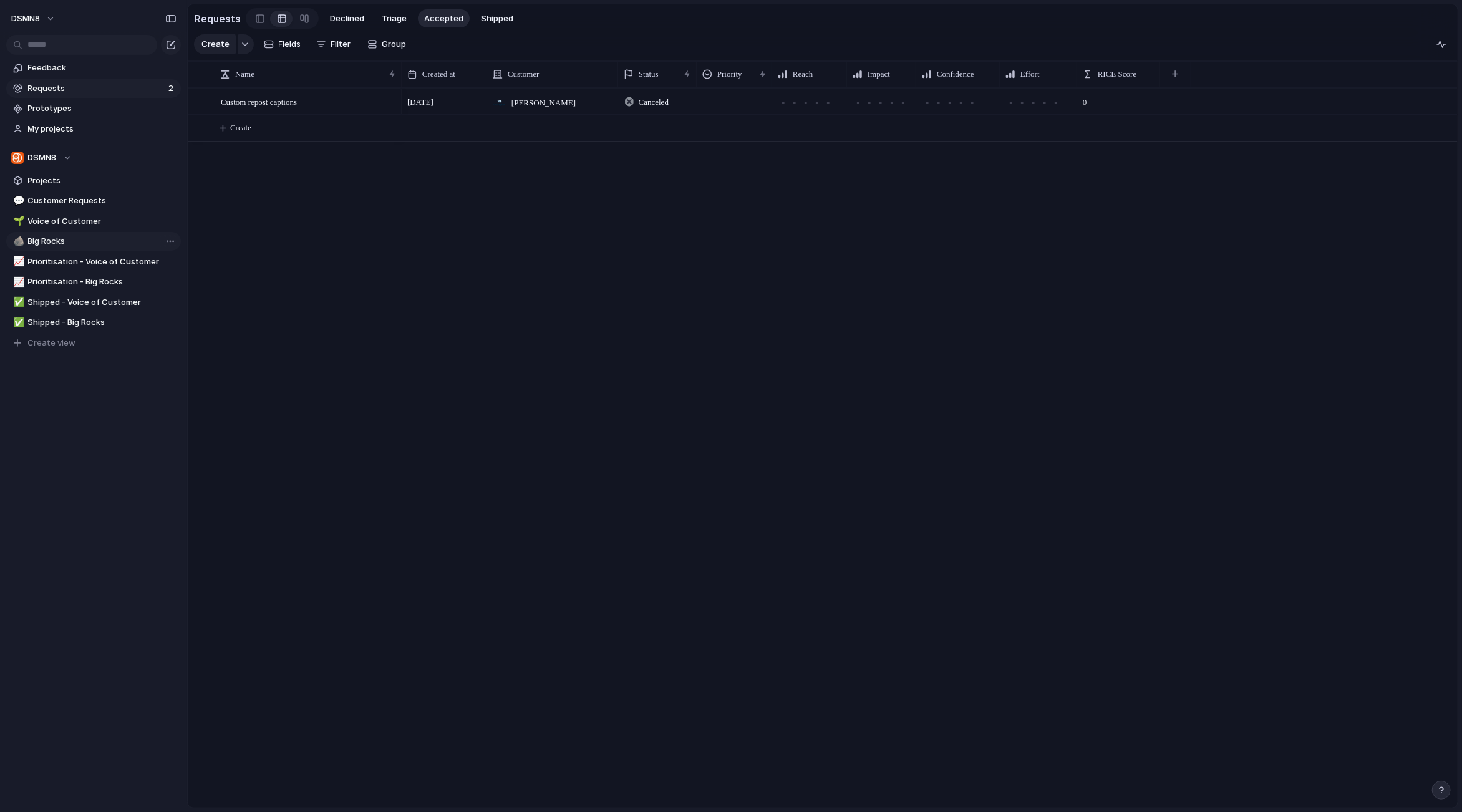
click at [71, 247] on span "Big Rocks" at bounding box center [102, 241] width 148 height 12
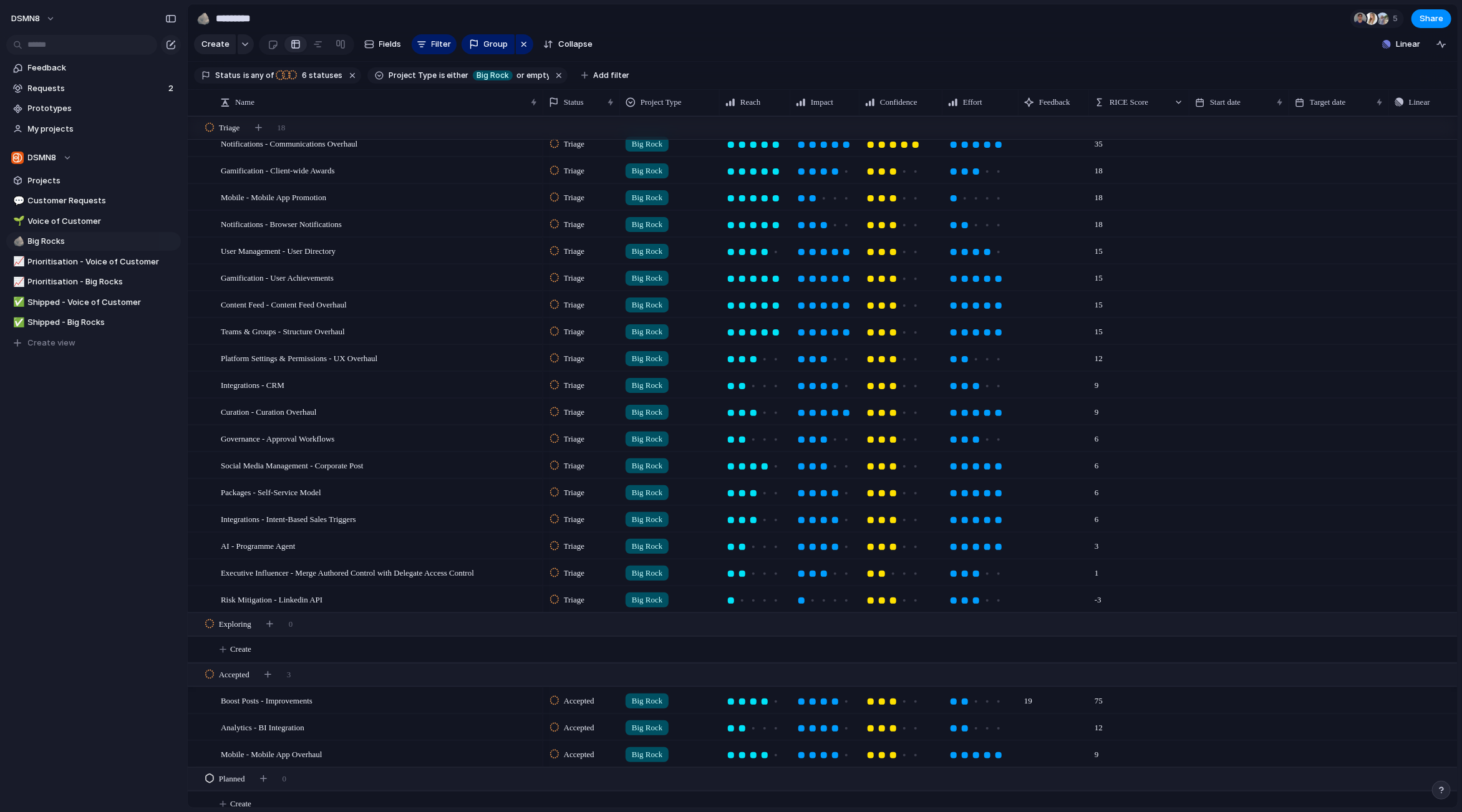
scroll to position [12, 0]
click at [453, 699] on div "Boost Posts - Improvements" at bounding box center [379, 698] width 318 height 26
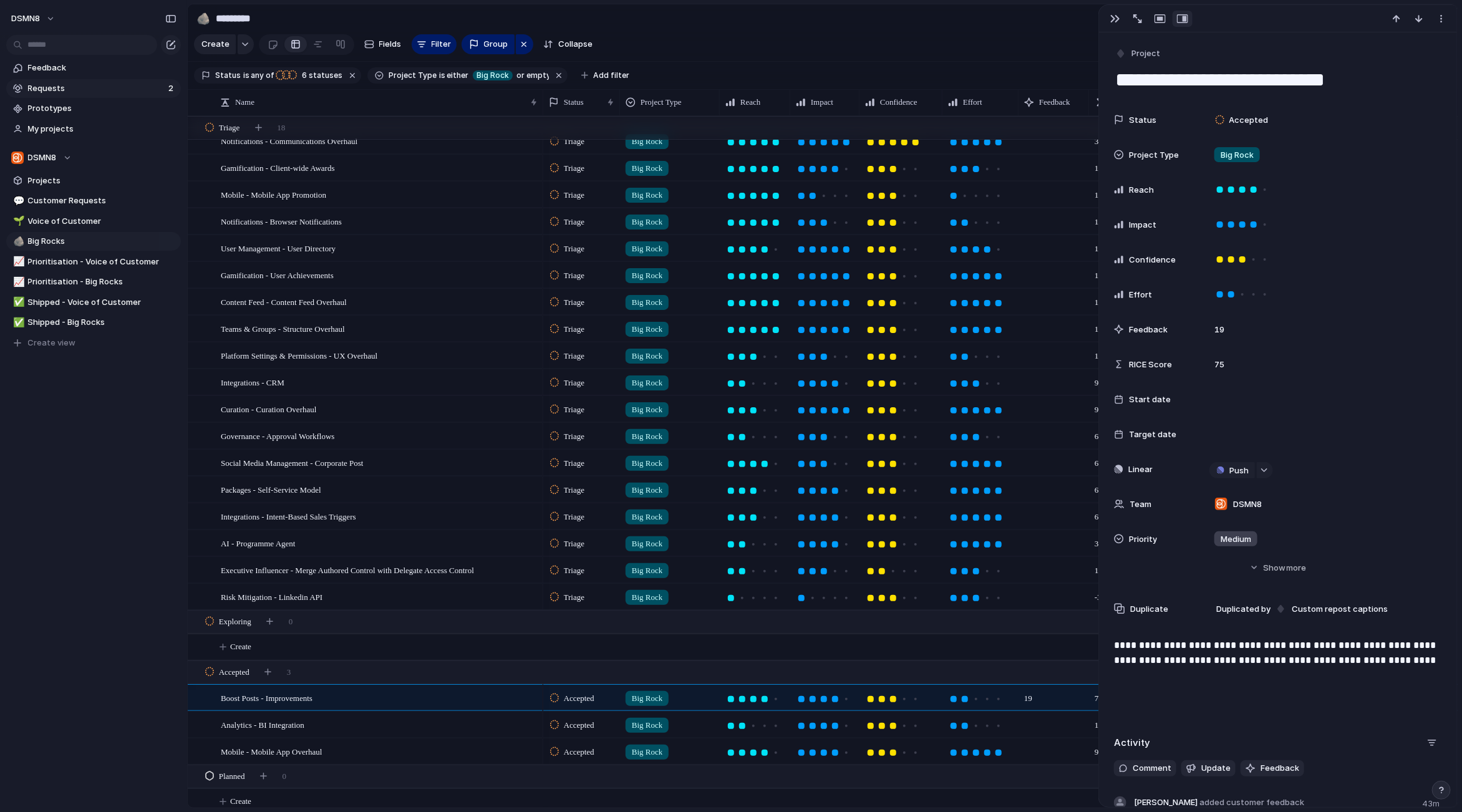
click at [91, 89] on span "Requests" at bounding box center [95, 88] width 136 height 12
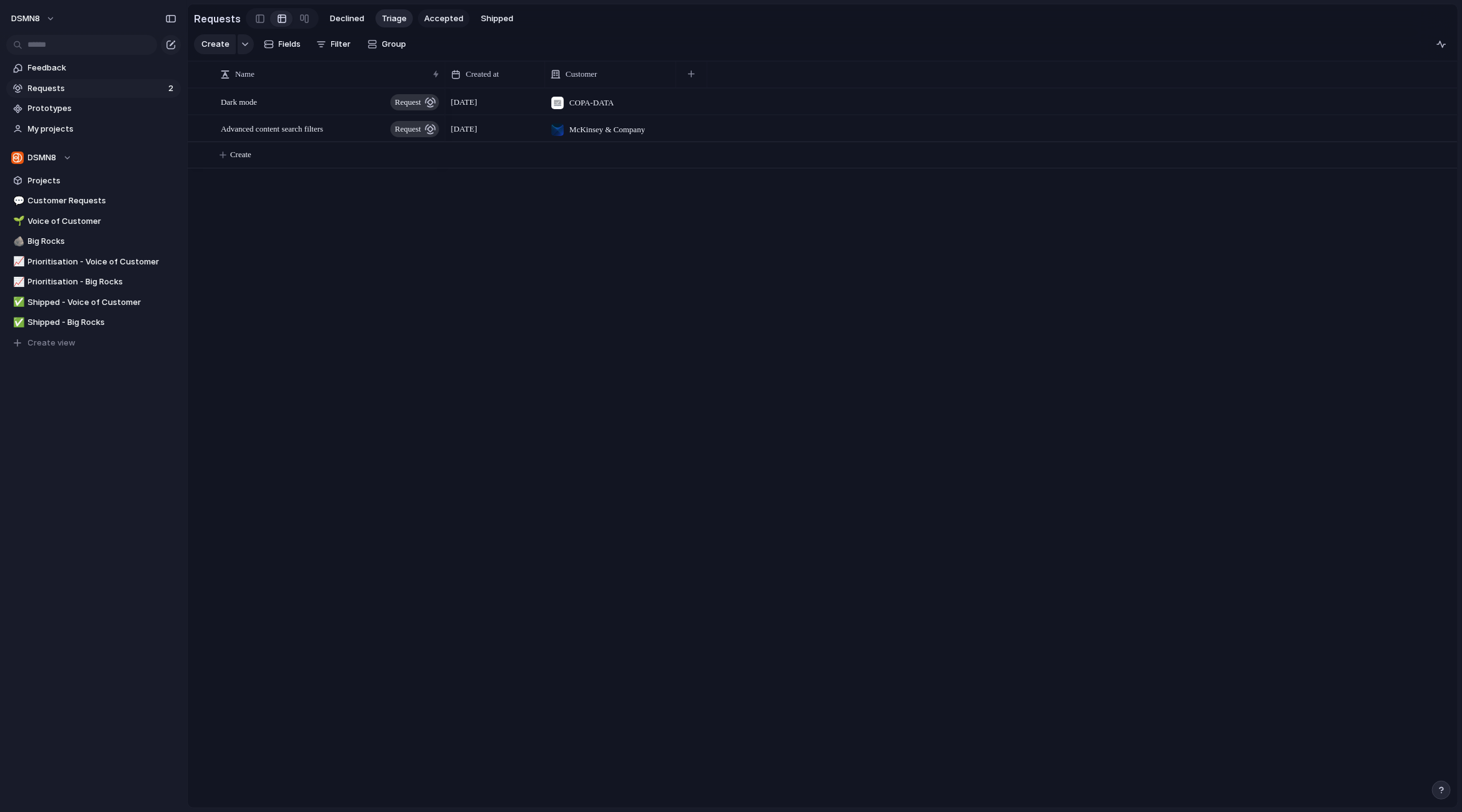
click at [436, 19] on span "Accepted" at bounding box center [443, 18] width 39 height 12
click at [639, 101] on span "Canceled" at bounding box center [654, 102] width 30 height 12
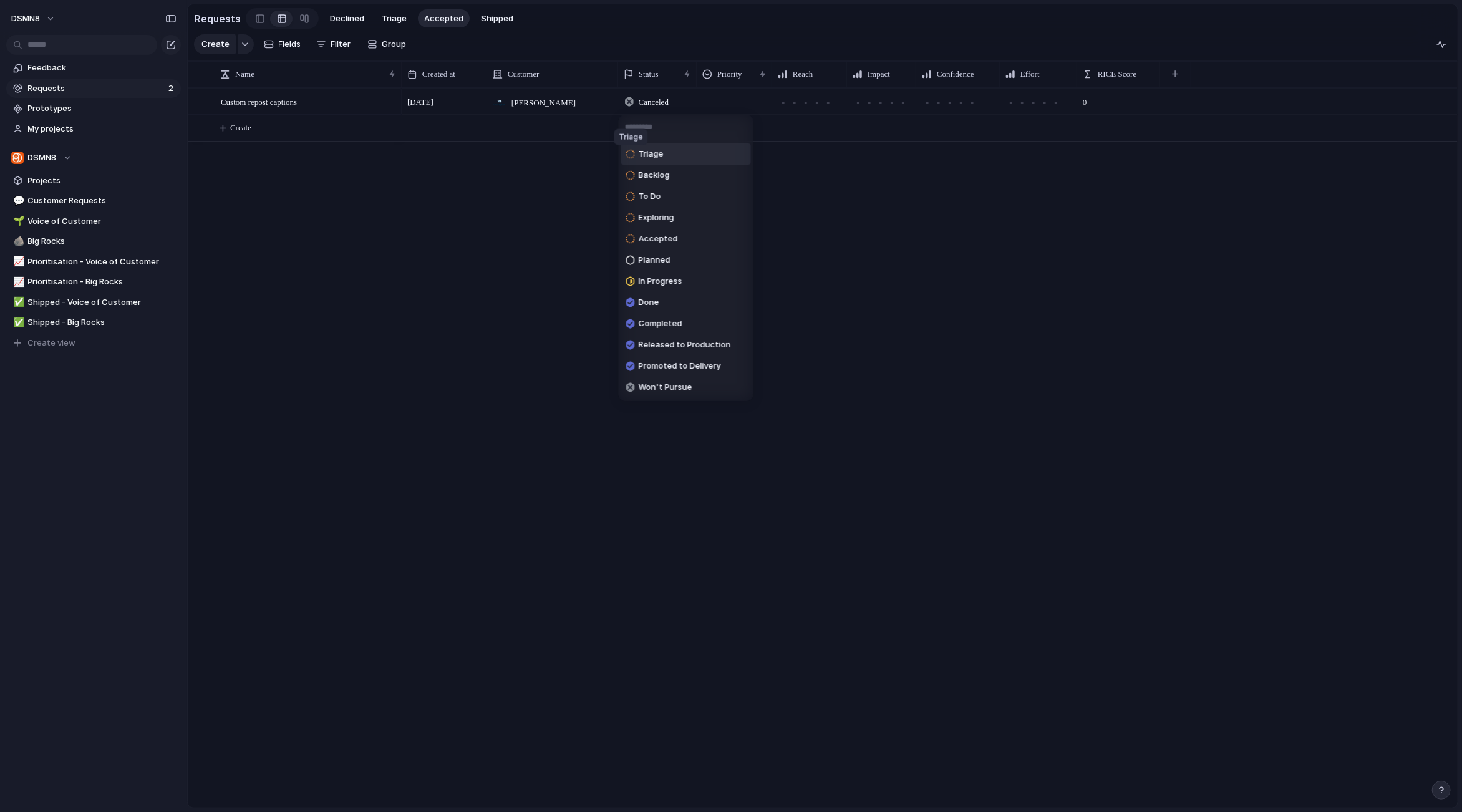
click at [629, 153] on div at bounding box center [629, 154] width 8 height 11
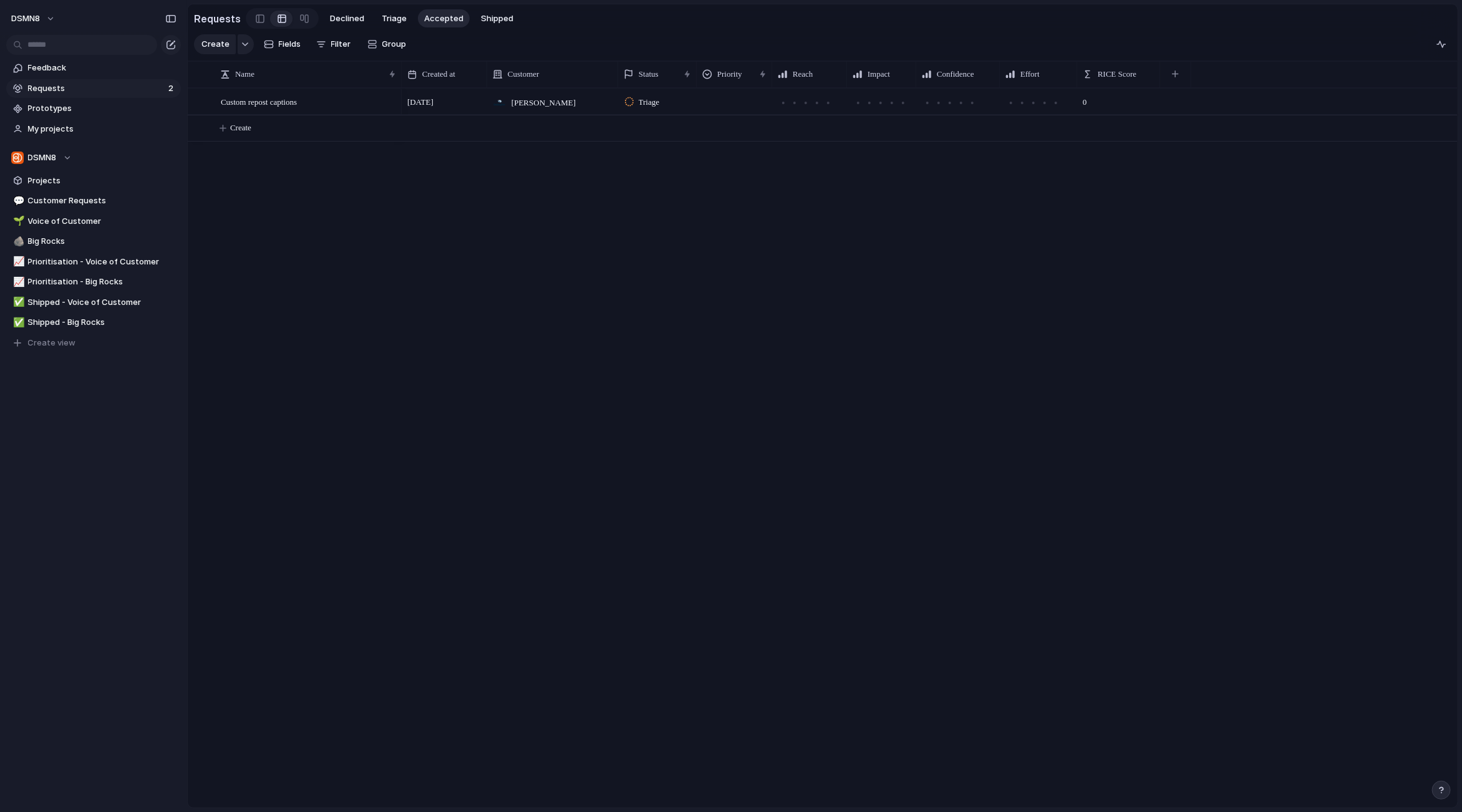
click at [633, 242] on div "6 September Gallagher Triage 0" at bounding box center [929, 448] width 1056 height 719
click at [256, 100] on span "Custom repost captions" at bounding box center [259, 101] width 76 height 14
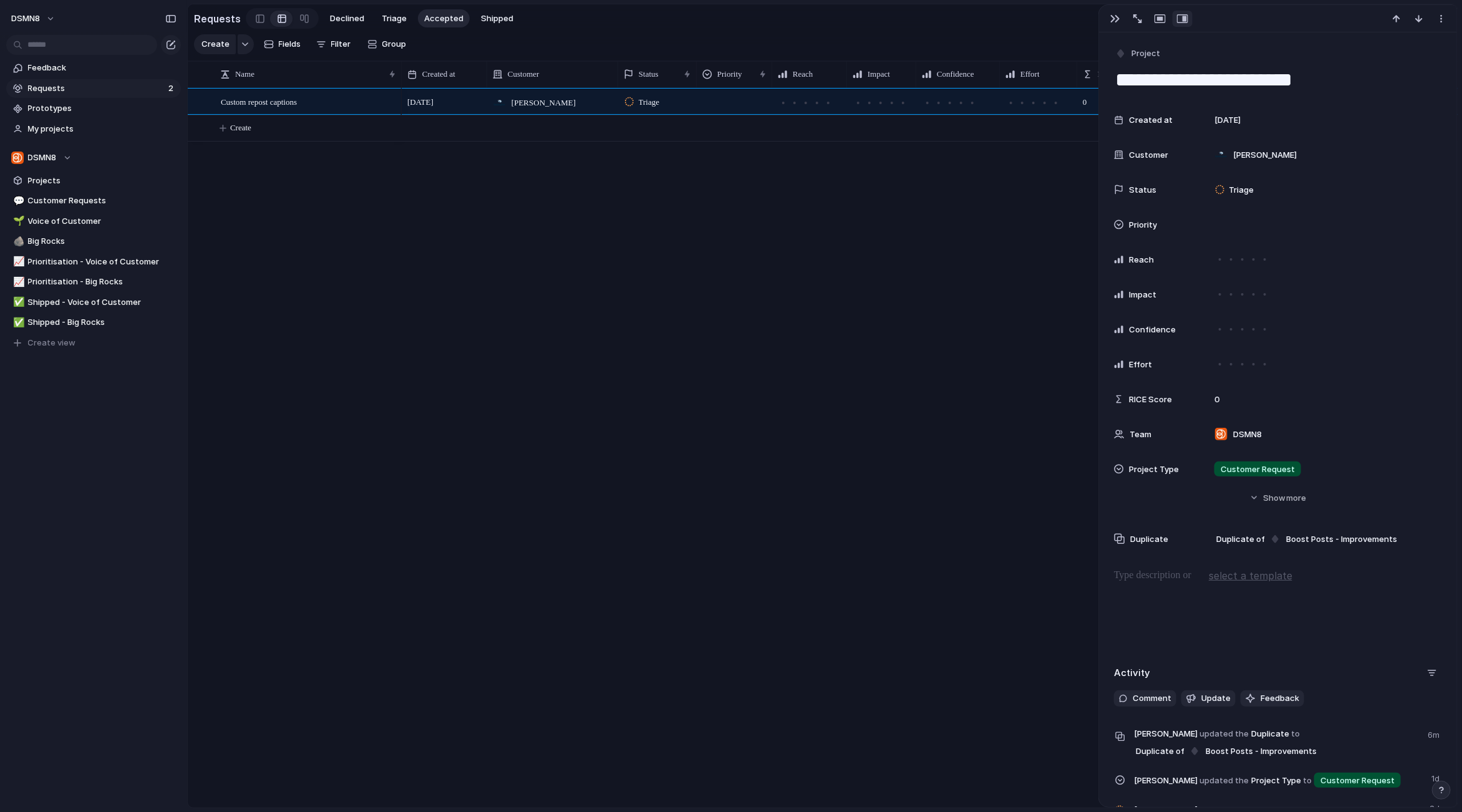
click at [424, 20] on span "Accepted" at bounding box center [443, 18] width 39 height 12
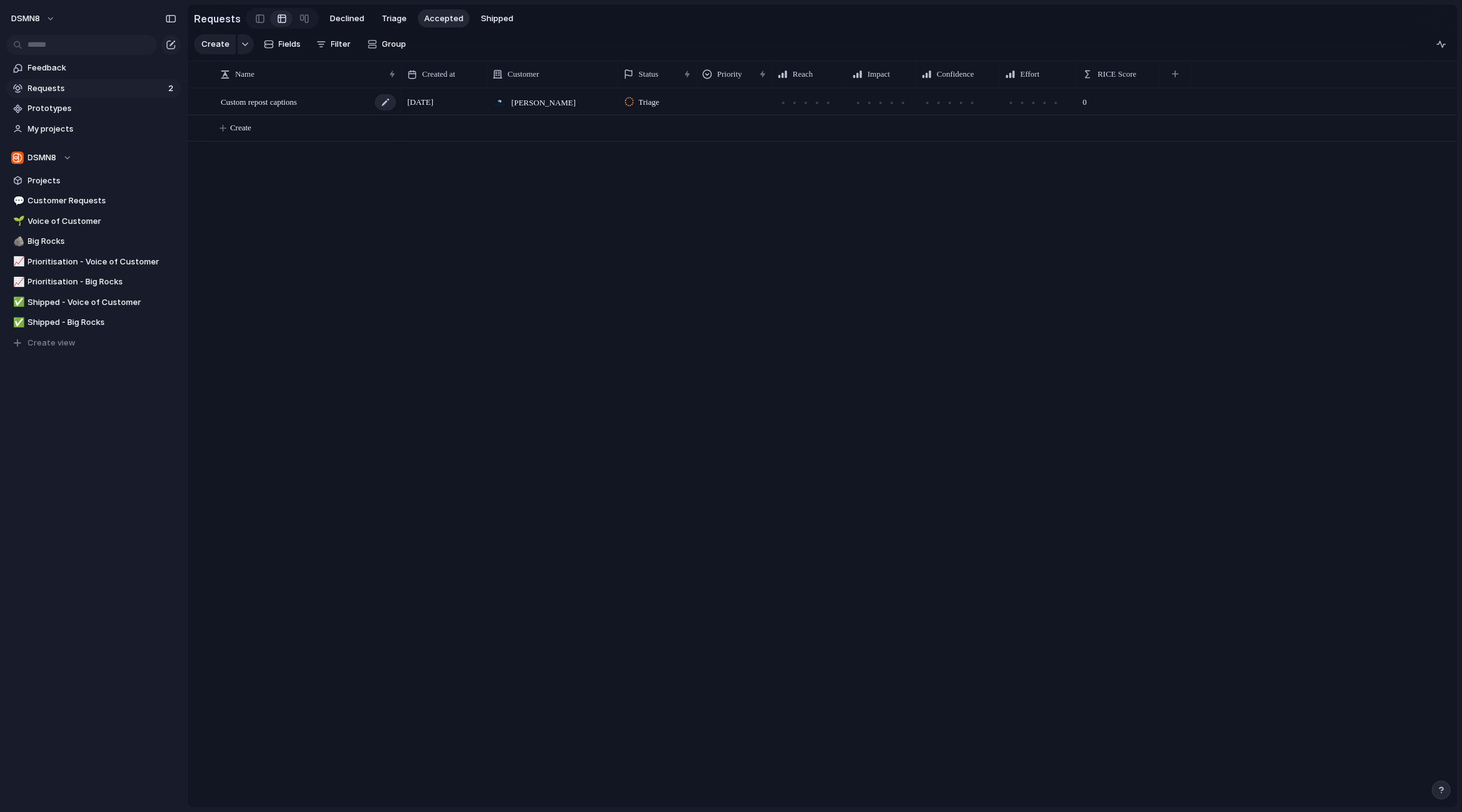
click at [324, 109] on div "Custom repost captions" at bounding box center [309, 102] width 176 height 26
click at [258, 17] on div at bounding box center [260, 19] width 8 height 19
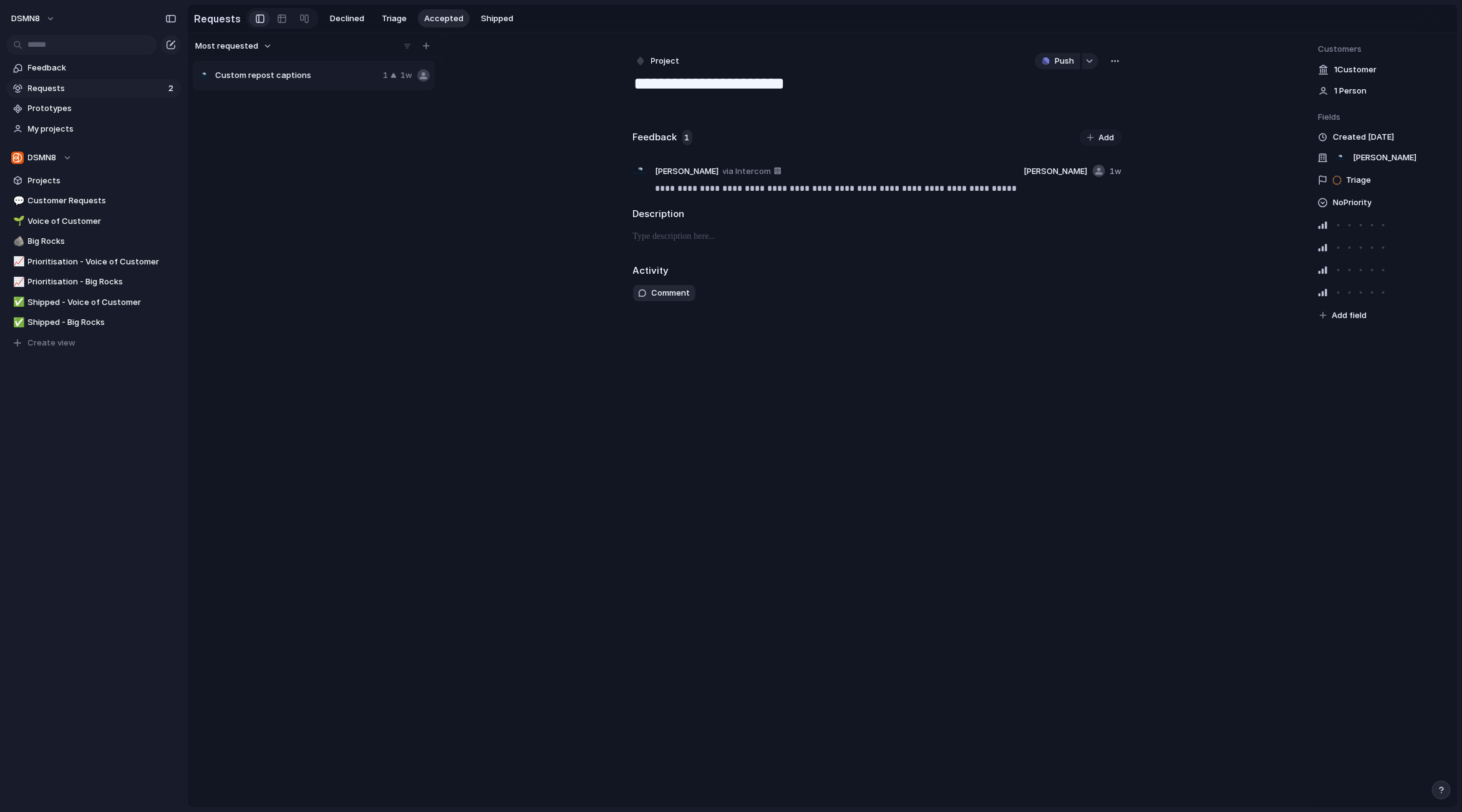
click at [1115, 60] on div "button" at bounding box center [1114, 61] width 10 height 10
click at [1074, 104] on li "Merge" at bounding box center [1081, 107] width 76 height 20
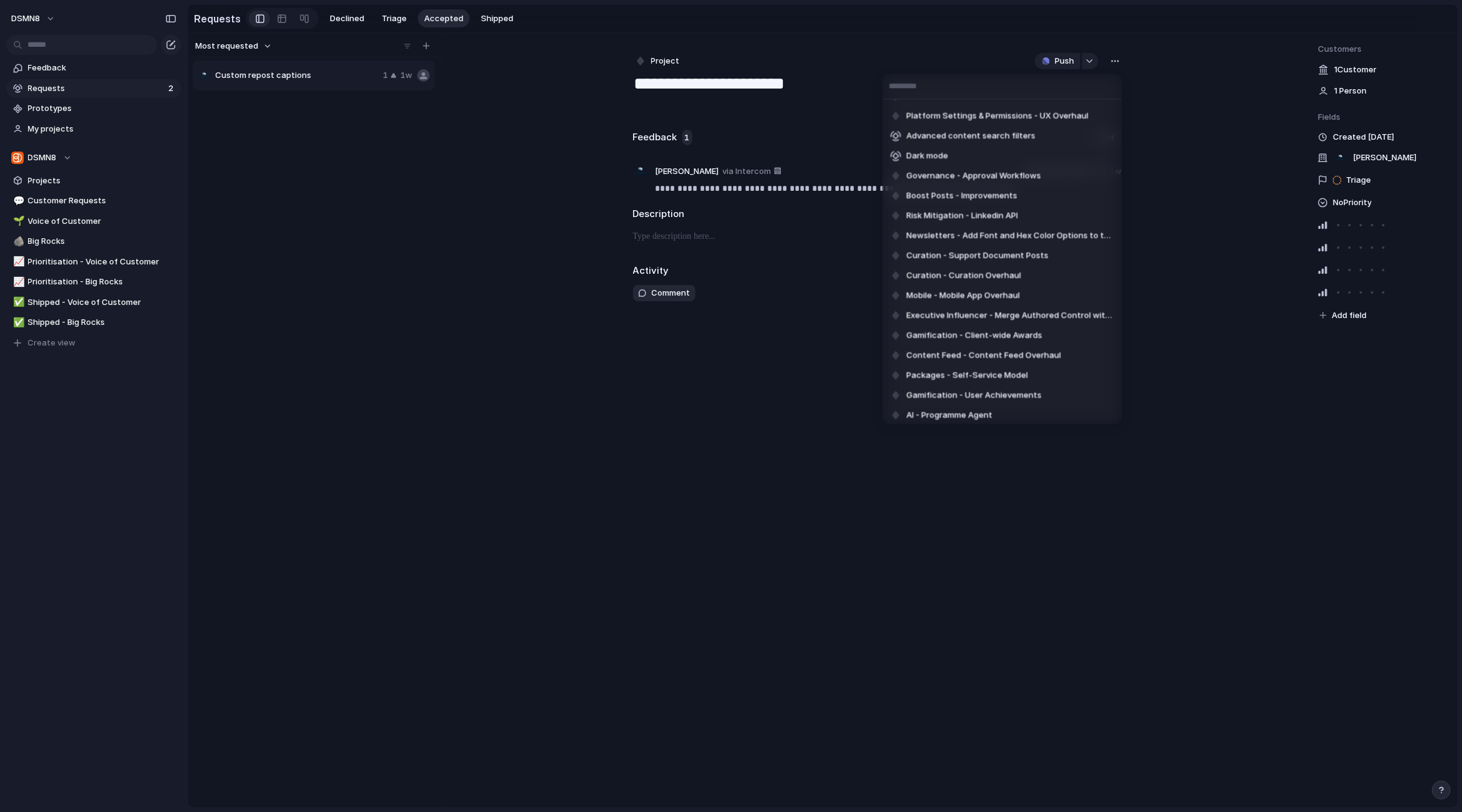
scroll to position [125, 0]
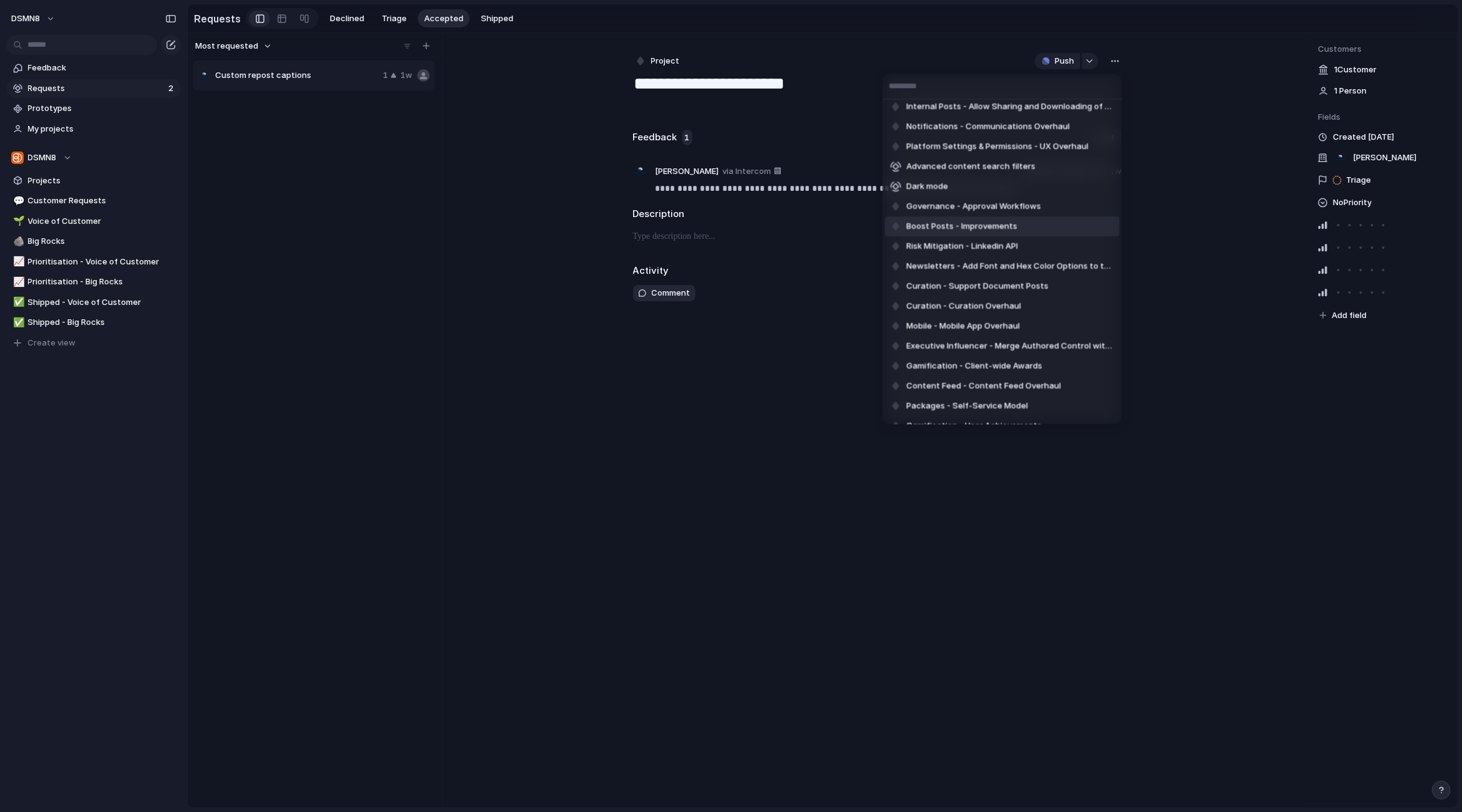
click at [963, 228] on span "Boost Posts - Improvements" at bounding box center [961, 226] width 111 height 12
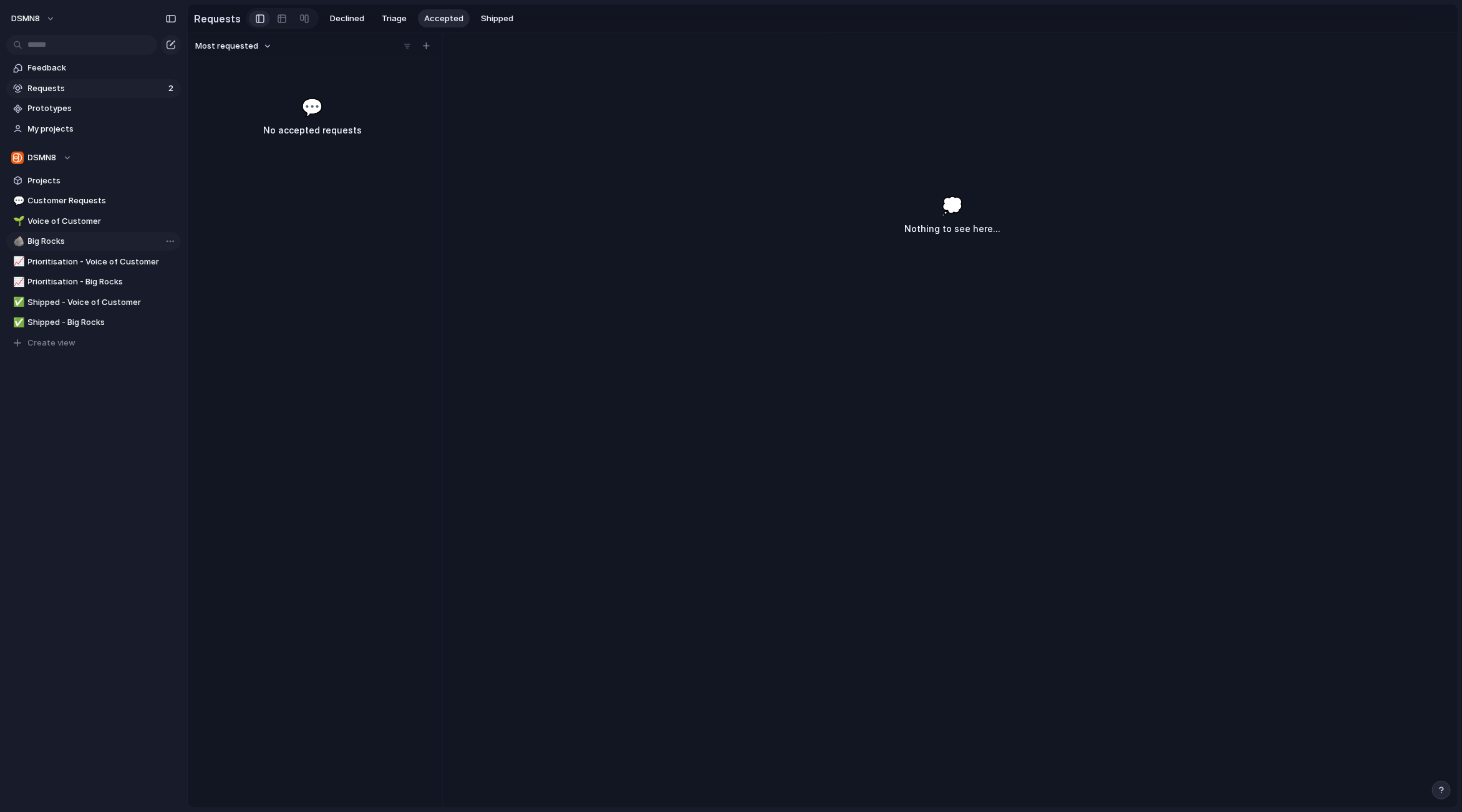
click at [61, 241] on span "Big Rocks" at bounding box center [102, 241] width 148 height 12
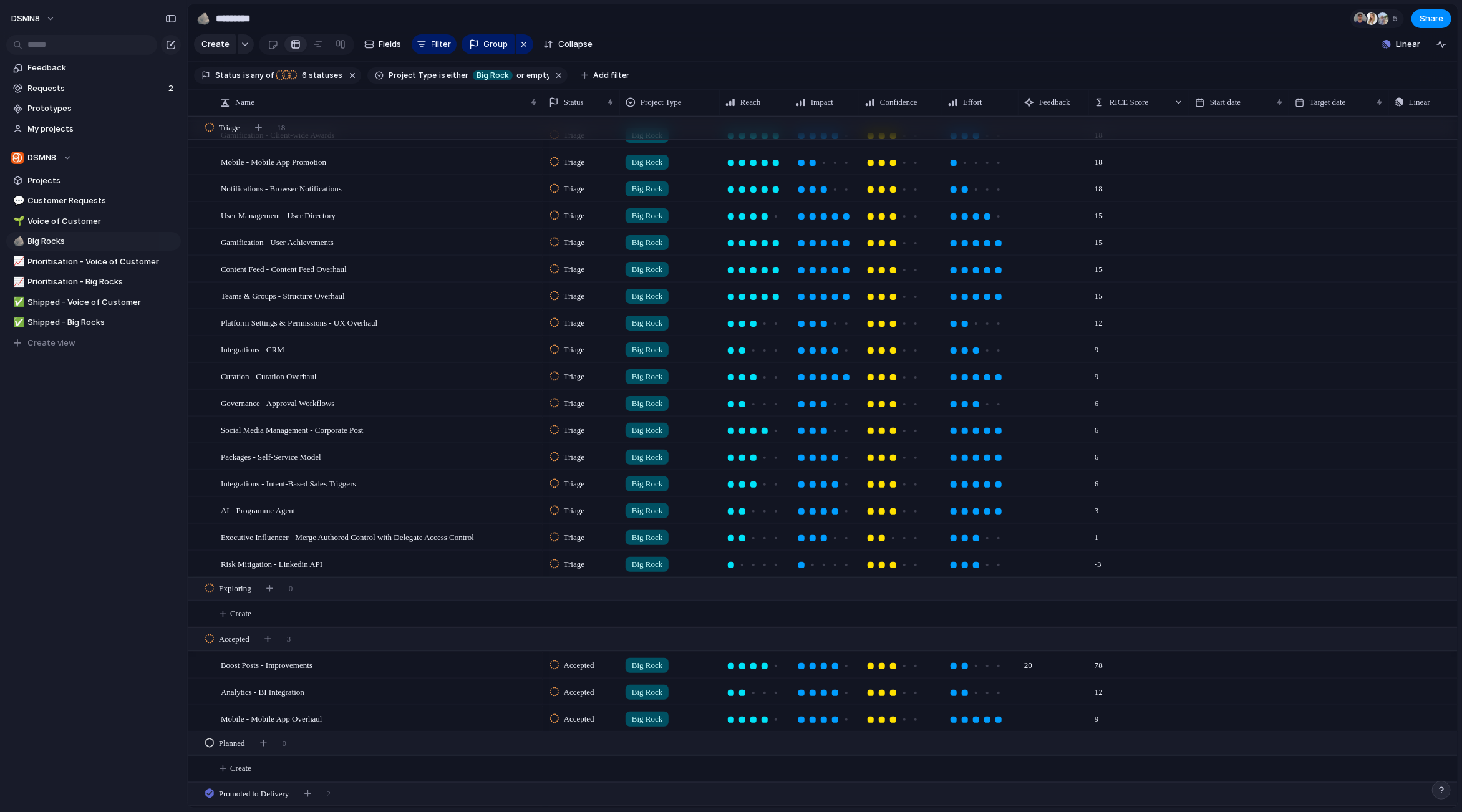
scroll to position [46, 0]
click at [469, 663] on div "Boost Posts - Improvements" at bounding box center [379, 664] width 318 height 26
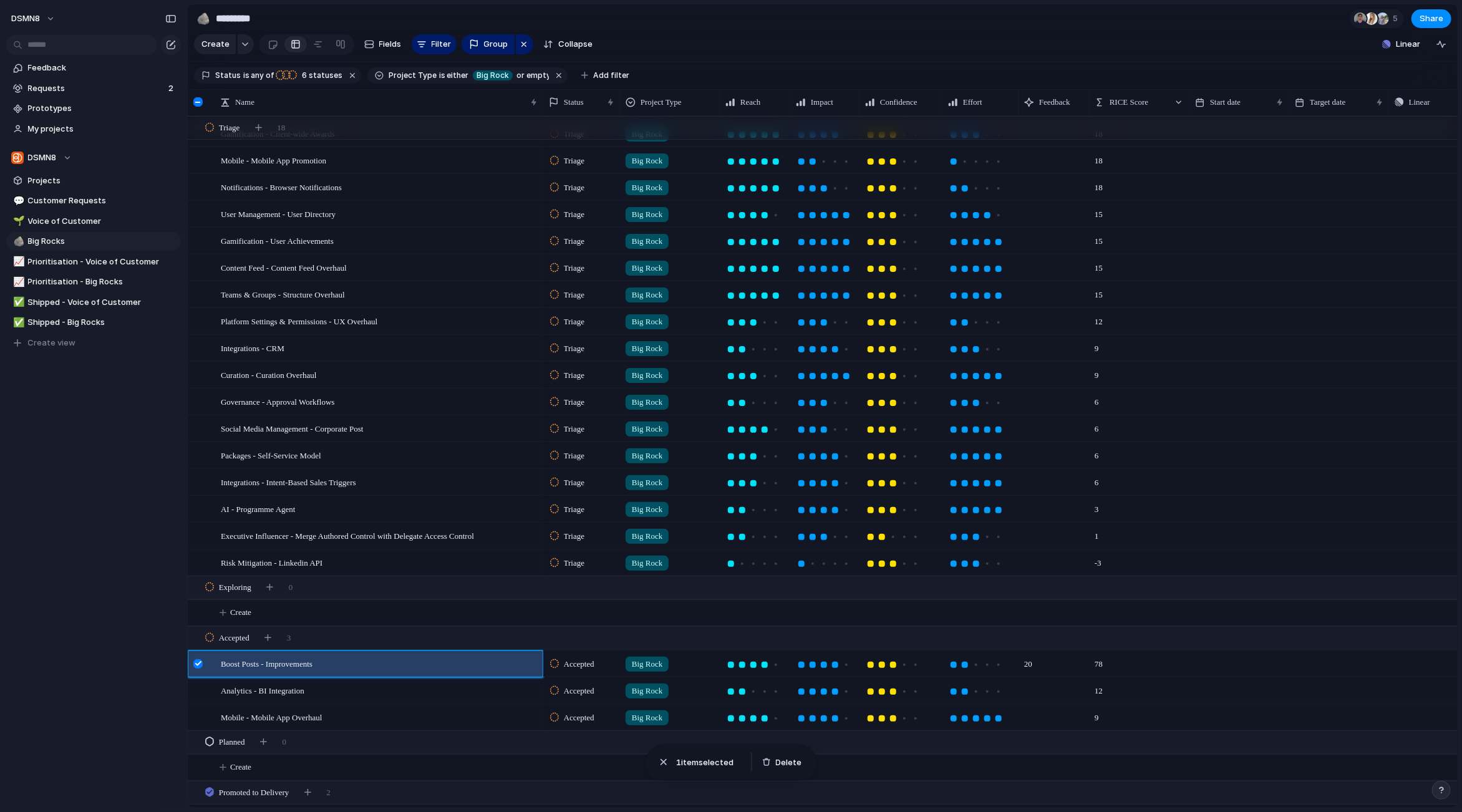
click at [196, 661] on div at bounding box center [198, 664] width 9 height 9
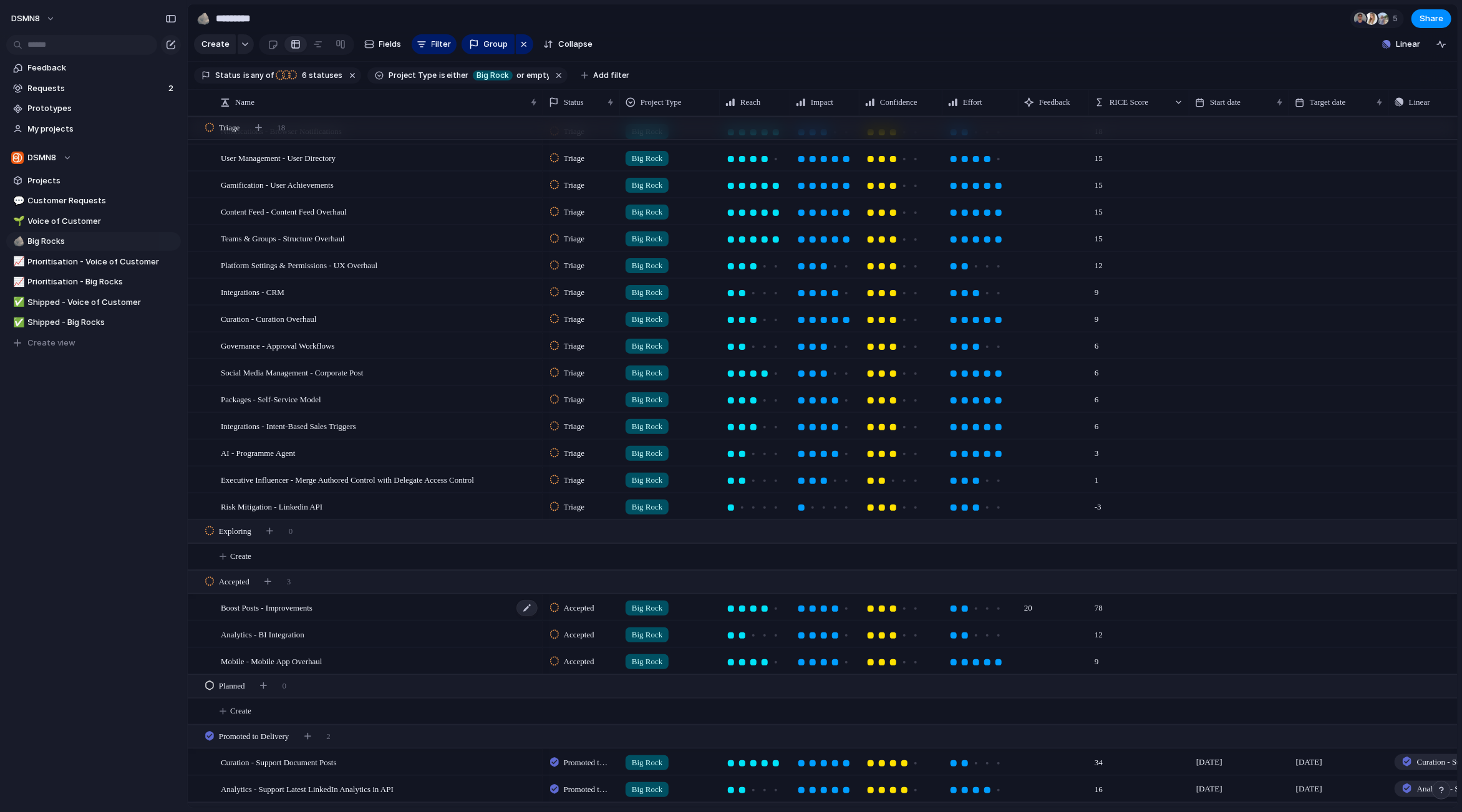
scroll to position [104, 0]
click at [429, 606] on div "Boost Posts - Improvements" at bounding box center [379, 606] width 318 height 26
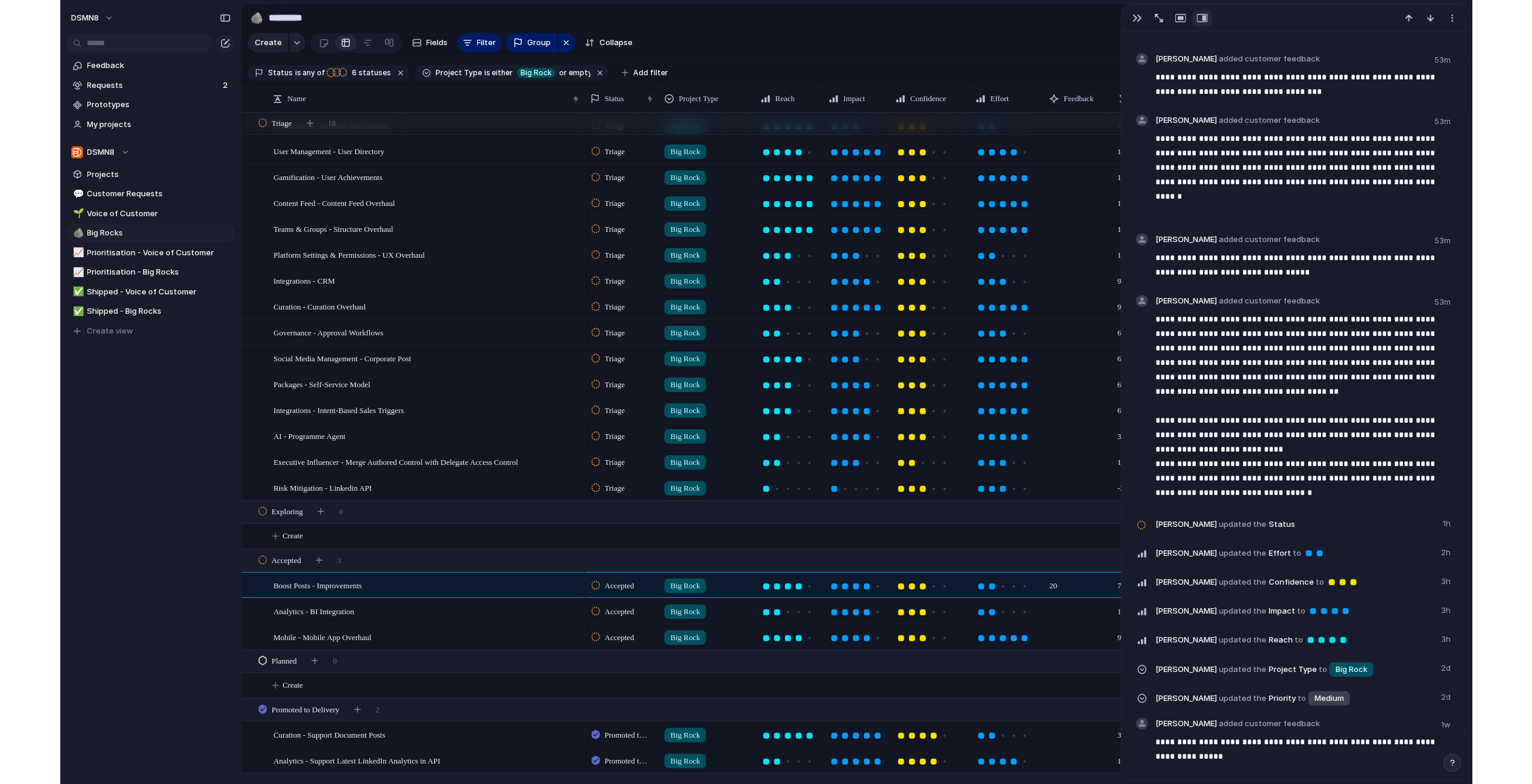
scroll to position [1915, 0]
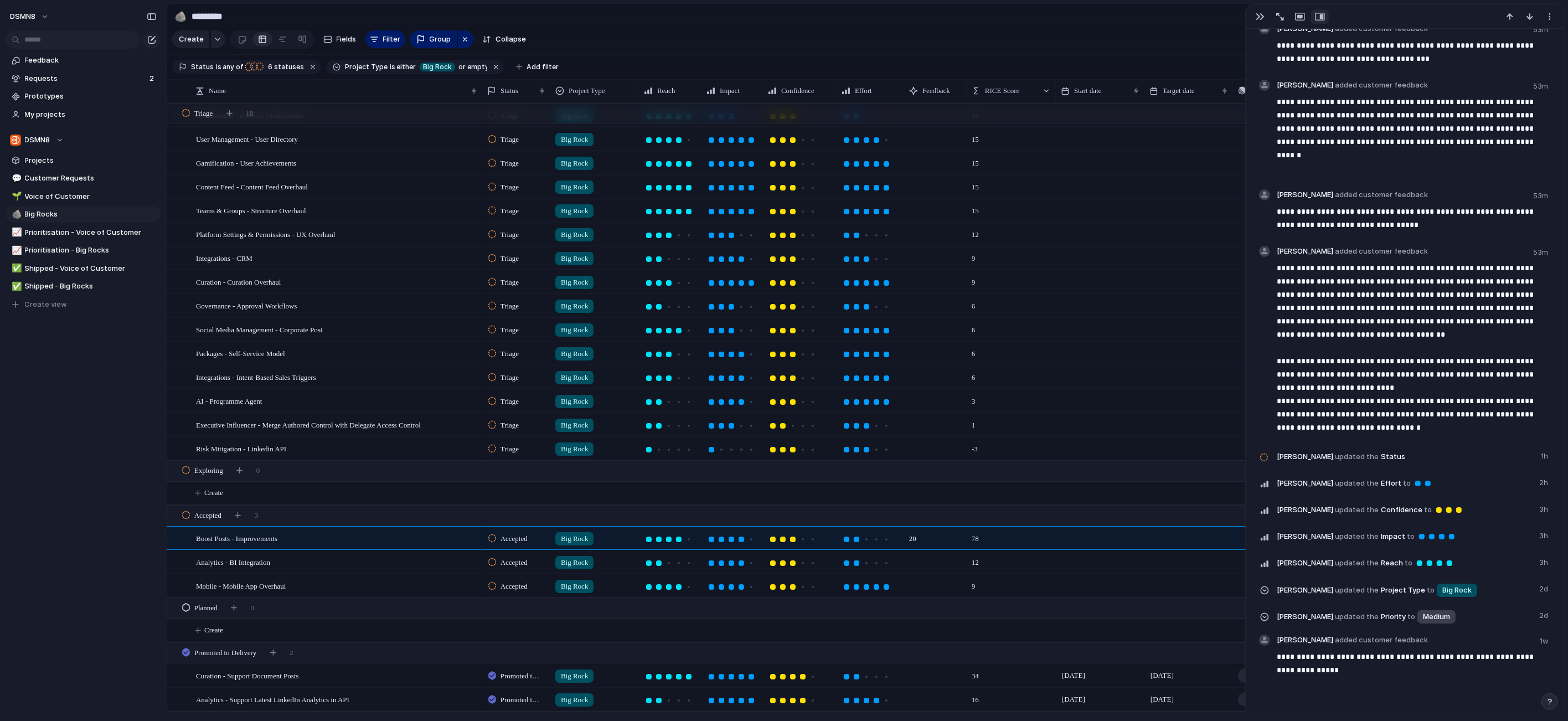
click at [1261, 18] on div "button" at bounding box center [1260, 16] width 9 height 9
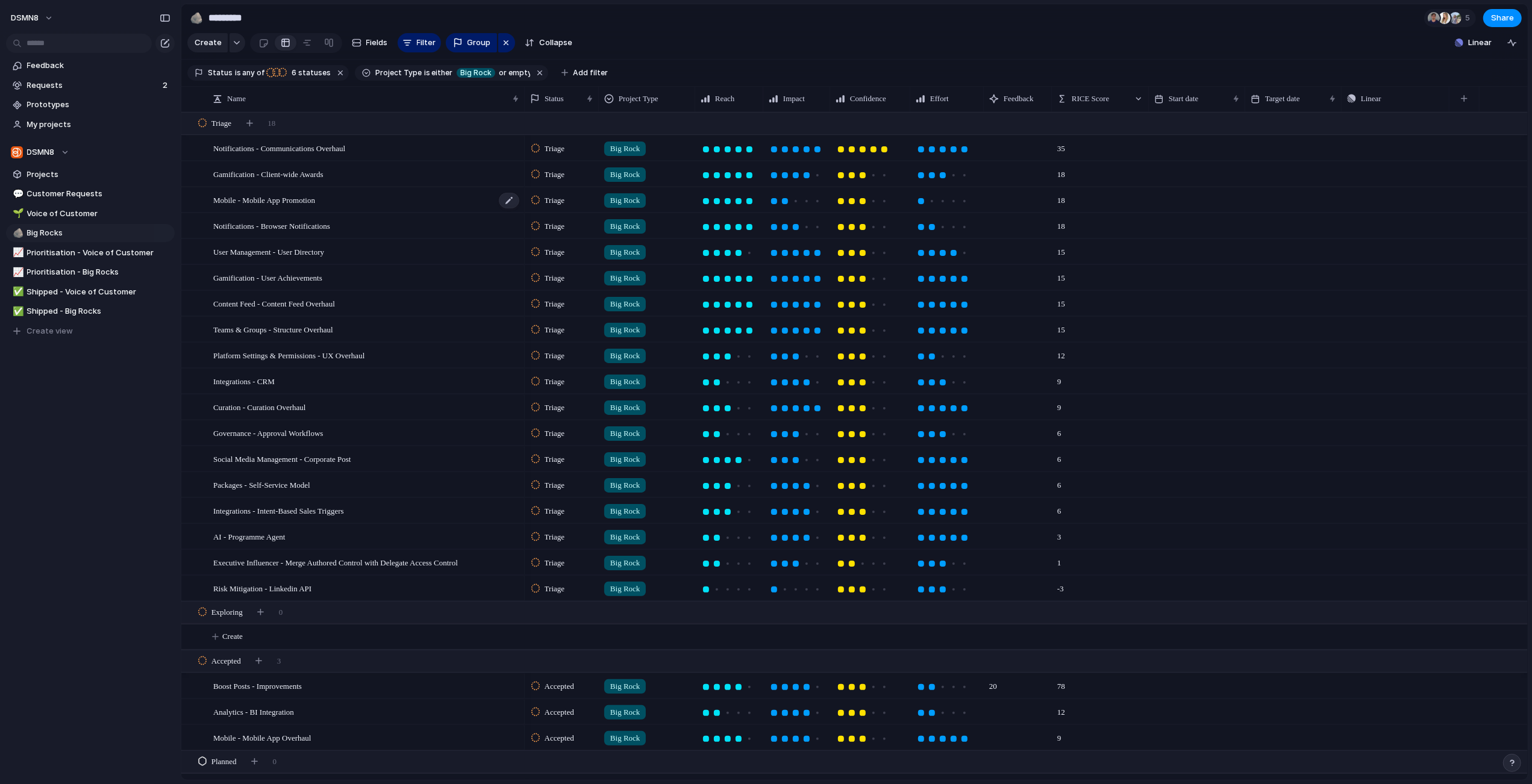
click at [338, 201] on div "Mobile - Mobile App Promotion" at bounding box center [366, 200] width 307 height 25
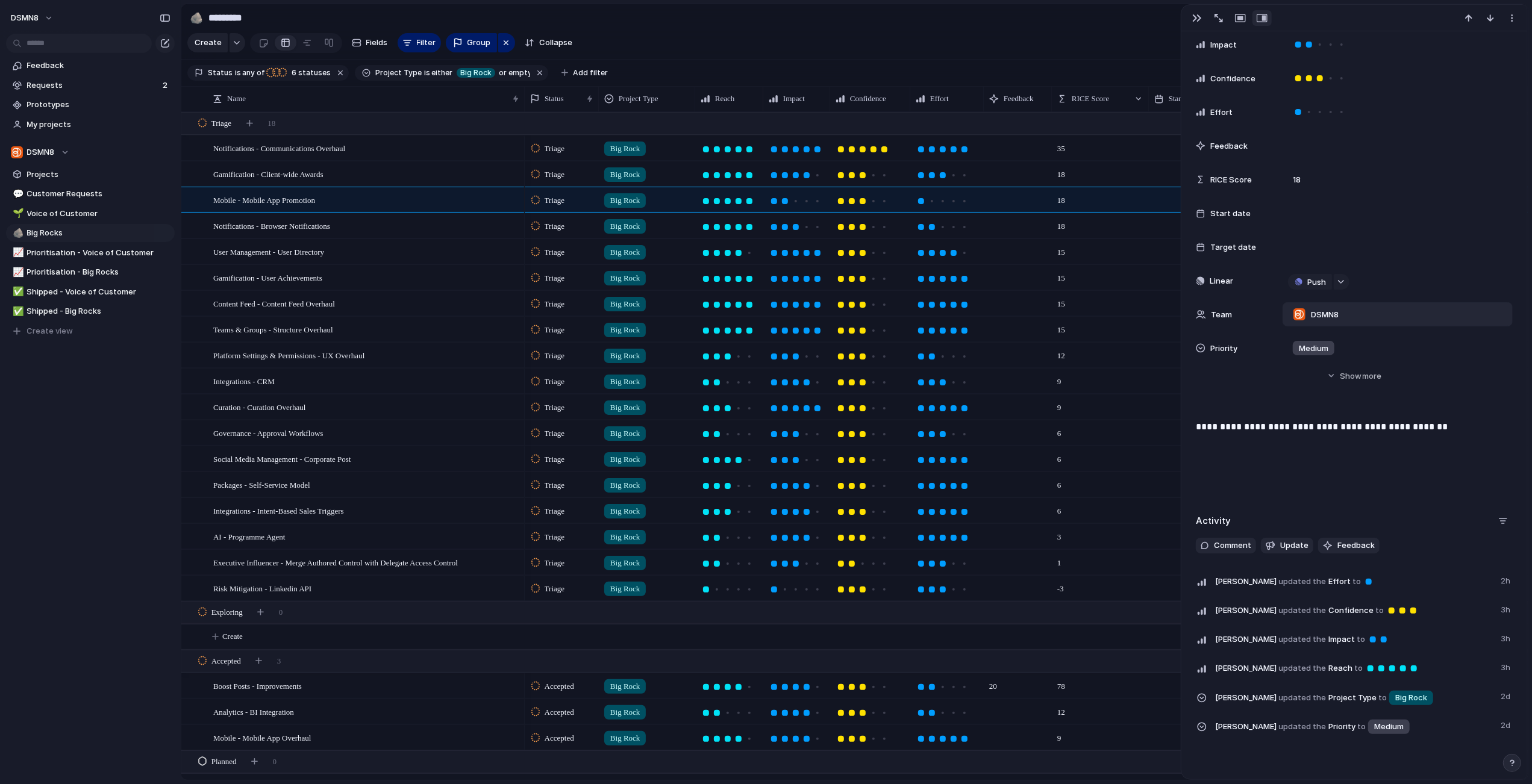
scroll to position [174, 0]
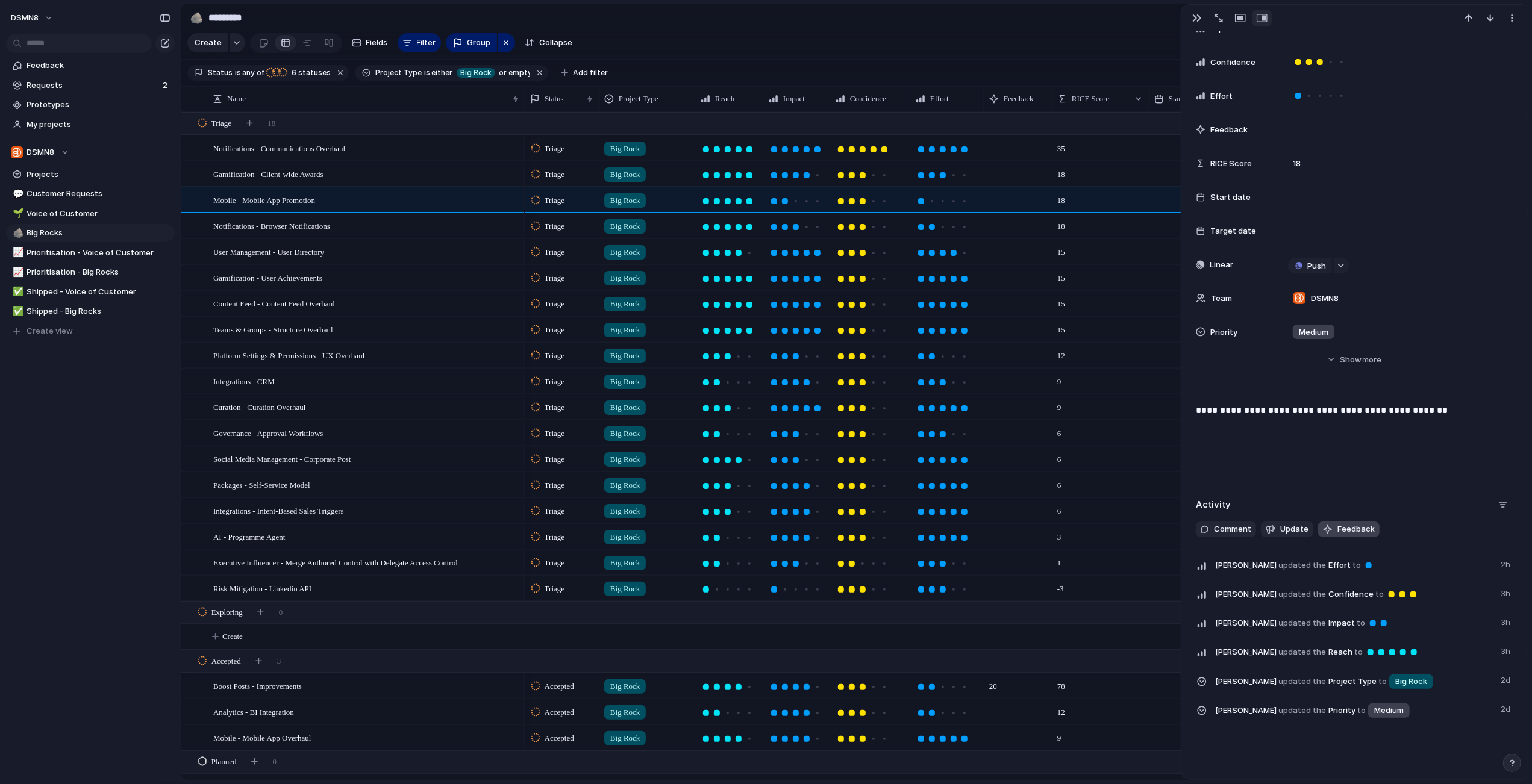
click at [1355, 530] on span "Feedback" at bounding box center [1356, 529] width 38 height 12
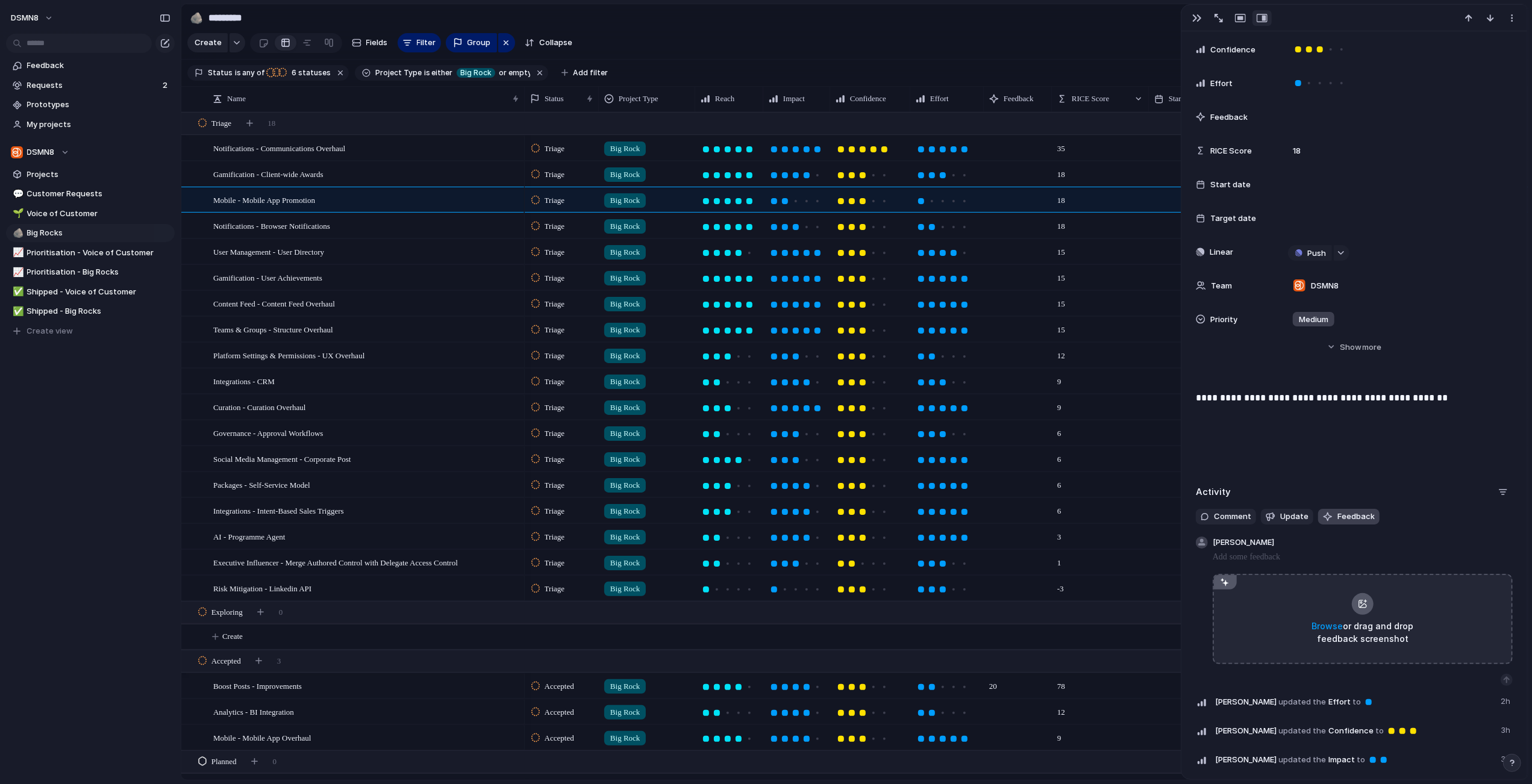
scroll to position [201, 0]
